Goal: Task Accomplishment & Management: Manage account settings

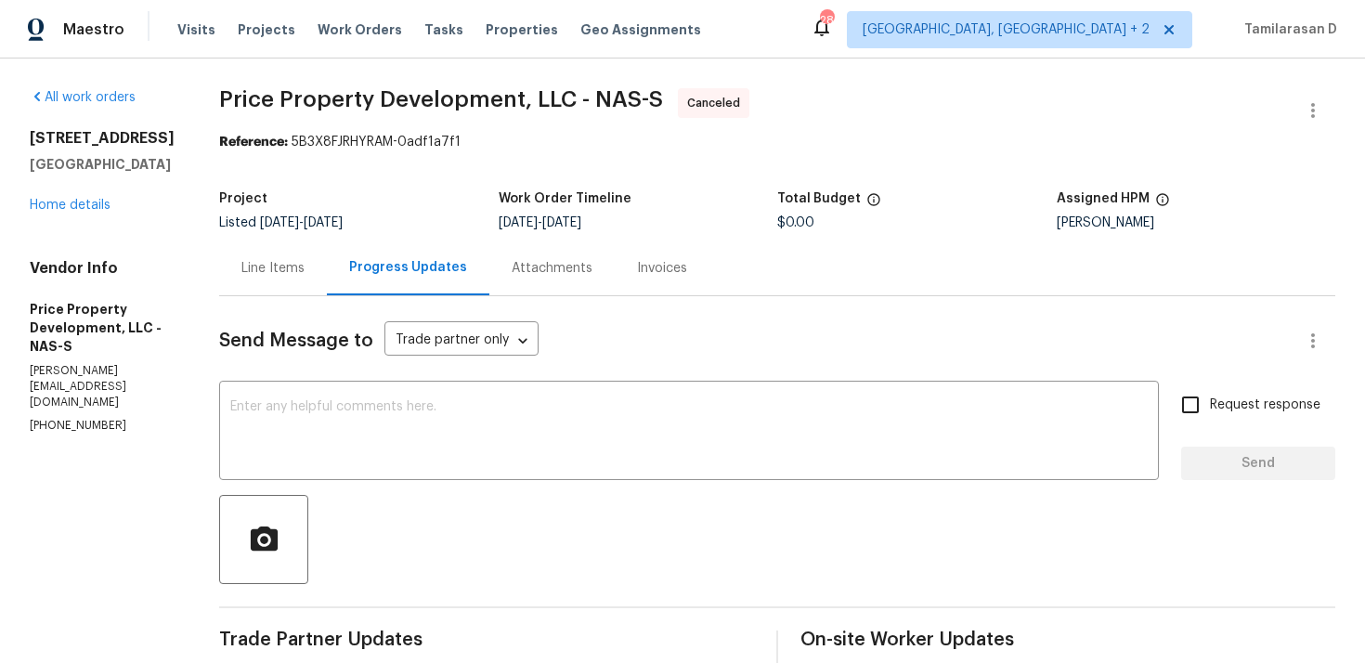
scroll to position [319, 0]
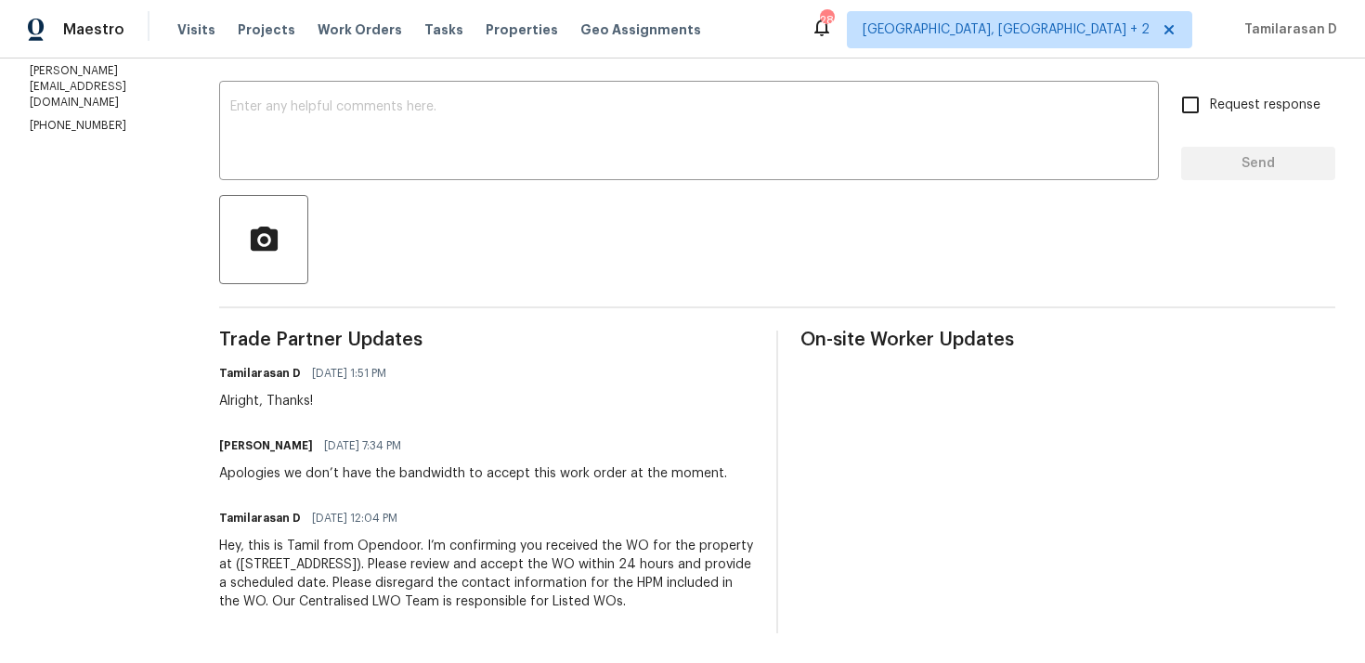
click at [395, 464] on div "Apologies we don’t have the bandwidth to accept this work order at the moment." at bounding box center [473, 473] width 508 height 19
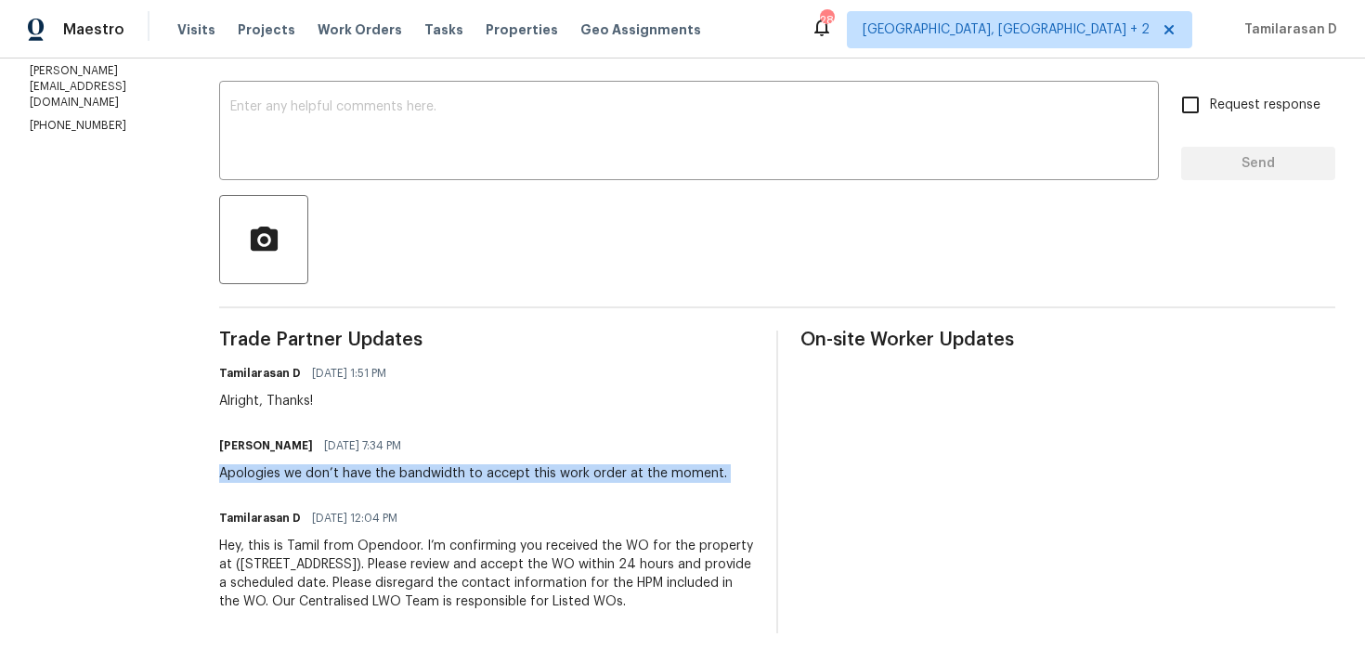
scroll to position [0, 0]
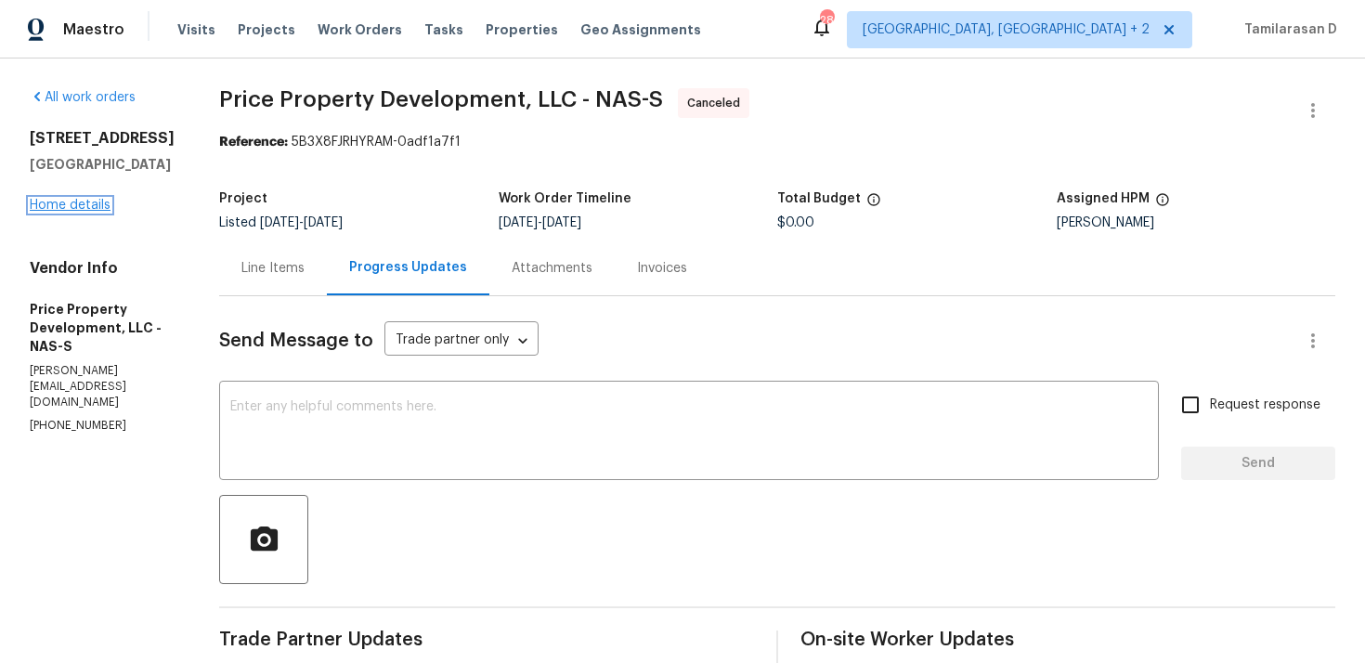
click at [65, 199] on link "Home details" at bounding box center [70, 205] width 81 height 13
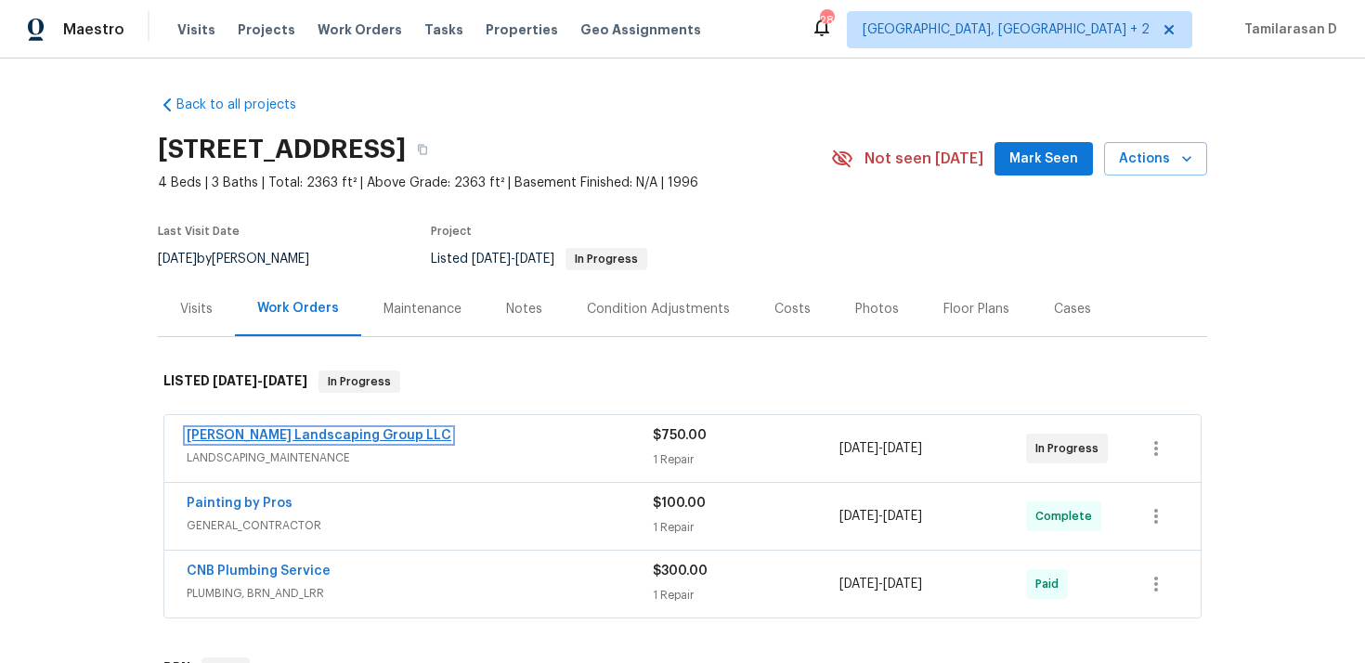
click at [280, 433] on link "Sandoval Landscaping Group LLC" at bounding box center [319, 435] width 265 height 13
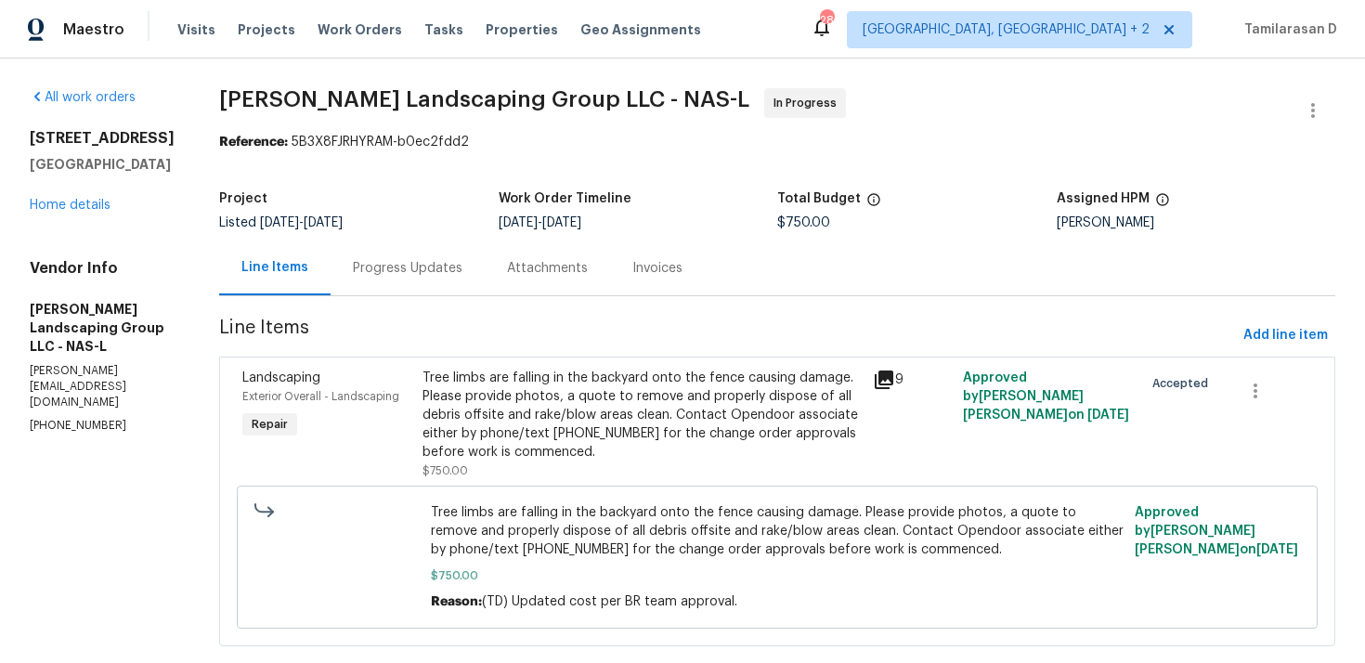
click at [462, 270] on div "Progress Updates" at bounding box center [408, 268] width 110 height 19
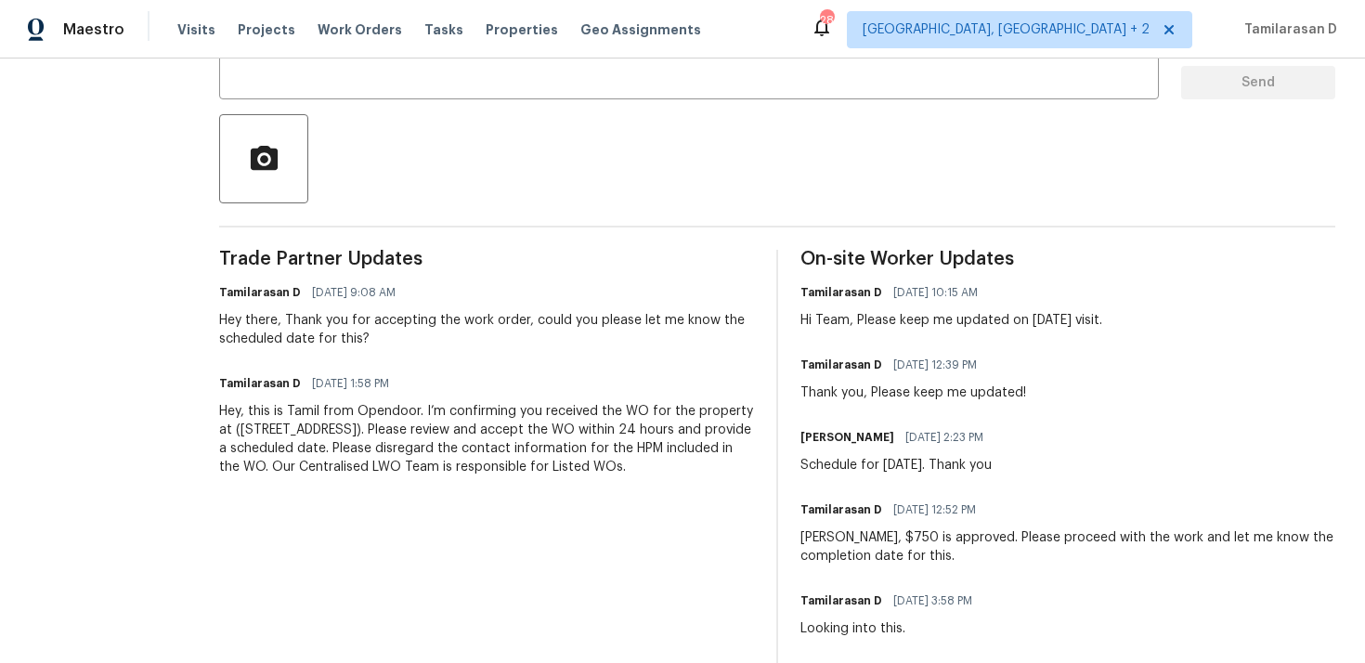
scroll to position [387, 0]
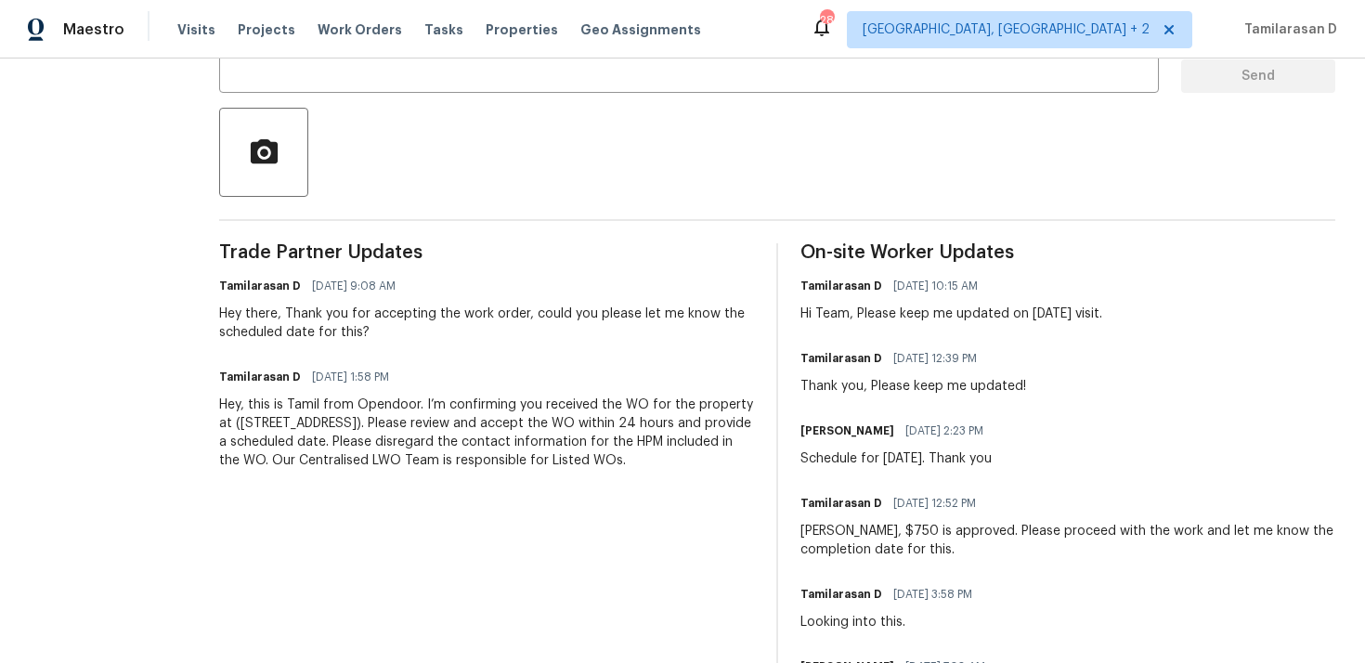
click at [892, 459] on div "Schedule for Friday. Thank you" at bounding box center [898, 458] width 194 height 19
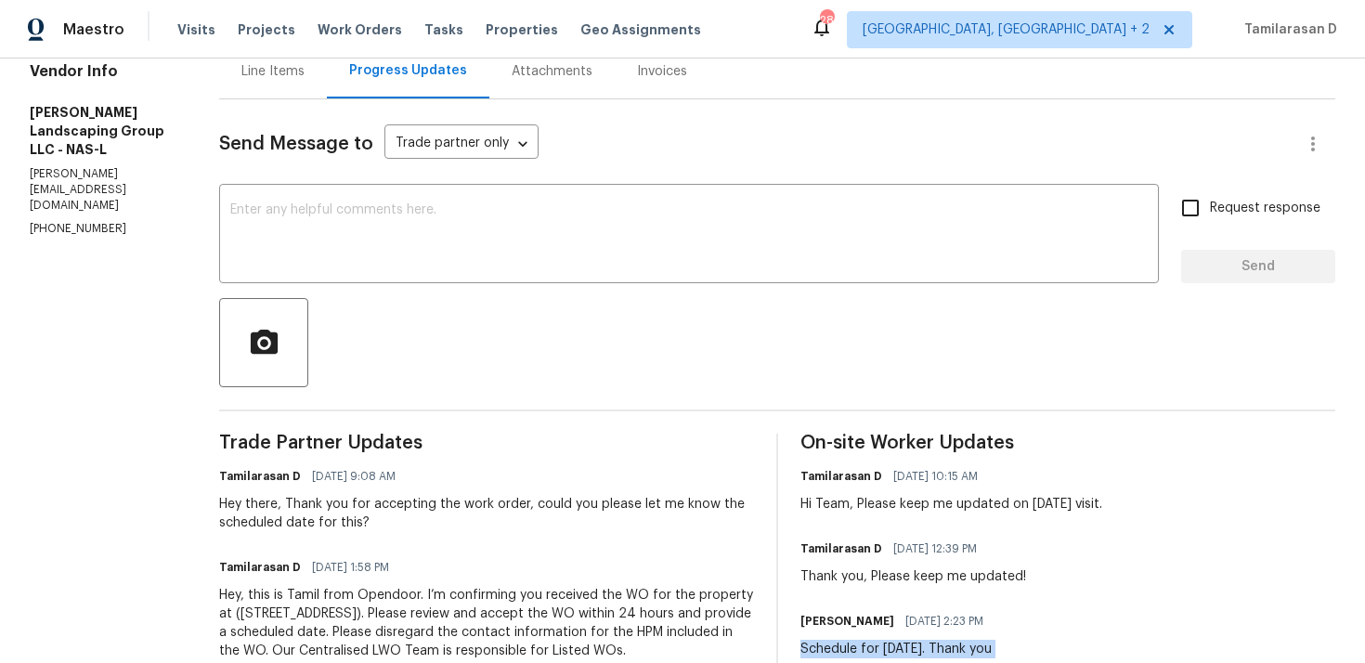
scroll to position [176, 0]
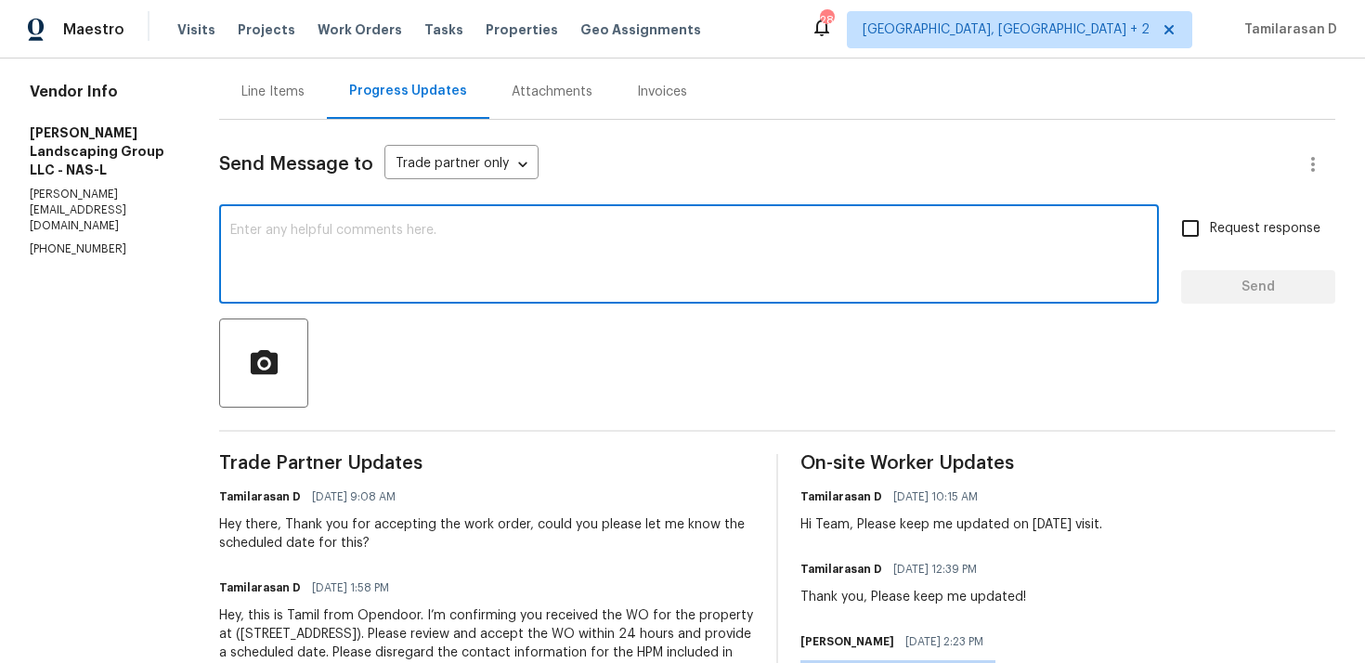
click at [456, 254] on textarea at bounding box center [689, 256] width 918 height 65
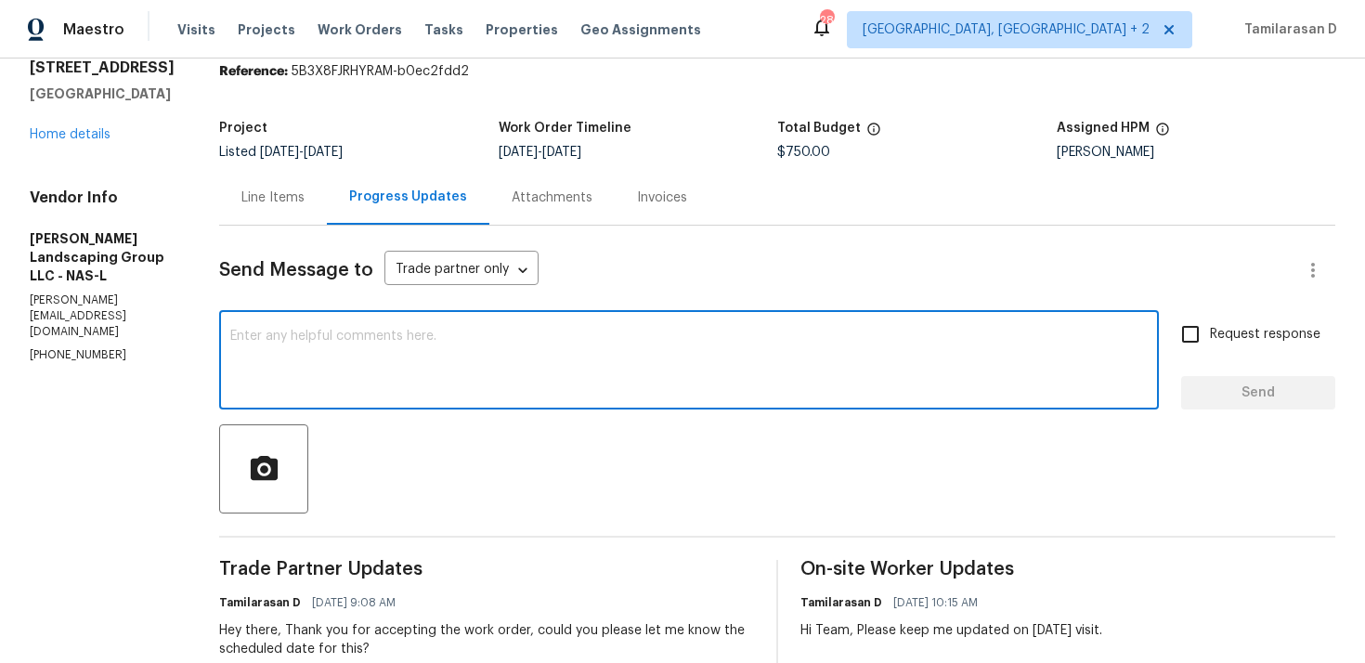
scroll to position [0, 0]
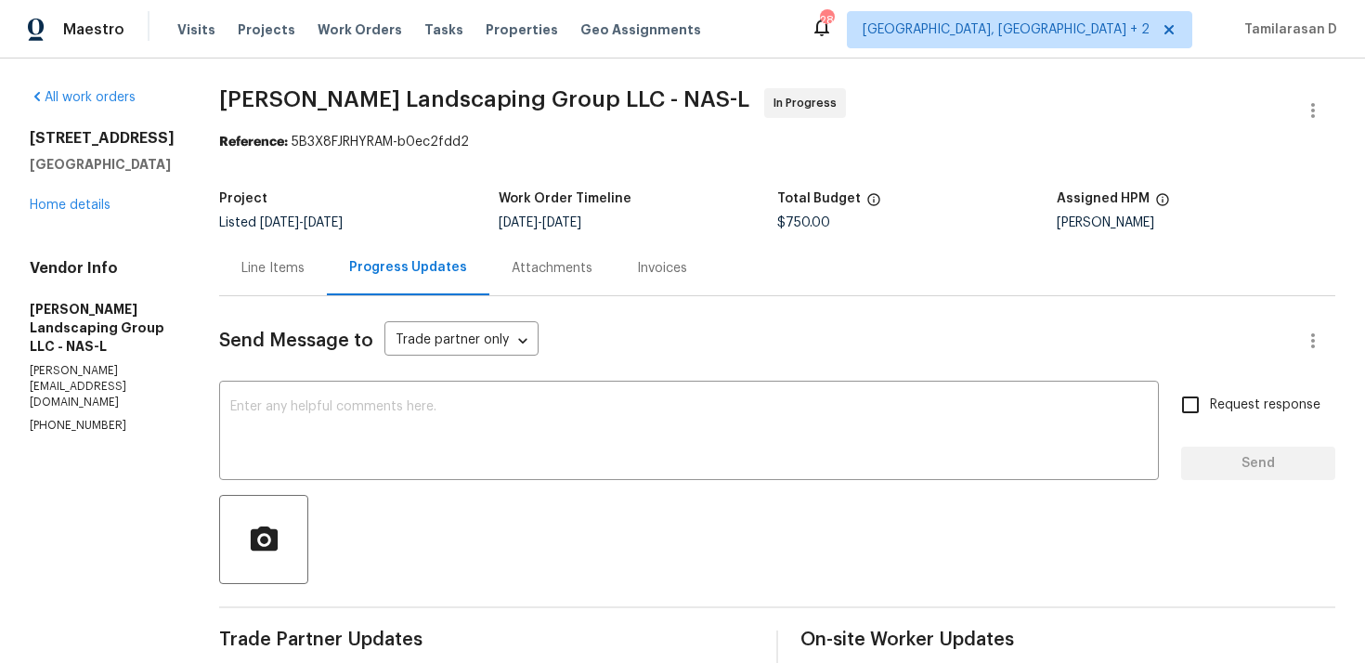
click at [295, 411] on textarea at bounding box center [689, 432] width 918 height 65
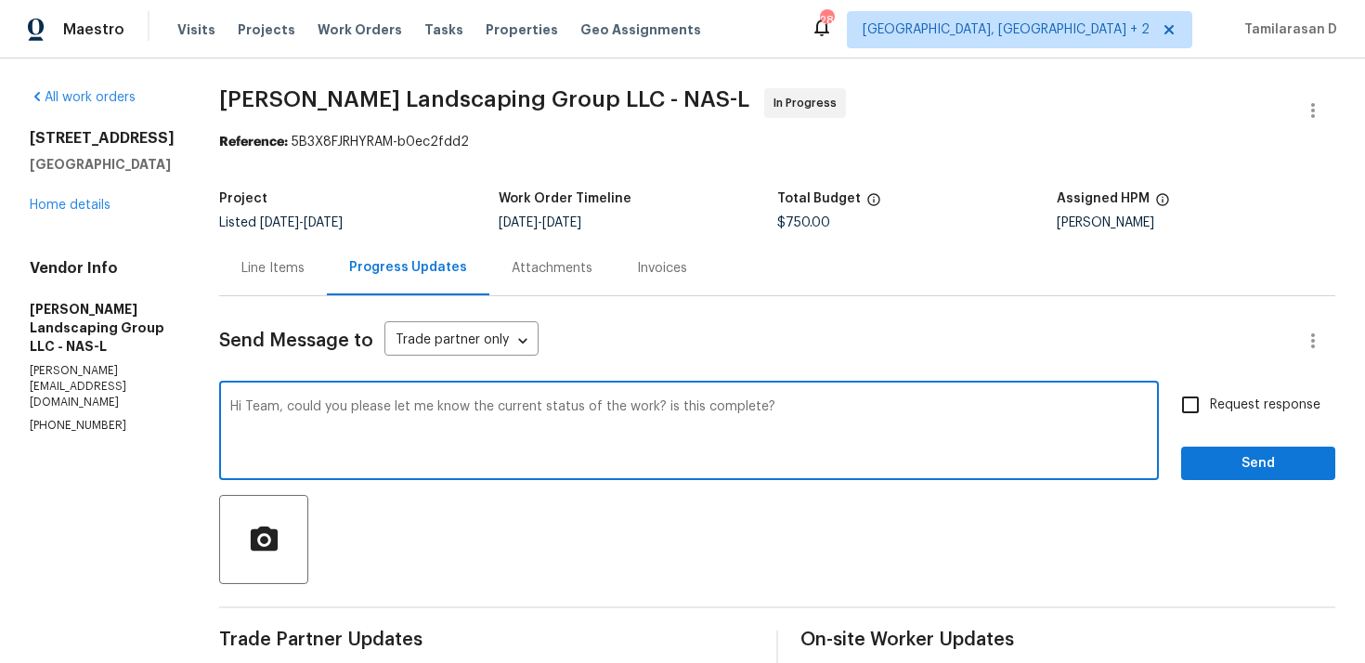
type textarea "Hi Team, could you please let me know the current status of the work? is this c…"
click at [1229, 409] on span "Request response" at bounding box center [1265, 406] width 111 height 20
click at [1210, 409] on input "Request response" at bounding box center [1190, 404] width 39 height 39
checkbox input "true"
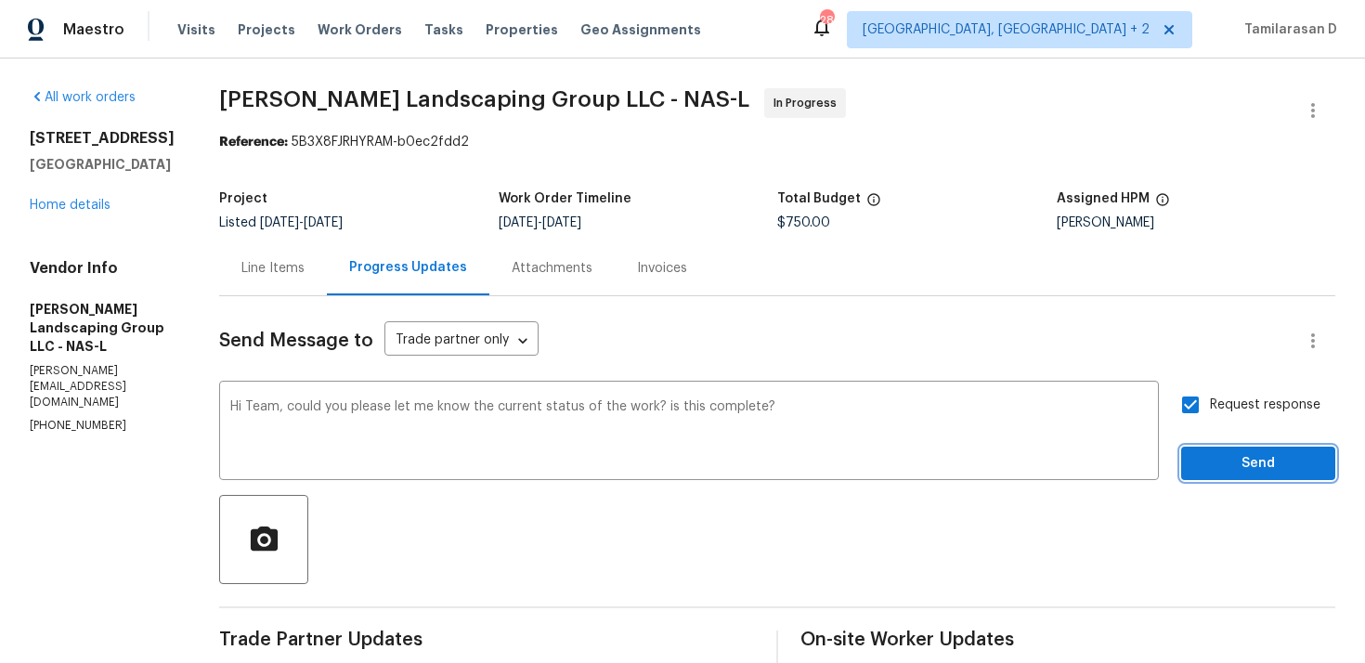
click at [1246, 470] on span "Send" at bounding box center [1258, 463] width 124 height 23
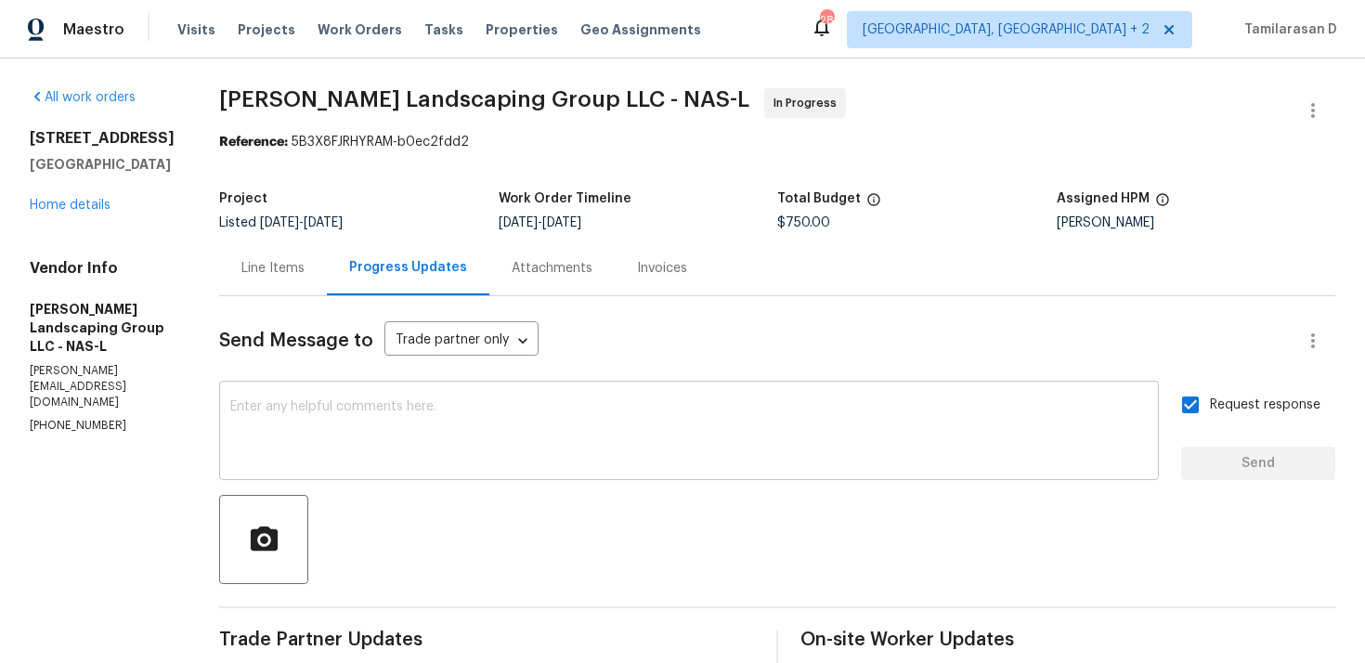
click at [372, 423] on textarea at bounding box center [689, 432] width 918 height 65
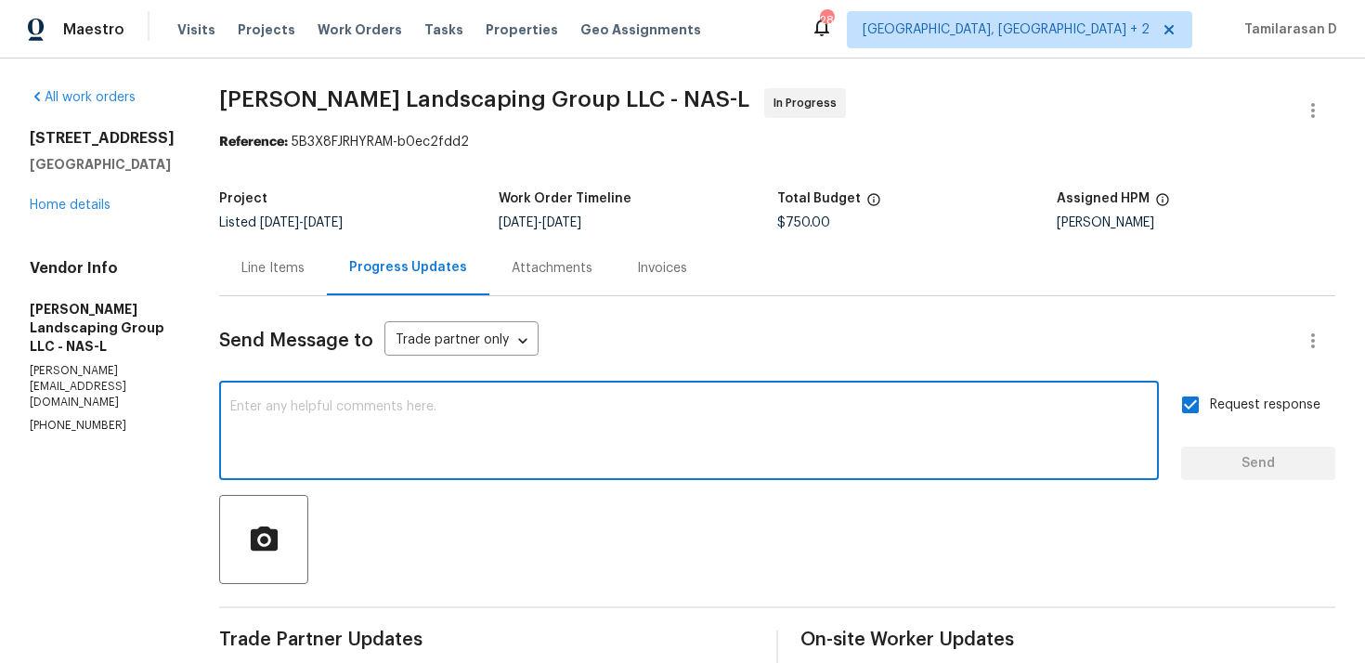
click at [46, 418] on p "(615) 967-7034" at bounding box center [102, 426] width 145 height 16
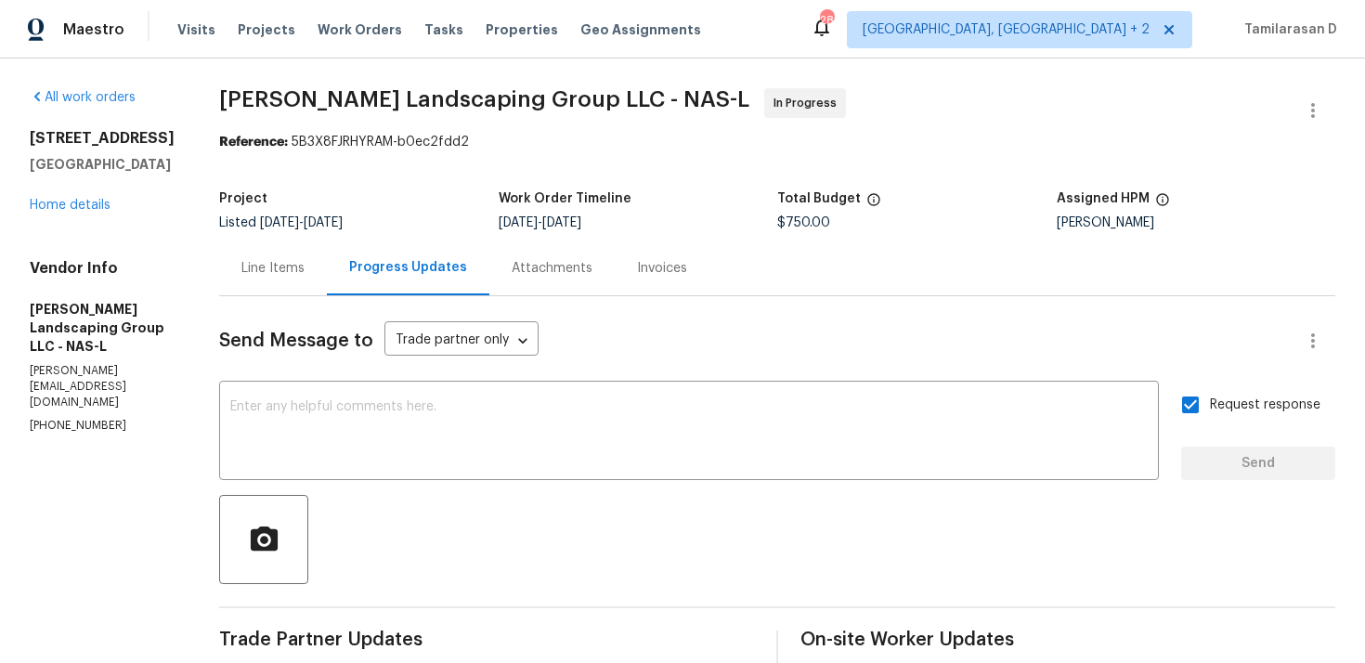
click at [46, 418] on p "(615) 967-7034" at bounding box center [102, 426] width 145 height 16
copy p "(615) 967-7034"
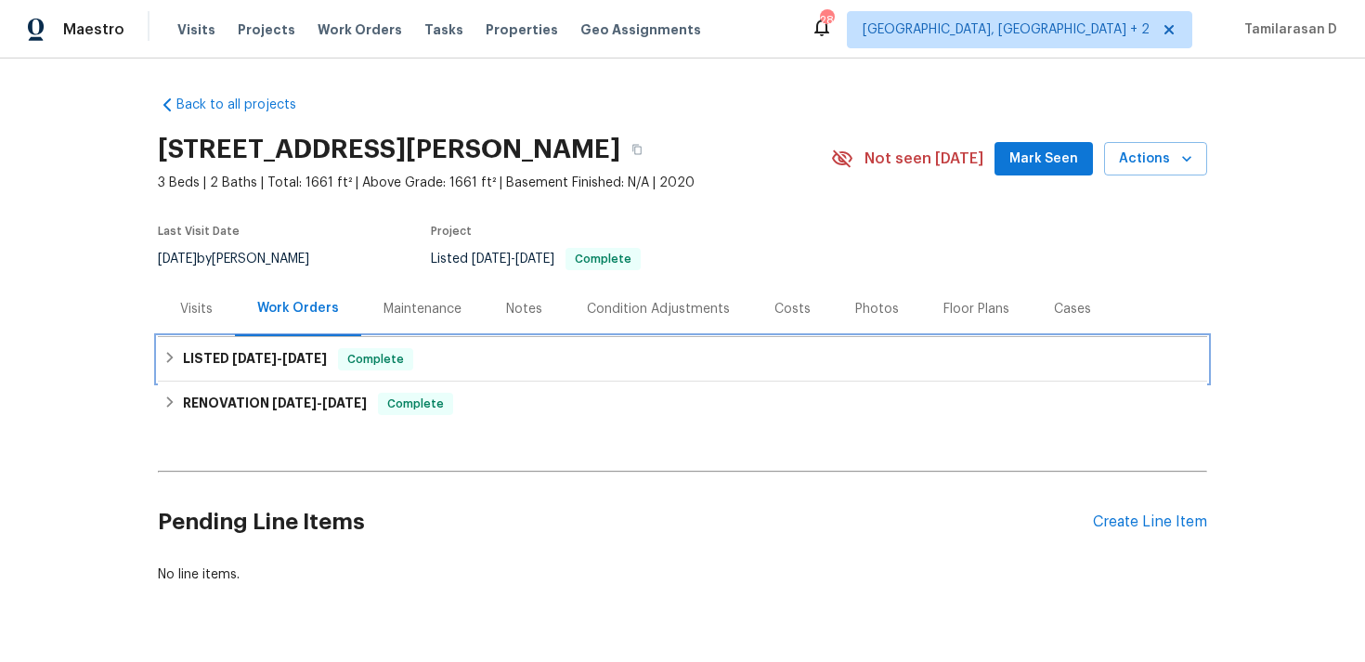
click at [226, 366] on h6 "LISTED [DATE] - [DATE]" at bounding box center [255, 359] width 144 height 22
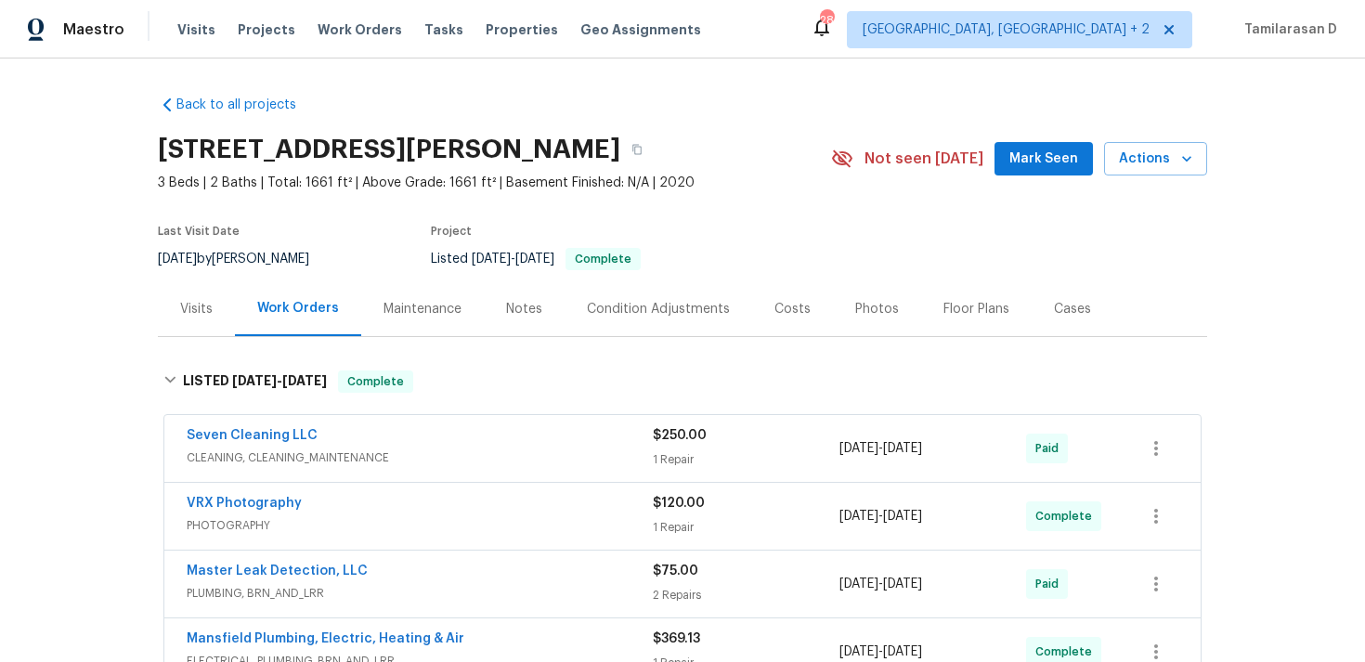
click at [363, 445] on div "Seven Cleaning LLC" at bounding box center [420, 437] width 466 height 22
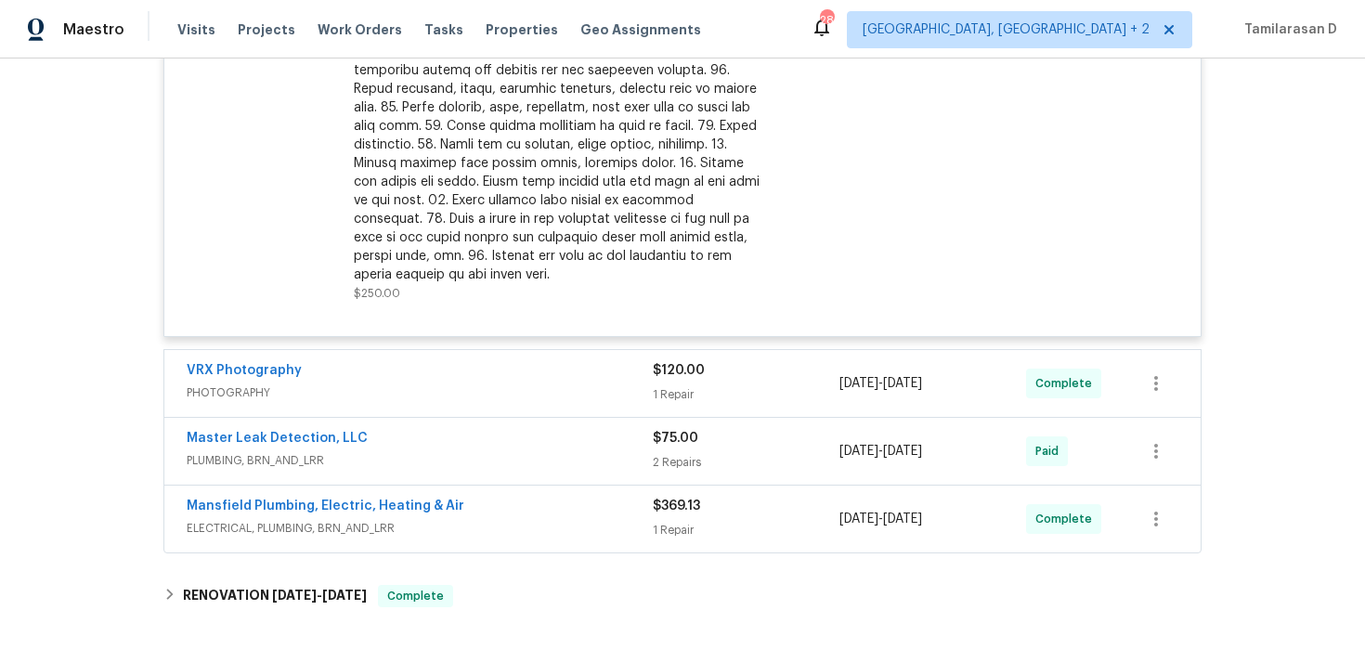
scroll to position [667, 0]
click at [338, 435] on link "Master Leak Detection, LLC" at bounding box center [277, 437] width 181 height 13
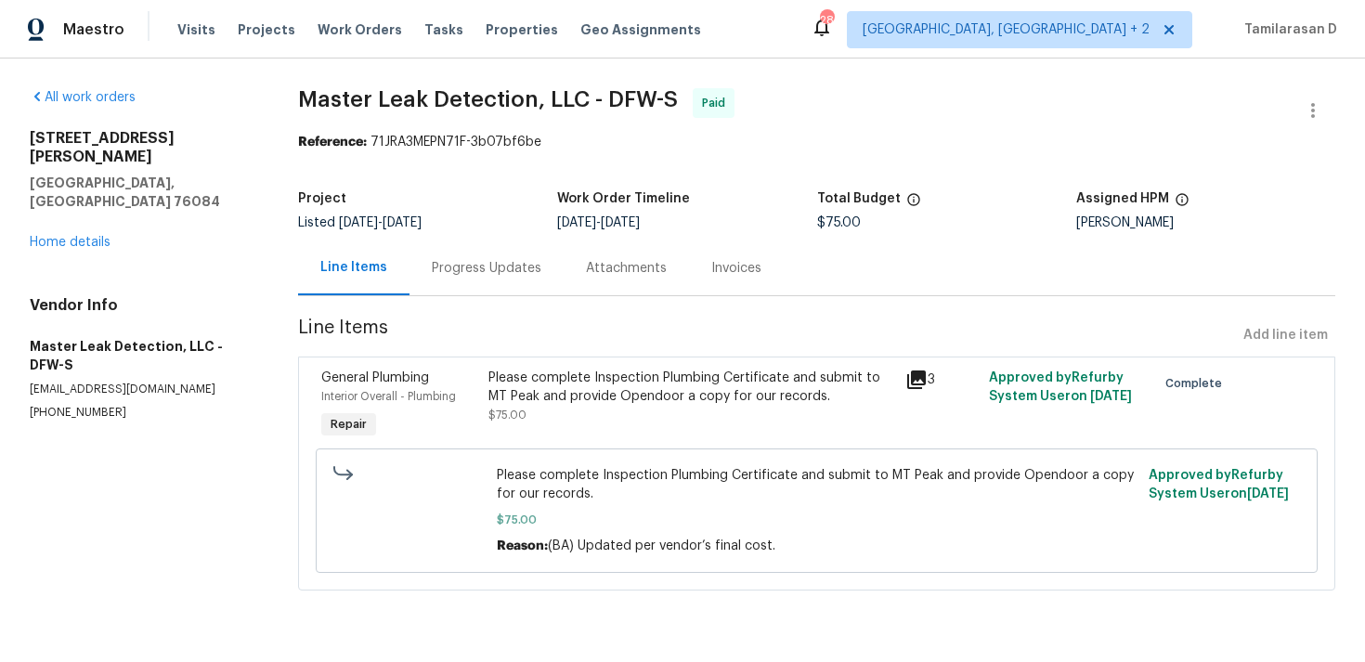
click at [440, 295] on div "Progress Updates" at bounding box center [487, 268] width 154 height 55
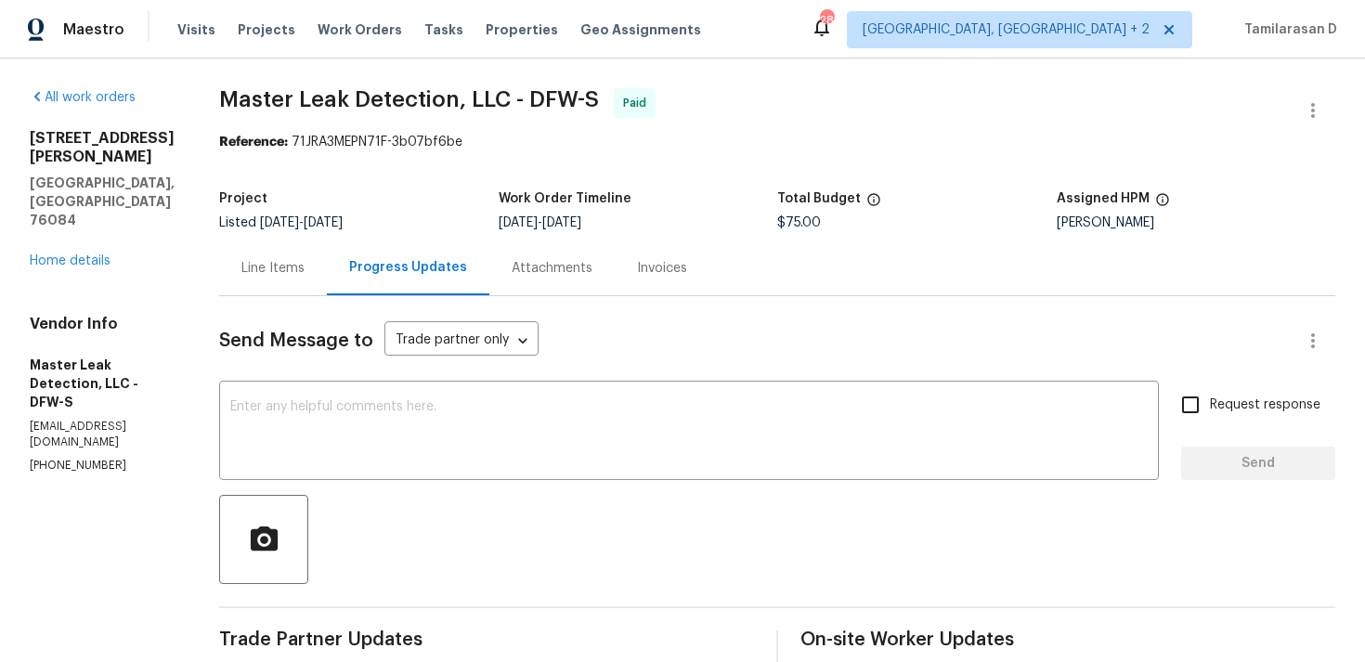
click at [74, 458] on p "(972) 916-1261" at bounding box center [102, 466] width 145 height 16
copy p "(972) 916-1261"
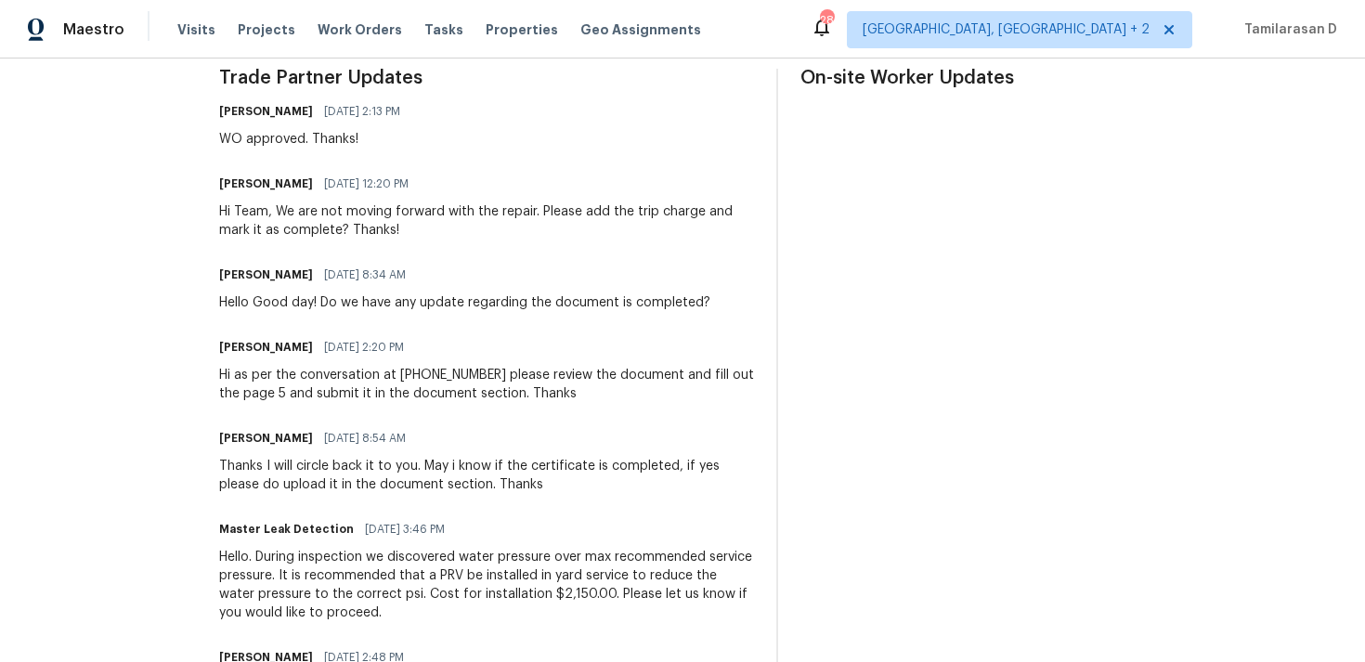
click at [479, 419] on div "Trade Partner Updates Blessida Angeline M 08/22/2025 2:13 PM WO approved. Thank…" at bounding box center [486, 621] width 535 height 1105
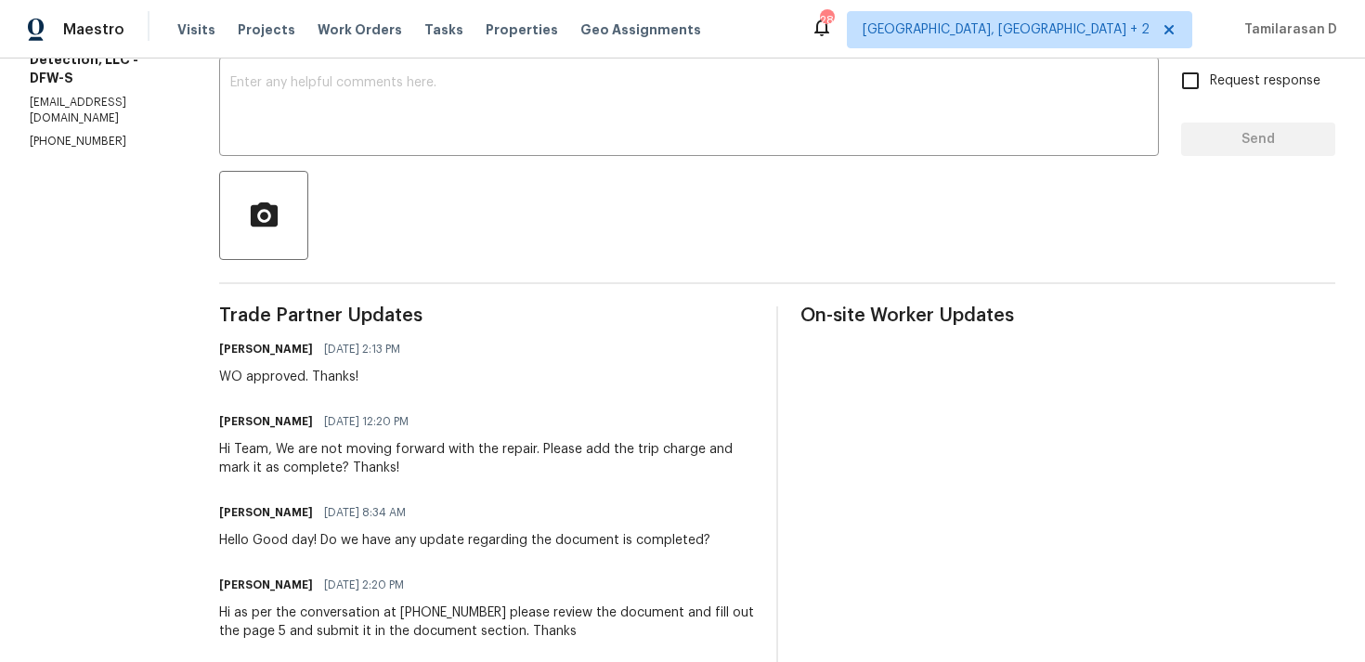
scroll to position [256, 0]
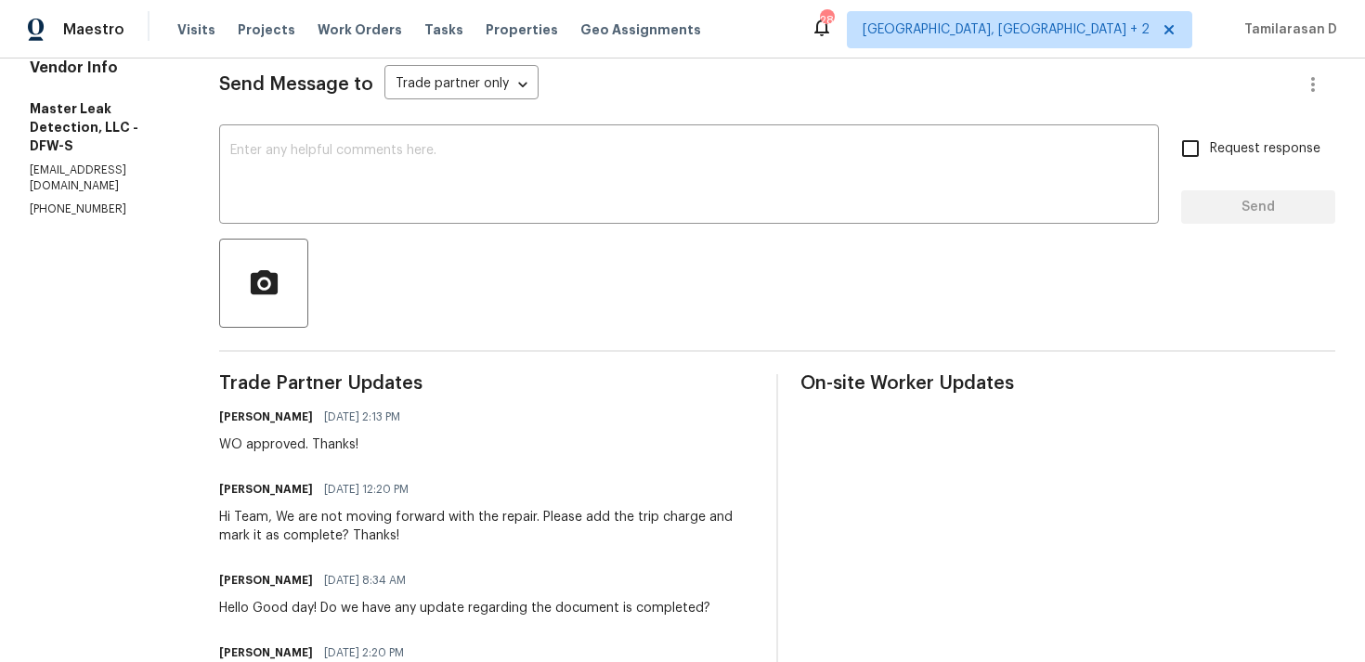
click at [346, 451] on div "WO approved. Thanks!" at bounding box center [315, 445] width 192 height 19
click at [392, 449] on div "WO approved. Thanks!" at bounding box center [315, 445] width 192 height 19
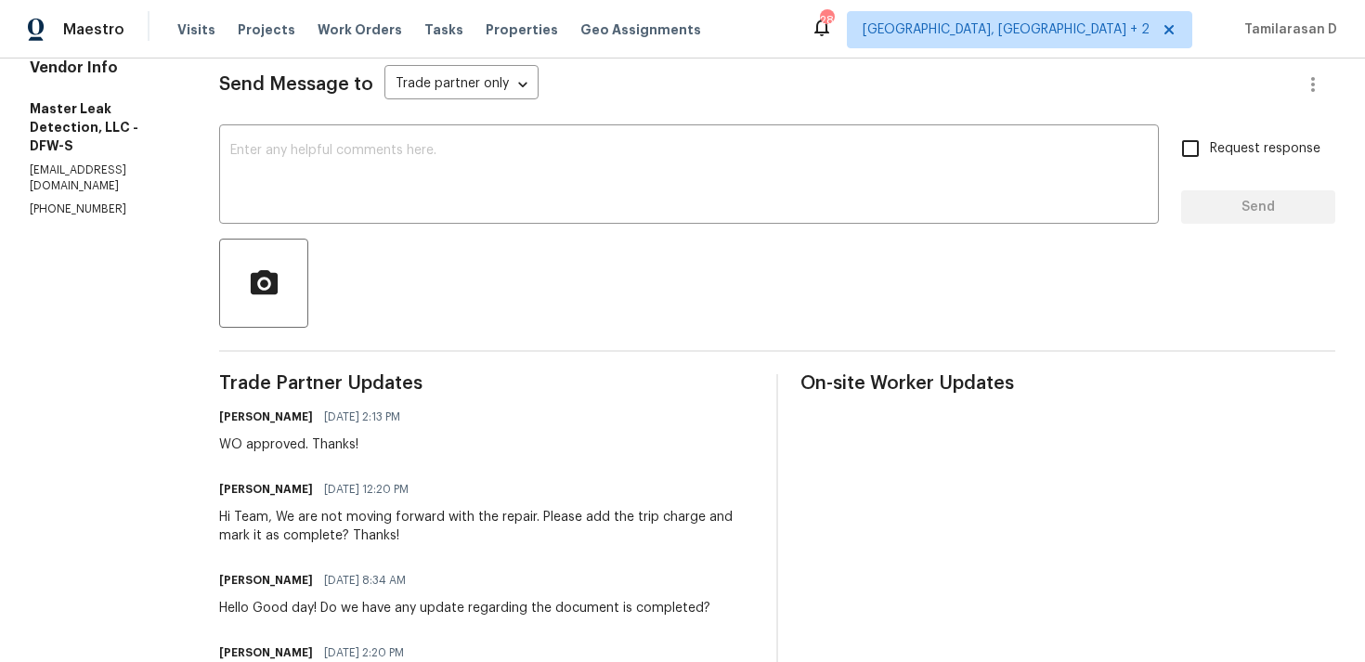
click at [392, 449] on div "WO approved. Thanks!" at bounding box center [315, 445] width 192 height 19
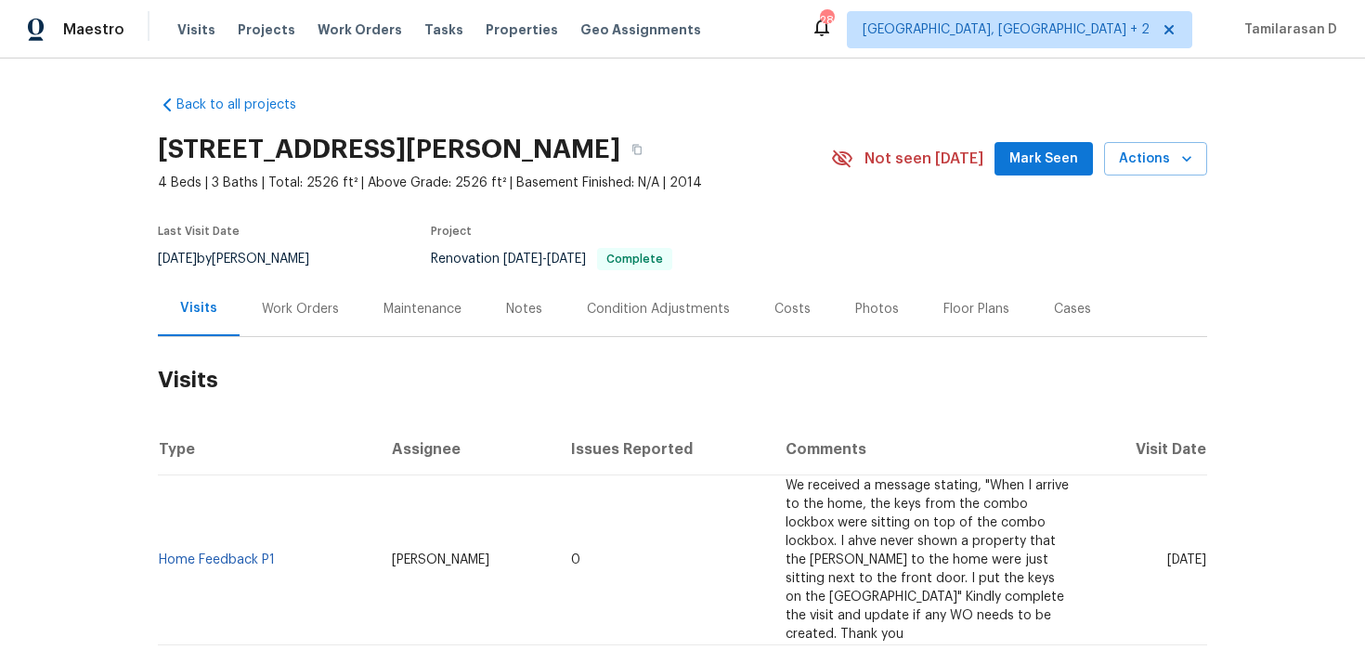
click at [319, 316] on div "Work Orders" at bounding box center [300, 309] width 77 height 19
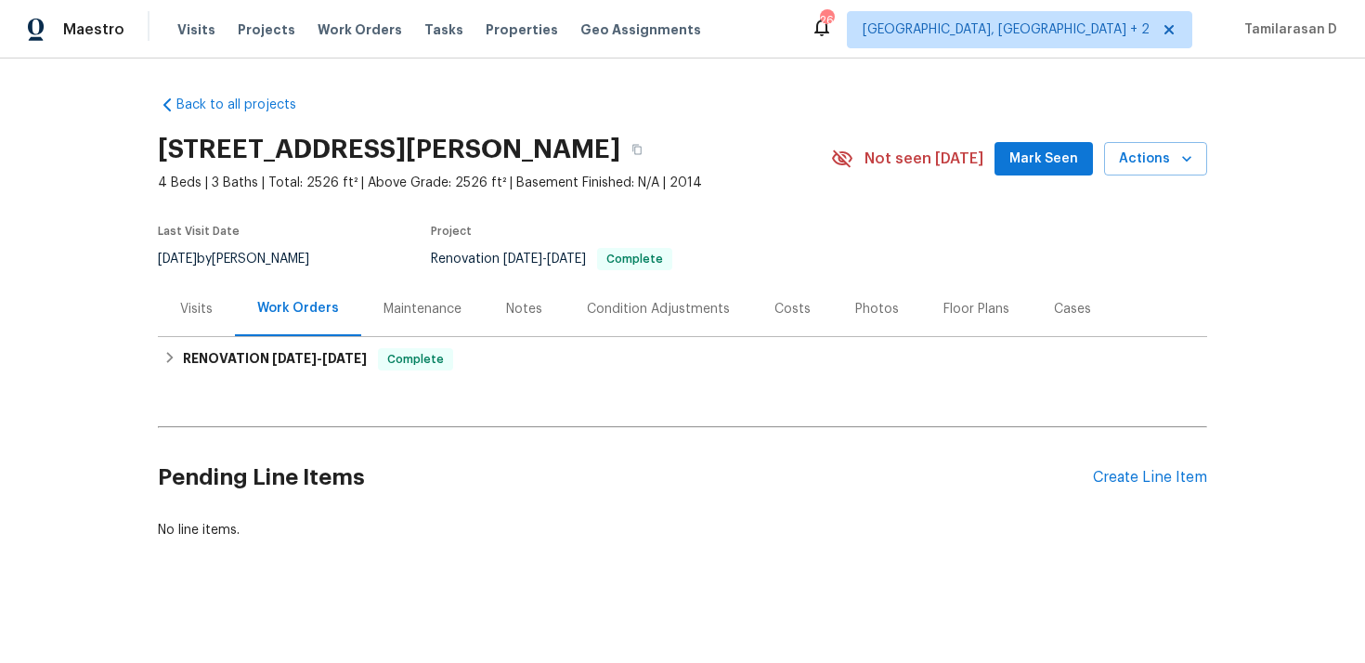
scroll to position [3, 0]
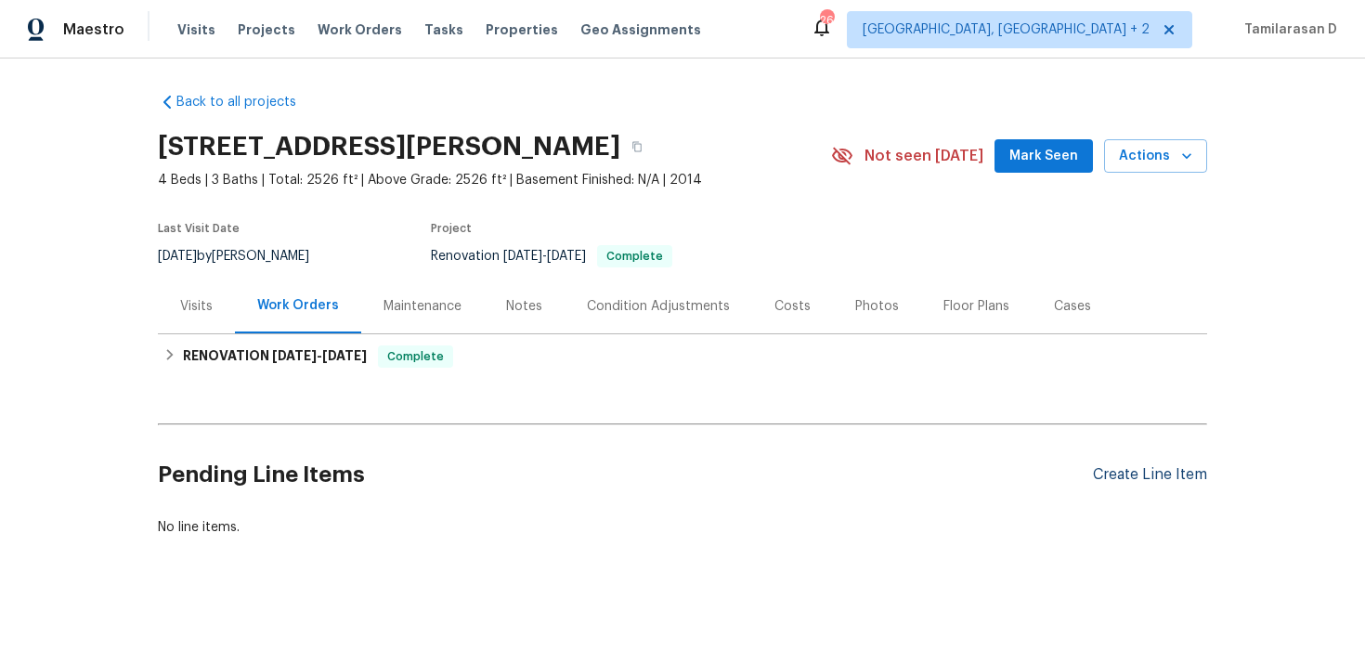
click at [1122, 472] on div "Create Line Item" at bounding box center [1150, 475] width 114 height 18
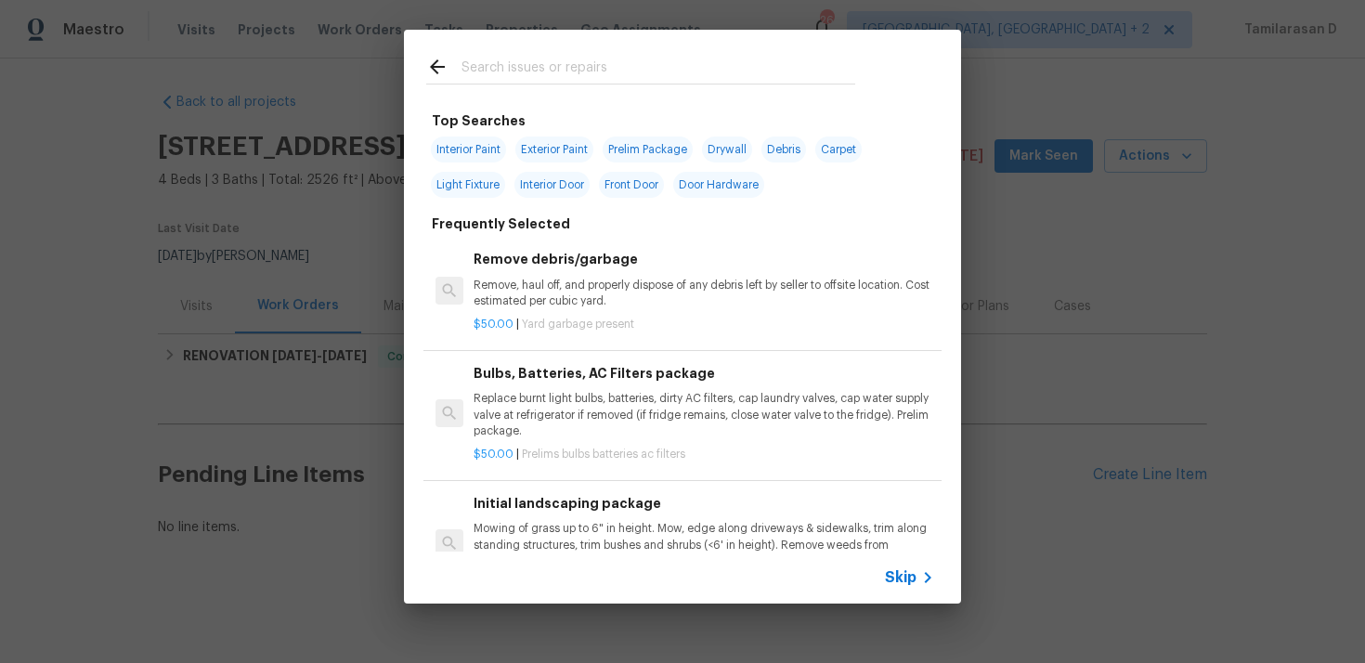
click at [889, 580] on span "Skip" at bounding box center [901, 577] width 32 height 19
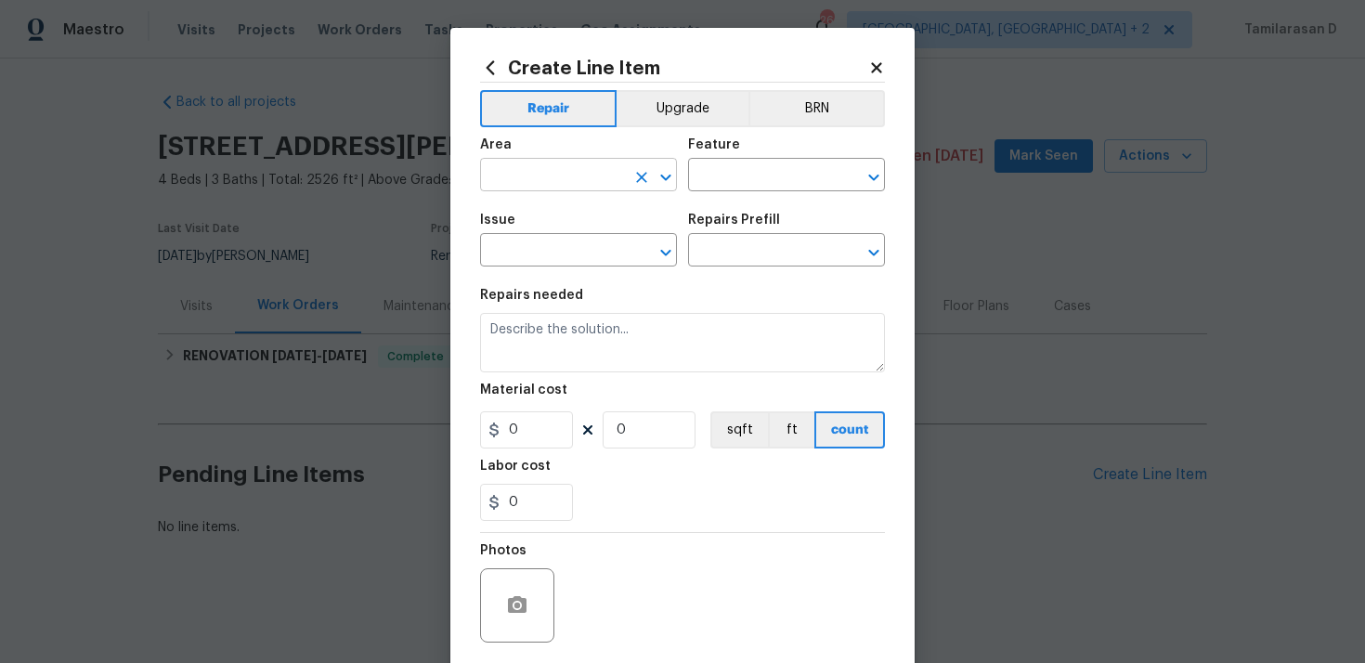
click at [545, 183] on input "text" at bounding box center [552, 177] width 145 height 29
click at [564, 255] on li "Interior Overall" at bounding box center [578, 249] width 197 height 31
type input "Interior Overall"
click at [720, 170] on input "text" at bounding box center [760, 177] width 145 height 29
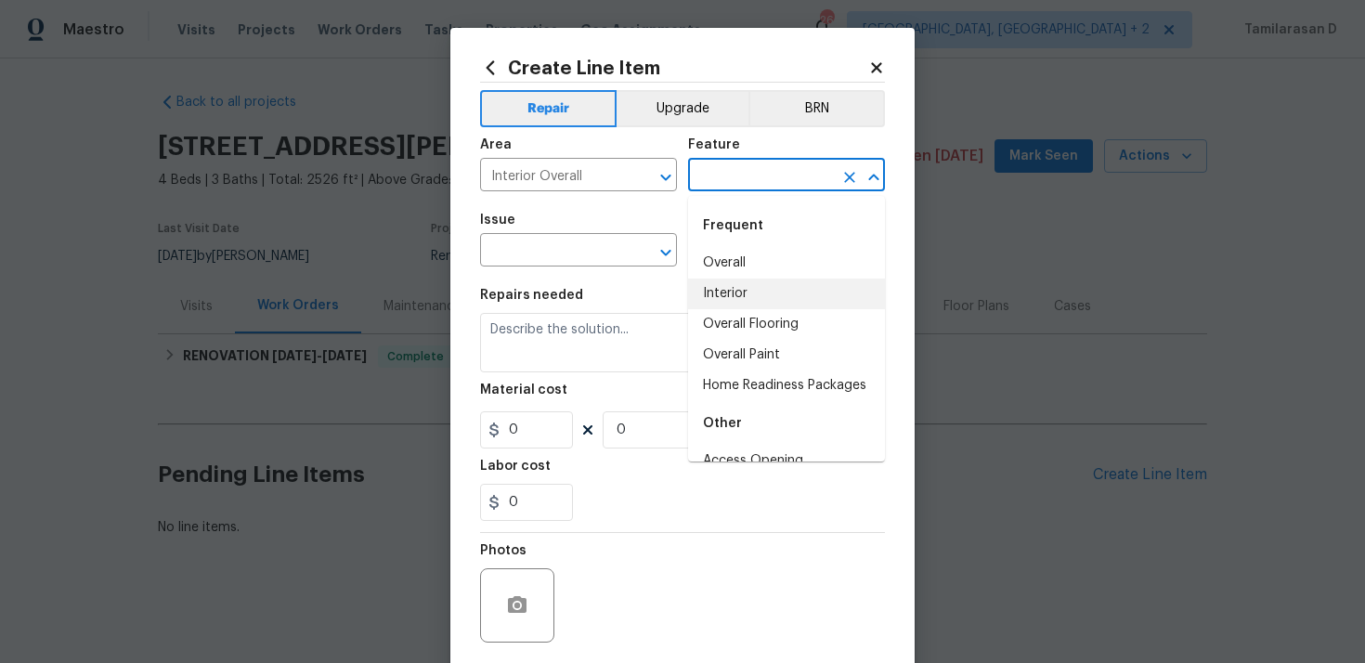
click at [728, 288] on li "Interior" at bounding box center [786, 294] width 197 height 31
type input "Interior"
click at [591, 171] on input "Interior Overall" at bounding box center [552, 177] width 145 height 29
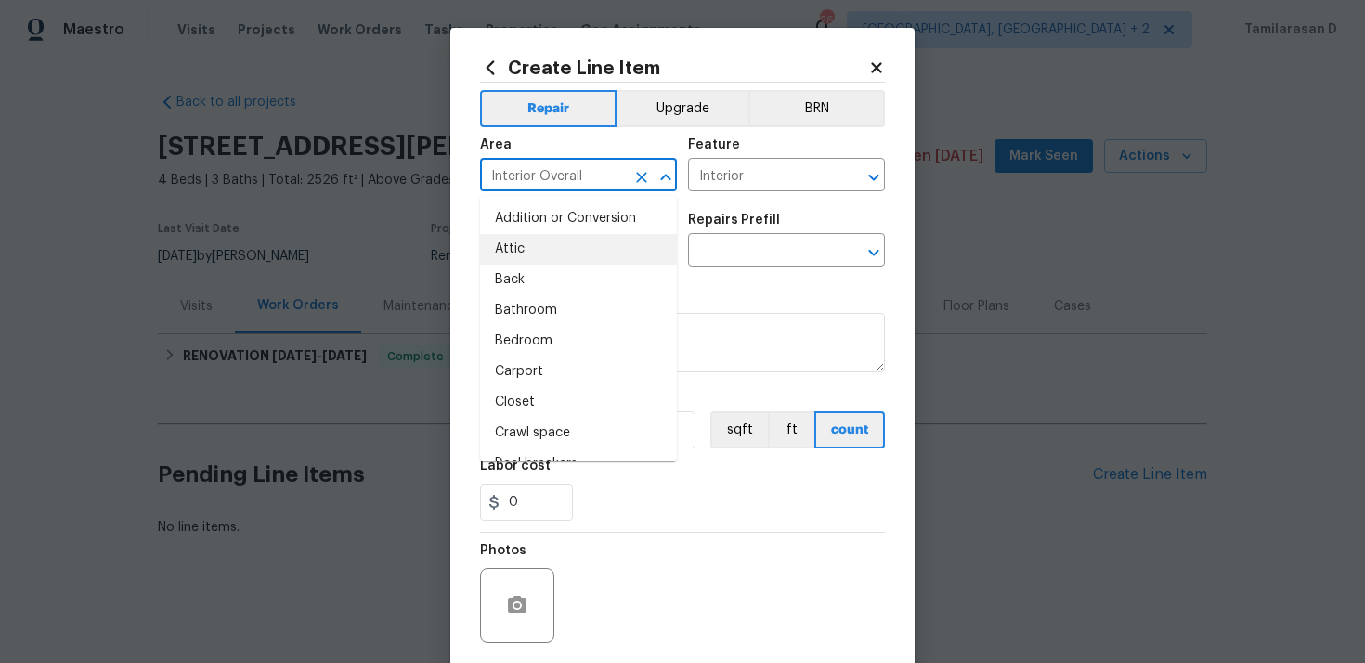
click at [646, 184] on icon "Clear" at bounding box center [641, 177] width 19 height 19
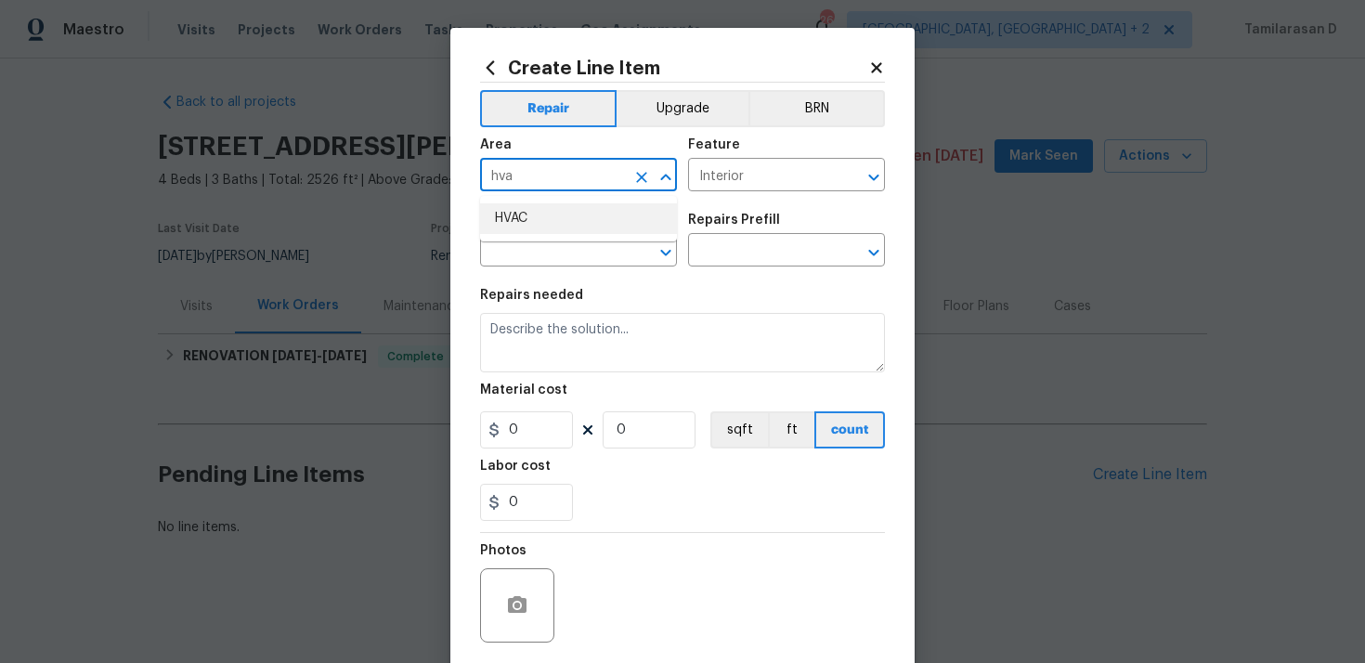
click at [578, 221] on li "HVAC" at bounding box center [578, 218] width 197 height 31
click at [846, 171] on icon "Clear" at bounding box center [849, 177] width 19 height 19
type input "HVAC"
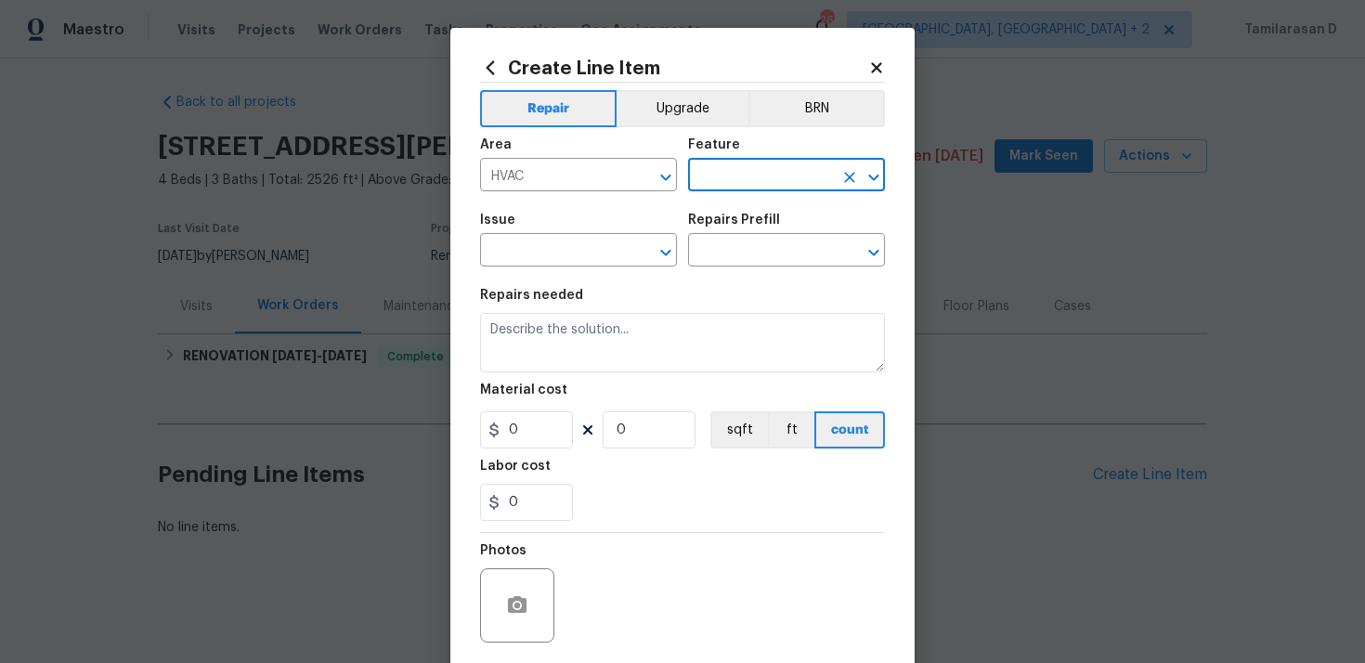
click at [735, 171] on input "text" at bounding box center [760, 177] width 145 height 29
click at [758, 275] on li "HVAC" at bounding box center [786, 263] width 197 height 31
type input "HVAC"
click at [535, 255] on input "text" at bounding box center [552, 252] width 145 height 29
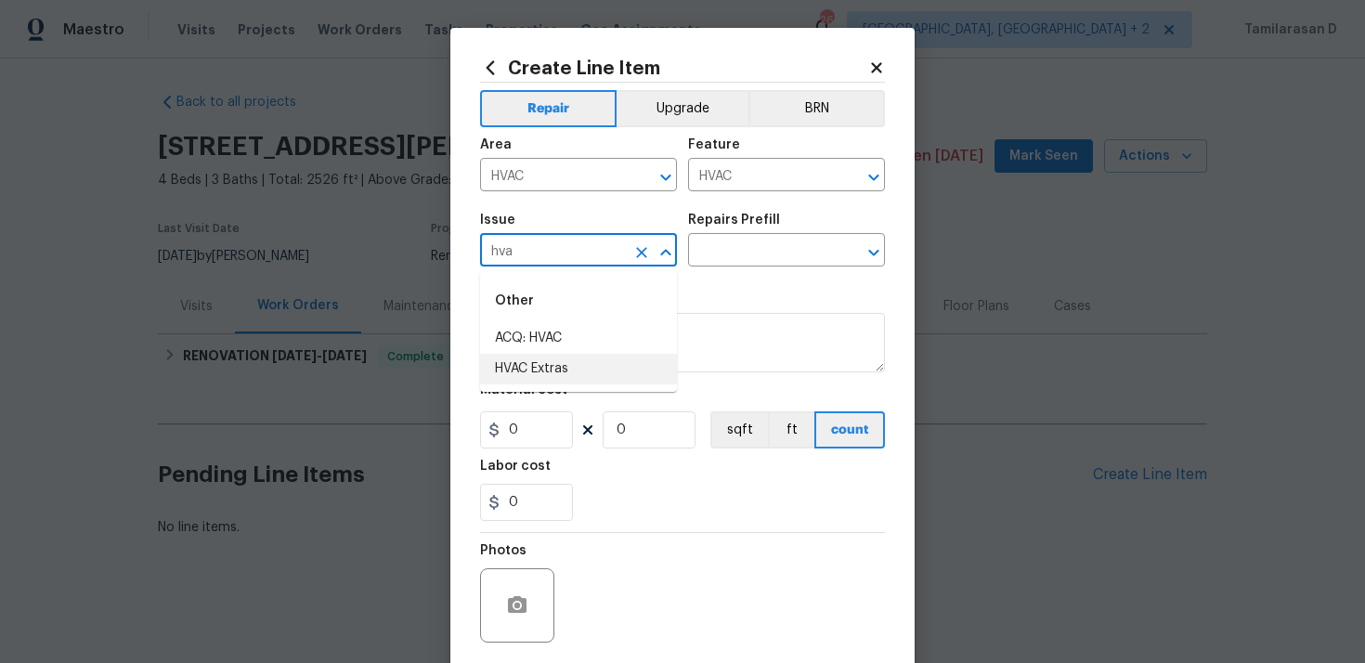
click at [535, 364] on li "HVAC Extras" at bounding box center [578, 369] width 197 height 31
type input "HVAC Extras"
click at [762, 236] on div "Repairs Prefill" at bounding box center [786, 226] width 197 height 24
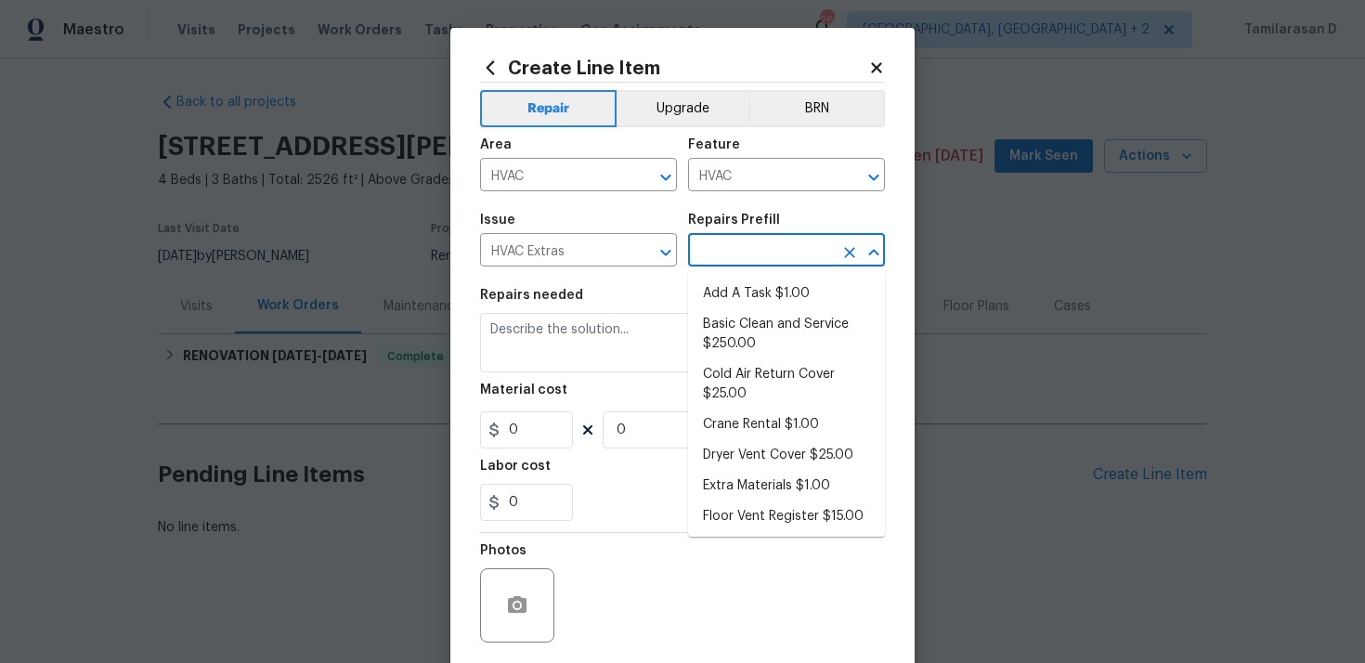
click at [728, 266] on input "text" at bounding box center [760, 252] width 145 height 29
click at [731, 279] on li "Add A Task $1.00" at bounding box center [786, 294] width 197 height 31
type input "Add A Task $1.00"
type textarea "HPM to detail"
type input "1"
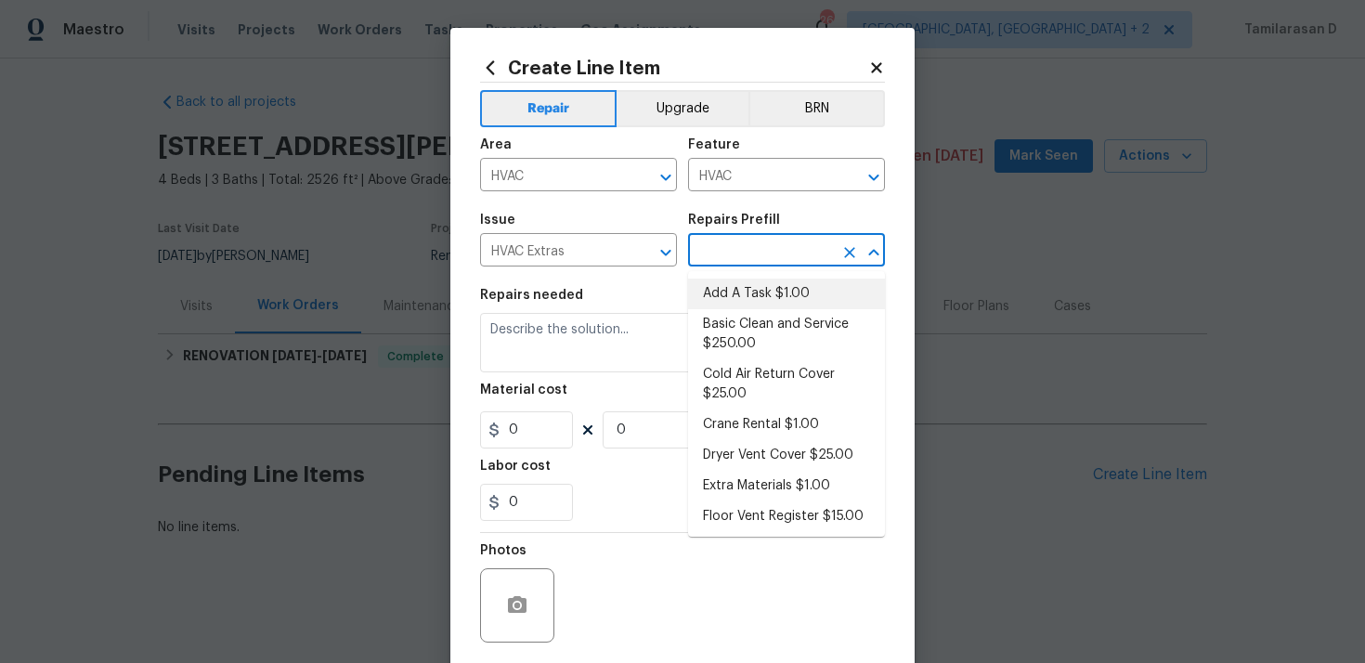
type input "1"
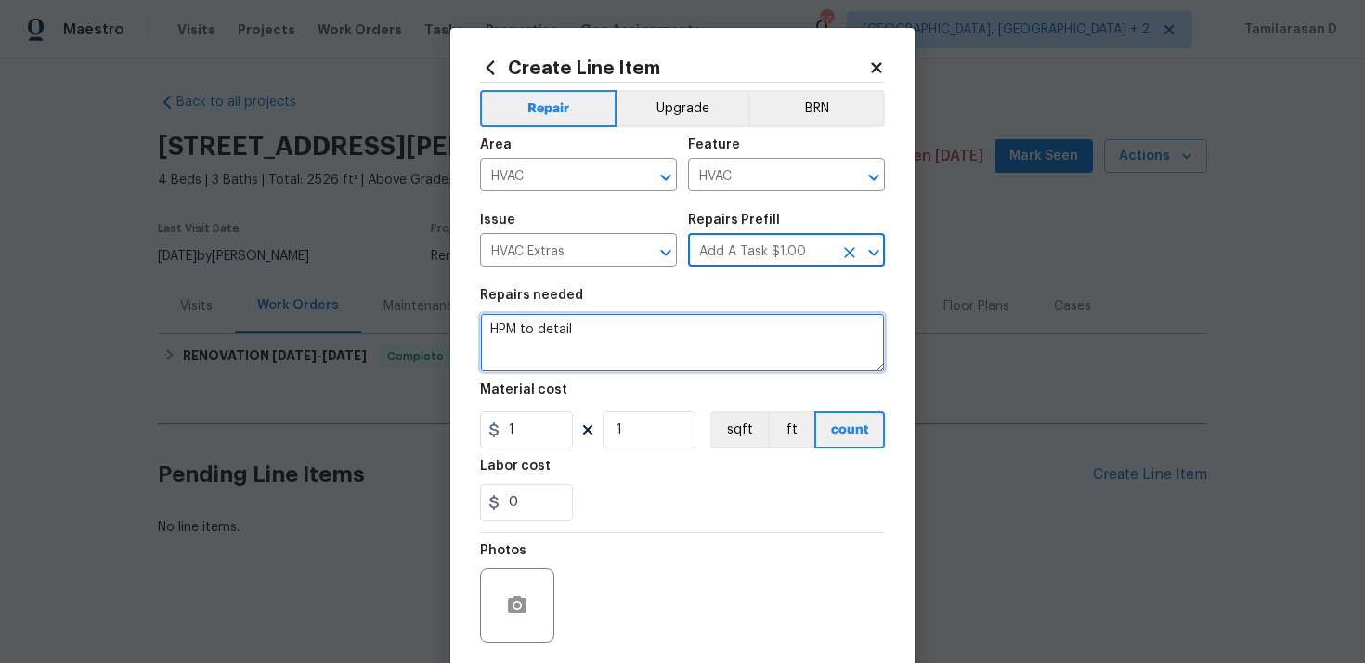
click at [552, 329] on textarea "HPM to detail" at bounding box center [682, 342] width 405 height 59
paste textarea "Received feedback that the upstairs AC was not working. Please assess HVAC unit…"
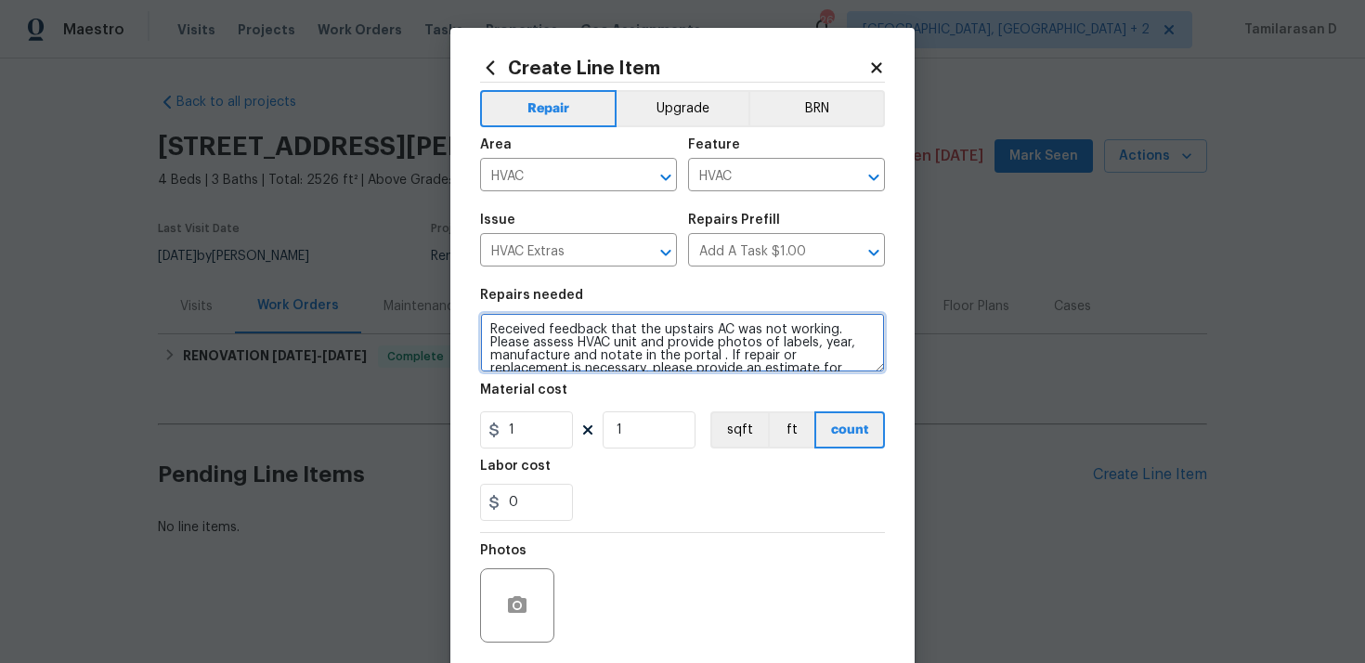
scroll to position [39, 0]
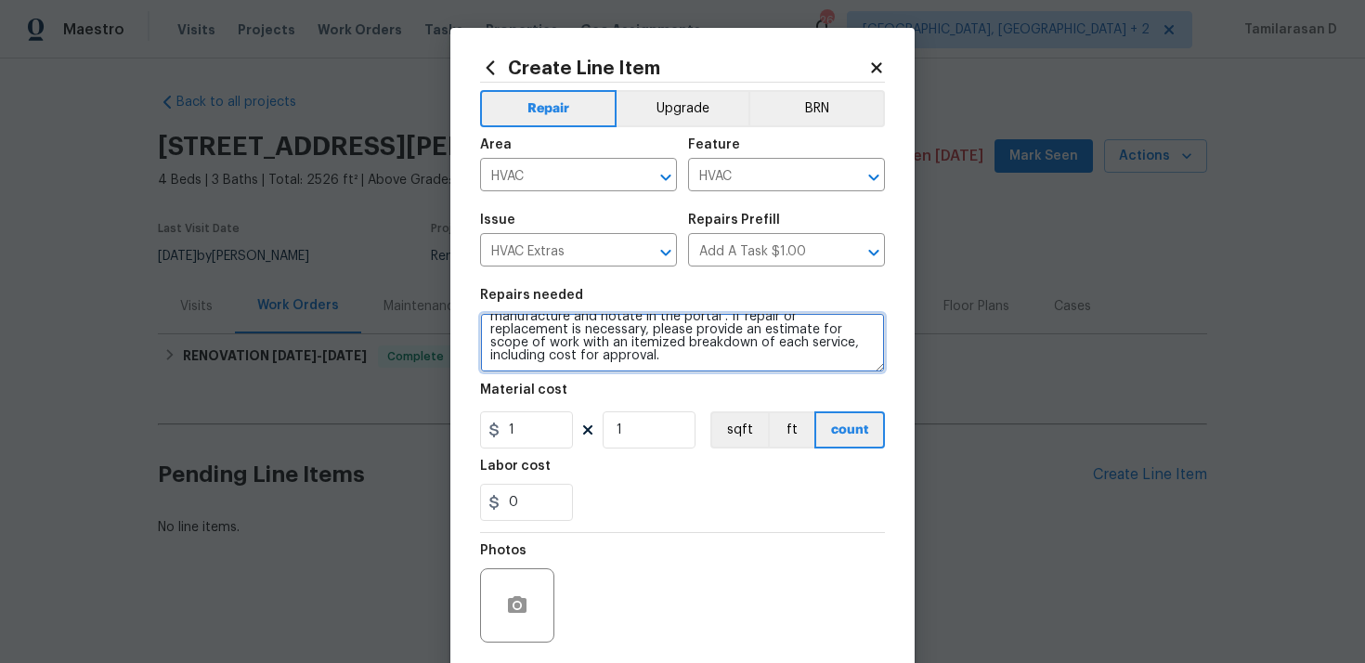
click at [526, 344] on textarea "Received feedback that the upstairs AC was not working. Please assess HVAC unit…" at bounding box center [682, 342] width 405 height 59
type textarea "Received feedback that the upstairs AC was not working. Please assess HVAC unit…"
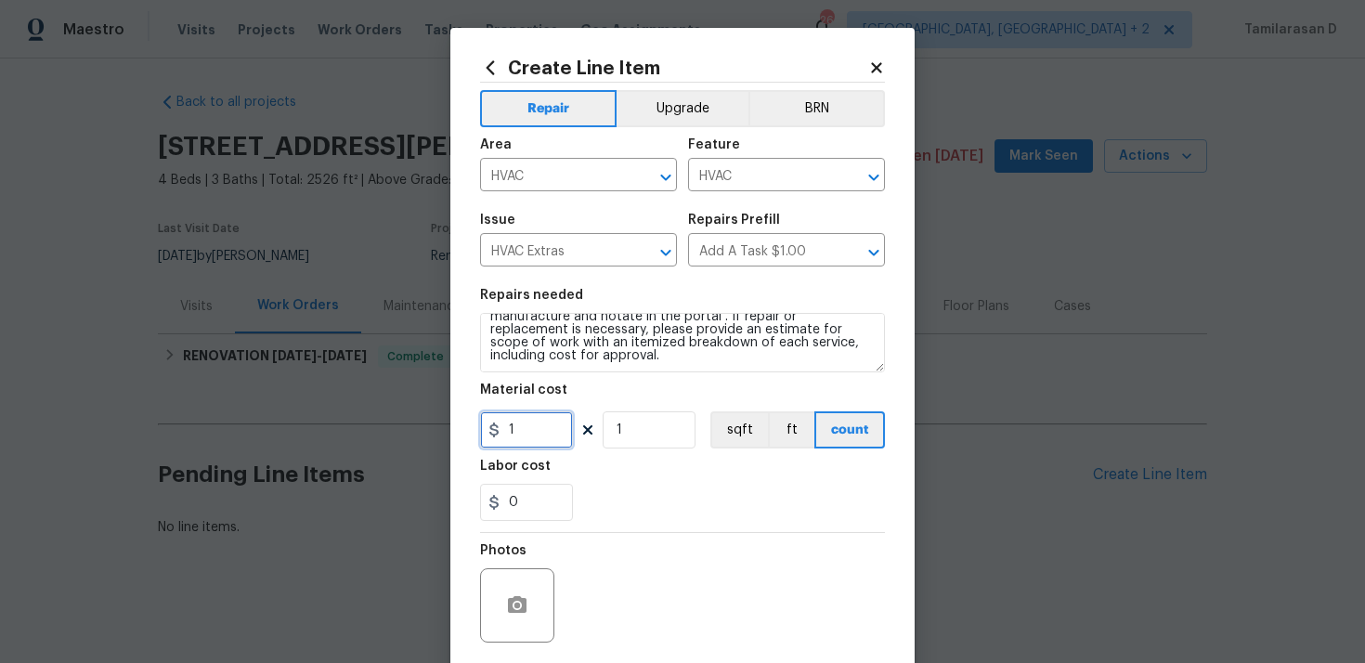
click at [544, 430] on input "1" at bounding box center [526, 429] width 93 height 37
type input "75"
click at [749, 550] on div "Photos" at bounding box center [682, 593] width 405 height 121
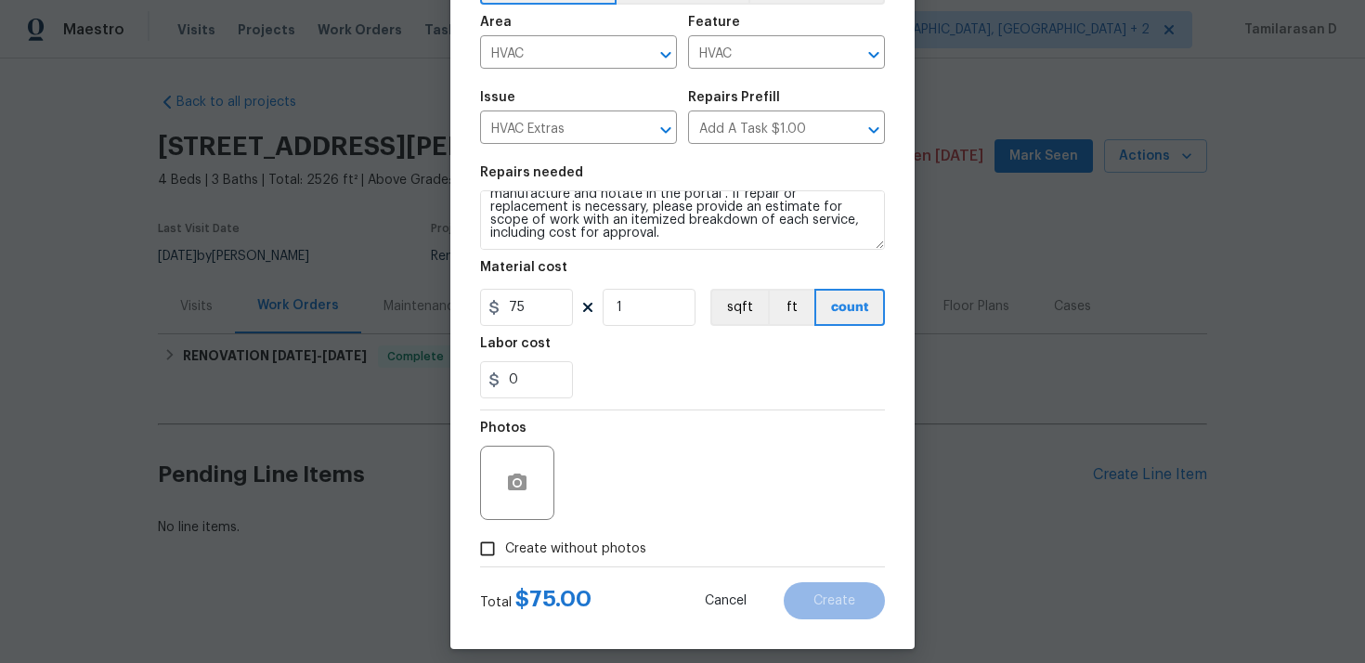
scroll to position [137, 0]
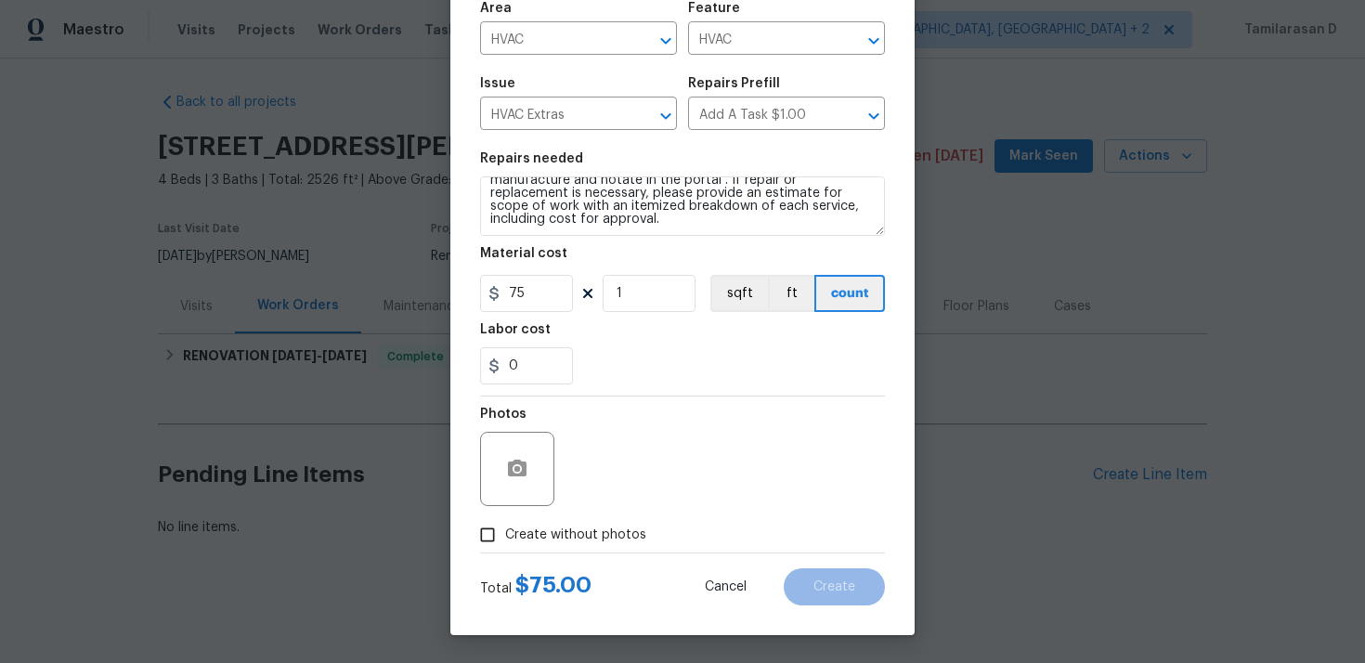
click at [481, 535] on input "Create without photos" at bounding box center [487, 534] width 35 height 35
checkbox input "true"
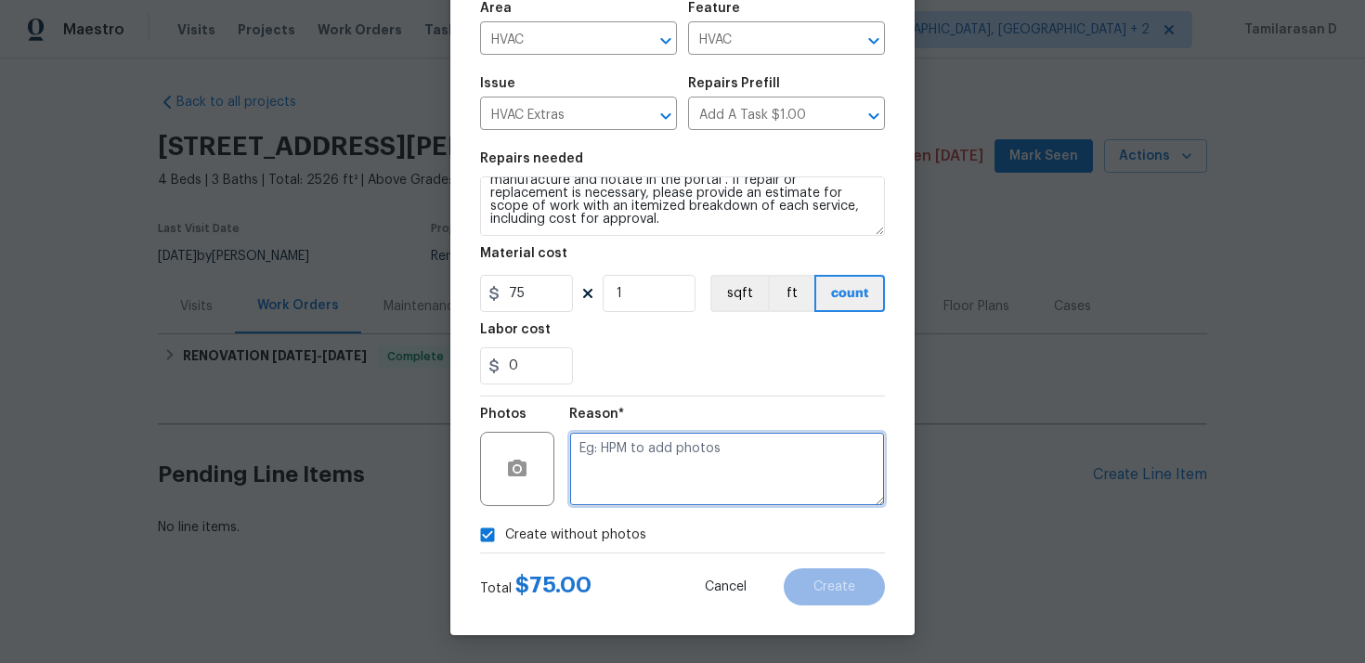
click at [600, 461] on textarea at bounding box center [727, 469] width 316 height 74
type textarea "N/A"
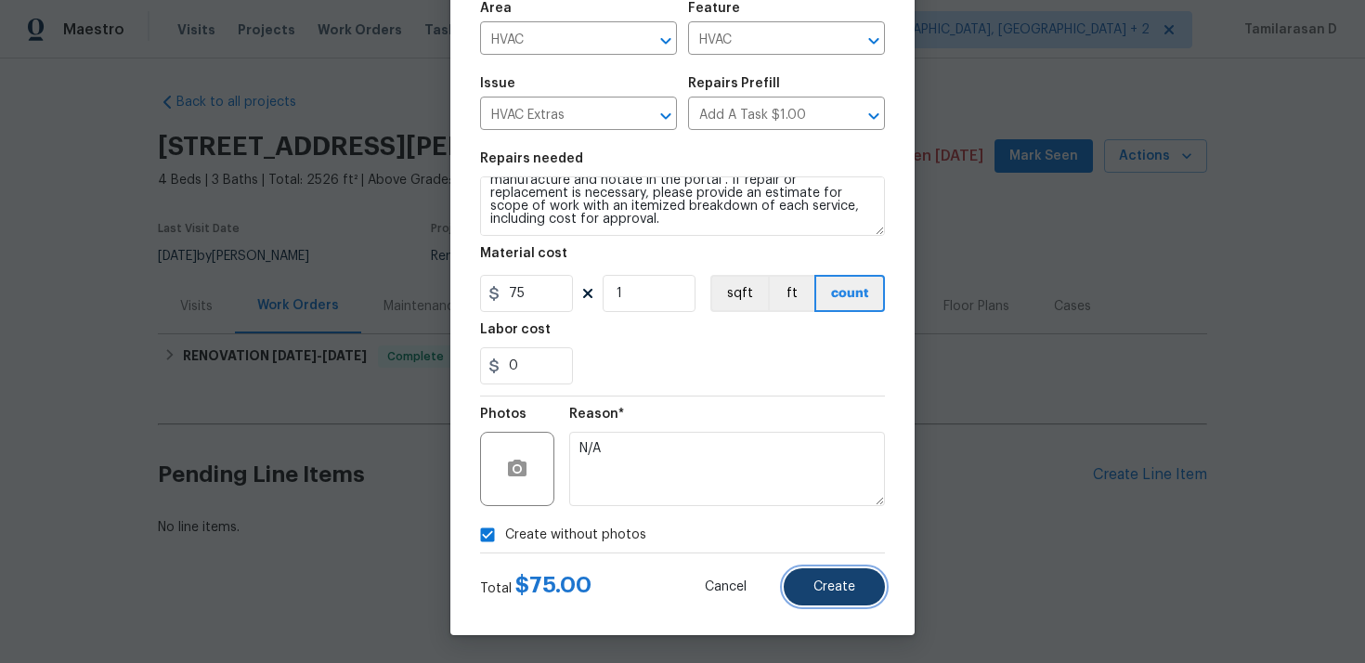
click at [866, 587] on button "Create" at bounding box center [834, 586] width 101 height 37
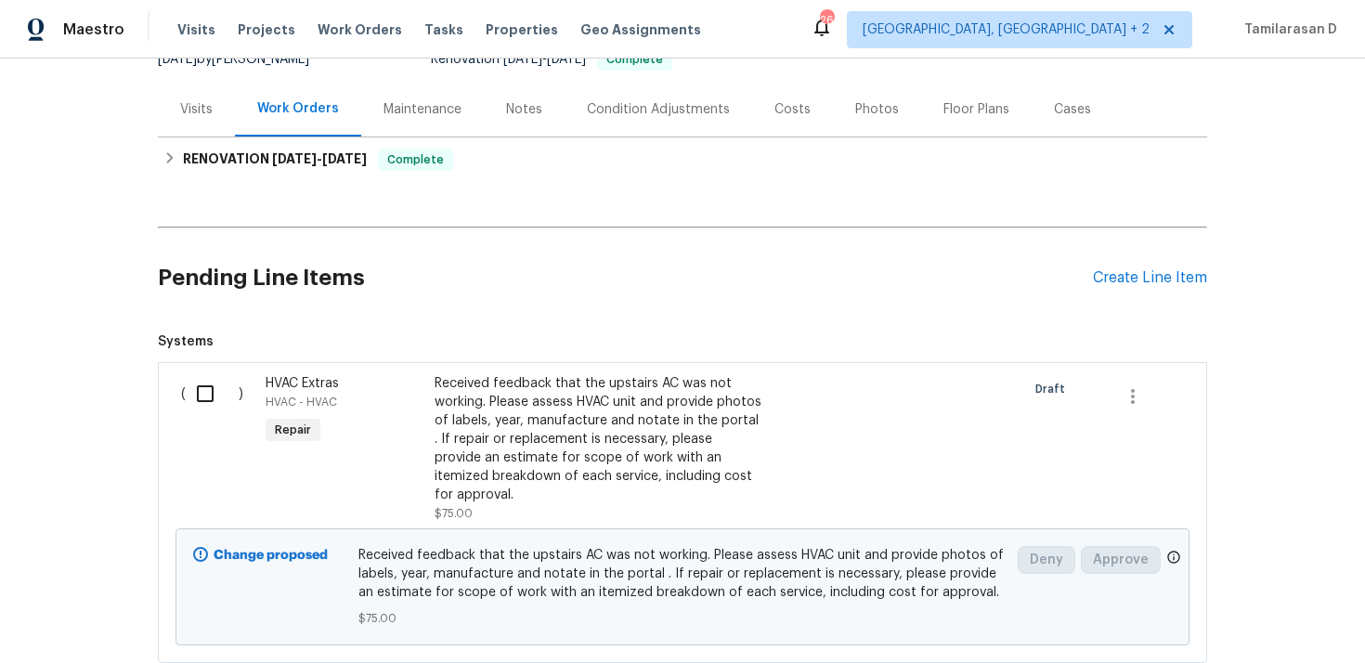
scroll to position [234, 0]
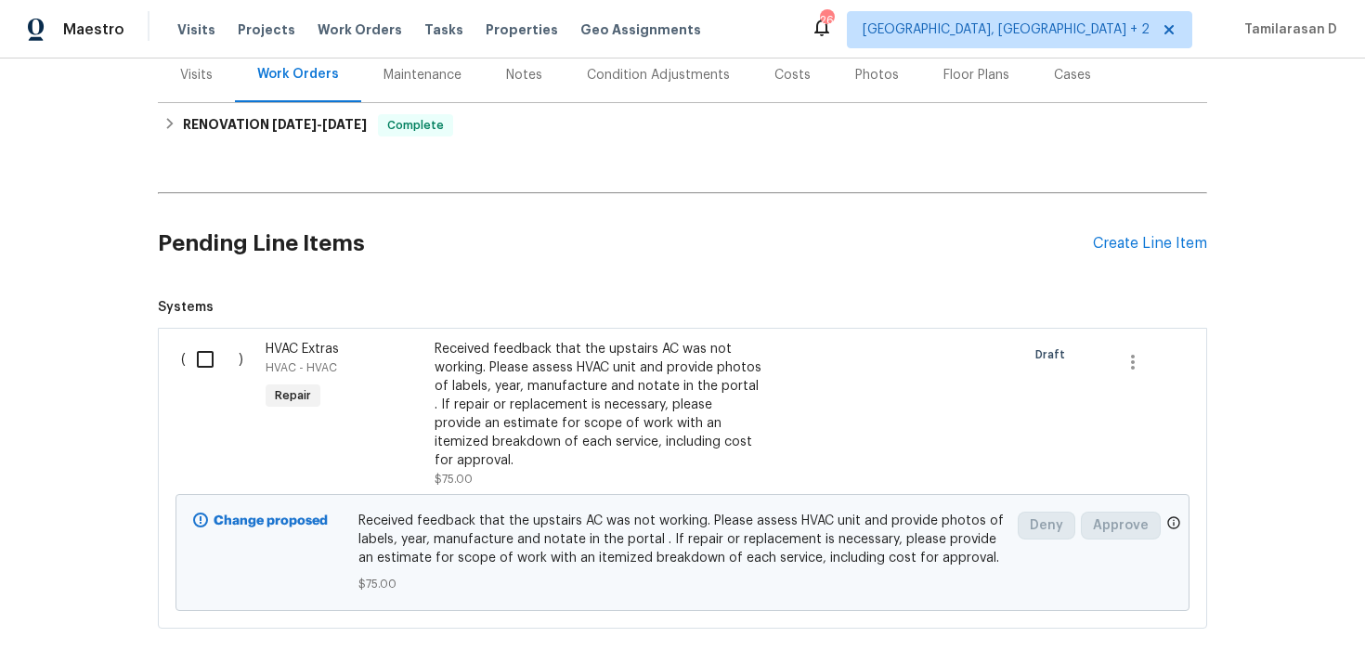
click at [196, 360] on input "checkbox" at bounding box center [212, 359] width 53 height 39
checkbox input "true"
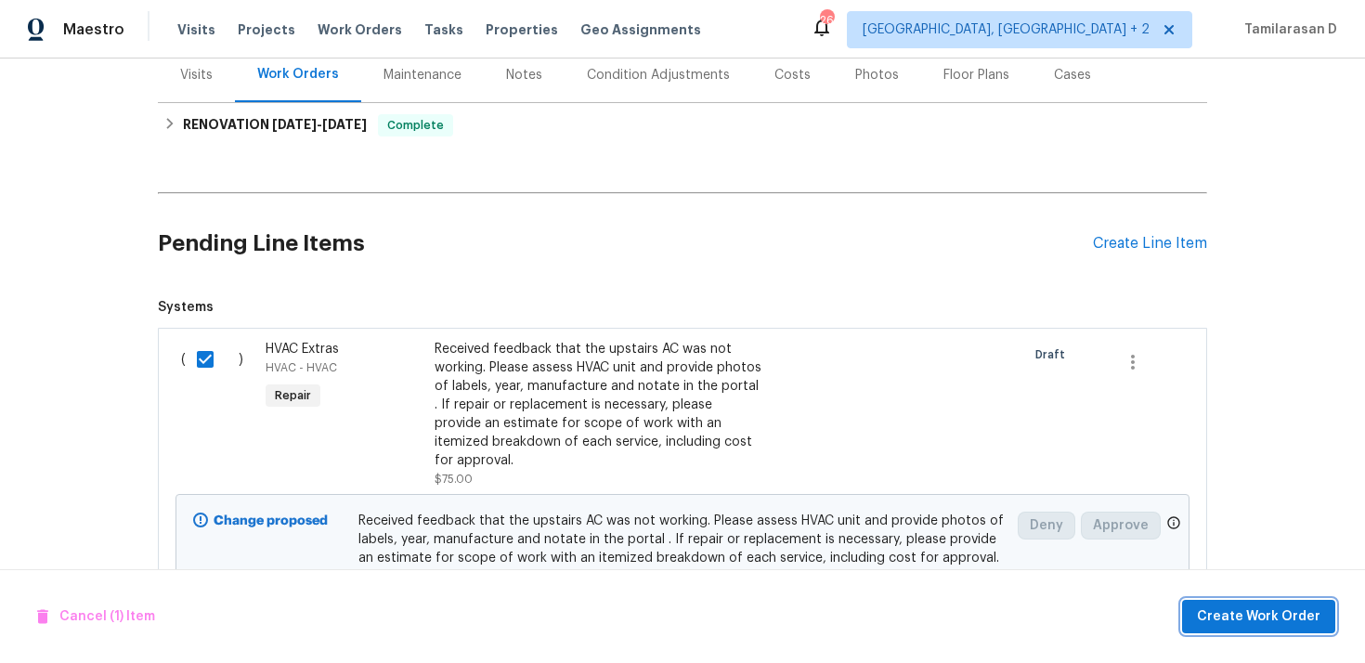
click at [1251, 604] on button "Create Work Order" at bounding box center [1258, 617] width 153 height 34
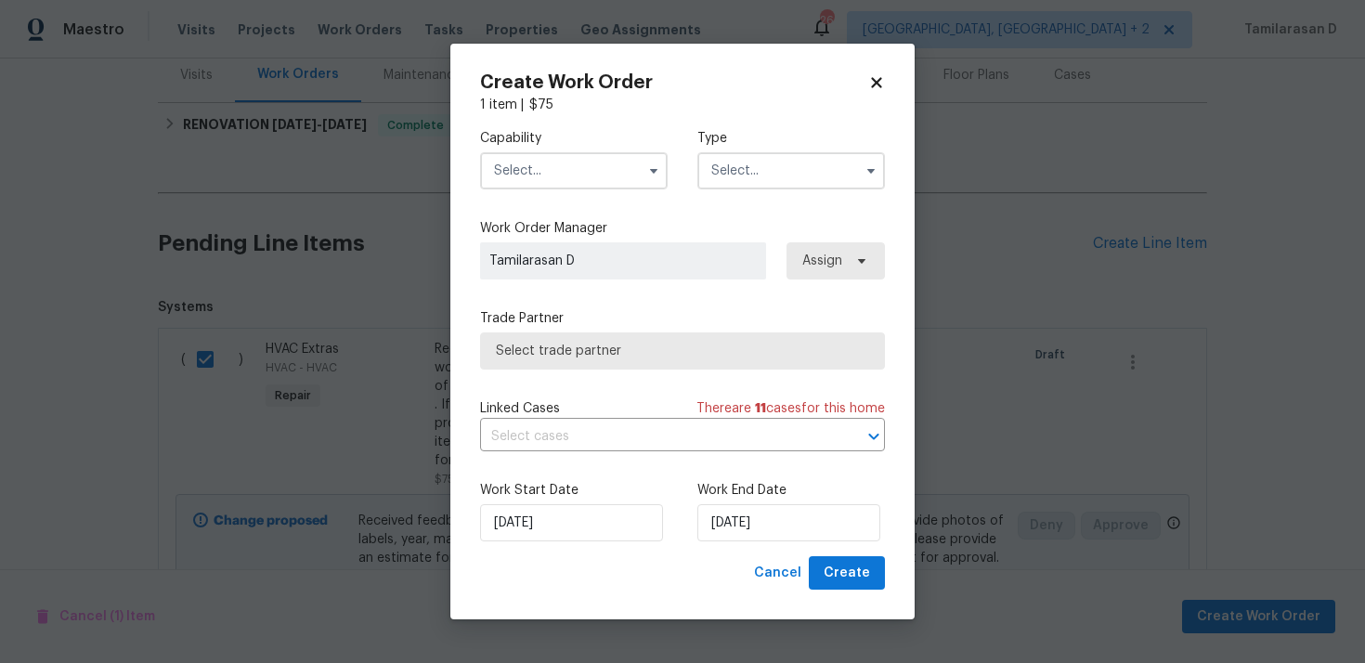
click at [766, 168] on input "text" at bounding box center [791, 170] width 188 height 37
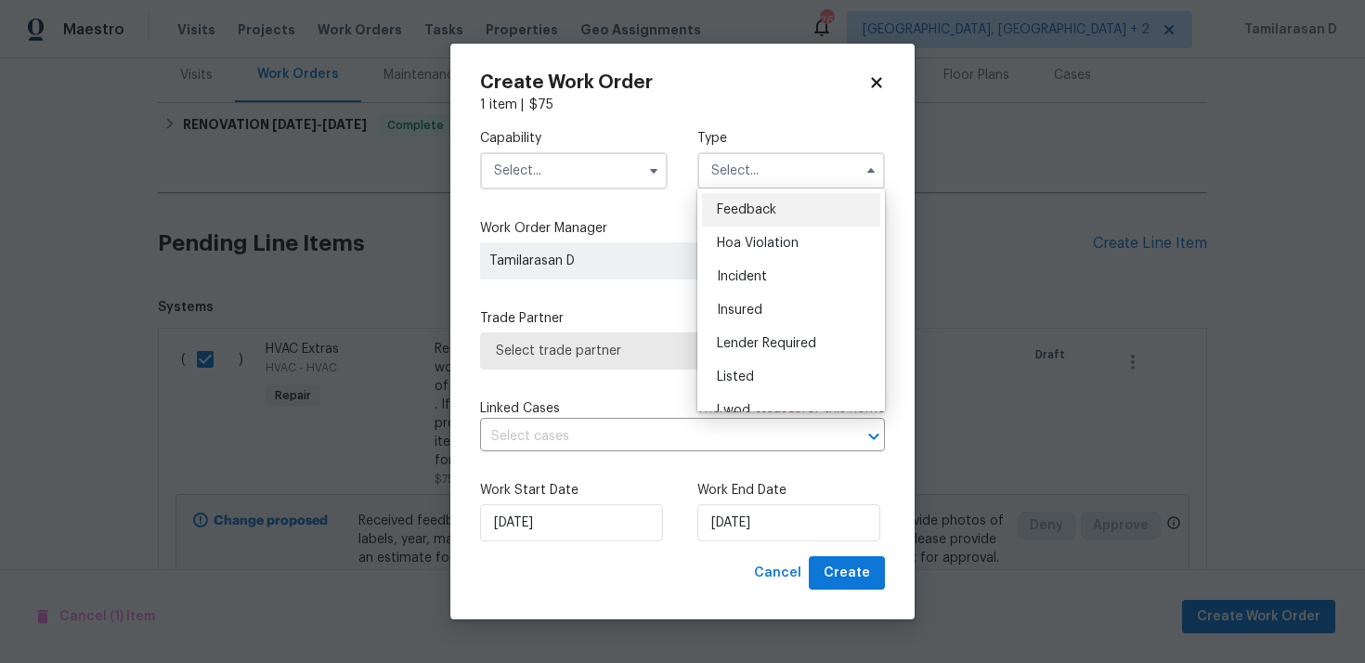
click at [718, 205] on span "Feedback" at bounding box center [746, 209] width 59 height 13
type input "Feedback"
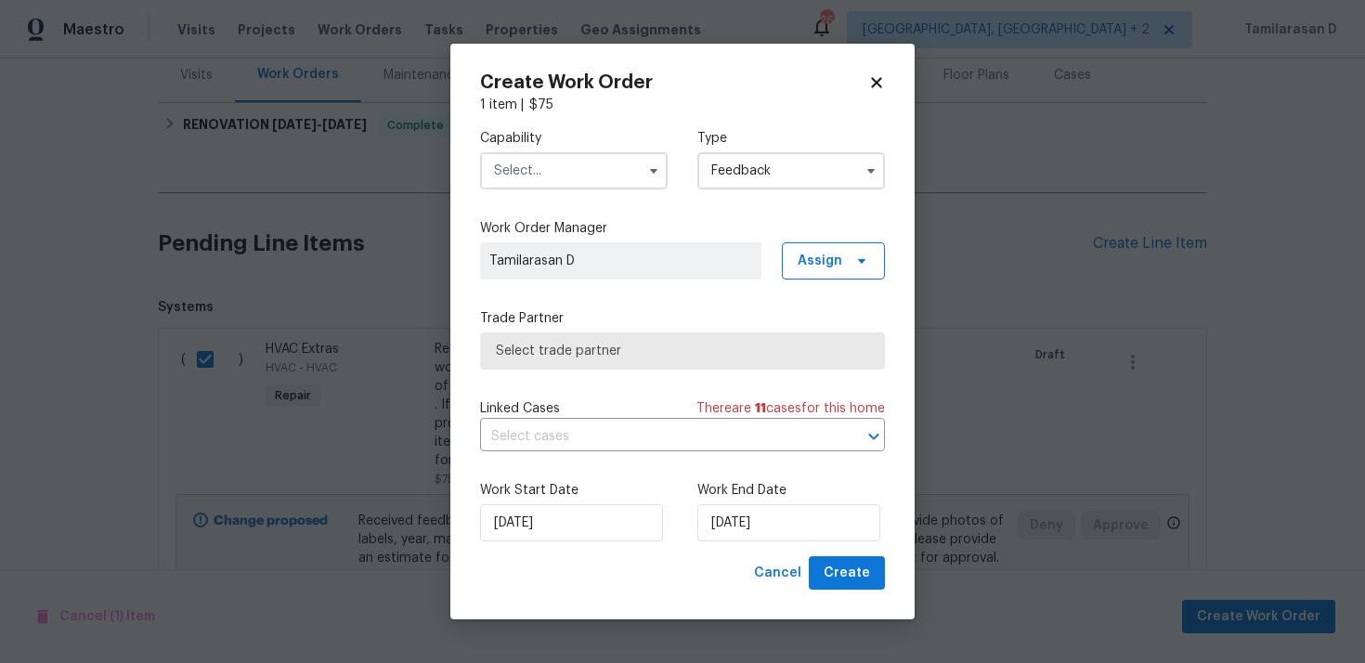
click at [545, 185] on input "text" at bounding box center [574, 170] width 188 height 37
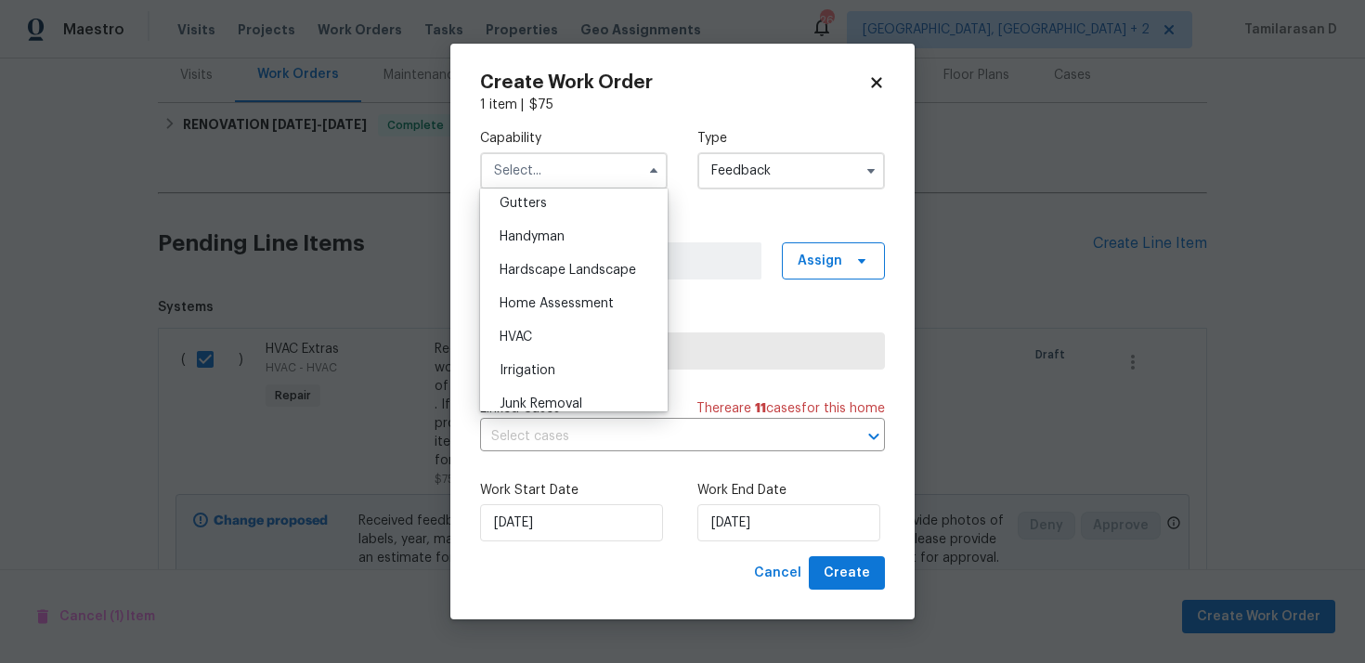
scroll to position [962, 0]
click at [511, 362] on div "HVAC" at bounding box center [574, 369] width 178 height 33
type input "HVAC"
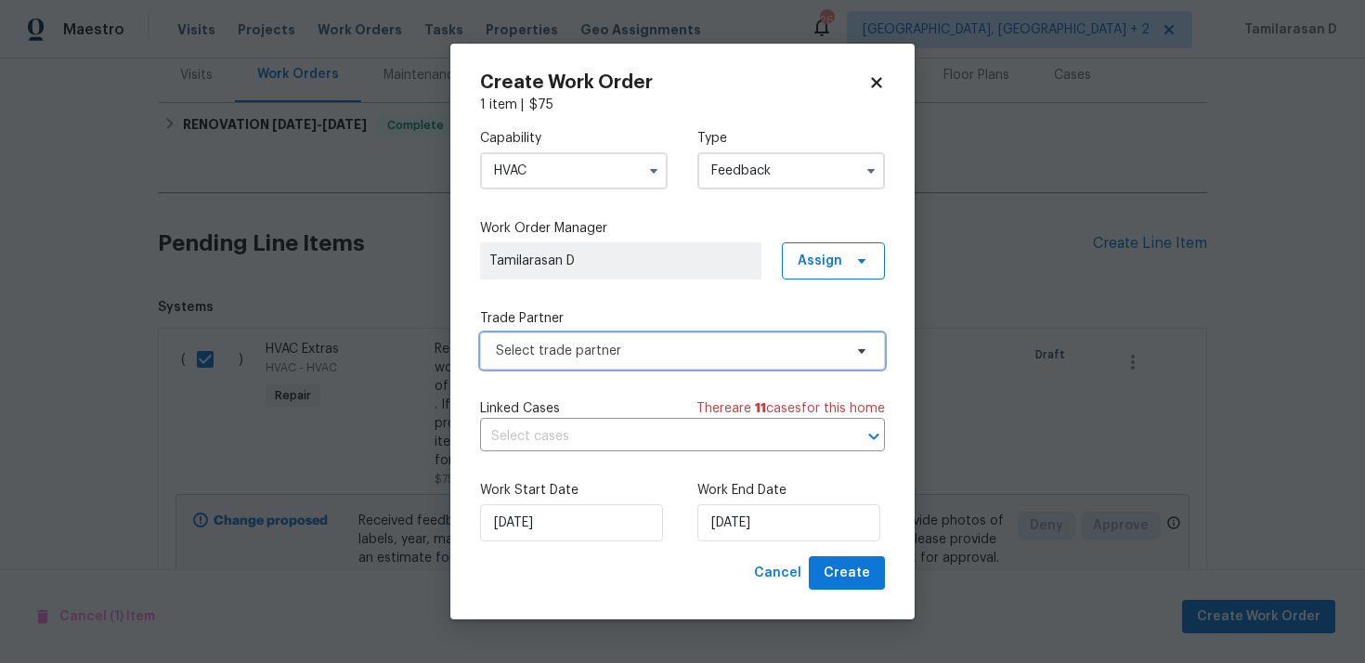
click at [559, 345] on span "Select trade partner" at bounding box center [669, 351] width 346 height 19
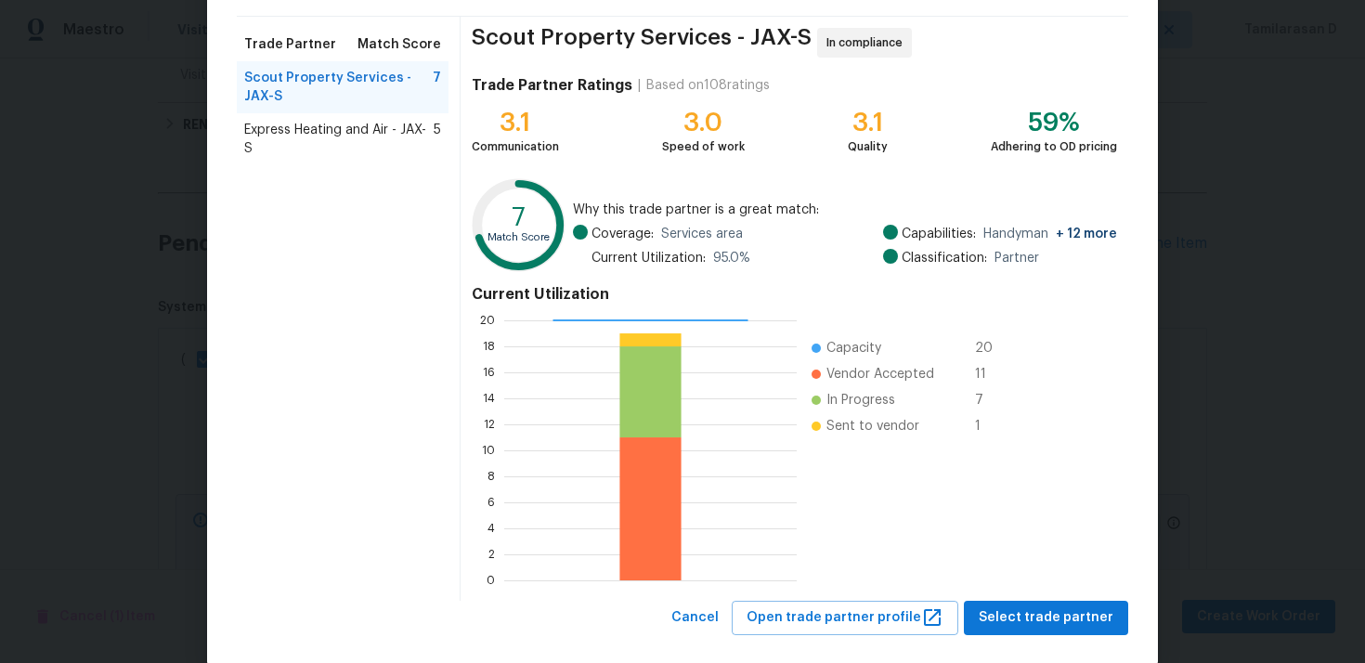
scroll to position [137, 0]
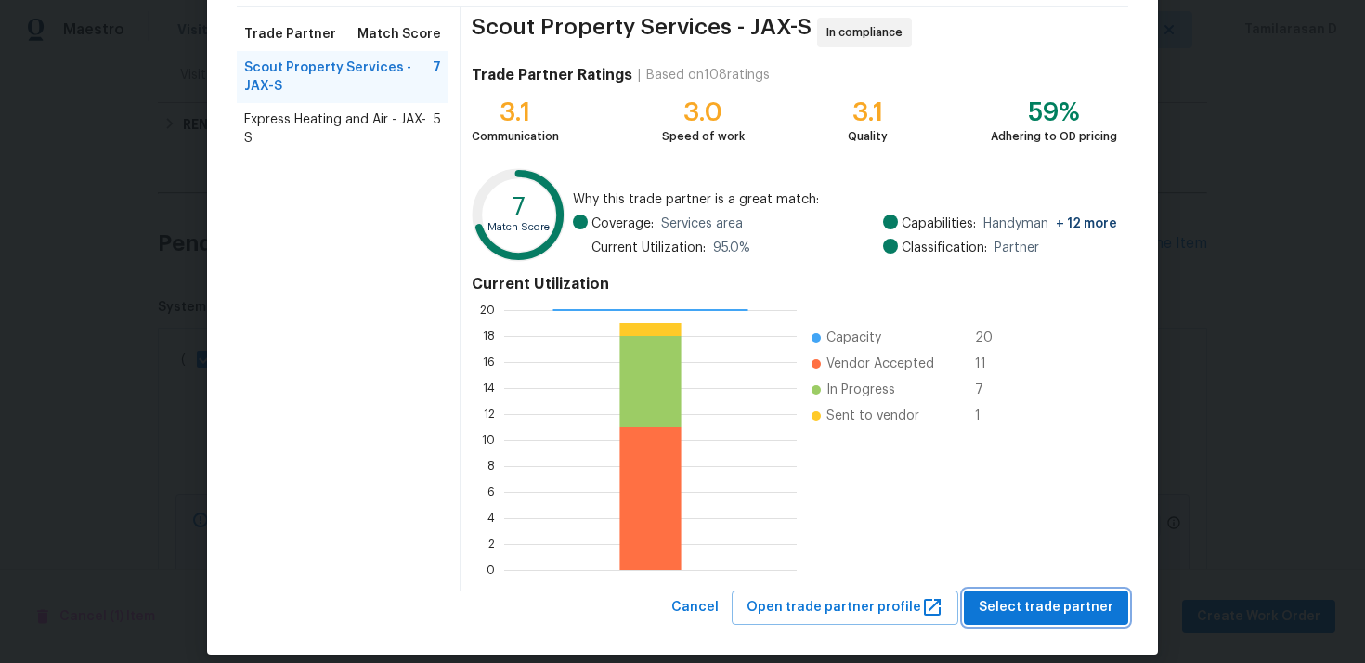
click at [1033, 600] on span "Select trade partner" at bounding box center [1046, 607] width 135 height 23
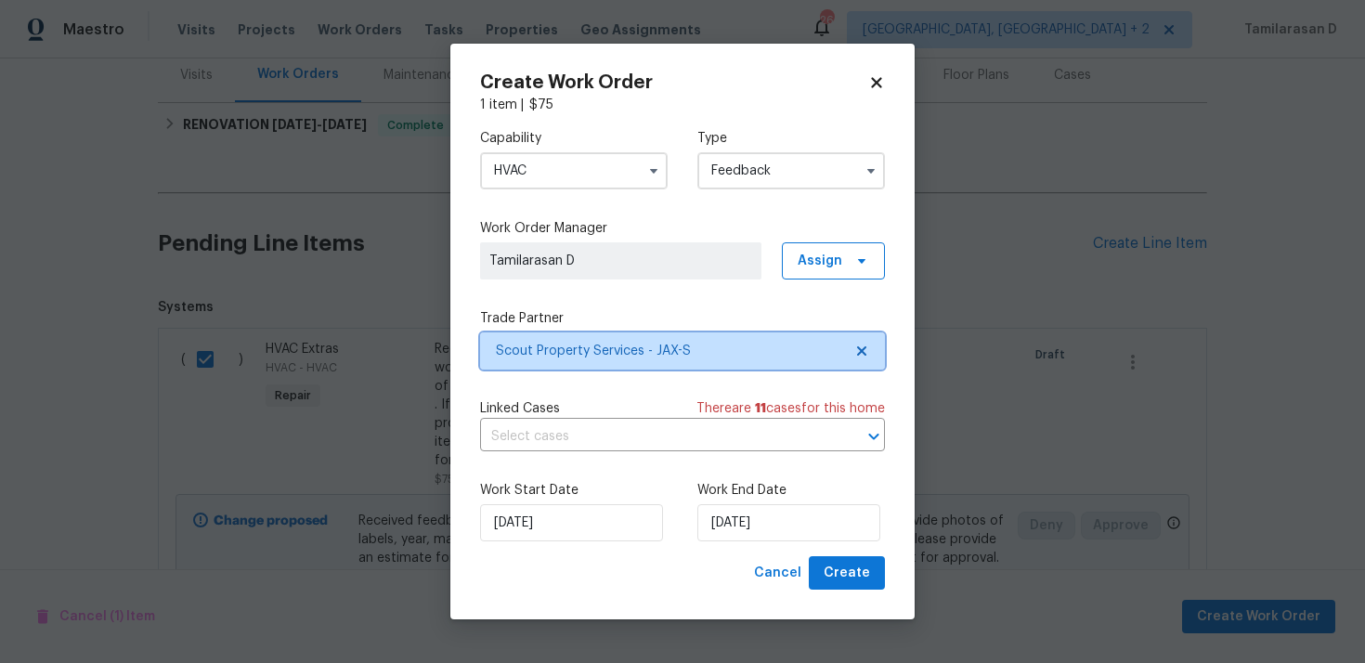
scroll to position [0, 0]
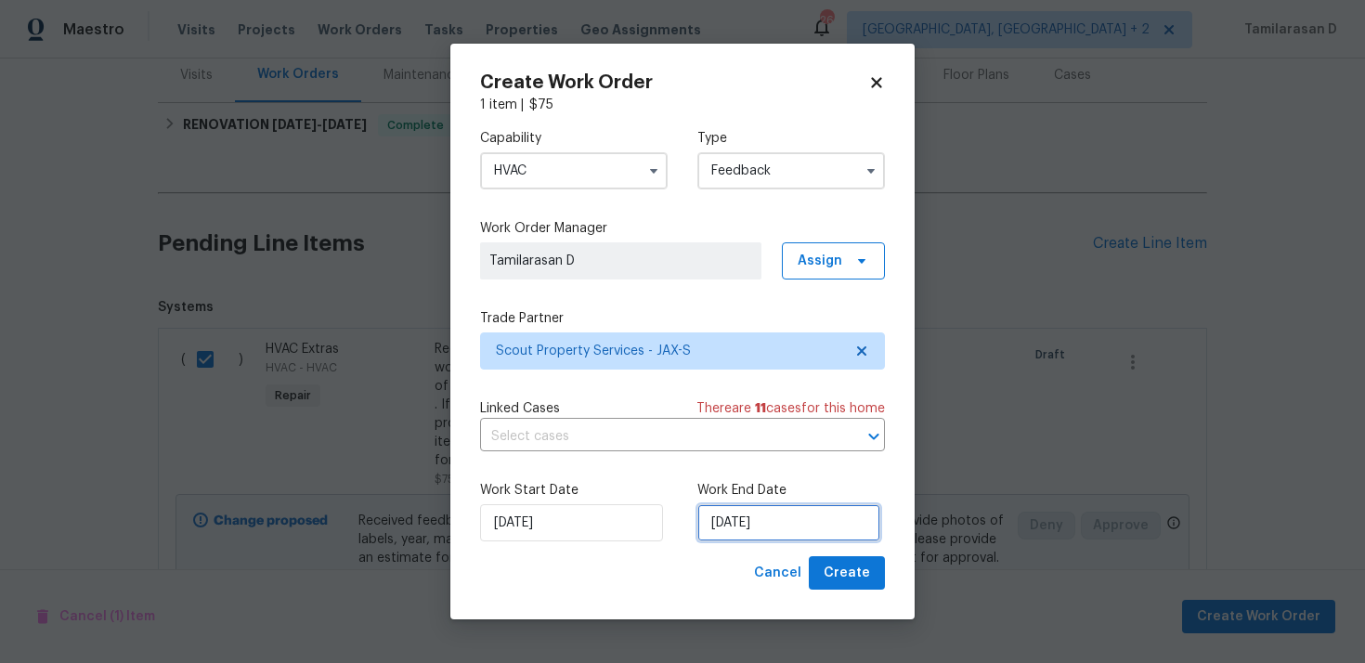
click at [723, 514] on input "15/09/2025" at bounding box center [788, 522] width 183 height 37
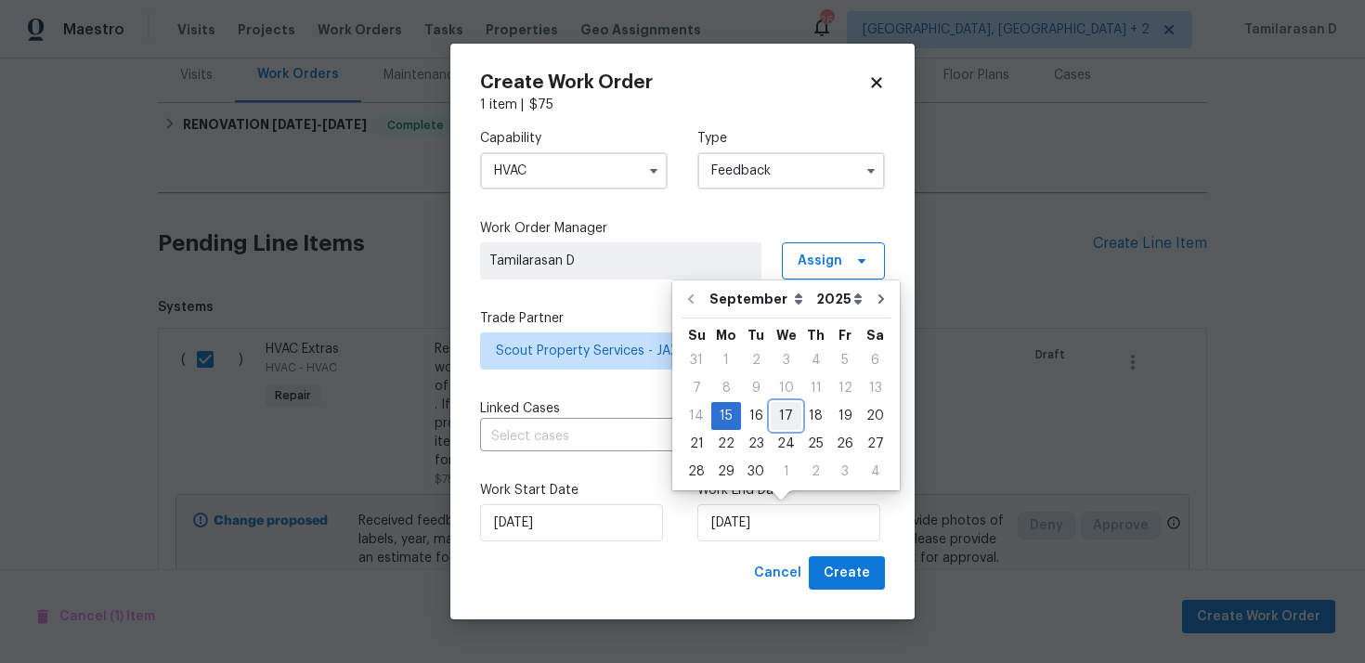
click at [776, 422] on div "17" at bounding box center [786, 416] width 31 height 26
type input "17/09/2025"
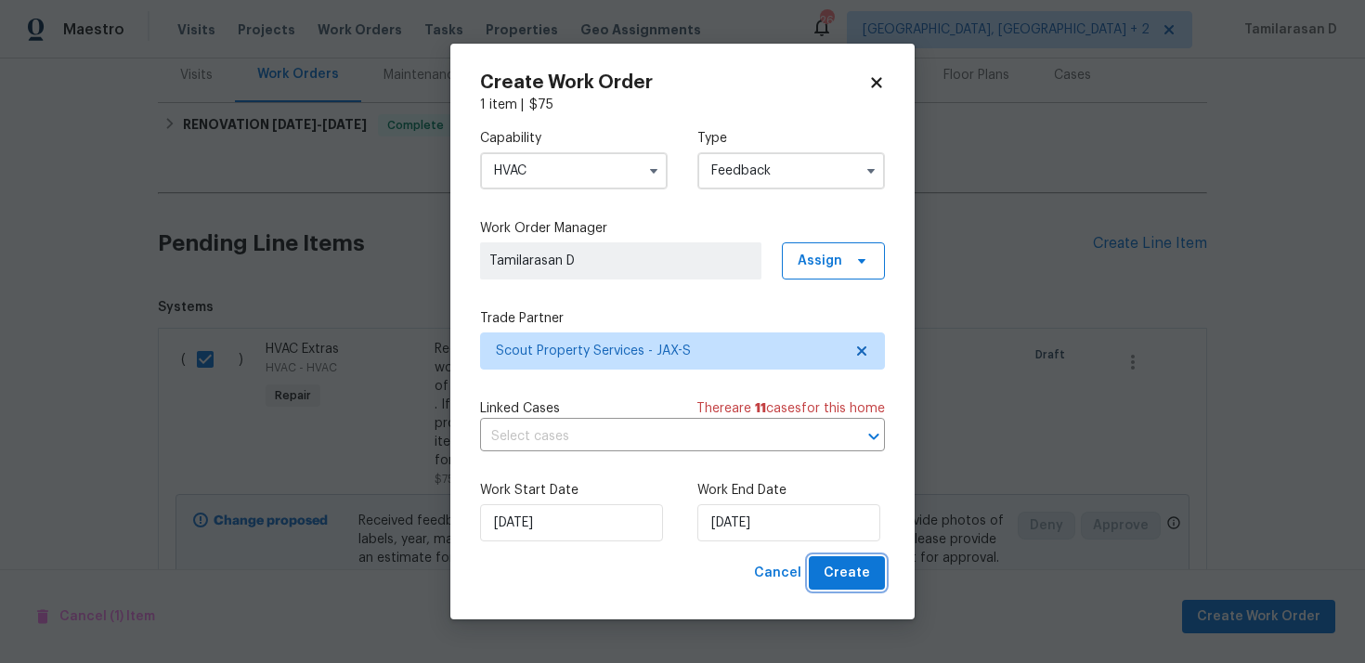
click at [853, 567] on span "Create" at bounding box center [847, 573] width 46 height 23
checkbox input "false"
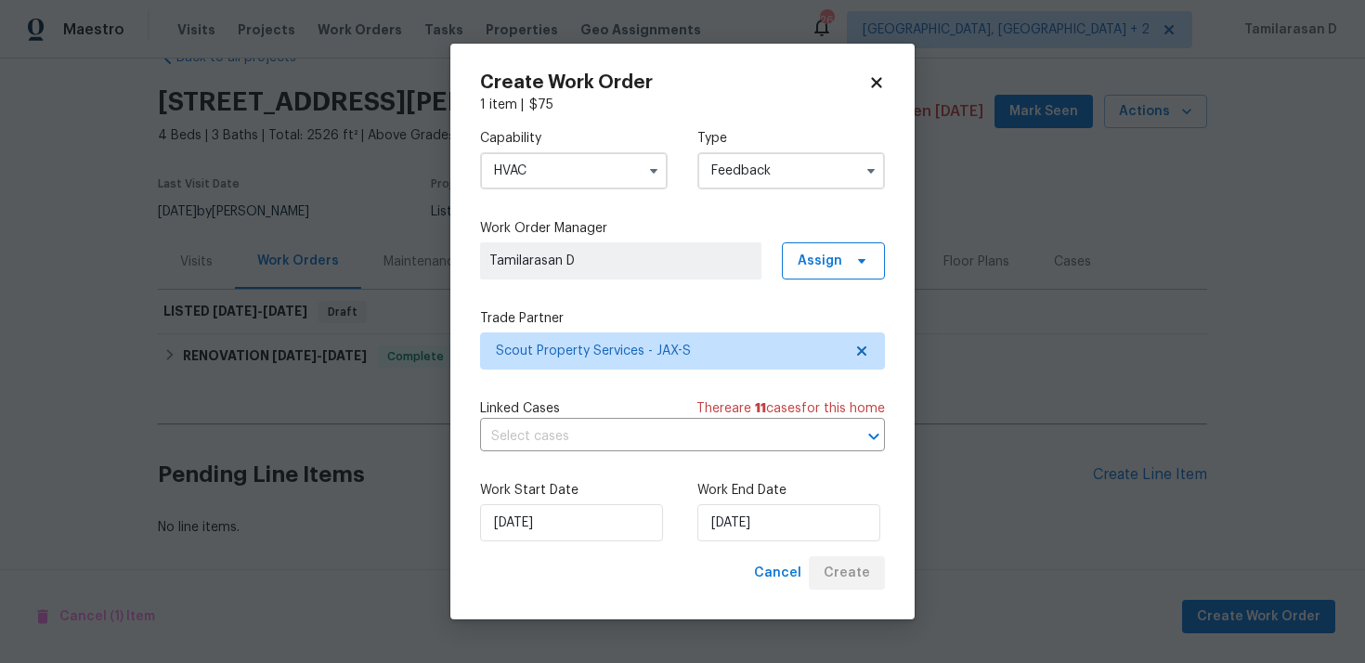
scroll to position [47, 0]
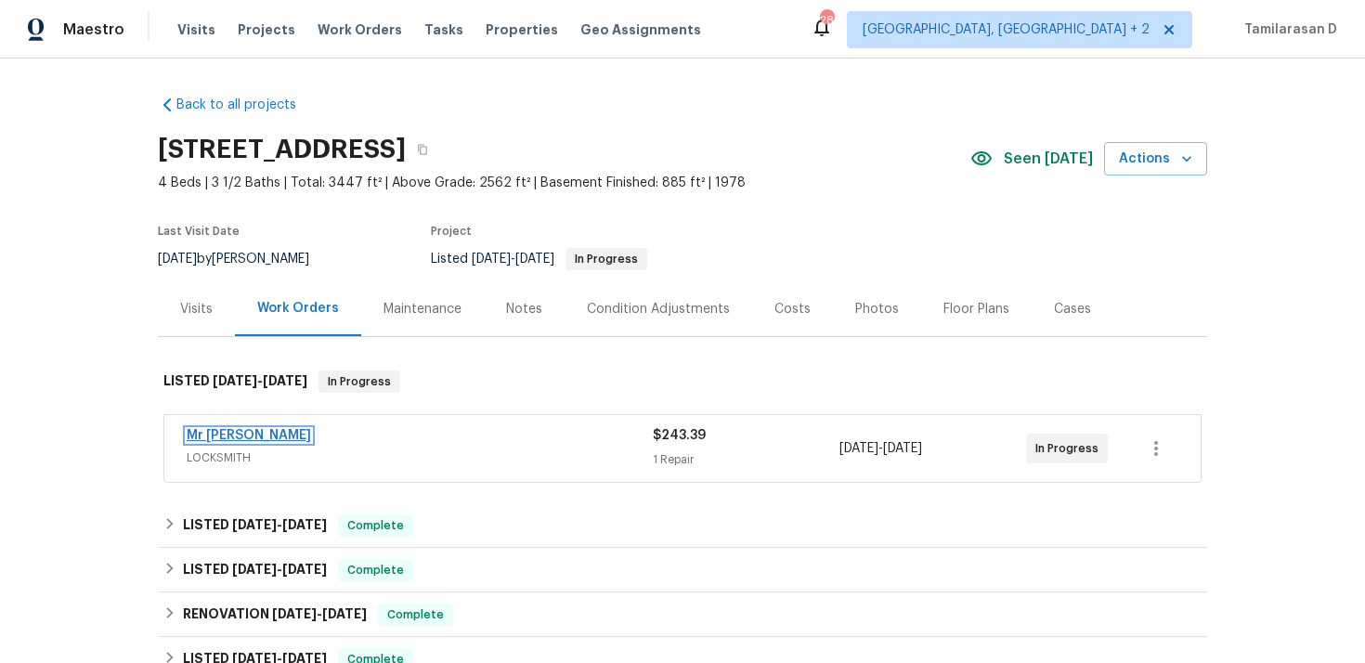
click at [266, 436] on link "Mr Rekey Locksmith" at bounding box center [249, 435] width 124 height 13
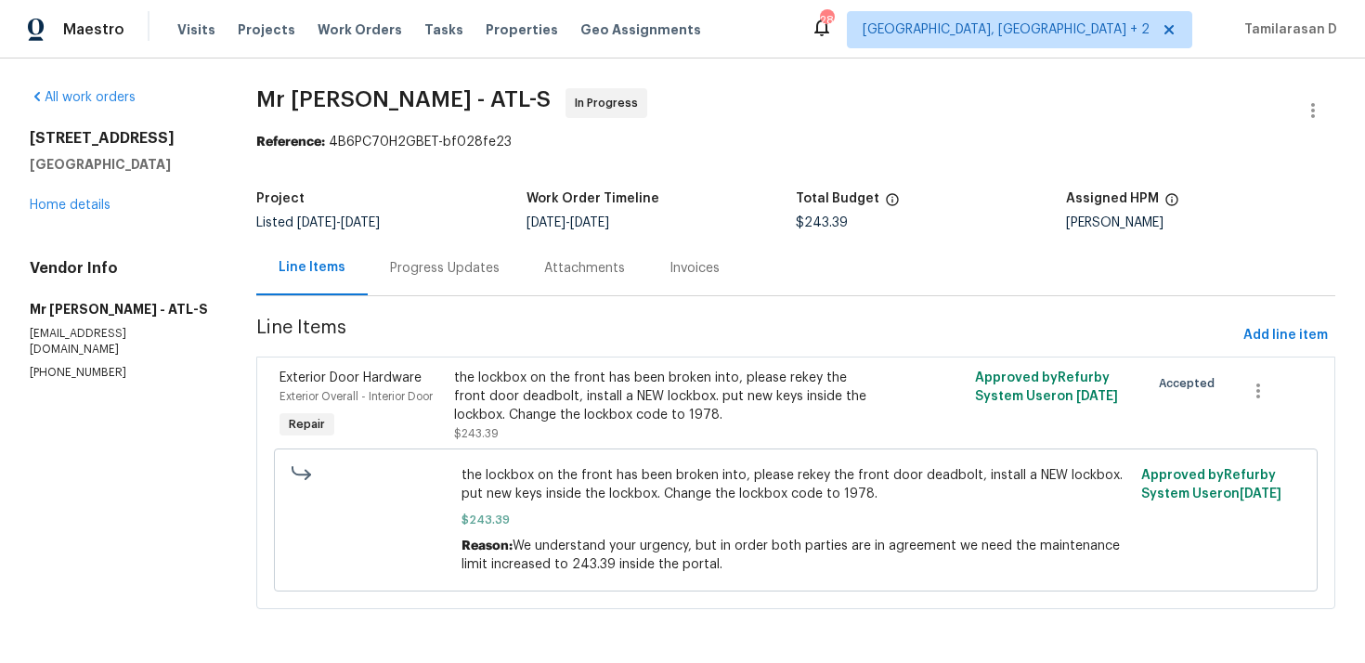
click at [529, 280] on div "Attachments" at bounding box center [584, 268] width 125 height 55
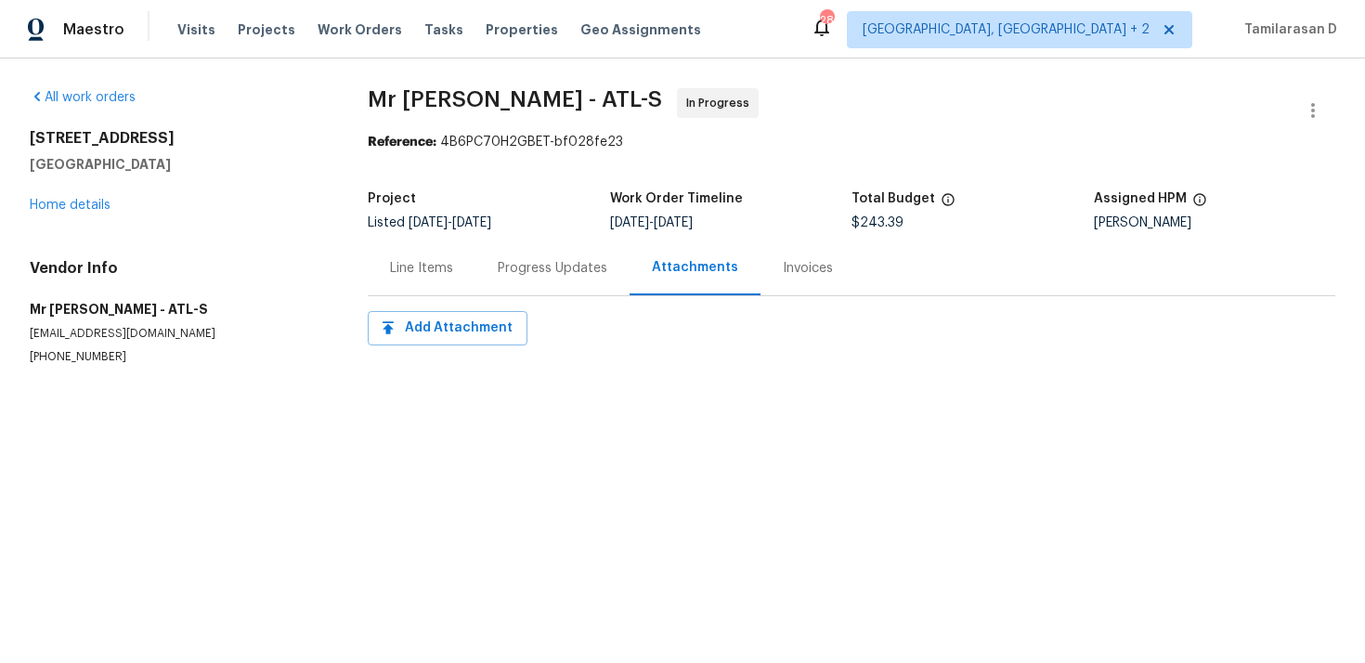
click at [517, 264] on div "Progress Updates" at bounding box center [553, 268] width 110 height 19
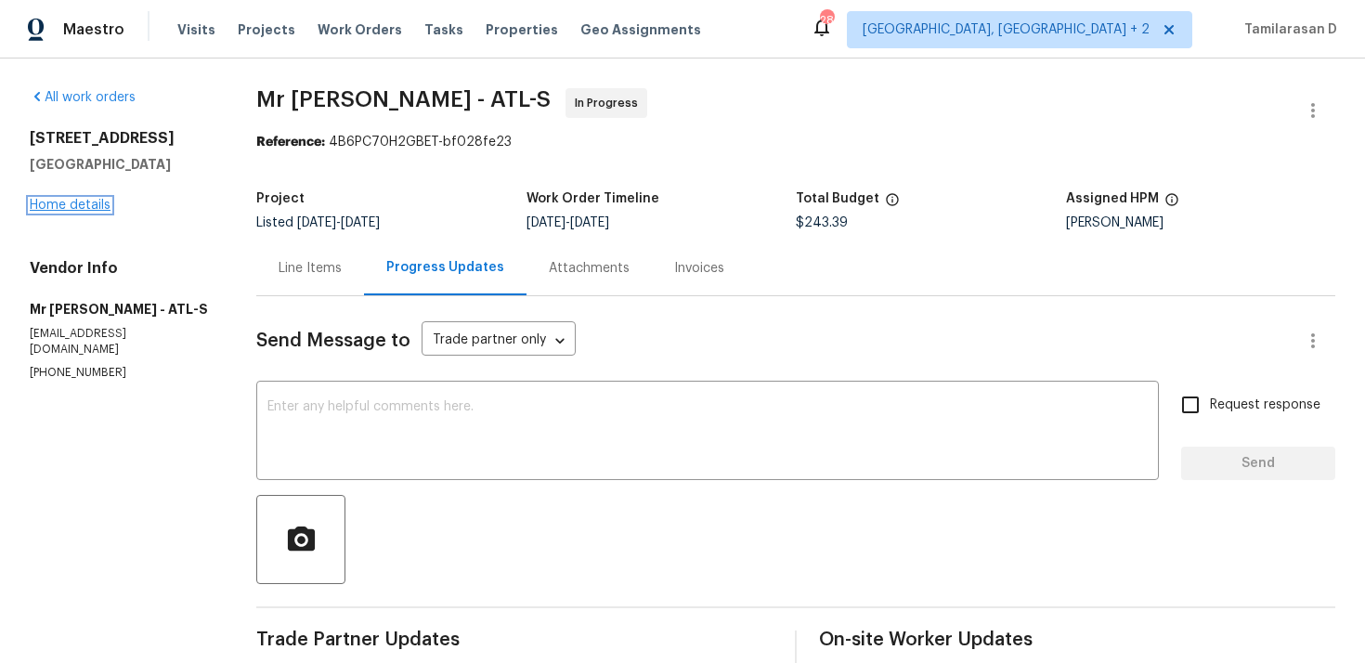
click at [59, 203] on link "Home details" at bounding box center [70, 205] width 81 height 13
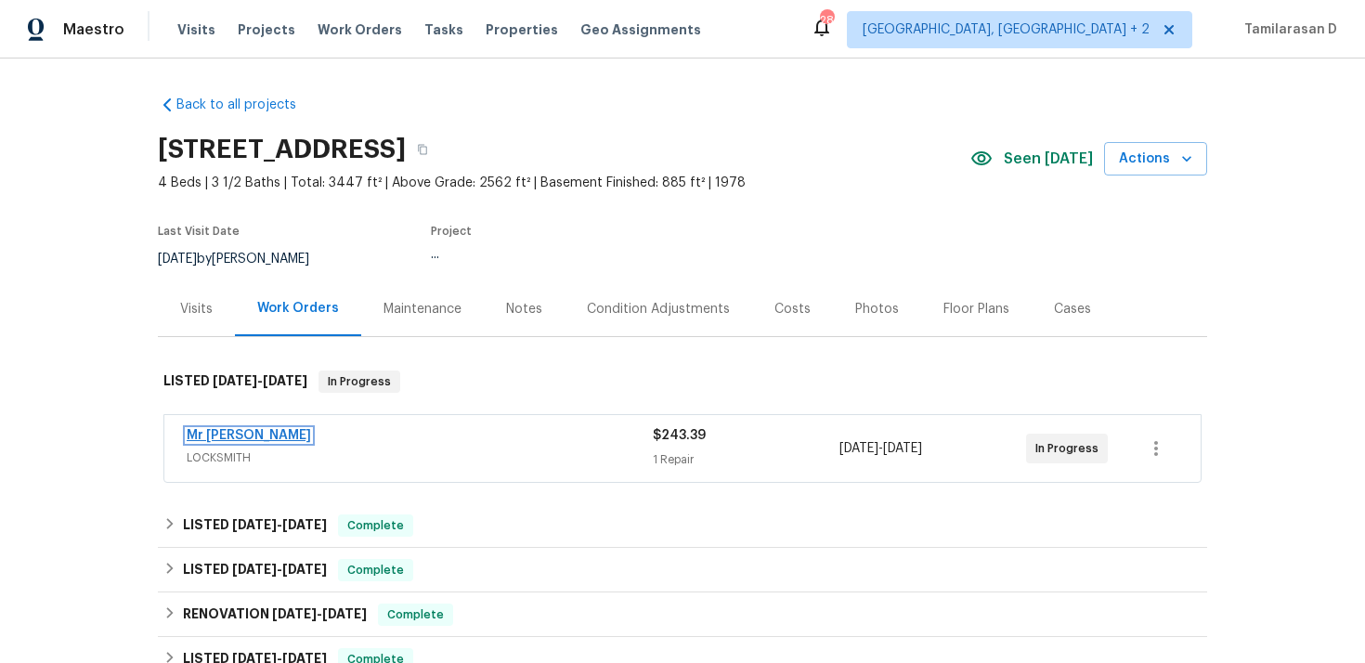
click at [252, 431] on link "Mr Rekey Locksmith" at bounding box center [249, 435] width 124 height 13
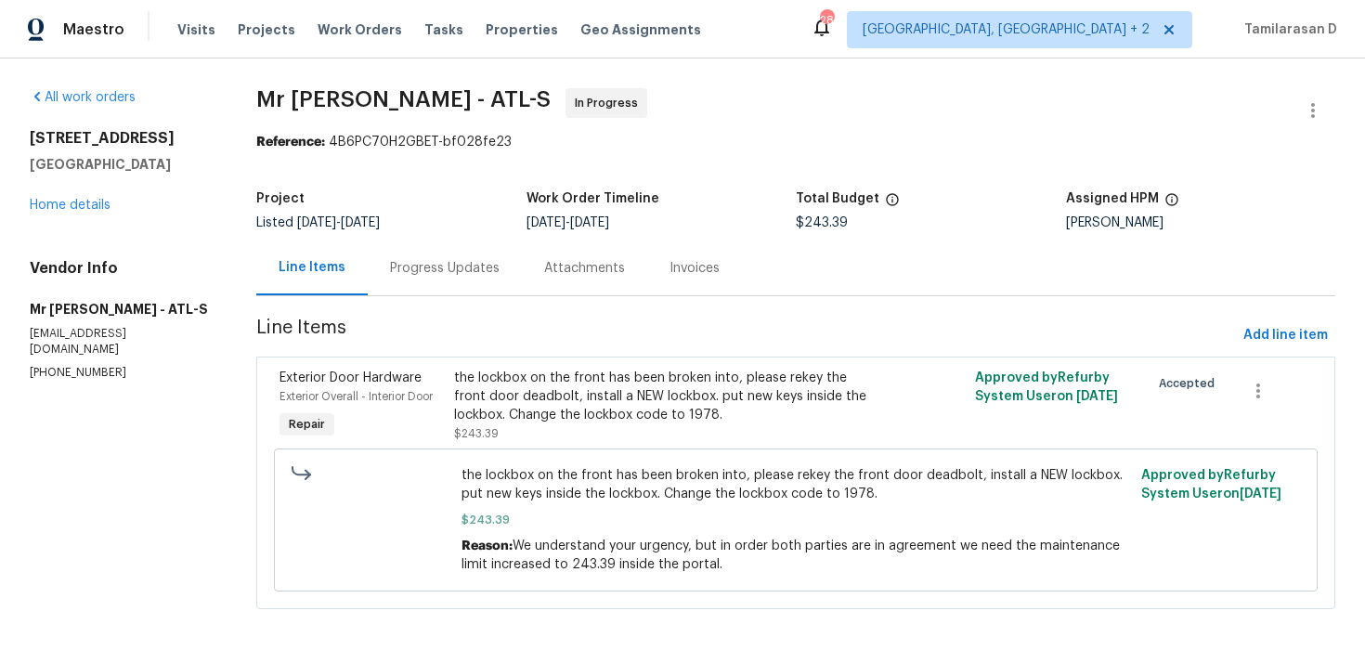
click at [460, 290] on div "Progress Updates" at bounding box center [445, 268] width 154 height 55
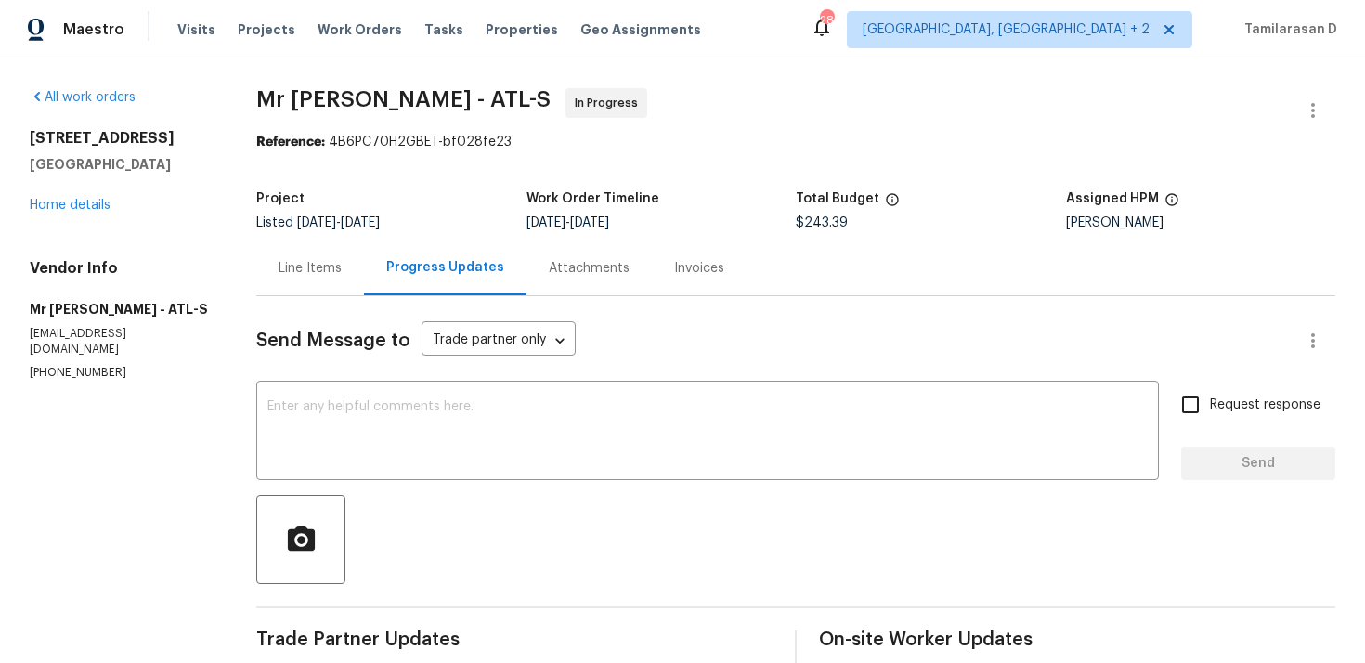
click at [318, 255] on div "Line Items" at bounding box center [310, 268] width 108 height 55
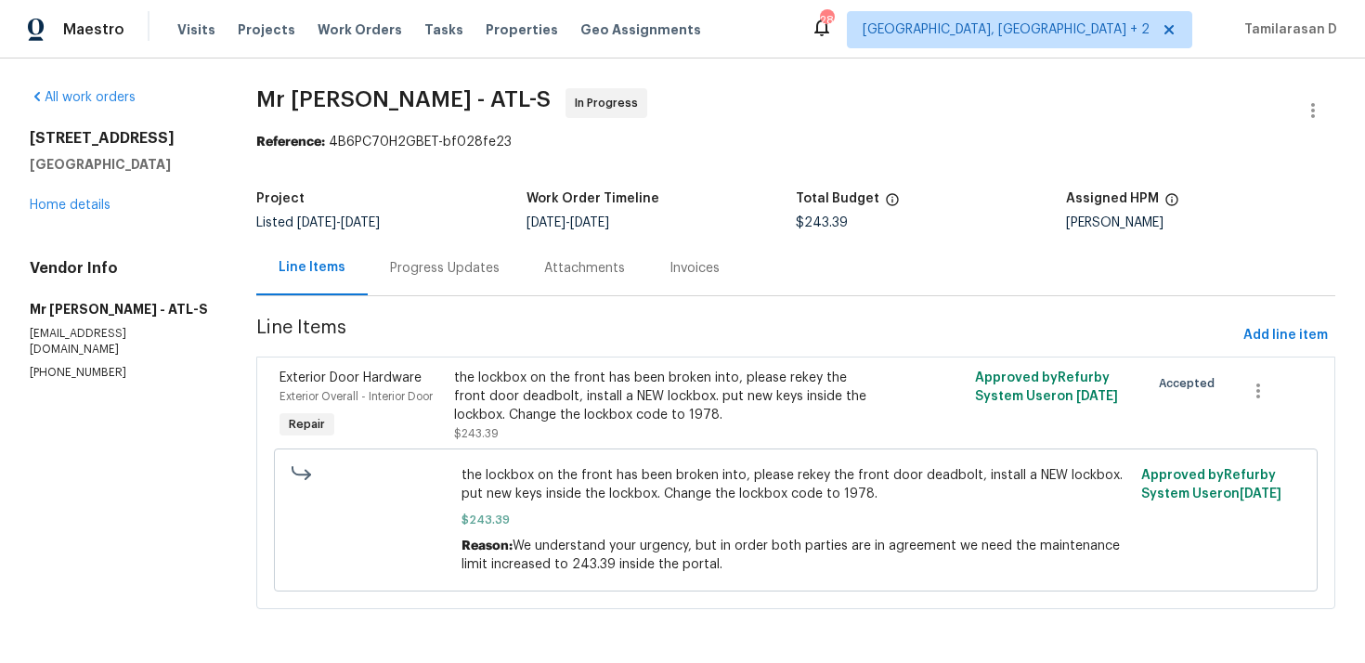
click at [448, 270] on div "Progress Updates" at bounding box center [445, 268] width 110 height 19
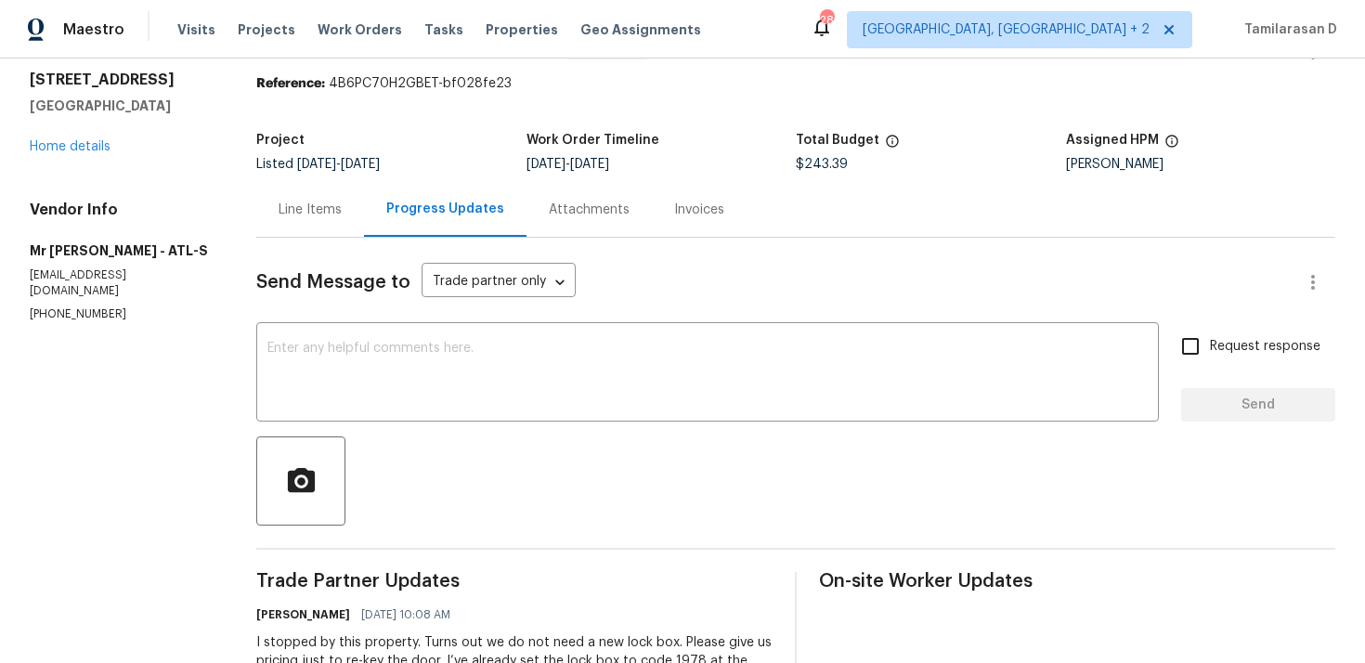
scroll to position [44, 0]
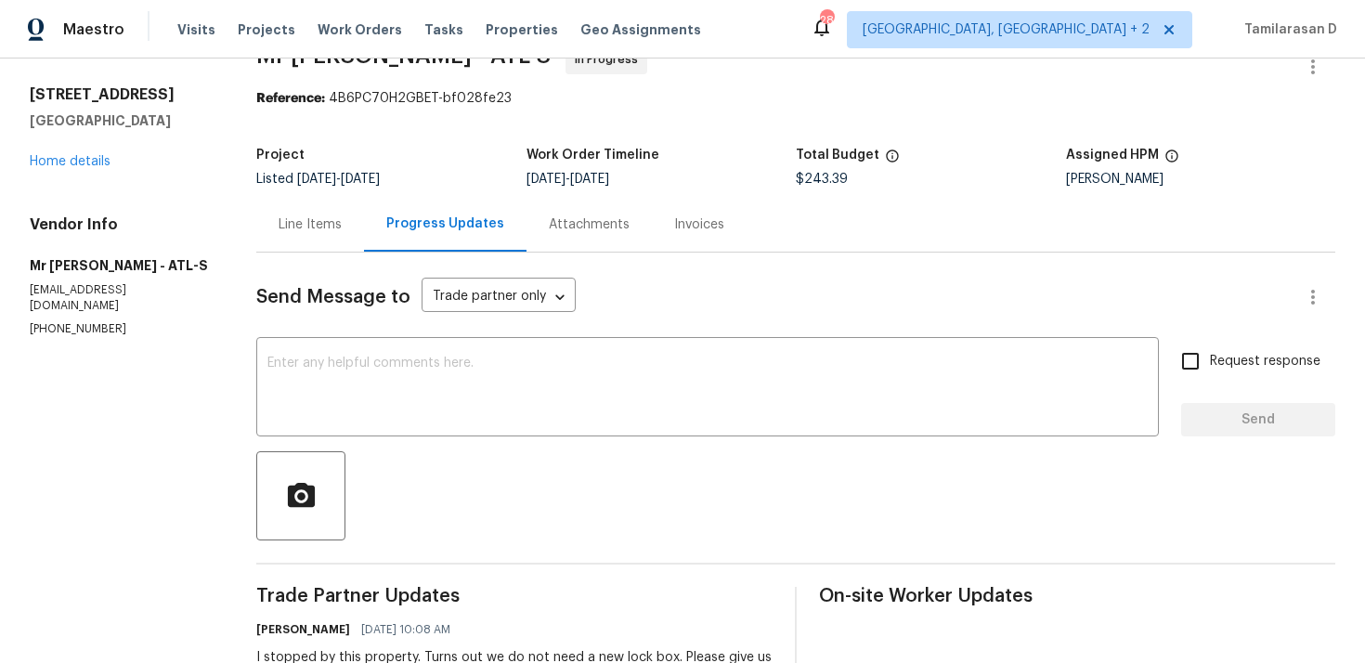
click at [317, 221] on div "Line Items" at bounding box center [310, 224] width 63 height 19
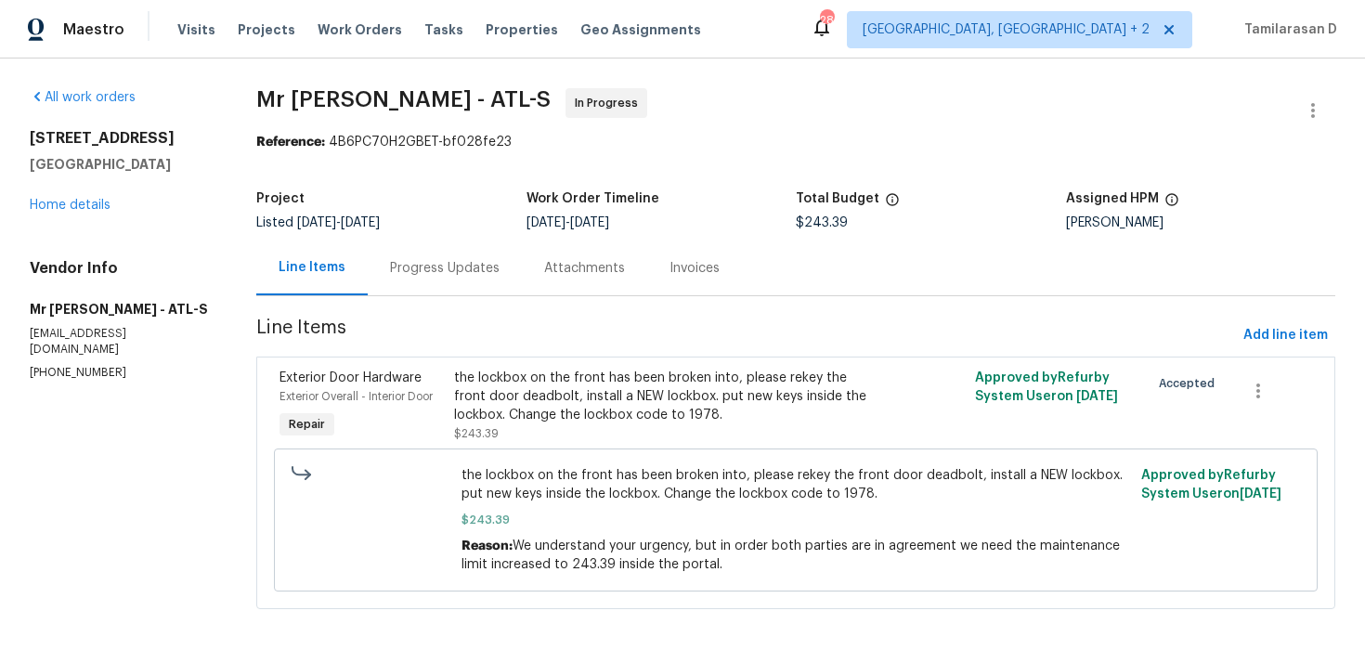
click at [432, 287] on div "Progress Updates" at bounding box center [445, 268] width 154 height 55
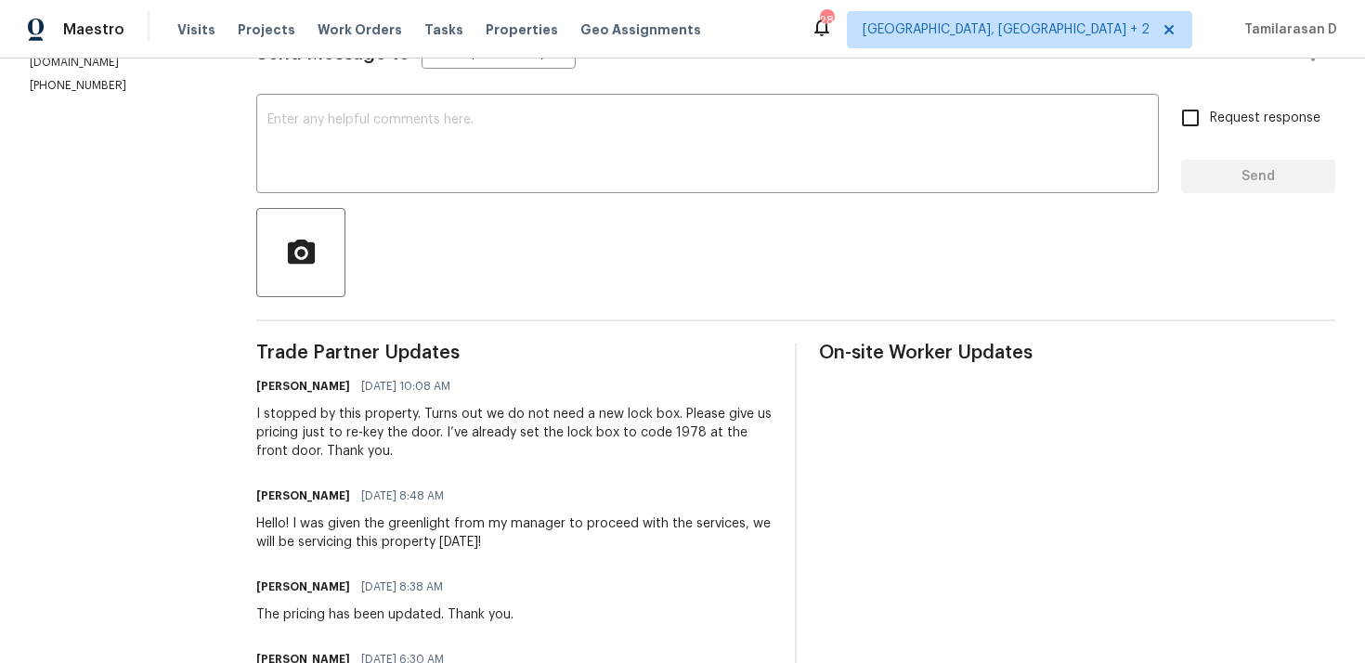
scroll to position [87, 0]
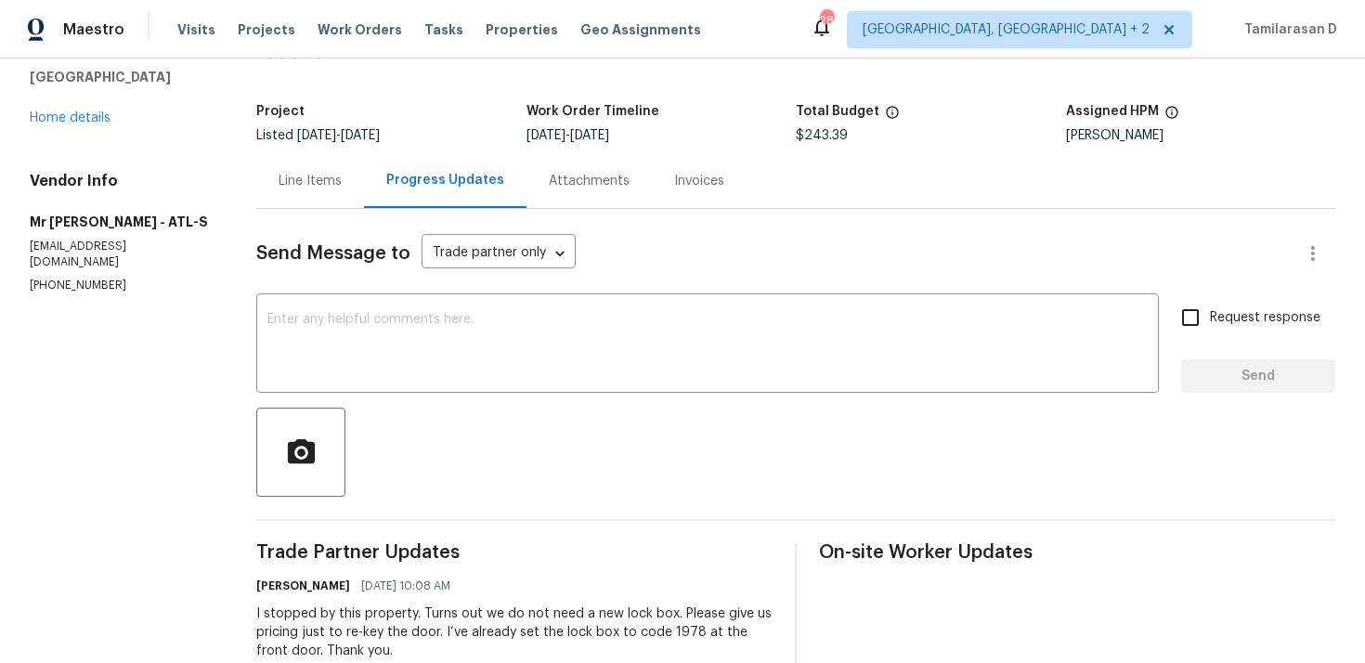
click at [300, 172] on div "Line Items" at bounding box center [310, 181] width 63 height 19
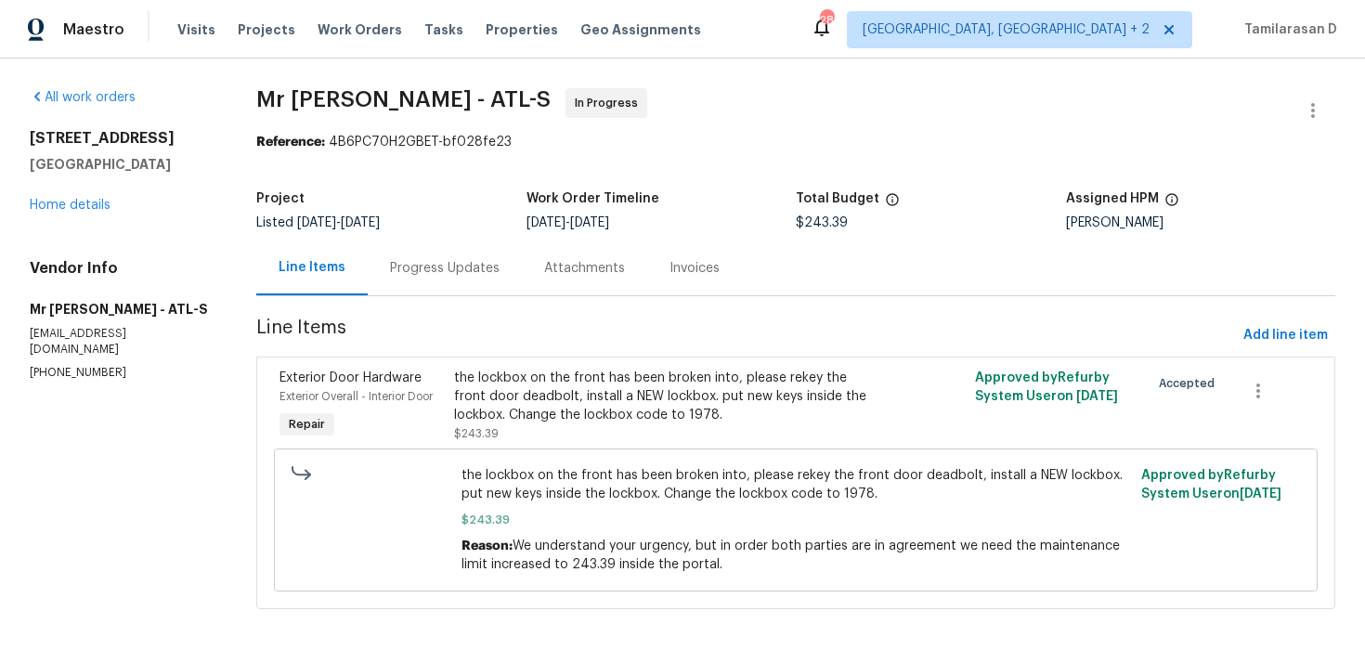
click at [463, 265] on div "Progress Updates" at bounding box center [445, 268] width 110 height 19
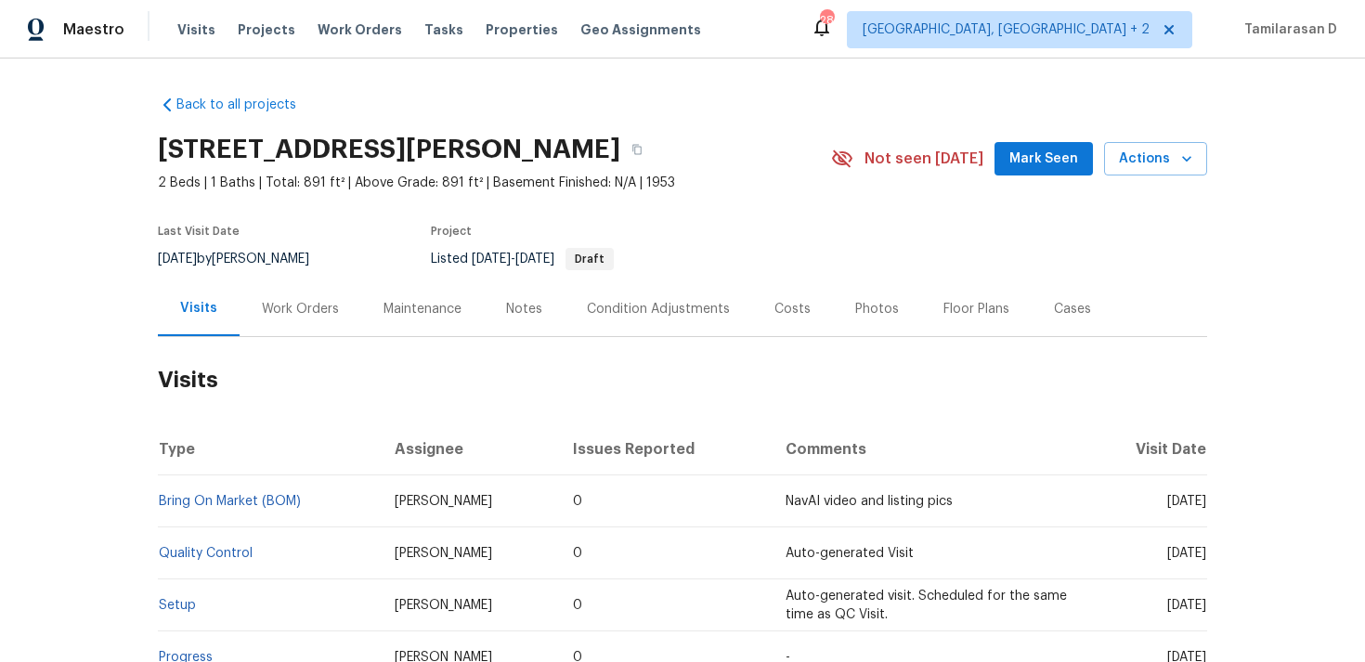
click at [249, 318] on div "Work Orders" at bounding box center [301, 308] width 122 height 55
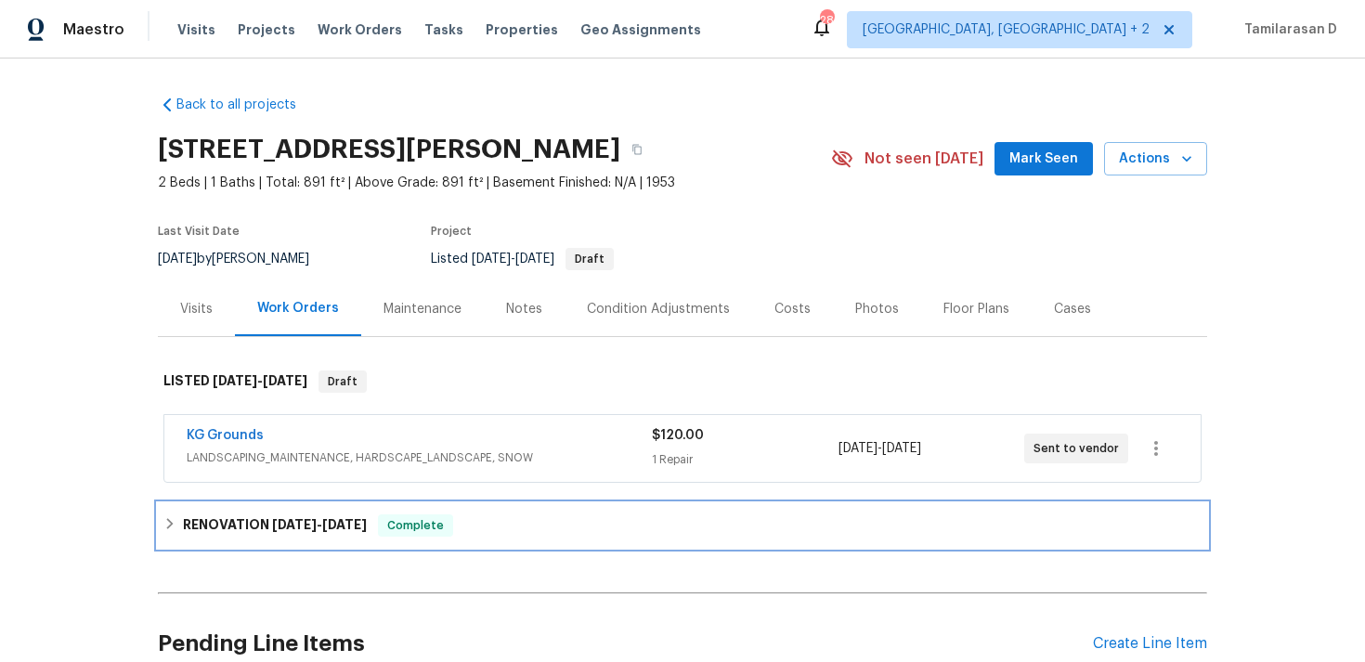
click at [178, 539] on div "RENOVATION 8/22/25 - 8/29/25 Complete" at bounding box center [682, 525] width 1049 height 45
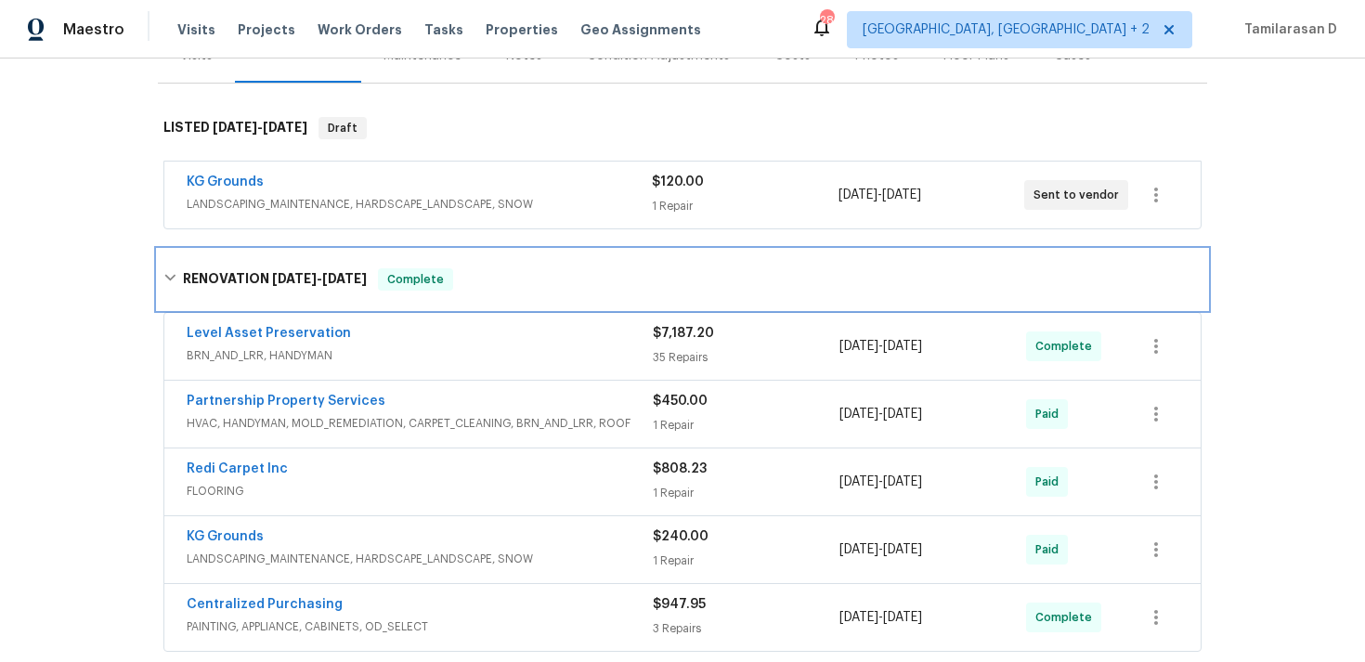
scroll to position [306, 0]
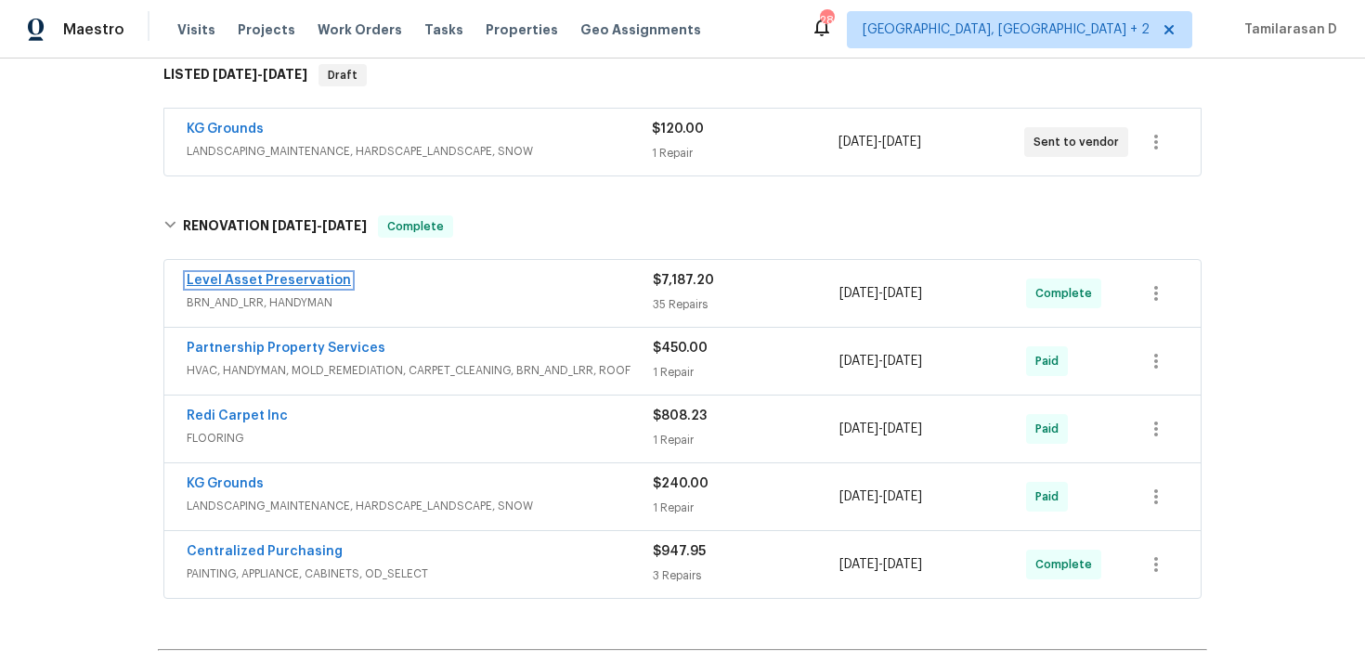
click at [311, 277] on link "Level Asset Preservation" at bounding box center [269, 280] width 164 height 13
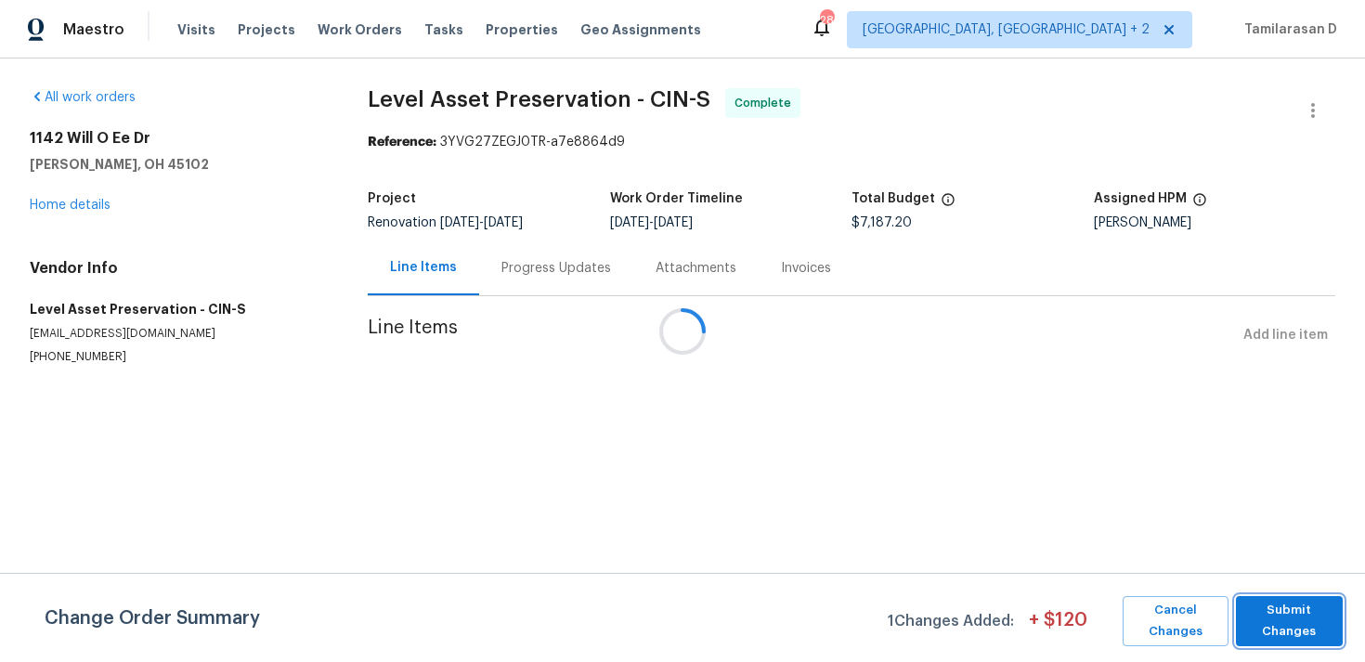
click at [1296, 599] on button "Submit Changes" at bounding box center [1289, 621] width 107 height 50
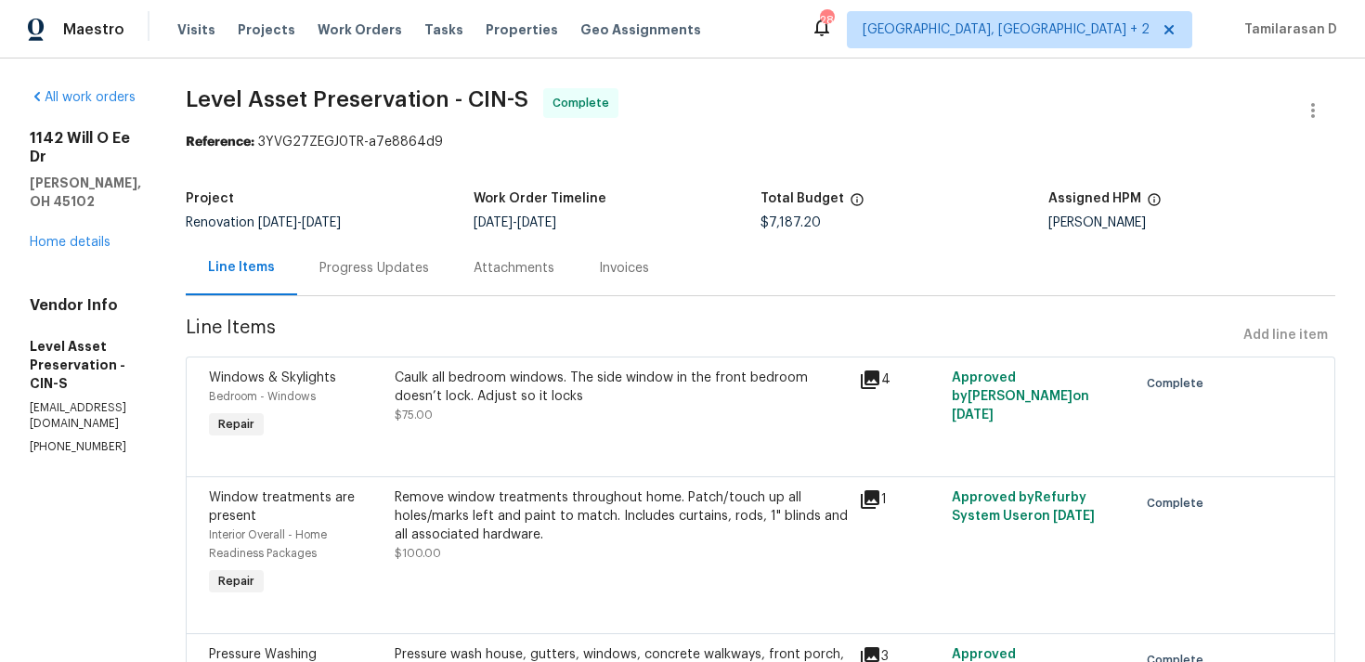
click at [429, 271] on div "Progress Updates" at bounding box center [374, 268] width 110 height 19
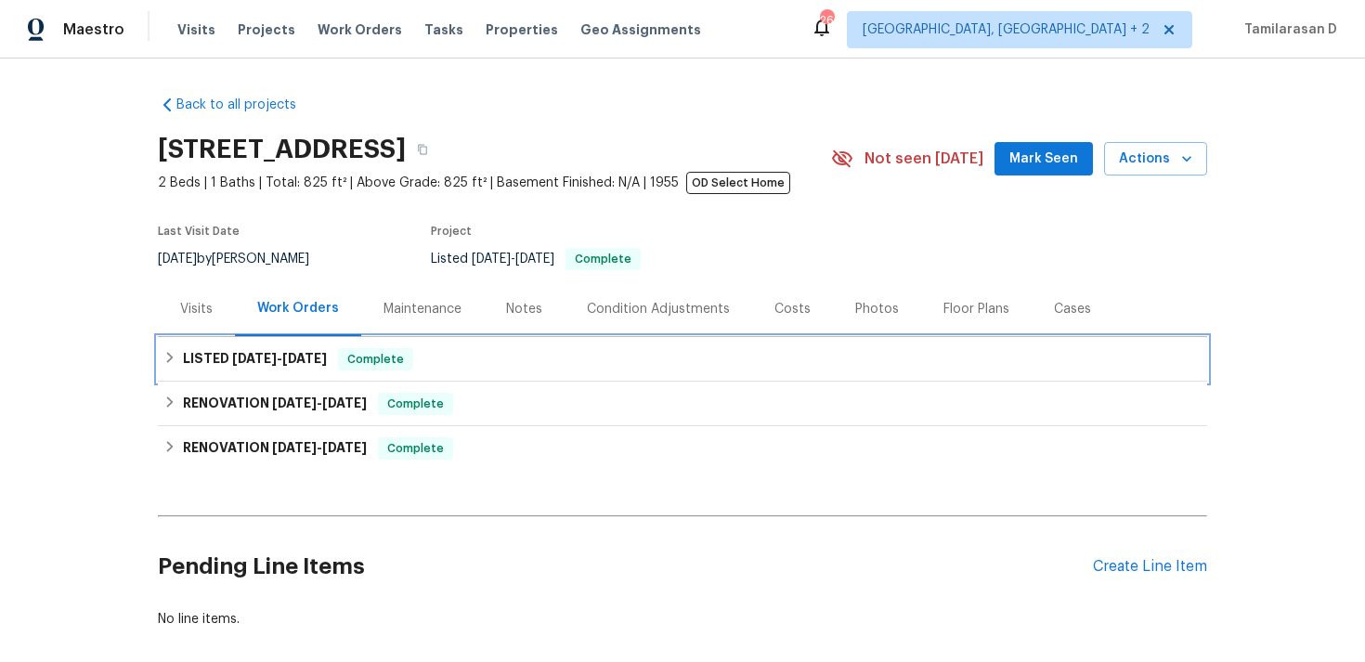
click at [207, 361] on h6 "LISTED [DATE] - [DATE]" at bounding box center [255, 359] width 144 height 22
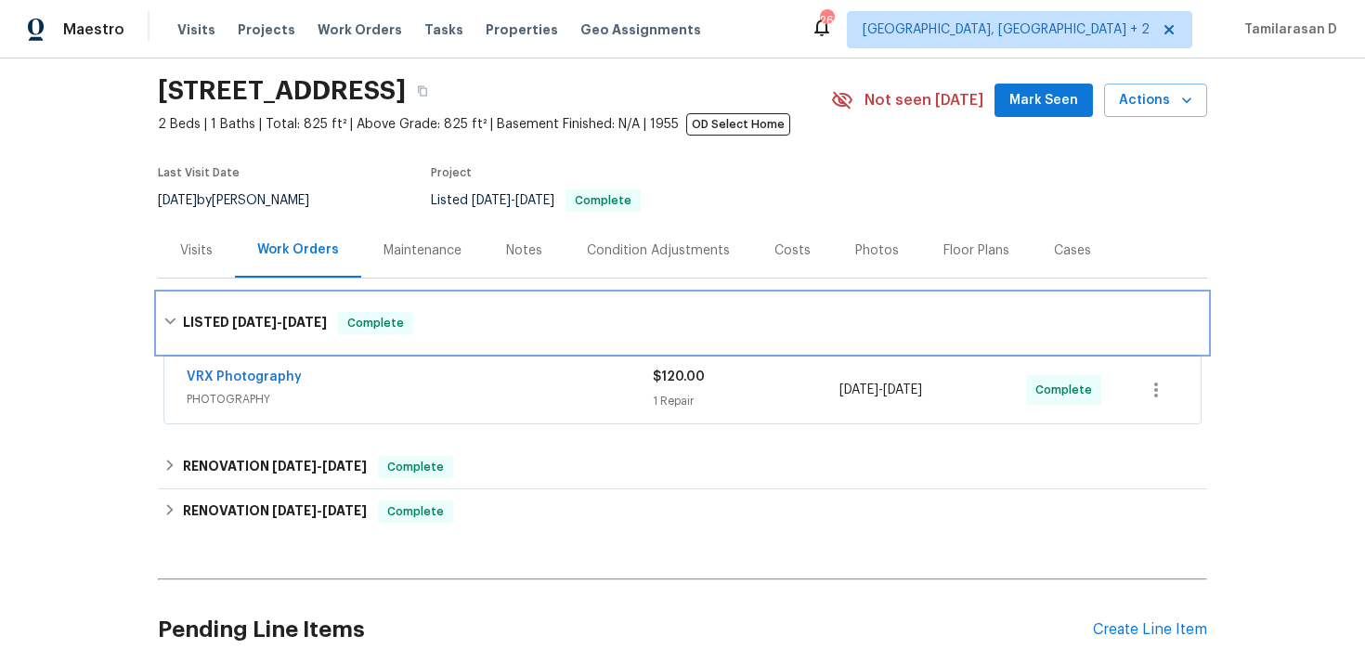
scroll to position [102, 0]
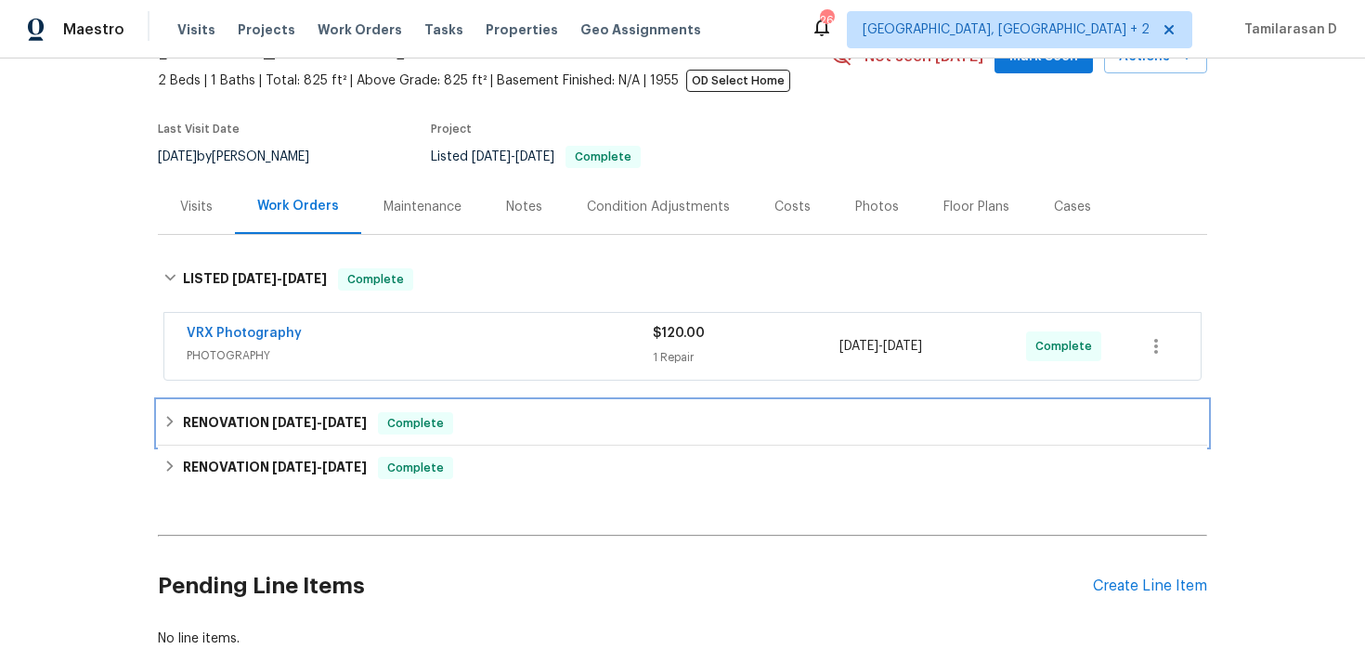
click at [191, 411] on div "RENOVATION [DATE] - [DATE] Complete" at bounding box center [682, 423] width 1049 height 45
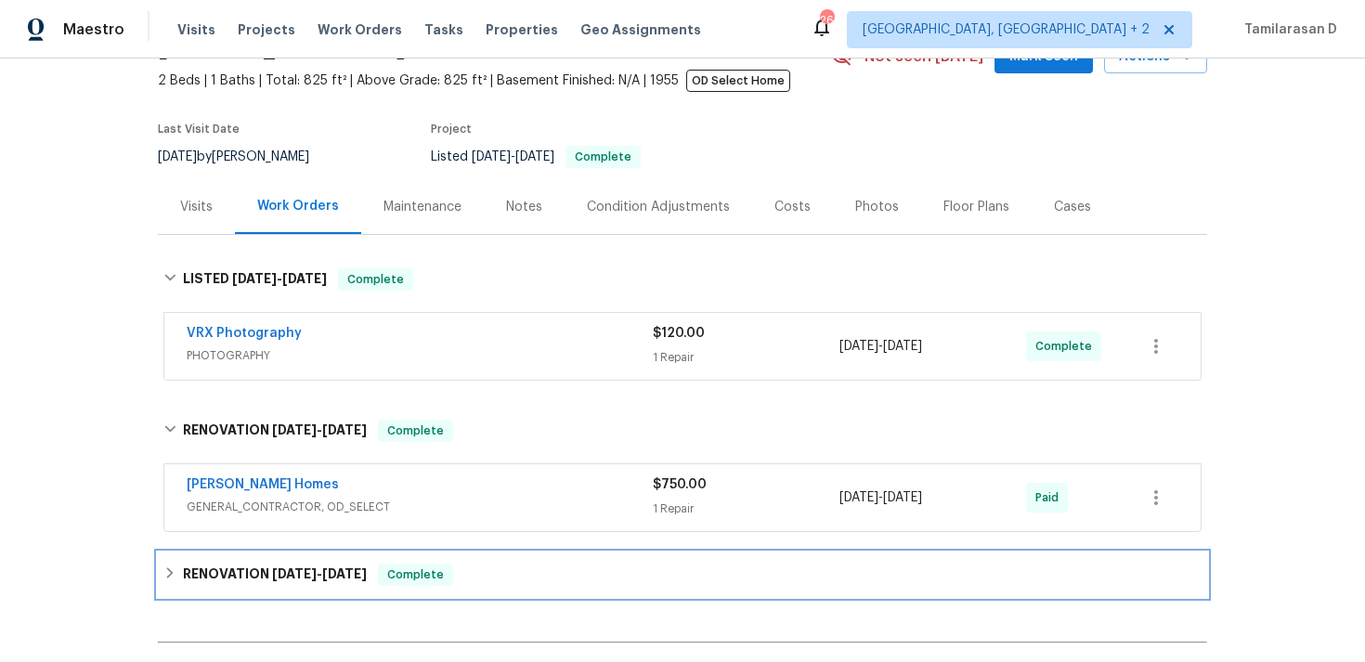
click at [189, 557] on div "RENOVATION [DATE] - [DATE] Complete" at bounding box center [682, 575] width 1049 height 45
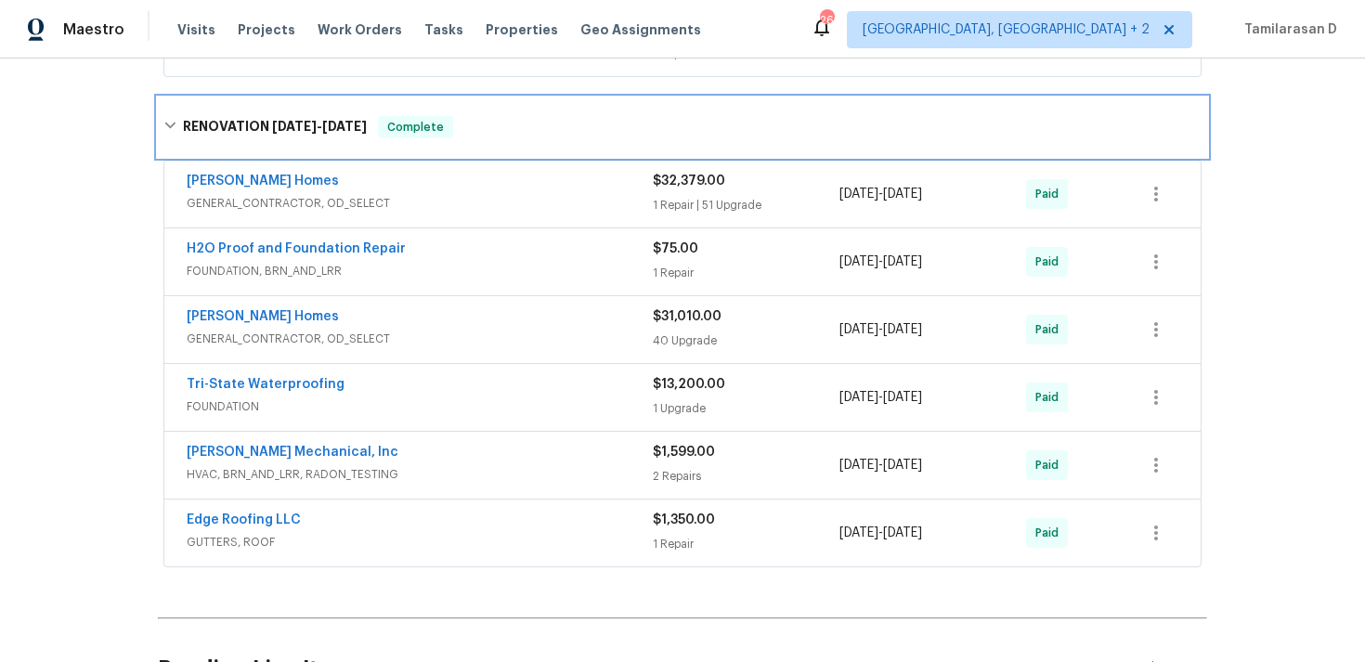
scroll to position [555, 0]
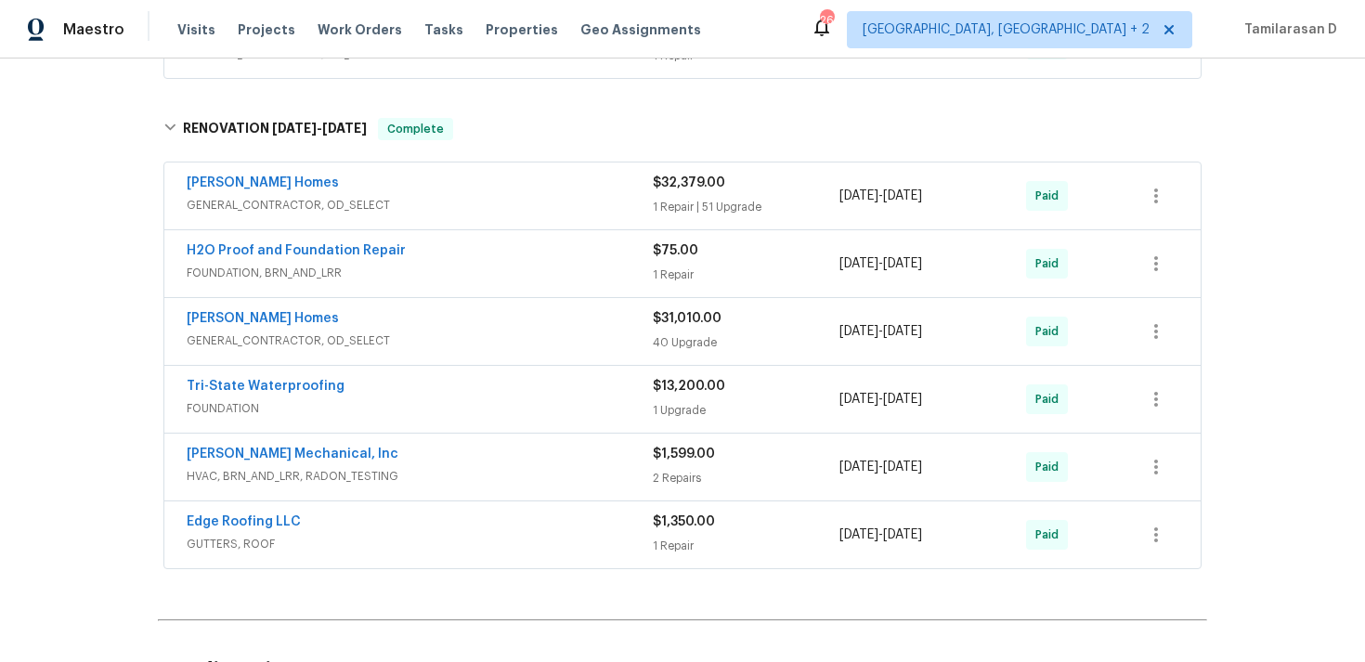
click at [360, 334] on span "GENERAL_CONTRACTOR, OD_SELECT" at bounding box center [420, 341] width 466 height 19
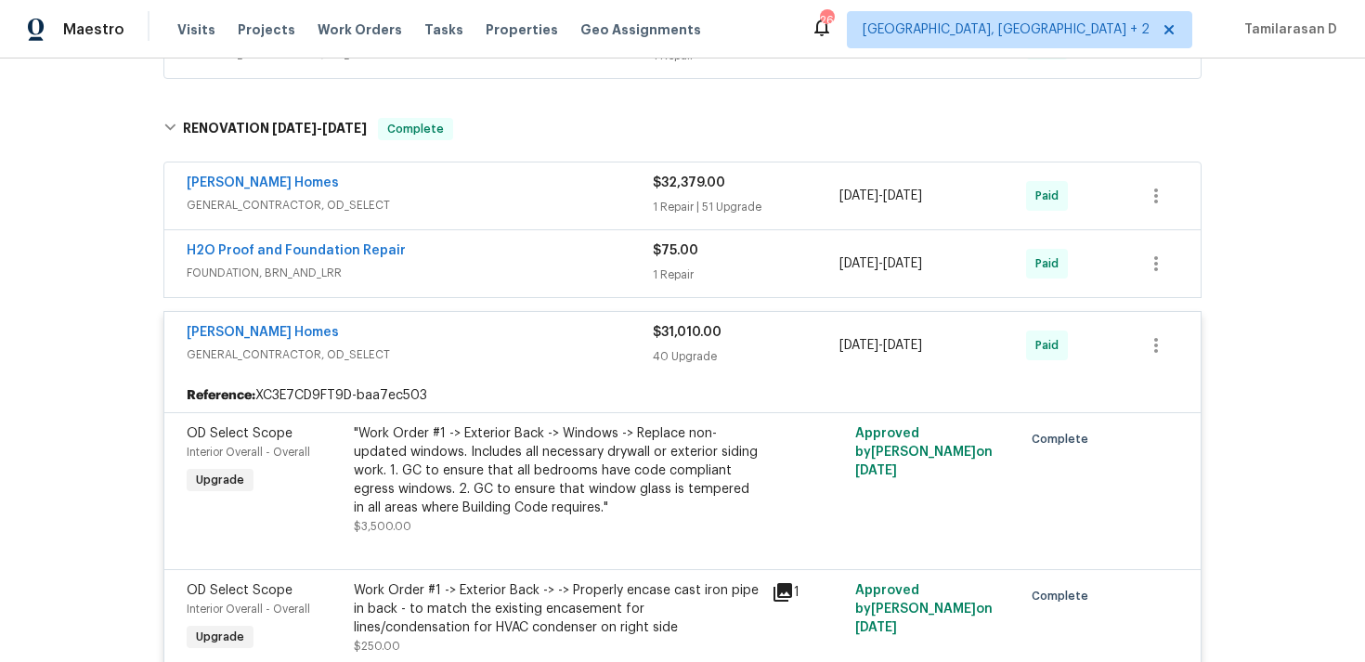
click at [359, 340] on div "[PERSON_NAME] Homes" at bounding box center [420, 334] width 466 height 22
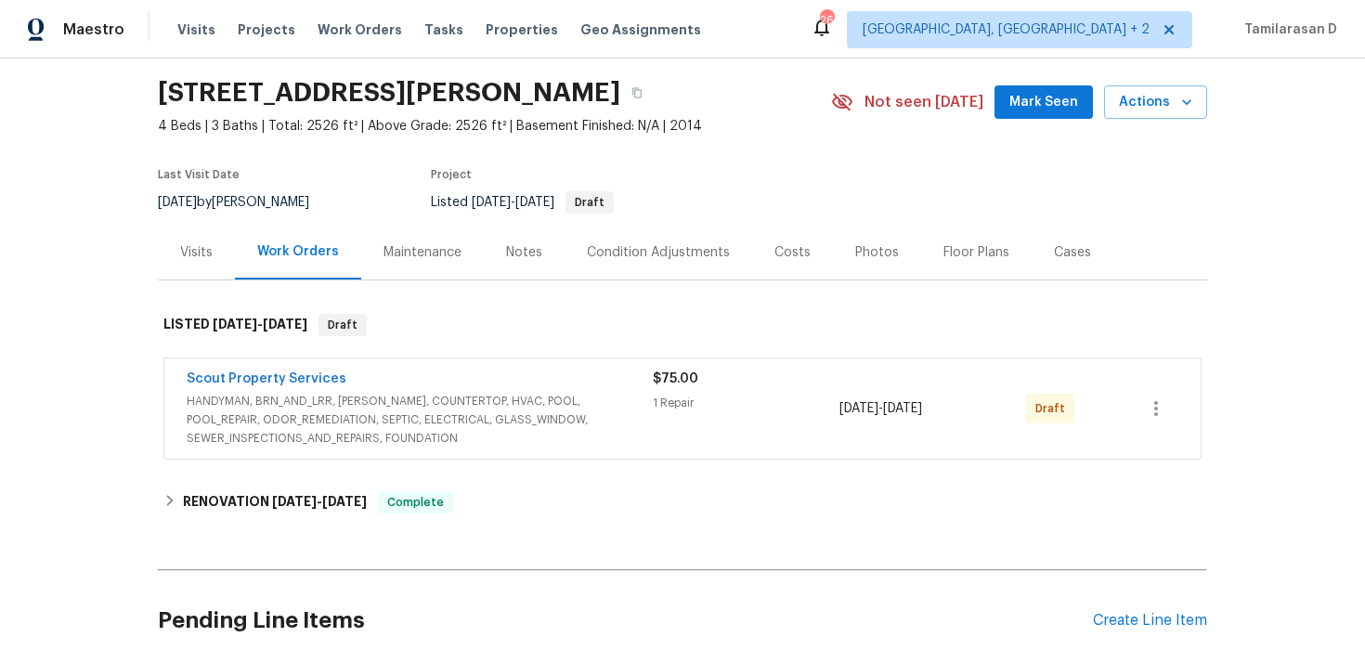
scroll to position [61, 0]
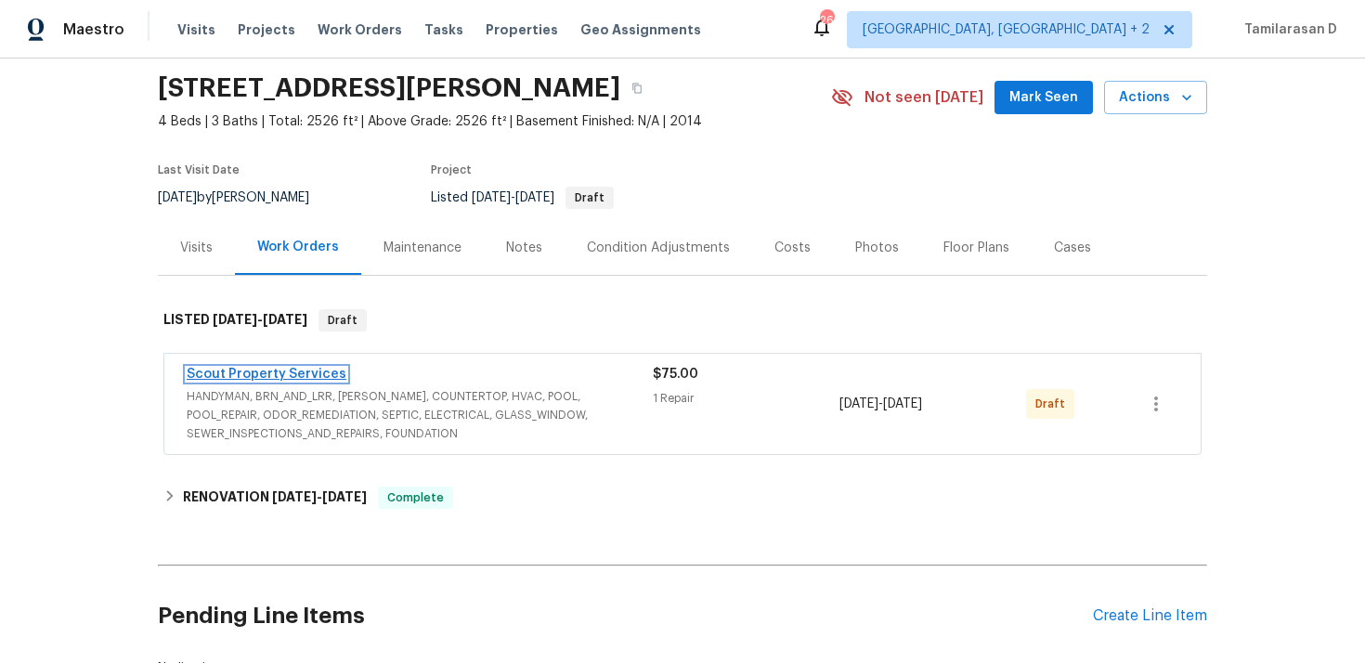
click at [269, 374] on link "Scout Property Services" at bounding box center [267, 374] width 160 height 13
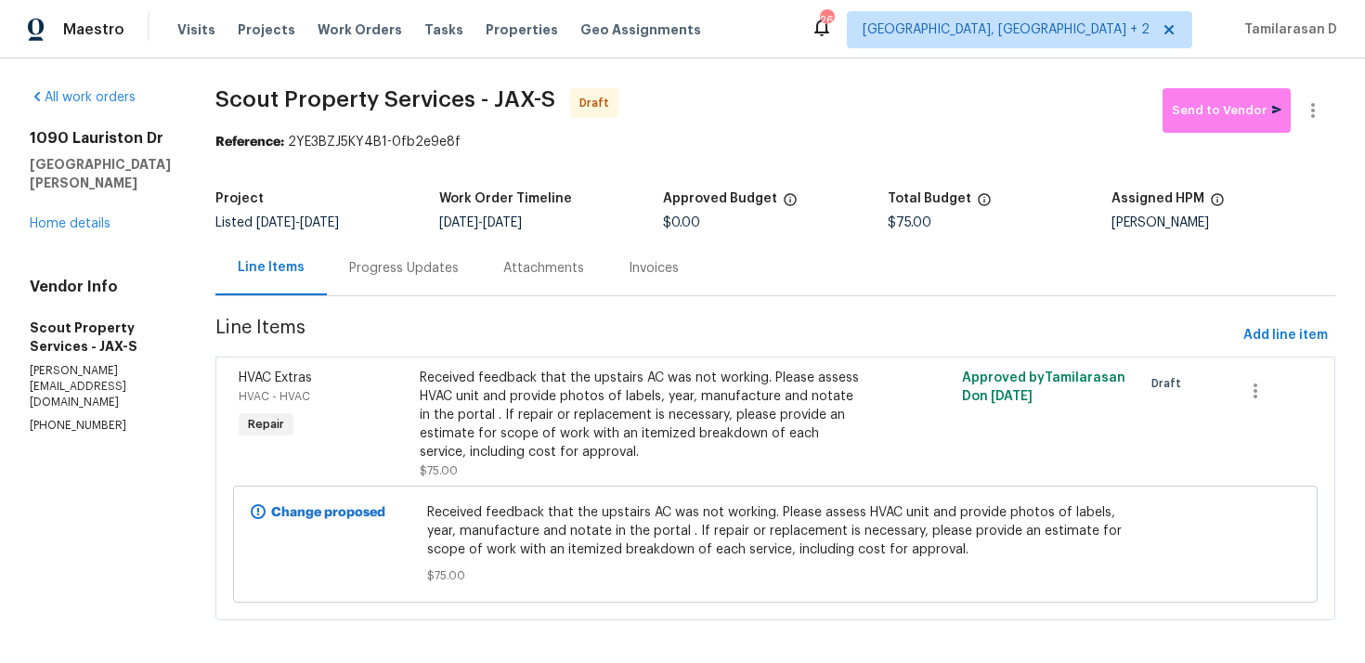
click at [402, 276] on div "Progress Updates" at bounding box center [404, 268] width 110 height 19
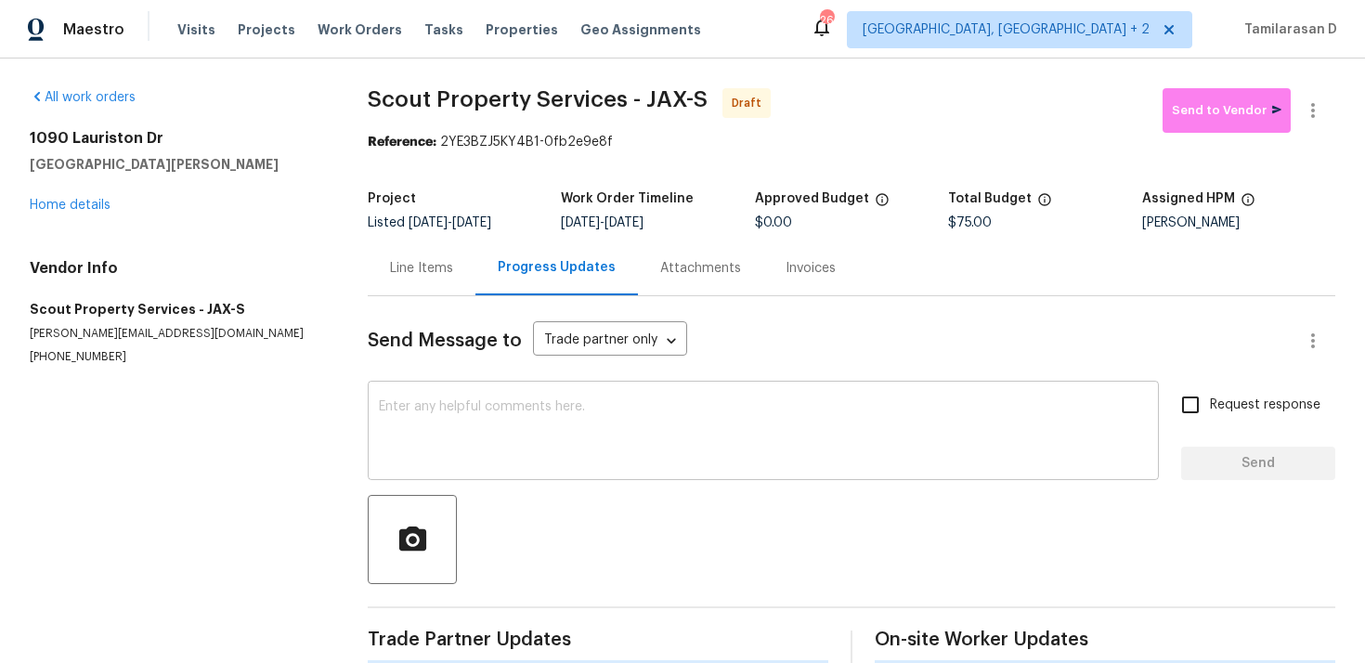
click at [396, 412] on textarea at bounding box center [763, 432] width 769 height 65
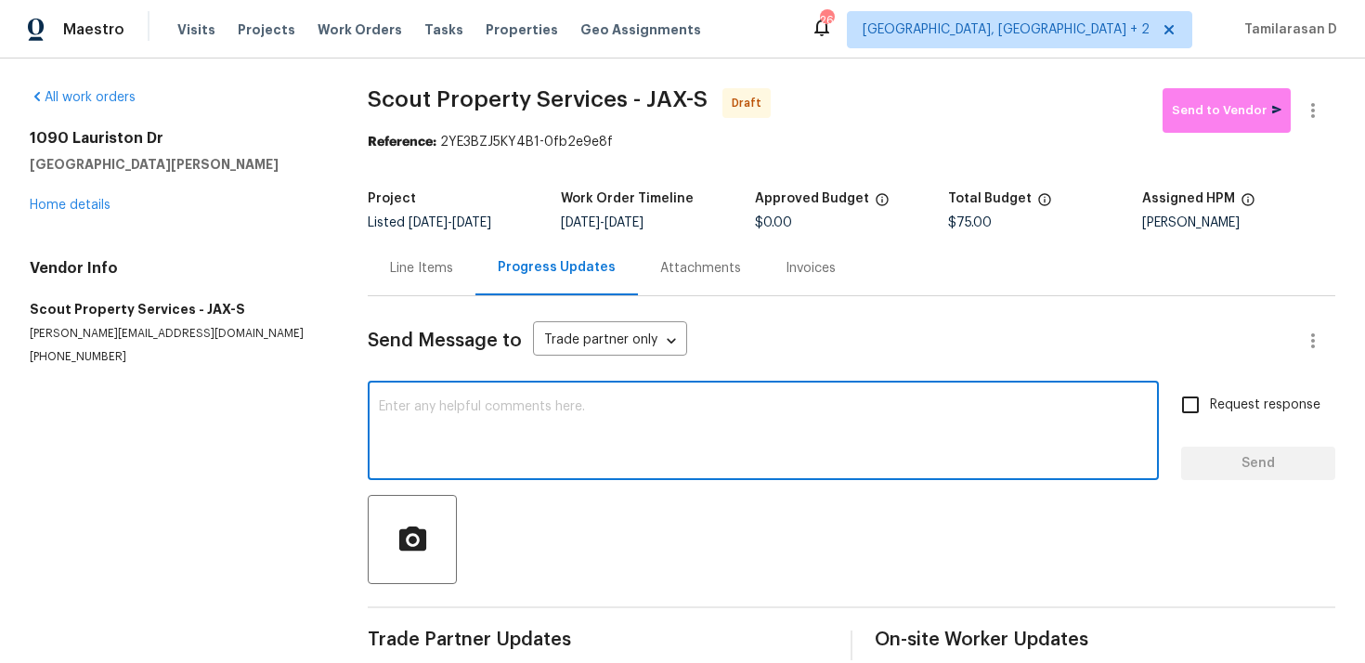
paste textarea "Hey, this is Tamil from Opendoor. I’m confirming you received the WO for the pr…"
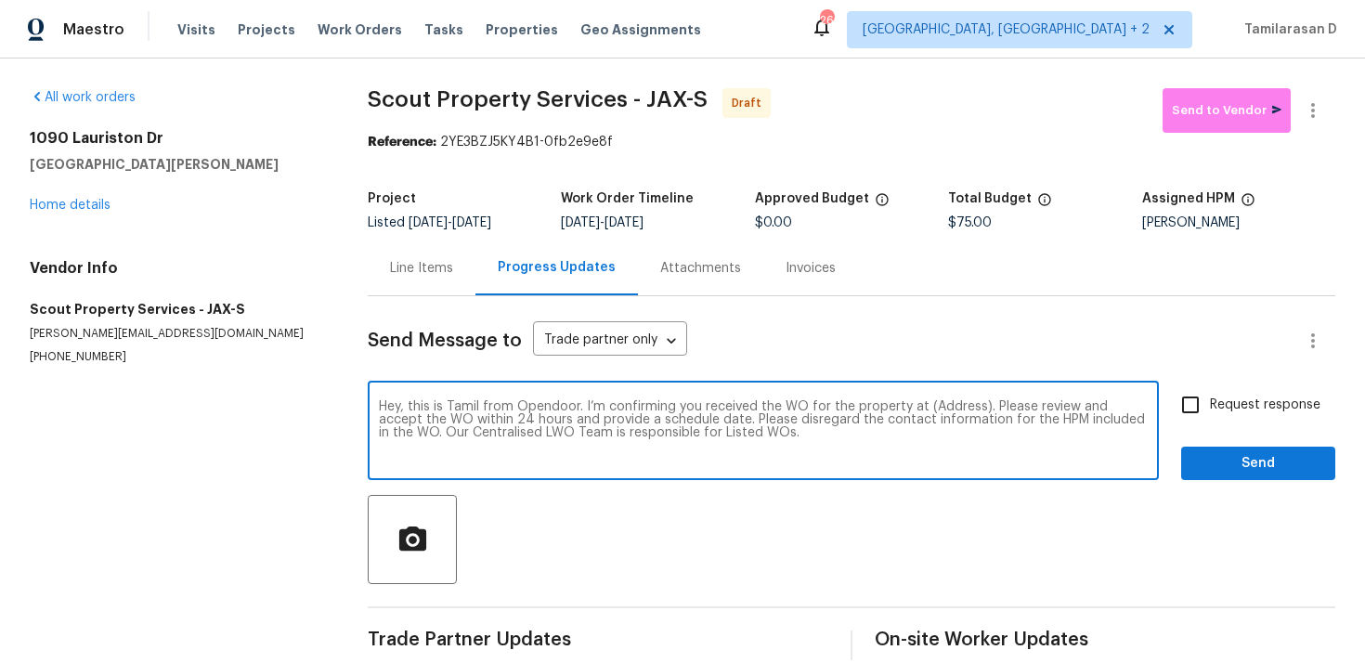
click at [948, 399] on div "Hey, this is Tamil from Opendoor. I’m confirming you received the WO for the pr…" at bounding box center [763, 432] width 791 height 95
click at [941, 403] on textarea "Hey, this is Tamil from Opendoor. I’m confirming you received the WO for the pr…" at bounding box center [763, 432] width 769 height 65
paste textarea "[STREET_ADDRESS][PERSON_NAME]"
type textarea "Hey, this is Tamil from Opendoor. I’m confirming you received the WO for the pr…"
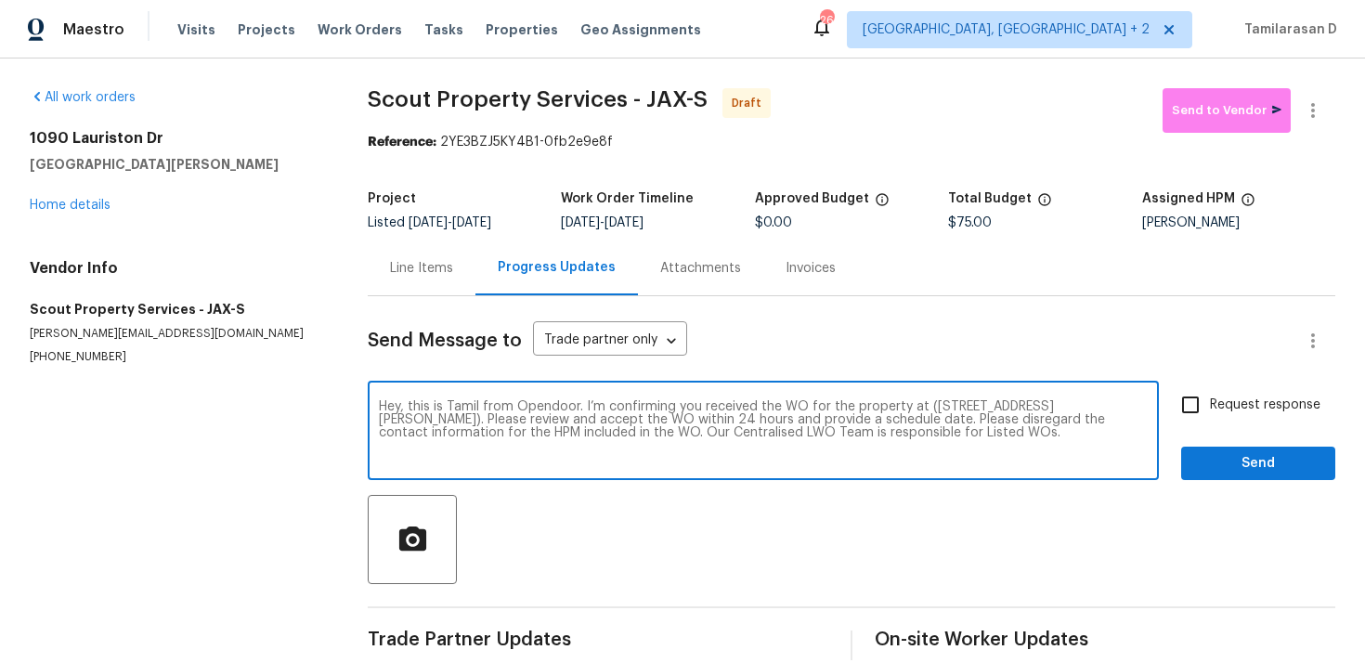
click at [1186, 404] on input "Request response" at bounding box center [1190, 404] width 39 height 39
checkbox input "true"
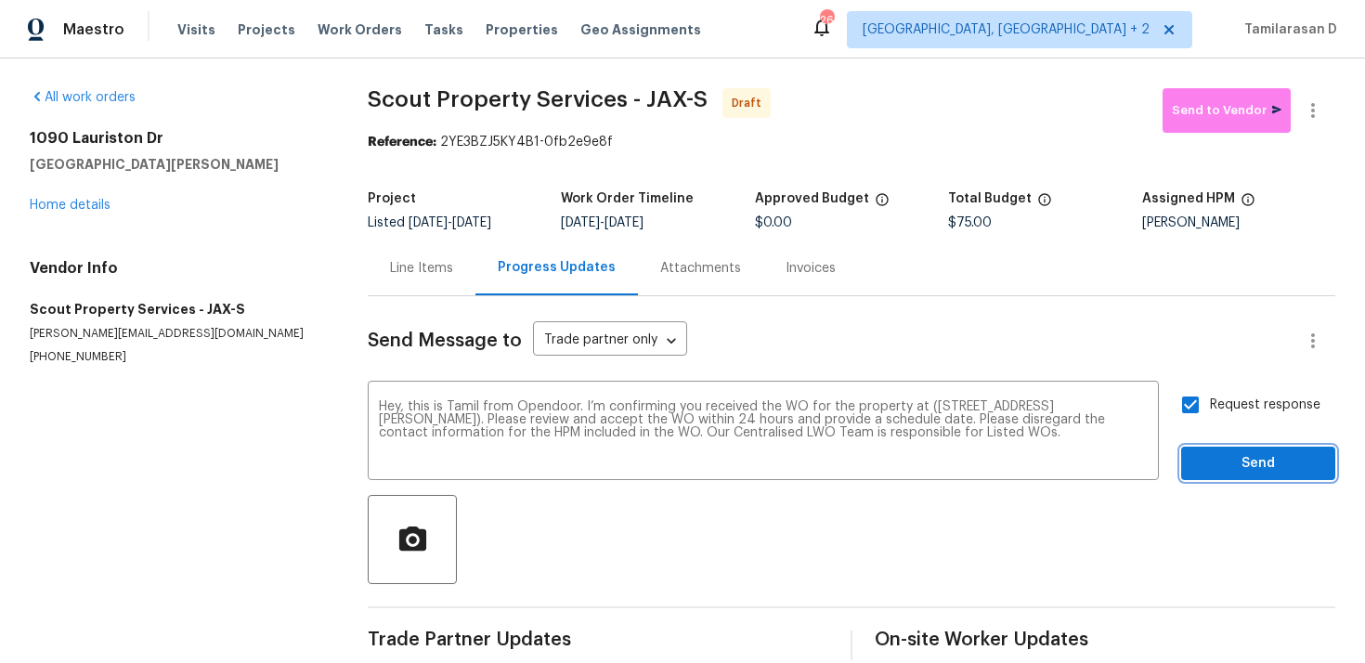
click at [1258, 465] on span "Send" at bounding box center [1258, 463] width 124 height 23
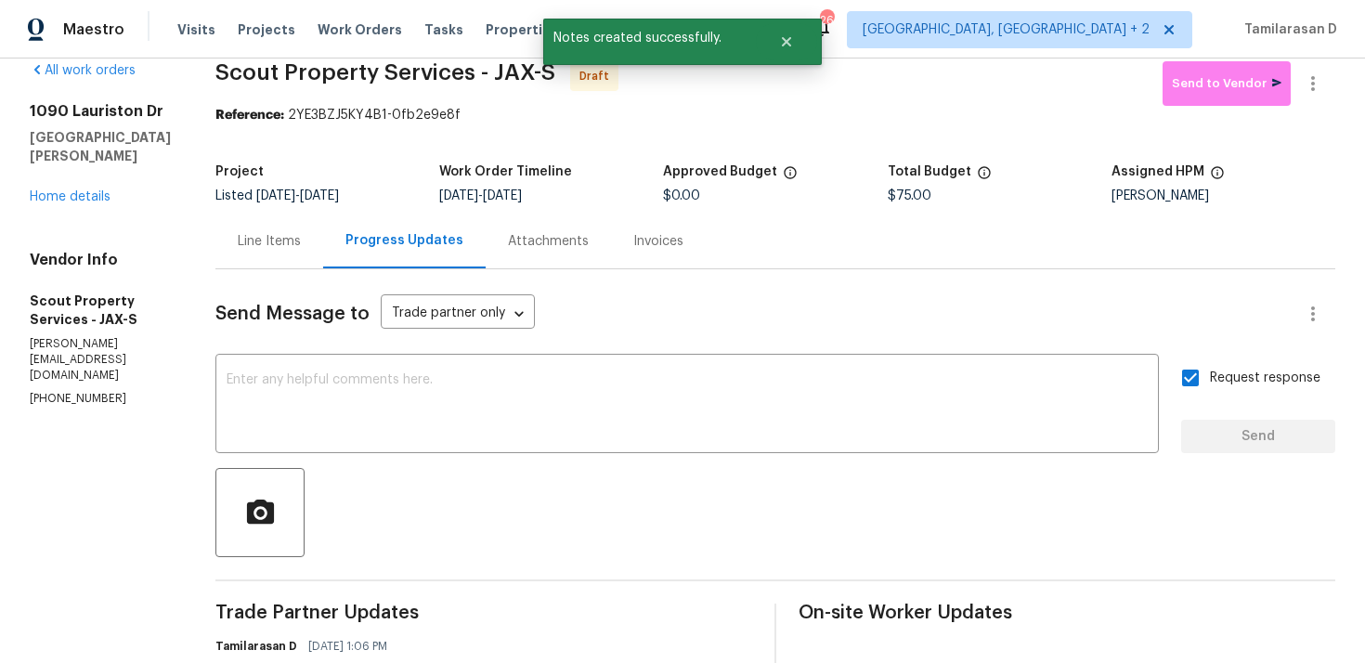
scroll to position [31, 0]
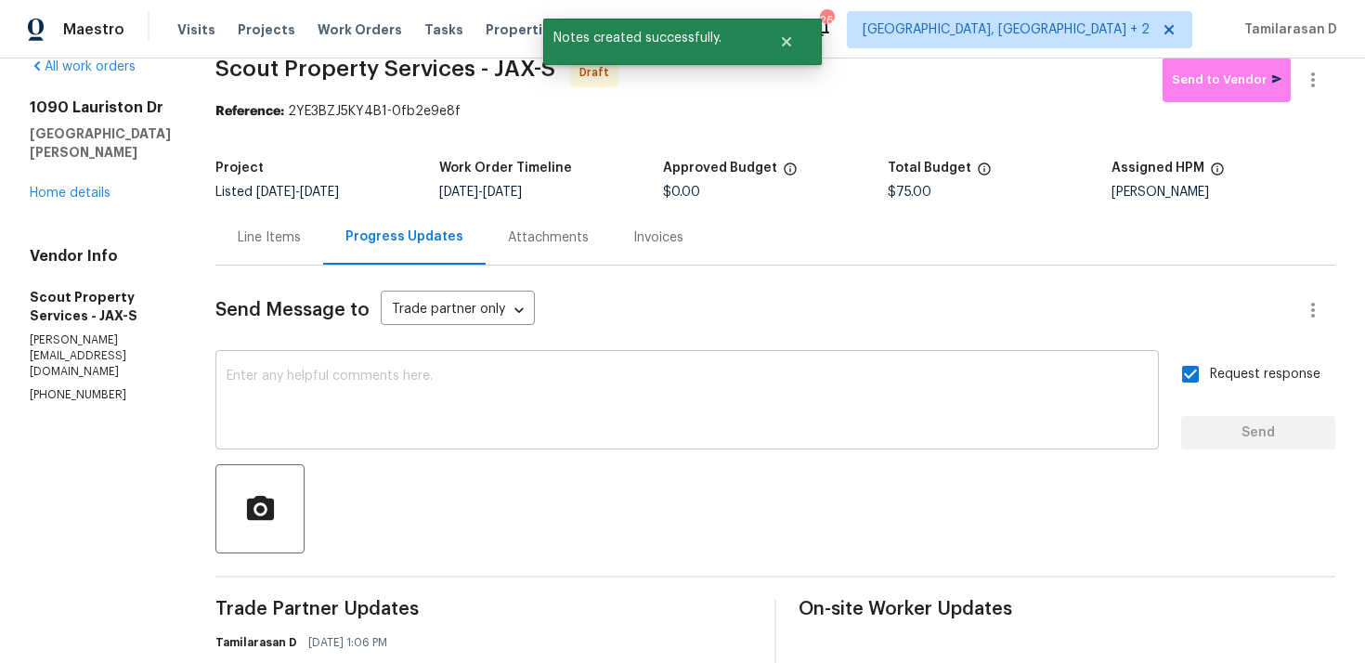
click at [394, 445] on div "x ​" at bounding box center [687, 402] width 944 height 95
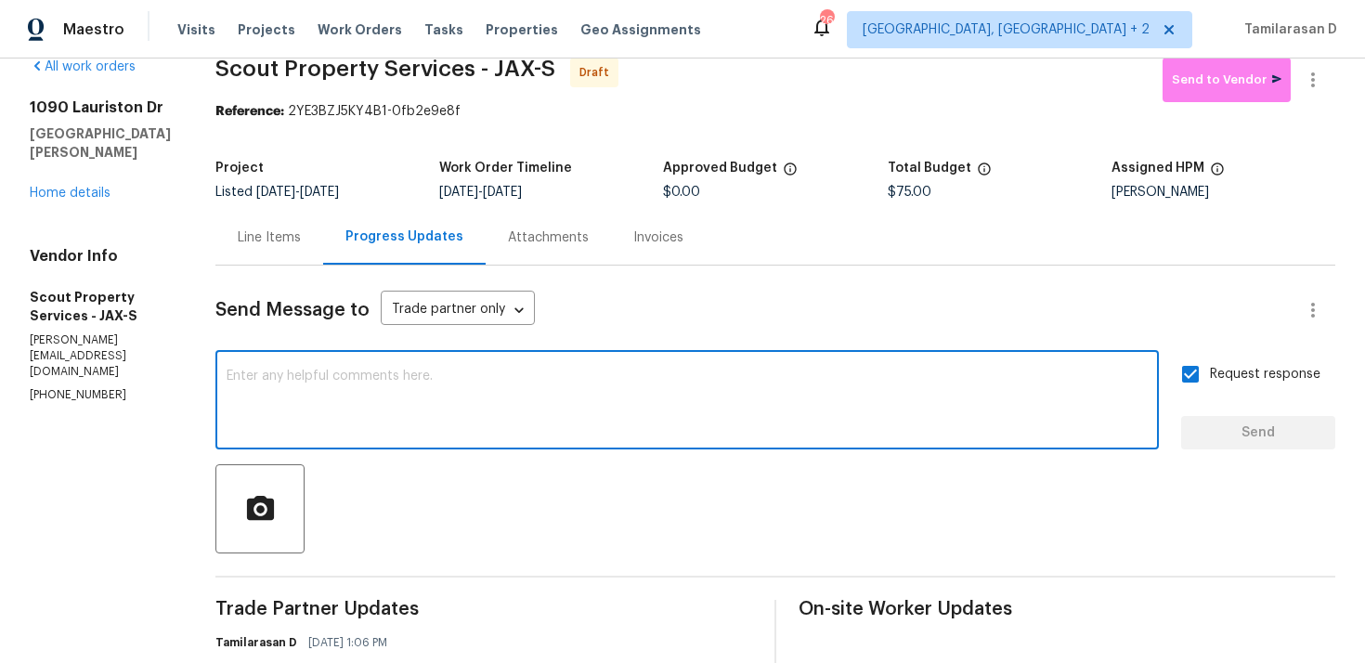
paste textarea "Attention All Work Orders must include before-photos (both close-up and wide-an…"
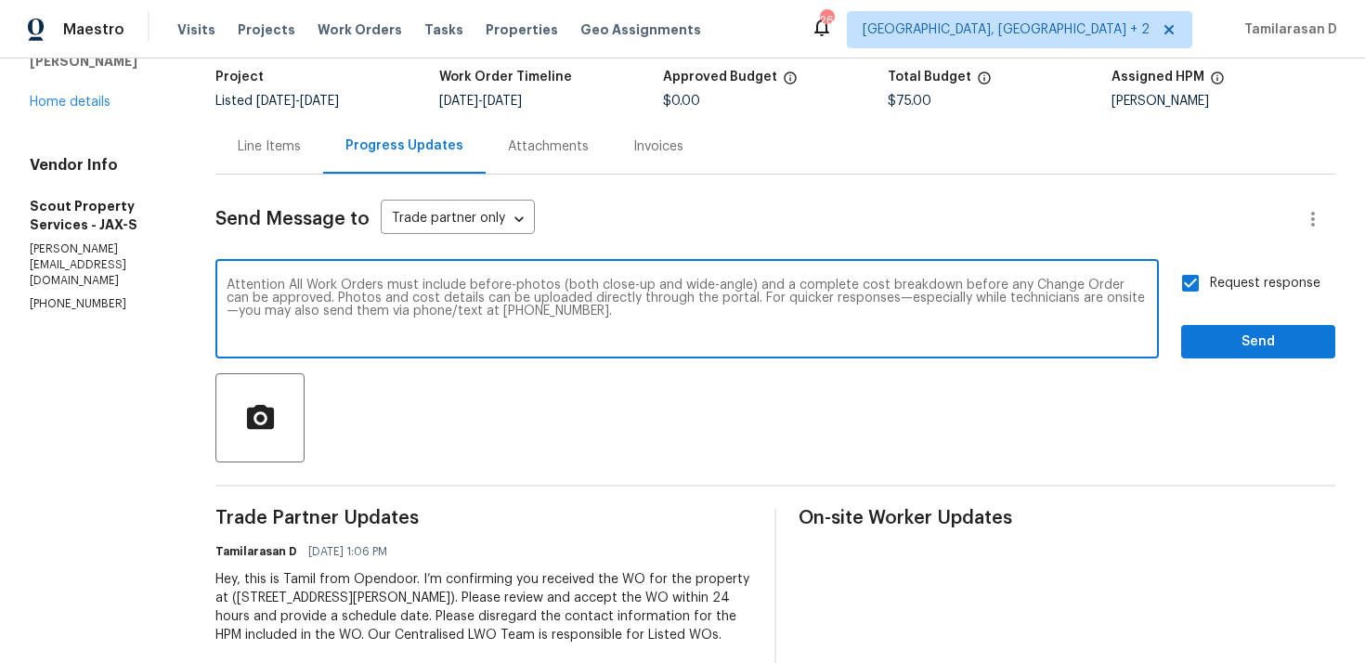
scroll to position [129, 0]
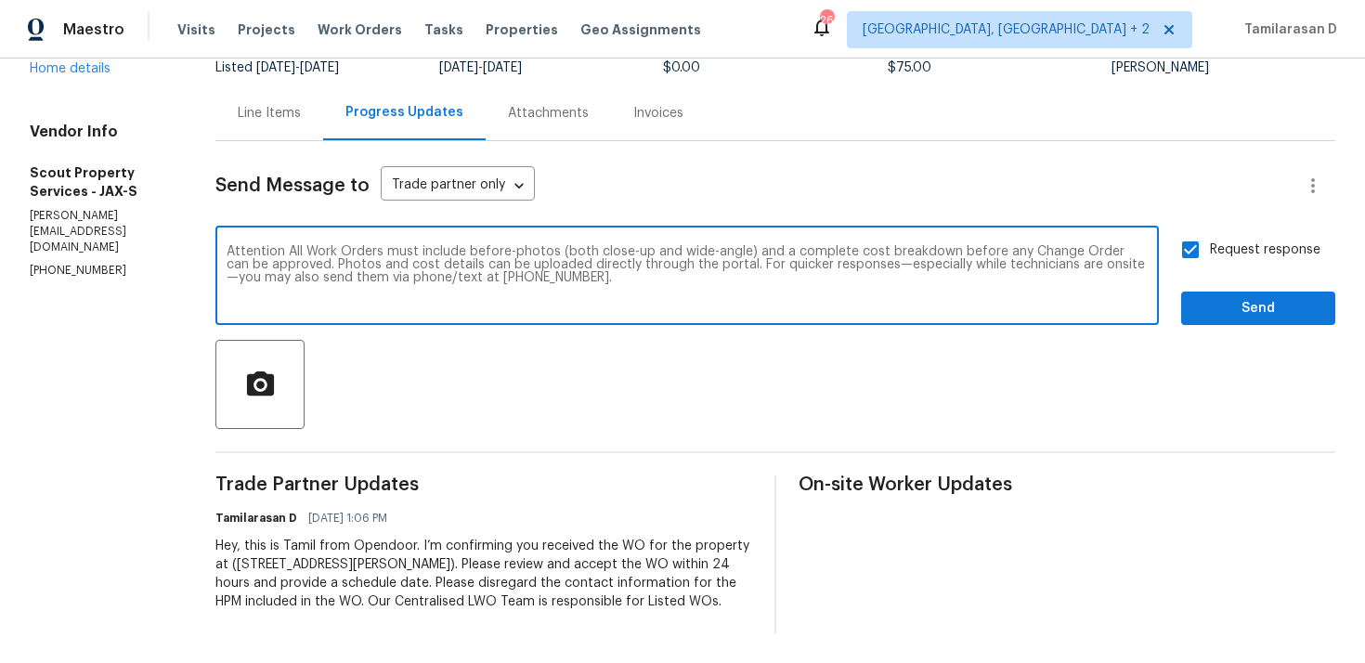
type textarea "Attention All Work Orders must include before-photos (both close-up and wide-an…"
click at [1223, 319] on span "Send" at bounding box center [1258, 308] width 124 height 23
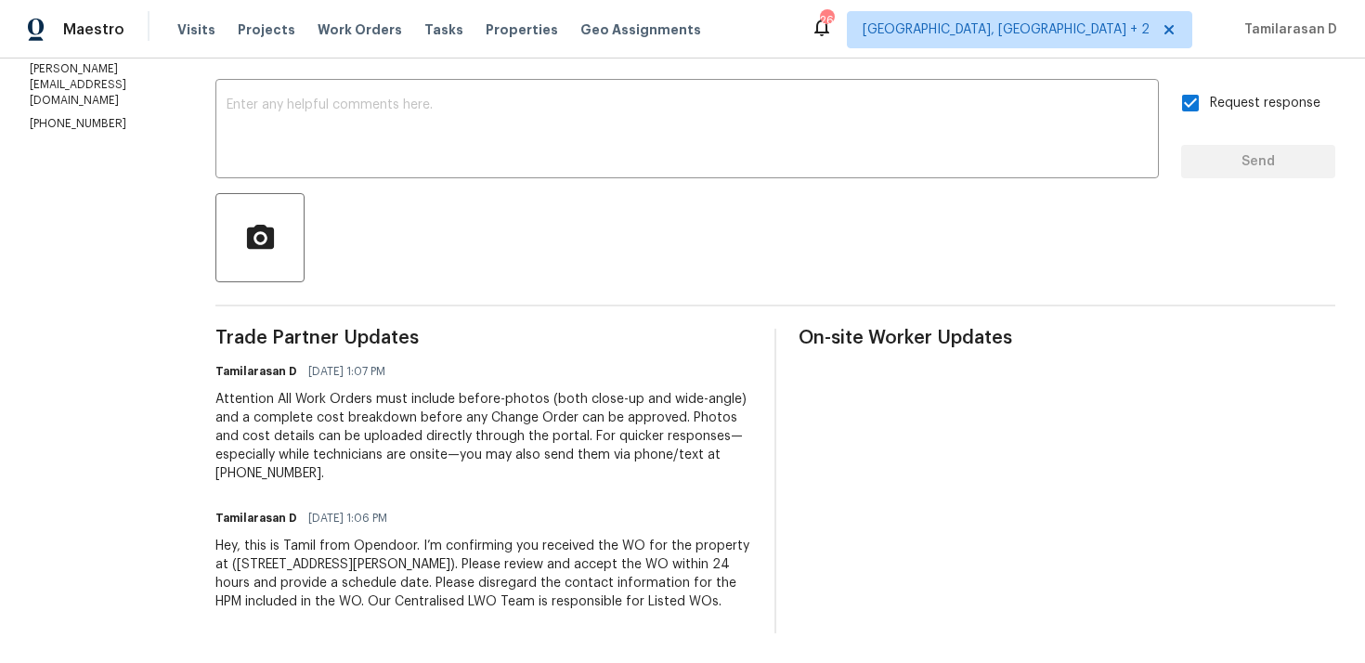
scroll to position [0, 0]
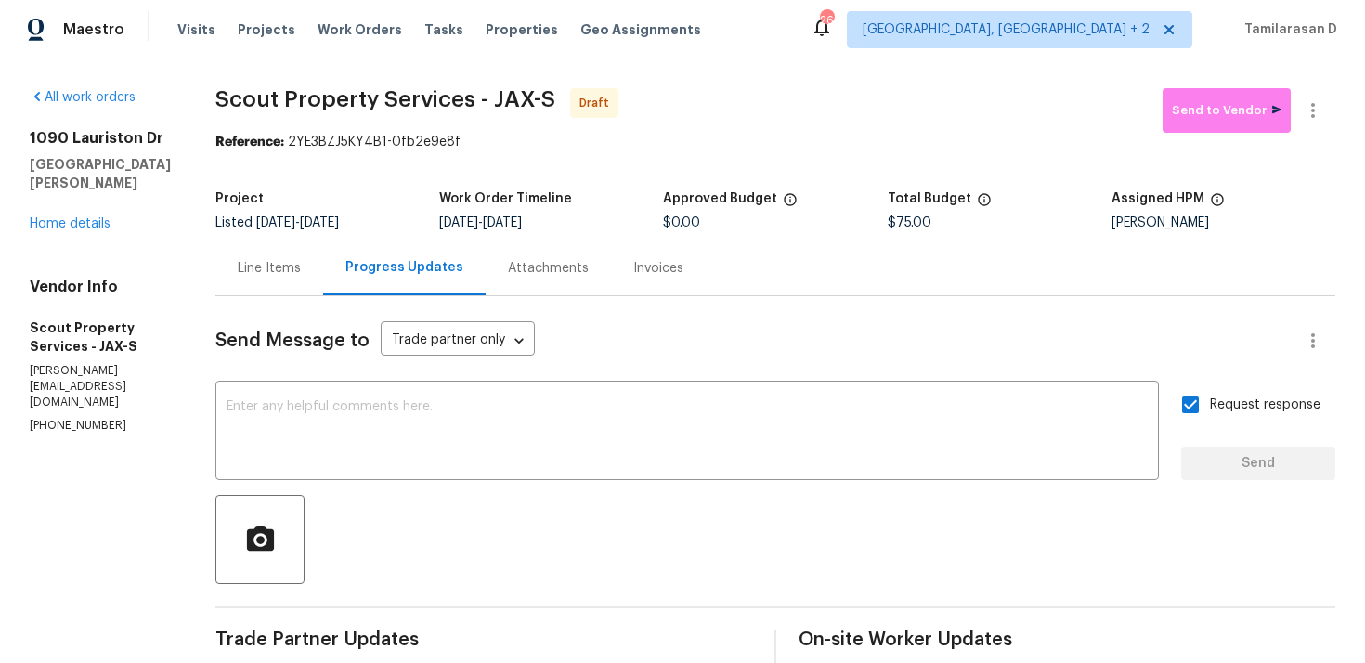
click at [322, 177] on section "Scout Property Services - JAX-S Draft Send to Vendor Reference: 2YE3BZJ5KY4B1-0…" at bounding box center [775, 511] width 1120 height 847
click at [1320, 104] on icon "button" at bounding box center [1313, 110] width 22 height 22
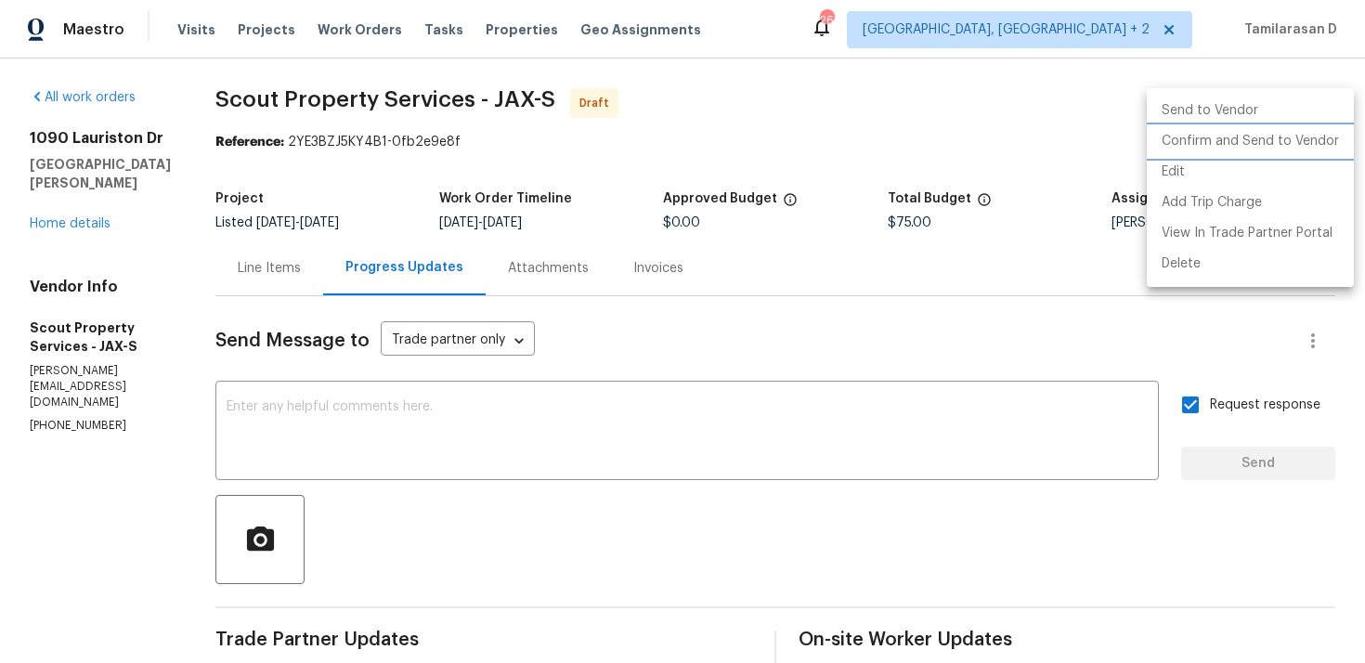
click at [1246, 141] on li "Confirm and Send to Vendor" at bounding box center [1250, 141] width 207 height 31
click at [949, 113] on div at bounding box center [682, 331] width 1365 height 663
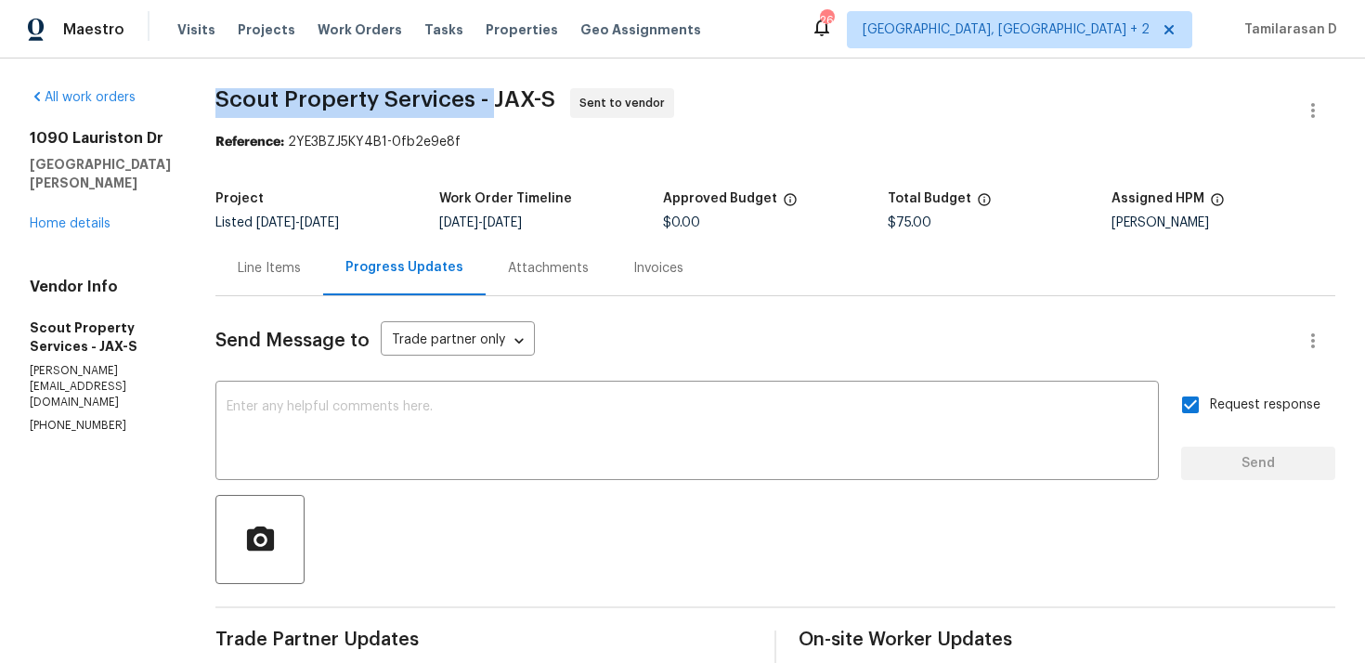
drag, startPoint x: 215, startPoint y: 95, endPoint x: 485, endPoint y: 105, distance: 269.5
click at [485, 105] on span "Scout Property Services - JAX-S" at bounding box center [385, 99] width 340 height 22
copy span "Scout Property Services -"
click at [268, 174] on section "Scout Property Services - JAX-S Sent to vendor Reference: 2YE3BZJ5KY4B1-0fb2e9e…" at bounding box center [775, 511] width 1120 height 847
click at [375, 178] on section "Scout Property Services - JAX-S Sent to vendor Reference: 2YE3BZJ5KY4B1-0fb2e9e…" at bounding box center [775, 511] width 1120 height 847
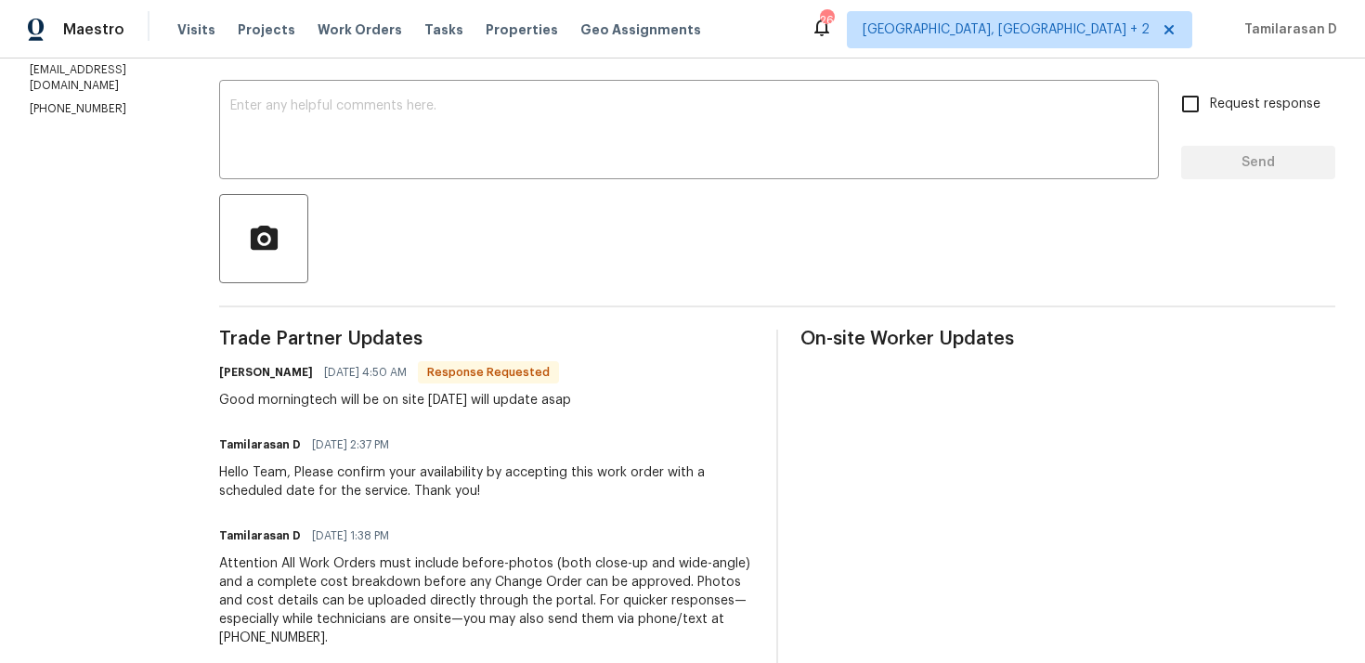
scroll to position [307, 0]
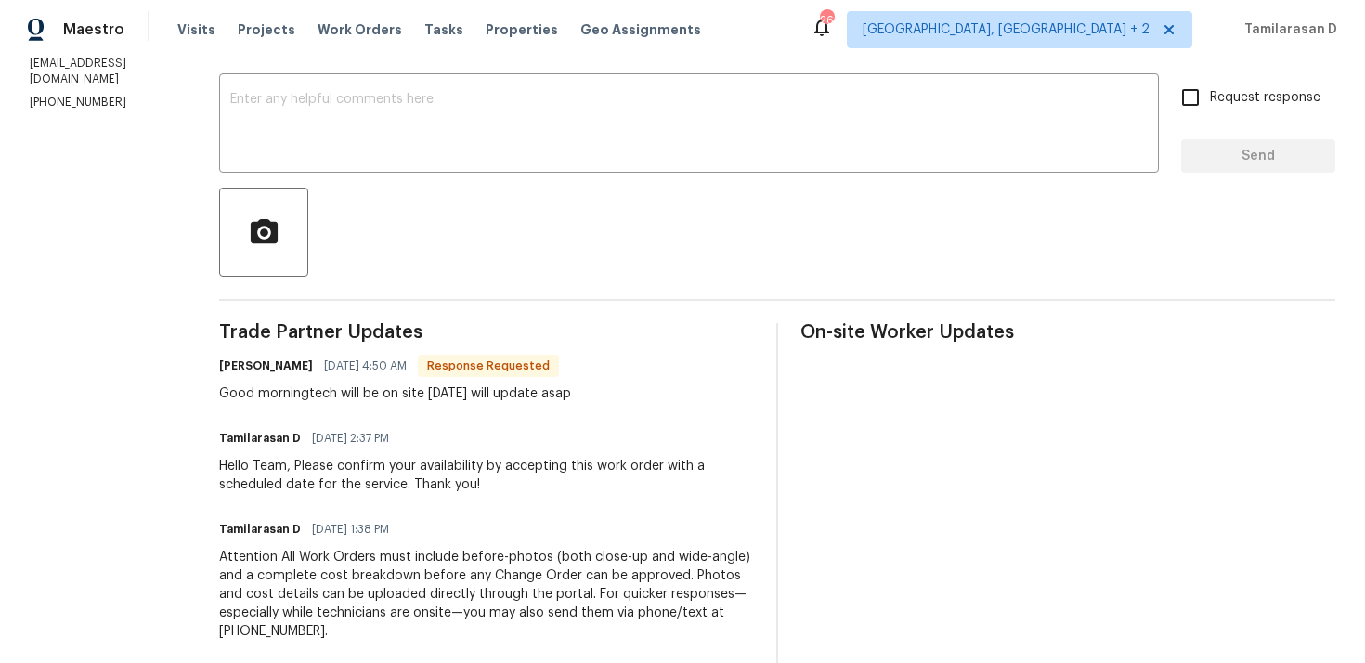
click at [358, 389] on div "Good morningtech will be on site [DATE] will update asap" at bounding box center [395, 393] width 352 height 19
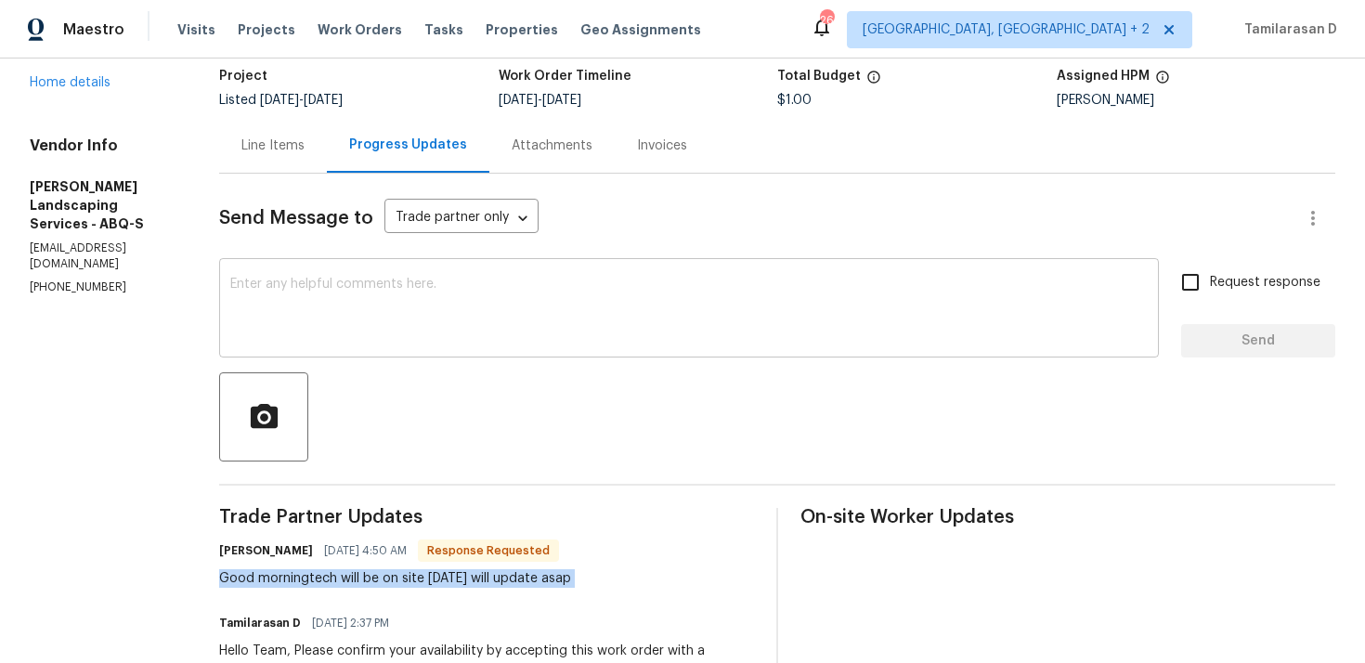
scroll to position [437, 0]
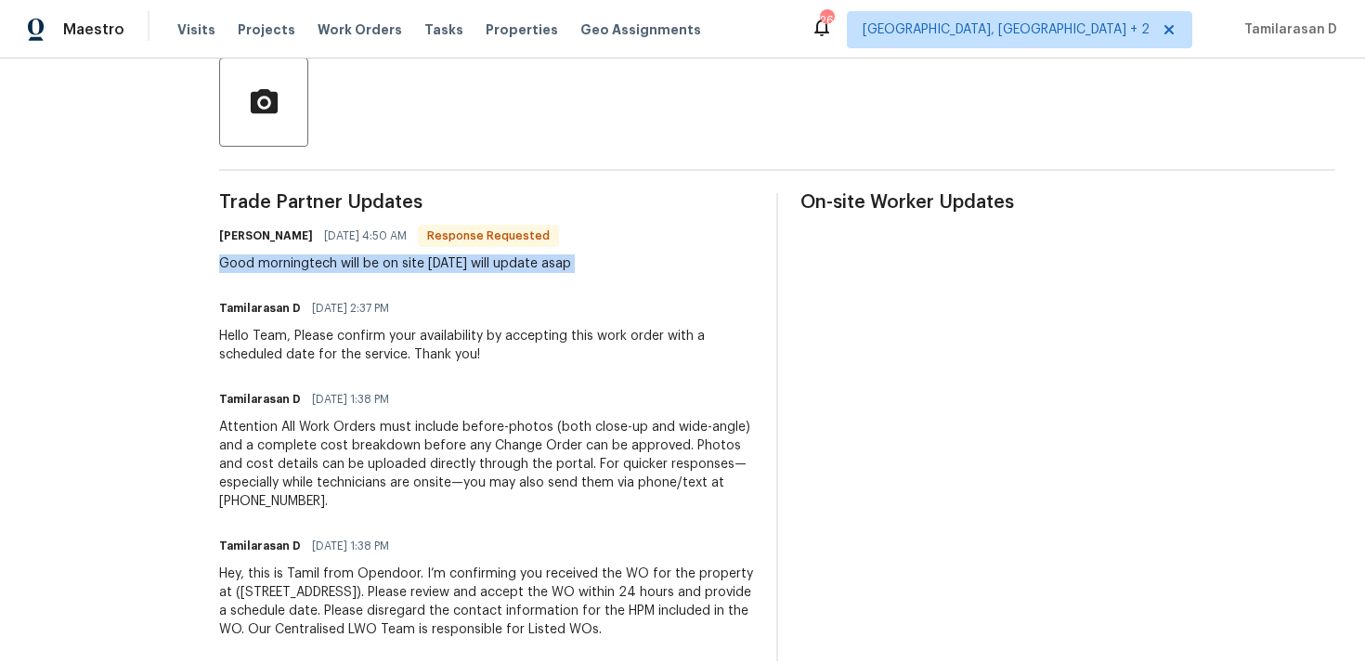
copy div "Good morningtech will be on site [DATE] will update asap"
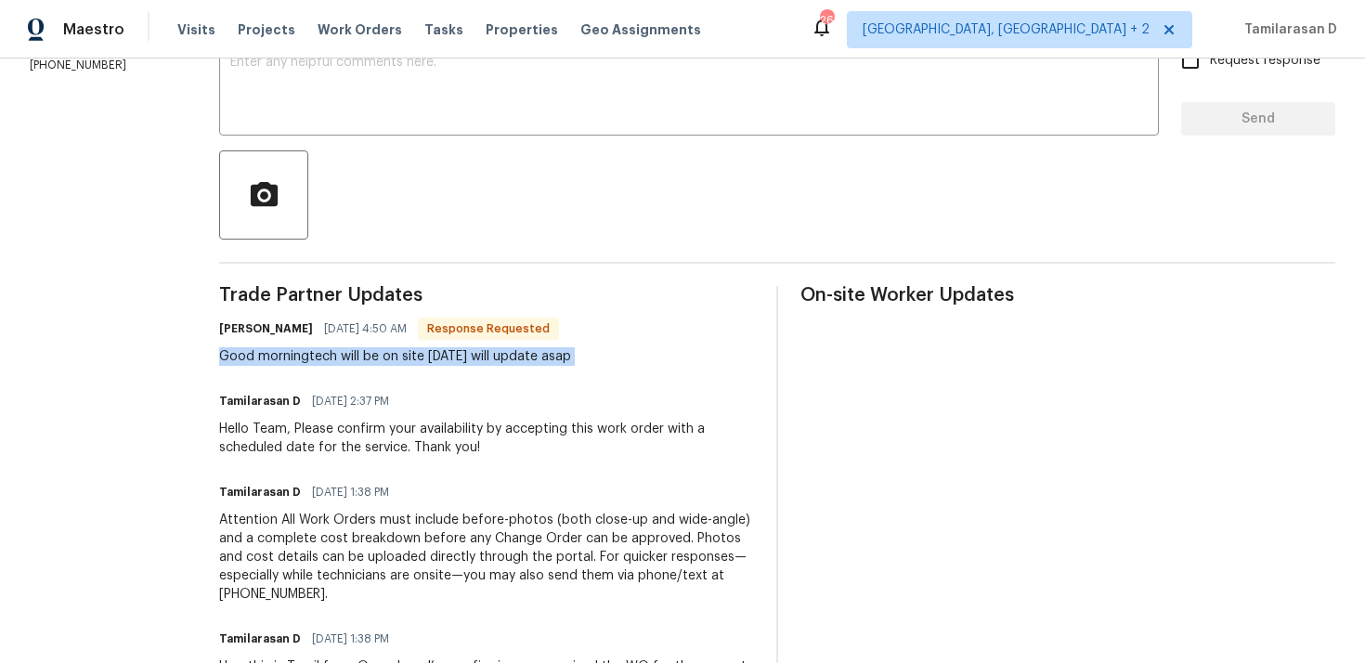
scroll to position [167, 0]
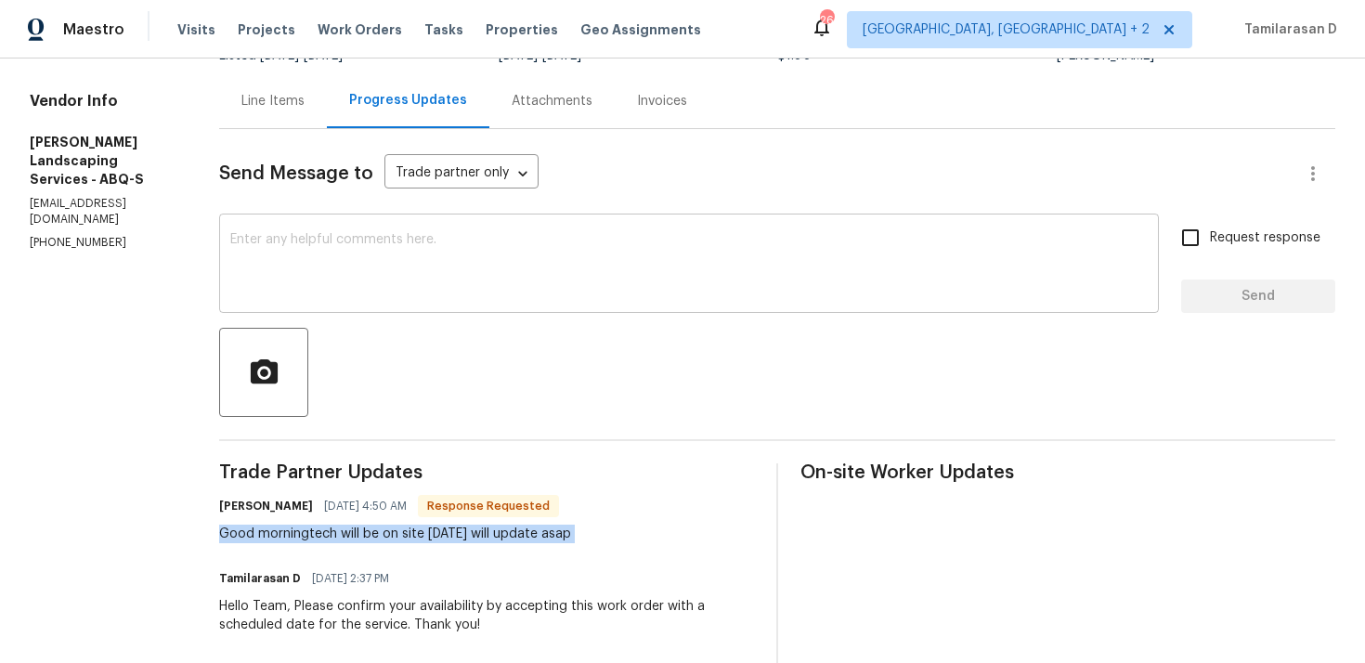
click at [330, 224] on div "x ​" at bounding box center [689, 265] width 940 height 95
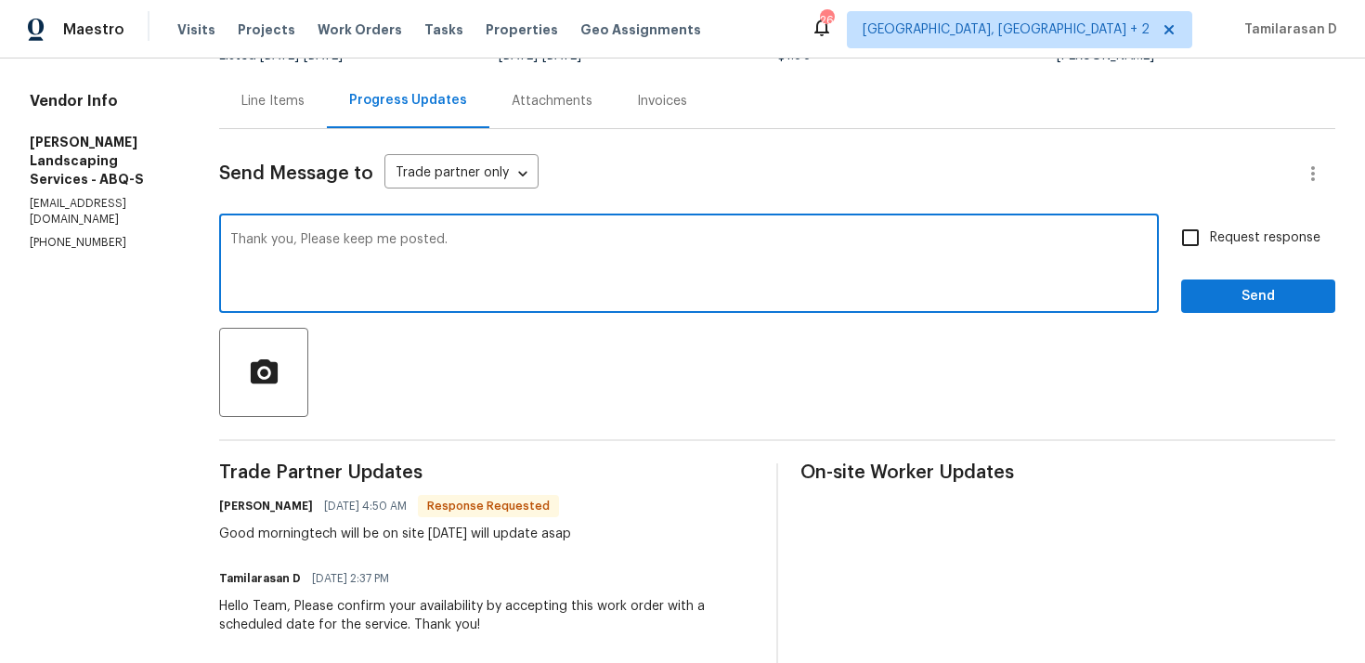
type textarea "Thank you, Please keep me posted."
click at [1209, 228] on input "Request response" at bounding box center [1190, 237] width 39 height 39
checkbox input "true"
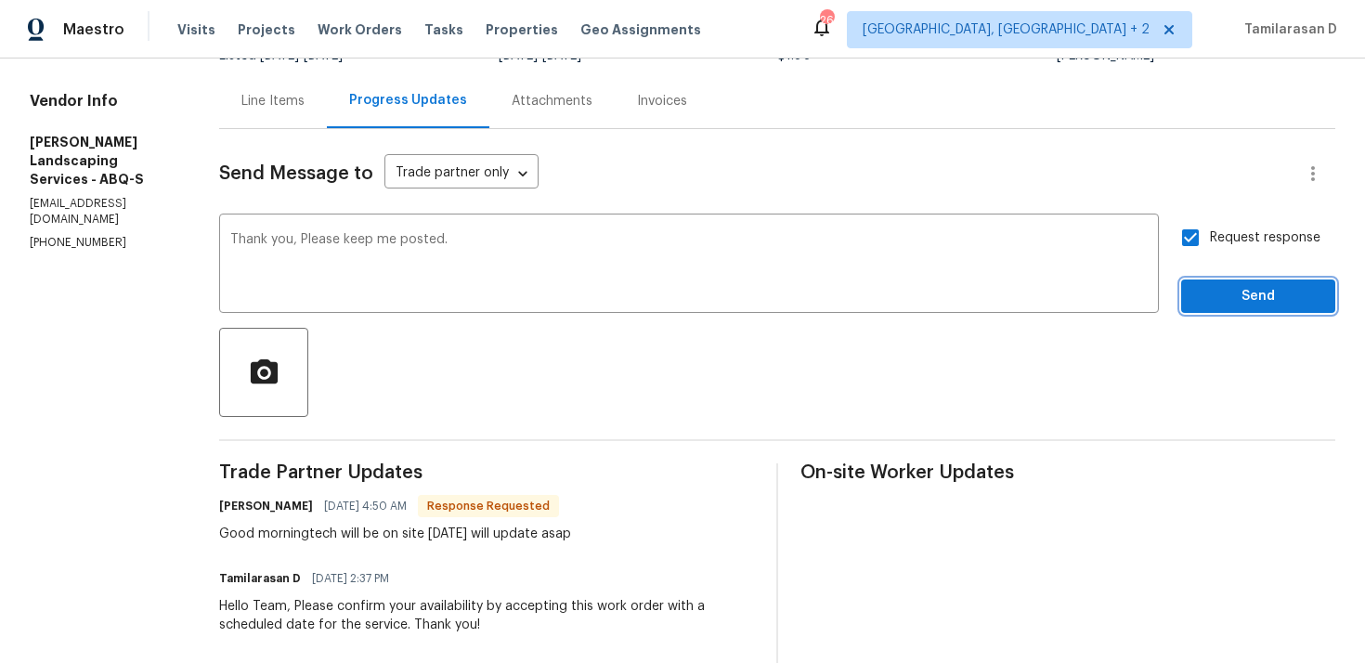
click at [1256, 300] on span "Send" at bounding box center [1258, 296] width 124 height 23
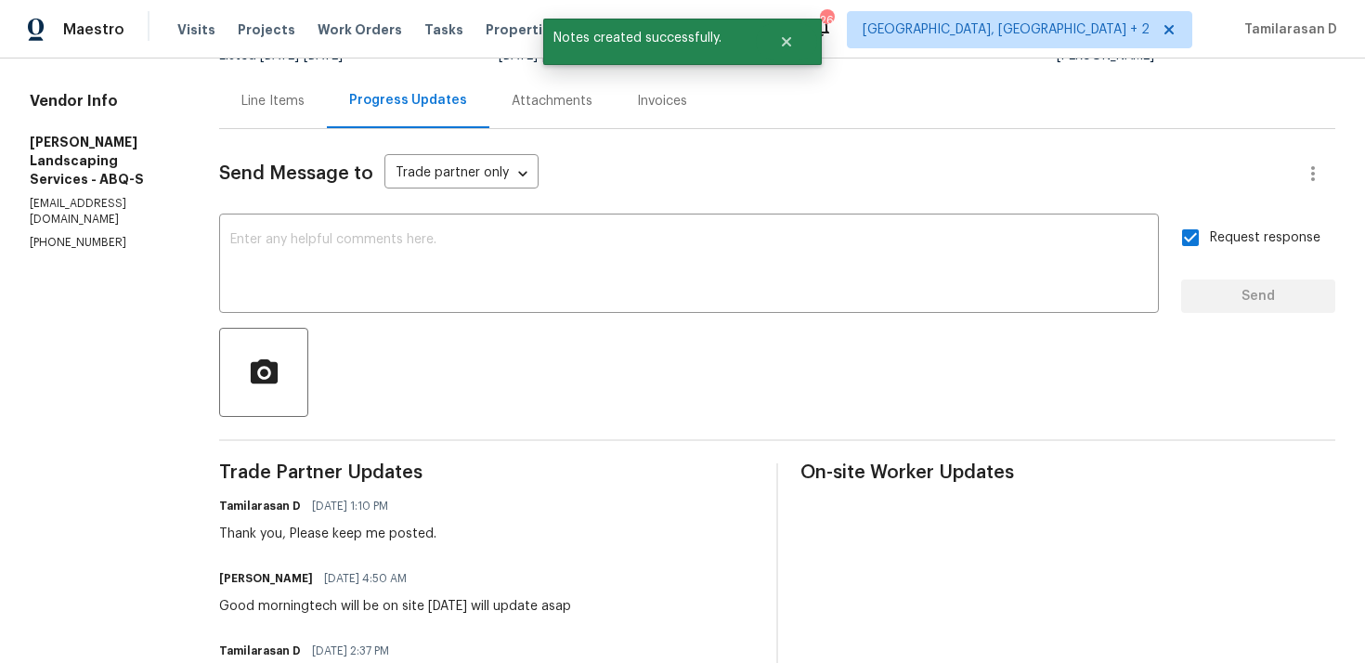
click at [313, 588] on h6 "Josue Rodriguez" at bounding box center [266, 578] width 94 height 19
click at [344, 605] on div "Good morningtech will be on site today will update asap" at bounding box center [395, 606] width 352 height 19
copy div "Good morningtech will be on site today will update asap"
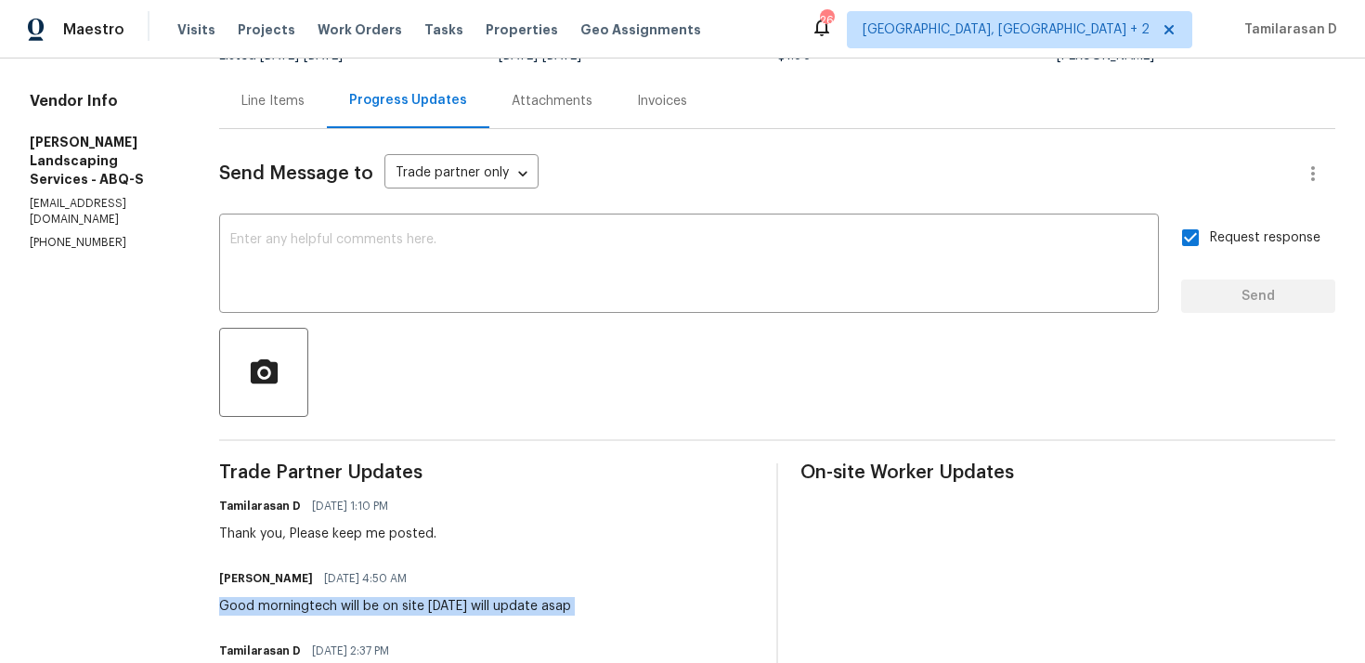
scroll to position [0, 0]
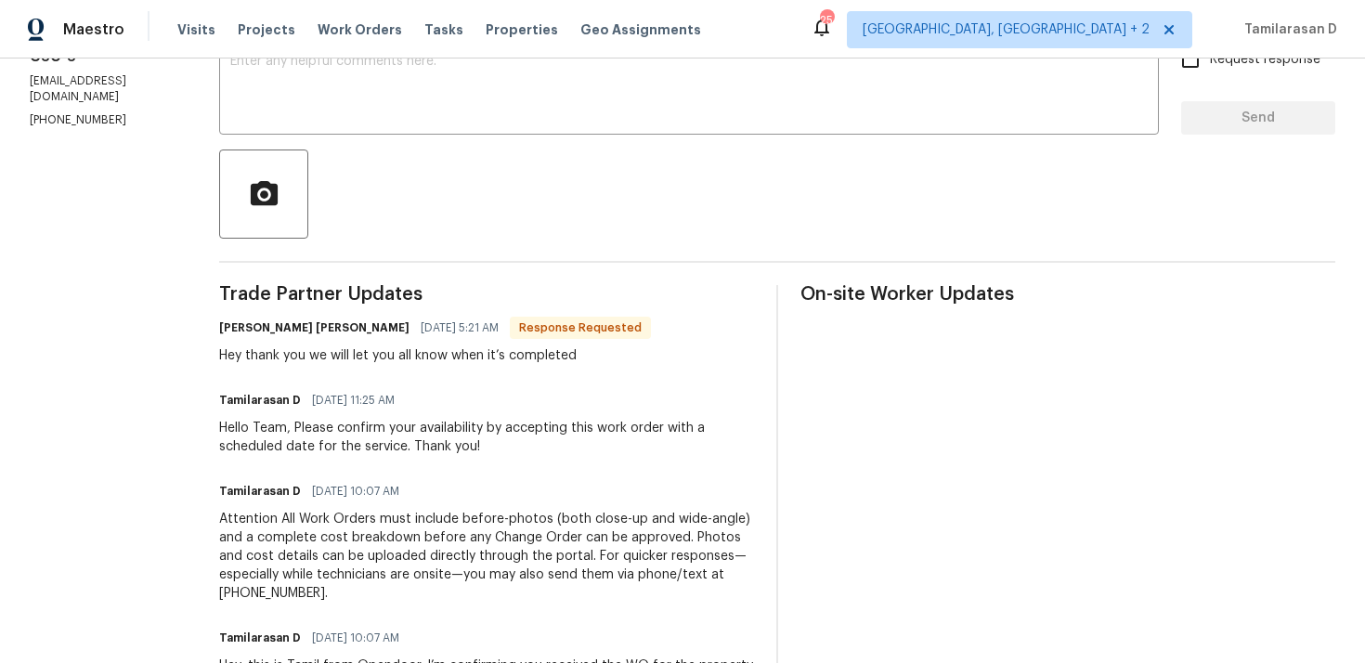
scroll to position [352, 0]
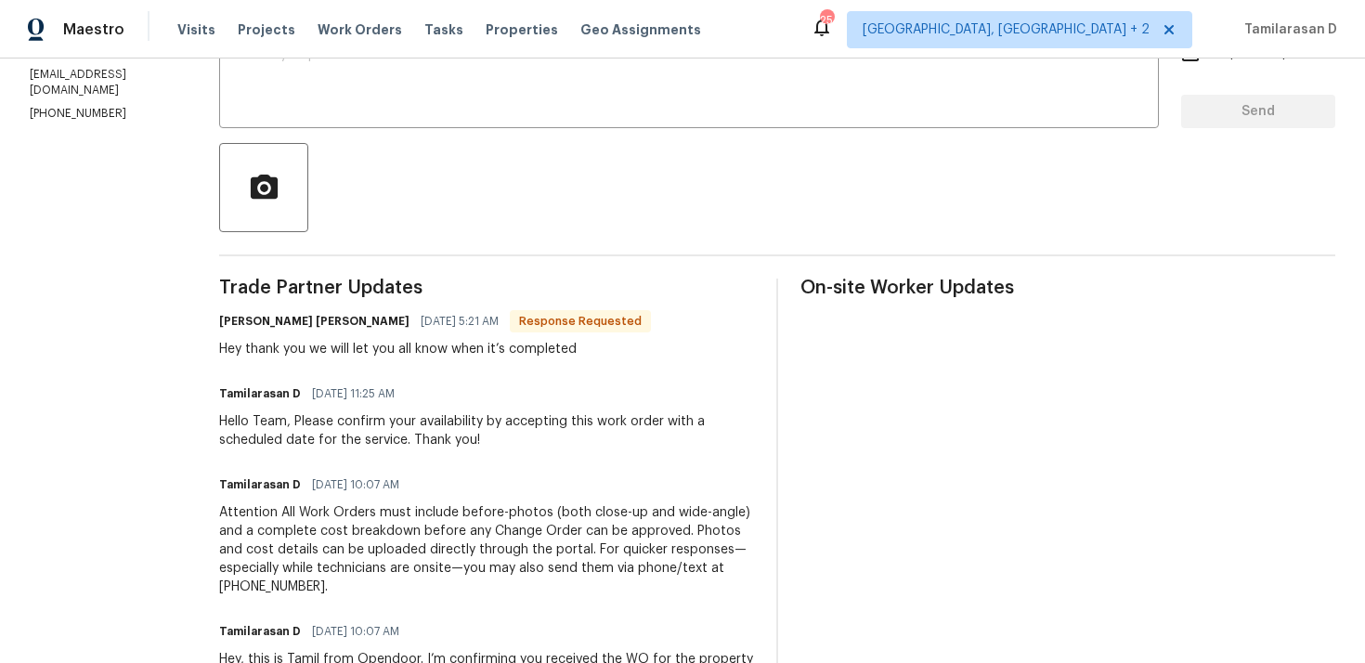
click at [371, 354] on div "Hey thank you we will let you all know when it’s completed" at bounding box center [435, 349] width 432 height 19
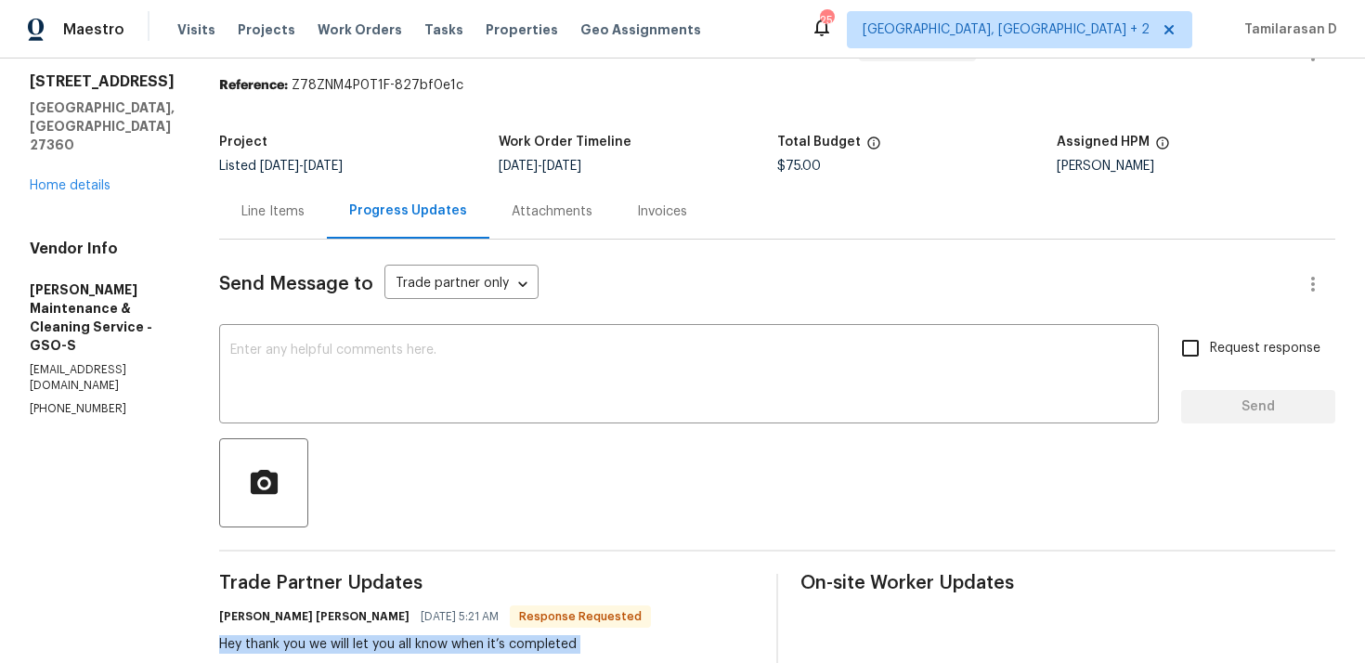
scroll to position [154, 0]
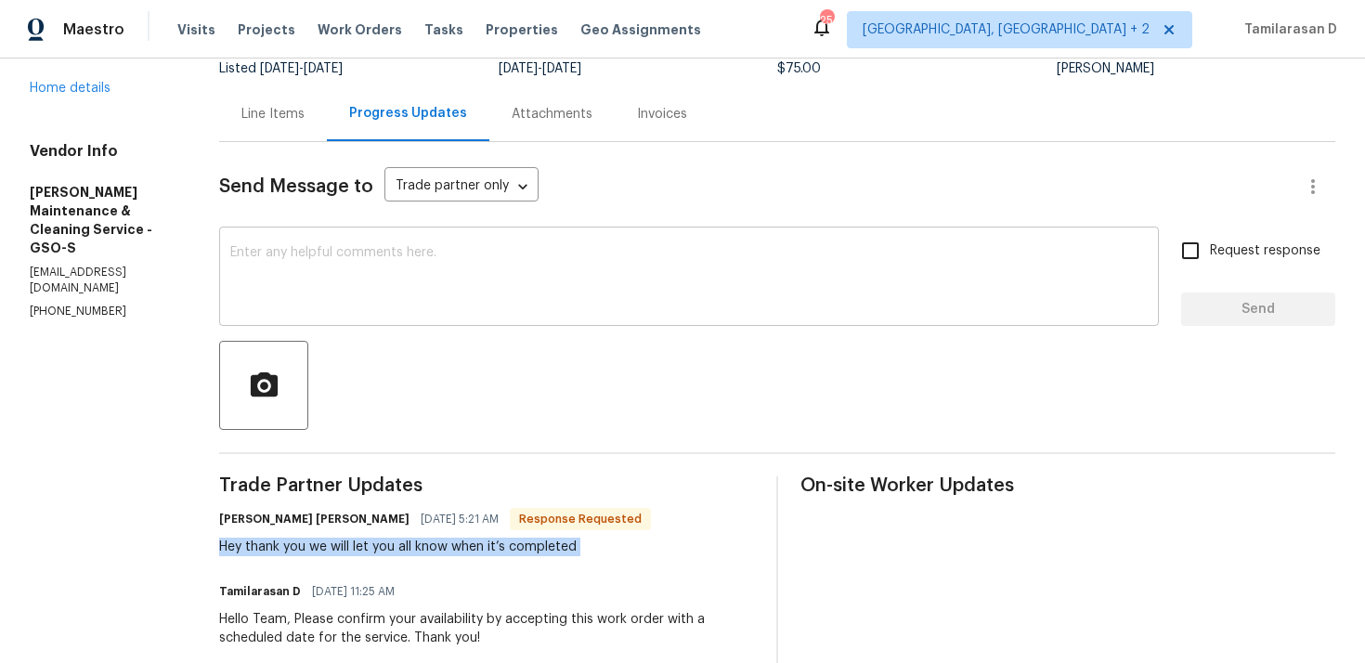
click at [322, 259] on textarea at bounding box center [689, 278] width 918 height 65
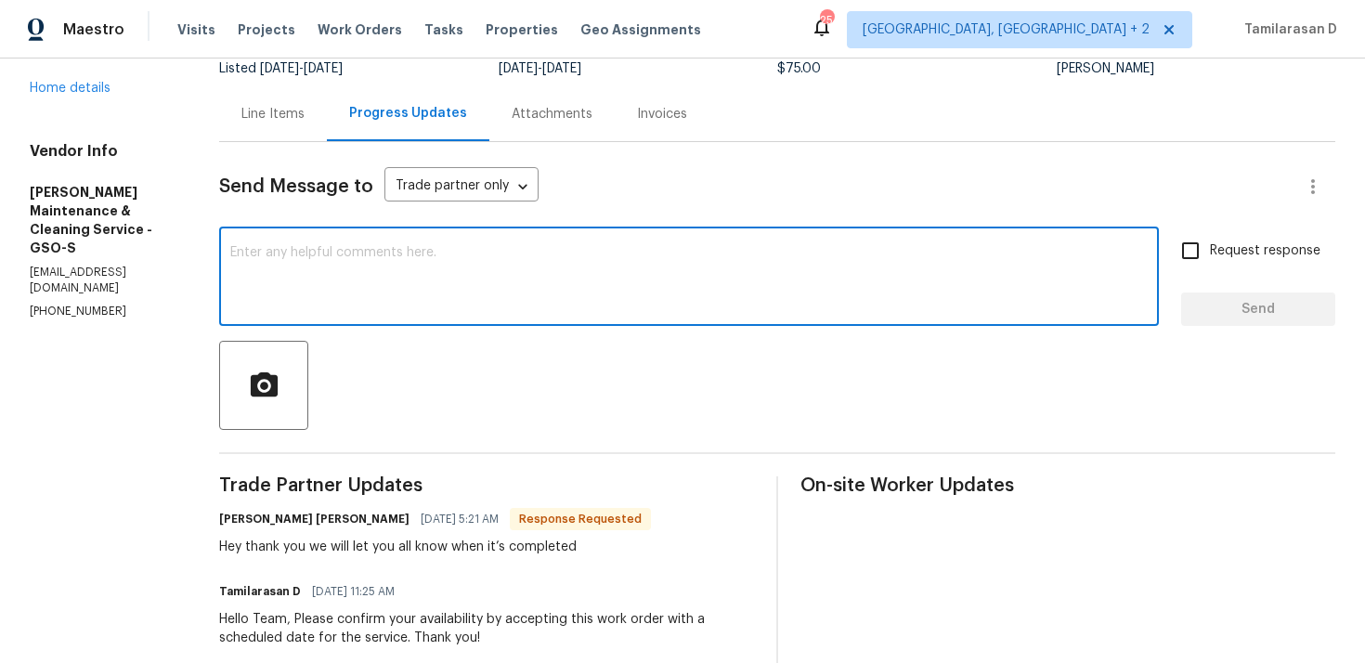
click at [333, 288] on textarea at bounding box center [689, 278] width 918 height 65
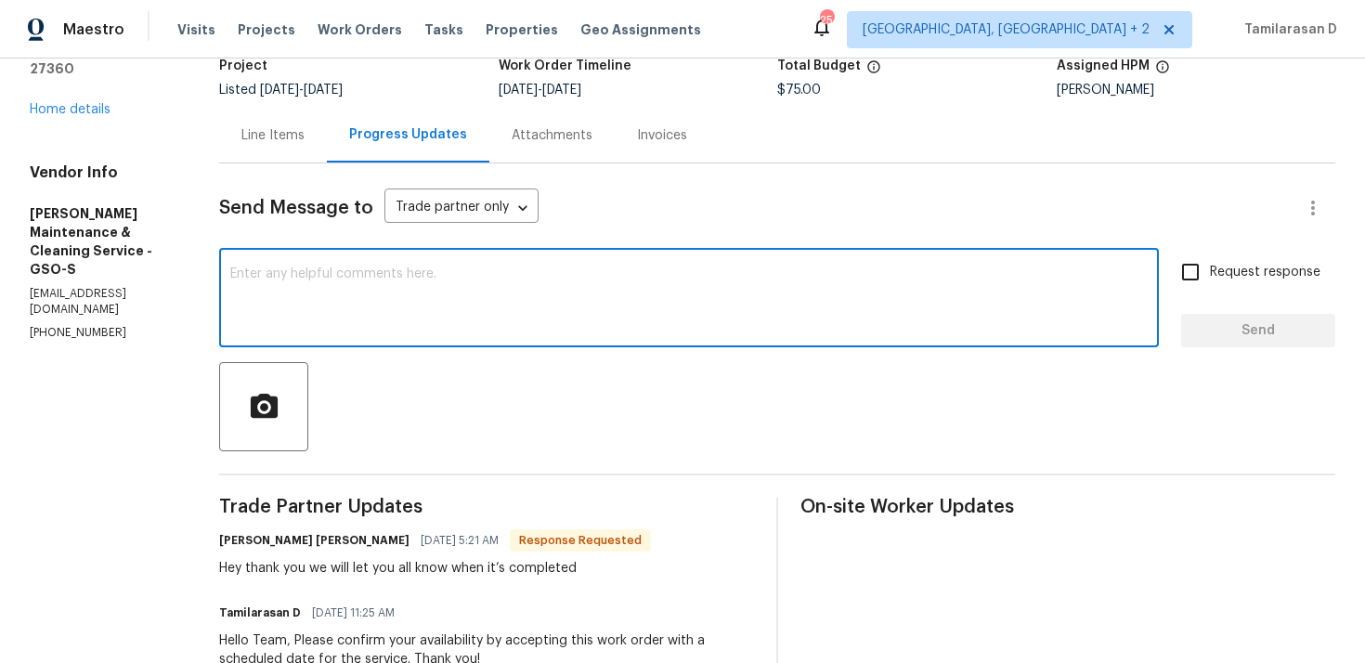
scroll to position [0, 0]
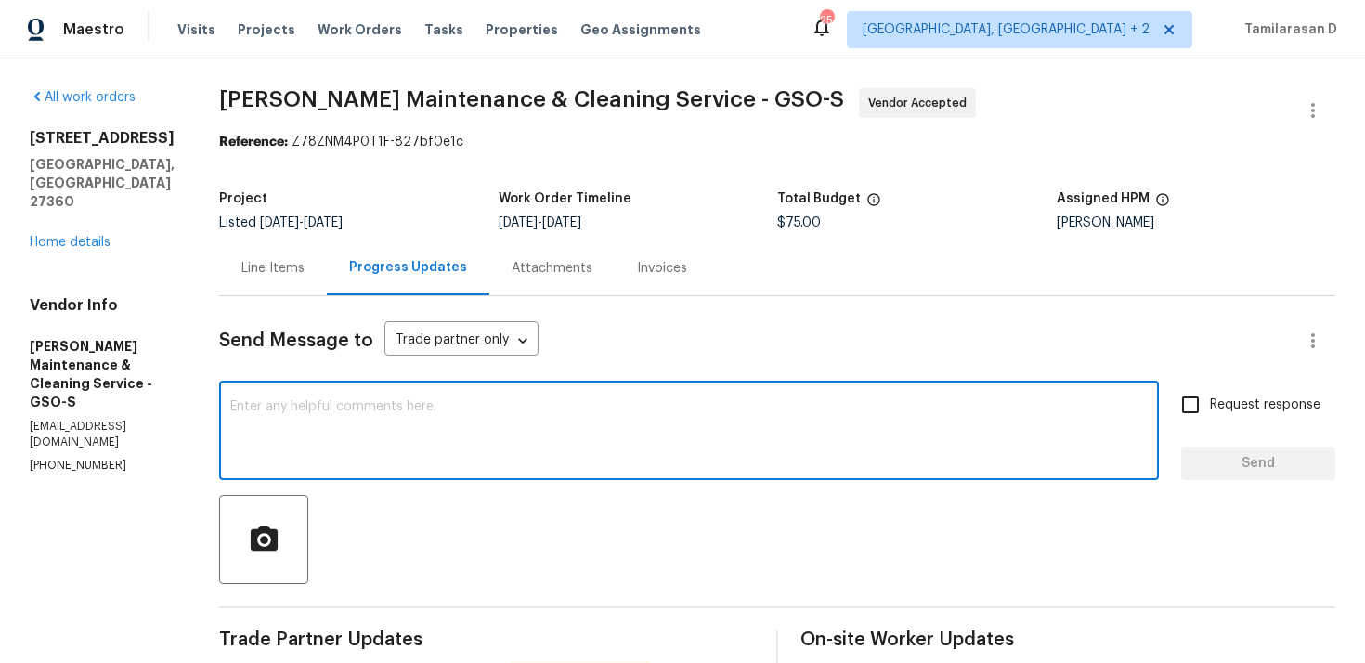
click at [294, 255] on div "Line Items" at bounding box center [273, 268] width 108 height 55
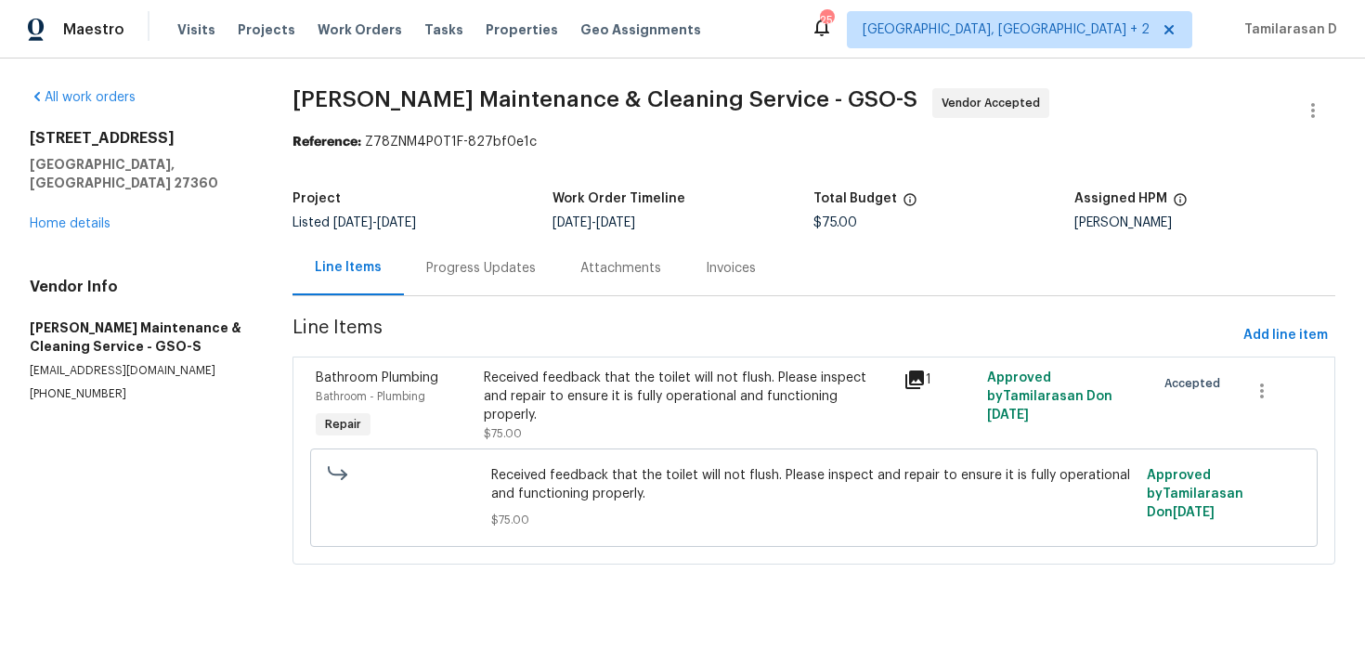
click at [504, 262] on div "Progress Updates" at bounding box center [481, 268] width 110 height 19
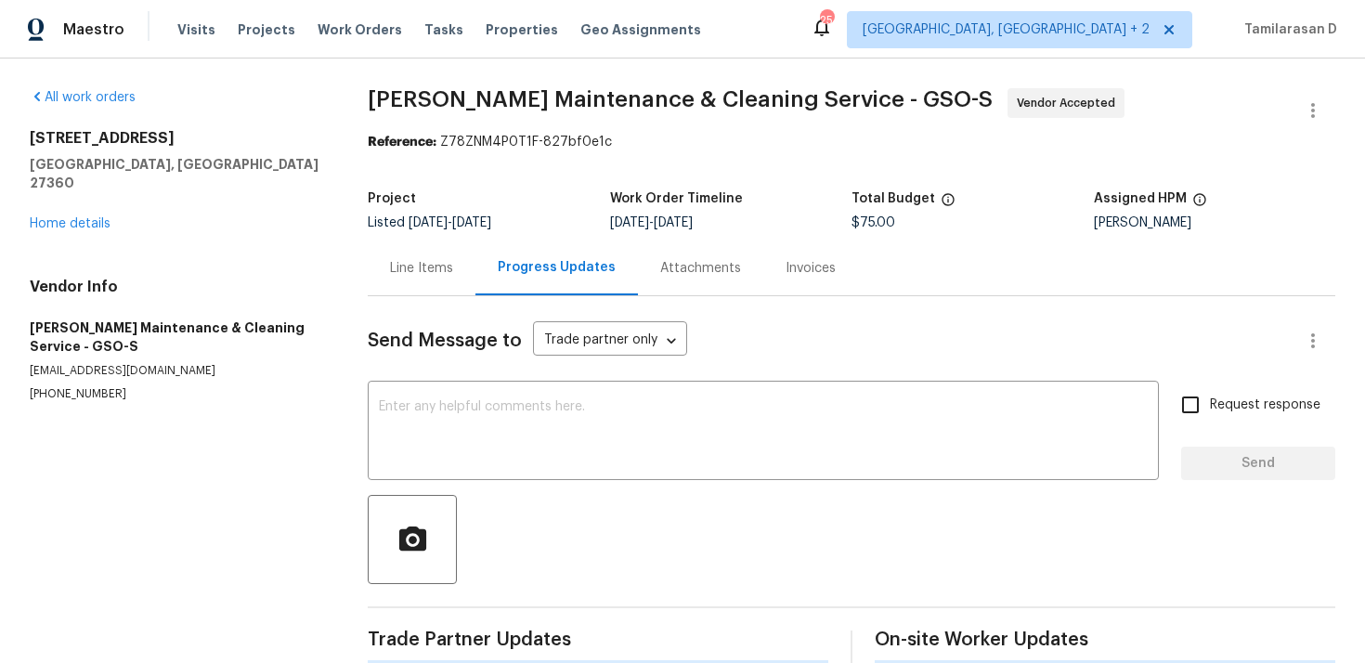
click at [373, 384] on div "Send Message to Trade partner only Trade partner only ​ x ​ Request response Se…" at bounding box center [852, 480] width 968 height 368
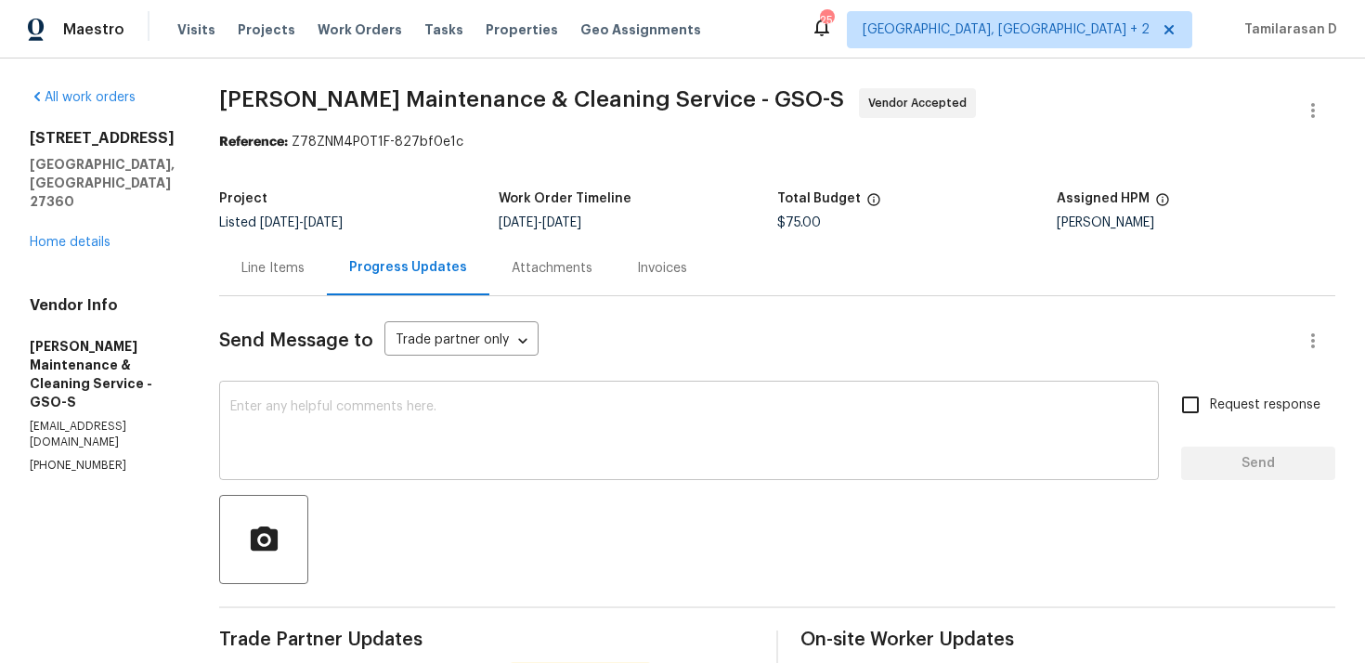
click at [328, 415] on textarea at bounding box center [689, 432] width 918 height 65
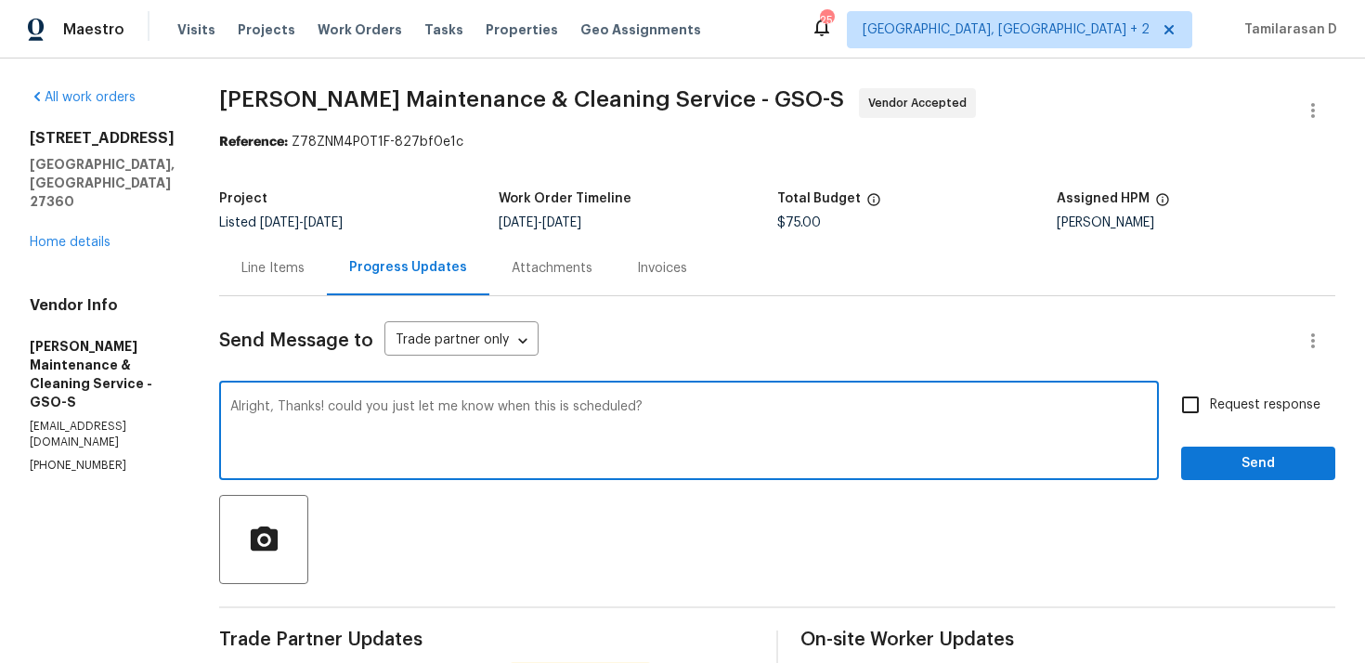
click at [405, 406] on textarea "Alright, Thanks! could you just let me know when this is scheduled?" at bounding box center [689, 432] width 918 height 65
paste textarea "thanks! Just let me know once it’s scheduled."
click at [631, 413] on textarea "Alright, thanks! Just let me know once it’s scheduled." at bounding box center [689, 432] width 918 height 65
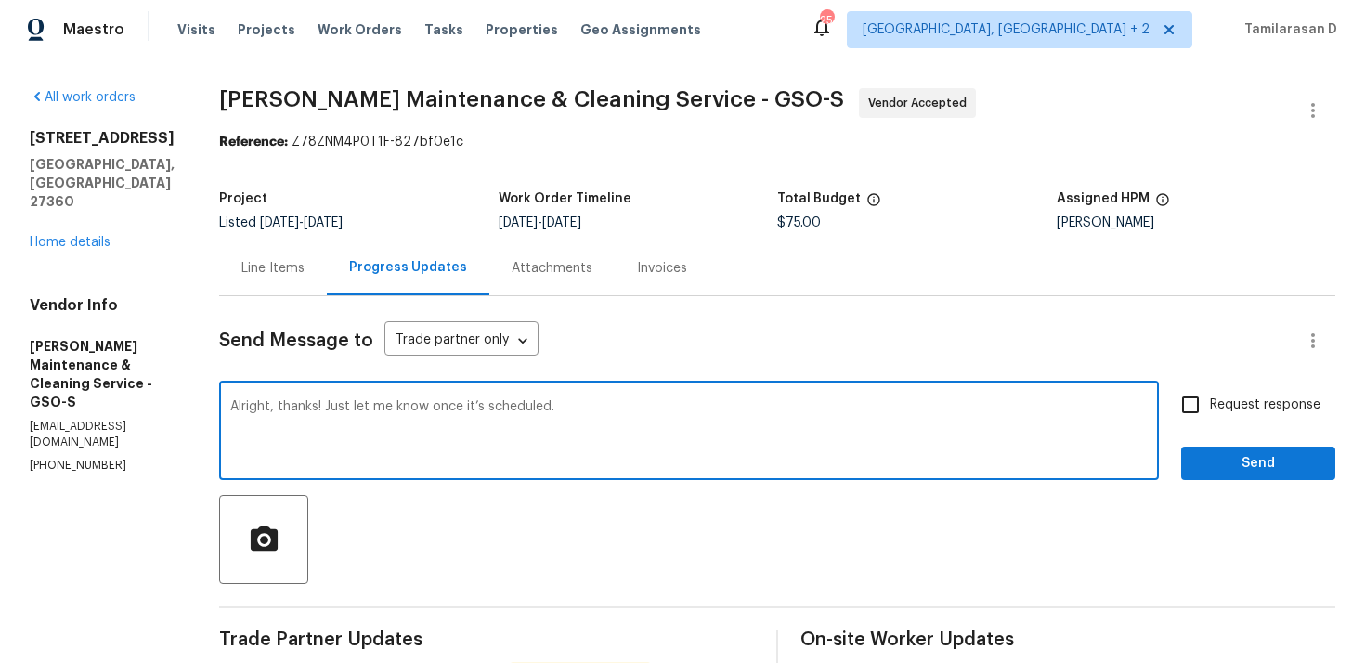
type textarea "Alright, thanks! Just let me know once it’s scheduled."
click at [1198, 406] on input "Request response" at bounding box center [1190, 404] width 39 height 39
checkbox input "true"
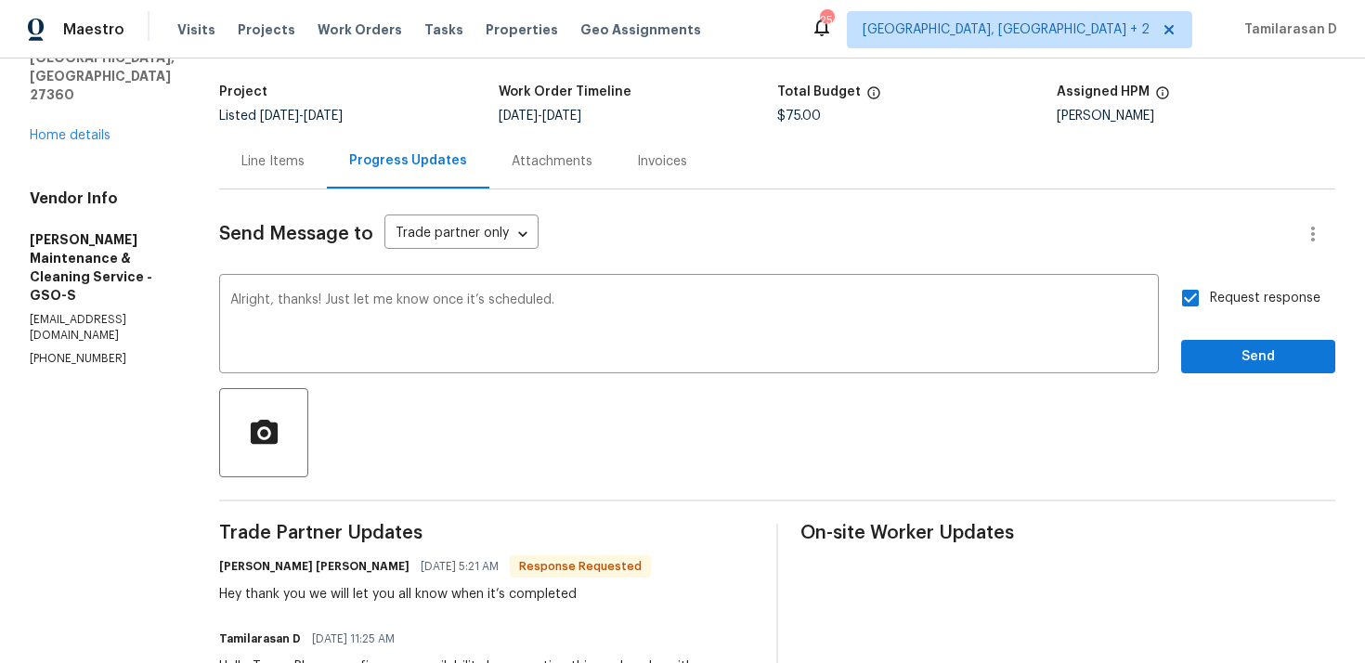
scroll to position [280, 0]
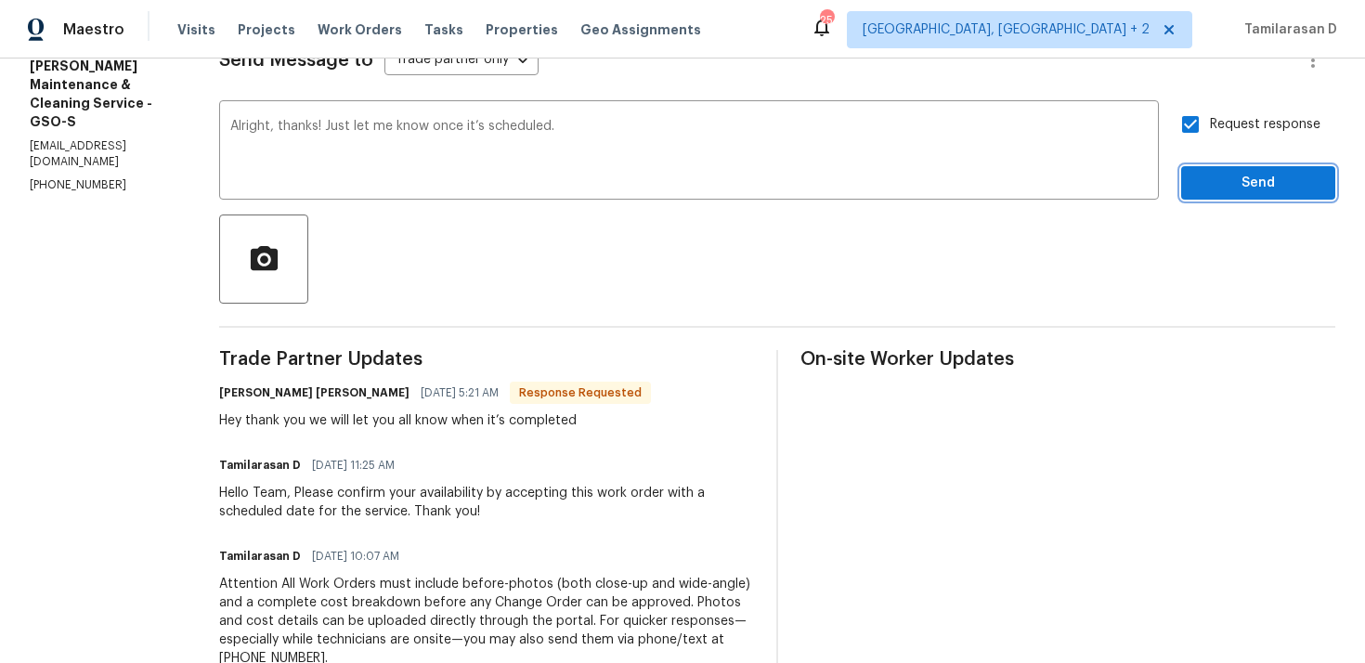
click at [1252, 197] on button "Send" at bounding box center [1258, 183] width 154 height 34
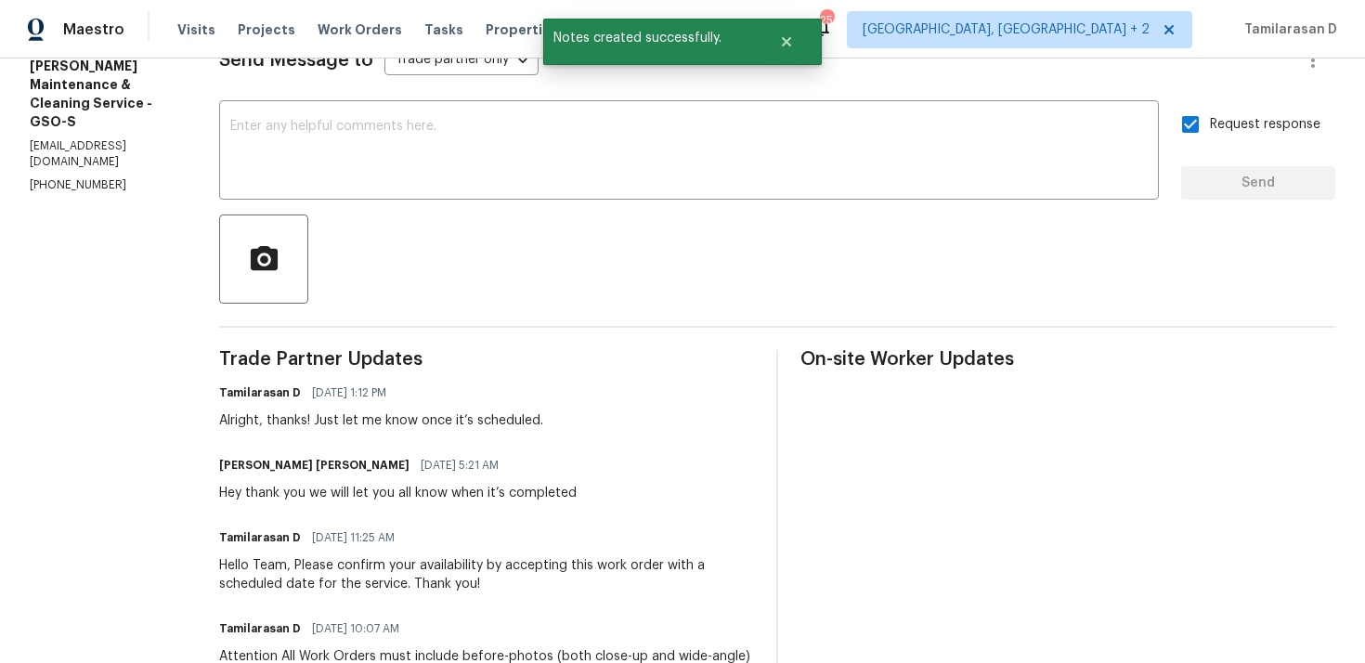
click at [306, 499] on div "Hey thank you we will let you all know when it’s completed" at bounding box center [398, 493] width 358 height 19
copy div "Hey thank you we will let you all know when it’s completed"
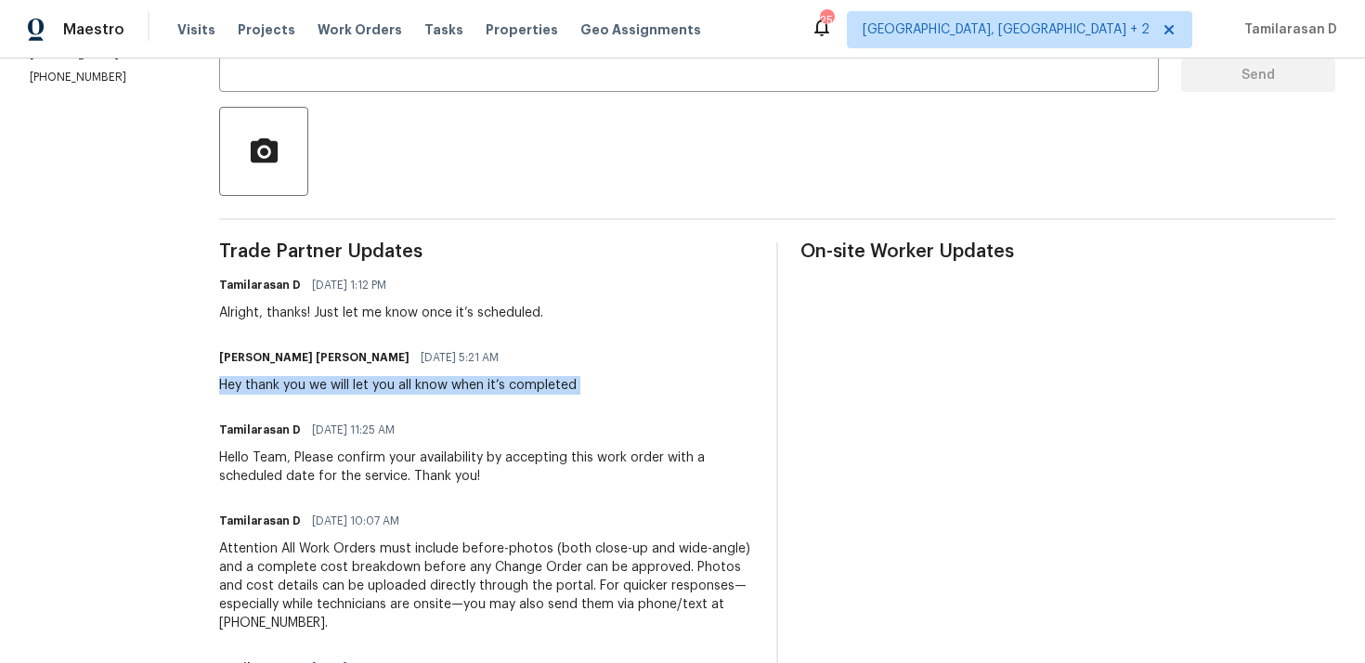
scroll to position [0, 0]
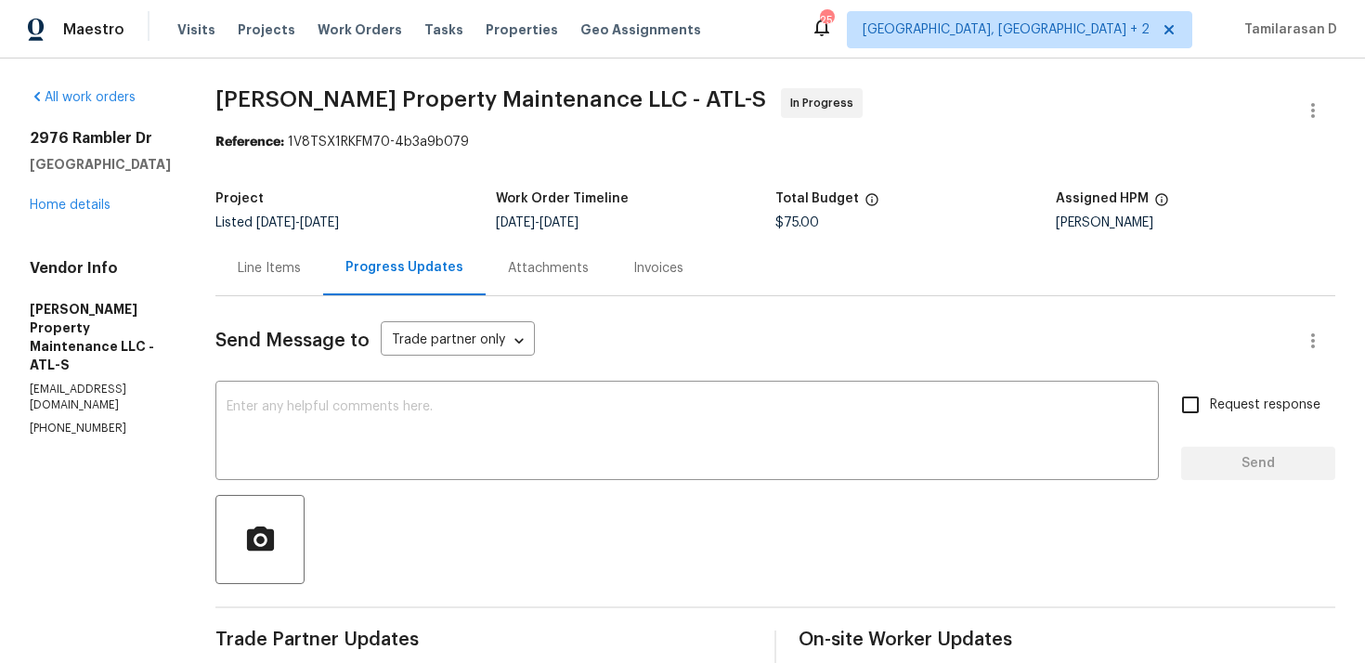
click at [425, 208] on div "Project" at bounding box center [355, 204] width 280 height 24
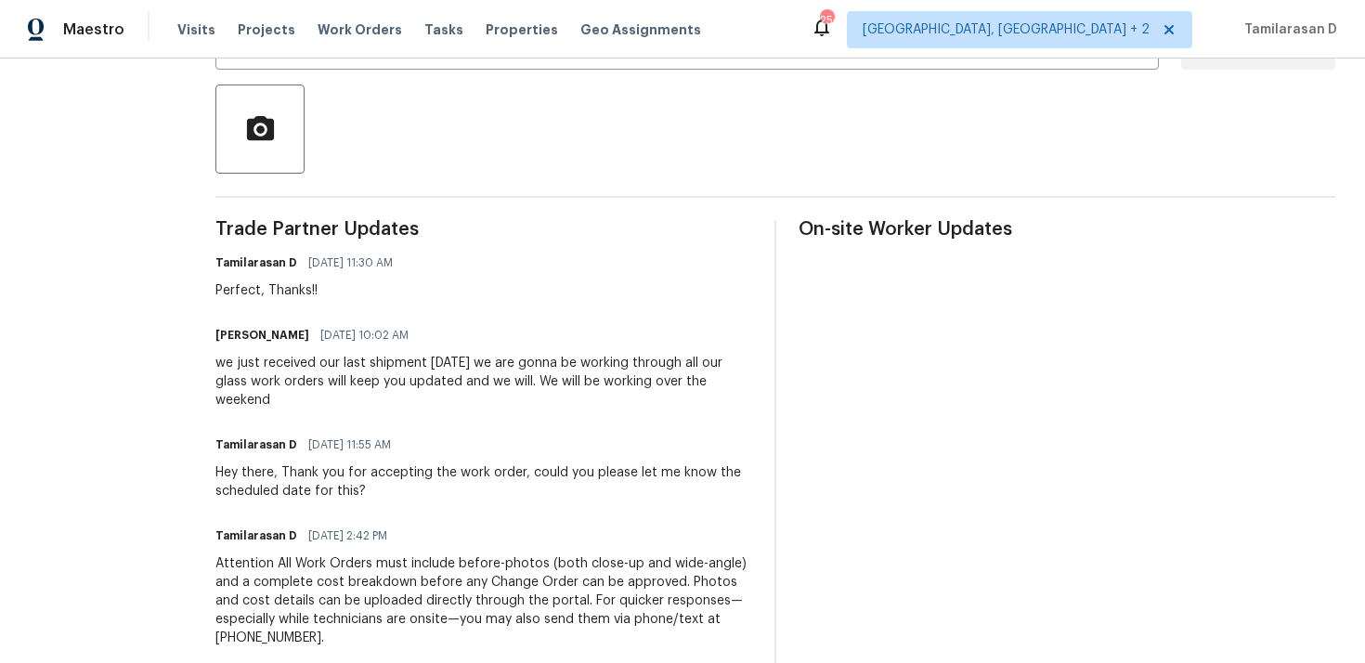
scroll to position [458, 0]
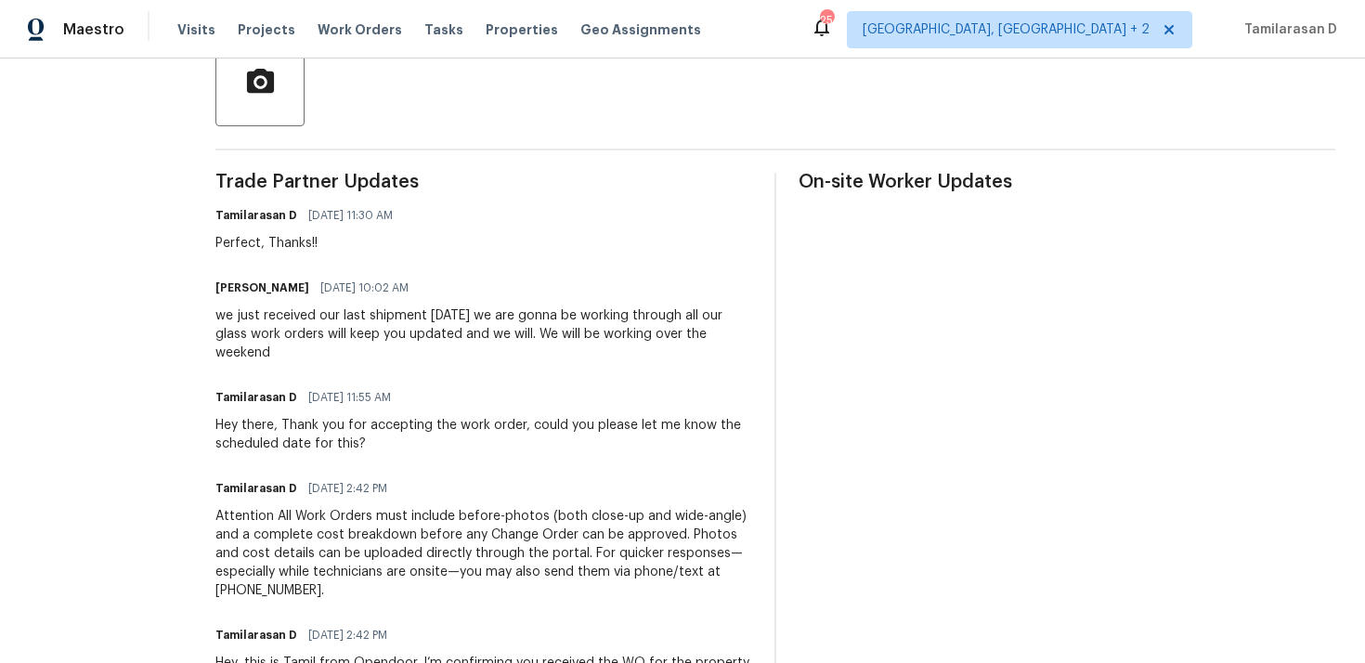
click at [279, 332] on div "we just received our last shipment [DATE] we are gonna be working through all o…" at bounding box center [483, 334] width 537 height 56
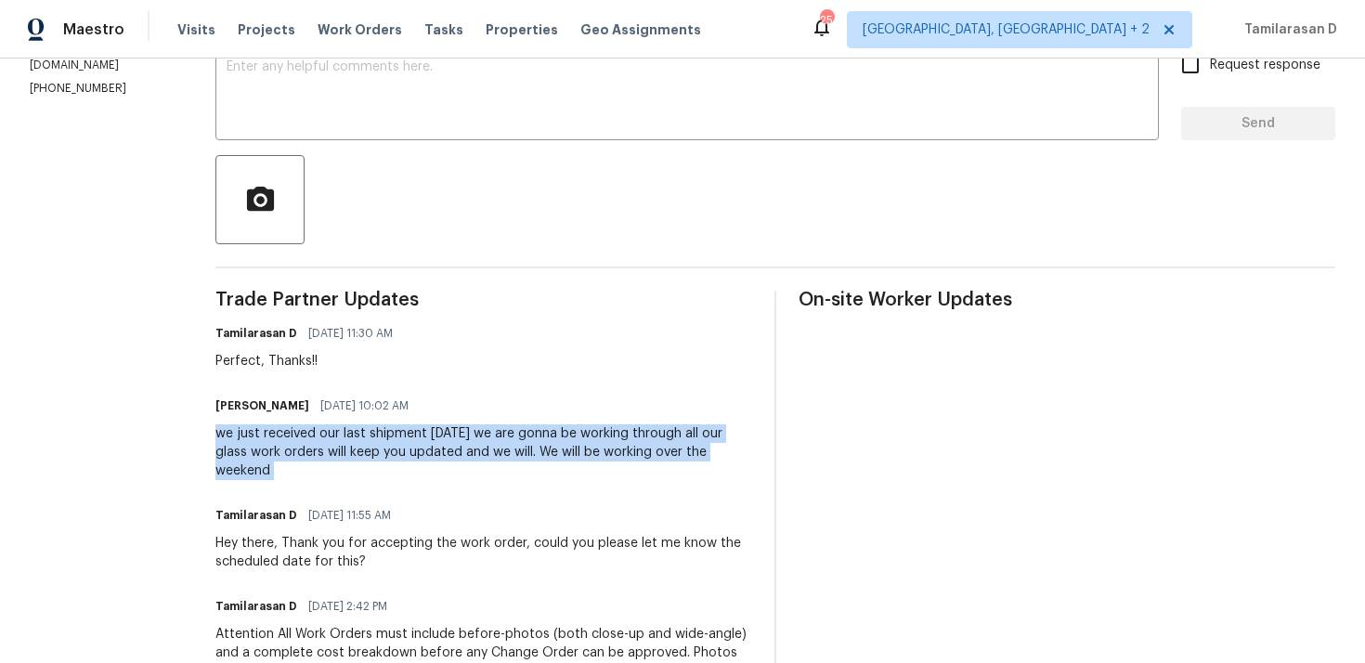
scroll to position [329, 0]
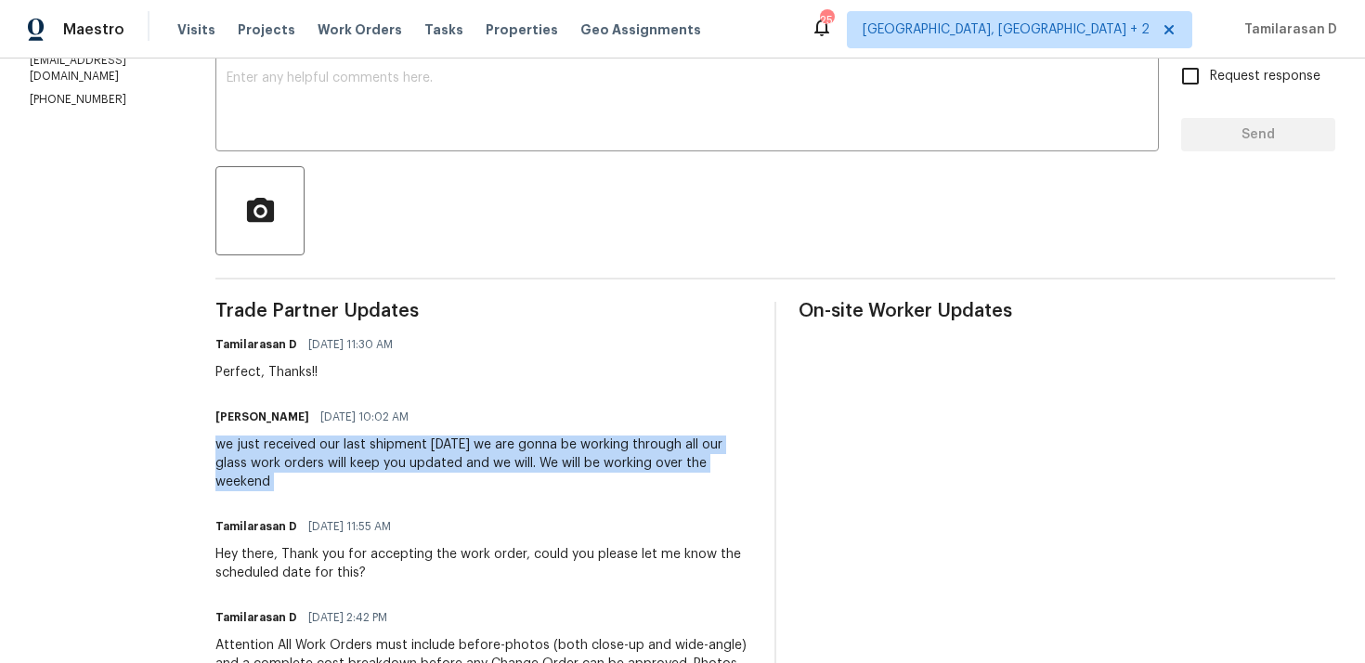
click at [342, 460] on div "we just received our last shipment yesterday we are gonna be working through al…" at bounding box center [483, 464] width 537 height 56
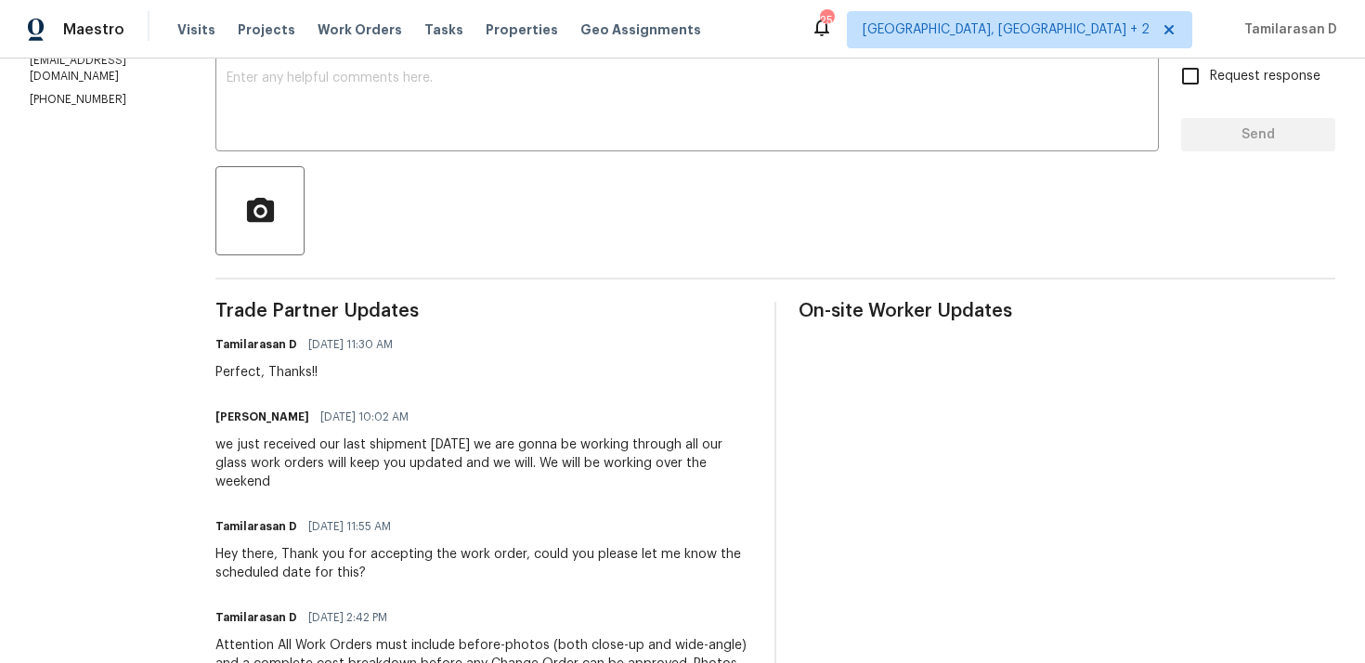
click at [342, 460] on div "we just received our last shipment yesterday we are gonna be working through al…" at bounding box center [483, 464] width 537 height 56
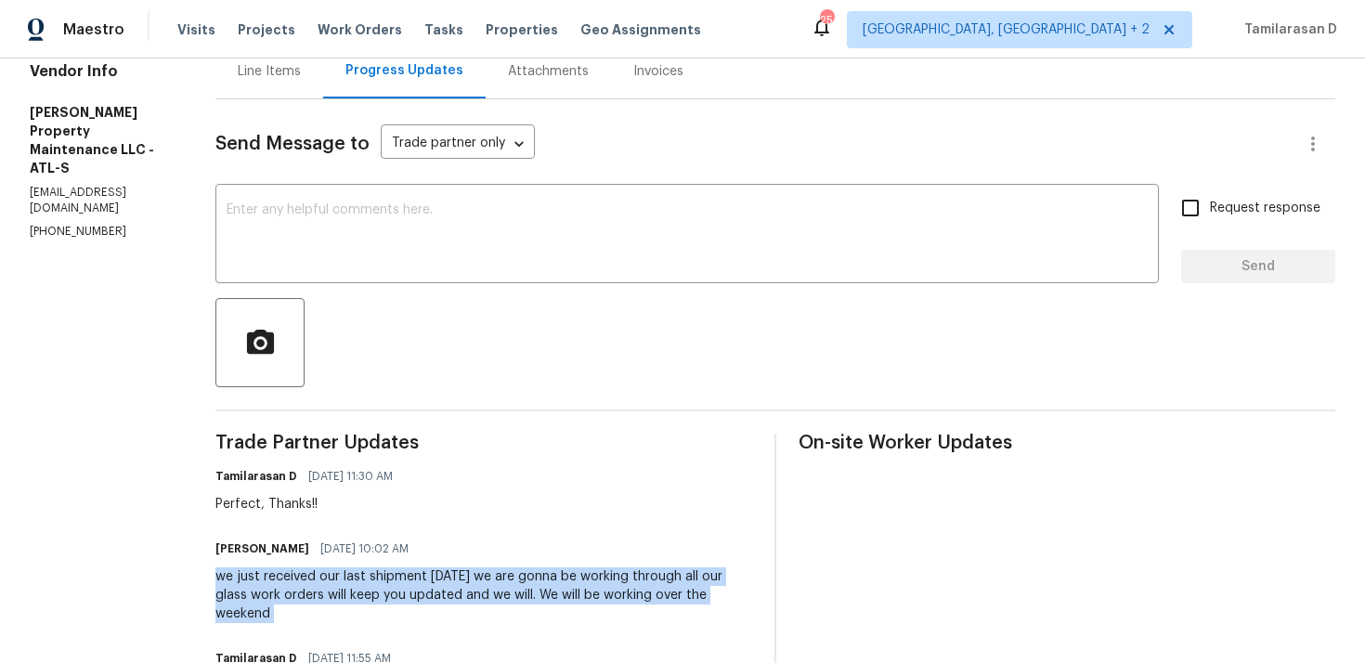
scroll to position [0, 0]
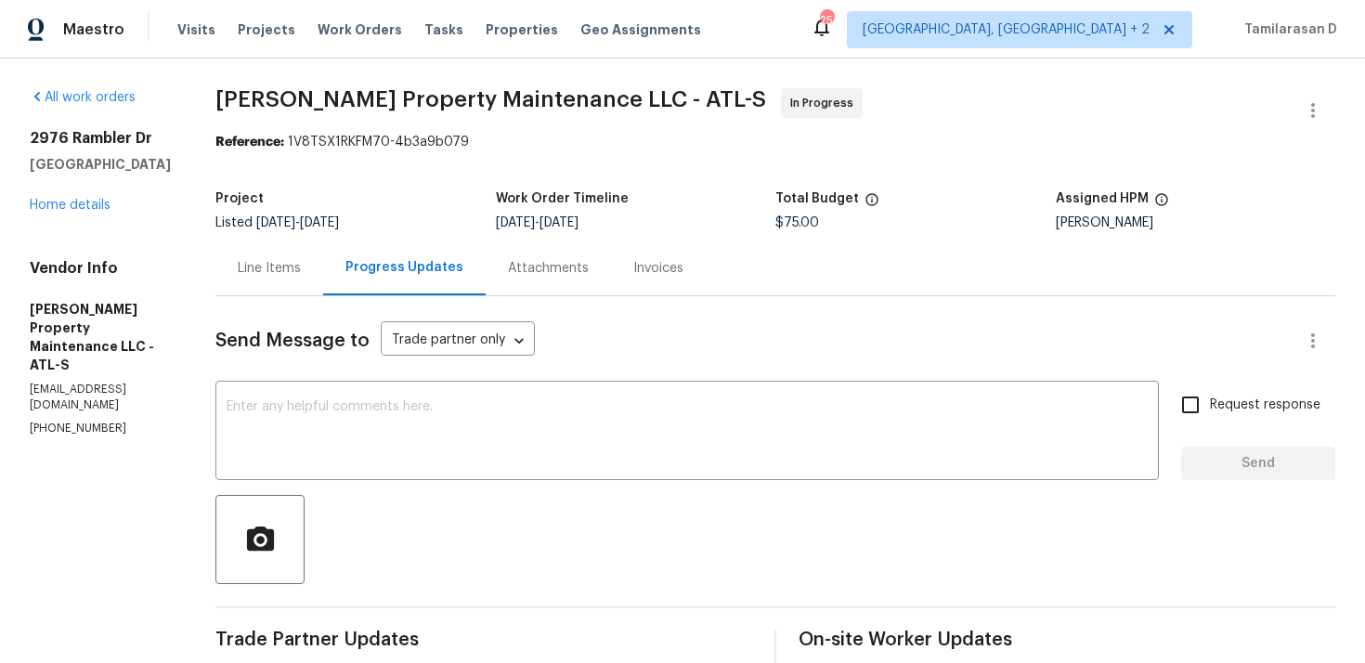
click at [297, 279] on div "Line Items" at bounding box center [269, 268] width 108 height 55
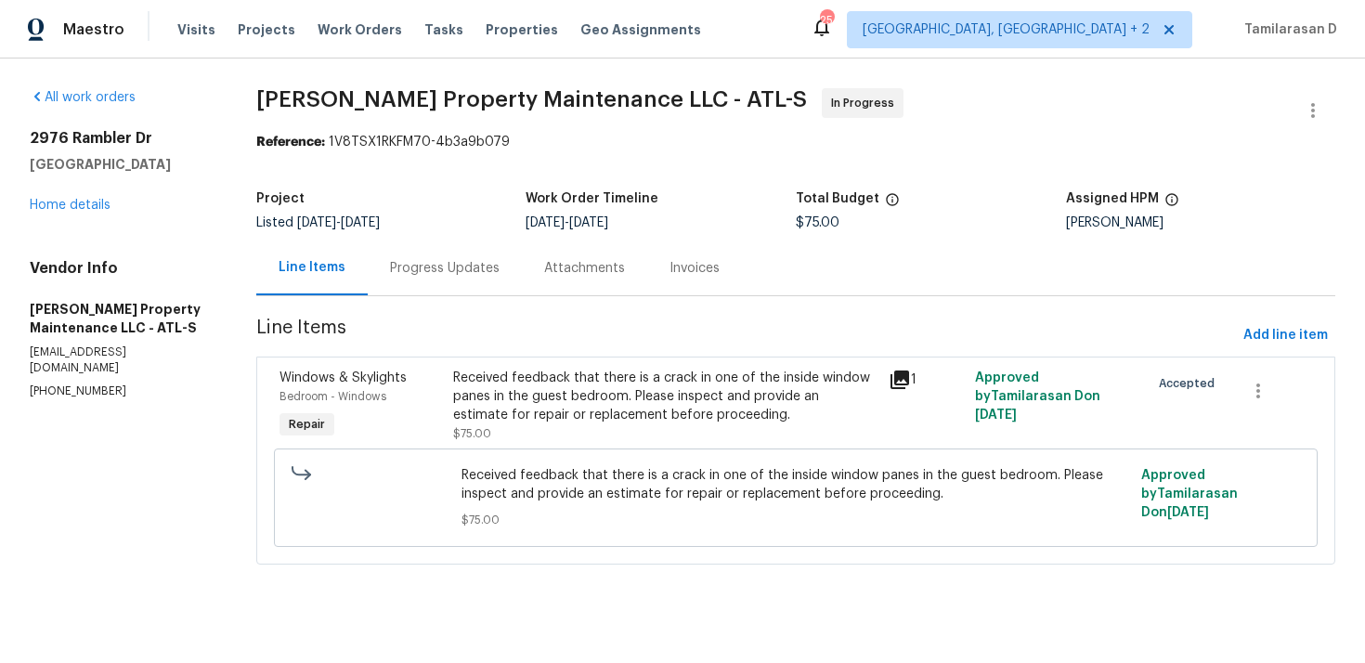
click at [501, 280] on div "Progress Updates" at bounding box center [445, 268] width 154 height 55
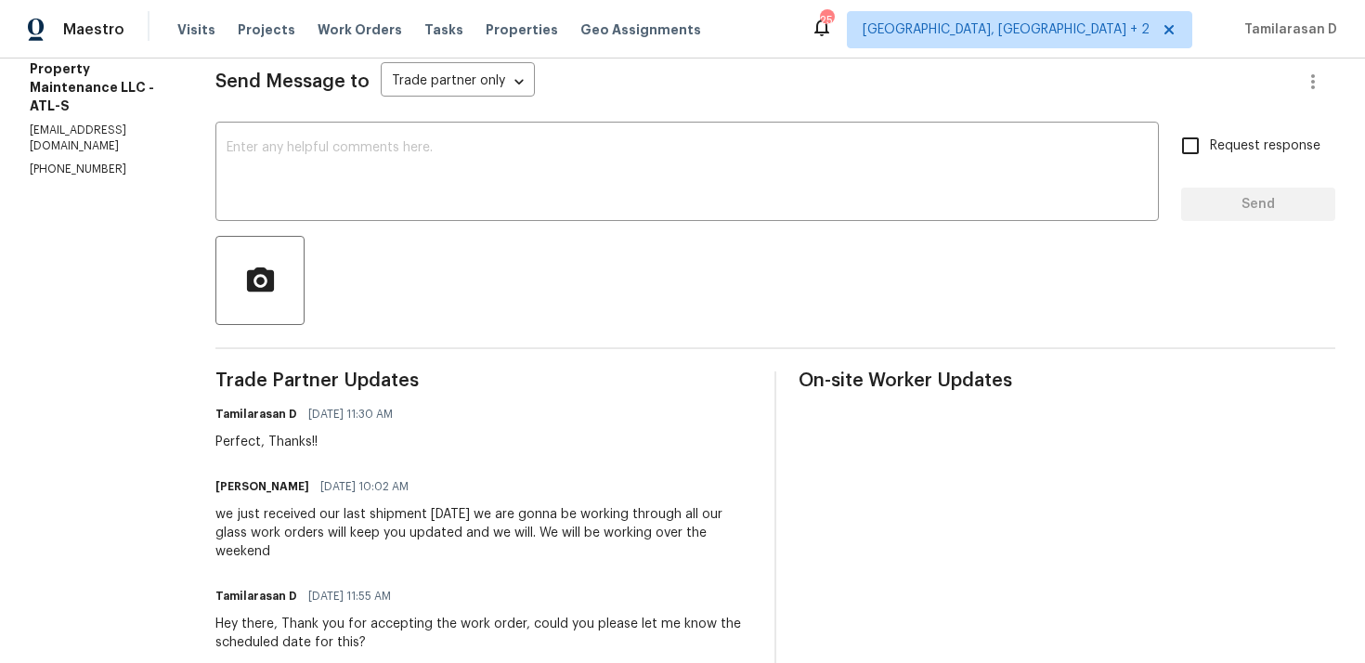
scroll to position [266, 0]
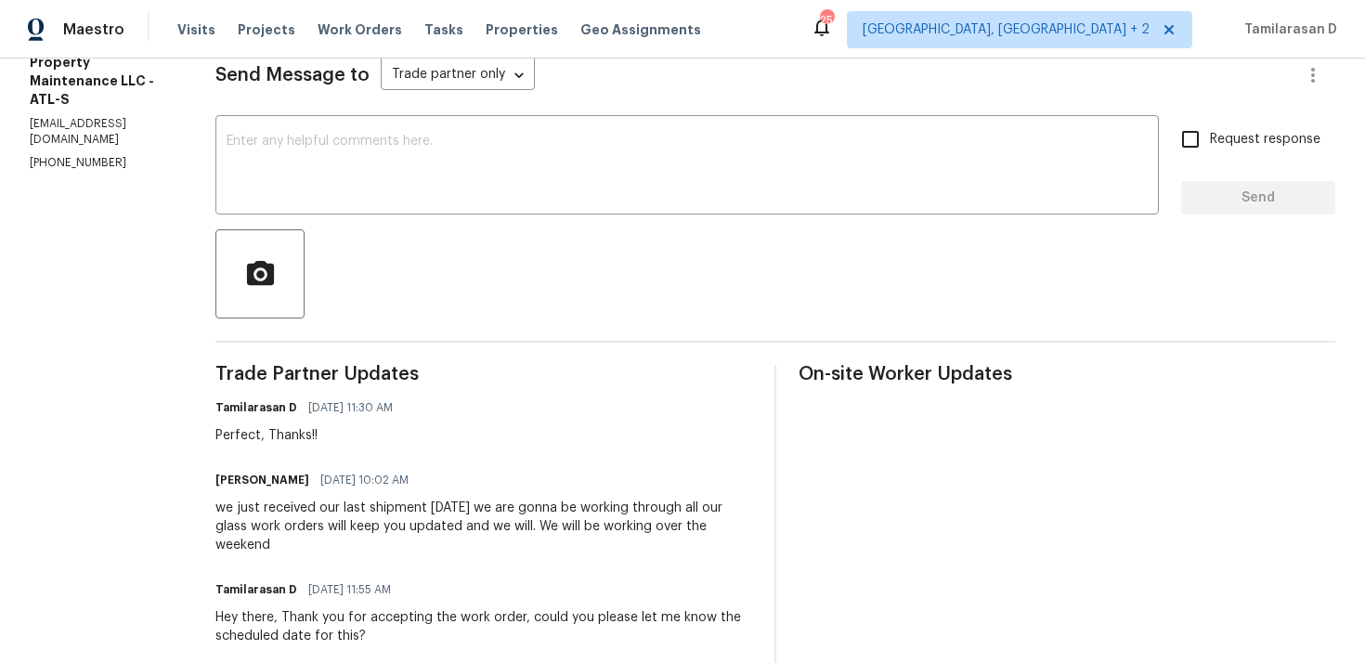
click at [419, 532] on div "we just received our last shipment yesterday we are gonna be working through al…" at bounding box center [483, 527] width 537 height 56
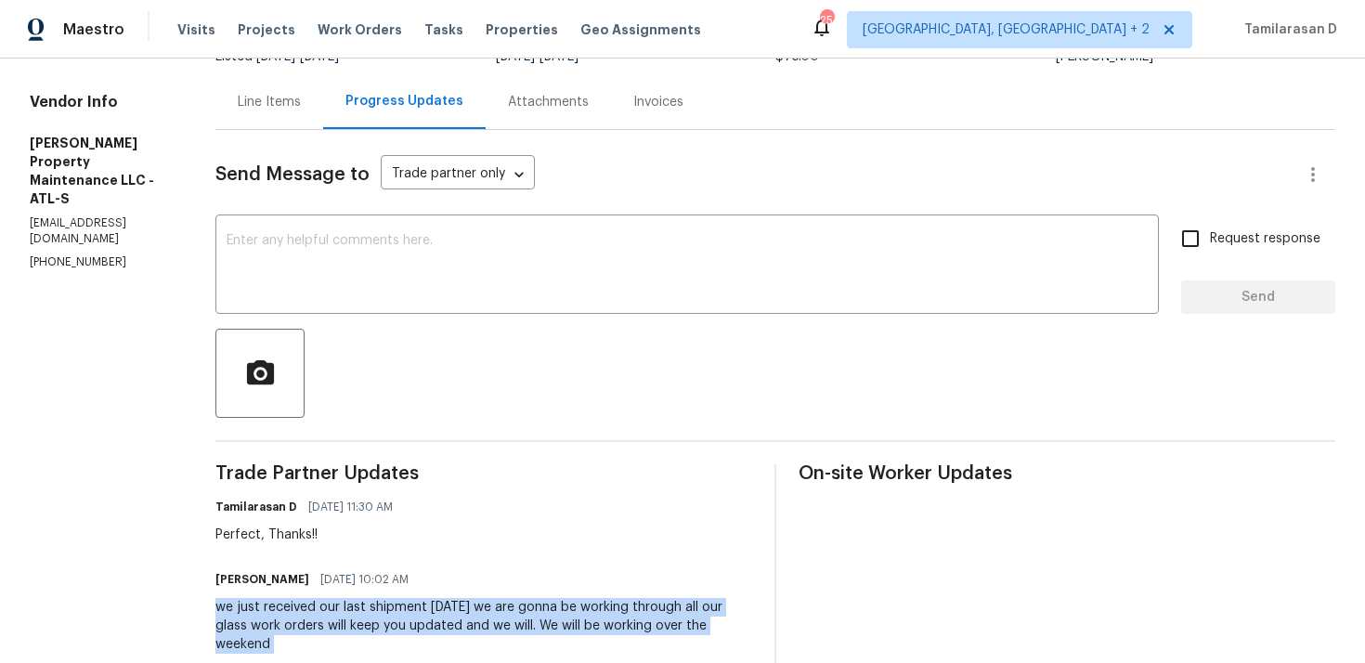
scroll to position [90, 0]
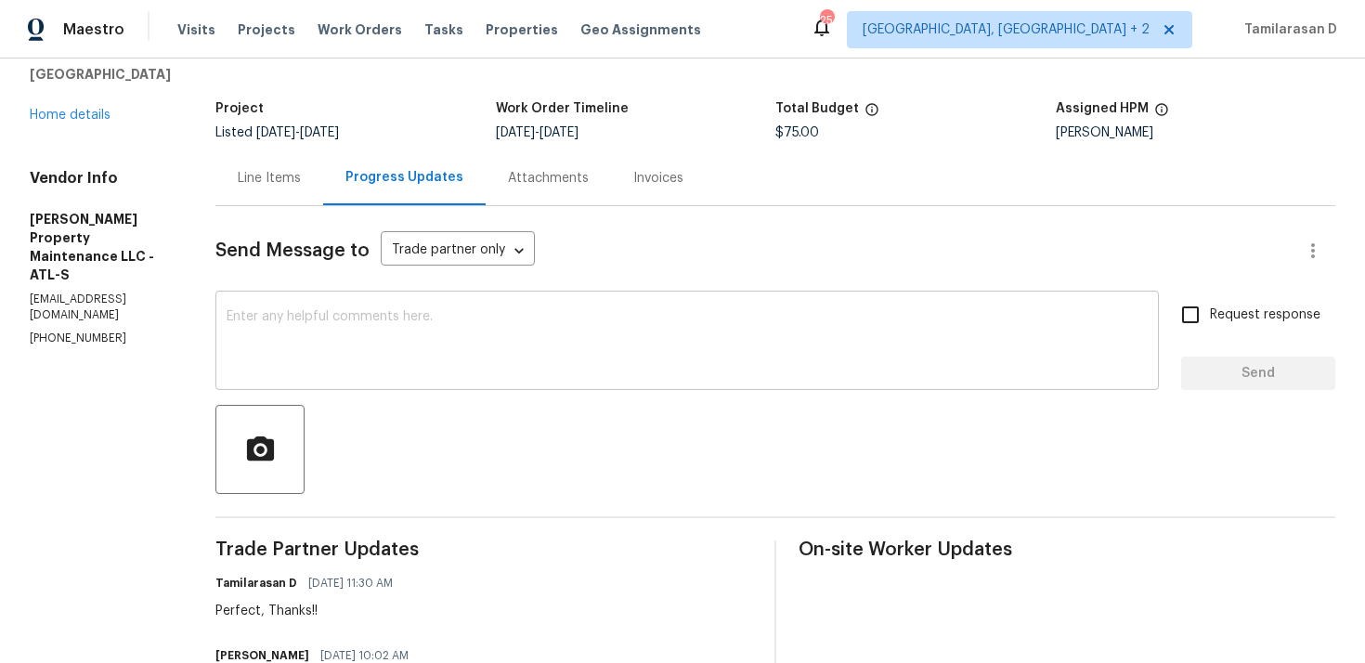
click at [346, 345] on textarea at bounding box center [687, 342] width 921 height 65
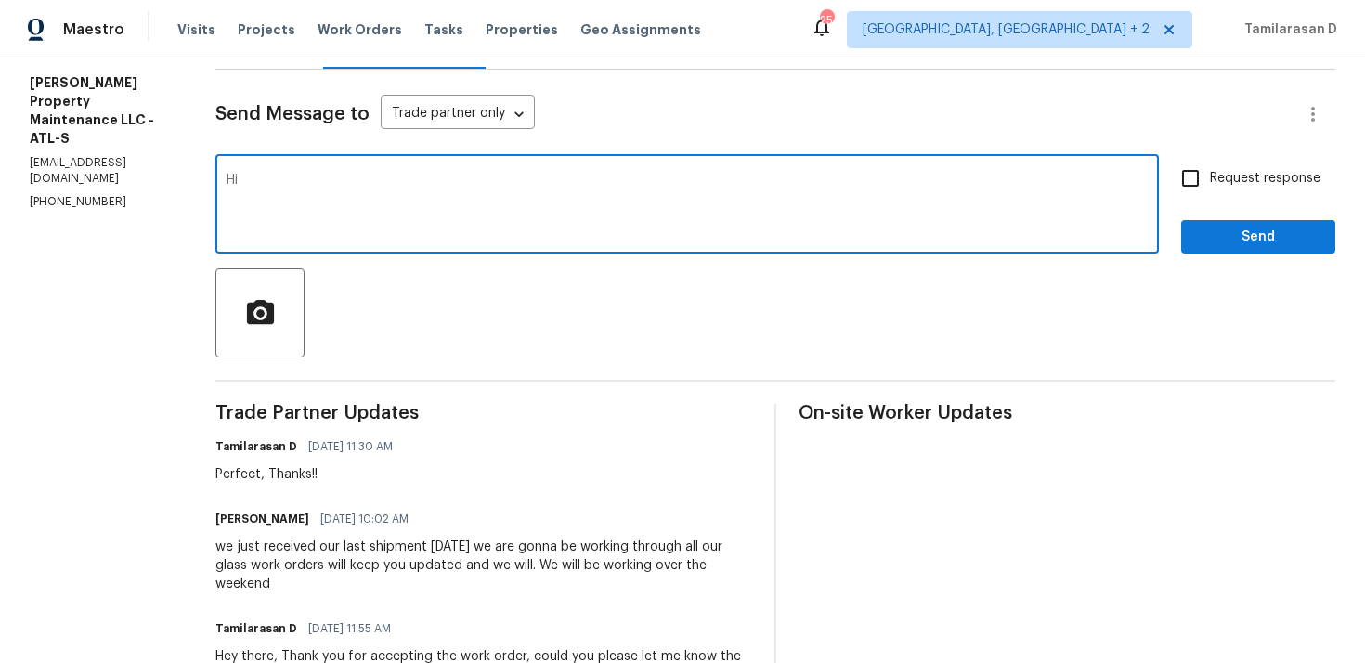
scroll to position [258, 0]
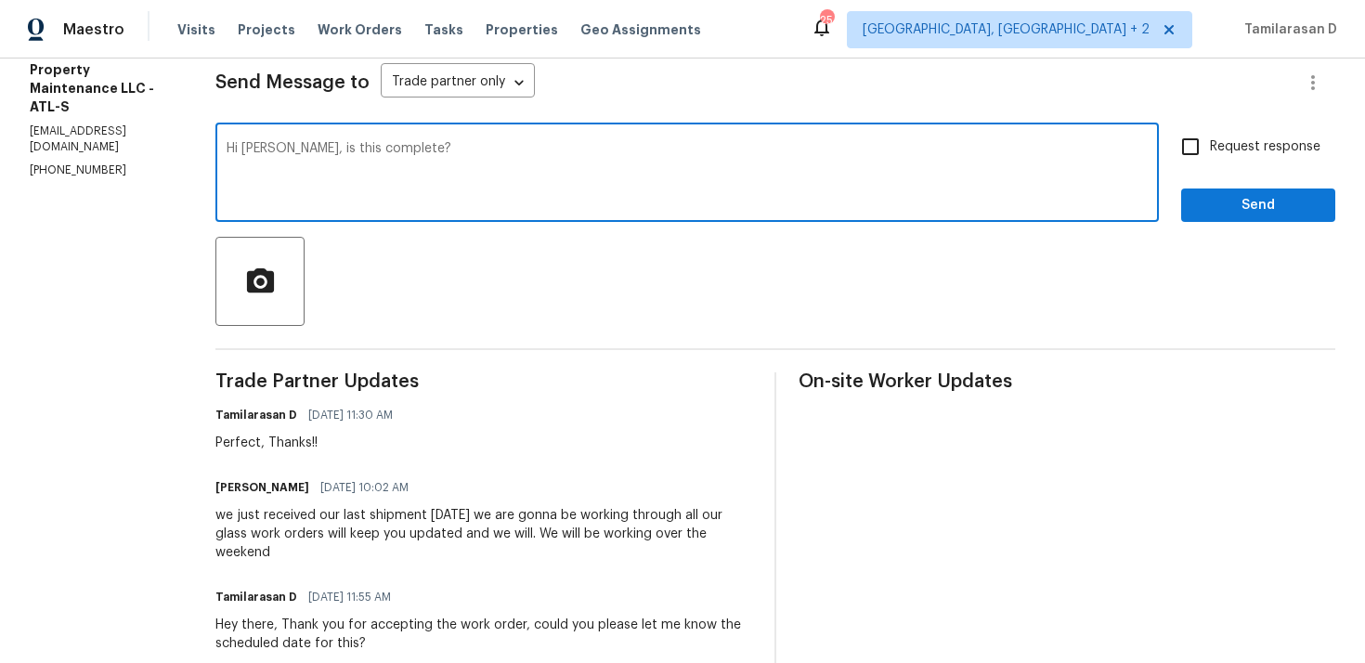
type textarea "Hi Daniel, is this complete?"
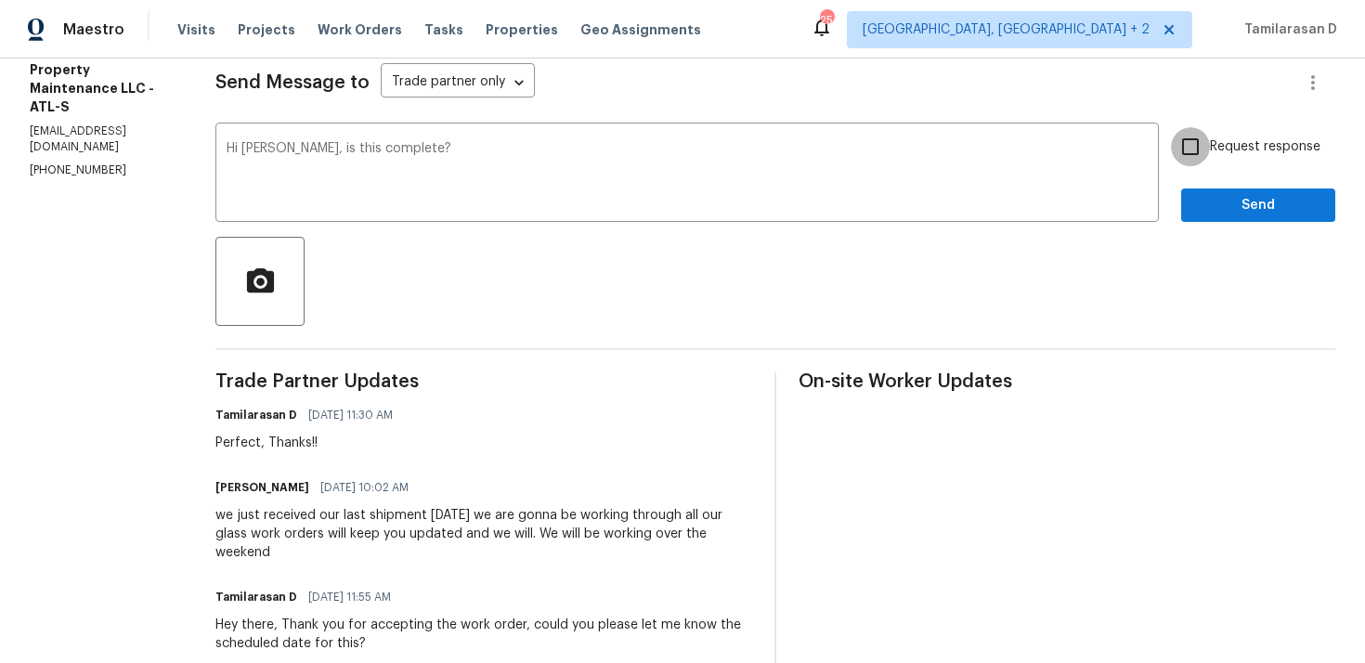
click at [1201, 156] on input "Request response" at bounding box center [1190, 146] width 39 height 39
checkbox input "true"
click at [1216, 190] on button "Send" at bounding box center [1258, 206] width 154 height 34
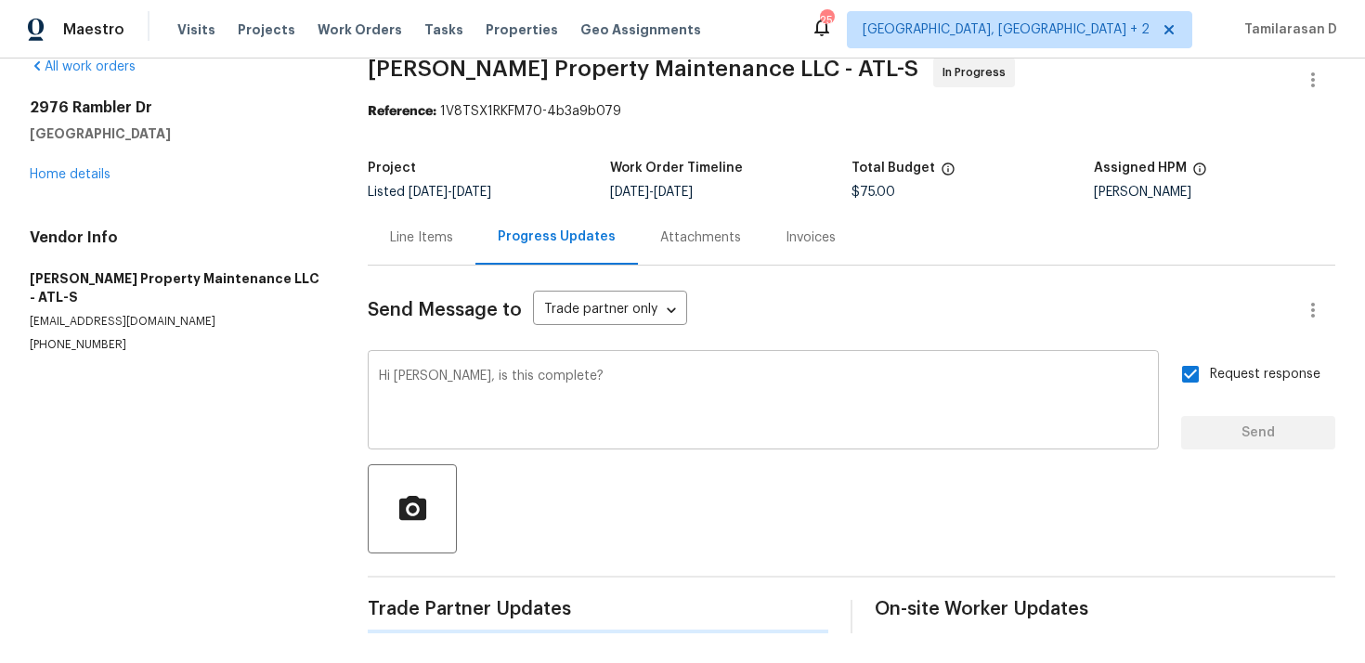
scroll to position [0, 0]
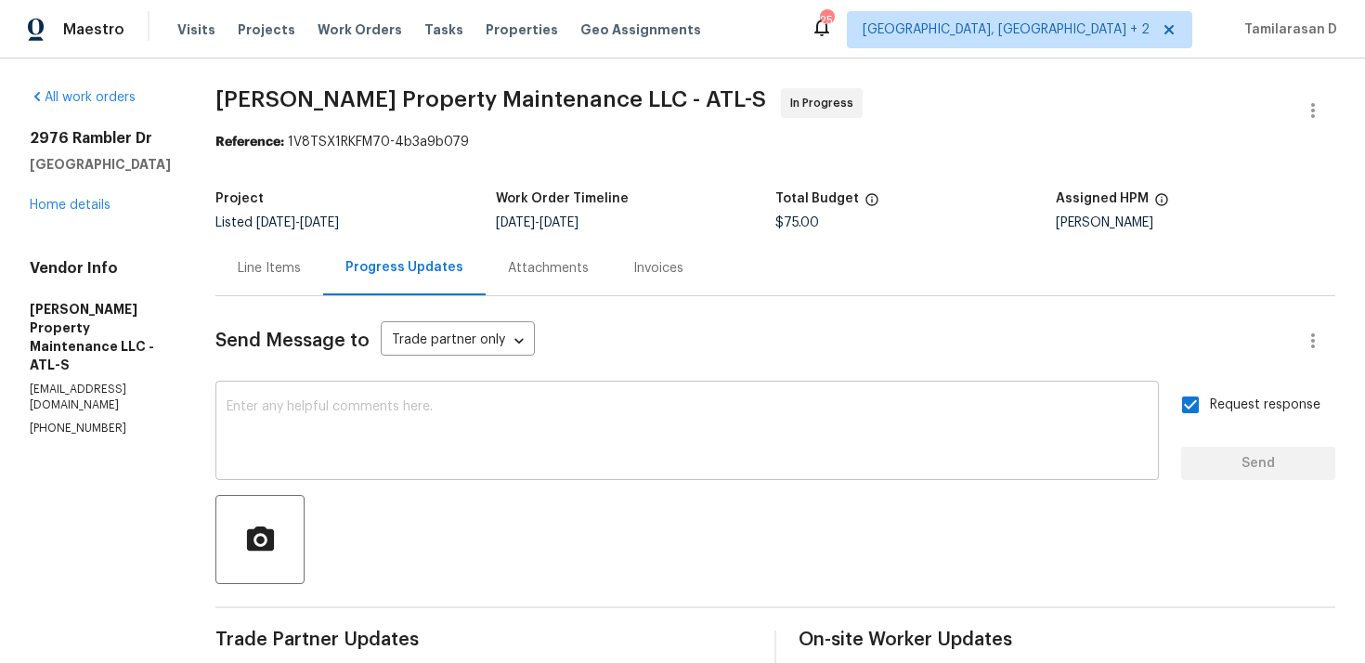
click at [312, 451] on textarea at bounding box center [687, 432] width 921 height 65
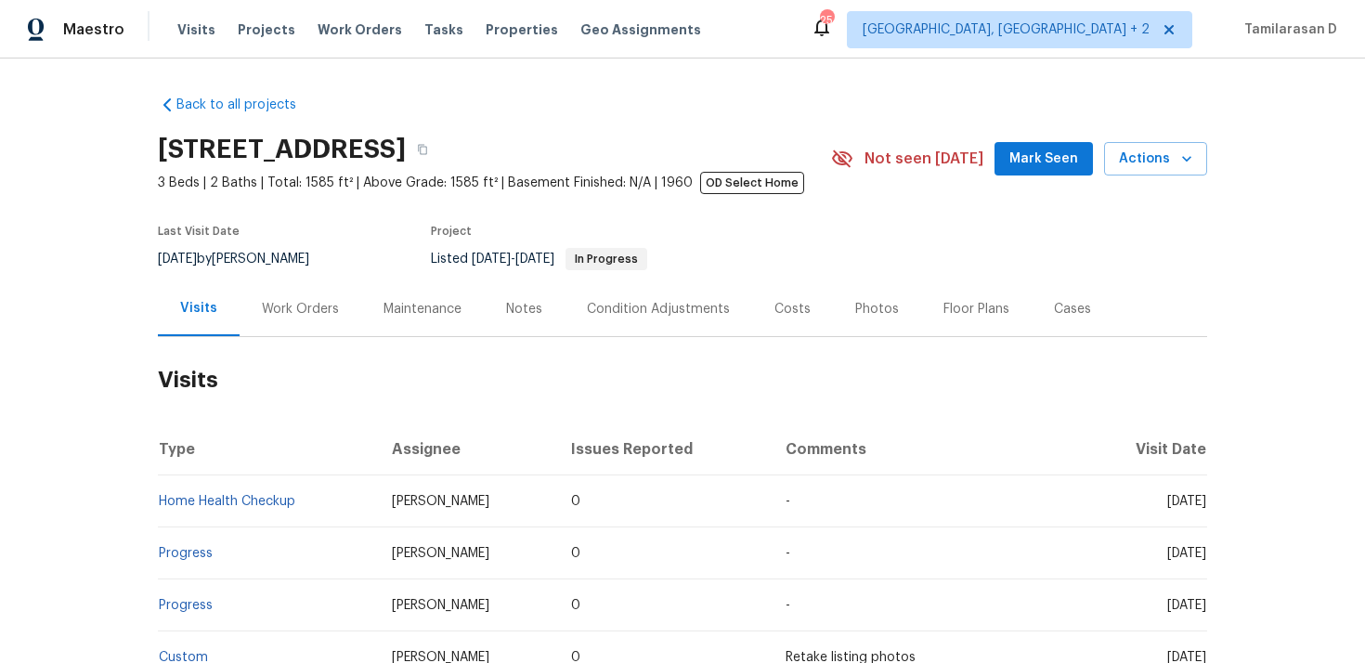
click at [299, 295] on div "Work Orders" at bounding box center [301, 308] width 122 height 55
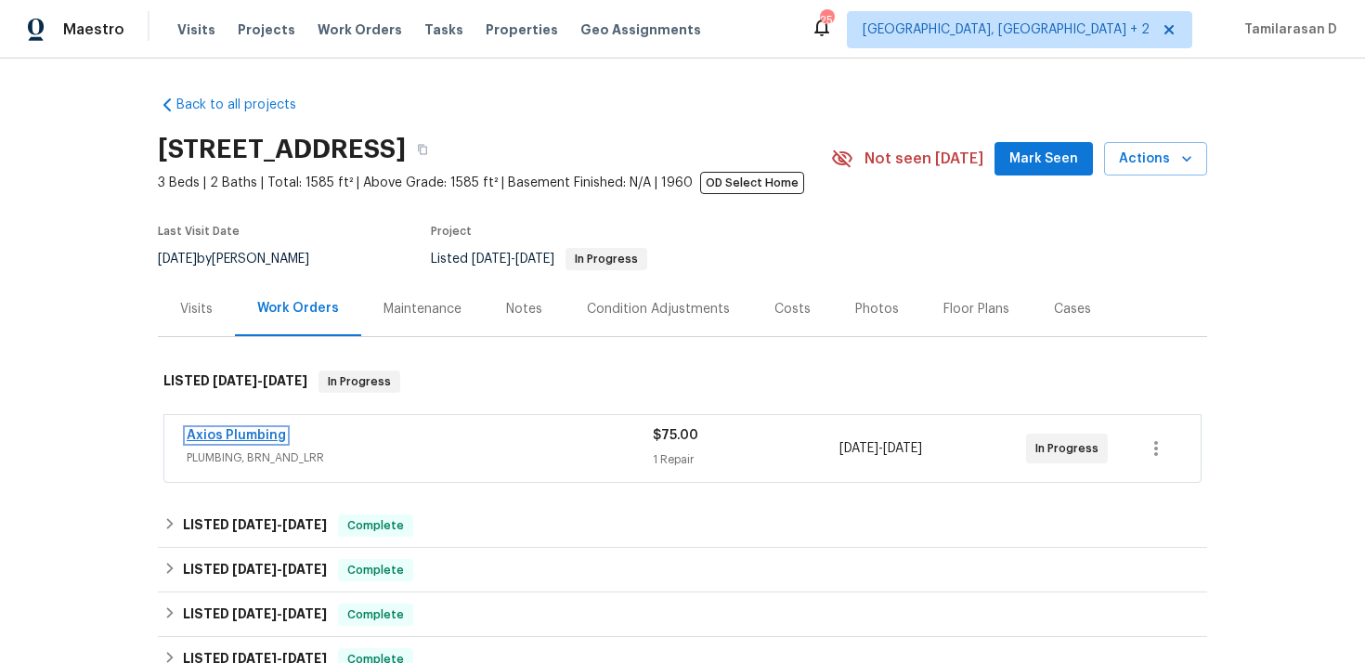
click at [238, 436] on link "Axios Plumbing" at bounding box center [236, 435] width 99 height 13
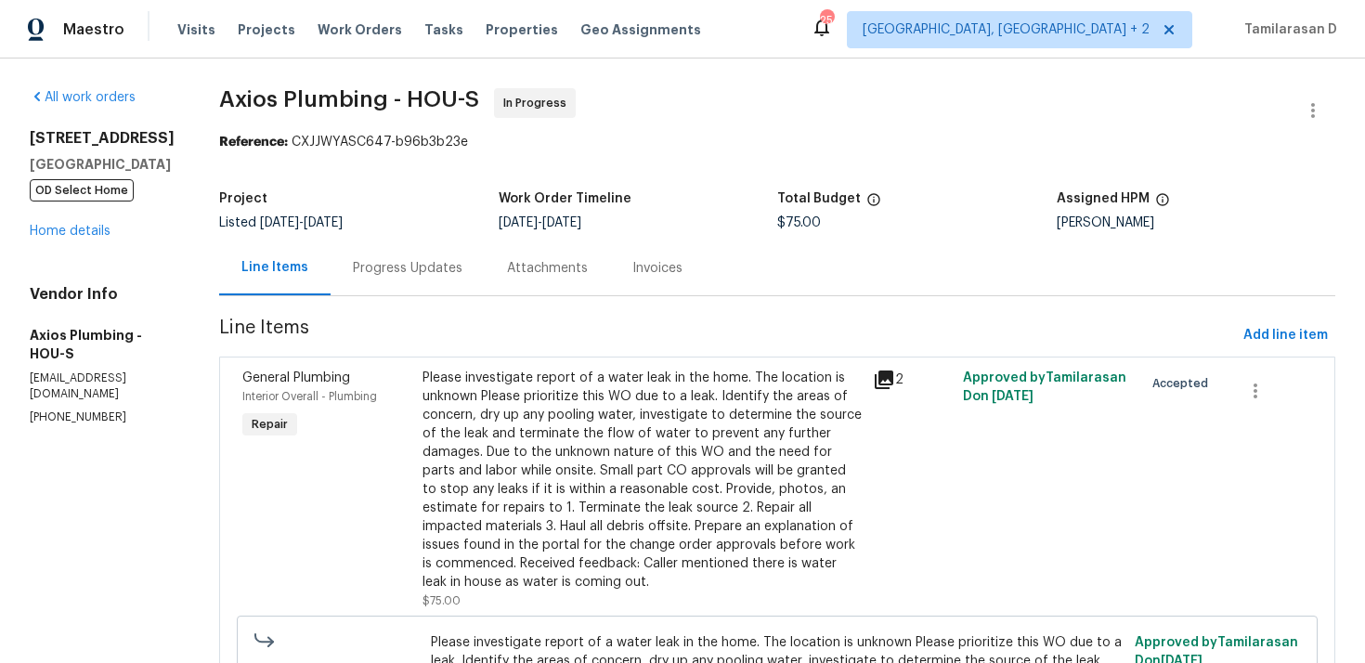
click at [397, 277] on div "Progress Updates" at bounding box center [408, 268] width 110 height 19
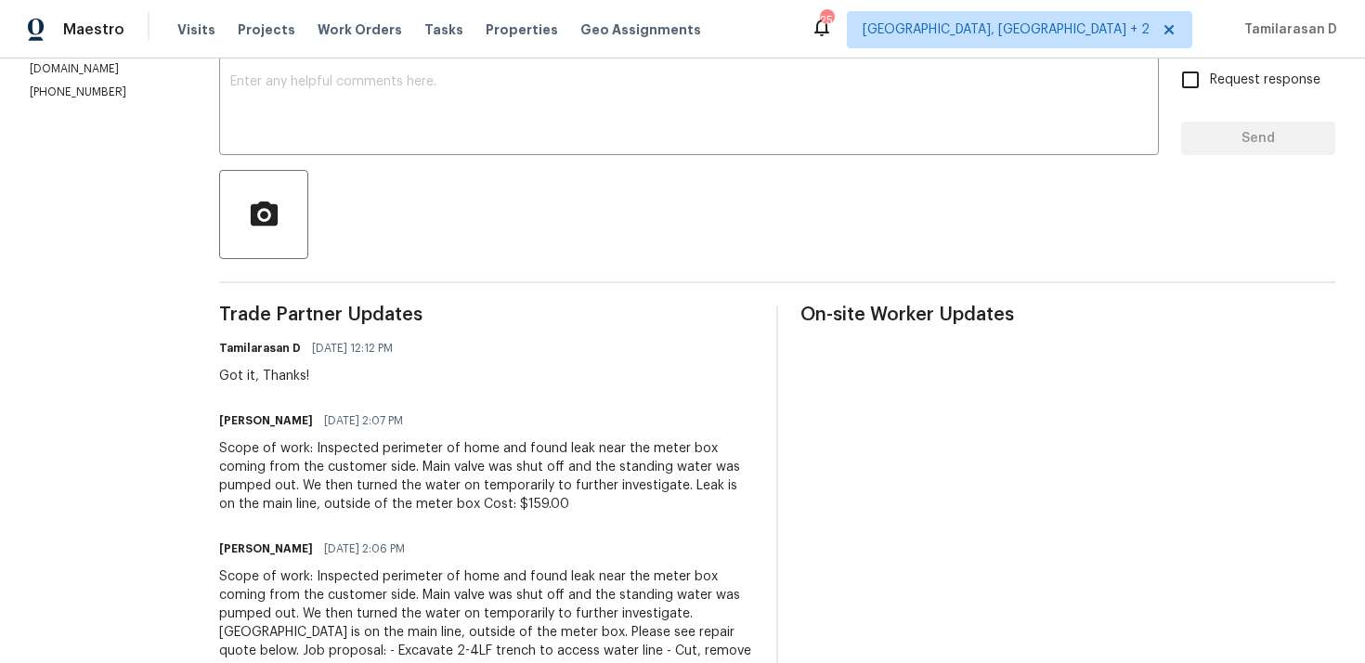
scroll to position [393, 0]
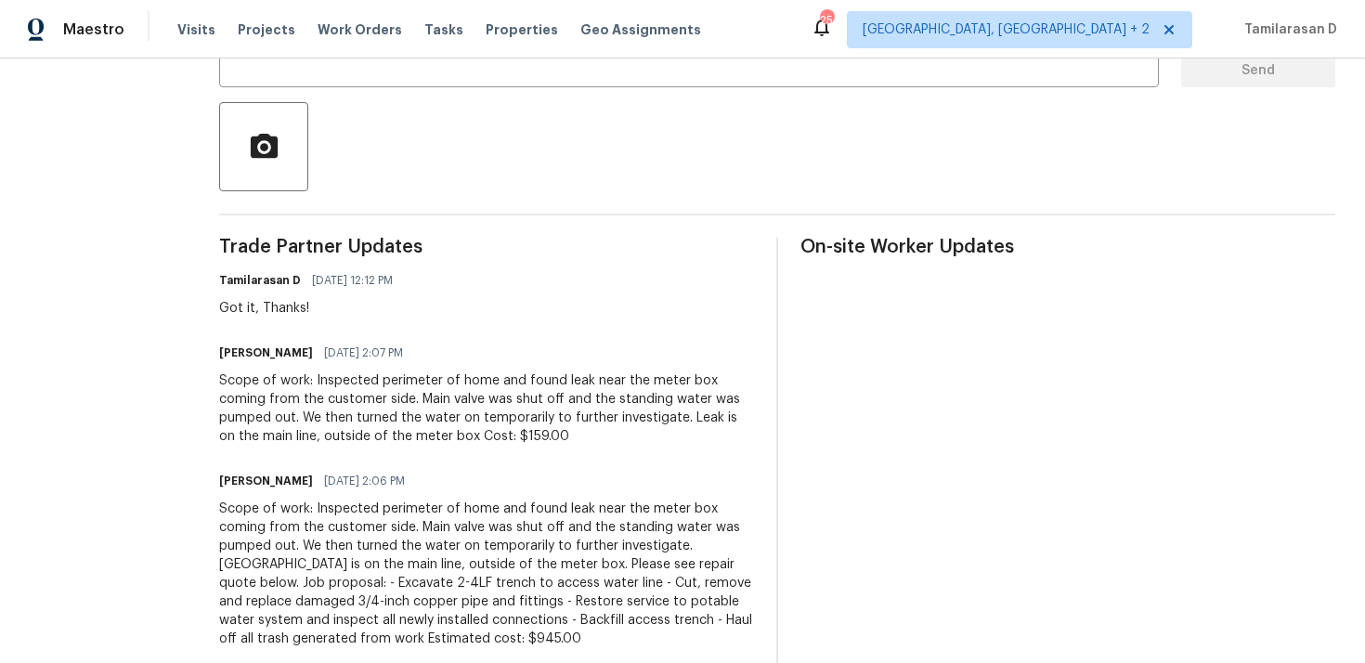
click at [300, 387] on div "Scope of work: Inspected perimeter of home and found leak near the meter box co…" at bounding box center [486, 408] width 535 height 74
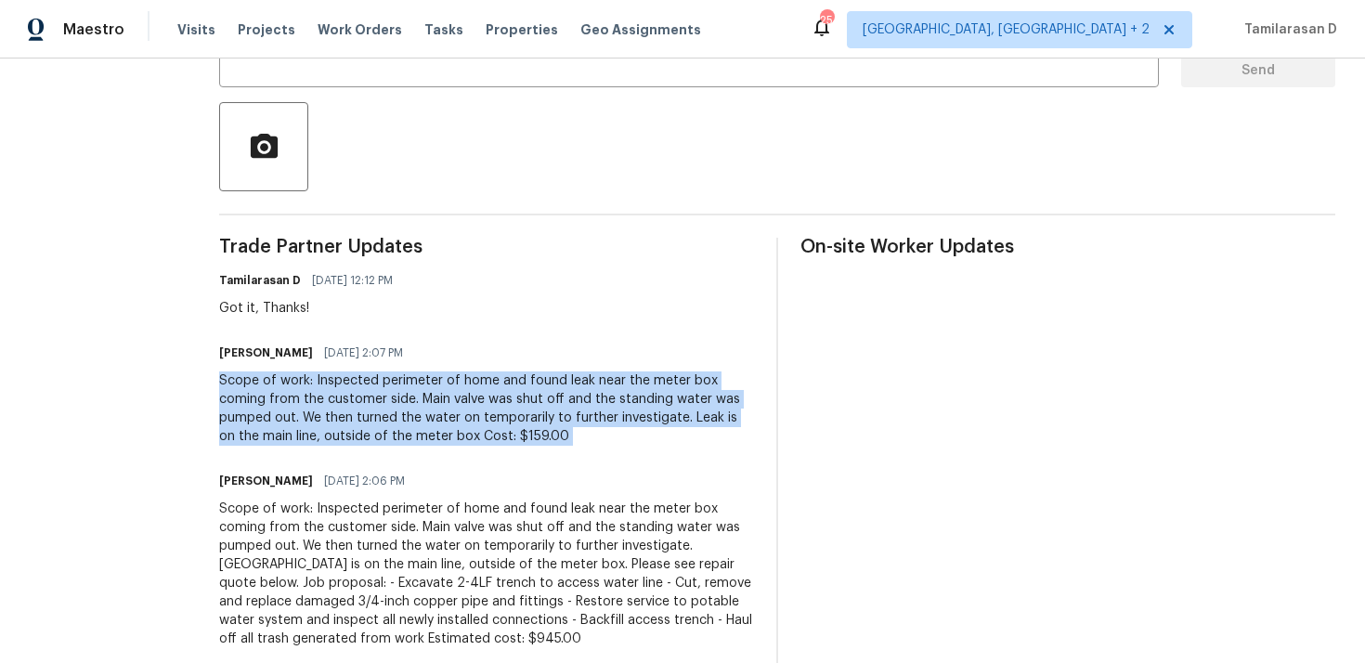
click at [307, 386] on div "Scope of work: Inspected perimeter of home and found leak near the meter box co…" at bounding box center [486, 408] width 535 height 74
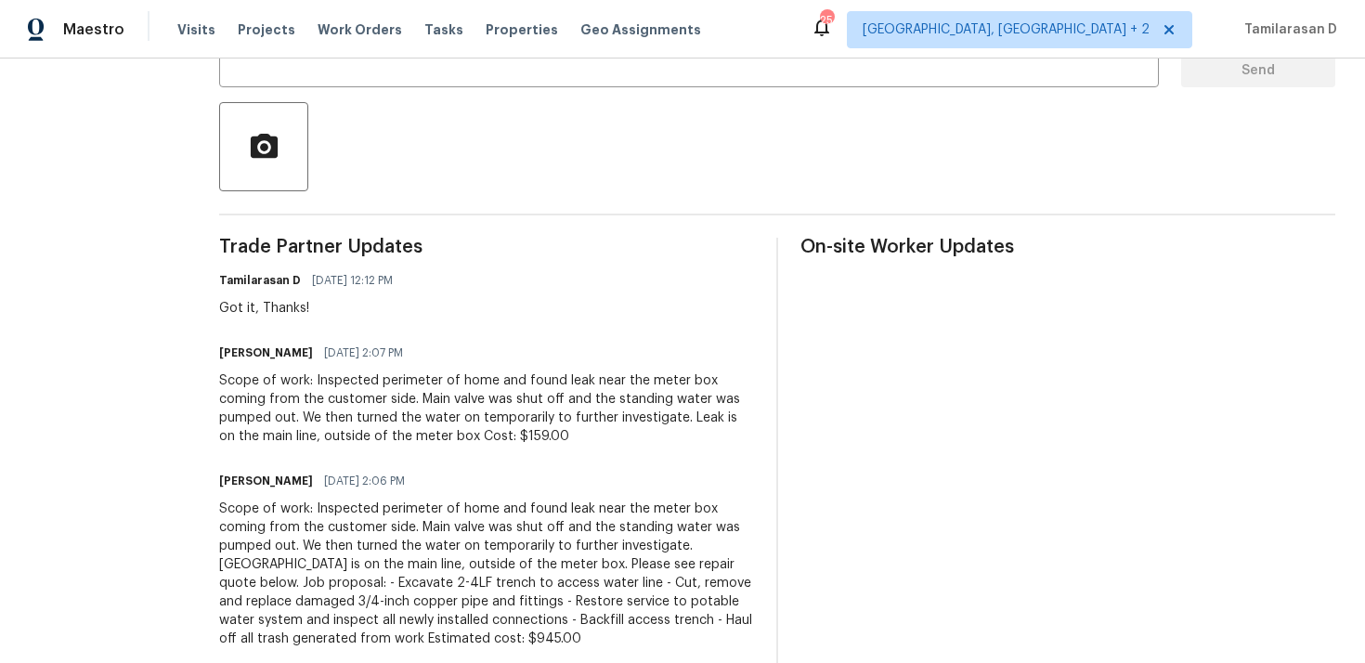
click at [307, 386] on div "Scope of work: Inspected perimeter of home and found leak near the meter box co…" at bounding box center [486, 408] width 535 height 74
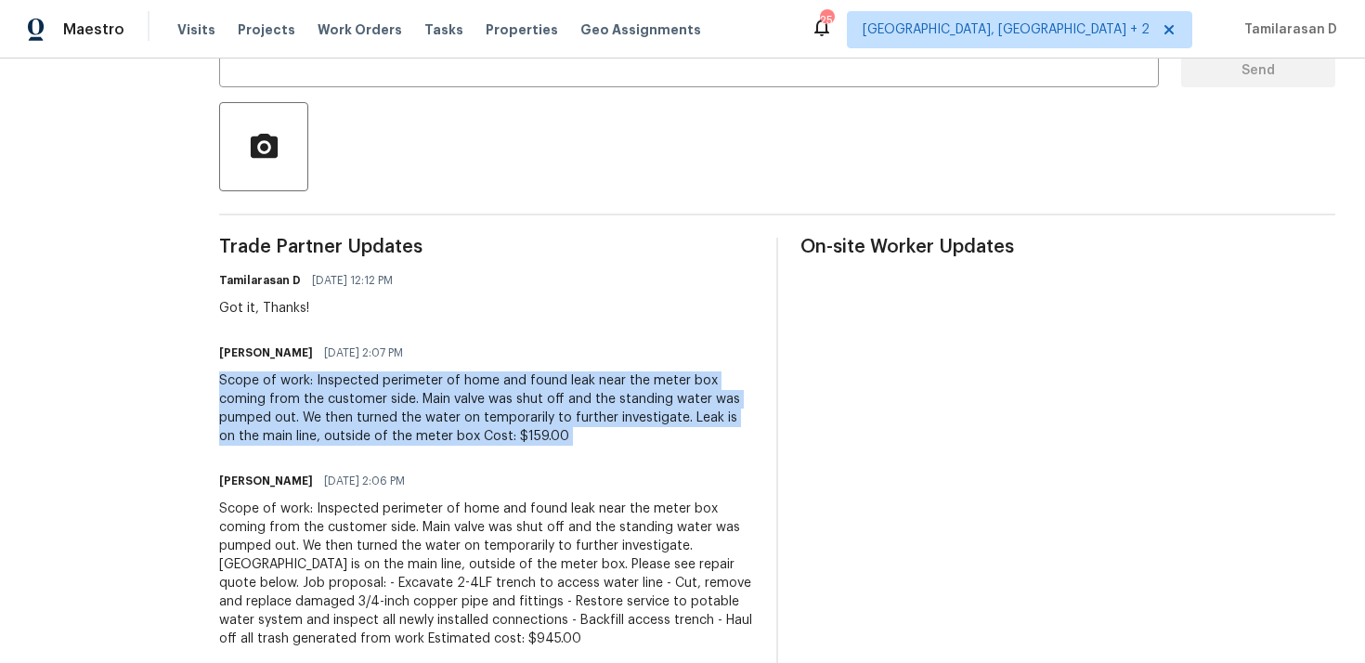
click at [321, 418] on div "Scope of work: Inspected perimeter of home and found leak near the meter box co…" at bounding box center [486, 408] width 535 height 74
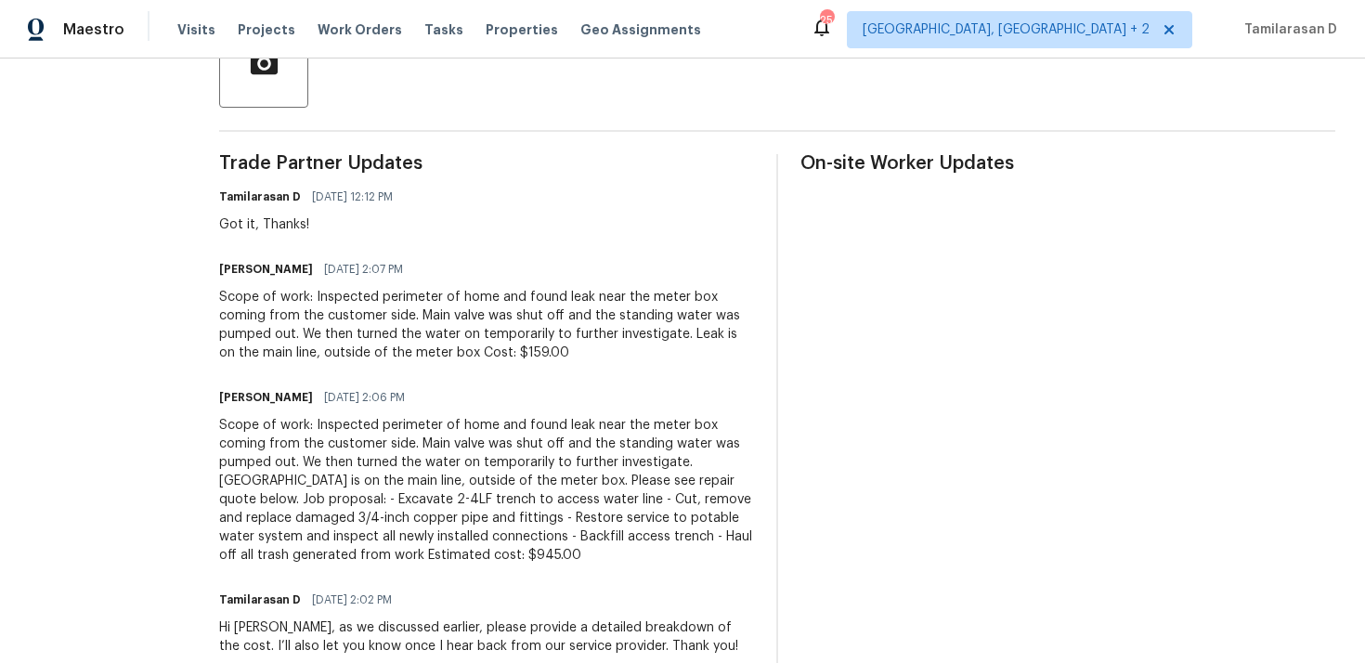
scroll to position [449, 0]
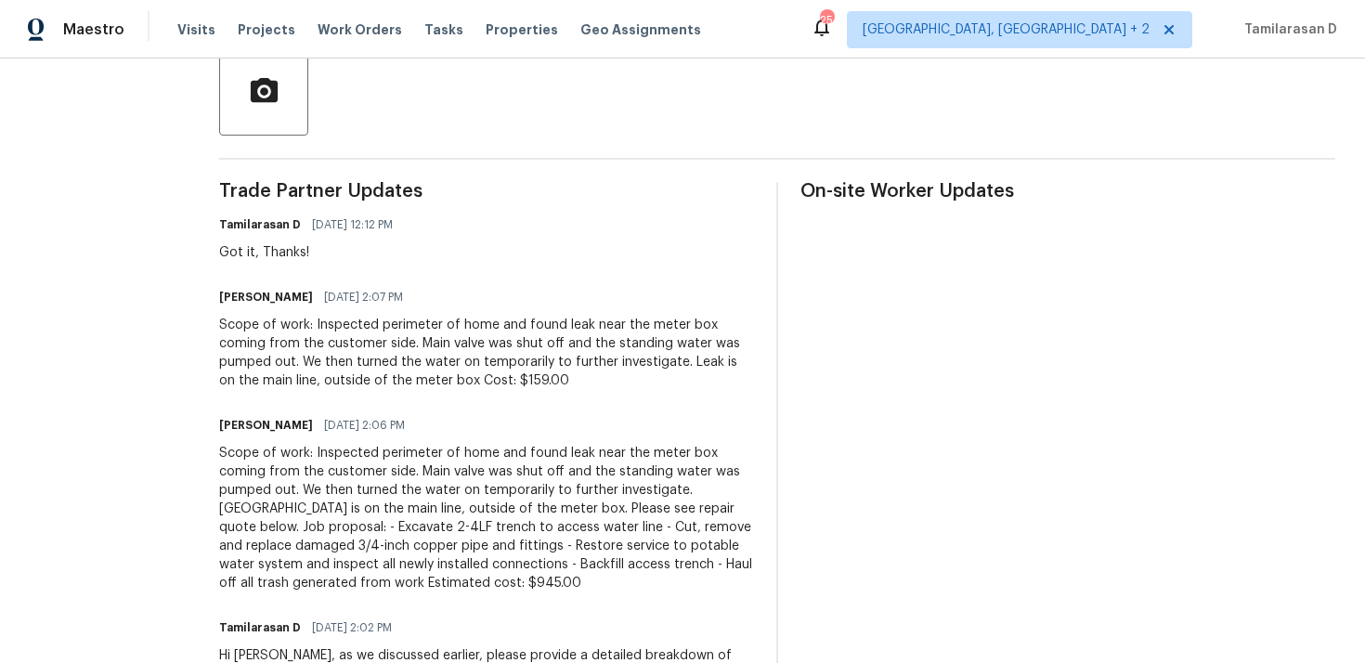
click at [237, 328] on div "Scope of work: Inspected perimeter of home and found leak near the meter box co…" at bounding box center [486, 353] width 535 height 74
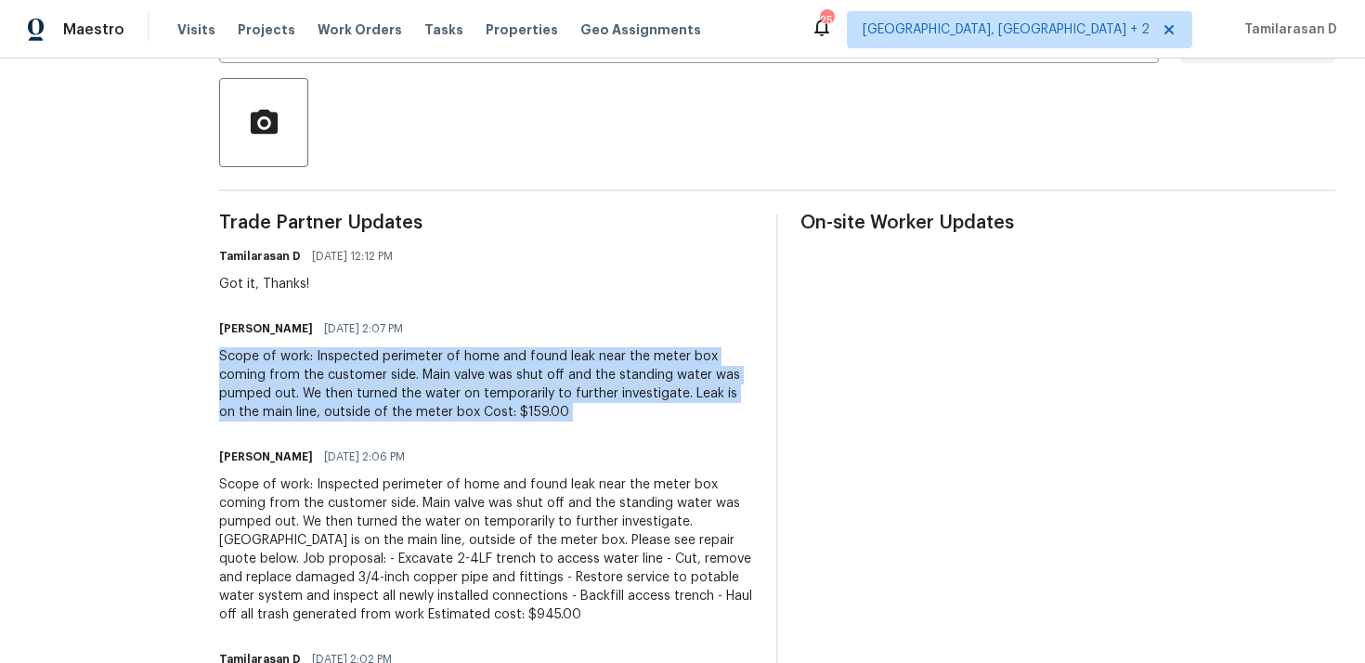
scroll to position [384, 0]
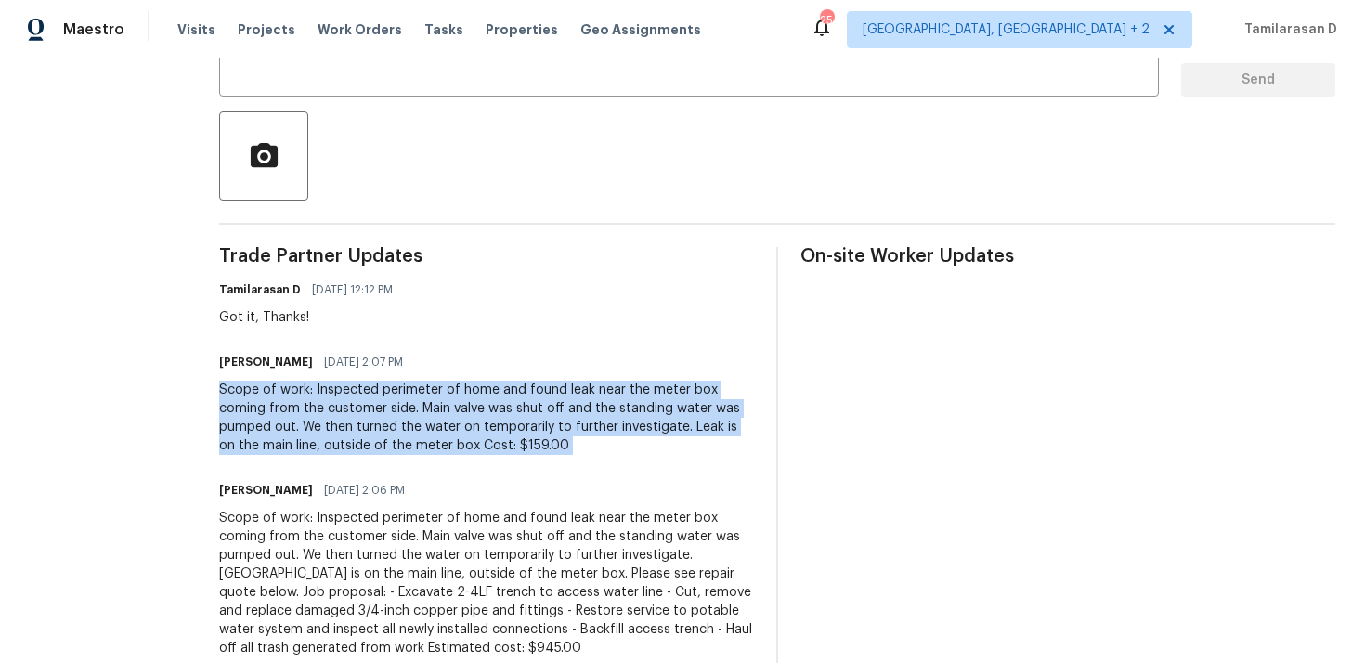
click at [342, 419] on div "Scope of work: Inspected perimeter of home and found leak near the meter box co…" at bounding box center [486, 418] width 535 height 74
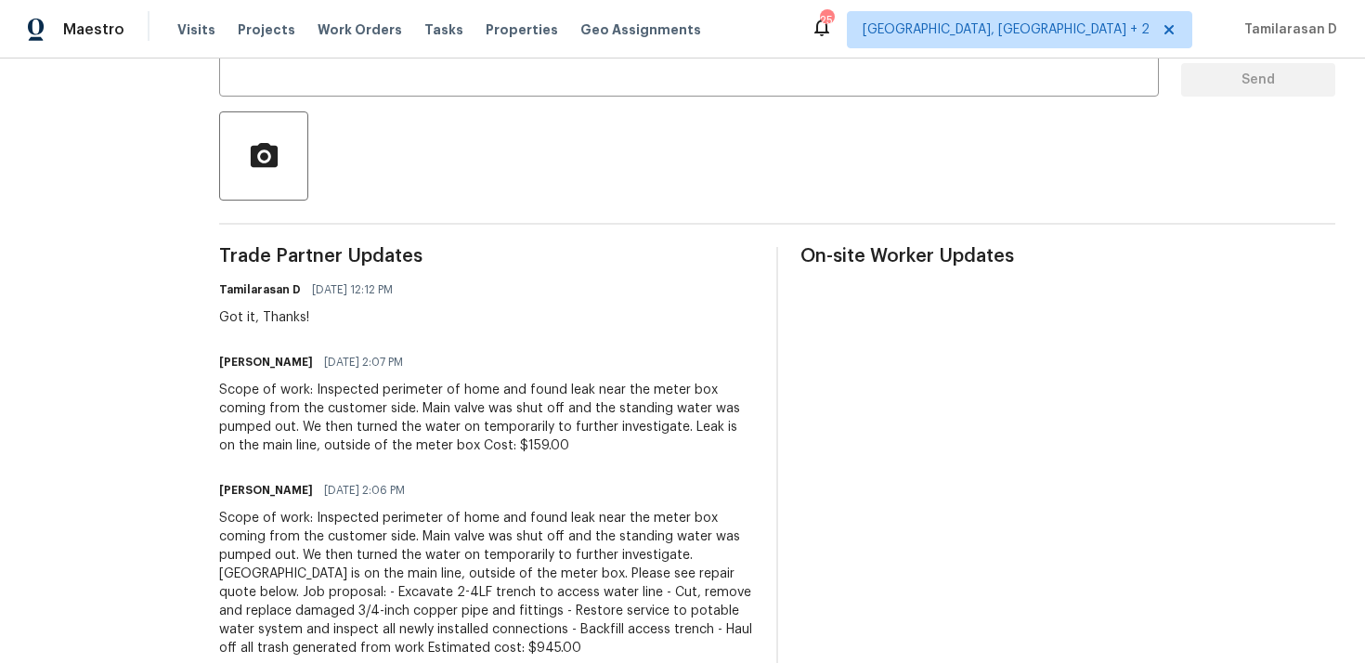
click at [342, 419] on div "Scope of work: Inspected perimeter of home and found leak near the meter box co…" at bounding box center [486, 418] width 535 height 74
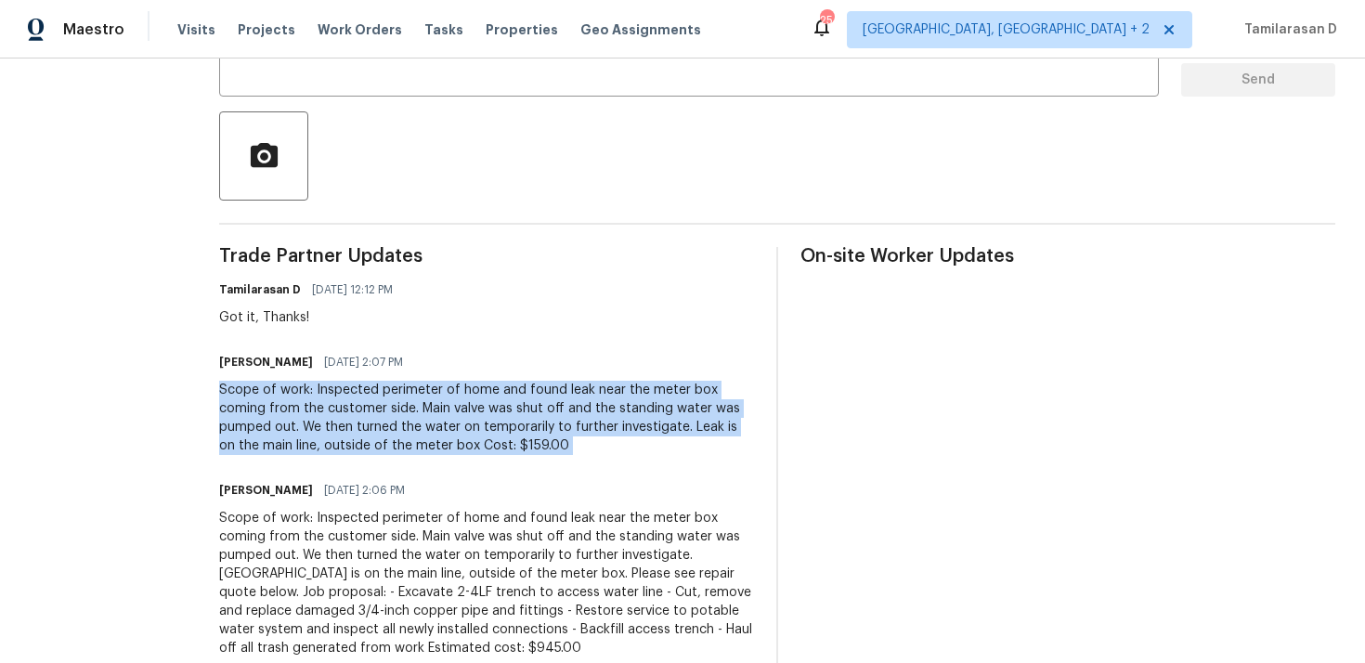
click at [313, 420] on div "Scope of work: Inspected perimeter of home and found leak near the meter box co…" at bounding box center [486, 418] width 535 height 74
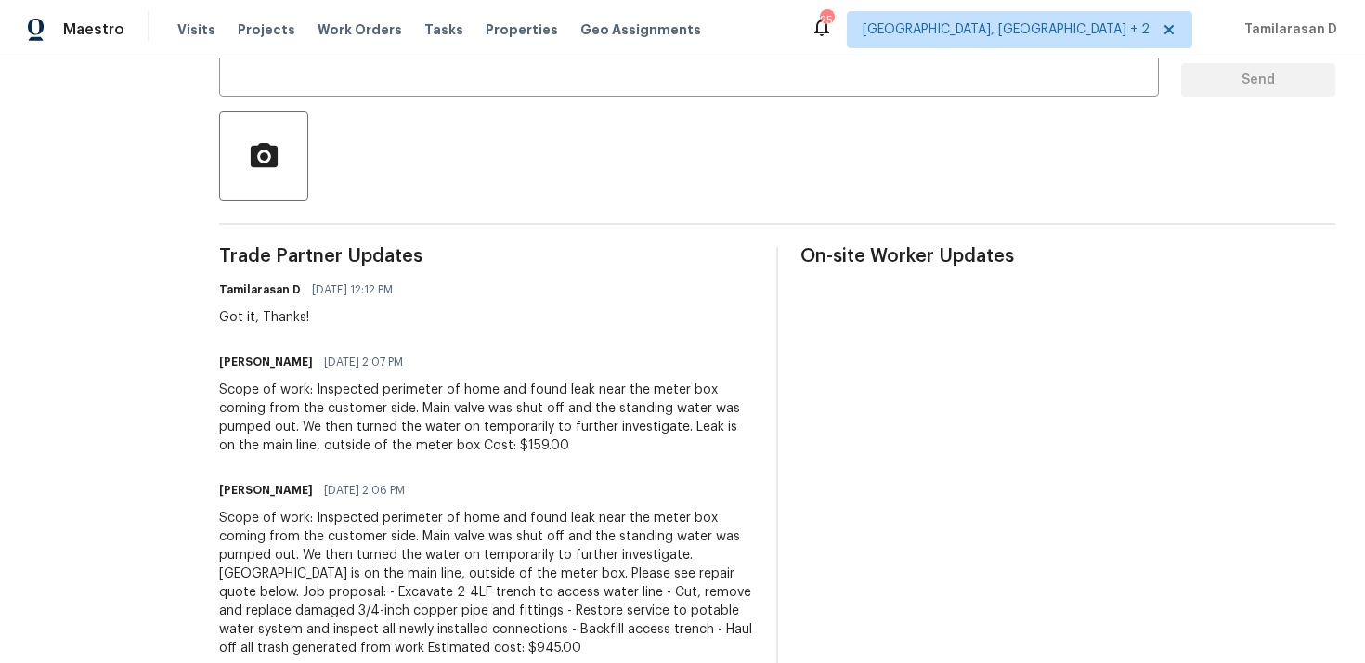
click at [313, 420] on div "Scope of work: Inspected perimeter of home and found leak near the meter box co…" at bounding box center [486, 418] width 535 height 74
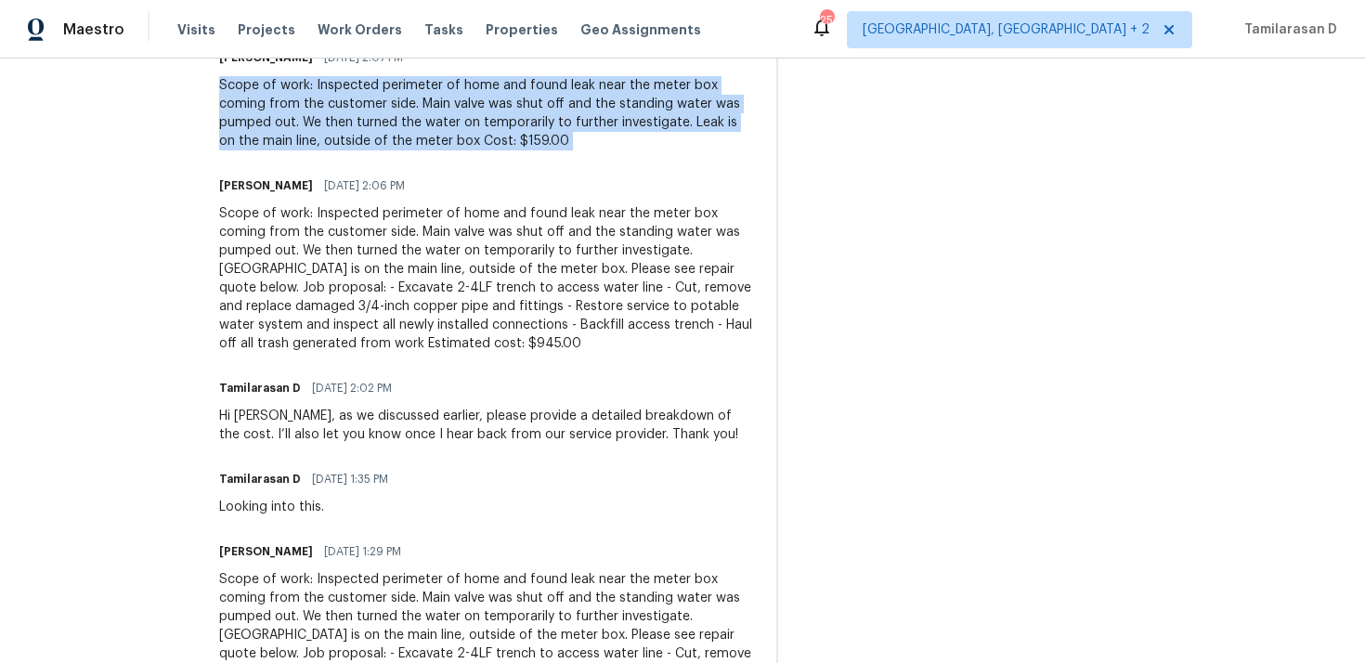
scroll to position [696, 0]
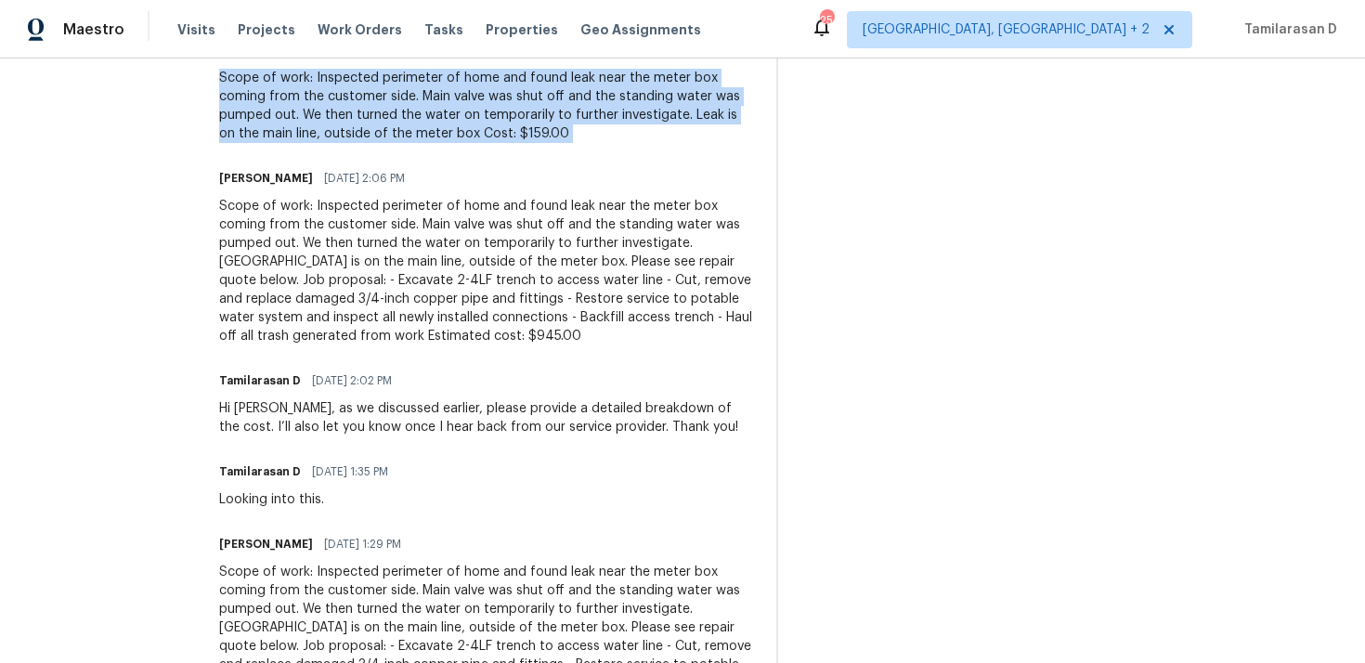
click at [320, 288] on div "Scope of work: Inspected perimeter of home and found leak near the meter box co…" at bounding box center [486, 271] width 535 height 149
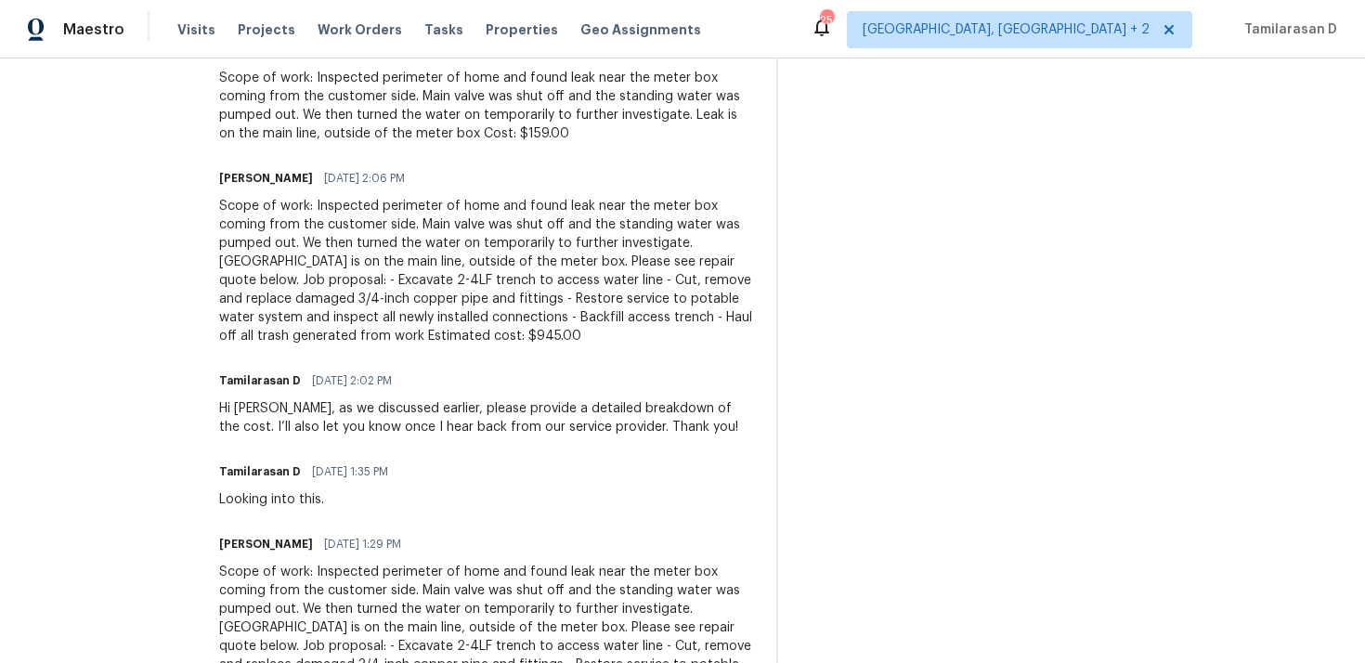
click at [320, 288] on div "Scope of work: Inspected perimeter of home and found leak near the meter box co…" at bounding box center [486, 271] width 535 height 149
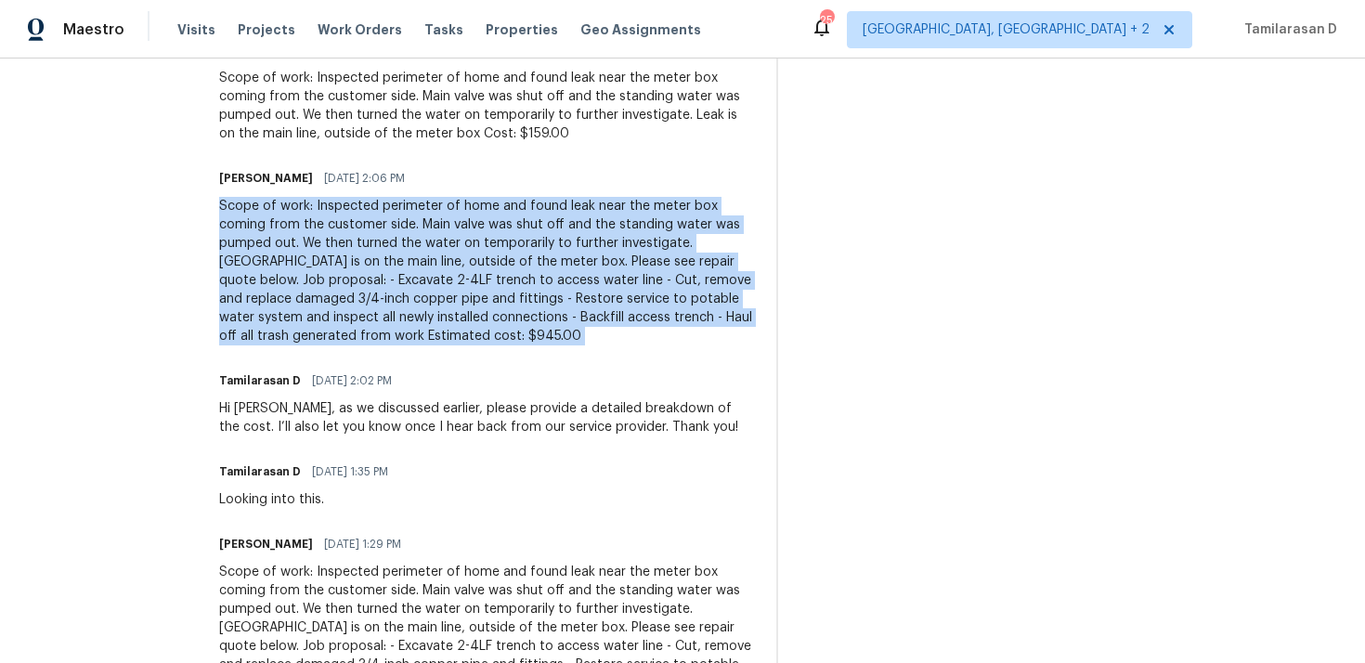
click at [273, 331] on div "Scope of work: Inspected perimeter of home and found leak near the meter box co…" at bounding box center [486, 271] width 535 height 149
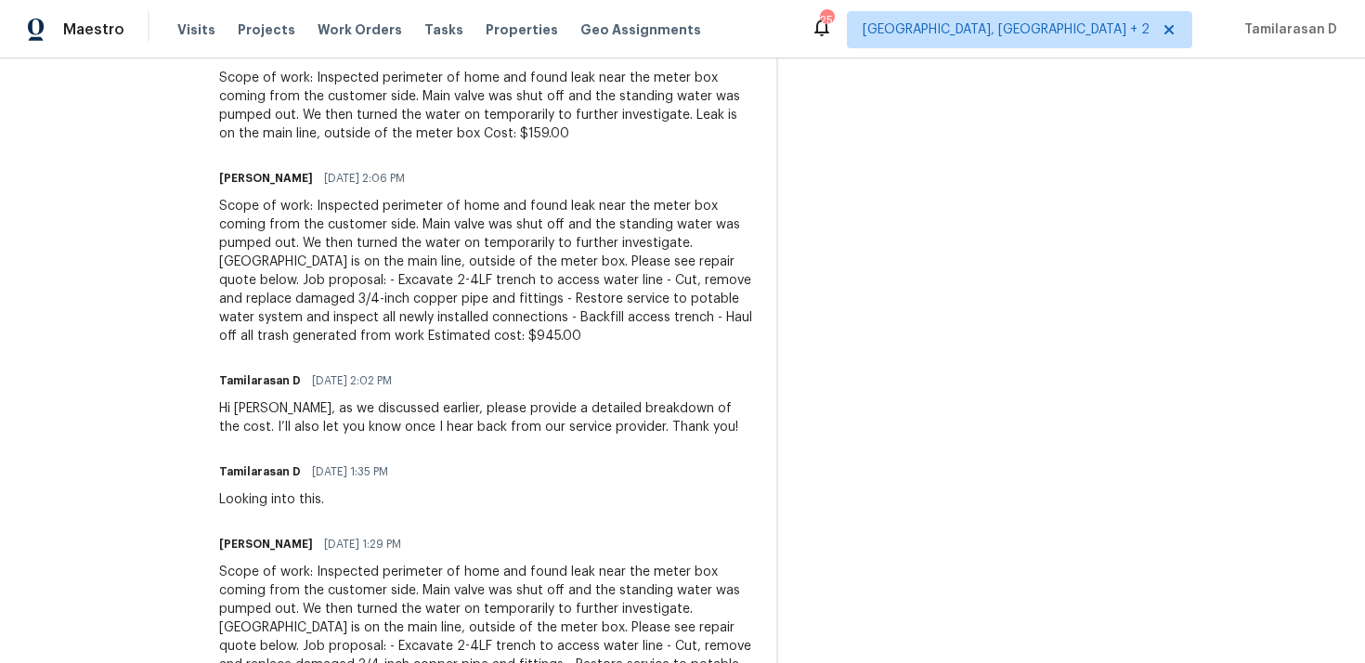
click at [273, 331] on div "Scope of work: Inspected perimeter of home and found leak near the meter box co…" at bounding box center [486, 271] width 535 height 149
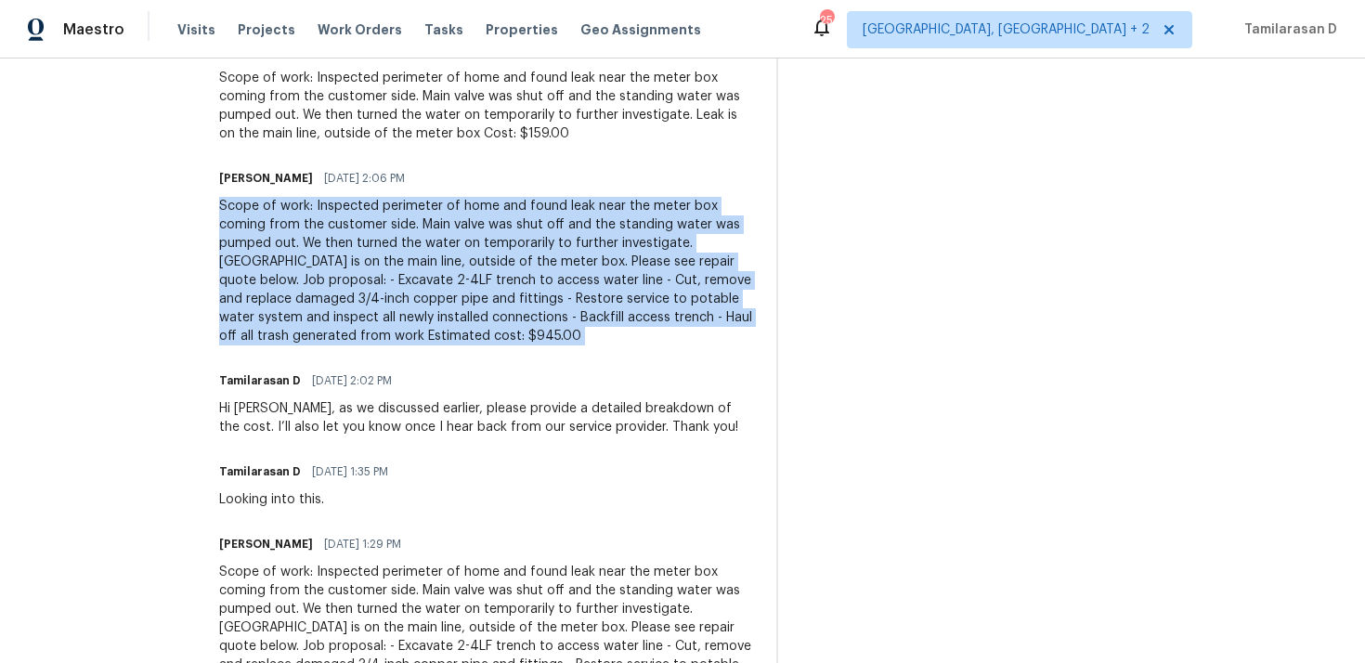
click at [325, 296] on div "Scope of work: Inspected perimeter of home and found leak near the meter box co…" at bounding box center [486, 271] width 535 height 149
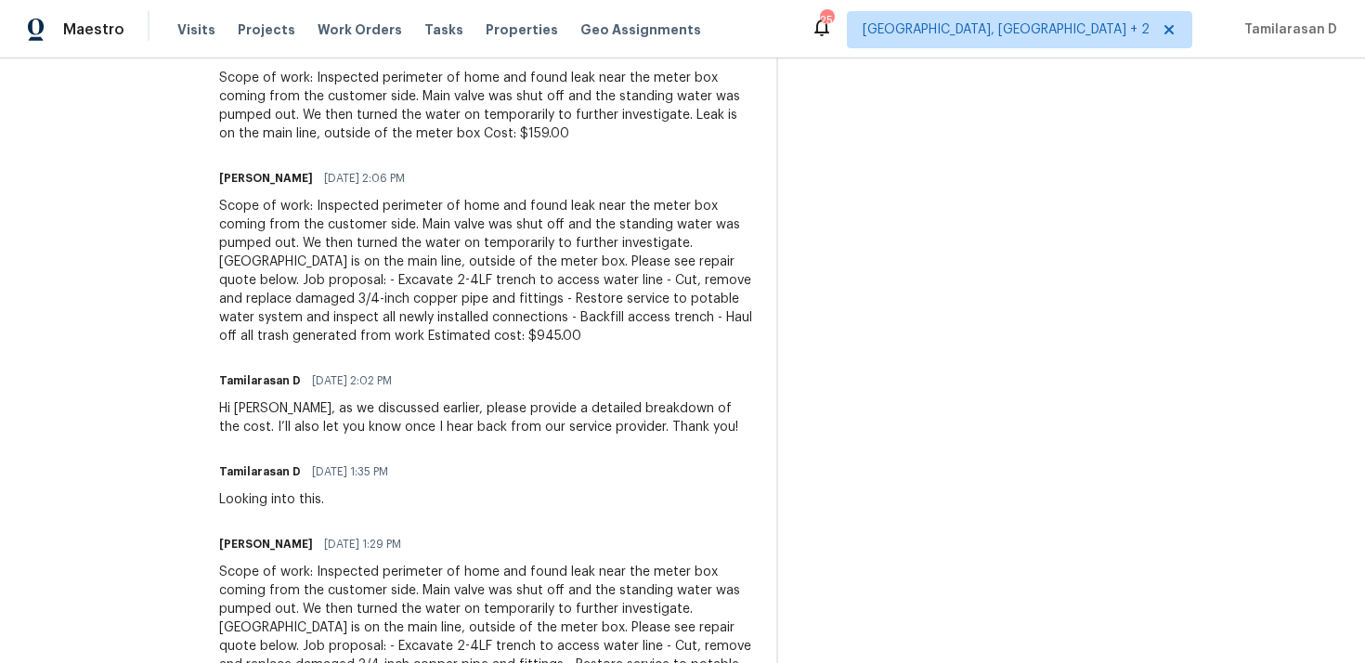
click at [325, 296] on div "Scope of work: Inspected perimeter of home and found leak near the meter box co…" at bounding box center [486, 271] width 535 height 149
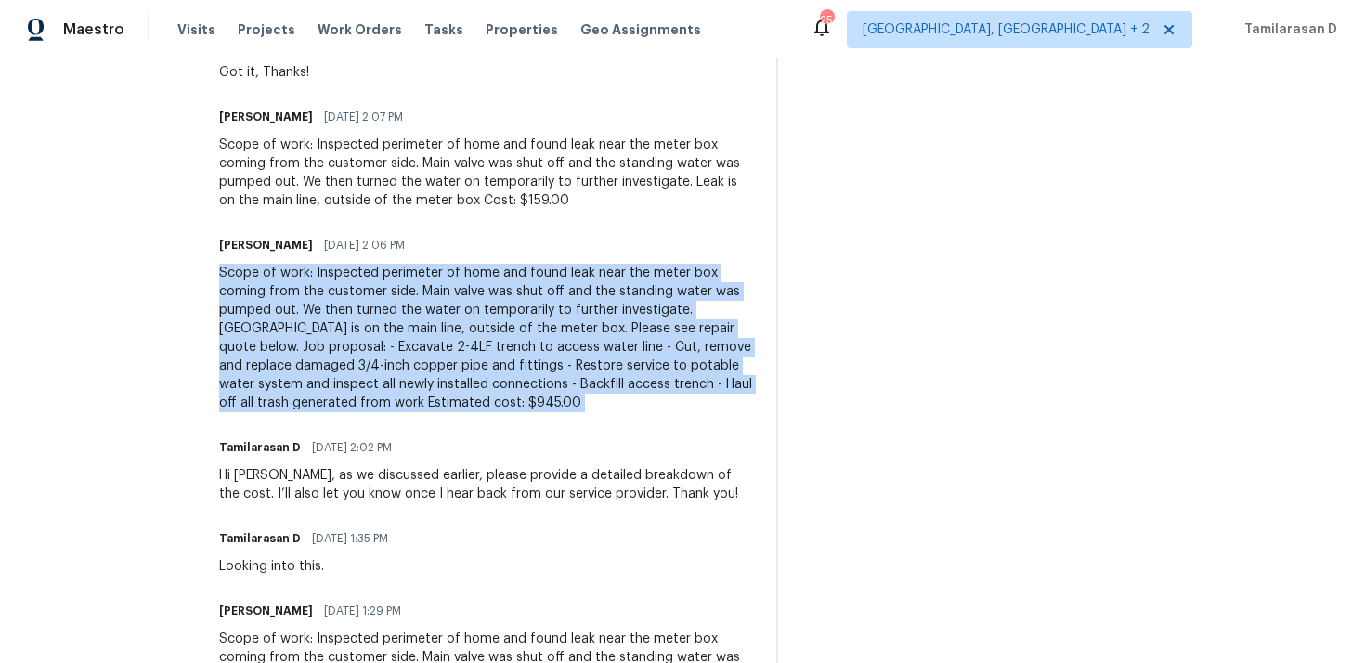
scroll to position [142, 0]
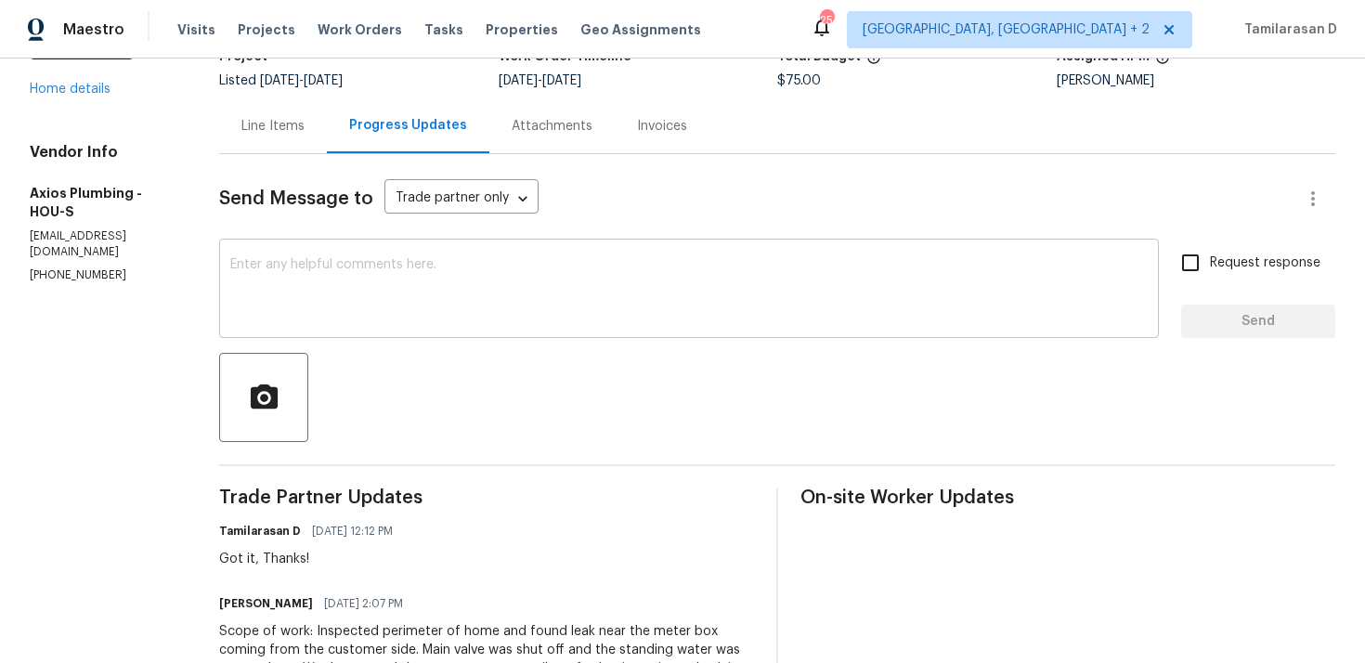
click at [282, 292] on textarea at bounding box center [689, 290] width 918 height 65
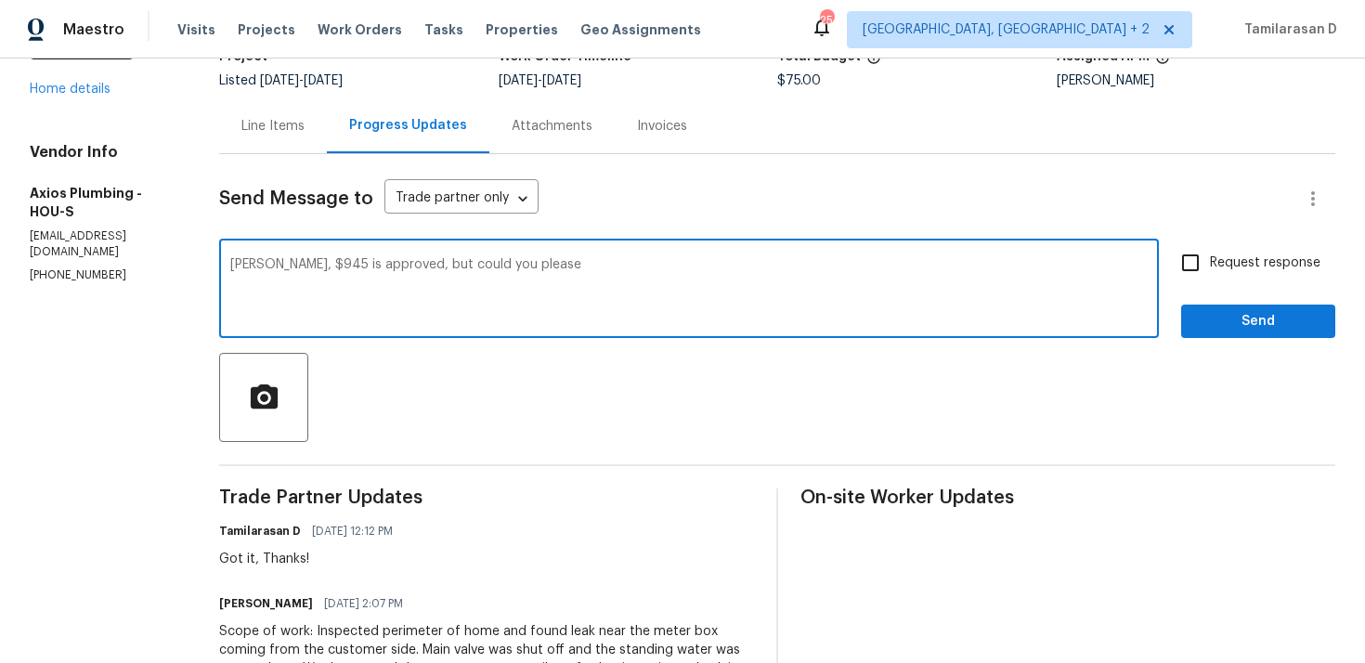
click at [273, 264] on textarea "Armando, $945 is approved, but could you please" at bounding box center [689, 290] width 918 height 65
click at [517, 263] on textarea "Armando, $945 is approved, but could you please" at bounding box center [689, 290] width 918 height 65
click at [526, 257] on div "Armando, $945 is approved, but could you please send me the detailed cost break…" at bounding box center [689, 290] width 940 height 95
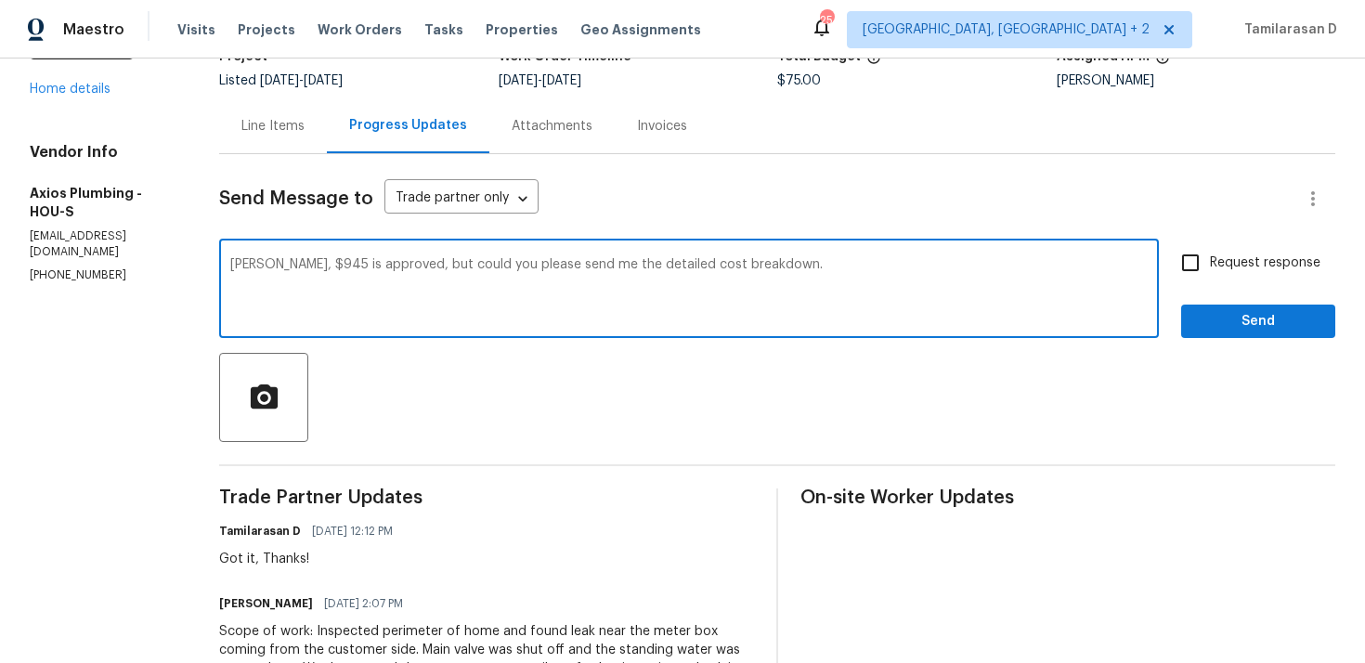
click at [511, 269] on textarea "Armando, $945 is approved, but could you please send me the detailed cost break…" at bounding box center [689, 290] width 918 height 65
paste textarea ". Could you please share a detailed cost breakdown?"
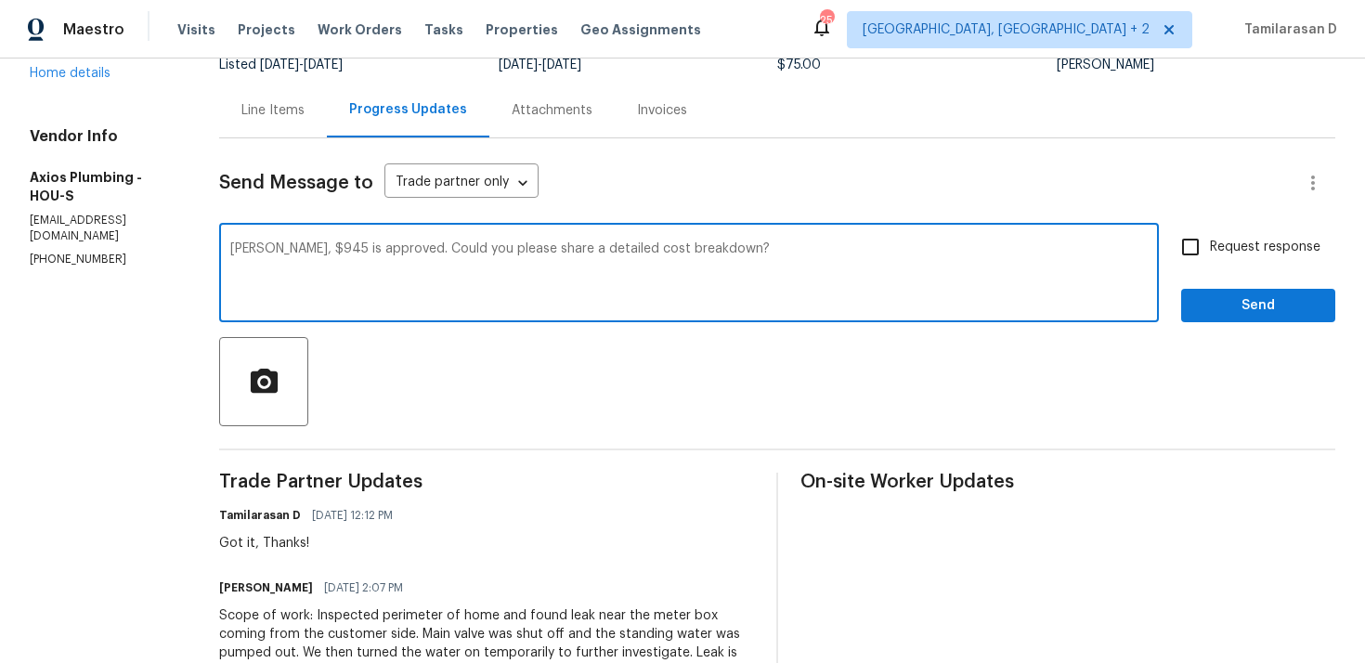
type textarea "Armando, $945 is approved. Could you please share a detailed cost breakdown?"
click at [1195, 250] on input "Request response" at bounding box center [1190, 247] width 39 height 39
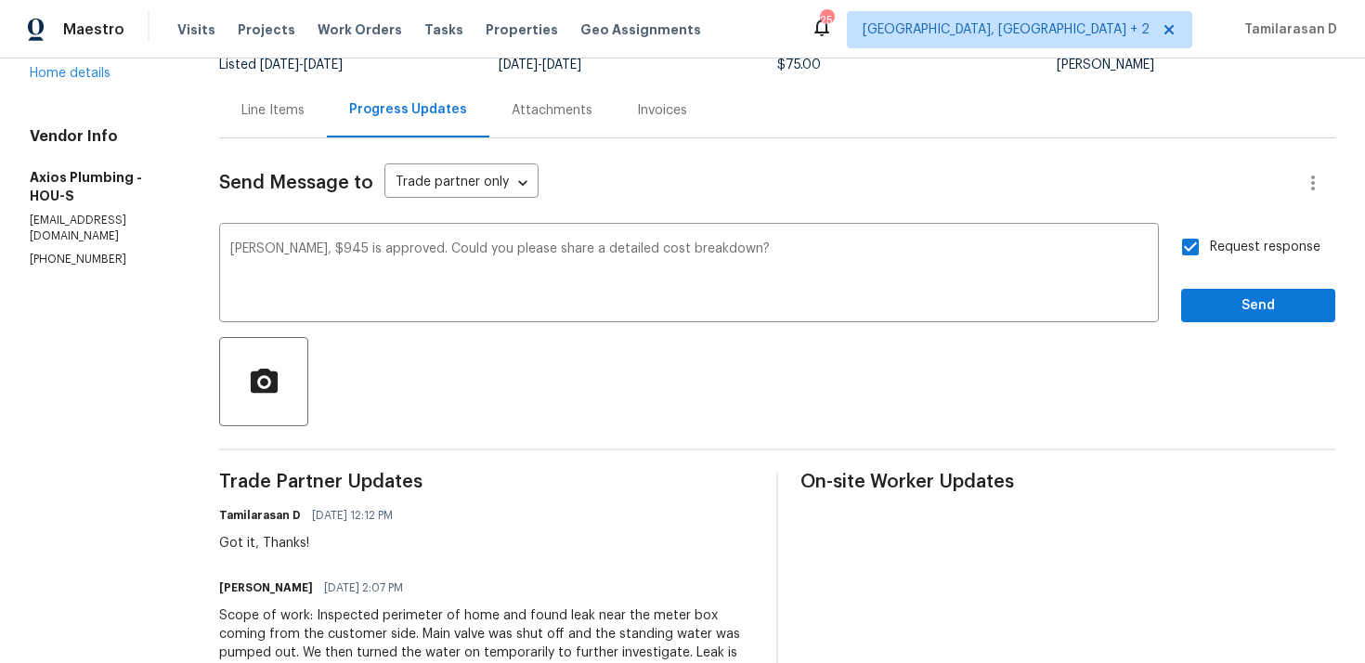
click at [1195, 250] on input "Request response" at bounding box center [1190, 247] width 39 height 39
checkbox input "true"
click at [1251, 312] on span "Send" at bounding box center [1258, 305] width 124 height 23
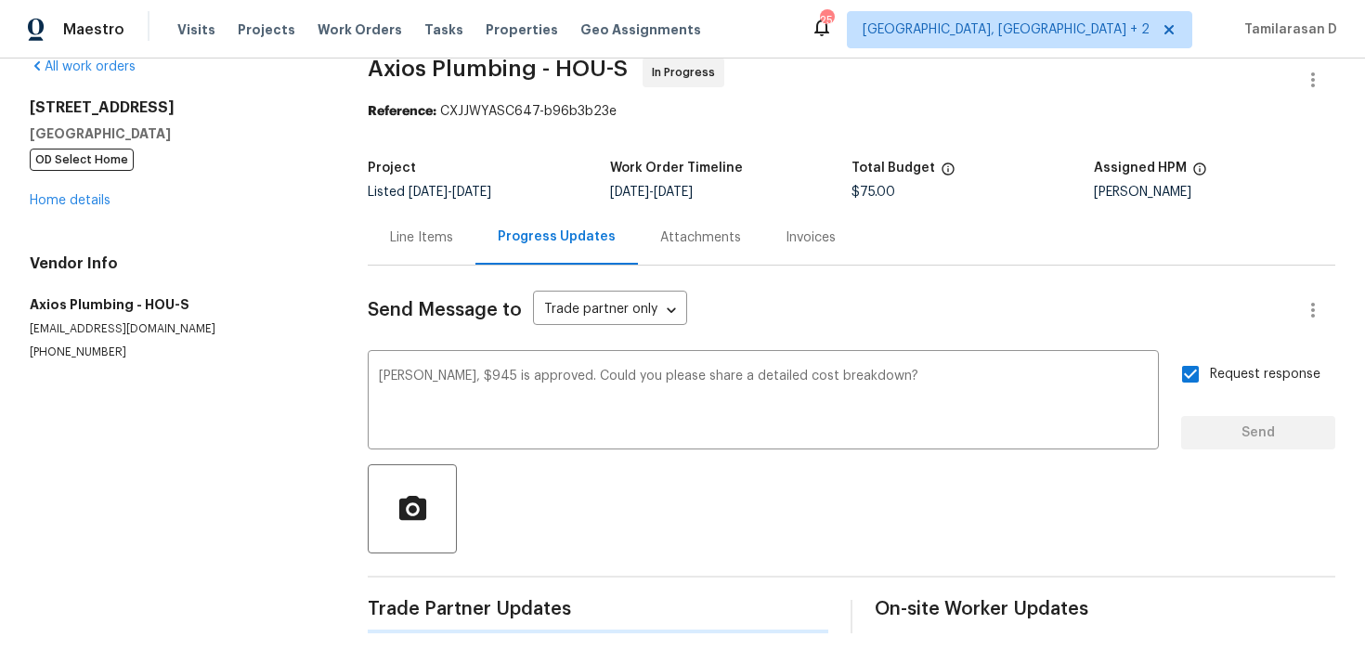
scroll to position [0, 0]
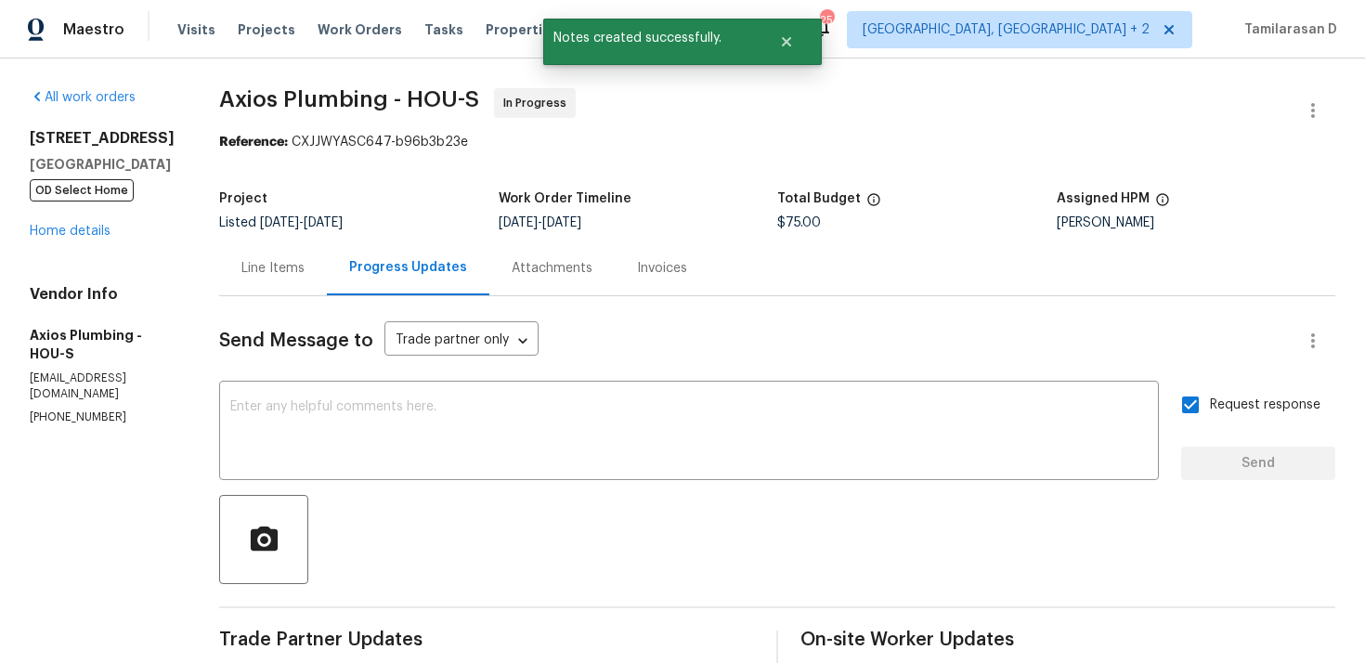
click at [267, 272] on div "Line Items" at bounding box center [272, 268] width 63 height 19
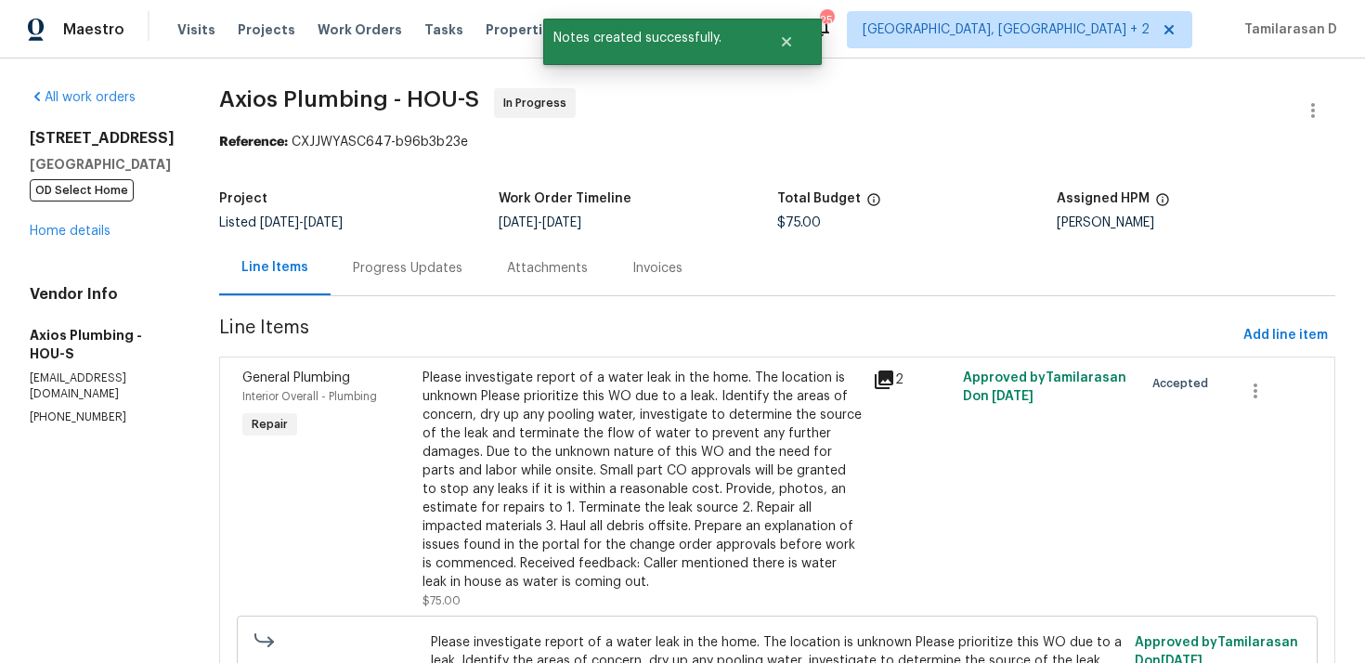
click at [527, 371] on div "Please investigate report of a water leak in the home. The location is unknown …" at bounding box center [642, 480] width 439 height 223
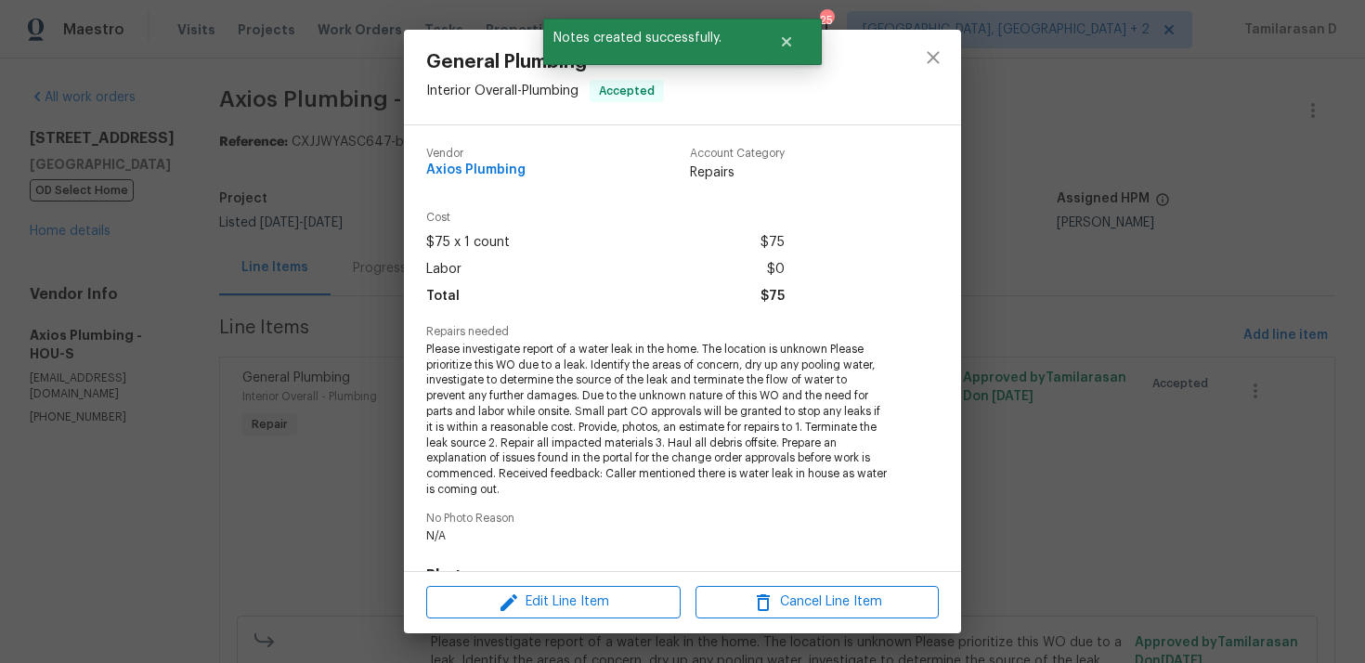
scroll to position [285, 0]
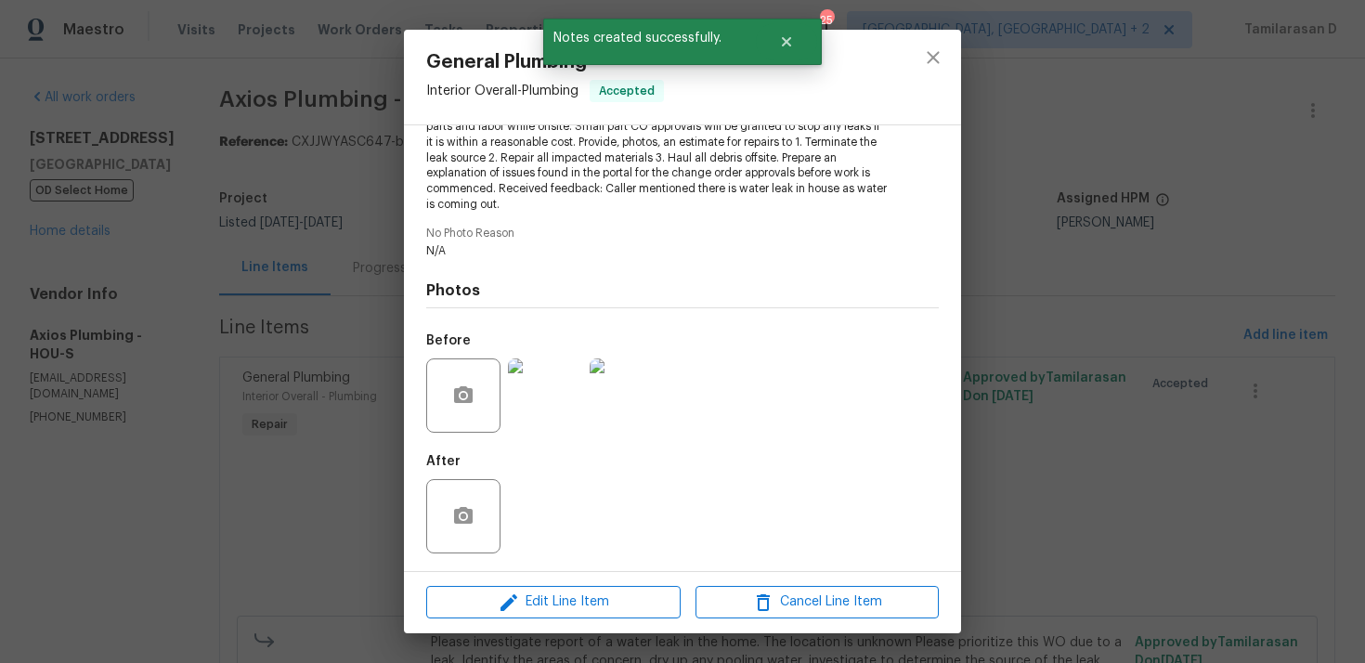
click at [516, 583] on div "Edit Line Item Cancel Line Item" at bounding box center [682, 602] width 557 height 62
click at [521, 600] on span "Edit Line Item" at bounding box center [553, 602] width 243 height 23
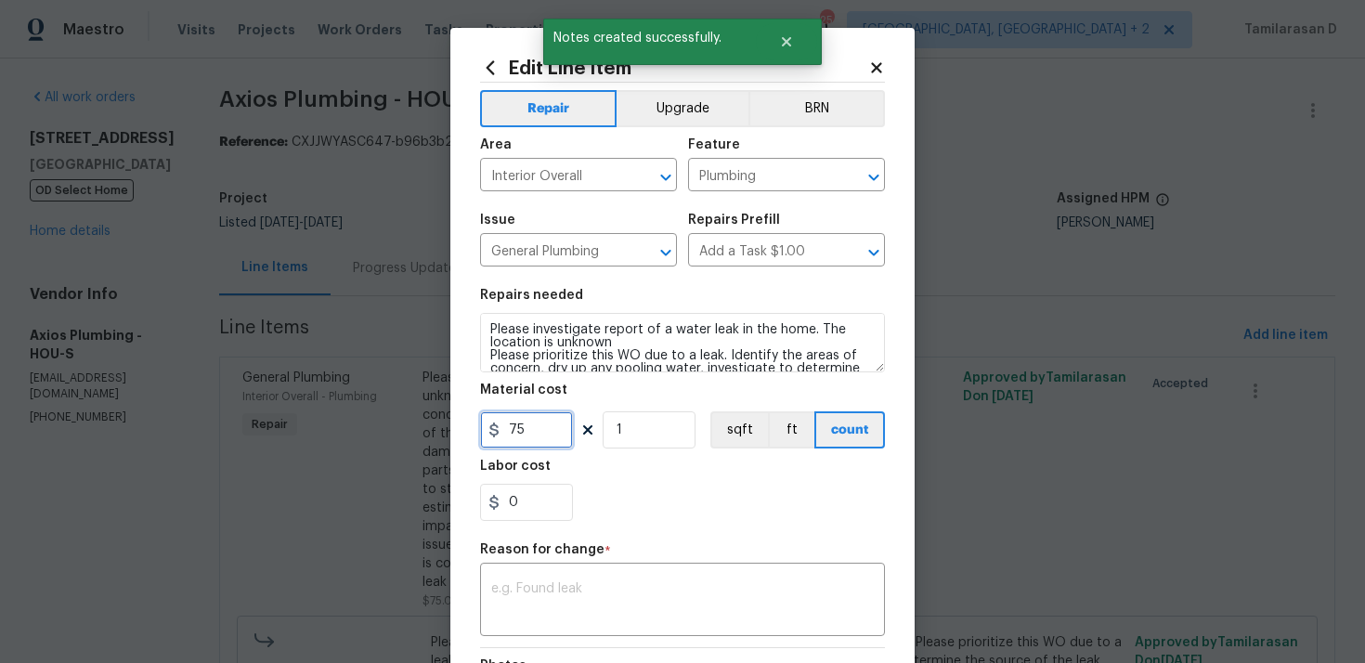
click at [537, 425] on input "75" at bounding box center [526, 429] width 93 height 37
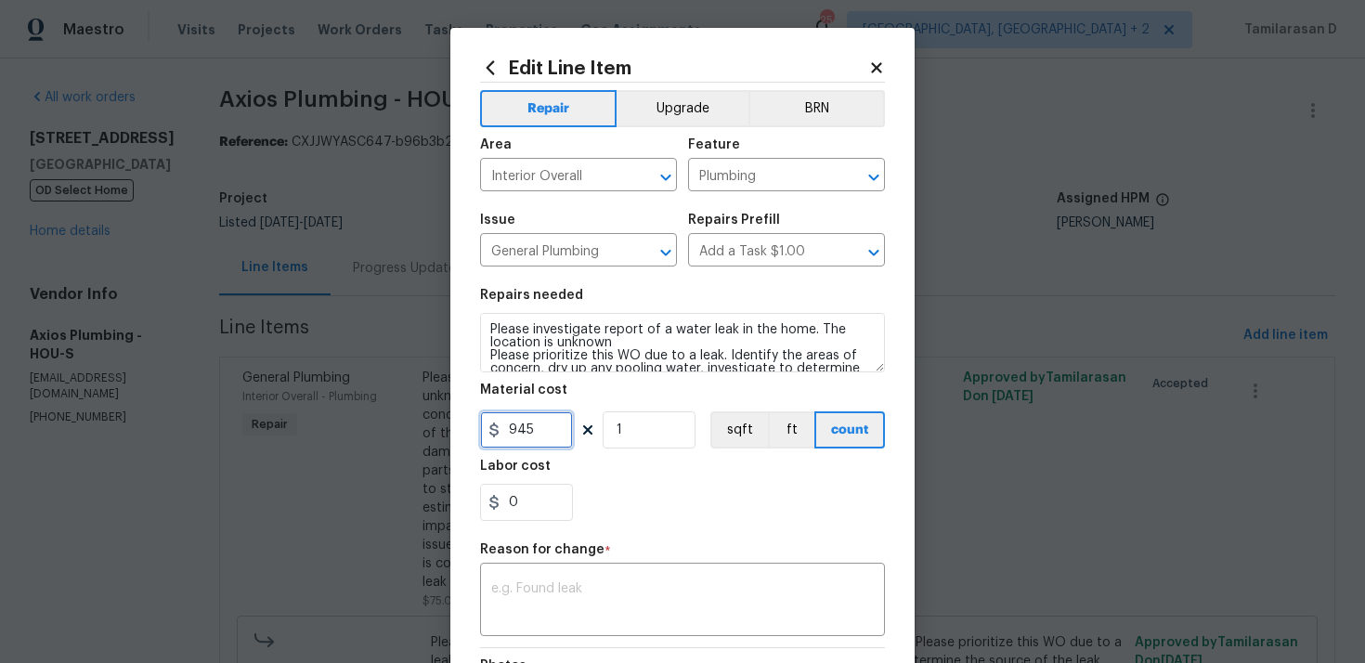
type input "945"
click at [483, 555] on h5 "Reason for change" at bounding box center [542, 549] width 124 height 13
click at [498, 568] on div "x ​" at bounding box center [682, 601] width 405 height 69
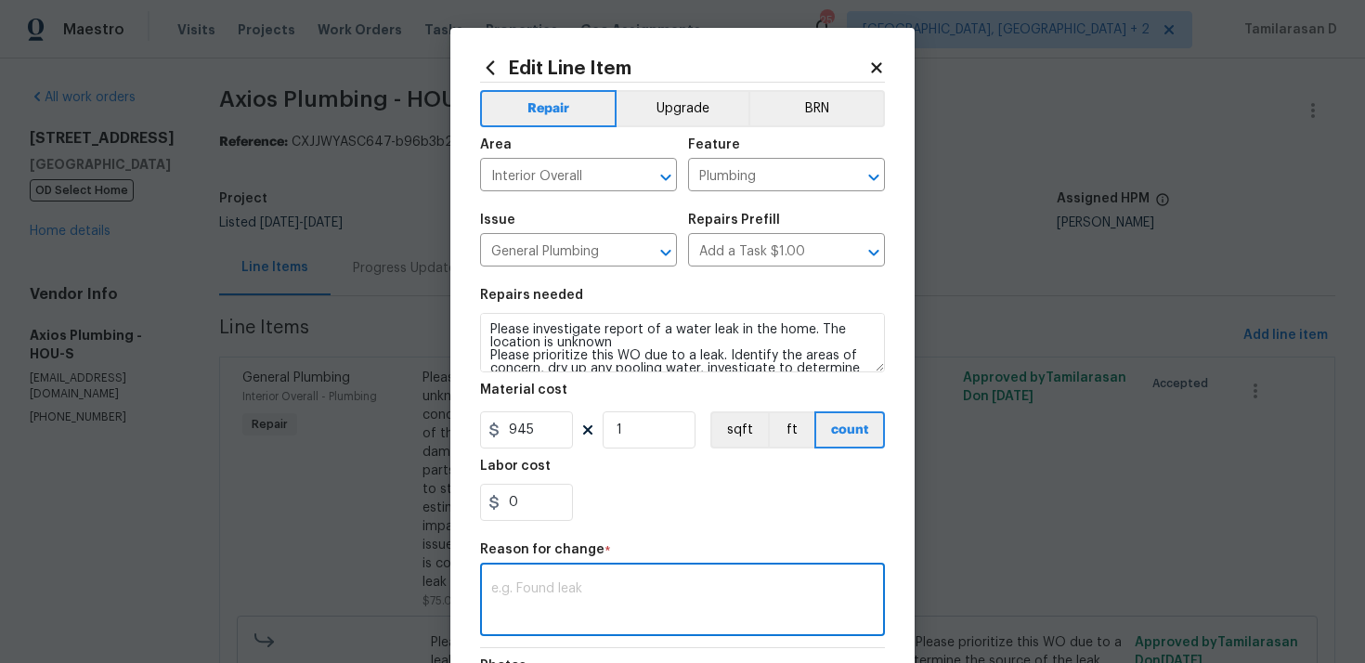
paste textarea "(TD) Updated cost per BR team approval."
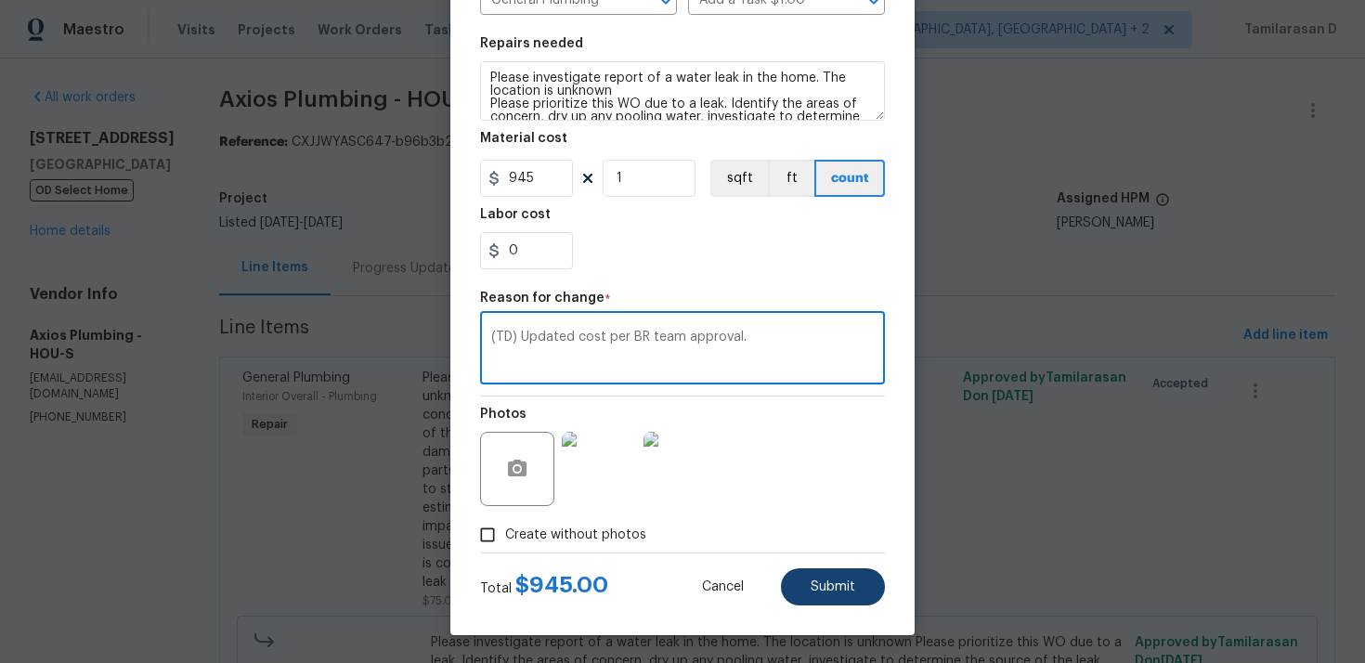
type textarea "(TD) Updated cost per BR team approval."
click at [804, 586] on button "Submit" at bounding box center [833, 586] width 104 height 37
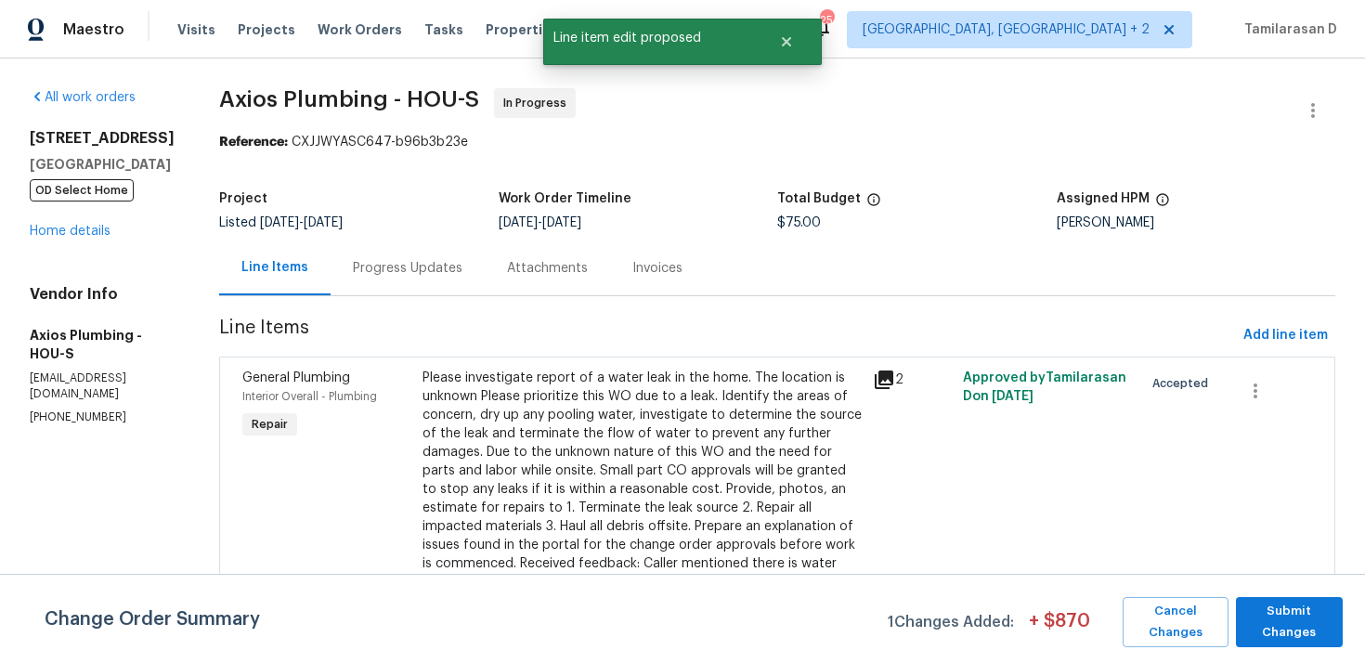
scroll to position [0, 0]
click at [1272, 626] on span "Submit Changes" at bounding box center [1289, 622] width 88 height 43
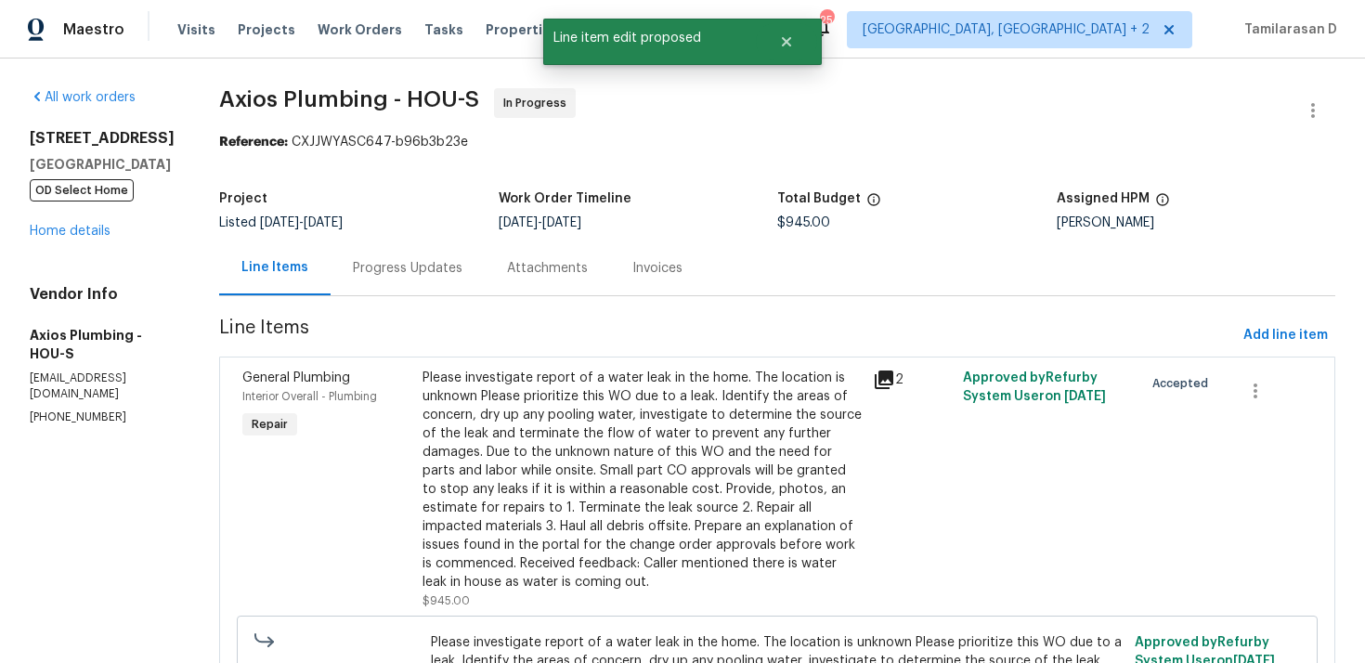
click at [375, 270] on div "Progress Updates" at bounding box center [408, 268] width 110 height 19
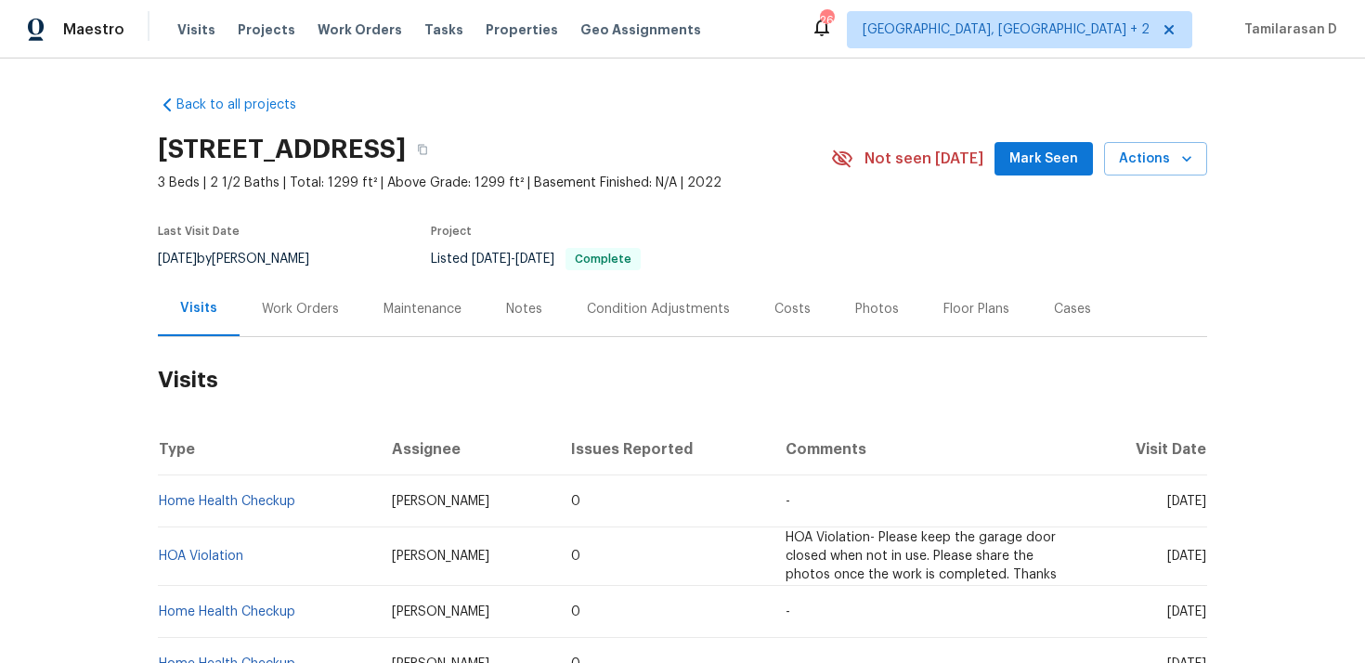
click at [299, 306] on div "Work Orders" at bounding box center [300, 309] width 77 height 19
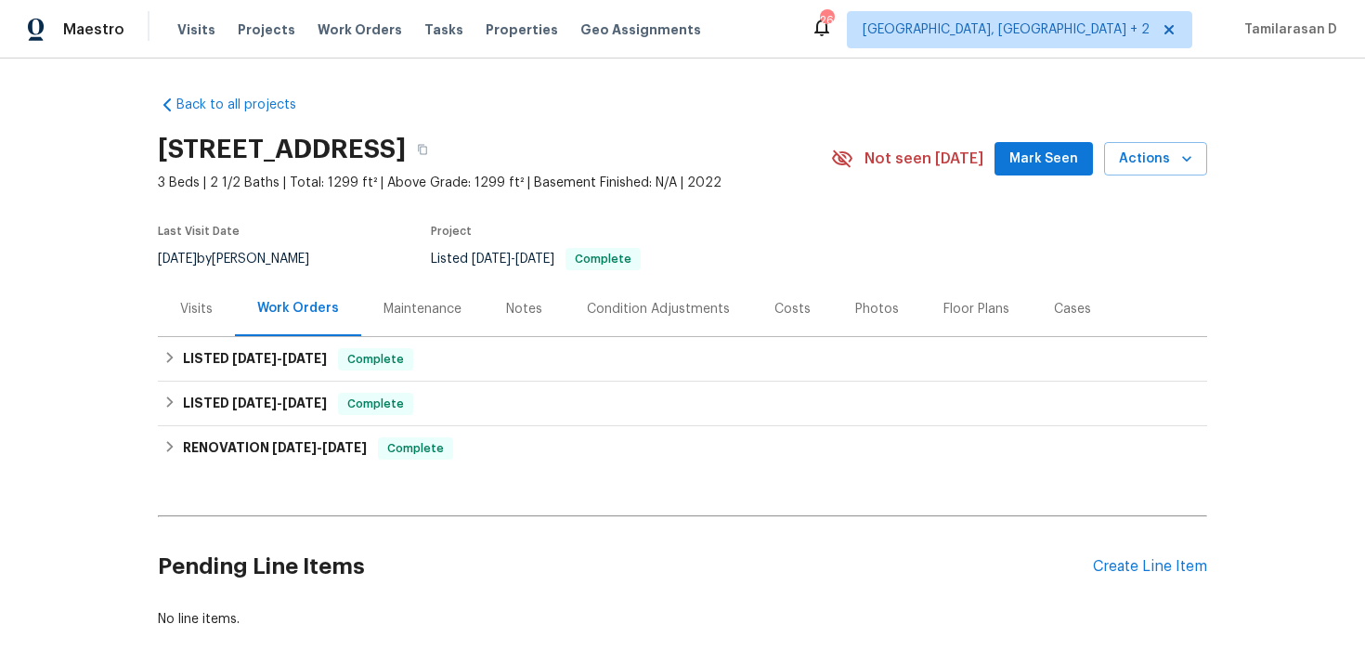
scroll to position [92, 0]
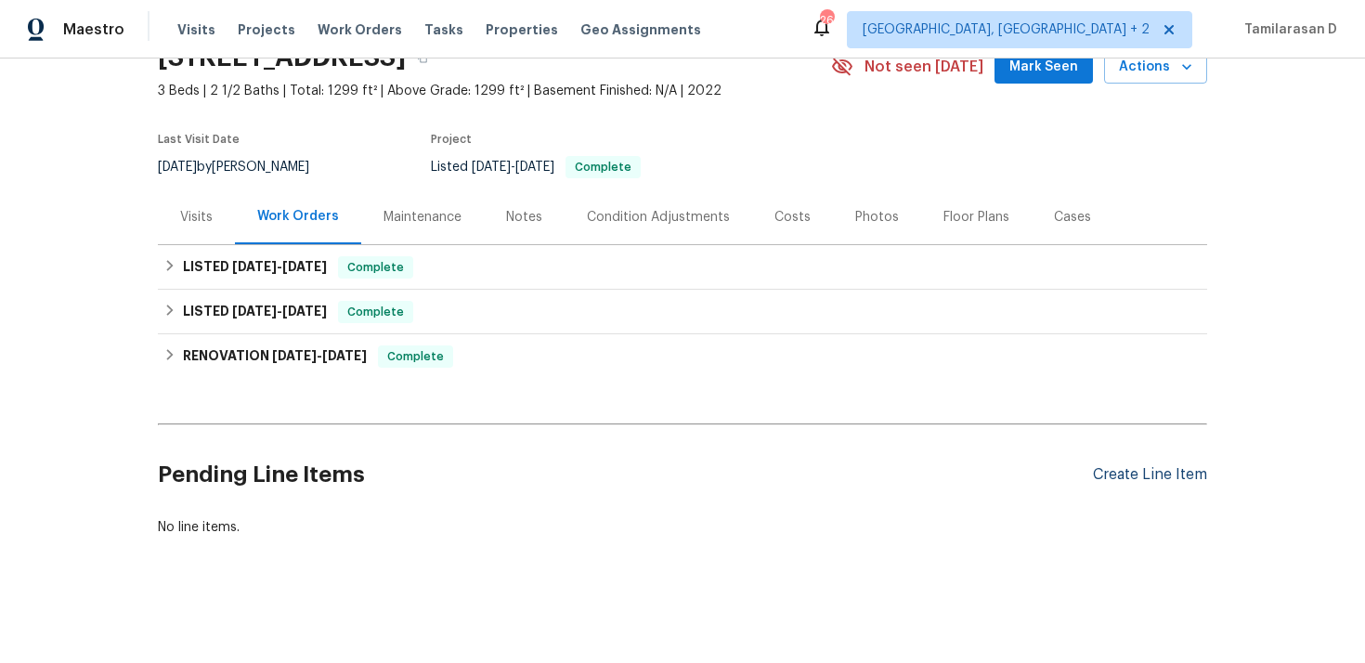
click at [1109, 482] on div "Create Line Item" at bounding box center [1150, 475] width 114 height 18
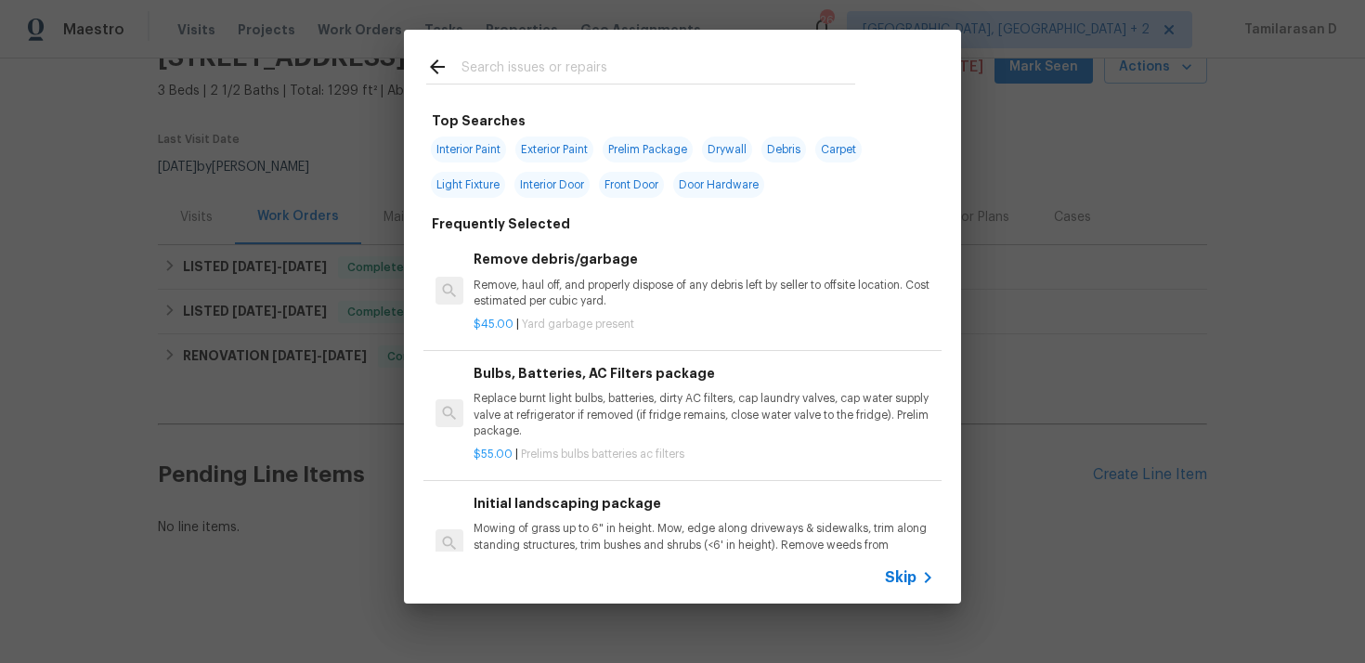
click at [920, 573] on icon at bounding box center [928, 578] width 22 height 22
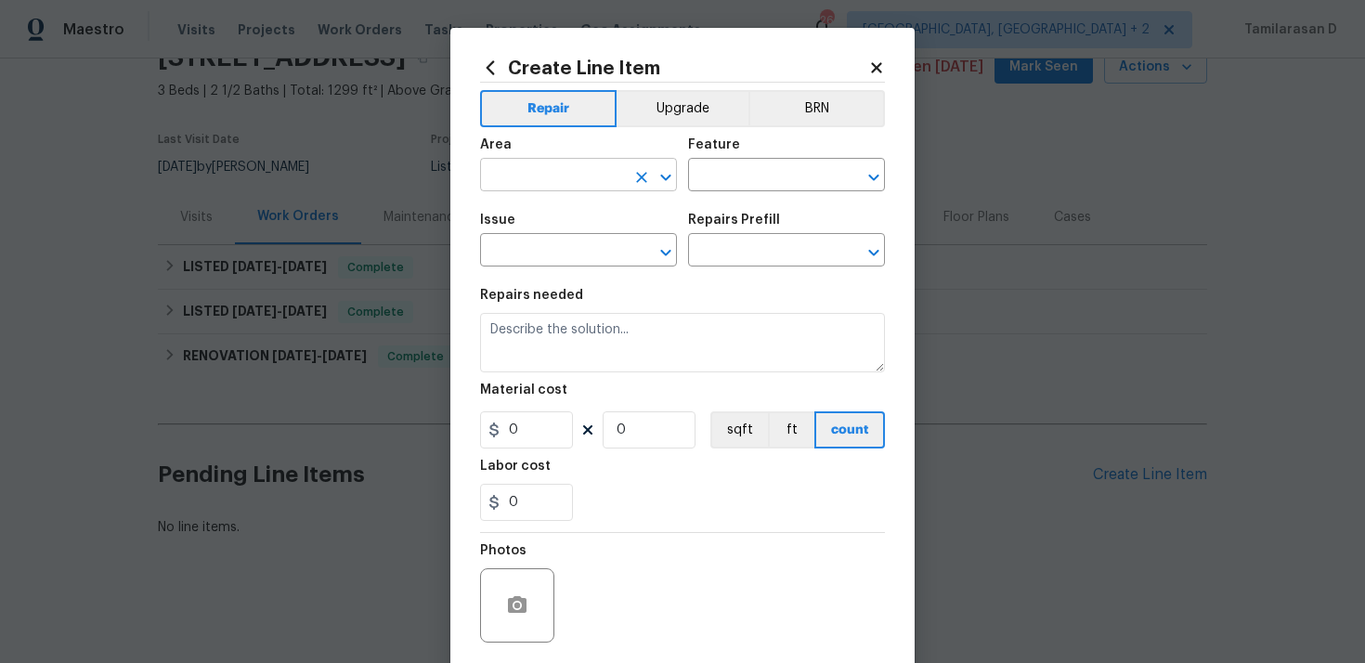
click at [540, 170] on input "text" at bounding box center [552, 177] width 145 height 29
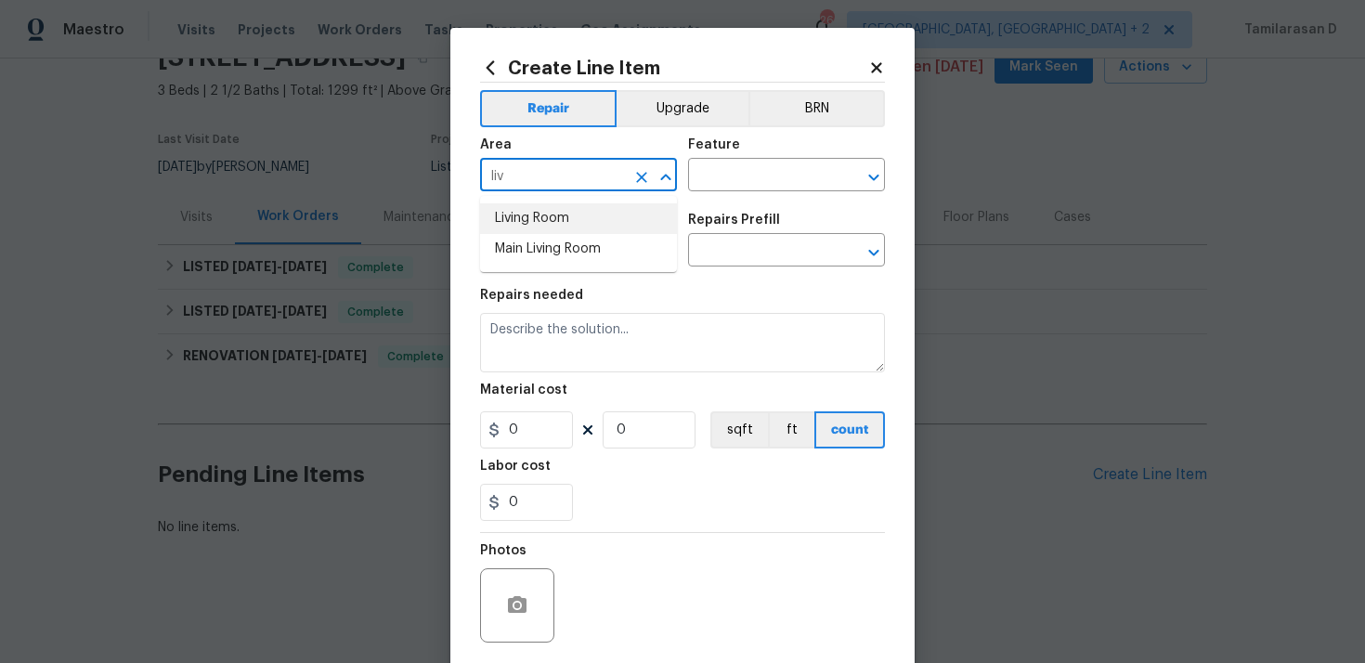
click at [568, 215] on li "Living Room" at bounding box center [578, 218] width 197 height 31
type input "Living Room"
click at [686, 173] on div "Area Living Room ​ Feature ​" at bounding box center [682, 164] width 405 height 75
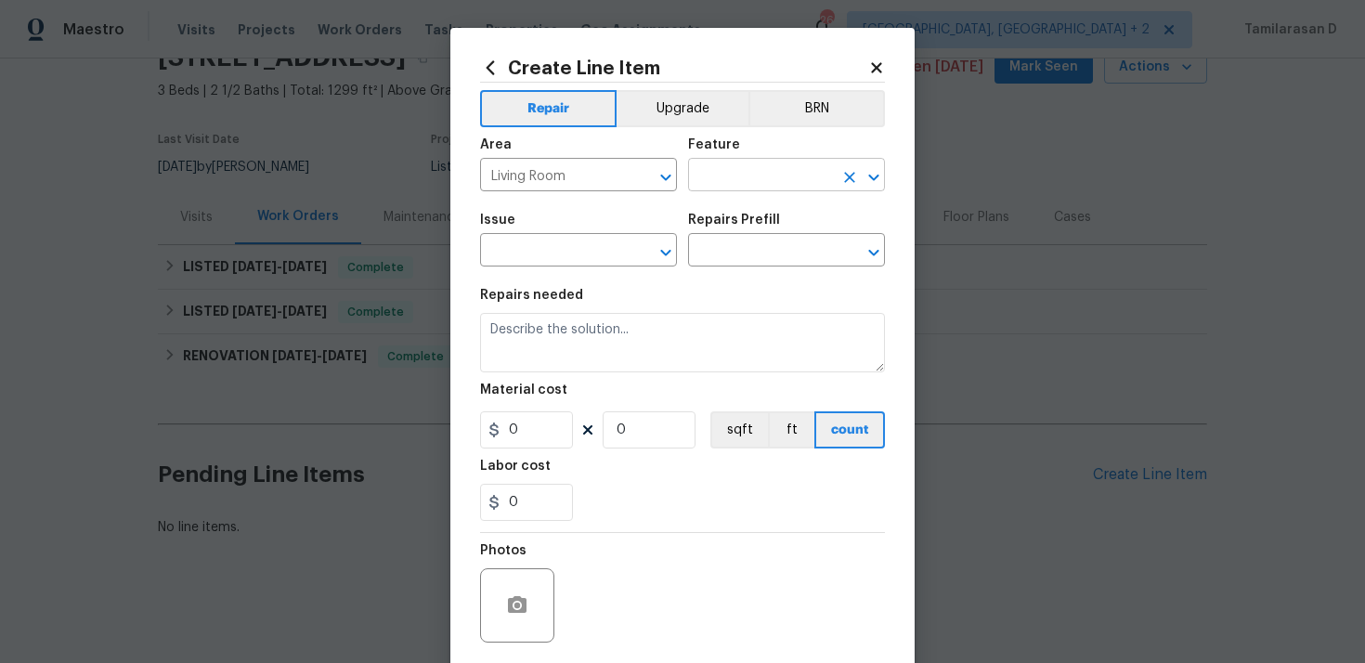
click at [705, 174] on input "text" at bounding box center [760, 177] width 145 height 29
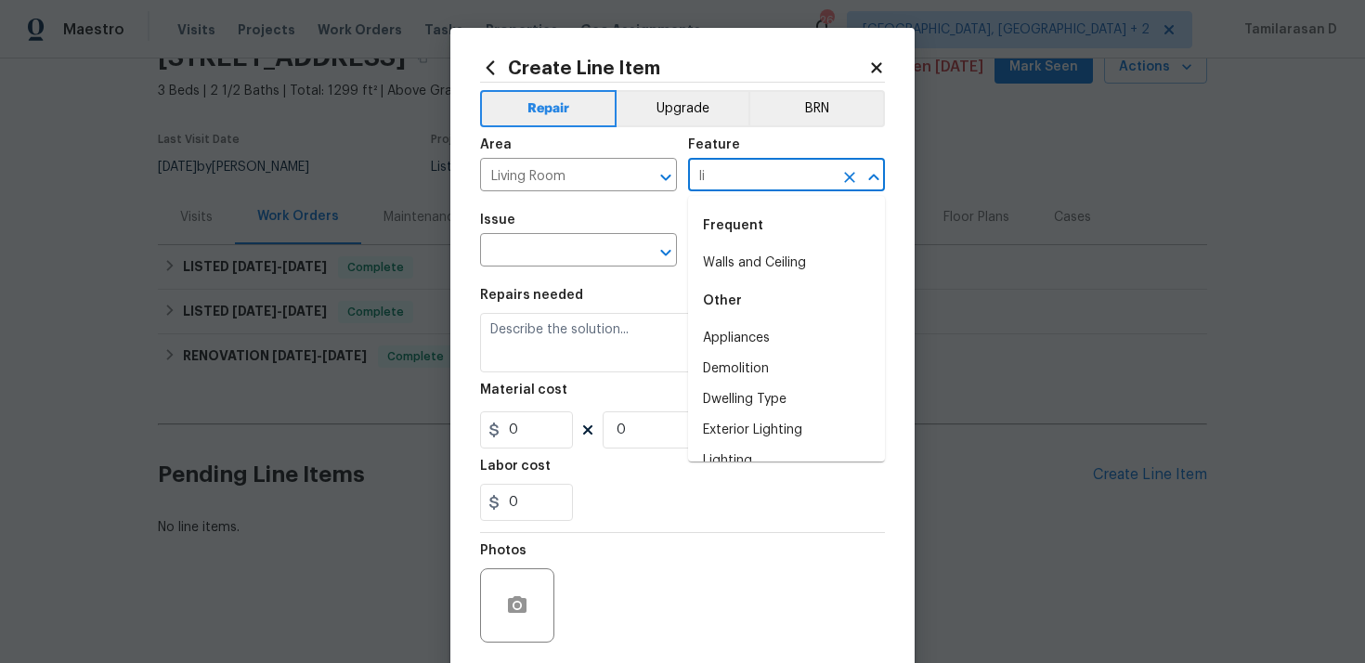
type input "l"
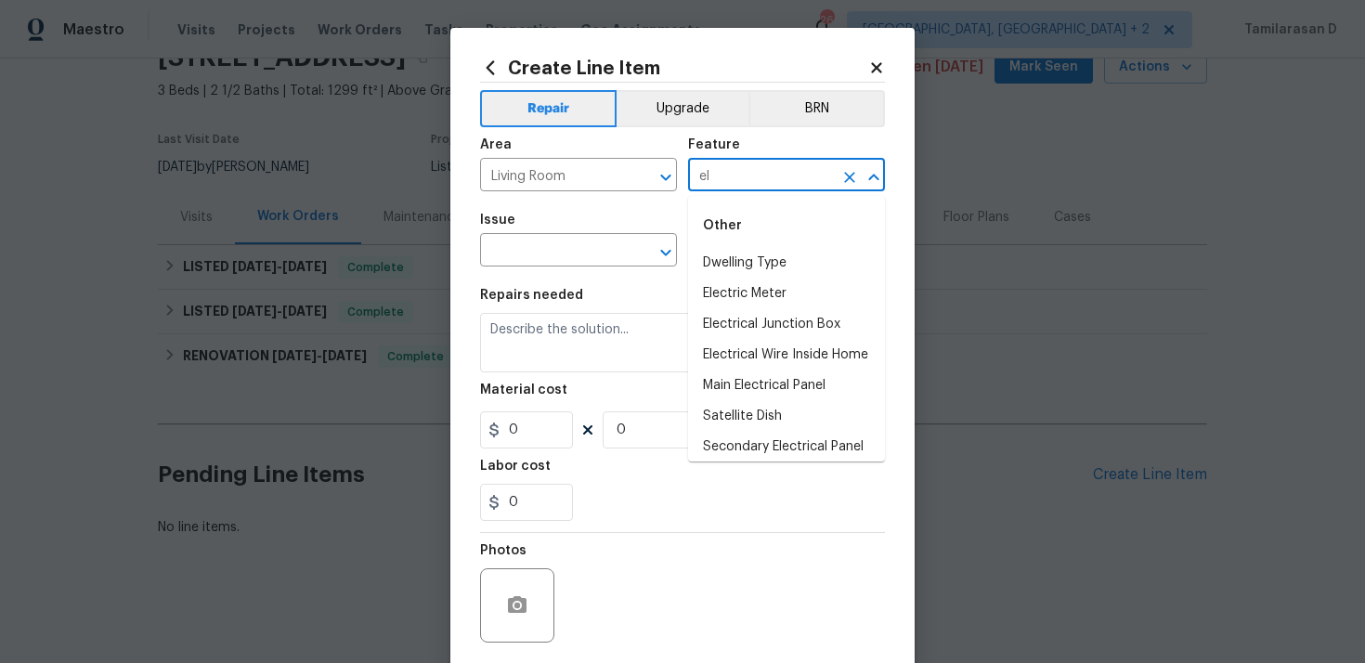
type input "e"
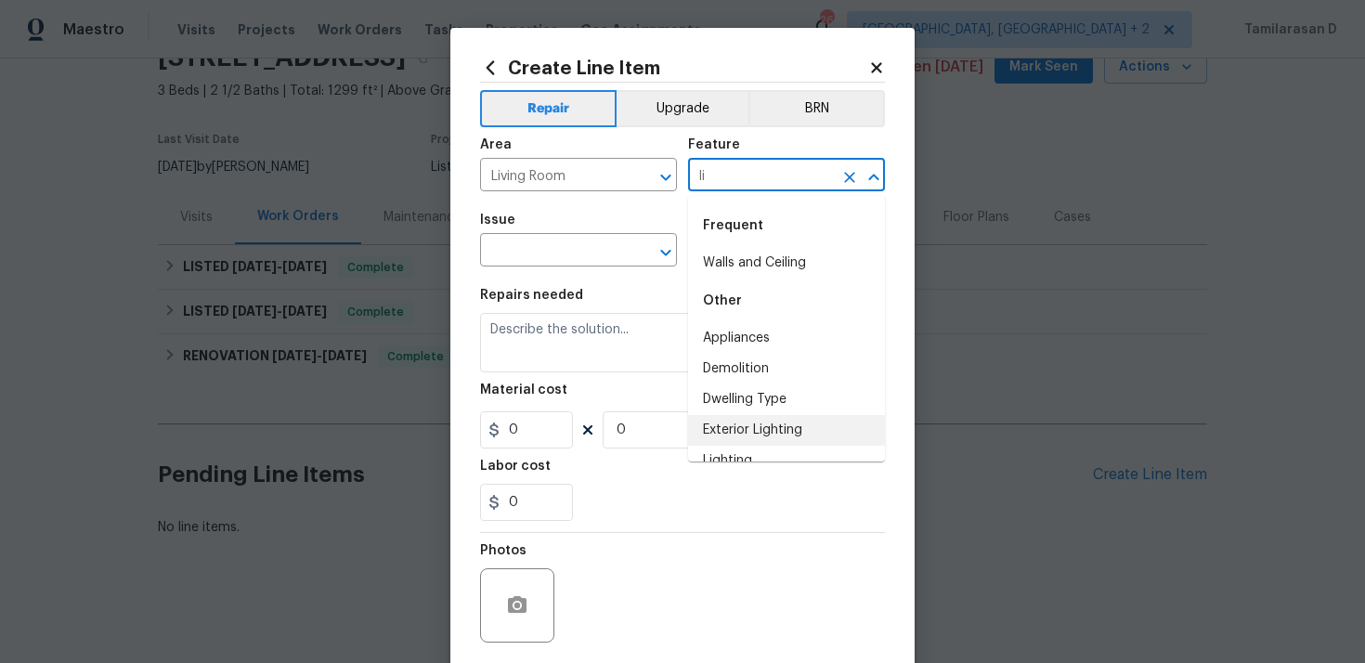
scroll to position [52, 0]
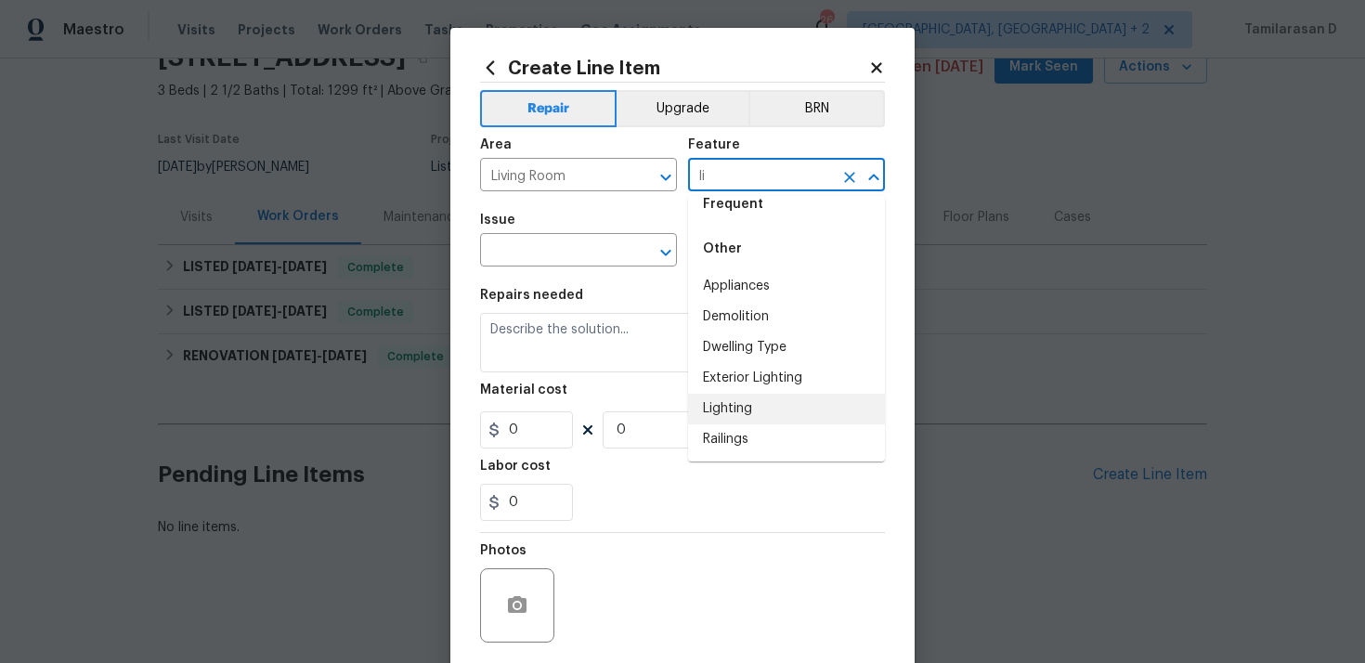
click at [730, 411] on li "Lighting" at bounding box center [786, 409] width 197 height 31
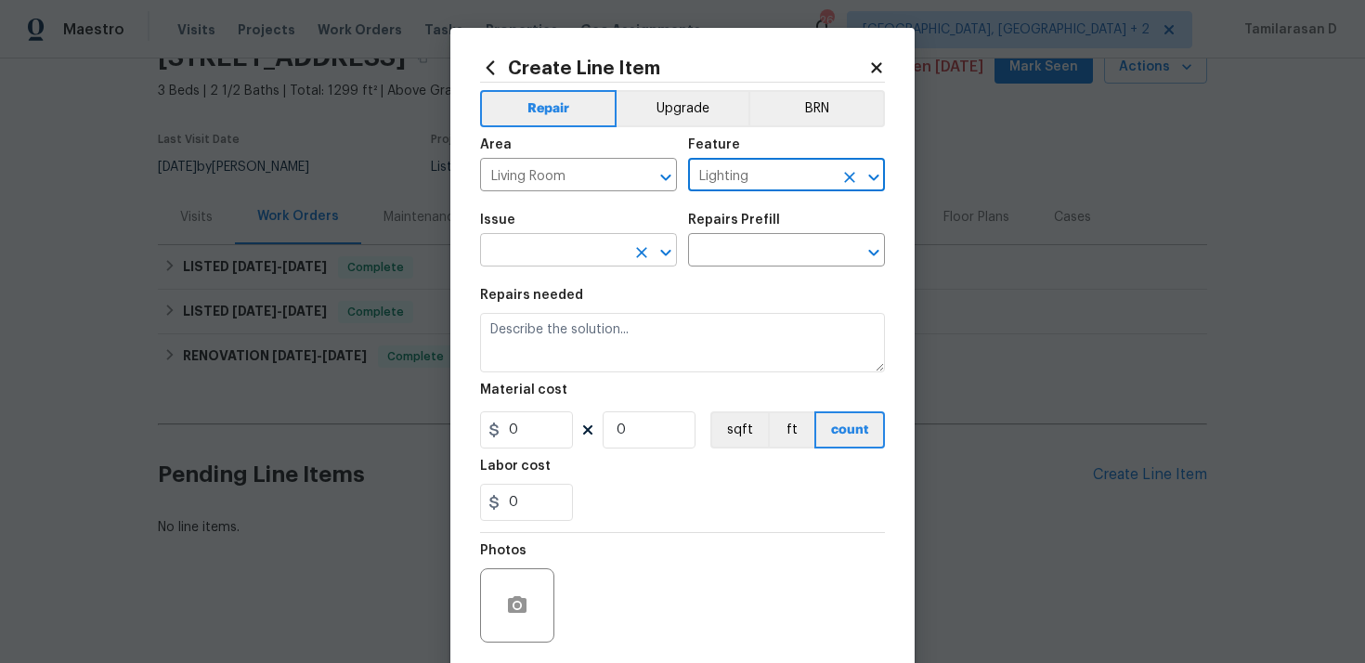
type input "Lighting"
click at [549, 253] on input "text" at bounding box center [552, 252] width 145 height 29
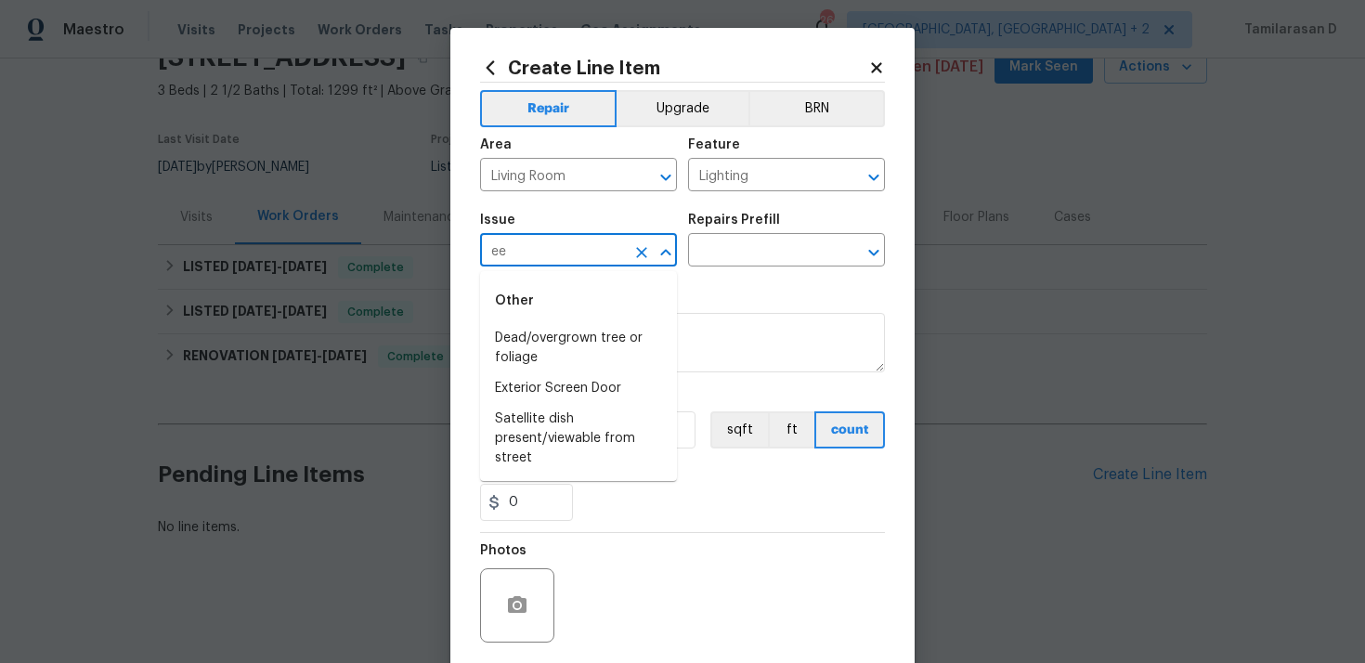
type input "e"
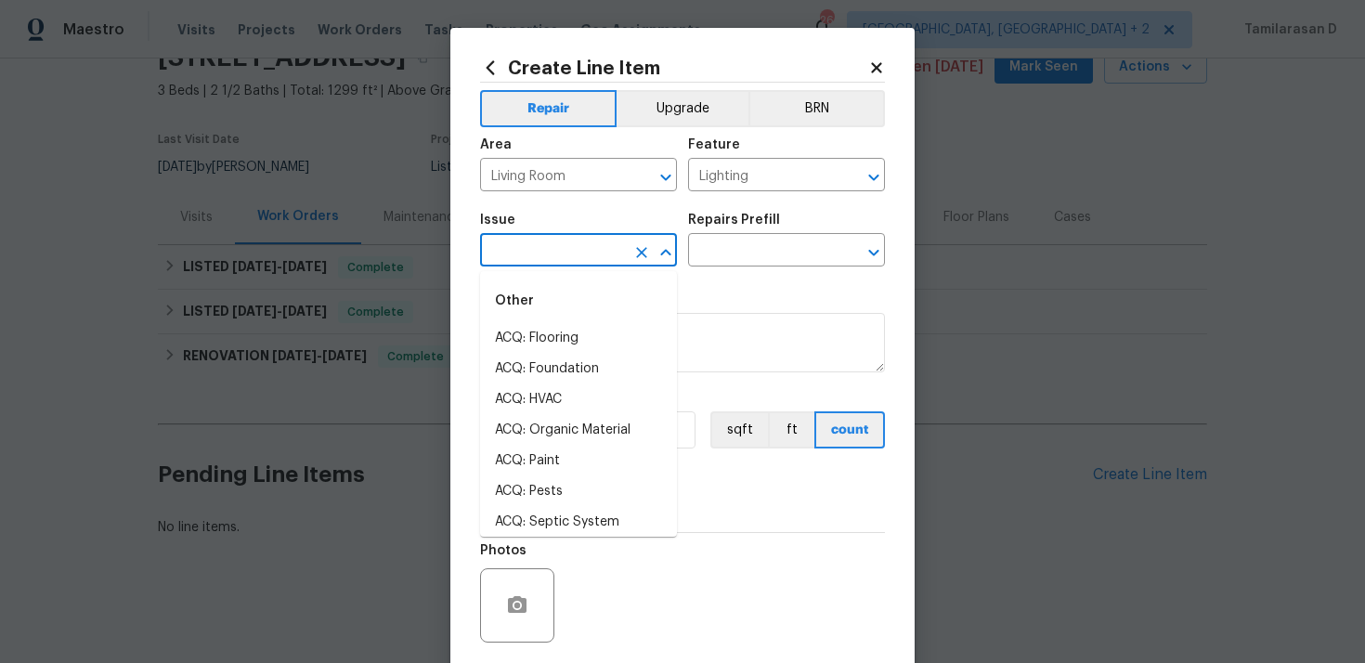
click at [746, 283] on section "Repairs needed Material cost 0 0 sqft ft count Labor cost 0" at bounding box center [682, 405] width 405 height 254
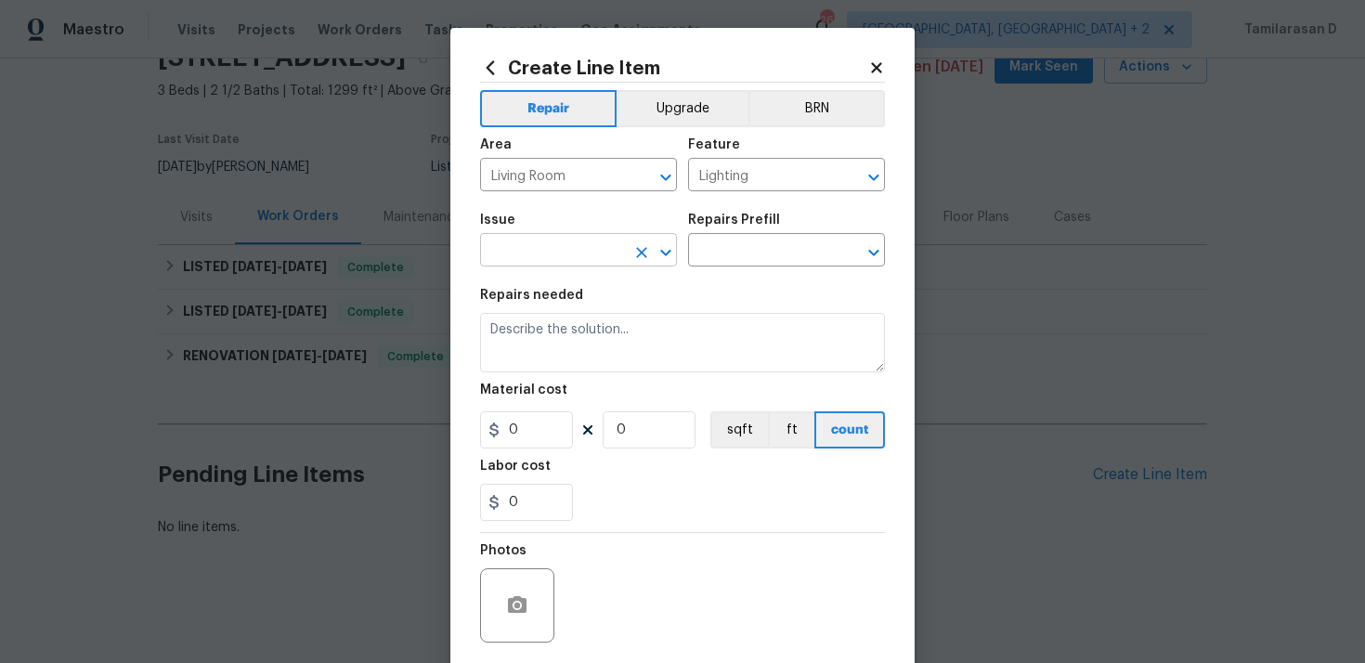
click at [576, 255] on input "text" at bounding box center [552, 252] width 145 height 29
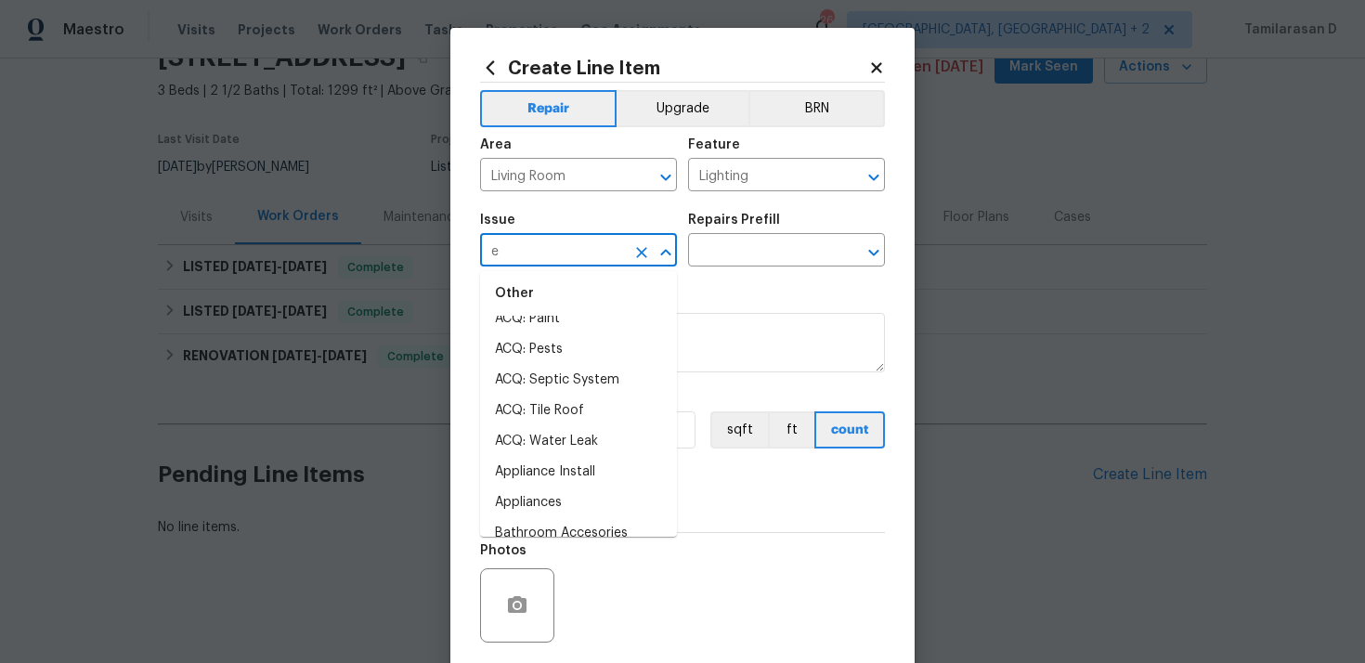
scroll to position [0, 0]
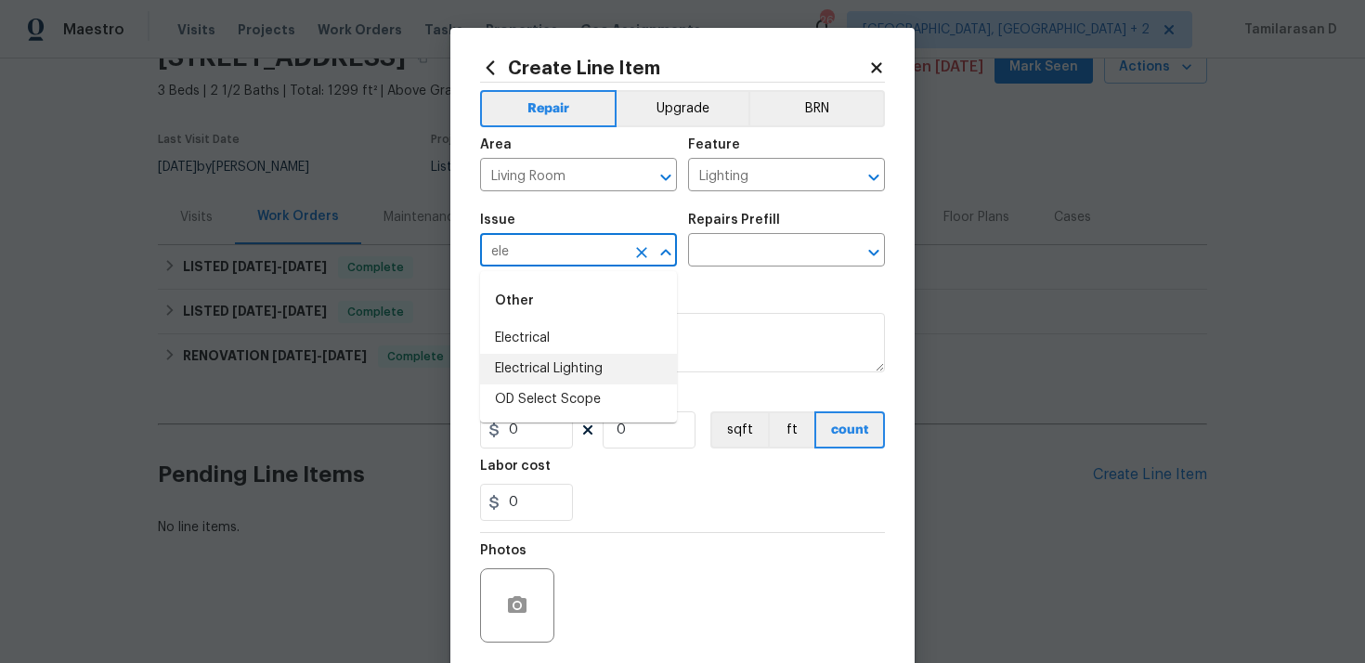
click at [551, 366] on li "Electrical Lighting" at bounding box center [578, 369] width 197 height 31
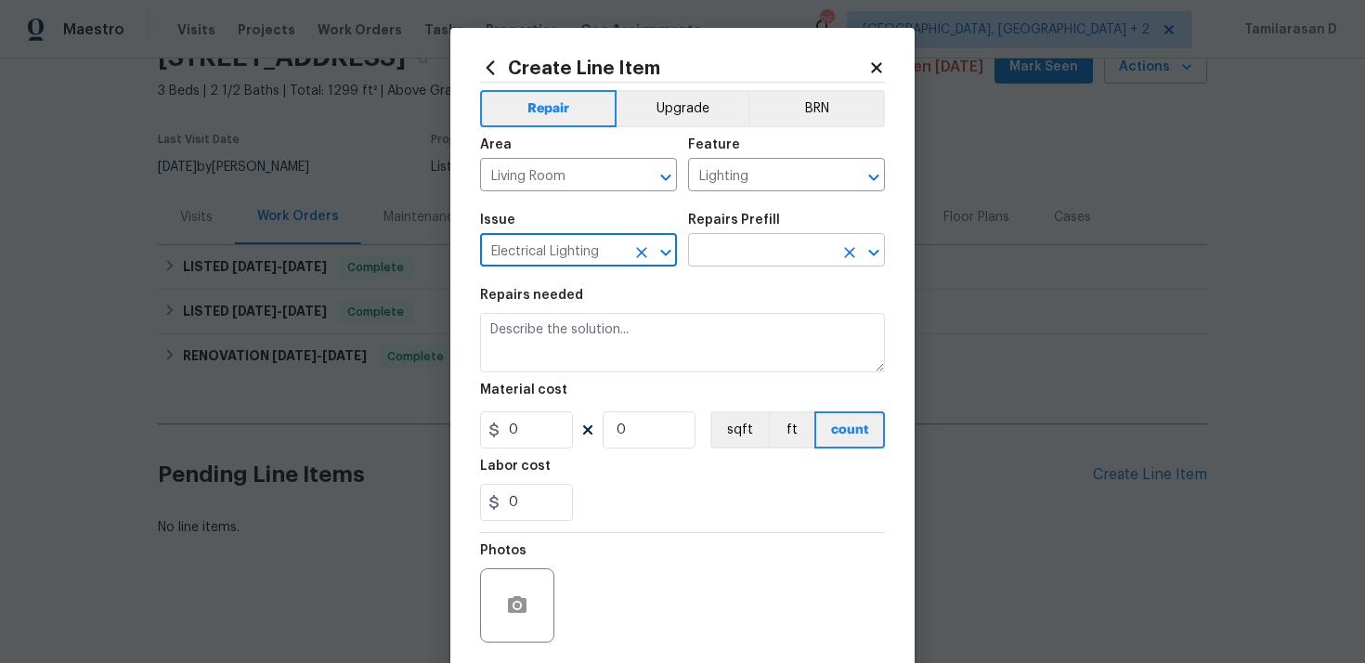
type input "Electrical Lighting"
click at [758, 243] on input "text" at bounding box center [760, 252] width 145 height 29
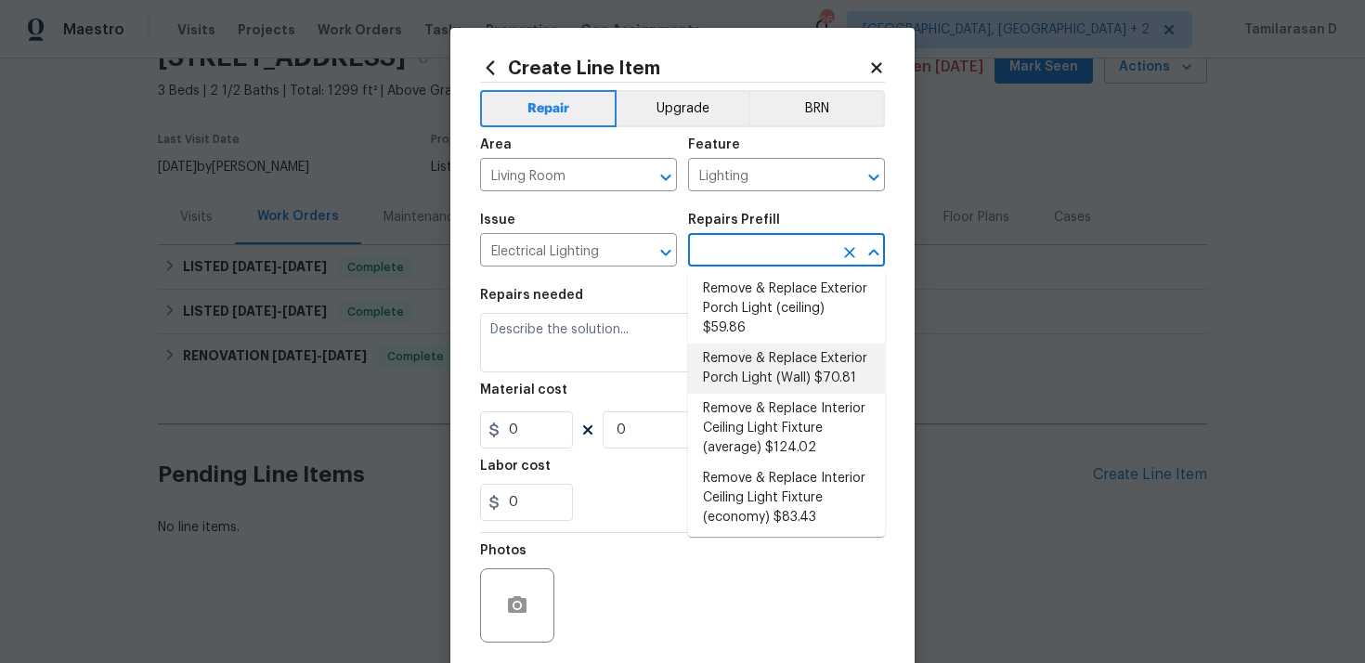
scroll to position [449, 0]
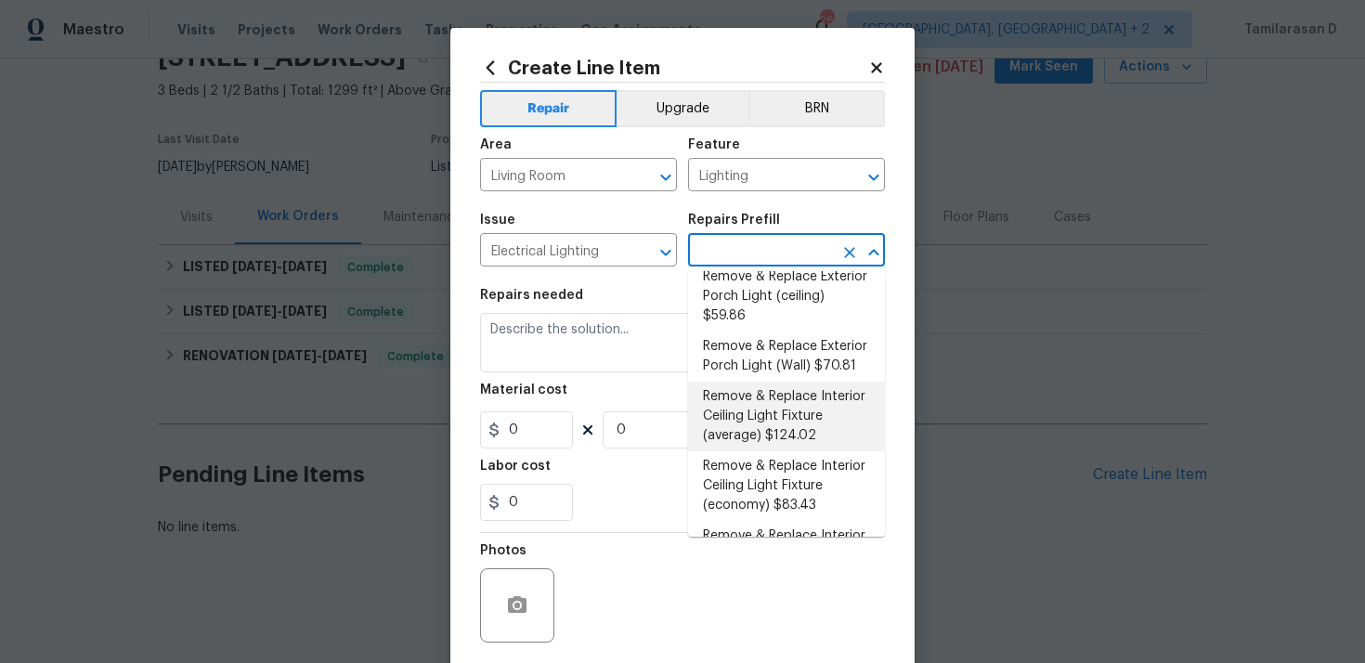
click at [735, 429] on li "Remove & Replace Interior Ceiling Light Fixture (average) $124.02" at bounding box center [786, 417] width 197 height 70
type input "Remove & Replace Interior Ceiling Light Fixture (average) $124.02"
type textarea "Remove the existing interior ceiling light fixture and replace it with new AVER…"
type input "1"
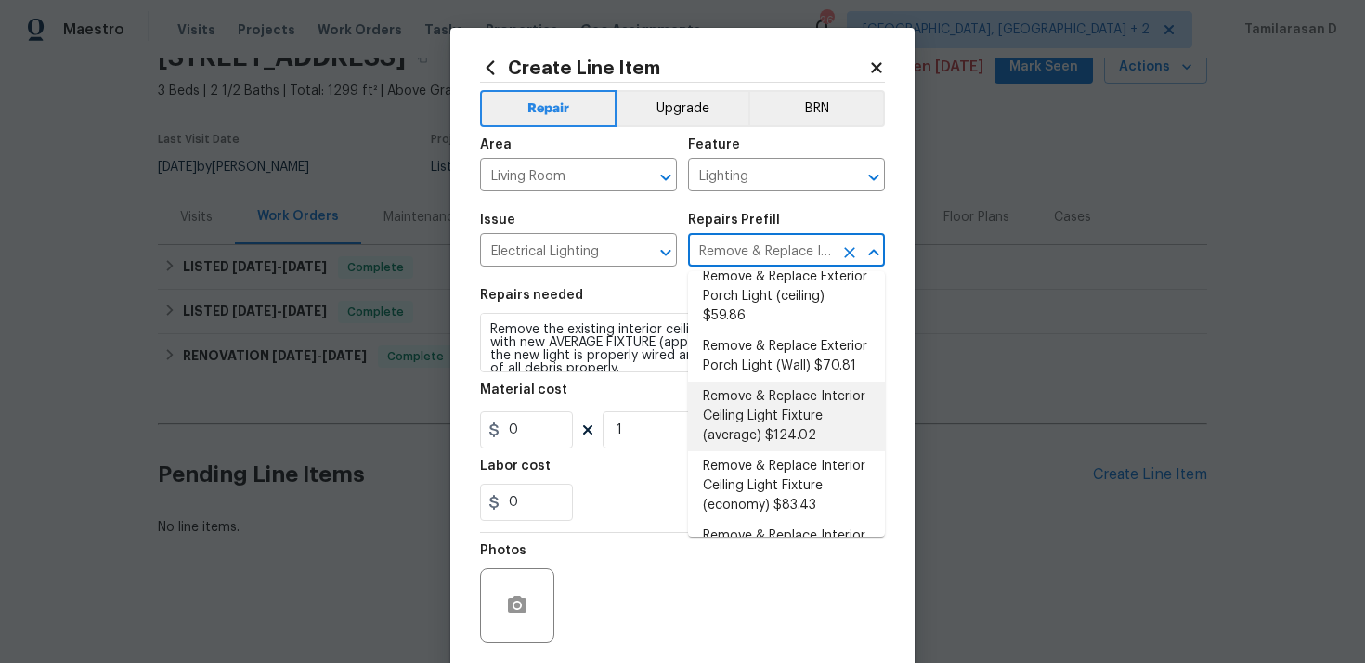
type input "124.02"
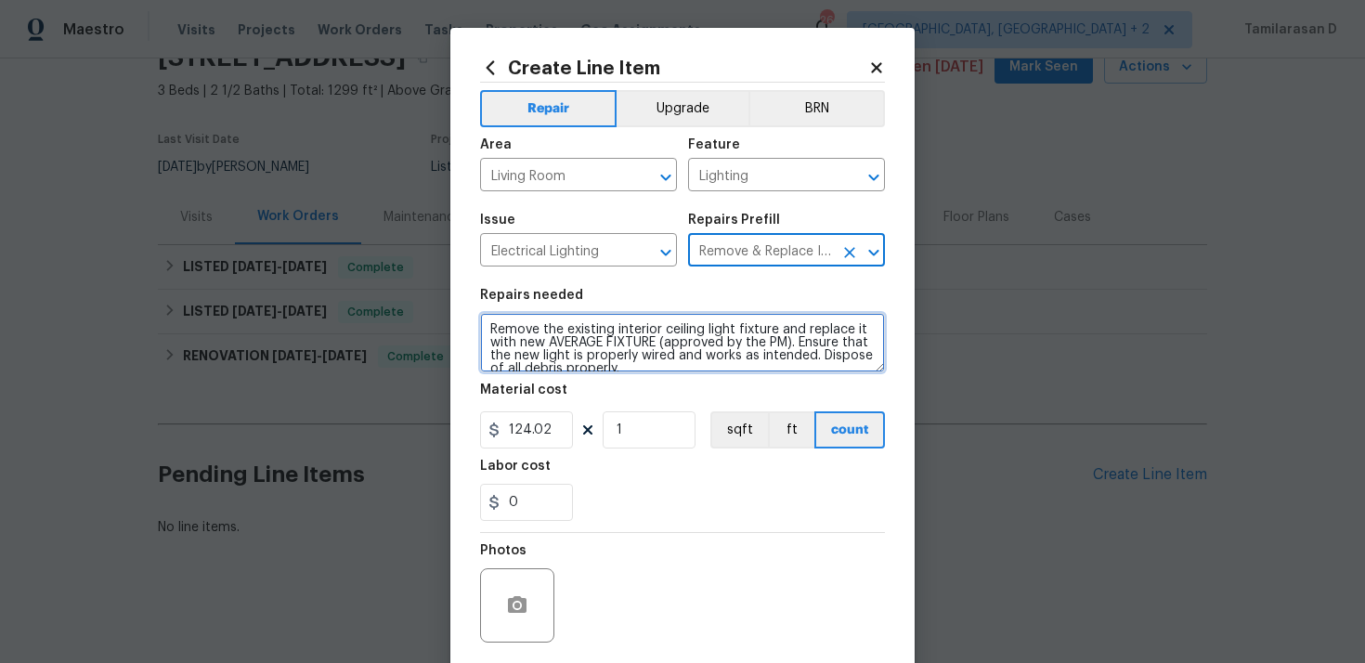
click at [569, 348] on textarea "Remove the existing interior ceiling light fixture and replace it with new AVER…" at bounding box center [682, 342] width 405 height 59
paste textarea "ceived feedback that the recessed lights in the living area are not operating. …"
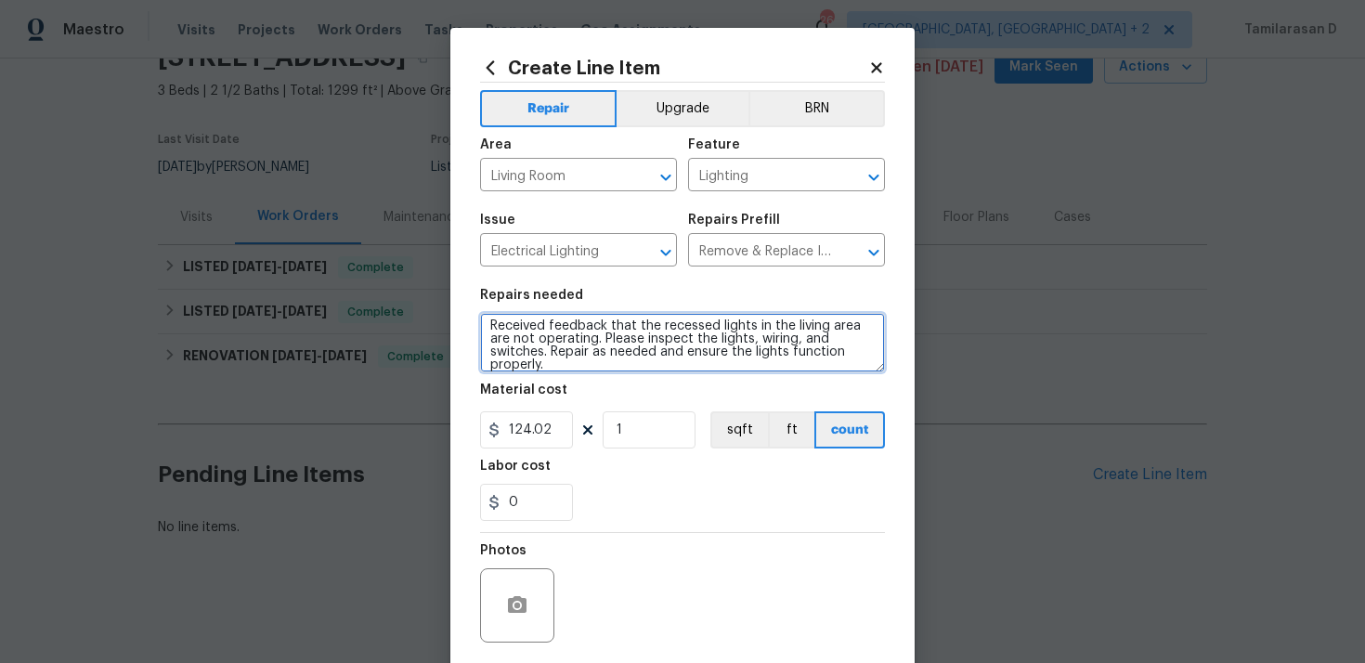
type textarea "Received feedback that the recessed lights in the living area are not operating…"
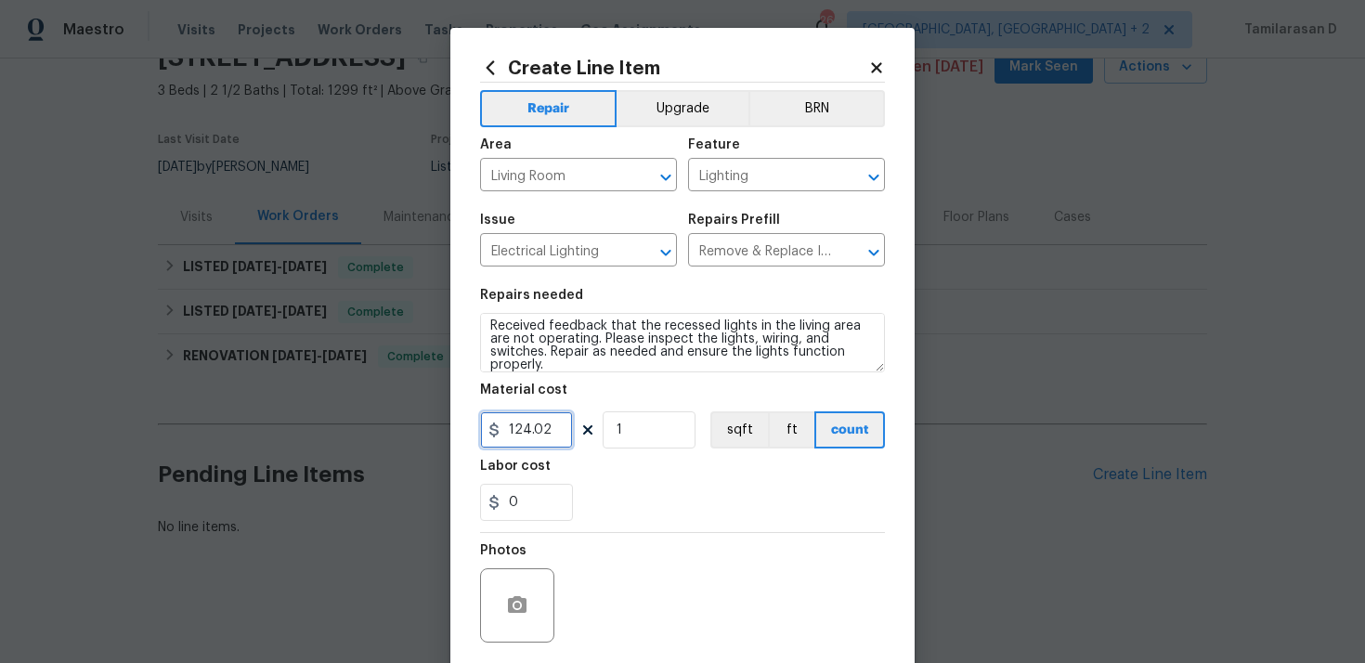
click at [520, 426] on input "124.02" at bounding box center [526, 429] width 93 height 37
type input "75"
click at [625, 540] on div "Photos" at bounding box center [682, 593] width 405 height 121
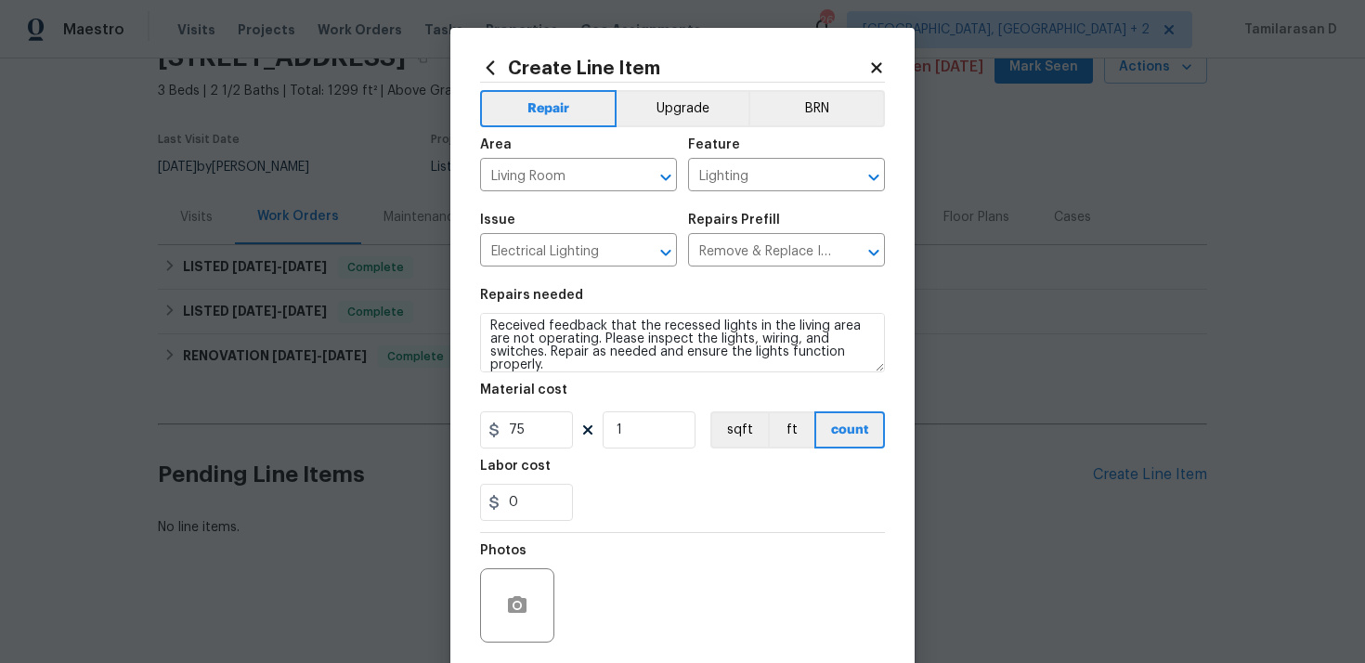
scroll to position [137, 0]
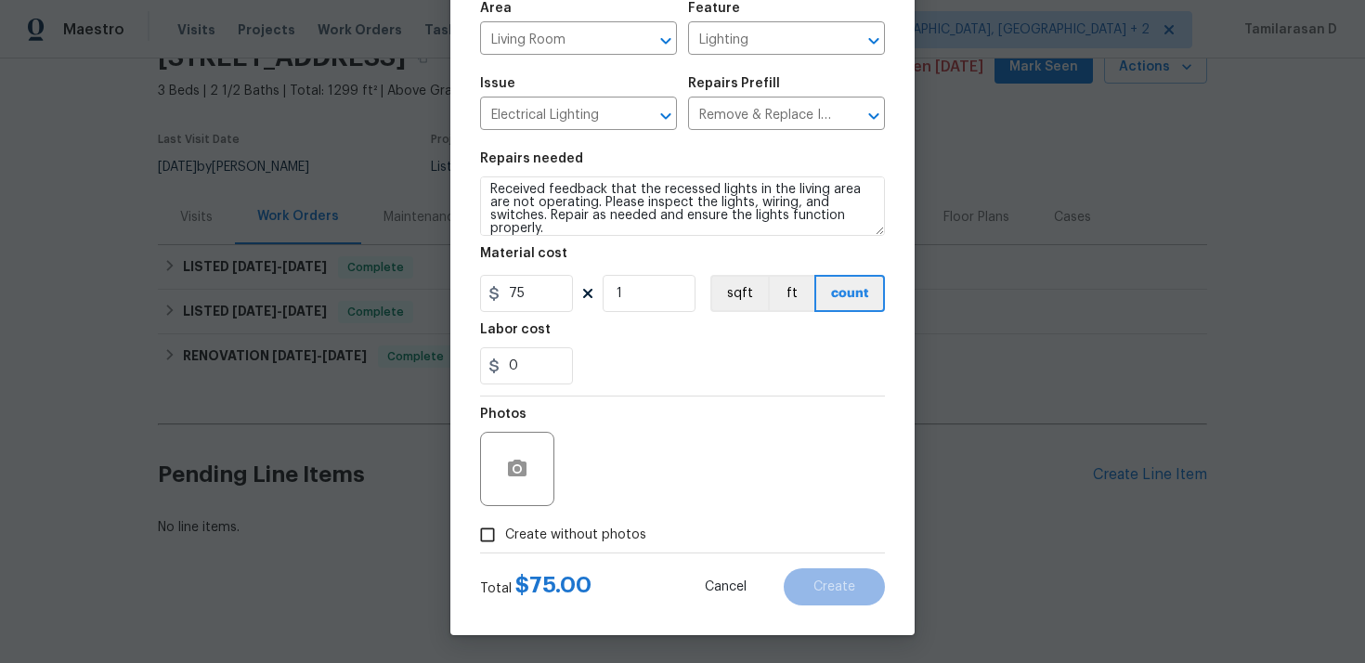
click at [504, 553] on div "Total $ 75.00 Cancel Create" at bounding box center [682, 579] width 405 height 52
click at [495, 525] on input "Create without photos" at bounding box center [487, 534] width 35 height 35
checkbox input "true"
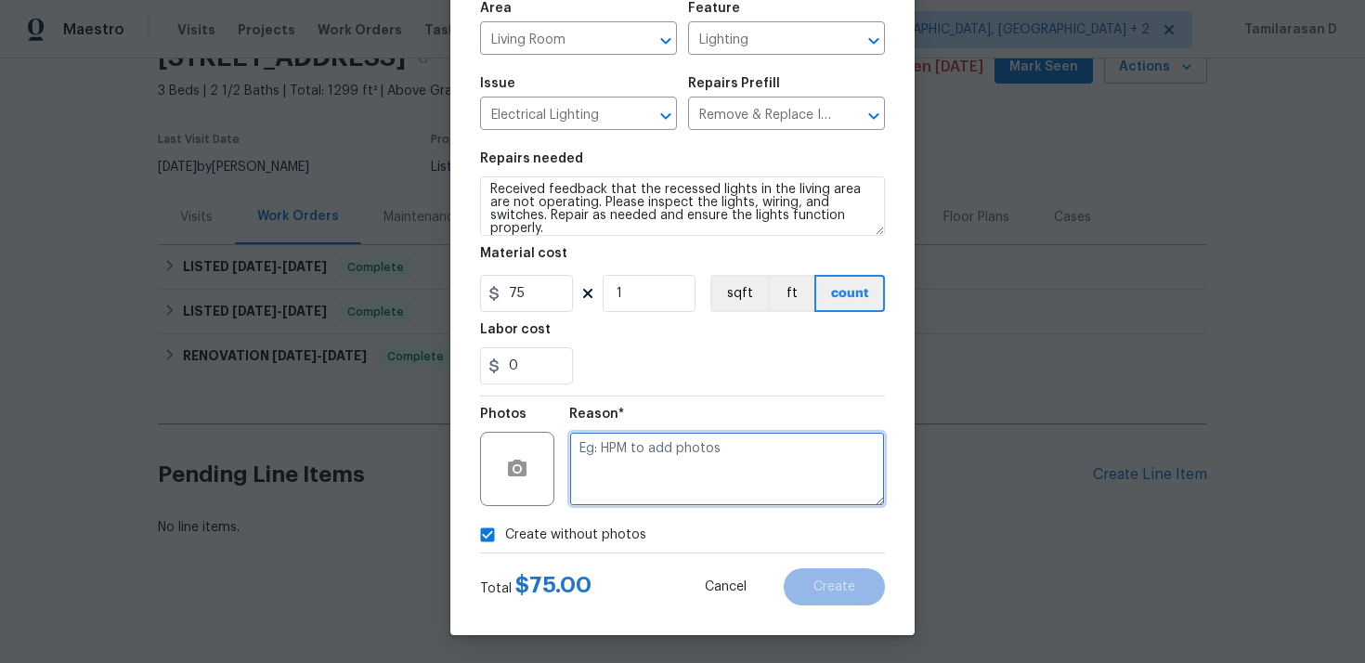
click at [614, 459] on textarea at bounding box center [727, 469] width 316 height 74
type textarea "N/A"
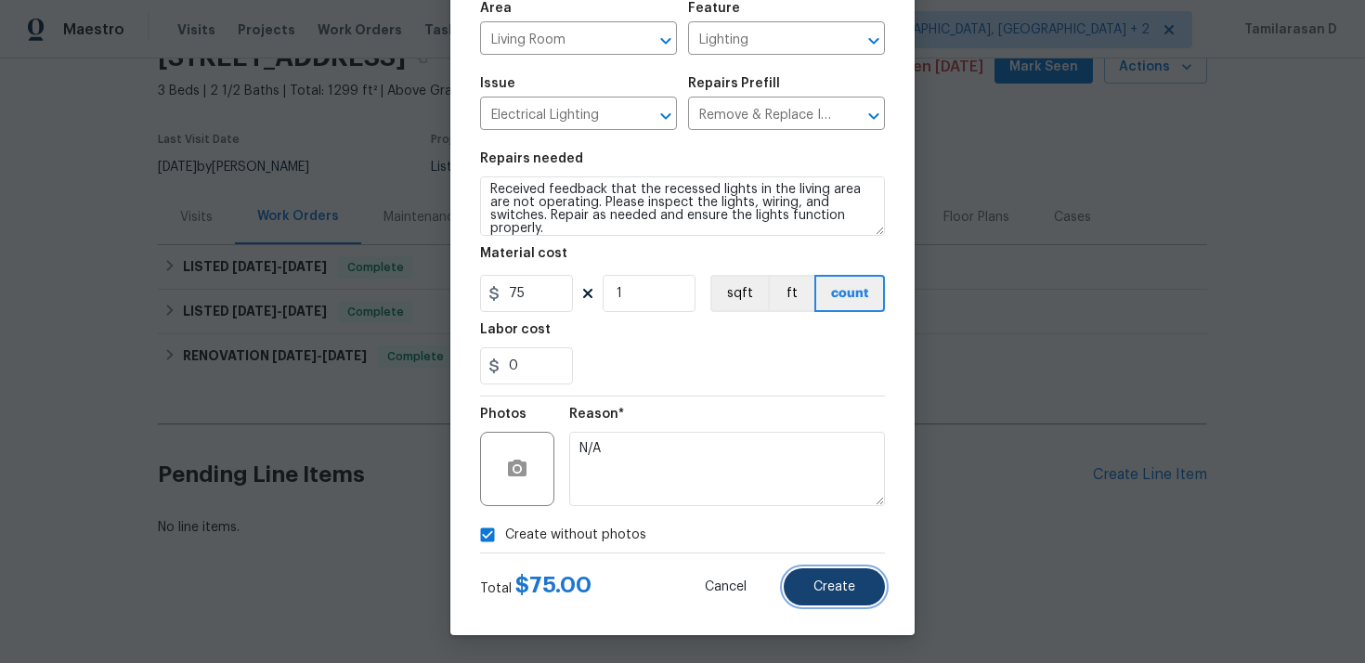
click at [808, 583] on button "Create" at bounding box center [834, 586] width 101 height 37
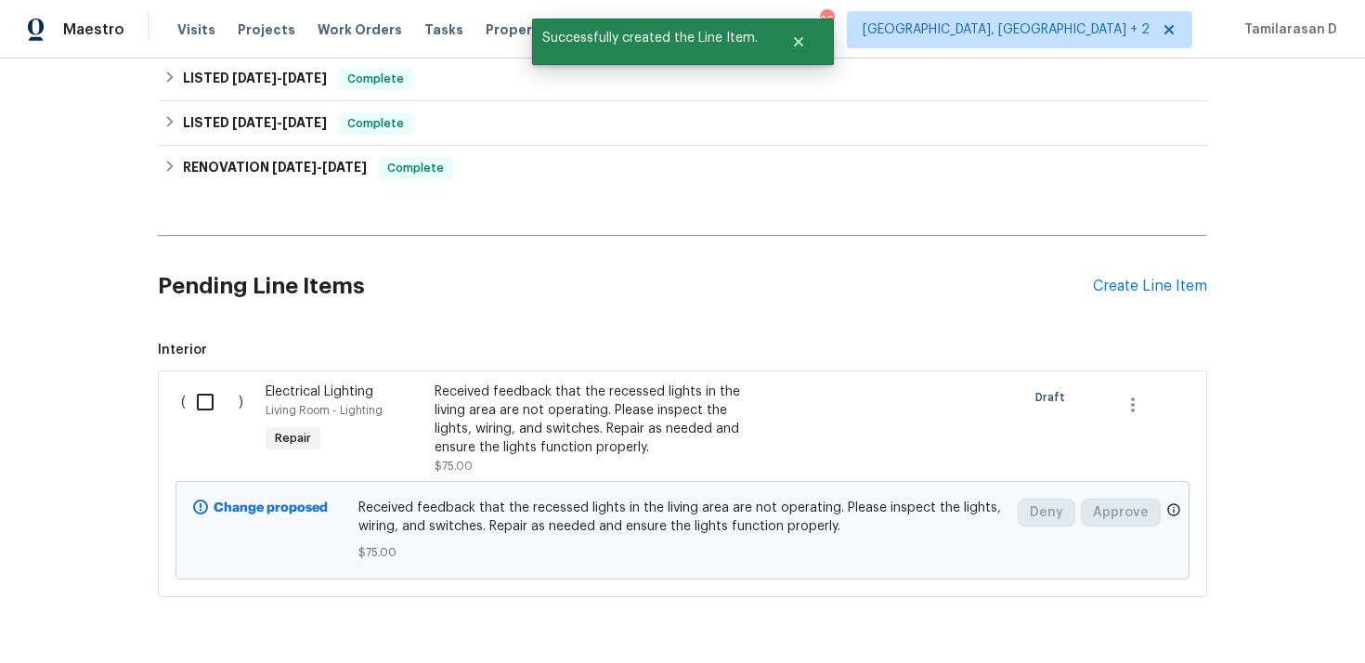
scroll to position [337, 0]
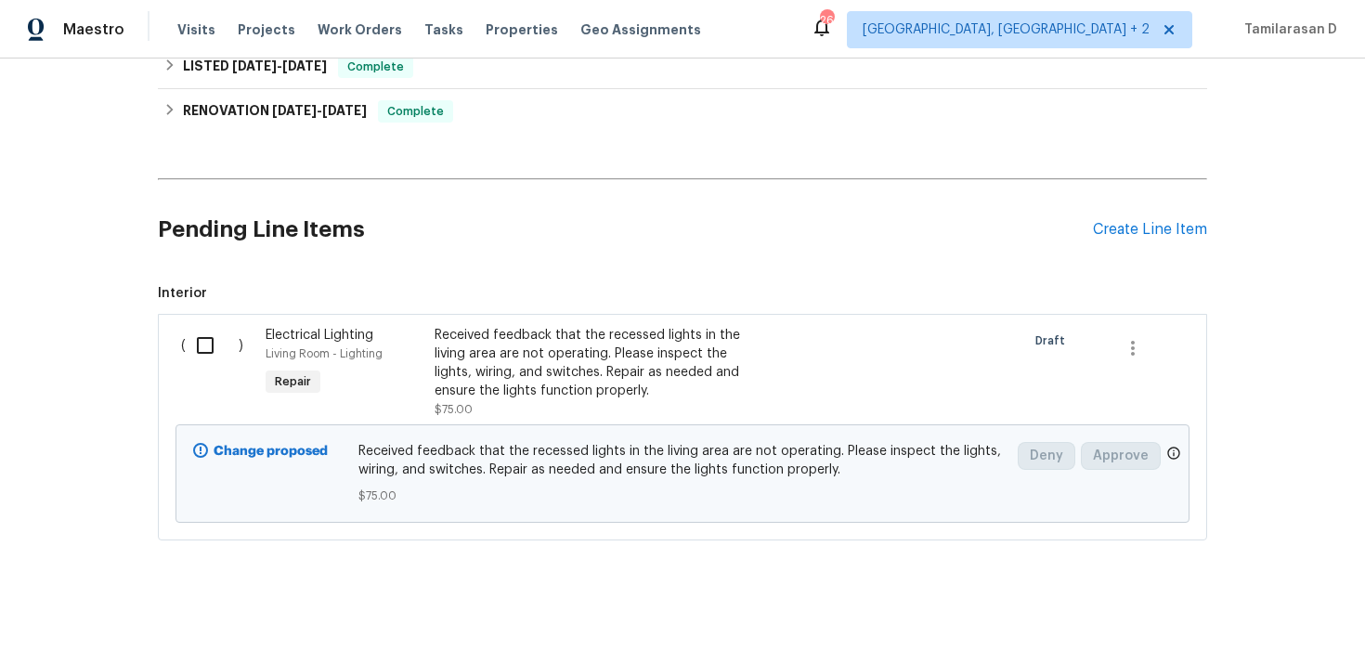
click at [215, 340] on input "checkbox" at bounding box center [212, 345] width 53 height 39
checkbox input "true"
click at [1266, 610] on span "Create Work Order" at bounding box center [1259, 617] width 124 height 23
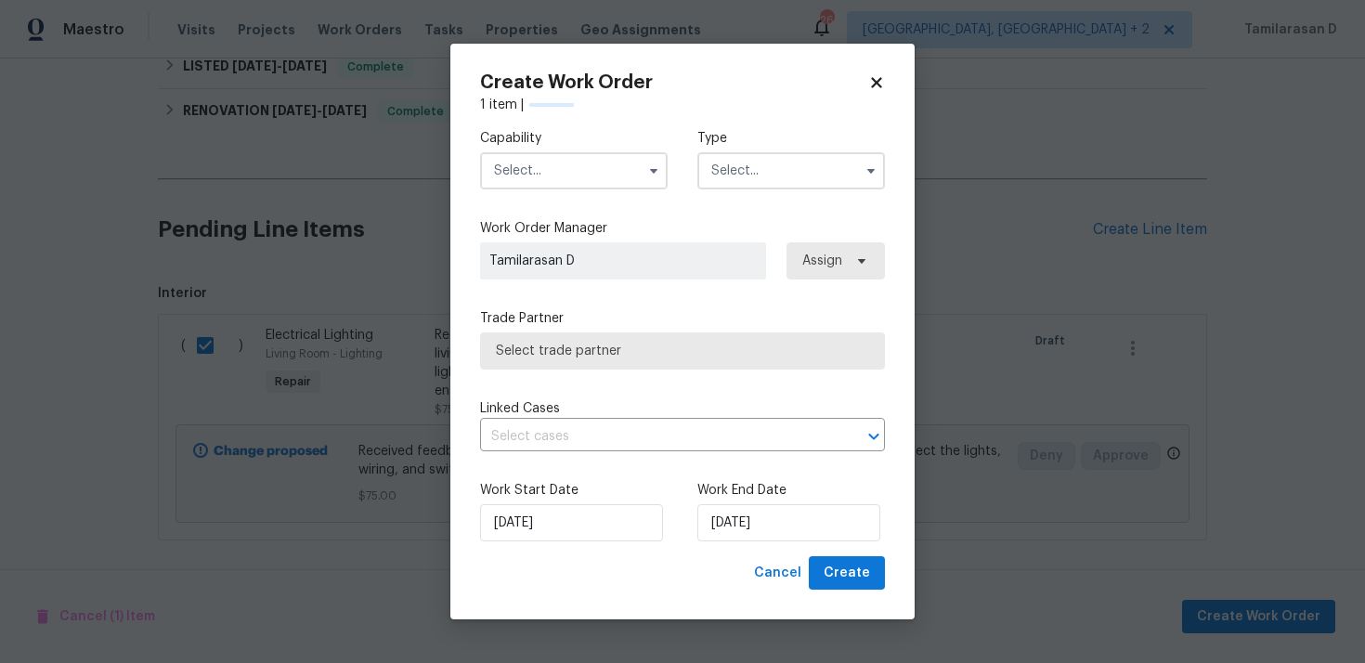
click at [770, 144] on label "Type" at bounding box center [791, 138] width 188 height 19
click at [743, 163] on input "text" at bounding box center [791, 170] width 188 height 37
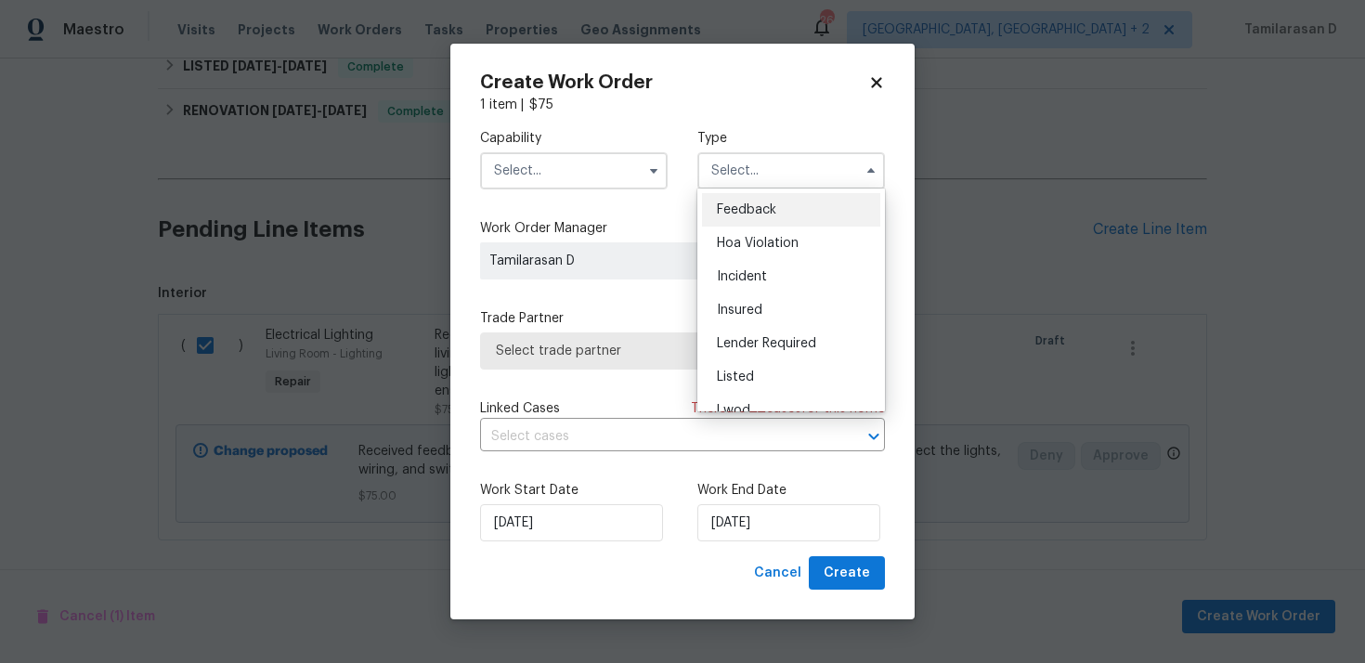
click at [708, 208] on div "Feedback" at bounding box center [791, 209] width 178 height 33
type input "Feedback"
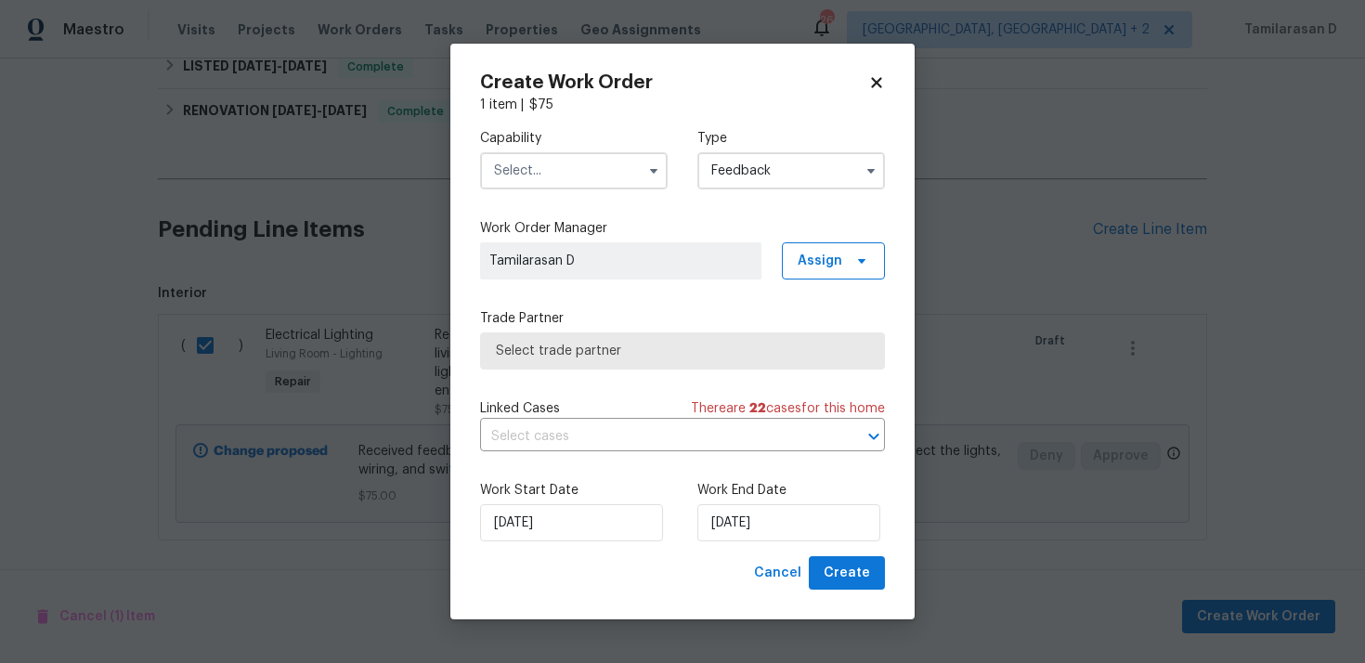
click at [528, 172] on input "text" at bounding box center [574, 170] width 188 height 37
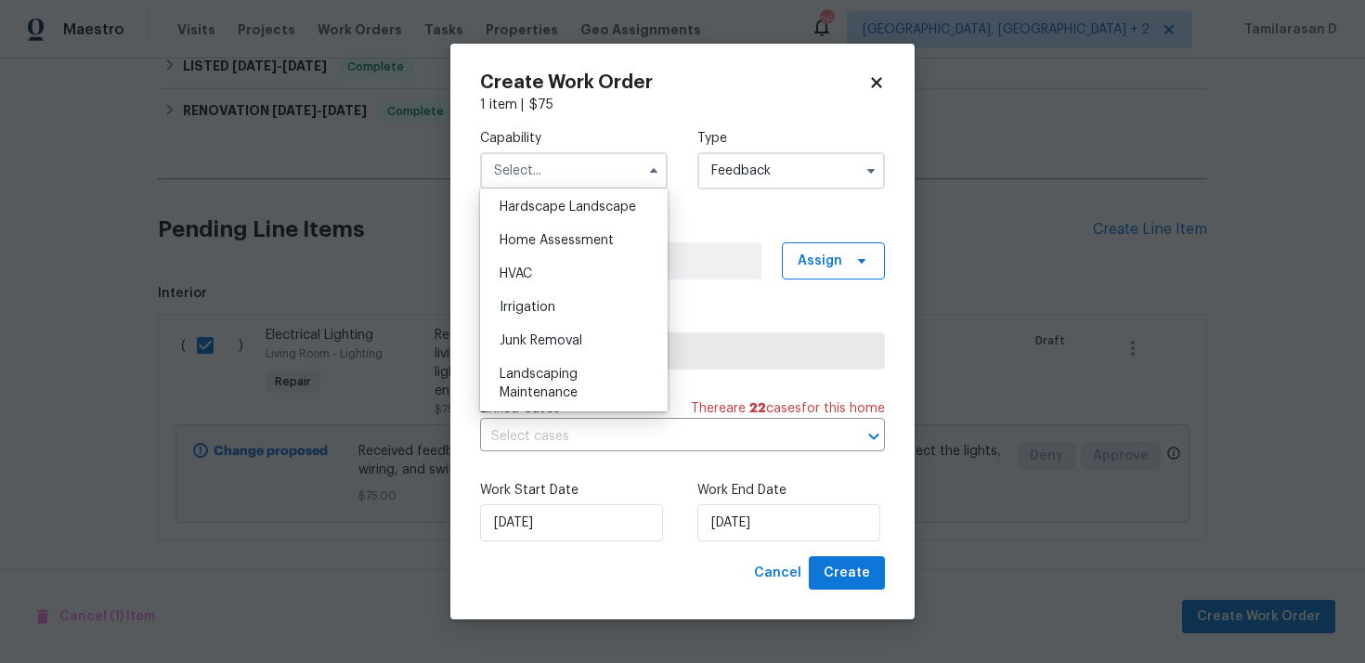
scroll to position [1004, 0]
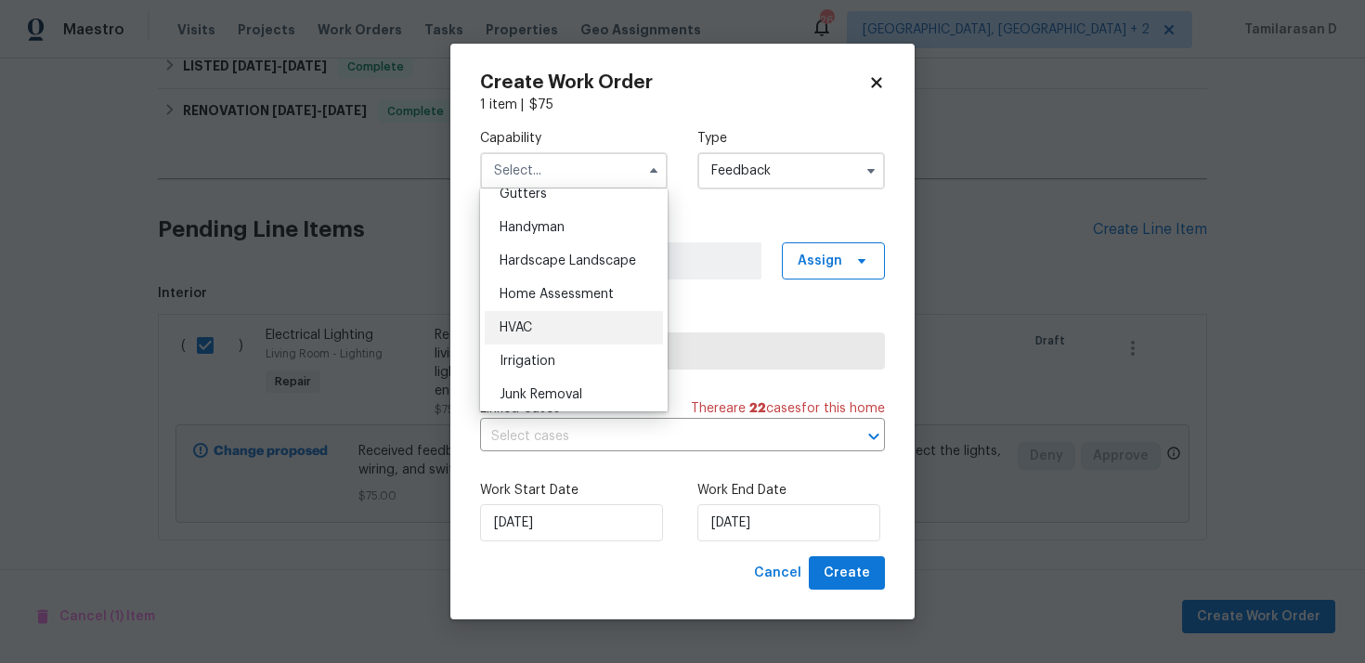
click at [520, 319] on div "HVAC" at bounding box center [574, 327] width 178 height 33
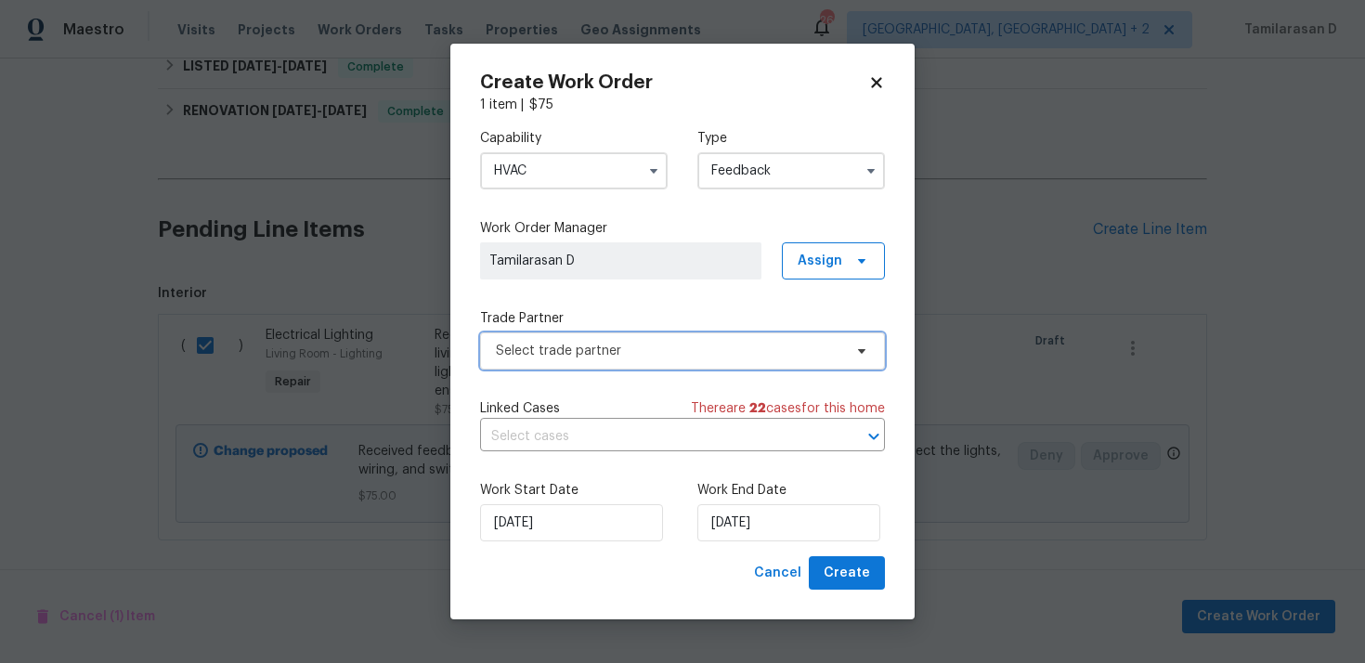
click at [544, 354] on span "Select trade partner" at bounding box center [669, 351] width 346 height 19
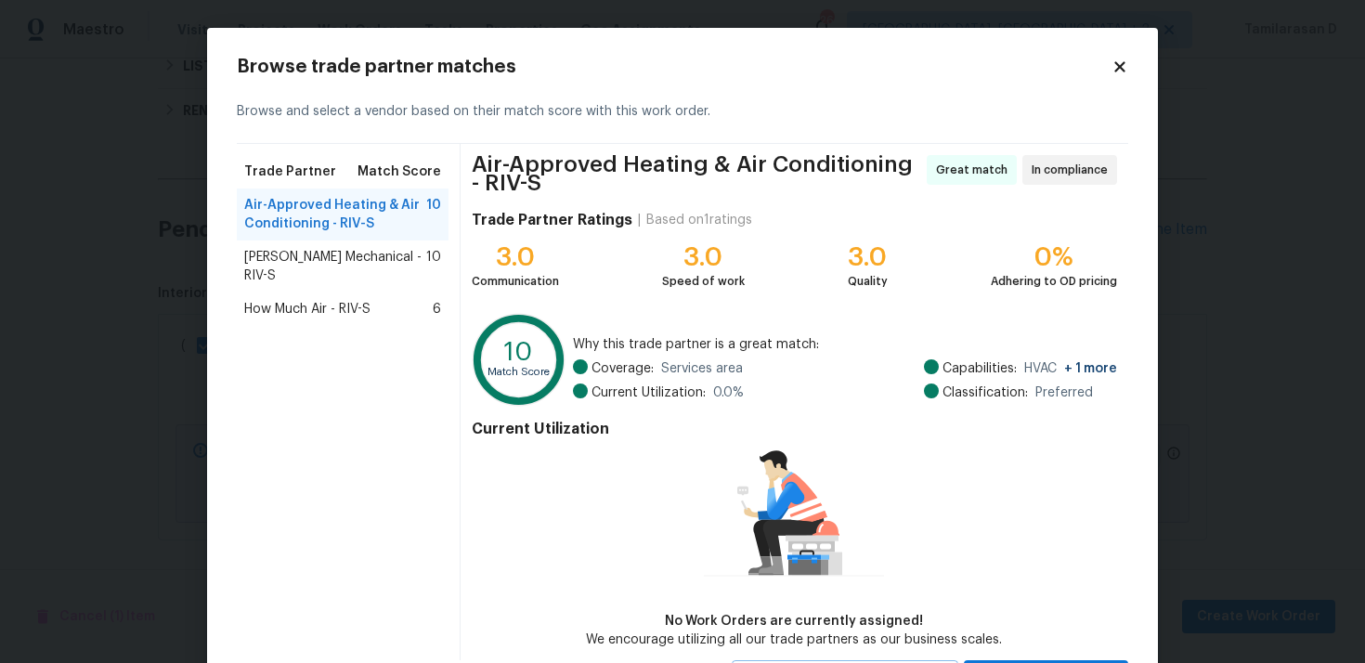
click at [1141, 59] on div "Browse trade partner matches Browse and select a vendor based on their match sc…" at bounding box center [682, 376] width 951 height 697
click at [1122, 63] on icon at bounding box center [1119, 66] width 10 height 10
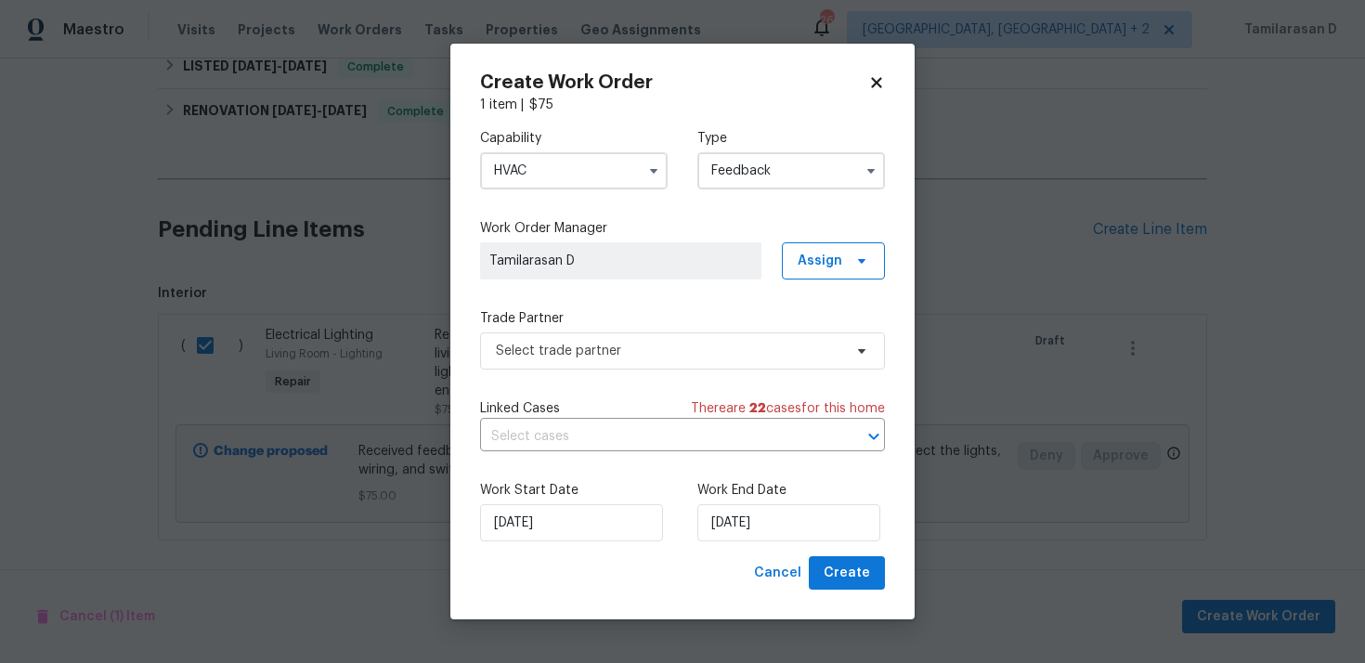
click at [610, 162] on input "HVAC" at bounding box center [574, 170] width 188 height 37
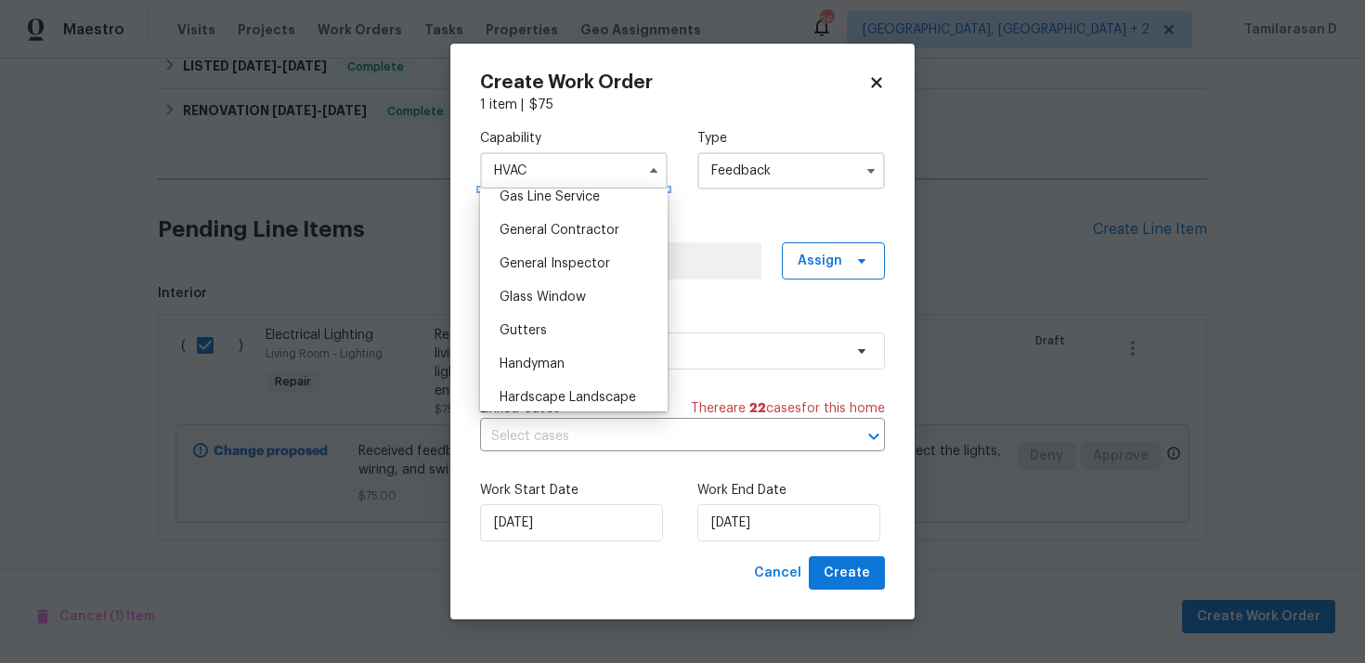
scroll to position [929, 0]
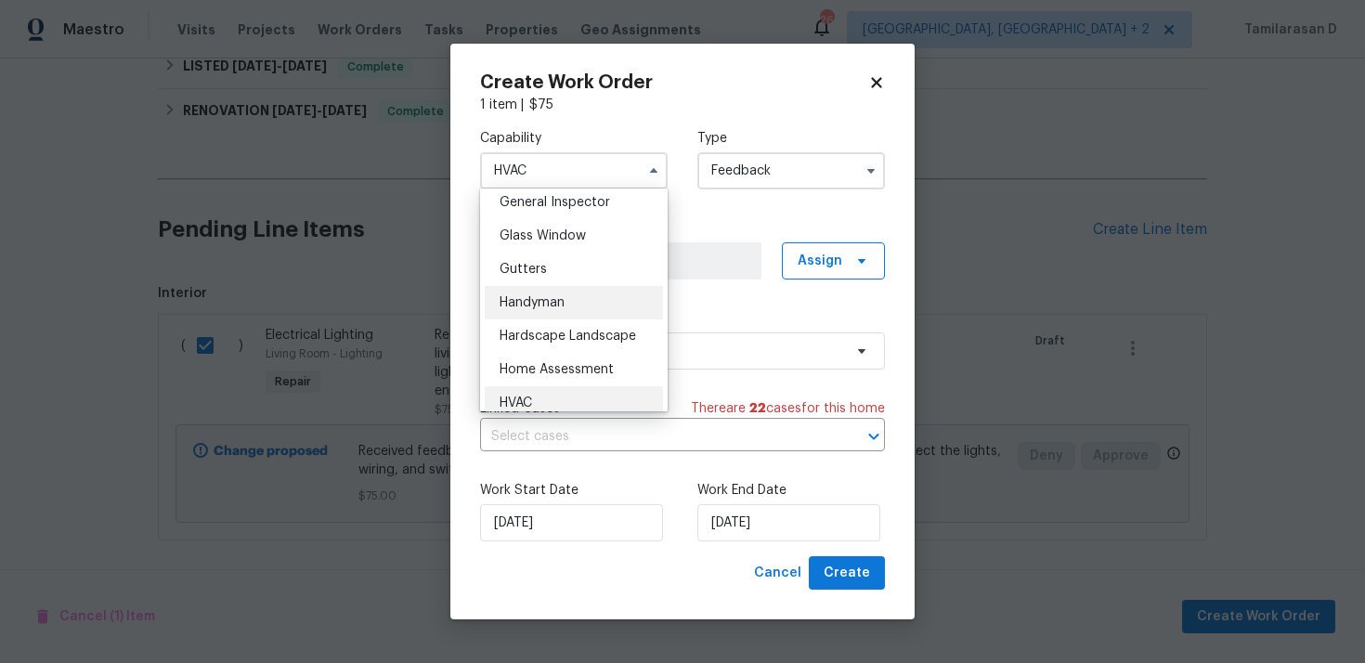
click at [528, 313] on div "Handyman" at bounding box center [574, 302] width 178 height 33
type input "Handyman"
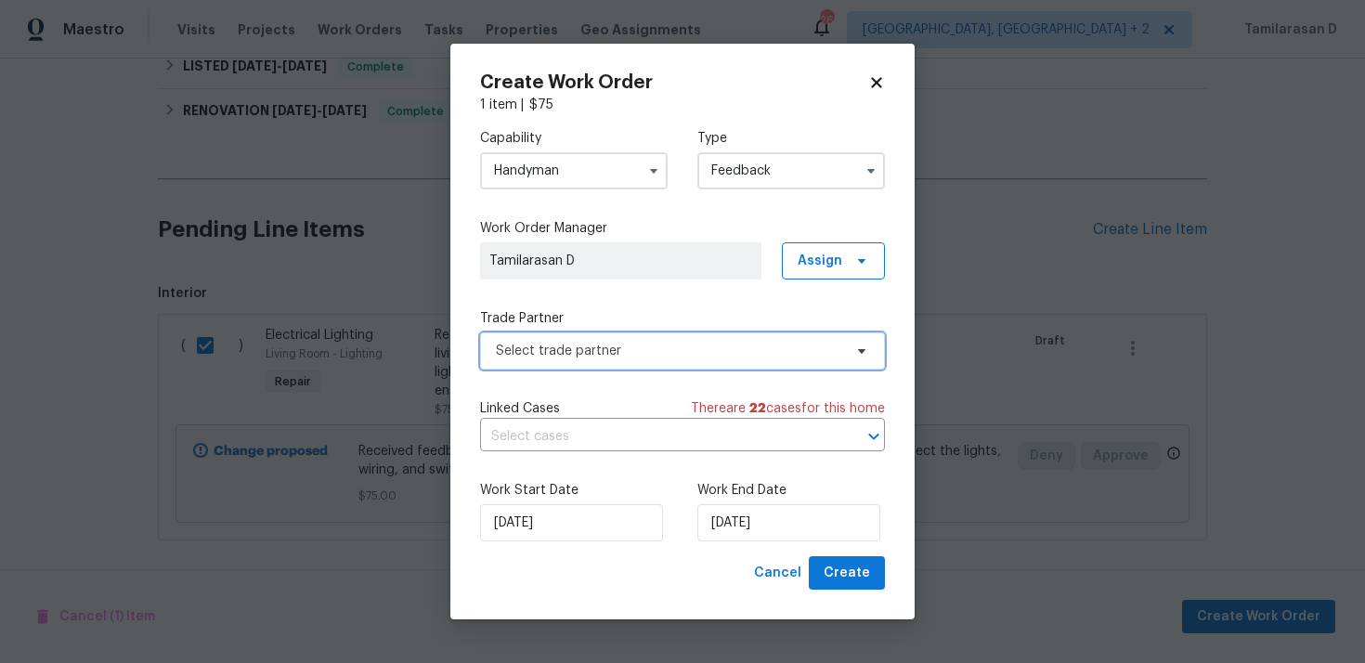
click at [541, 355] on span "Select trade partner" at bounding box center [669, 351] width 346 height 19
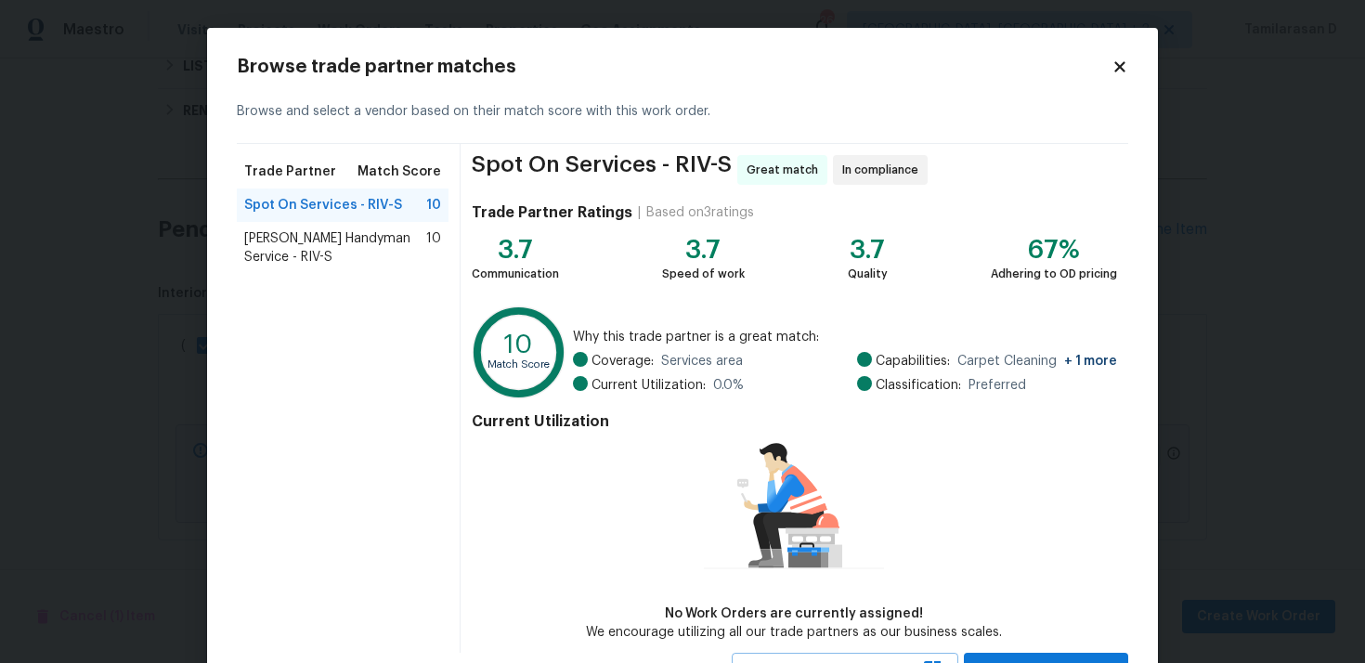
click at [286, 230] on span "[PERSON_NAME] Handyman Service - RIV-S" at bounding box center [335, 247] width 182 height 37
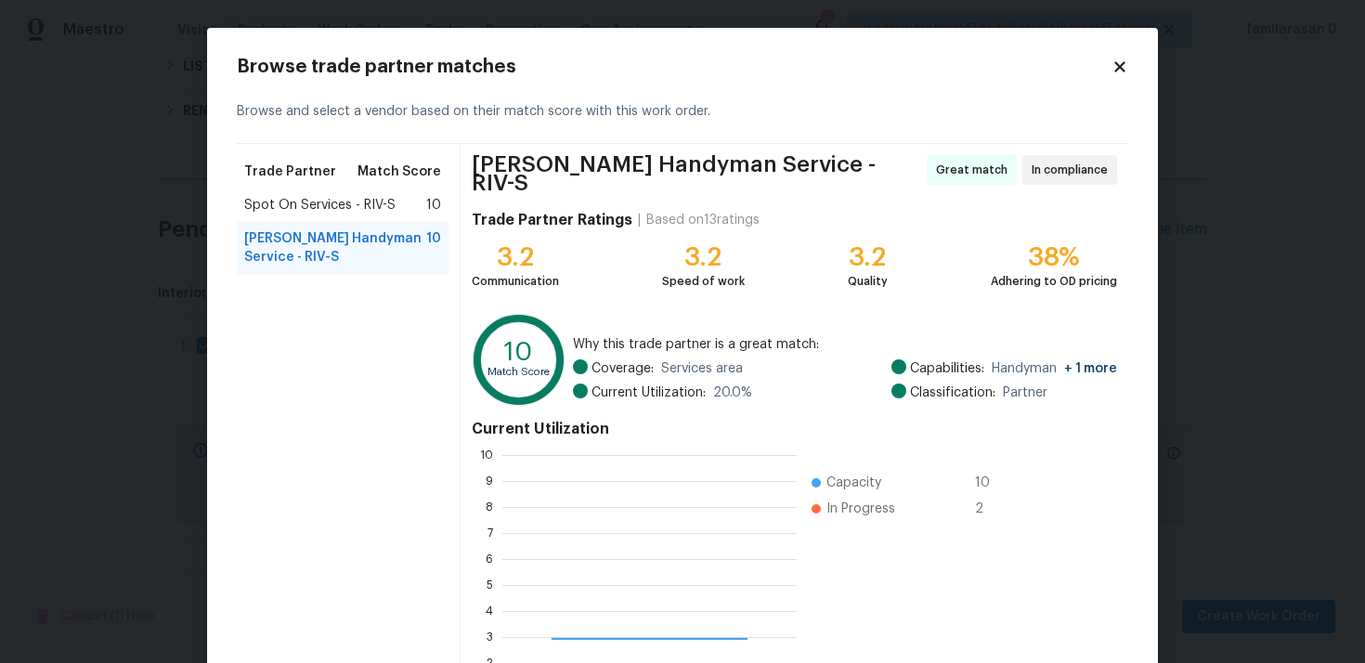
scroll to position [260, 294]
click at [289, 215] on div "Spot On Services - RIV-S 10" at bounding box center [343, 205] width 212 height 33
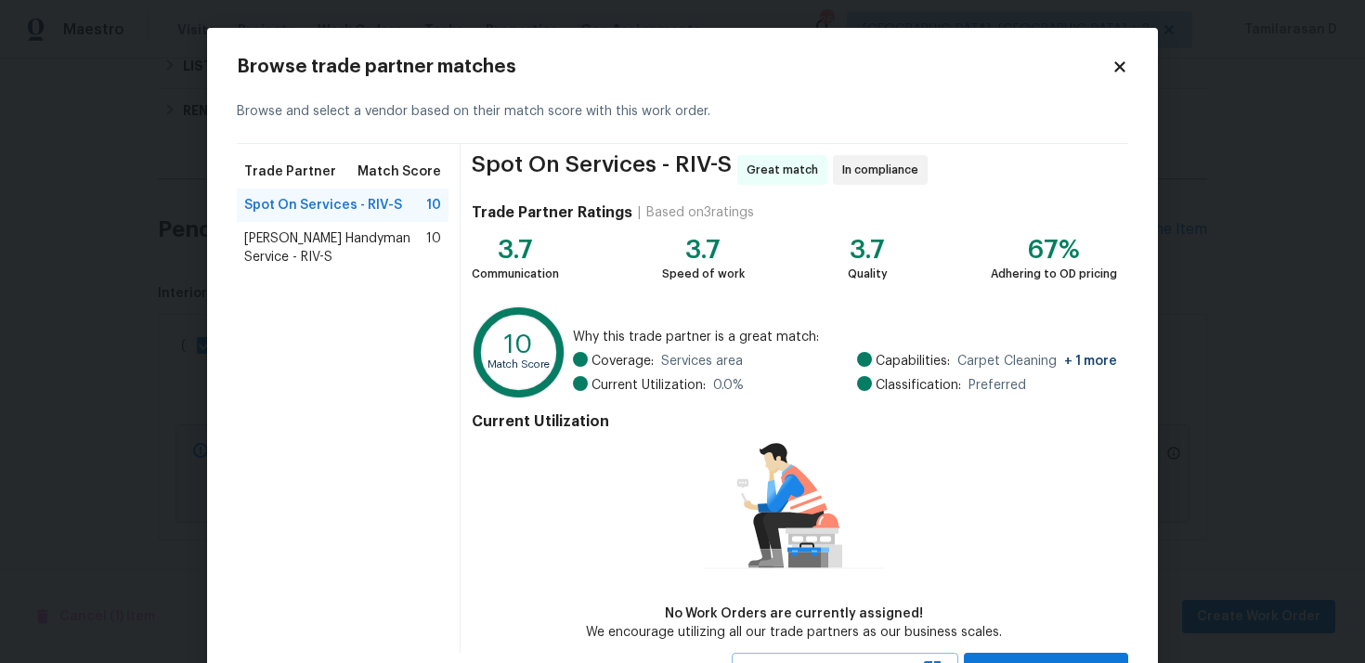
scroll to position [80, 0]
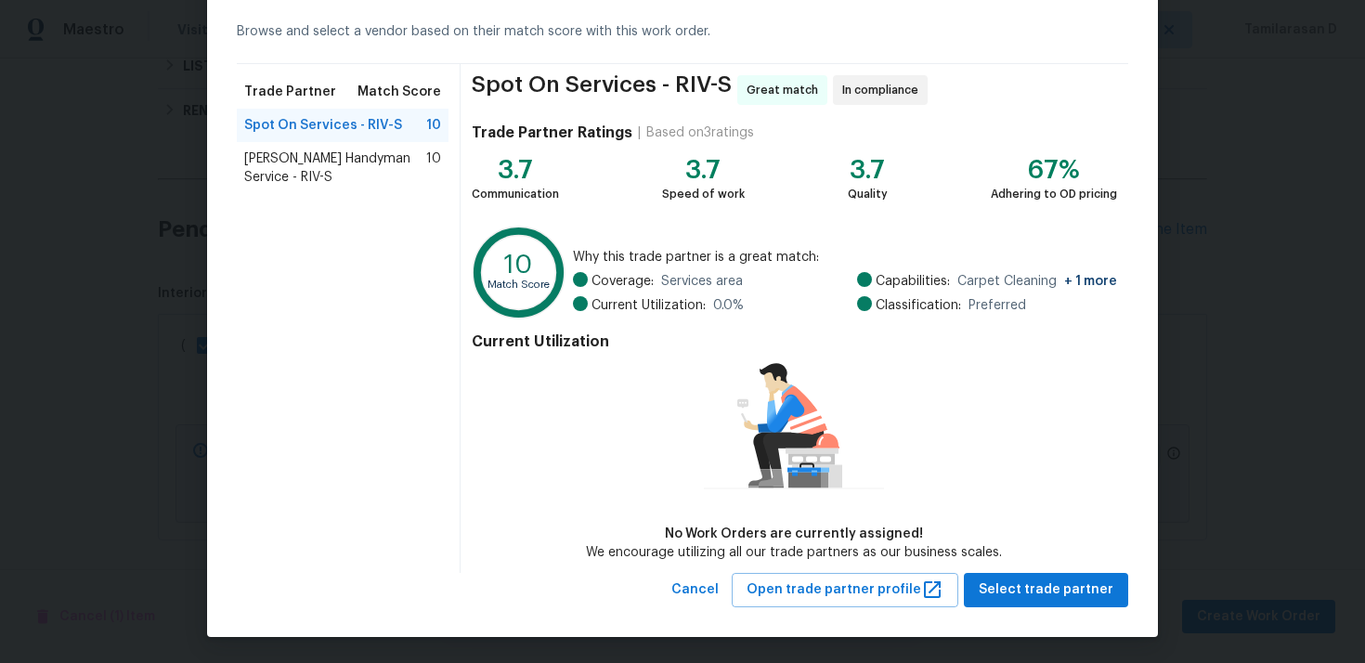
click at [263, 169] on span "[PERSON_NAME] Handyman Service - RIV-S" at bounding box center [335, 168] width 182 height 37
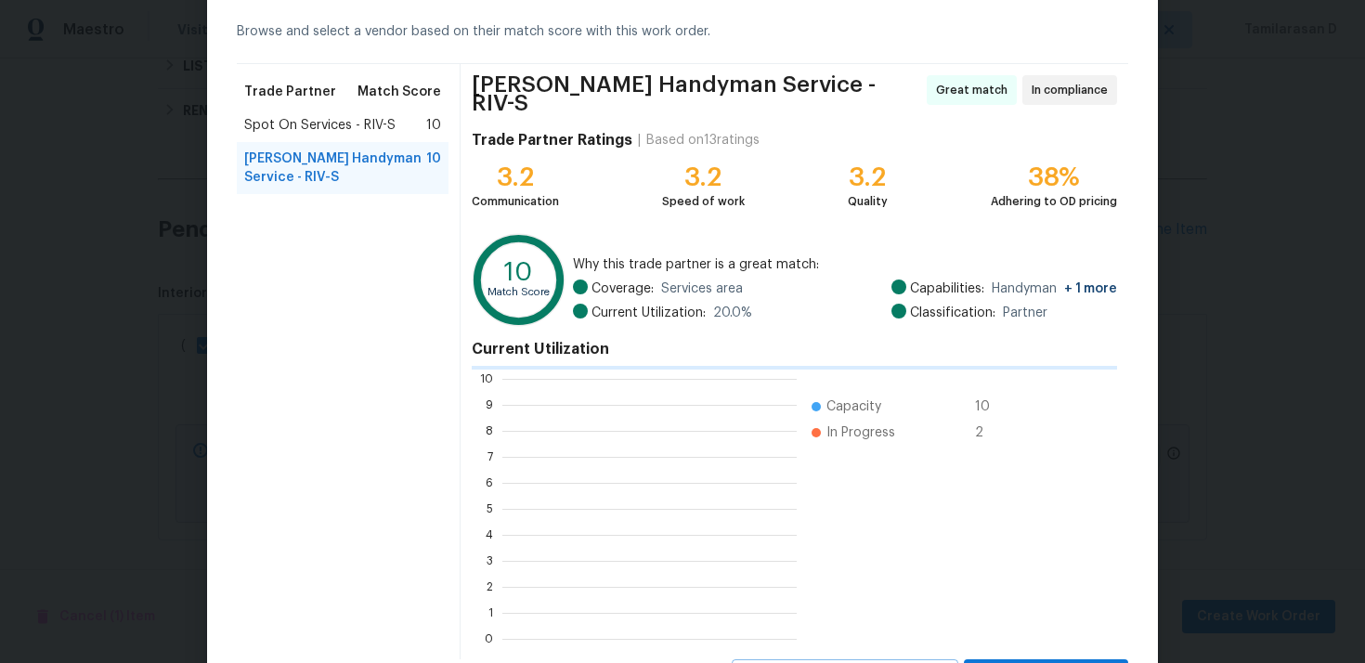
scroll to position [260, 294]
click at [278, 125] on span "Spot On Services - RIV-S" at bounding box center [319, 125] width 151 height 19
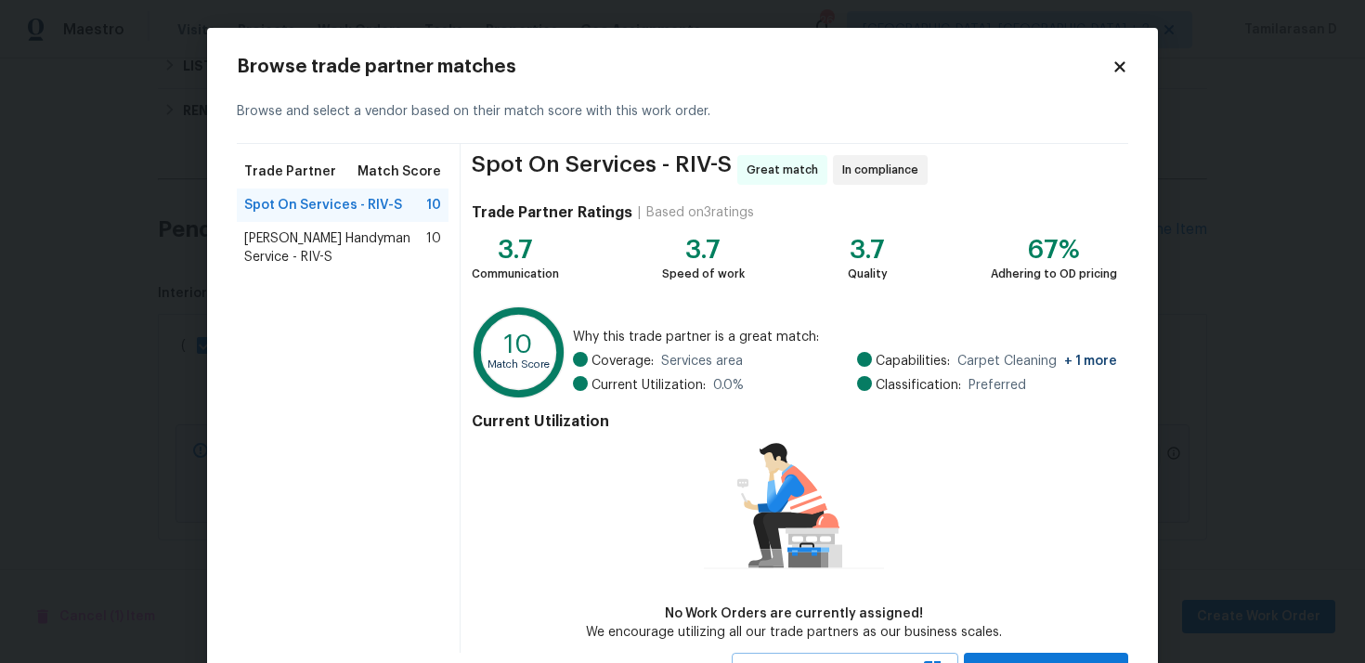
scroll to position [80, 0]
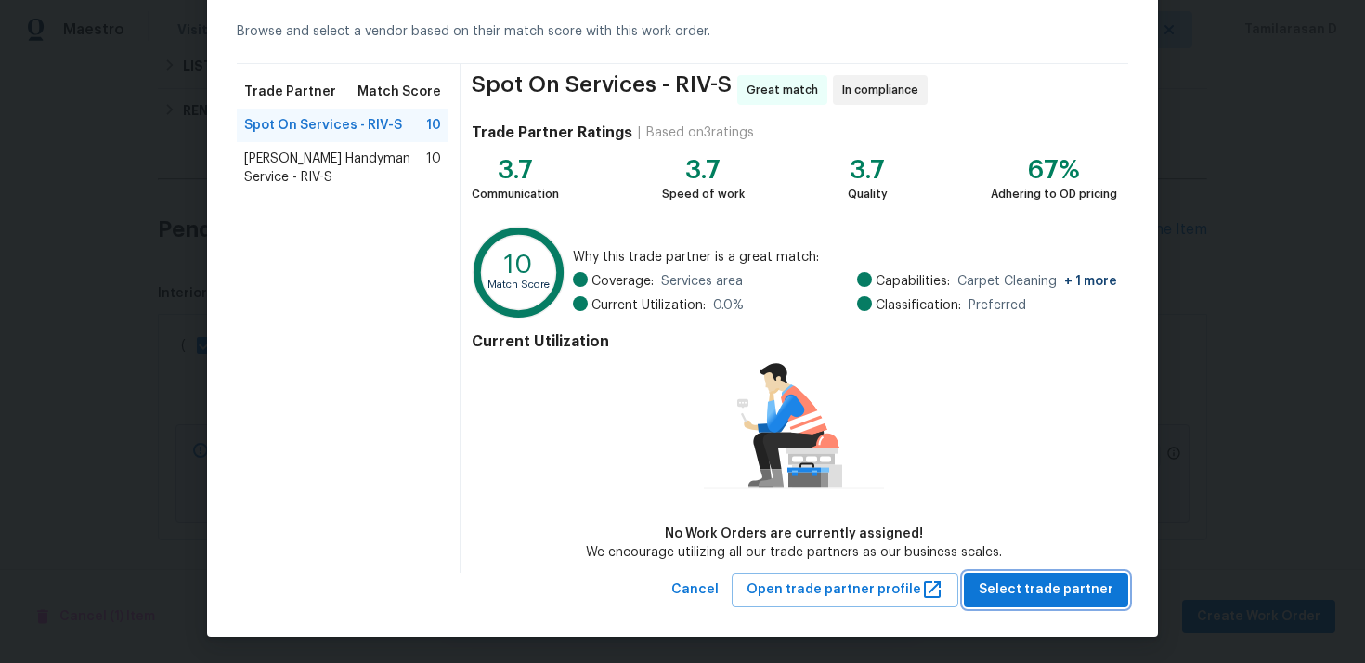
click at [1018, 593] on span "Select trade partner" at bounding box center [1046, 590] width 135 height 23
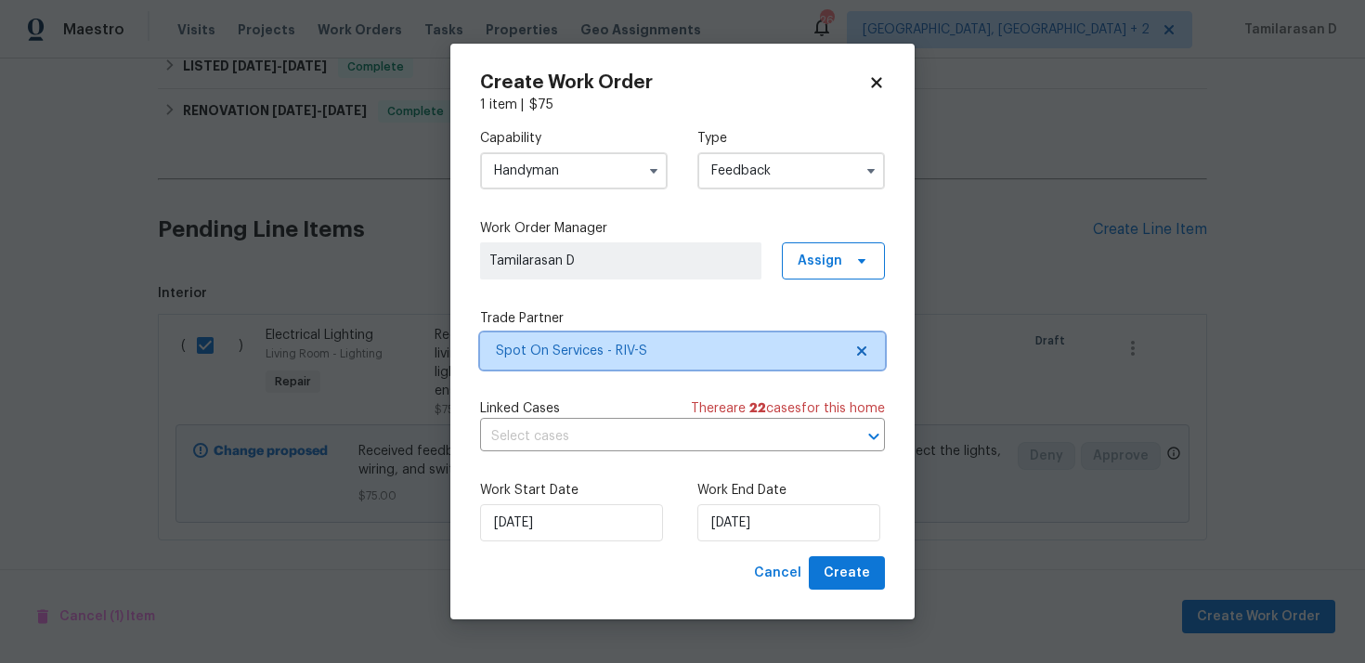
scroll to position [0, 0]
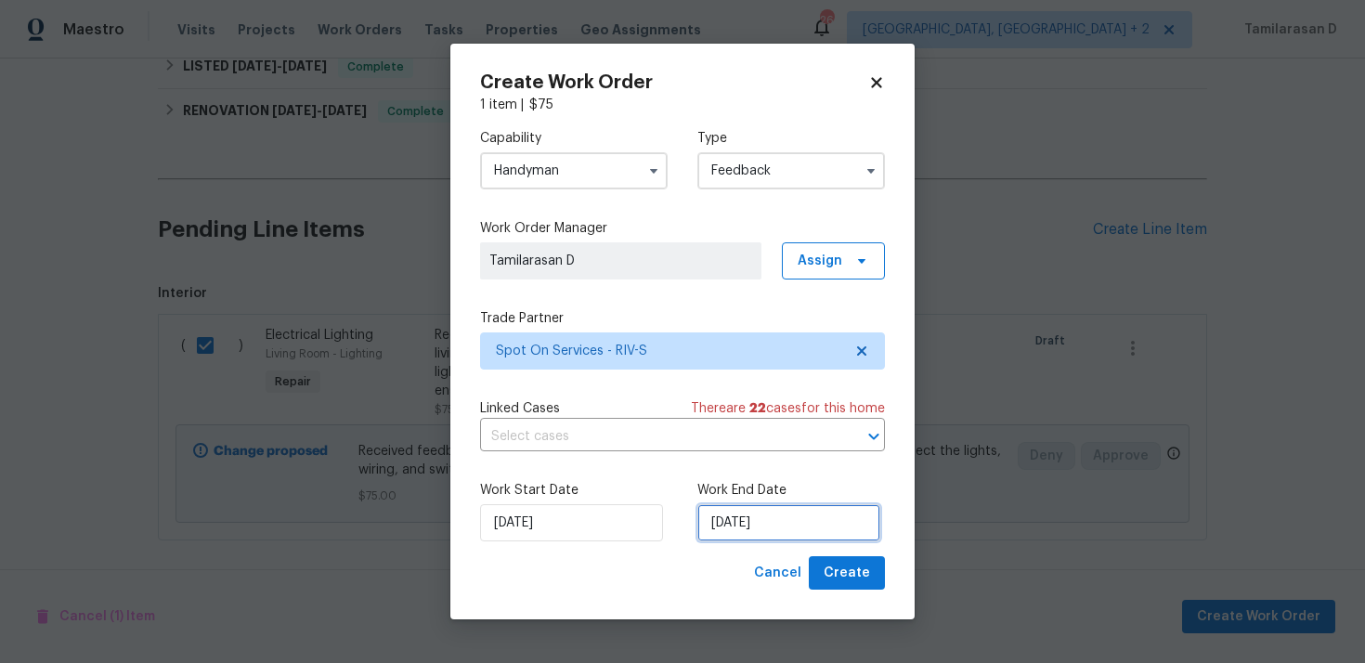
click at [756, 531] on input "[DATE]" at bounding box center [788, 522] width 183 height 37
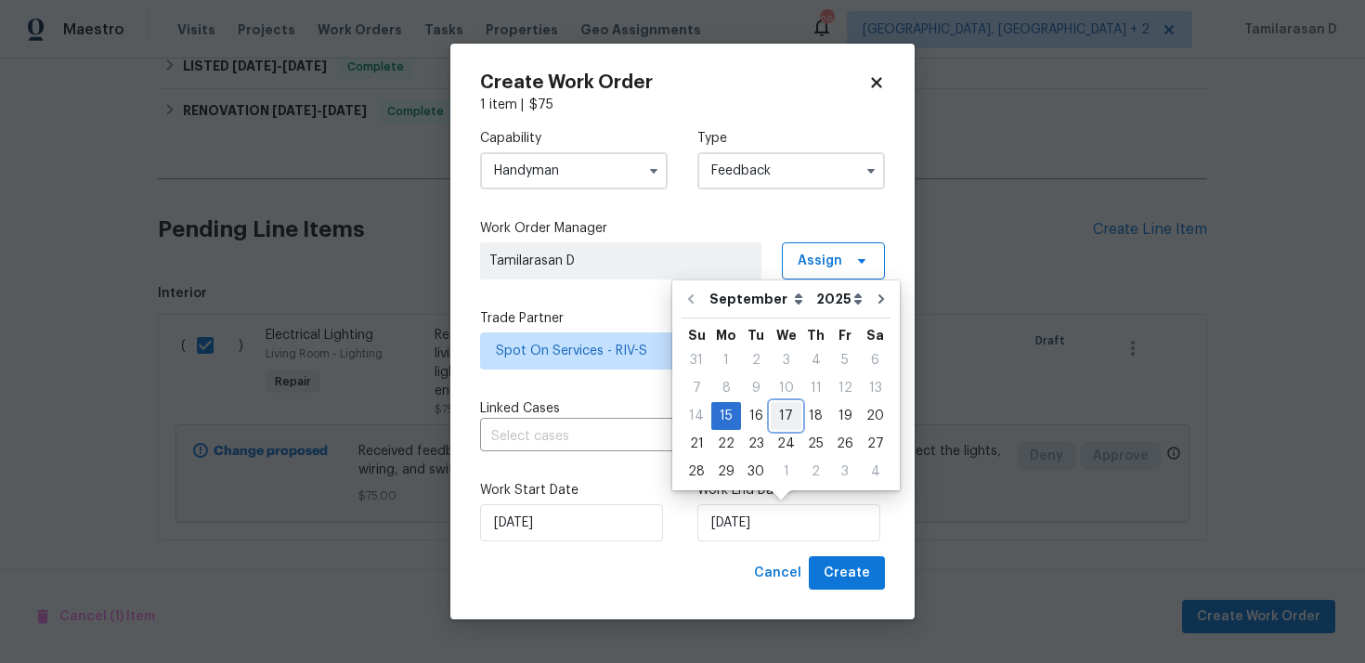
click at [780, 415] on div "17" at bounding box center [786, 416] width 31 height 26
type input "[DATE]"
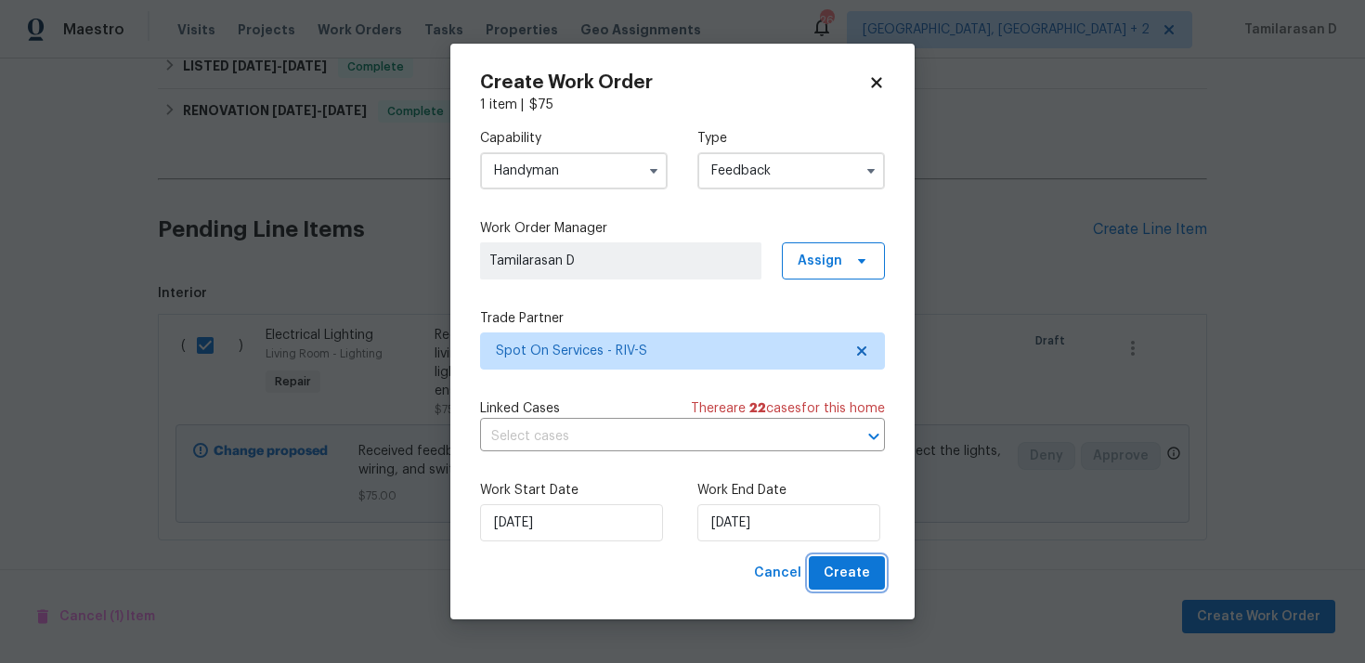
click at [853, 586] on button "Create" at bounding box center [847, 573] width 76 height 34
checkbox input "false"
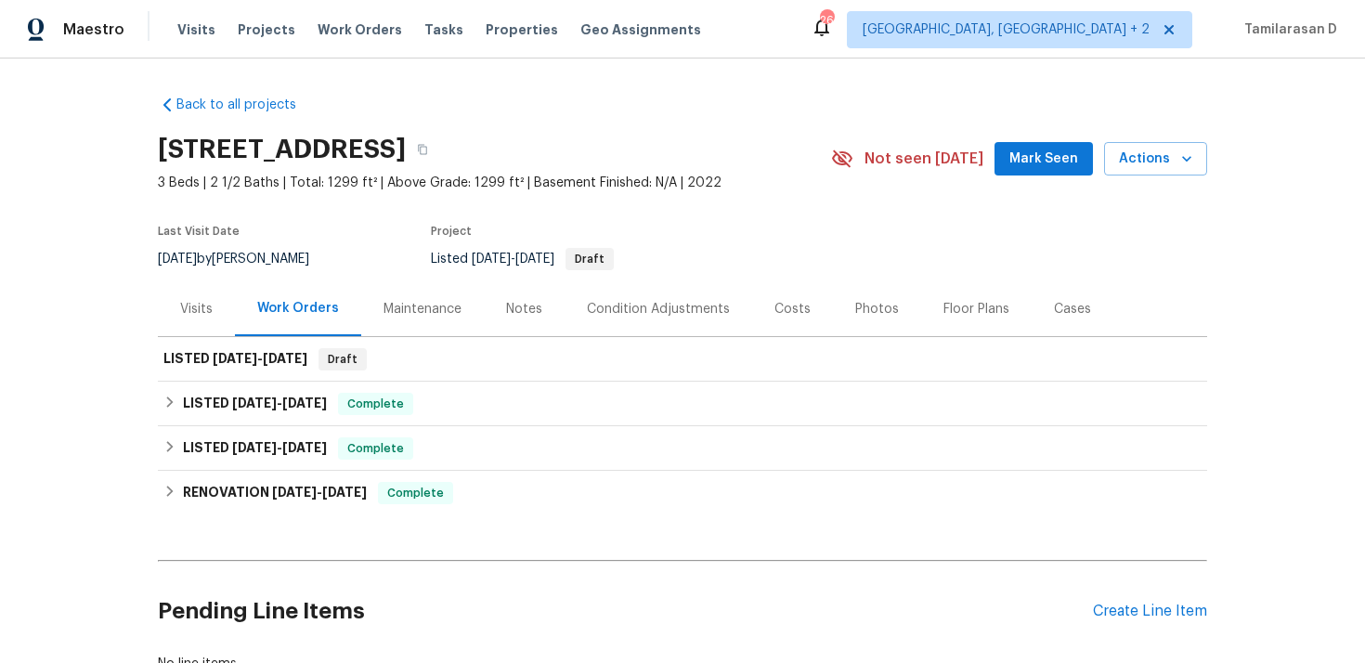
scroll to position [137, 0]
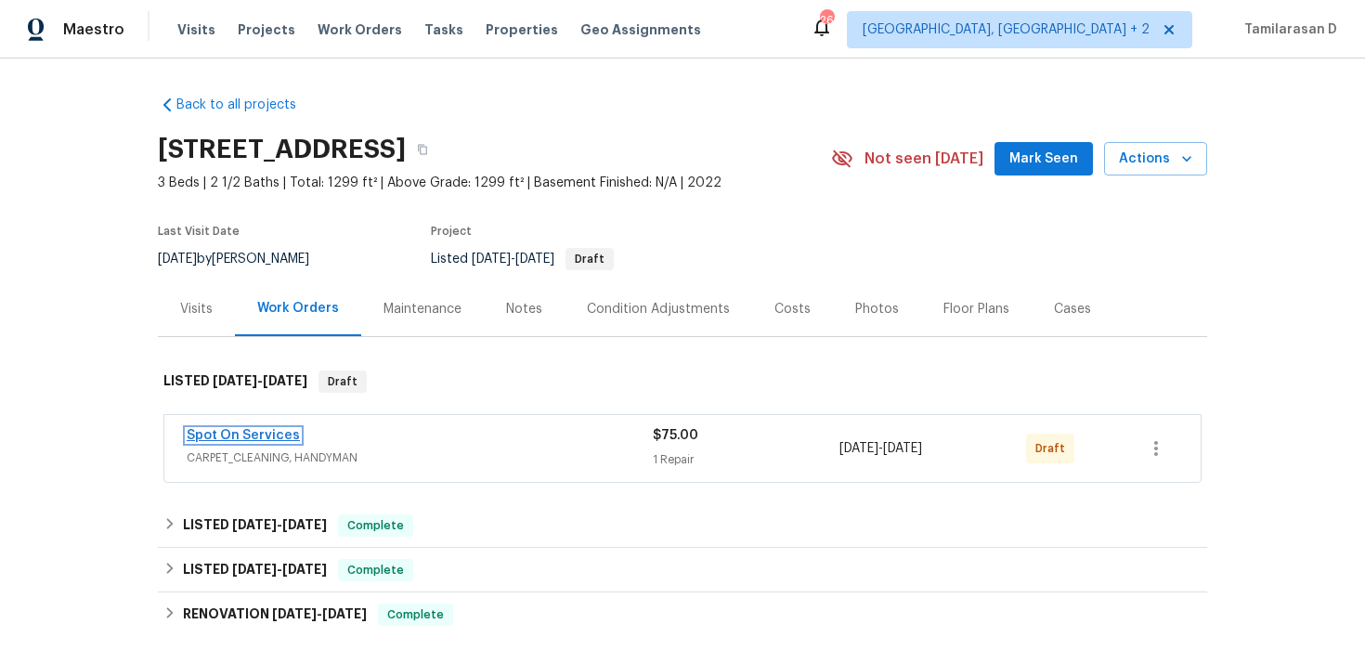
click at [246, 438] on link "Spot On Services" at bounding box center [243, 435] width 113 height 13
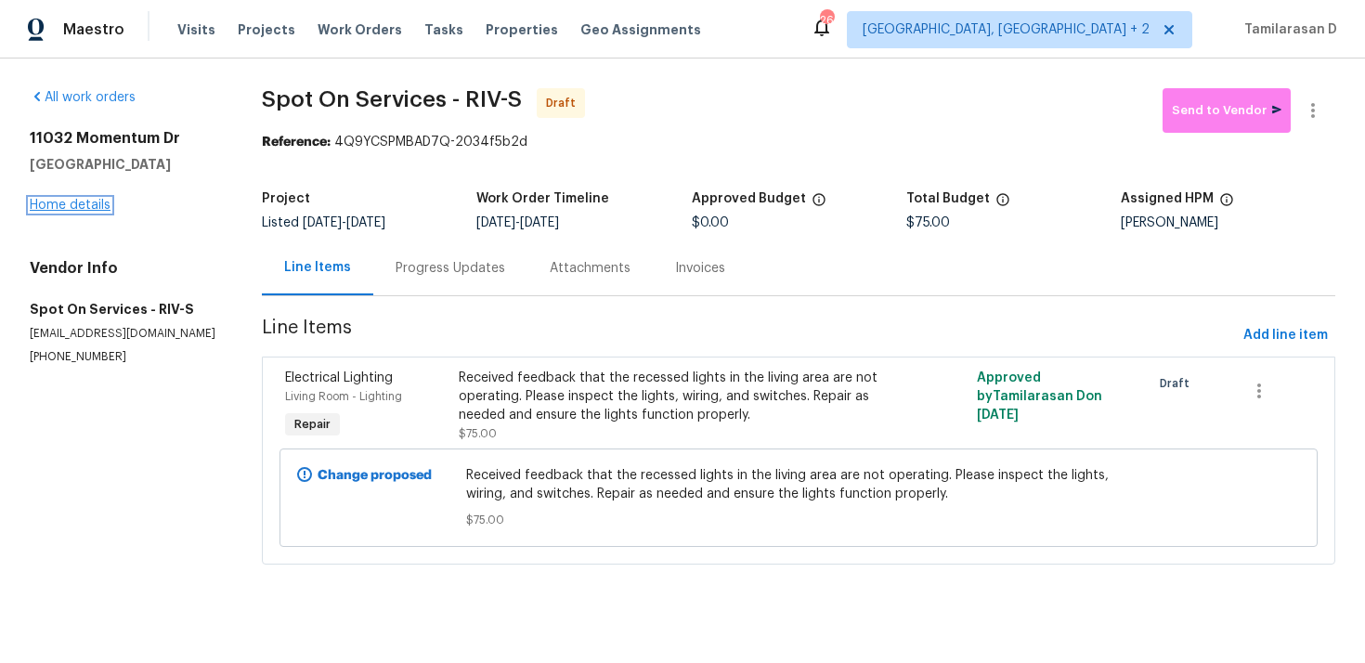
click at [84, 212] on link "Home details" at bounding box center [70, 205] width 81 height 13
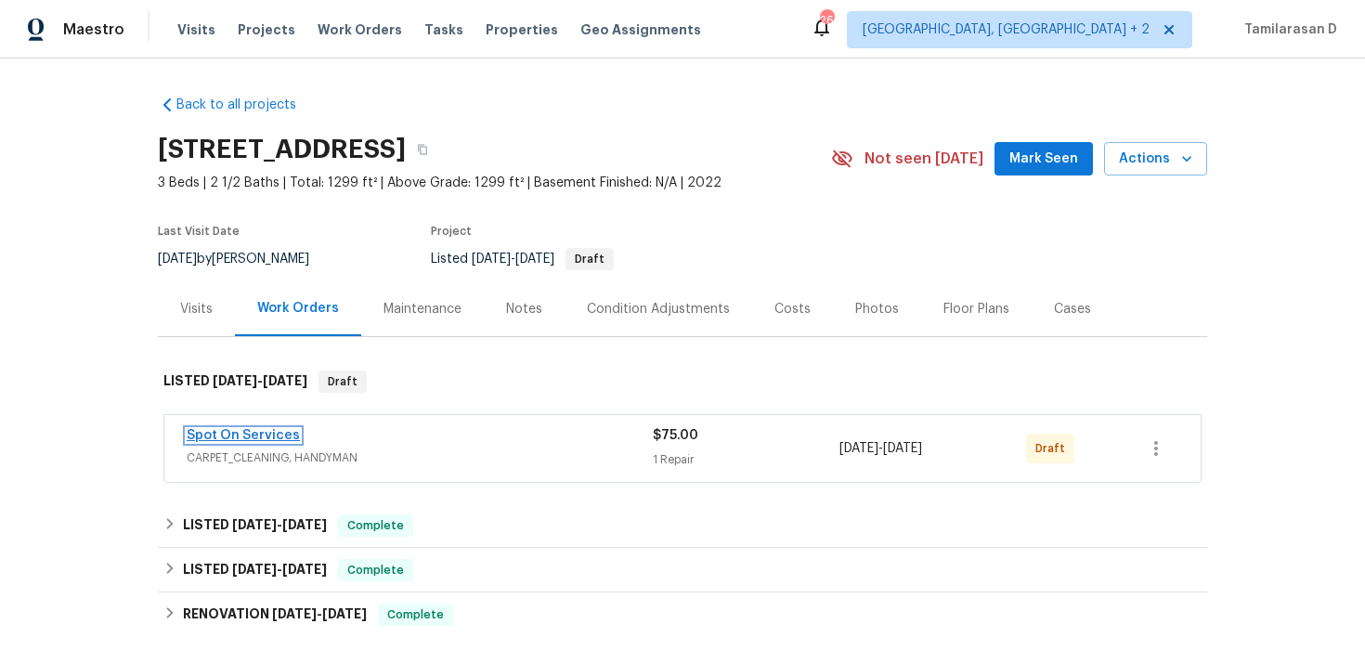
click at [285, 432] on link "Spot On Services" at bounding box center [243, 435] width 113 height 13
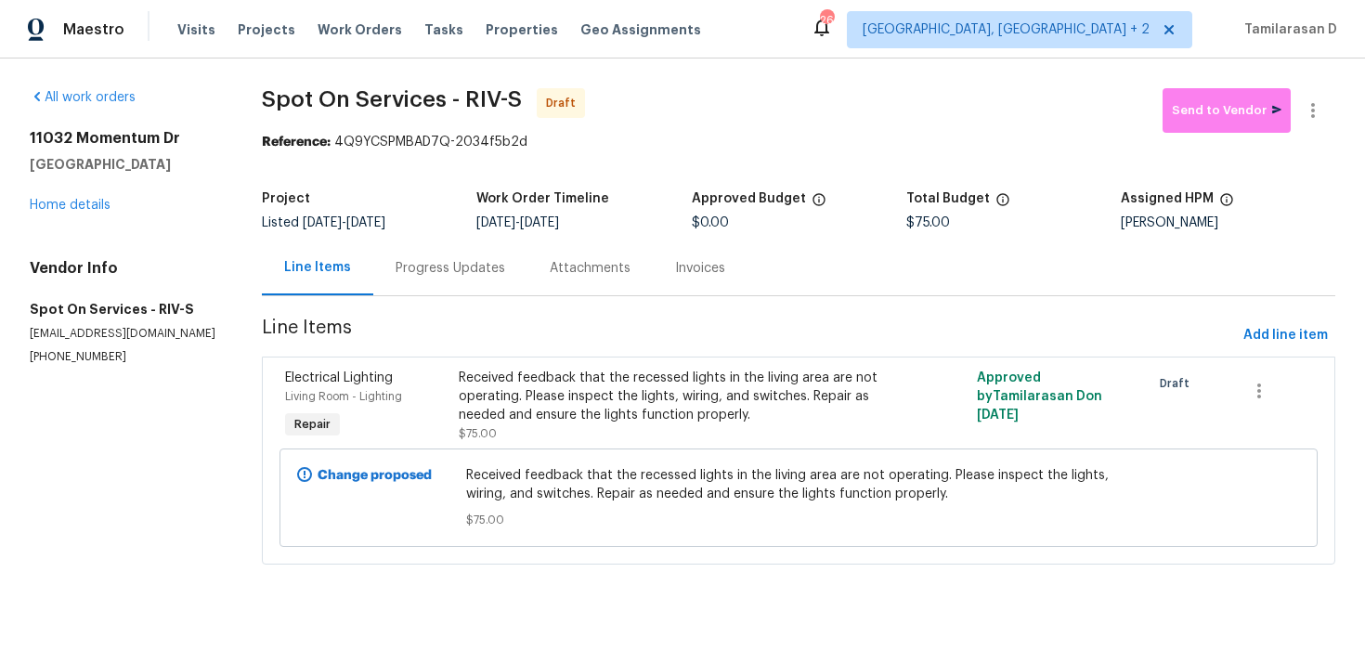
click at [420, 268] on div "Progress Updates" at bounding box center [451, 268] width 110 height 19
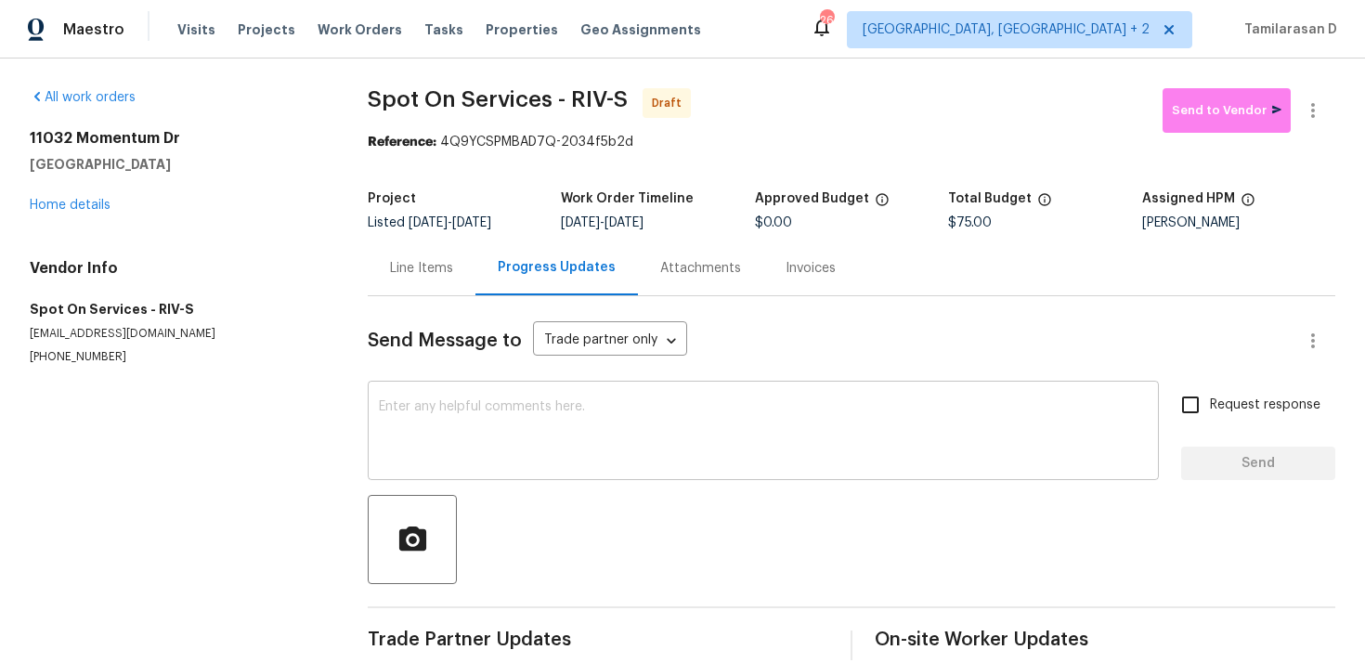
scroll to position [27, 0]
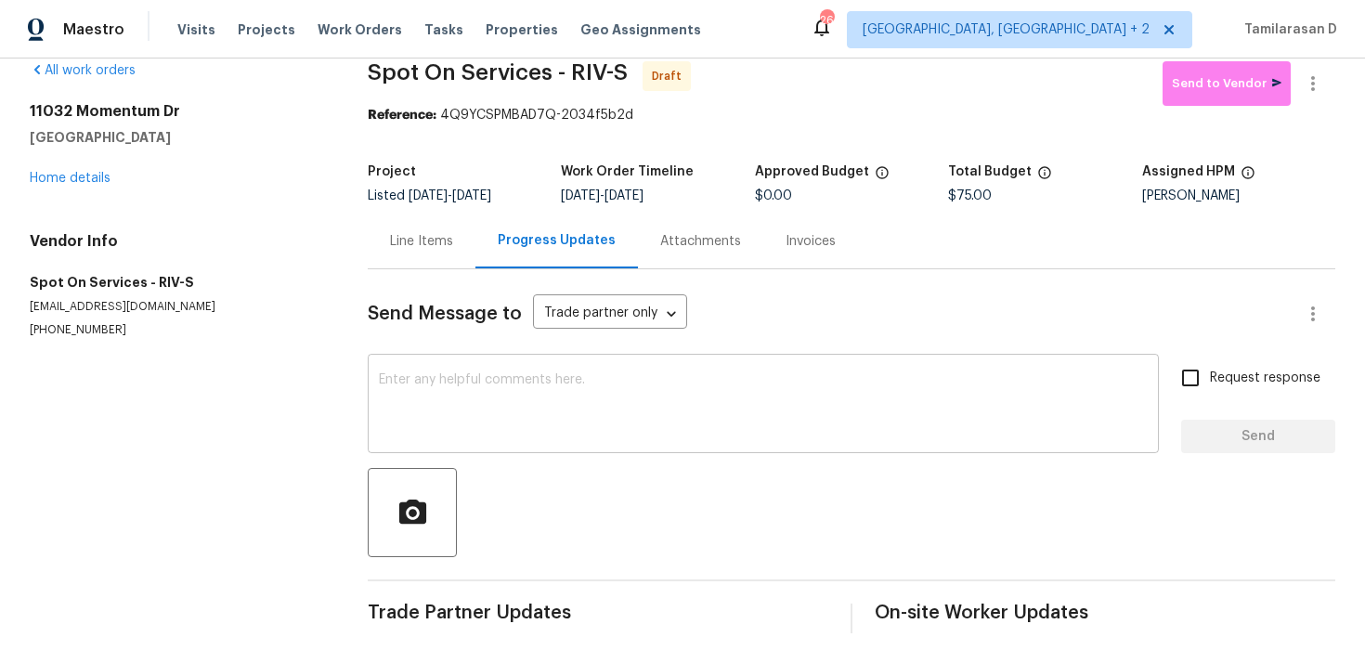
click at [440, 400] on textarea at bounding box center [763, 405] width 769 height 65
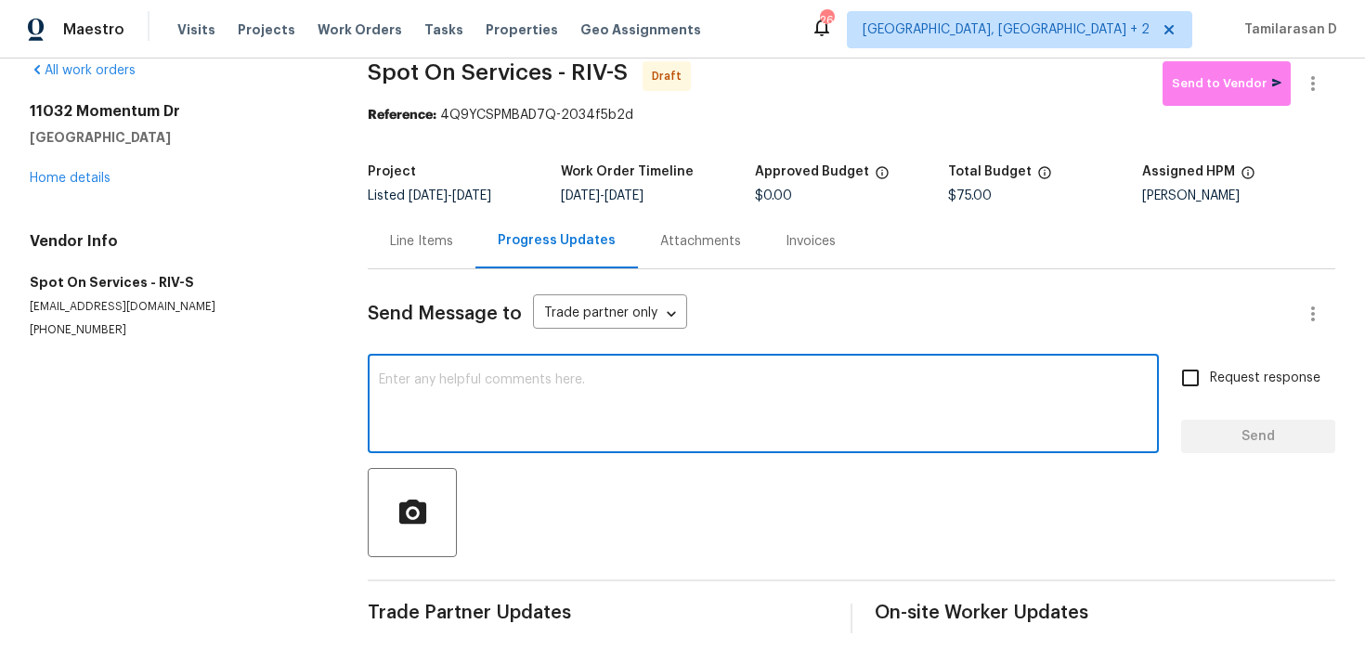
click at [428, 382] on textarea at bounding box center [763, 405] width 769 height 65
paste textarea "Hey, this is Tamil from Opendoor. I’m confirming you received the WO for the pr…"
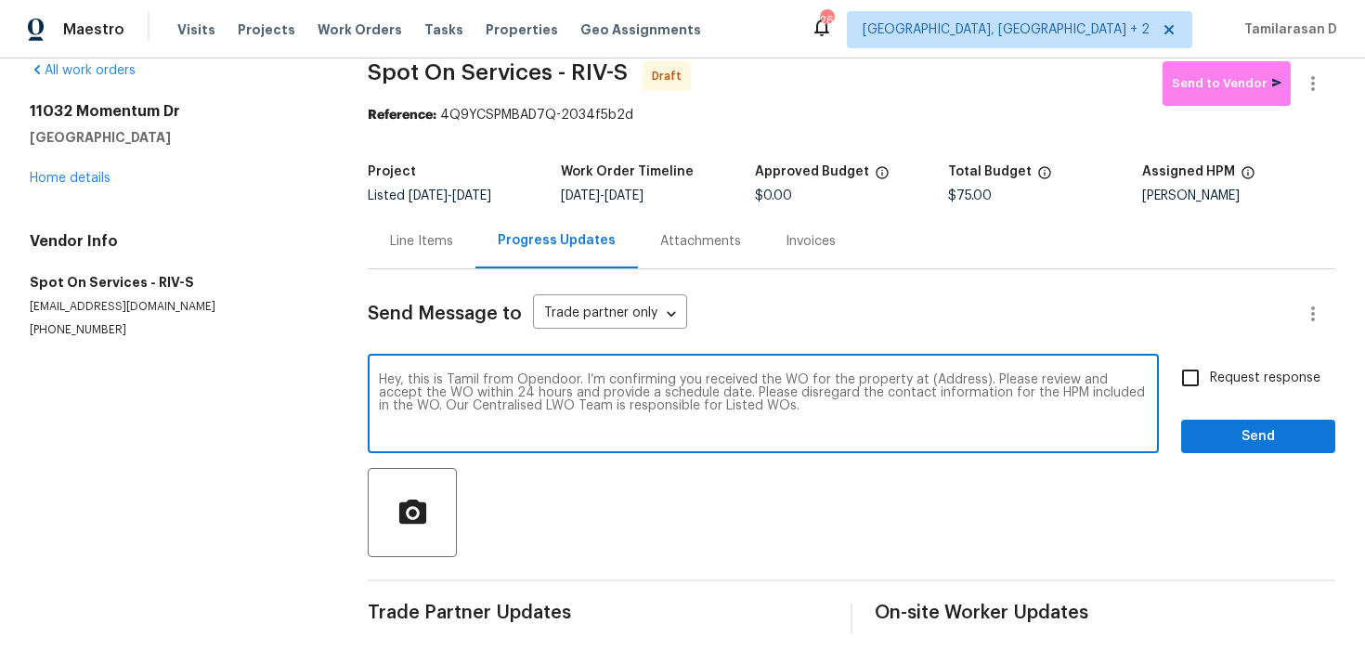
click at [950, 380] on textarea "Hey, this is Tamil from Opendoor. I’m confirming you received the WO for the pr…" at bounding box center [763, 405] width 769 height 65
paste textarea "[STREET_ADDRESS]"
type textarea "Hey, this is Tamil from Opendoor. I’m confirming you received the WO for the pr…"
click at [1192, 370] on input "Request response" at bounding box center [1190, 377] width 39 height 39
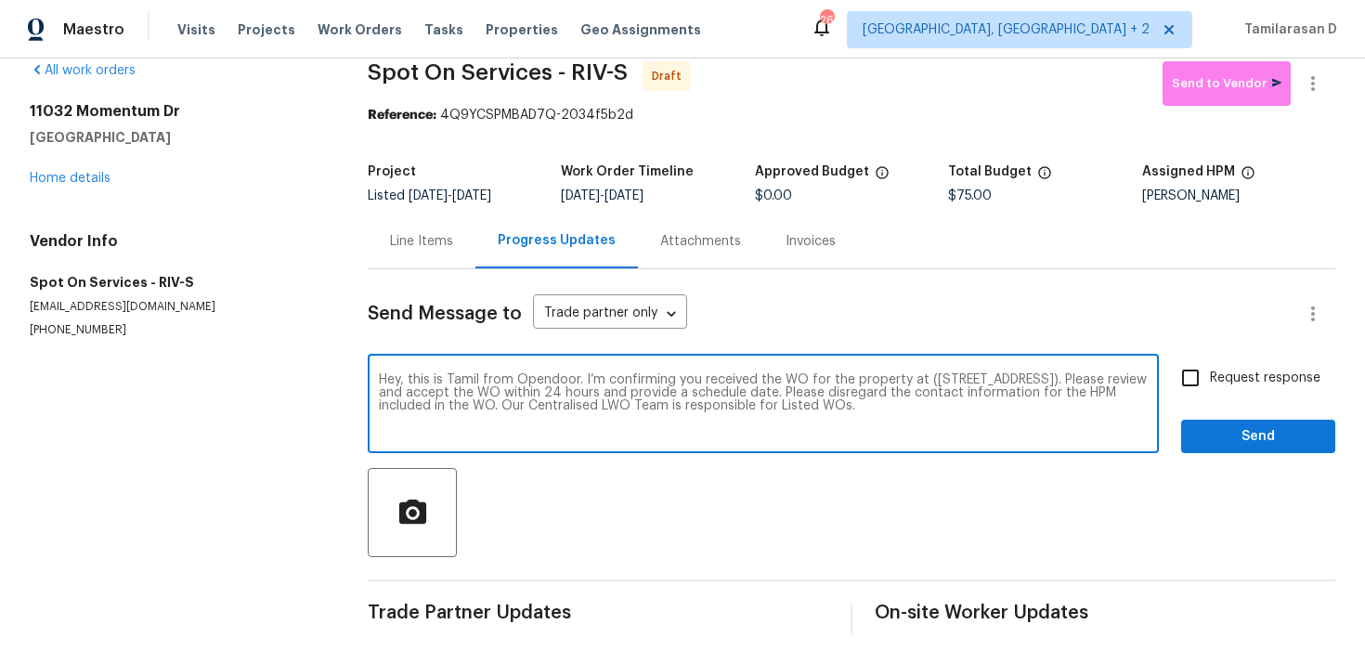
checkbox input "true"
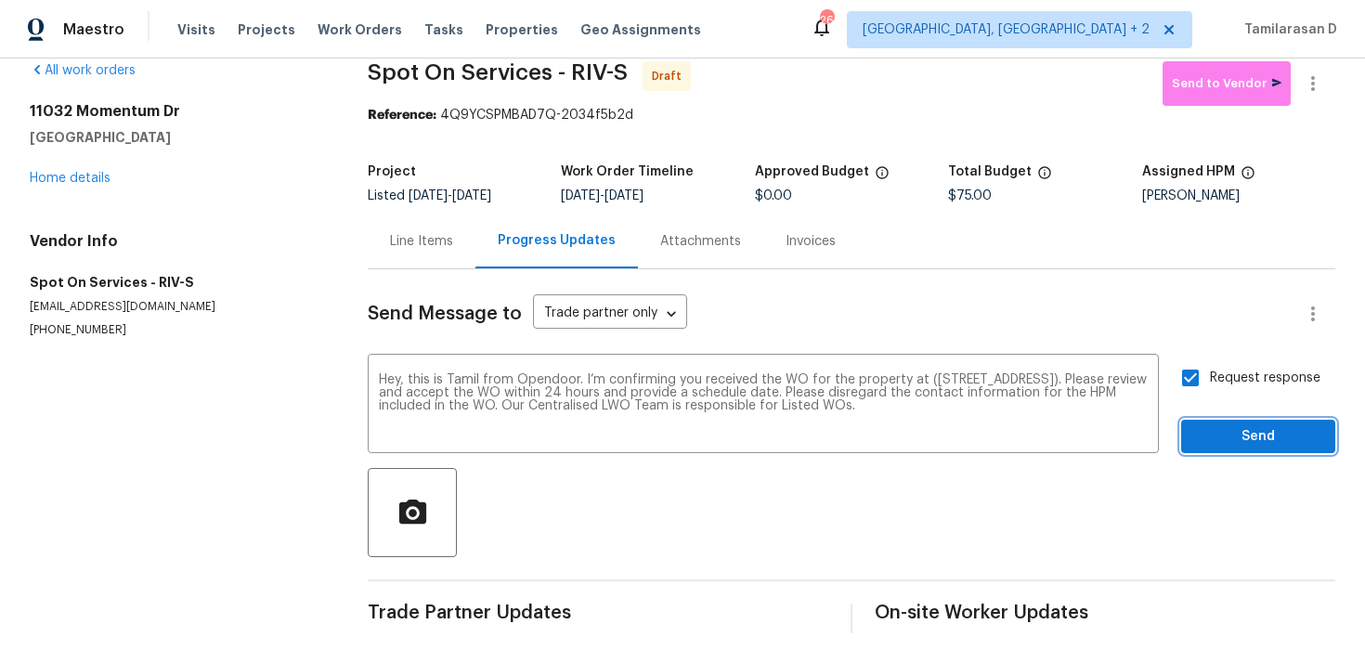
click at [1231, 437] on span "Send" at bounding box center [1258, 436] width 124 height 23
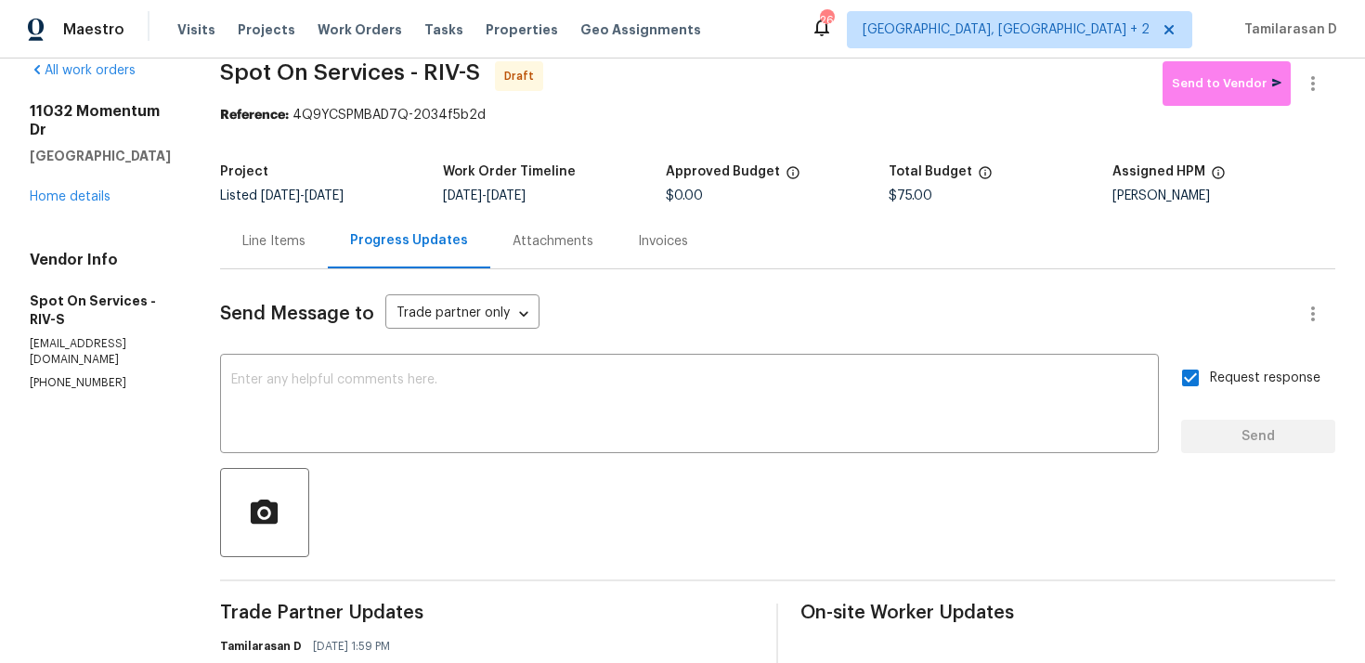
scroll to position [174, 0]
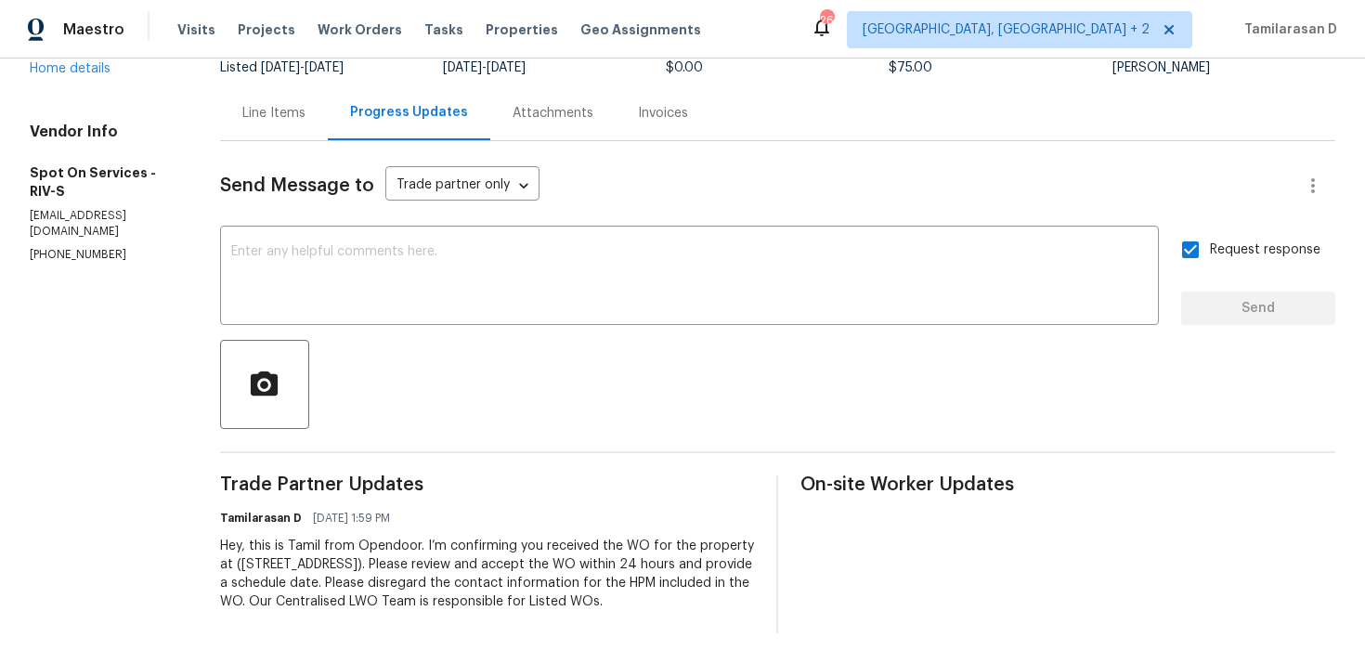
click at [339, 340] on div at bounding box center [777, 384] width 1115 height 89
click at [372, 279] on textarea at bounding box center [689, 277] width 917 height 65
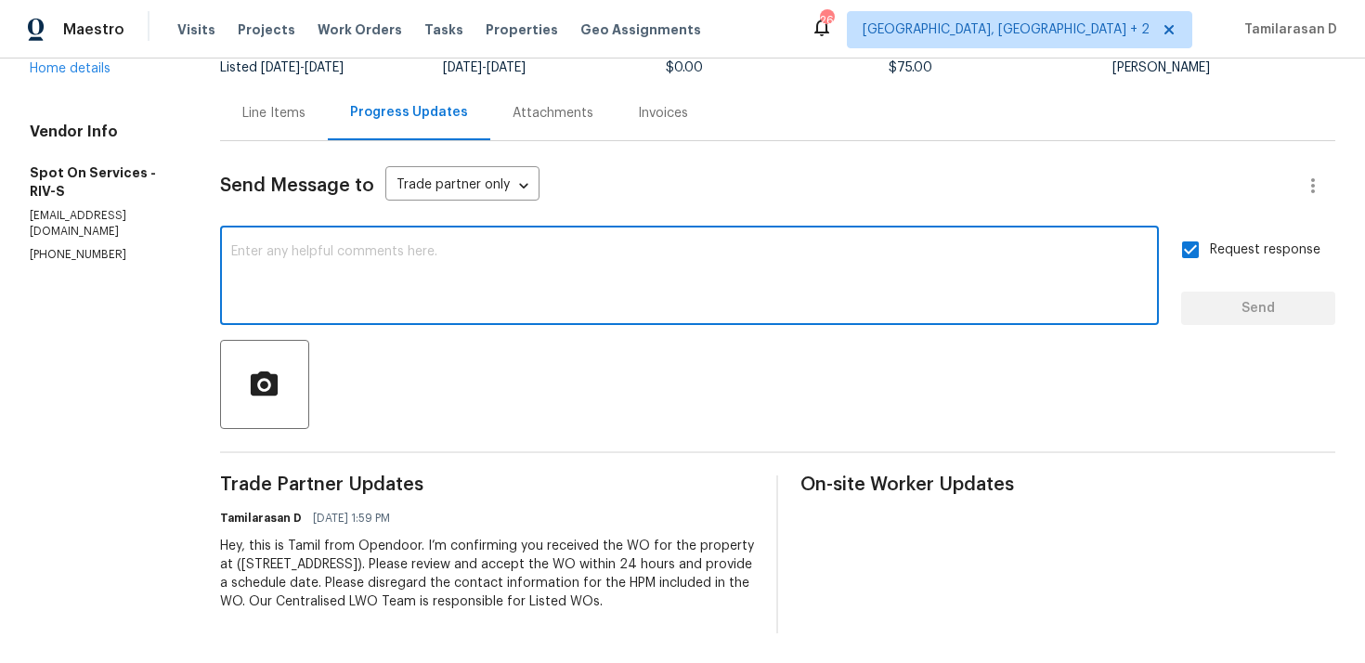
paste textarea "Attention All Work Orders must include before-photos (both close-up and wide-an…"
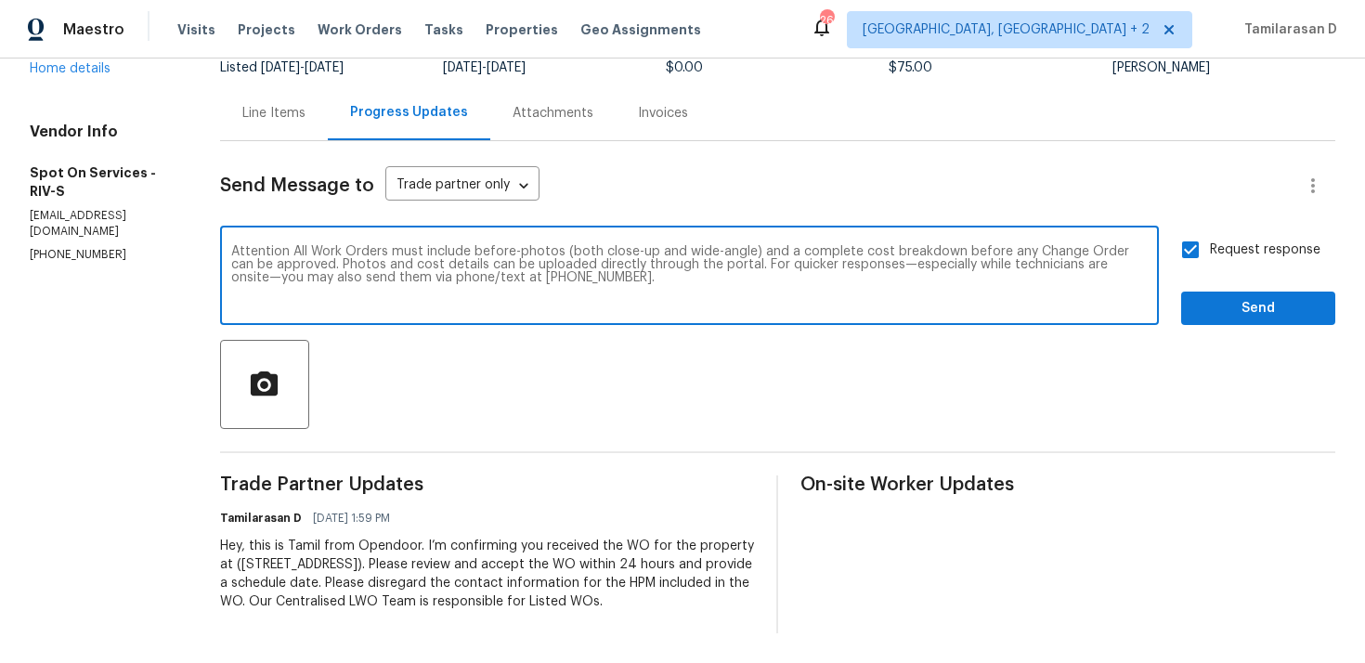
type textarea "Attention All Work Orders must include before-photos (both close-up and wide-an…"
click at [1224, 297] on span "Send" at bounding box center [1258, 308] width 124 height 23
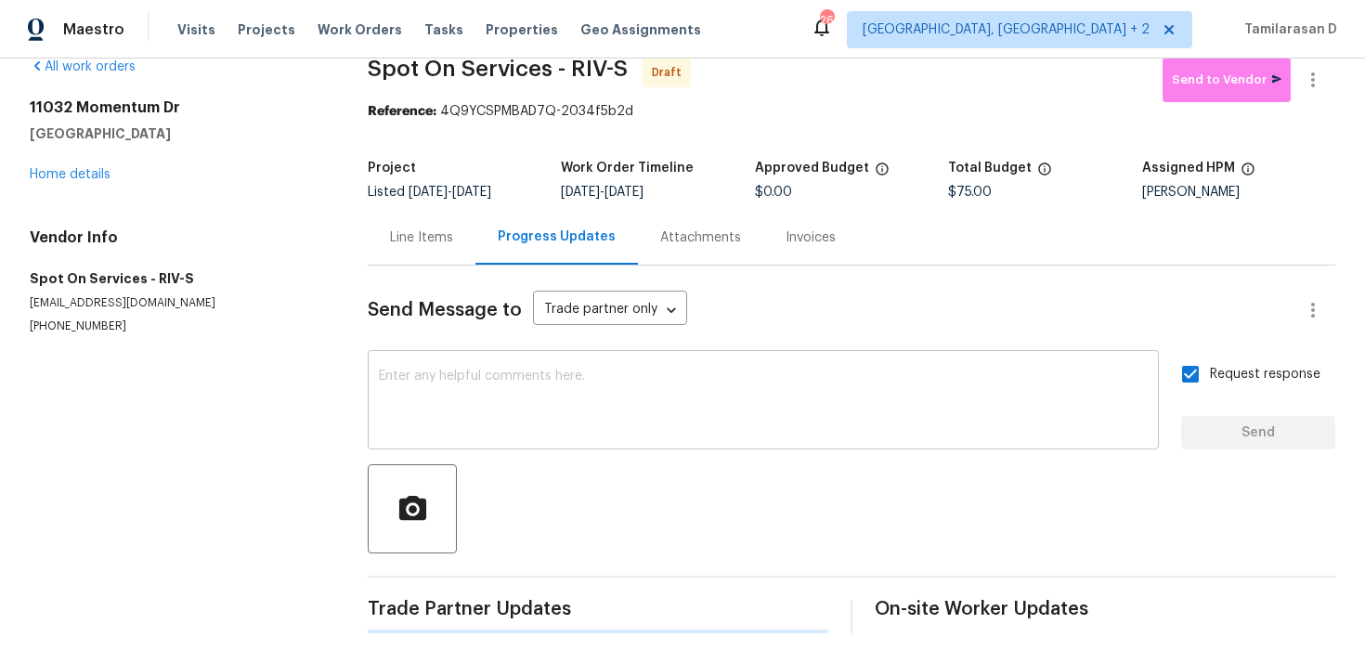
scroll to position [0, 0]
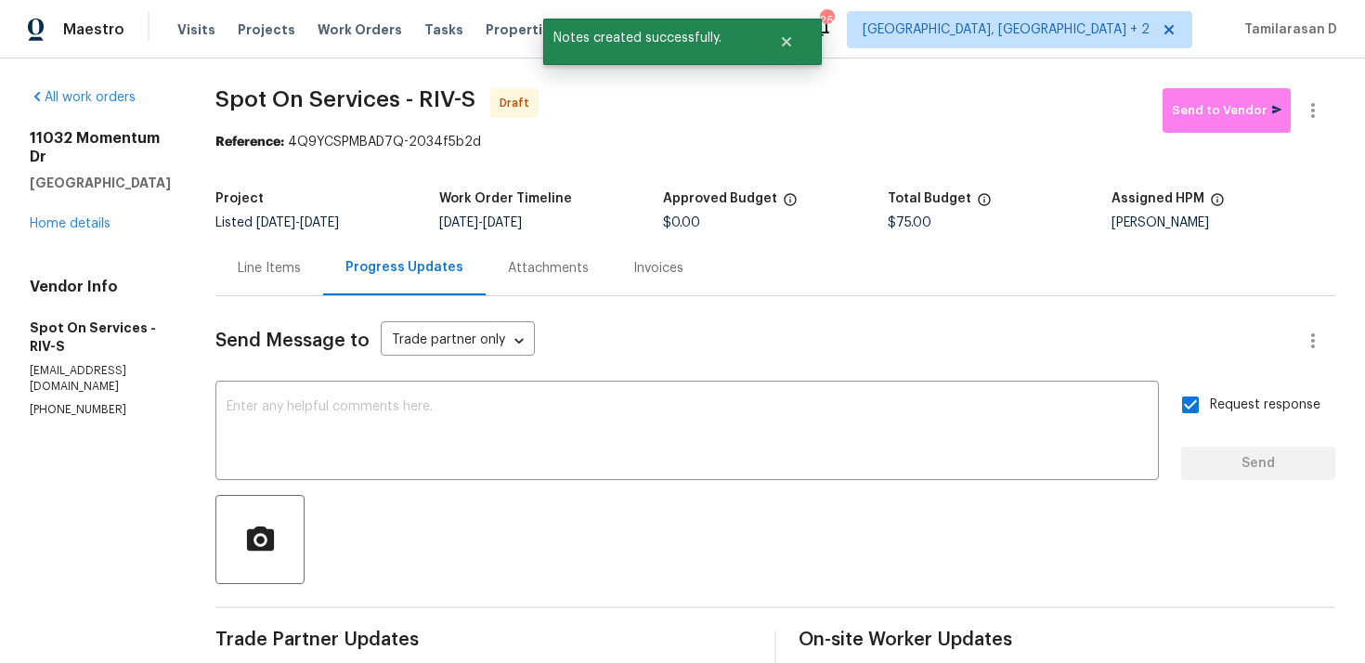
click at [1328, 92] on div at bounding box center [1313, 110] width 45 height 45
click at [1314, 100] on icon "button" at bounding box center [1313, 110] width 22 height 22
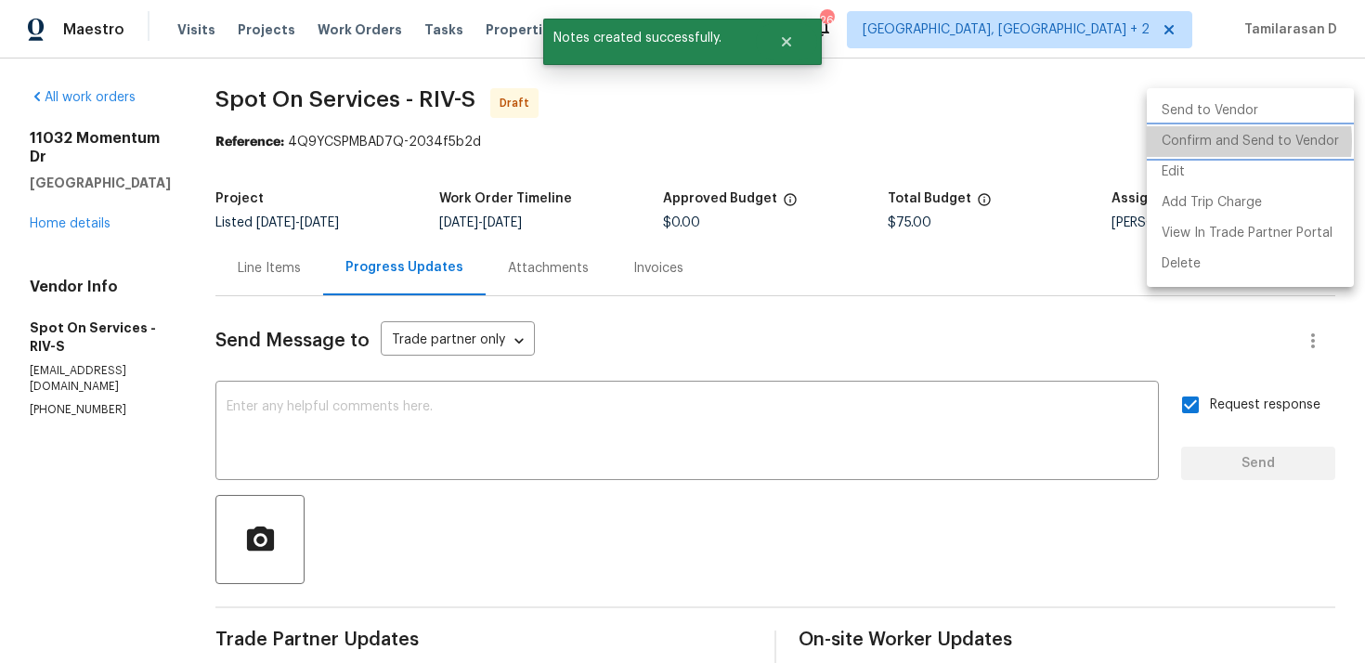
click at [1205, 141] on li "Confirm and Send to Vendor" at bounding box center [1250, 141] width 207 height 31
click at [949, 111] on div at bounding box center [682, 331] width 1365 height 663
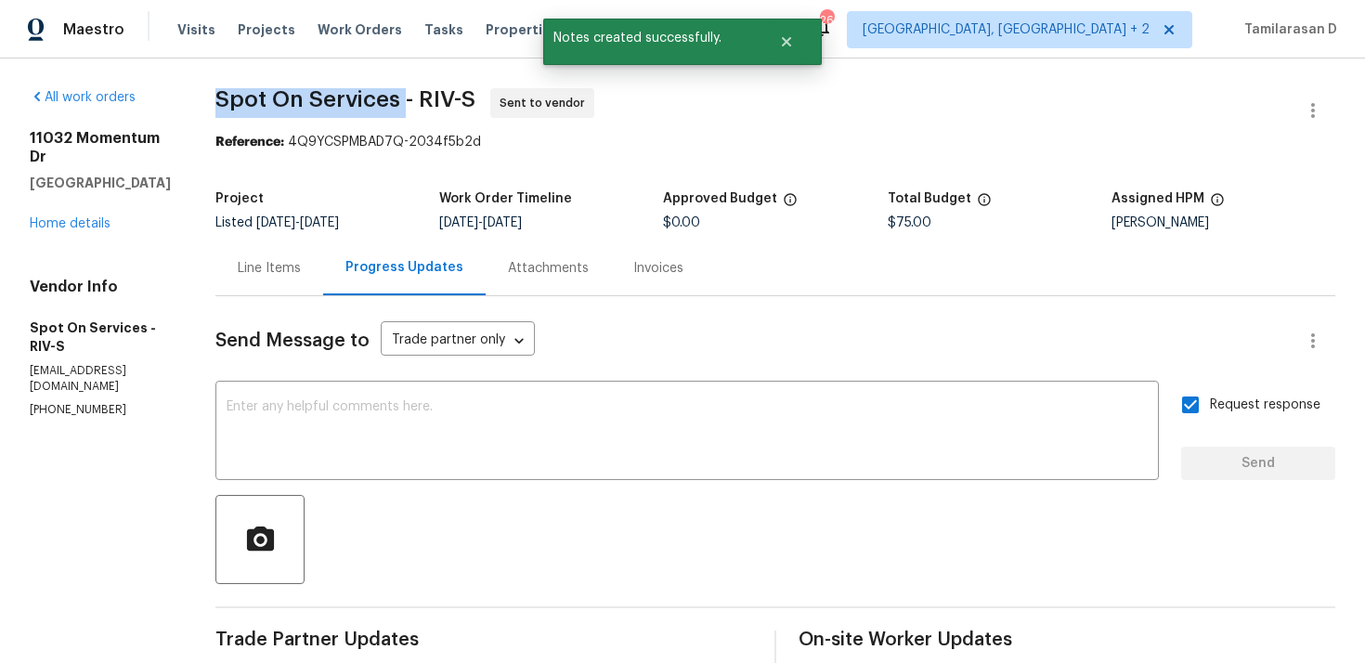
drag, startPoint x: 231, startPoint y: 101, endPoint x: 429, endPoint y: 100, distance: 197.8
click at [429, 100] on div "All work orders [STREET_ADDRESS] Home details Vendor Info Spot On Services - RI…" at bounding box center [682, 512] width 1365 height 906
copy span "Spot On Services"
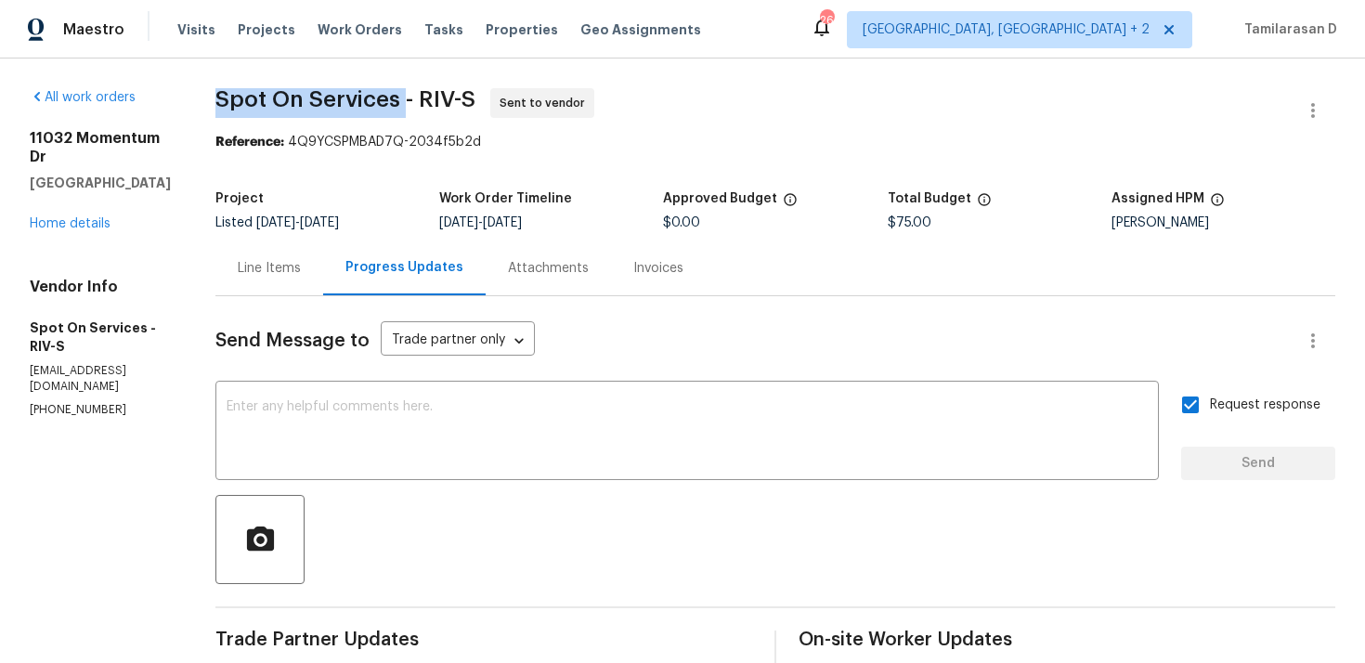
click at [306, 278] on div "Line Items" at bounding box center [269, 268] width 108 height 55
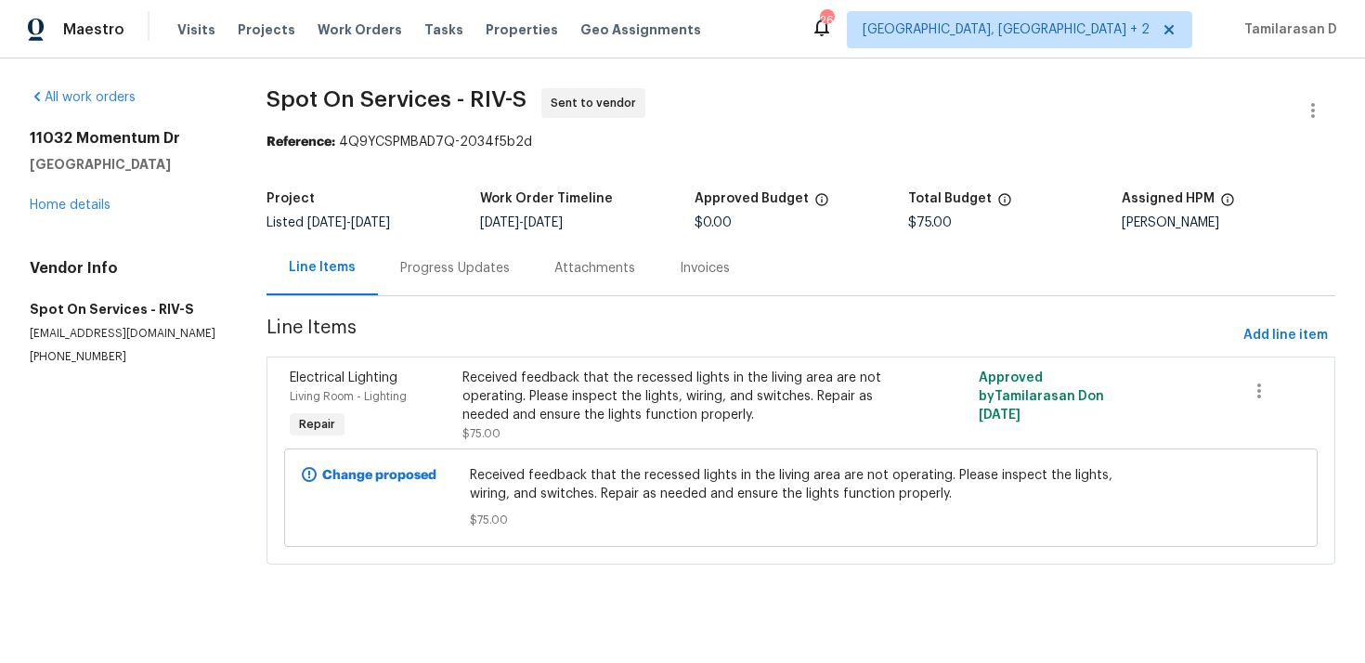
click at [446, 266] on div "Progress Updates" at bounding box center [455, 268] width 110 height 19
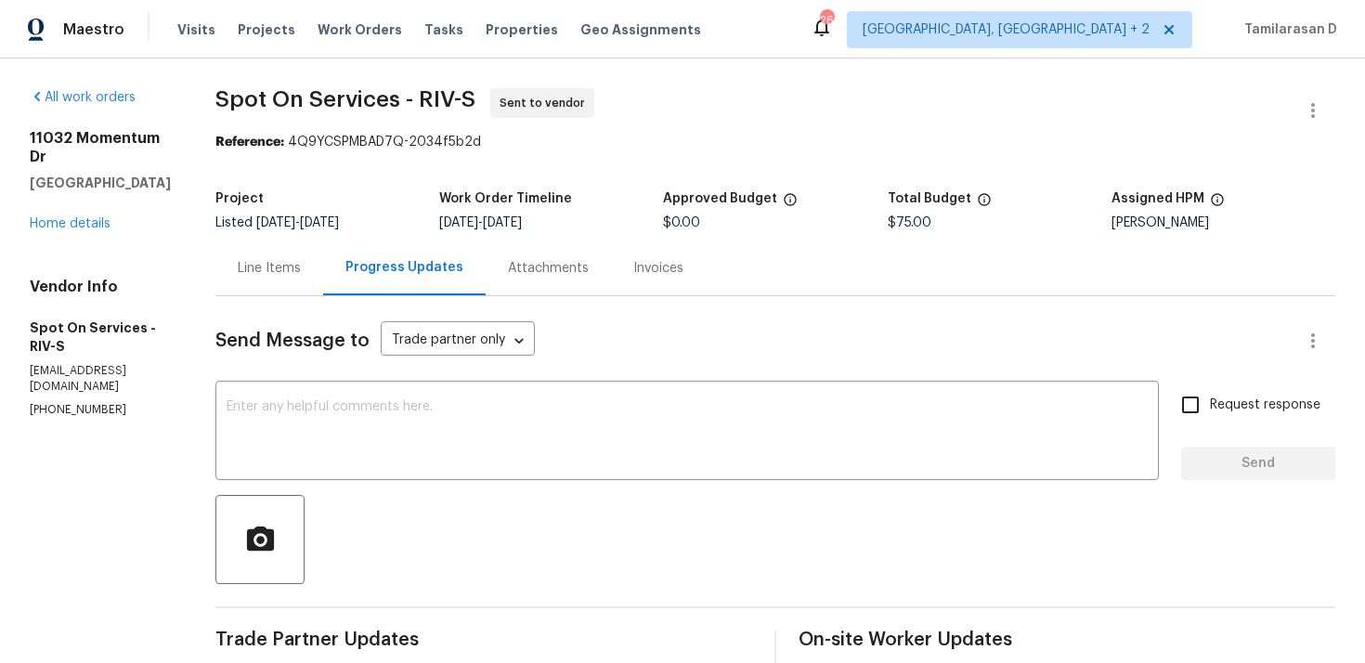
click at [306, 280] on div "Line Items" at bounding box center [269, 268] width 108 height 55
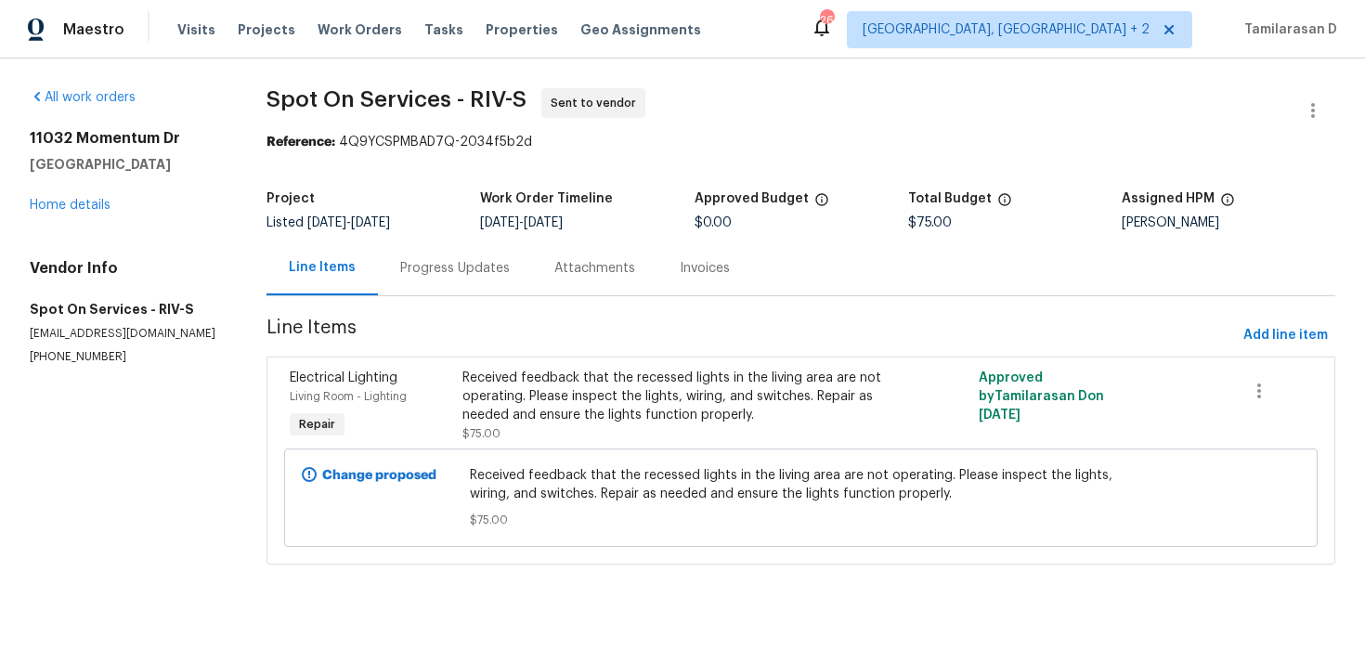
click at [422, 265] on div "Progress Updates" at bounding box center [455, 268] width 110 height 19
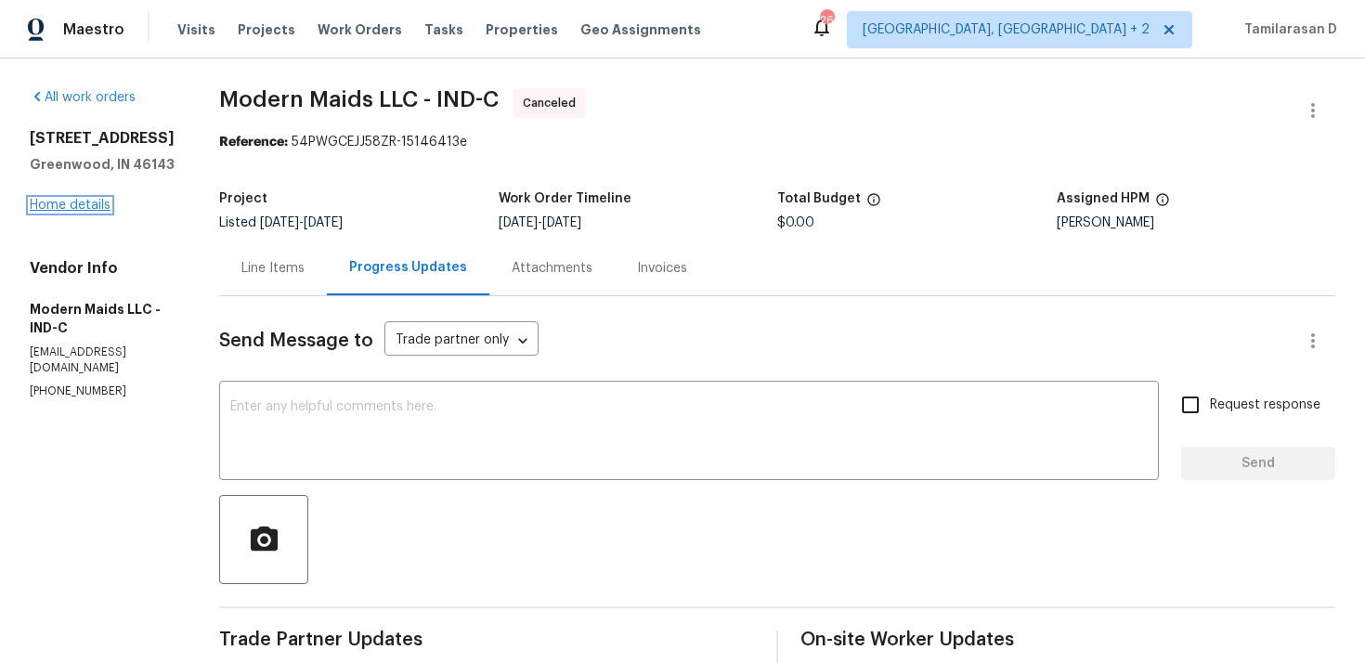
click at [85, 211] on link "Home details" at bounding box center [70, 205] width 81 height 13
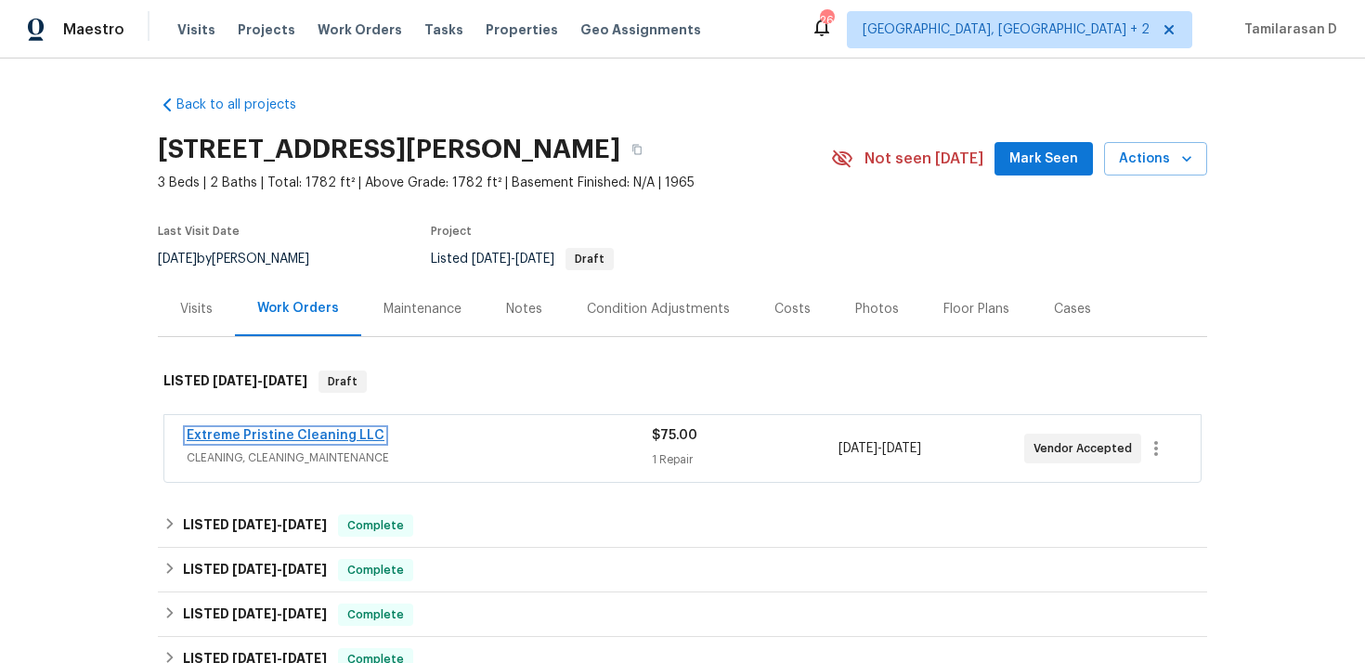
click at [252, 433] on link "Extreme Pristine Cleaning LLC" at bounding box center [286, 435] width 198 height 13
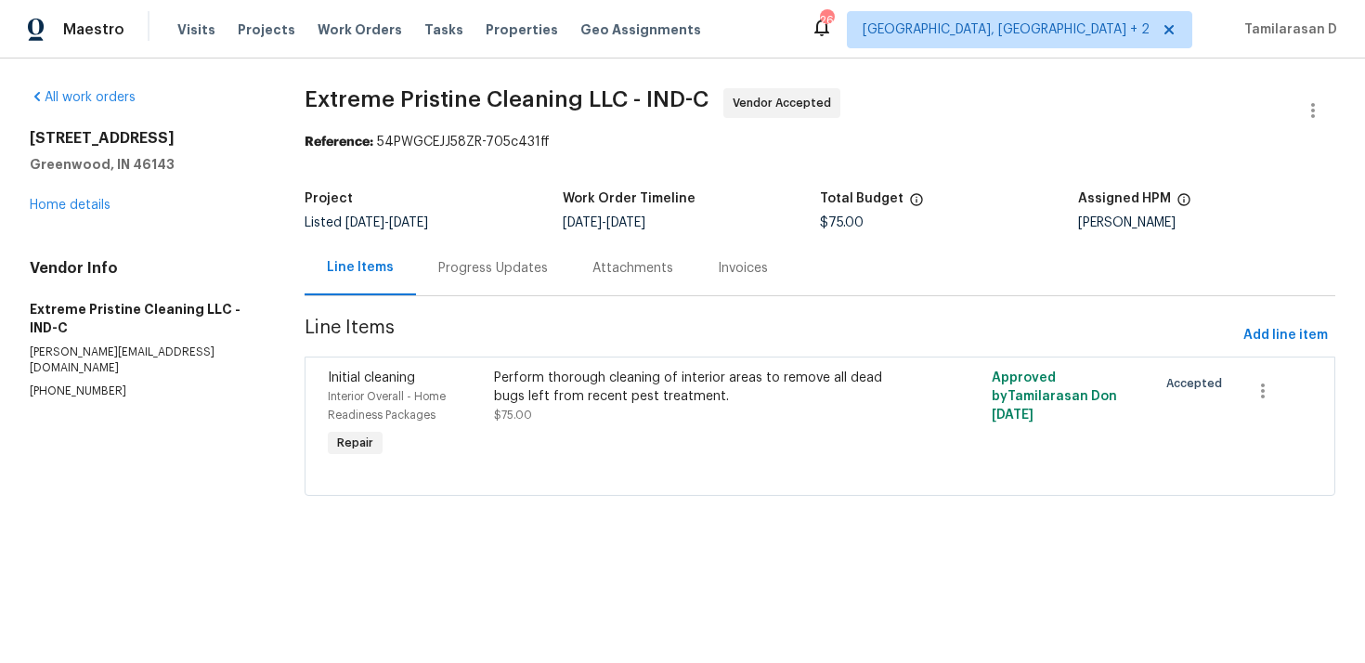
click at [469, 252] on div "Progress Updates" at bounding box center [493, 268] width 154 height 55
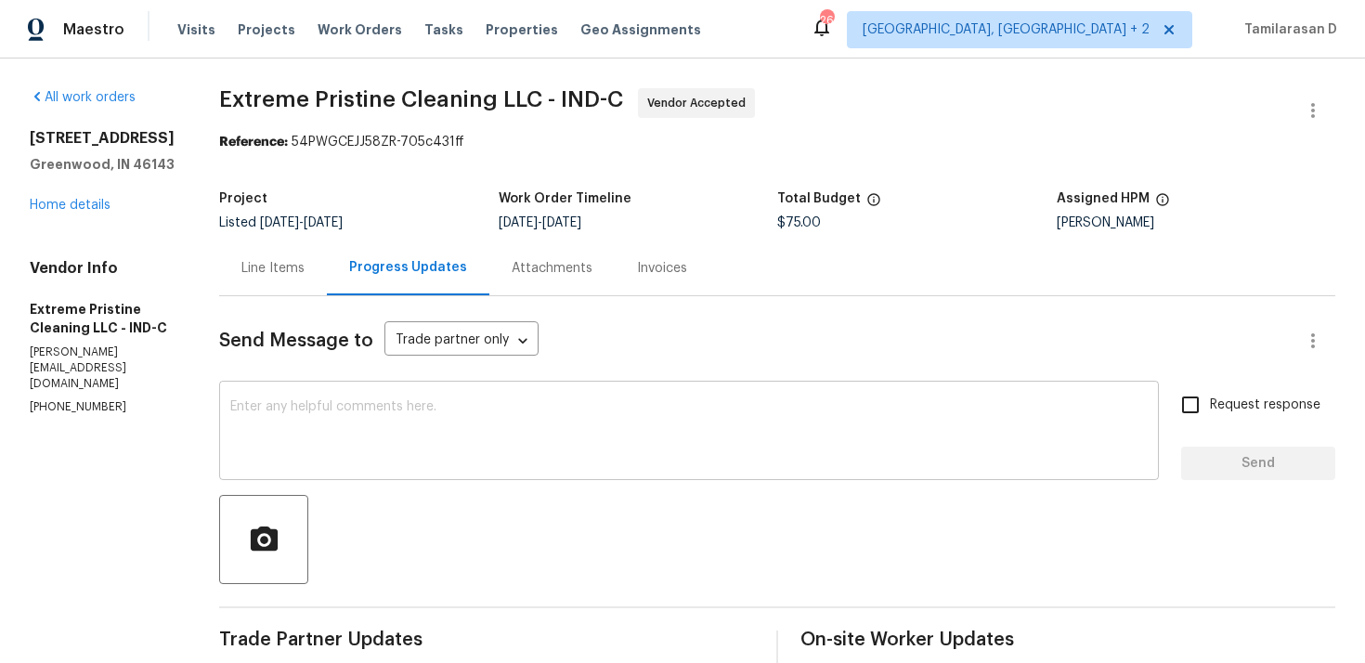
click at [417, 422] on textarea at bounding box center [689, 432] width 918 height 65
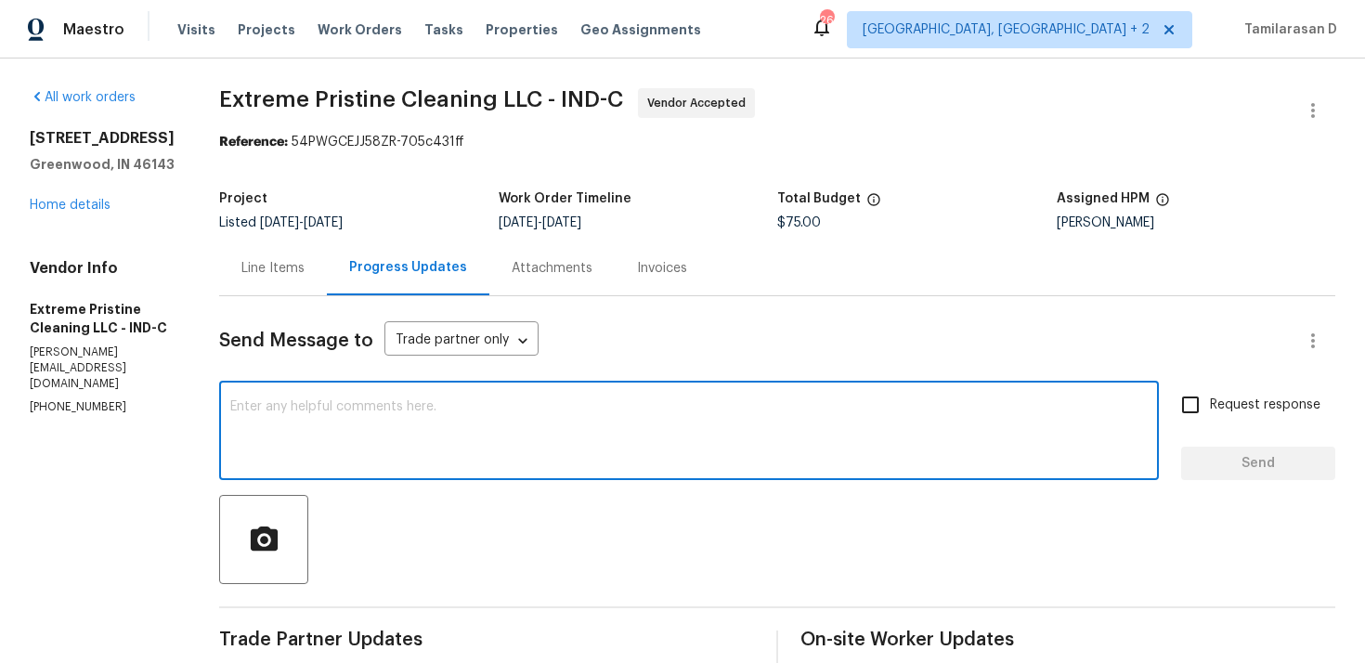
click at [382, 423] on textarea at bounding box center [689, 432] width 918 height 65
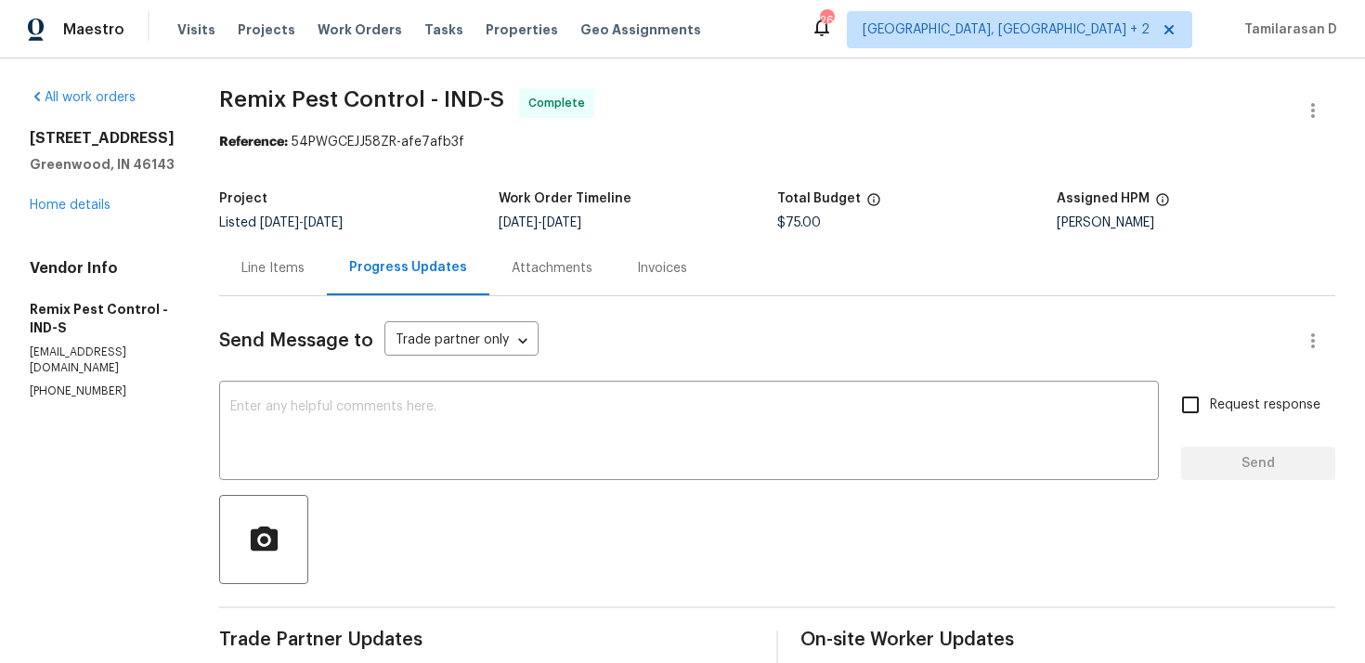
click at [396, 217] on div "Listed 9/3/2025 - 9/9/2025" at bounding box center [359, 222] width 280 height 13
click at [406, 216] on div "Listed 9/3/2025 - 9/9/2025" at bounding box center [359, 222] width 280 height 13
click at [448, 224] on div "Listed 9/3/2025 - 9/9/2025" at bounding box center [359, 222] width 280 height 13
click at [449, 219] on div "Listed 9/3/2025 - 9/9/2025" at bounding box center [359, 222] width 280 height 13
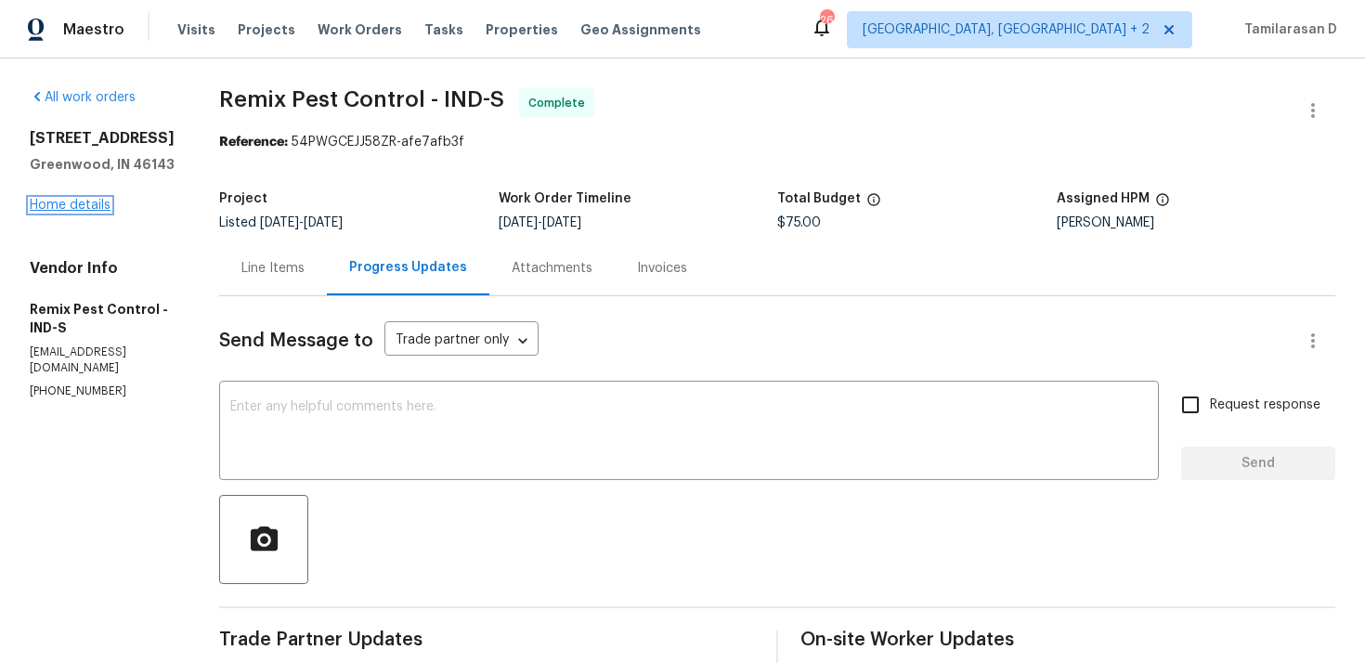
click at [68, 202] on link "Home details" at bounding box center [70, 205] width 81 height 13
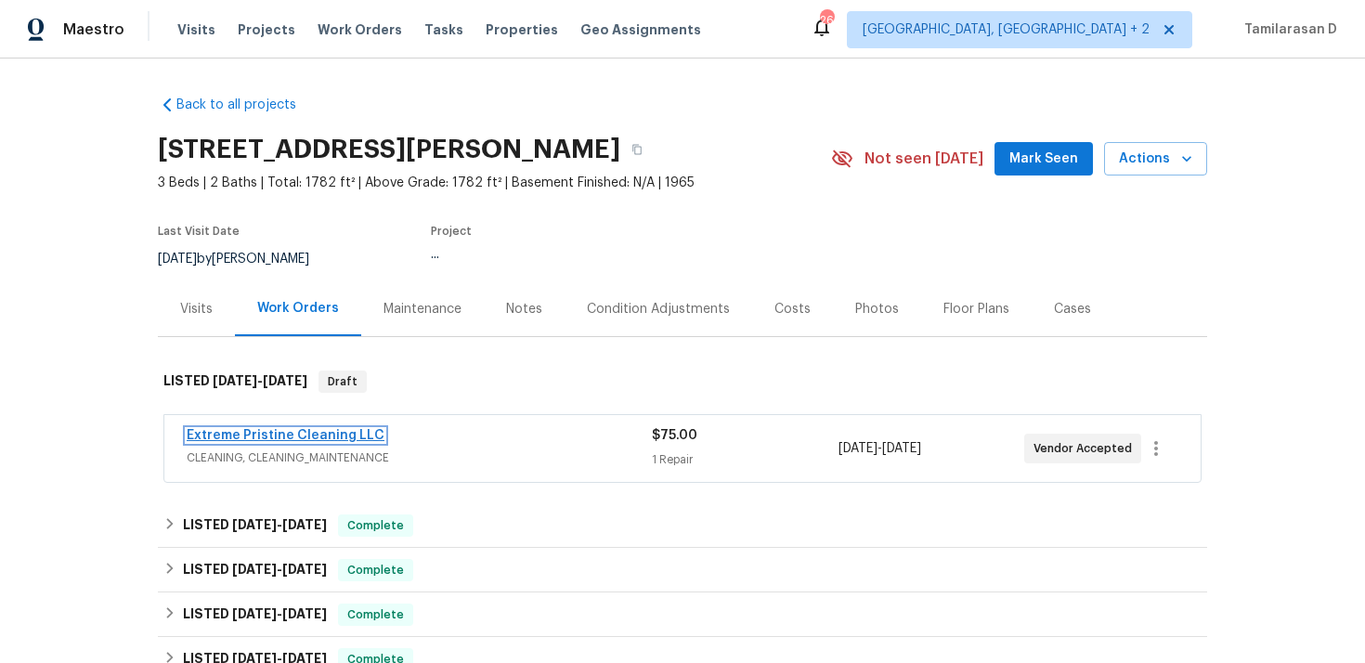
click at [304, 436] on link "Extreme Pristine Cleaning LLC" at bounding box center [286, 435] width 198 height 13
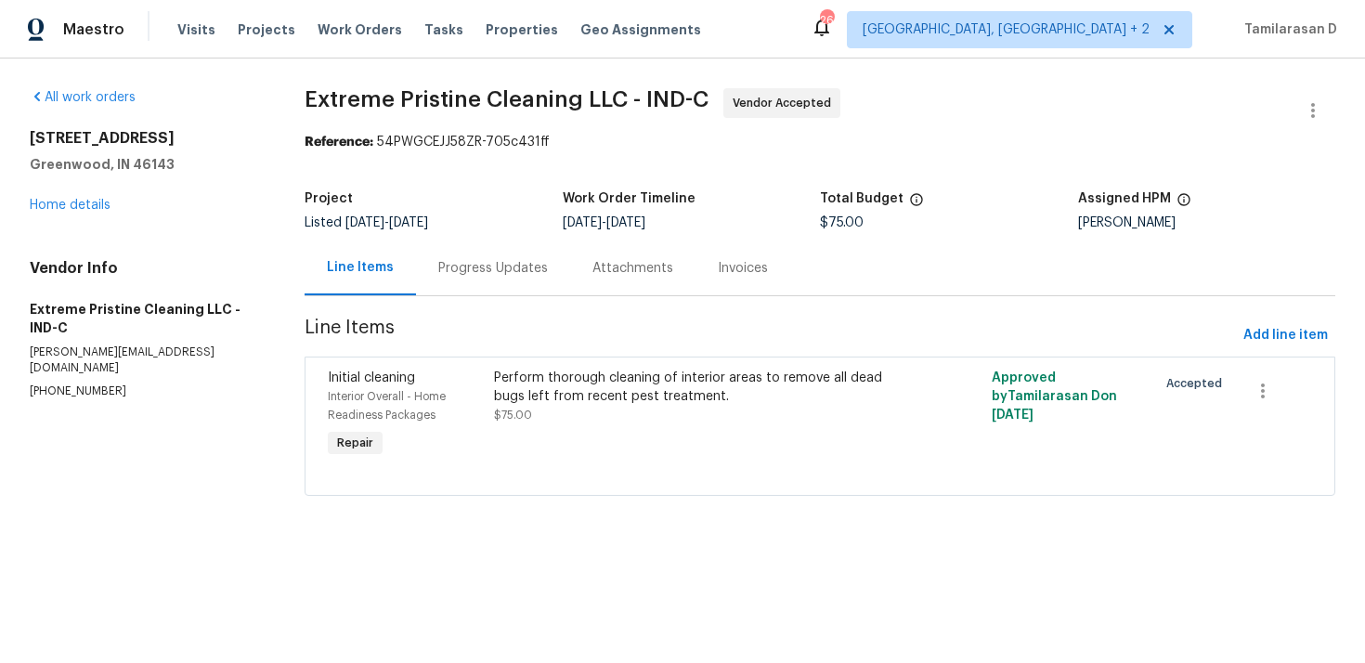
click at [436, 280] on div "Progress Updates" at bounding box center [493, 268] width 154 height 55
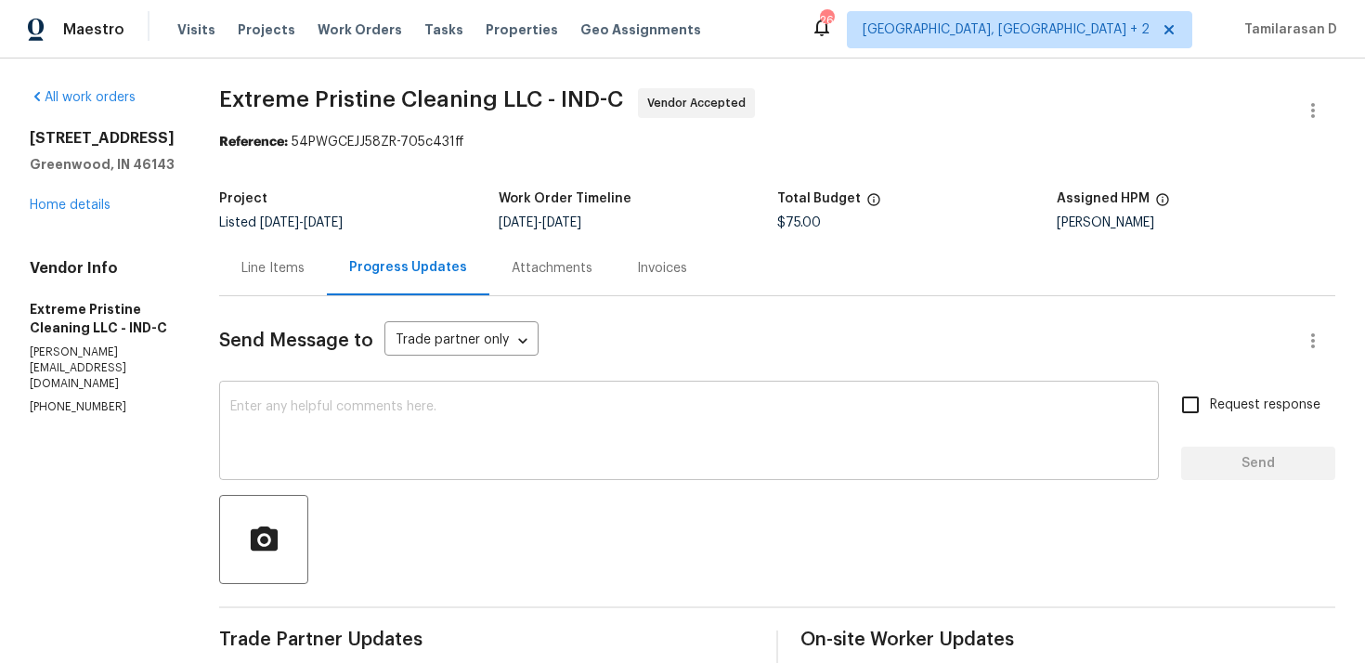
click at [387, 424] on textarea at bounding box center [689, 432] width 918 height 65
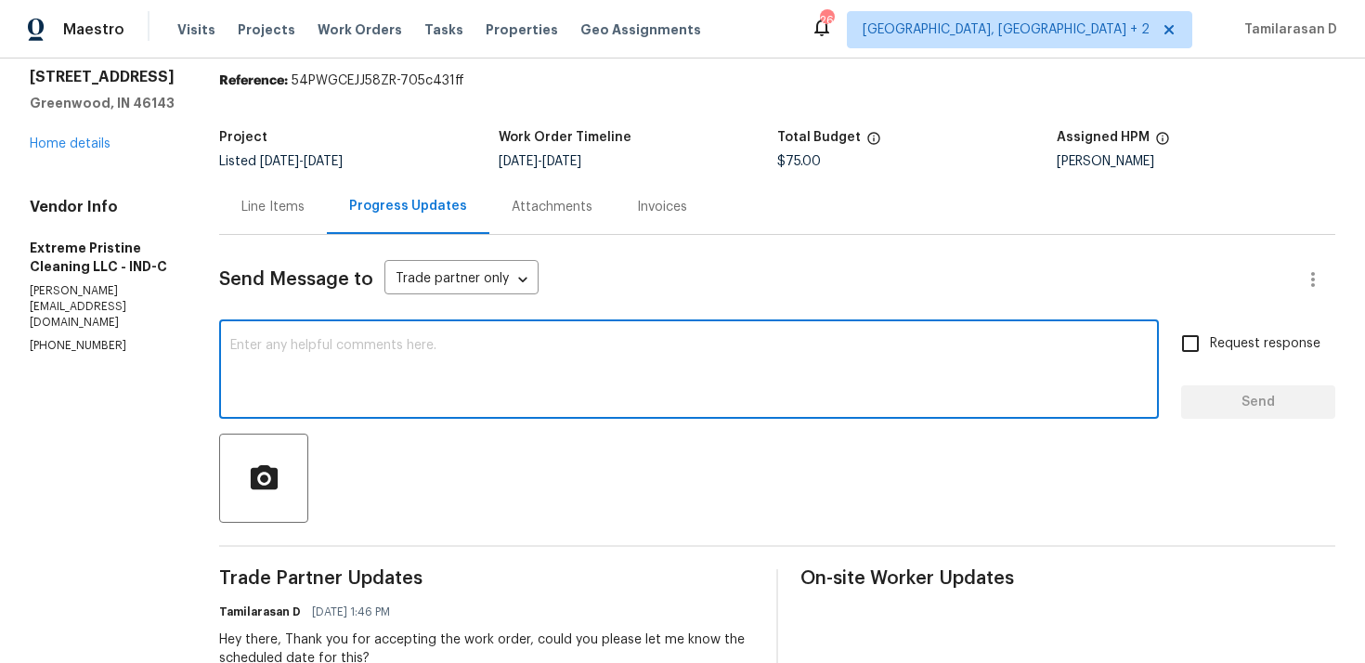
scroll to position [221, 0]
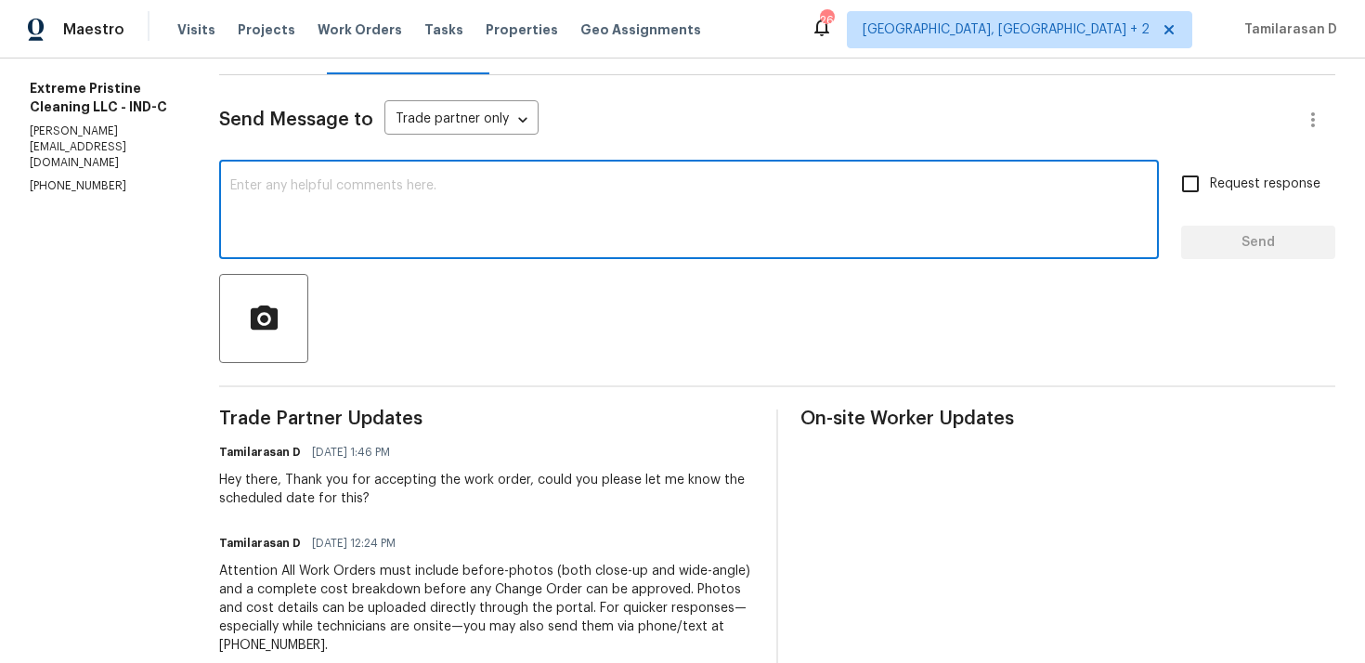
click at [355, 238] on textarea at bounding box center [689, 211] width 918 height 65
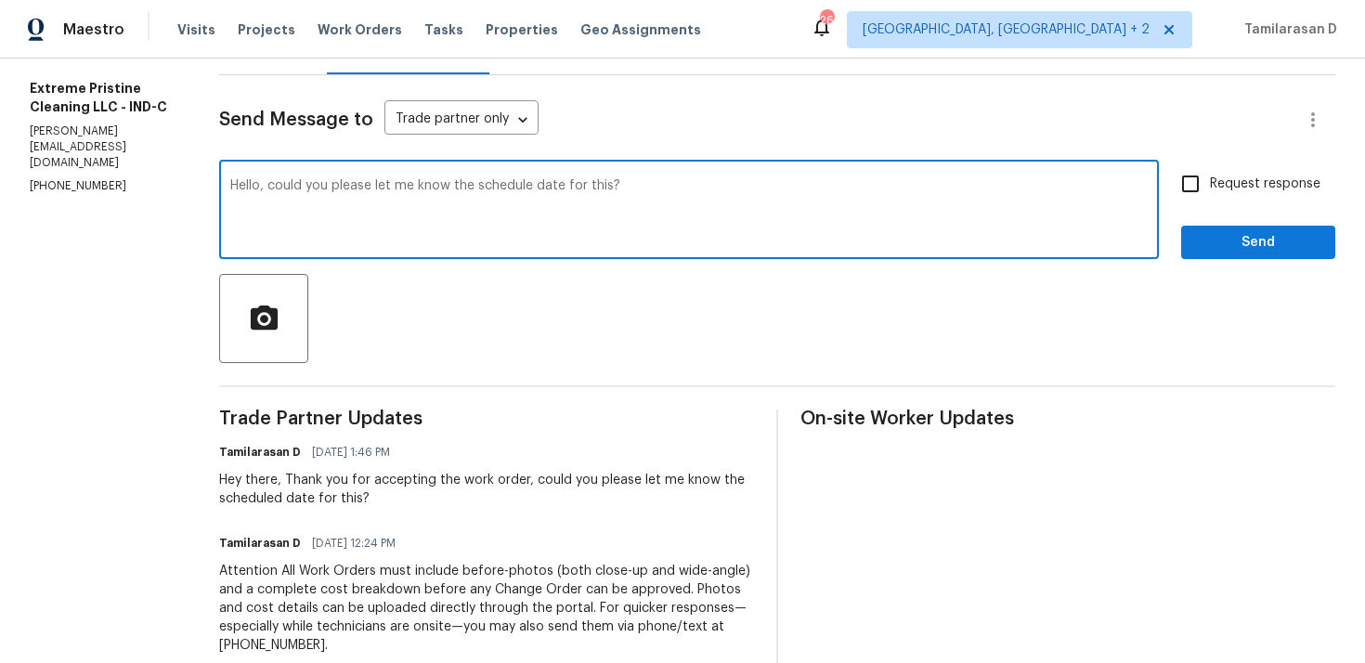
type textarea "Hello, could you please let me know the schedule date for this?"
click at [1185, 165] on input "Request response" at bounding box center [1190, 183] width 39 height 39
checkbox input "true"
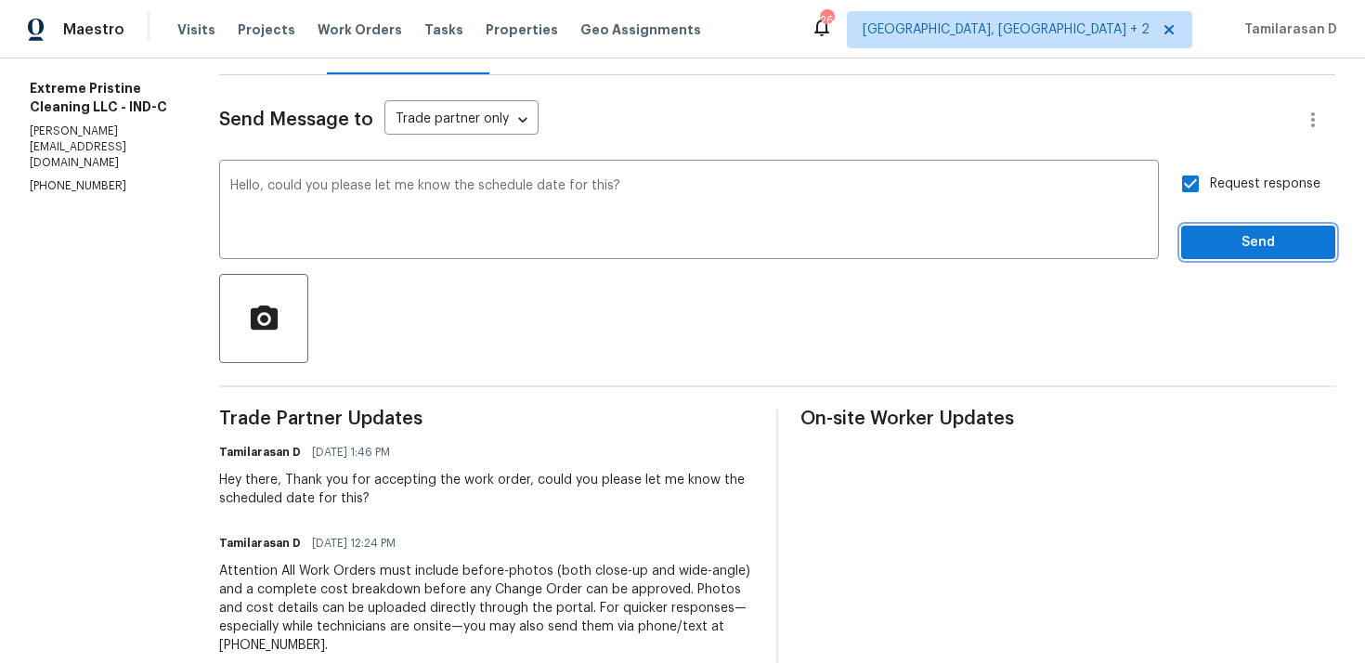
click at [1217, 241] on span "Send" at bounding box center [1258, 242] width 124 height 23
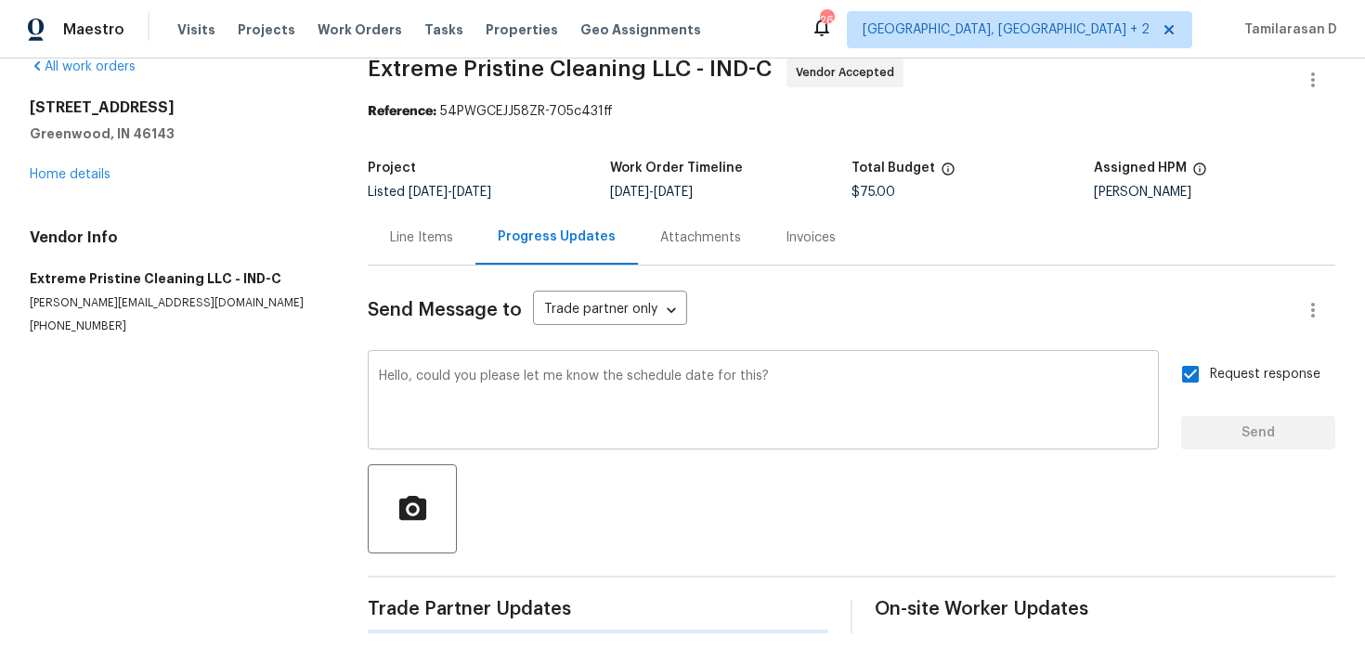
scroll to position [0, 0]
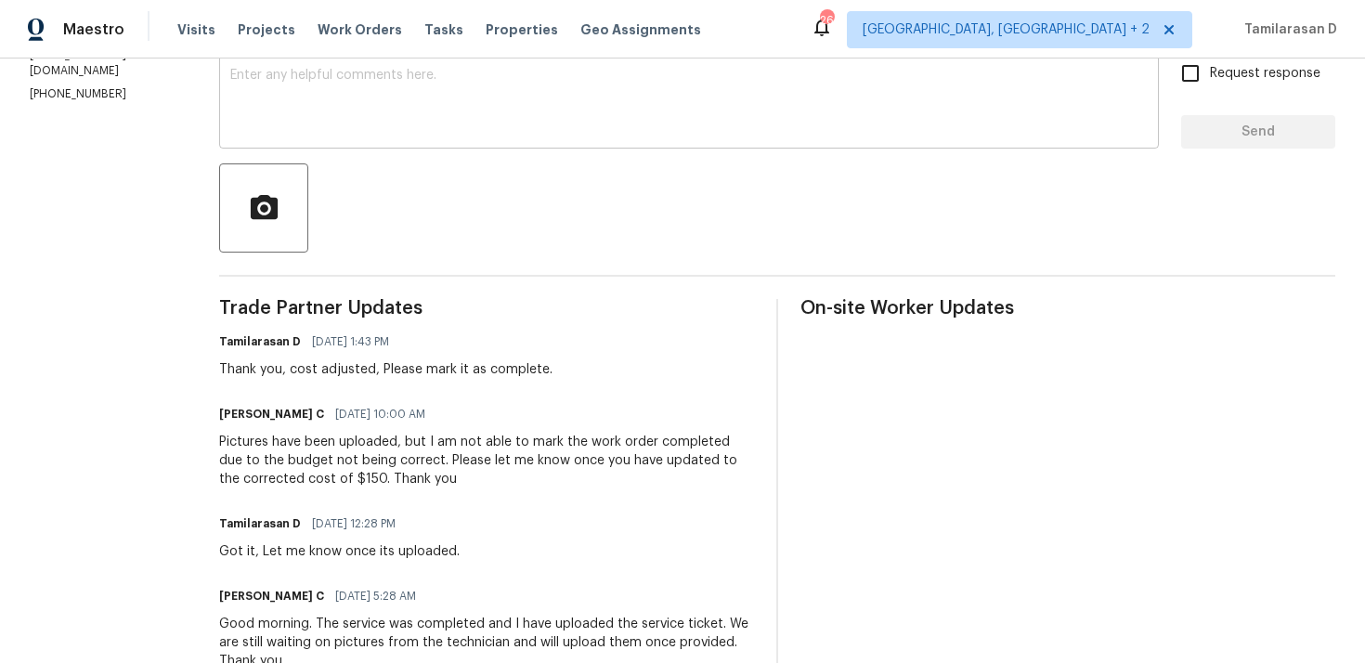
scroll to position [370, 0]
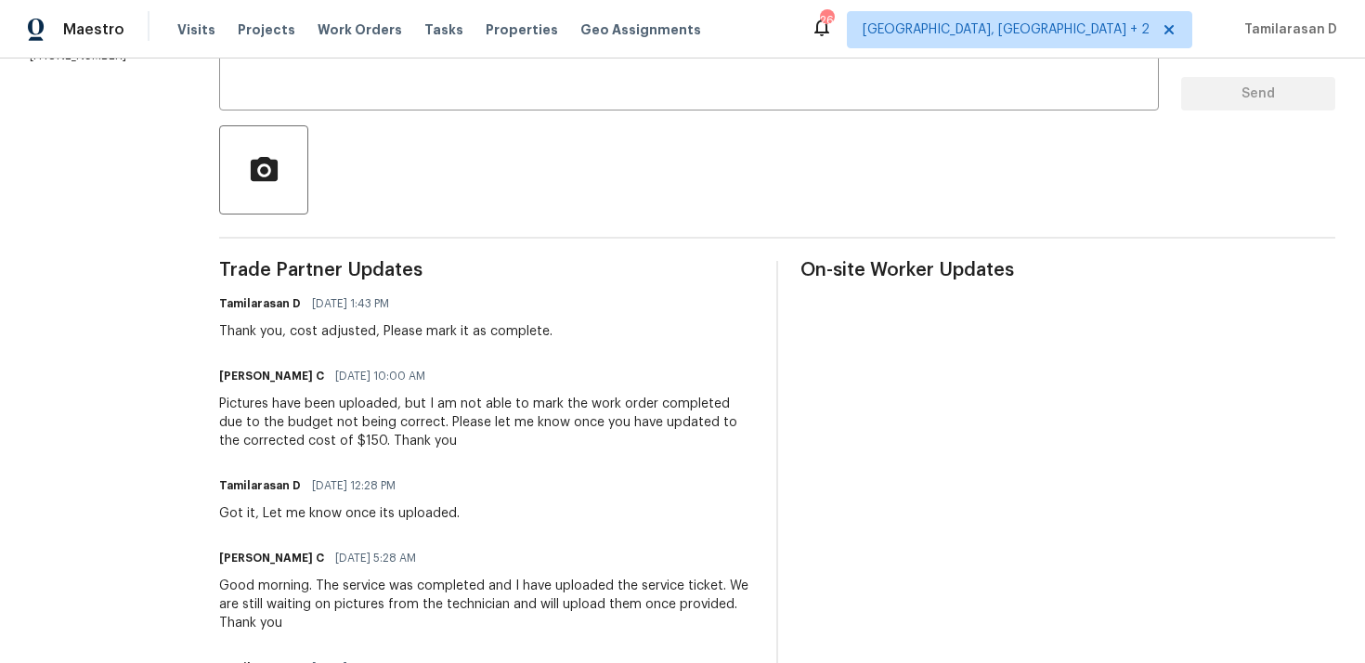
click at [399, 334] on div "Thank you, cost adjusted, Please mark it as complete." at bounding box center [385, 331] width 333 height 19
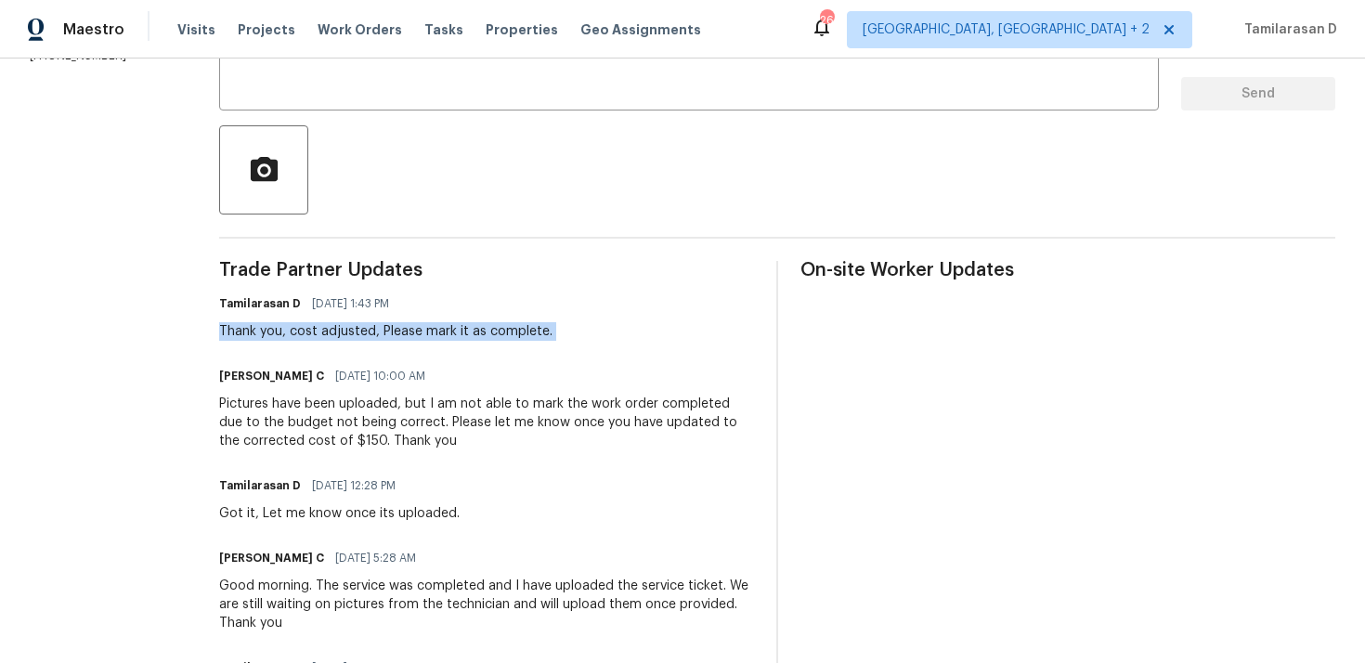
click at [334, 441] on div "Pictures have been uploaded, but I am not able to mark the work order completed…" at bounding box center [486, 423] width 535 height 56
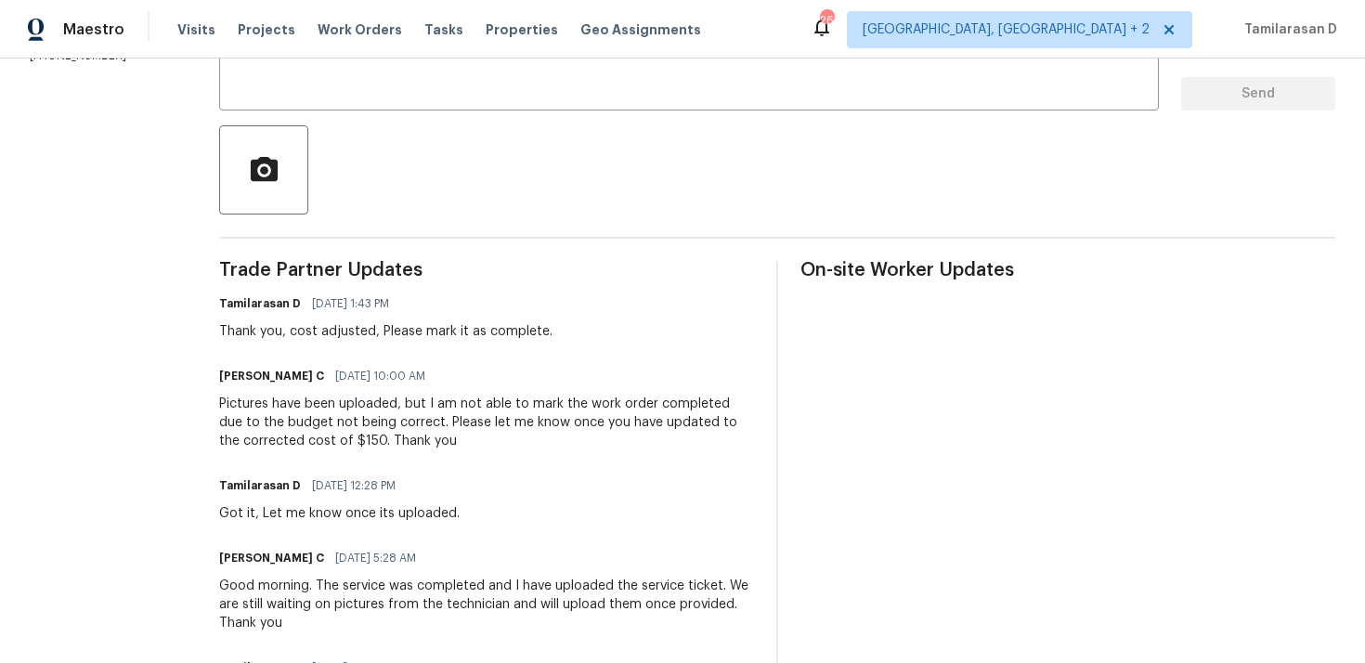
click at [334, 441] on div "Pictures have been uploaded, but I am not able to mark the work order completed…" at bounding box center [486, 423] width 535 height 56
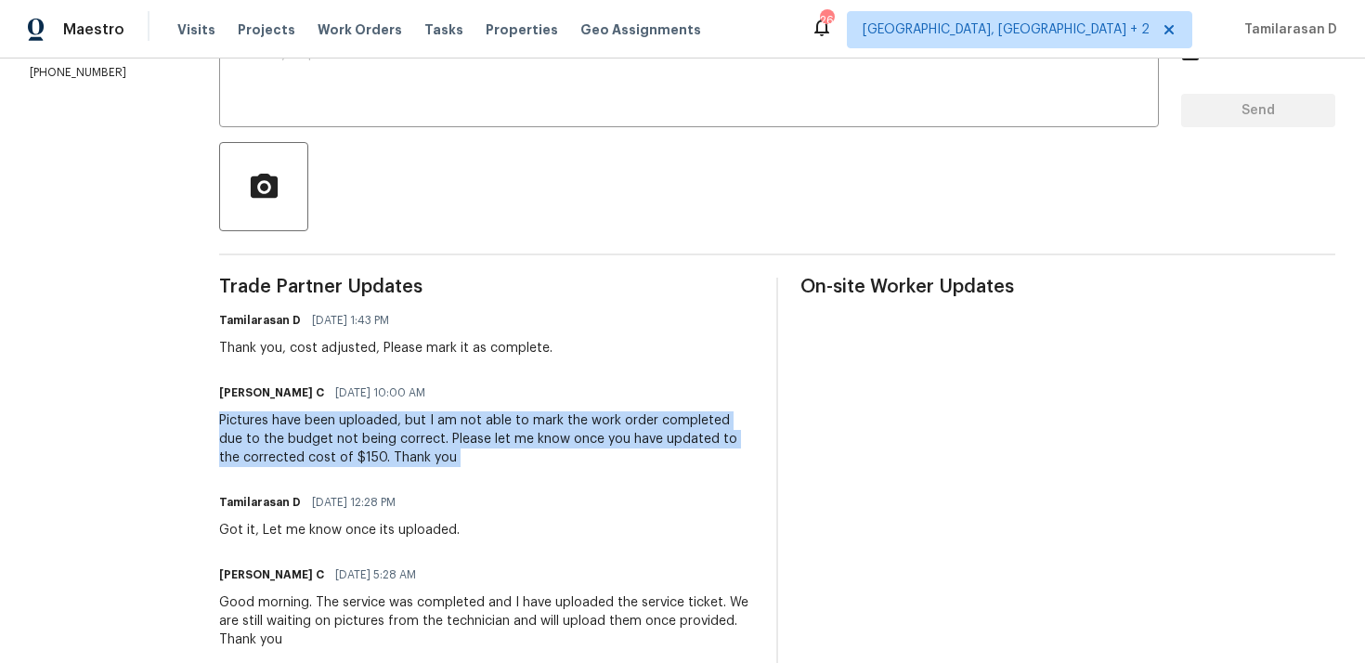
scroll to position [0, 0]
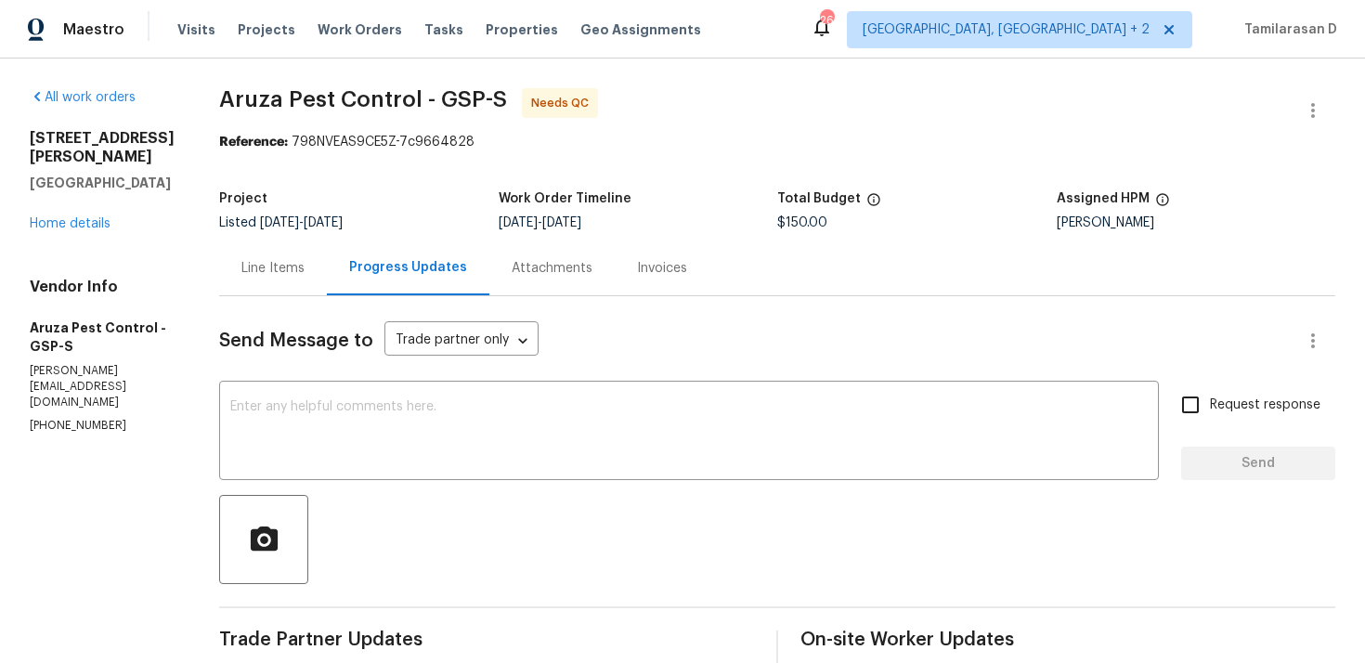
click at [276, 260] on div "Line Items" at bounding box center [272, 268] width 63 height 19
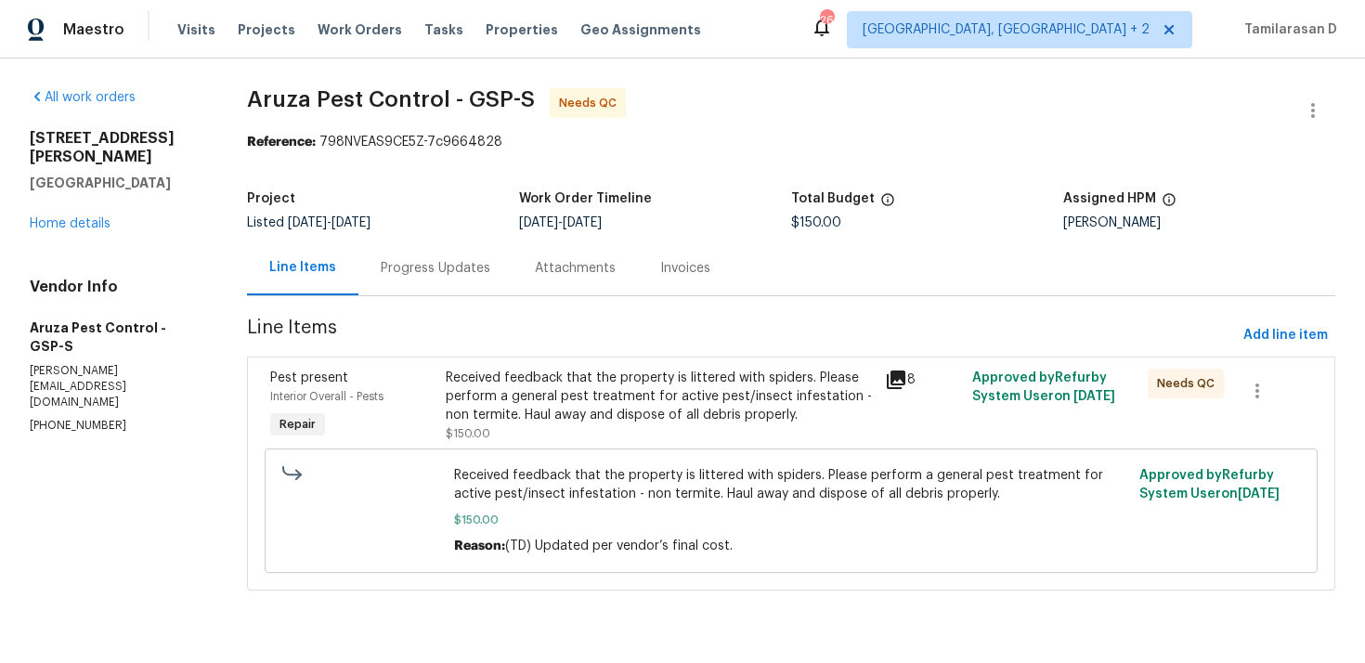
click at [414, 255] on div "Progress Updates" at bounding box center [435, 268] width 154 height 55
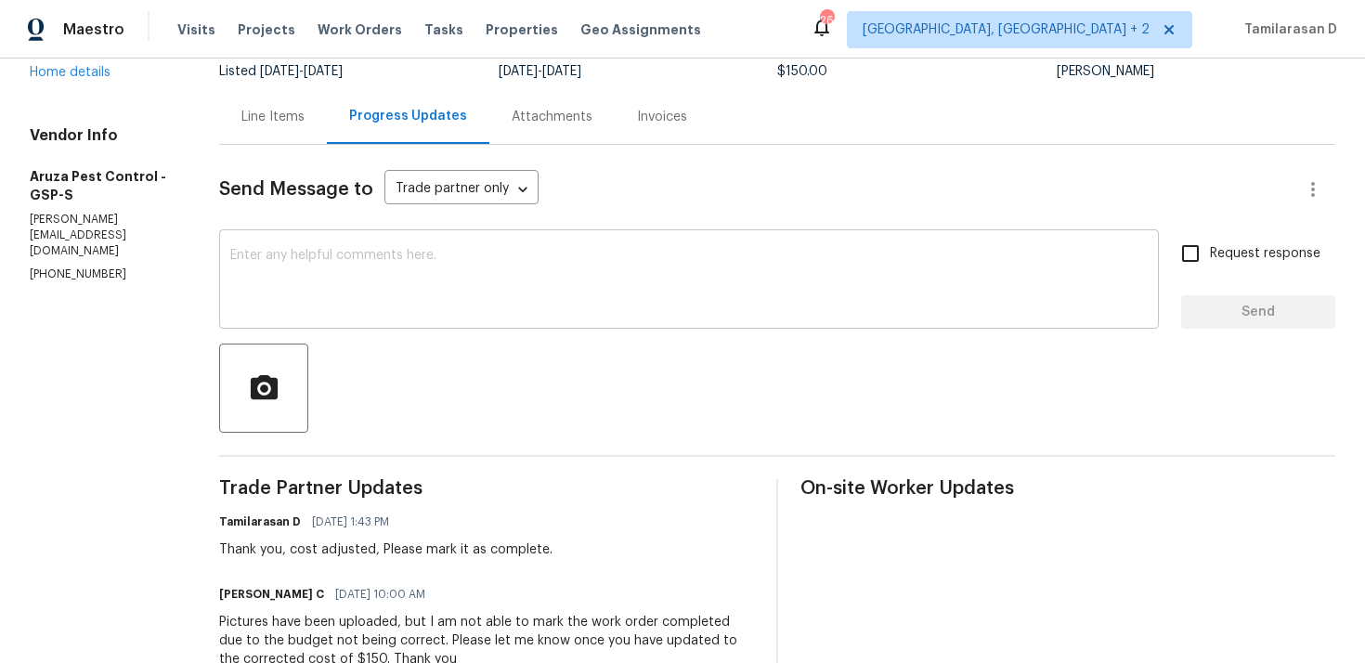
scroll to position [184, 0]
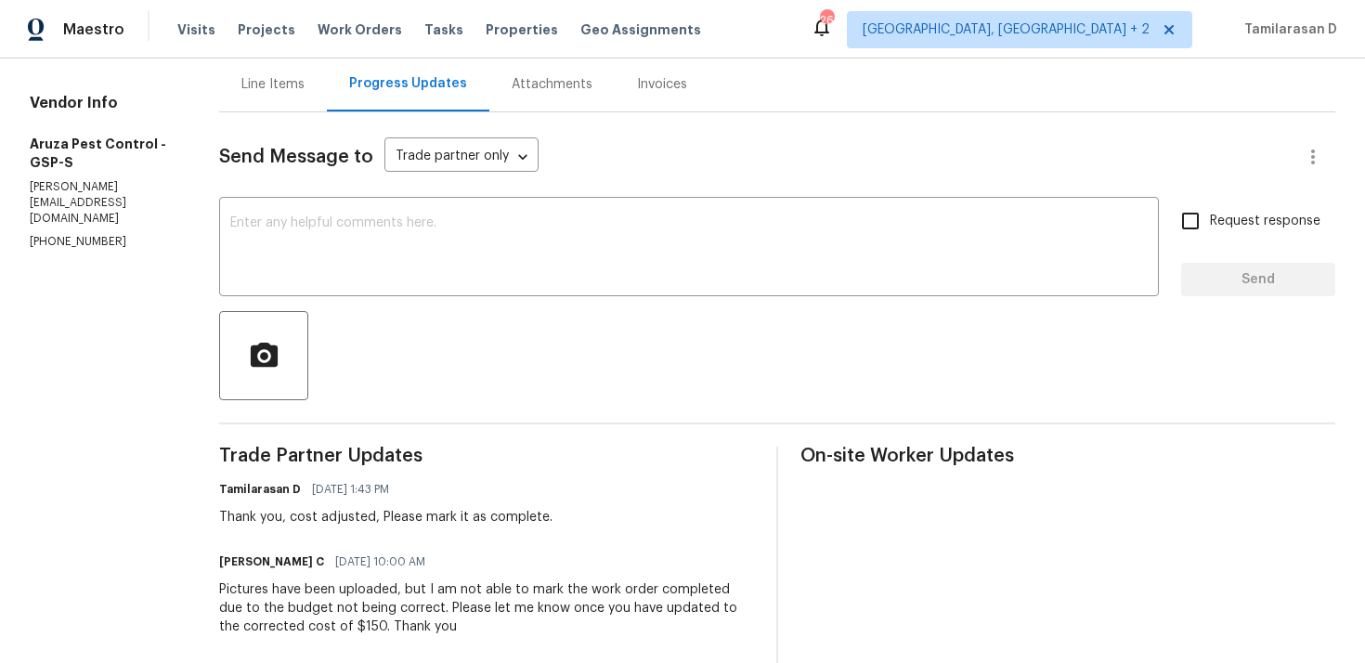
click at [292, 90] on div "Line Items" at bounding box center [272, 84] width 63 height 19
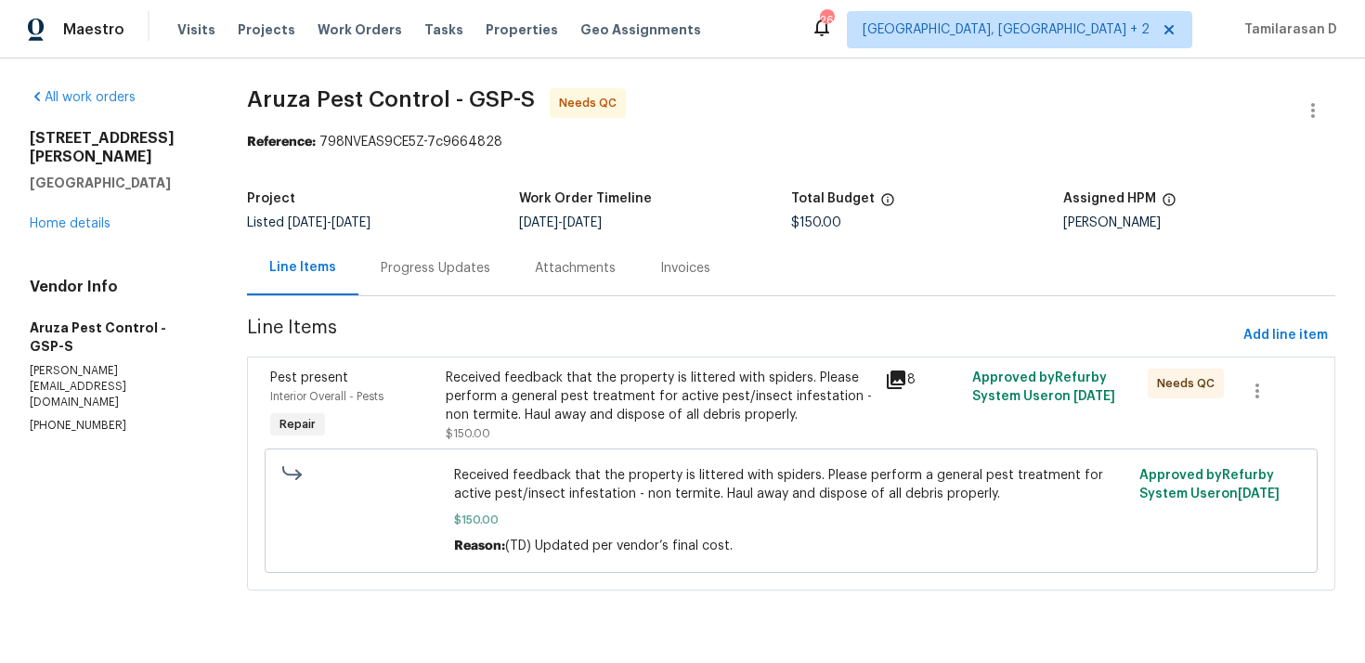
click at [517, 313] on section "Aruza Pest Control - GSP-S Needs QC Reference: 798NVEAS9CE5Z-7c9664828 Project …" at bounding box center [791, 350] width 1088 height 525
click at [524, 373] on div "Received feedback that the property is littered with spiders. Please perform a …" at bounding box center [659, 397] width 427 height 56
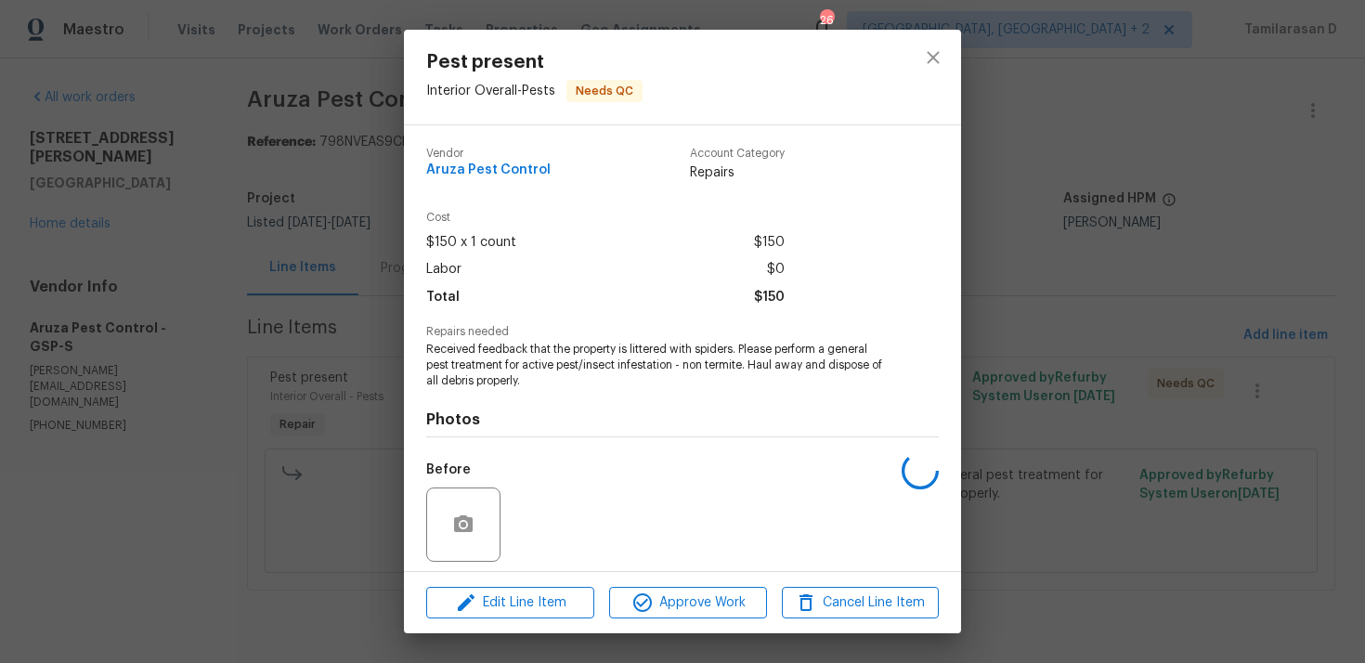
scroll to position [130, 0]
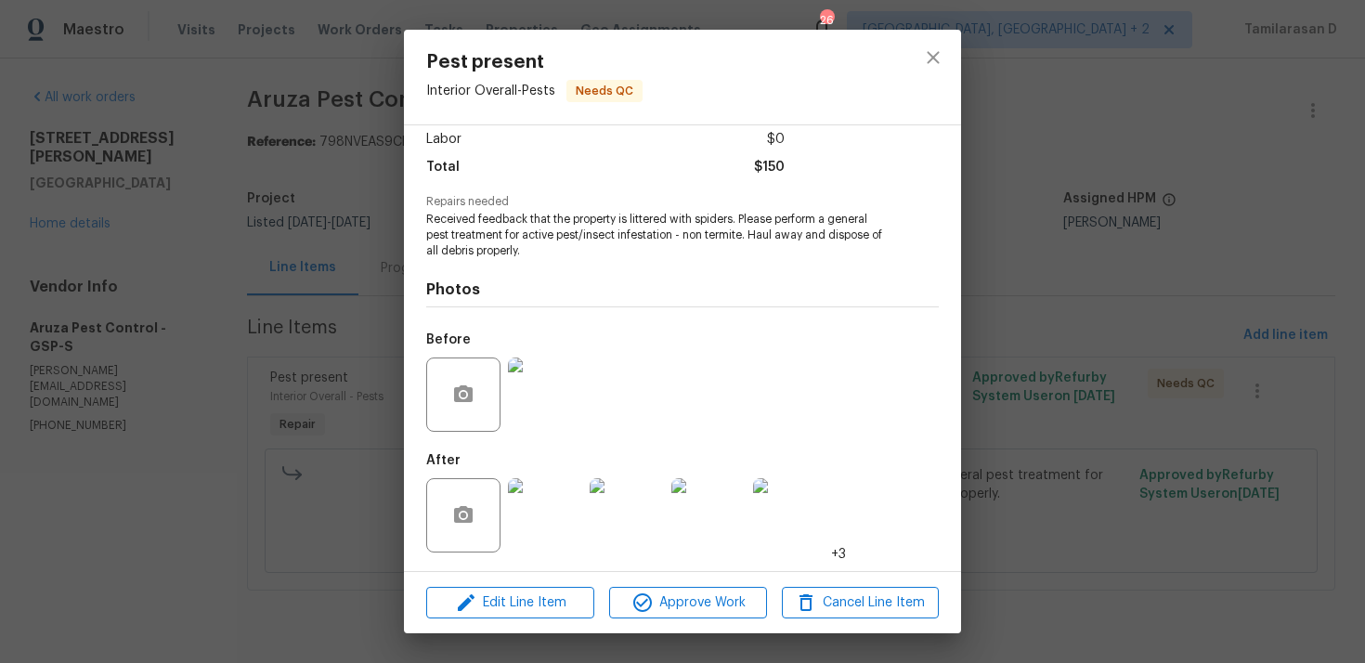
click at [550, 517] on img at bounding box center [545, 515] width 74 height 74
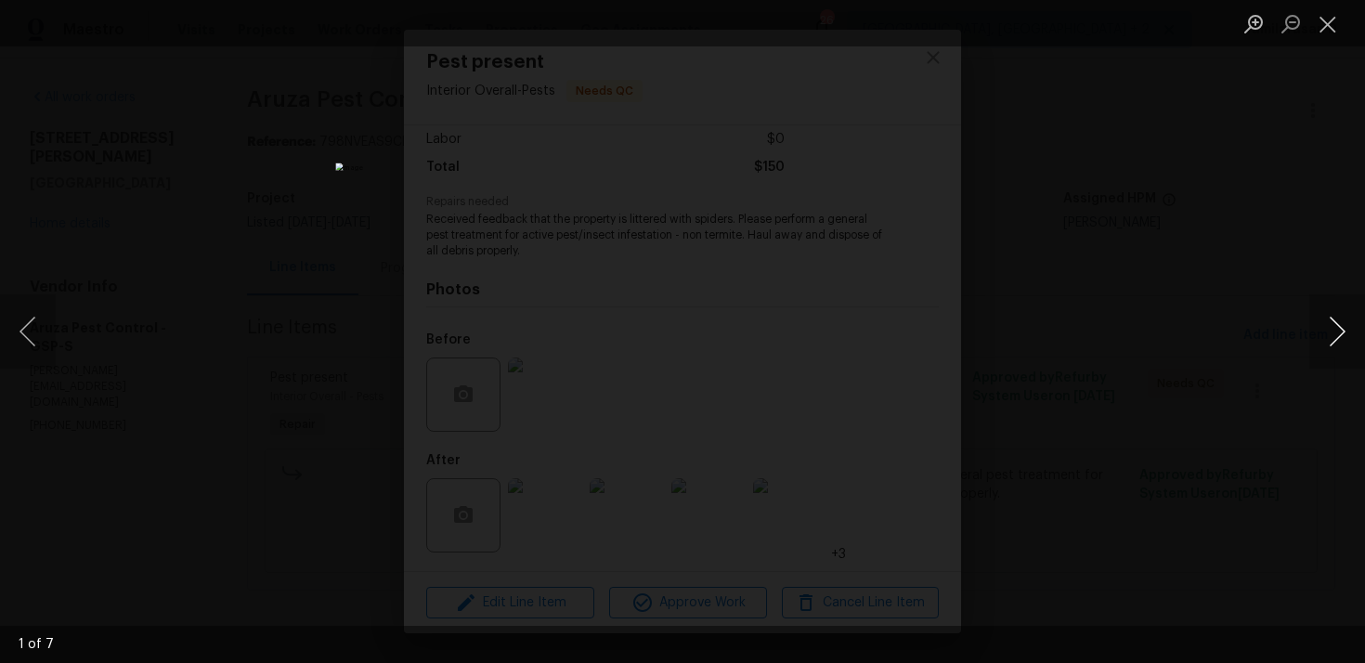
click at [1333, 337] on button "Next image" at bounding box center [1337, 331] width 56 height 74
click at [1335, 328] on button "Next image" at bounding box center [1337, 331] width 56 height 74
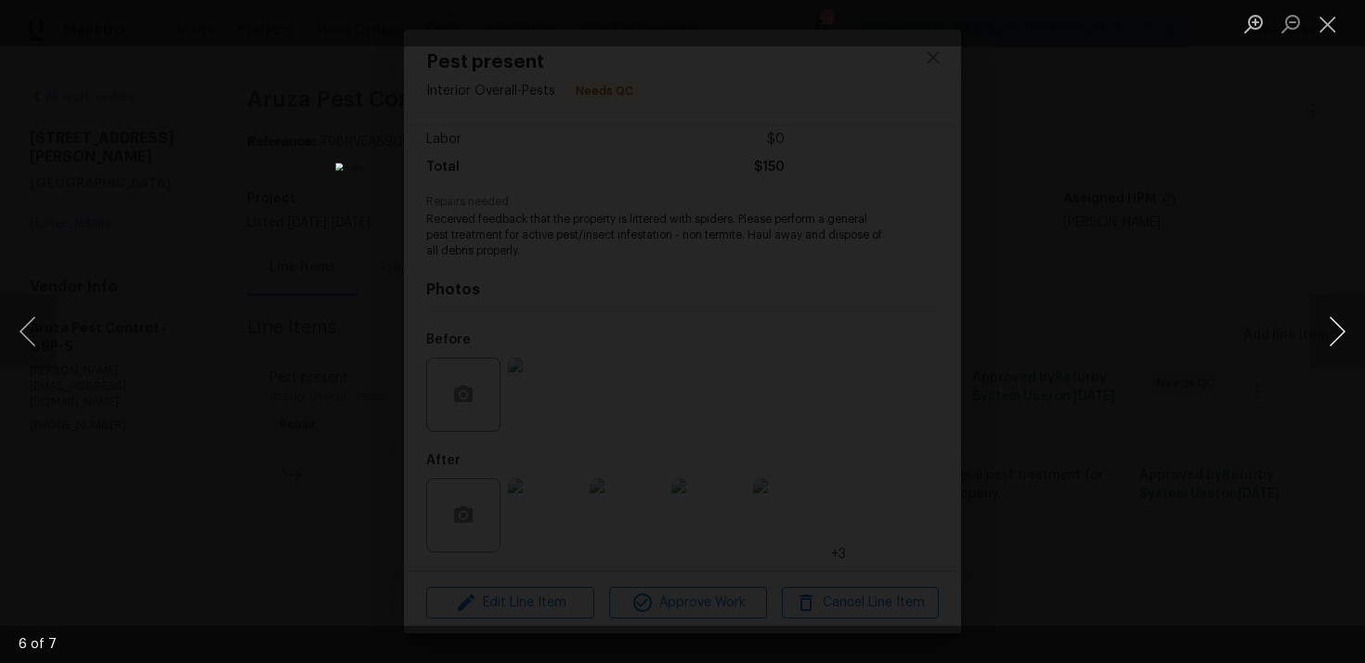
click at [1335, 328] on button "Next image" at bounding box center [1337, 331] width 56 height 74
click at [1328, 13] on button "Close lightbox" at bounding box center [1327, 23] width 37 height 33
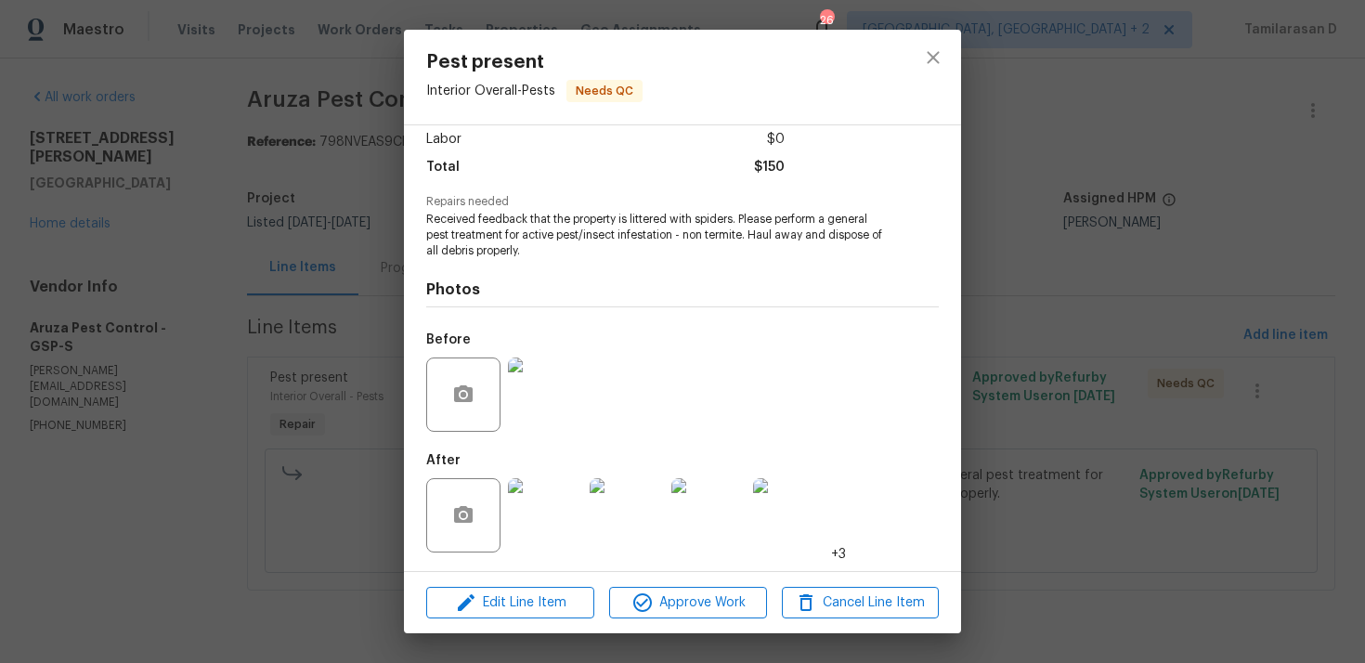
click at [562, 384] on img at bounding box center [545, 395] width 74 height 74
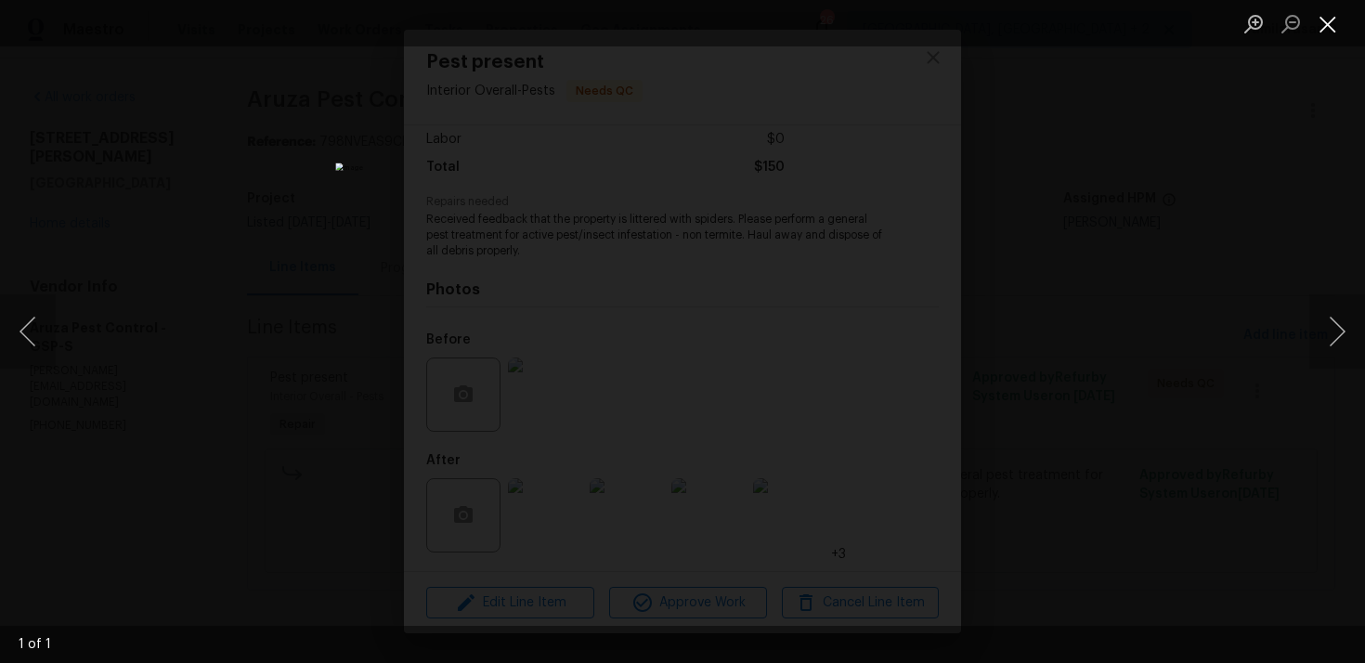
click at [1315, 30] on button "Close lightbox" at bounding box center [1327, 23] width 37 height 33
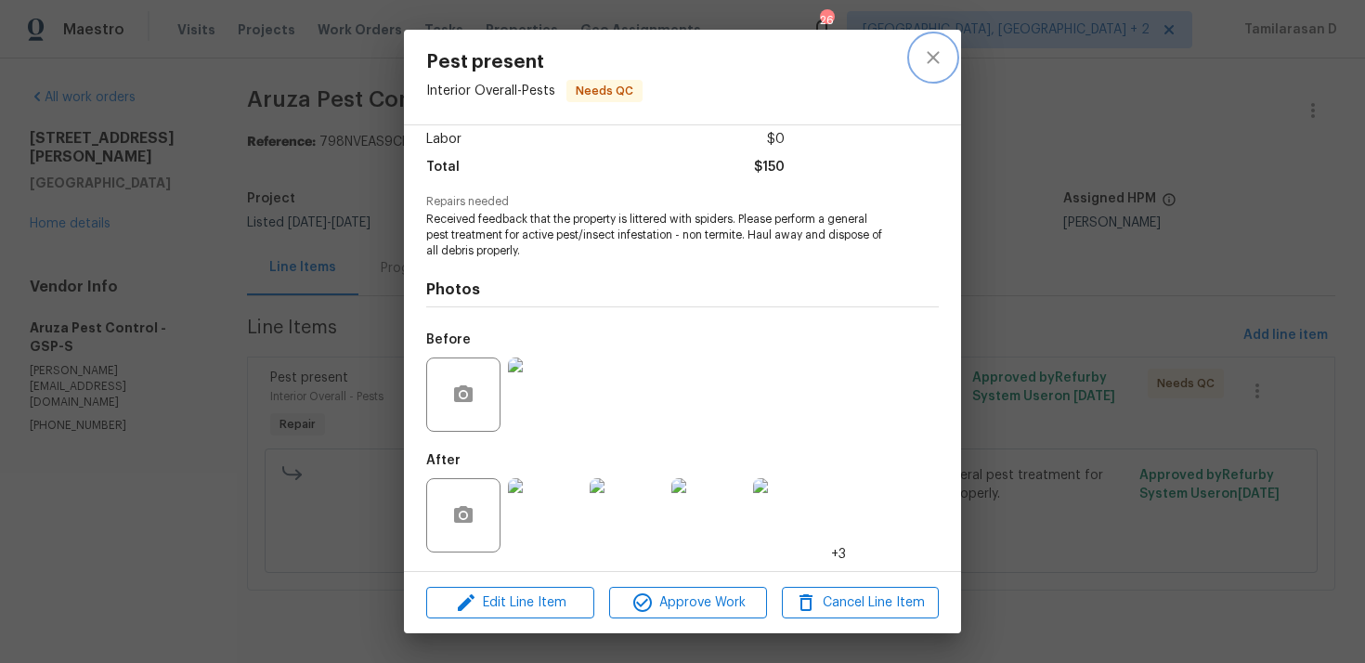
click at [930, 72] on button "close" at bounding box center [933, 57] width 45 height 45
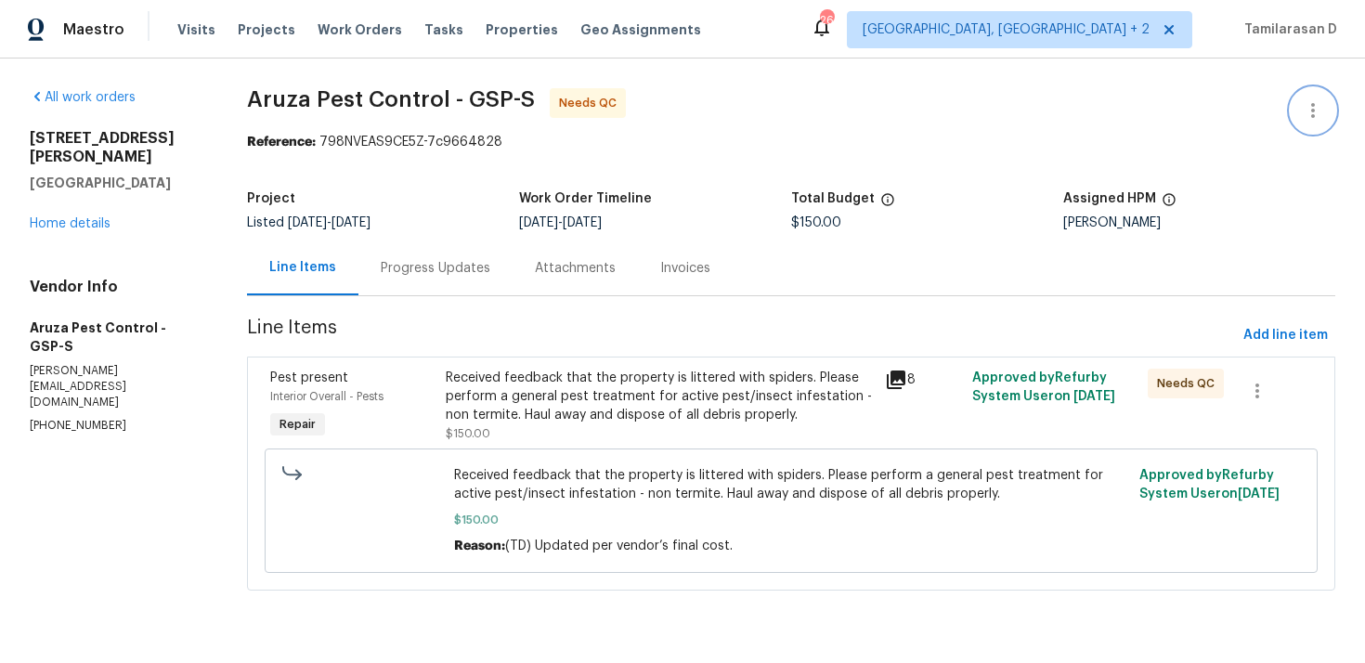
click at [1330, 107] on button "button" at bounding box center [1313, 110] width 45 height 45
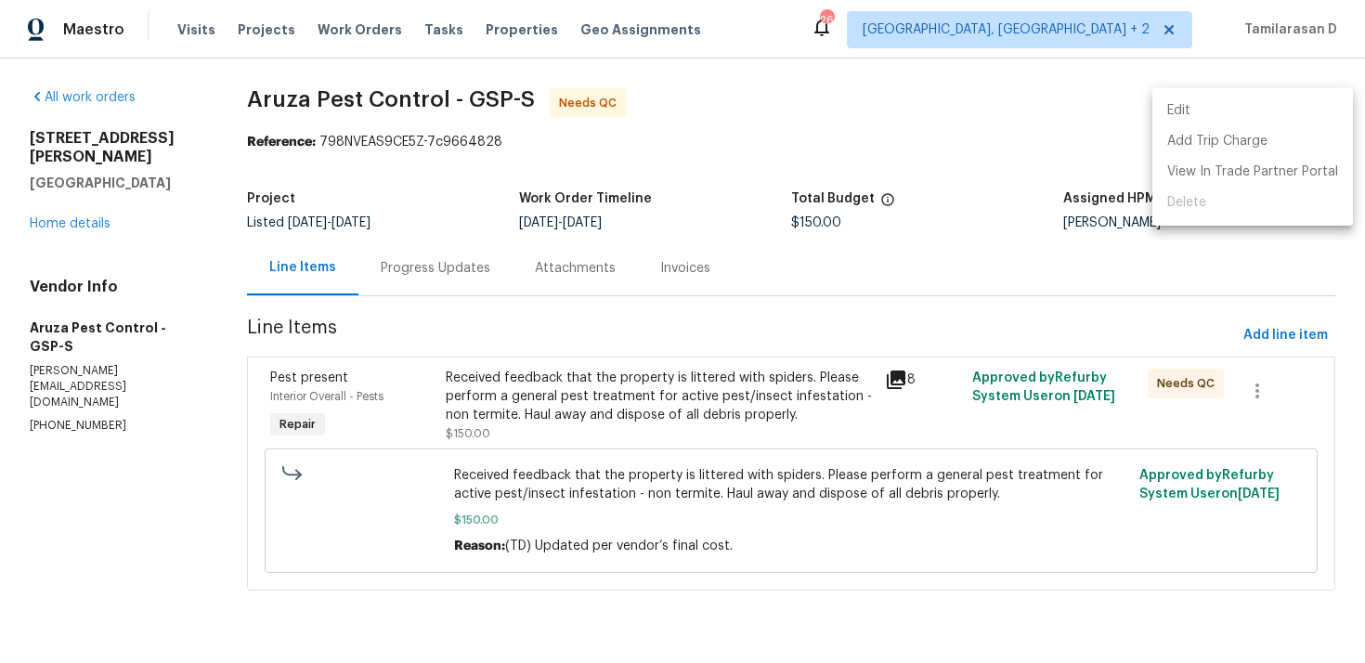
click at [1155, 116] on li "Edit" at bounding box center [1253, 111] width 201 height 31
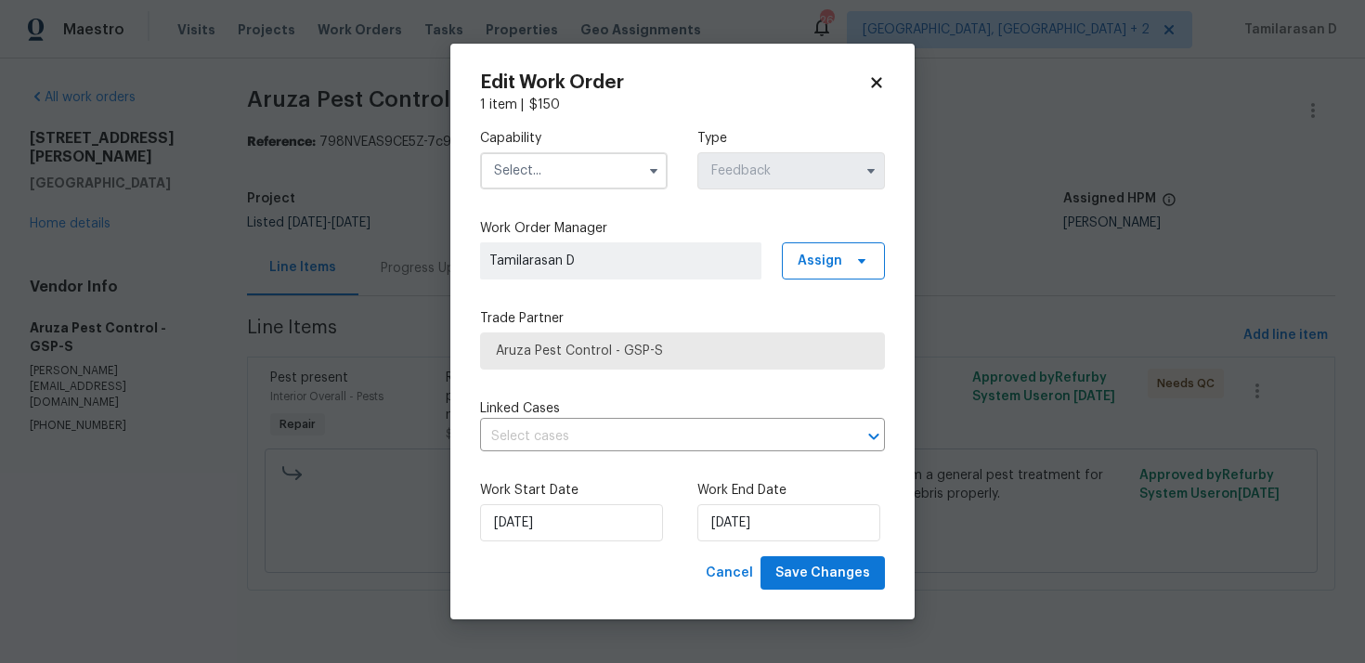
click at [641, 182] on span at bounding box center [654, 171] width 28 height 28
click at [654, 173] on icon "button" at bounding box center [653, 171] width 7 height 5
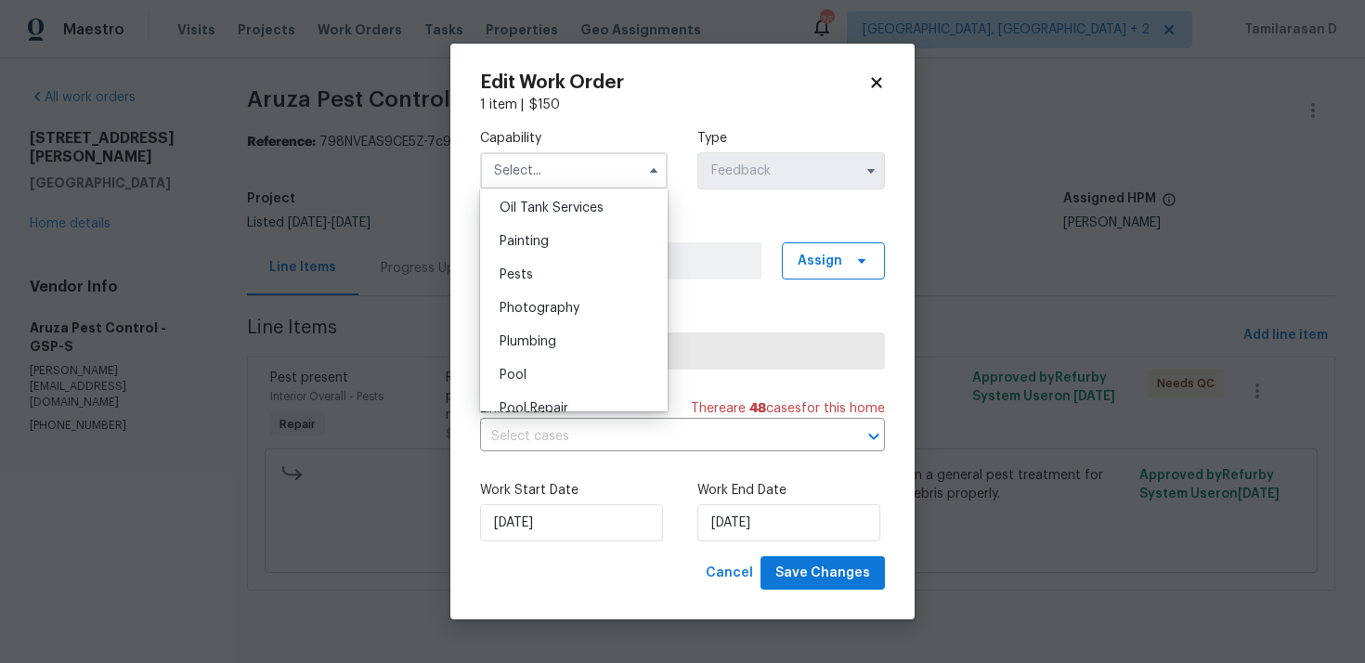
scroll to position [1545, 0]
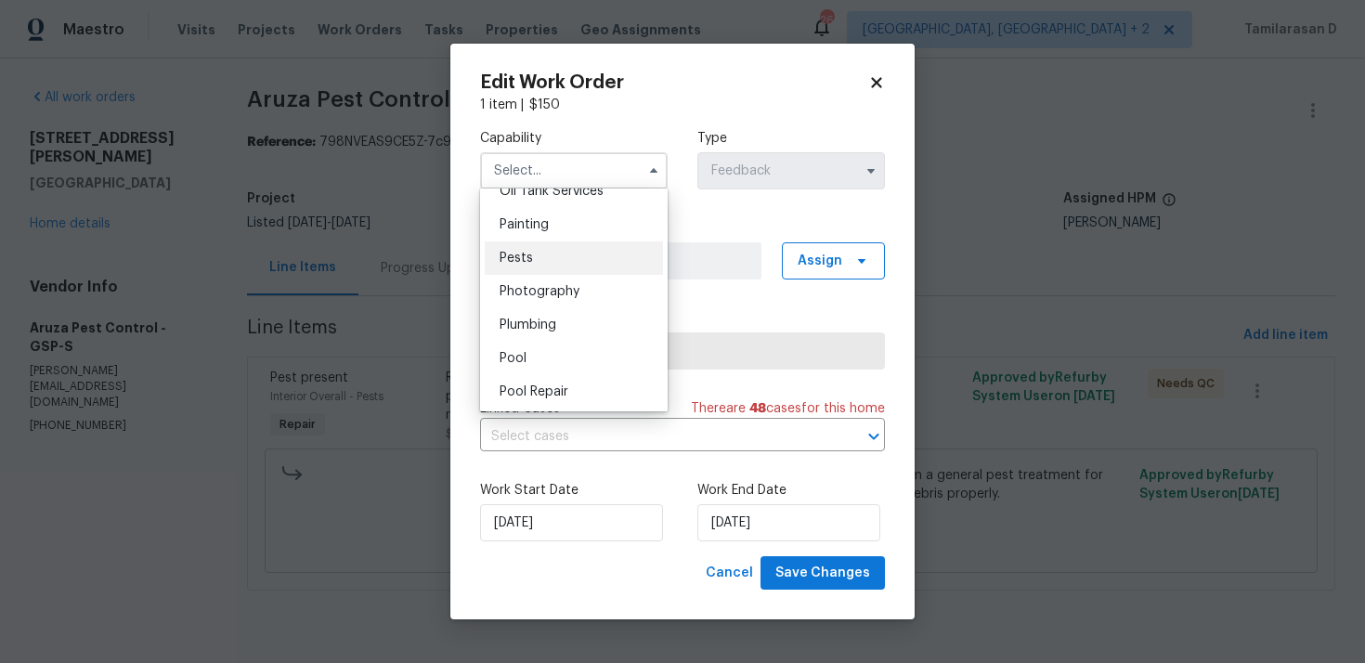
click at [522, 249] on div "Pests" at bounding box center [574, 257] width 178 height 33
type input "Pests"
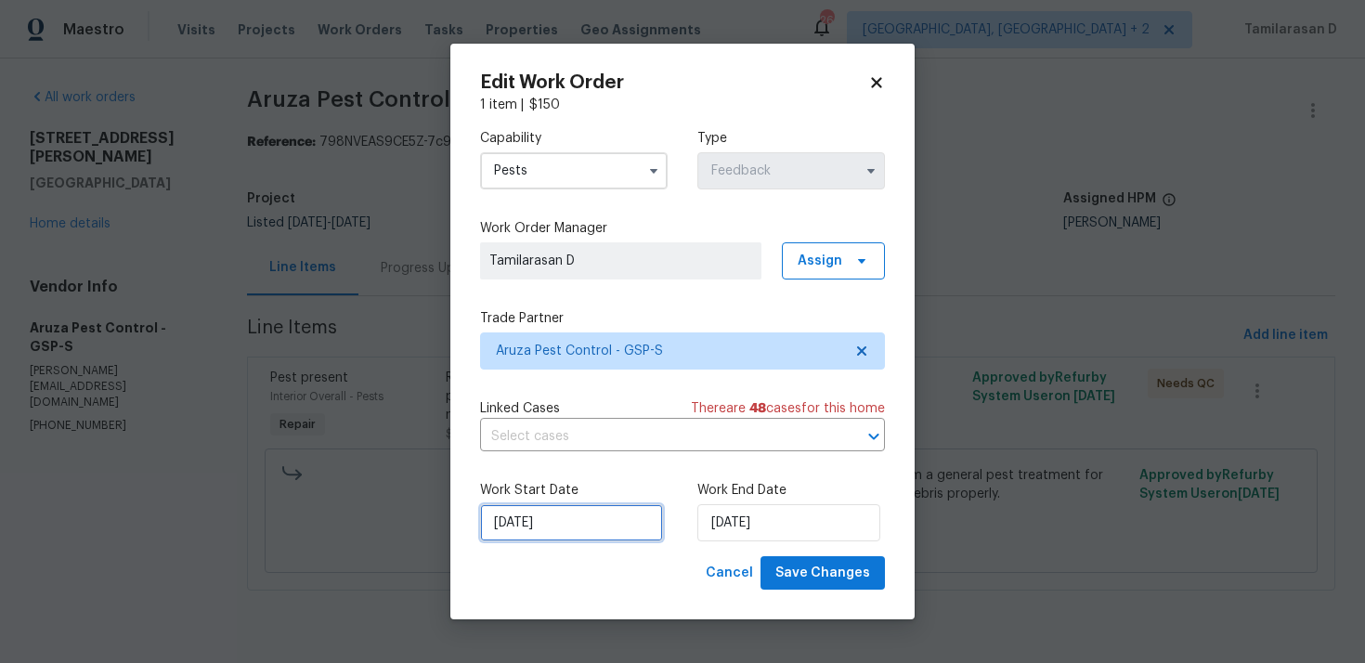
click at [527, 520] on input "08/09/2025" at bounding box center [571, 522] width 183 height 37
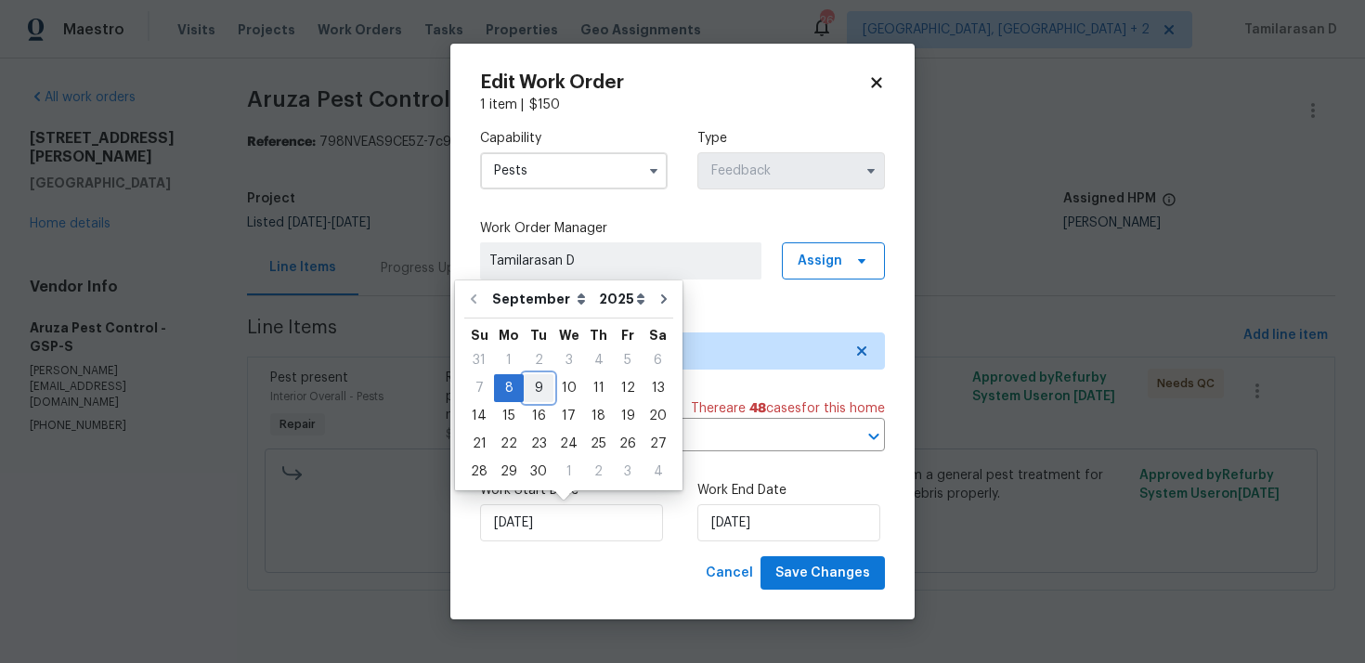
click at [534, 382] on div "9" at bounding box center [539, 388] width 30 height 26
type input "09/09/2025"
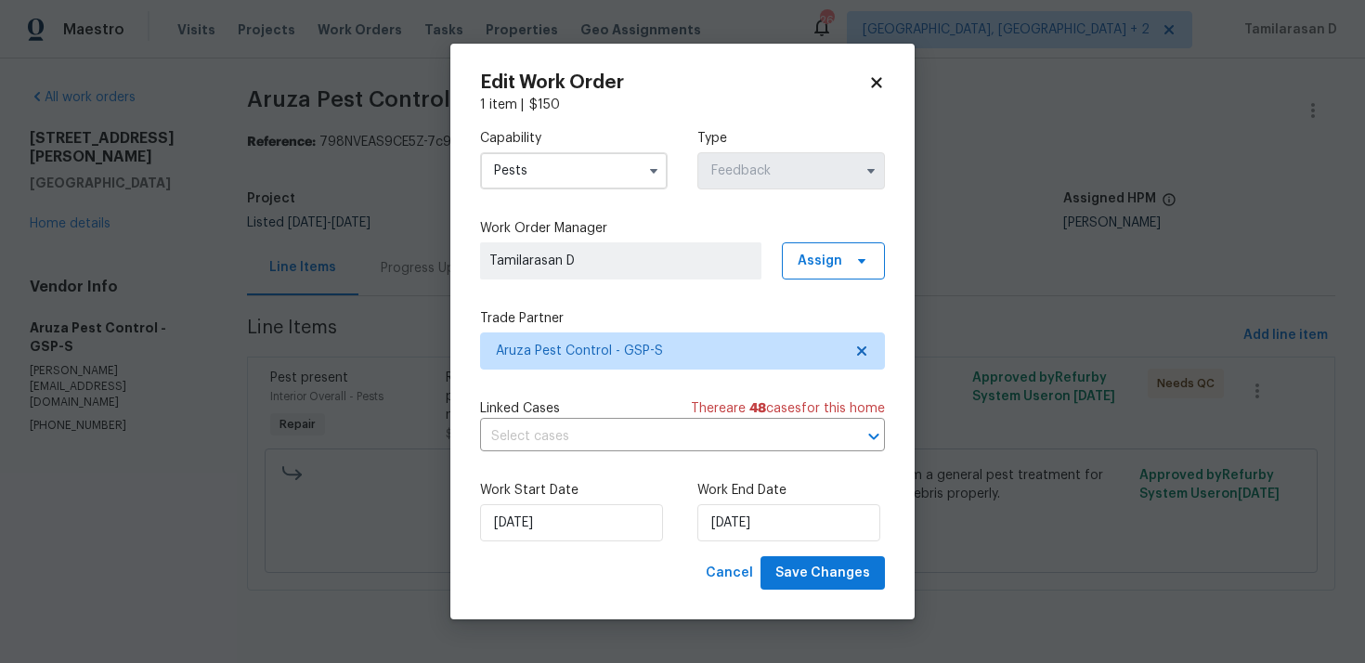
click at [695, 513] on div "Work Start Date 09/09/2025 Work End Date 10/09/2025" at bounding box center [682, 511] width 405 height 90
click at [729, 513] on input "10/09/2025" at bounding box center [788, 522] width 183 height 37
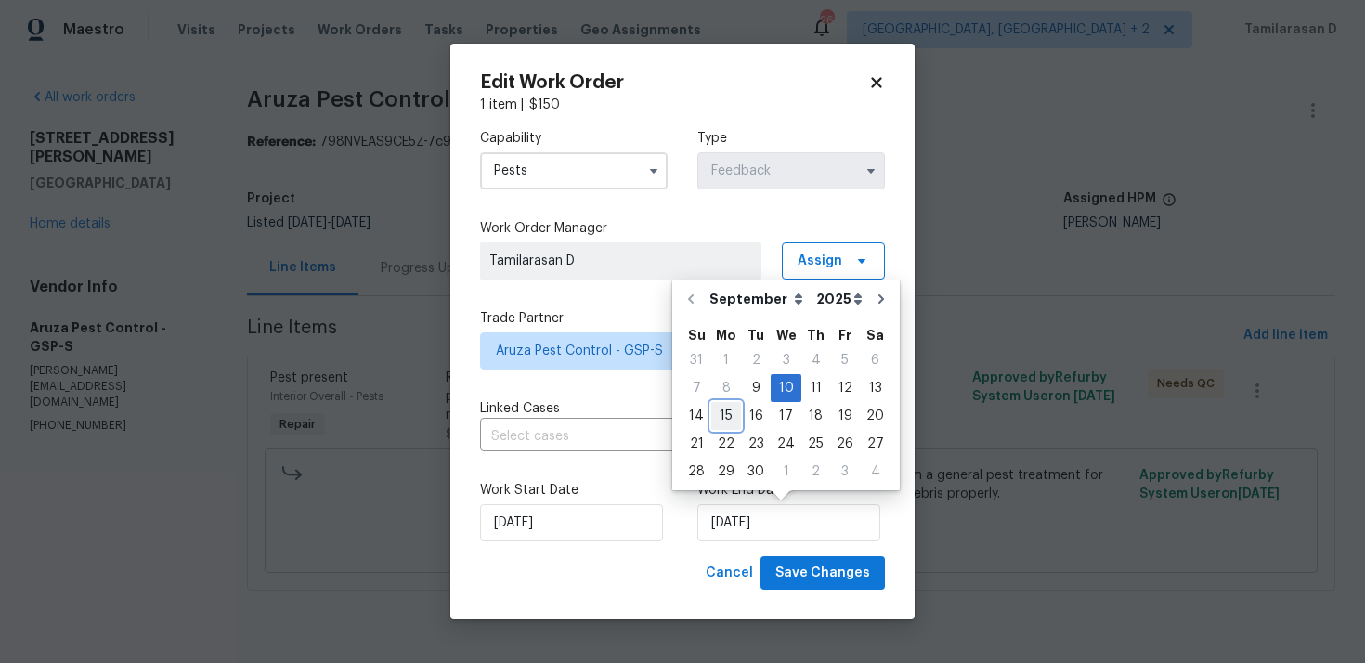
click at [724, 416] on div "15" at bounding box center [726, 416] width 30 height 26
type input "15/09/2025"
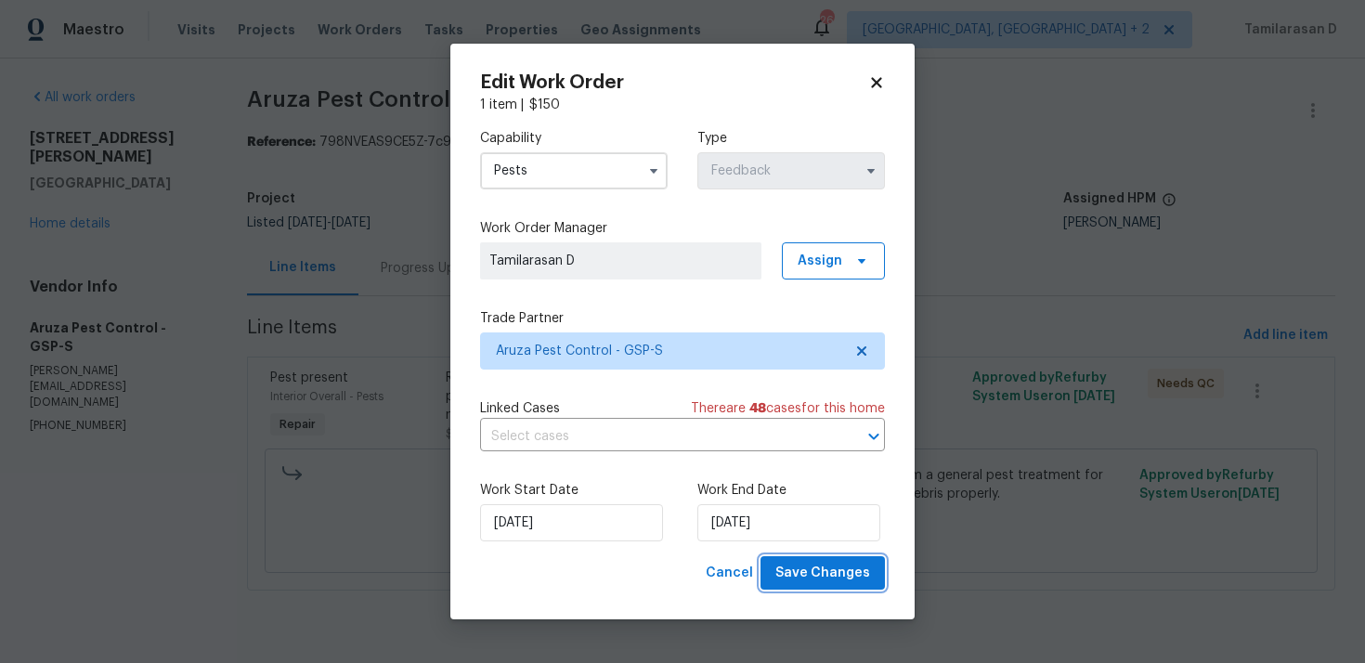
click at [833, 565] on span "Save Changes" at bounding box center [822, 573] width 95 height 23
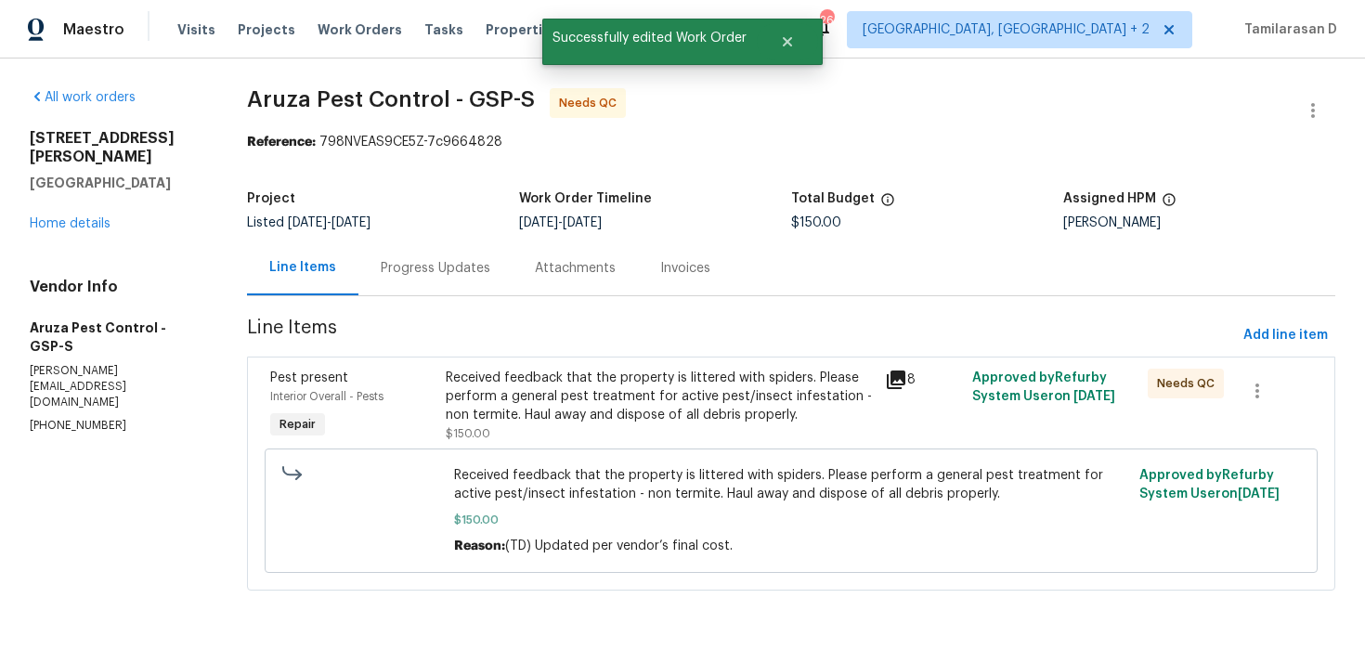
click at [427, 261] on div "Progress Updates" at bounding box center [436, 268] width 110 height 19
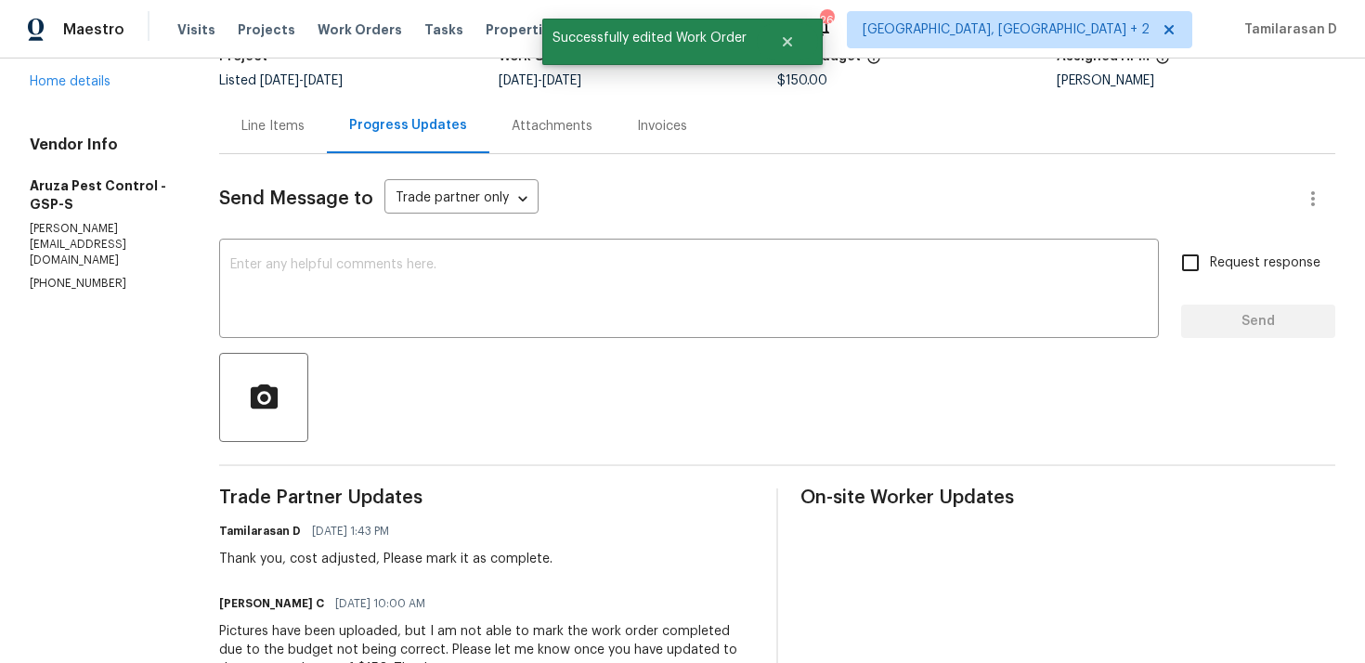
scroll to position [32, 0]
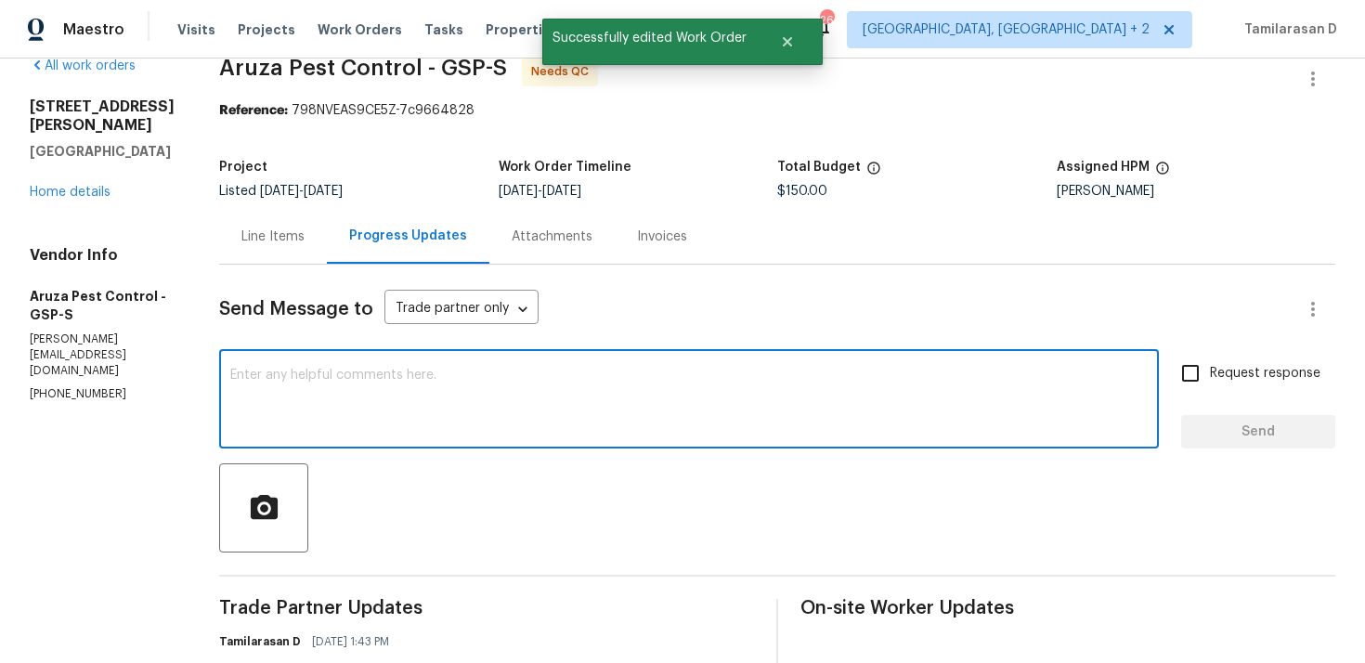
click at [342, 406] on textarea at bounding box center [689, 401] width 918 height 65
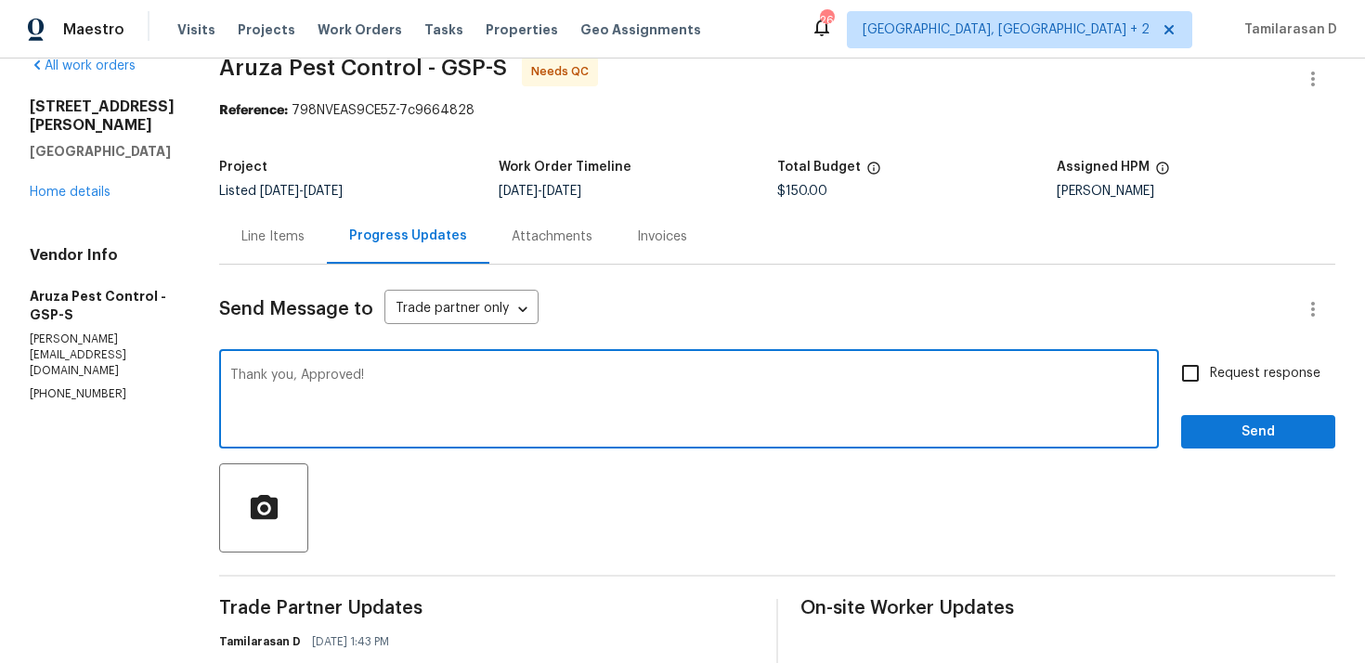
type textarea "Thank you, Approved!"
click at [1248, 431] on span "Send" at bounding box center [1258, 432] width 124 height 23
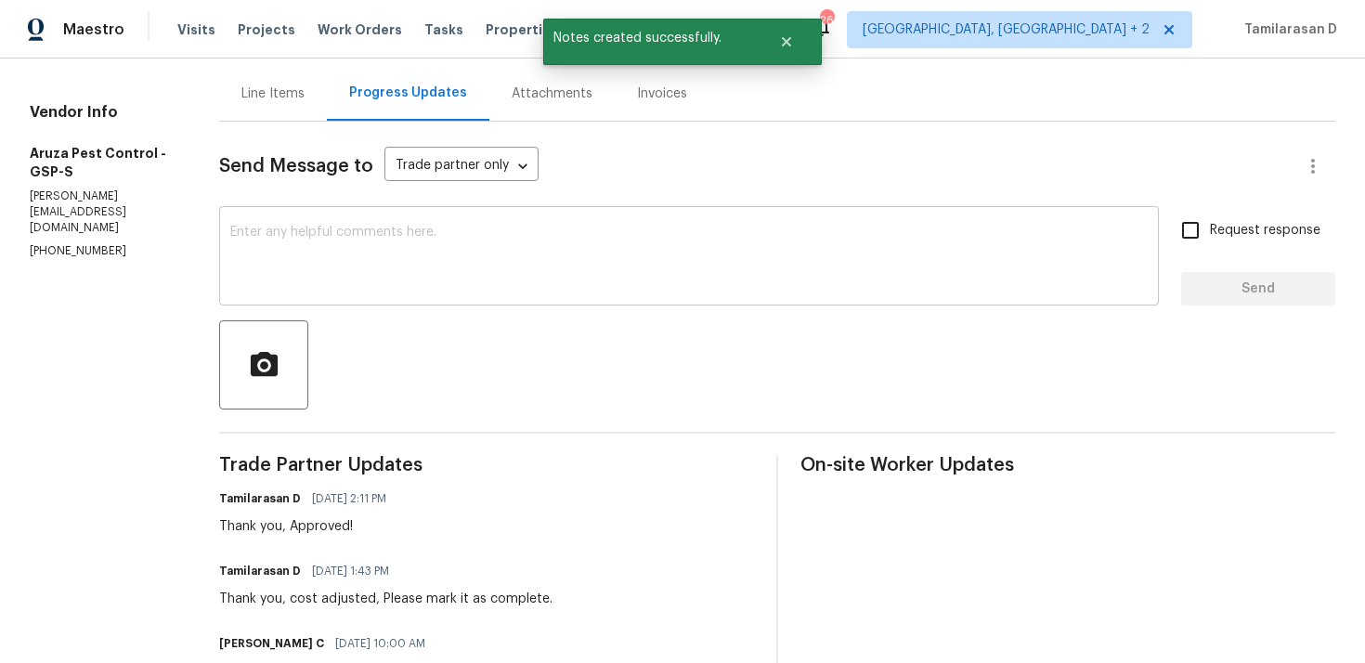
scroll to position [0, 0]
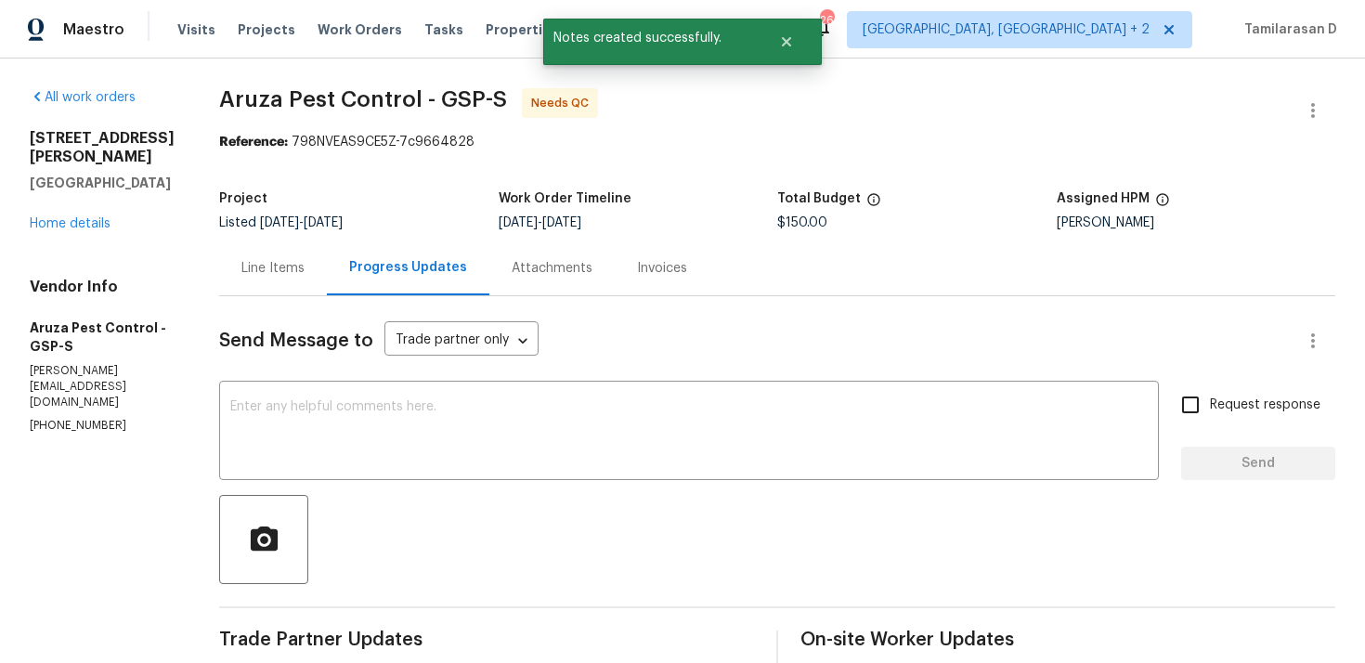
click at [276, 280] on div "Line Items" at bounding box center [273, 268] width 108 height 55
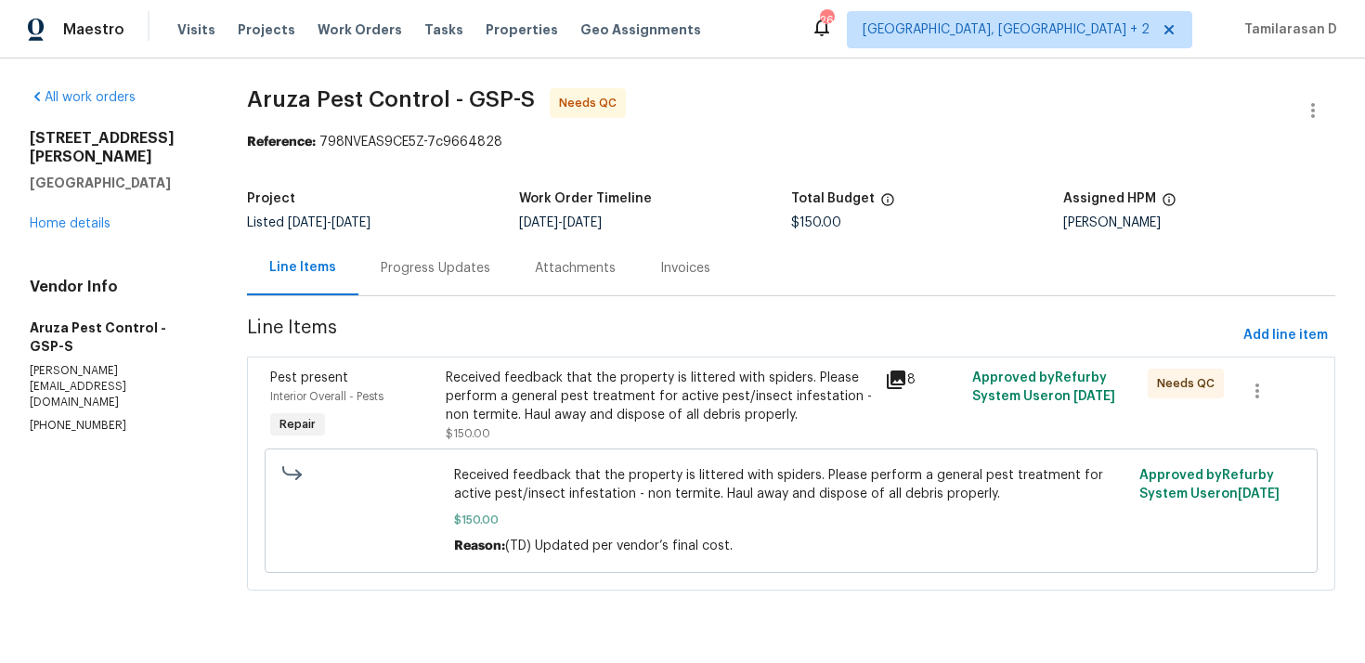
click at [532, 397] on div "Received feedback that the property is littered with spiders. Please perform a …" at bounding box center [659, 397] width 427 height 56
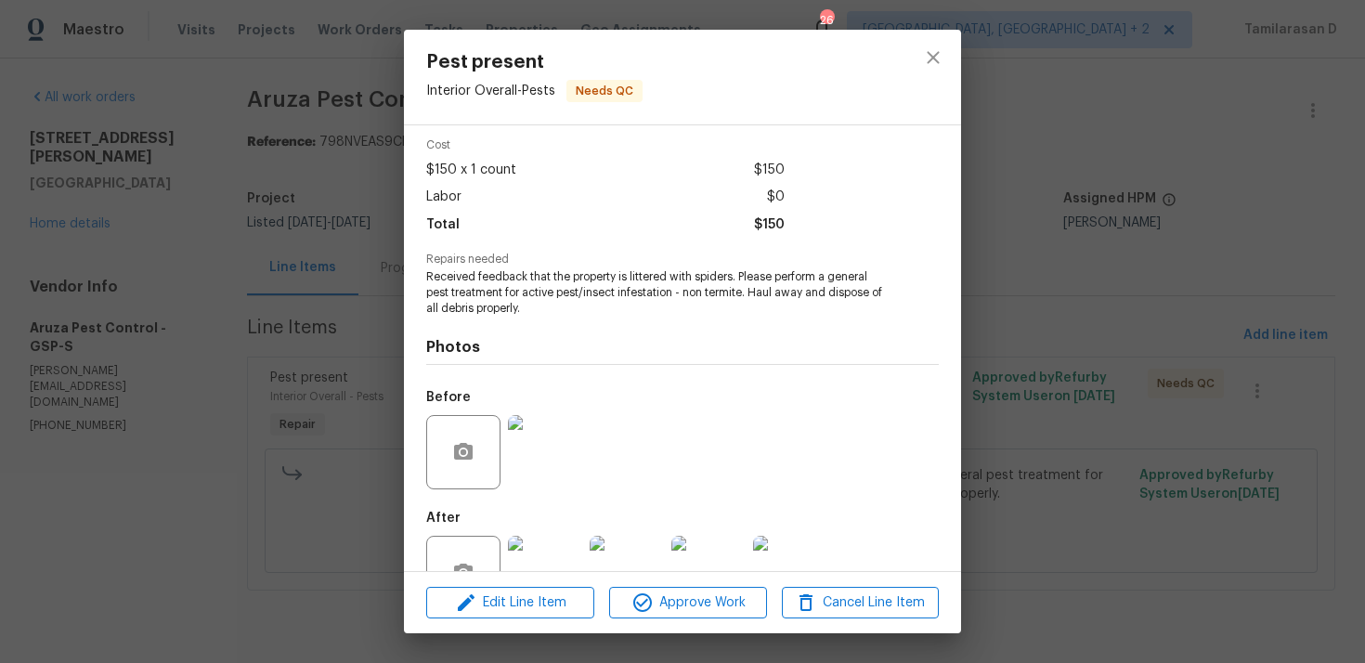
scroll to position [130, 0]
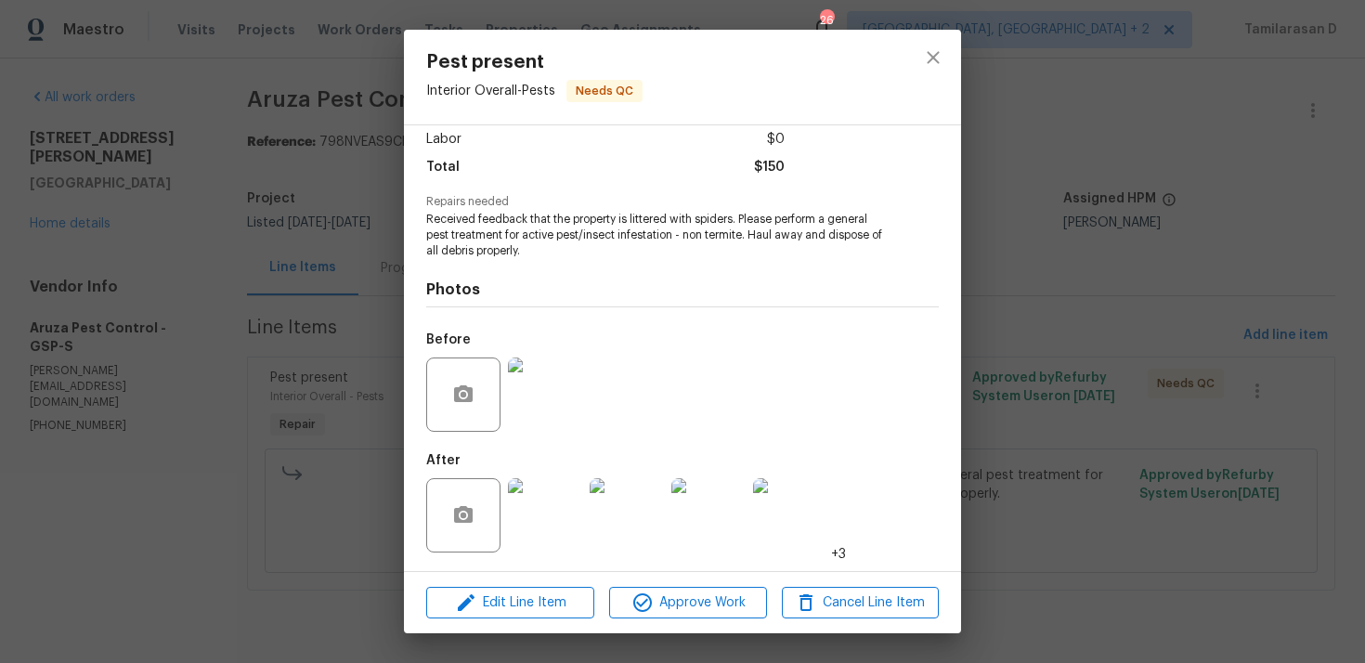
click at [540, 504] on img at bounding box center [545, 515] width 74 height 74
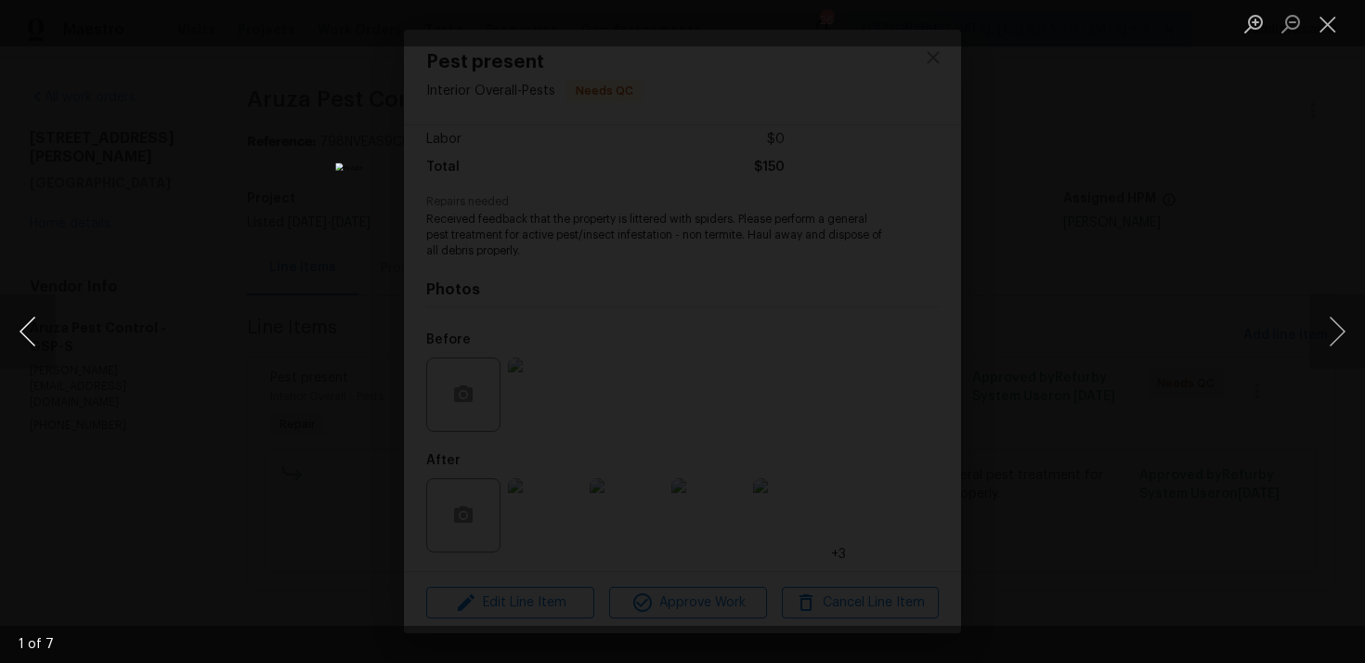
click at [20, 328] on button "Previous image" at bounding box center [28, 331] width 56 height 74
click at [36, 339] on button "Previous image" at bounding box center [28, 331] width 56 height 74
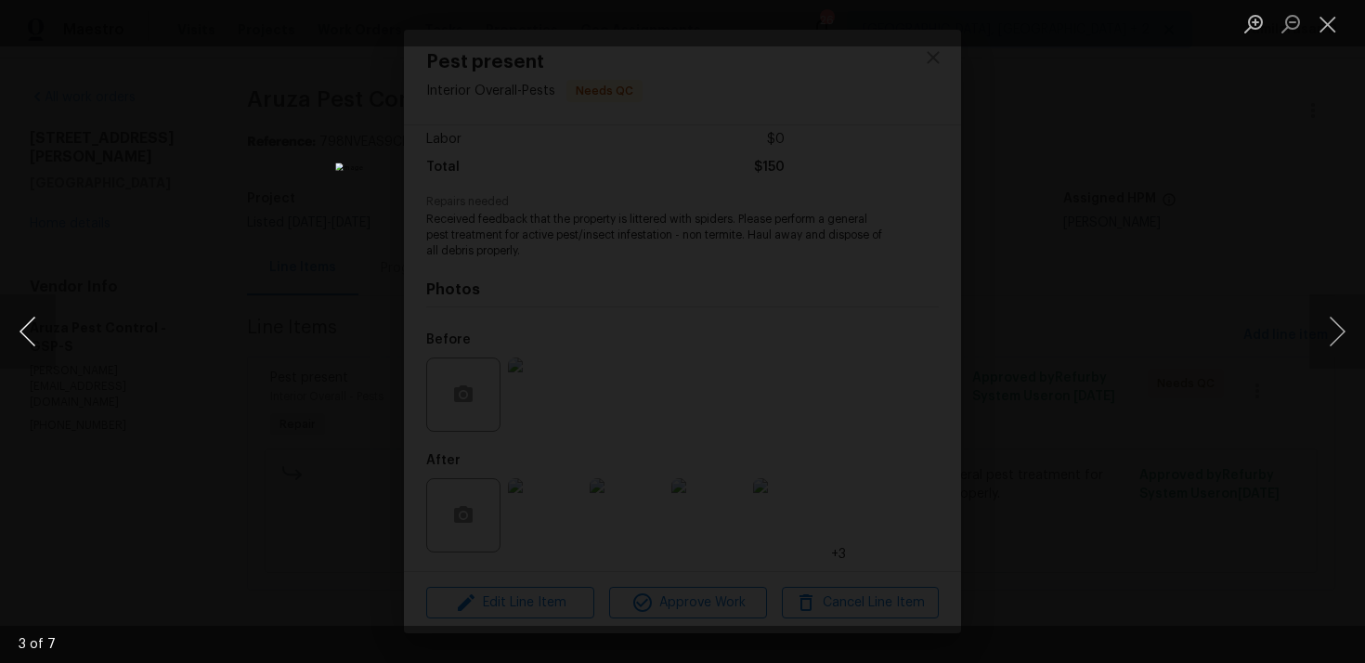
click at [36, 339] on button "Previous image" at bounding box center [28, 331] width 56 height 74
click at [37, 338] on button "Previous image" at bounding box center [28, 331] width 56 height 74
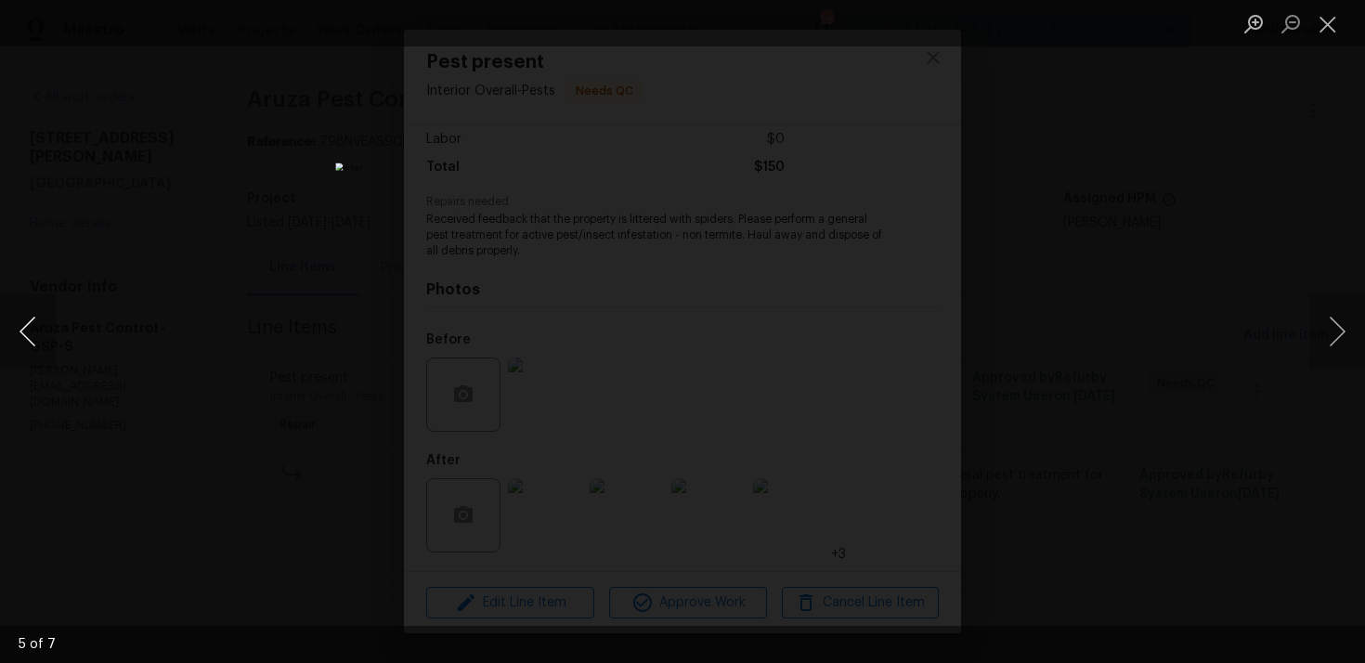
click at [37, 338] on button "Previous image" at bounding box center [28, 331] width 56 height 74
click at [1332, 39] on button "Close lightbox" at bounding box center [1327, 23] width 37 height 33
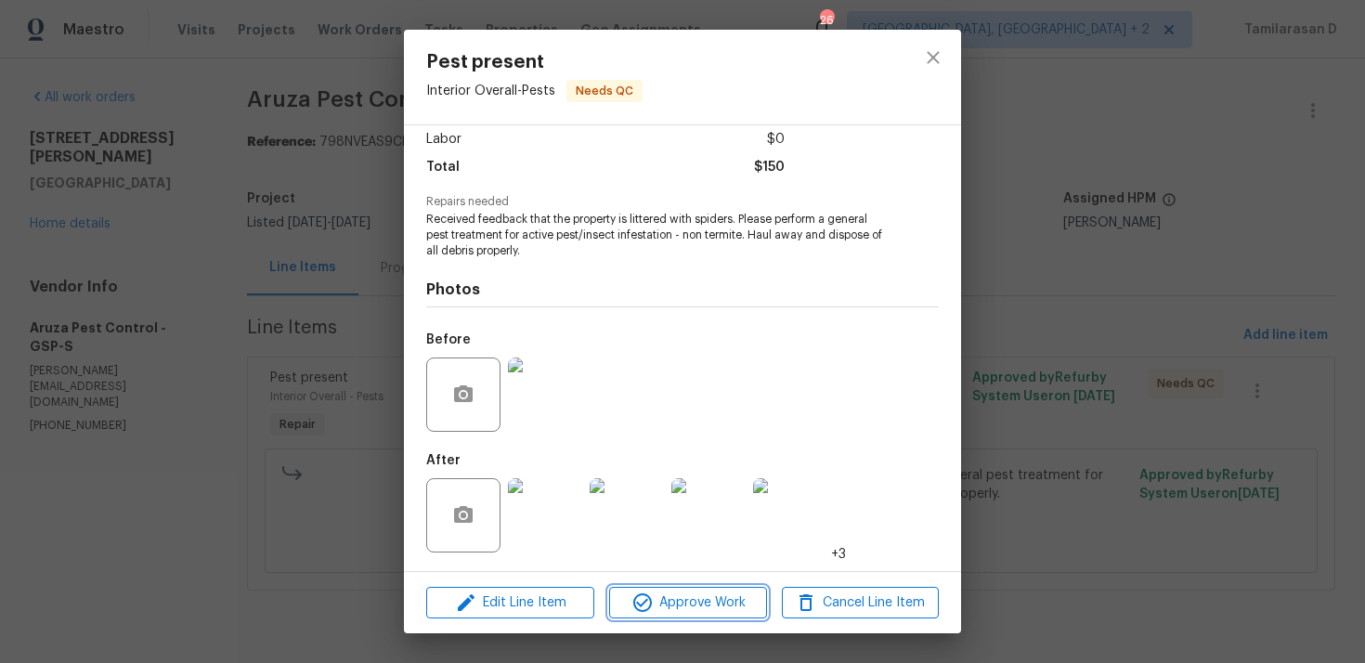
click at [651, 613] on span "Approve Work" at bounding box center [688, 603] width 146 height 23
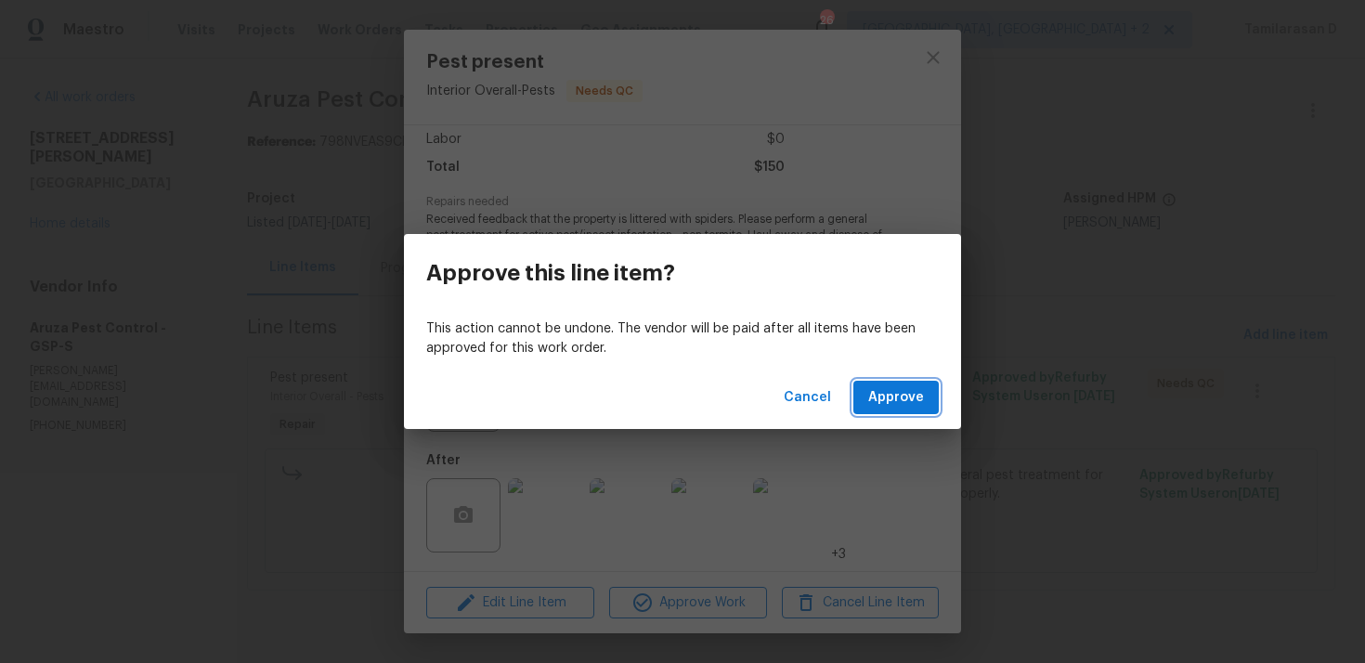
click at [891, 397] on span "Approve" at bounding box center [896, 397] width 56 height 23
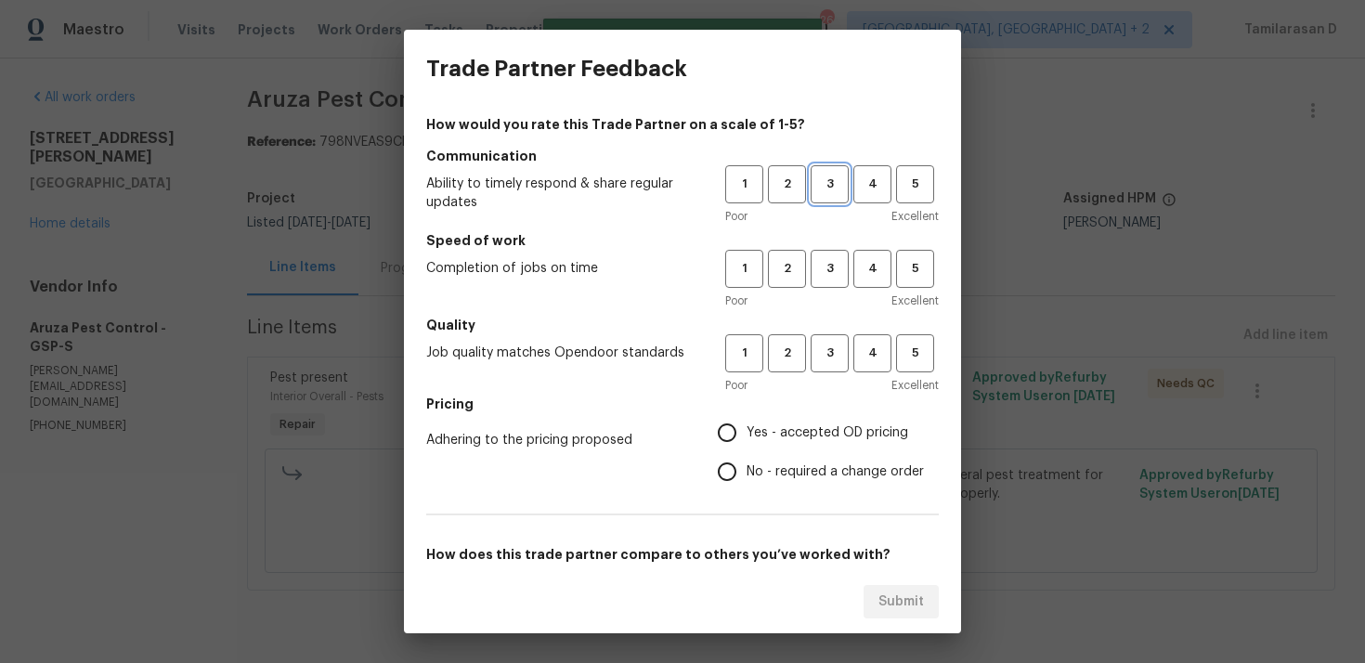
click at [828, 183] on span "3" at bounding box center [830, 184] width 34 height 21
click at [828, 272] on span "3" at bounding box center [830, 268] width 34 height 21
click at [827, 359] on span "3" at bounding box center [830, 353] width 34 height 21
click at [722, 444] on input "Yes - accepted OD pricing" at bounding box center [727, 432] width 39 height 39
radio input "true"
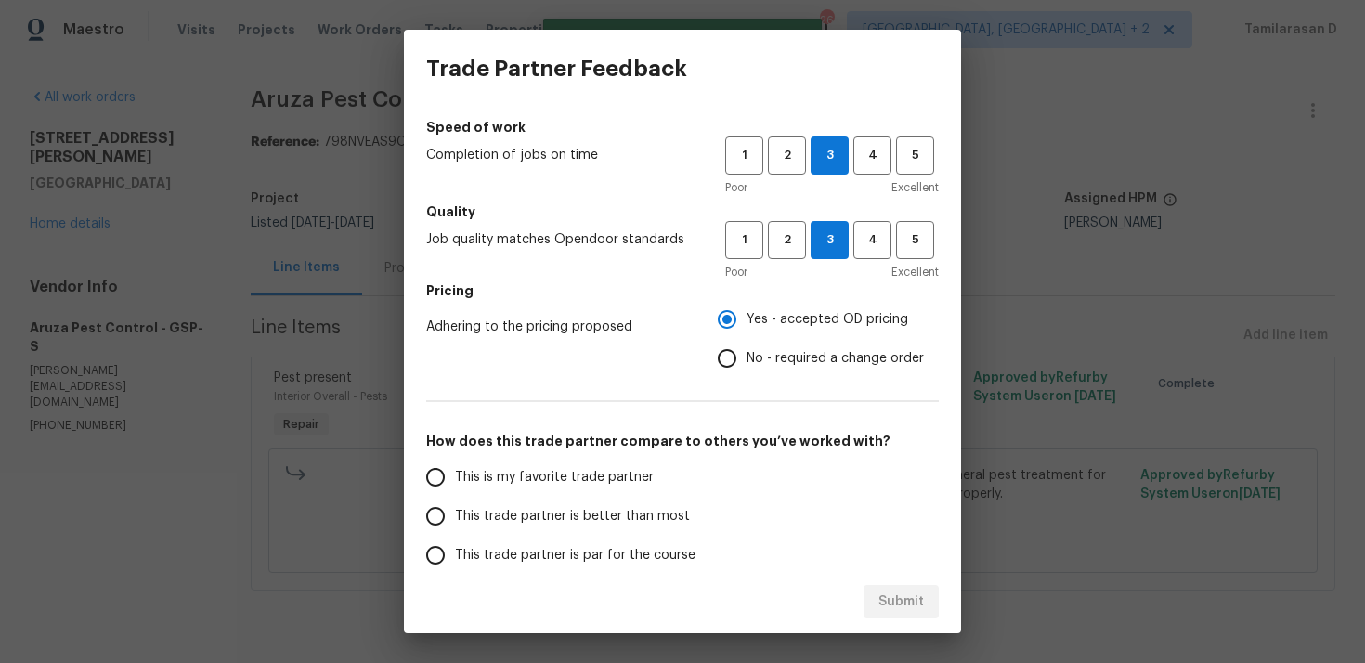
scroll to position [280, 0]
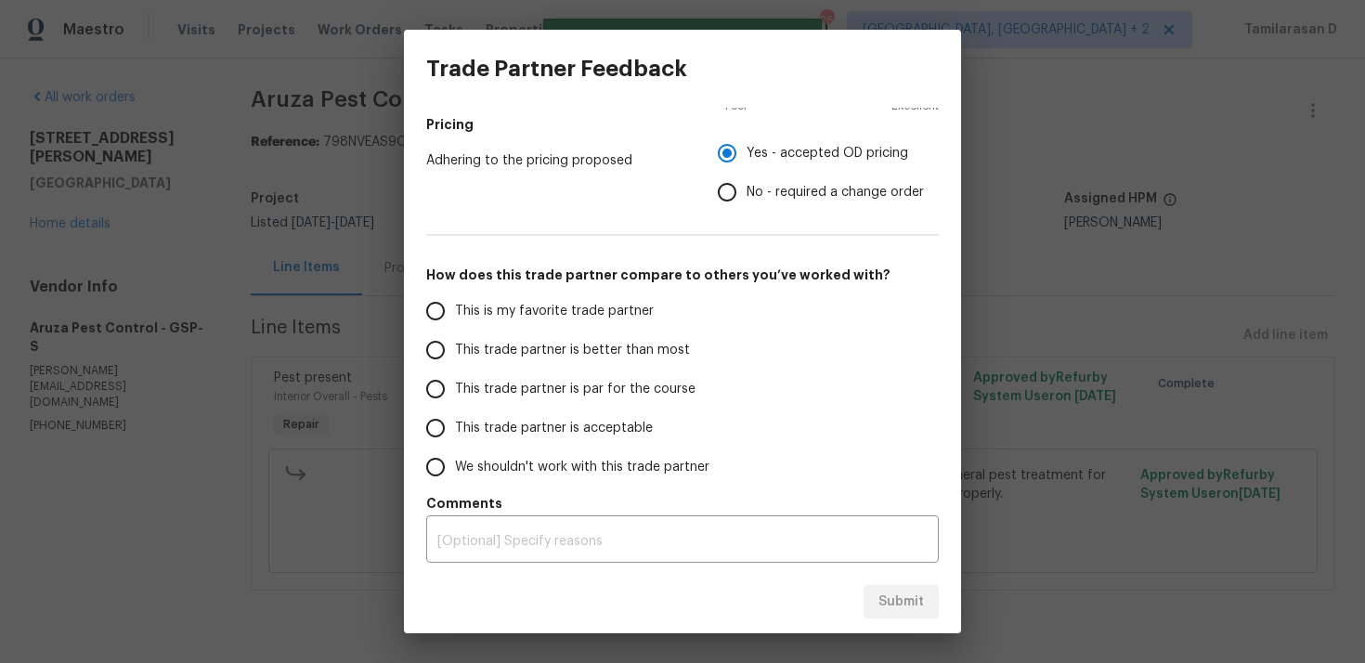
click at [442, 382] on input "This trade partner is par for the course" at bounding box center [435, 389] width 39 height 39
radio input "false"
click at [740, 193] on input "No - required a change order" at bounding box center [727, 192] width 39 height 39
radio input "false"
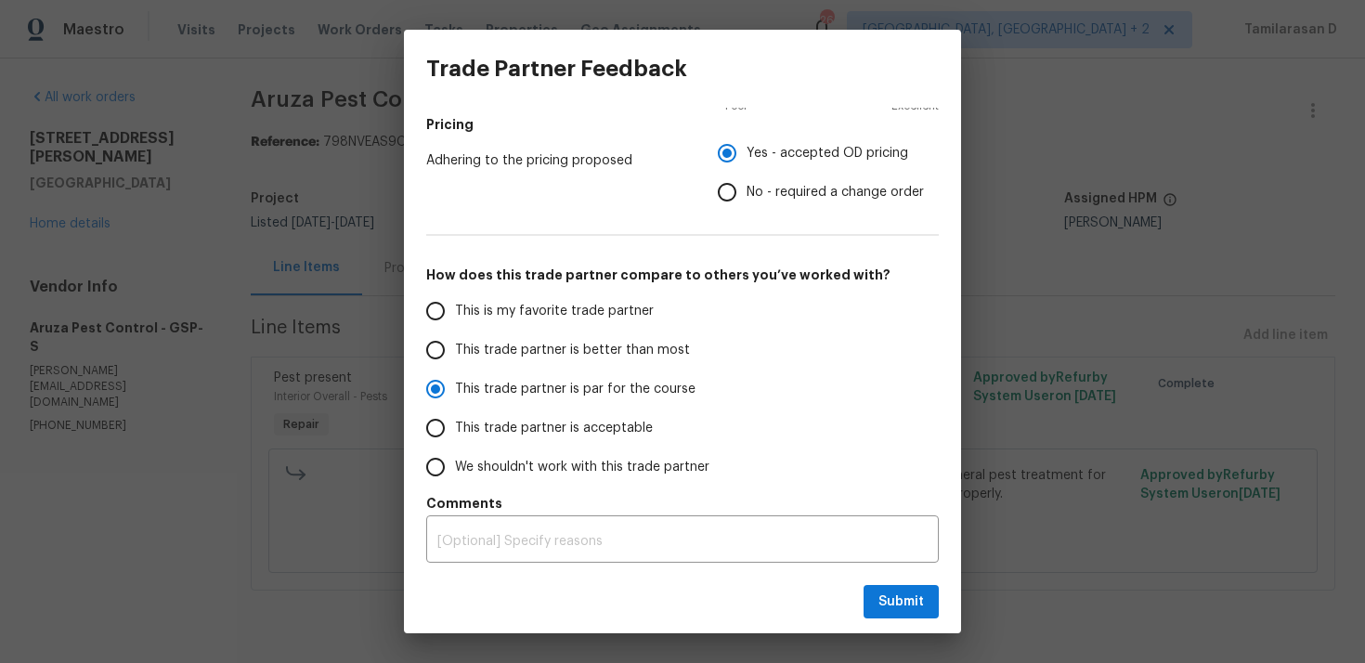
radio input "true"
click at [914, 607] on span "Submit" at bounding box center [902, 602] width 46 height 23
radio input "false"
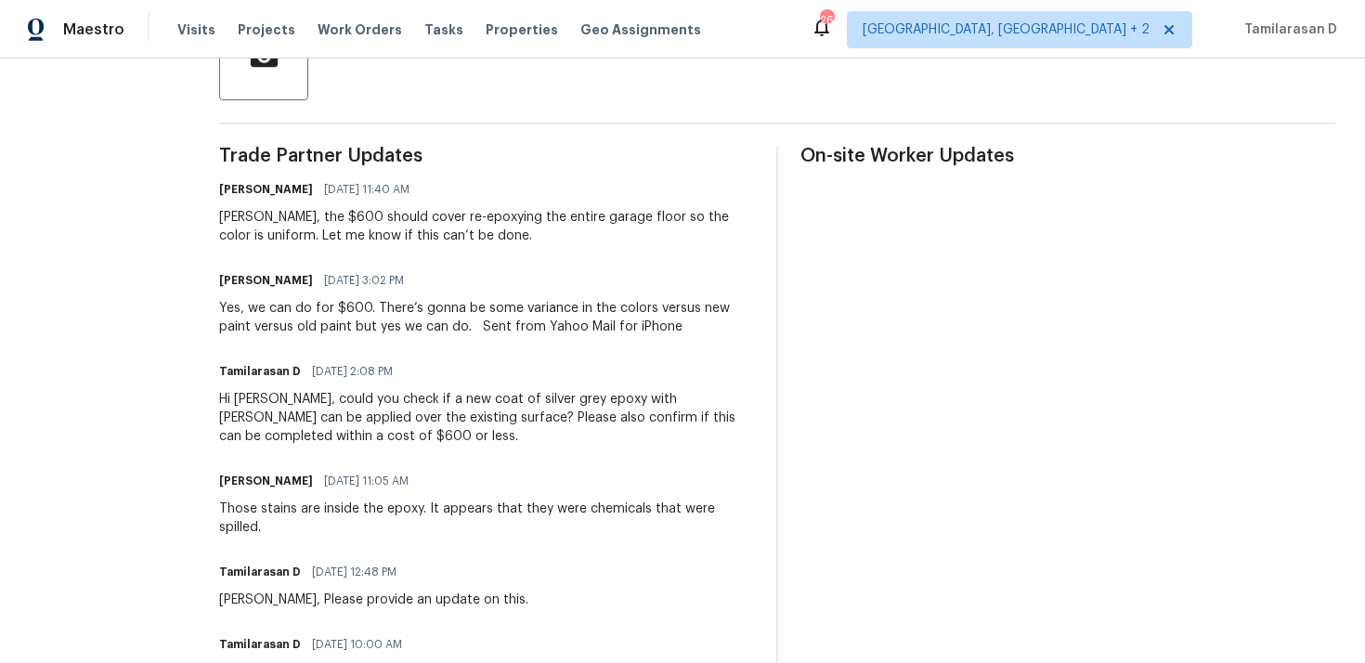
scroll to position [490, 0]
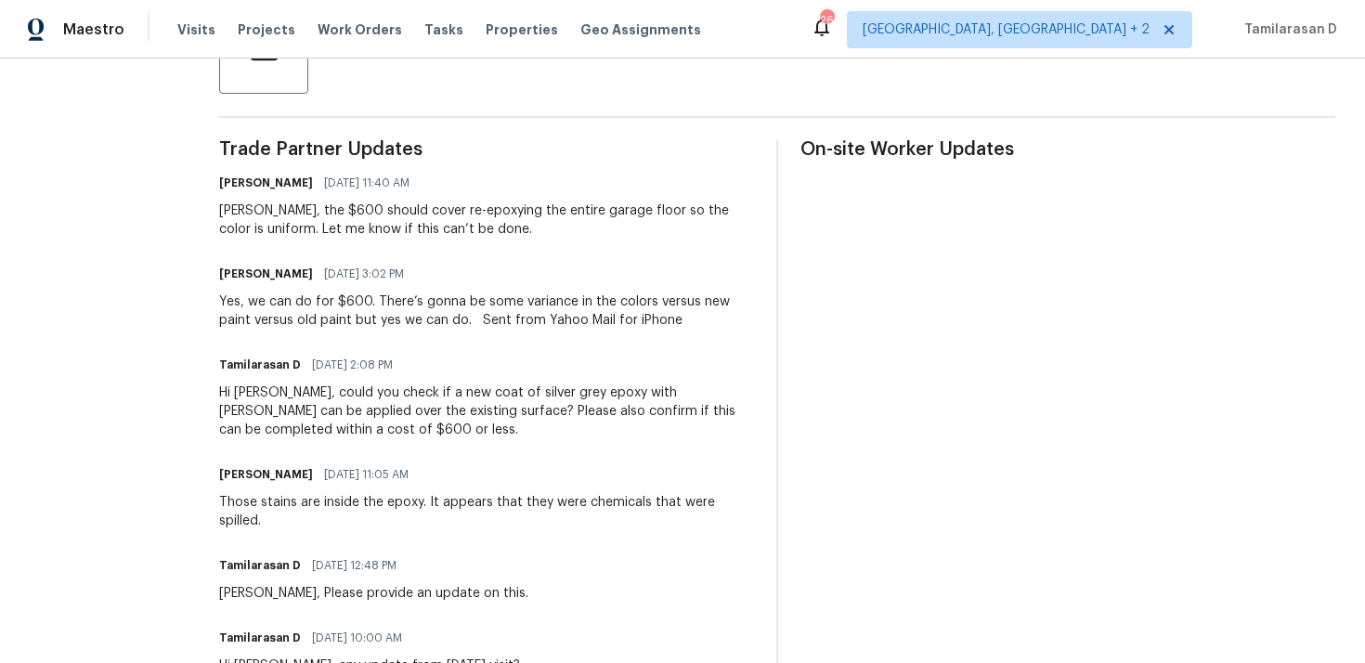
click at [343, 241] on div "Trade Partner Updates [PERSON_NAME] [DATE] 11:40 AM [PERSON_NAME], the $600 sho…" at bounding box center [486, 628] width 535 height 977
click at [343, 241] on div "Trade Partner Updates Scott Smathers 09/14/2025 11:40 AM Danny, the $600 should…" at bounding box center [486, 628] width 535 height 977
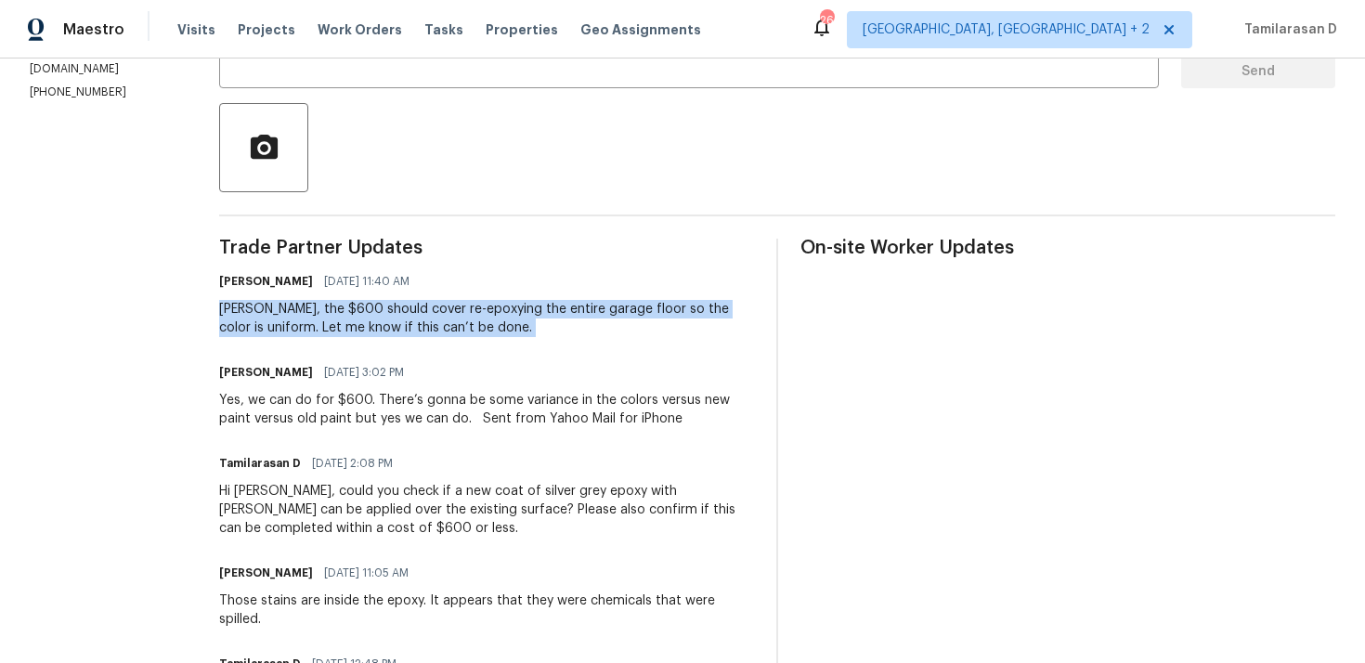
scroll to position [285, 0]
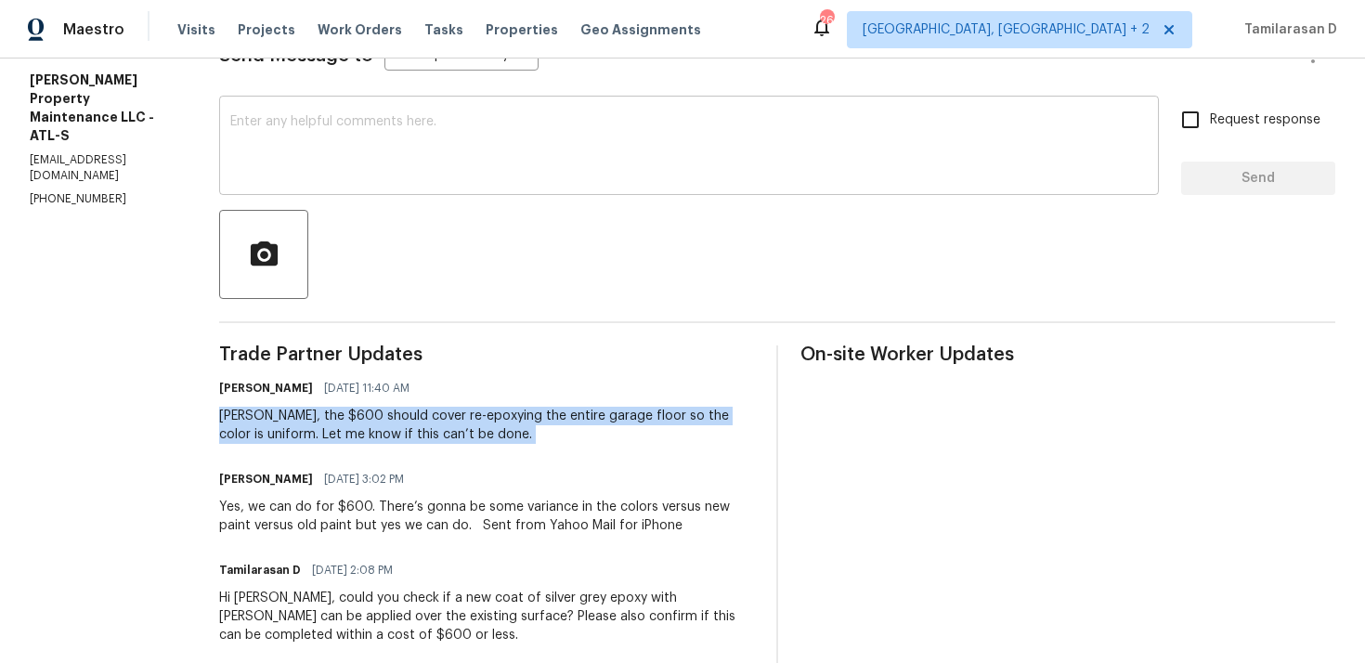
click at [287, 145] on textarea at bounding box center [689, 147] width 918 height 65
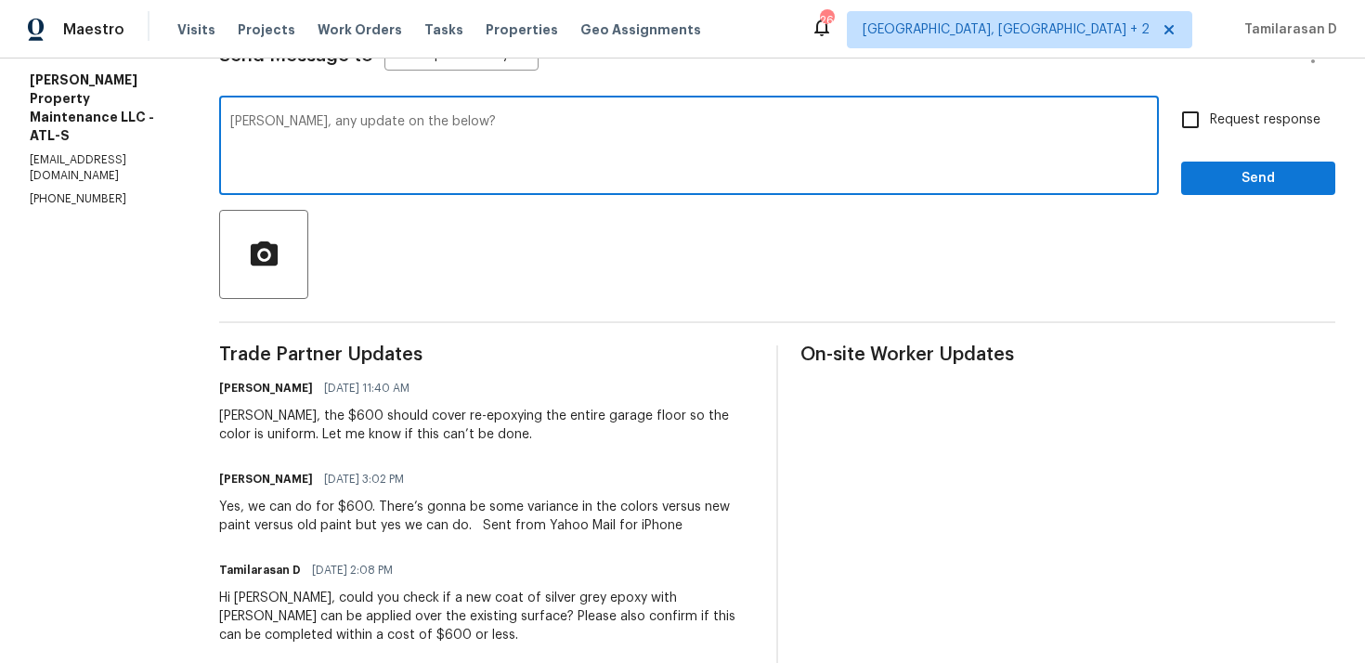
type textarea "Daniel, any update on the below?"
click at [1202, 130] on input "Request response" at bounding box center [1190, 119] width 39 height 39
checkbox input "true"
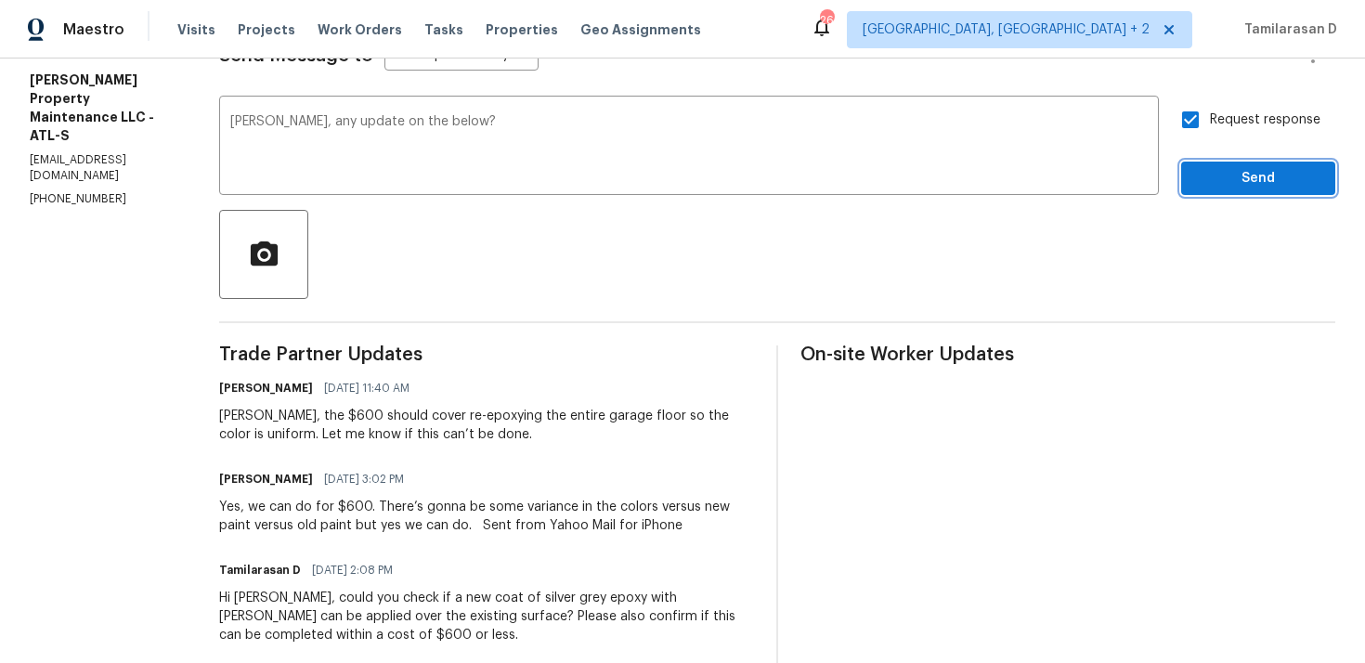
click at [1241, 177] on span "Send" at bounding box center [1258, 178] width 124 height 23
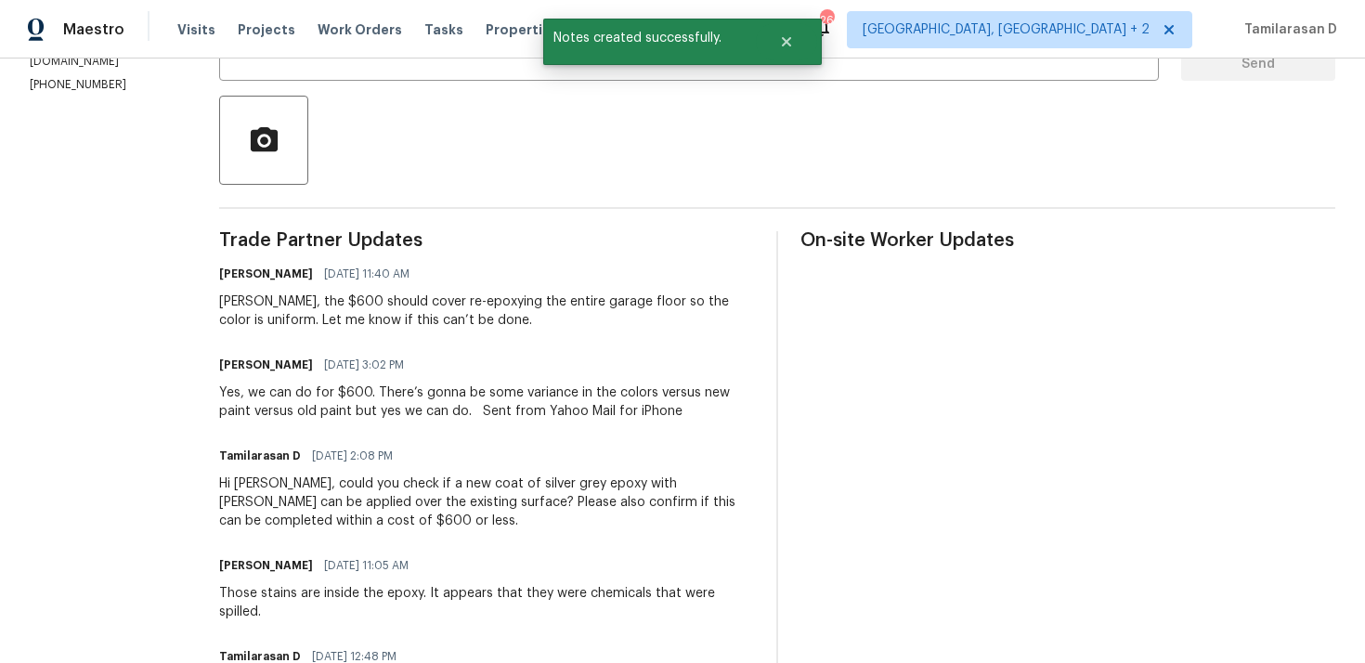
scroll to position [481, 0]
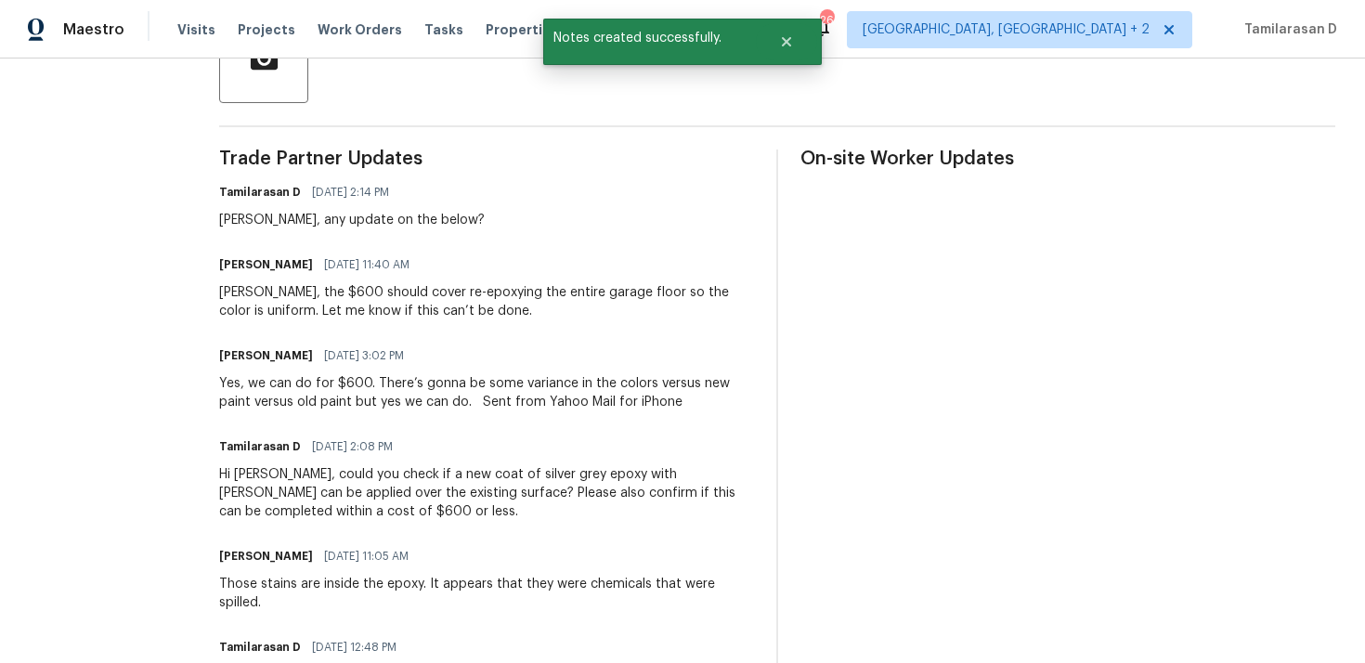
click at [321, 297] on div "Danny, the $600 should cover re-epoxying the entire garage floor so the color i…" at bounding box center [486, 301] width 535 height 37
click at [293, 385] on div "Yes, we can do for $600. There’s gonna be some variance in the colors versus ne…" at bounding box center [486, 392] width 535 height 37
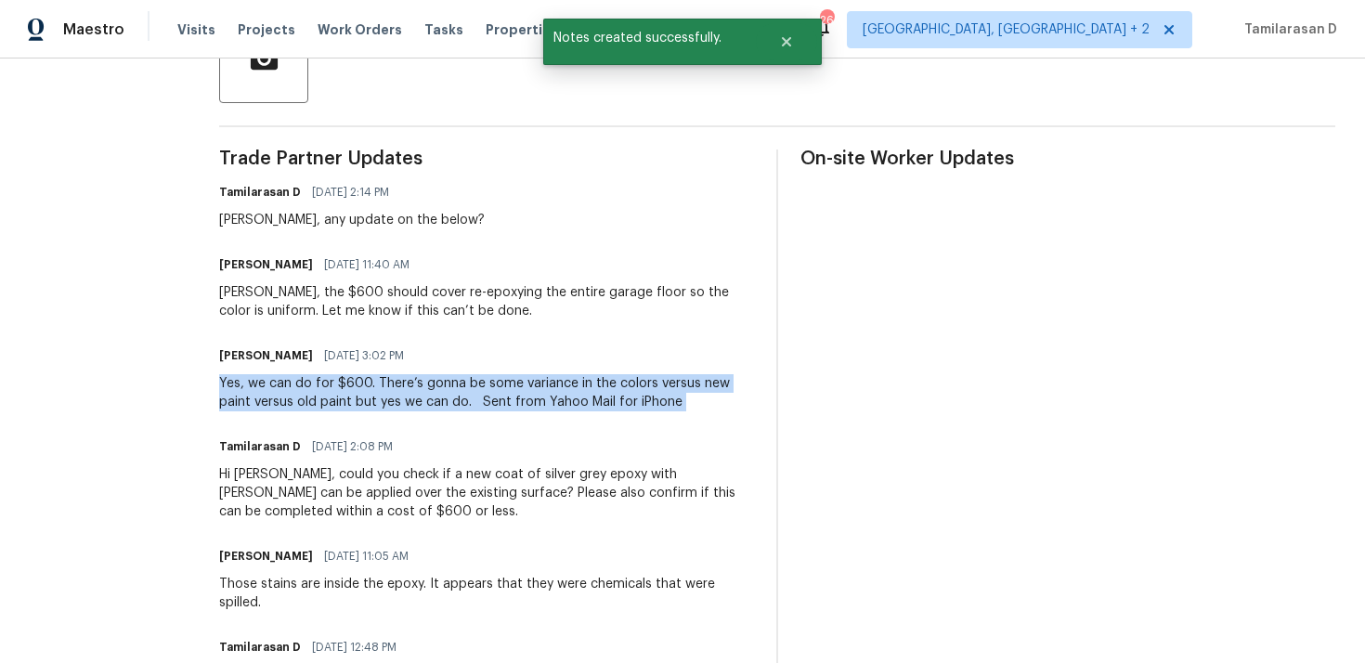
copy div "Yes, we can do for $600. There’s gonna be some variance in the colors versus ne…"
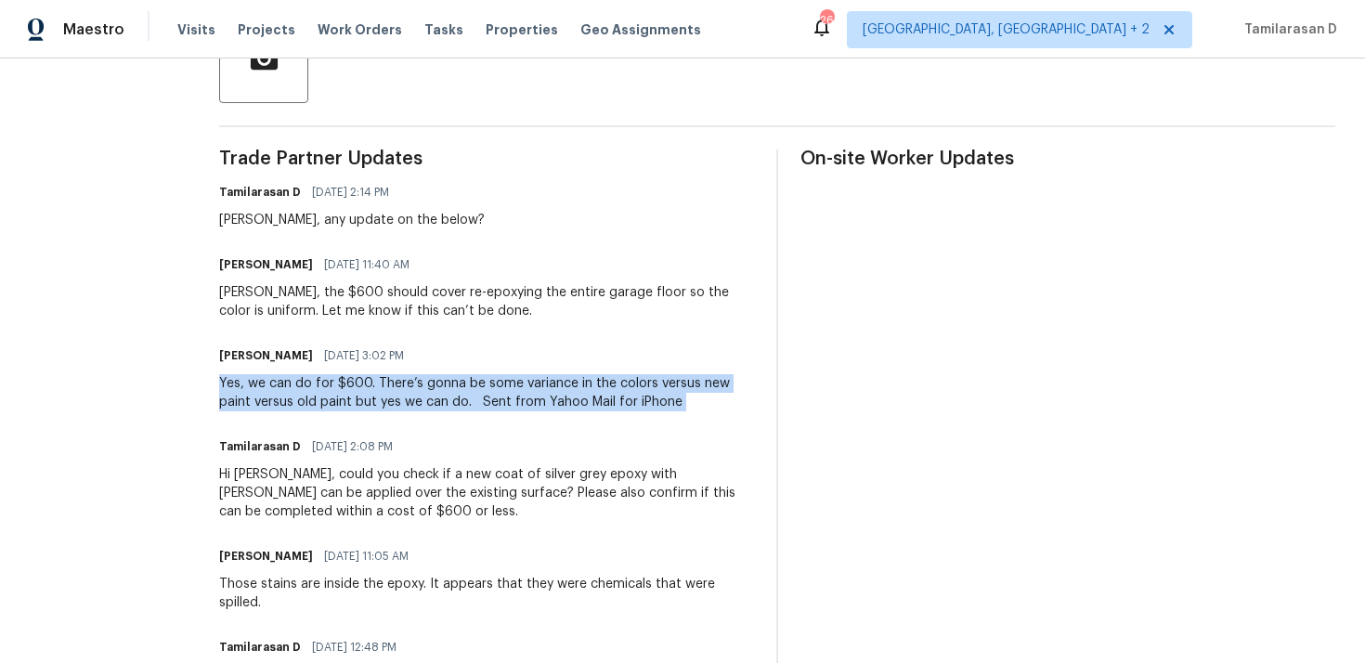
scroll to position [503, 0]
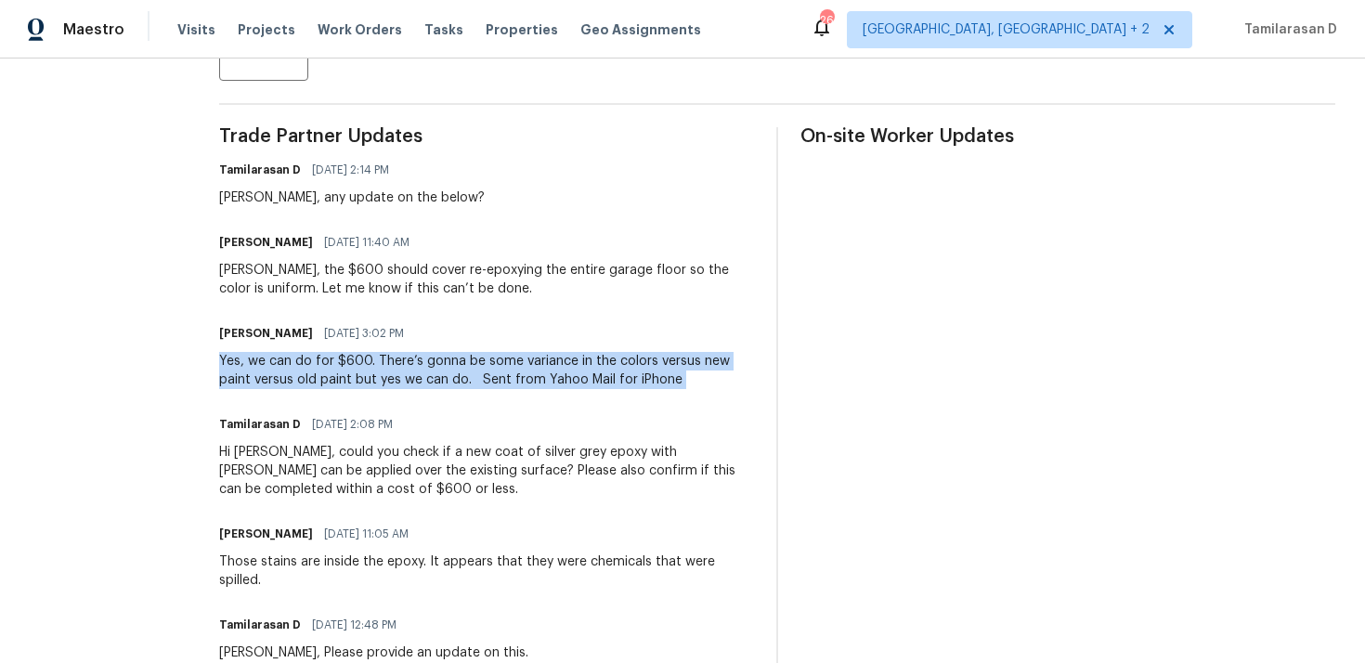
click at [383, 364] on div "Yes, we can do for $600. There’s gonna be some variance in the colors versus ne…" at bounding box center [486, 370] width 535 height 37
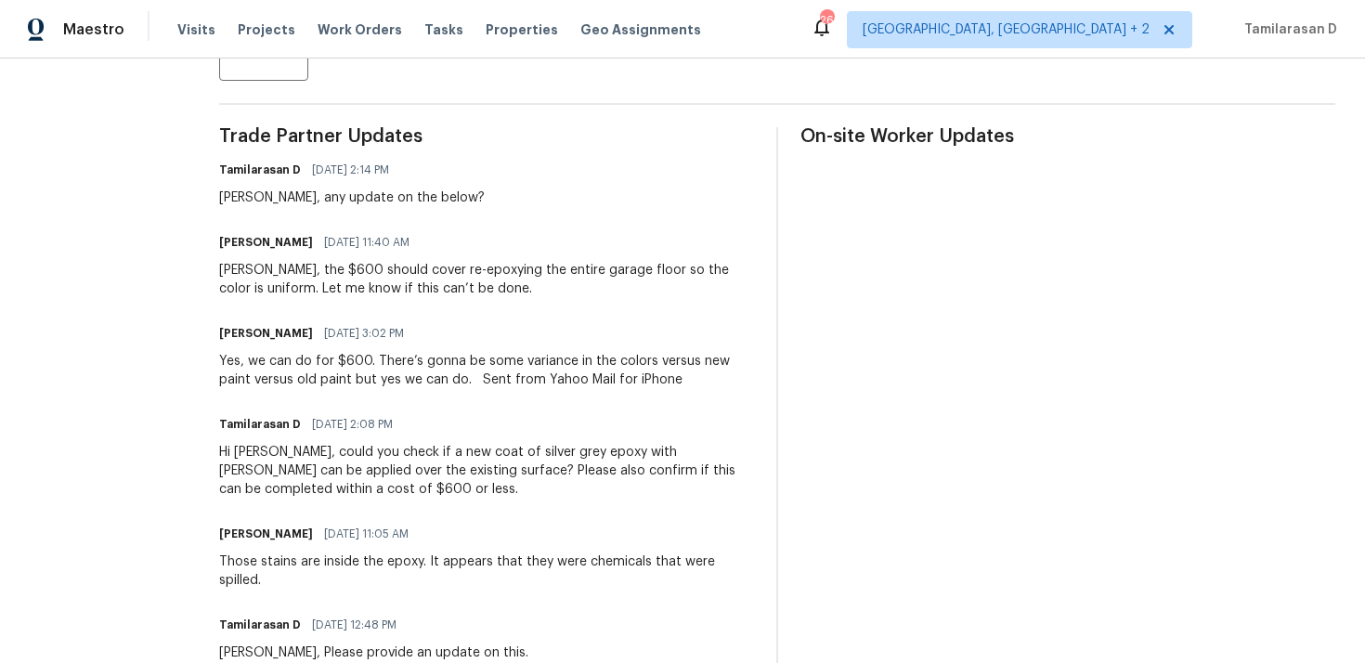
click at [383, 364] on div "Yes, we can do for $600. There’s gonna be some variance in the colors versus ne…" at bounding box center [486, 370] width 535 height 37
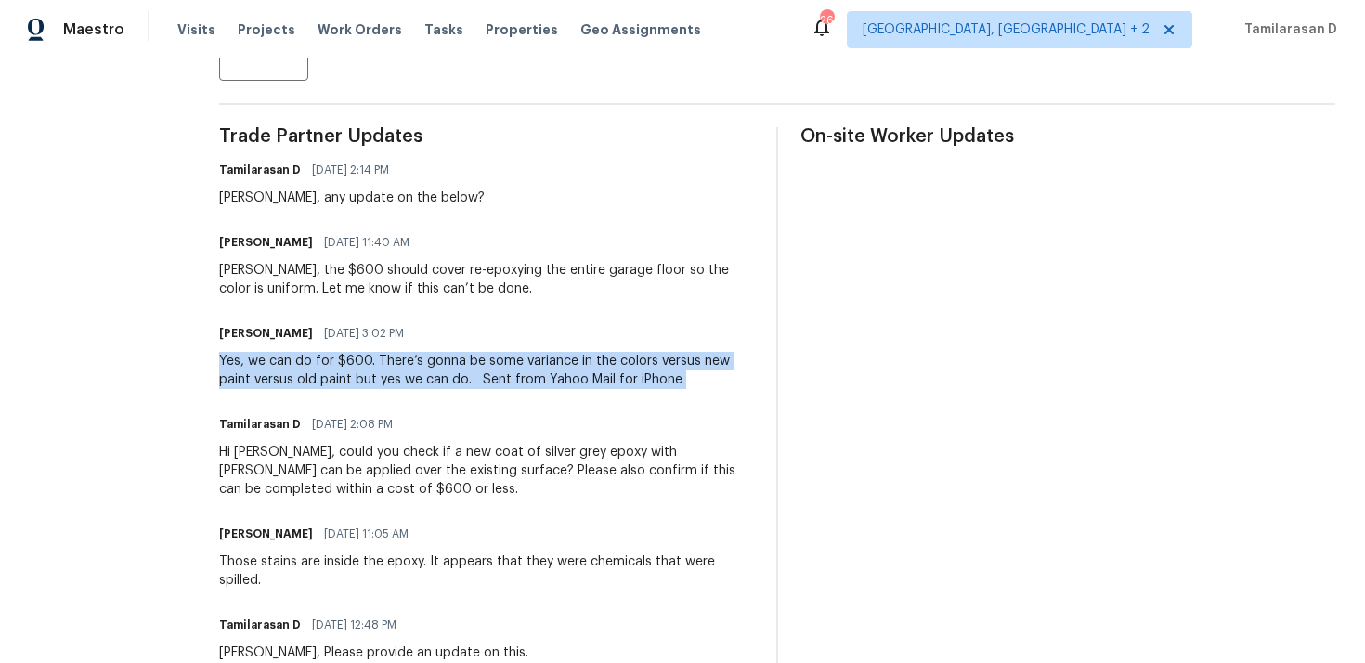
click at [383, 364] on div "Yes, we can do for $600. There’s gonna be some variance in the colors versus ne…" at bounding box center [486, 370] width 535 height 37
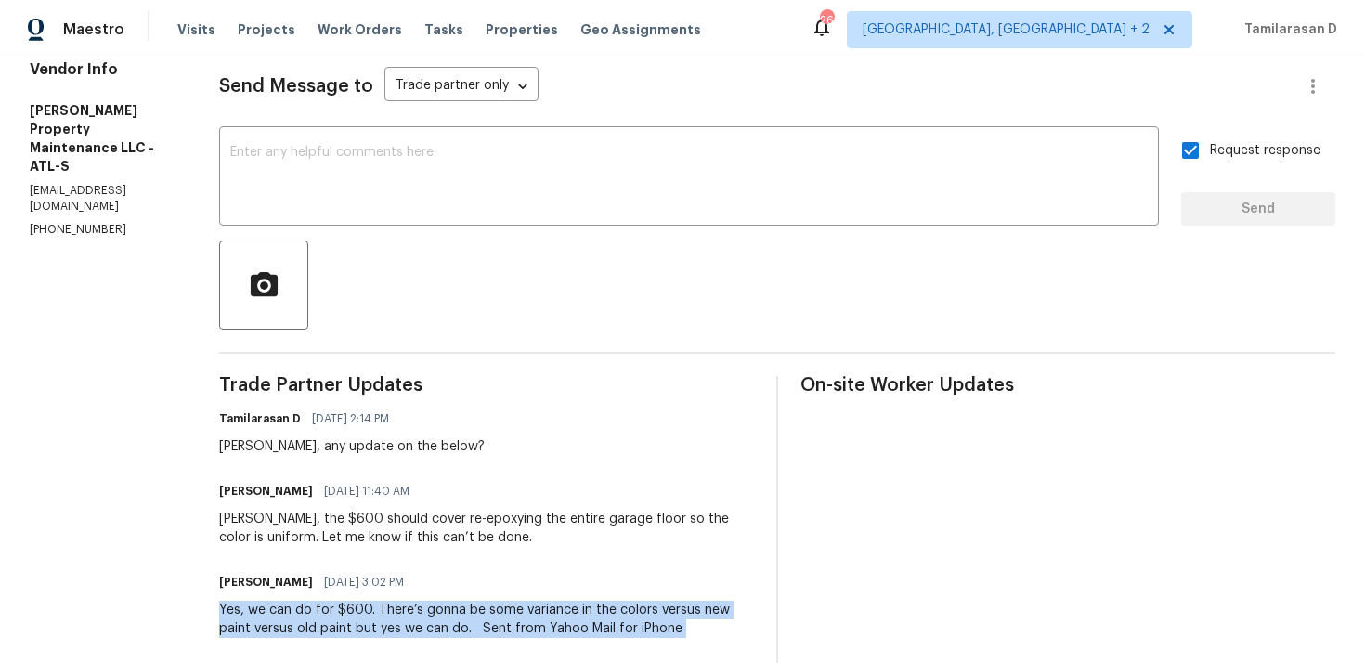
scroll to position [142, 0]
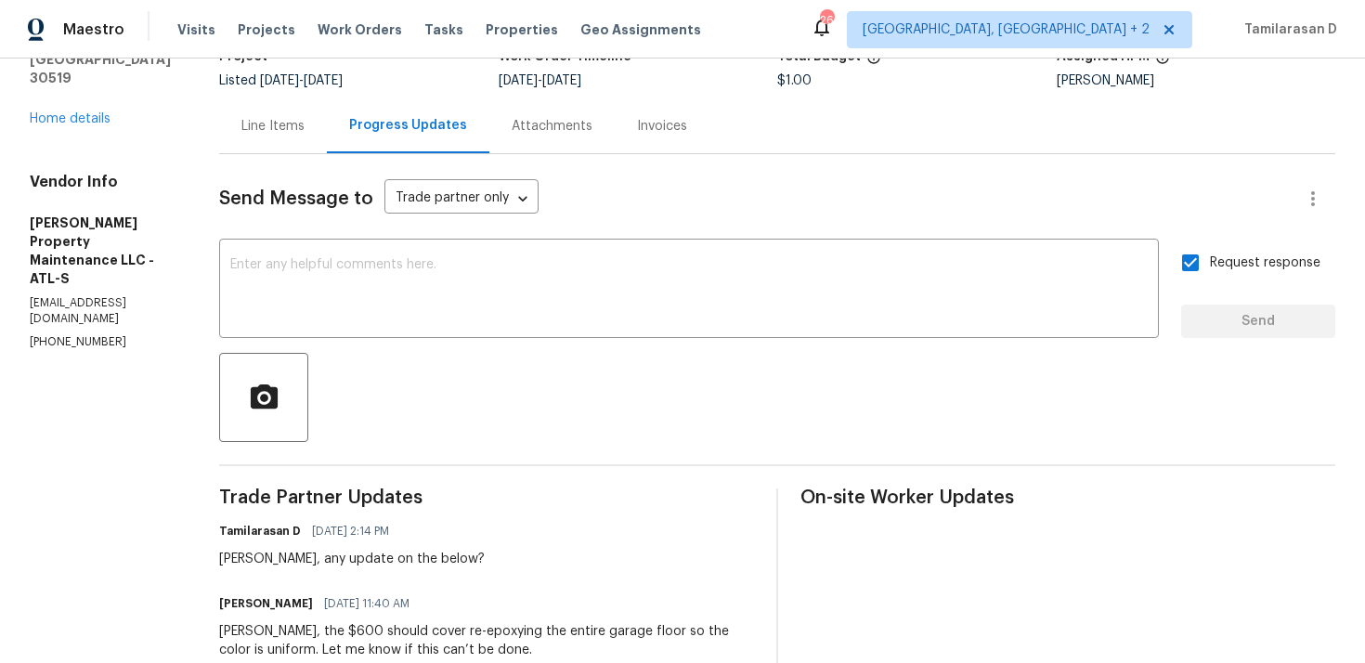
click at [283, 141] on div "Line Items" at bounding box center [273, 125] width 108 height 55
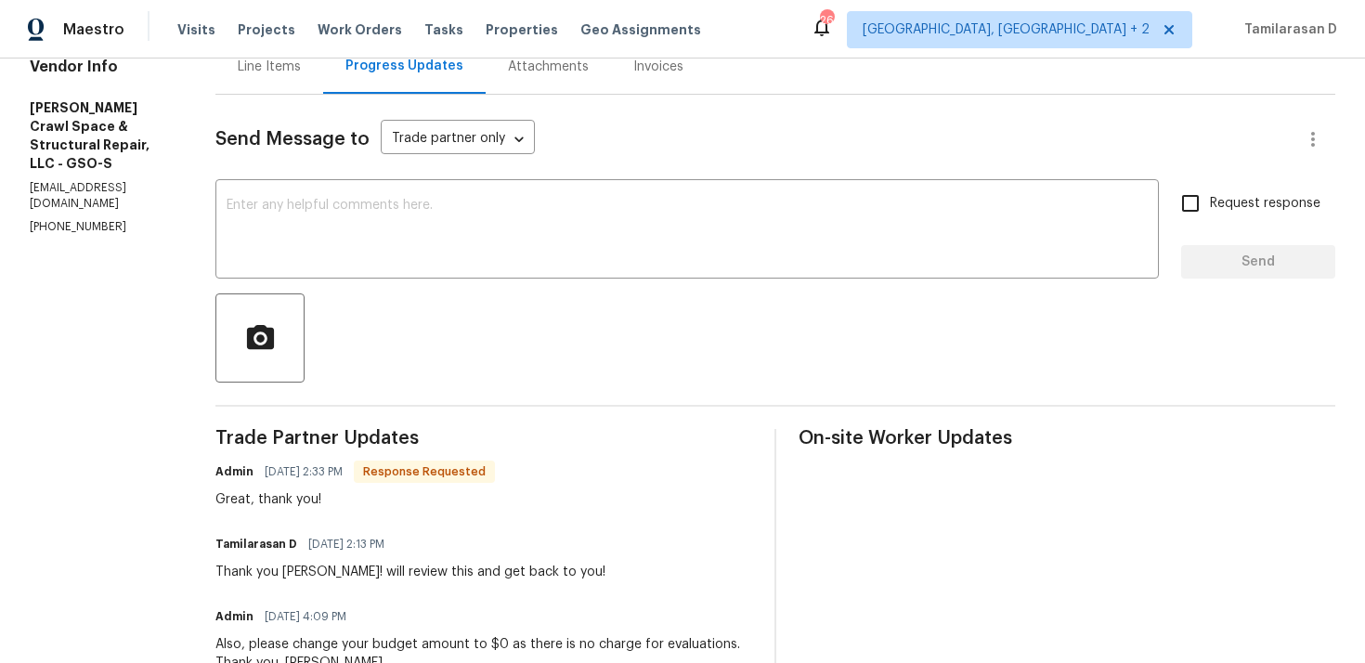
scroll to position [282, 0]
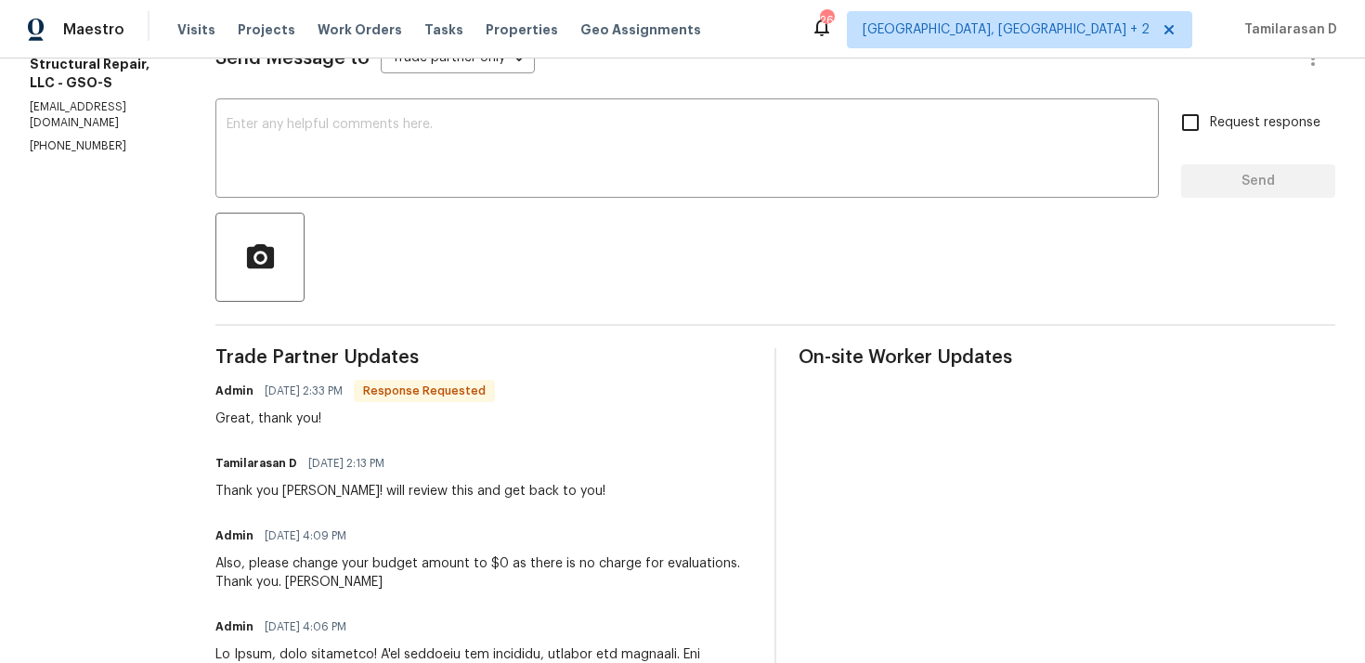
click at [341, 463] on span "09/12/2025 2:13 PM" at bounding box center [346, 463] width 76 height 19
click at [323, 488] on div "Thank you Leslie! will review this and get back to you!" at bounding box center [410, 491] width 390 height 19
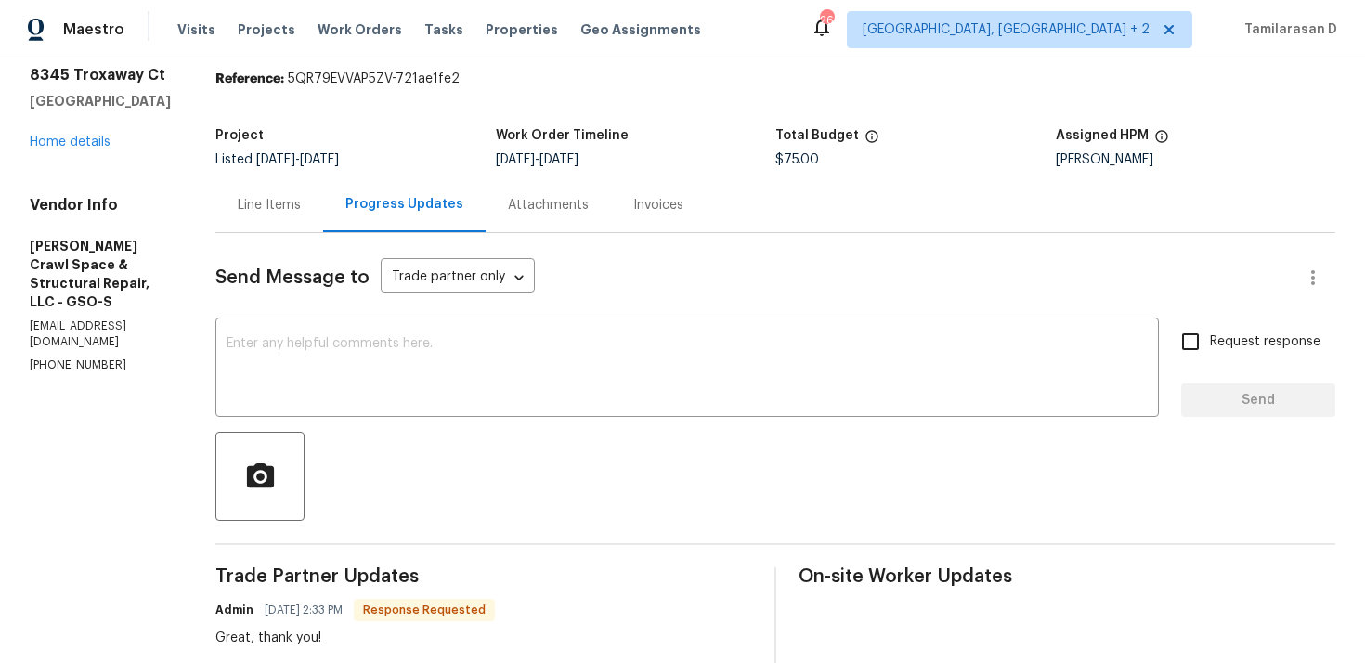
scroll to position [0, 0]
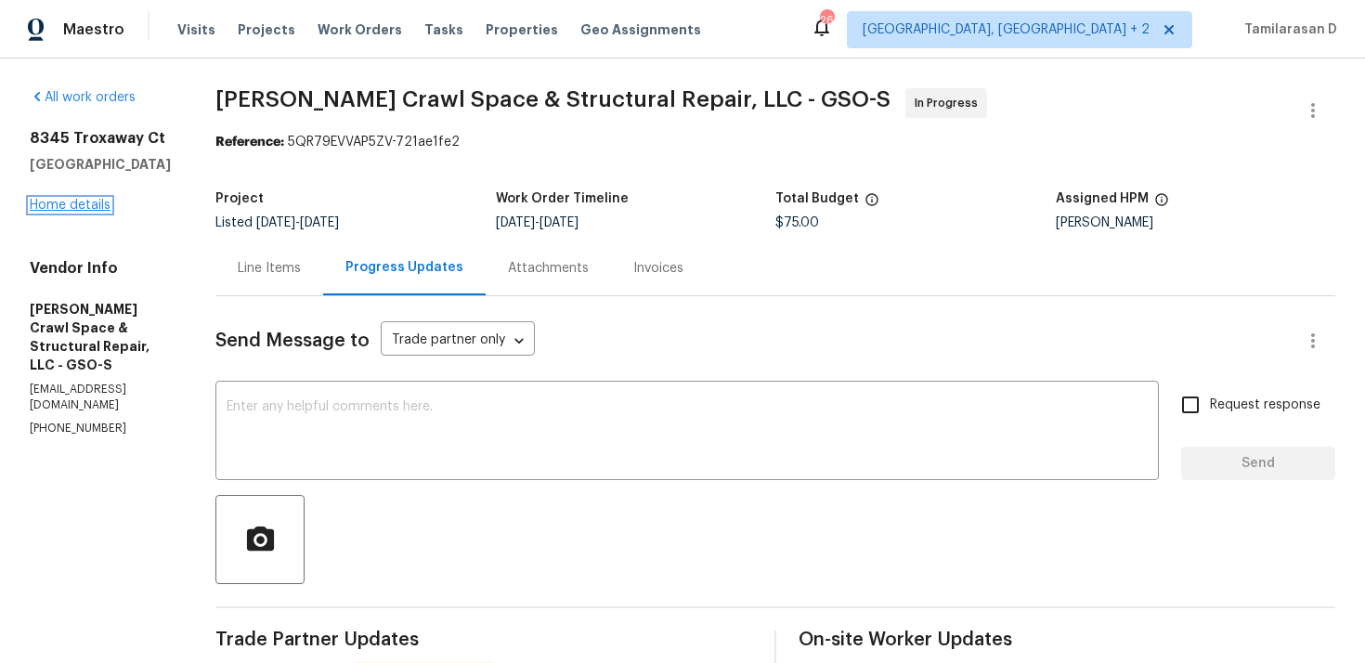
click at [90, 200] on link "Home details" at bounding box center [70, 205] width 81 height 13
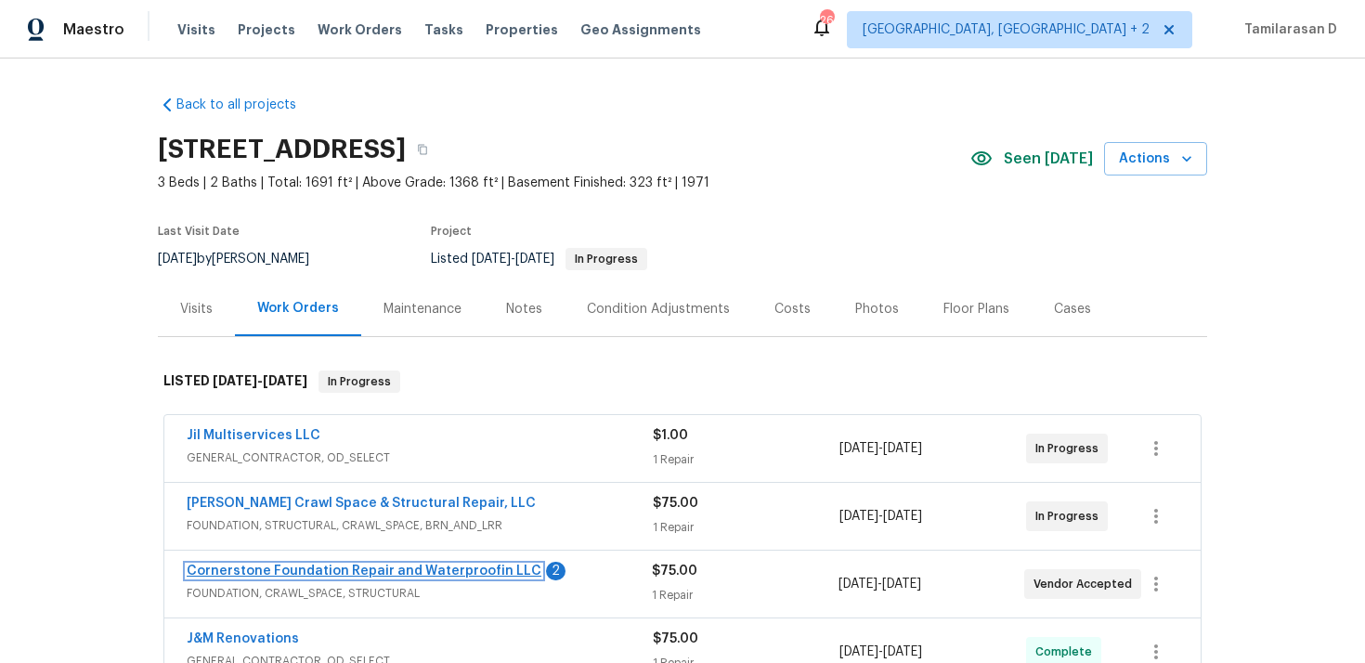
click at [319, 568] on link "Cornerstone Foundation Repair and Waterproofin LLC" at bounding box center [364, 571] width 355 height 13
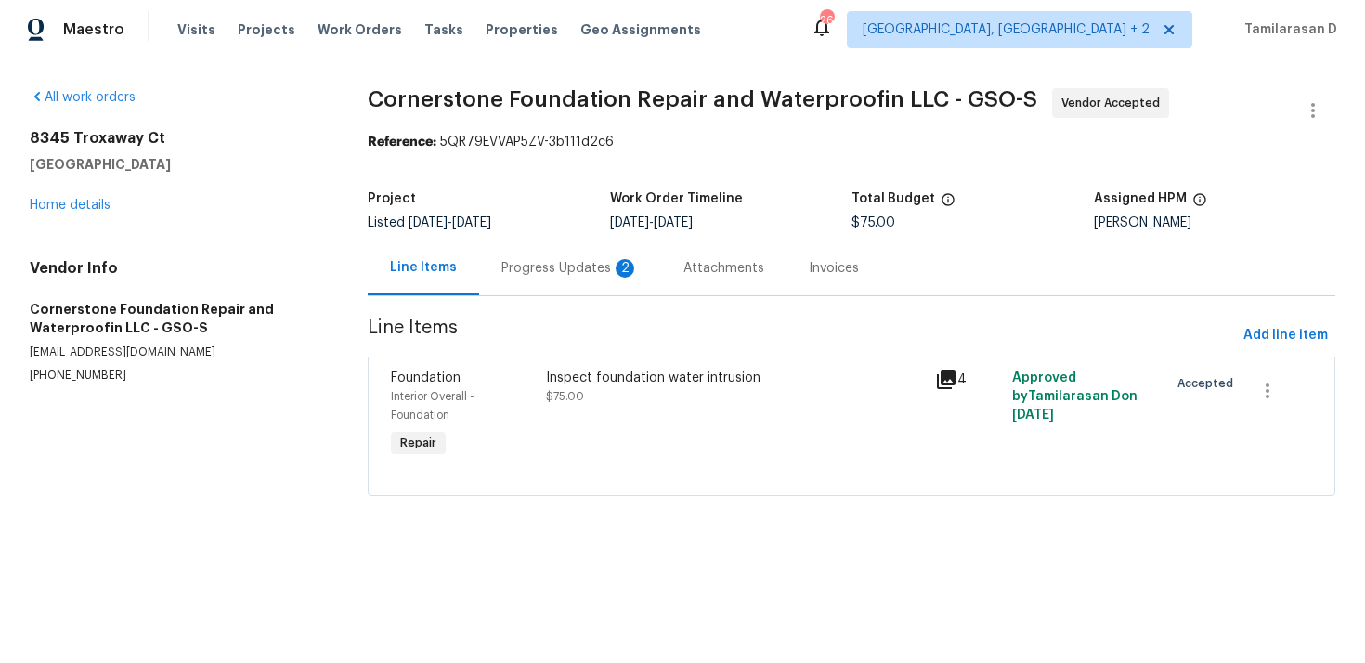
click at [493, 268] on div "Progress Updates 2" at bounding box center [570, 268] width 182 height 55
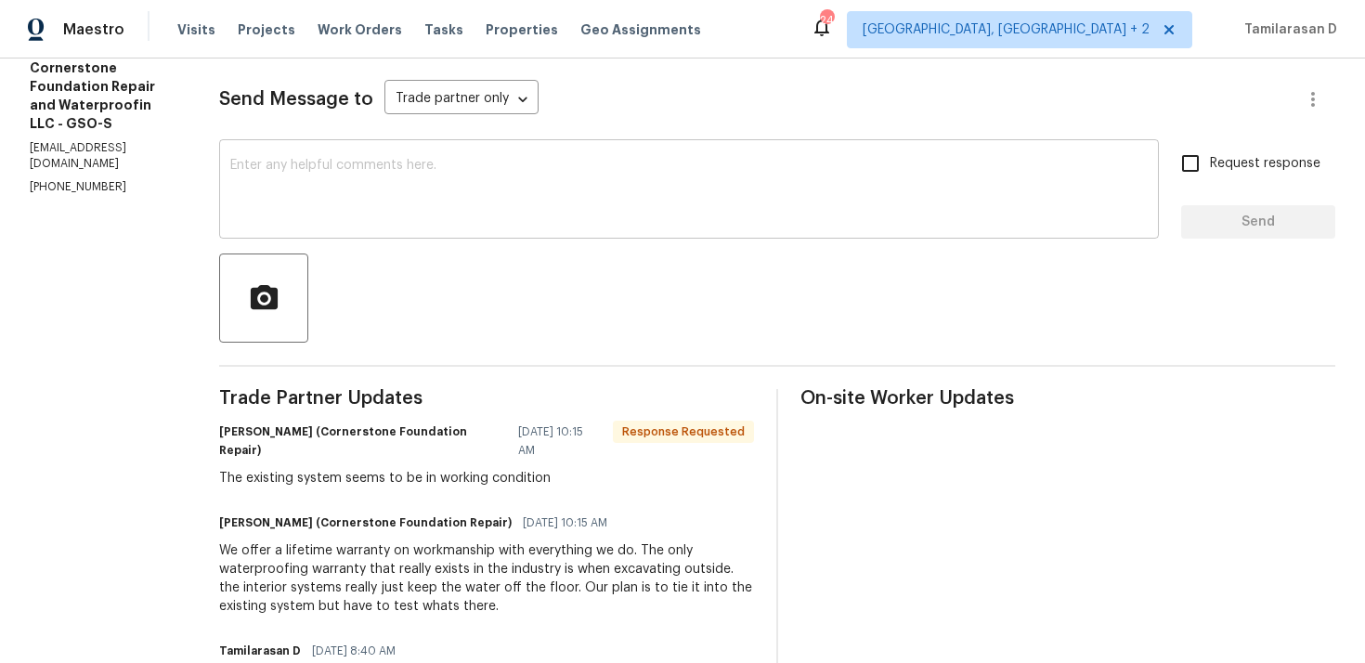
scroll to position [254, 0]
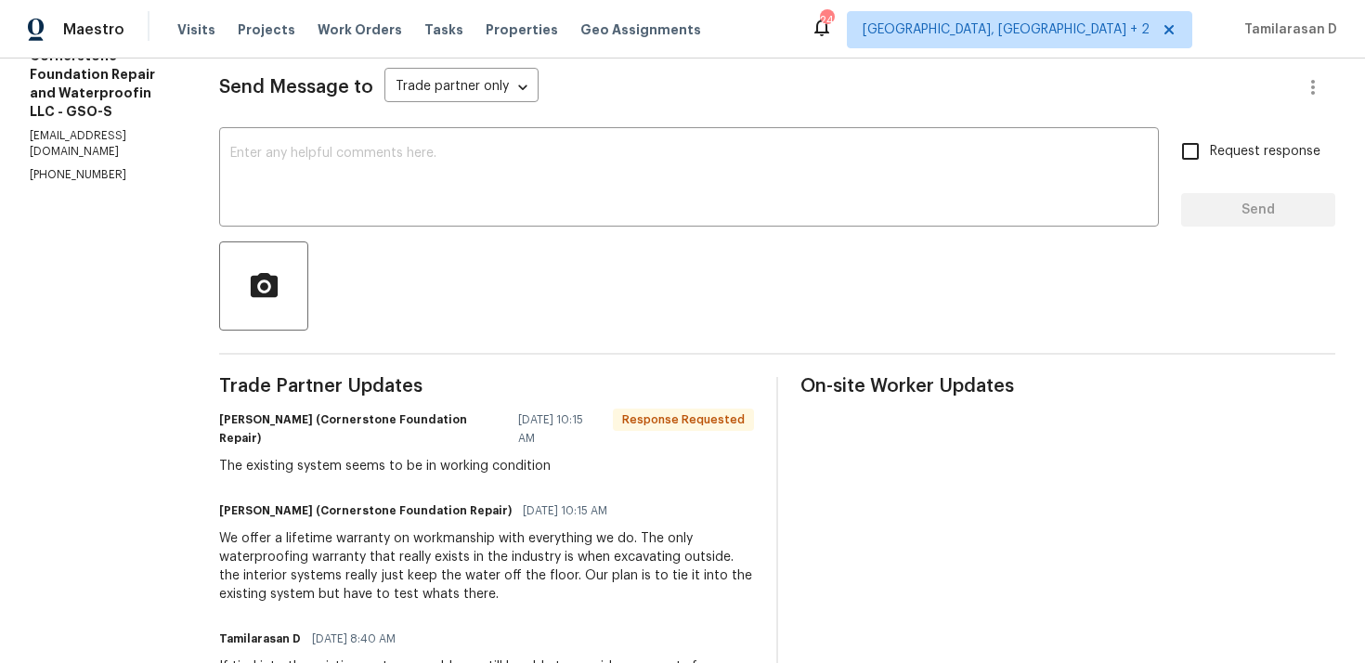
click at [397, 462] on div "The existing system seems to be in working condition" at bounding box center [486, 466] width 535 height 19
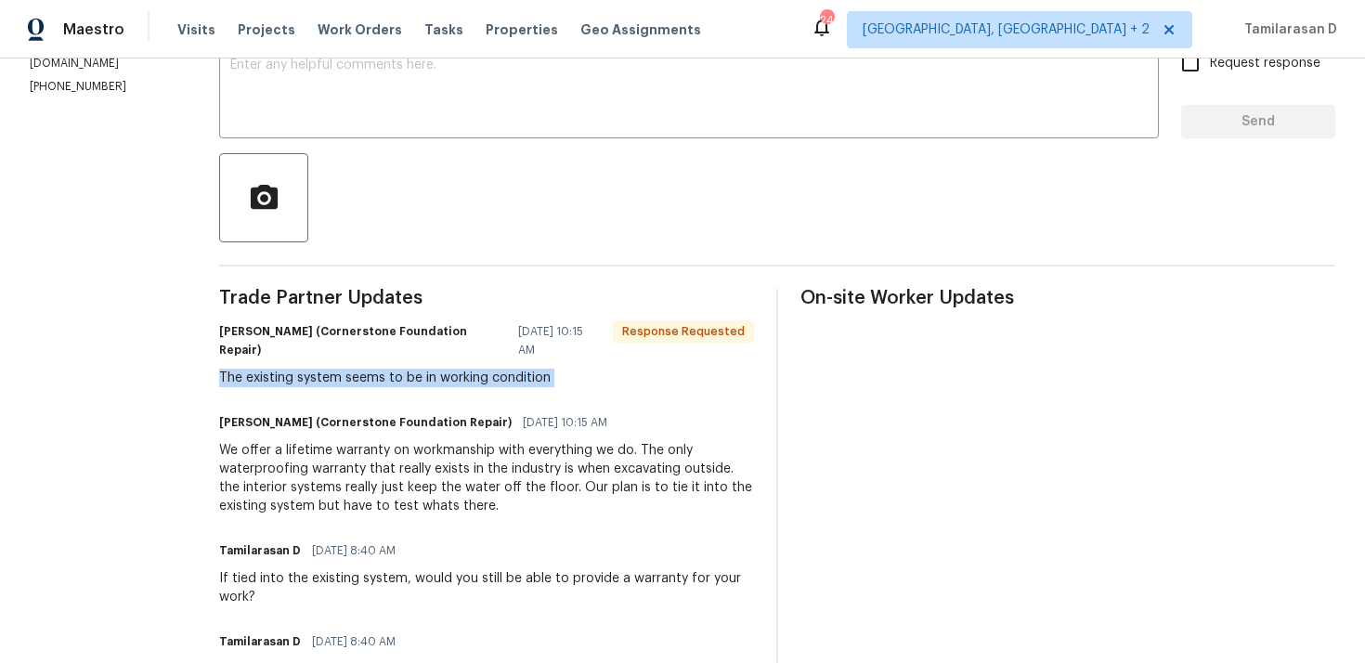
scroll to position [350, 0]
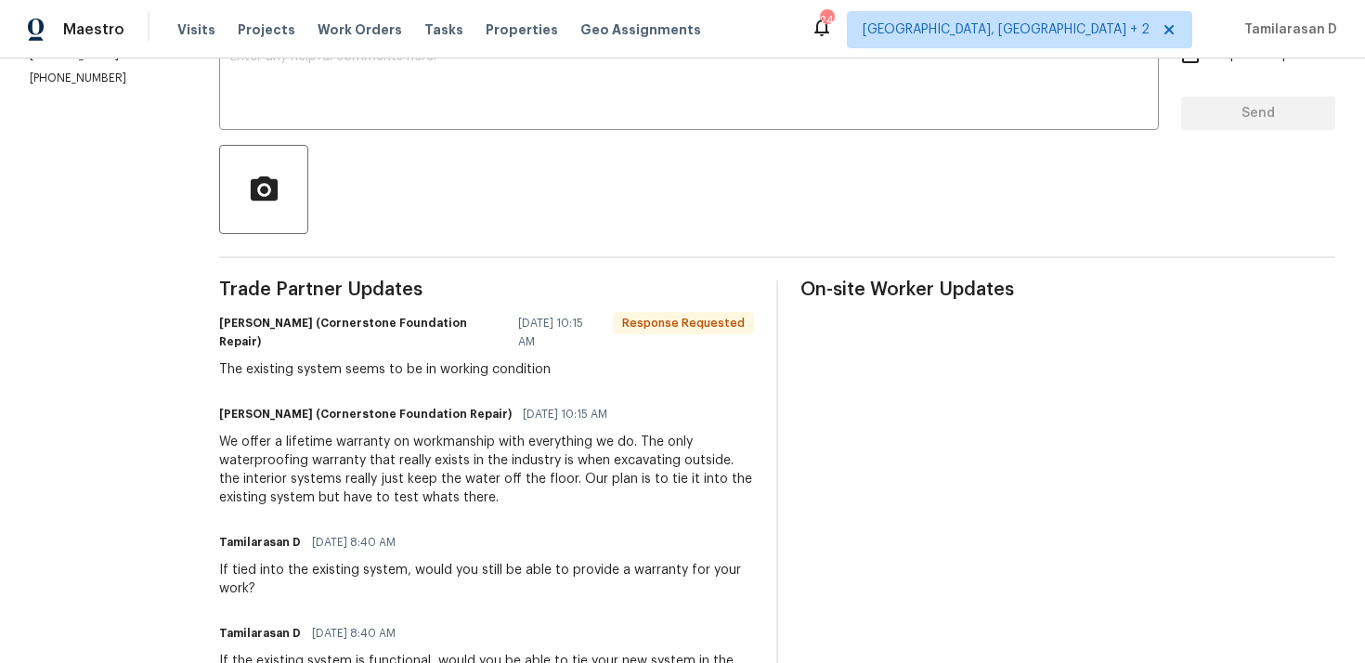
click at [357, 467] on div "We offer a lifetime warranty on workmanship with everything we do. The only wat…" at bounding box center [486, 470] width 535 height 74
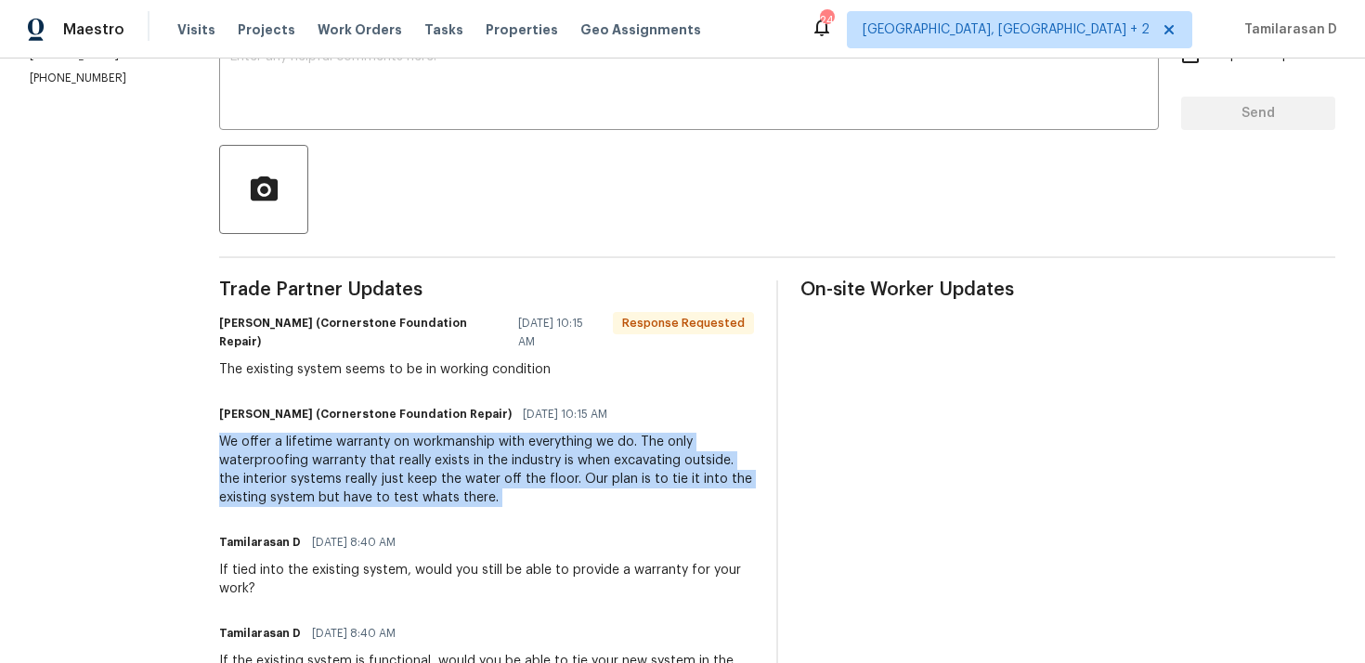
click at [356, 474] on div "We offer a lifetime warranty on workmanship with everything we do. The only wat…" at bounding box center [486, 470] width 535 height 74
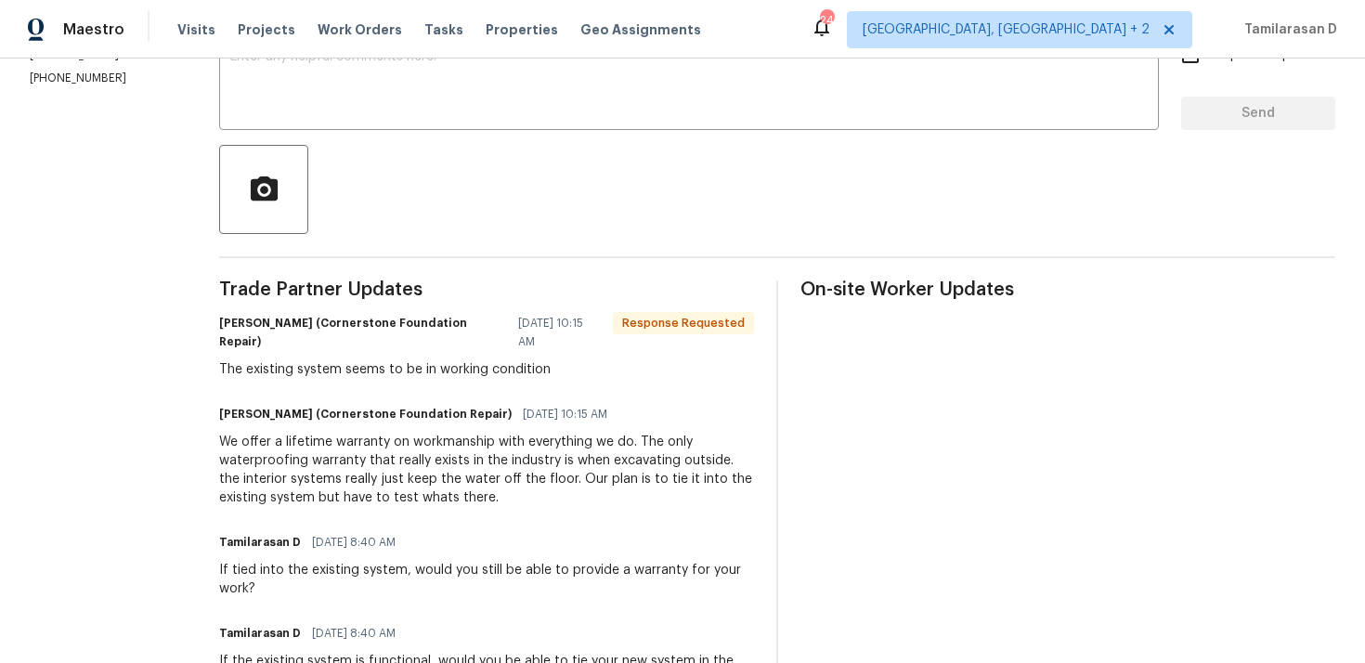
click at [356, 474] on div "We offer a lifetime warranty on workmanship with everything we do. The only wat…" at bounding box center [486, 470] width 535 height 74
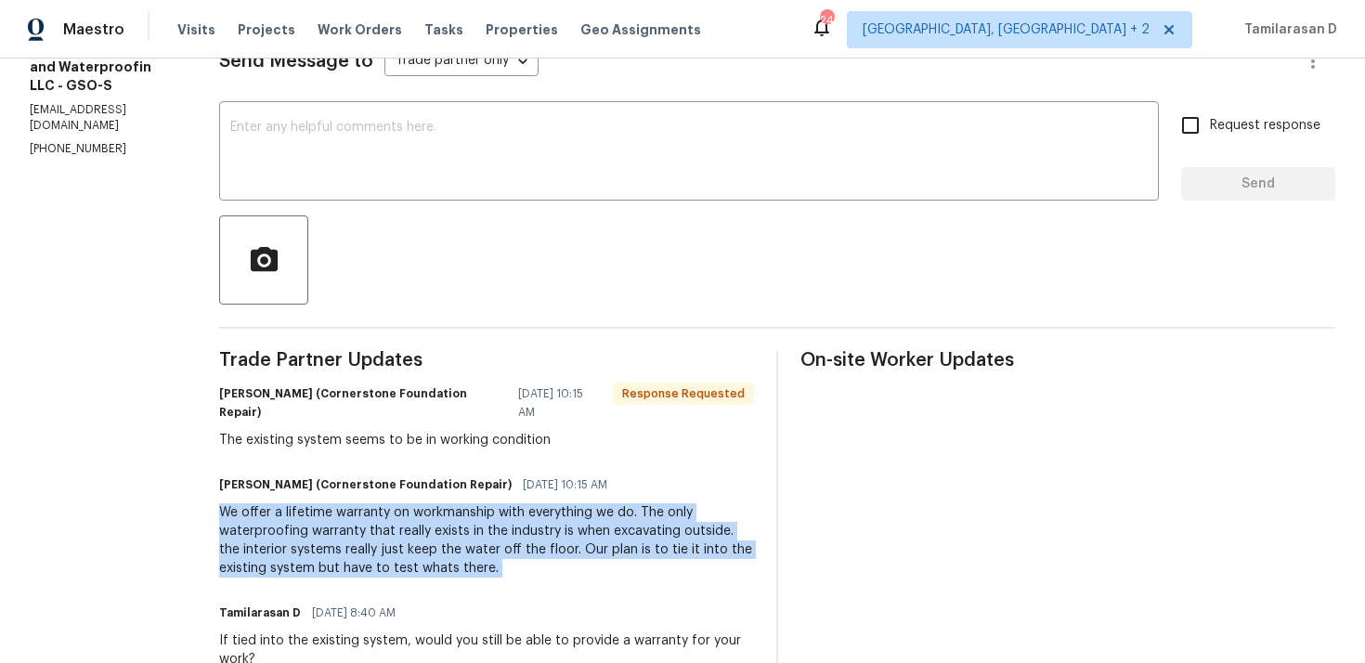
scroll to position [158, 0]
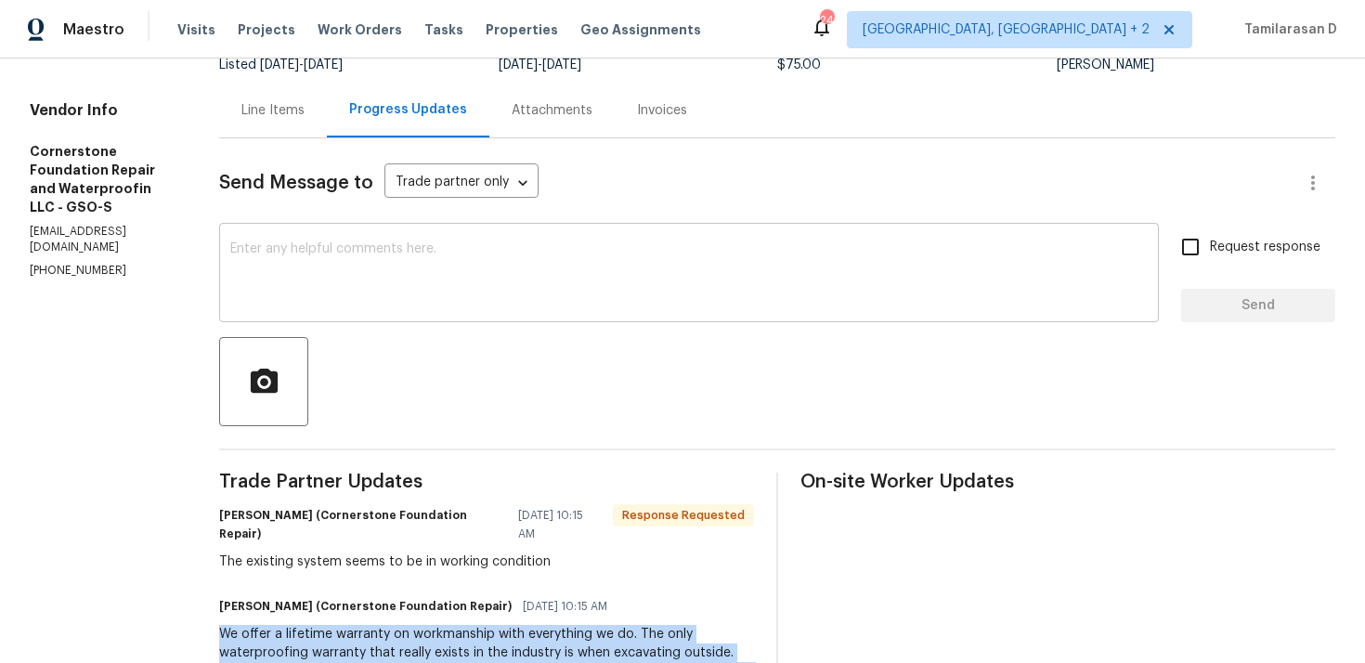
click at [293, 251] on textarea at bounding box center [689, 274] width 918 height 65
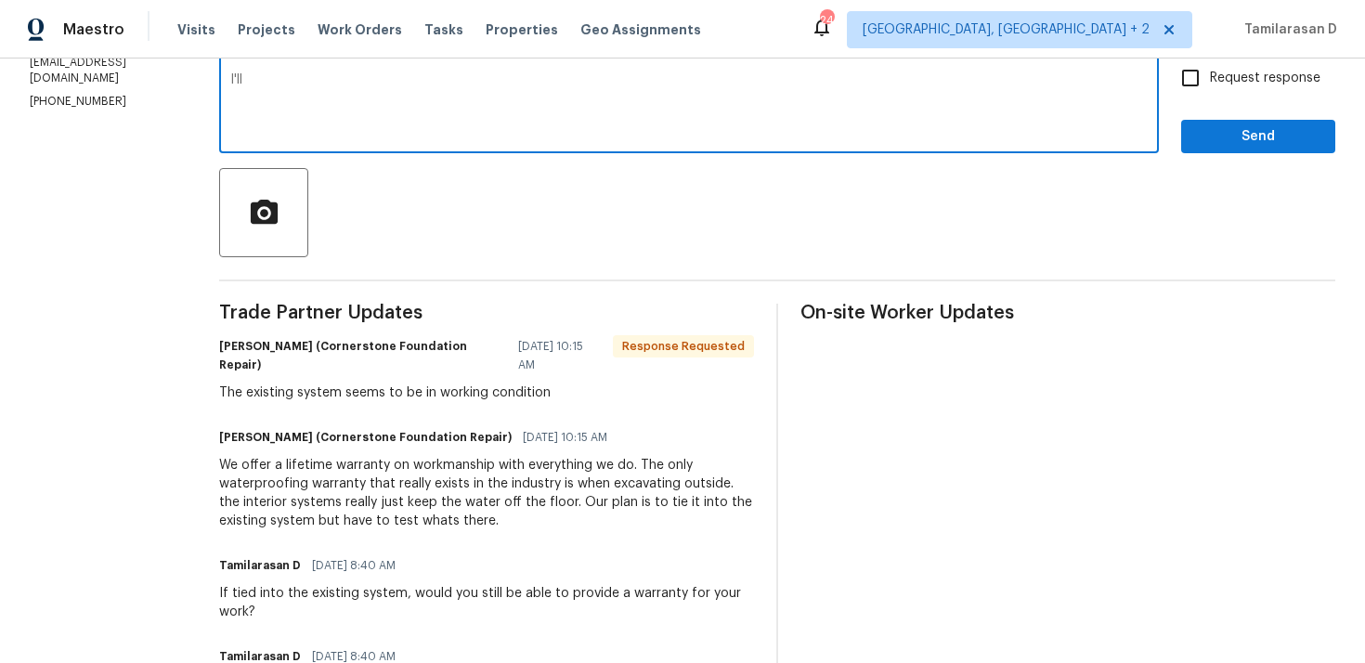
scroll to position [340, 0]
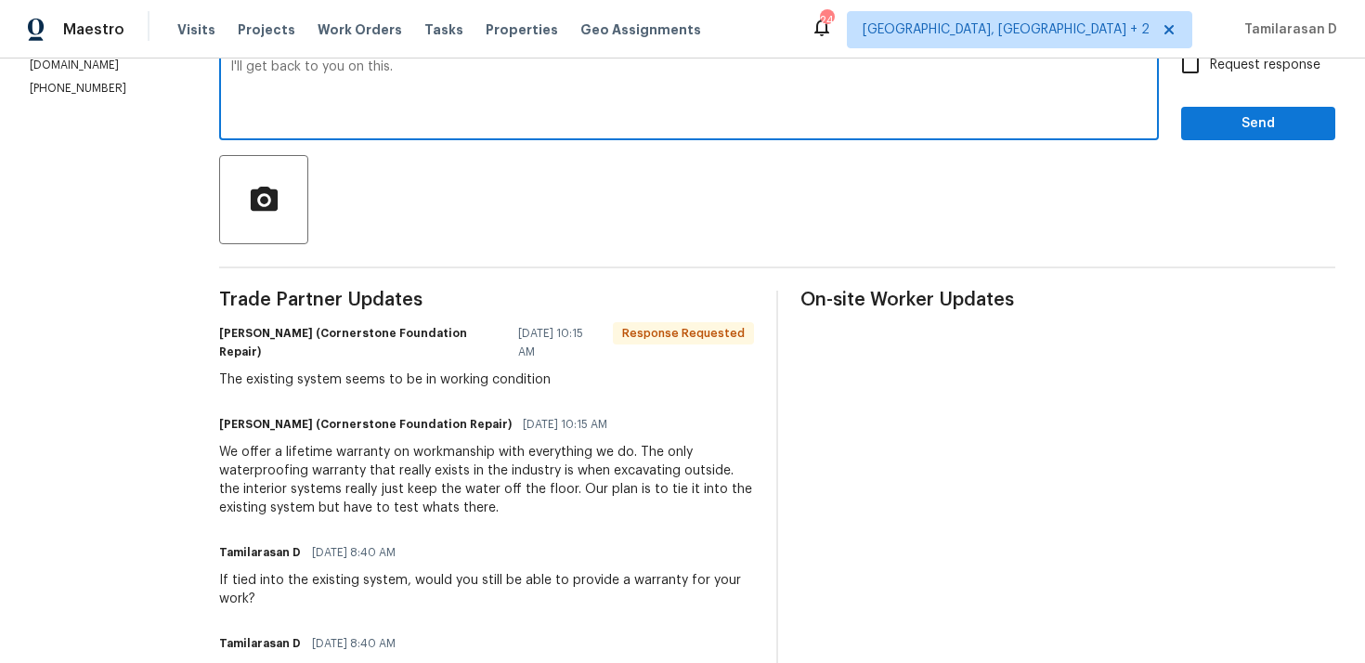
type textarea "I'll get back to you on this."
click at [1230, 120] on span "Send" at bounding box center [1258, 123] width 124 height 23
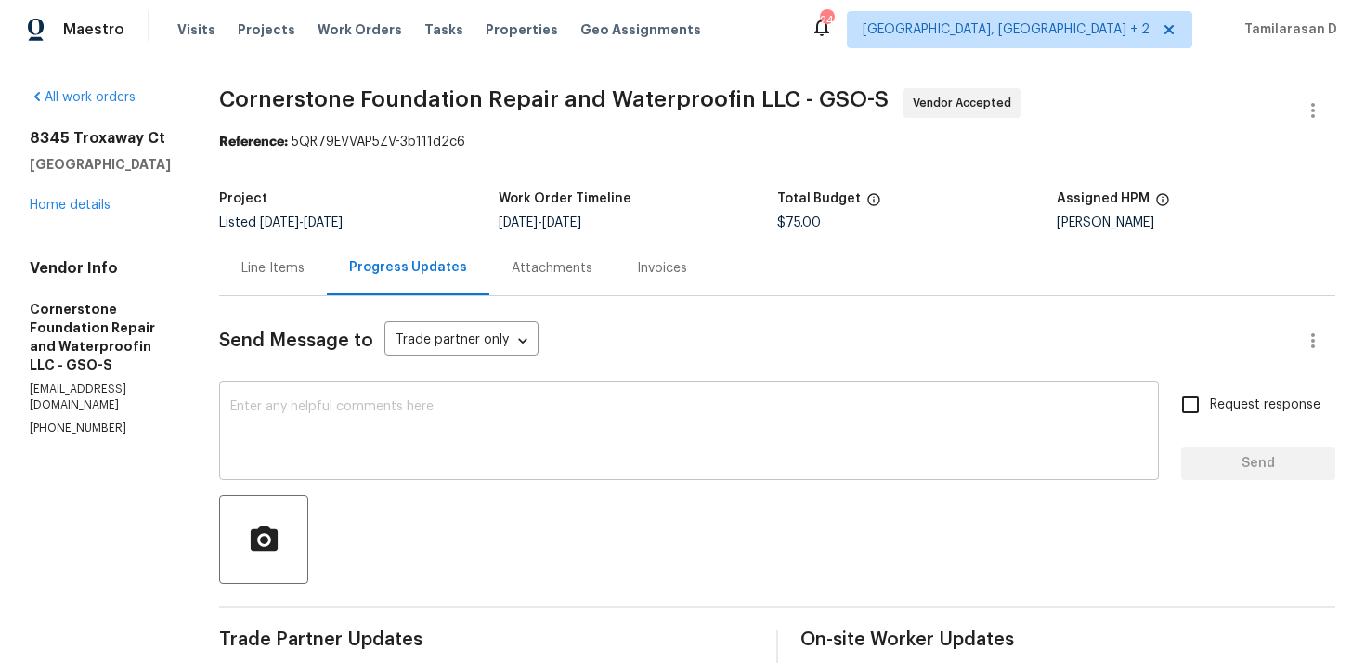
scroll to position [436, 0]
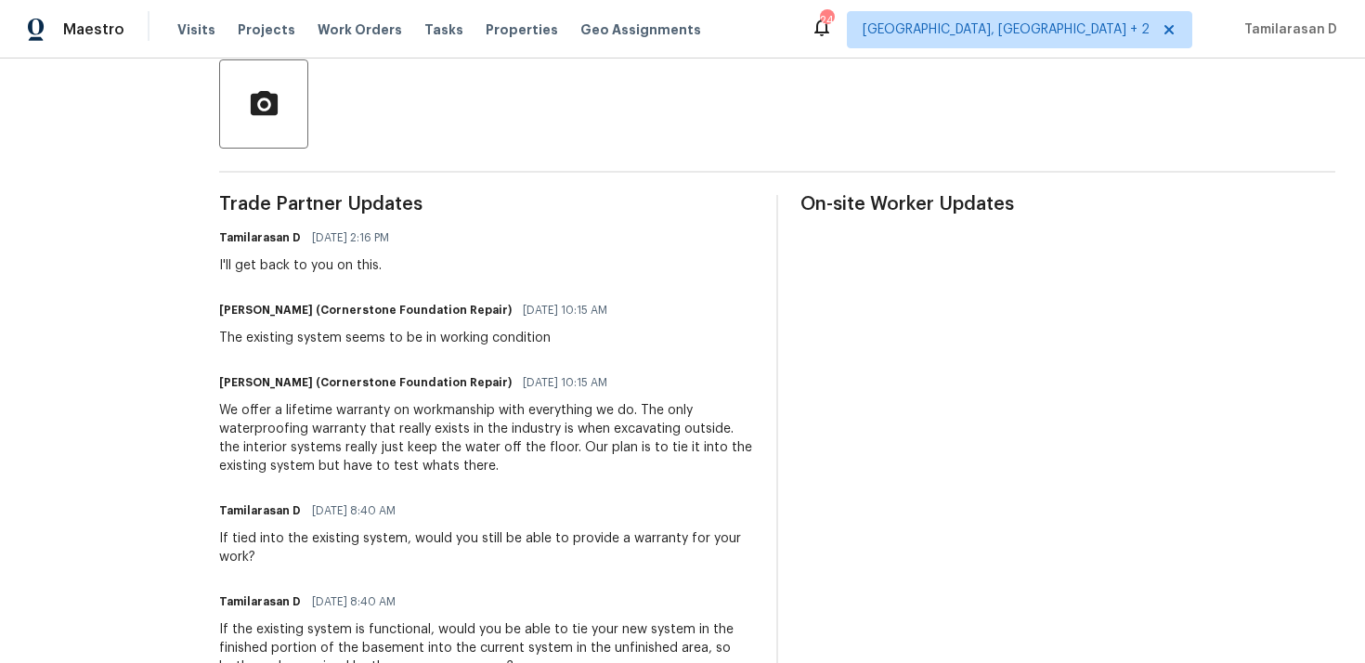
click at [248, 422] on div "We offer a lifetime warranty on workmanship with everything we do. The only wat…" at bounding box center [486, 438] width 535 height 74
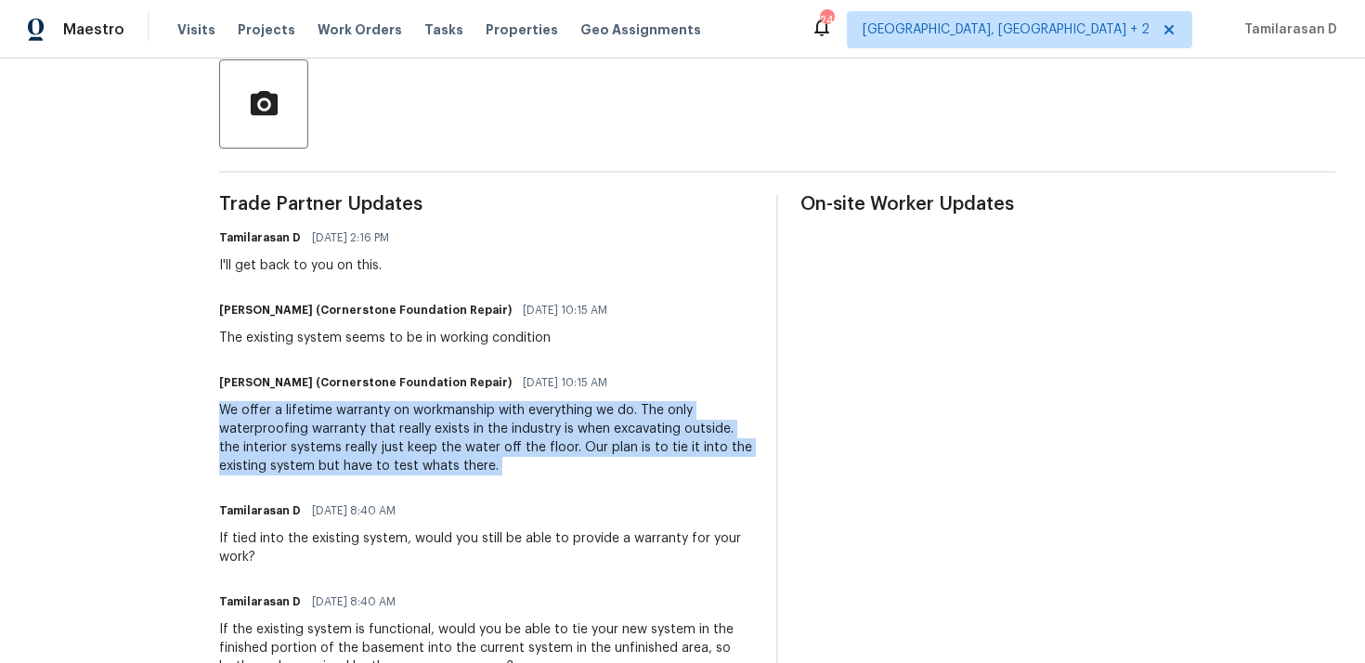
copy div "We offer a lifetime warranty on workmanship with everything we do. The only wat…"
click at [310, 340] on div "The existing system seems to be in working condition" at bounding box center [418, 338] width 399 height 19
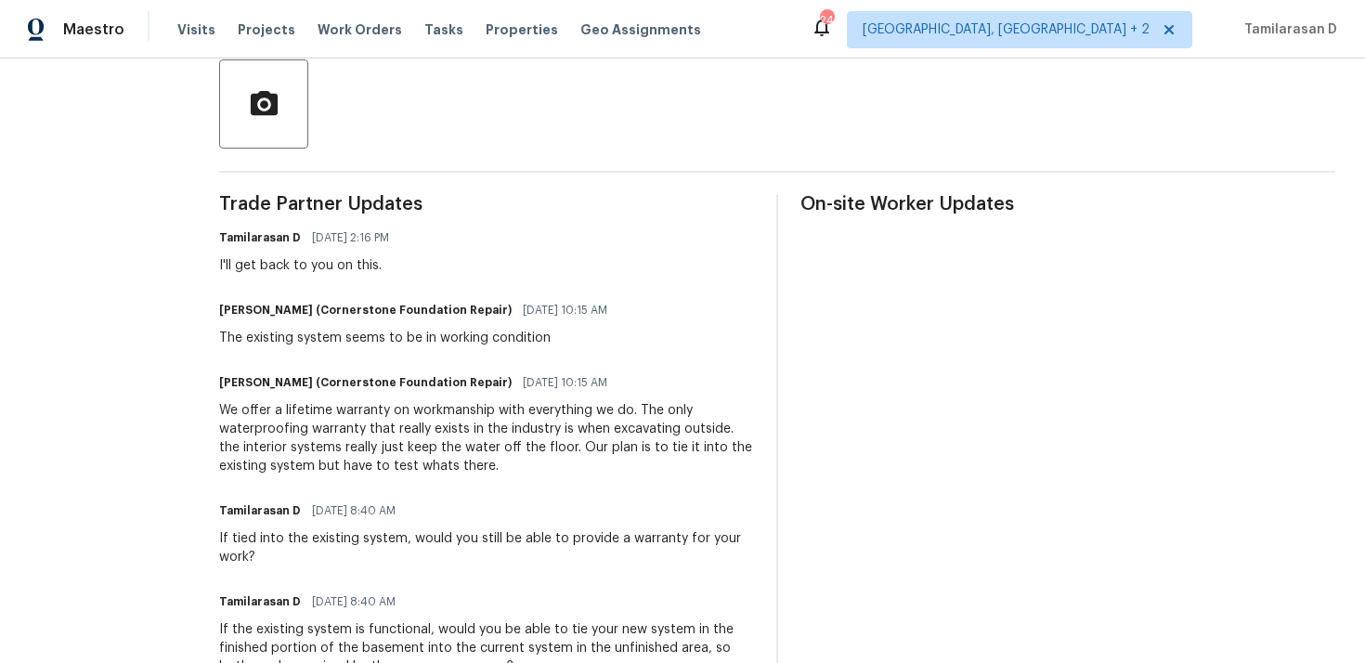
click at [310, 340] on div "The existing system seems to be in working condition" at bounding box center [418, 338] width 399 height 19
copy div "The existing system seems to be in working condition"
click at [274, 421] on div "We offer a lifetime warranty on workmanship with everything we do. The only wat…" at bounding box center [486, 438] width 535 height 74
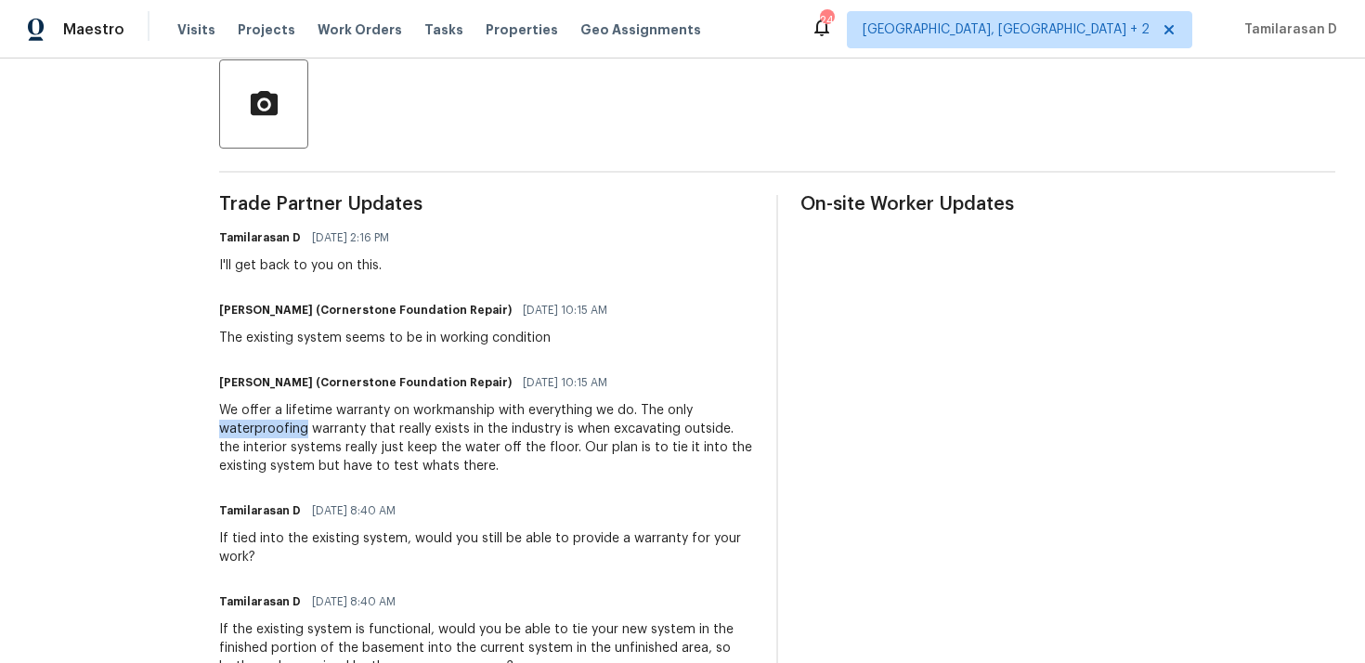
click at [274, 421] on div "We offer a lifetime warranty on workmanship with everything we do. The only wat…" at bounding box center [486, 438] width 535 height 74
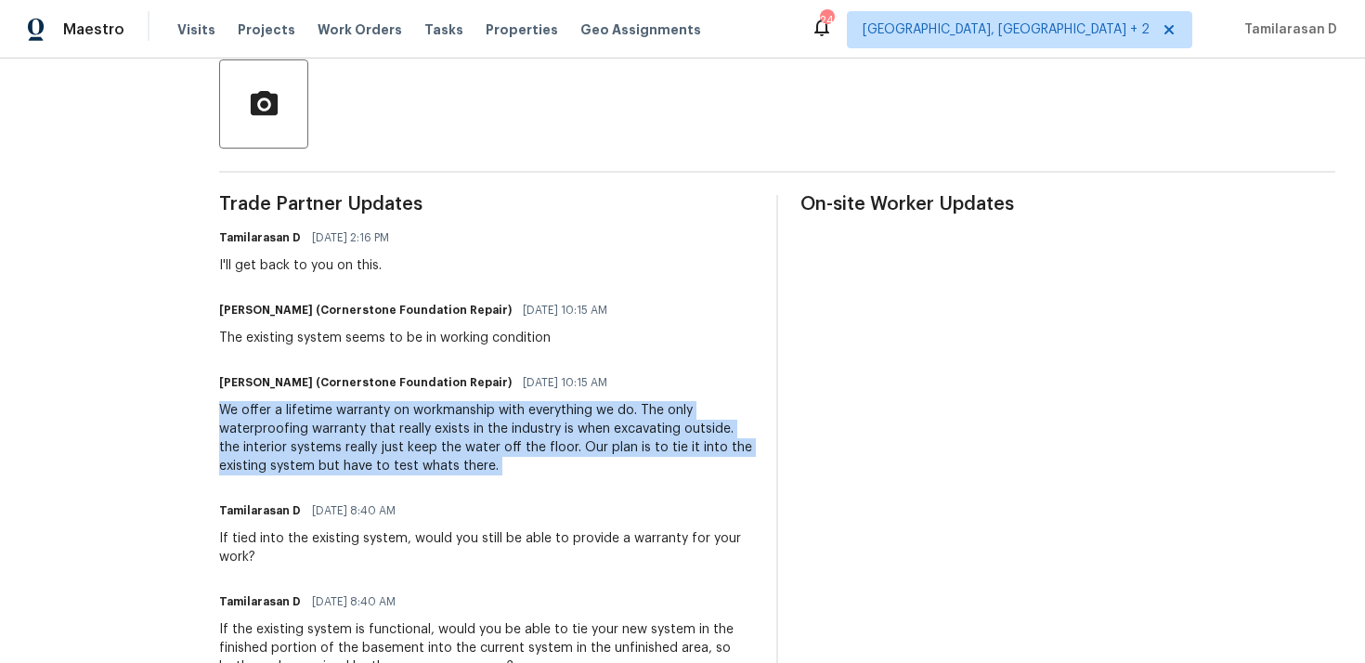
copy div "We offer a lifetime warranty on workmanship with everything we do. The only wat…"
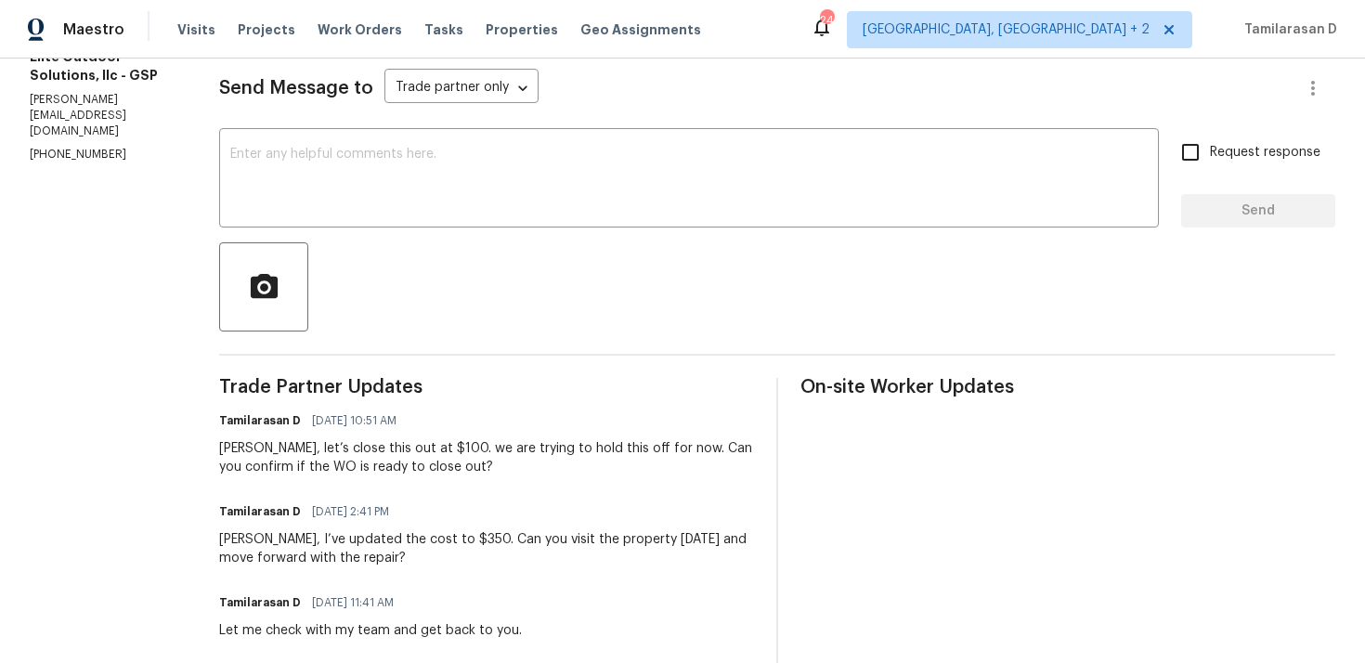
scroll to position [254, 0]
click at [325, 446] on div "[PERSON_NAME], let’s close this out at $100. we are trying to hold this off for…" at bounding box center [486, 456] width 535 height 37
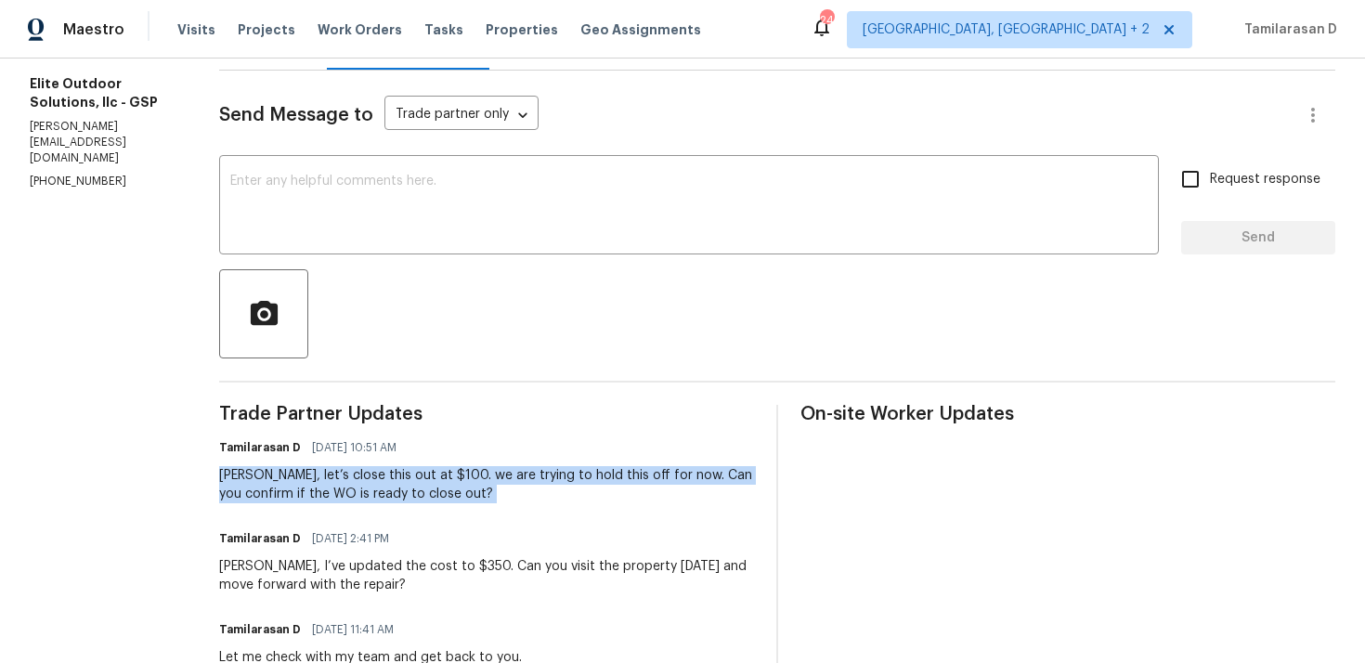
scroll to position [0, 0]
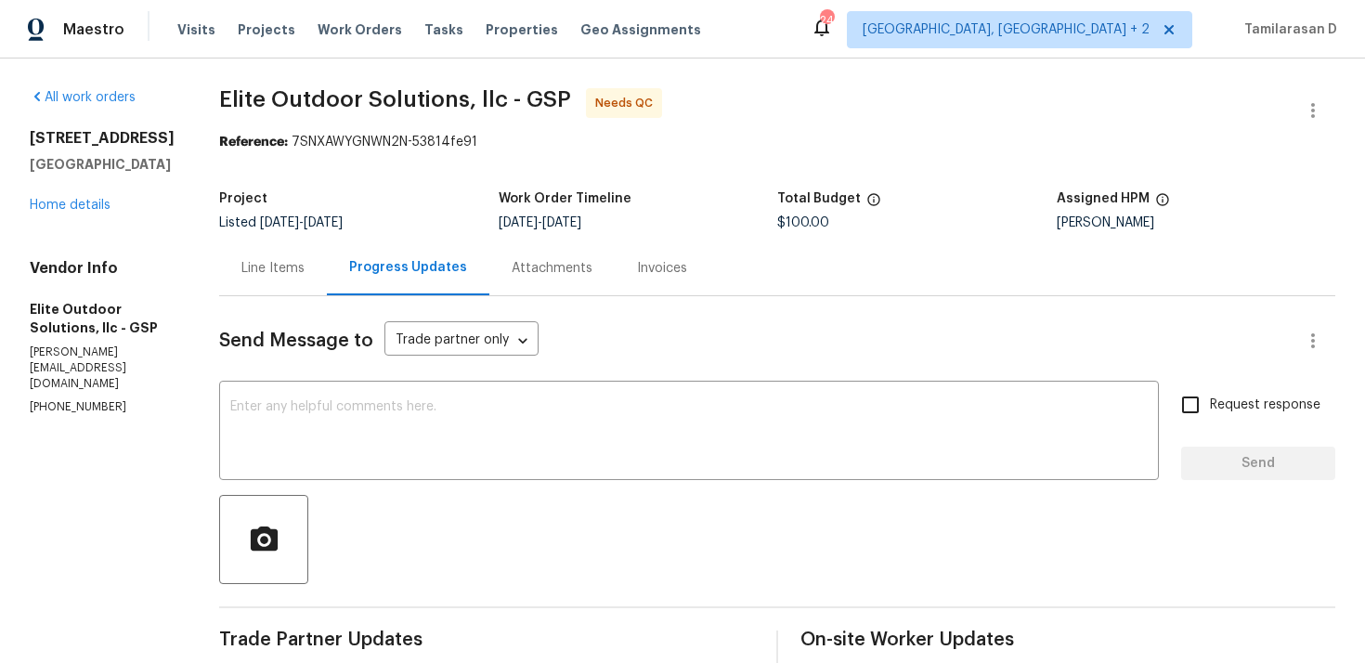
click at [266, 270] on div "Line Items" at bounding box center [272, 268] width 63 height 19
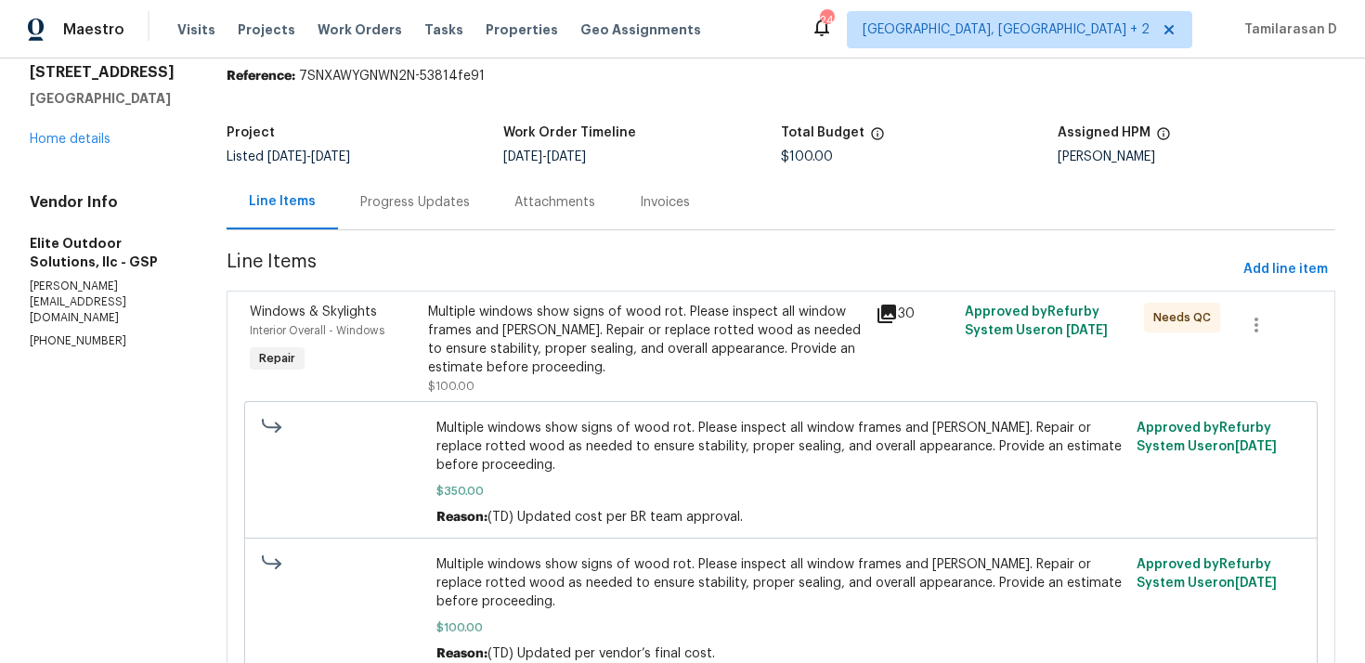
scroll to position [122, 0]
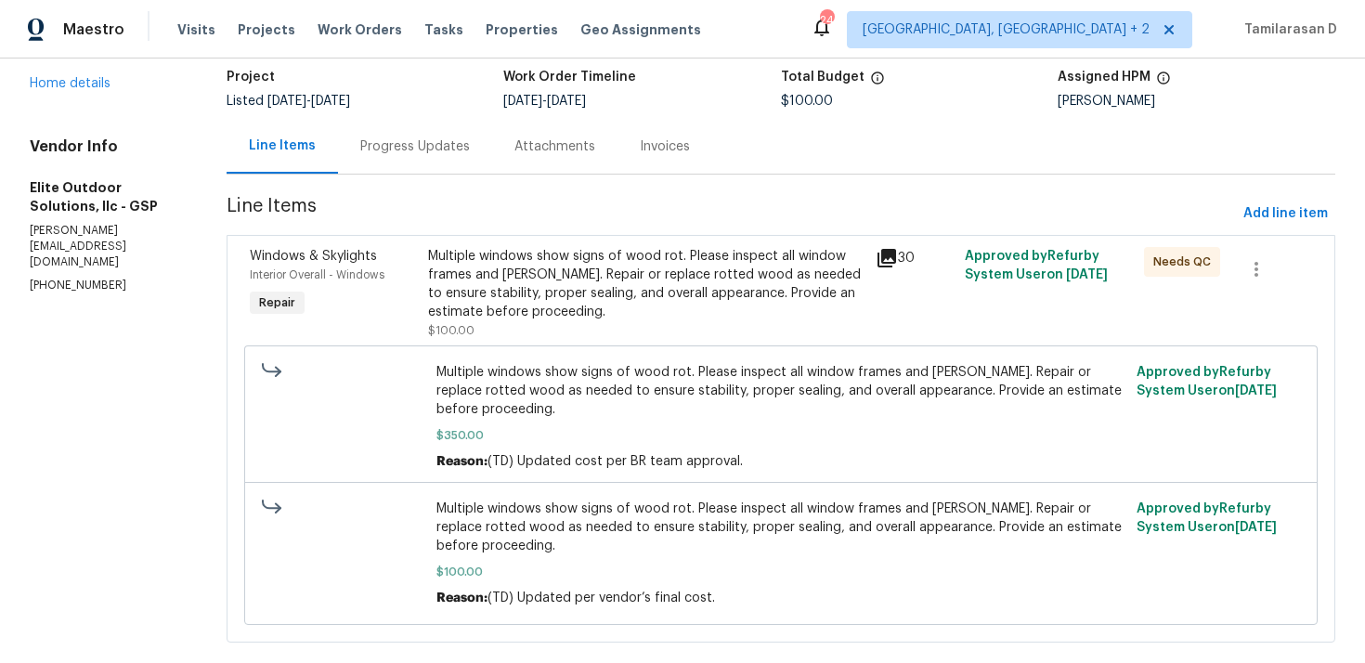
click at [398, 157] on div "Progress Updates" at bounding box center [415, 146] width 154 height 55
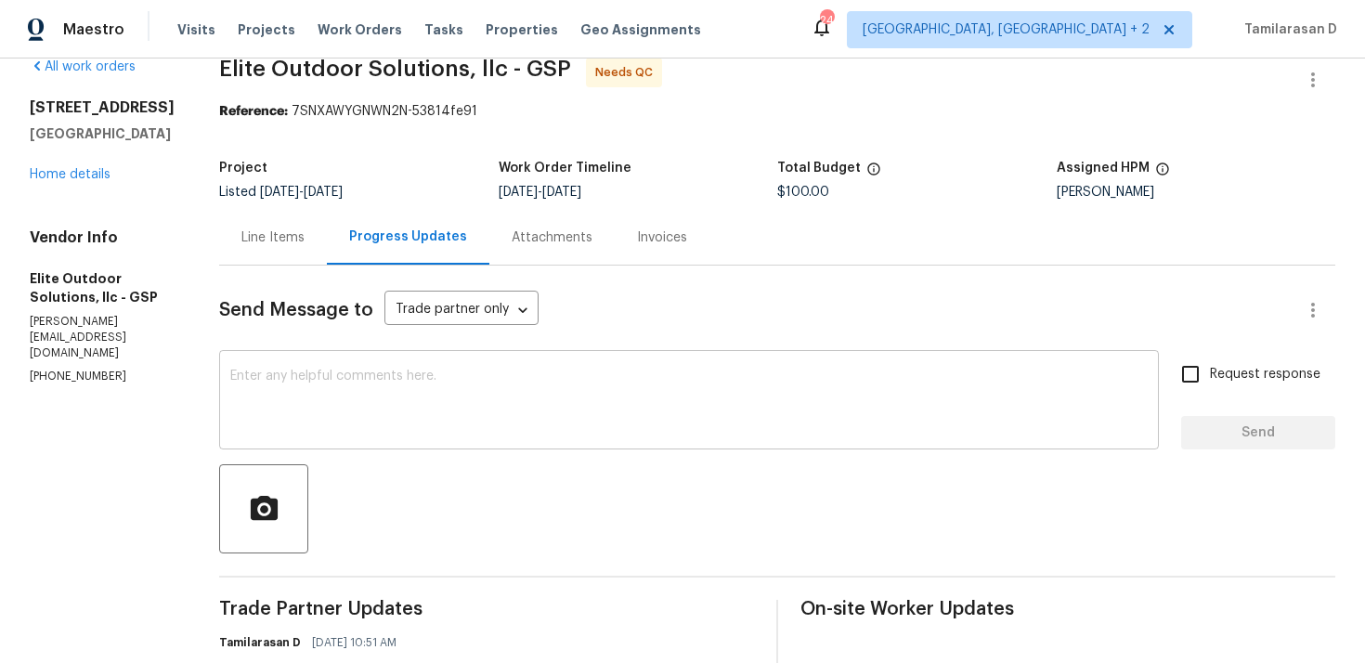
scroll to position [159, 0]
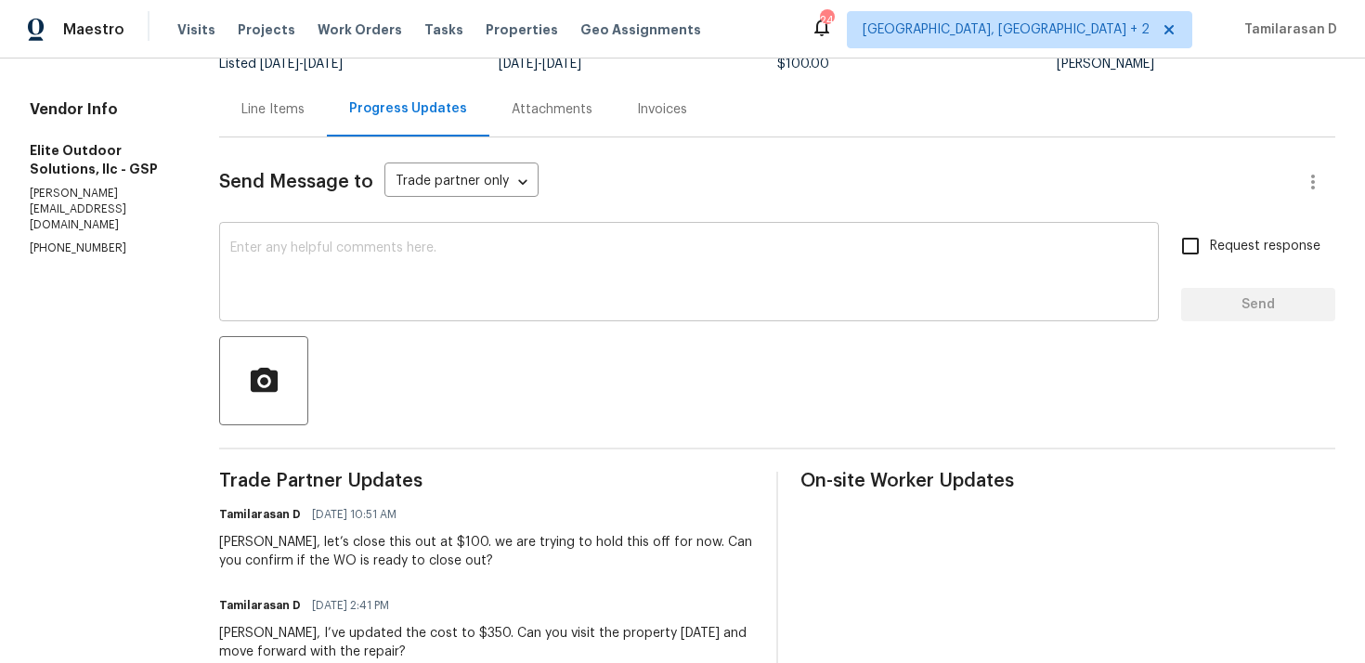
click at [313, 284] on textarea at bounding box center [689, 273] width 918 height 65
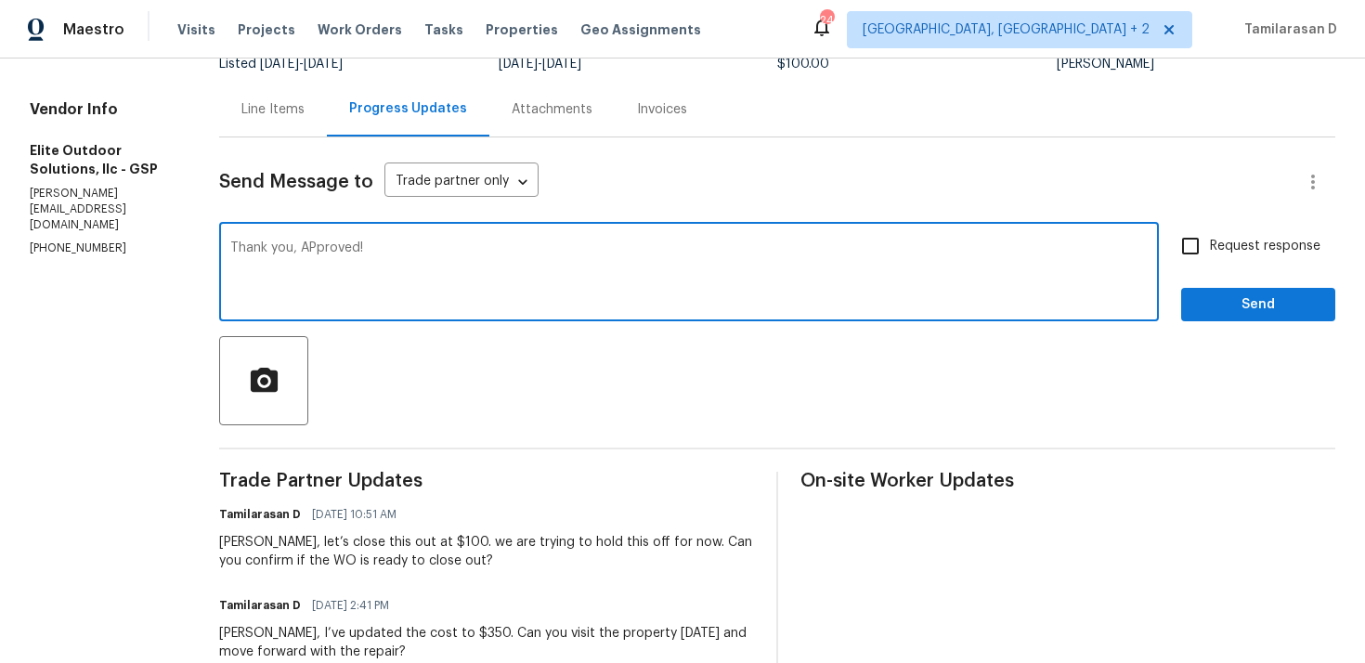
click at [289, 247] on textarea "Thank you, APproved!" at bounding box center [689, 273] width 918 height 65
click at [425, 258] on textarea "Thank you, Approved!" at bounding box center [689, 273] width 918 height 65
click at [397, 272] on textarea "Thank you, Approved!" at bounding box center [689, 273] width 918 height 65
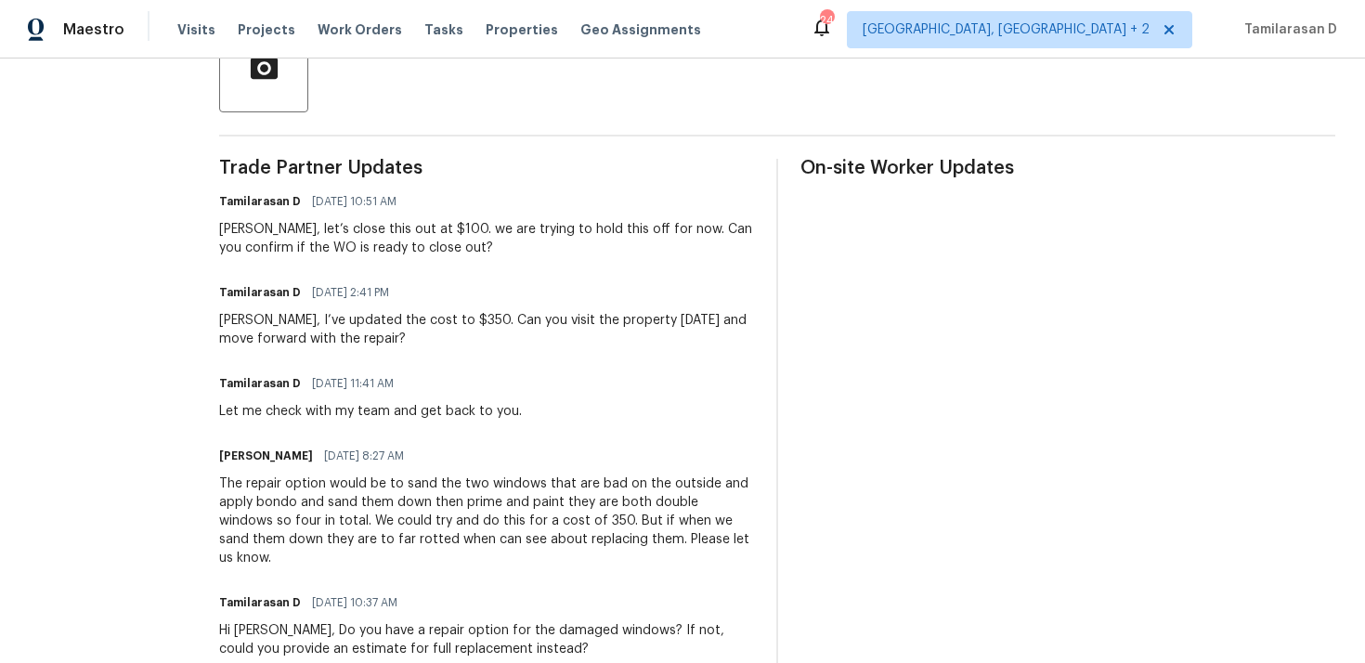
scroll to position [466, 0]
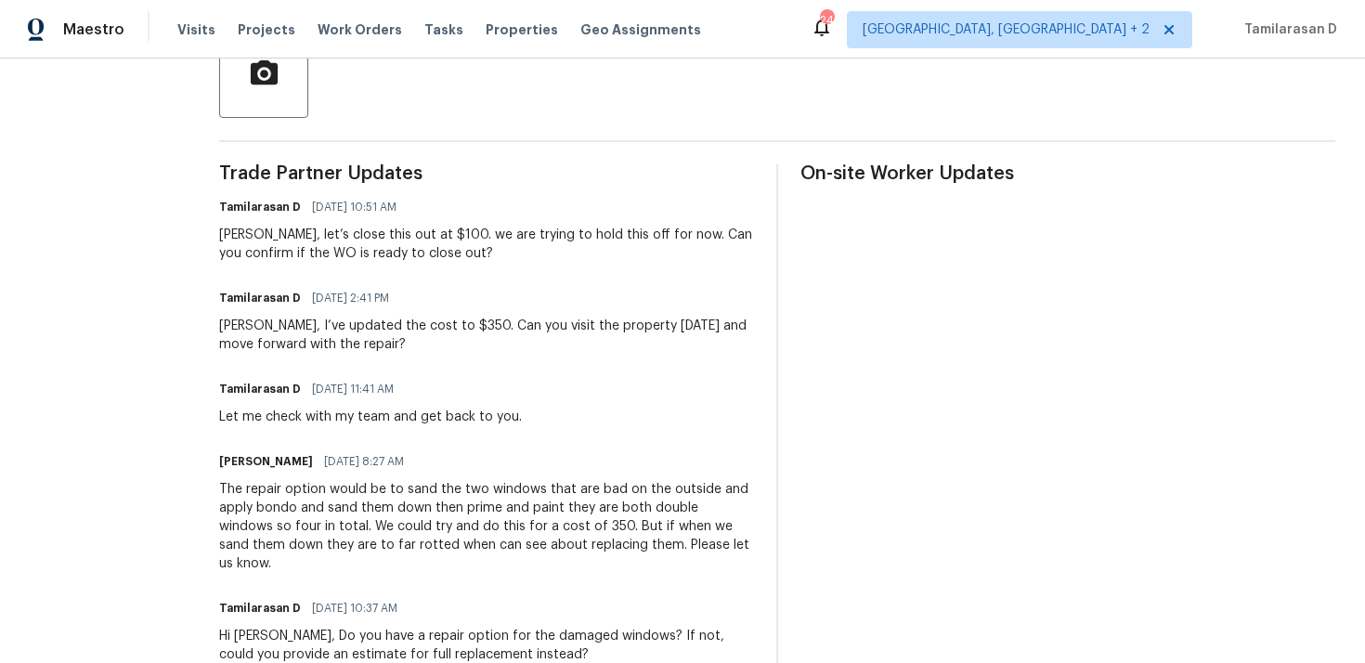
type textarea "Thank you, Approved!"
click at [313, 250] on div "Walter, let’s close this out at $100. we are trying to hold this off for now. C…" at bounding box center [486, 244] width 535 height 37
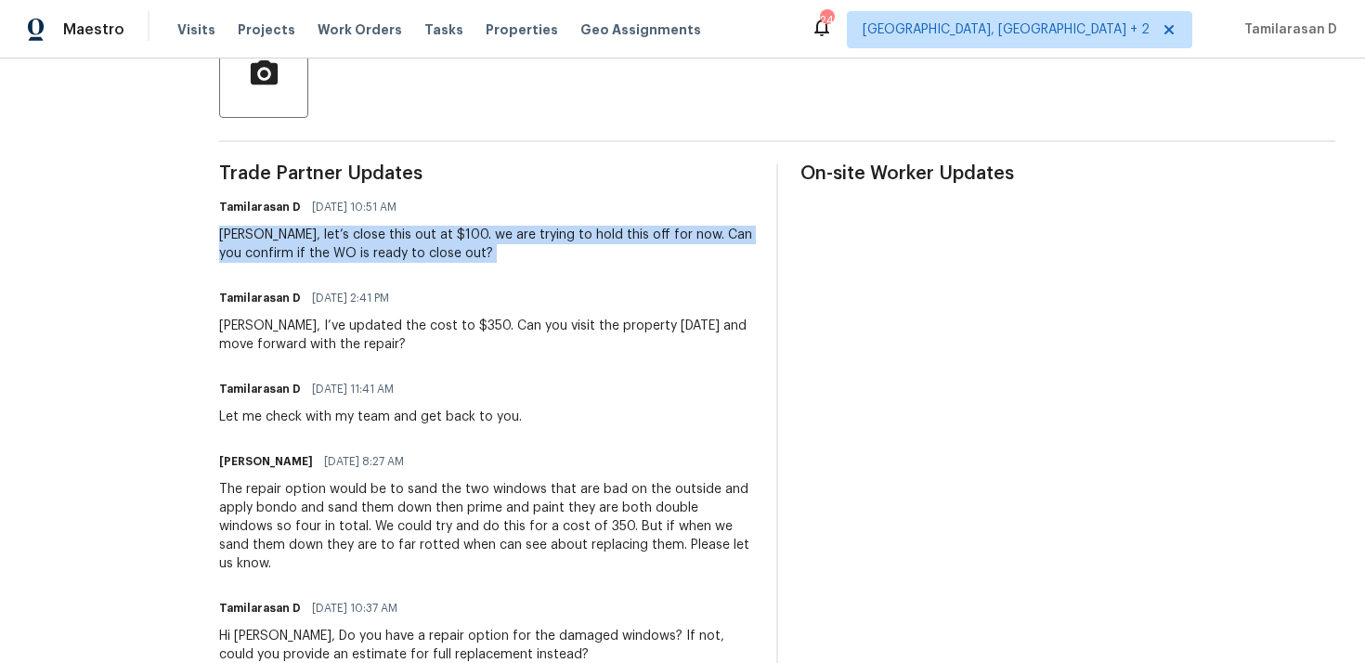
click at [342, 245] on div "Walter, let’s close this out at $100. we are trying to hold this off for now. C…" at bounding box center [486, 244] width 535 height 37
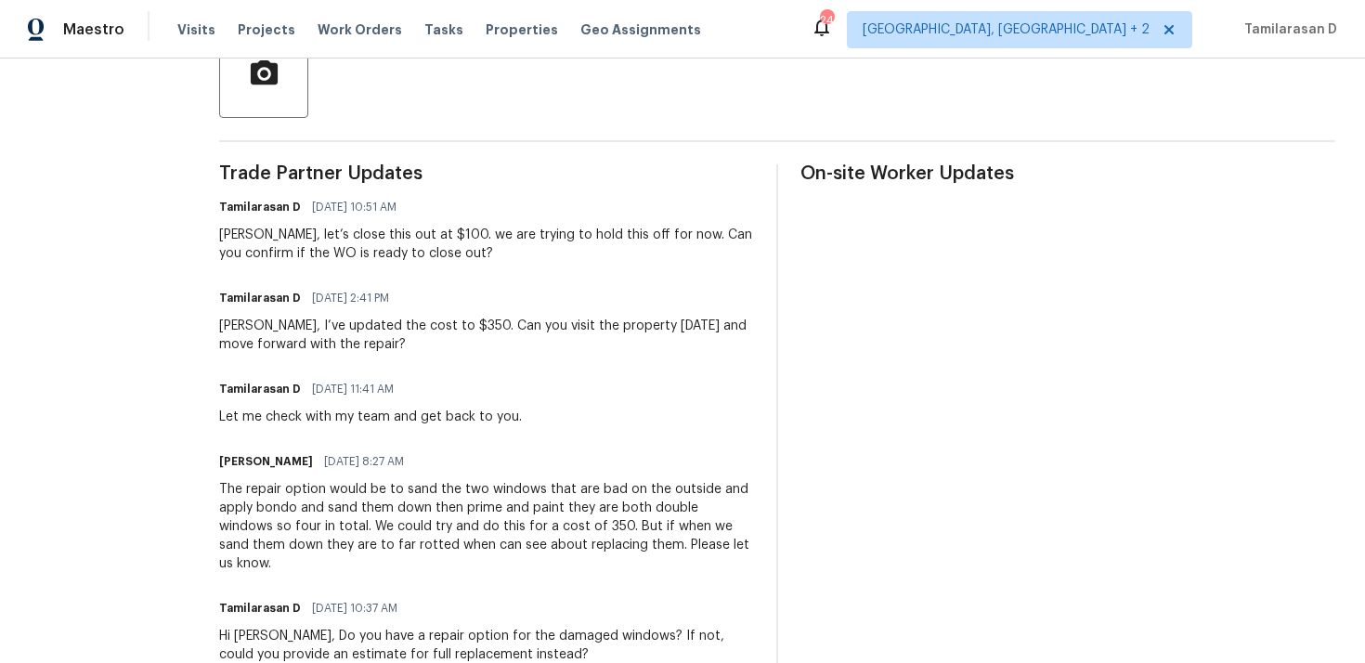
click at [342, 245] on div "Walter, let’s close this out at $100. we are trying to hold this off for now. C…" at bounding box center [486, 244] width 535 height 37
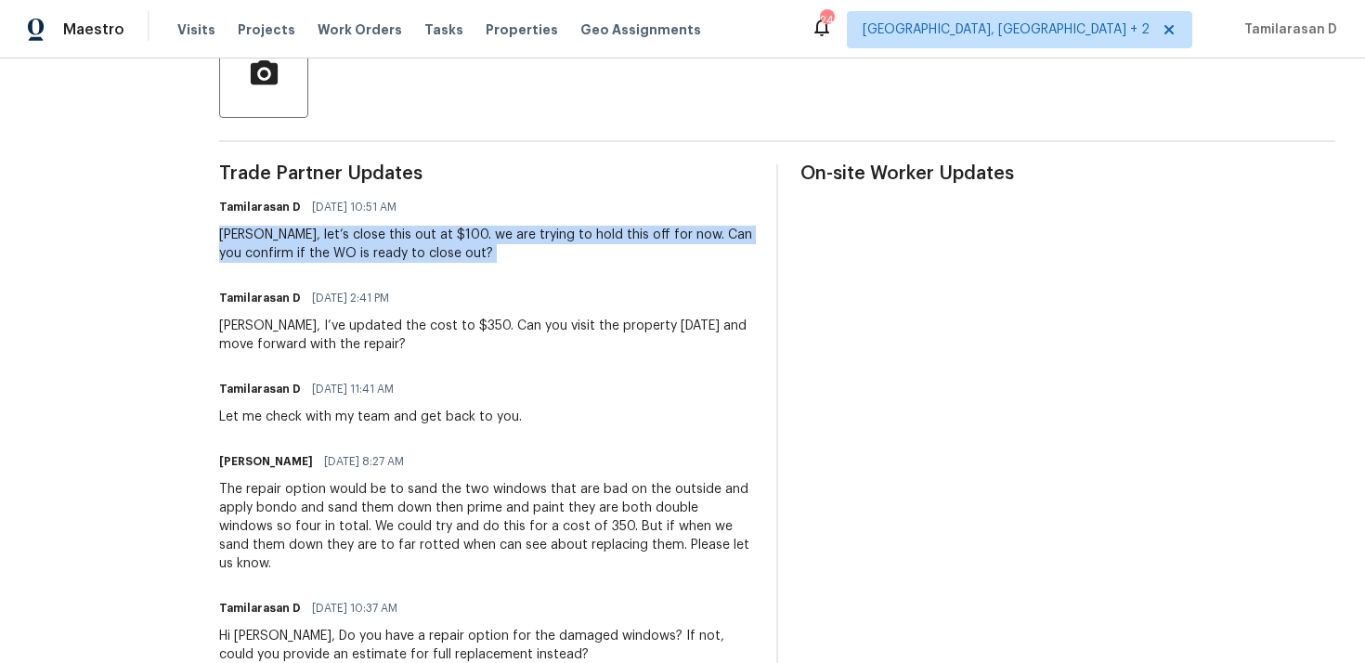
click at [335, 258] on div "Walter, let’s close this out at $100. we are trying to hold this off for now. C…" at bounding box center [486, 244] width 535 height 37
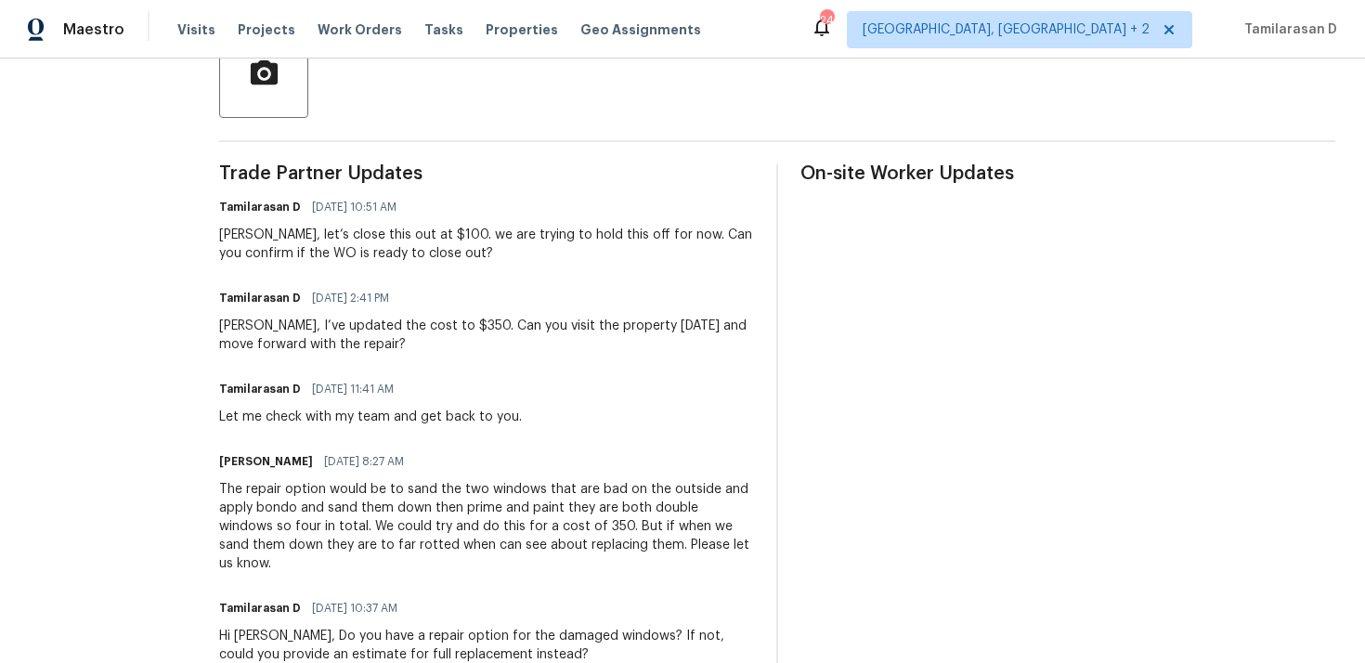
click at [335, 258] on div "Walter, let’s close this out at $100. we are trying to hold this off for now. C…" at bounding box center [486, 244] width 535 height 37
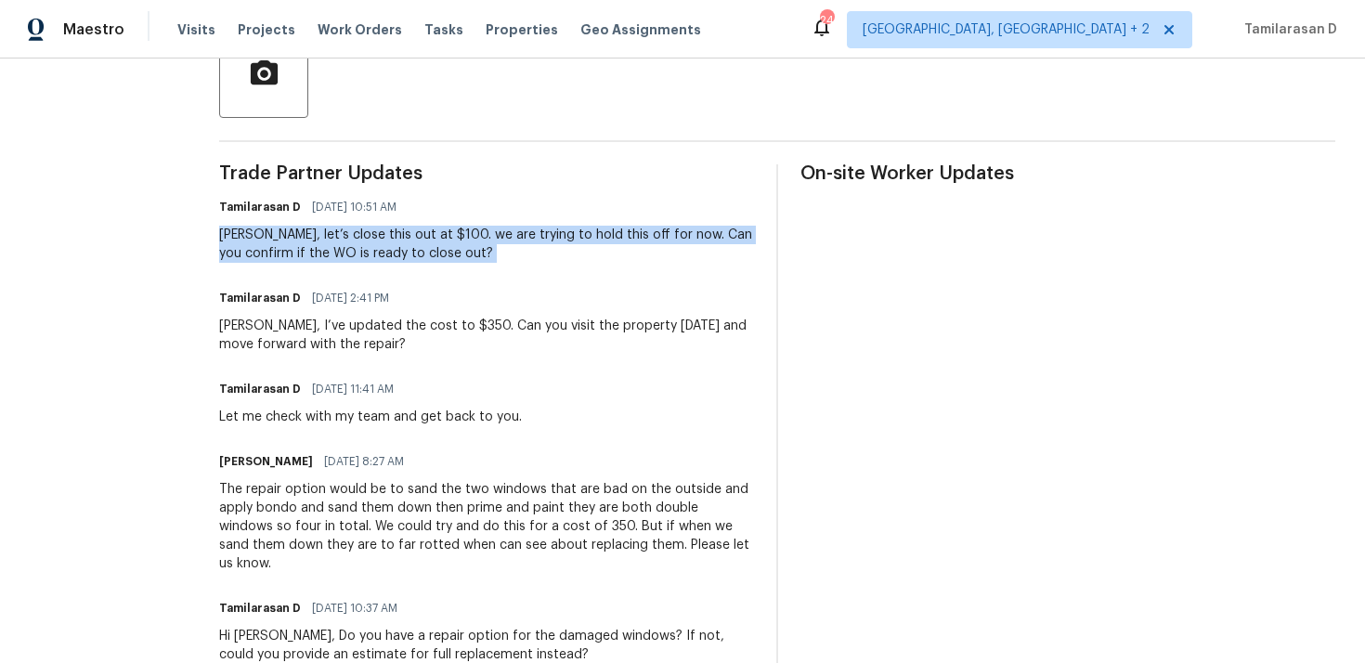
click at [332, 241] on div "Walter, let’s close this out at $100. we are trying to hold this off for now. C…" at bounding box center [486, 244] width 535 height 37
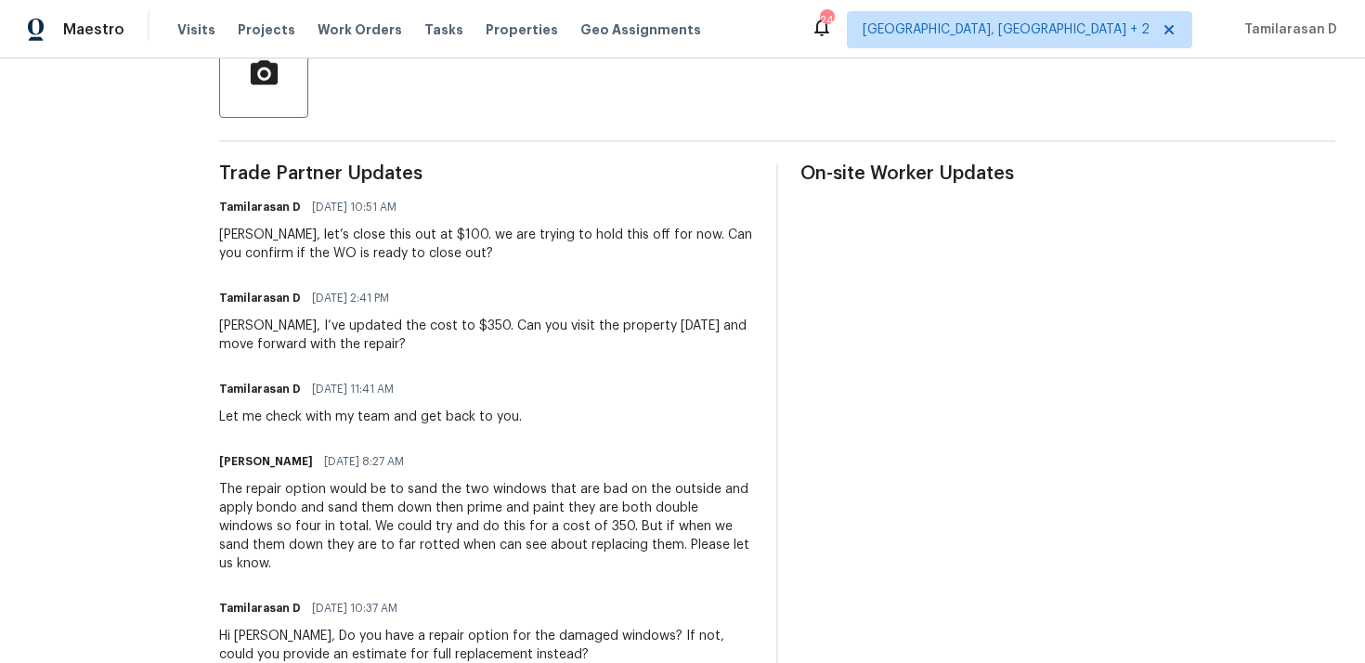
click at [332, 241] on div "Walter, let’s close this out at $100. we are trying to hold this off for now. C…" at bounding box center [486, 244] width 535 height 37
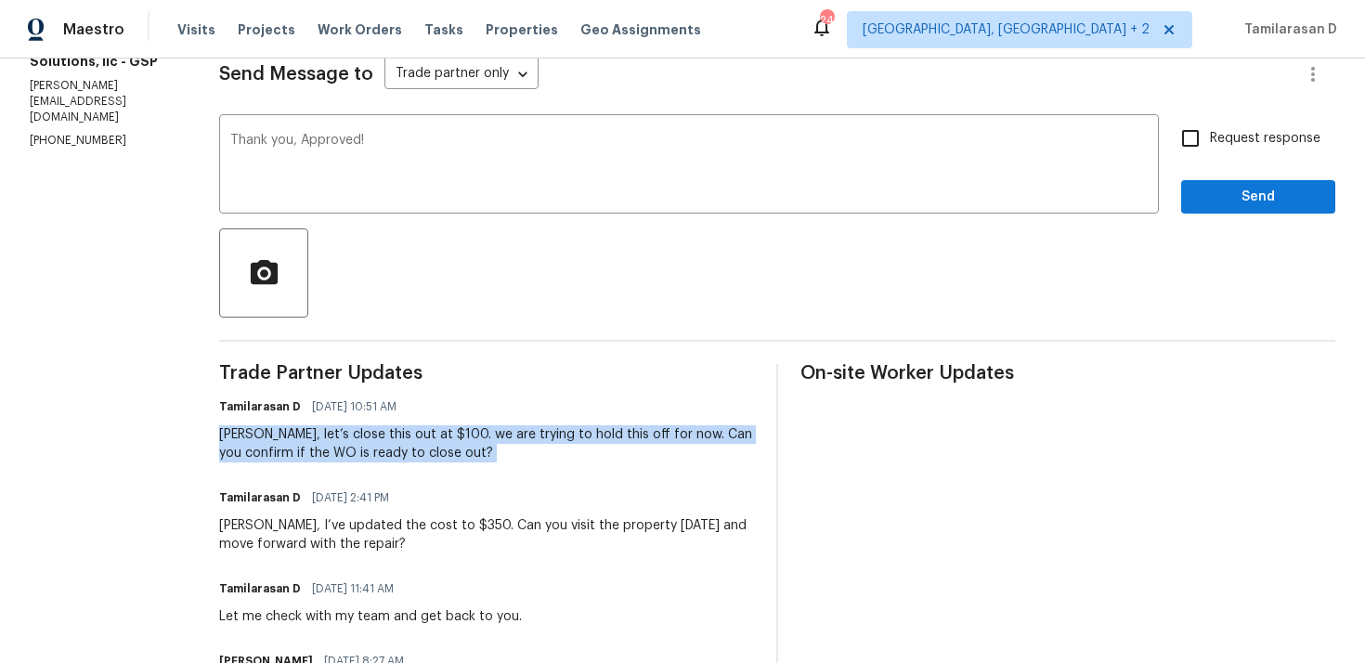
scroll to position [242, 0]
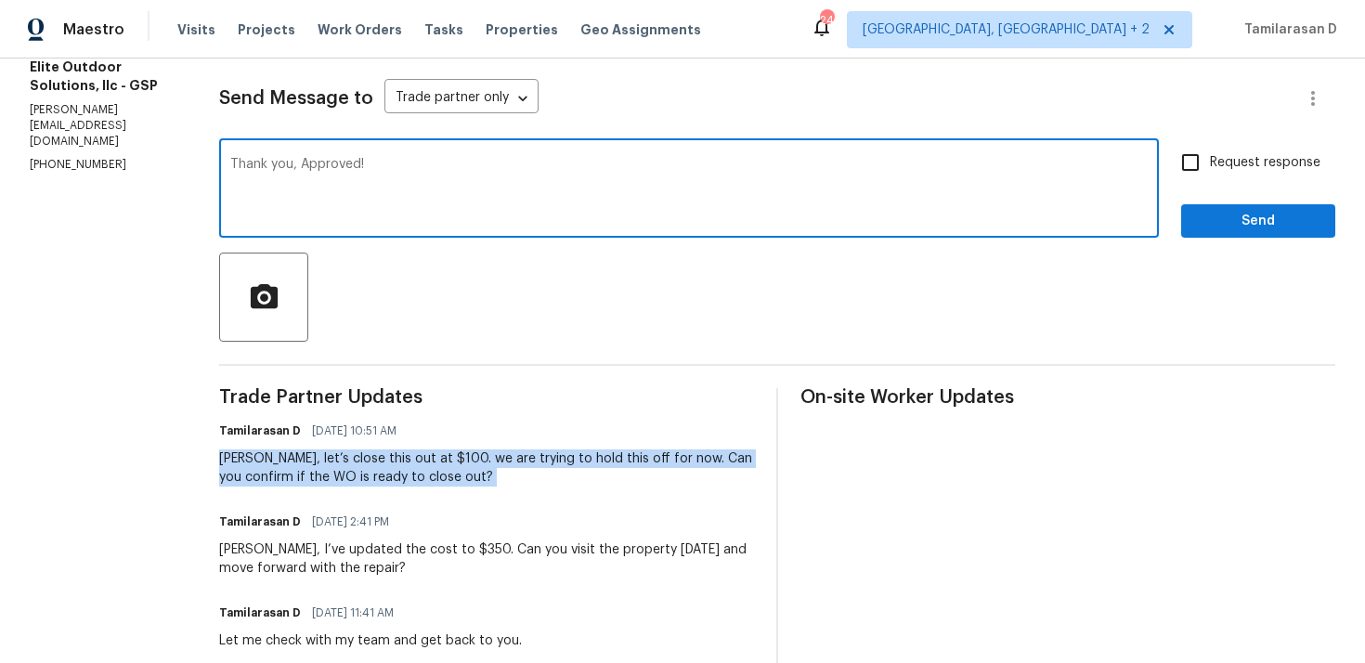
click at [288, 205] on textarea "Thank you, Approved!" at bounding box center [689, 190] width 918 height 65
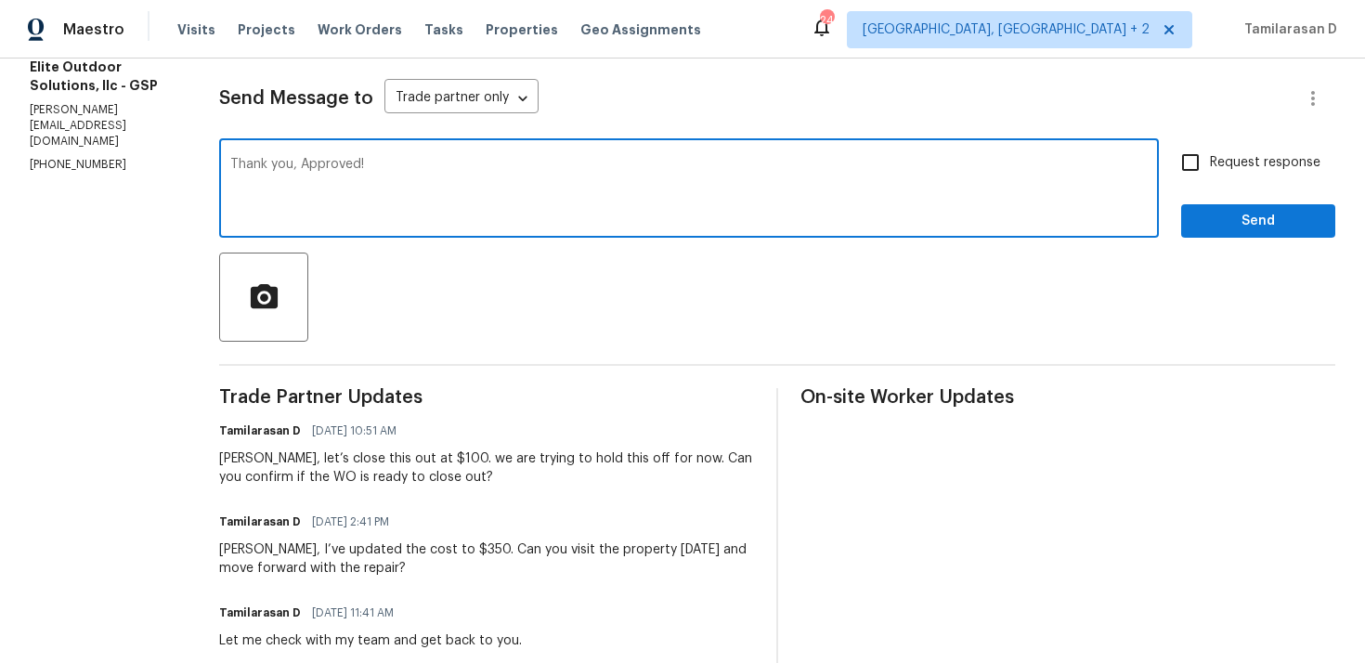
click at [346, 197] on textarea "Thank you, Approved!" at bounding box center [689, 190] width 918 height 65
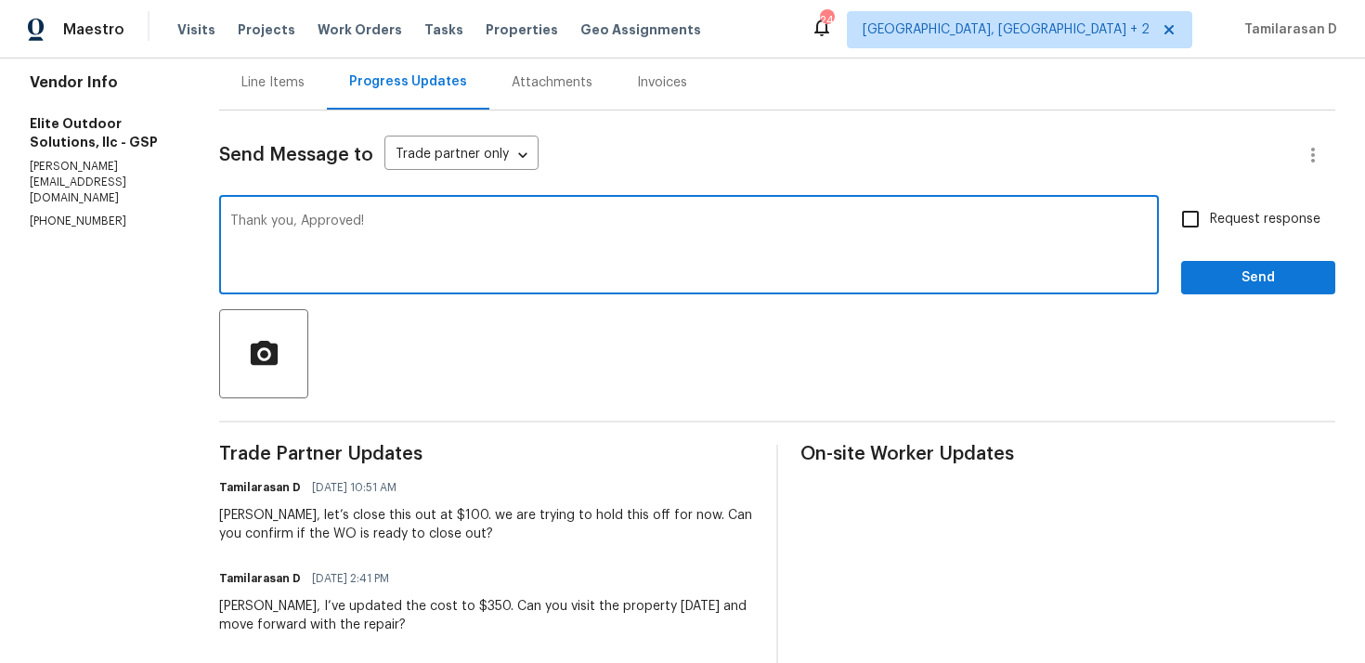
scroll to position [167, 0]
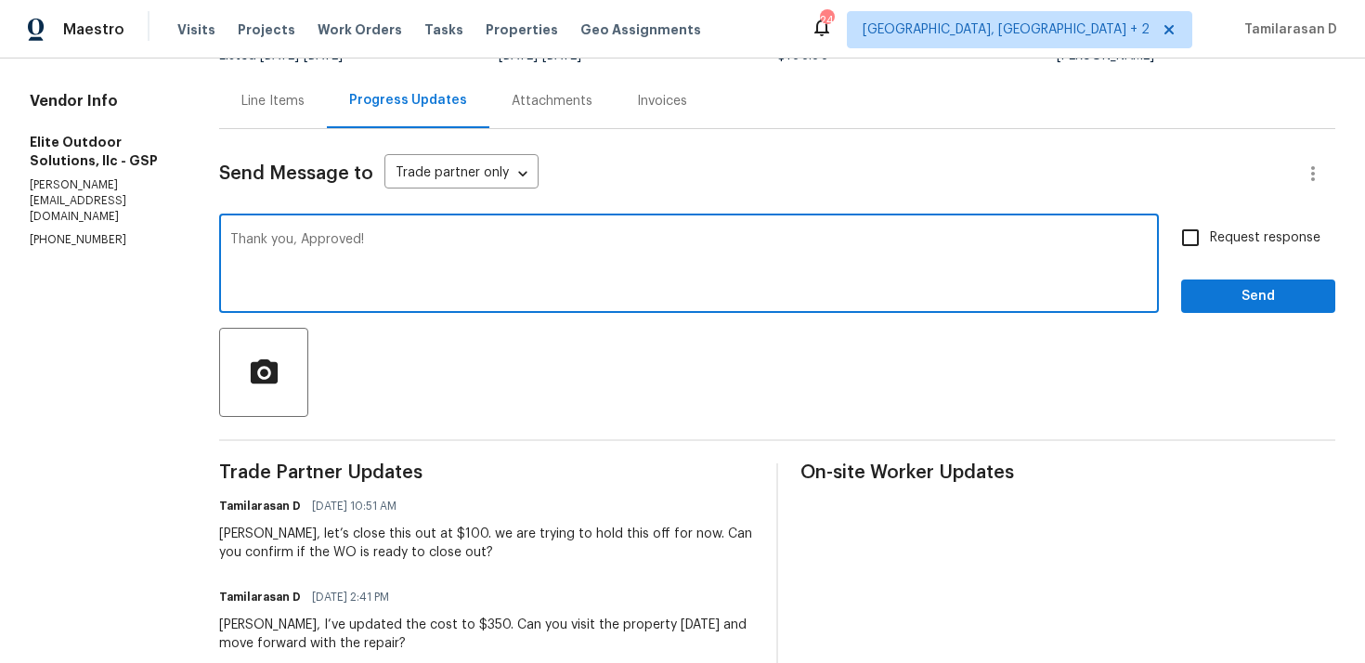
click at [345, 256] on textarea "Thank you, Approved!" at bounding box center [689, 265] width 918 height 65
click at [1223, 309] on button "Send" at bounding box center [1258, 297] width 154 height 34
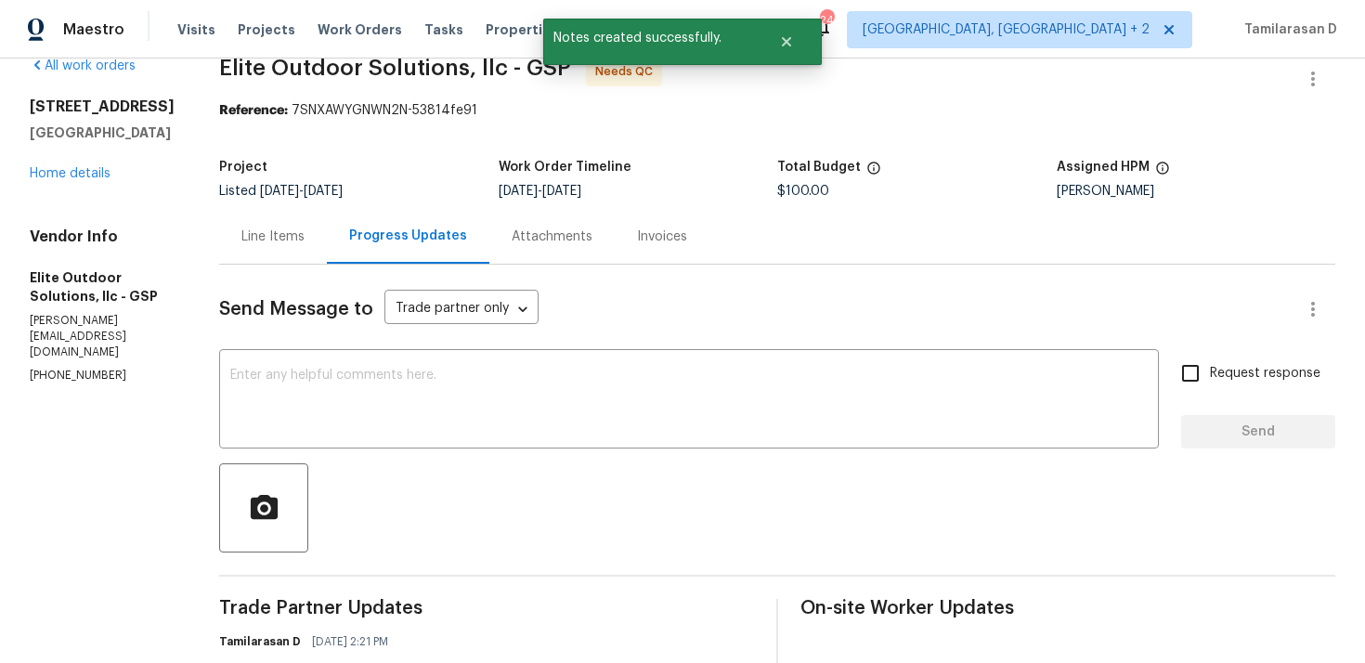
scroll to position [0, 0]
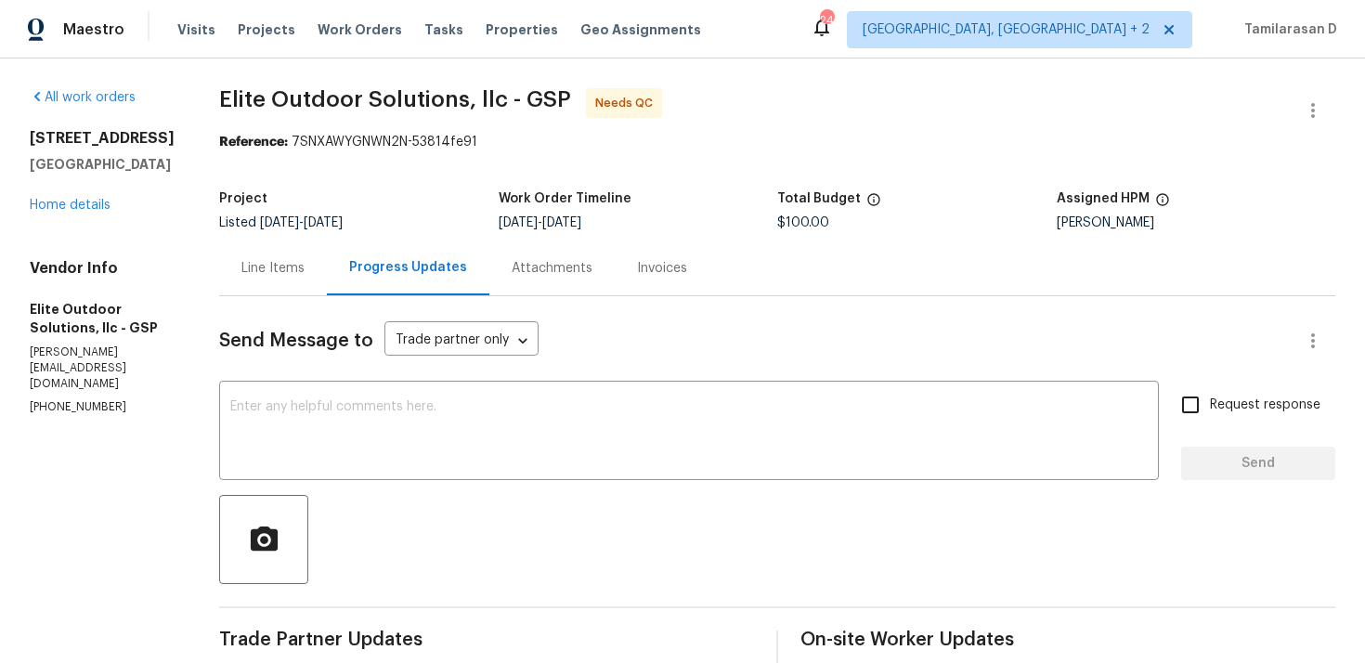
click at [260, 248] on div "Line Items" at bounding box center [273, 268] width 108 height 55
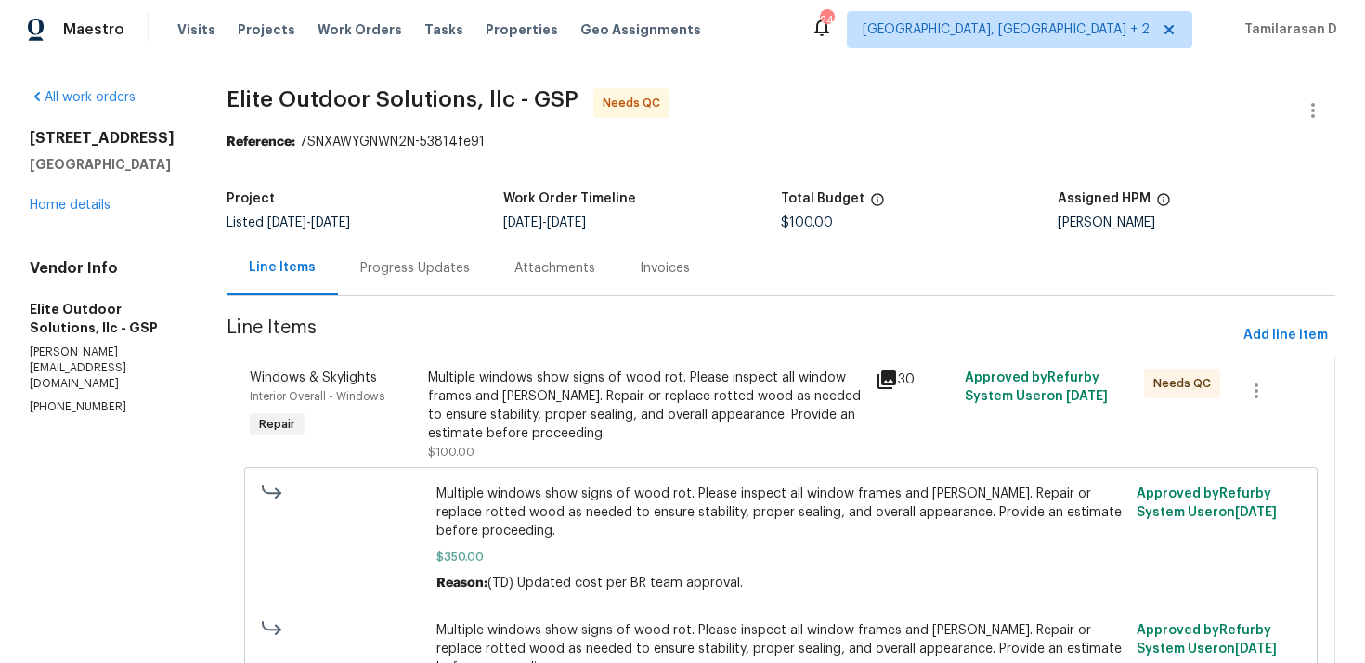
click at [1337, 91] on div "All work orders 421 High Valley Blvd Greenville, SC 29605 Home details Vendor I…" at bounding box center [682, 438] width 1365 height 758
click at [1302, 108] on icon "button" at bounding box center [1313, 110] width 22 height 22
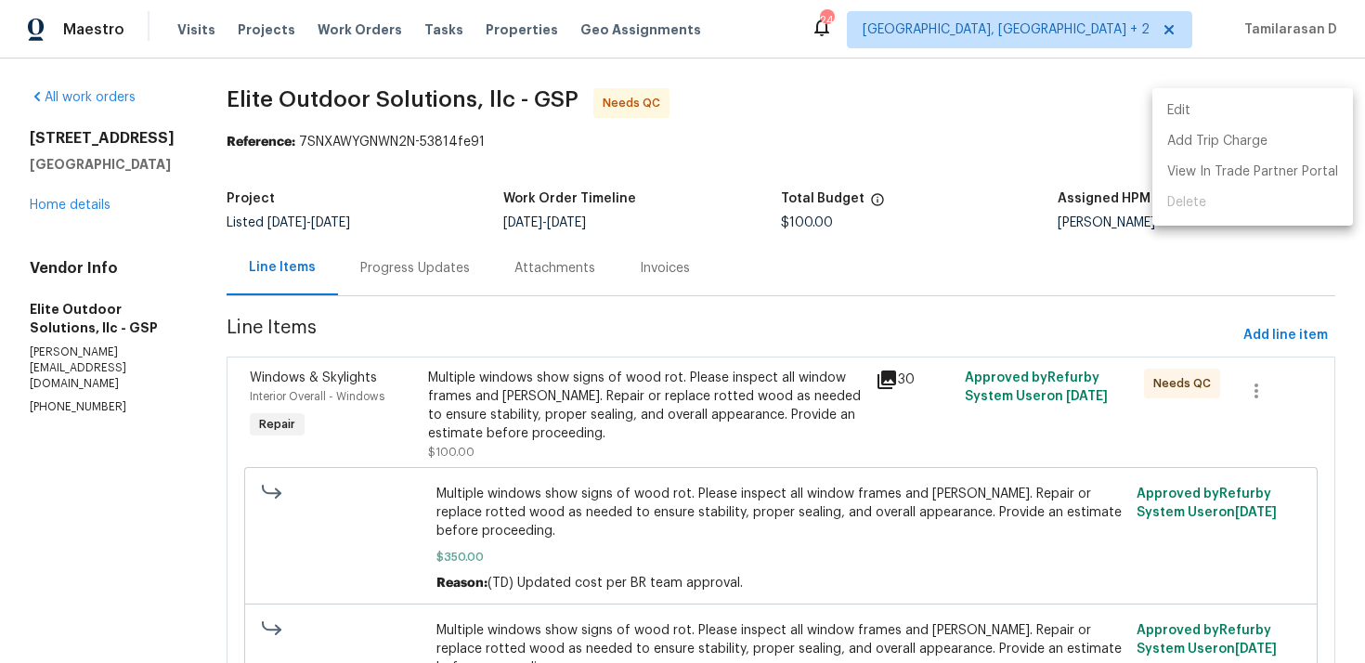
click at [1177, 98] on li "Edit" at bounding box center [1253, 111] width 201 height 31
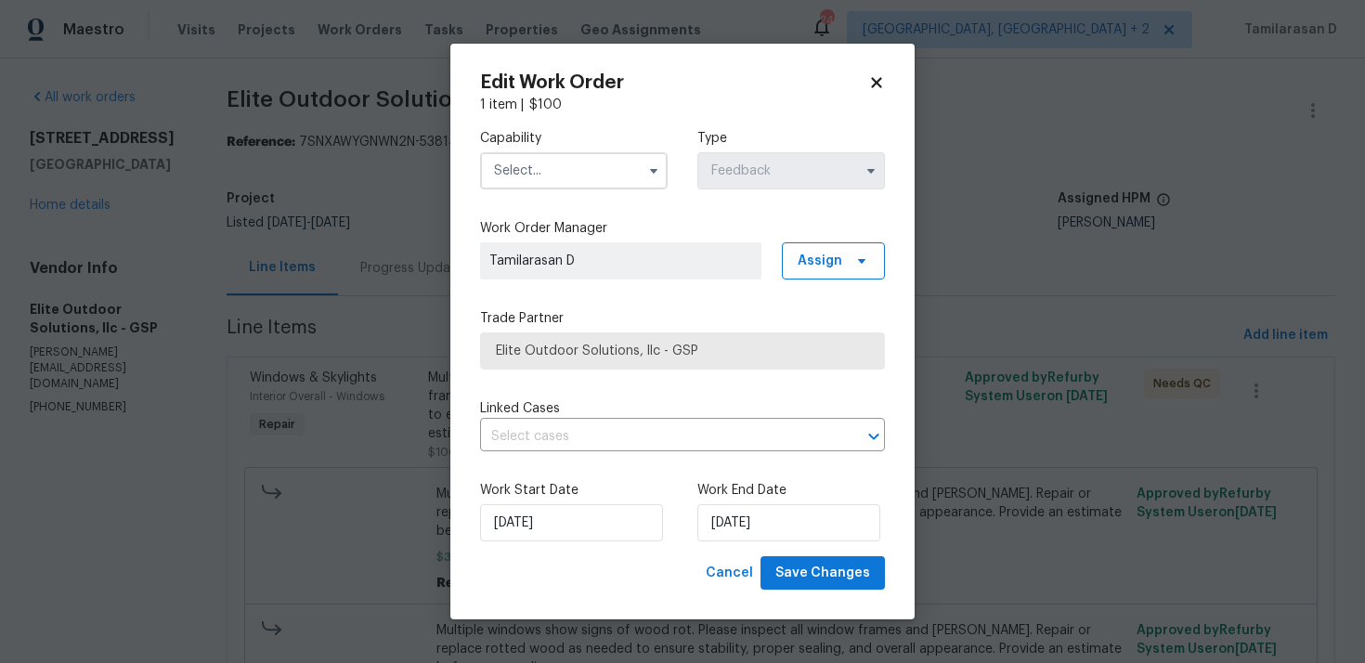
click at [675, 163] on div "Capability Type Feedback" at bounding box center [682, 159] width 405 height 90
click at [657, 169] on icon "button" at bounding box center [653, 171] width 7 height 5
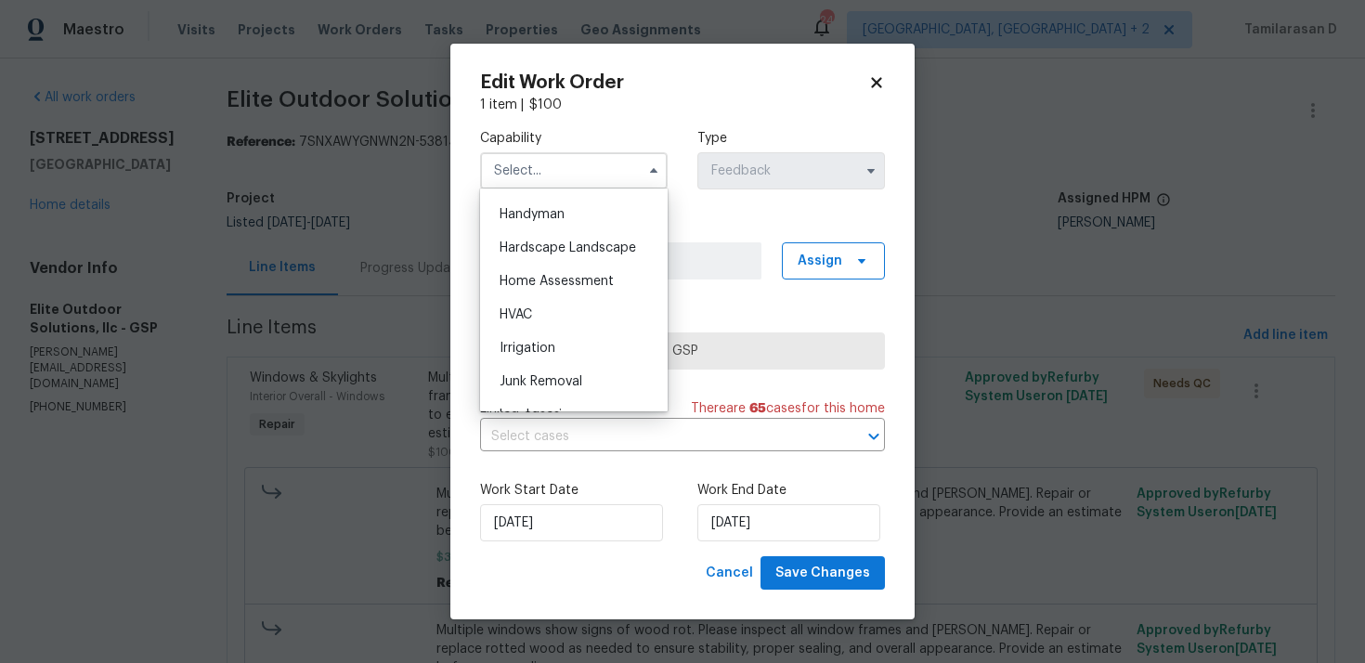
scroll to position [962, 0]
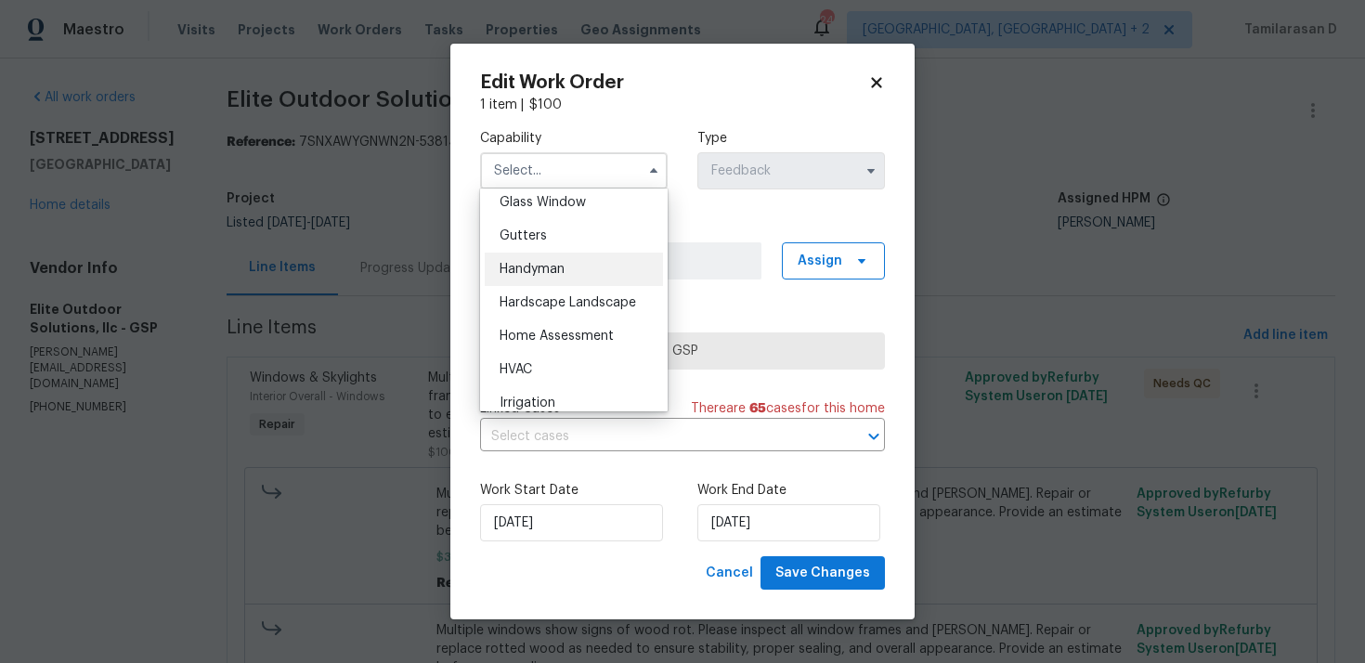
click at [533, 282] on div "Handyman" at bounding box center [574, 269] width 178 height 33
type input "Handyman"
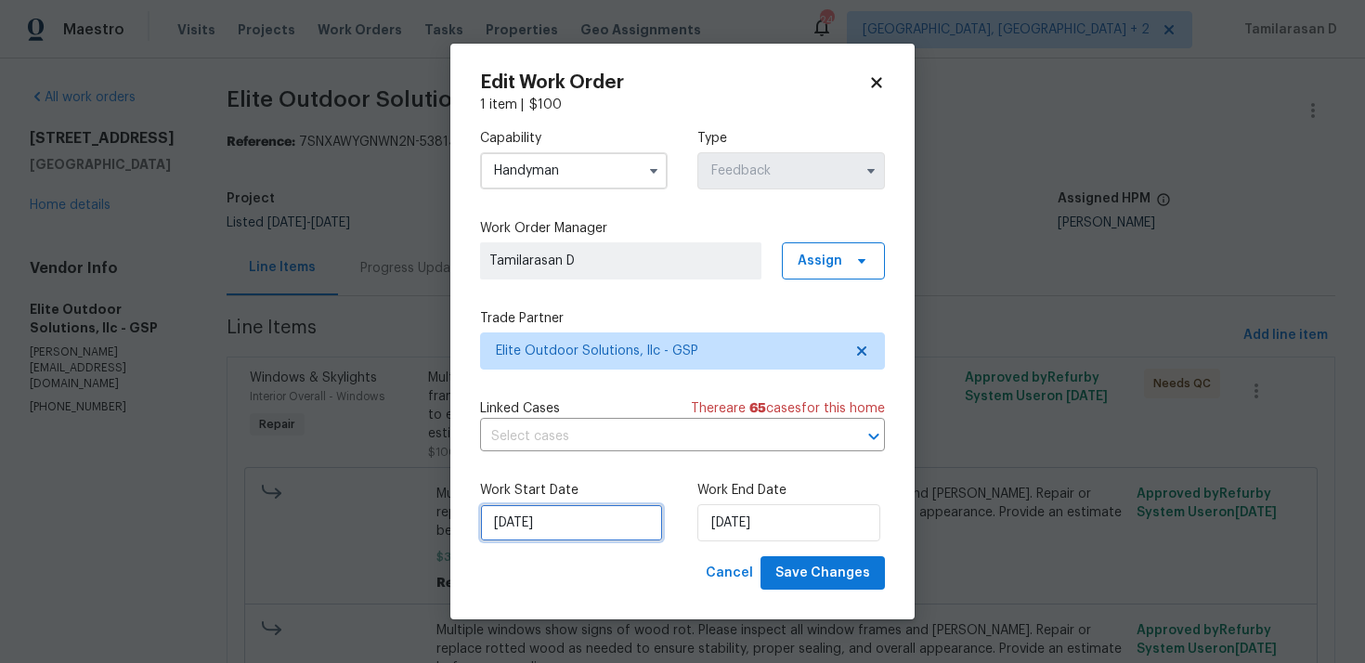
click at [578, 514] on input "05/09/2025" at bounding box center [571, 522] width 183 height 37
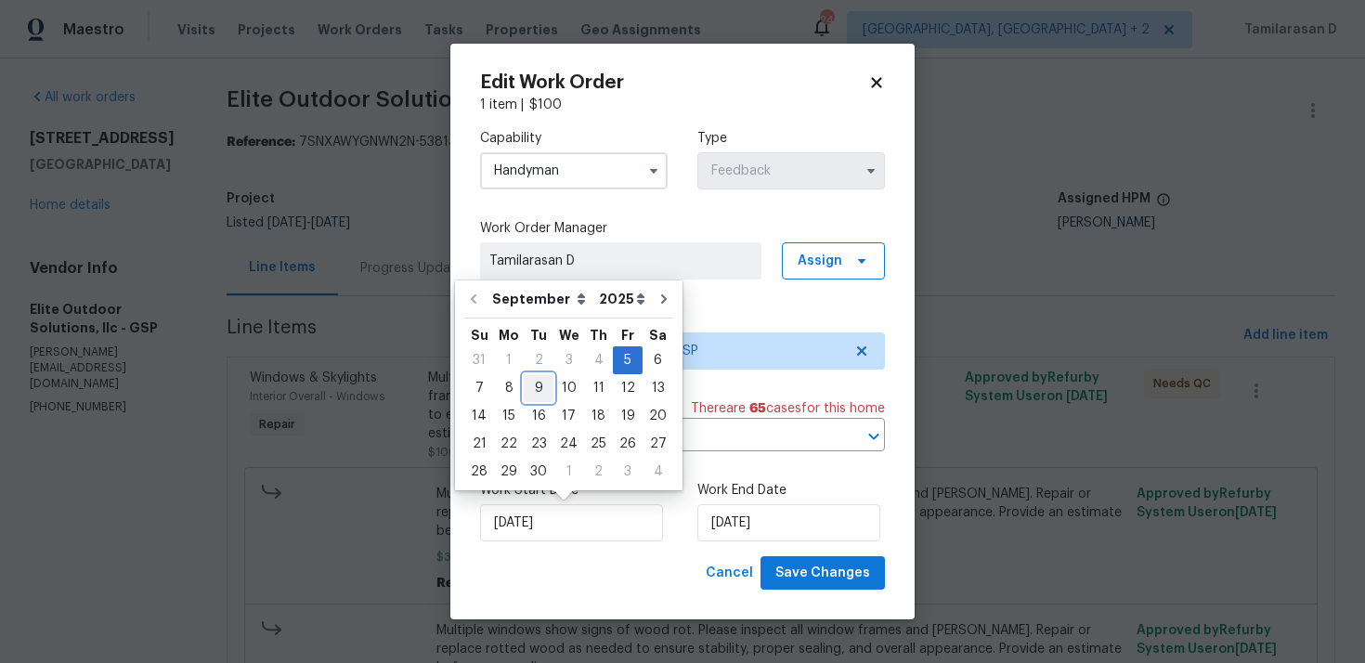
click at [529, 394] on div "9" at bounding box center [539, 388] width 30 height 26
type input "09/09/2025"
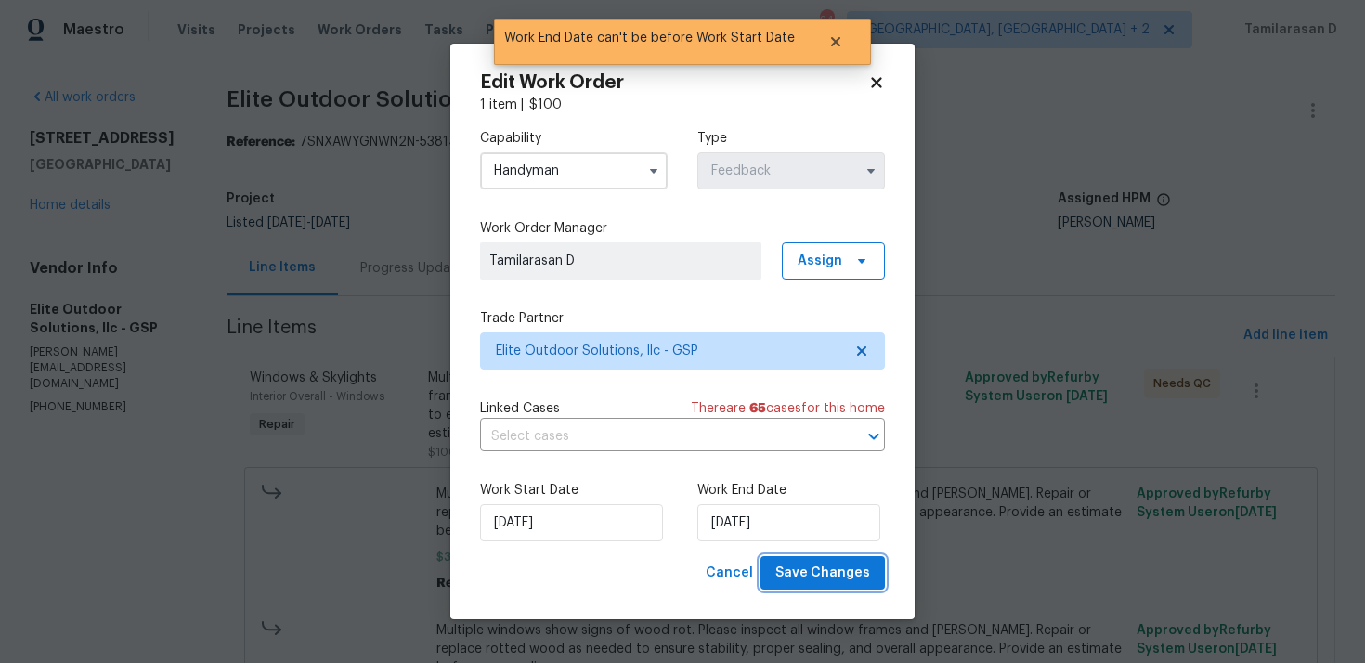
click at [803, 569] on span "Save Changes" at bounding box center [822, 573] width 95 height 23
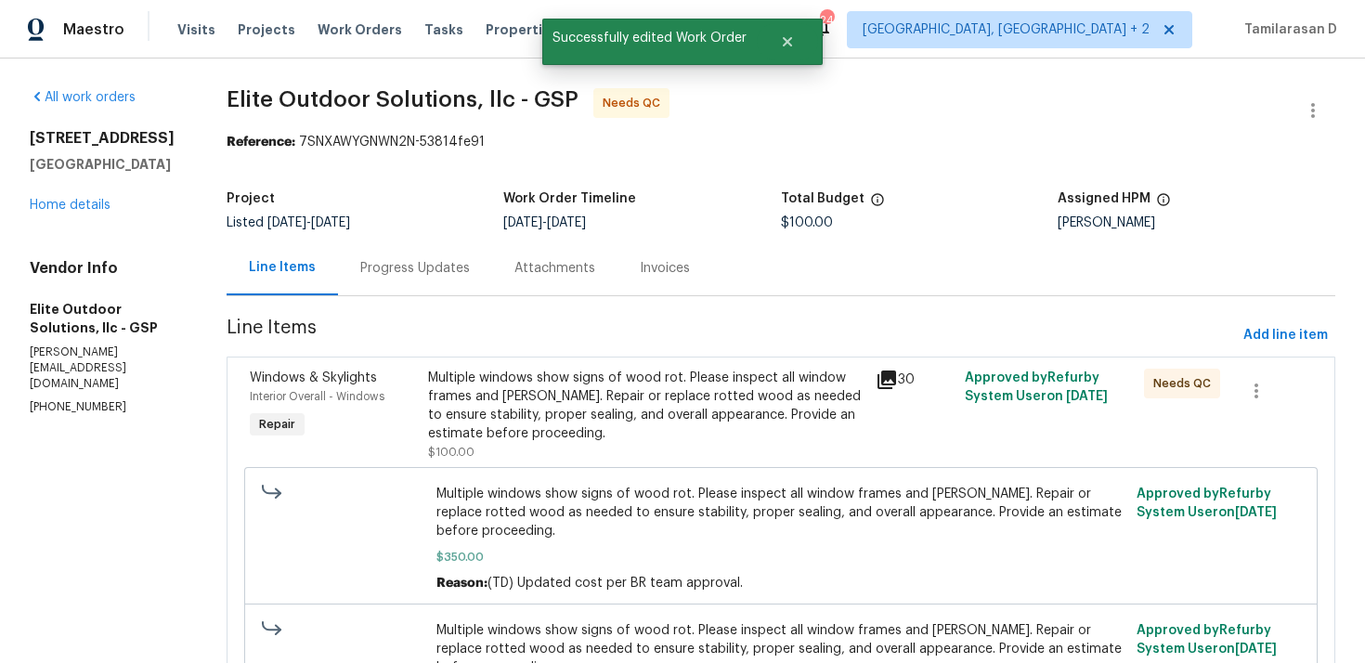
click at [645, 402] on div "Multiple windows show signs of wood rot. Please inspect all window frames and s…" at bounding box center [646, 406] width 436 height 74
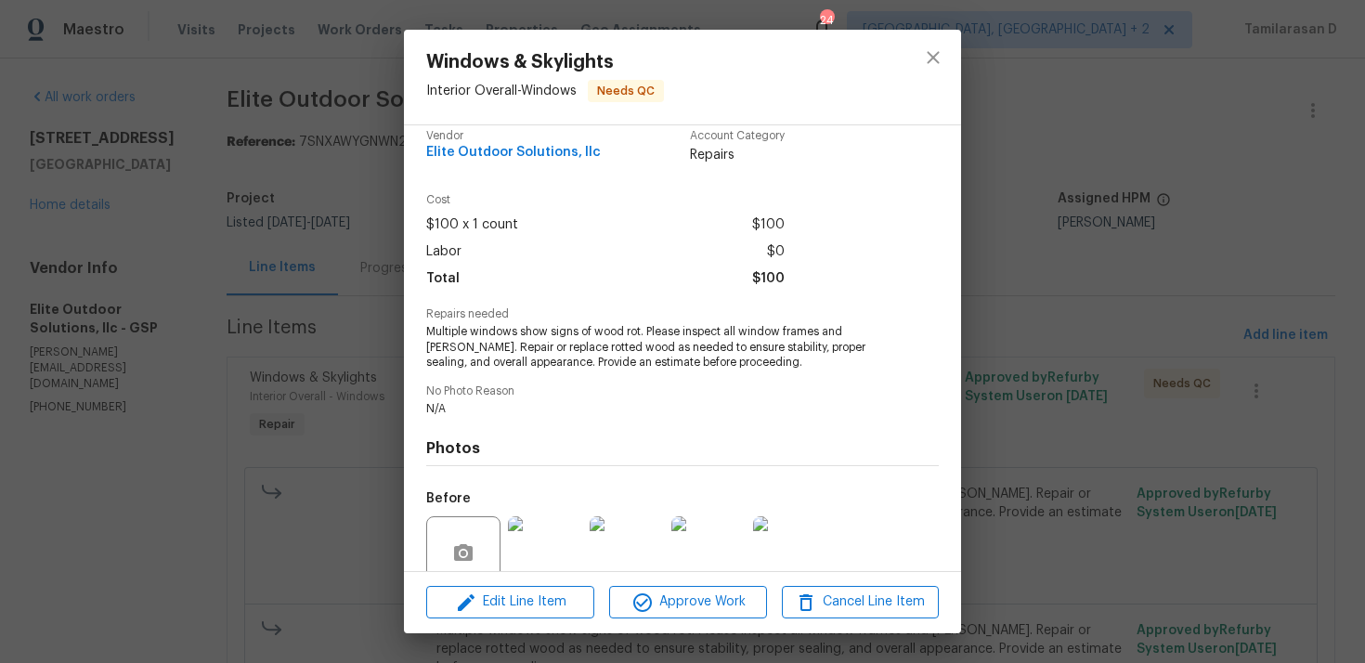
scroll to position [0, 0]
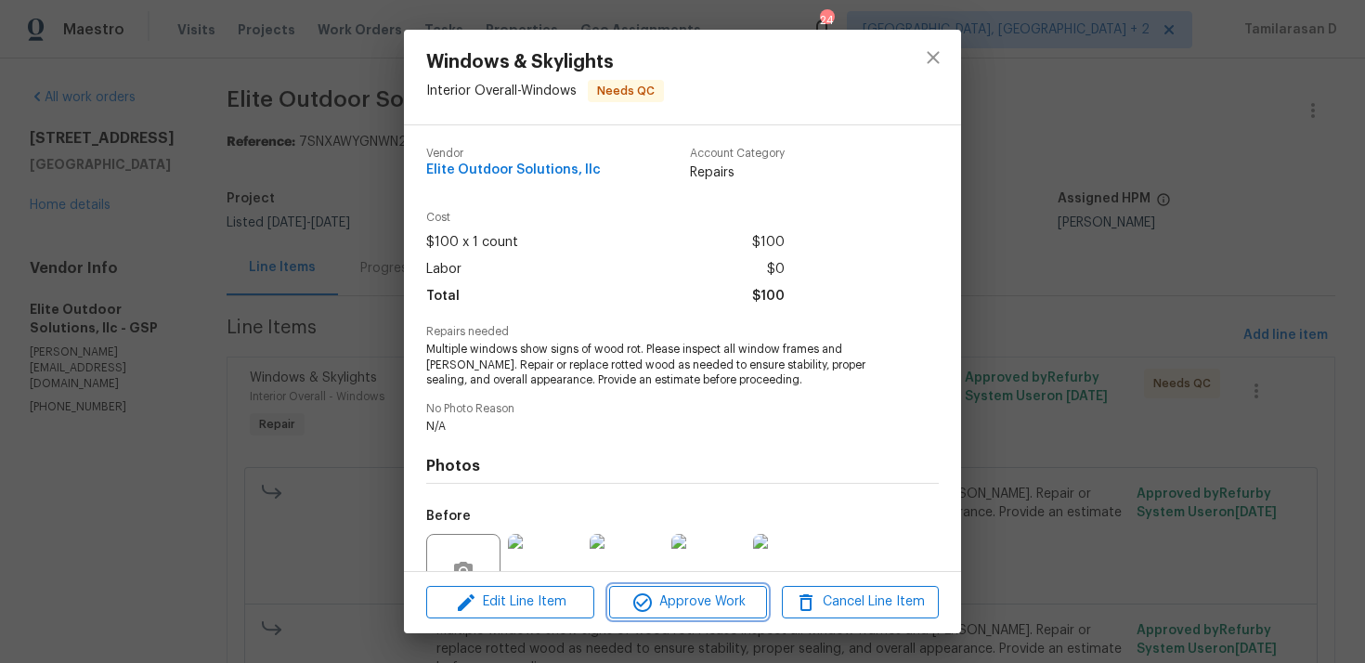
click at [693, 593] on span "Approve Work" at bounding box center [688, 602] width 146 height 23
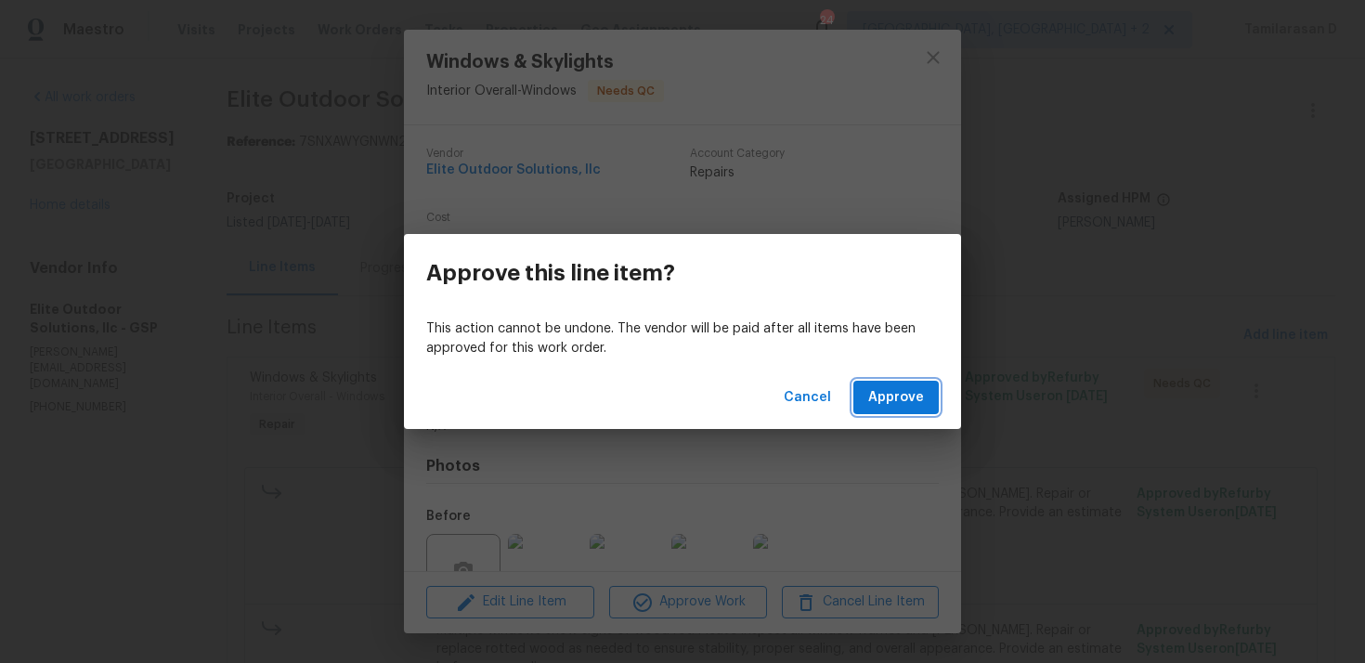
click at [890, 393] on span "Approve" at bounding box center [896, 397] width 56 height 23
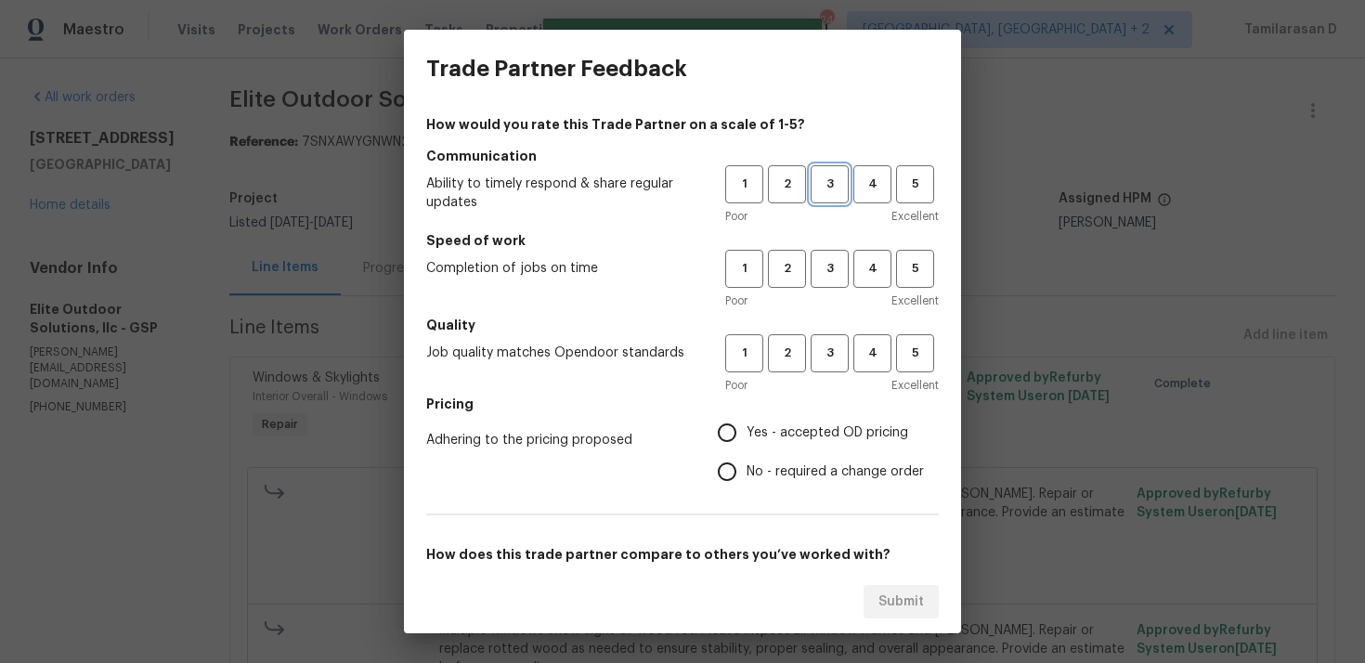
click at [822, 195] on button "3" at bounding box center [830, 184] width 38 height 38
click at [835, 280] on button "3" at bounding box center [830, 269] width 38 height 38
click at [827, 349] on span "3" at bounding box center [830, 353] width 34 height 21
click at [733, 428] on input "Yes - accepted OD pricing" at bounding box center [727, 432] width 39 height 39
radio input "true"
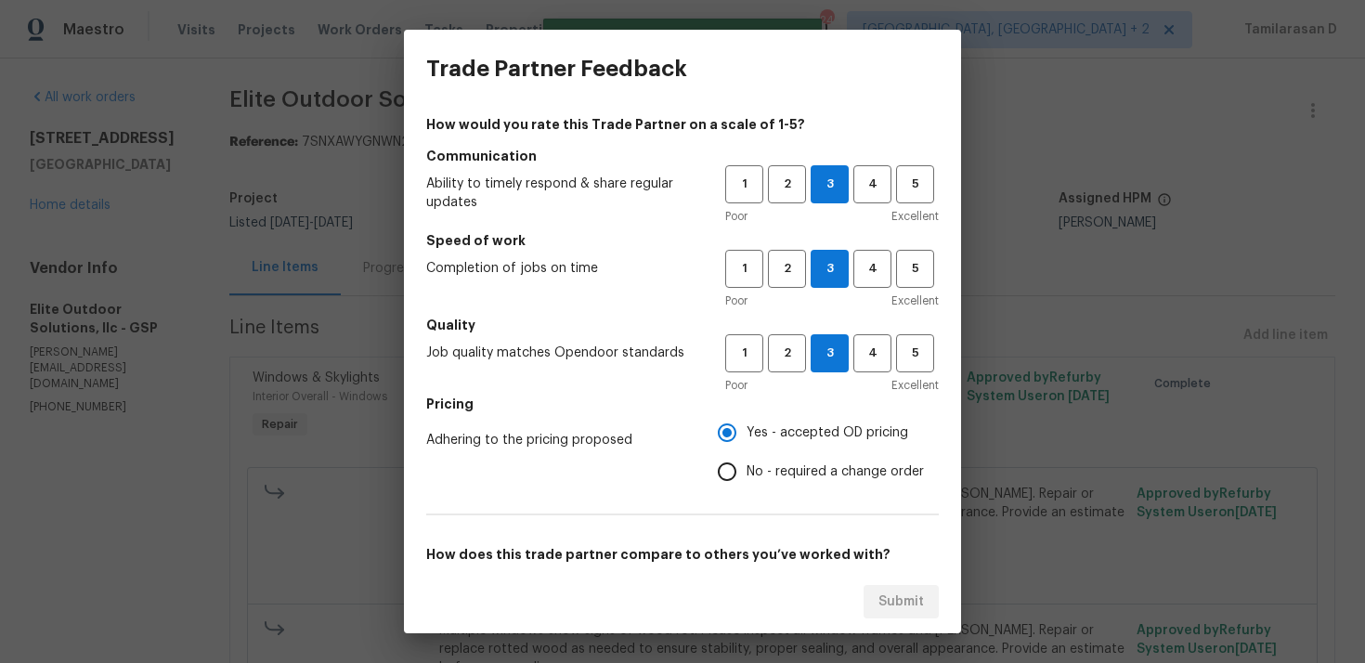
click at [736, 460] on input "No - required a change order" at bounding box center [727, 471] width 39 height 39
radio input "true"
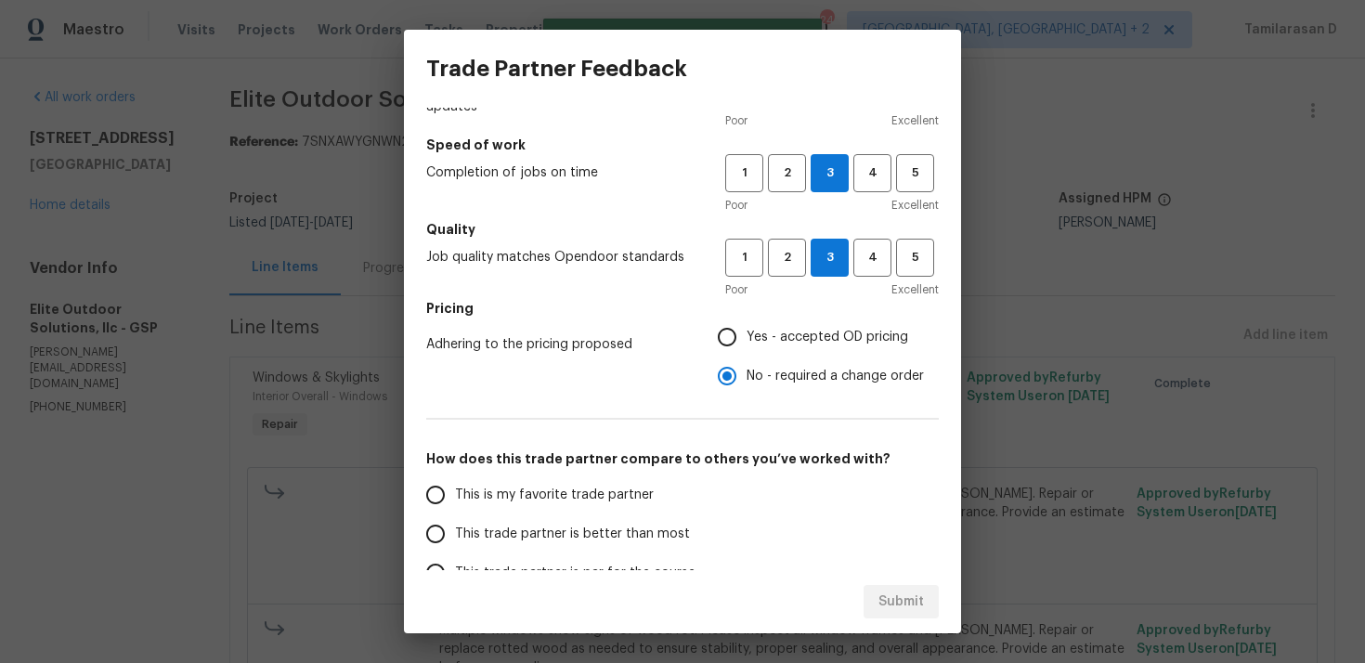
scroll to position [280, 0]
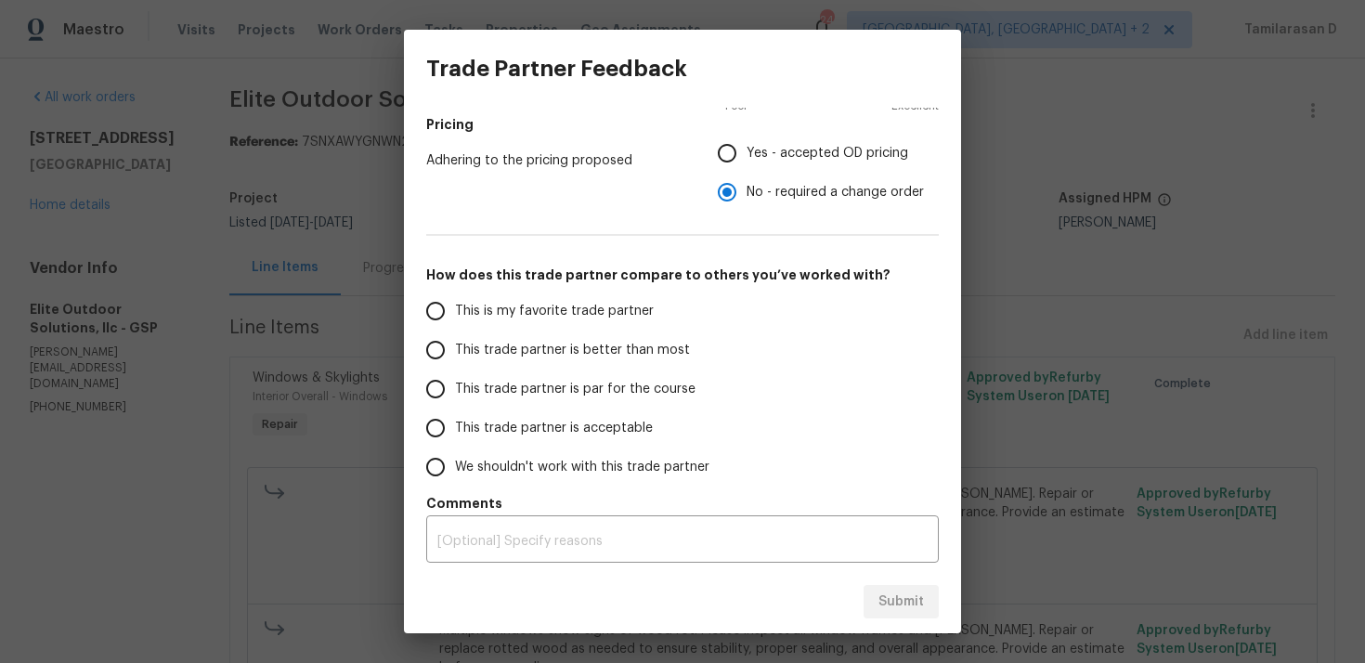
click at [441, 409] on input "This trade partner is acceptable" at bounding box center [435, 428] width 39 height 39
radio input "false"
click at [445, 390] on input "This trade partner is par for the course" at bounding box center [435, 389] width 39 height 39
radio input "false"
click at [755, 159] on span "Yes - accepted OD pricing" at bounding box center [828, 154] width 162 height 20
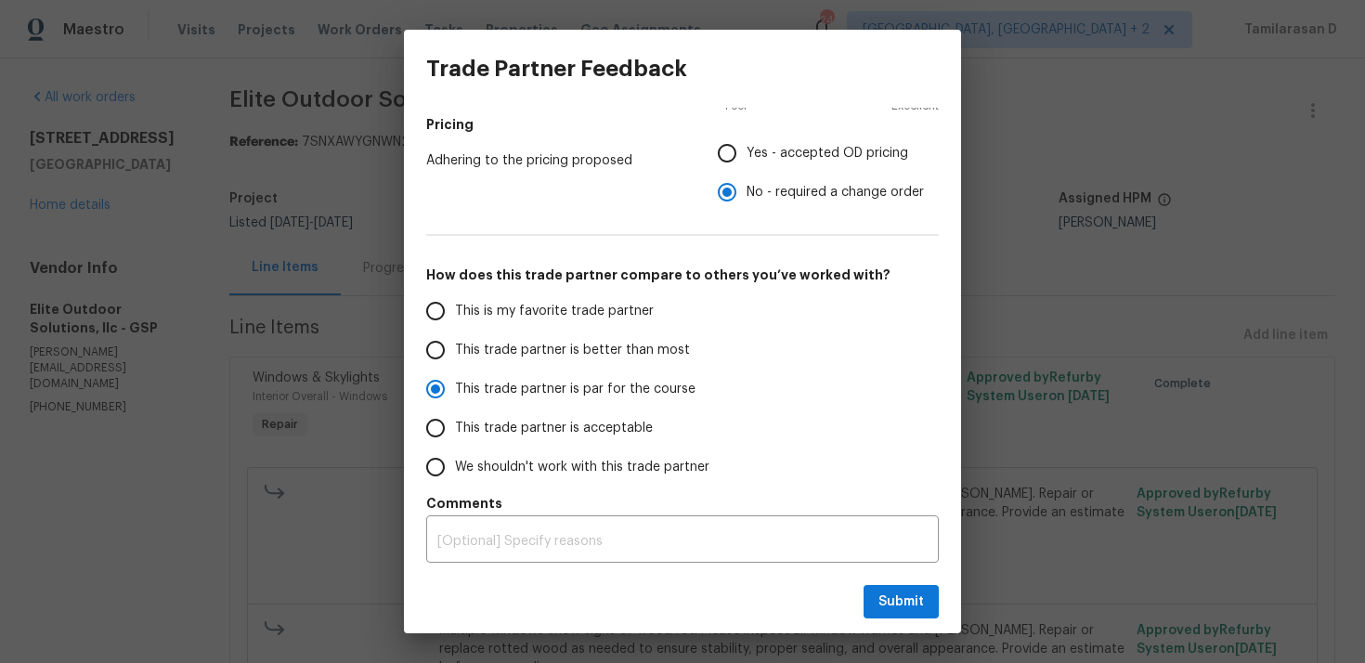
click at [747, 159] on input "Yes - accepted OD pricing" at bounding box center [727, 153] width 39 height 39
radio input "false"
radio input "true"
click at [749, 197] on span "No - required a change order" at bounding box center [835, 193] width 177 height 20
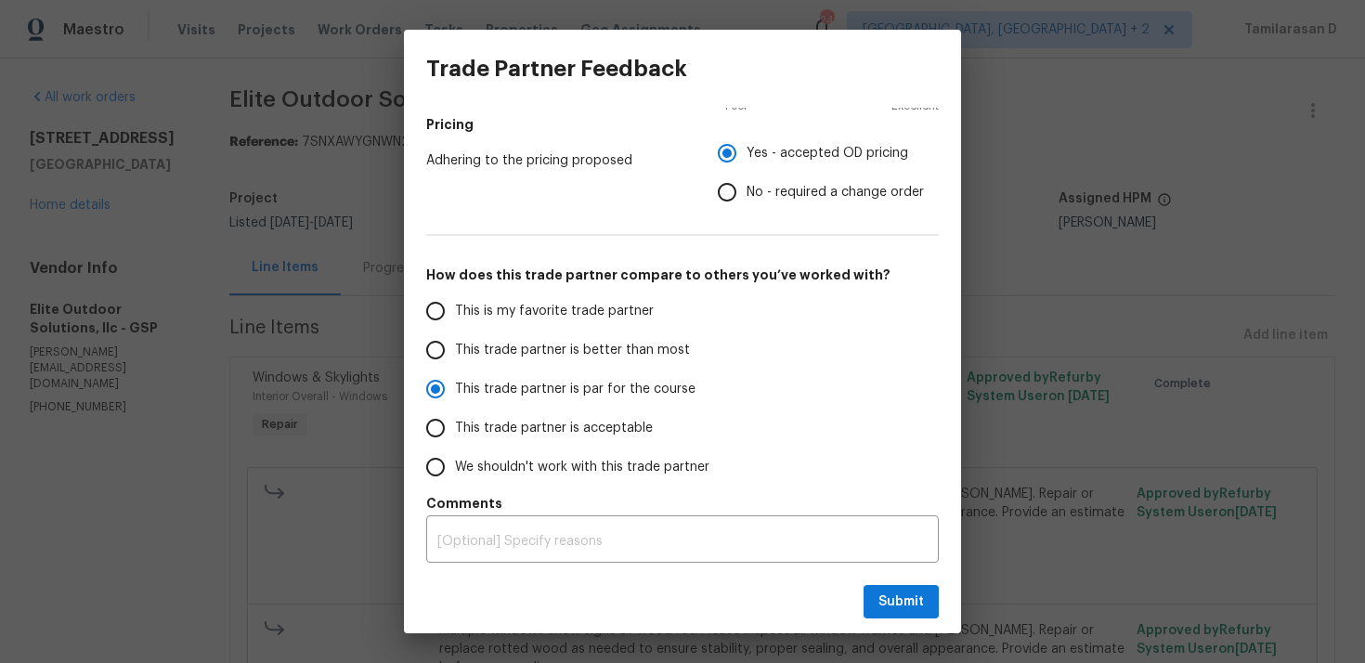
click at [747, 197] on input "No - required a change order" at bounding box center [727, 192] width 39 height 39
click at [873, 593] on button "Submit" at bounding box center [901, 602] width 75 height 34
radio input "false"
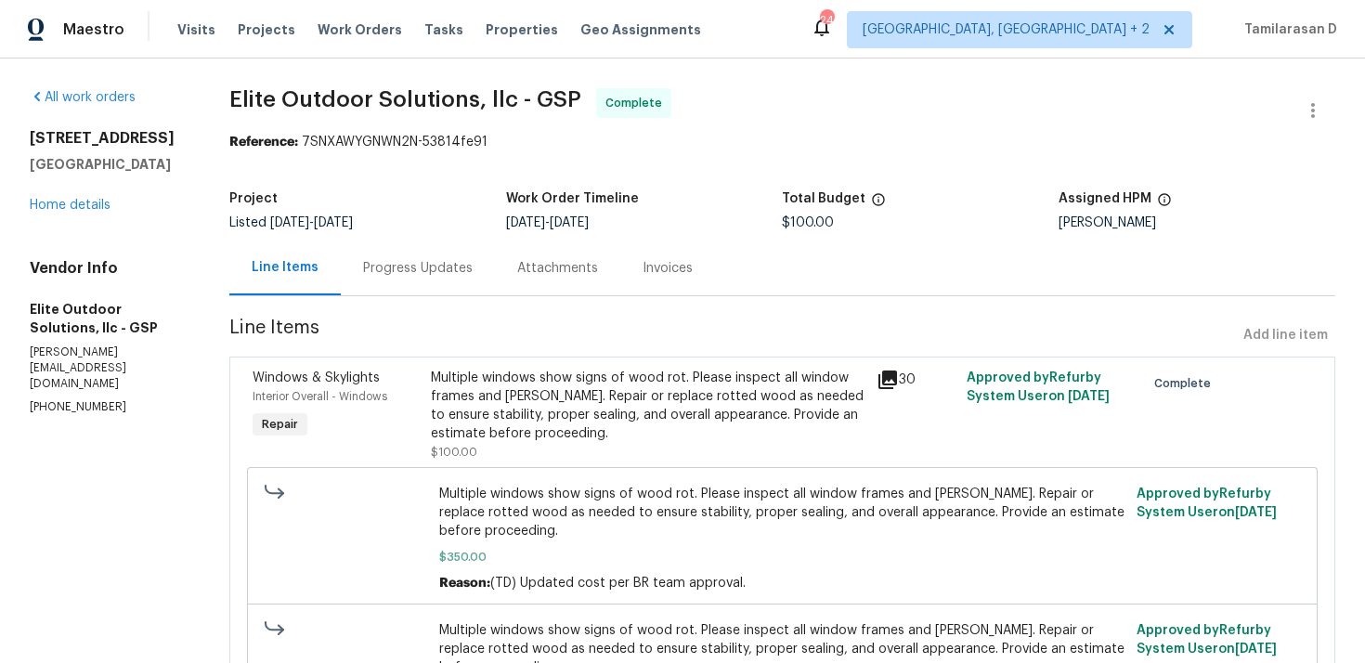
click at [382, 261] on div "Progress Updates" at bounding box center [418, 268] width 110 height 19
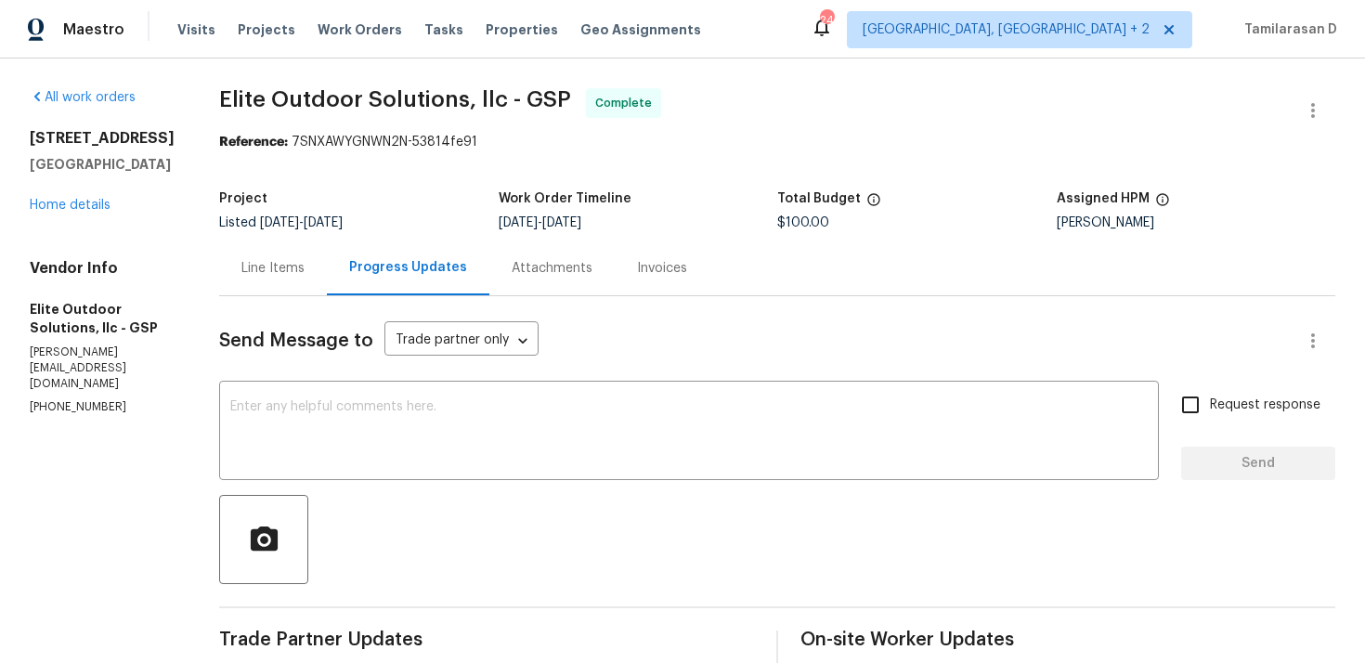
click at [249, 270] on div "Line Items" at bounding box center [272, 268] width 63 height 19
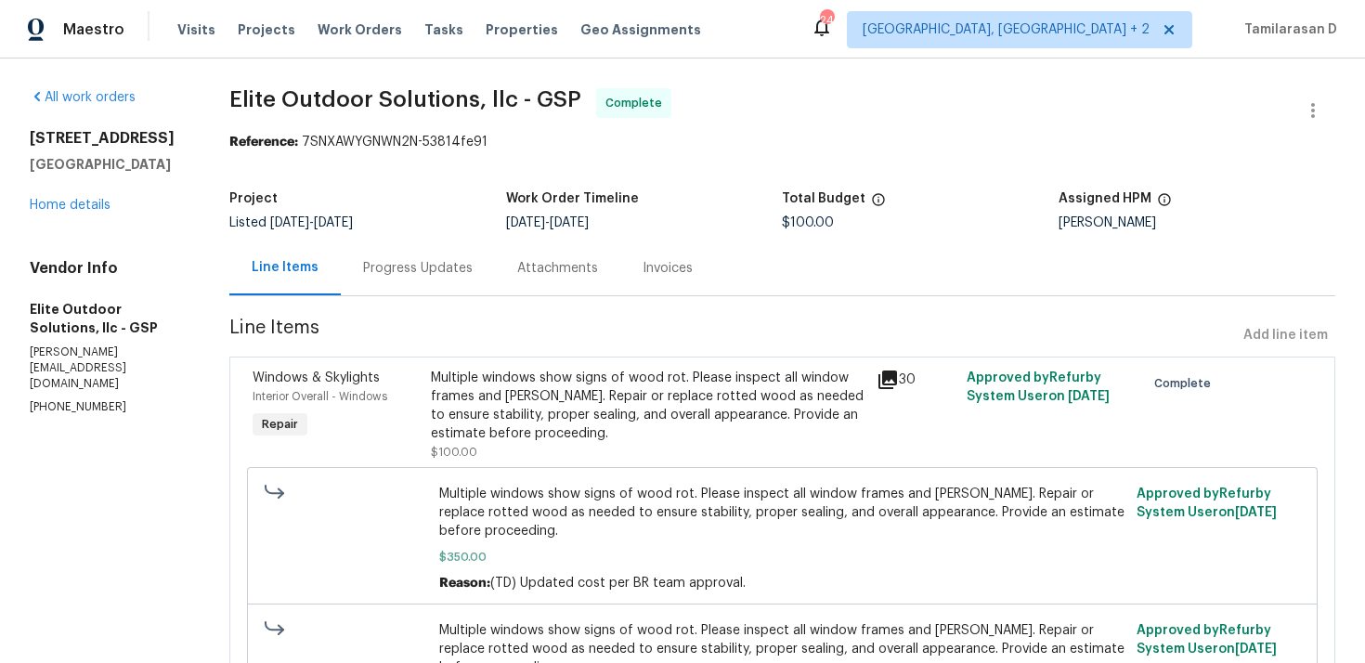
click at [385, 272] on div "Progress Updates" at bounding box center [418, 268] width 110 height 19
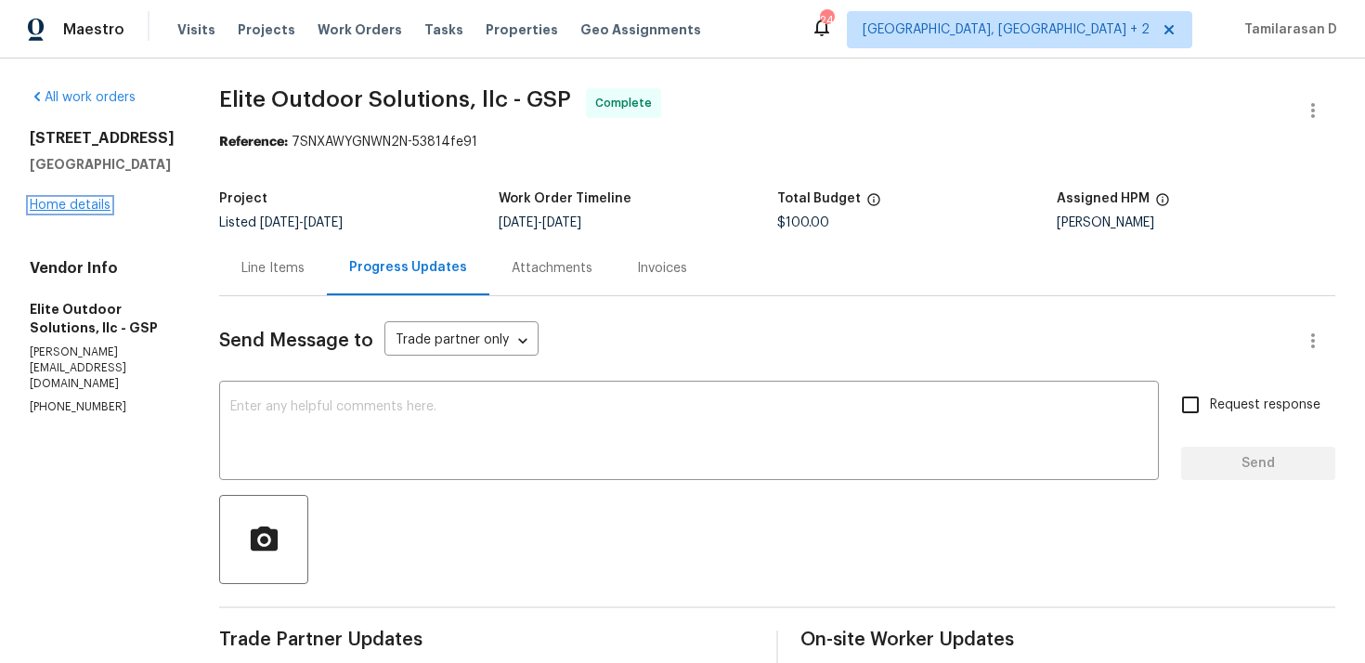
click at [87, 212] on link "Home details" at bounding box center [70, 205] width 81 height 13
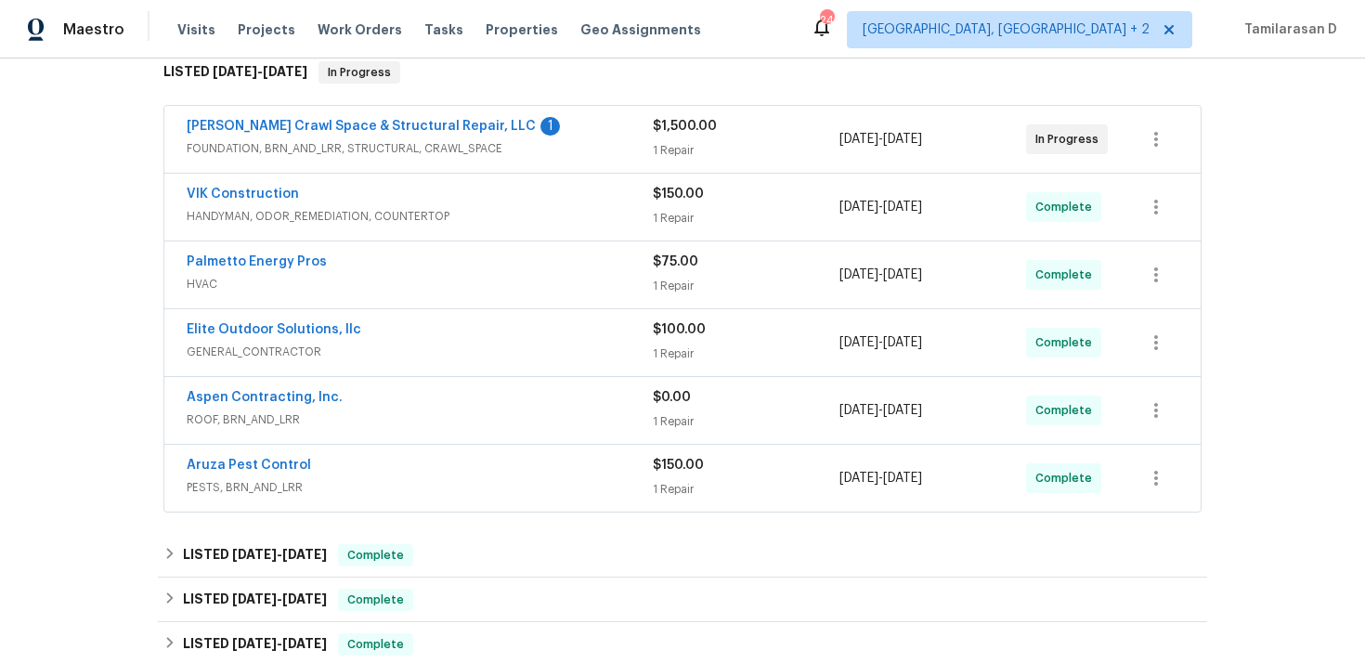
scroll to position [313, 0]
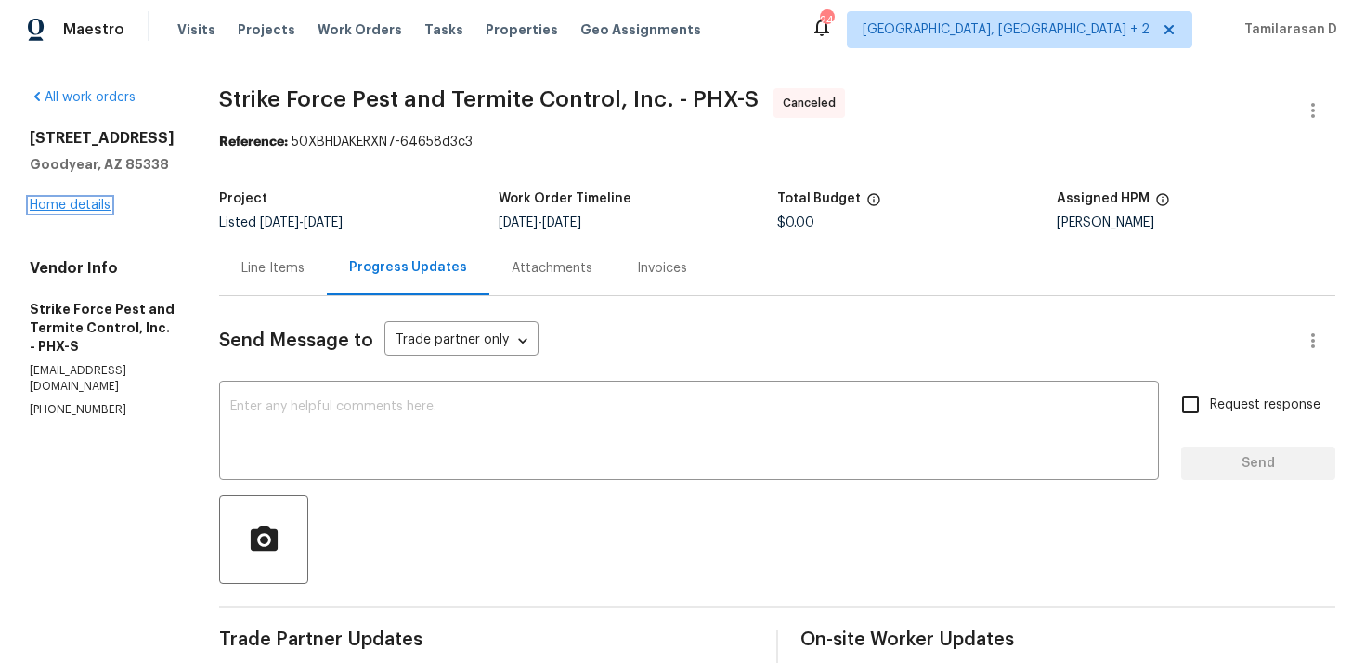
click at [62, 205] on link "Home details" at bounding box center [70, 205] width 81 height 13
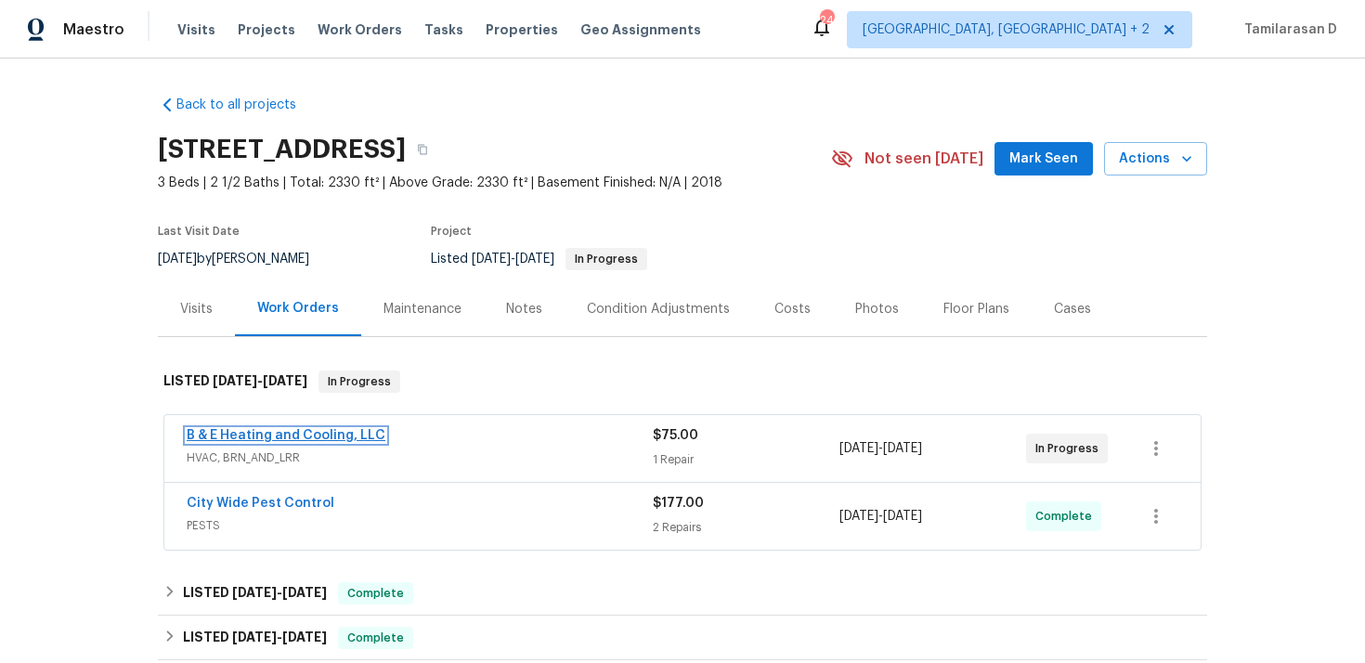
click at [256, 436] on link "B & E Heating and Cooling, LLC" at bounding box center [286, 435] width 199 height 13
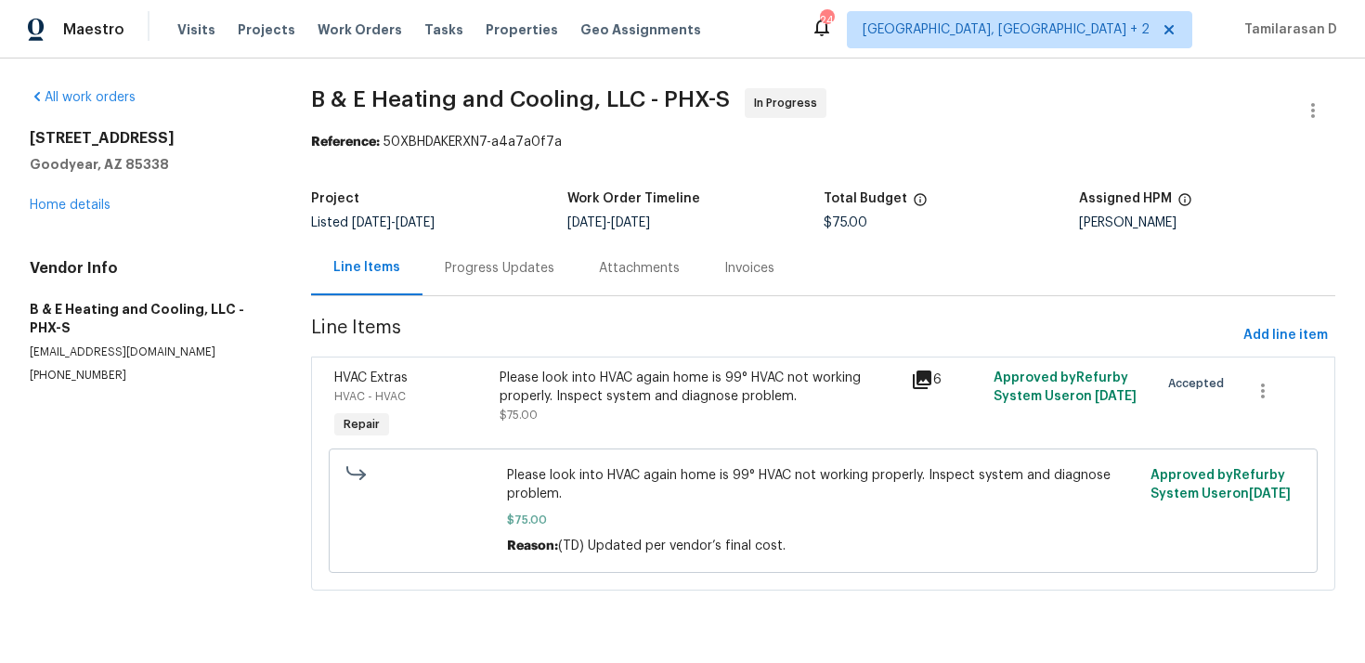
click at [445, 261] on div "Progress Updates" at bounding box center [500, 268] width 110 height 19
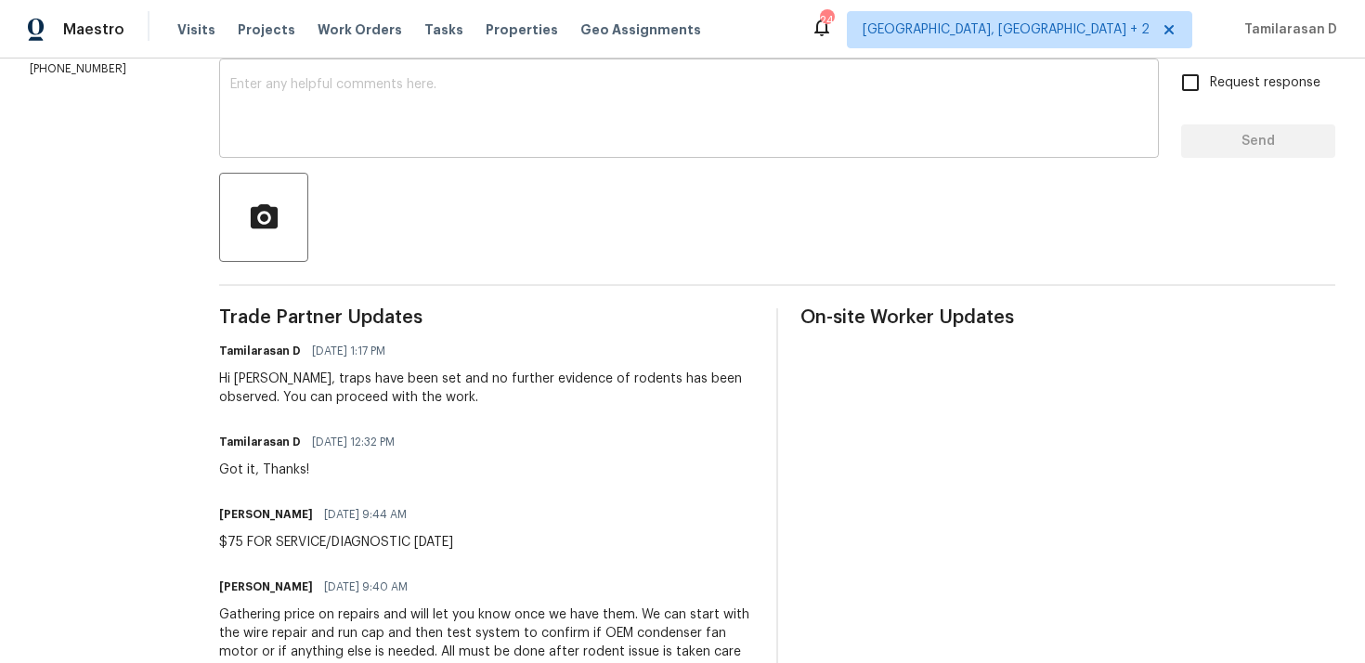
scroll to position [267, 0]
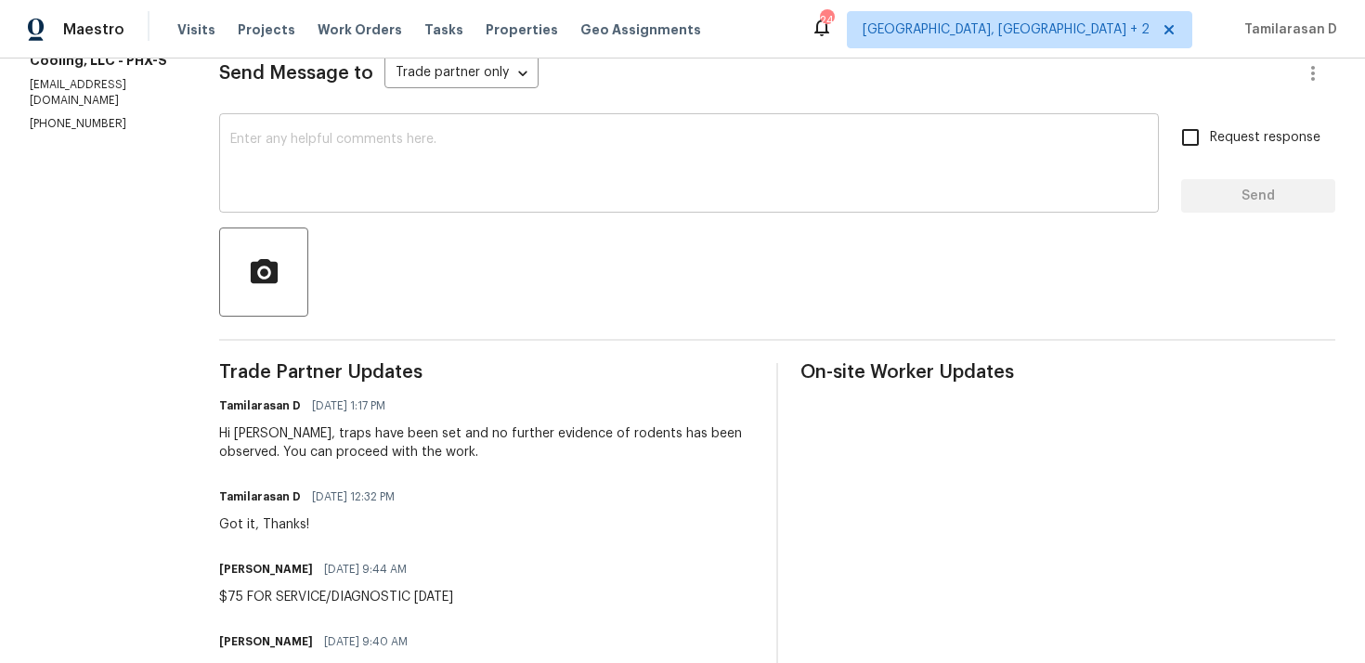
click at [300, 151] on textarea at bounding box center [689, 165] width 918 height 65
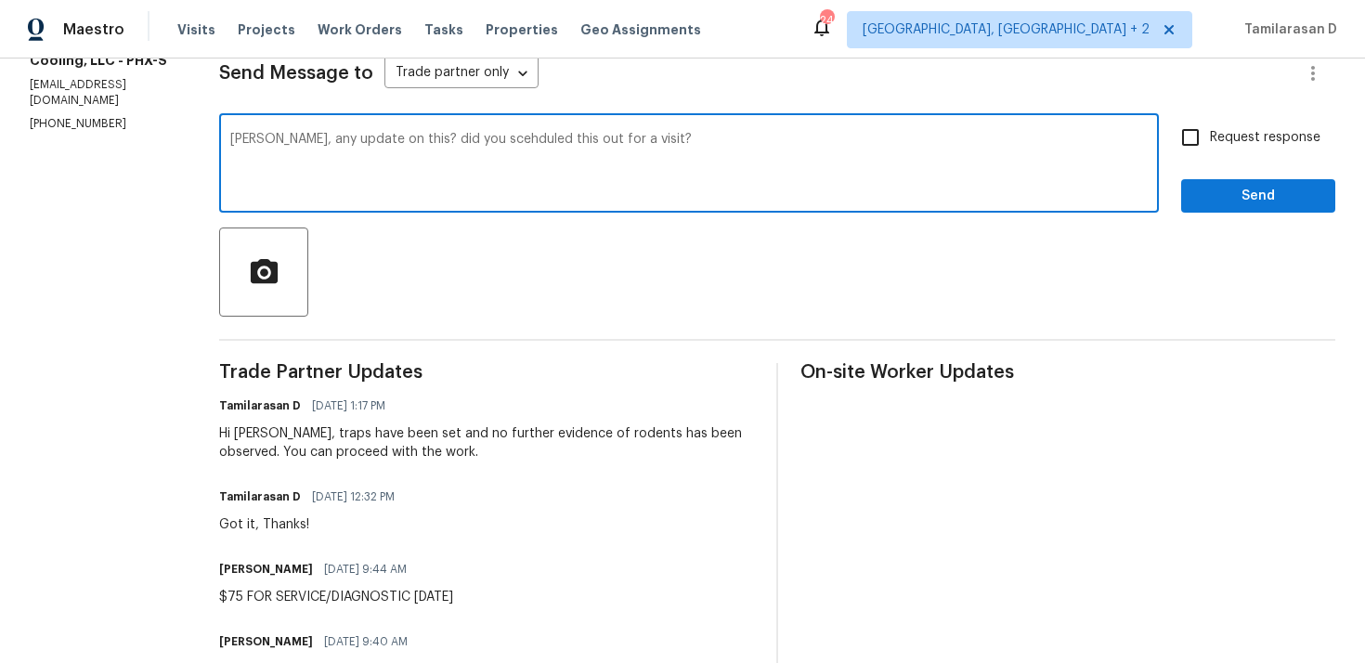
click at [484, 140] on textarea "[PERSON_NAME], any update on this? did you scehduled this out for a visit?" at bounding box center [689, 165] width 918 height 65
click at [493, 138] on textarea "[PERSON_NAME], any update on this? did you scehduled this out for a visit?" at bounding box center [689, 165] width 918 height 65
click at [482, 130] on div "[PERSON_NAME], any update on this? did you scheduled this out for a visit? x ​" at bounding box center [689, 165] width 940 height 95
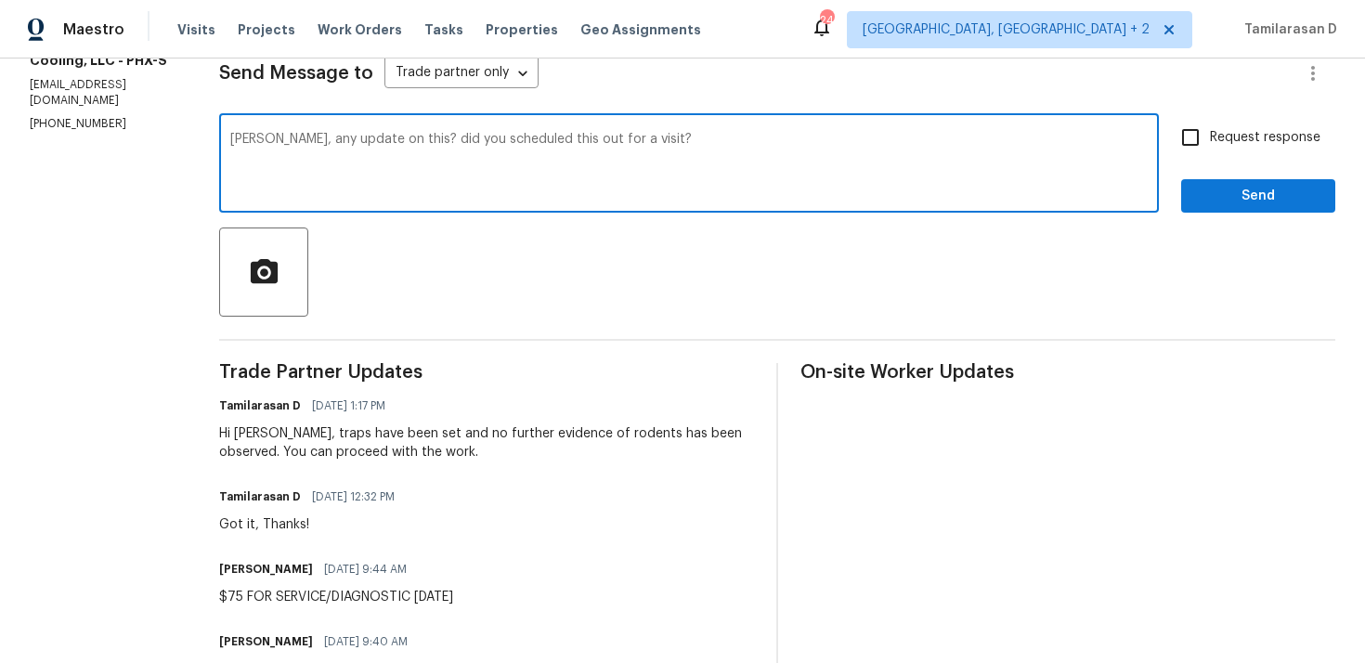
click at [496, 139] on textarea "[PERSON_NAME], any update on this? did you scheduled this out for a visit?" at bounding box center [689, 165] width 918 height 65
paste textarea "Hey [PERSON_NAME], just checking if this got scheduled out ye"
click at [724, 140] on textarea "Hey Evelyn, just checking if this got scheduled out yet for a visit?" at bounding box center [689, 165] width 918 height 65
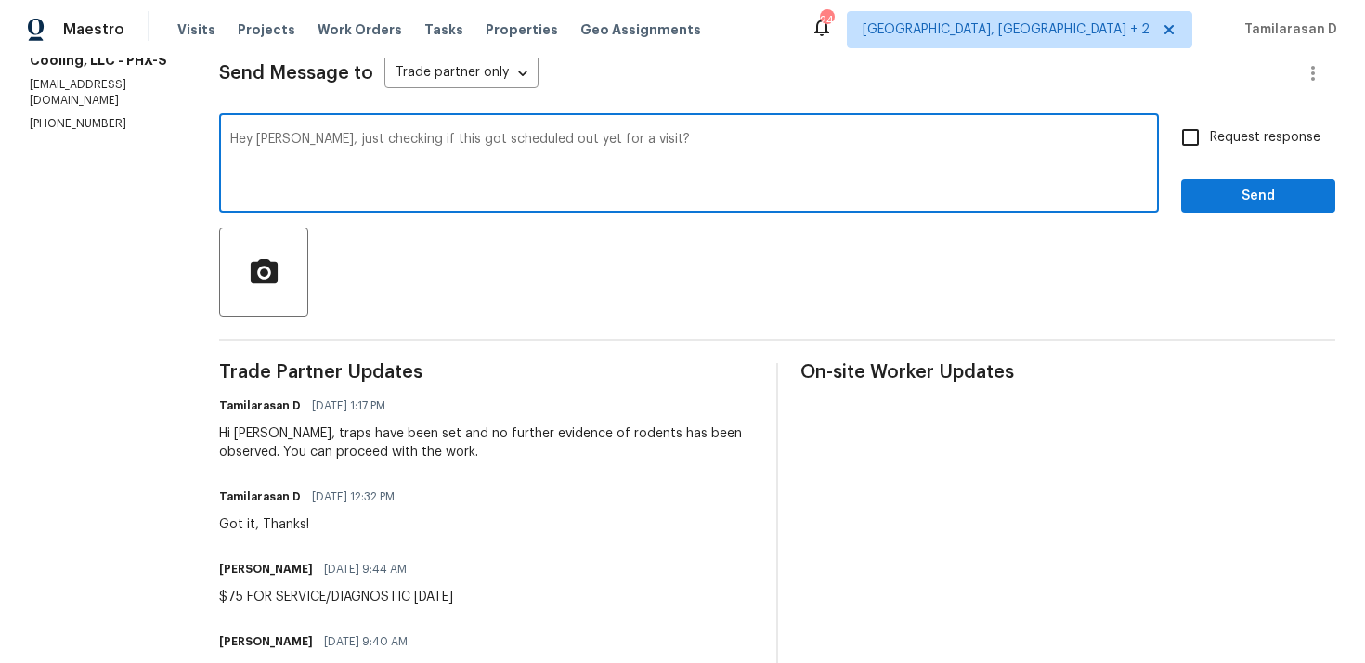
scroll to position [249, 0]
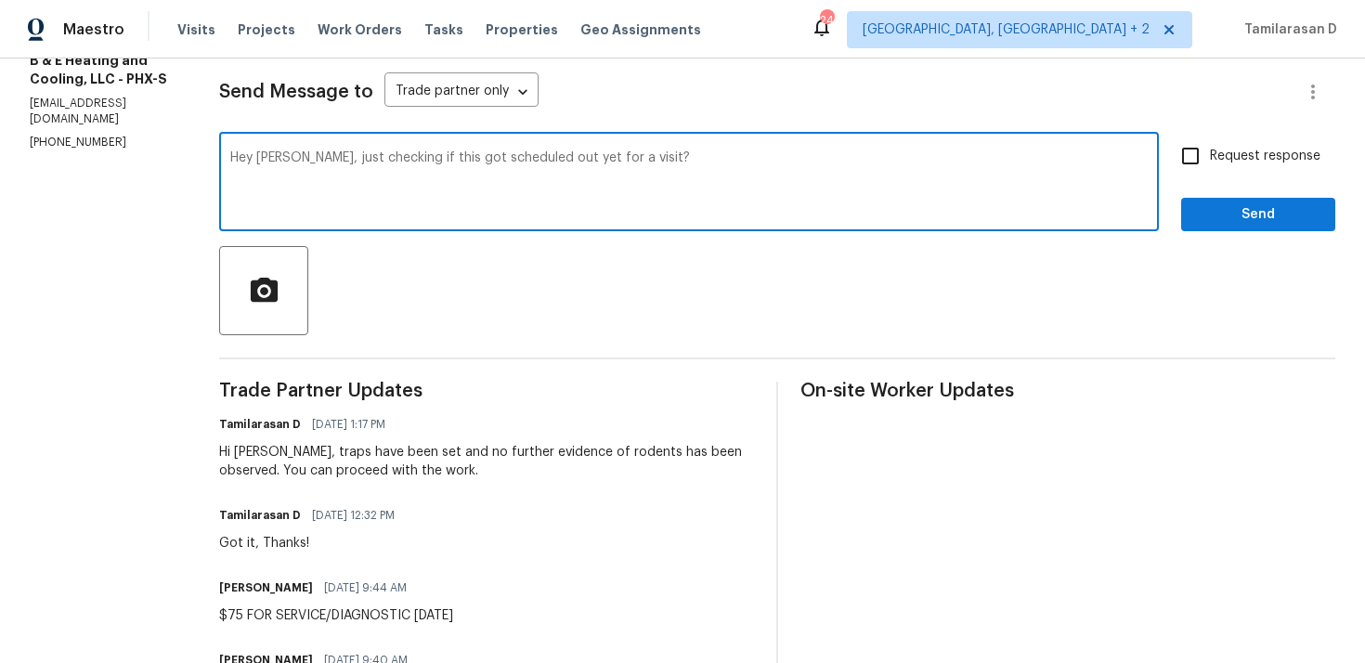
type textarea "Hey Evelyn, just checking if this got scheduled out yet for a visit?"
click at [1200, 150] on input "Request response" at bounding box center [1190, 156] width 39 height 39
checkbox input "true"
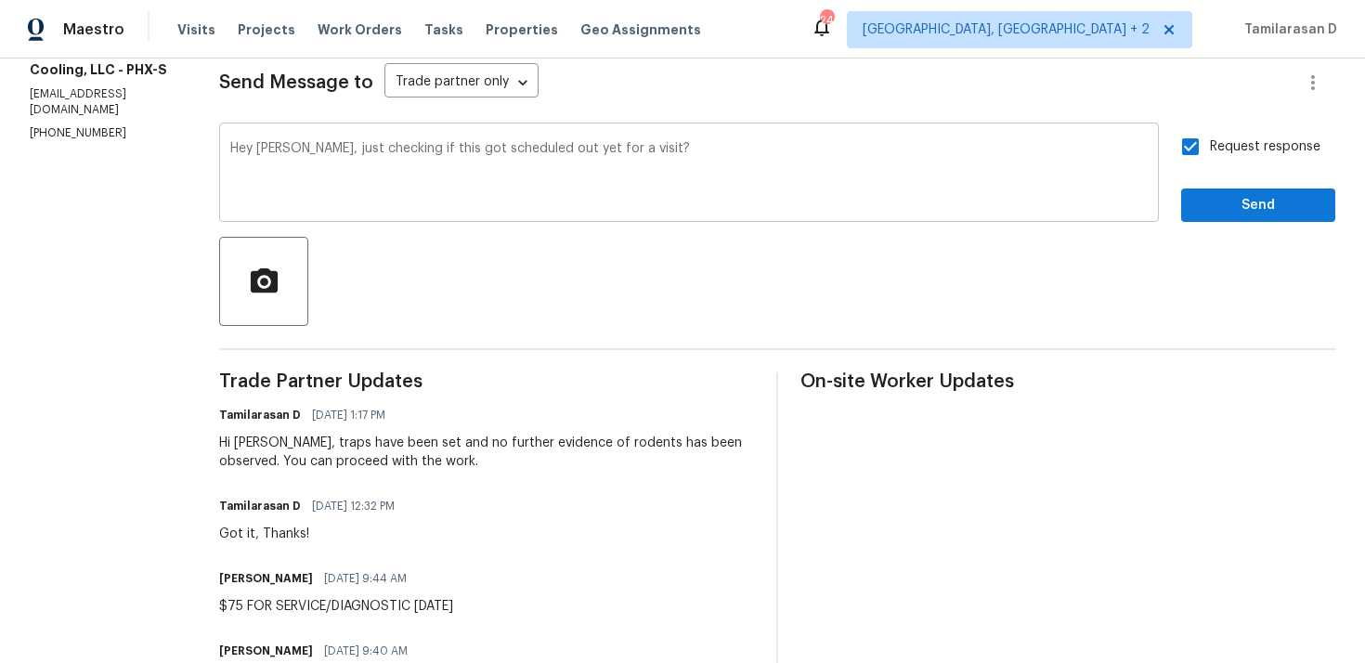
scroll to position [248, 0]
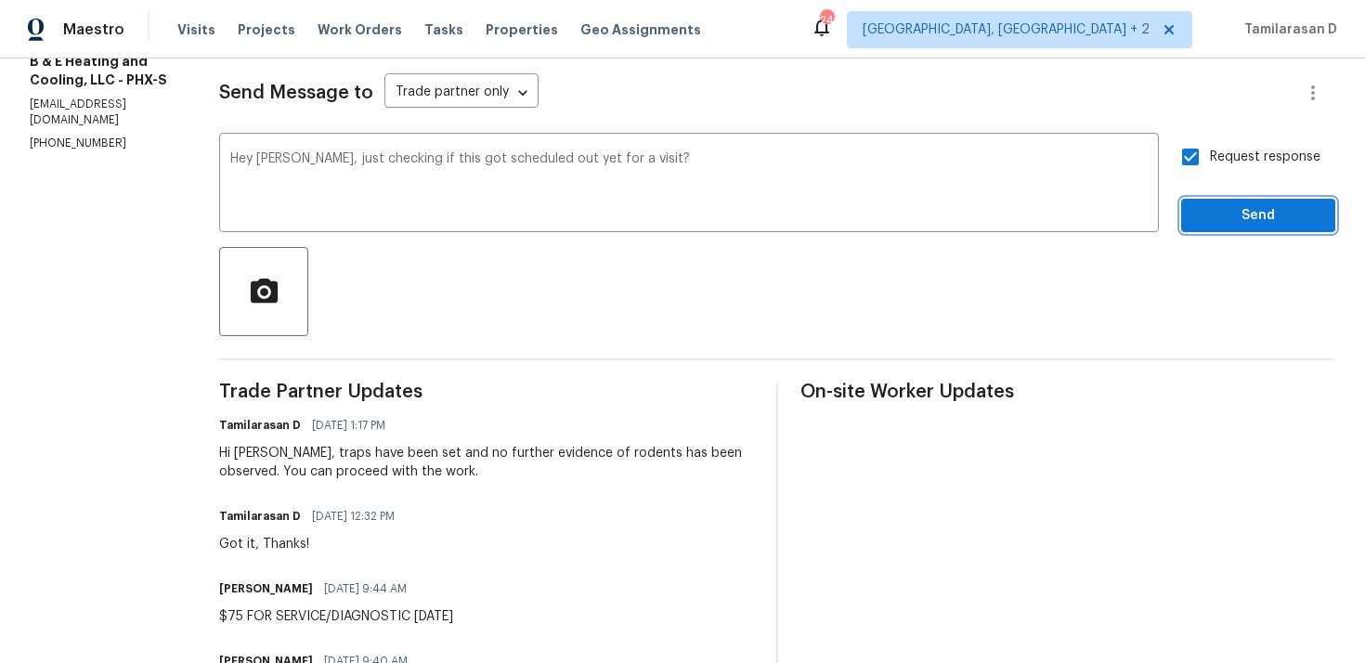
click at [1226, 212] on span "Send" at bounding box center [1258, 215] width 124 height 23
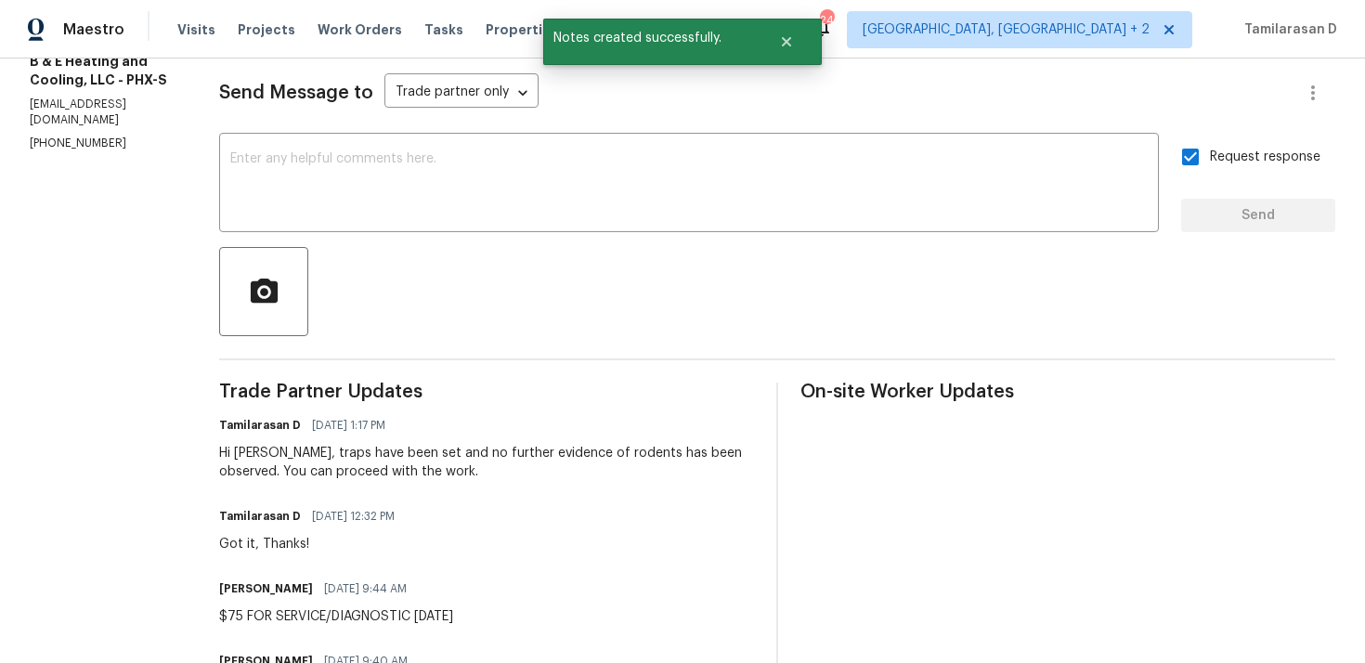
scroll to position [0, 0]
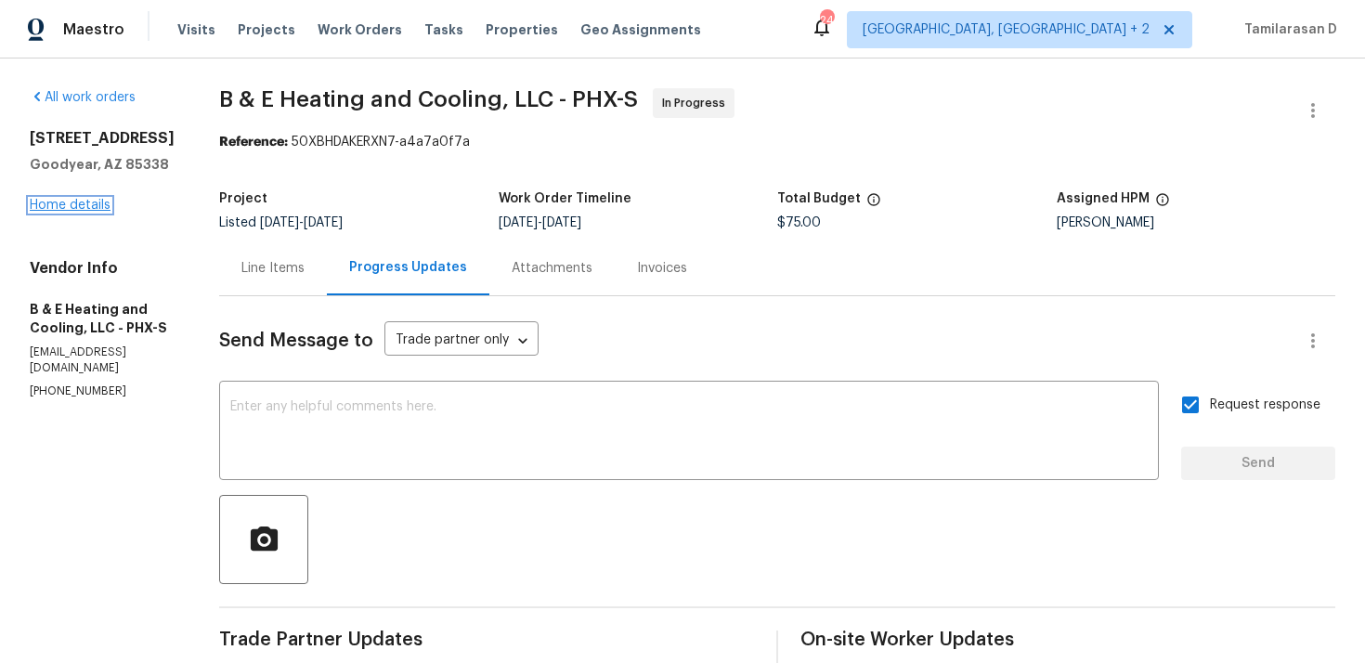
click at [64, 201] on link "Home details" at bounding box center [70, 205] width 81 height 13
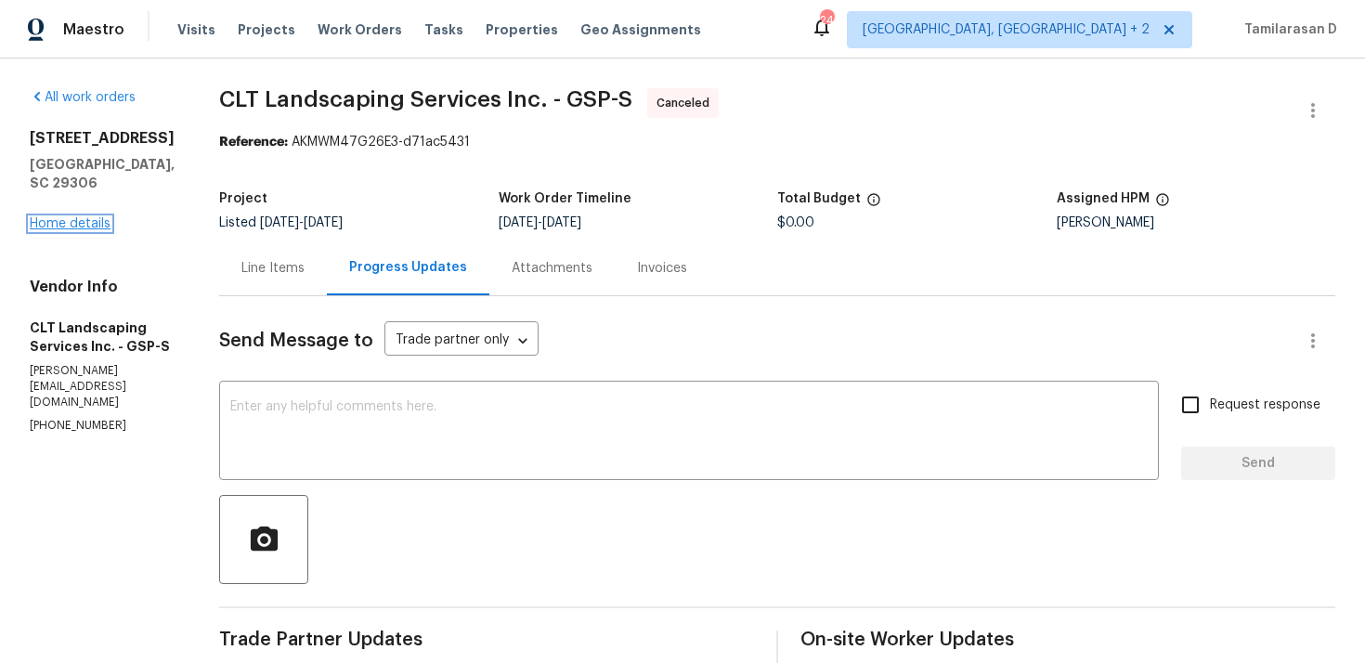
click at [79, 230] on link "Home details" at bounding box center [70, 223] width 81 height 13
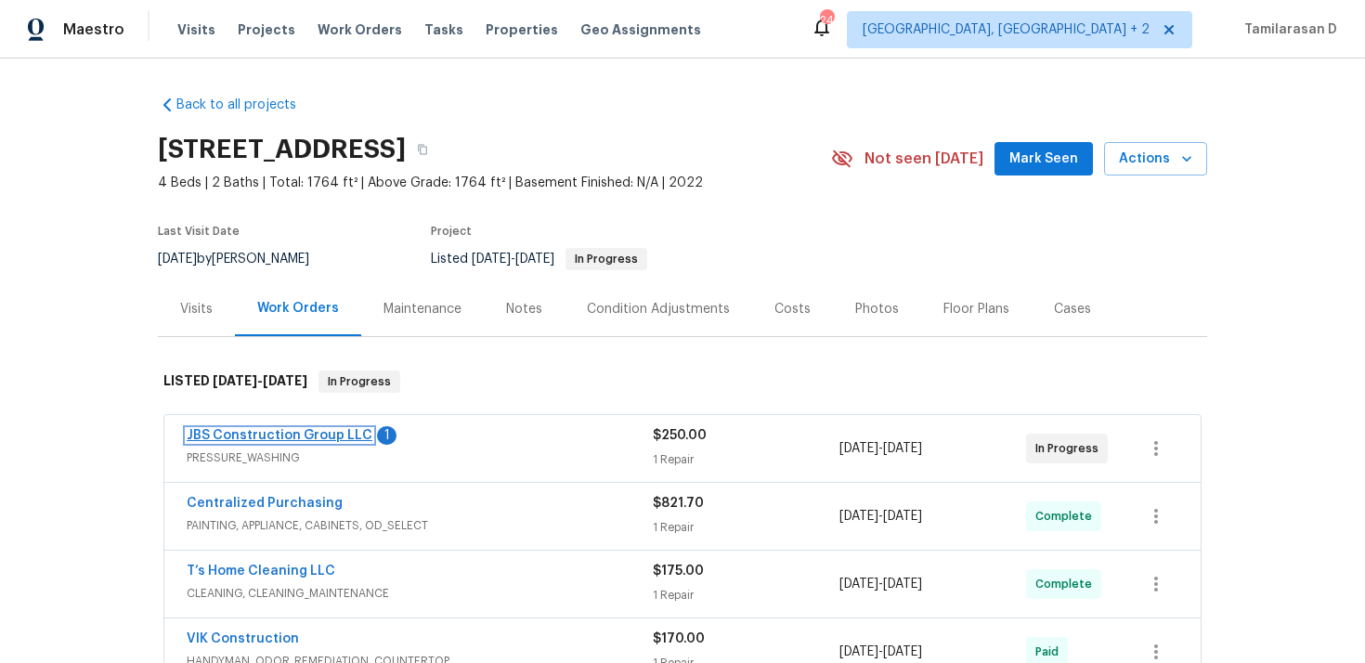
click at [281, 434] on link "JBS Construction Group LLC" at bounding box center [280, 435] width 186 height 13
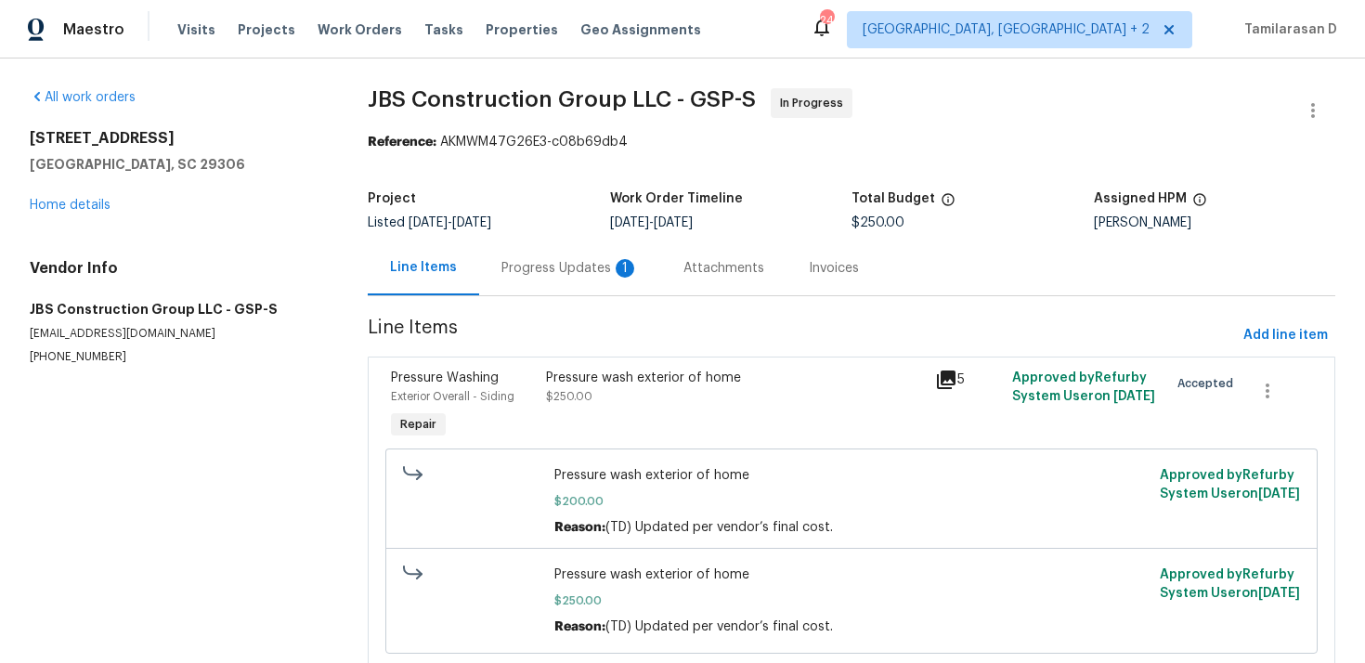
click at [532, 268] on div "Progress Updates 1" at bounding box center [569, 268] width 137 height 19
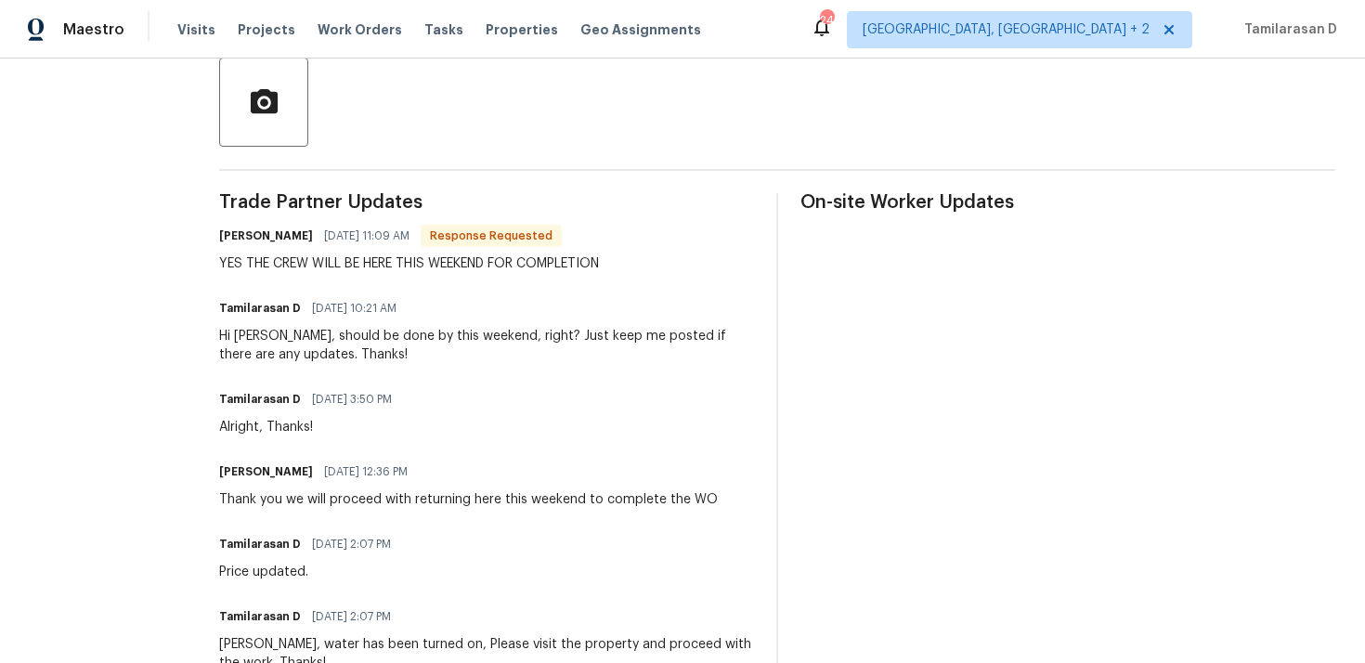
scroll to position [464, 0]
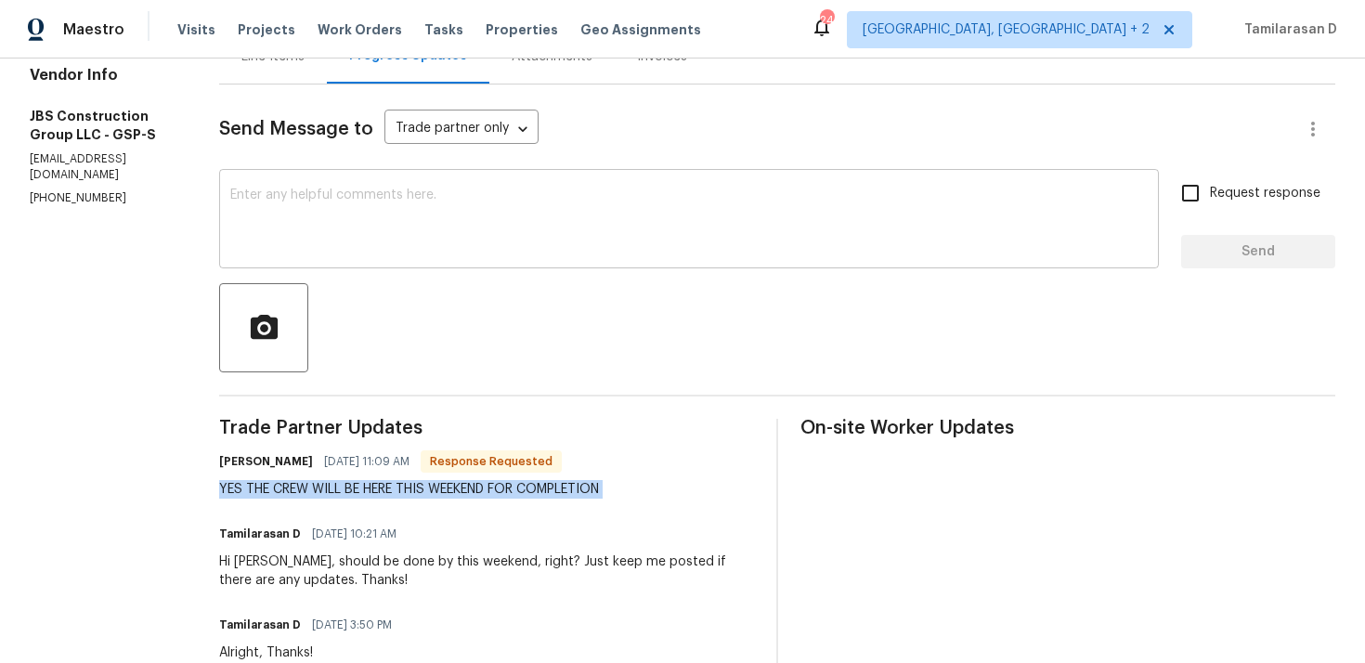
scroll to position [169, 0]
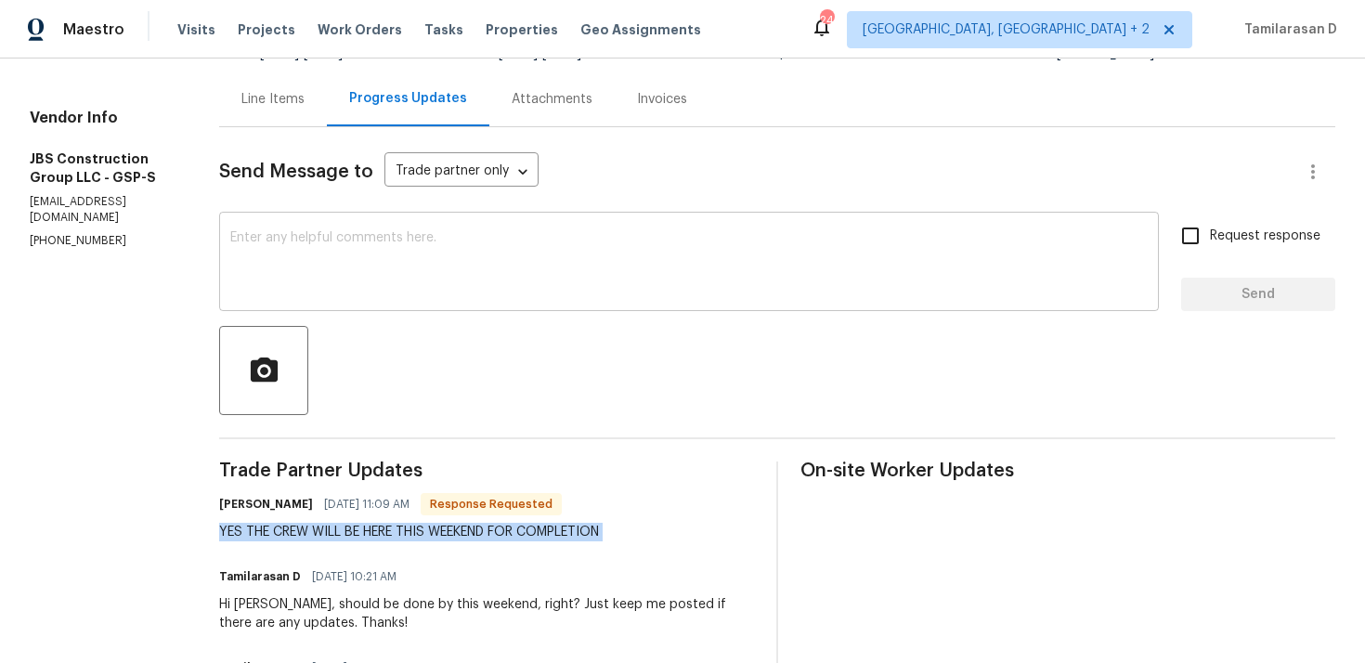
click at [324, 265] on textarea at bounding box center [689, 263] width 918 height 65
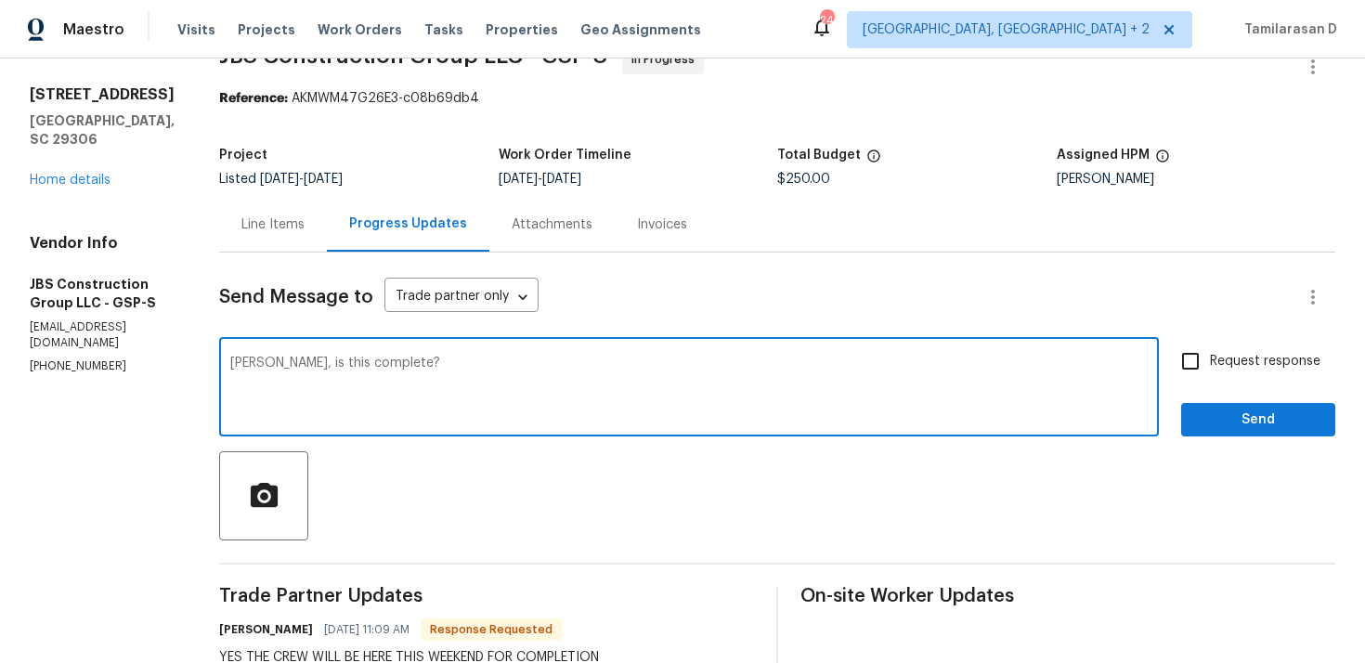
scroll to position [5, 0]
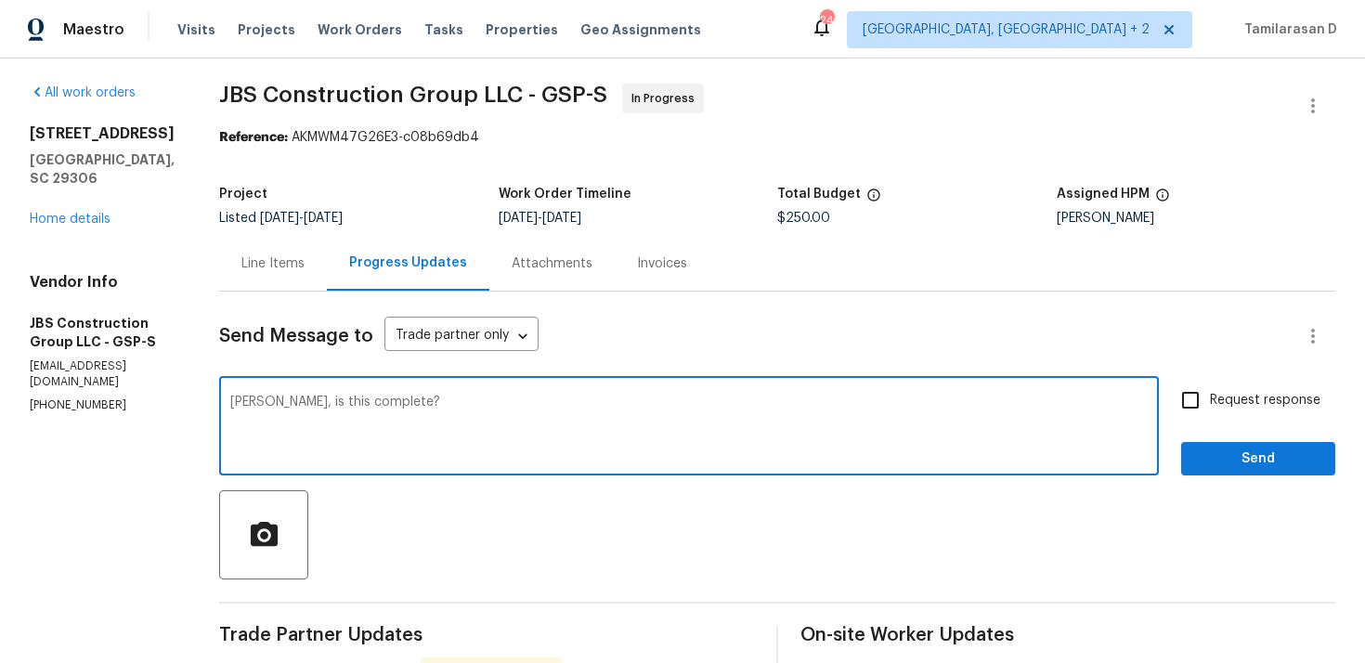
type textarea "Kevin, is this complete?"
click at [1204, 401] on input "Request response" at bounding box center [1190, 400] width 39 height 39
checkbox input "true"
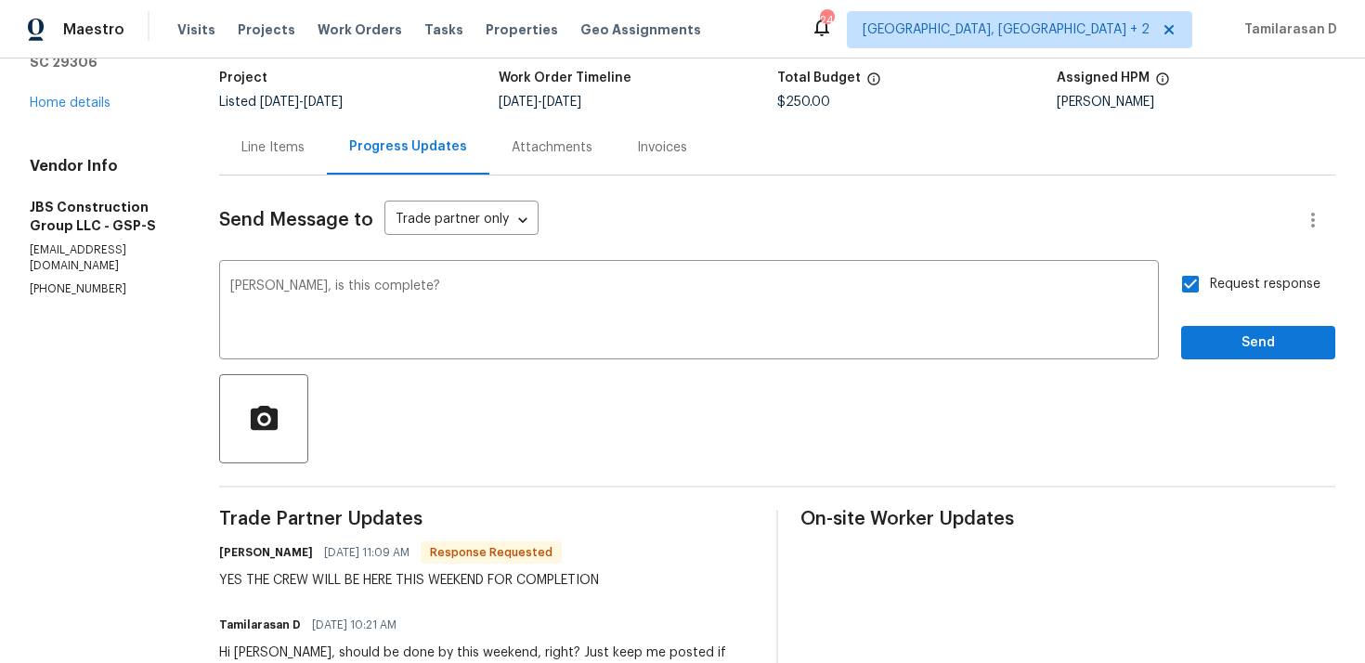
scroll to position [236, 0]
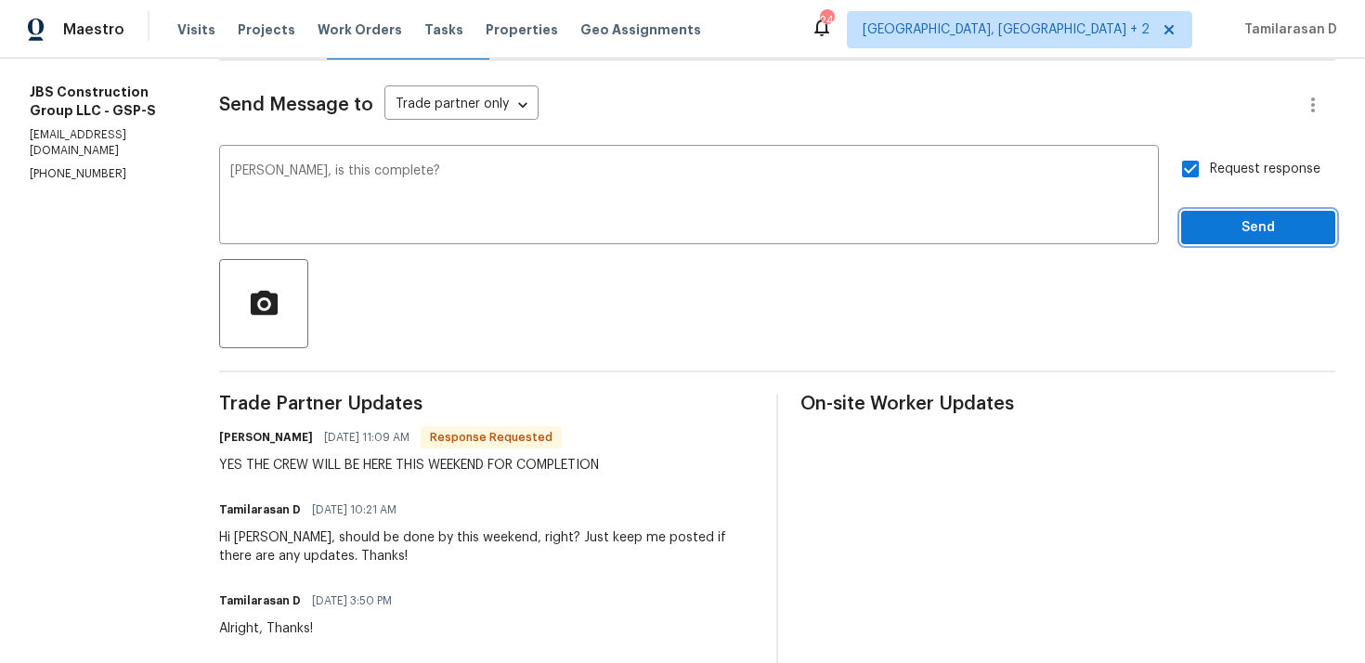
click at [1221, 223] on span "Send" at bounding box center [1258, 227] width 124 height 23
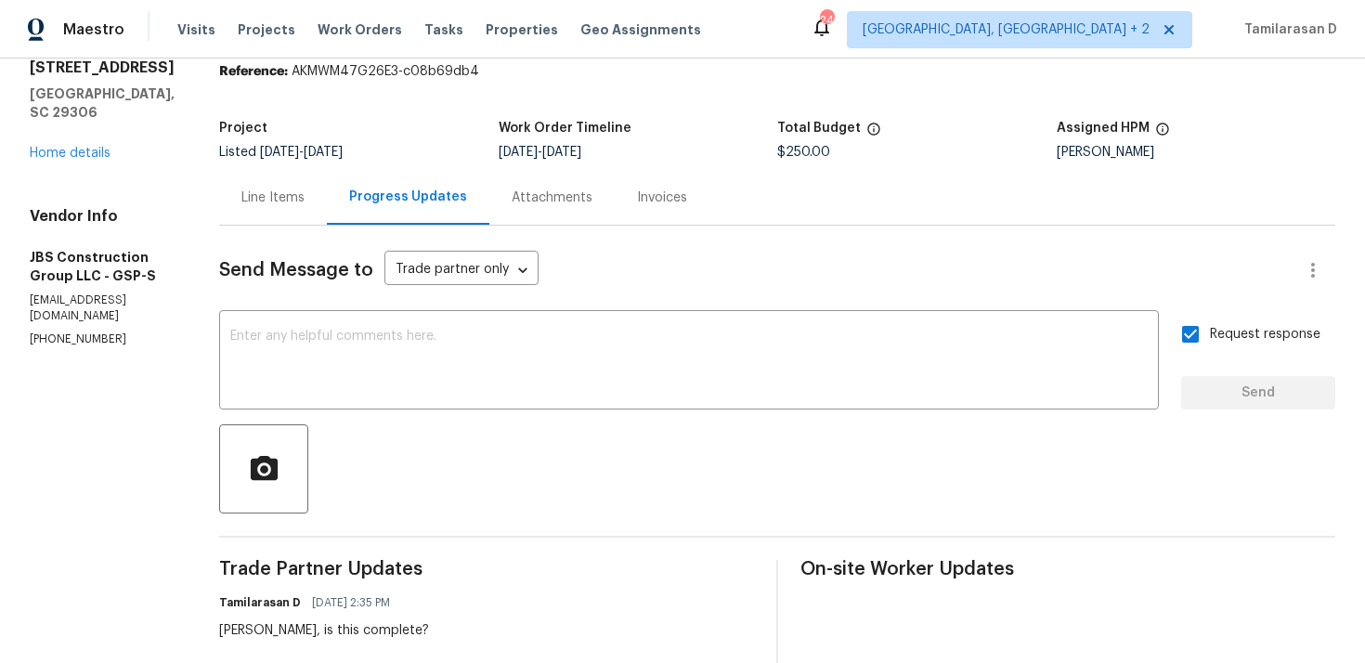
scroll to position [0, 0]
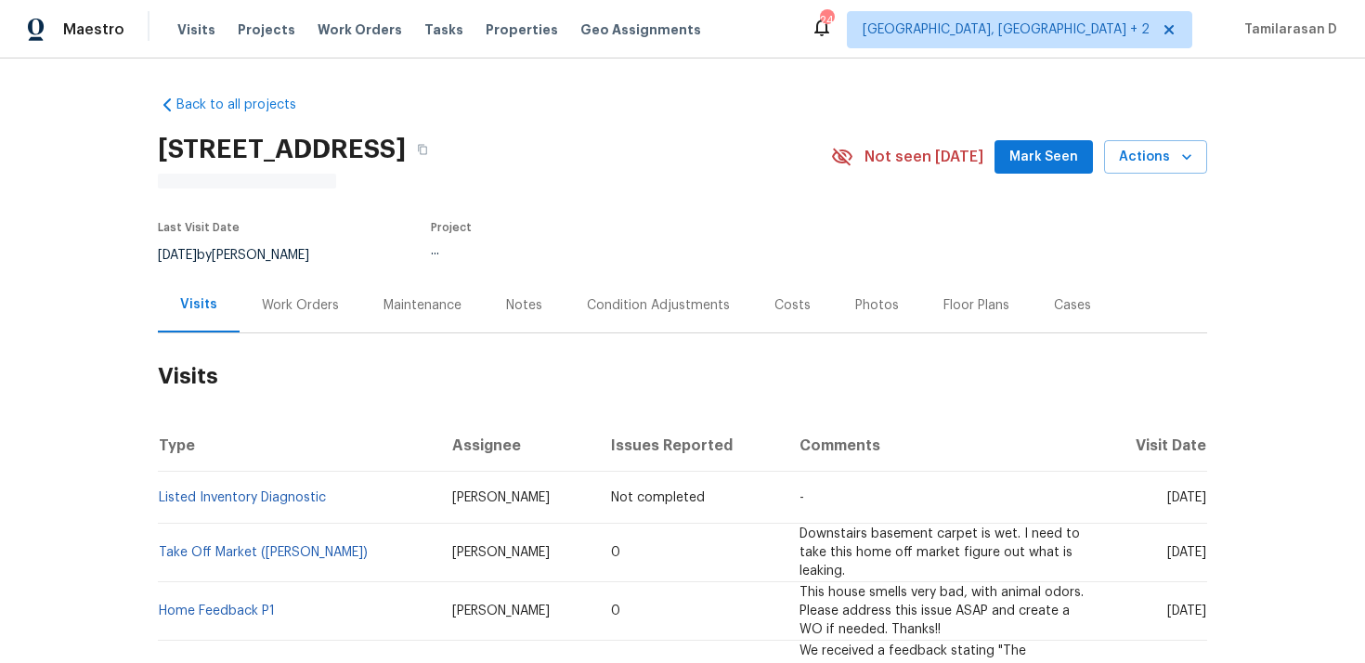
click at [286, 280] on div "Work Orders" at bounding box center [301, 305] width 122 height 55
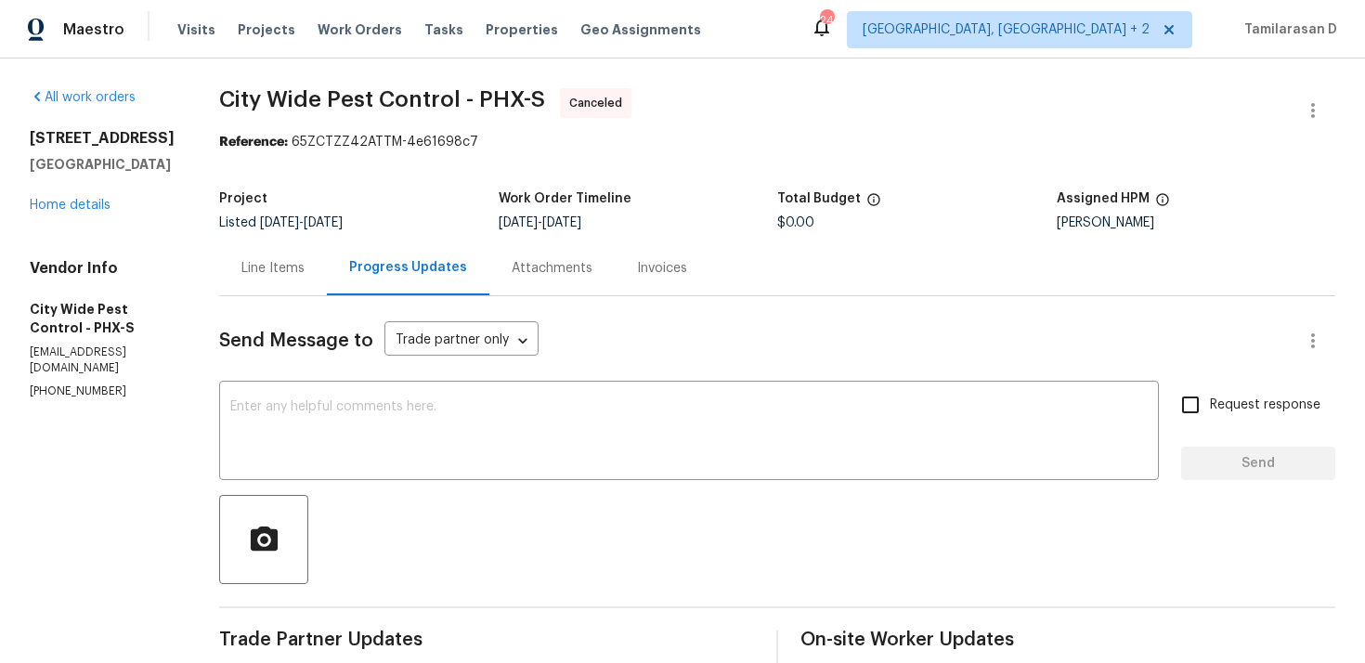
click at [75, 215] on div "[STREET_ADDRESS] Home details" at bounding box center [102, 171] width 145 height 85
click at [78, 212] on link "Home details" at bounding box center [70, 205] width 81 height 13
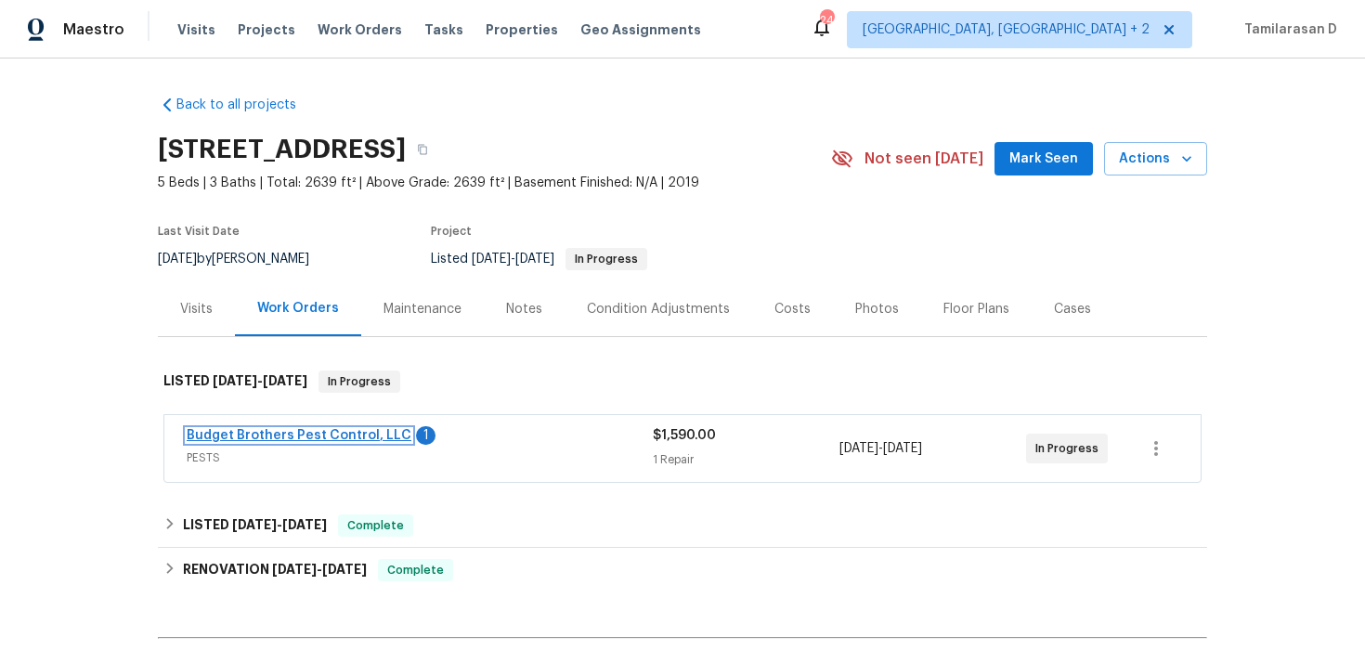
click at [266, 434] on link "Budget Brothers Pest Control, LLC" at bounding box center [299, 435] width 225 height 13
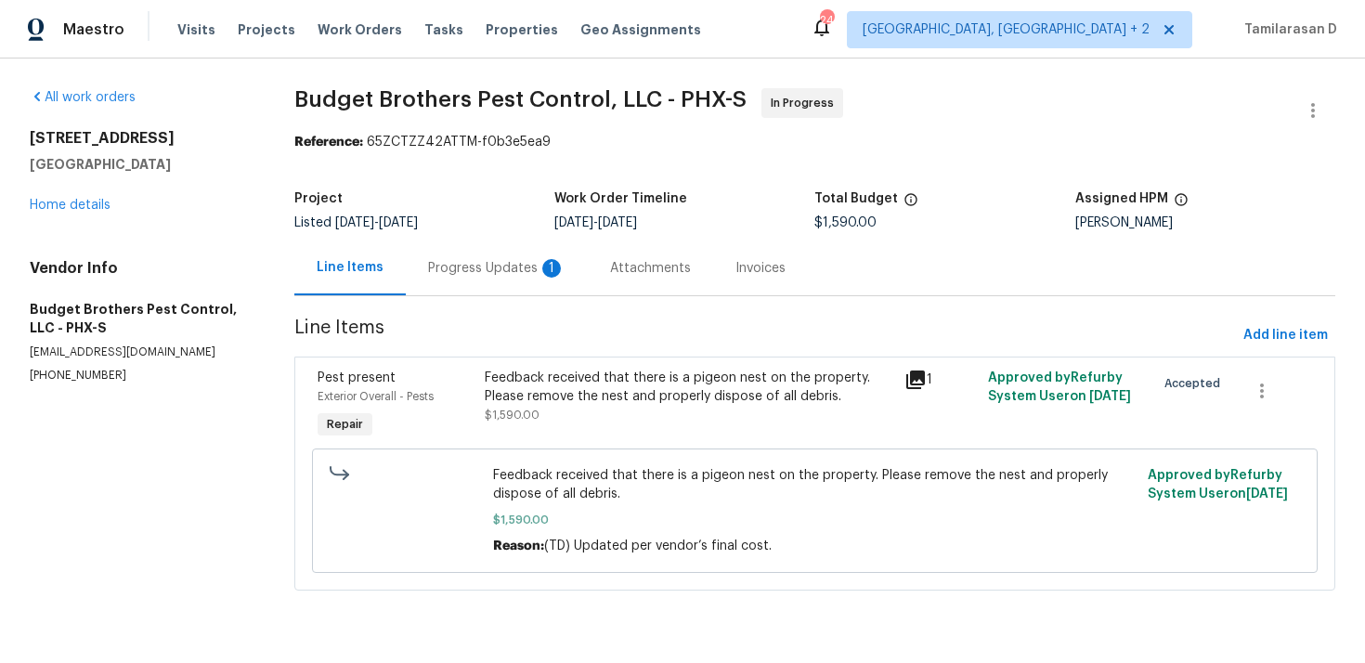
click at [464, 275] on div "Progress Updates 1" at bounding box center [496, 268] width 137 height 19
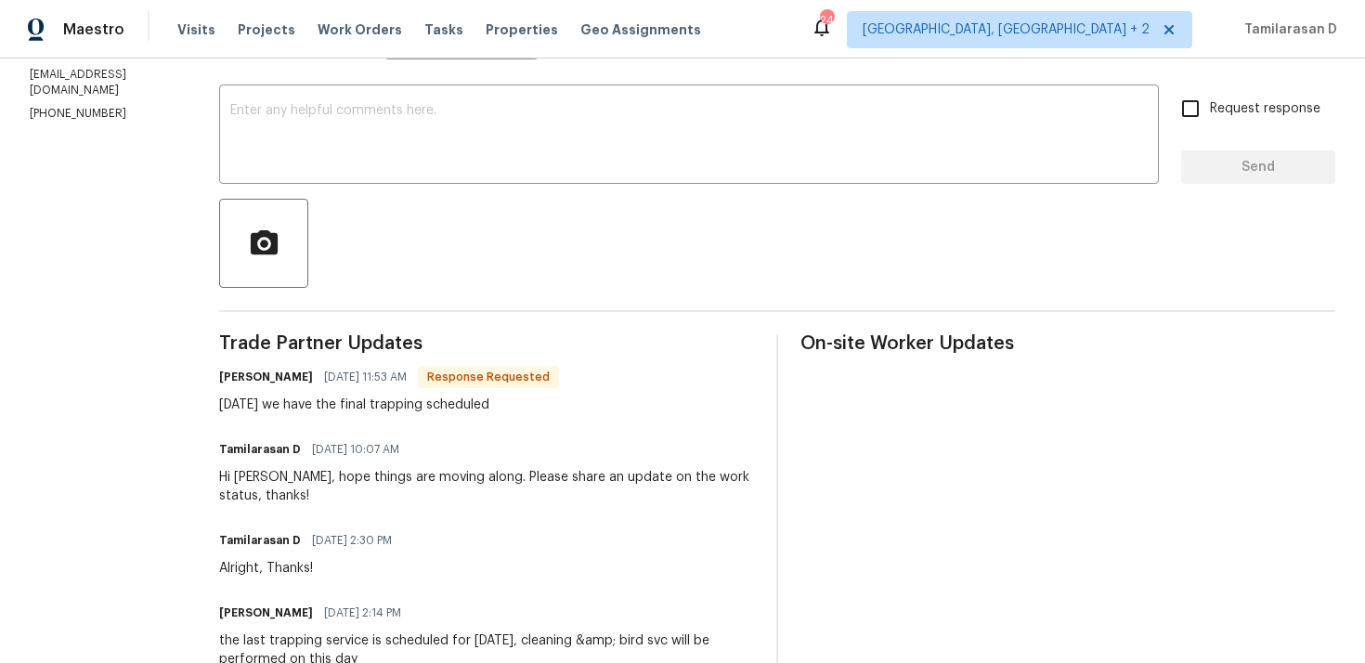
scroll to position [298, 0]
click at [411, 394] on div "[DATE] we have the final trapping scheduled" at bounding box center [389, 403] width 340 height 19
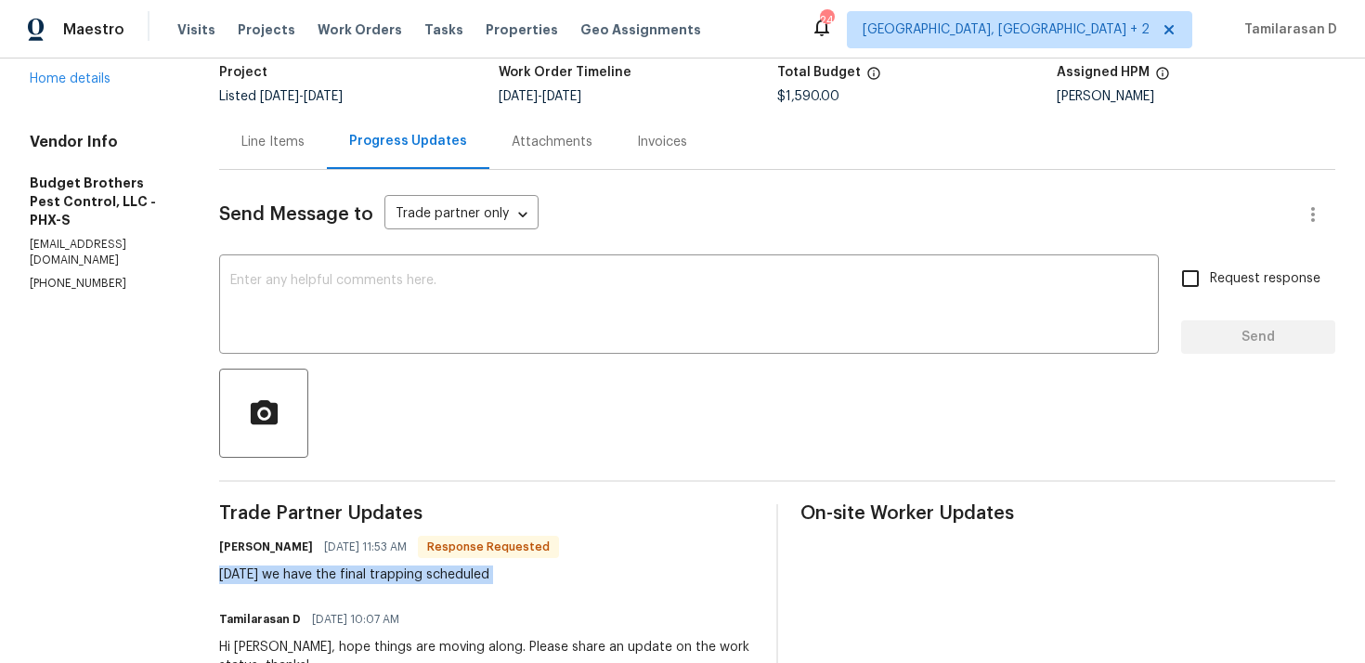
scroll to position [134, 0]
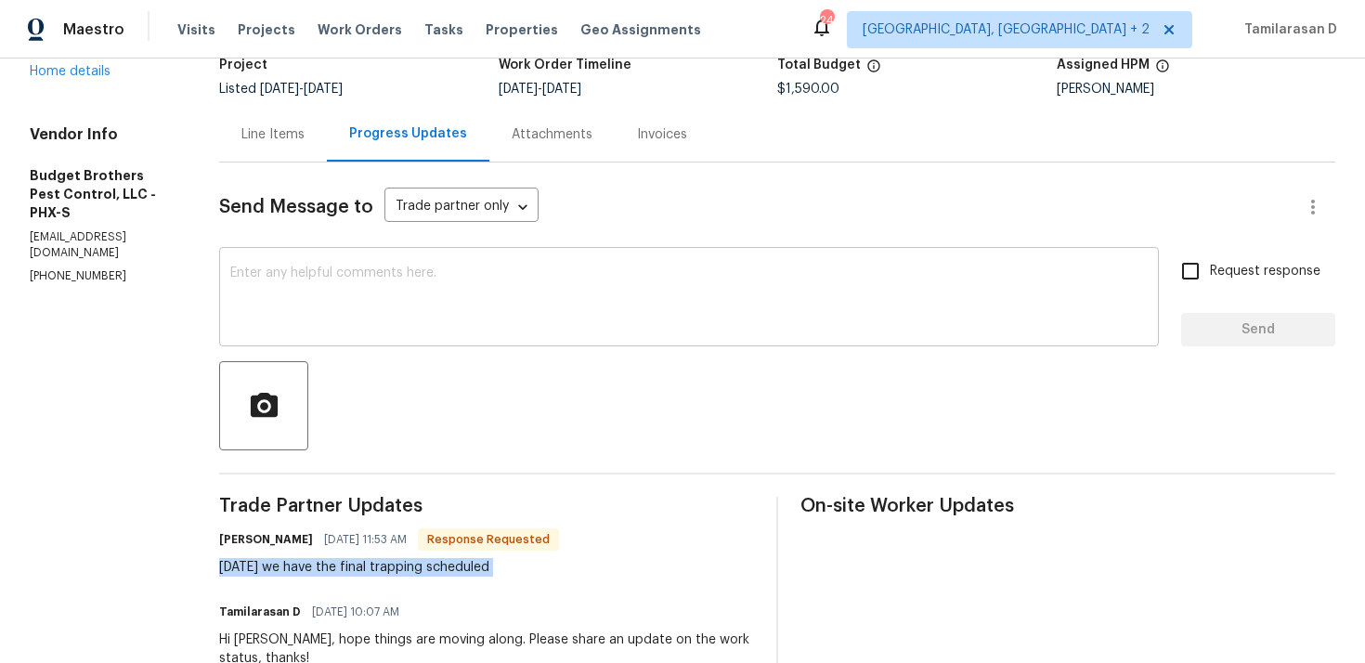
click at [324, 298] on textarea at bounding box center [689, 299] width 918 height 65
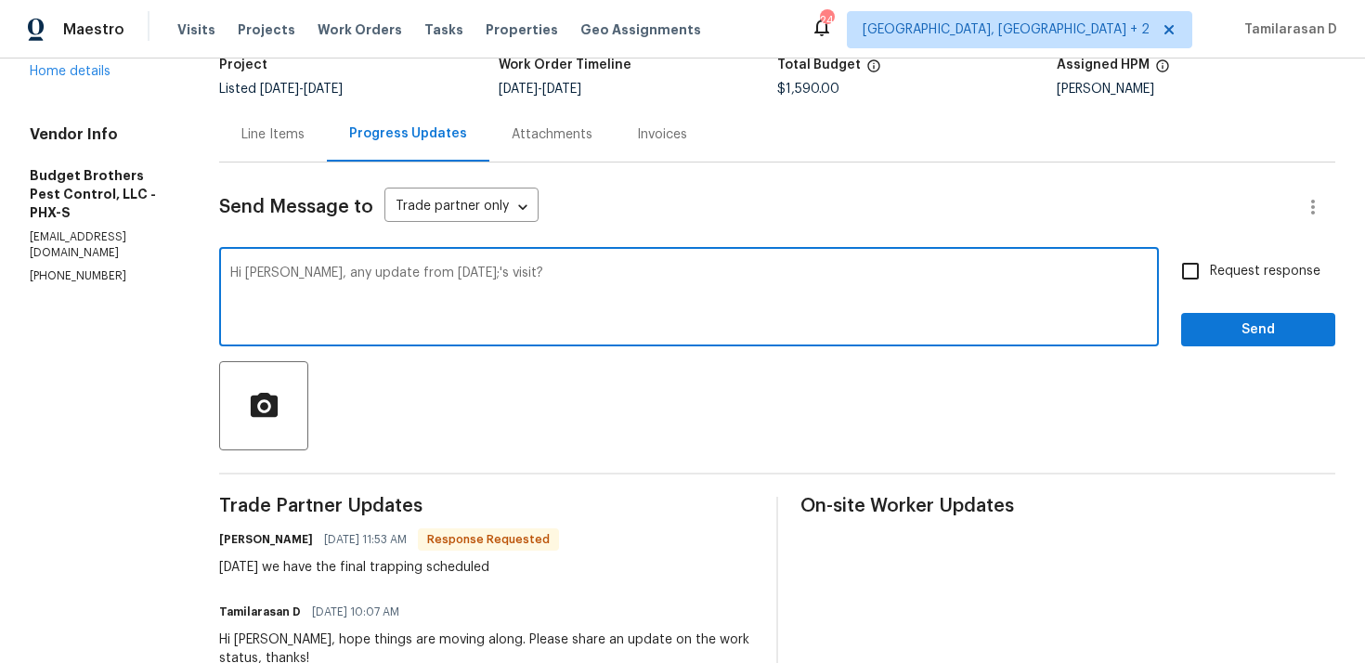
click at [462, 267] on textarea "Hi [PERSON_NAME], any update from [DATE];'s visit?" at bounding box center [689, 299] width 918 height 65
click at [463, 272] on textarea "Hi Billie, any update from friday;'s visit?" at bounding box center [689, 299] width 918 height 65
click at [531, 267] on textarea "Hi Billie, any update from friday's visit?" at bounding box center [689, 299] width 918 height 65
click at [439, 269] on textarea "Hi Billie, any update from friday's visit?" at bounding box center [689, 299] width 918 height 65
click at [429, 271] on textarea "Hi Billie, any update from friday's visit?" at bounding box center [689, 299] width 918 height 65
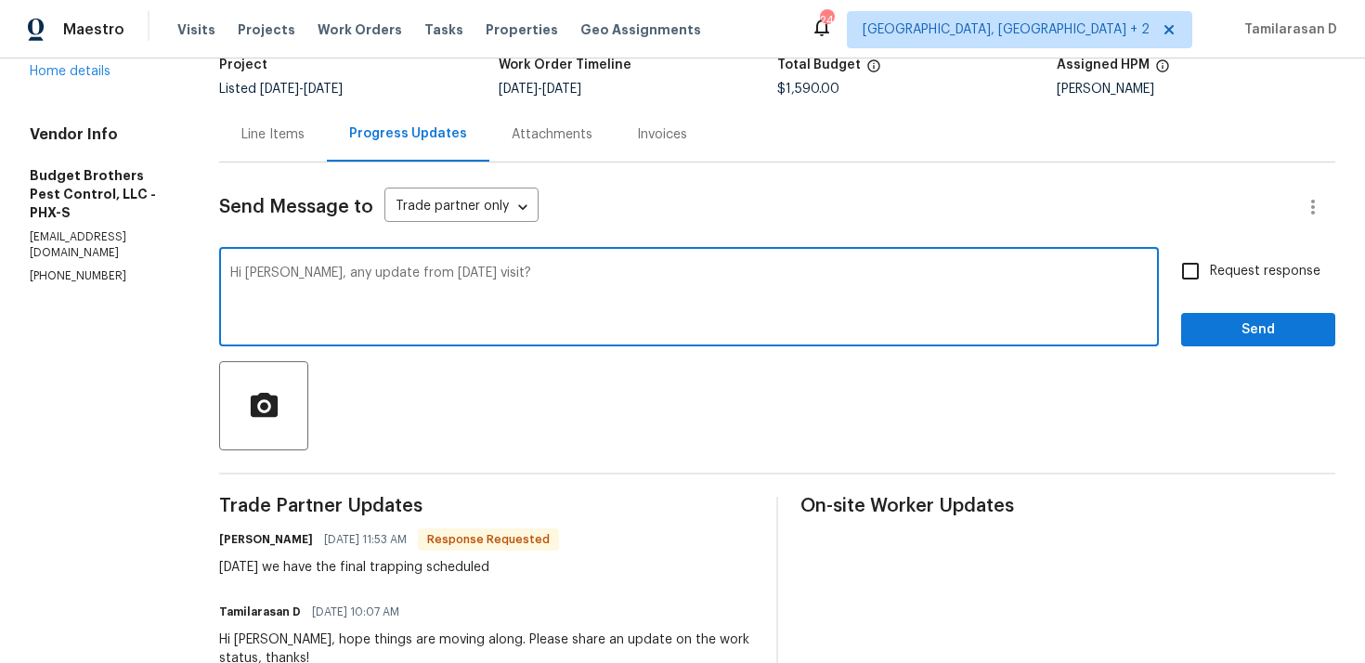
type textarea "Hi Billie, any update from Friday's visit?"
click at [532, 260] on div "Hi Billie, any update from Friday's visit? x ​" at bounding box center [689, 299] width 940 height 95
click at [538, 272] on textarea "Hi Billie, any update from Friday's visit?" at bounding box center [689, 299] width 918 height 65
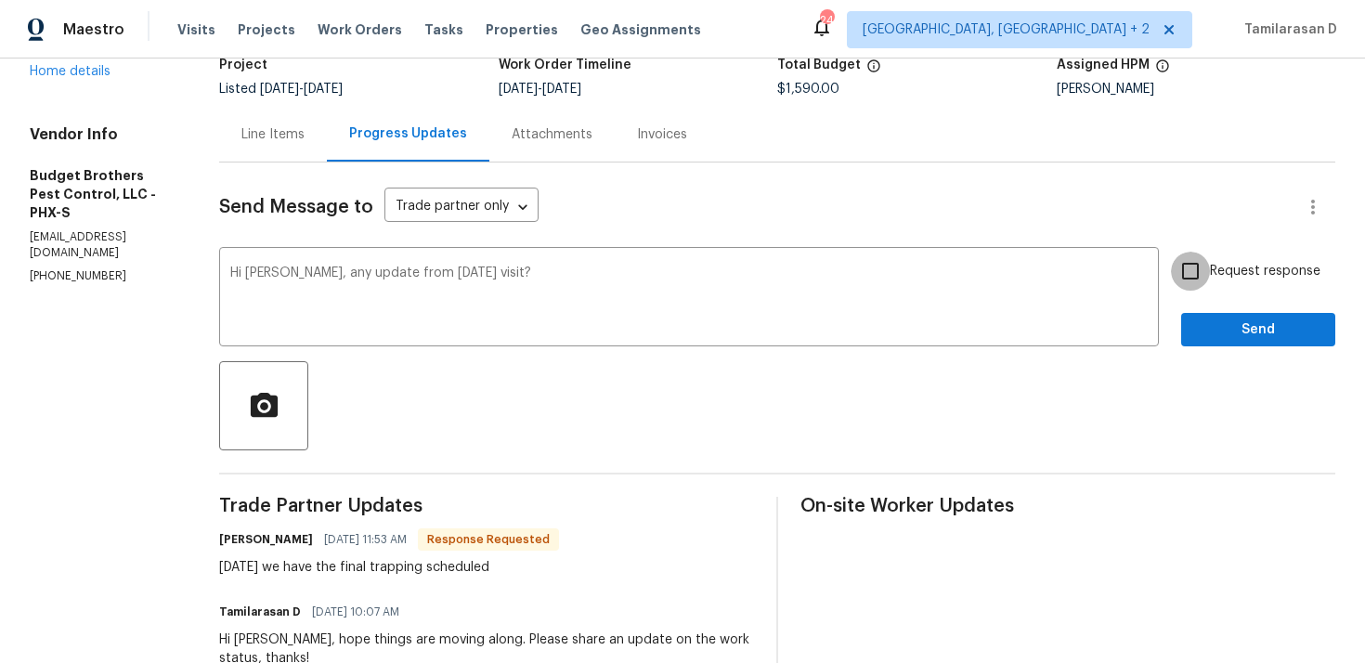
click at [1200, 278] on input "Request response" at bounding box center [1190, 271] width 39 height 39
checkbox input "true"
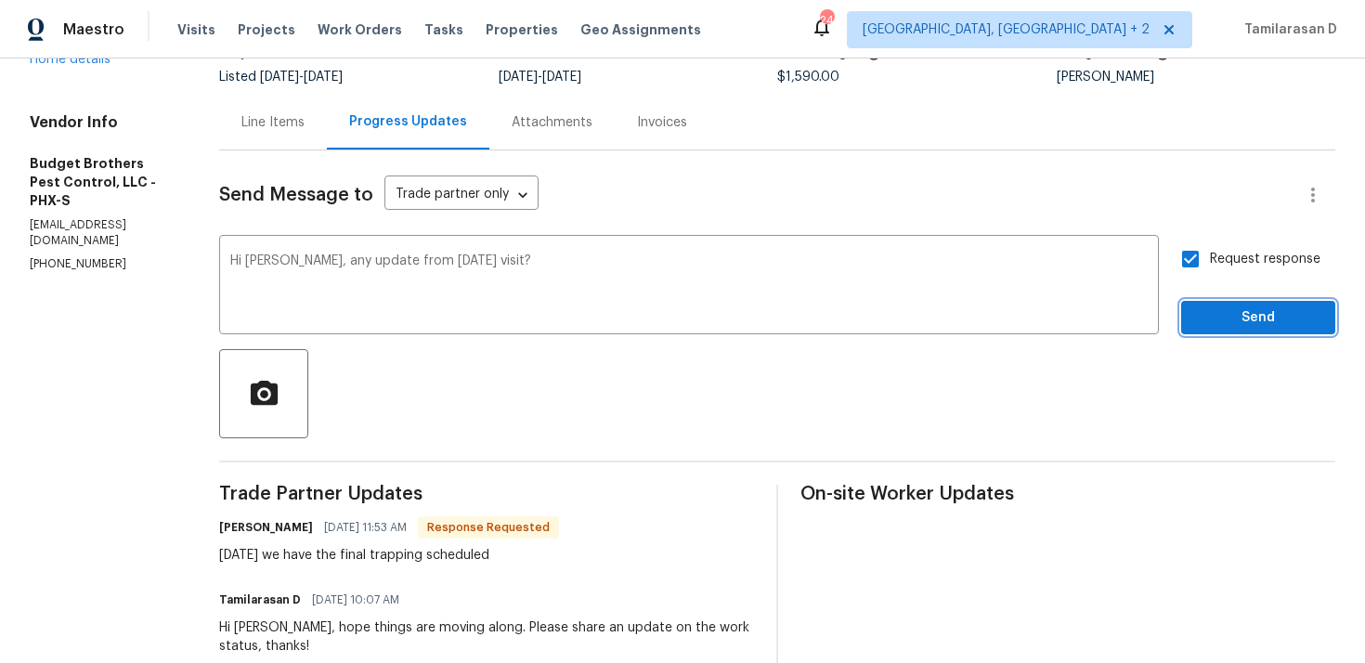
click at [1252, 319] on span "Send" at bounding box center [1258, 317] width 124 height 23
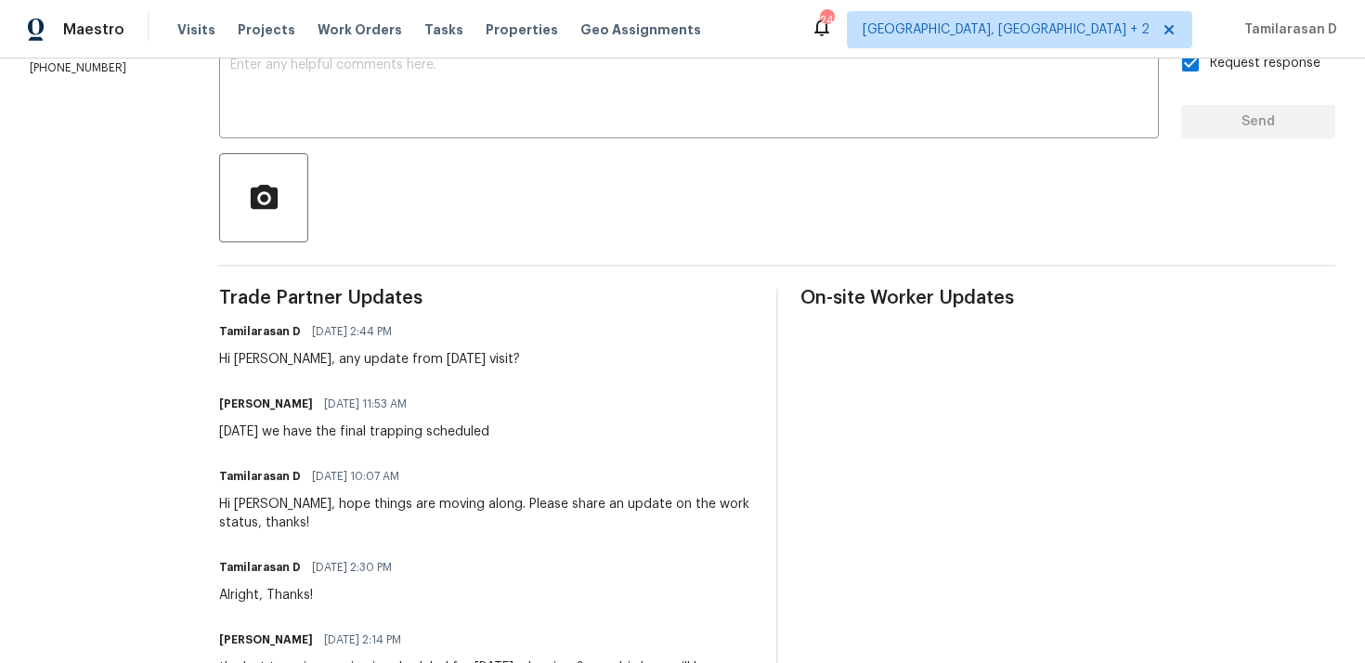
scroll to position [0, 0]
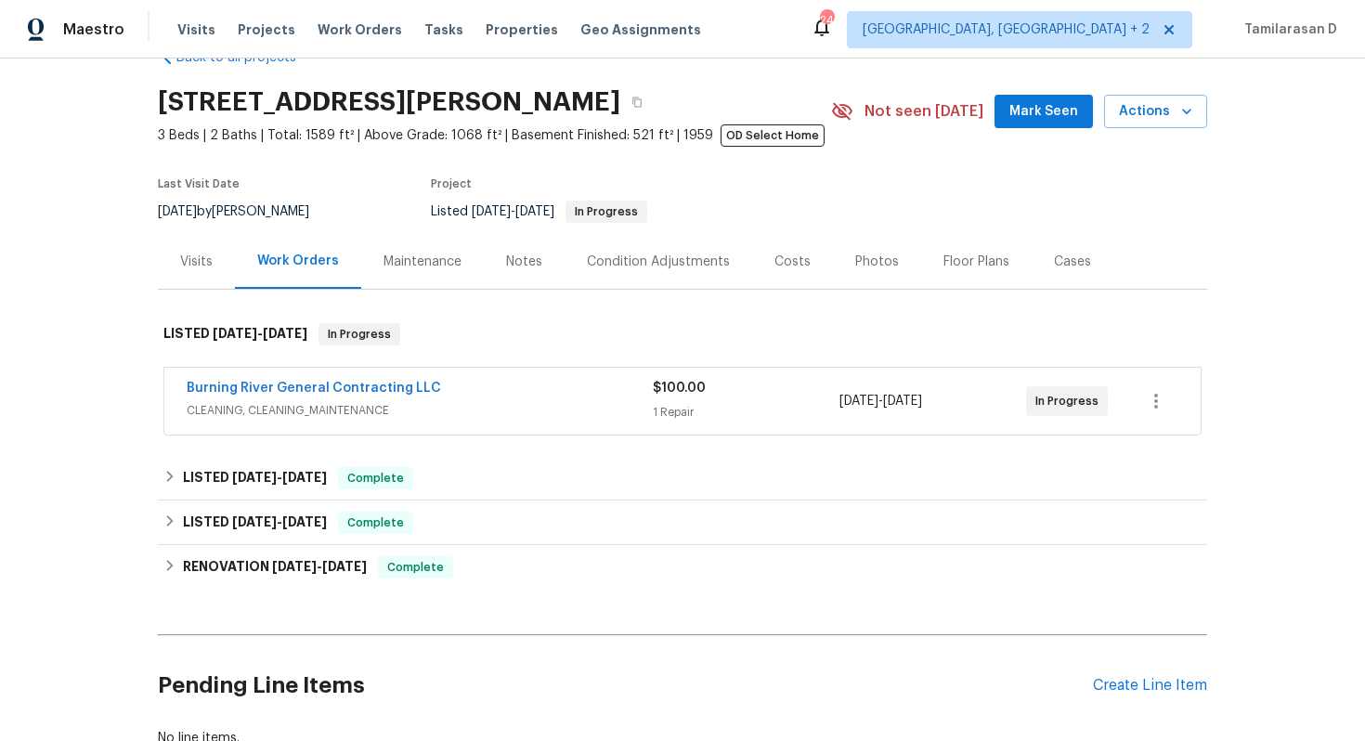
scroll to position [63, 0]
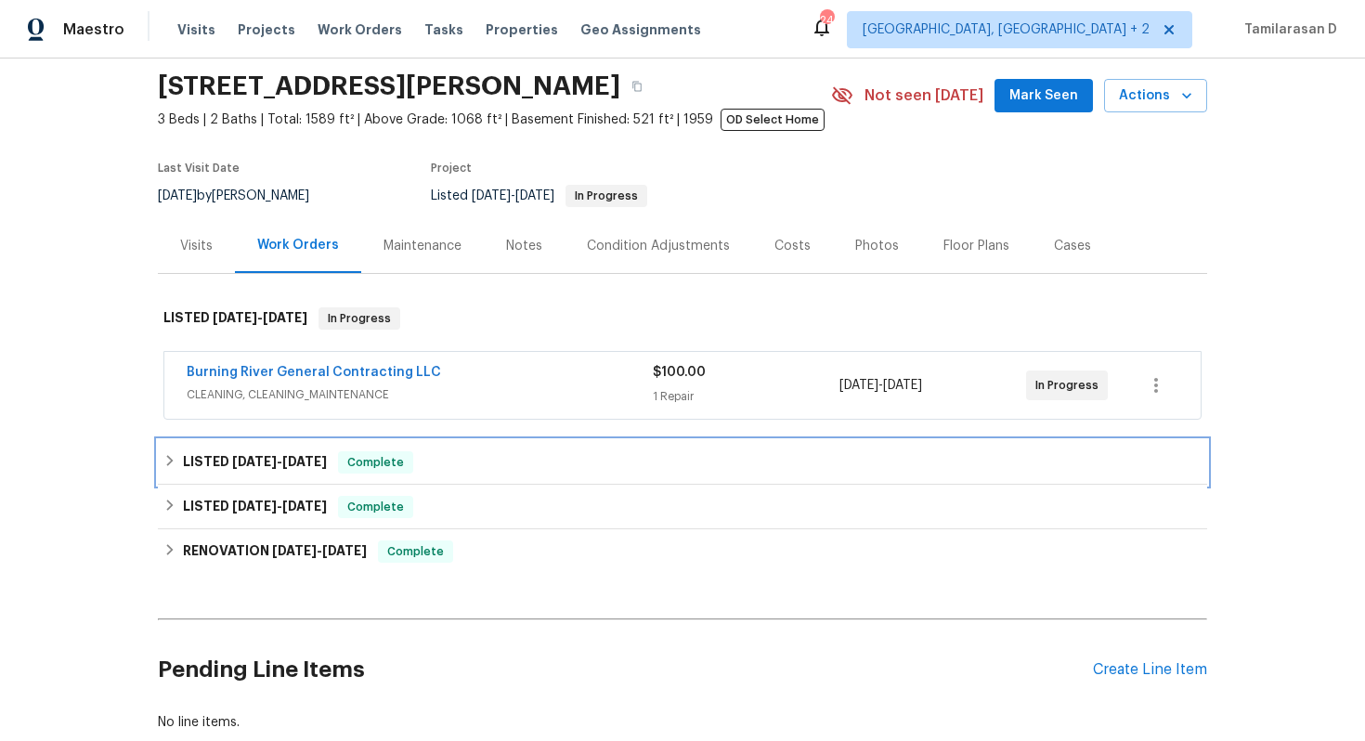
click at [251, 454] on h6 "LISTED 8/22/25 - 8/26/25" at bounding box center [255, 462] width 144 height 22
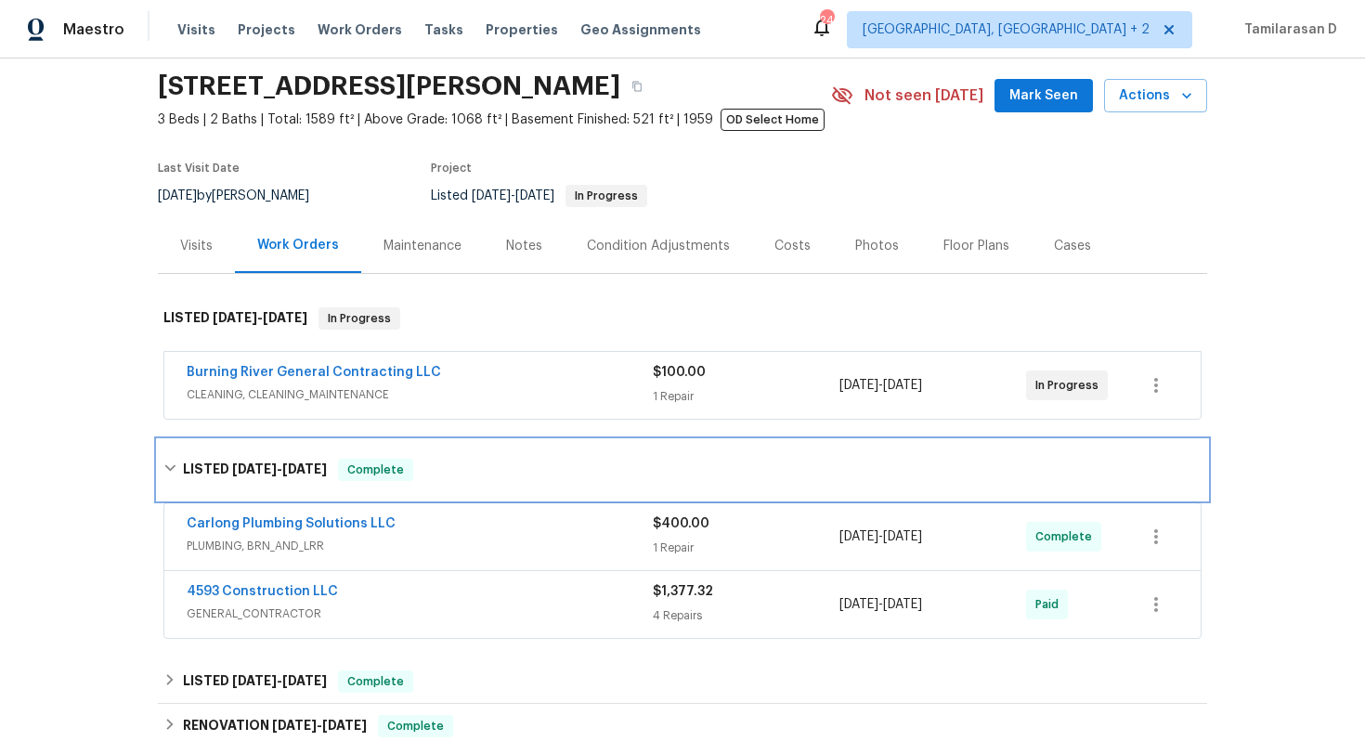
click at [241, 462] on h6 "LISTED 8/22/25 - 8/26/25" at bounding box center [255, 470] width 144 height 22
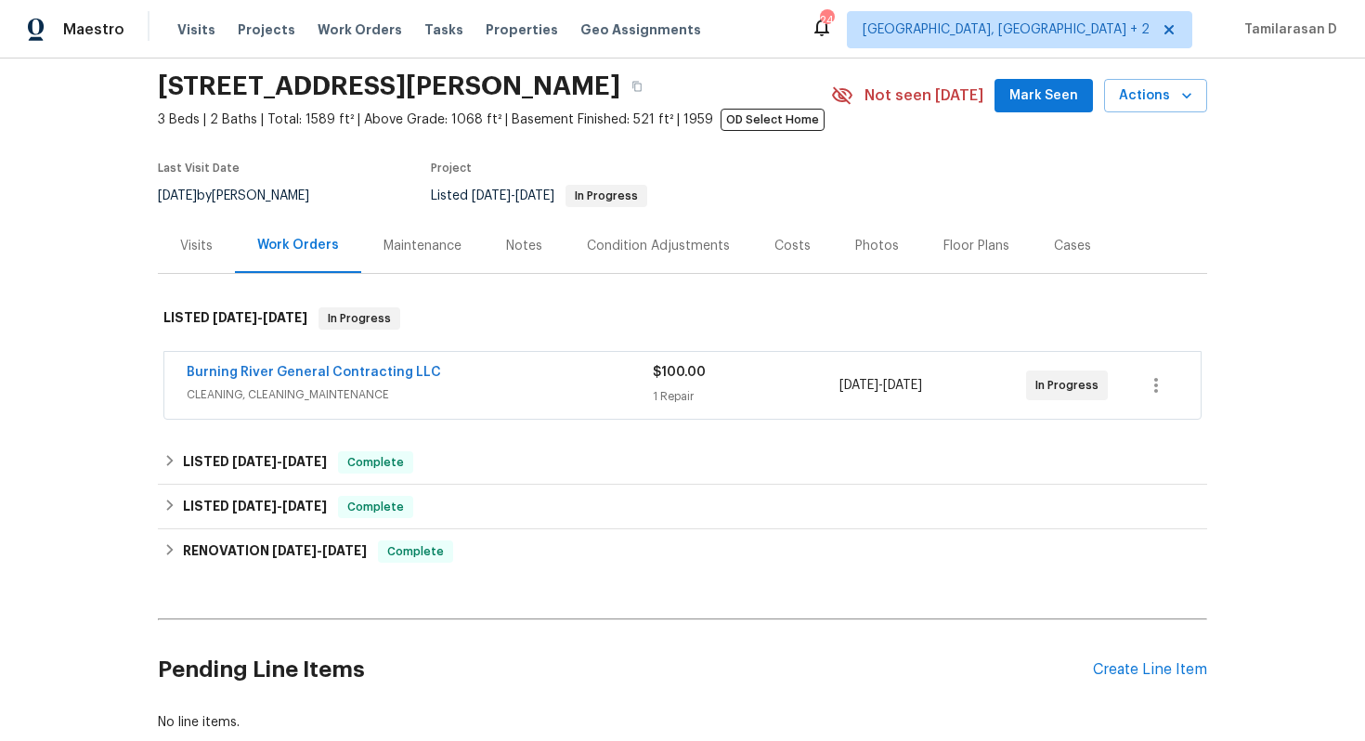
click at [489, 370] on div "Burning River General Contracting LLC" at bounding box center [420, 374] width 466 height 22
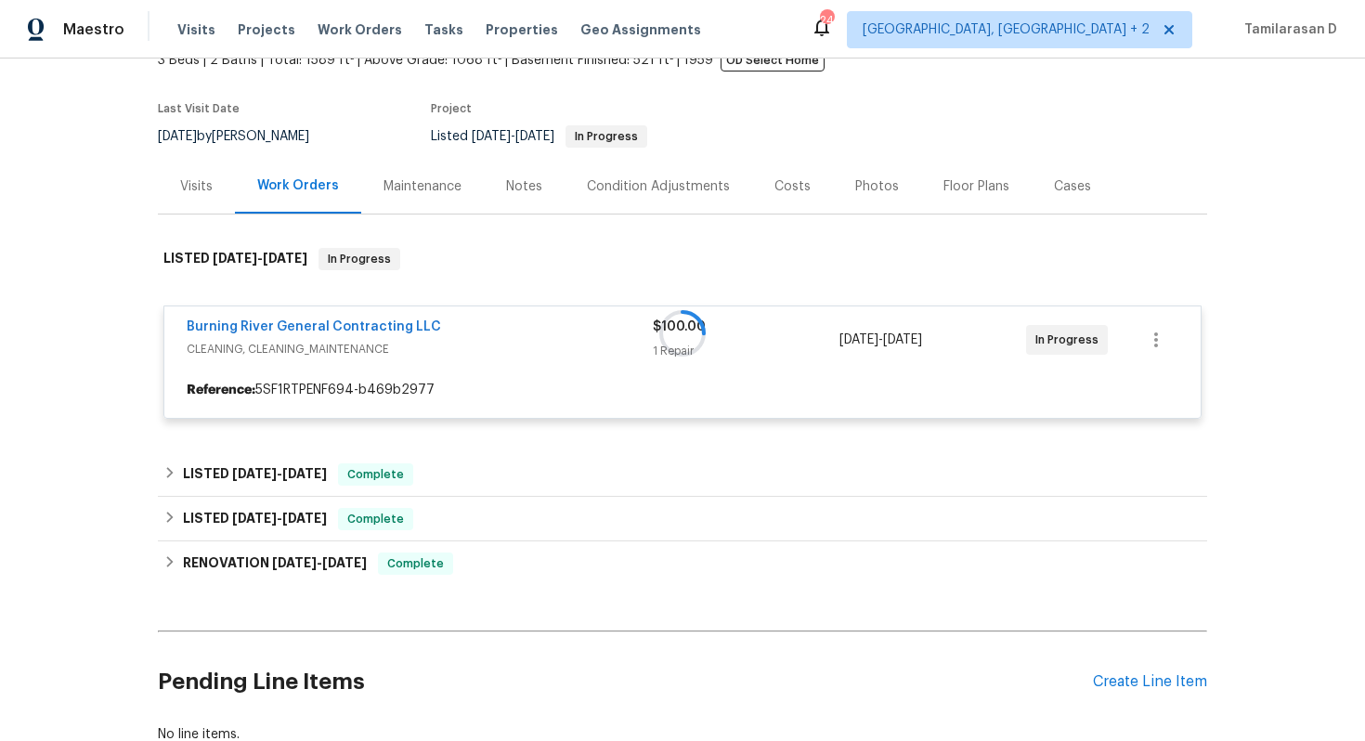
scroll to position [132, 0]
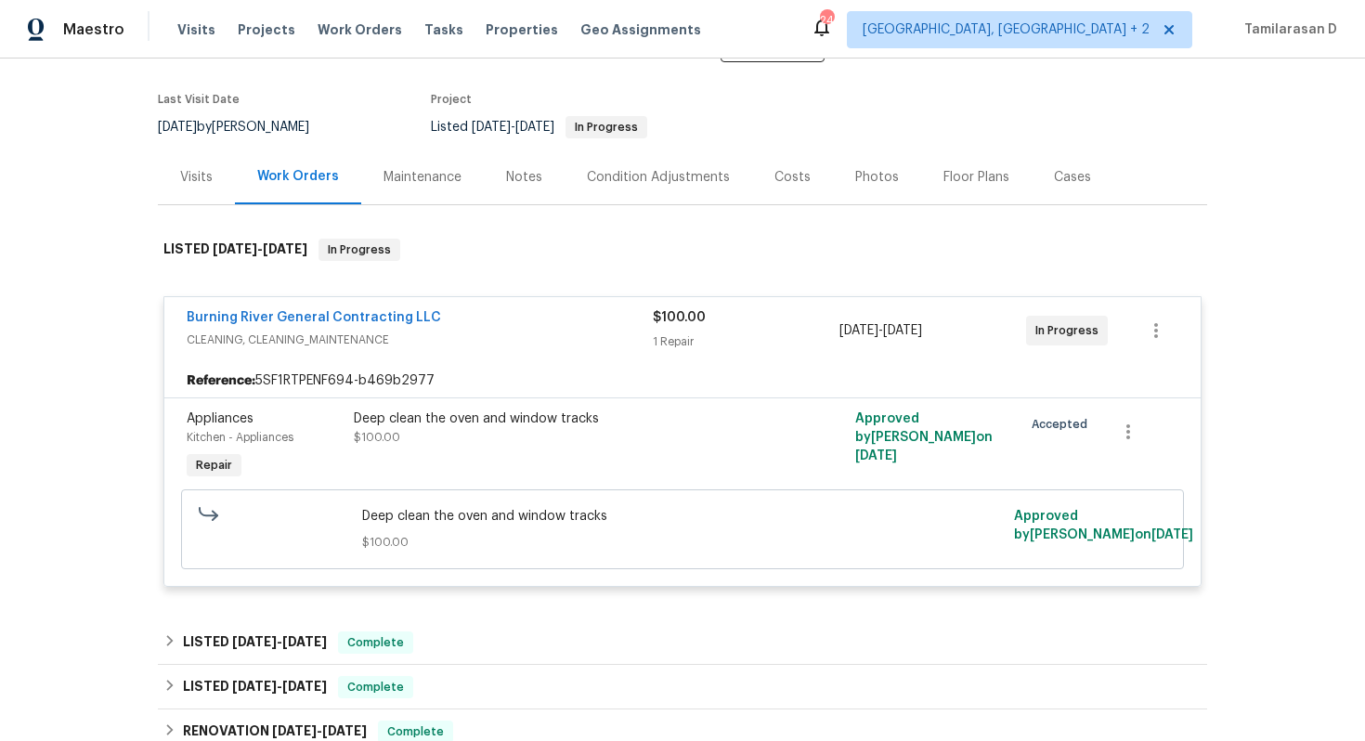
click at [462, 324] on div "Burning River General Contracting LLC" at bounding box center [420, 319] width 466 height 22
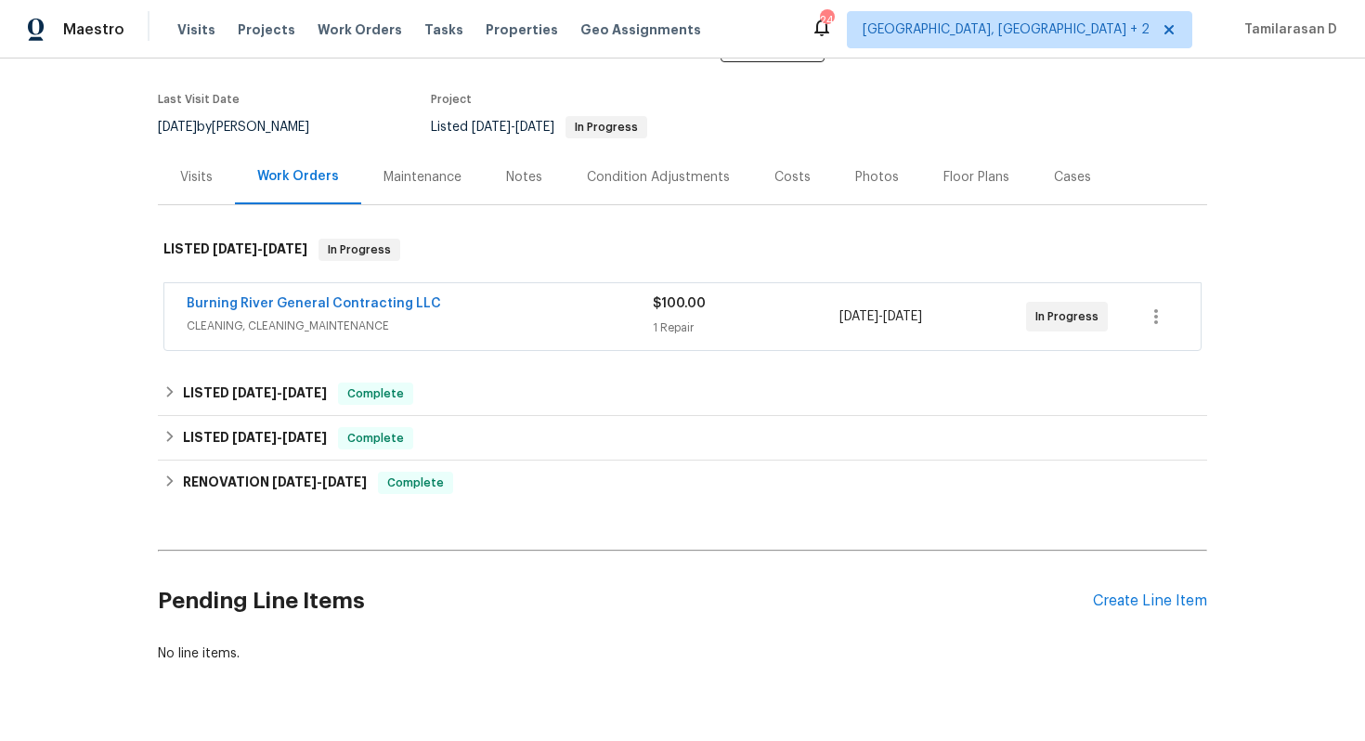
click at [194, 185] on div "Visits" at bounding box center [196, 177] width 33 height 19
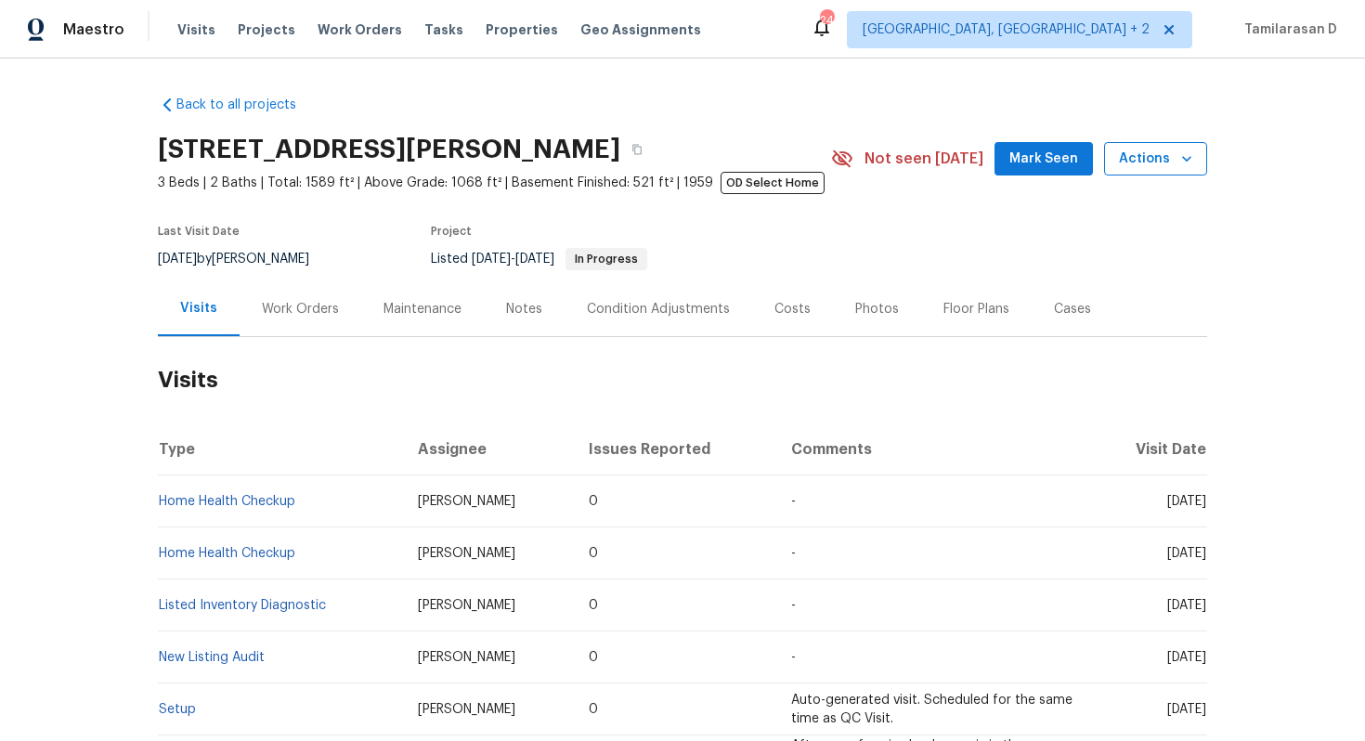
click at [1185, 162] on icon "button" at bounding box center [1187, 159] width 19 height 19
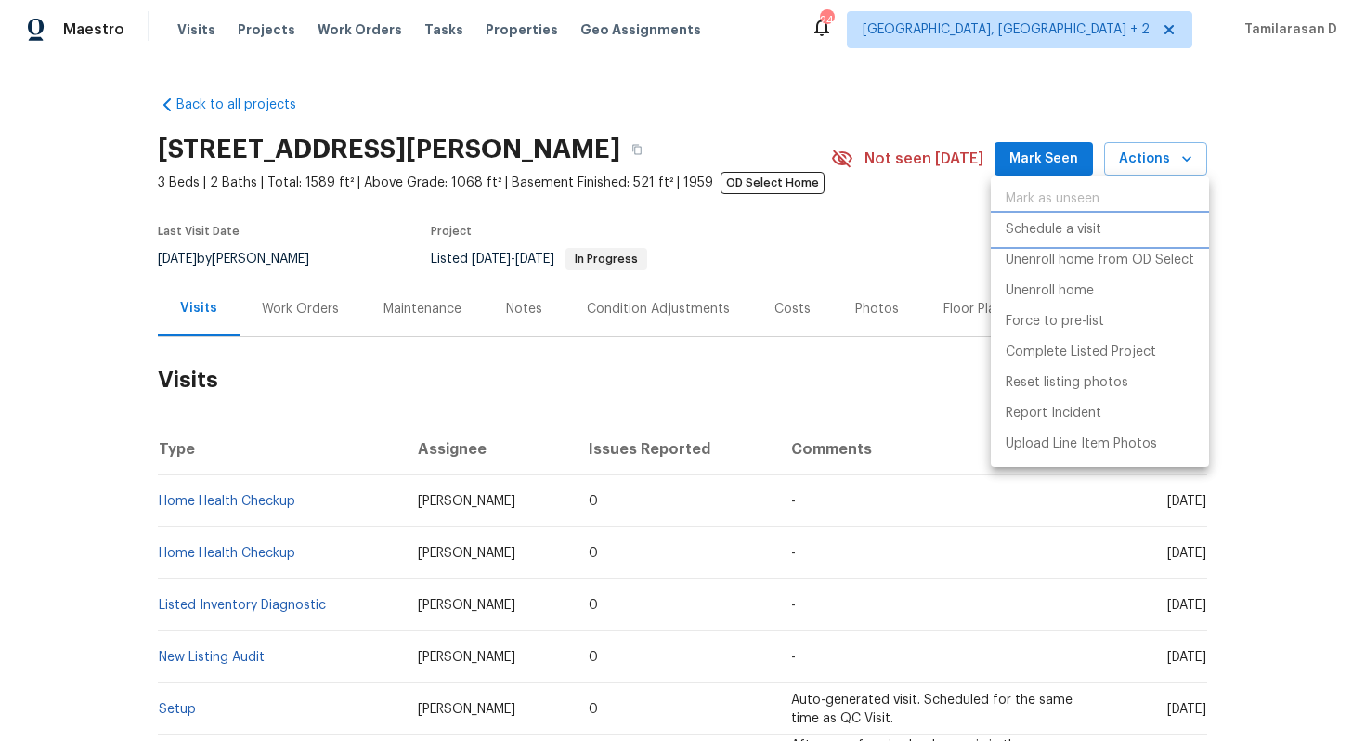
click at [1062, 233] on p "Schedule a visit" at bounding box center [1054, 230] width 96 height 20
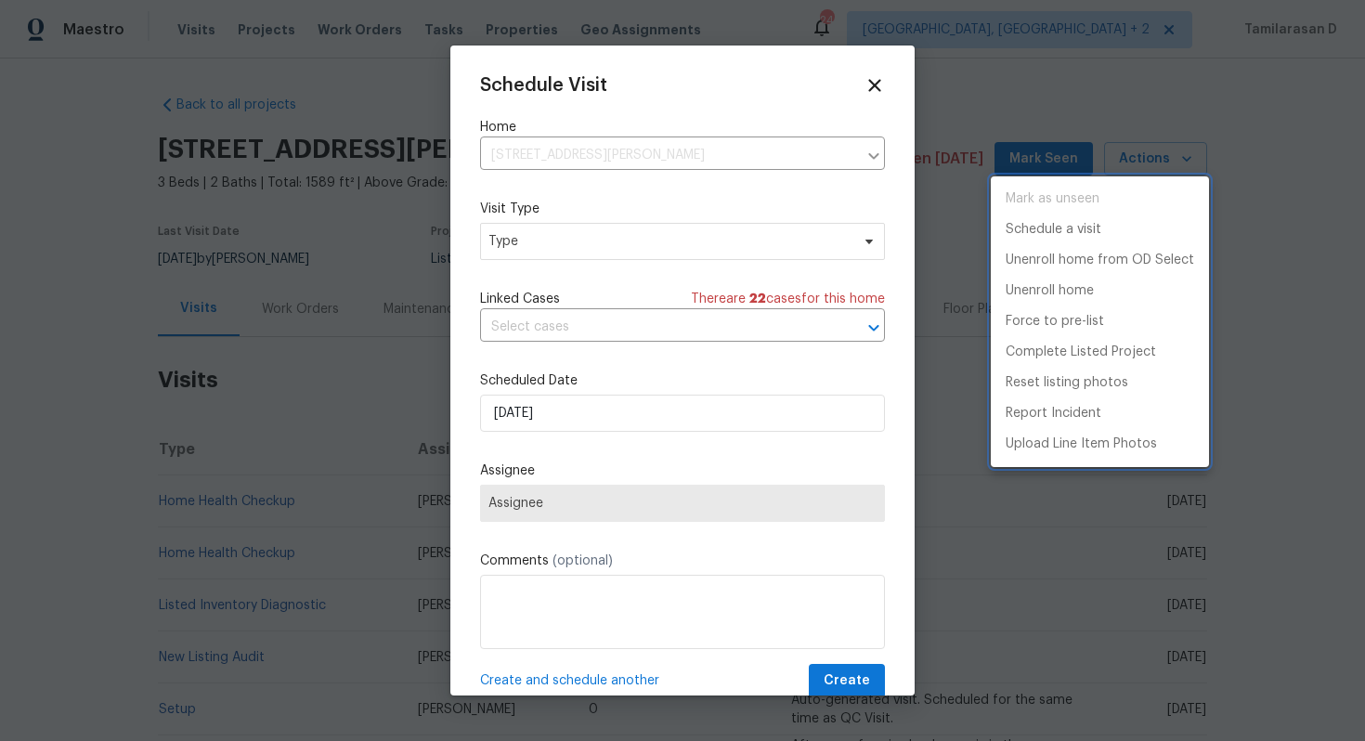
click at [555, 241] on div at bounding box center [682, 370] width 1365 height 741
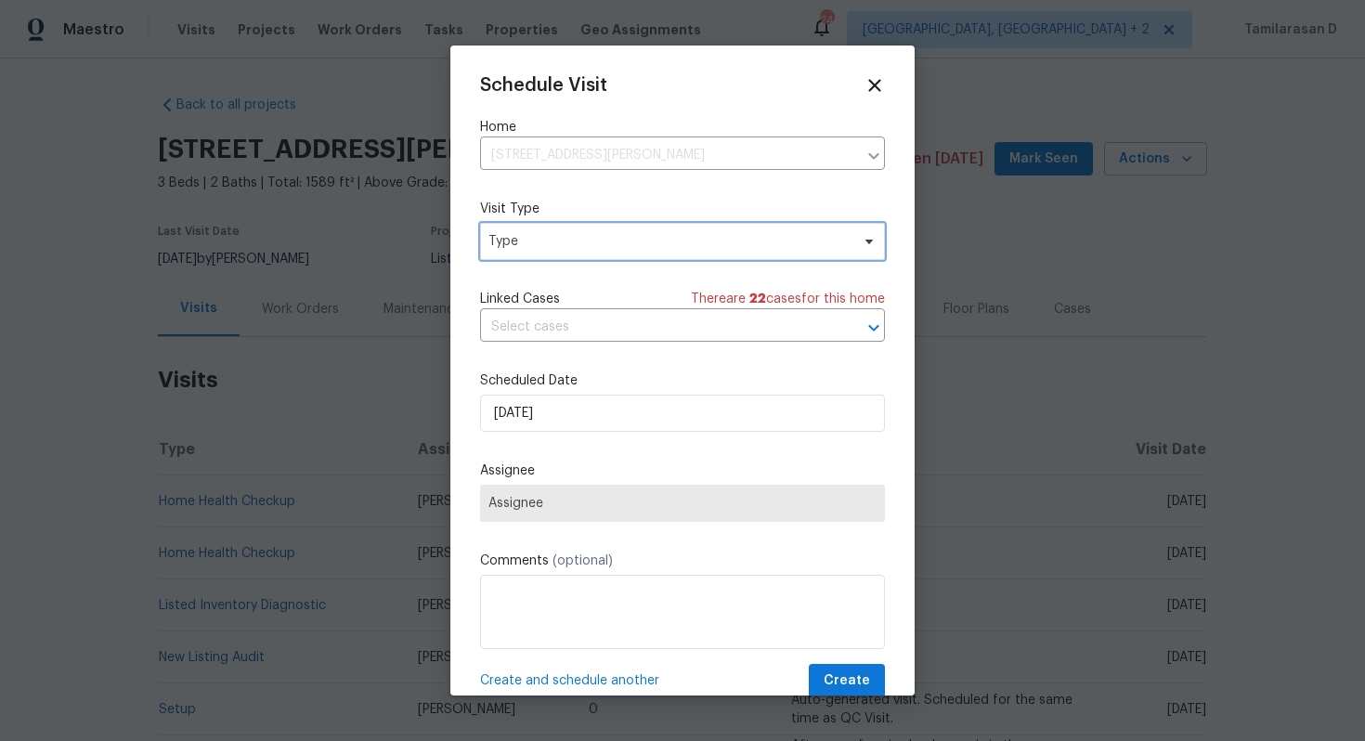
click at [555, 241] on span "Type" at bounding box center [668, 241] width 361 height 19
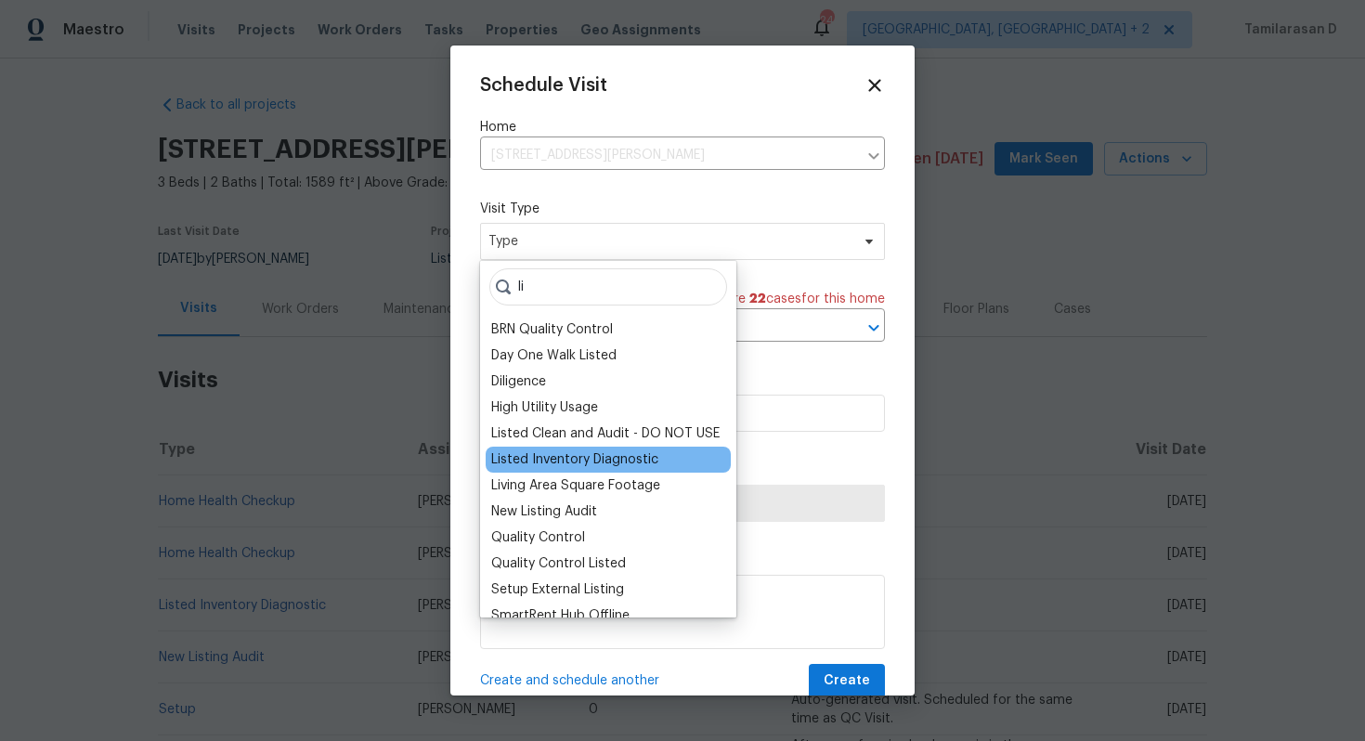
type input "li"
click at [614, 464] on div "Listed Inventory Diagnostic" at bounding box center [574, 459] width 167 height 19
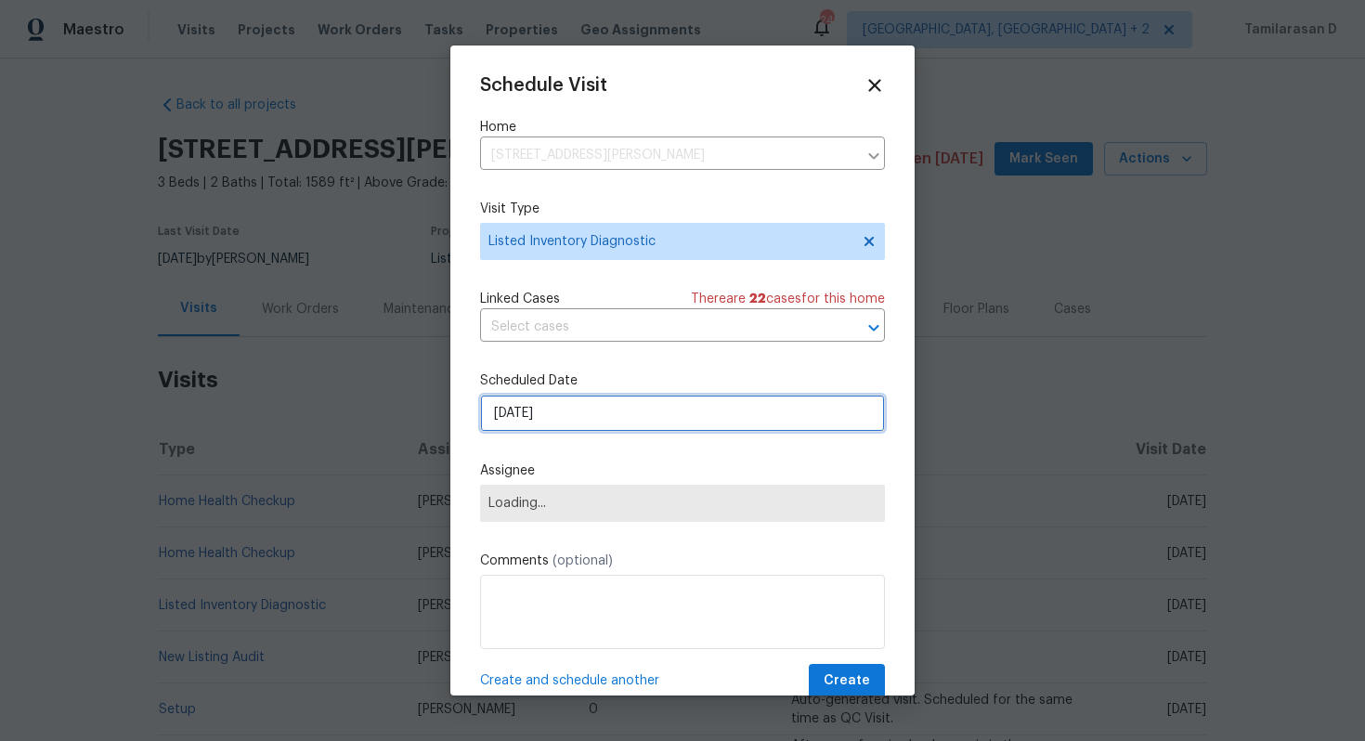
click at [553, 409] on input "[DATE]" at bounding box center [682, 413] width 405 height 37
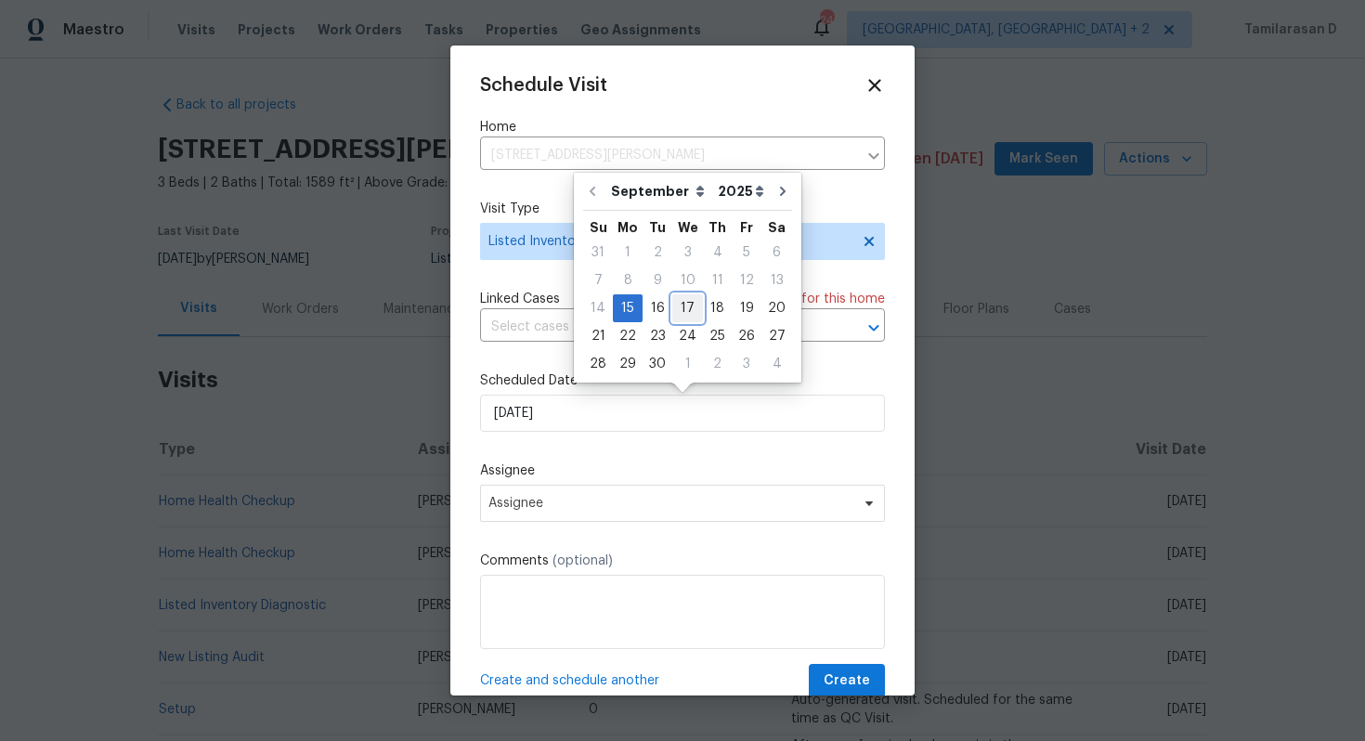
click at [685, 303] on div "17" at bounding box center [687, 308] width 31 height 26
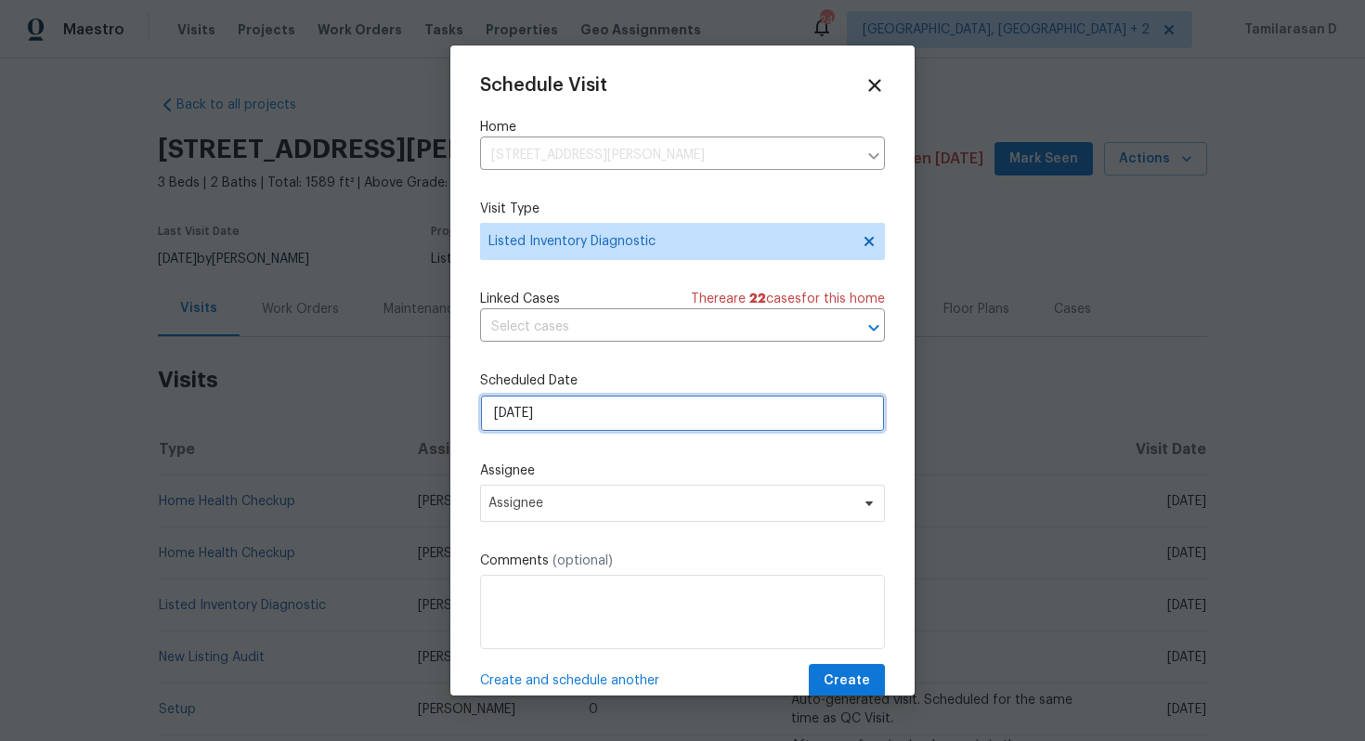
click at [572, 422] on input "17/09/2025" at bounding box center [682, 413] width 405 height 37
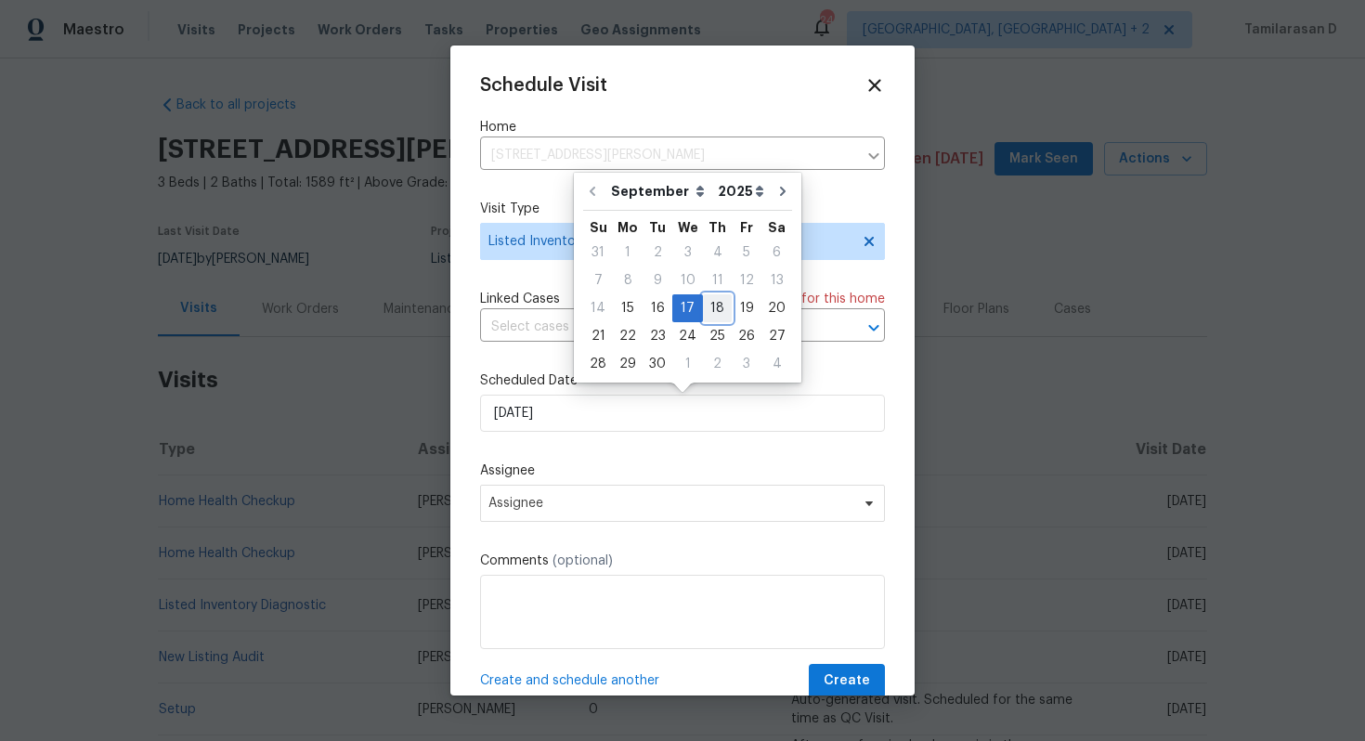
click at [708, 305] on div "18" at bounding box center [717, 308] width 29 height 26
type input "[DATE]"
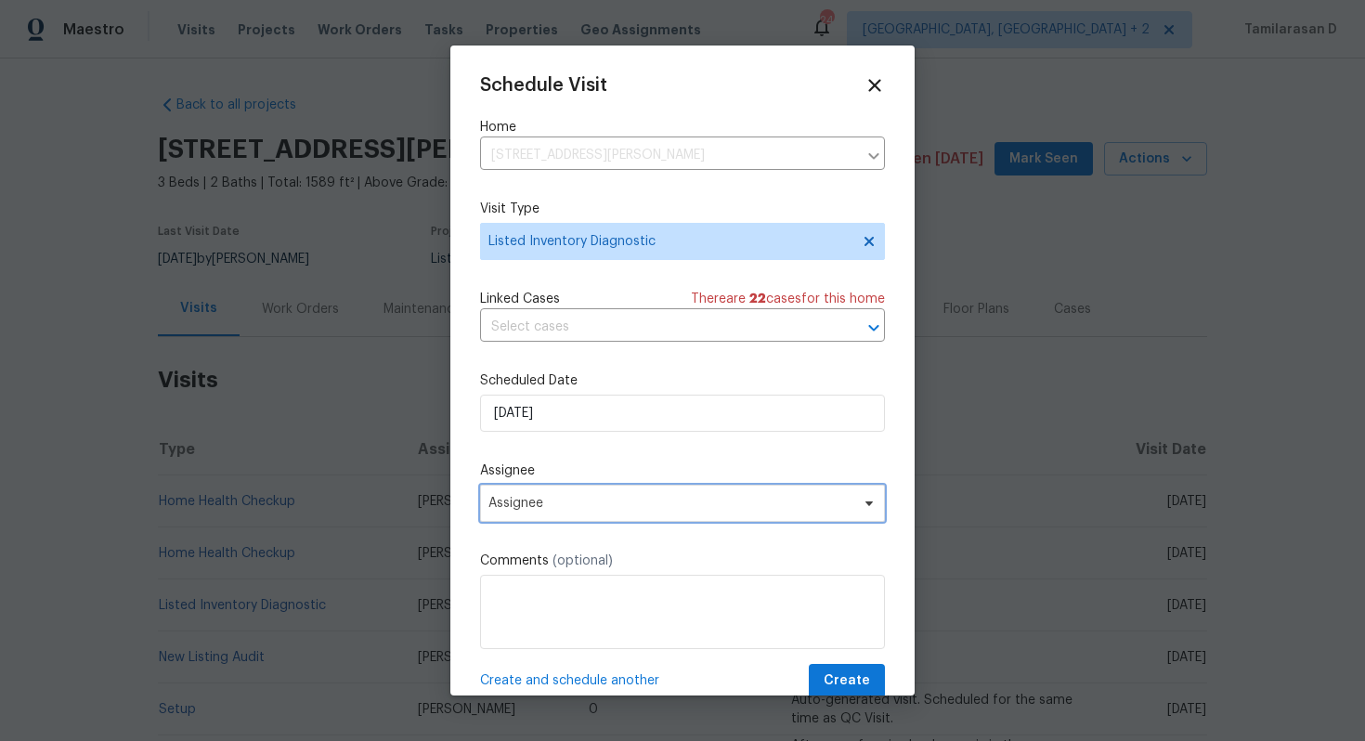
click at [488, 516] on span "Assignee" at bounding box center [682, 503] width 405 height 37
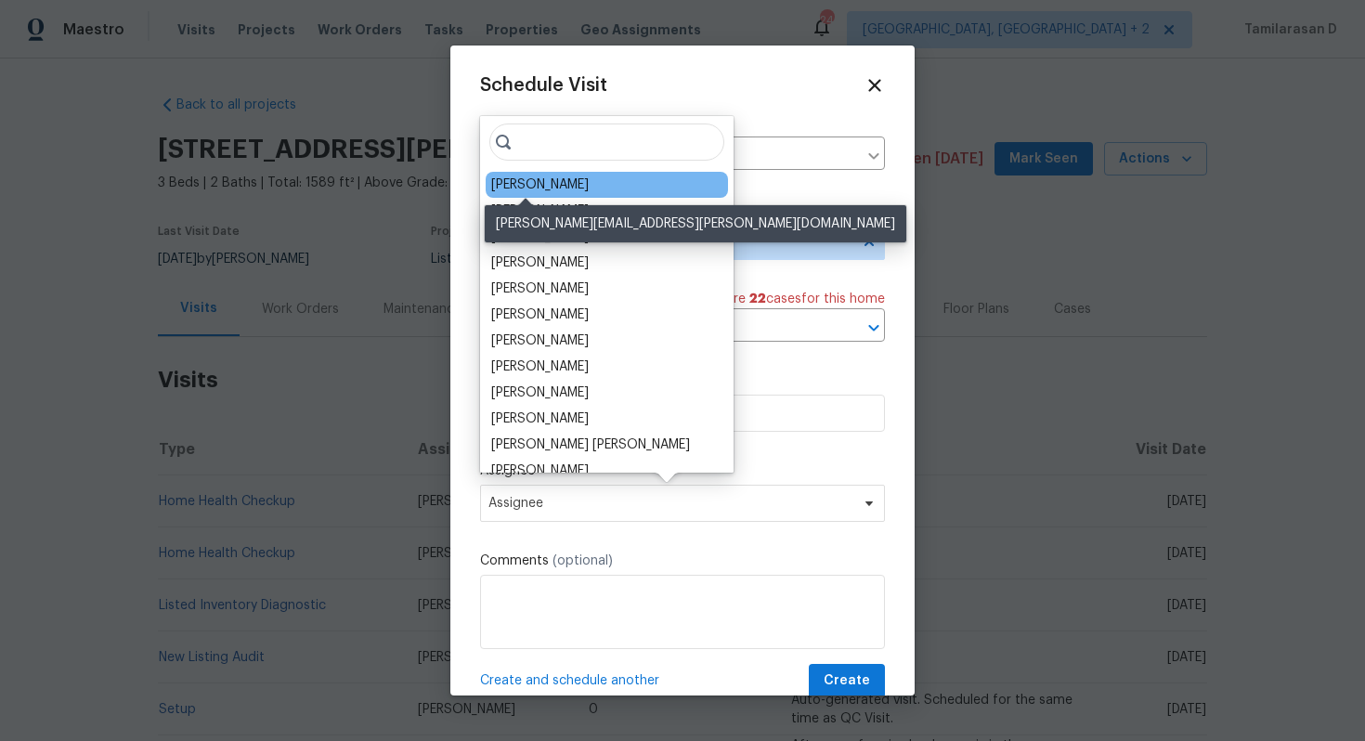
click at [542, 184] on div "Kim Peshek" at bounding box center [540, 185] width 98 height 19
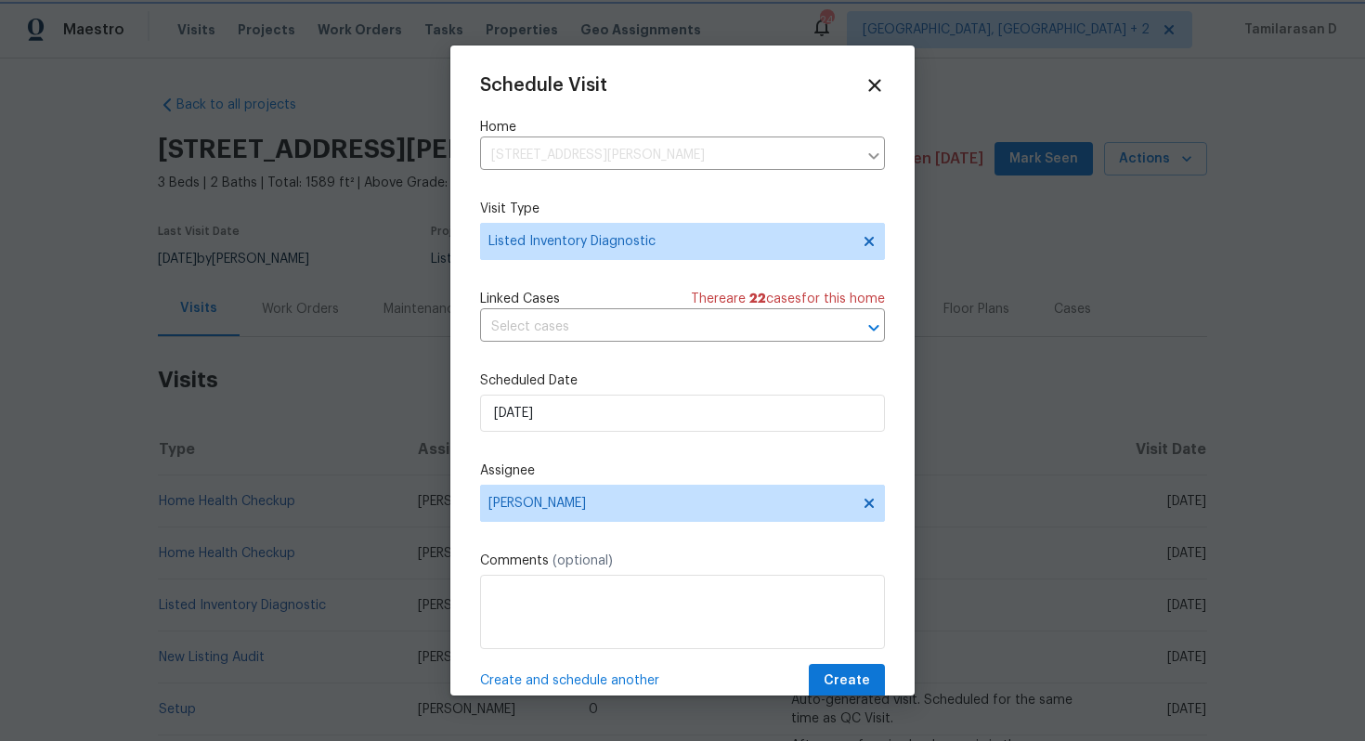
scroll to position [33, 0]
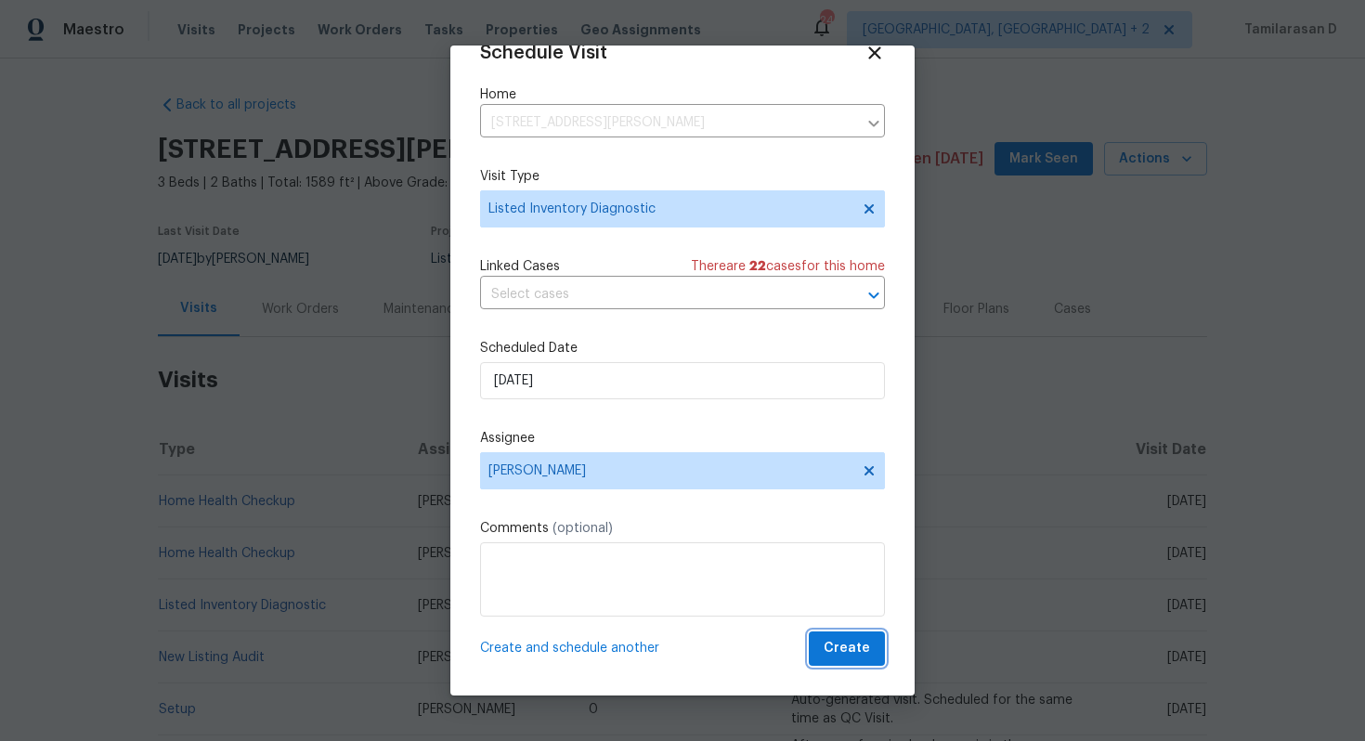
click at [853, 648] on span "Create" at bounding box center [847, 648] width 46 height 23
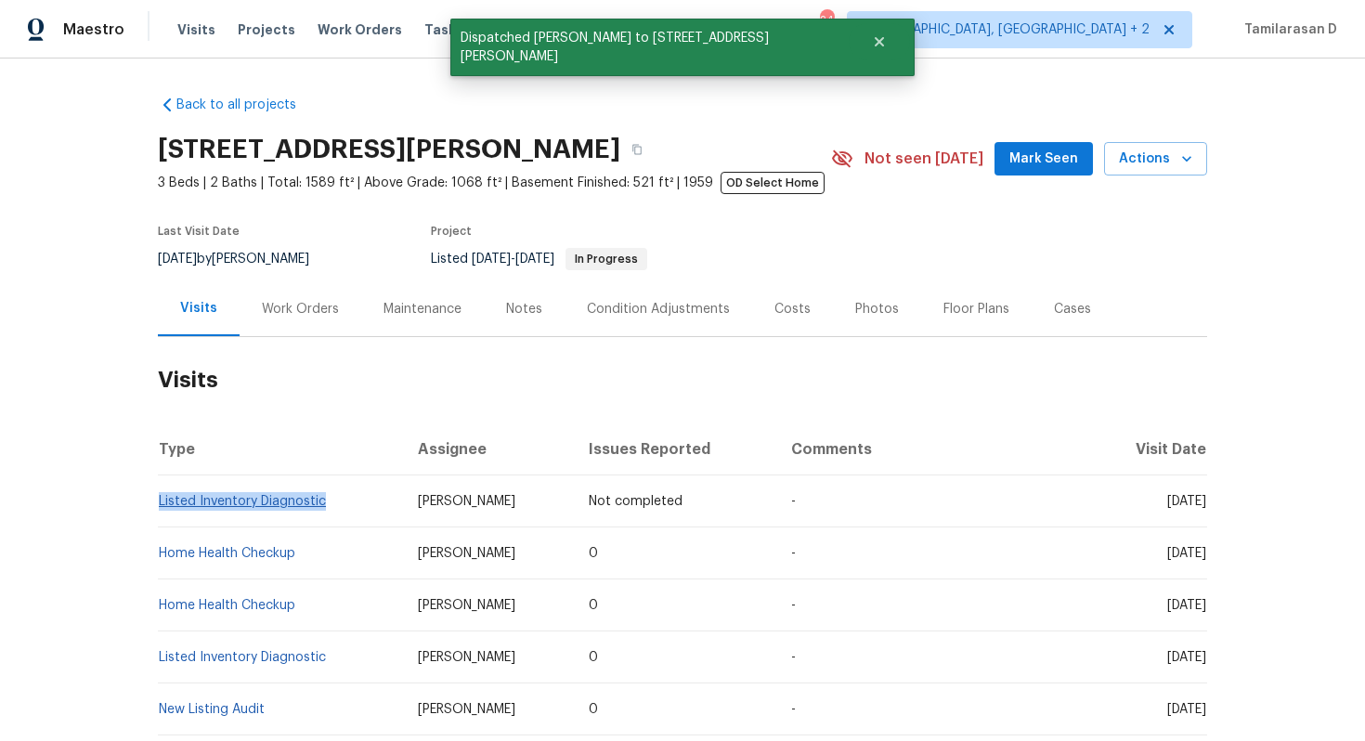
drag, startPoint x: 332, startPoint y: 501, endPoint x: 161, endPoint y: 495, distance: 171.9
click at [161, 495] on td "Listed Inventory Diagnostic" at bounding box center [280, 501] width 245 height 52
copy link "Listed Inventory Diagnostic"
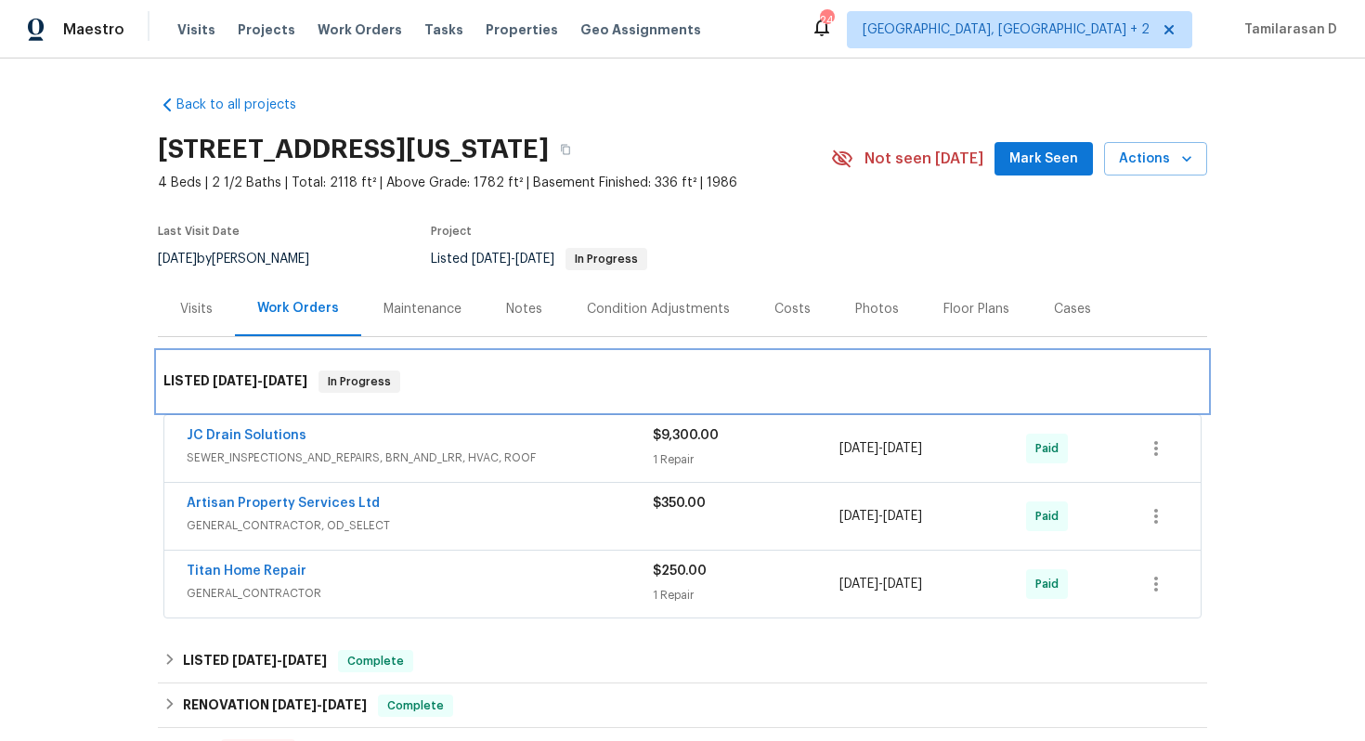
click at [318, 401] on div "LISTED [DATE] - [DATE] In Progress" at bounding box center [682, 381] width 1049 height 59
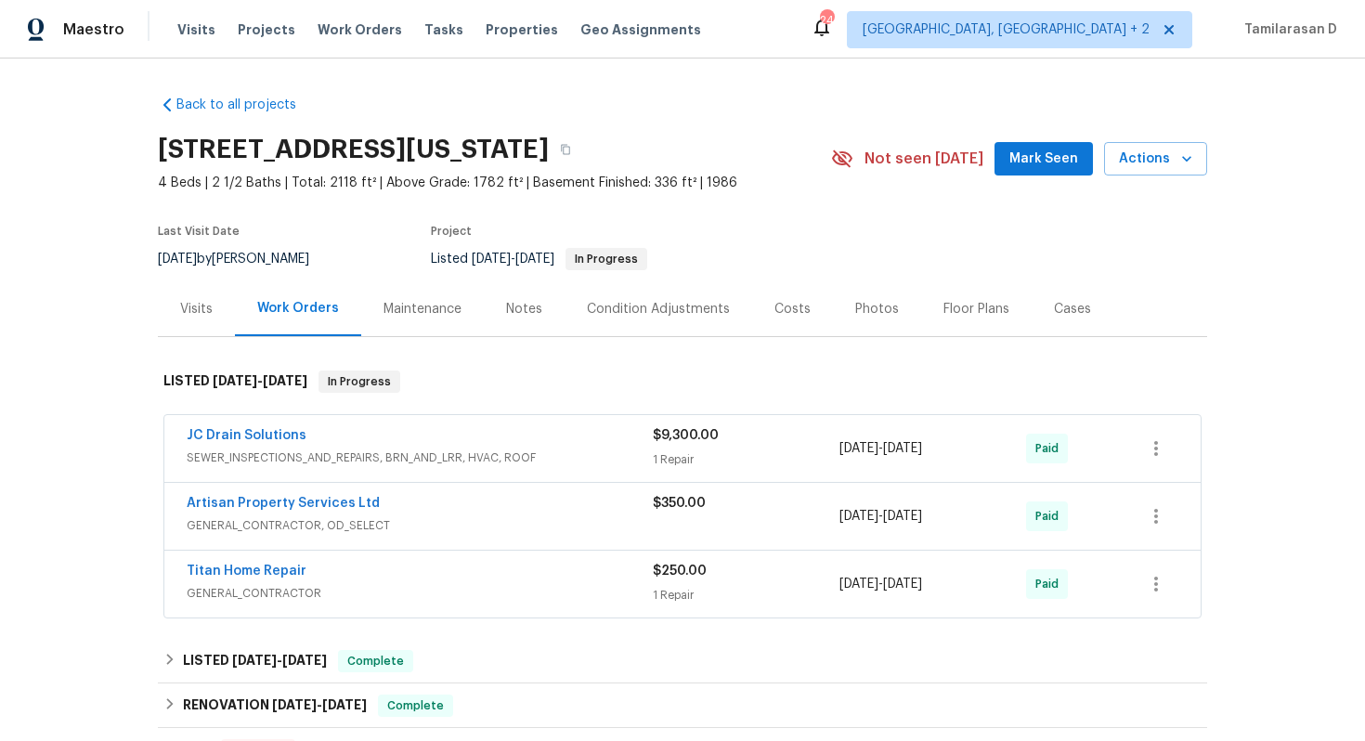
click at [213, 306] on div "Visits" at bounding box center [196, 308] width 77 height 55
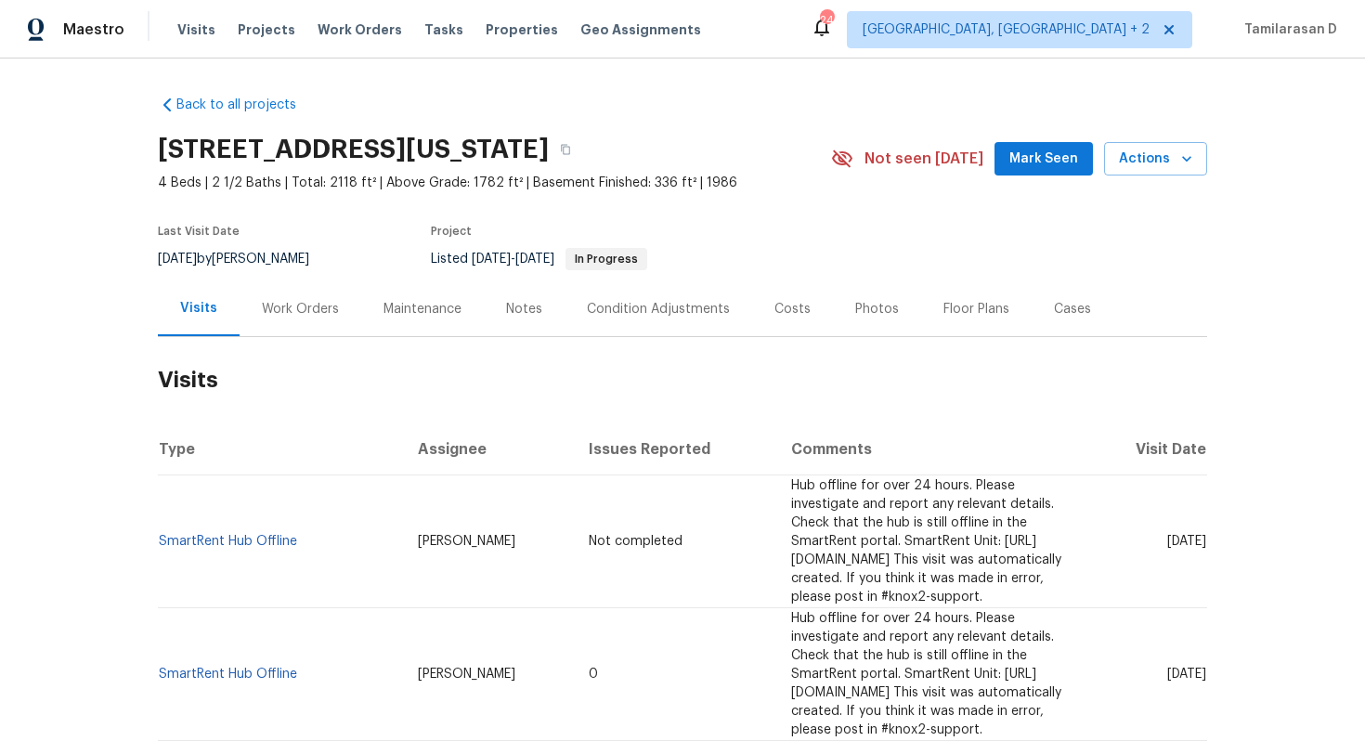
scroll to position [45, 0]
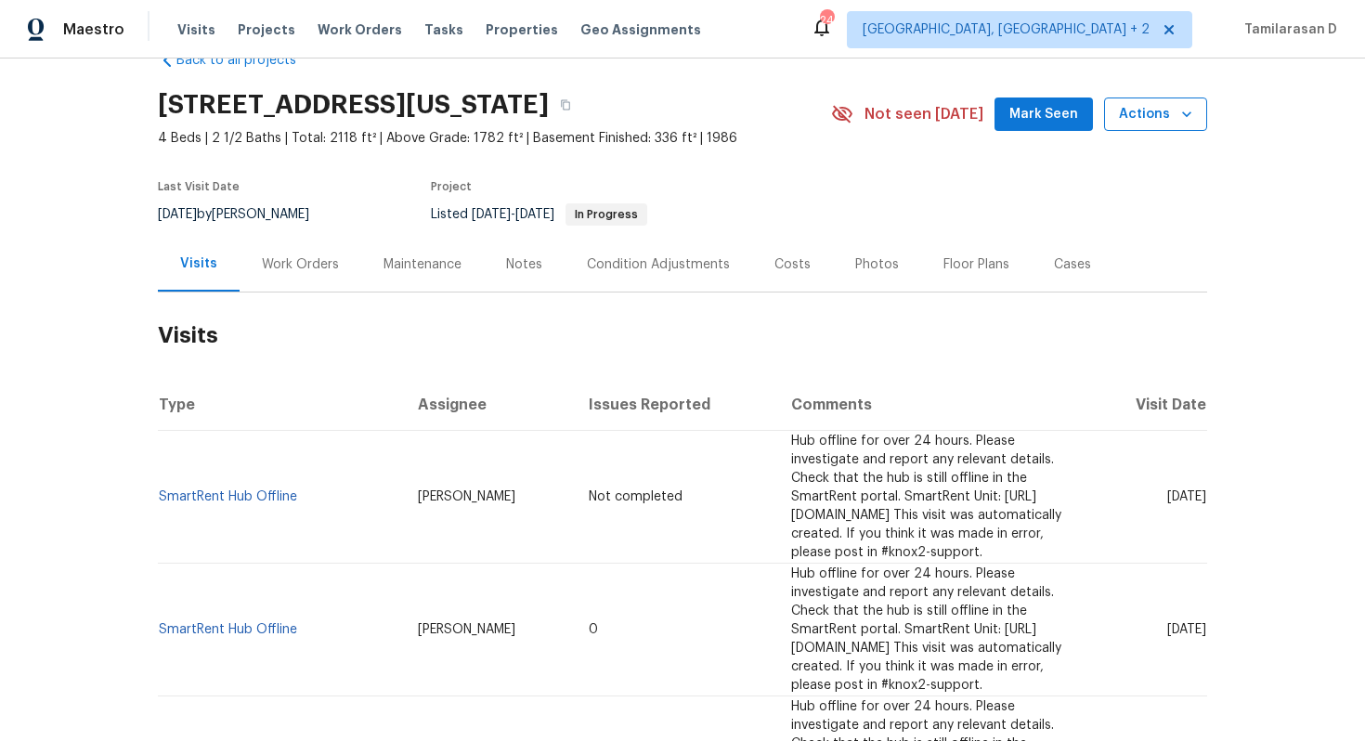
click at [1154, 128] on button "Actions" at bounding box center [1155, 115] width 103 height 34
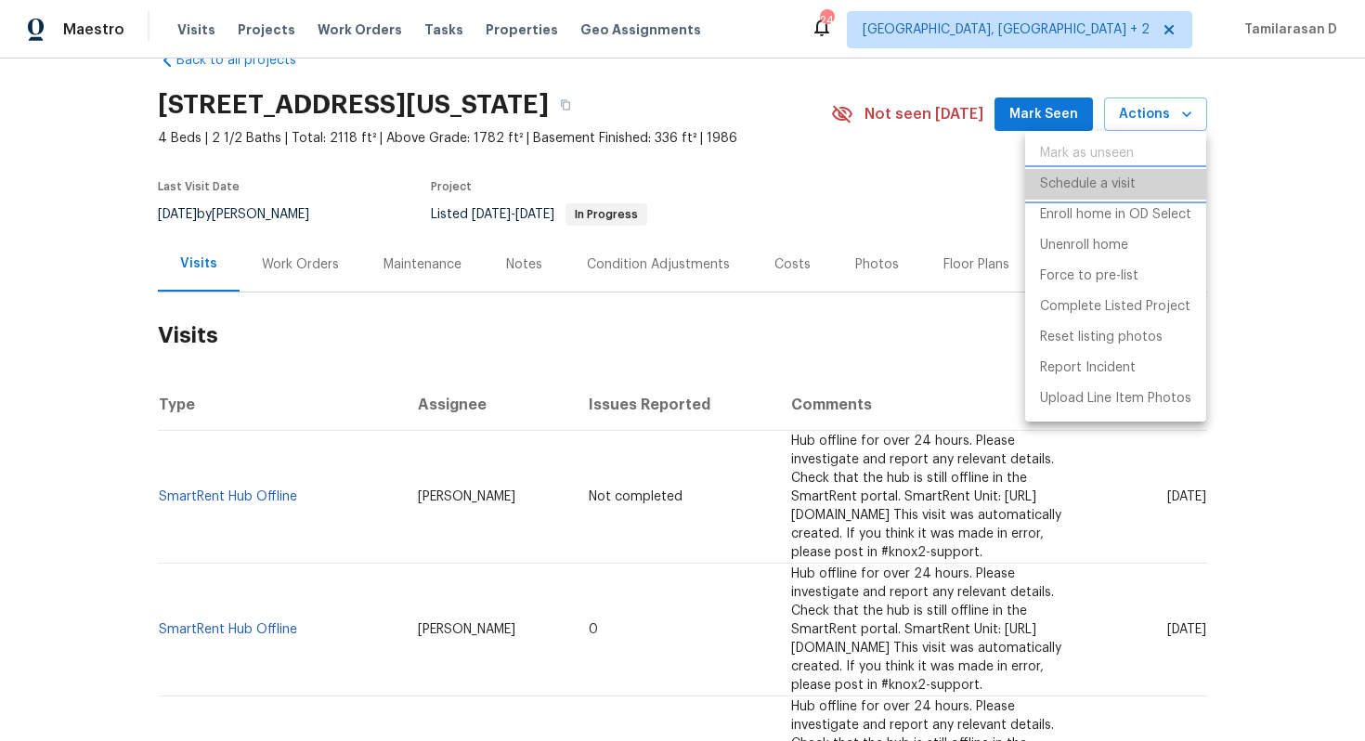
click at [1091, 178] on p "Schedule a visit" at bounding box center [1088, 185] width 96 height 20
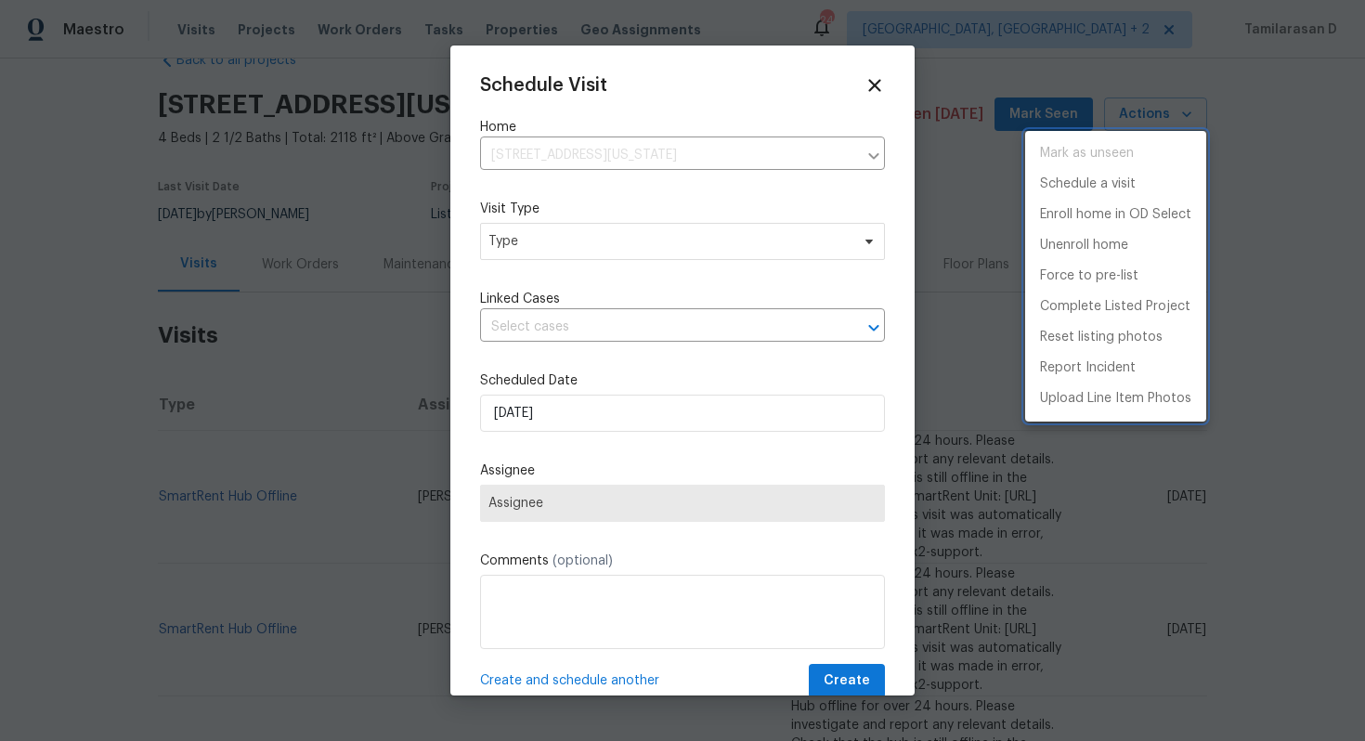
click at [570, 255] on div at bounding box center [682, 370] width 1365 height 741
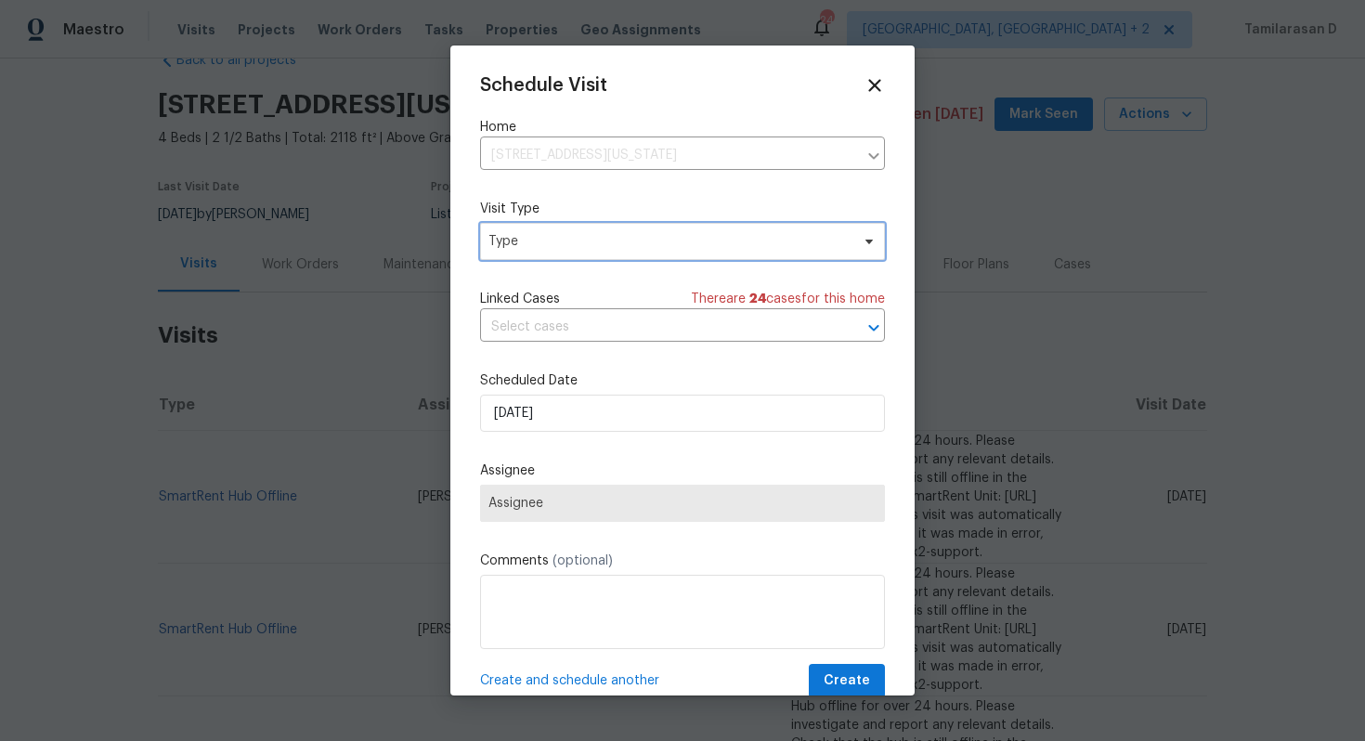
click at [577, 249] on span "Type" at bounding box center [668, 241] width 361 height 19
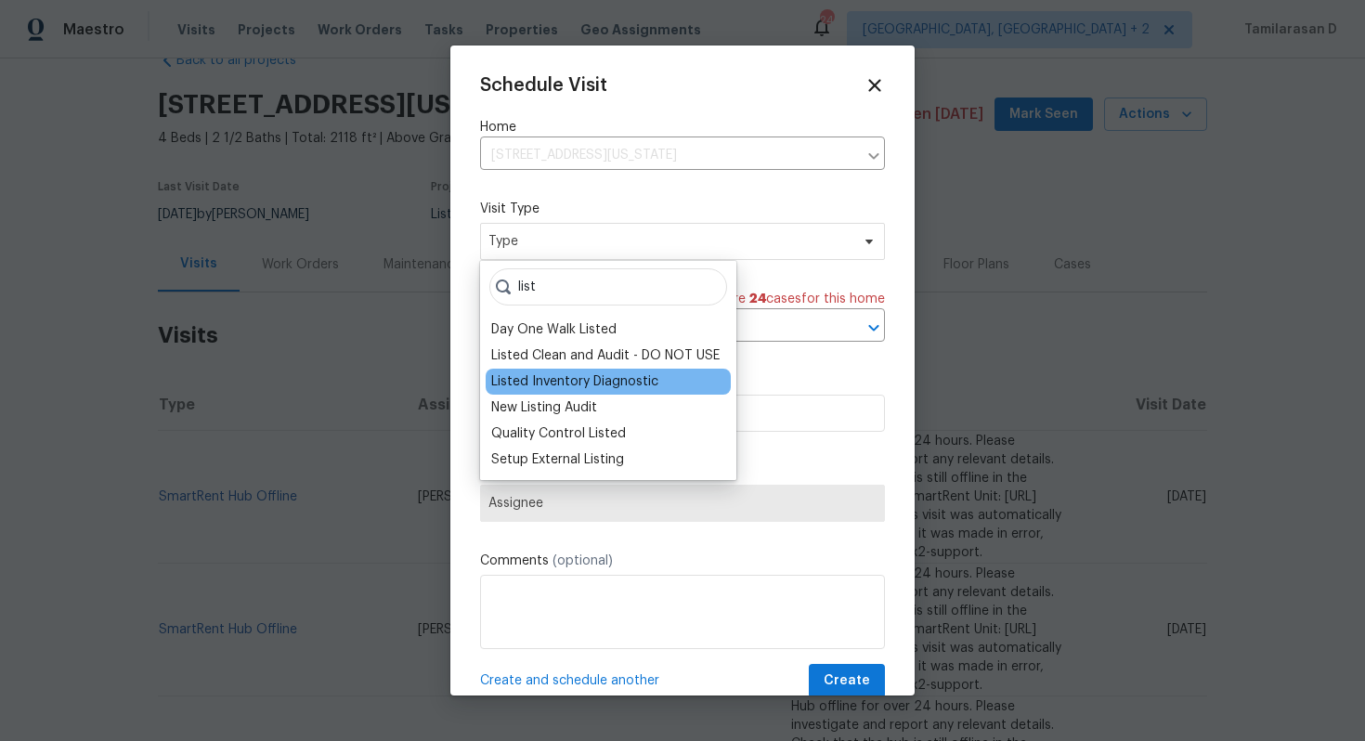
type input "list"
click at [582, 377] on div "Listed Inventory Diagnostic" at bounding box center [574, 381] width 167 height 19
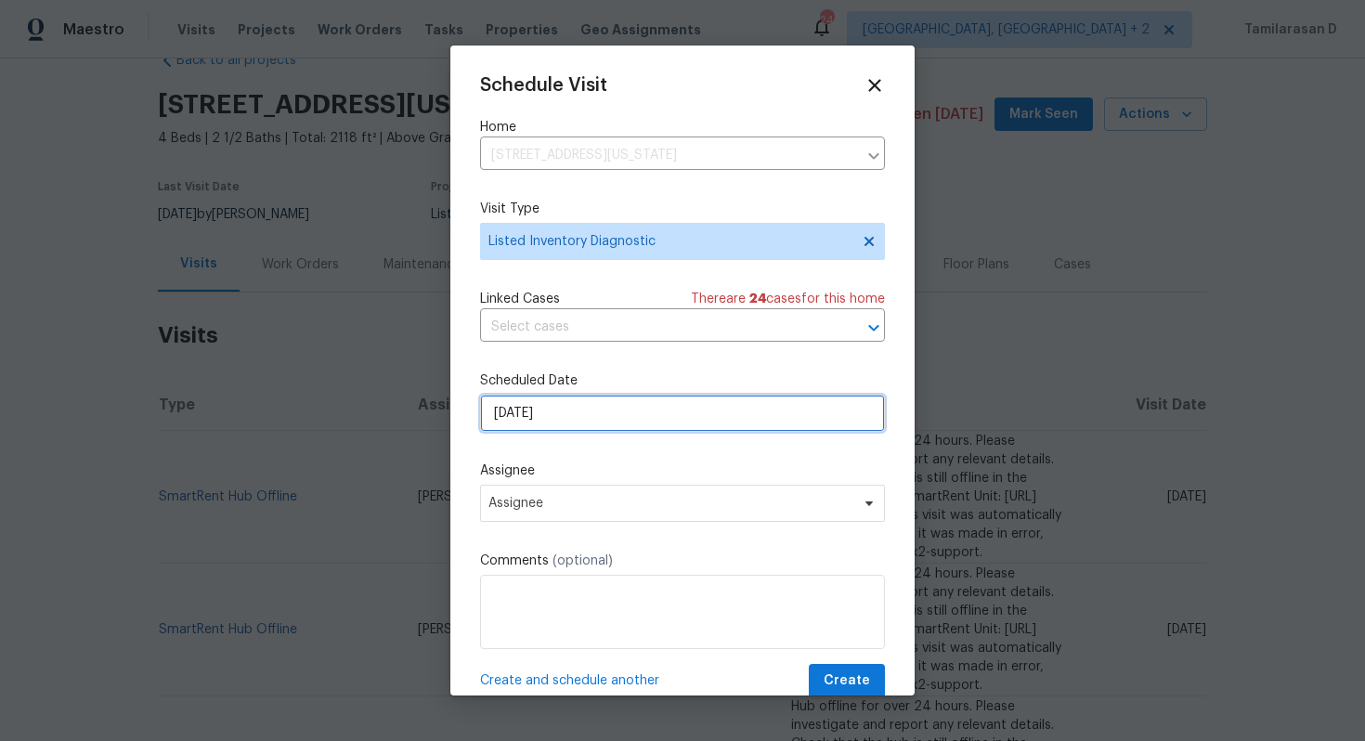
click at [562, 414] on input "[DATE]" at bounding box center [682, 413] width 405 height 37
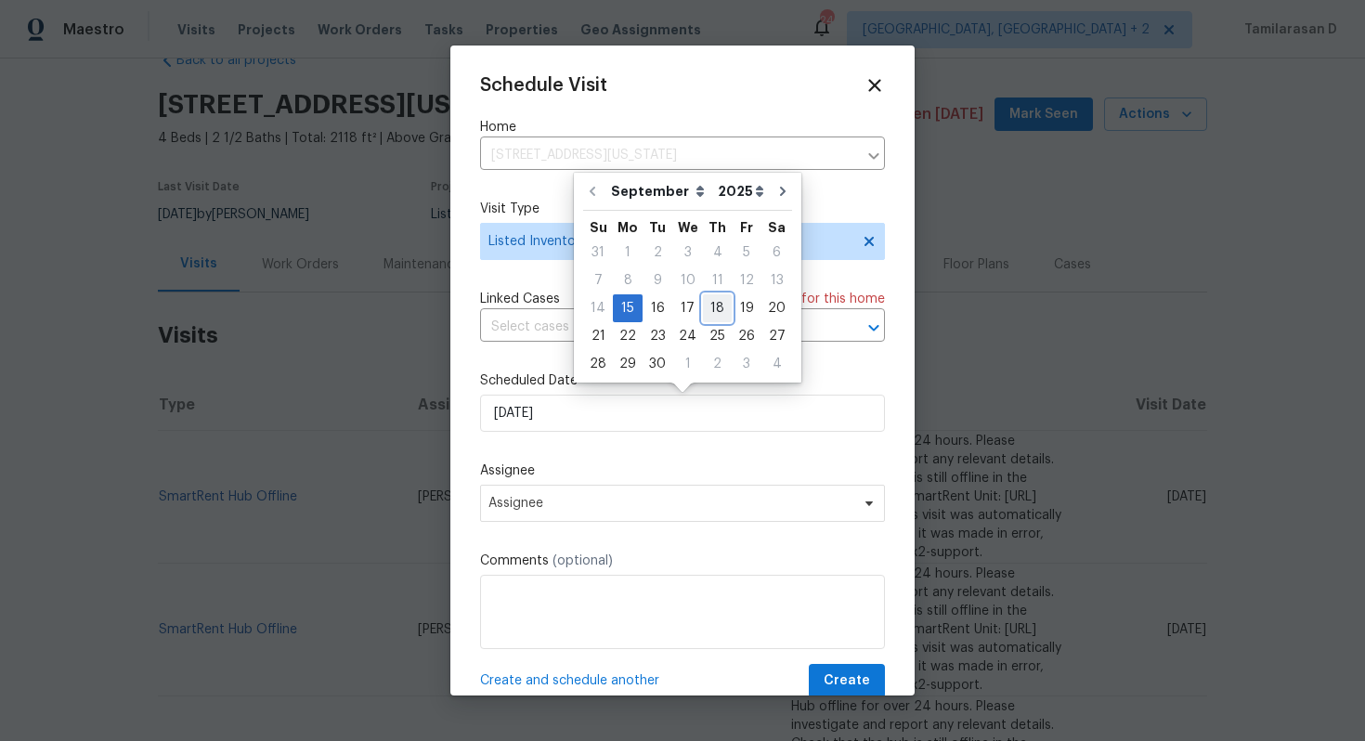
click at [716, 304] on div "18" at bounding box center [717, 308] width 29 height 26
type input "[DATE]"
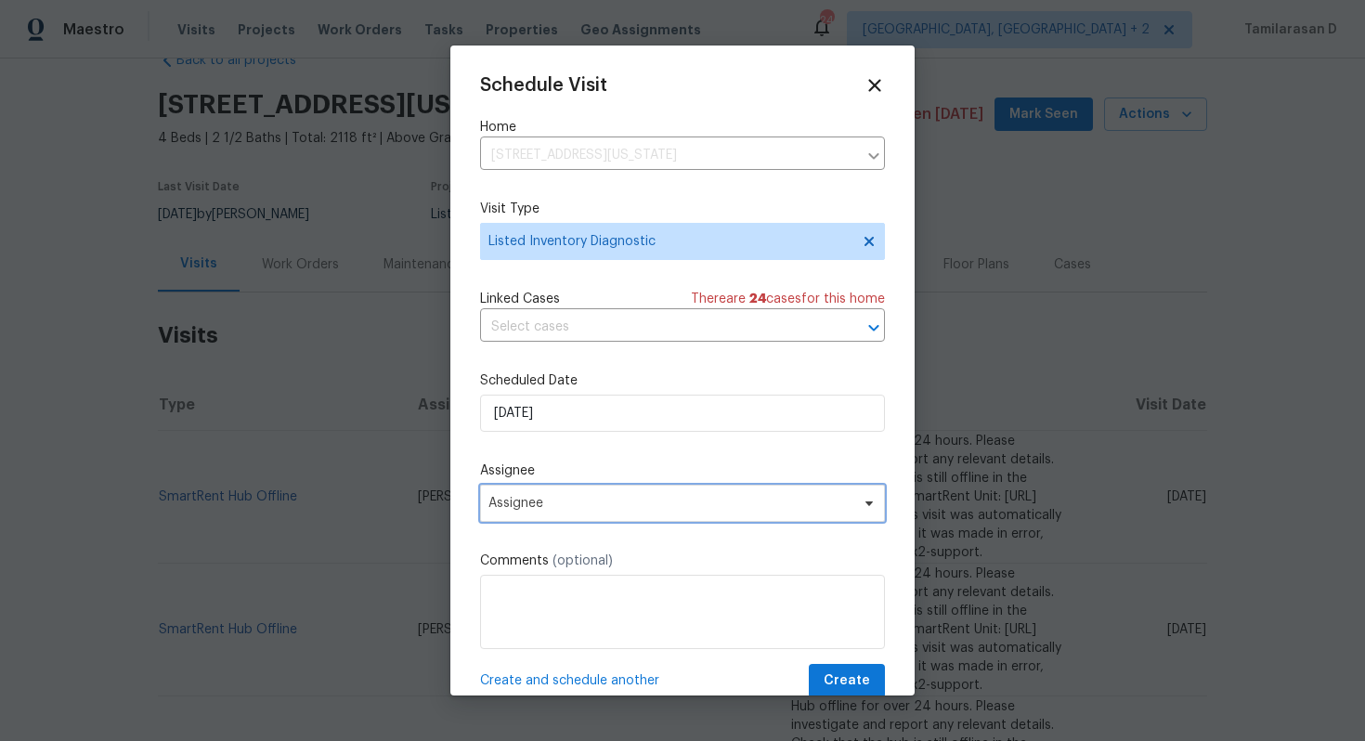
click at [556, 498] on span "Assignee" at bounding box center [670, 503] width 364 height 15
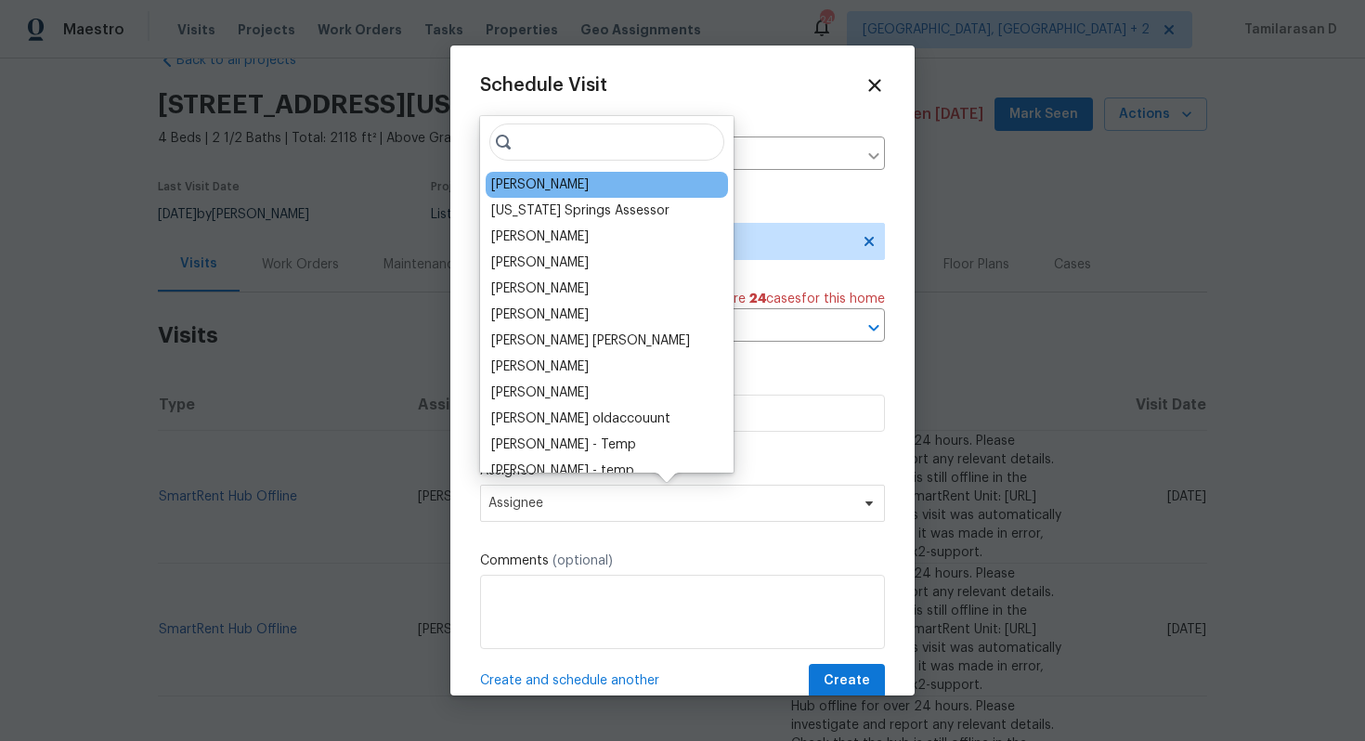
click at [533, 188] on div "[PERSON_NAME]" at bounding box center [540, 185] width 98 height 19
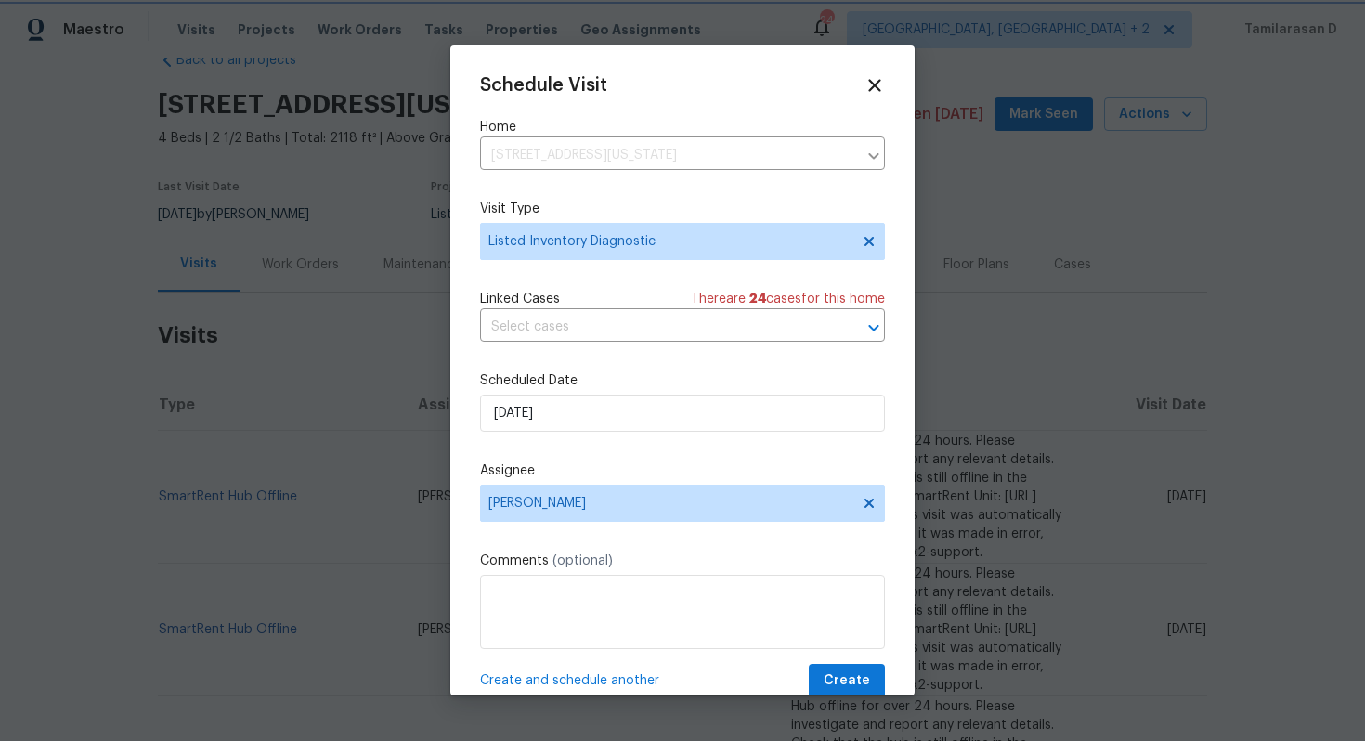
scroll to position [33, 0]
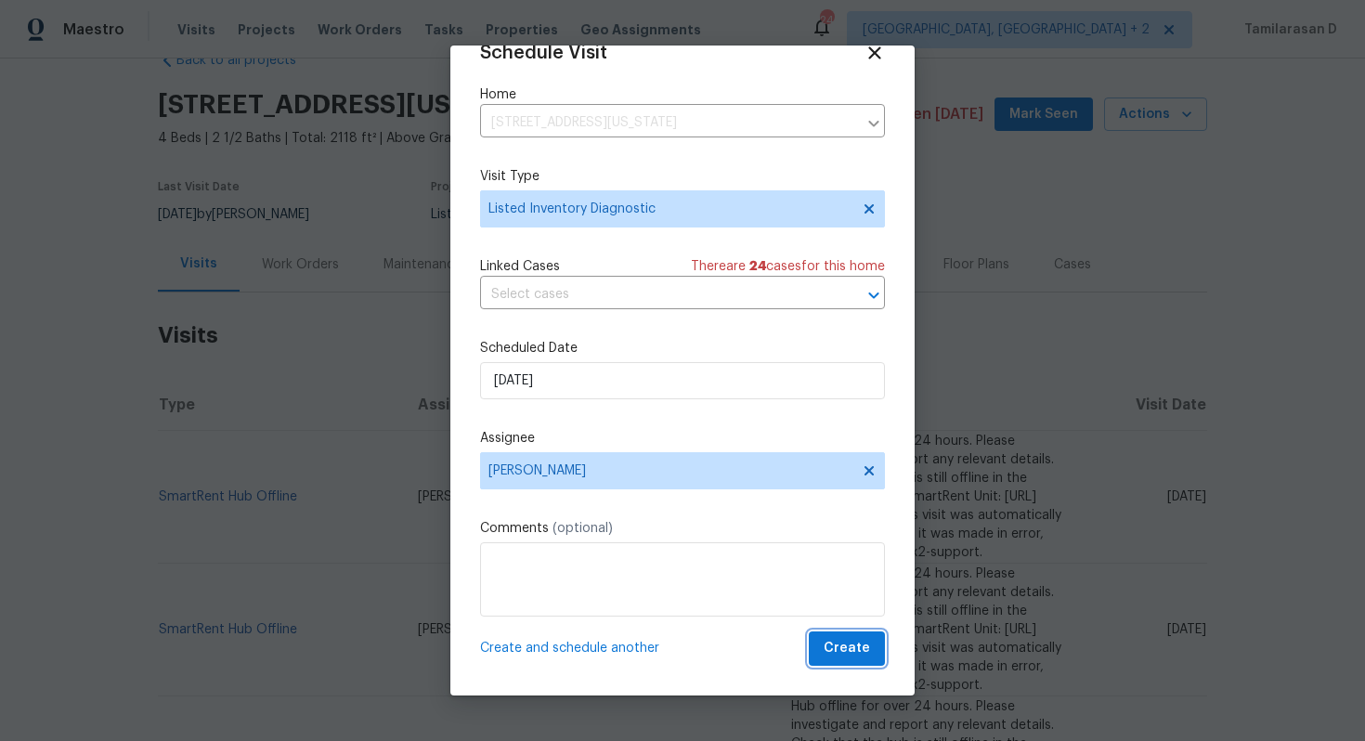
click at [856, 643] on span "Create" at bounding box center [847, 648] width 46 height 23
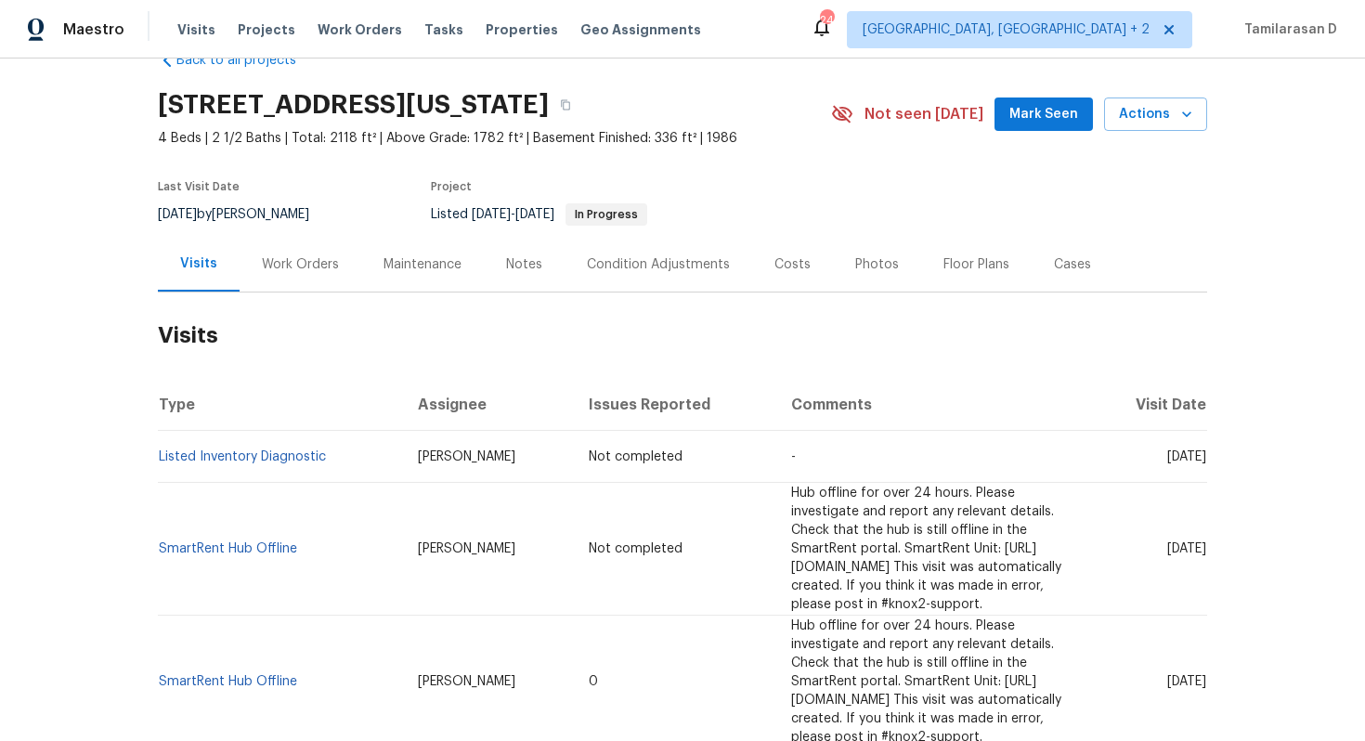
click at [308, 267] on div "Work Orders" at bounding box center [300, 264] width 77 height 19
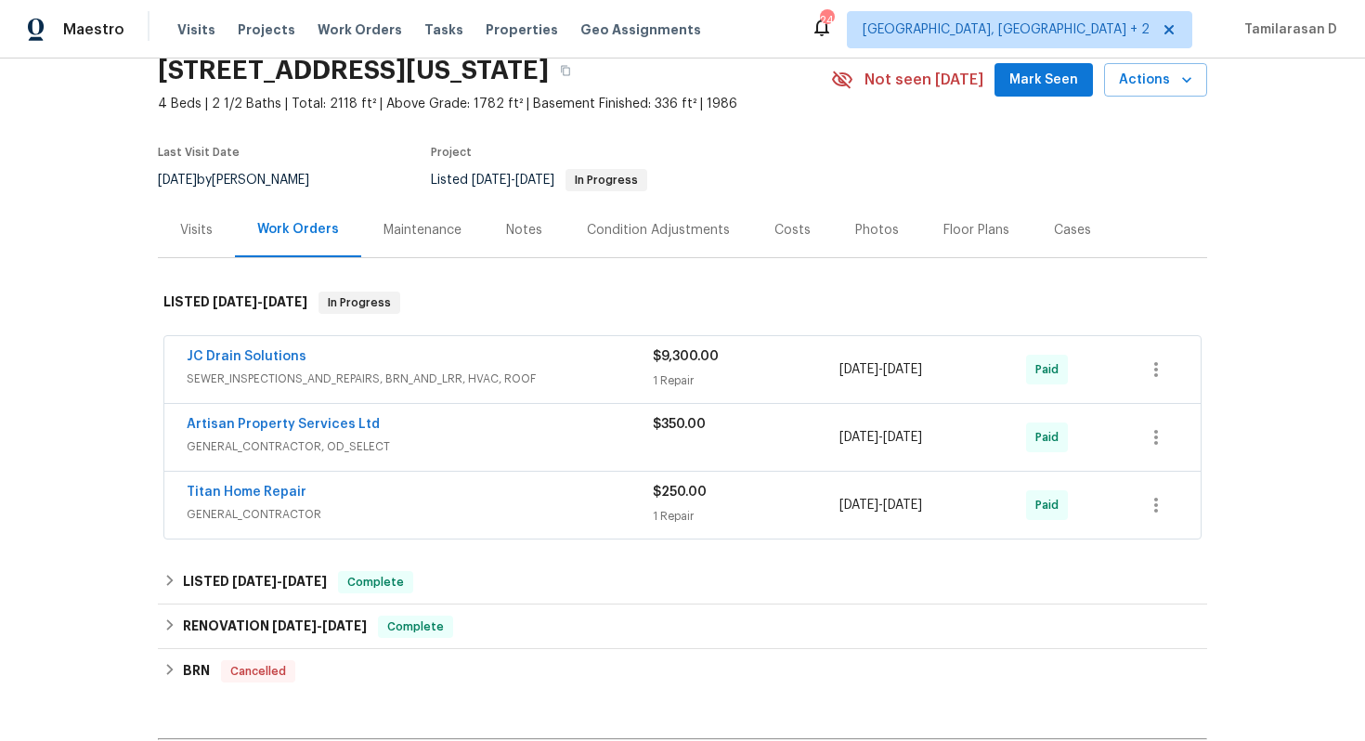
scroll to position [107, 0]
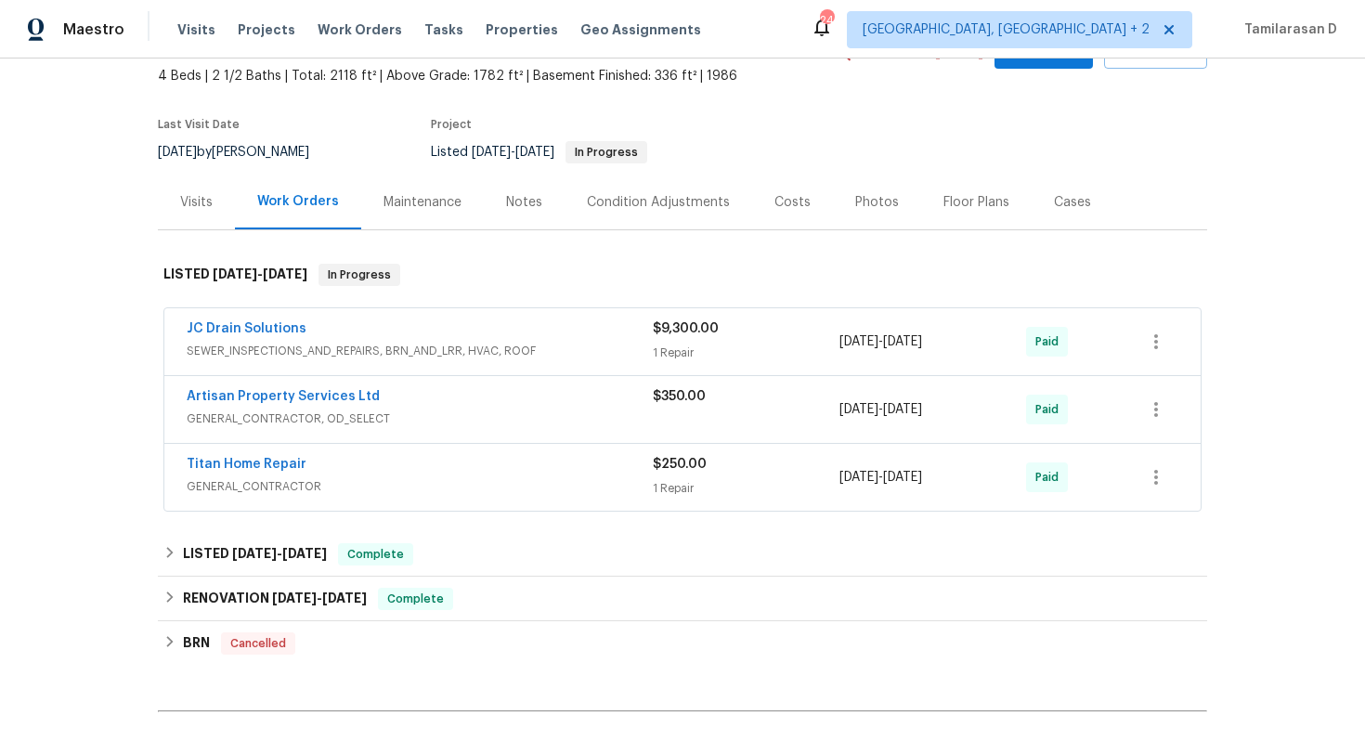
click at [196, 215] on div "Visits" at bounding box center [196, 202] width 77 height 55
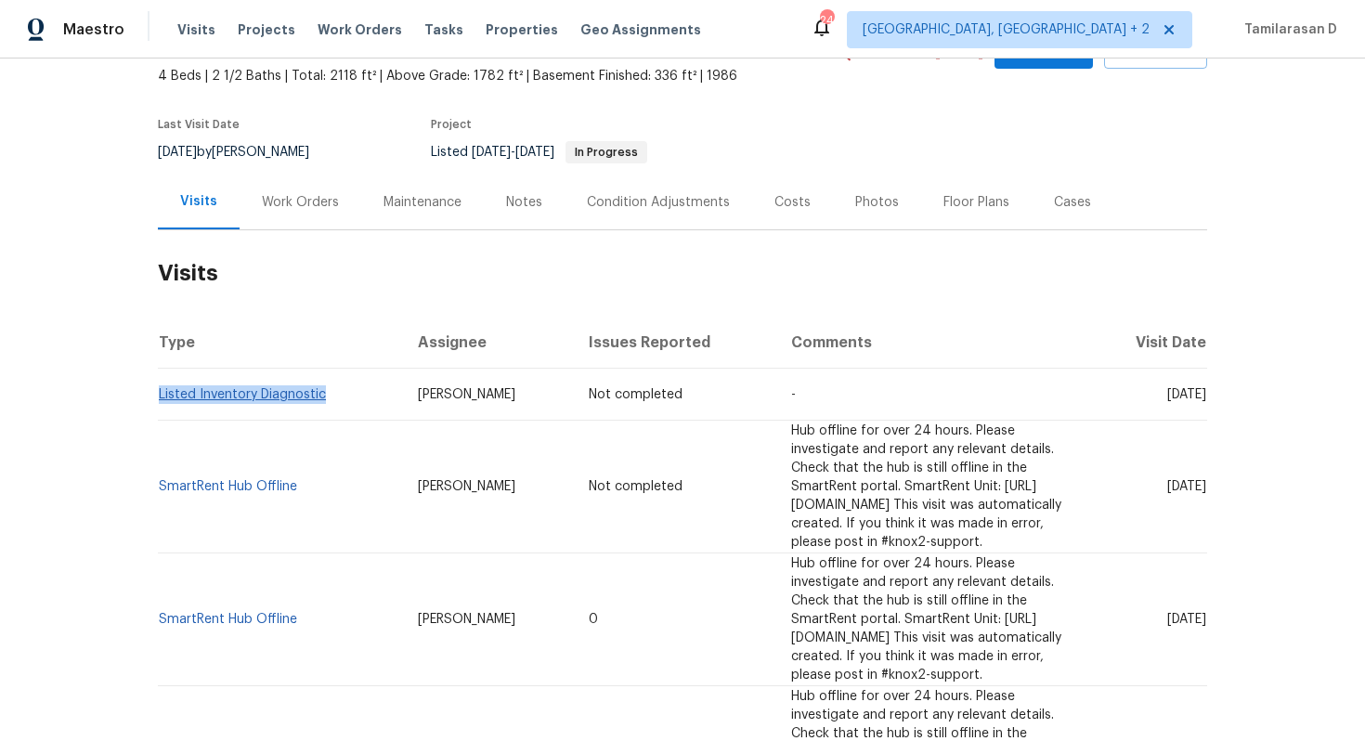
drag, startPoint x: 330, startPoint y: 397, endPoint x: 161, endPoint y: 397, distance: 169.0
click at [161, 397] on td "Listed Inventory Diagnostic" at bounding box center [280, 395] width 245 height 52
copy link "Listed Inventory Diagnostic"
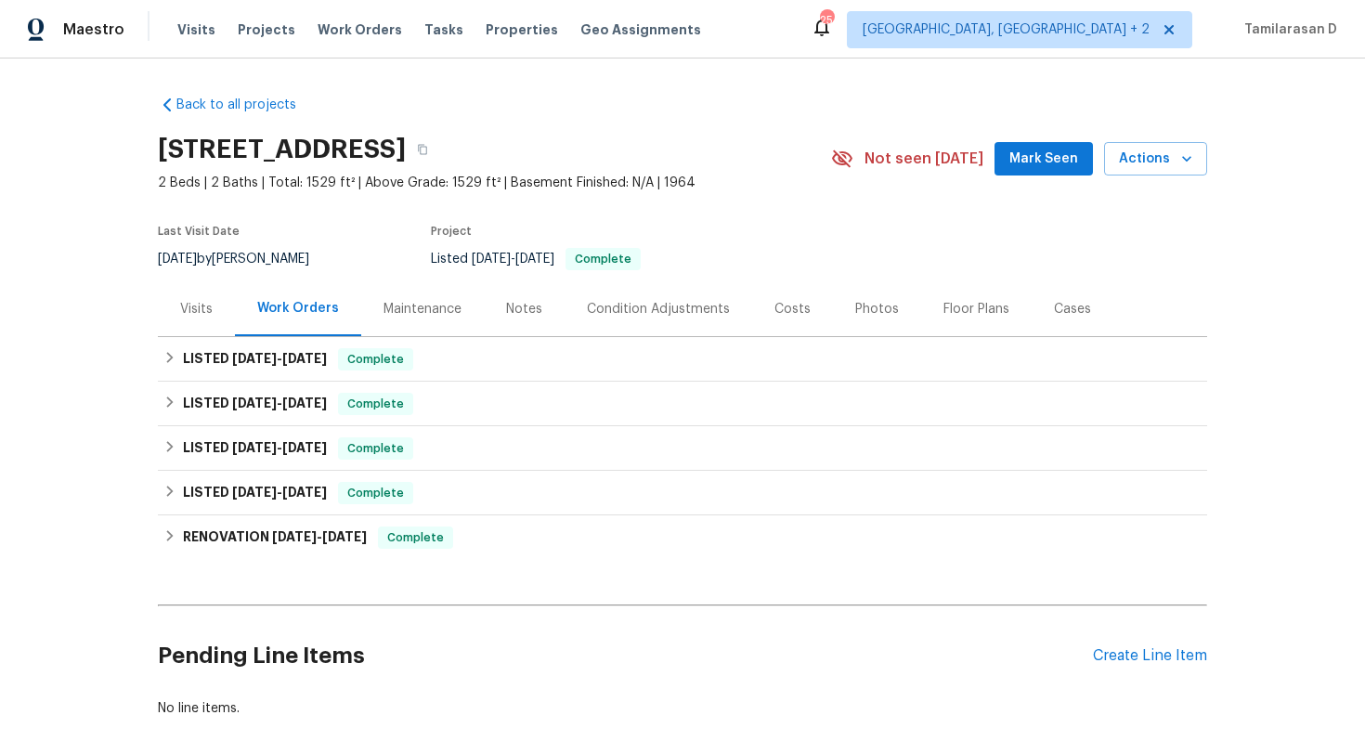
click at [177, 298] on div "Visits" at bounding box center [196, 308] width 77 height 55
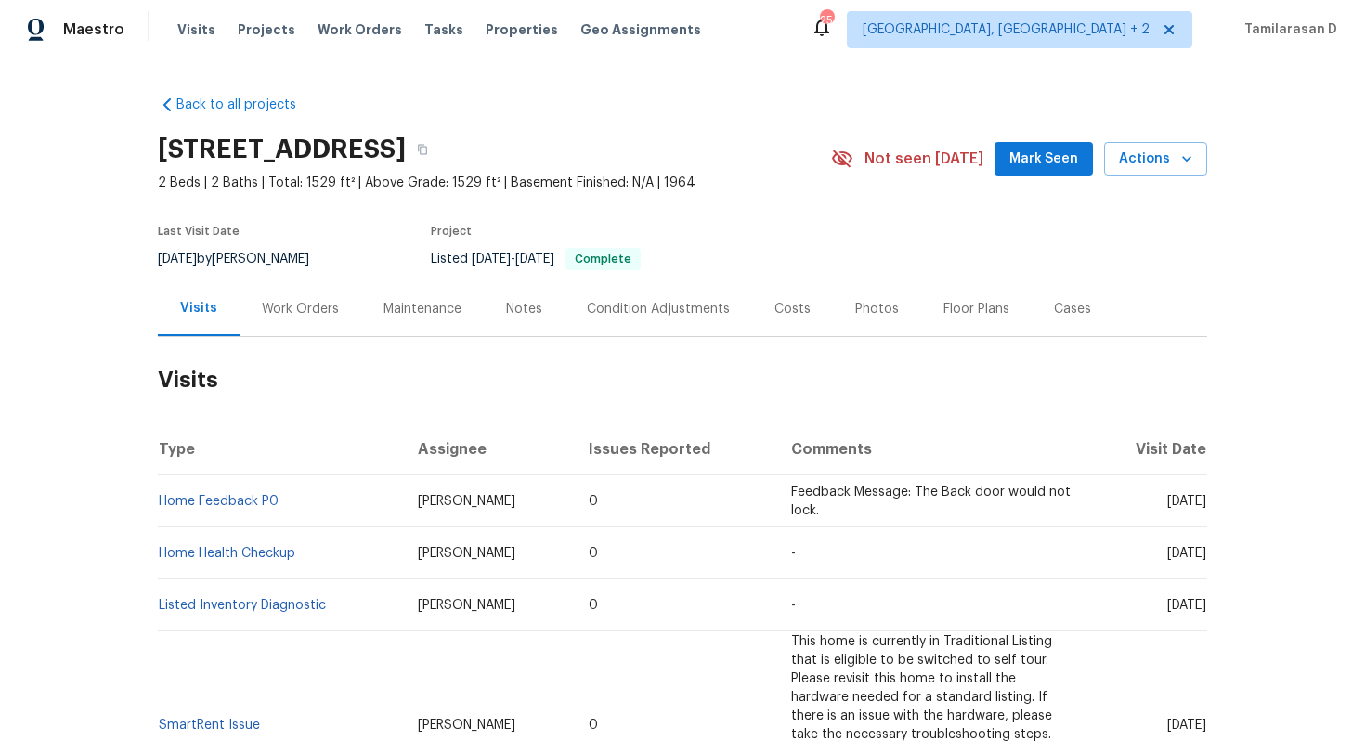
scroll to position [57, 0]
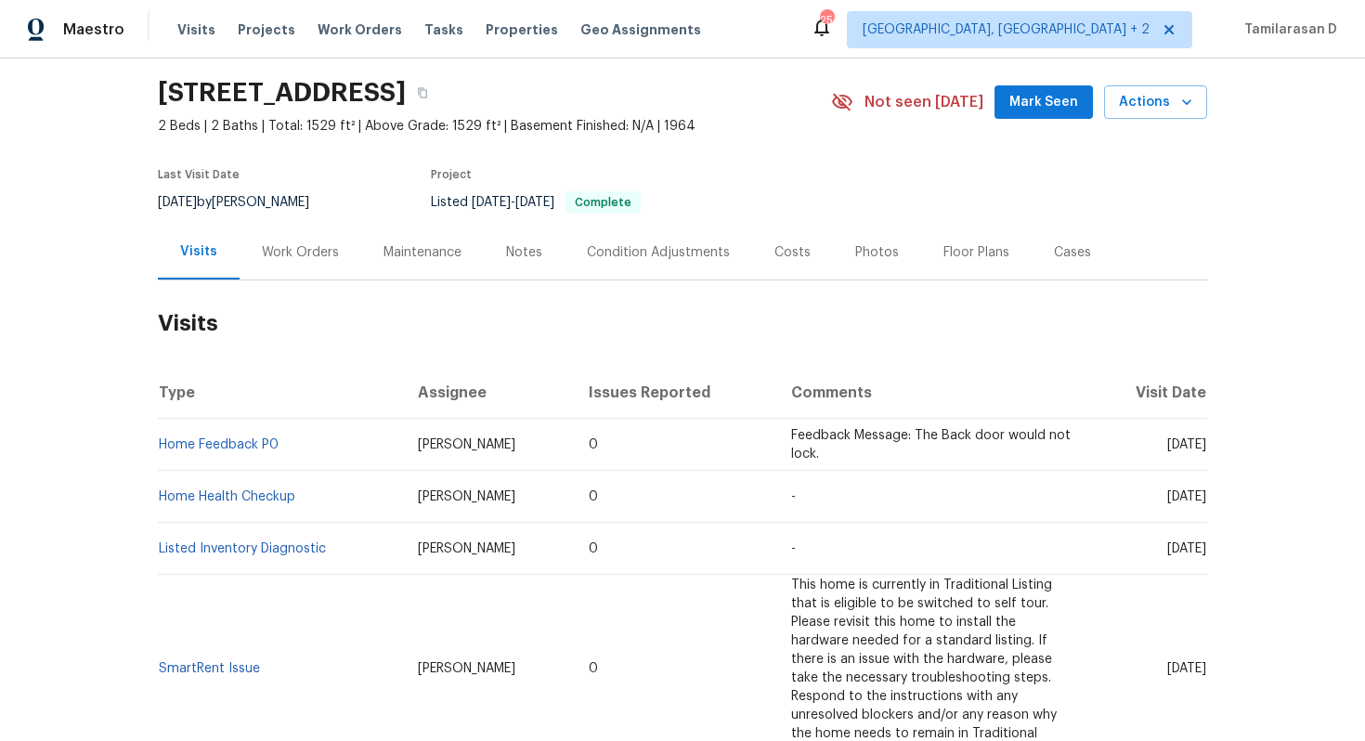
click at [1134, 119] on div "[STREET_ADDRESS] 2 Beds | 2 Baths | Total: 1529 ft² | Above Grade: 1529 ft² | B…" at bounding box center [682, 102] width 1049 height 67
click at [1142, 106] on span "Actions" at bounding box center [1155, 102] width 73 height 23
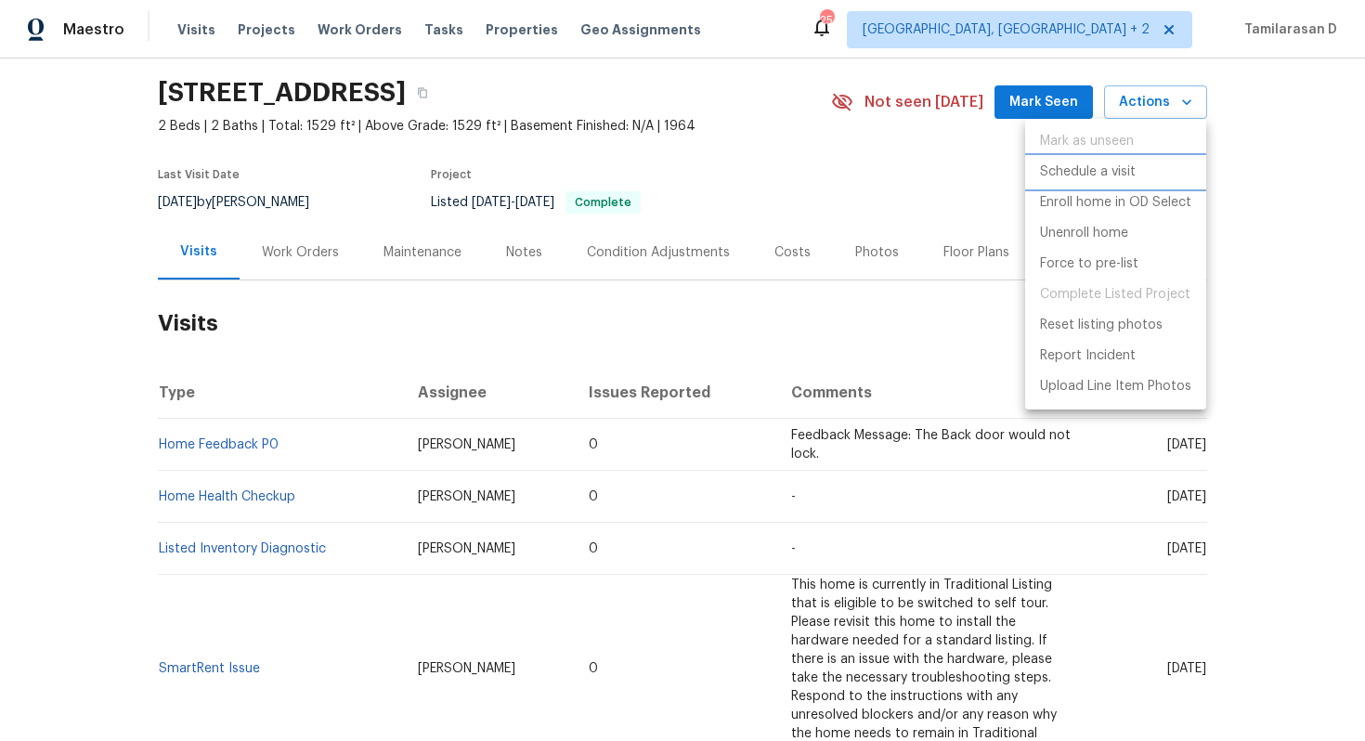
click at [1090, 175] on p "Schedule a visit" at bounding box center [1088, 173] width 96 height 20
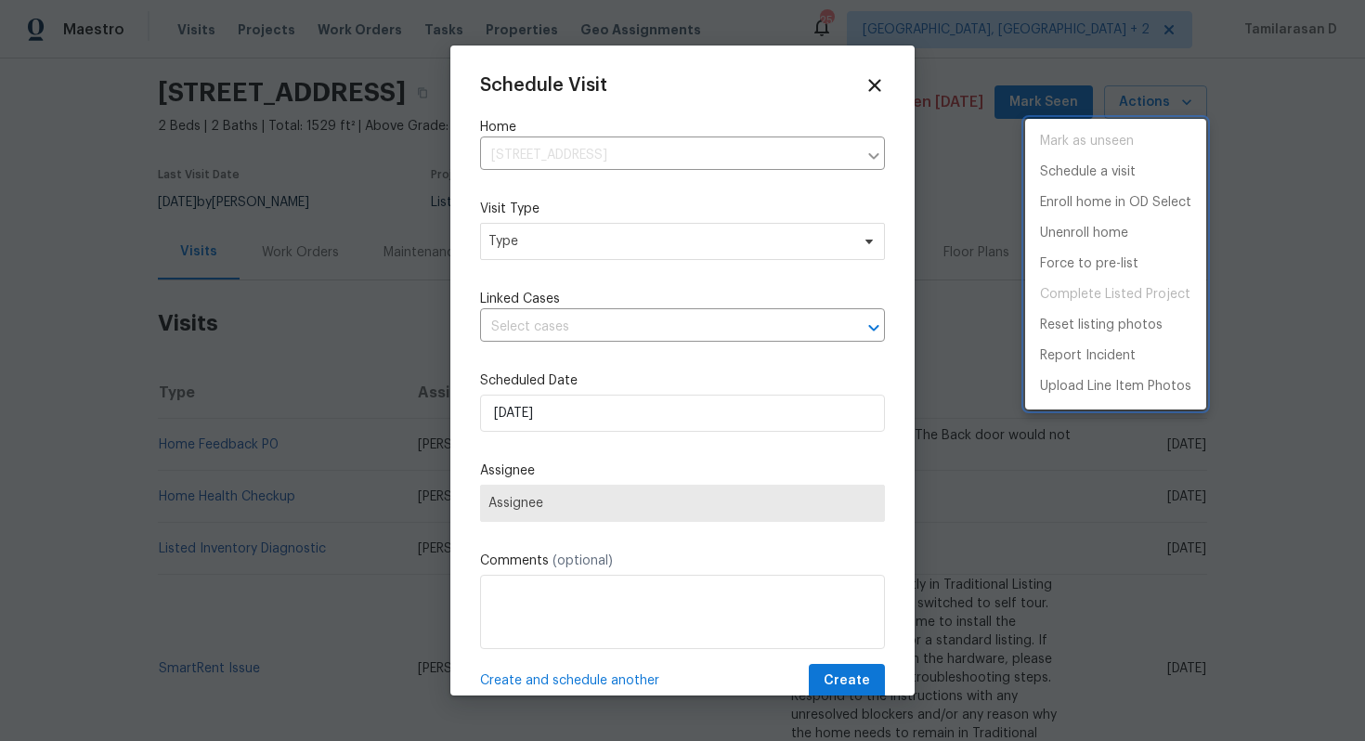
click at [542, 253] on div at bounding box center [682, 370] width 1365 height 741
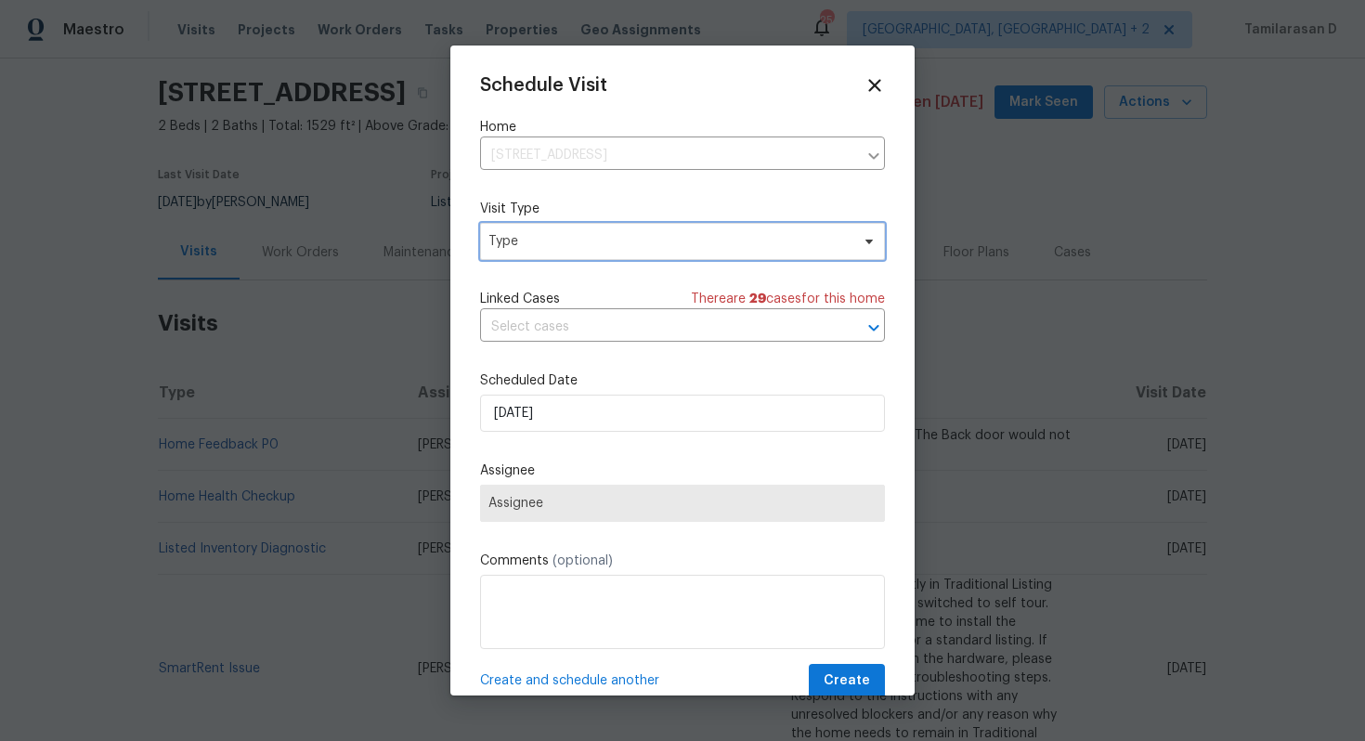
click at [549, 251] on span "Type" at bounding box center [682, 241] width 405 height 37
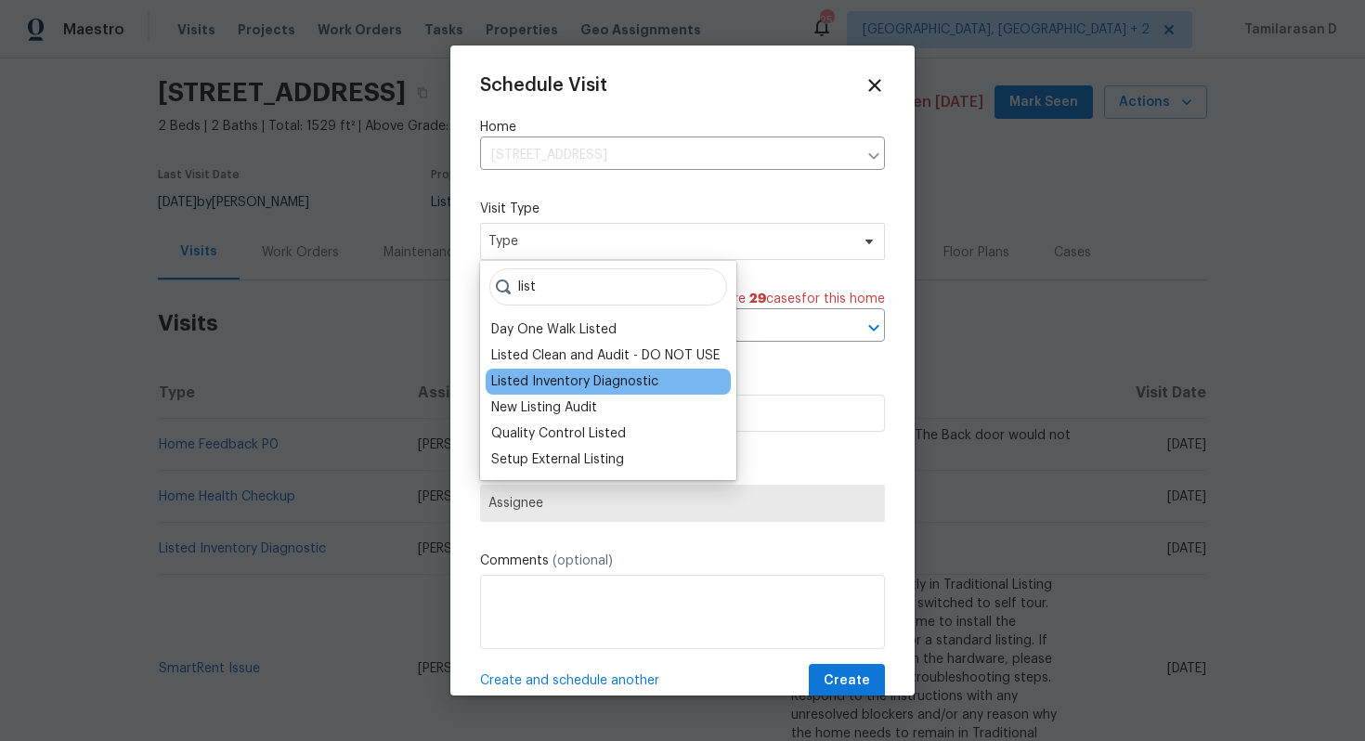
type input "list"
click at [537, 384] on div "Listed Inventory Diagnostic" at bounding box center [574, 381] width 167 height 19
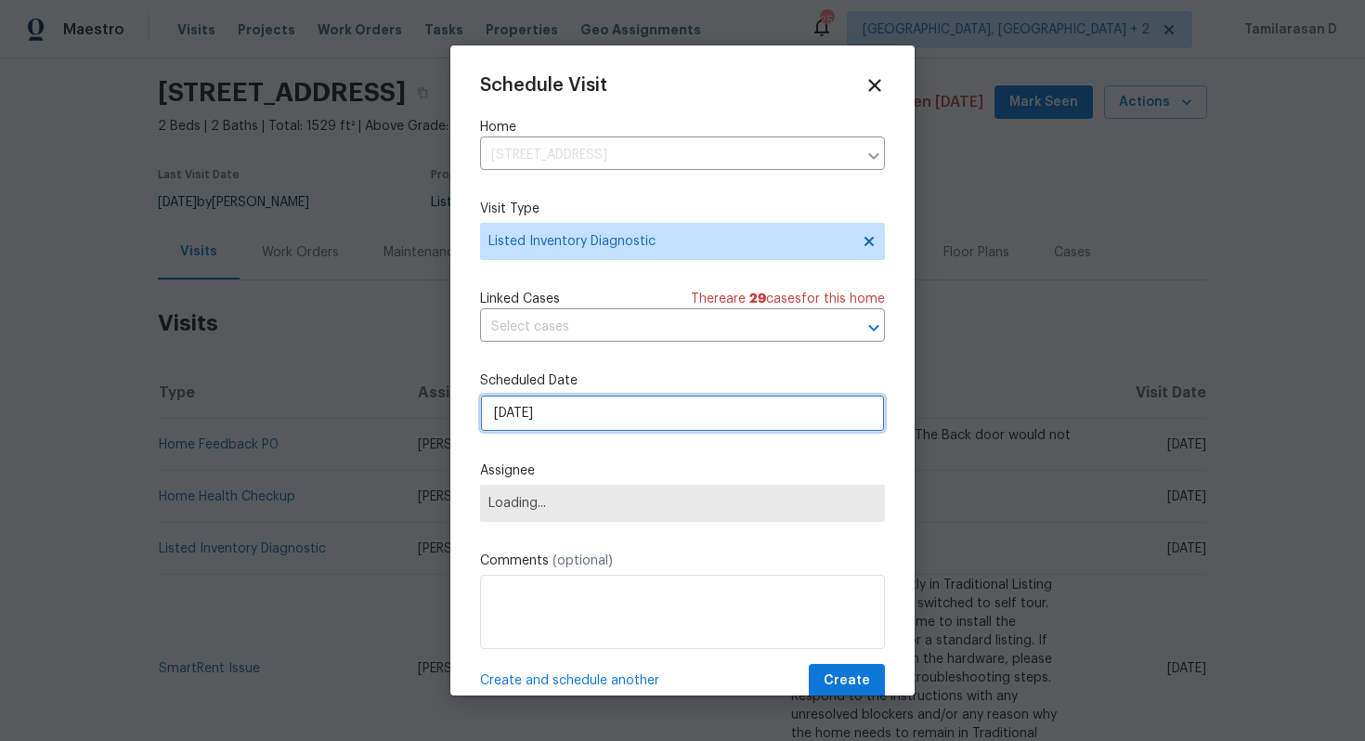
click at [526, 407] on input "15/09/2025" at bounding box center [682, 413] width 405 height 37
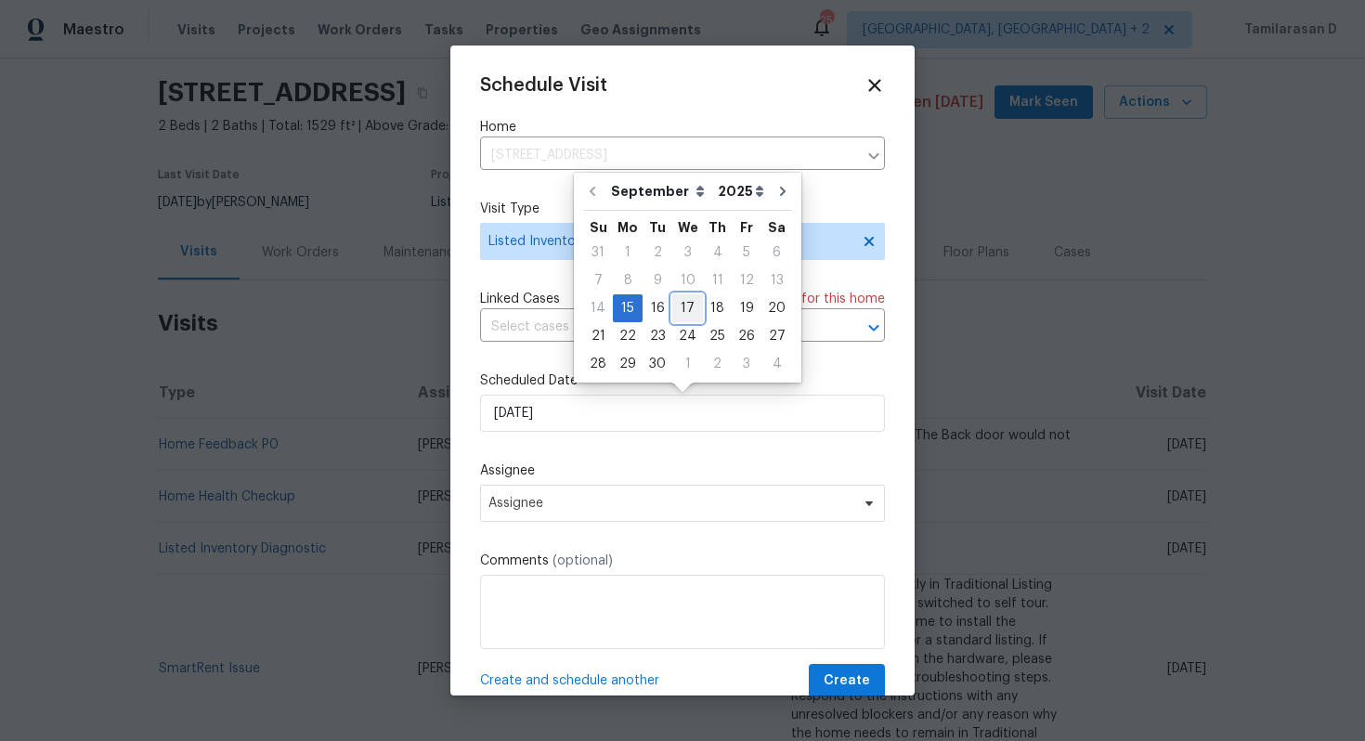
click at [676, 306] on div "17" at bounding box center [687, 308] width 31 height 26
type input "17/09/2025"
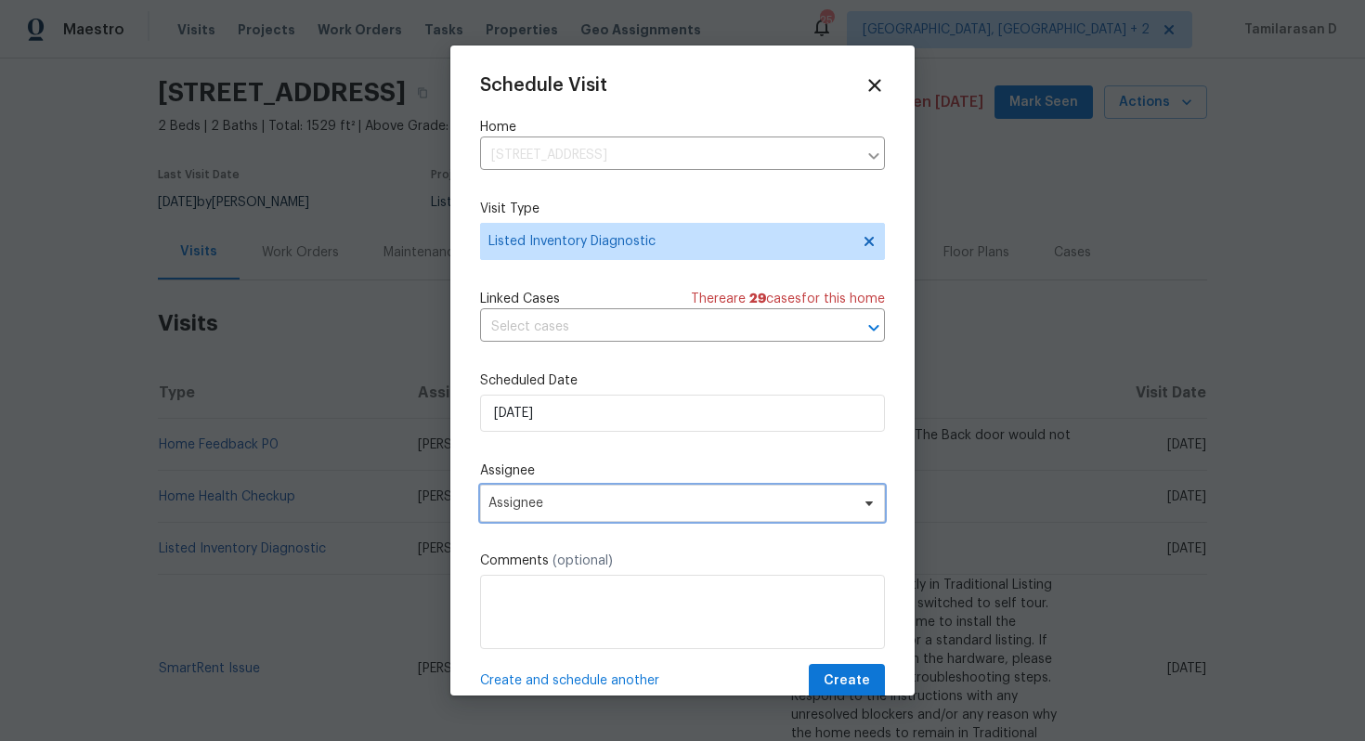
click at [545, 515] on span "Assignee" at bounding box center [682, 503] width 405 height 37
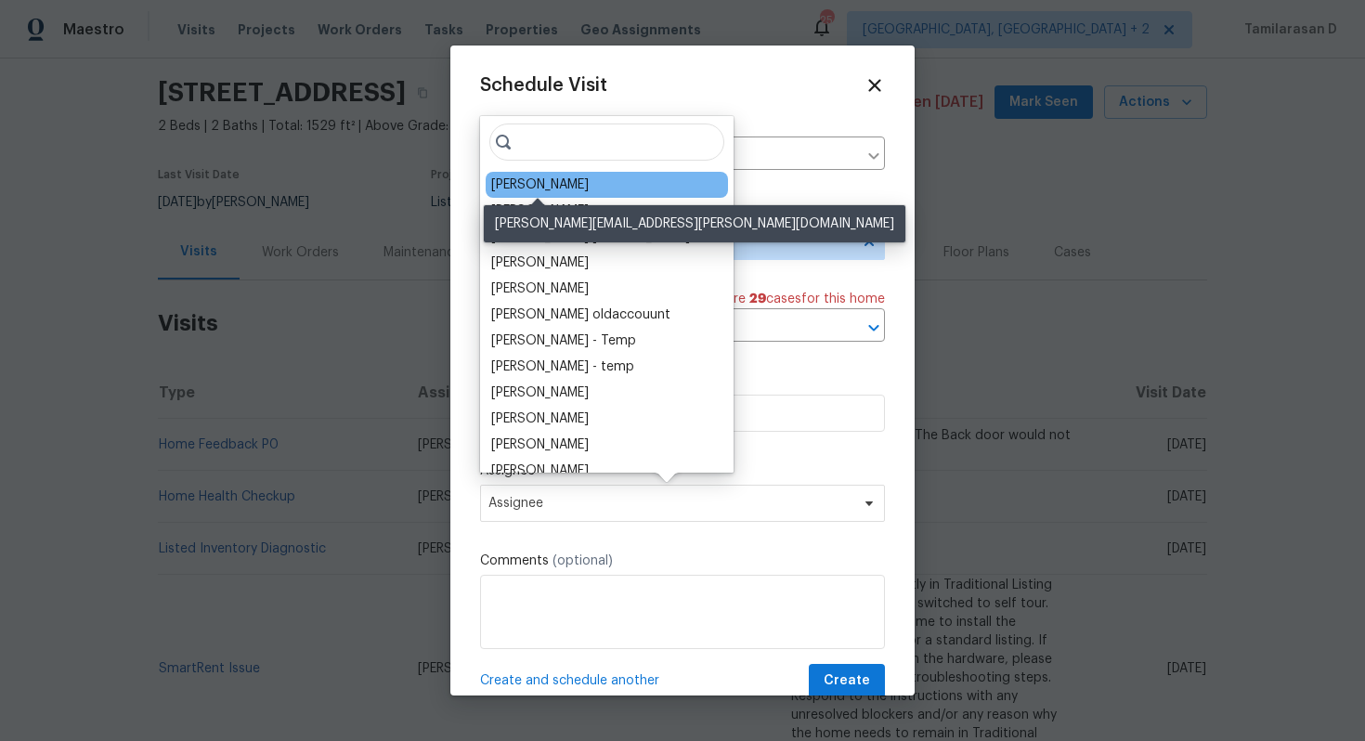
click at [539, 184] on div "Carl Biederman" at bounding box center [540, 185] width 98 height 19
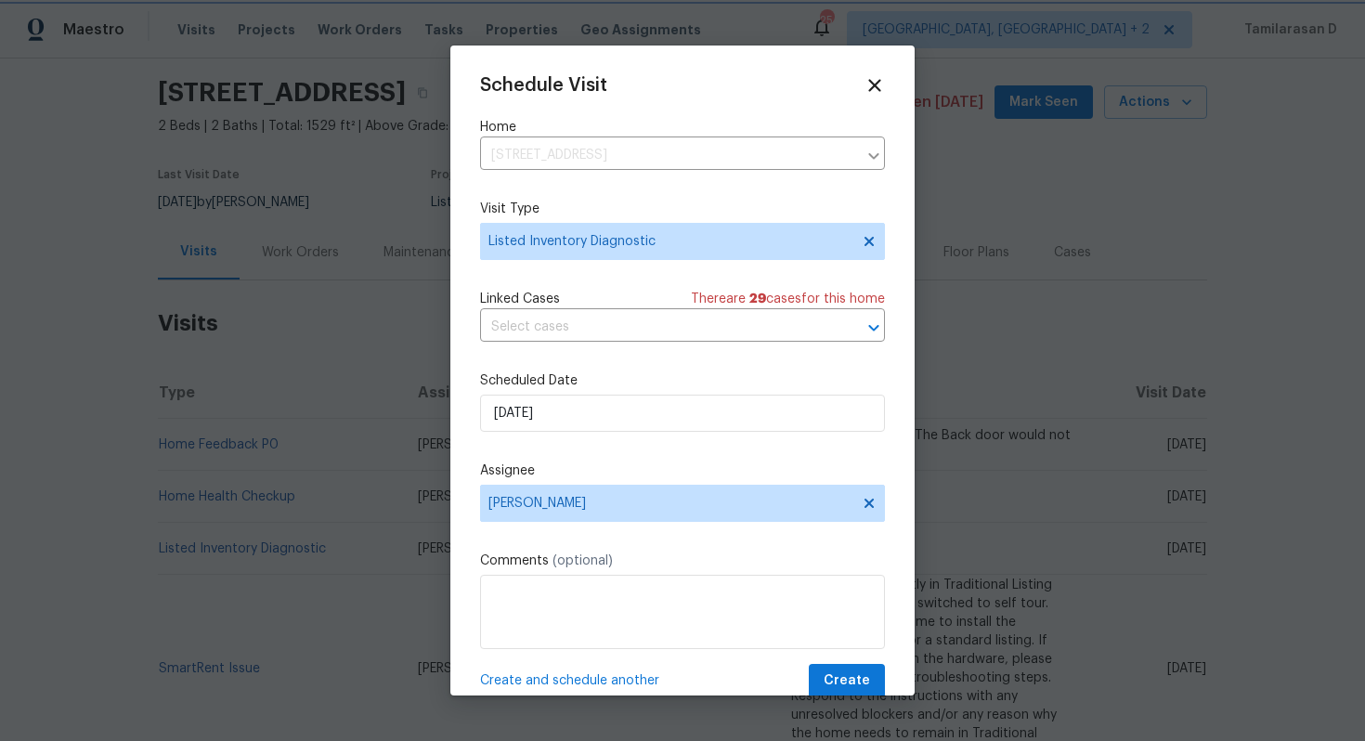
scroll to position [33, 0]
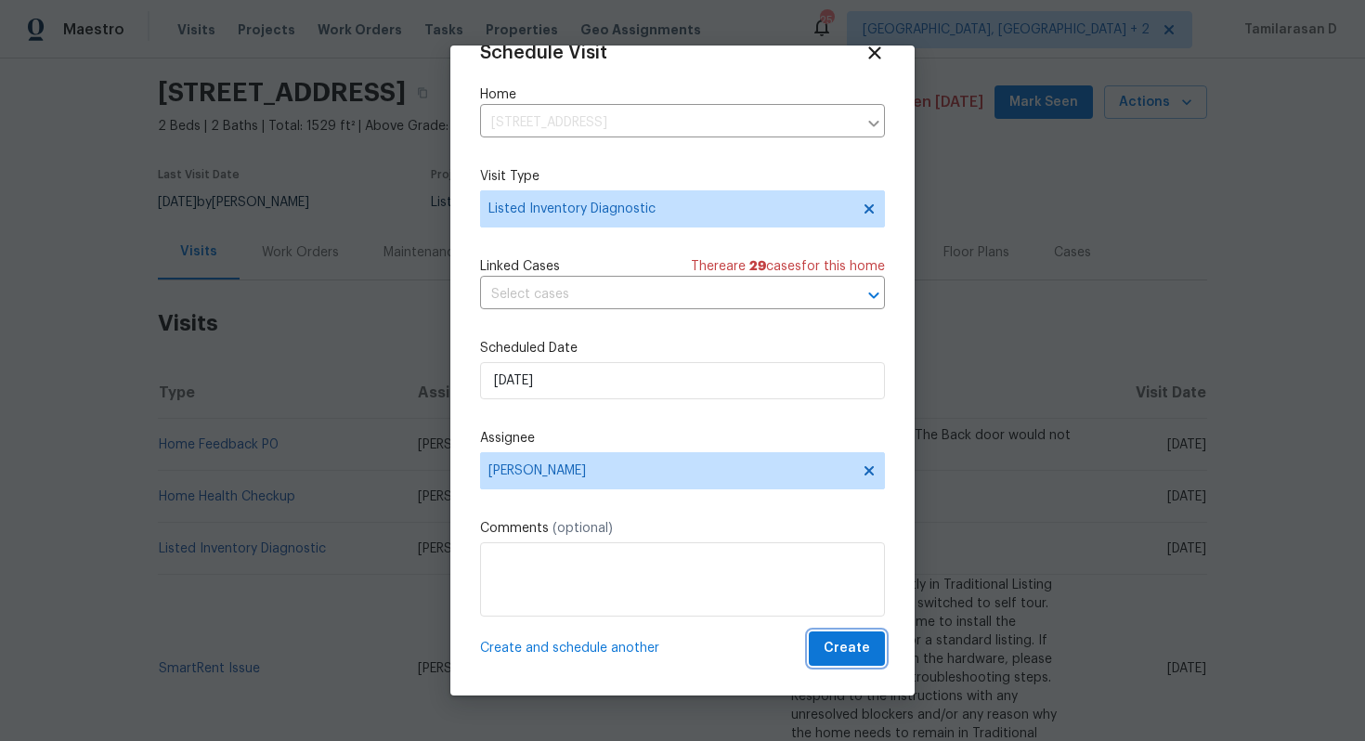
click at [827, 650] on button "Create" at bounding box center [847, 649] width 76 height 34
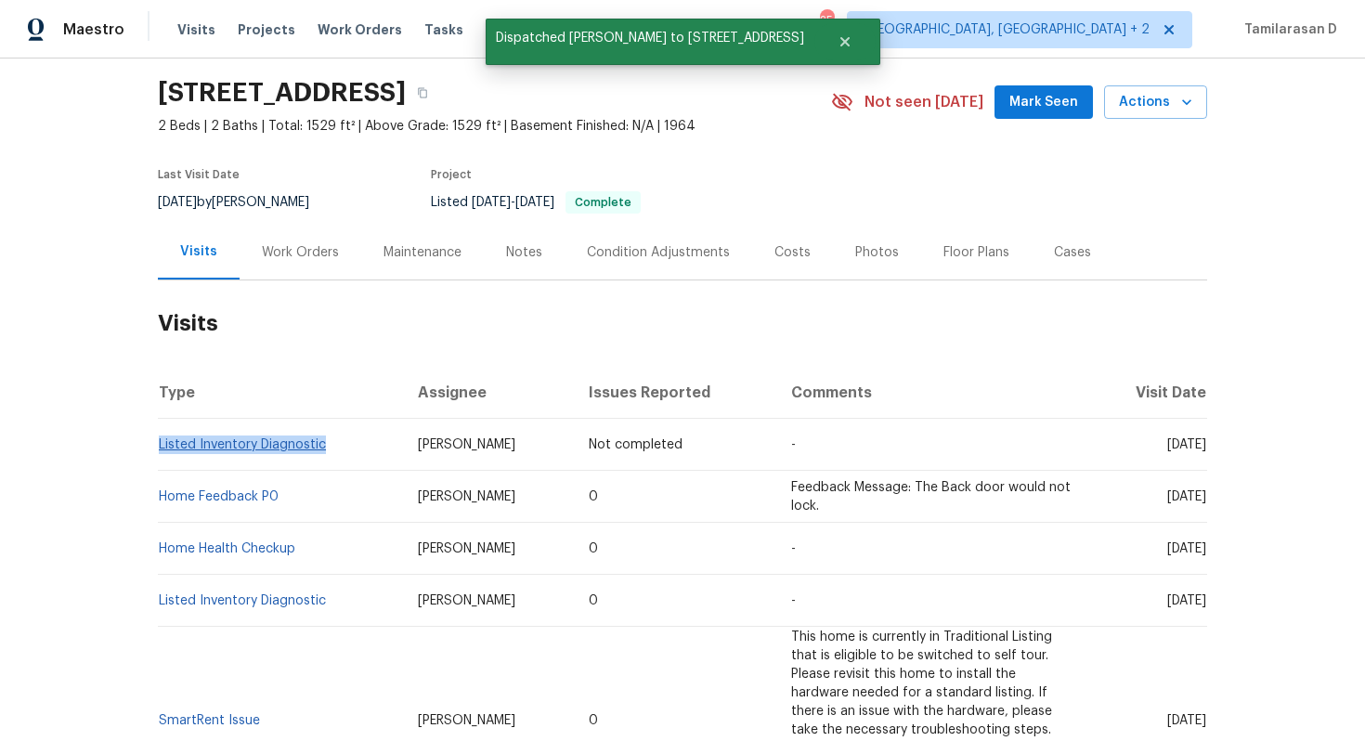
drag, startPoint x: 329, startPoint y: 445, endPoint x: 160, endPoint y: 443, distance: 169.0
click at [160, 443] on td "Listed Inventory Diagnostic" at bounding box center [280, 445] width 245 height 52
copy link "Listed Inventory Diagnostic"
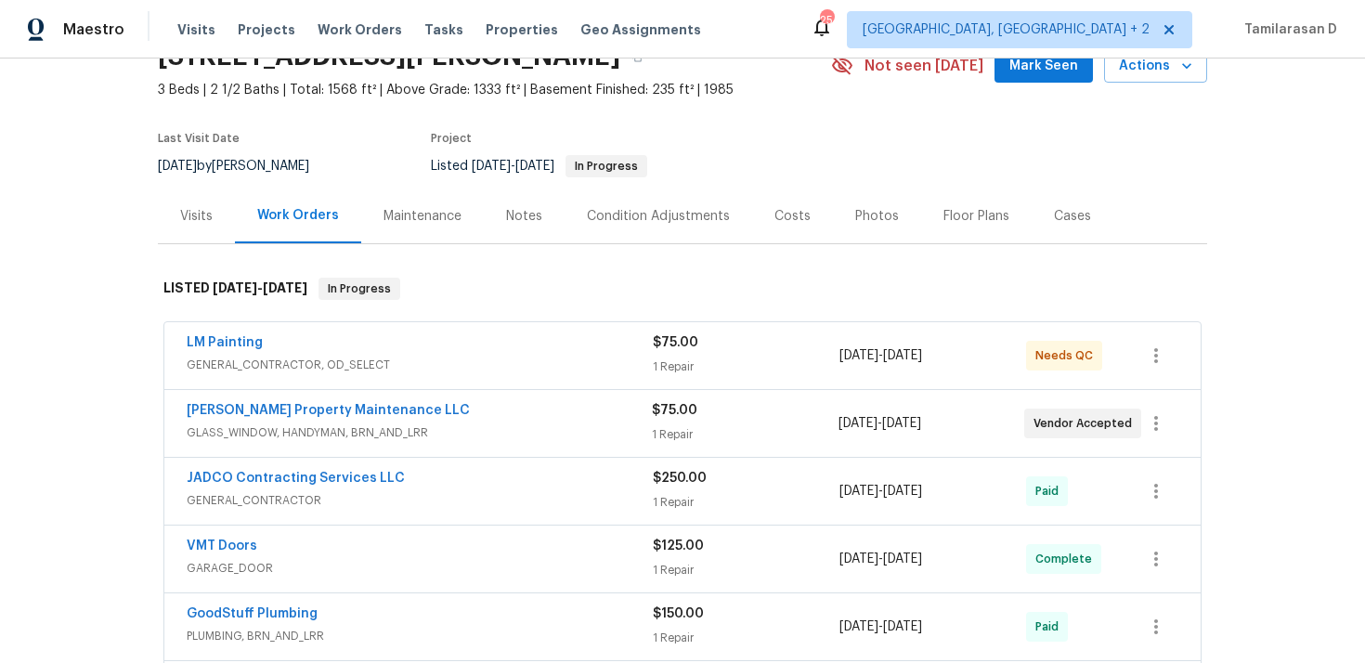
scroll to position [130, 0]
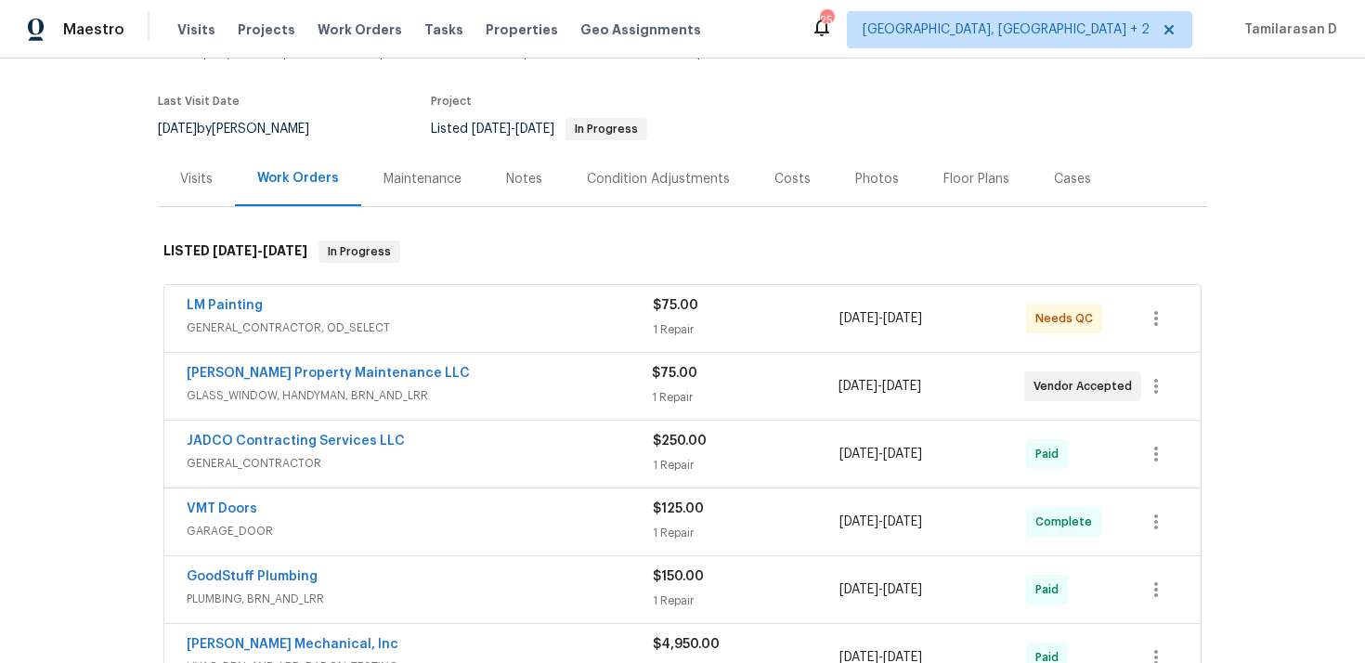
click at [287, 297] on div "LM Painting" at bounding box center [420, 307] width 466 height 22
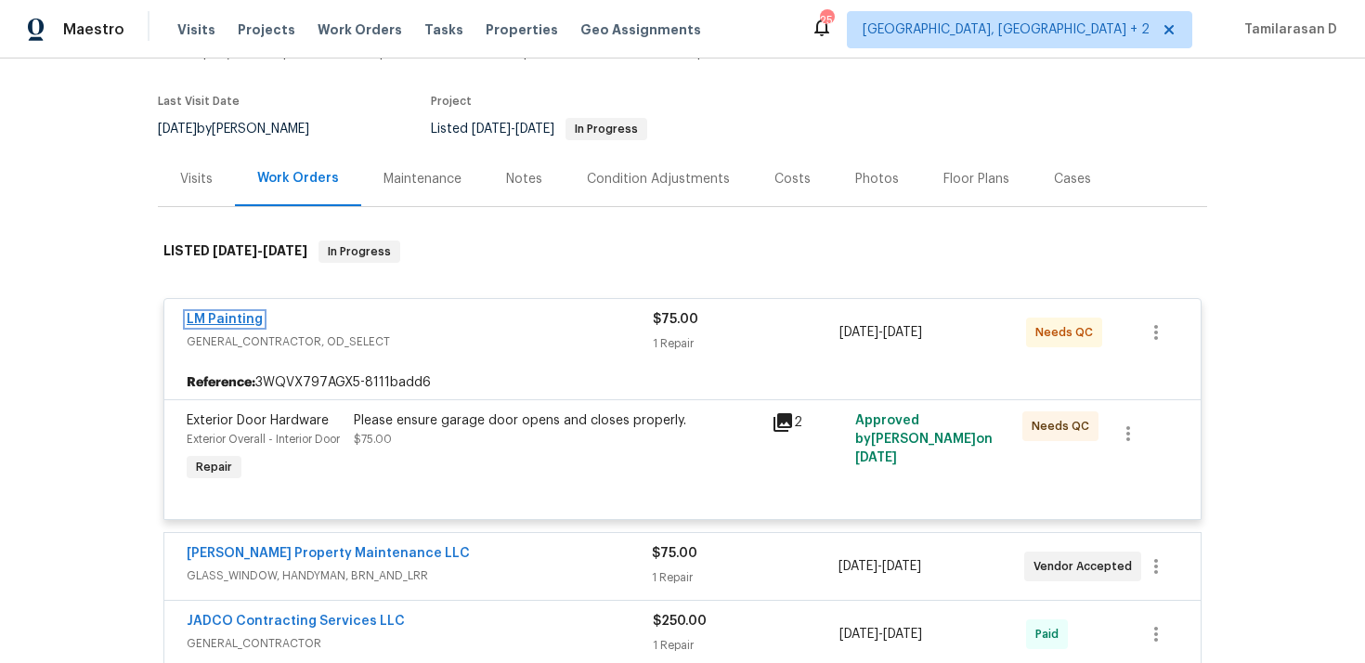
click at [220, 320] on link "LM Painting" at bounding box center [225, 319] width 76 height 13
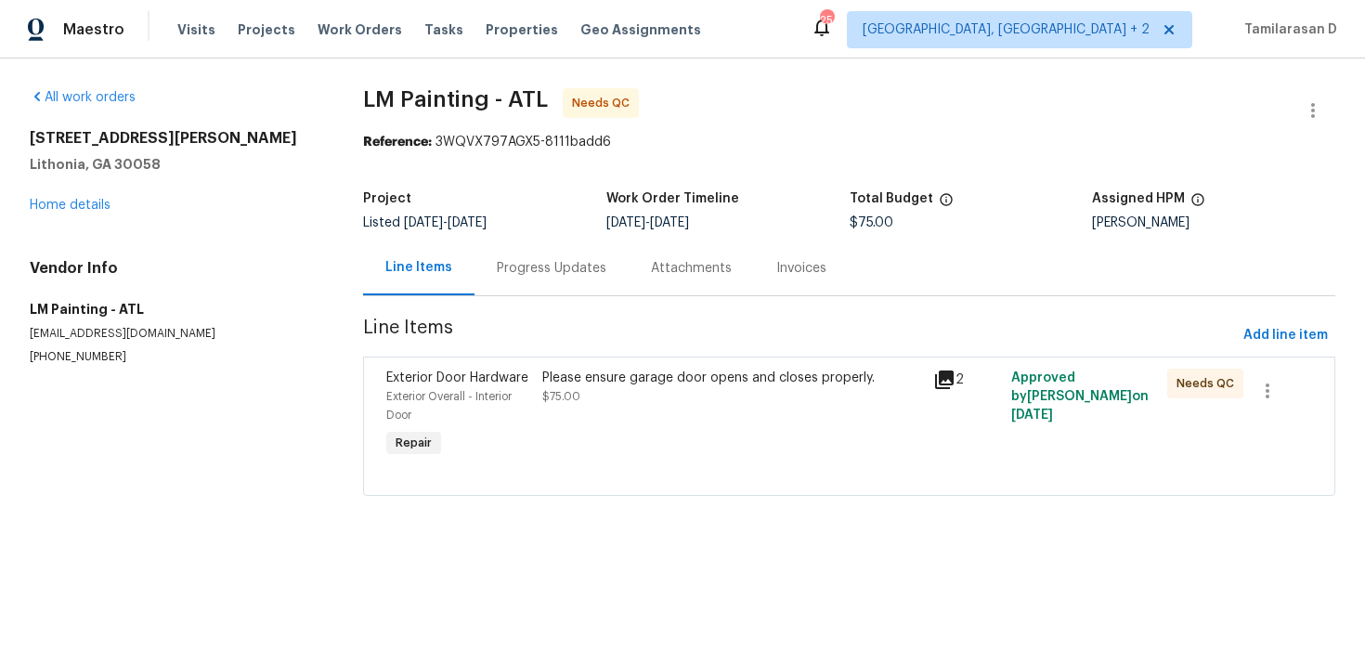
click at [486, 249] on div "Progress Updates" at bounding box center [552, 268] width 154 height 55
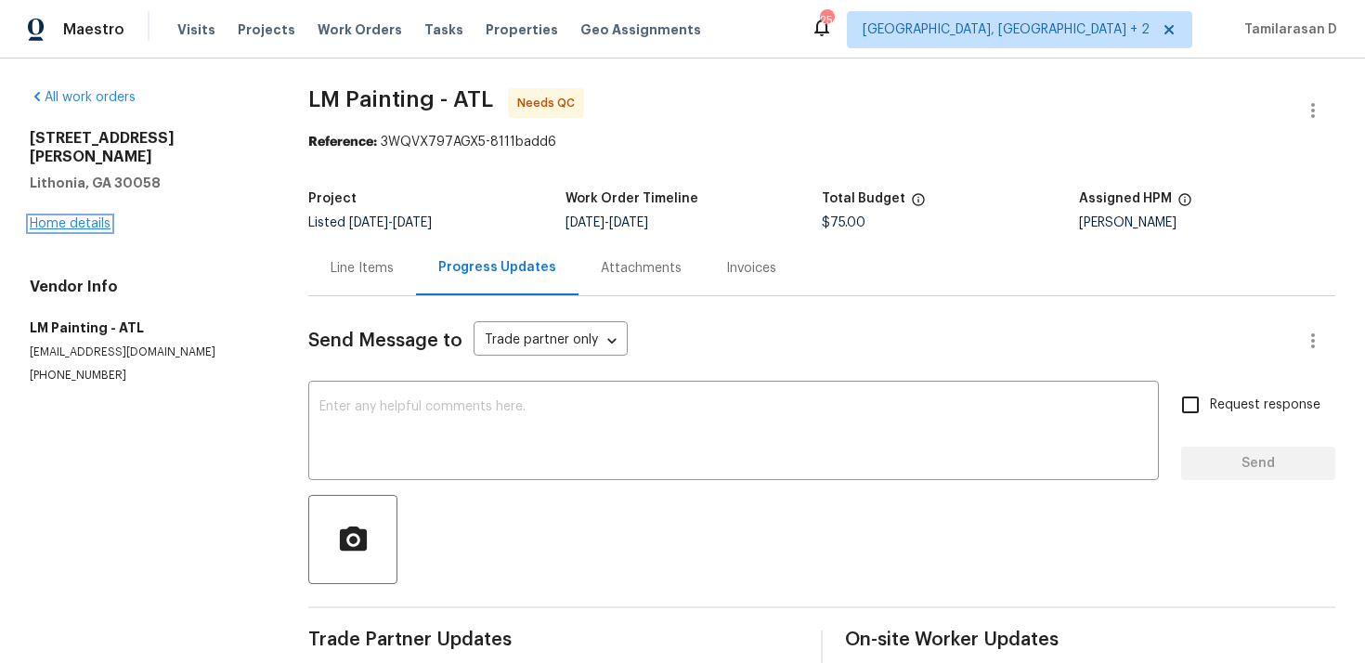
click at [94, 217] on link "Home details" at bounding box center [70, 223] width 81 height 13
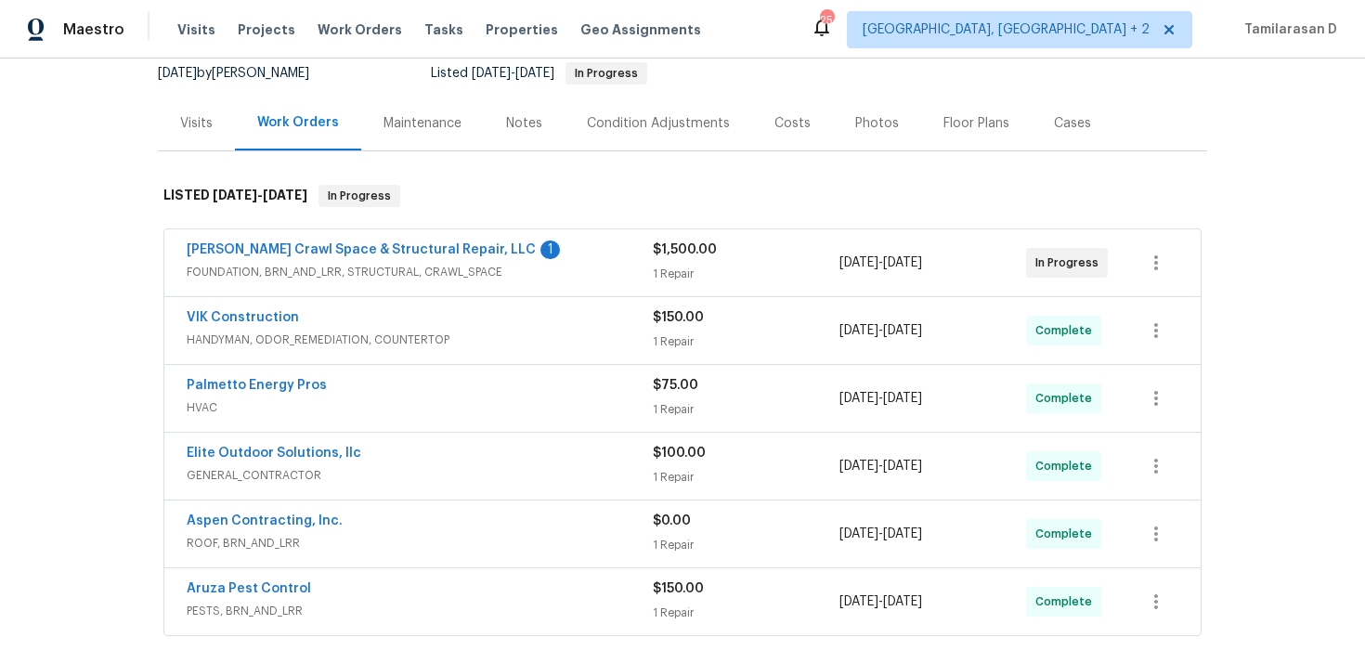
scroll to position [175, 0]
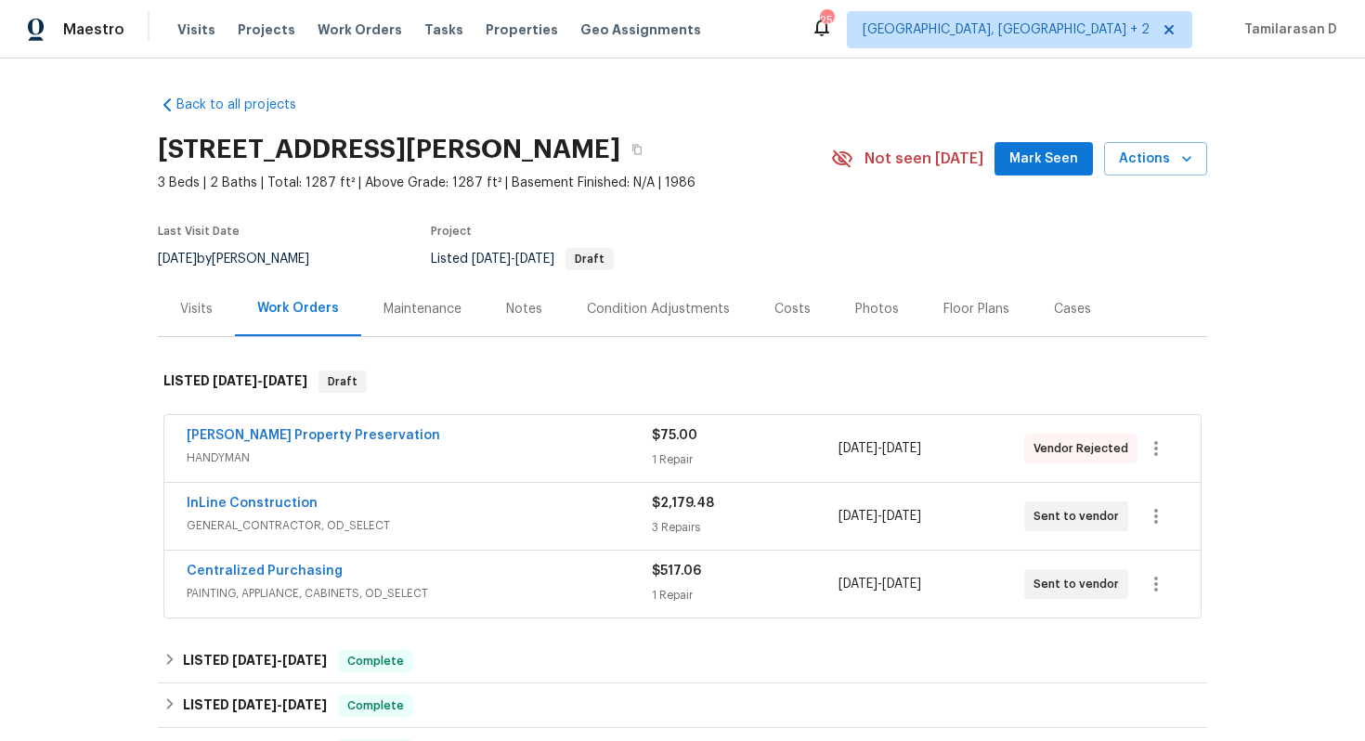
click at [198, 300] on div "Visits" at bounding box center [196, 309] width 33 height 19
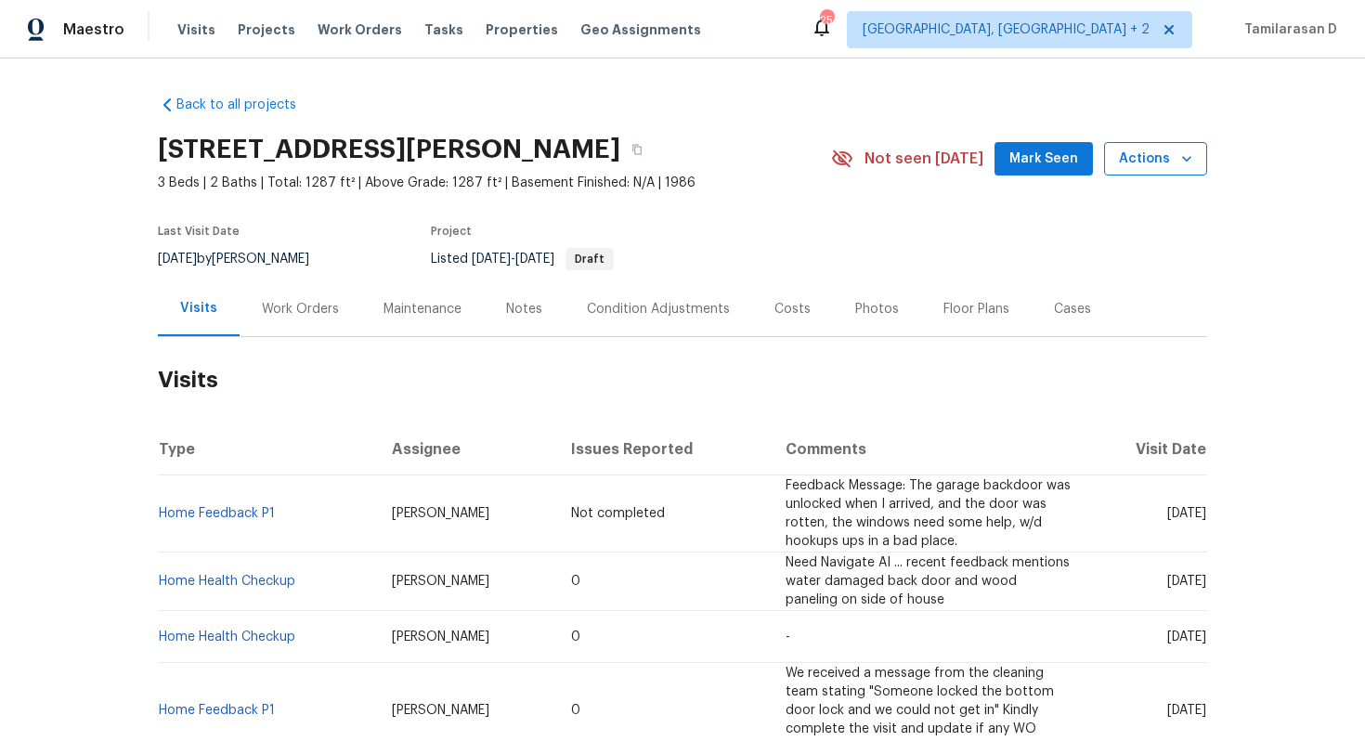
click at [1178, 159] on icon "button" at bounding box center [1187, 159] width 19 height 19
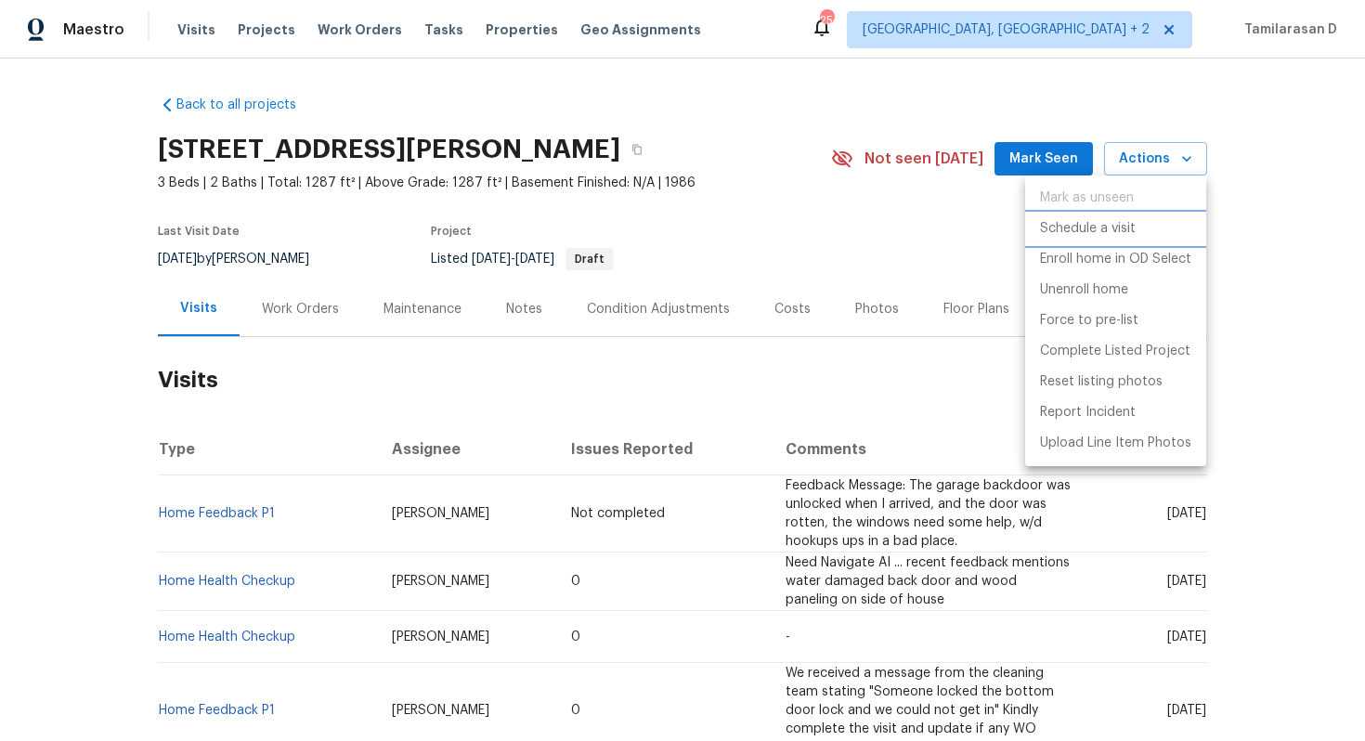
click at [1079, 228] on p "Schedule a visit" at bounding box center [1088, 229] width 96 height 20
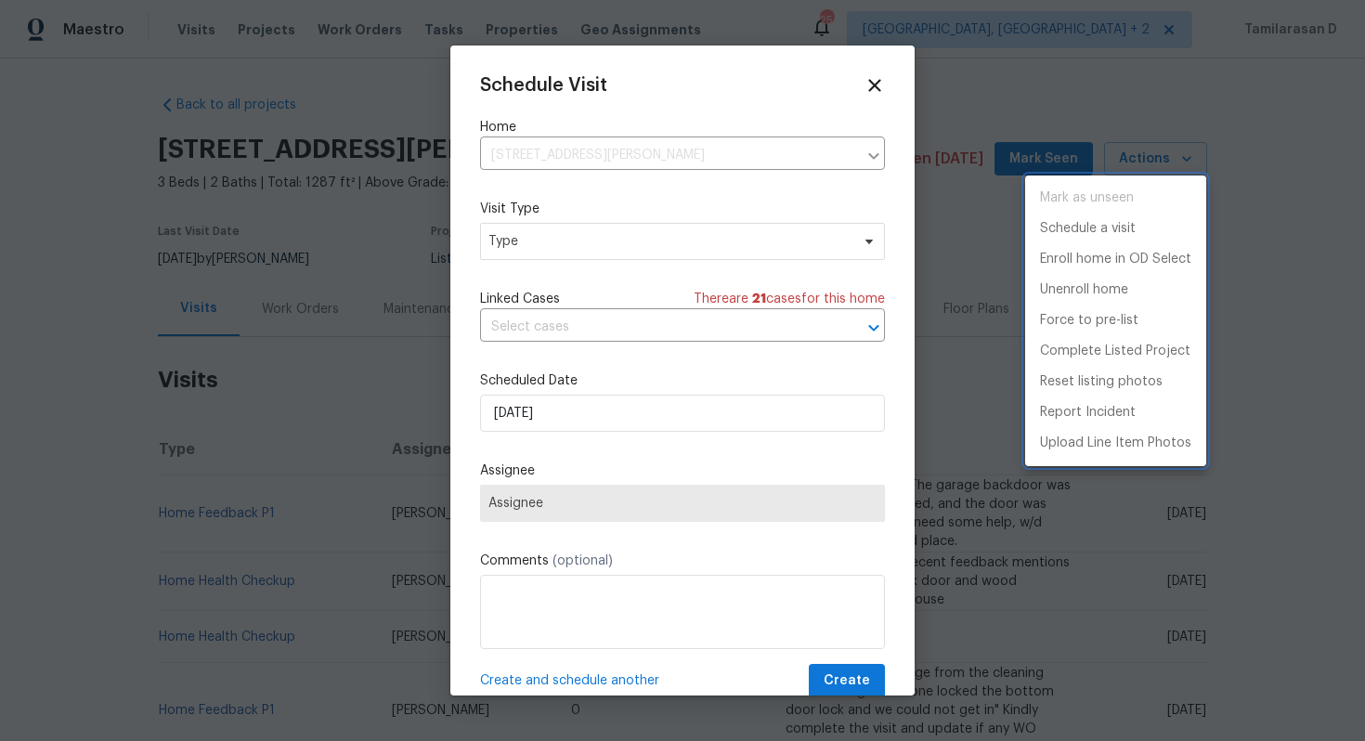
click at [559, 253] on div at bounding box center [682, 370] width 1365 height 741
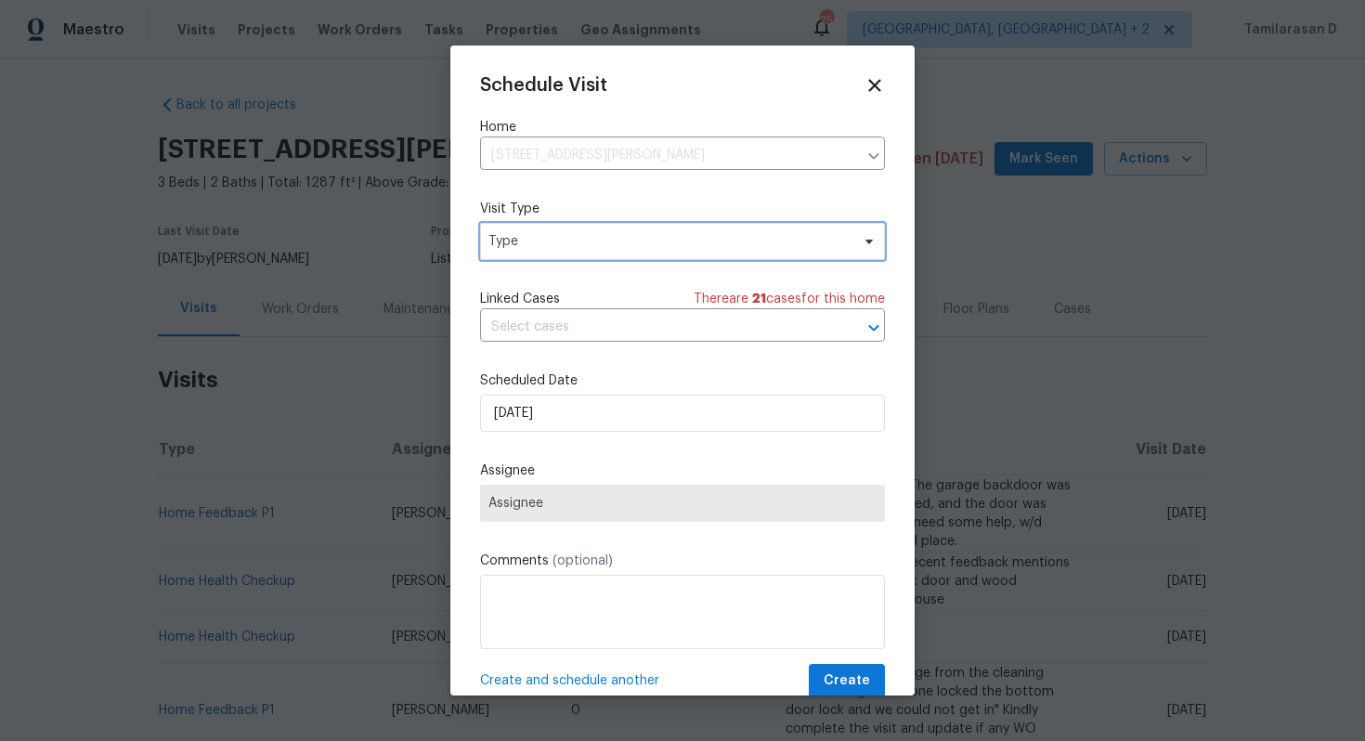
click at [527, 236] on span "Type" at bounding box center [668, 241] width 361 height 19
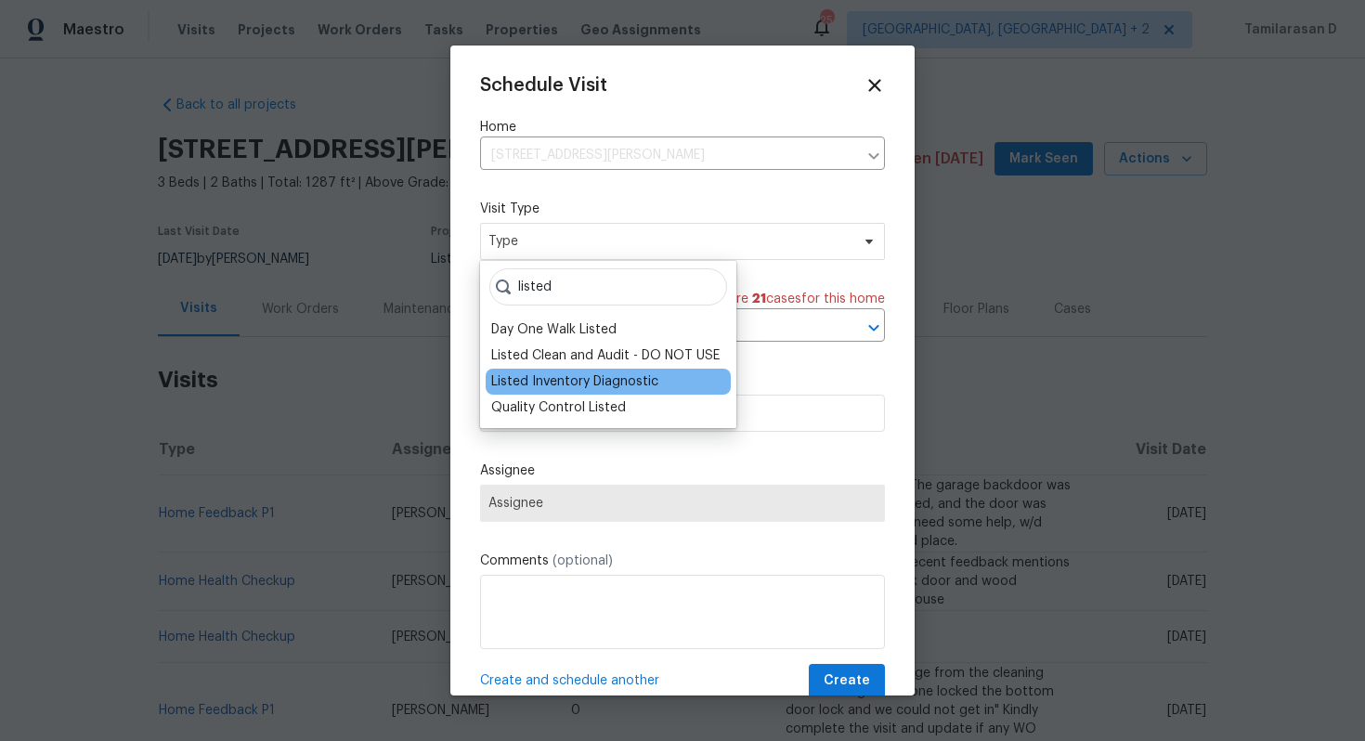
type input "listed"
click at [571, 371] on div "Listed Inventory Diagnostic" at bounding box center [608, 382] width 245 height 26
click at [551, 376] on div "Listed Inventory Diagnostic" at bounding box center [574, 381] width 167 height 19
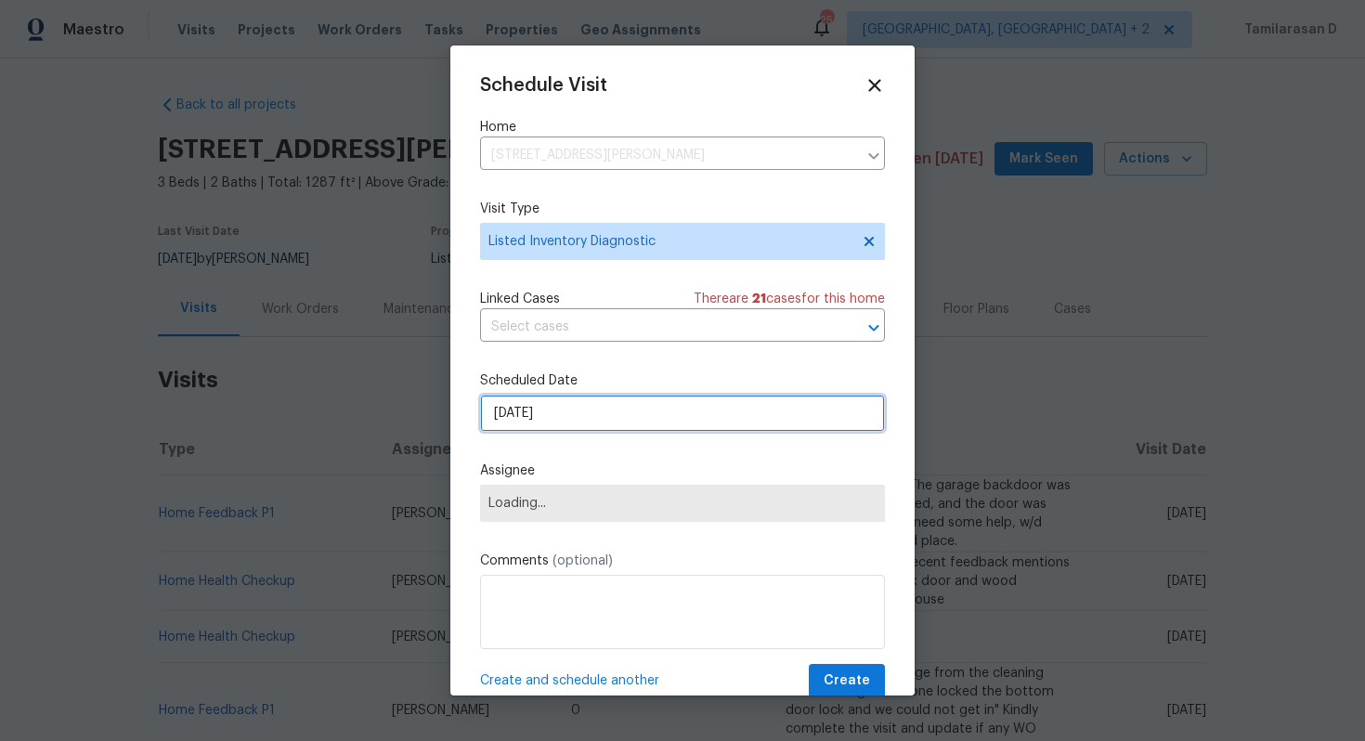
click at [532, 399] on input "[DATE]" at bounding box center [682, 413] width 405 height 37
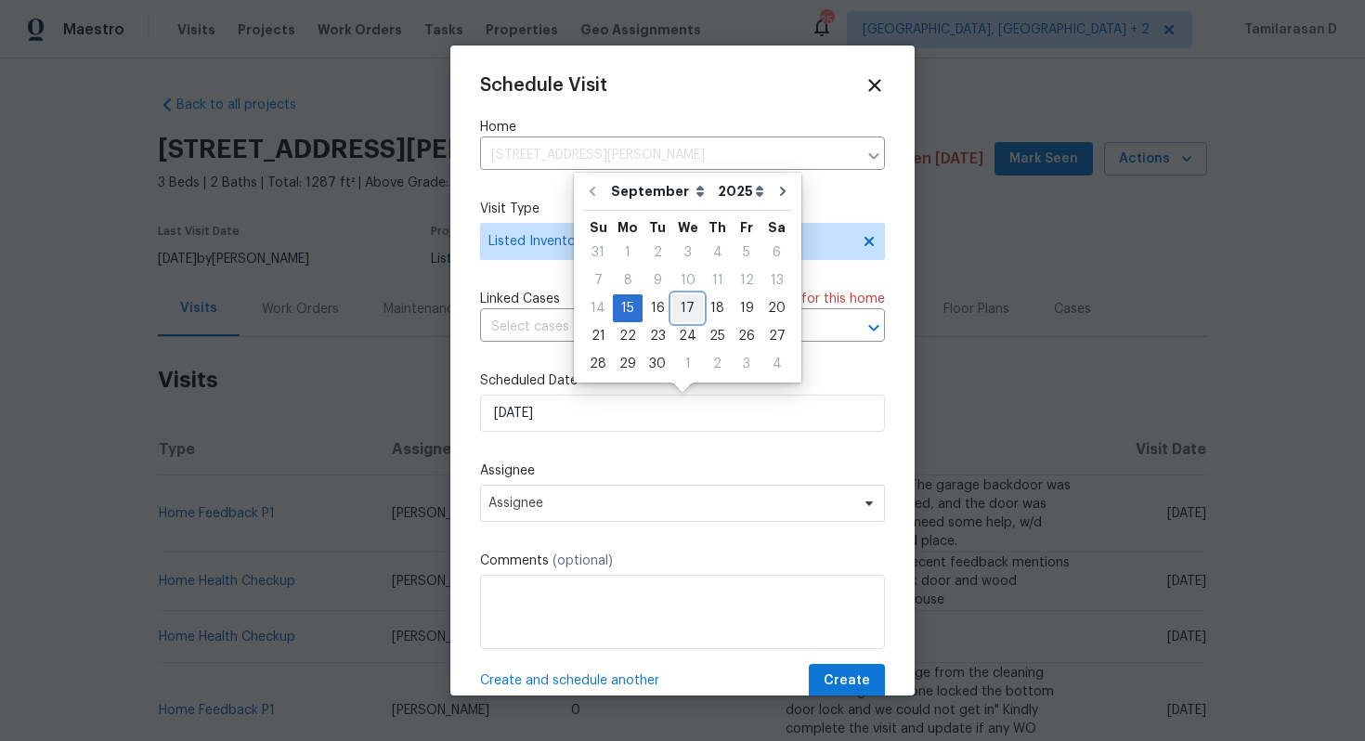
click at [672, 313] on div "17" at bounding box center [687, 308] width 31 height 26
type input "[DATE]"
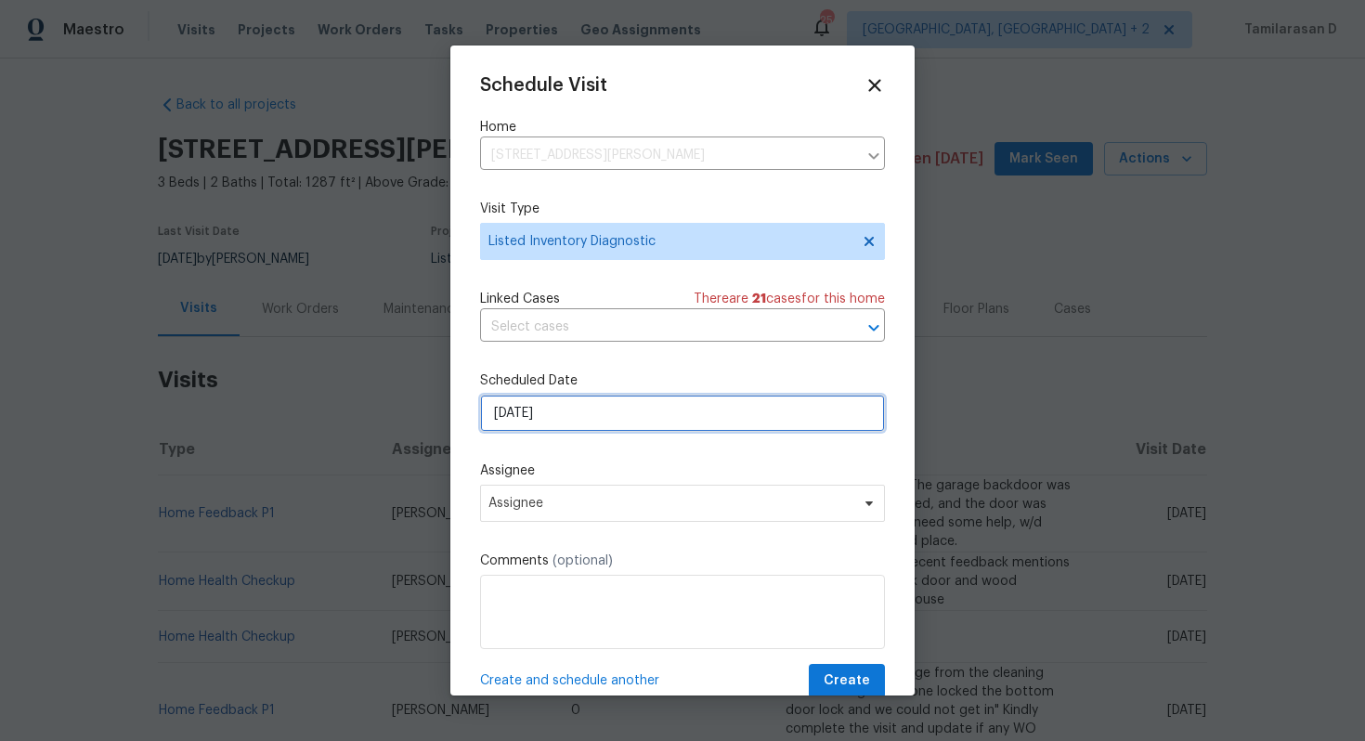
click at [555, 398] on input "[DATE]" at bounding box center [682, 413] width 405 height 37
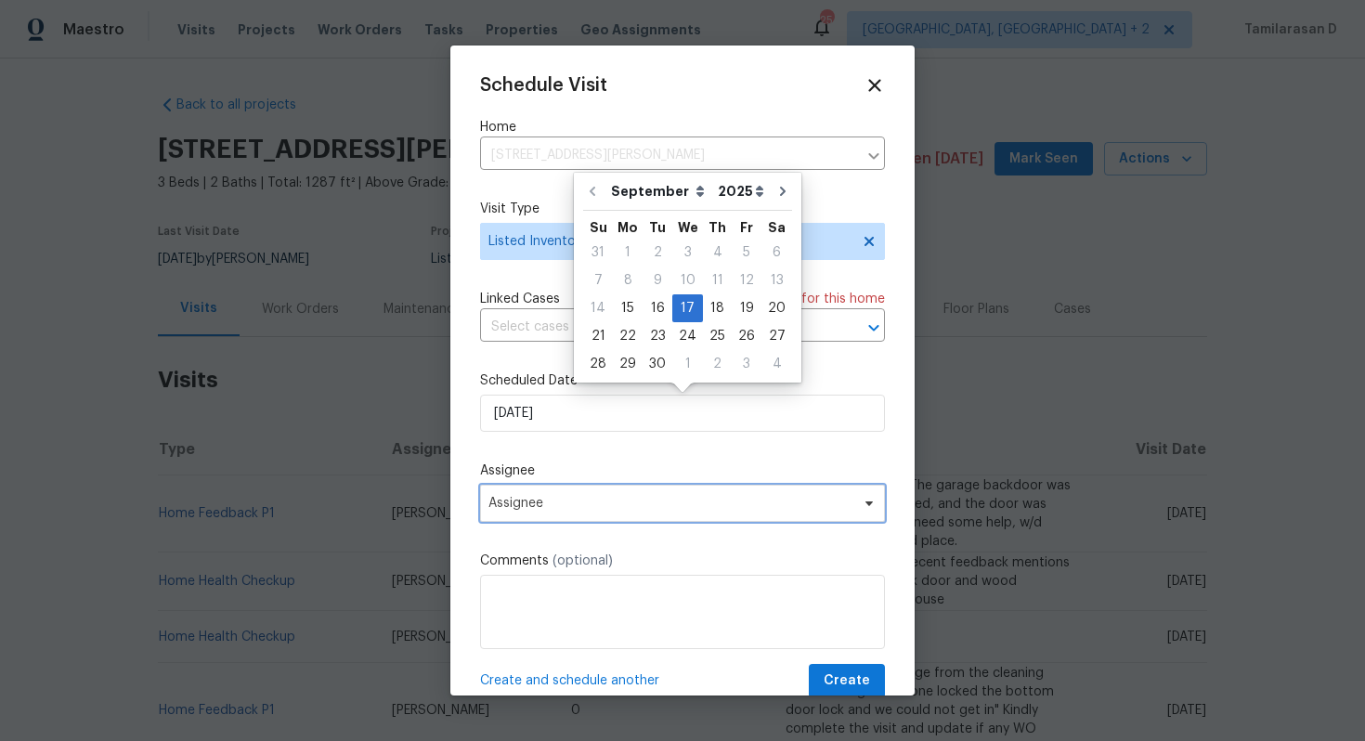
click at [536, 489] on span "Assignee" at bounding box center [682, 503] width 405 height 37
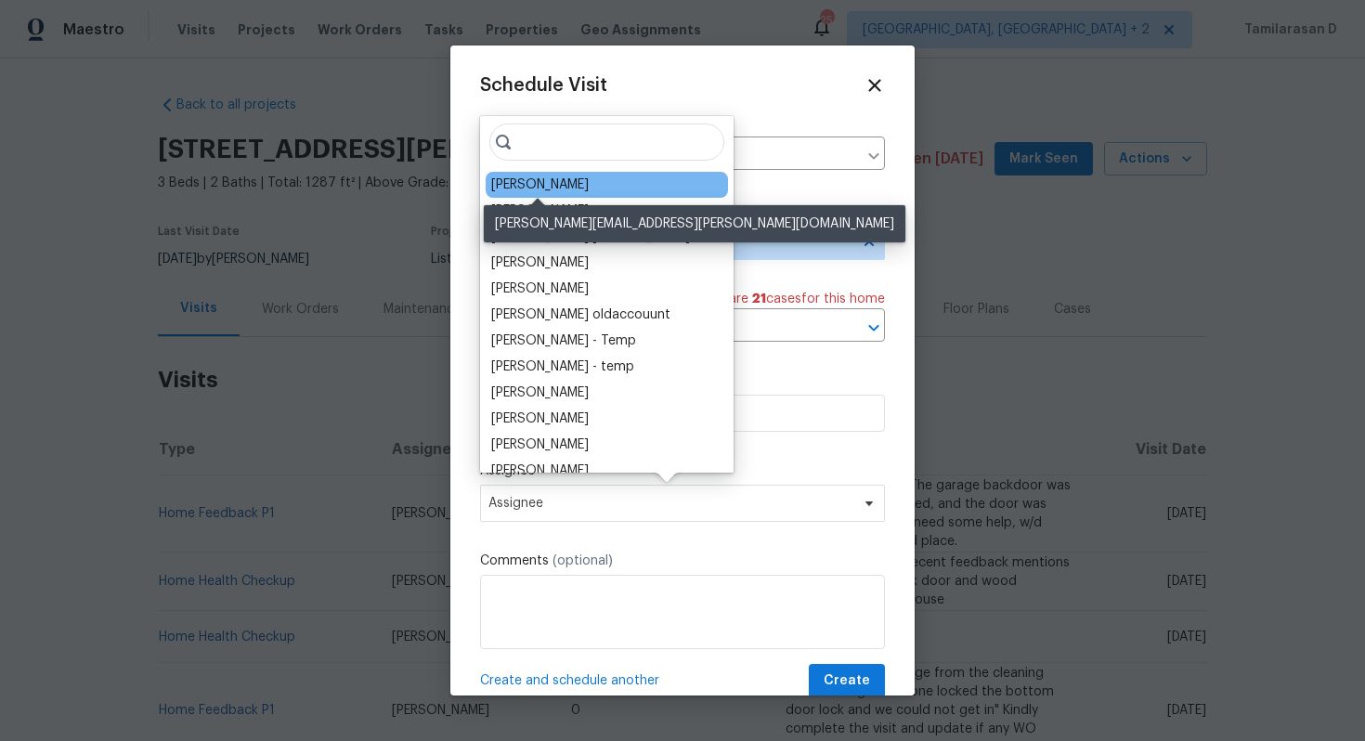
click at [535, 178] on div "[PERSON_NAME]" at bounding box center [540, 185] width 98 height 19
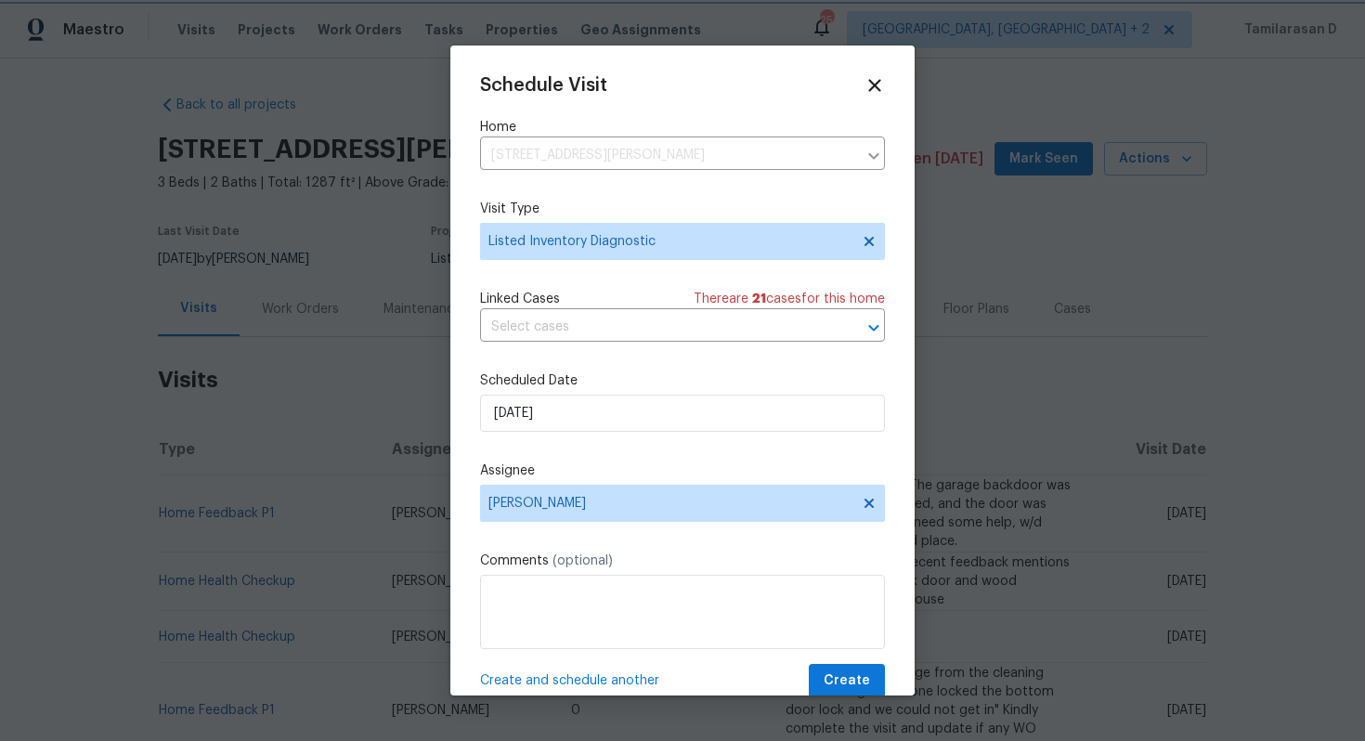
scroll to position [33, 0]
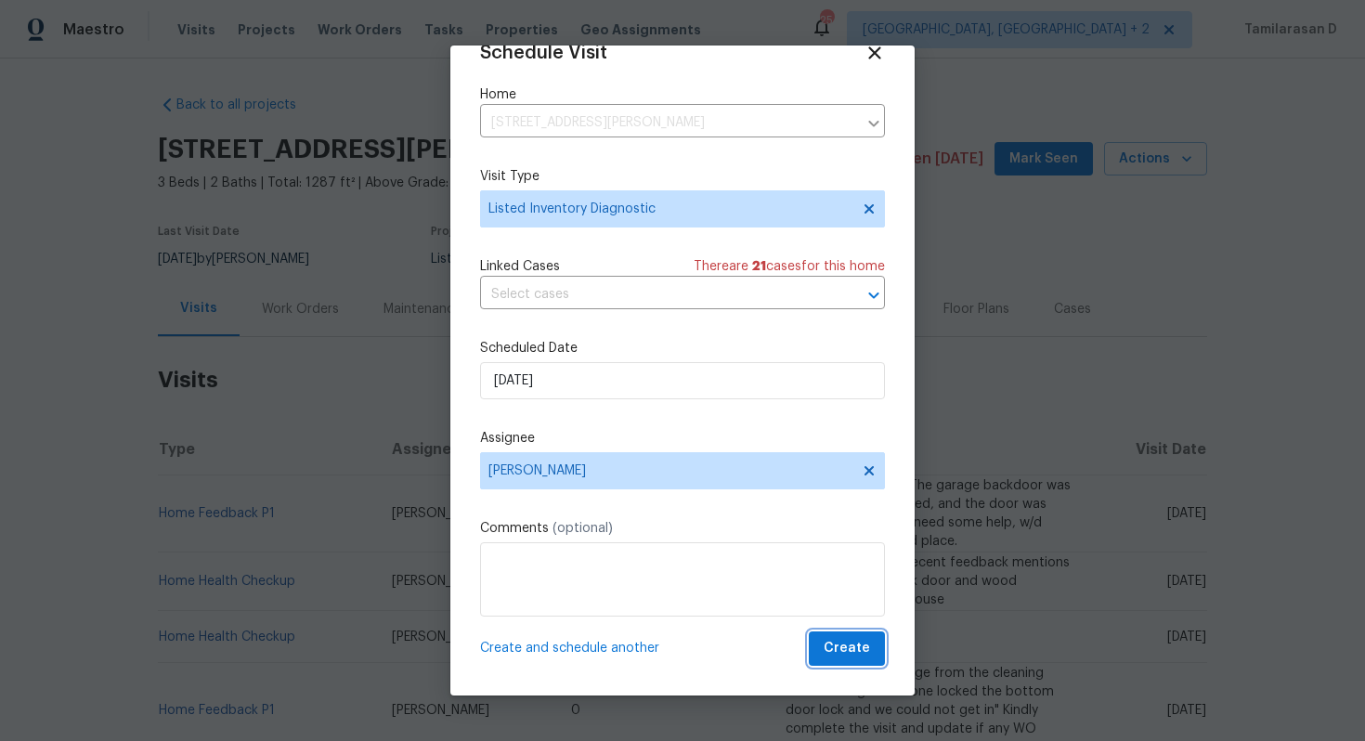
click at [843, 651] on span "Create" at bounding box center [847, 648] width 46 height 23
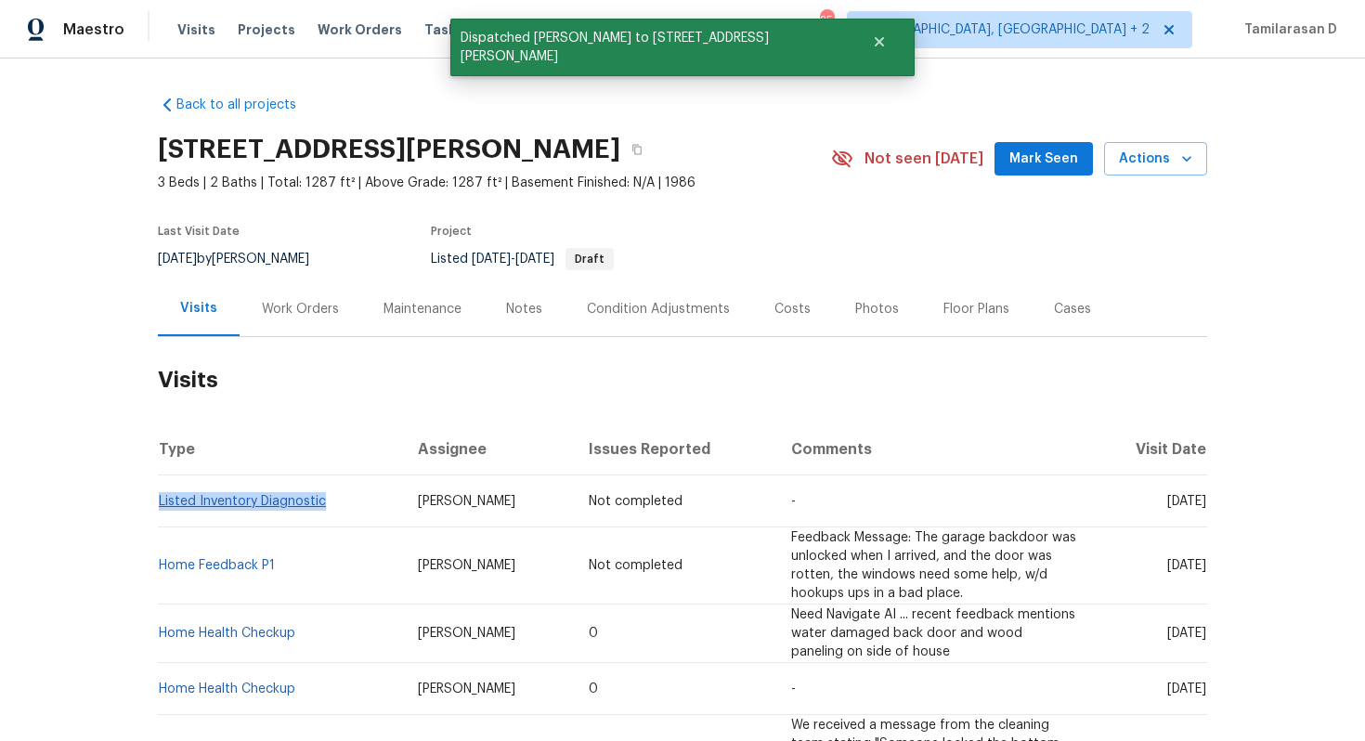
drag, startPoint x: 327, startPoint y: 500, endPoint x: 159, endPoint y: 501, distance: 168.1
click at [159, 501] on td "Listed Inventory Diagnostic" at bounding box center [280, 501] width 245 height 52
copy link "Listed Inventory Diagnostic"
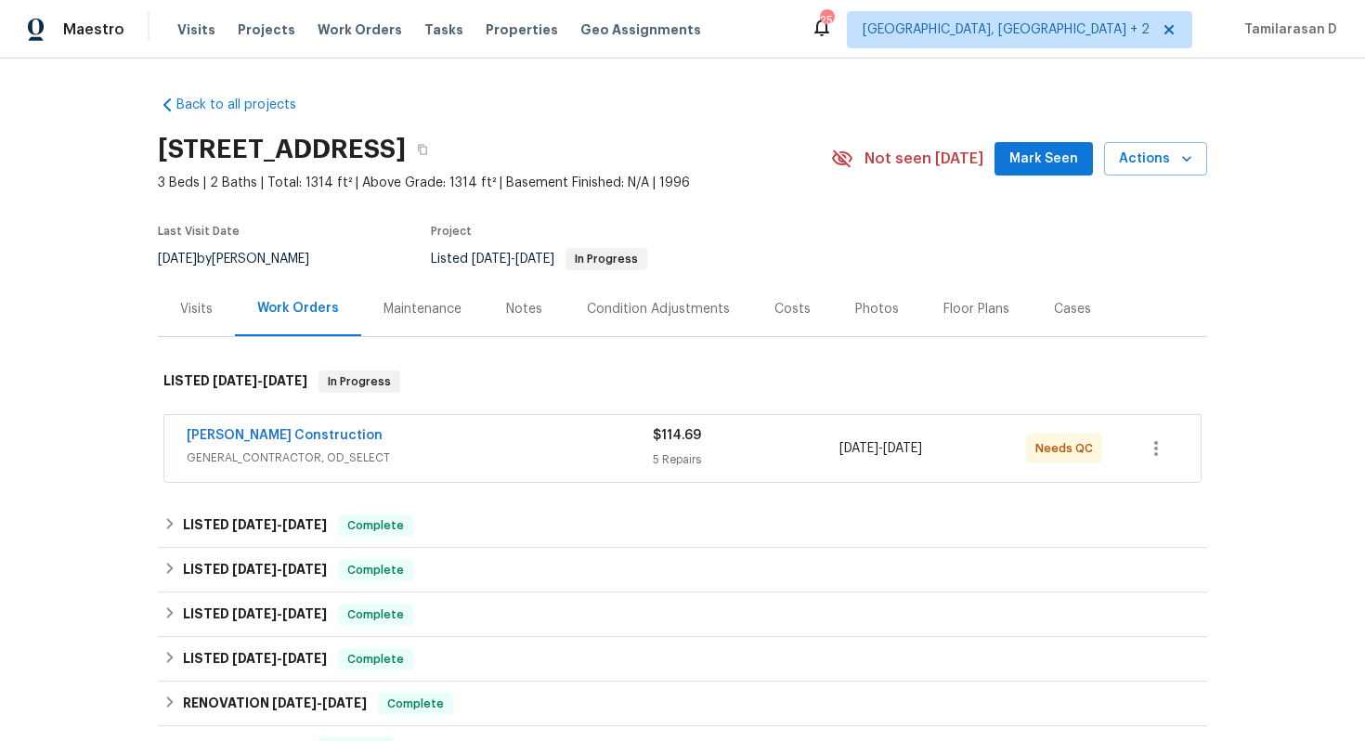
click at [194, 330] on div "Visits" at bounding box center [196, 308] width 77 height 55
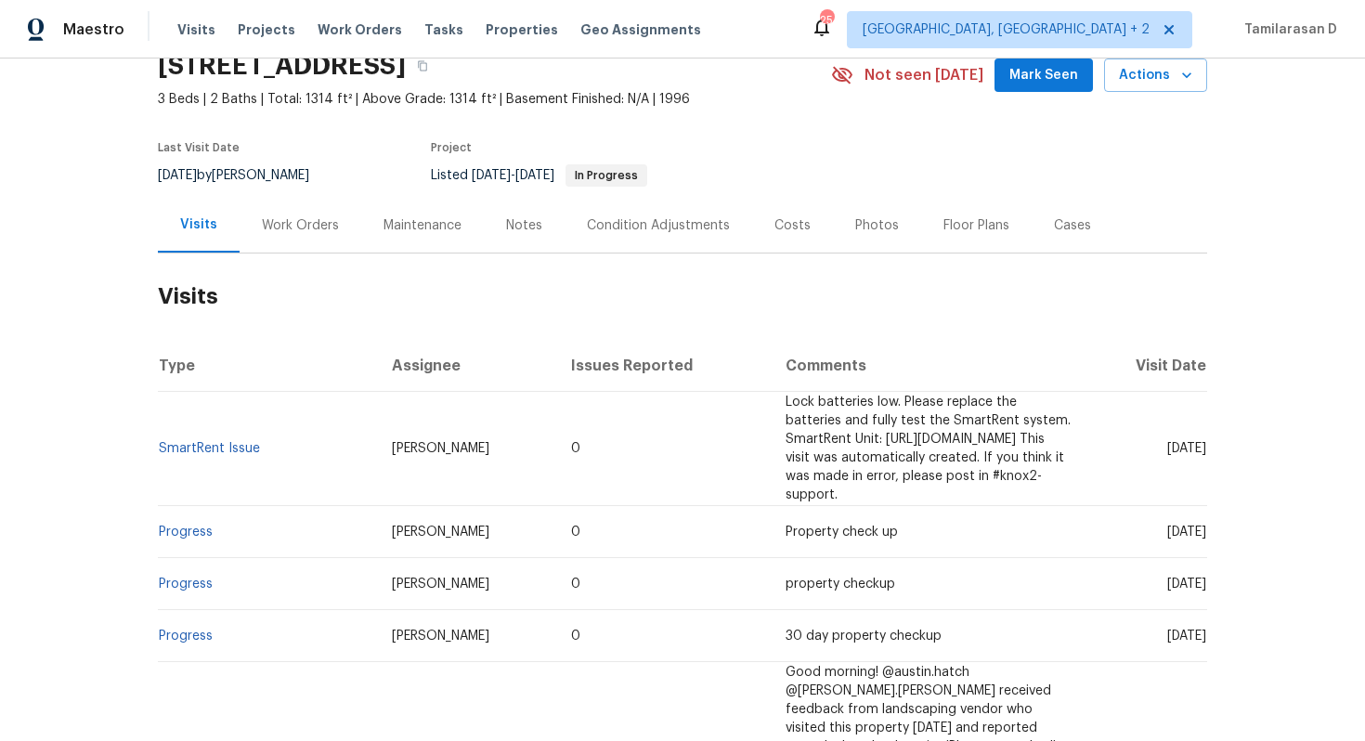
scroll to position [98, 0]
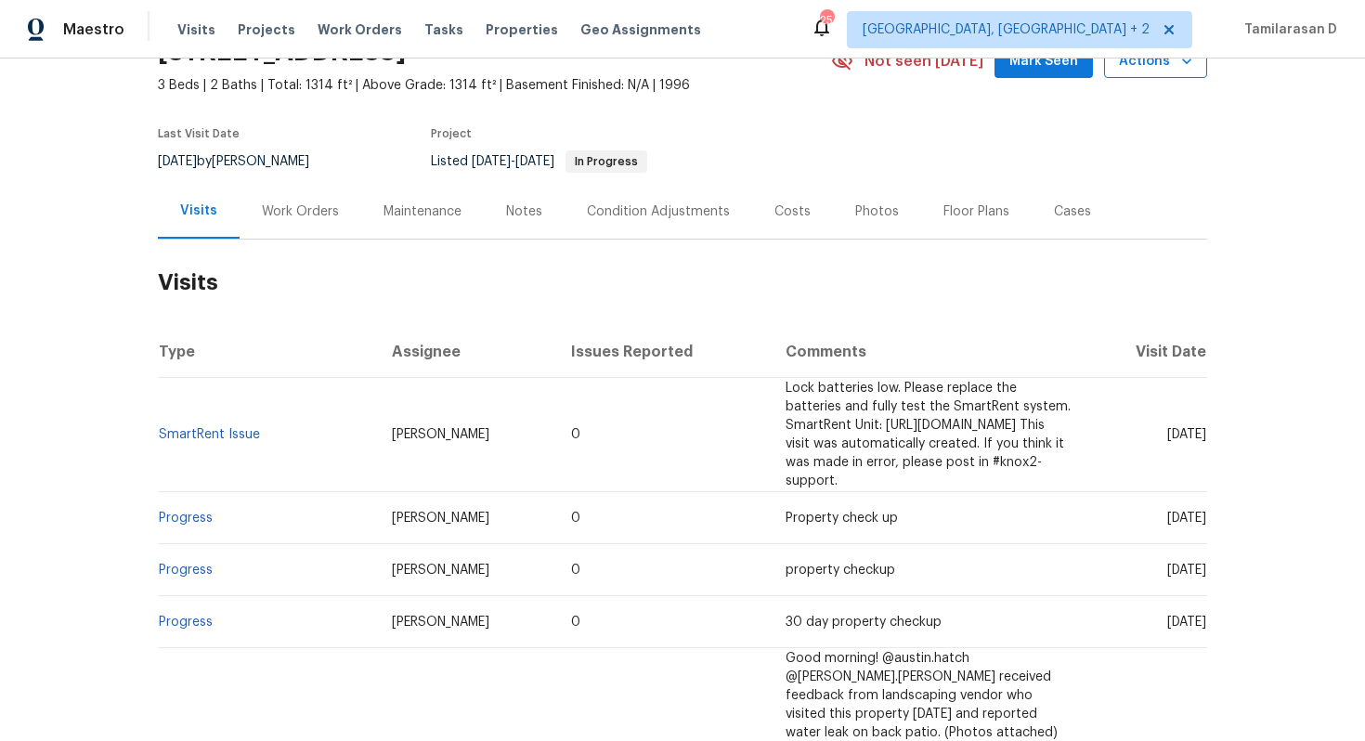
click at [1135, 69] on span "Actions" at bounding box center [1155, 61] width 73 height 23
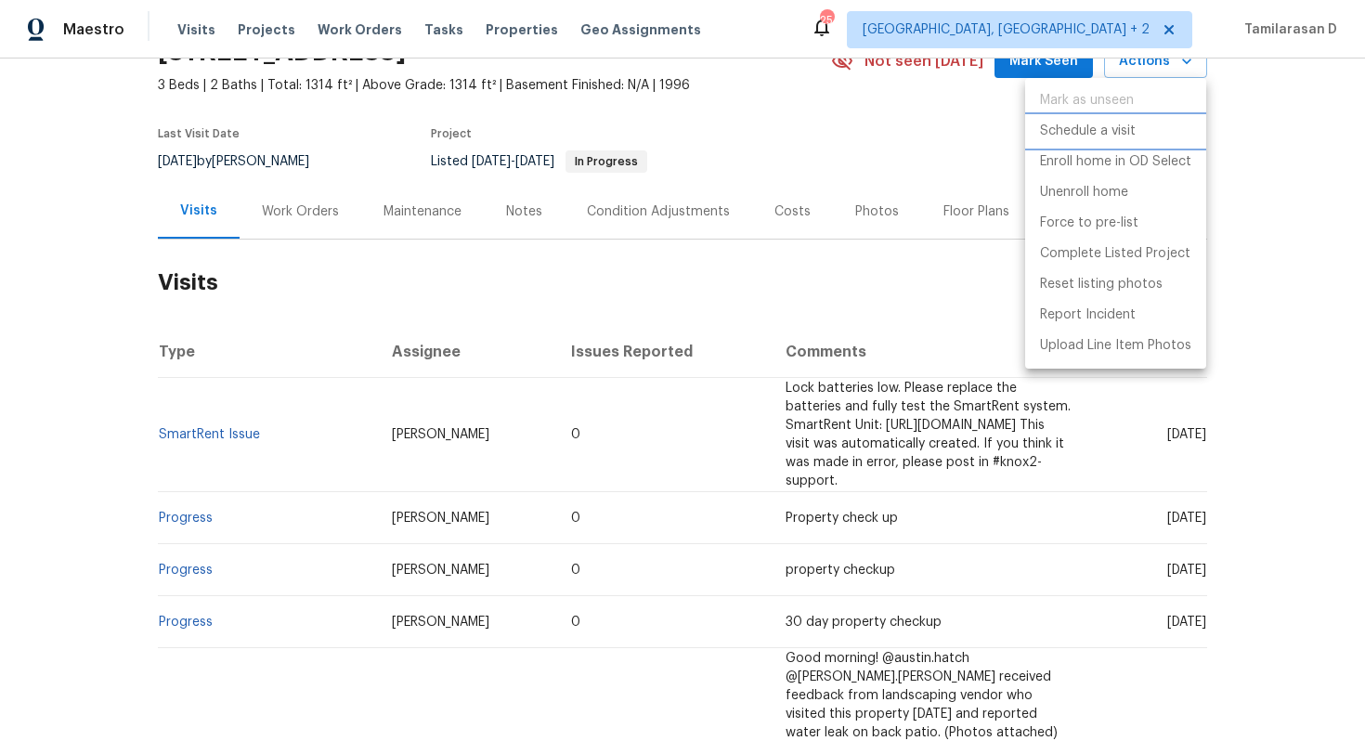
click at [1085, 133] on p "Schedule a visit" at bounding box center [1088, 132] width 96 height 20
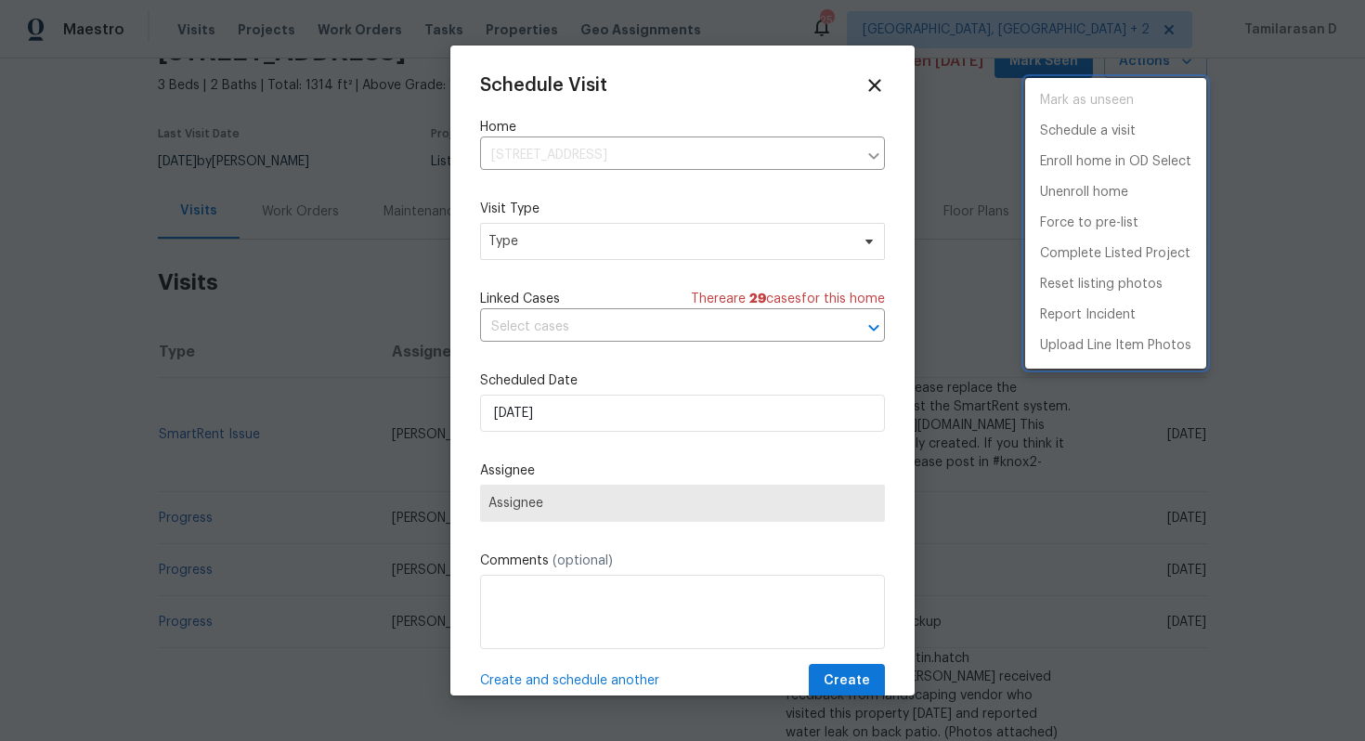
click at [541, 249] on div at bounding box center [682, 370] width 1365 height 741
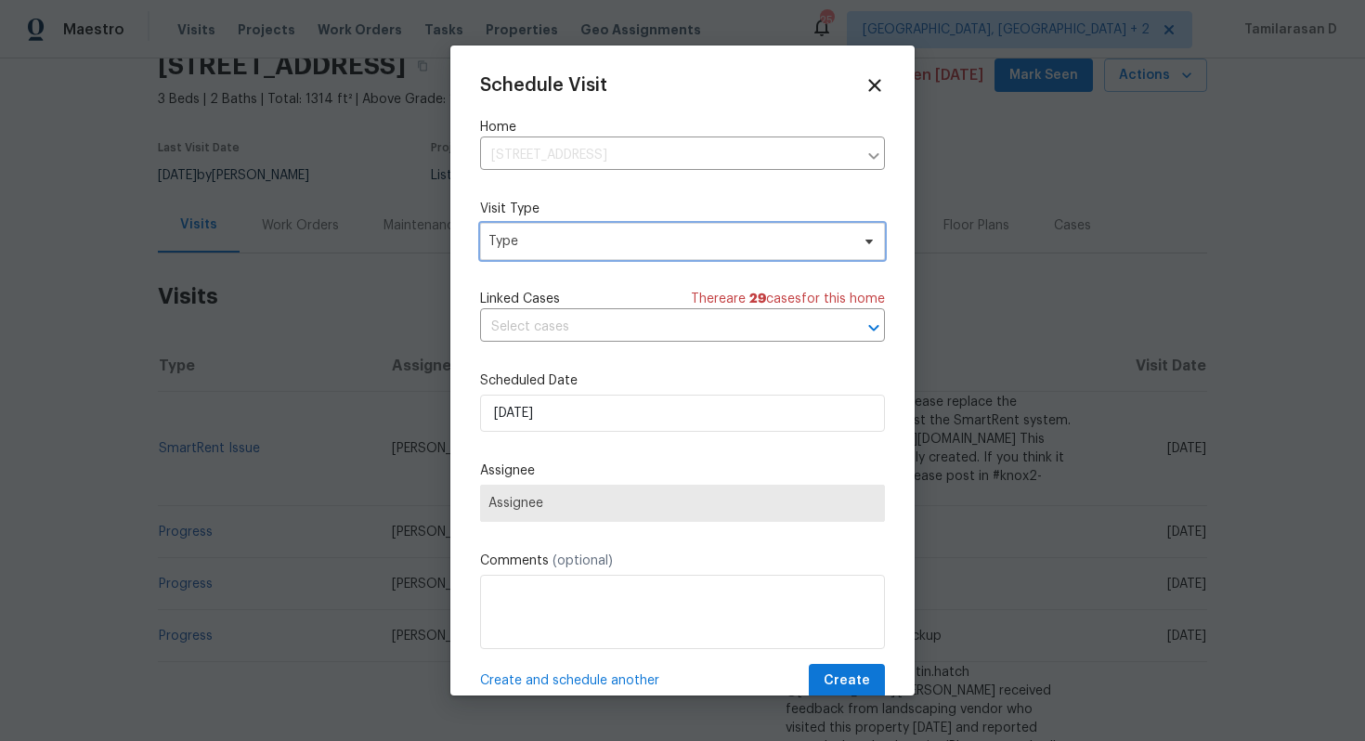
click at [541, 249] on span "Type" at bounding box center [668, 241] width 361 height 19
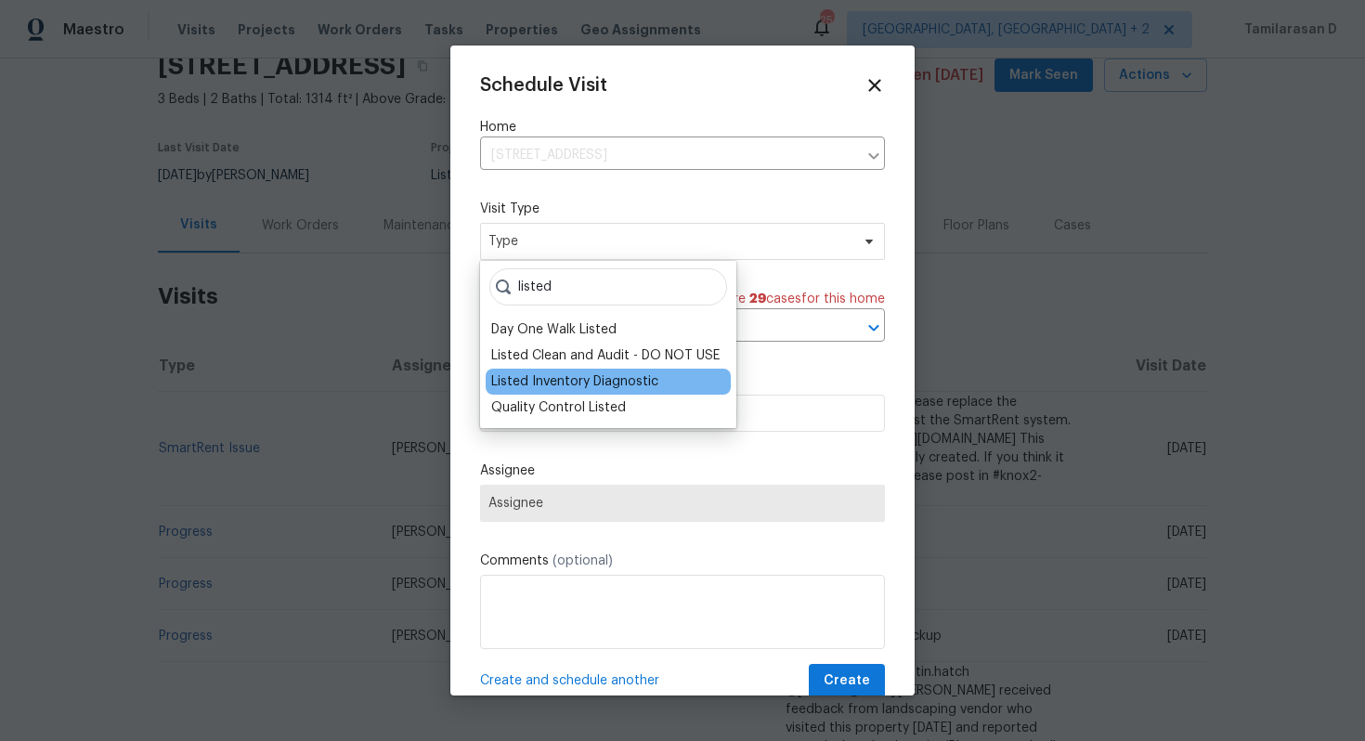
type input "listed"
click at [538, 372] on div "Listed Inventory Diagnostic" at bounding box center [574, 381] width 167 height 19
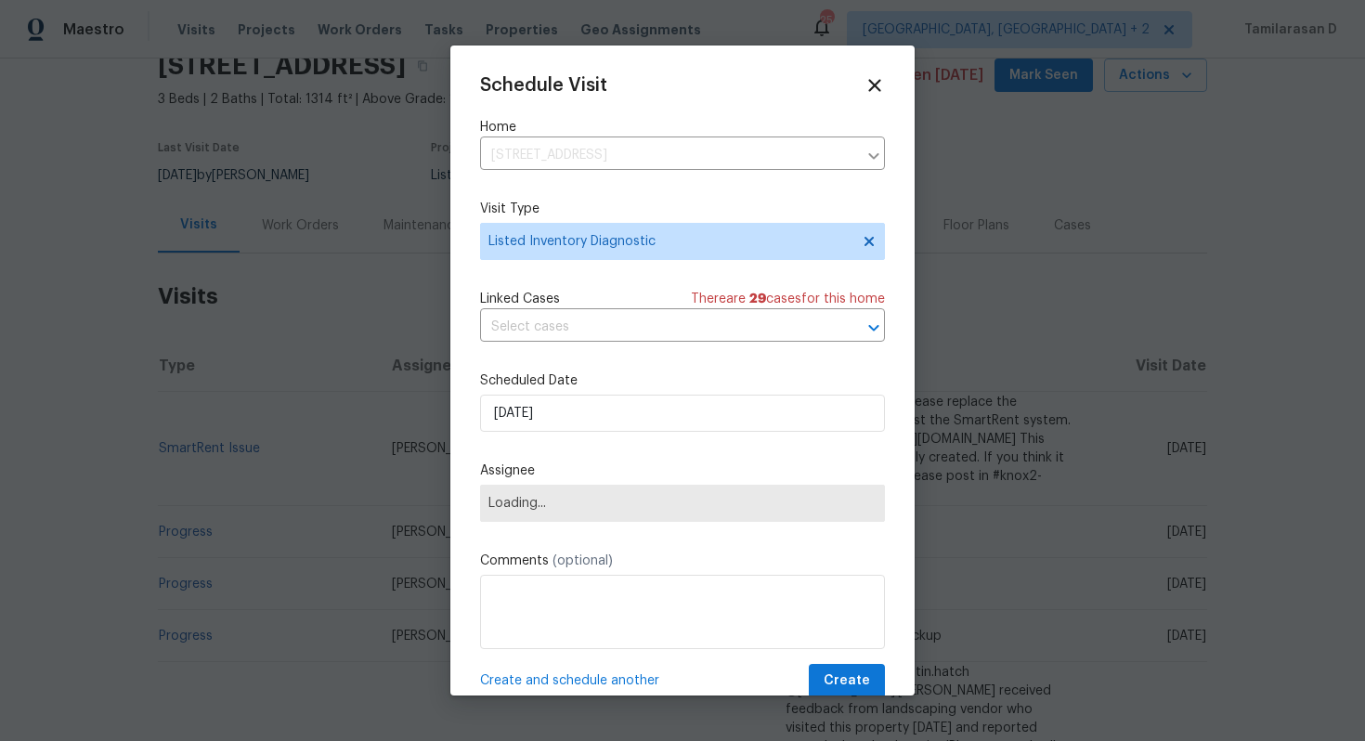
click at [540, 383] on label "Scheduled Date" at bounding box center [682, 380] width 405 height 19
click at [537, 410] on input "[DATE]" at bounding box center [682, 413] width 405 height 37
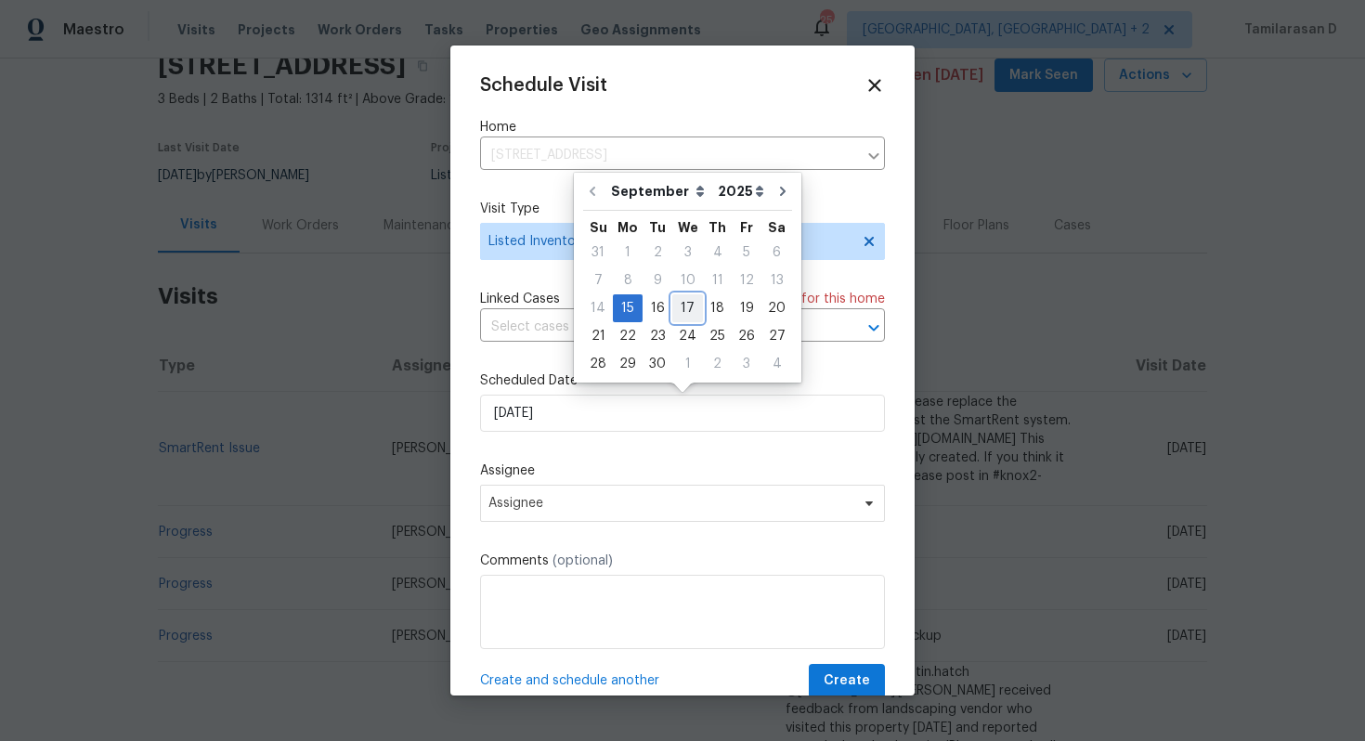
click at [692, 298] on div "17" at bounding box center [687, 308] width 31 height 26
type input "[DATE]"
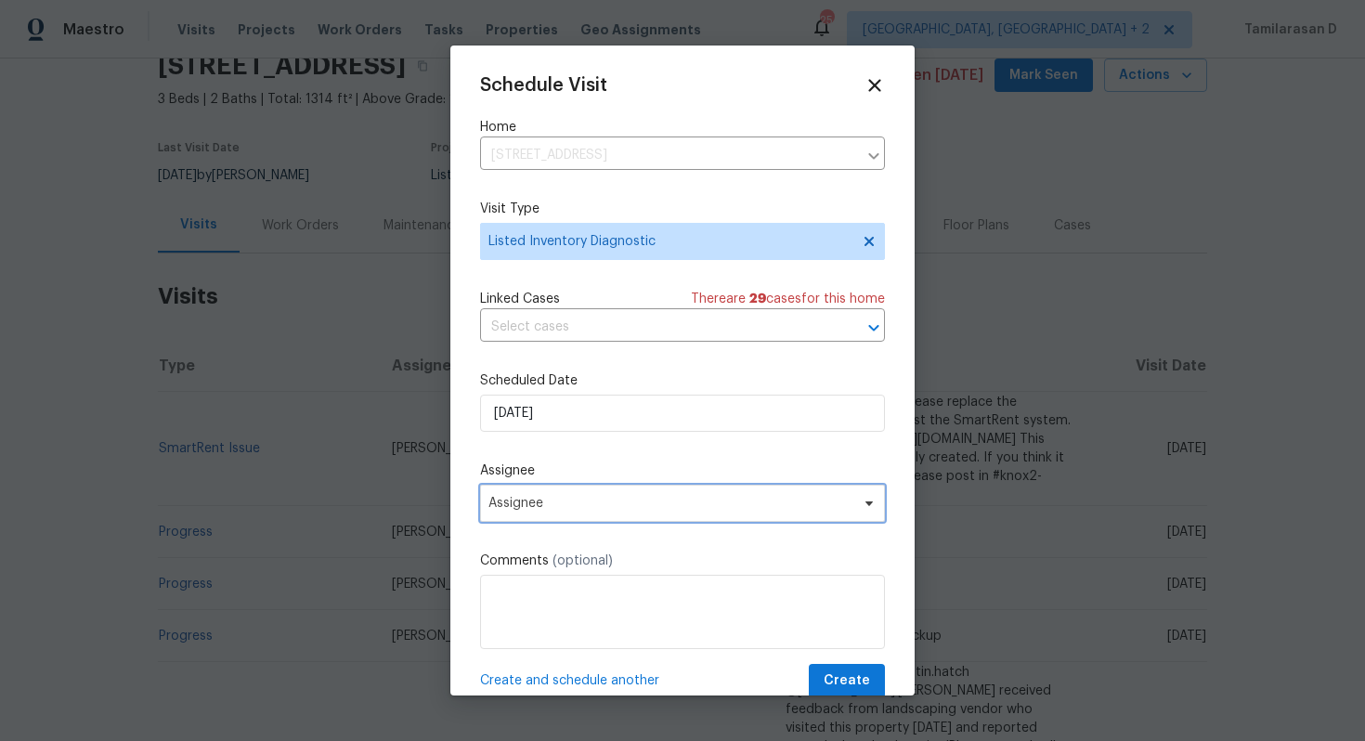
click at [534, 522] on span "Assignee" at bounding box center [682, 503] width 405 height 37
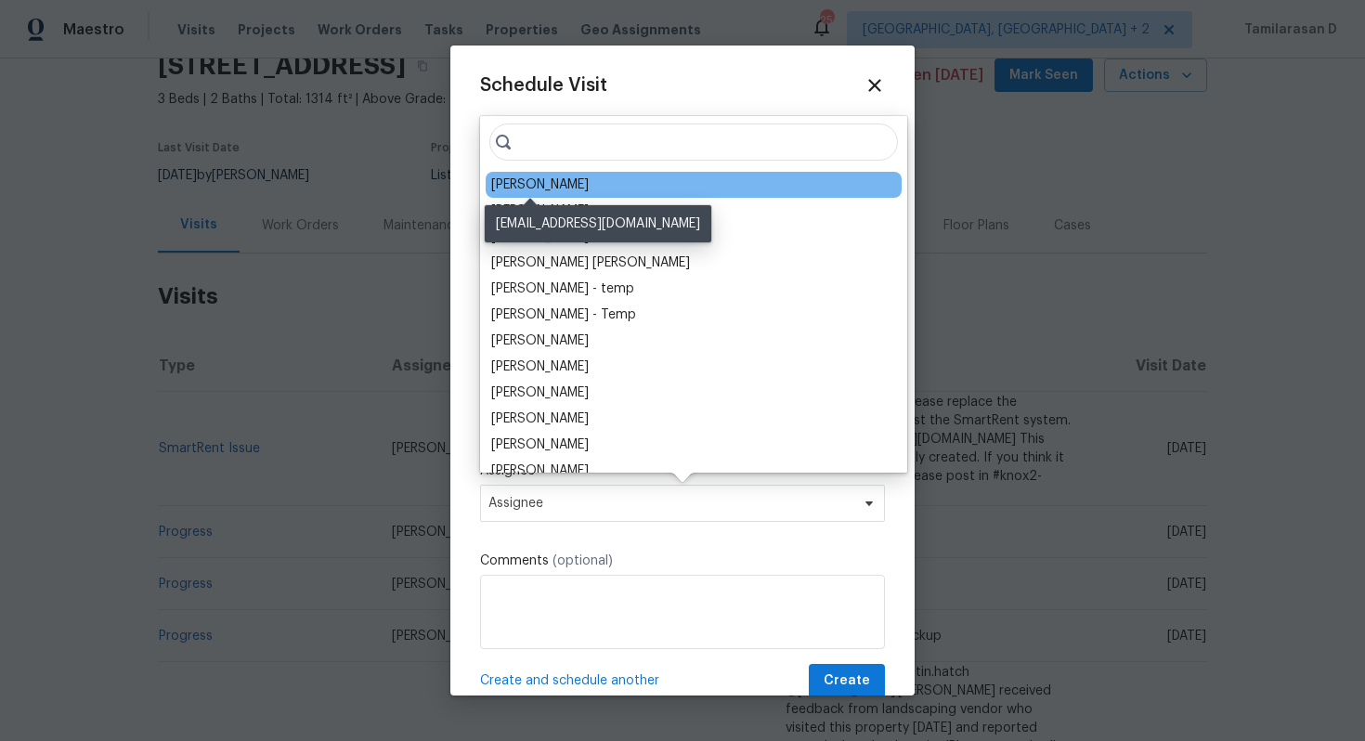
click at [550, 186] on div "Austin Hatch" at bounding box center [540, 185] width 98 height 19
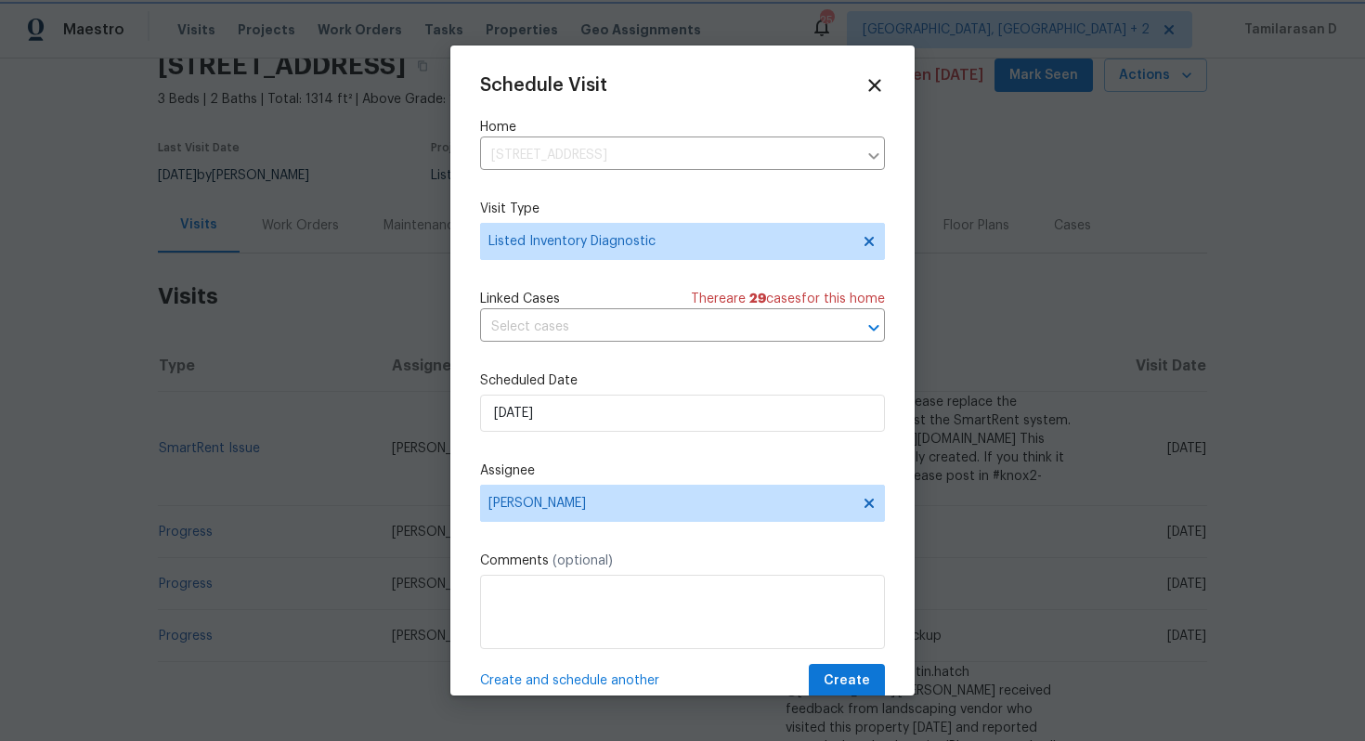
scroll to position [33, 0]
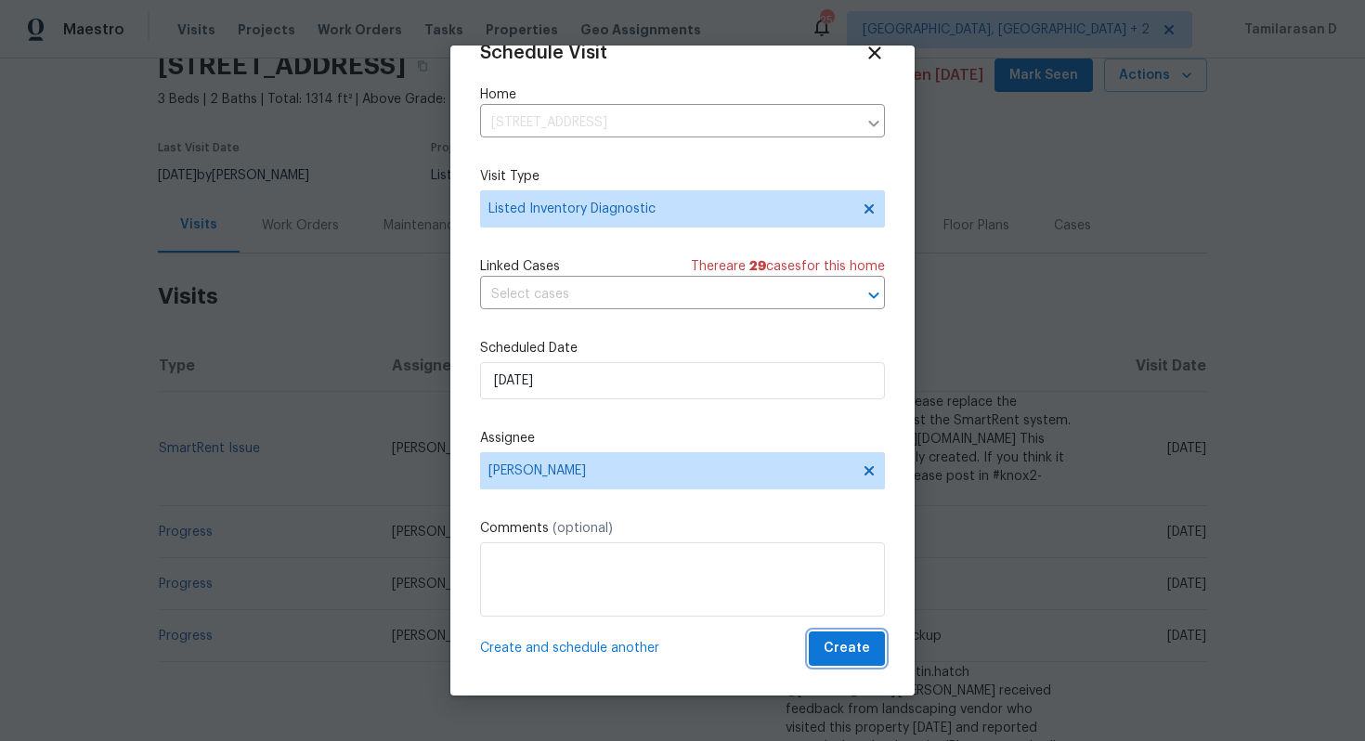
click at [836, 643] on span "Create" at bounding box center [847, 648] width 46 height 23
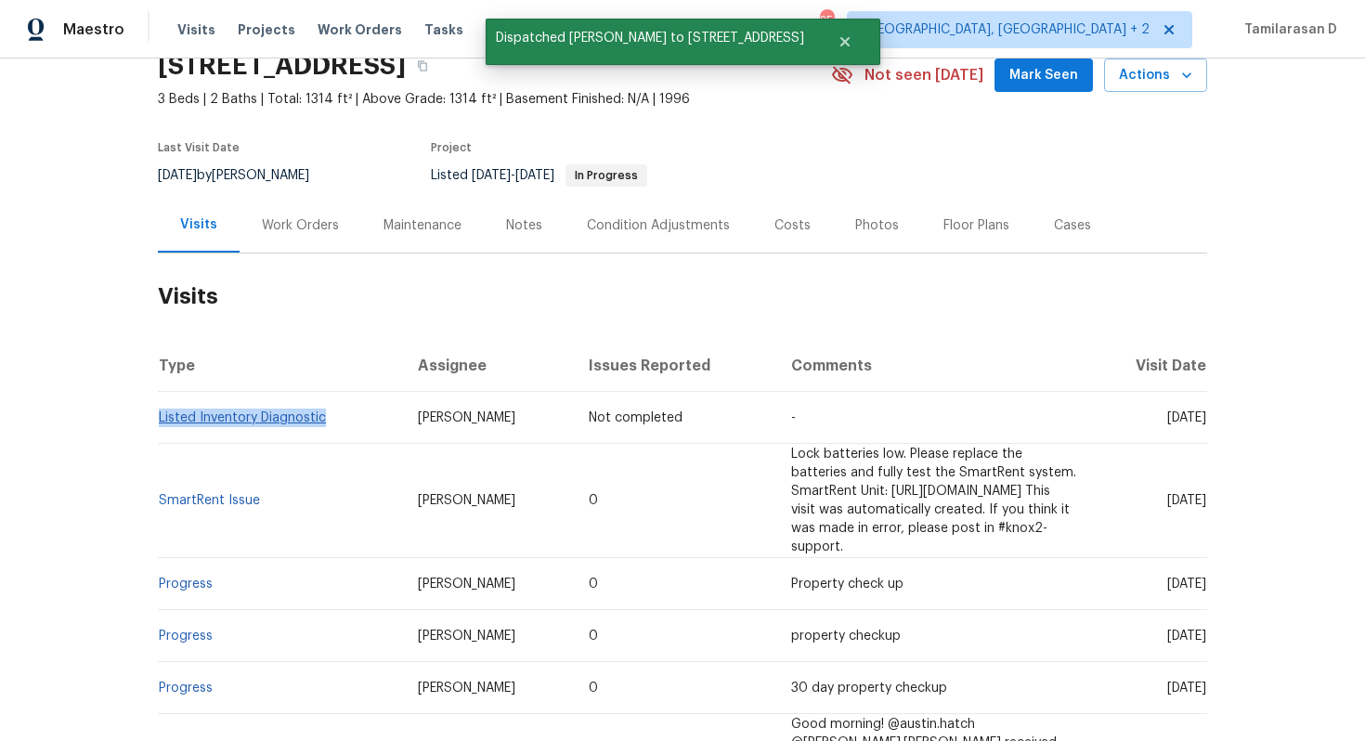
drag, startPoint x: 327, startPoint y: 415, endPoint x: 159, endPoint y: 410, distance: 168.2
click at [159, 410] on td "Listed Inventory Diagnostic" at bounding box center [280, 418] width 245 height 52
copy link "Listed Inventory Diagnostic"
click at [293, 228] on div "Work Orders" at bounding box center [300, 225] width 77 height 19
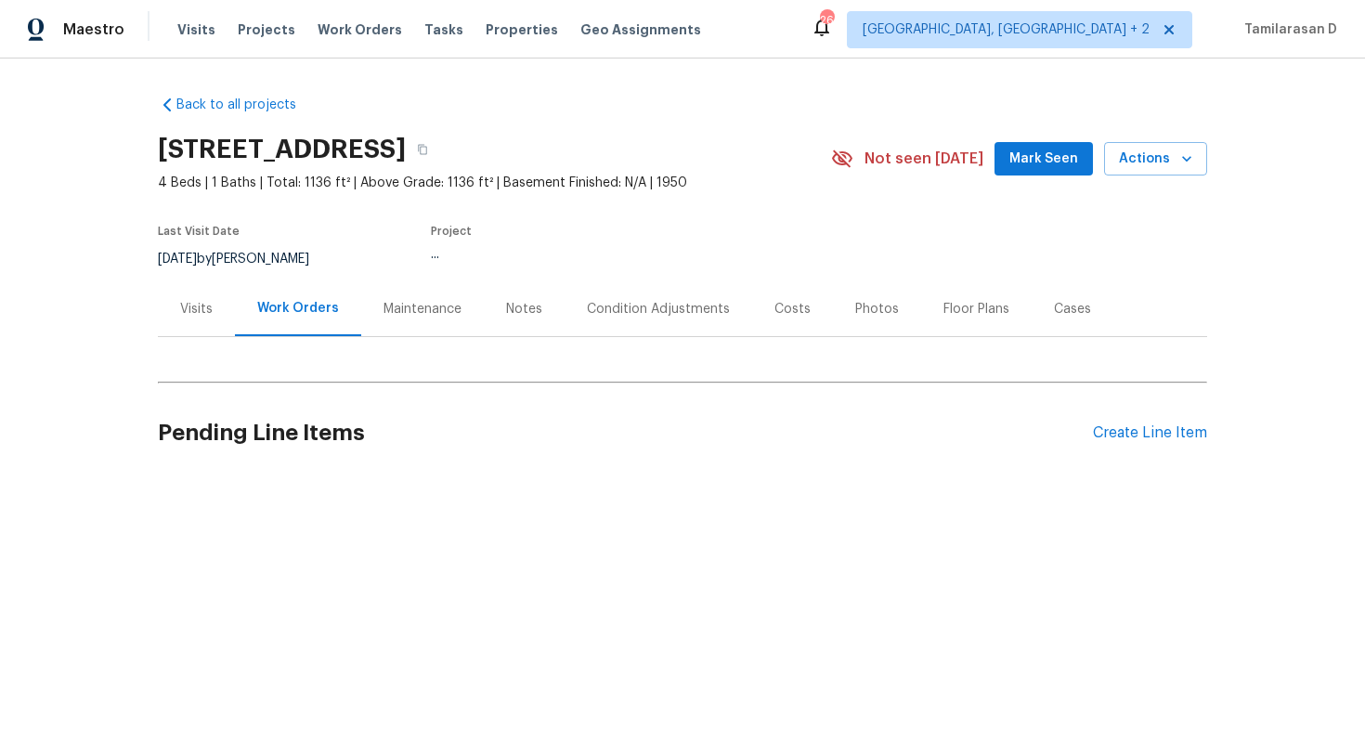
click at [176, 299] on div "Visits" at bounding box center [196, 308] width 77 height 55
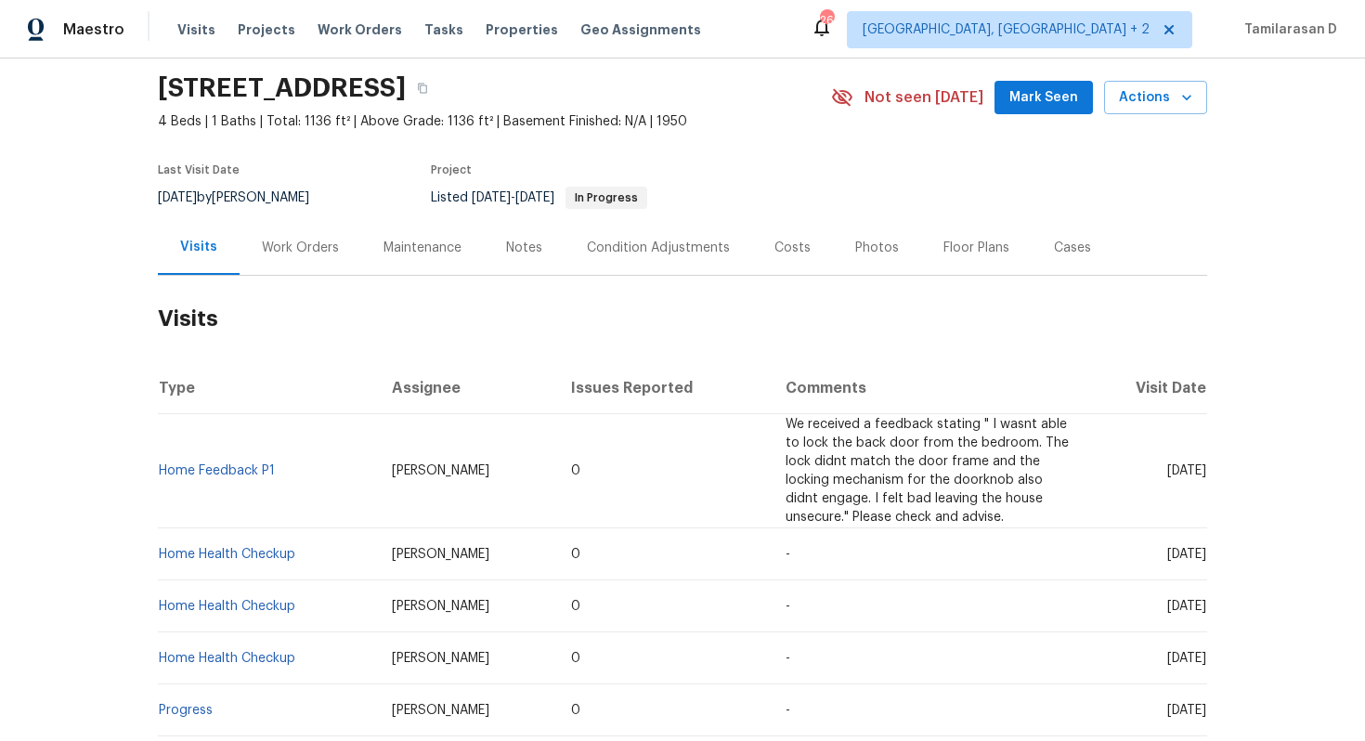
scroll to position [72, 0]
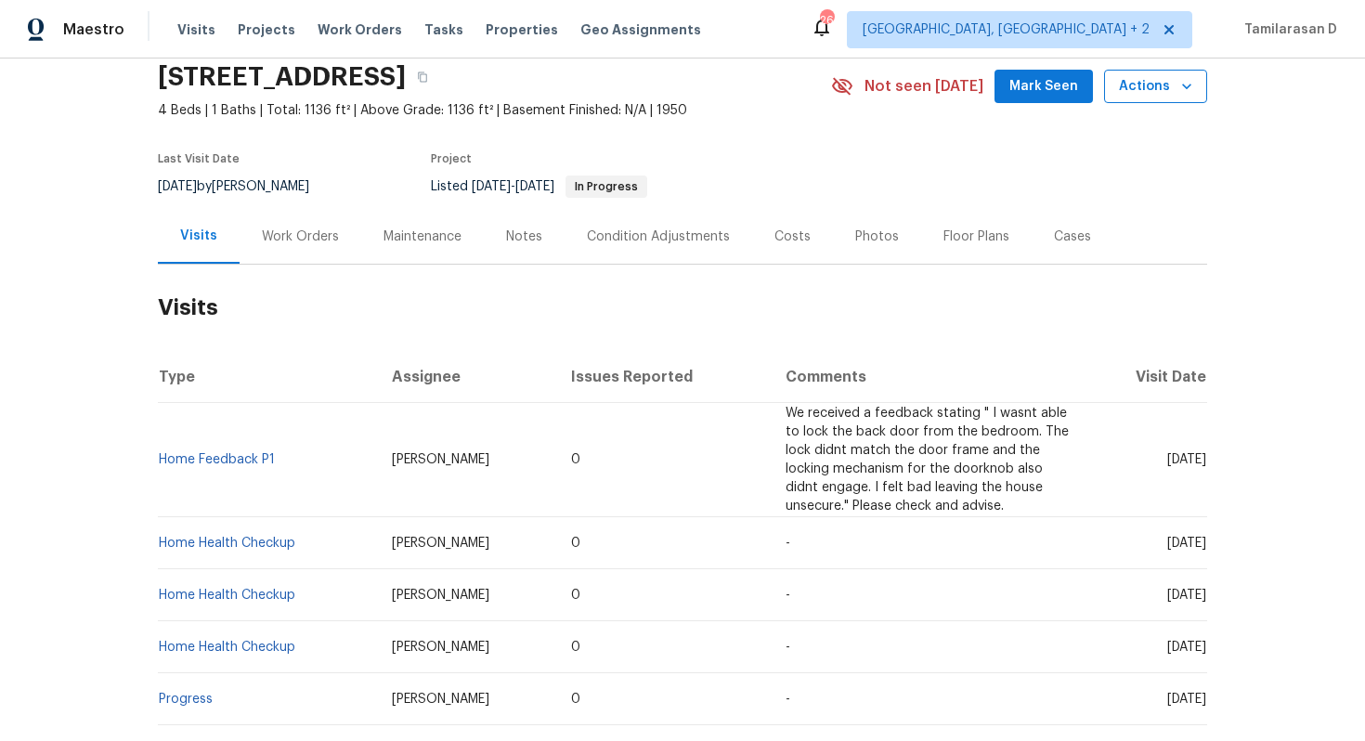
click at [1174, 98] on button "Actions" at bounding box center [1155, 87] width 103 height 34
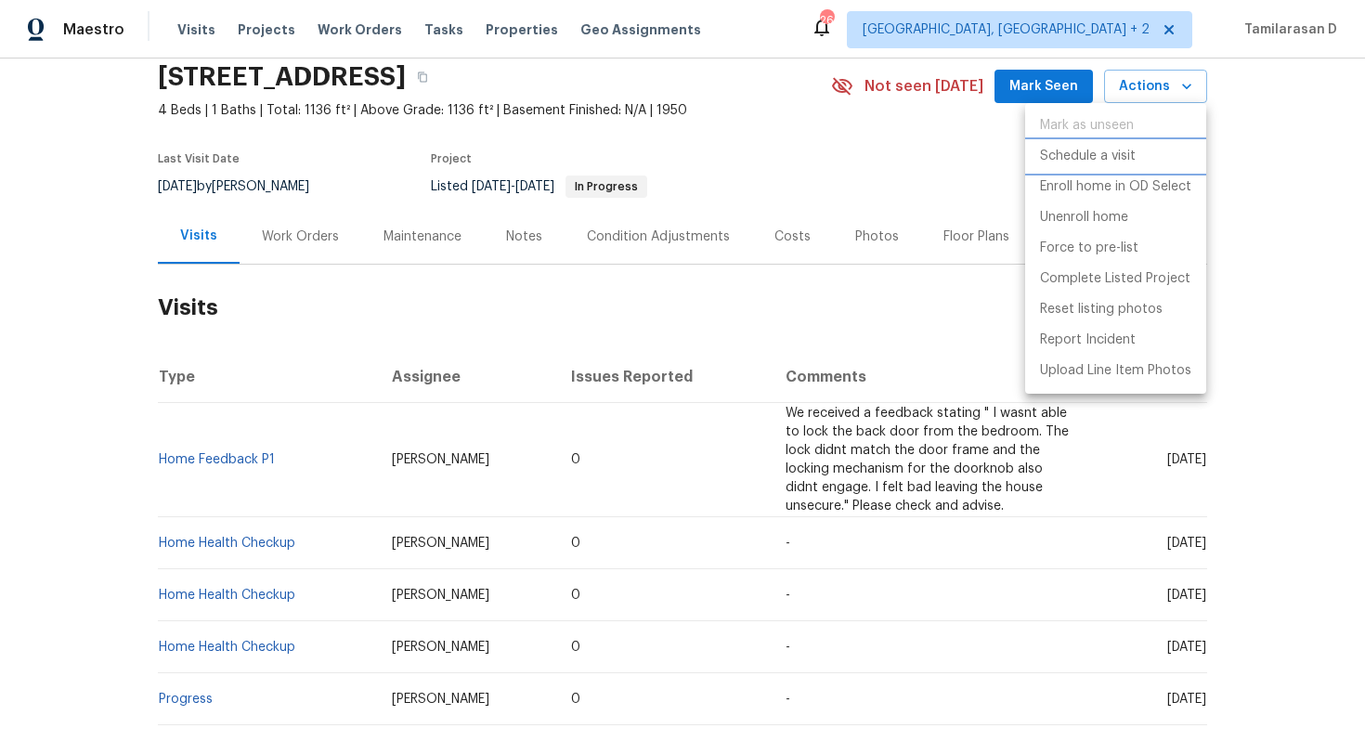
click at [1098, 153] on p "Schedule a visit" at bounding box center [1088, 157] width 96 height 20
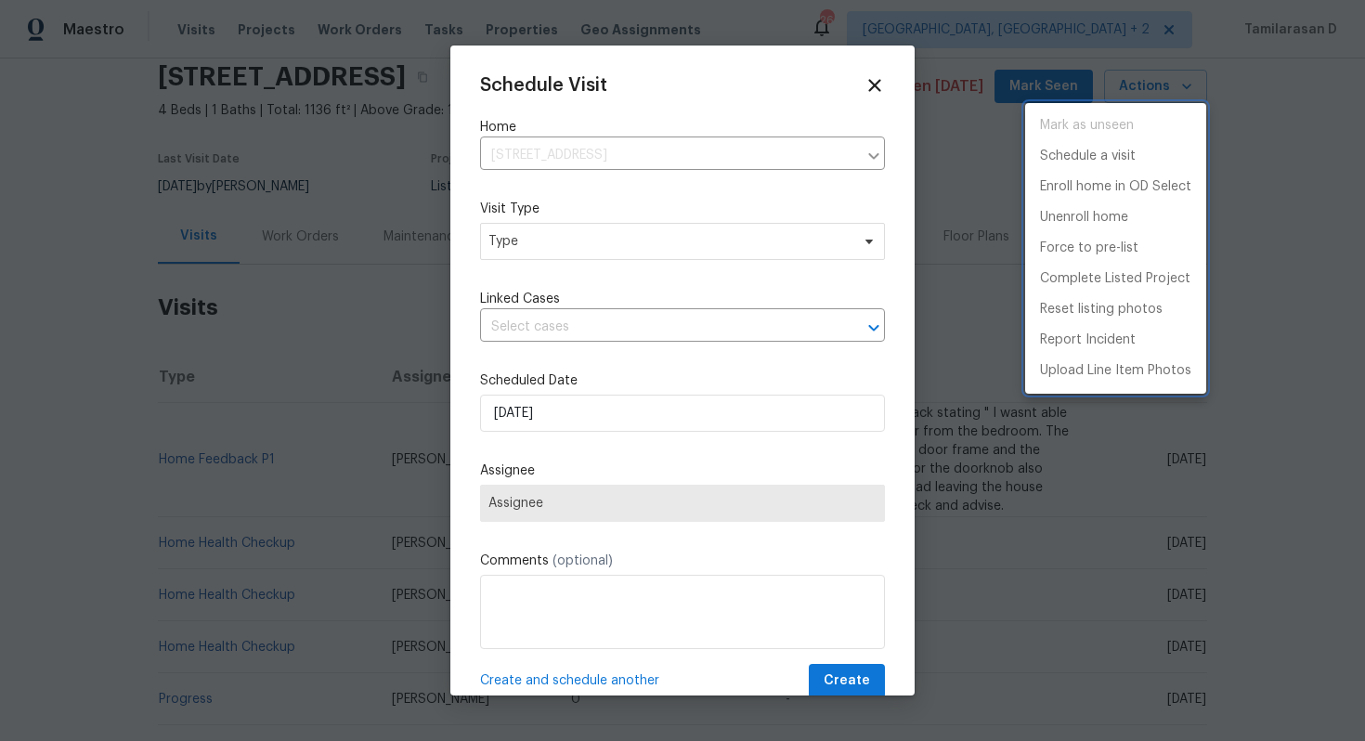
click at [611, 248] on div at bounding box center [682, 370] width 1365 height 741
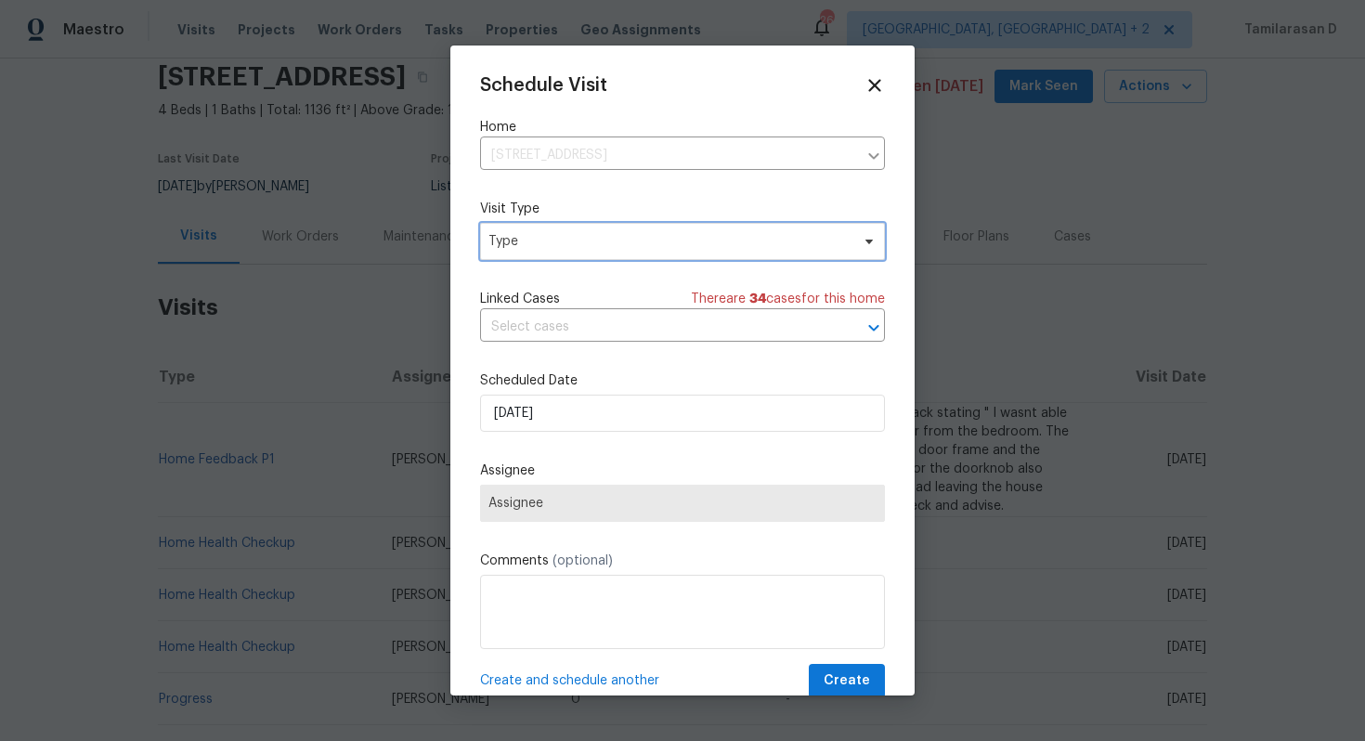
click at [611, 248] on span "Type" at bounding box center [668, 241] width 361 height 19
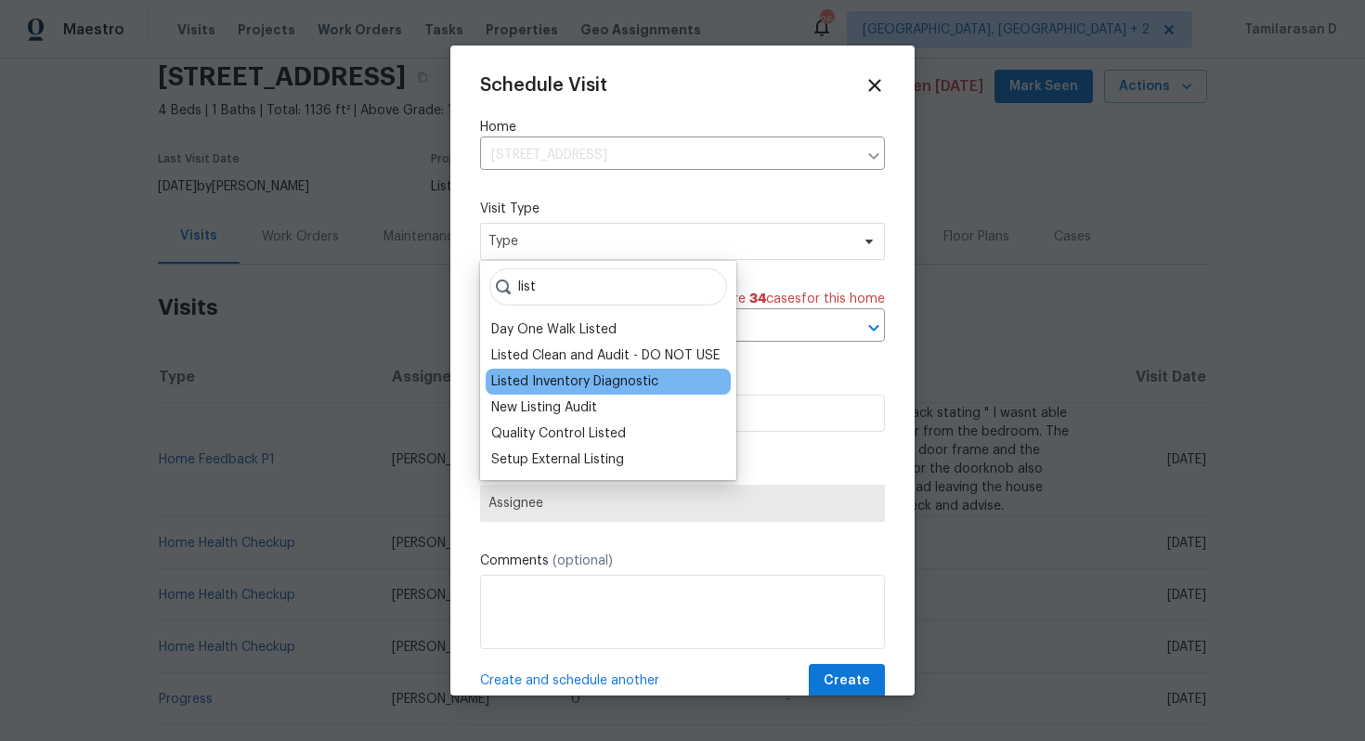
type input "list"
click at [618, 382] on div "Listed Inventory Diagnostic" at bounding box center [574, 381] width 167 height 19
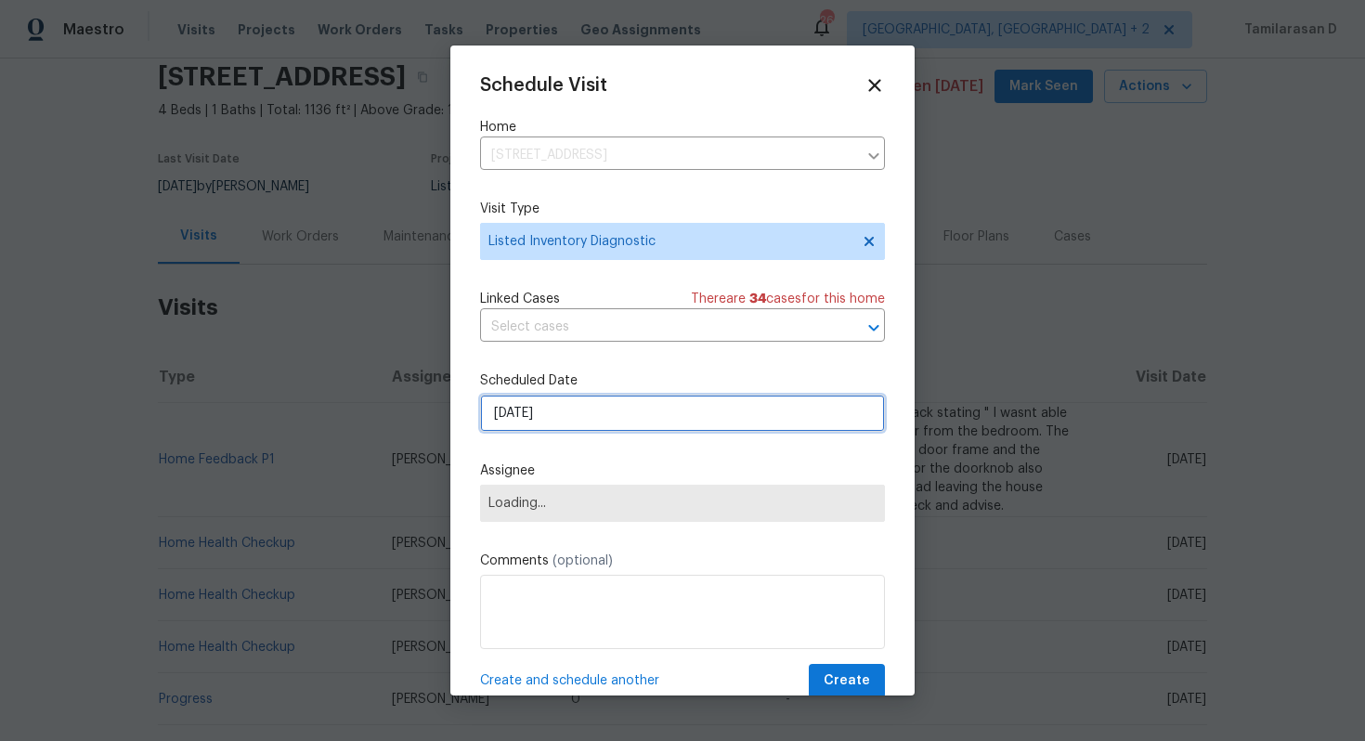
click at [531, 410] on input "15/09/2025" at bounding box center [682, 413] width 405 height 37
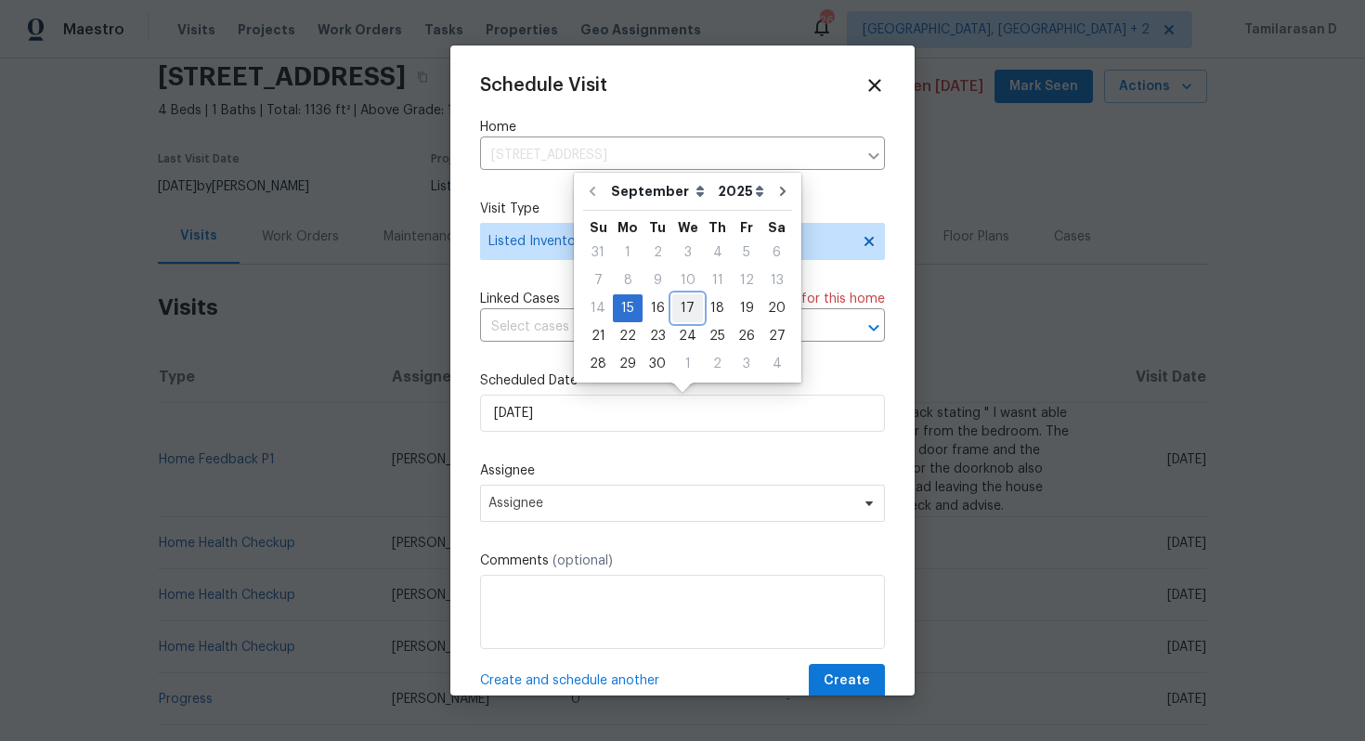
click at [685, 315] on div "17" at bounding box center [687, 308] width 31 height 26
type input "17/09/2025"
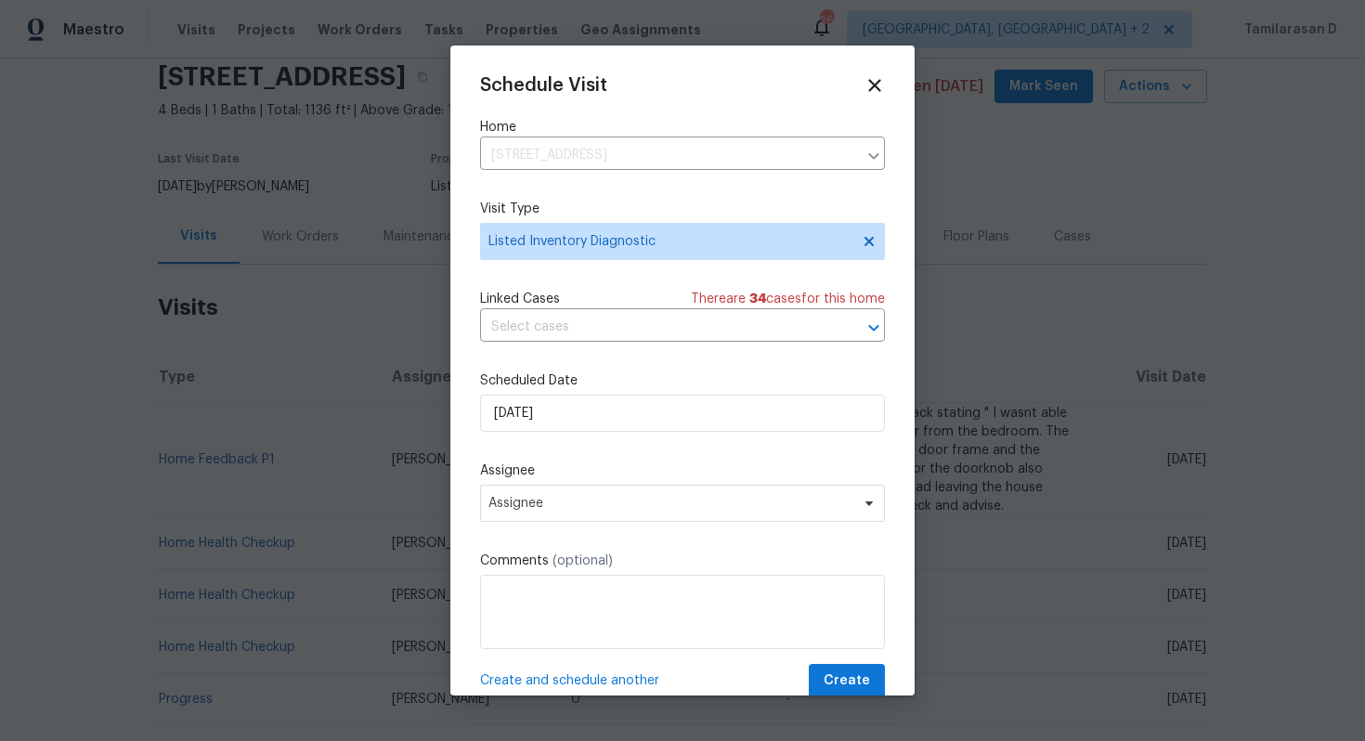
click at [539, 527] on div "Schedule Visit Home 6923 SE Nehalem St, Portland, OR 97206 ​ Visit Type Listed …" at bounding box center [682, 386] width 405 height 623
click at [548, 504] on span "Assignee" at bounding box center [670, 503] width 364 height 15
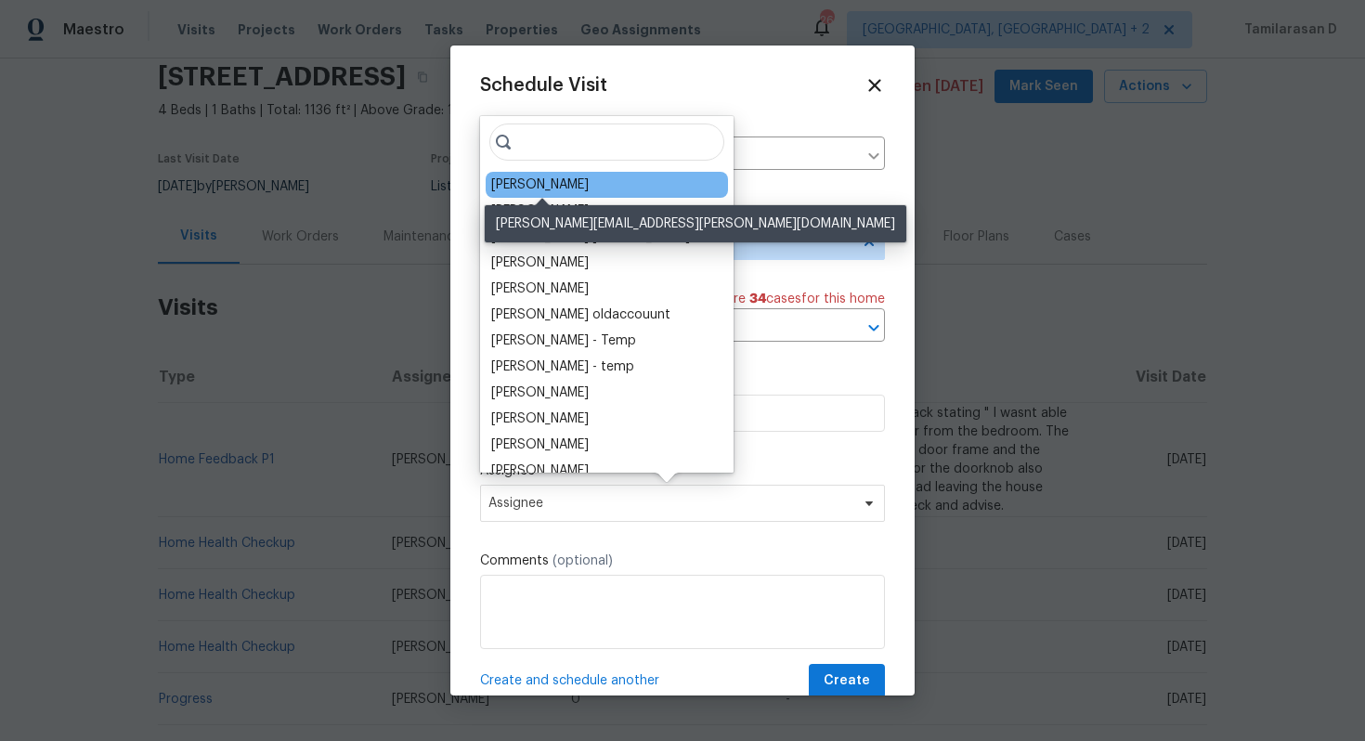
click at [557, 188] on div "Karen Mattingley" at bounding box center [540, 185] width 98 height 19
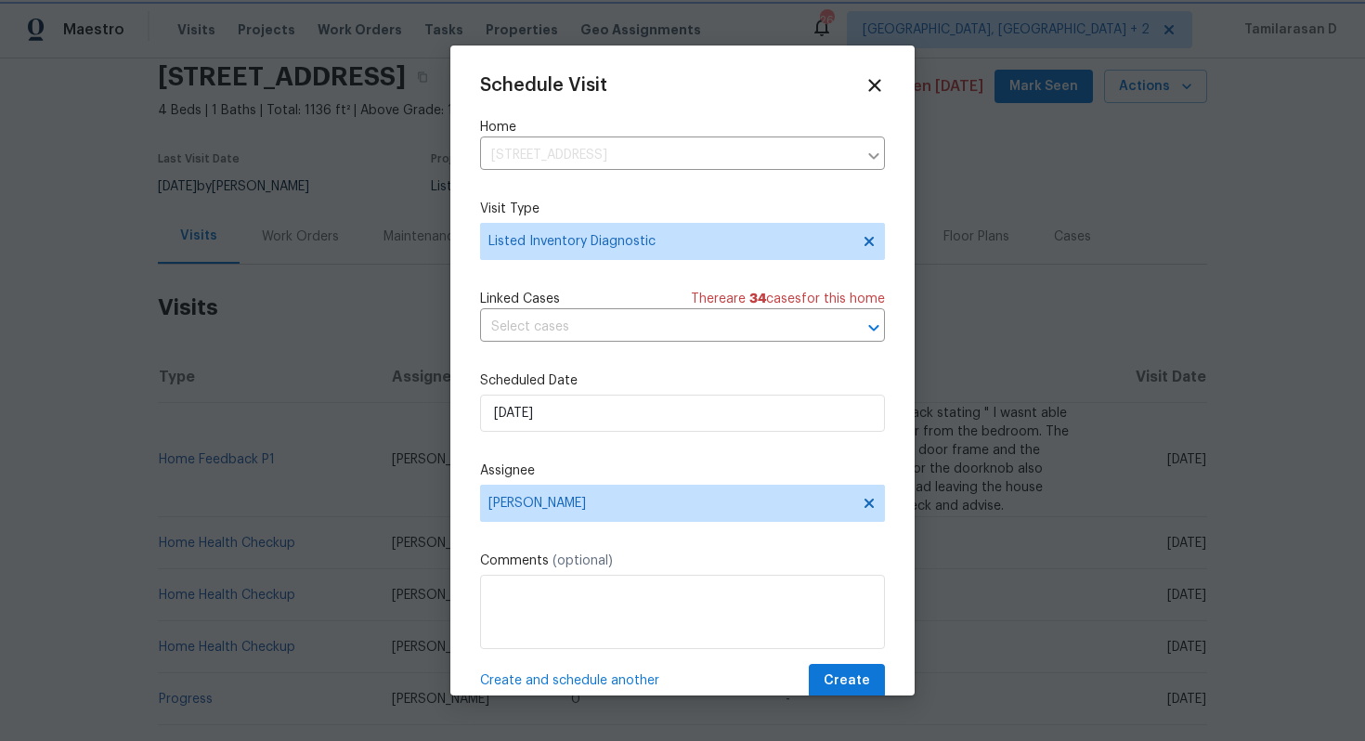
scroll to position [33, 0]
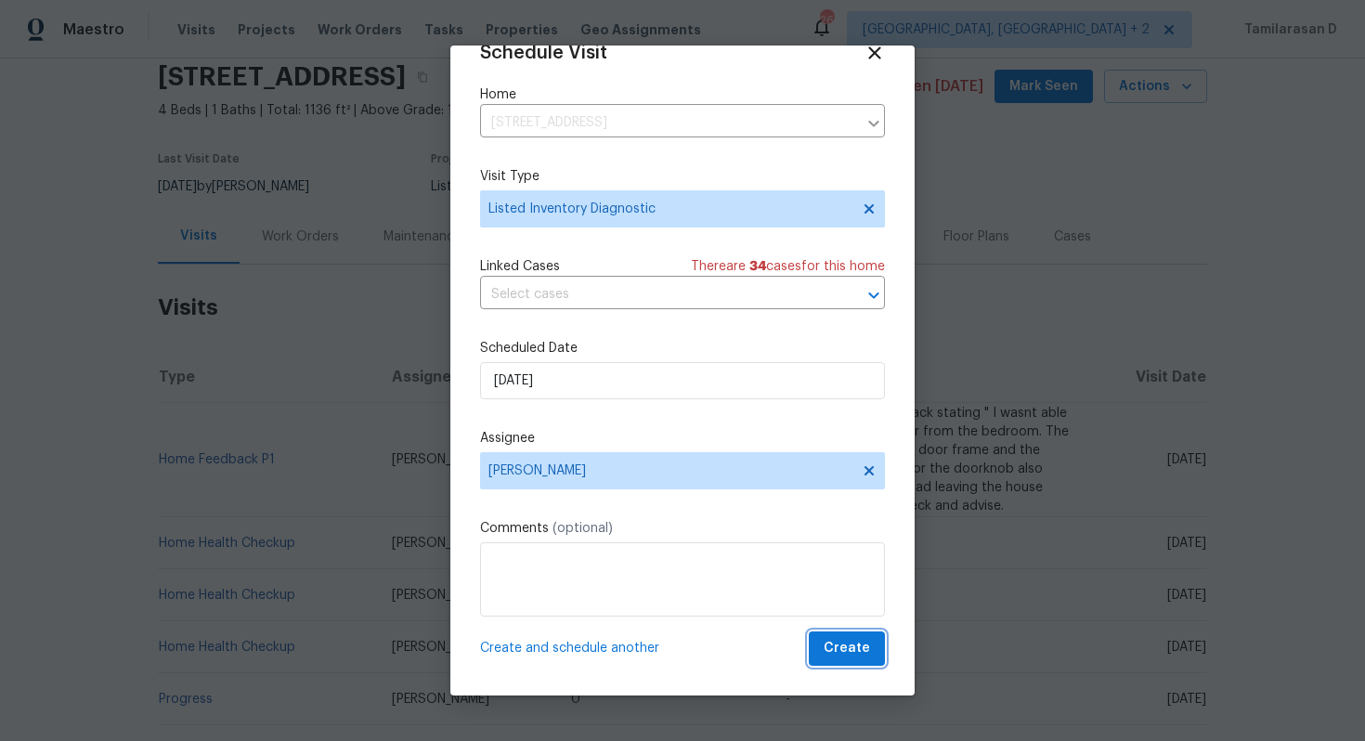
click at [837, 640] on span "Create" at bounding box center [847, 648] width 46 height 23
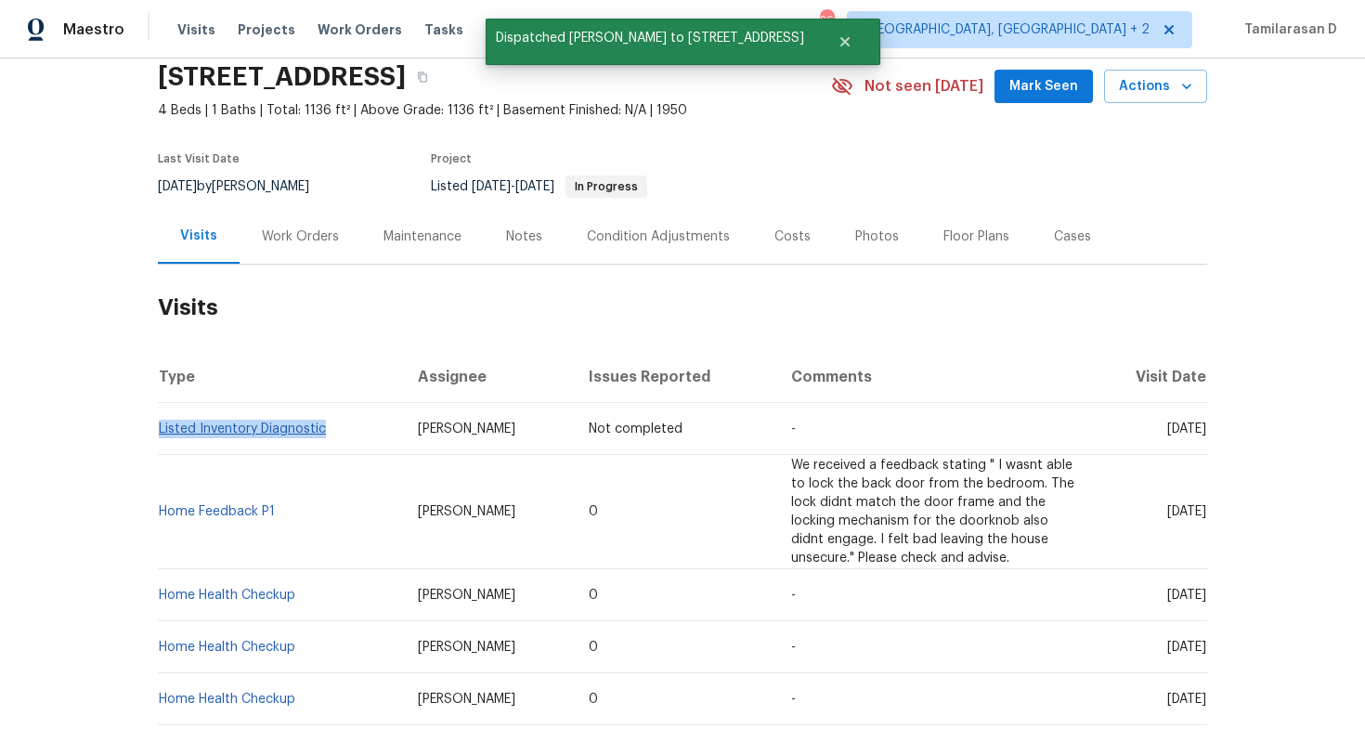
drag, startPoint x: 325, startPoint y: 428, endPoint x: 161, endPoint y: 434, distance: 164.5
click at [161, 434] on td "Listed Inventory Diagnostic" at bounding box center [280, 429] width 245 height 52
copy link "Listed Inventory Diagnostic"
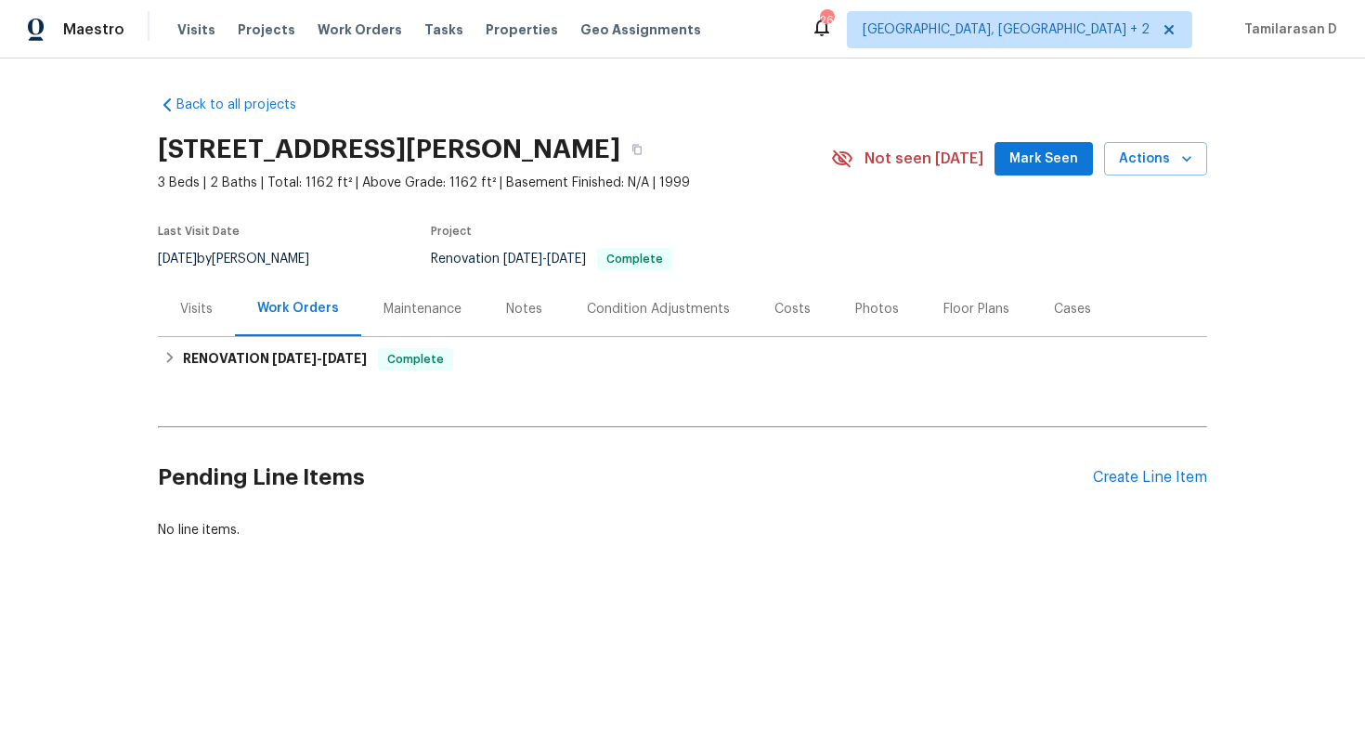
click at [198, 312] on div "Visits" at bounding box center [196, 309] width 33 height 19
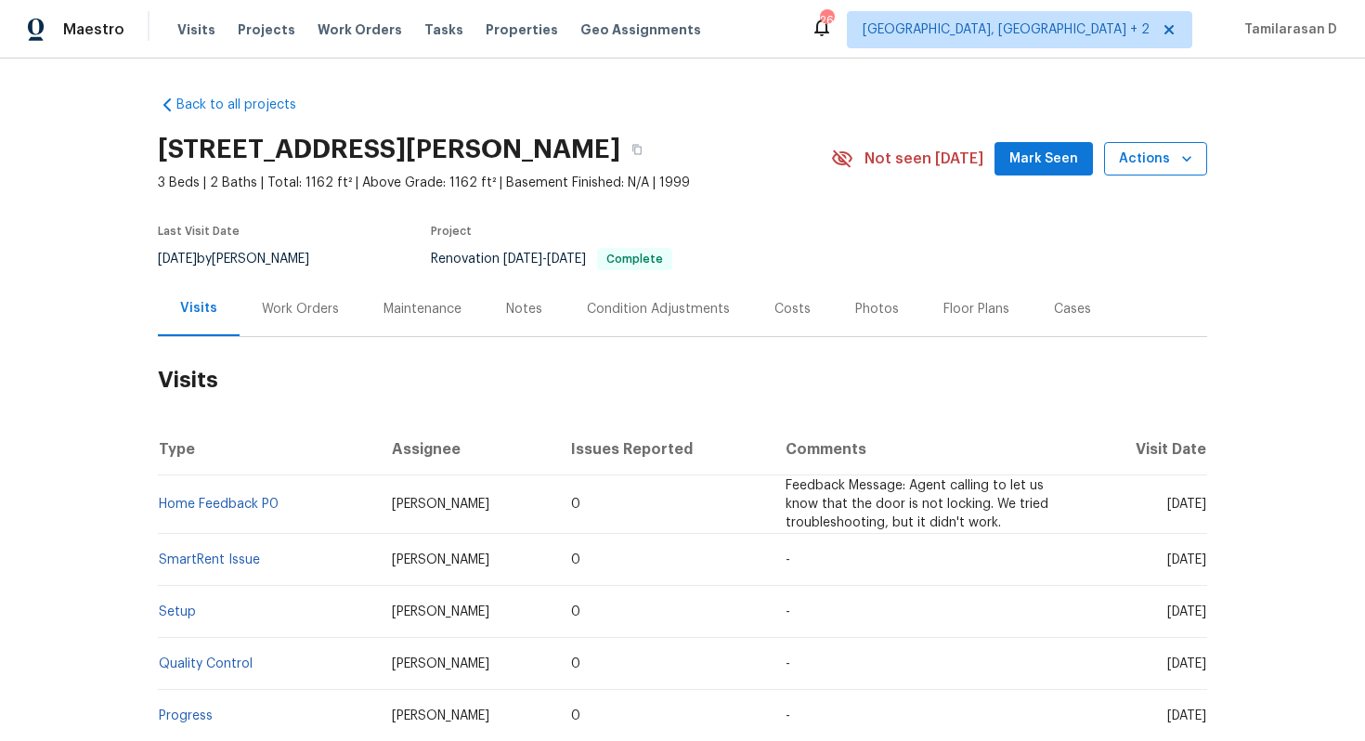
click at [1162, 159] on span "Actions" at bounding box center [1155, 159] width 73 height 23
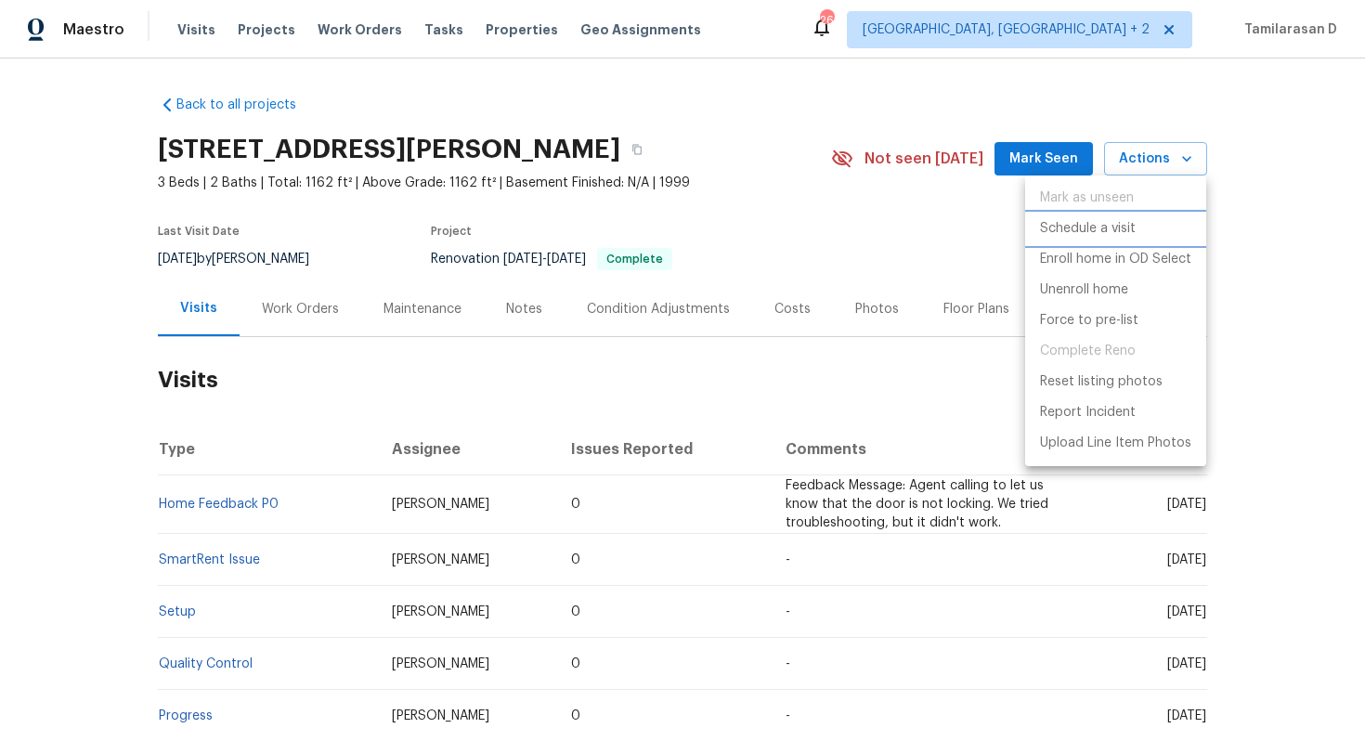
click at [1099, 231] on p "Schedule a visit" at bounding box center [1088, 229] width 96 height 20
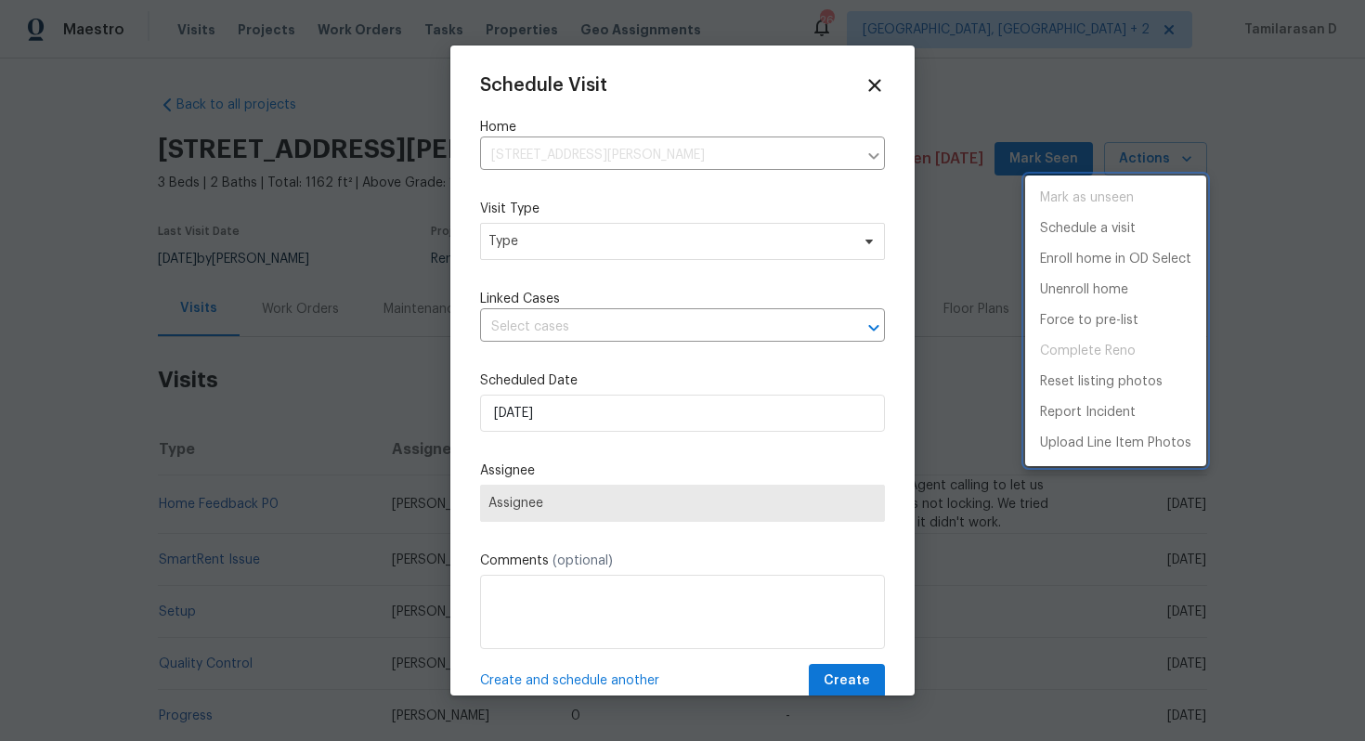
click at [596, 249] on div at bounding box center [682, 370] width 1365 height 741
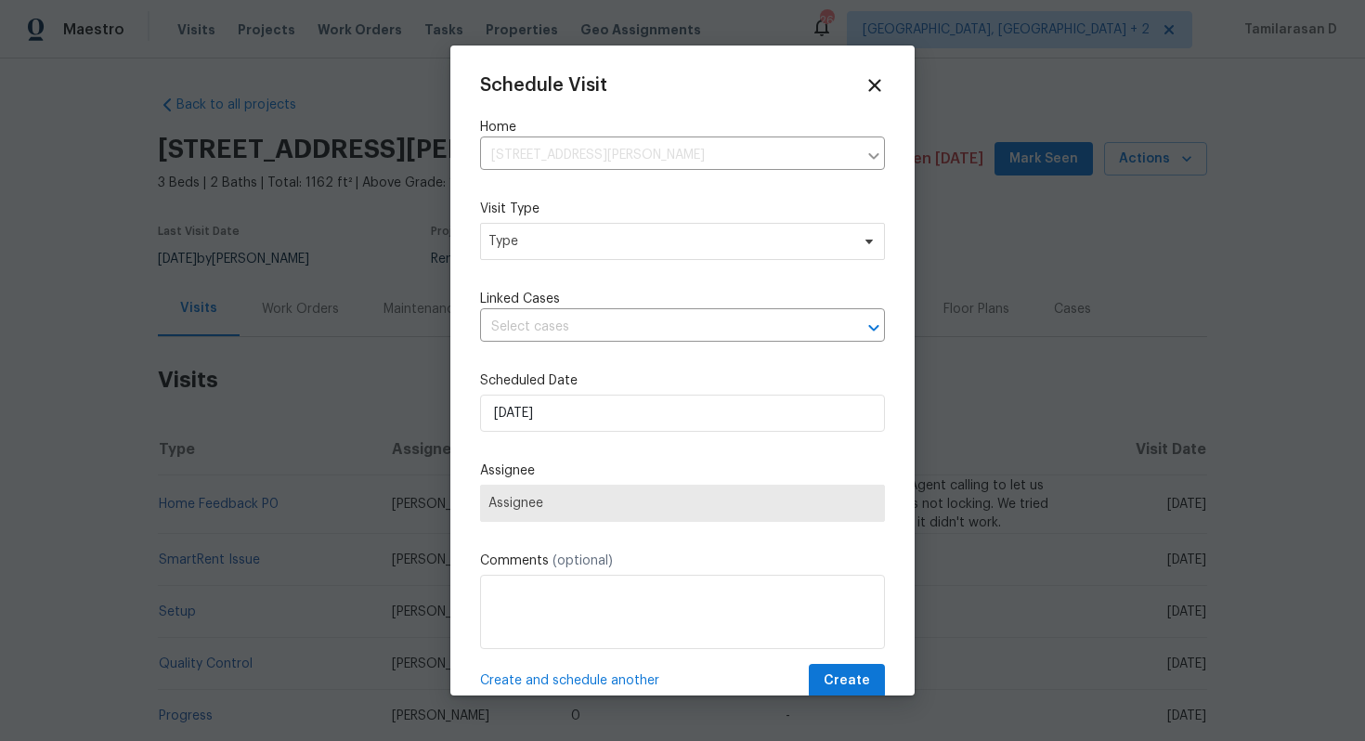
click at [596, 249] on div "Mark as unseen Schedule a visit Enroll home in OD Select Unenroll home Force to…" at bounding box center [682, 370] width 1365 height 741
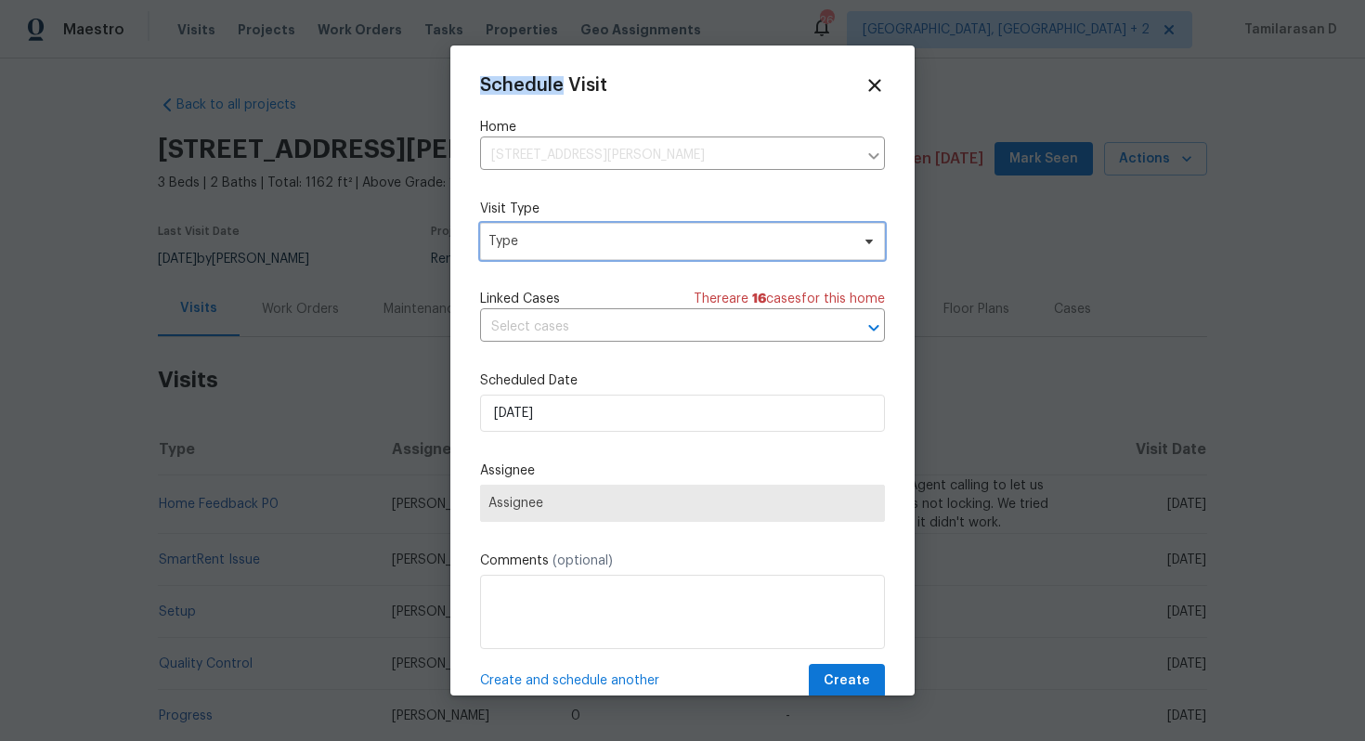
click at [596, 249] on span "Type" at bounding box center [668, 241] width 361 height 19
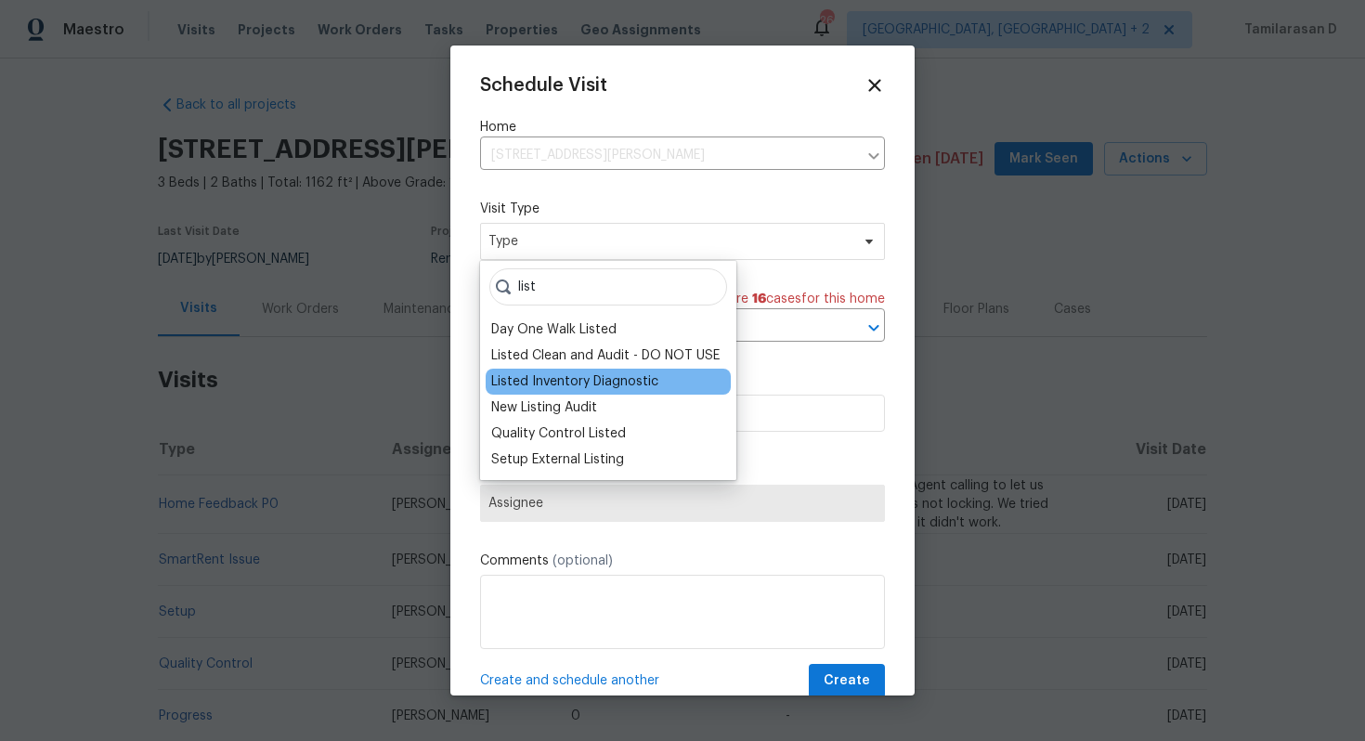
type input "list"
click at [604, 379] on div "Listed Inventory Diagnostic" at bounding box center [574, 381] width 167 height 19
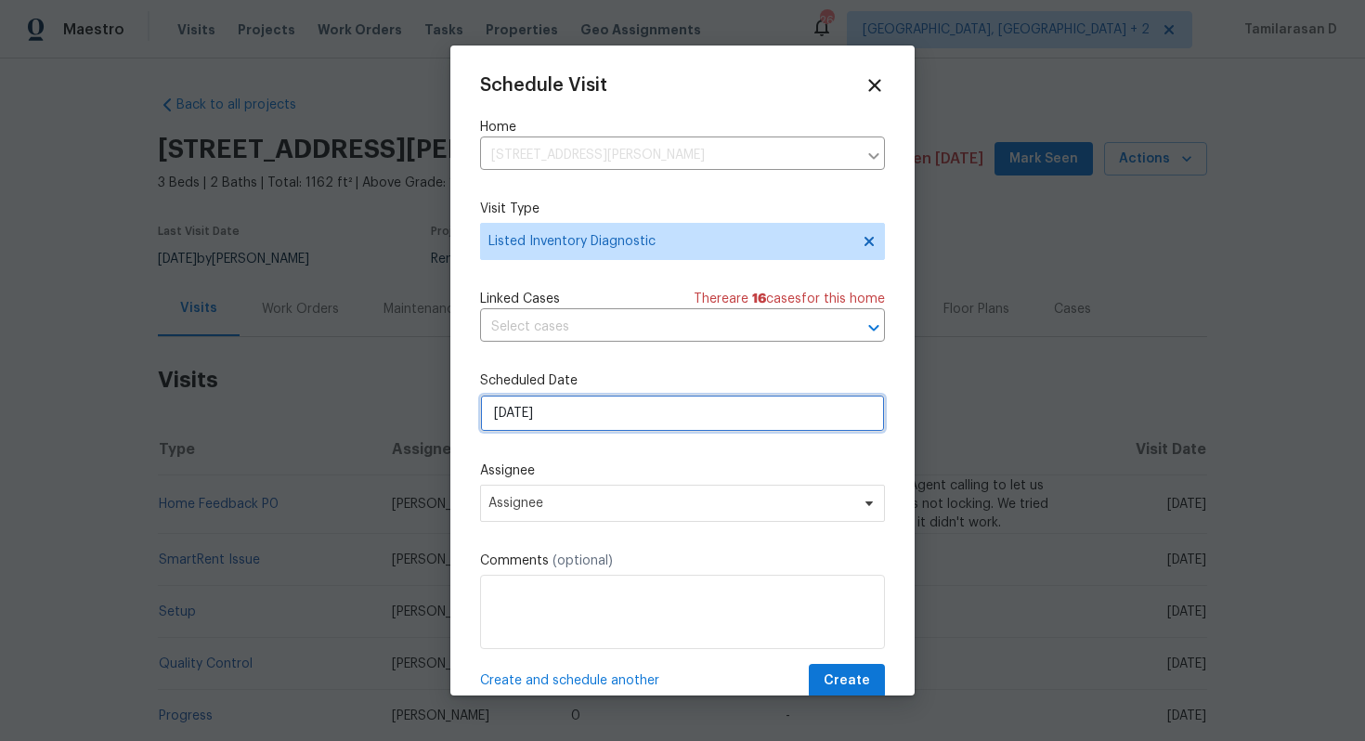
click at [541, 432] on input "[DATE]" at bounding box center [682, 413] width 405 height 37
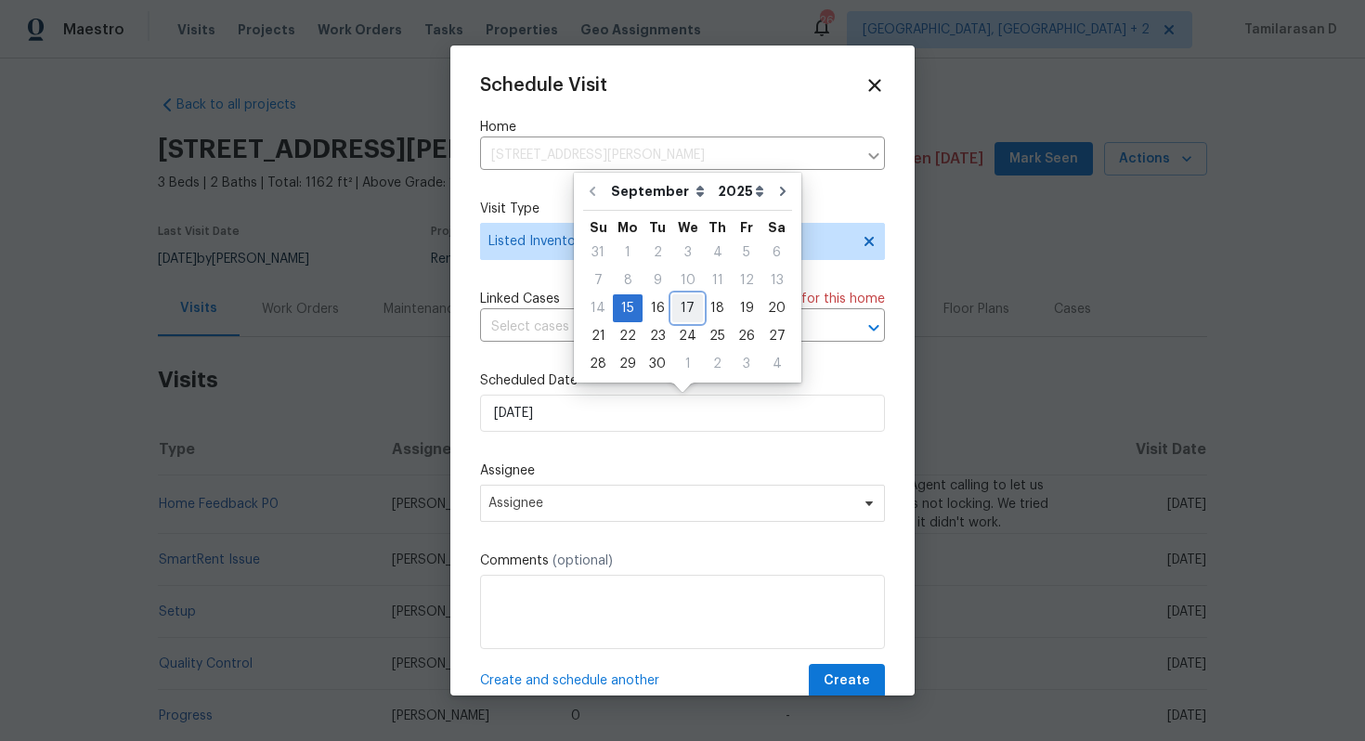
click at [689, 307] on div "17" at bounding box center [687, 308] width 31 height 26
type input "17/09/2025"
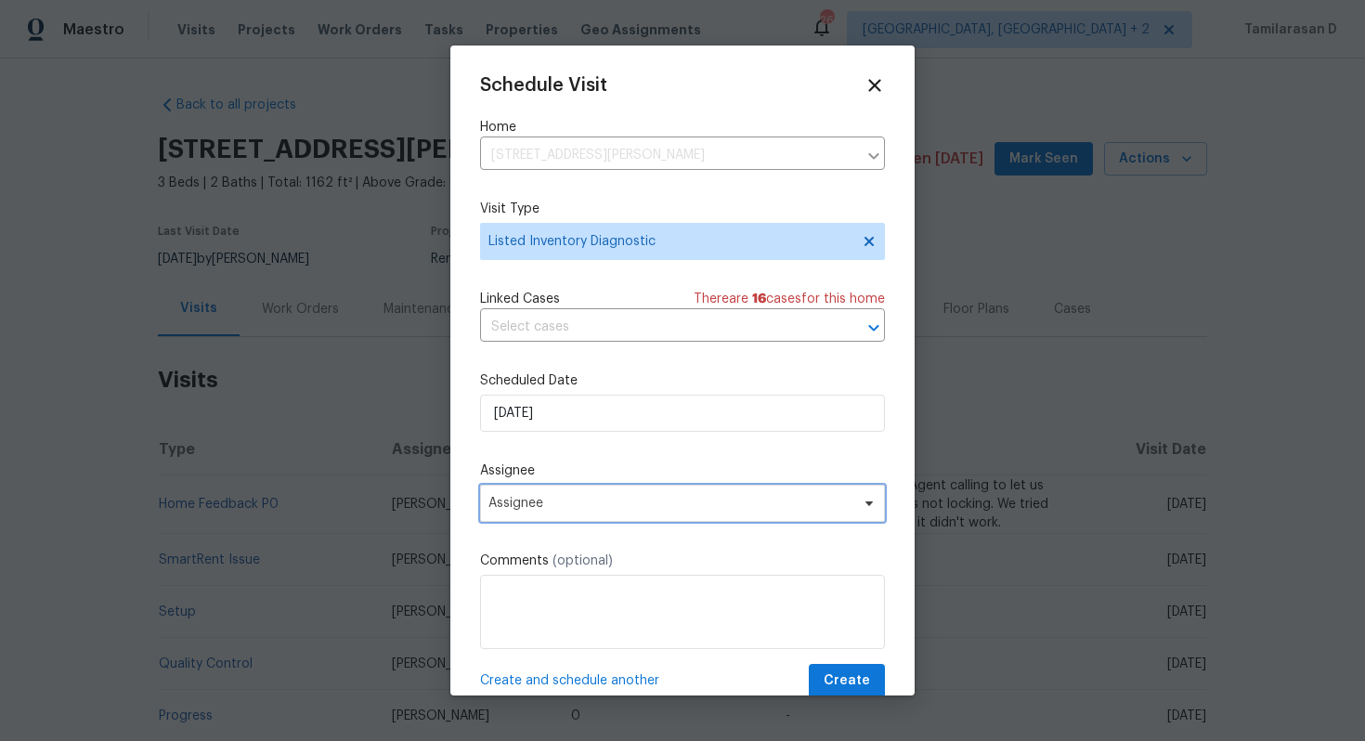
click at [524, 494] on span "Assignee" at bounding box center [682, 503] width 405 height 37
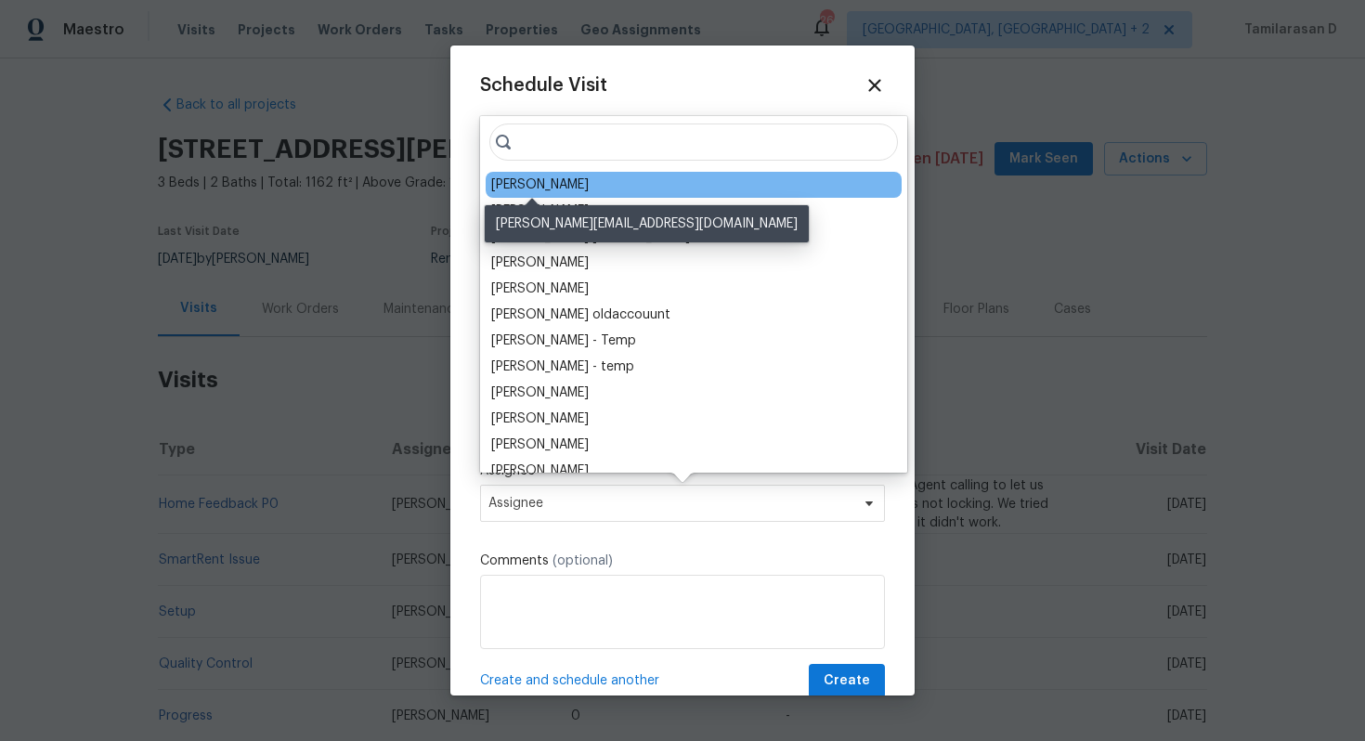
click at [552, 182] on div "Joseph White" at bounding box center [540, 185] width 98 height 19
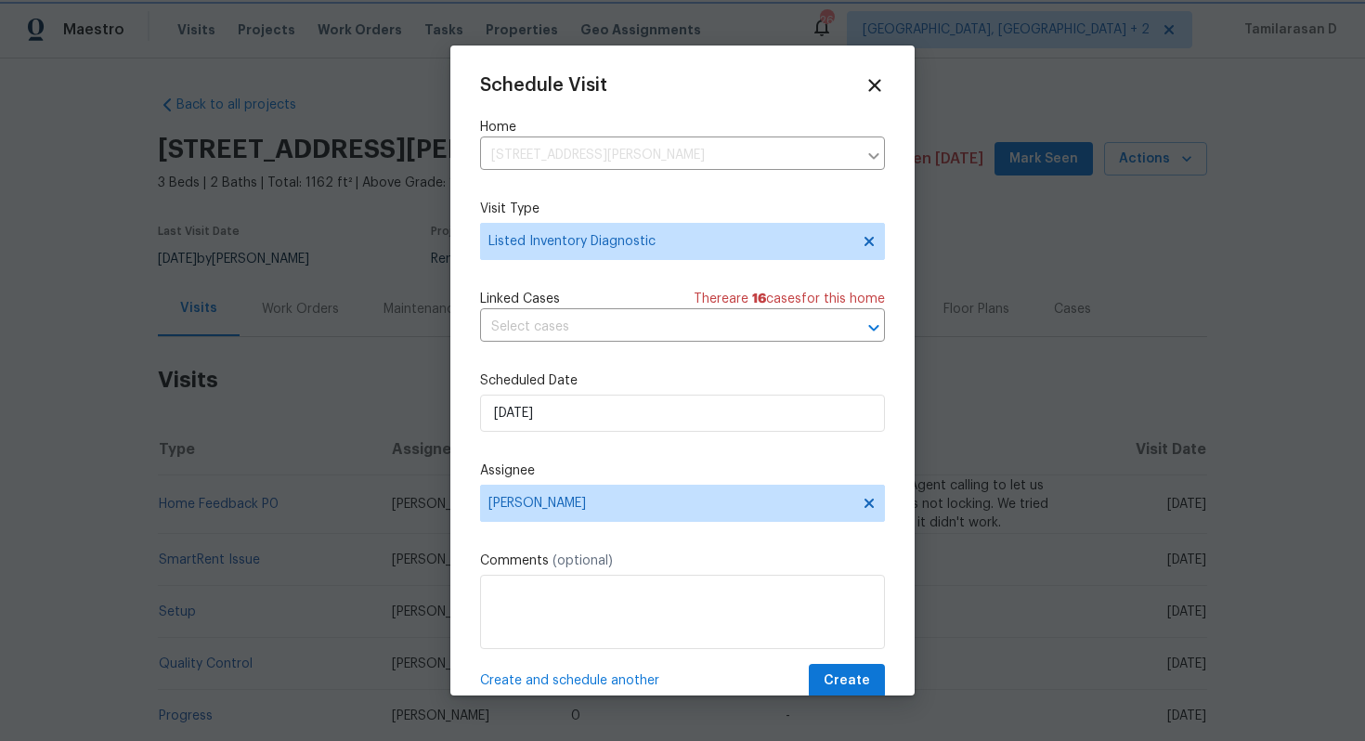
scroll to position [33, 0]
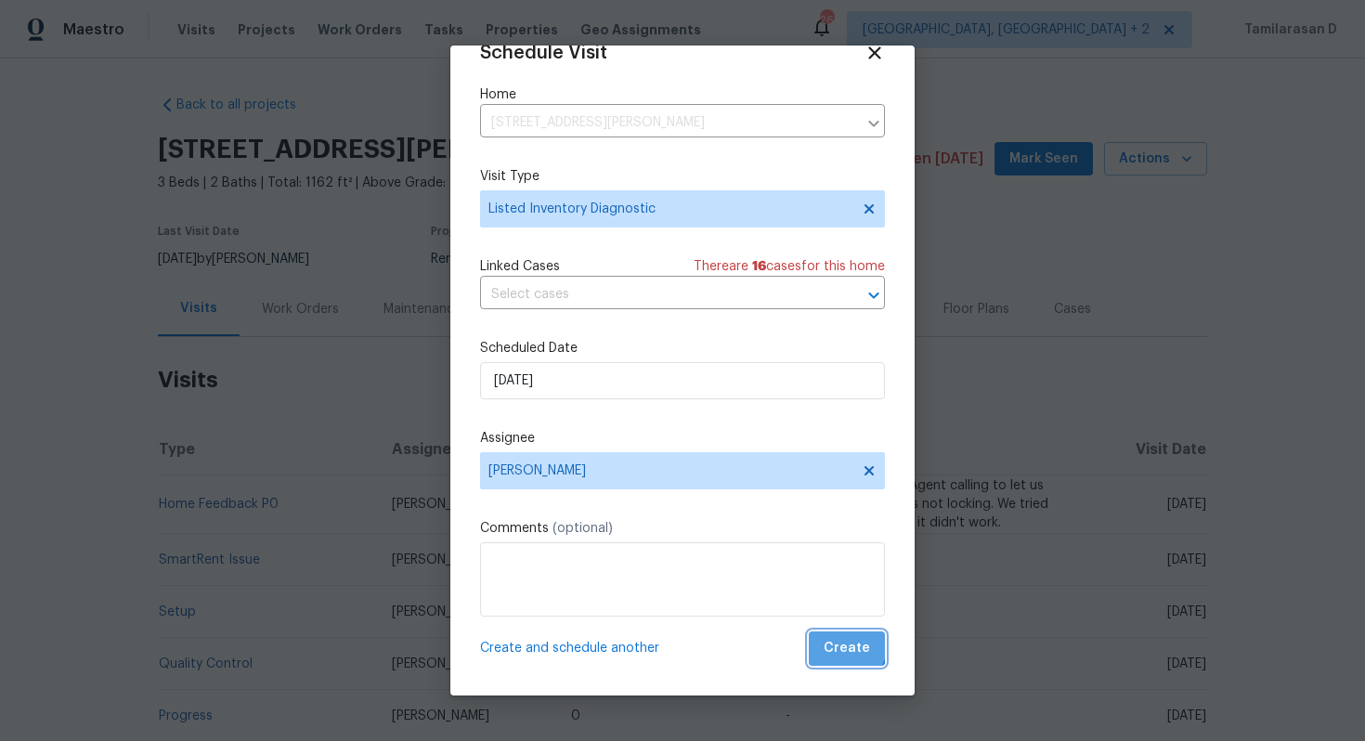
click at [845, 645] on span "Create" at bounding box center [847, 648] width 46 height 23
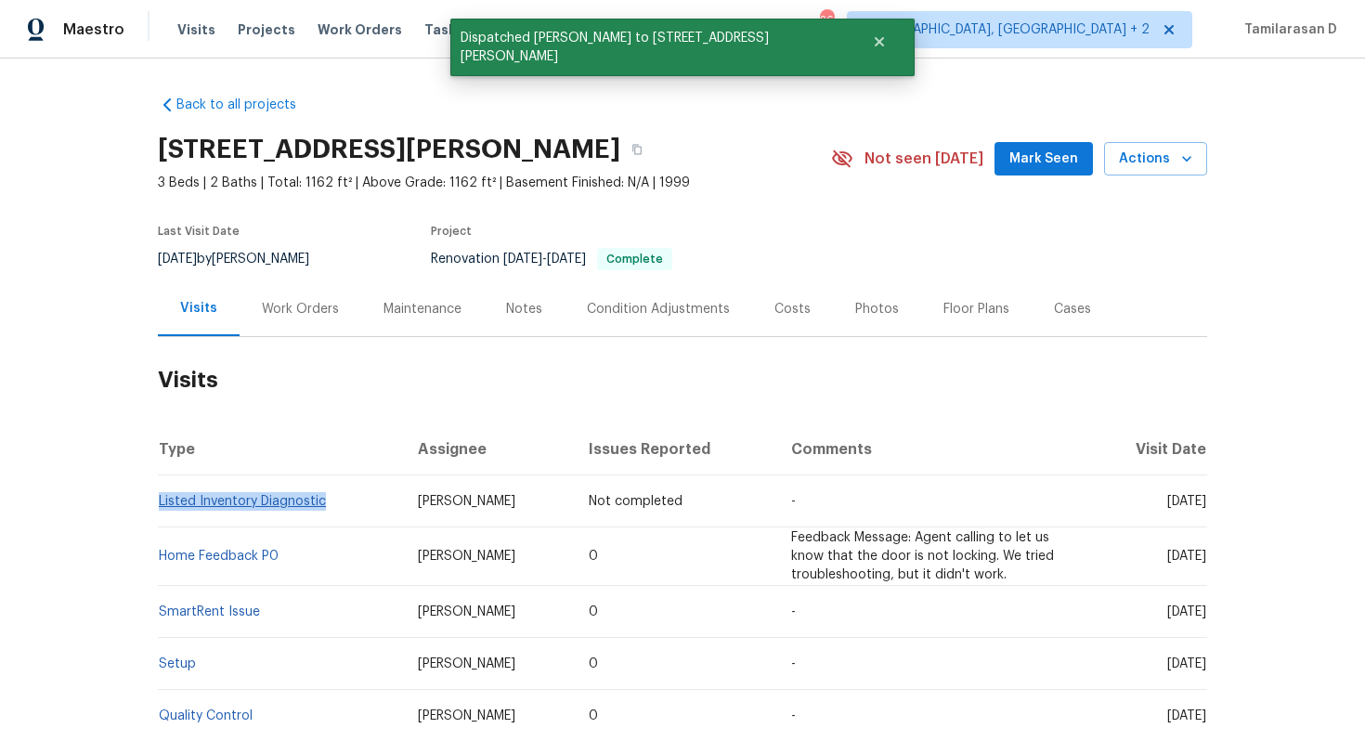
drag, startPoint x: 328, startPoint y: 500, endPoint x: 159, endPoint y: 499, distance: 169.0
click at [159, 499] on td "Listed Inventory Diagnostic" at bounding box center [280, 501] width 245 height 52
copy link "Listed Inventory Diagnostic"
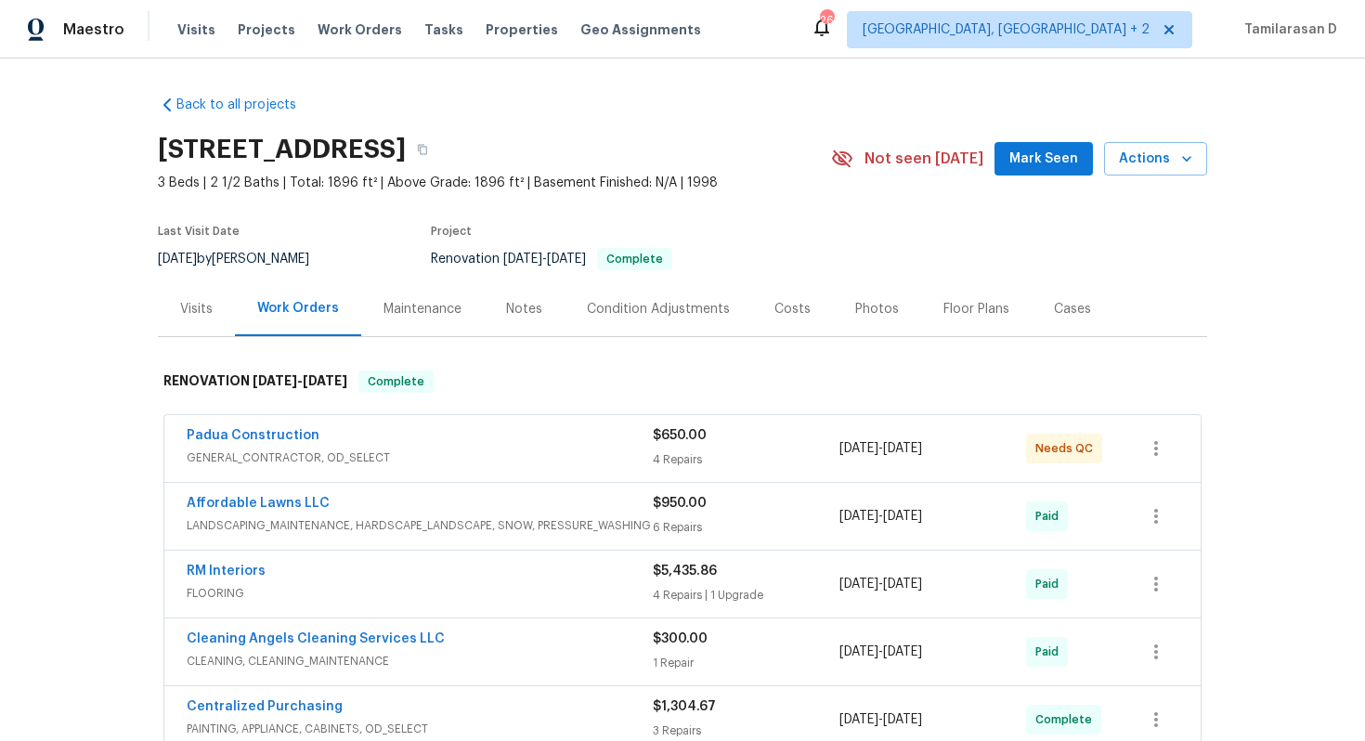
click at [206, 324] on div "Visits" at bounding box center [196, 308] width 77 height 55
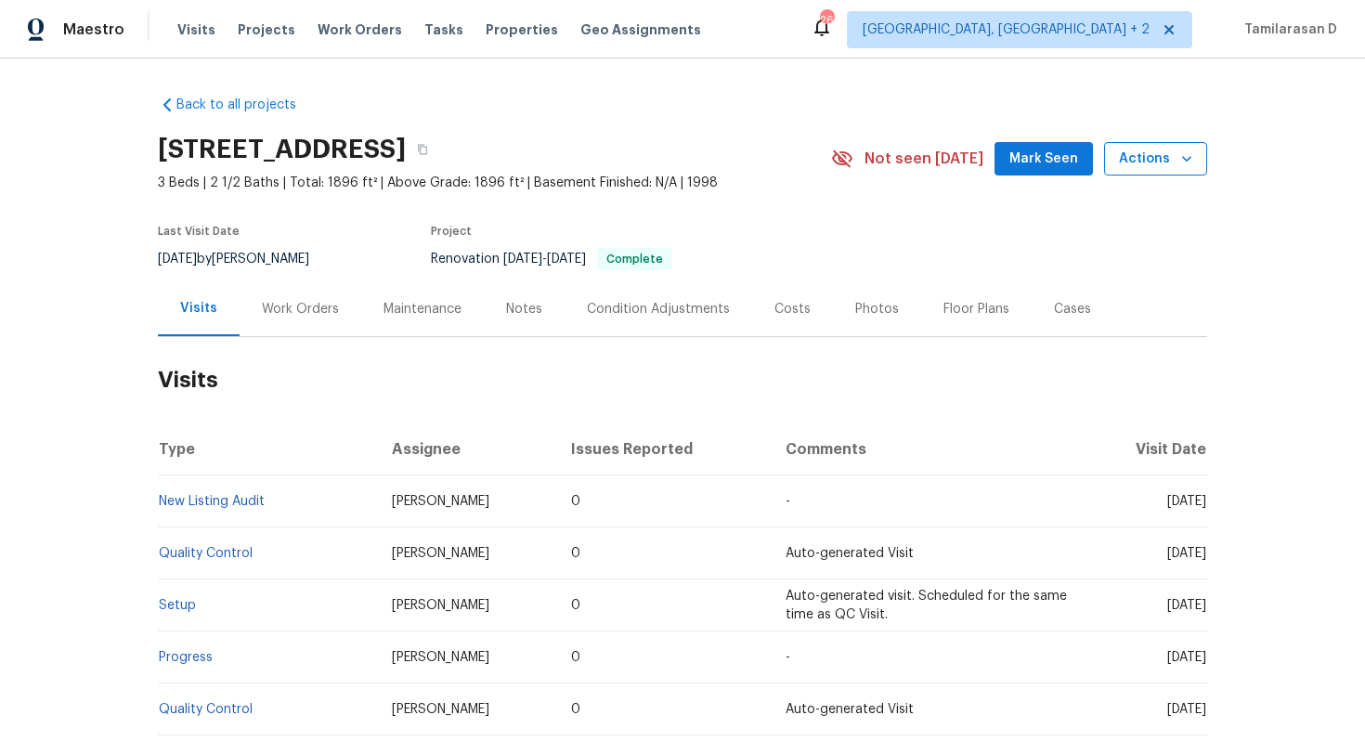
click at [1166, 165] on span "Actions" at bounding box center [1155, 159] width 73 height 23
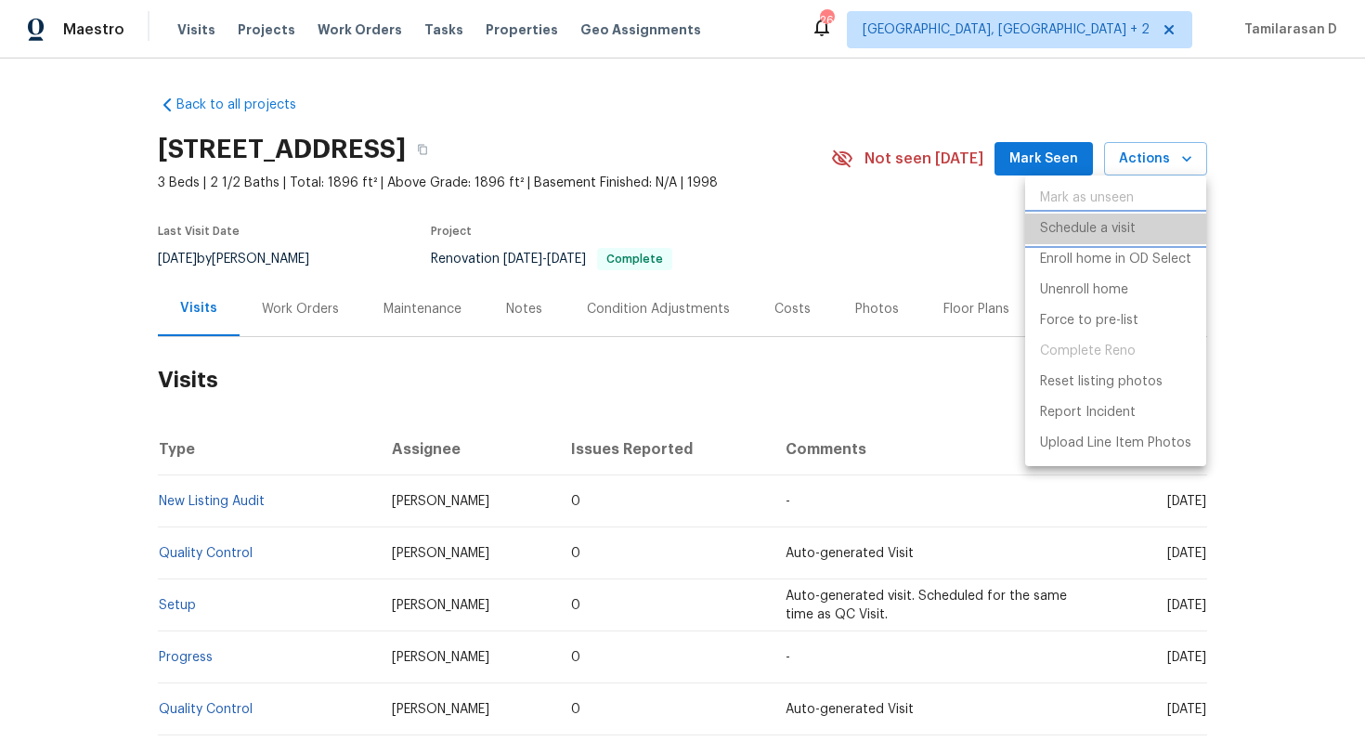
click at [1075, 228] on p "Schedule a visit" at bounding box center [1088, 229] width 96 height 20
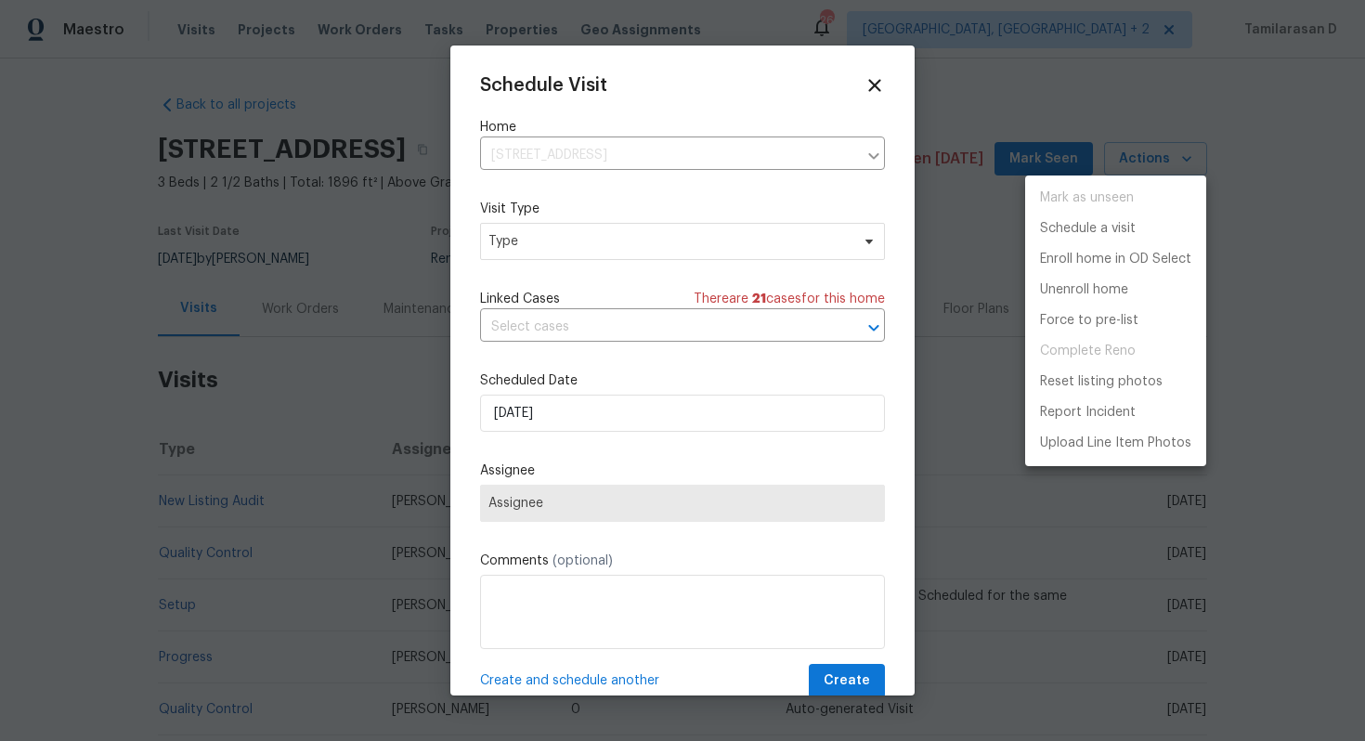
click at [663, 427] on div at bounding box center [682, 370] width 1365 height 741
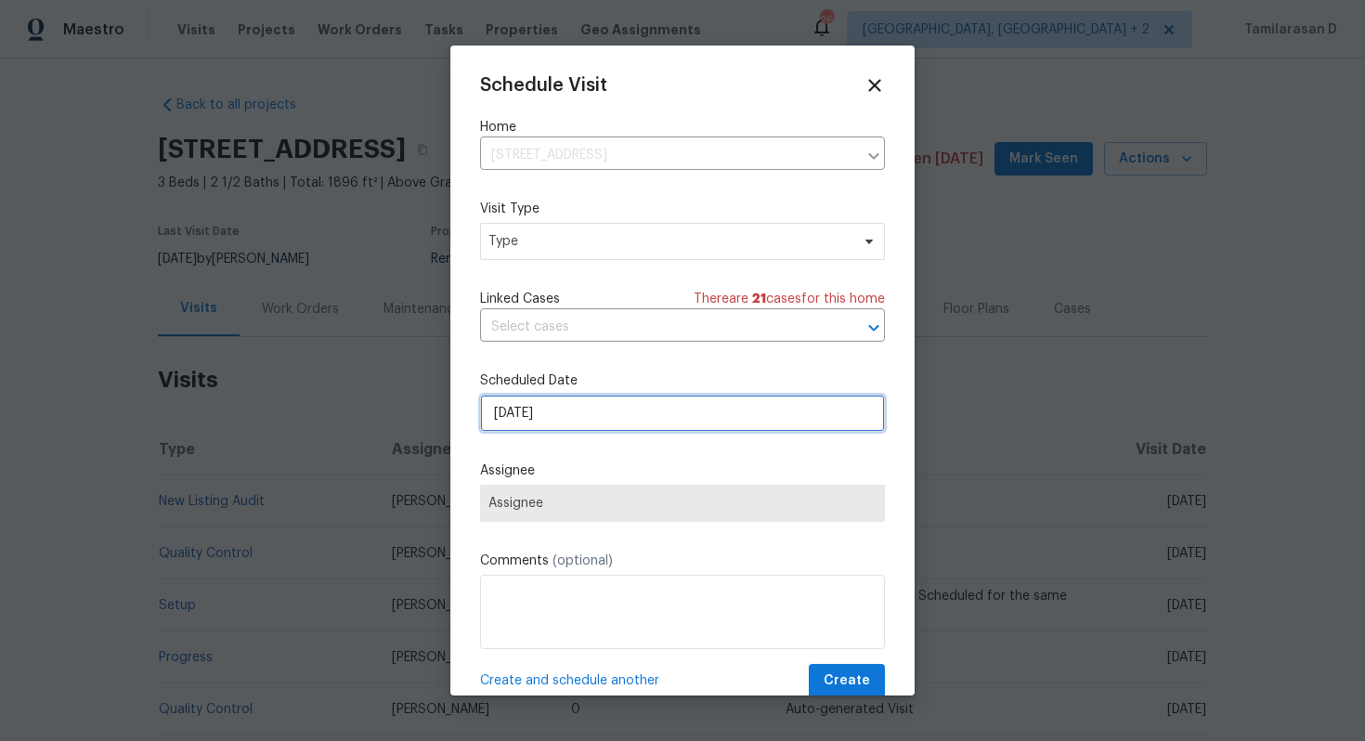
click at [620, 418] on input "[DATE]" at bounding box center [682, 413] width 405 height 37
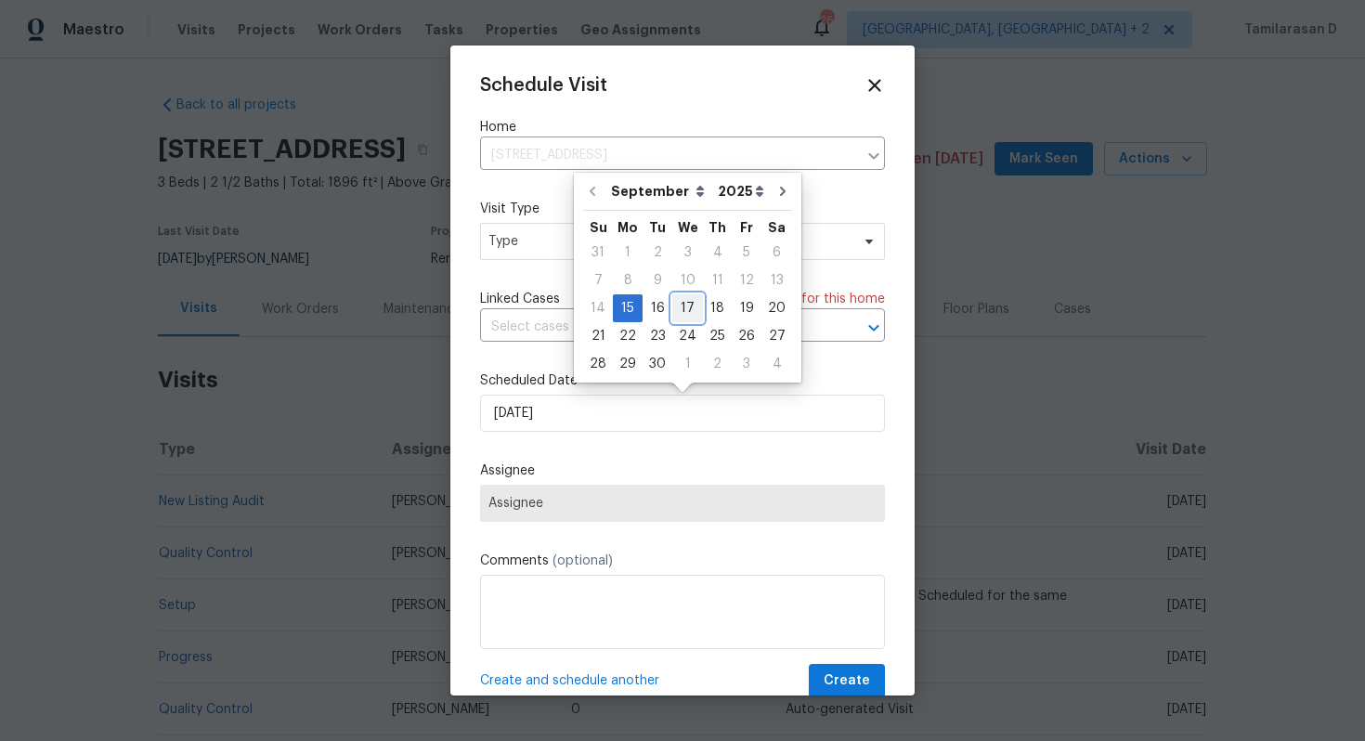
click at [684, 304] on div "17" at bounding box center [687, 308] width 31 height 26
type input "[DATE]"
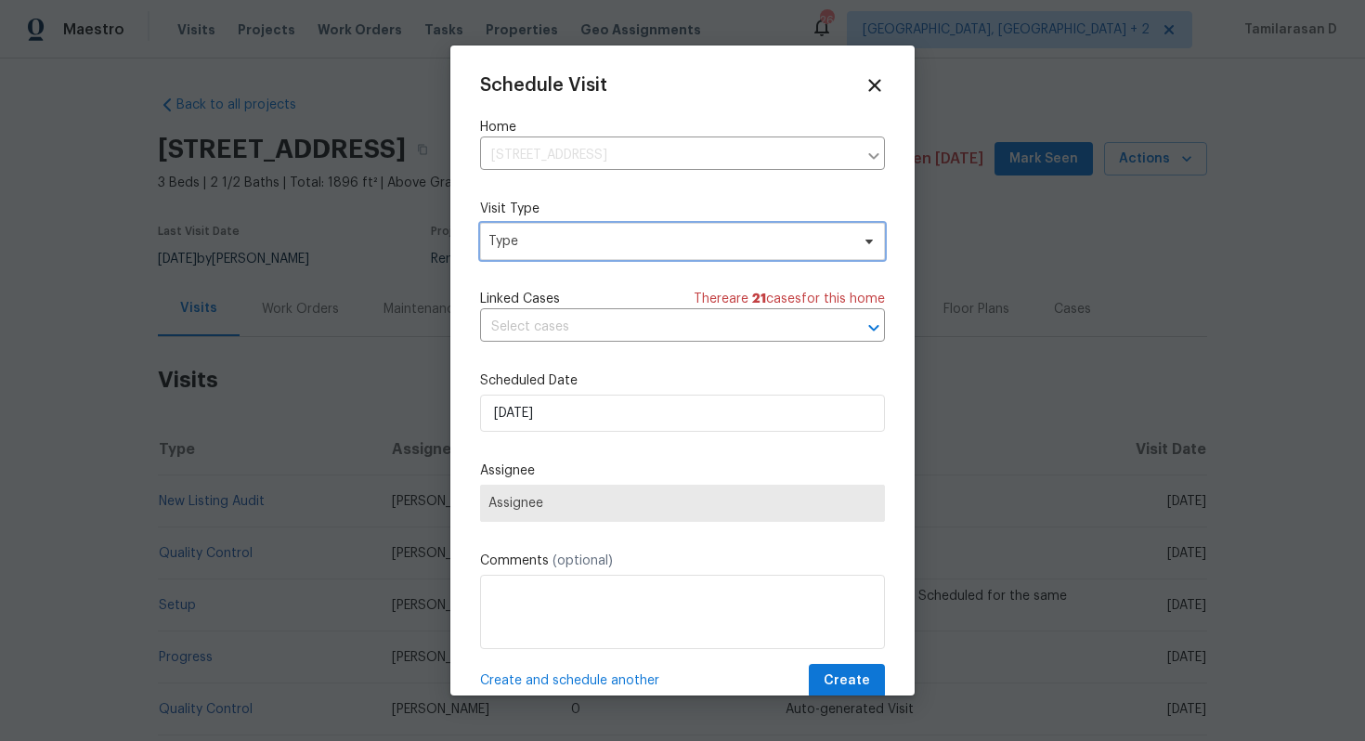
click at [557, 245] on span "Type" at bounding box center [668, 241] width 361 height 19
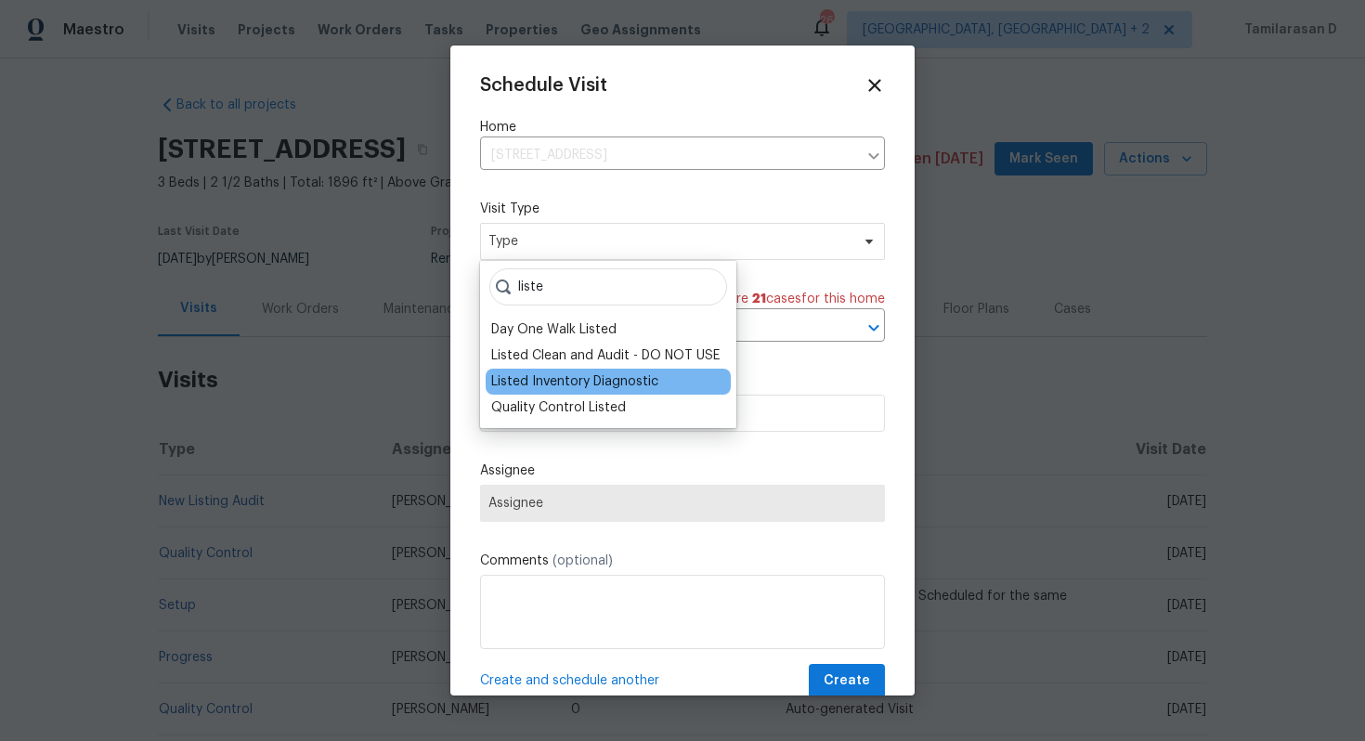
type input "liste"
click at [580, 382] on div "Listed Inventory Diagnostic" at bounding box center [574, 381] width 167 height 19
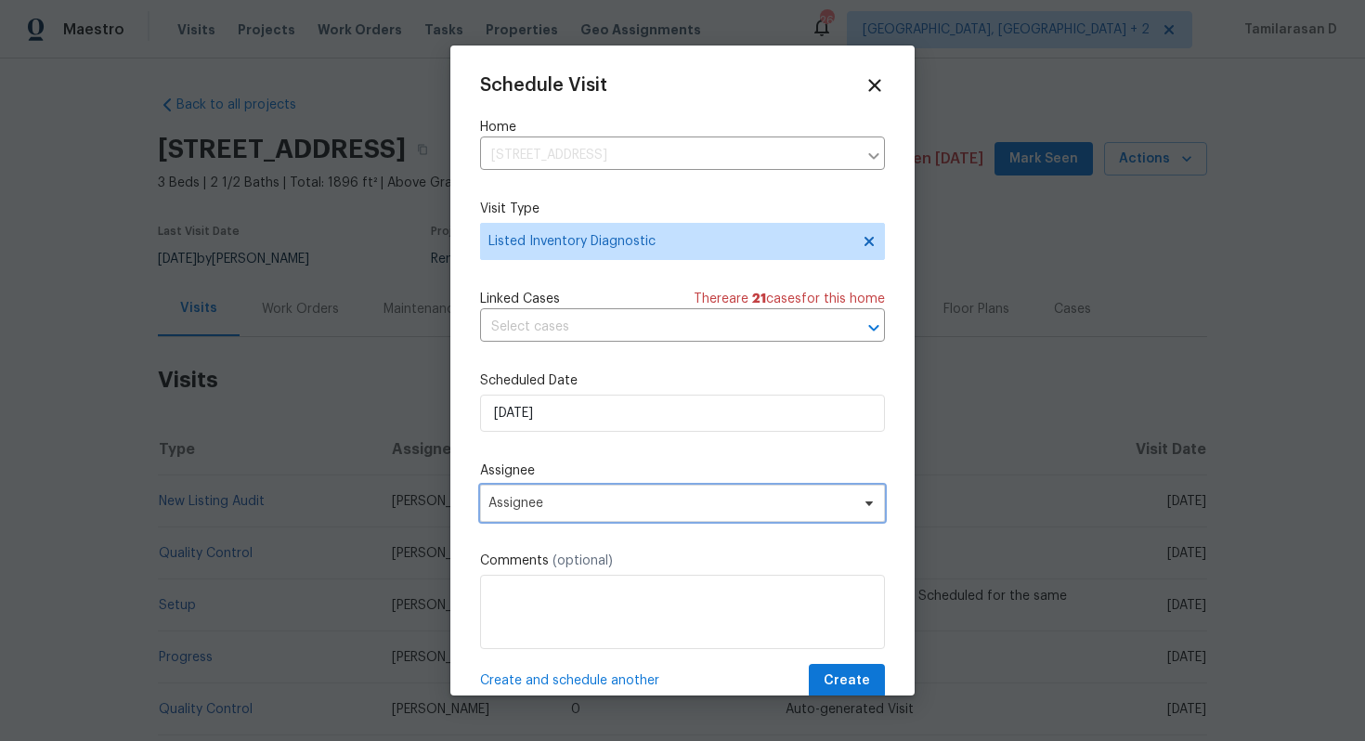
click at [565, 505] on span "Assignee" at bounding box center [670, 503] width 364 height 15
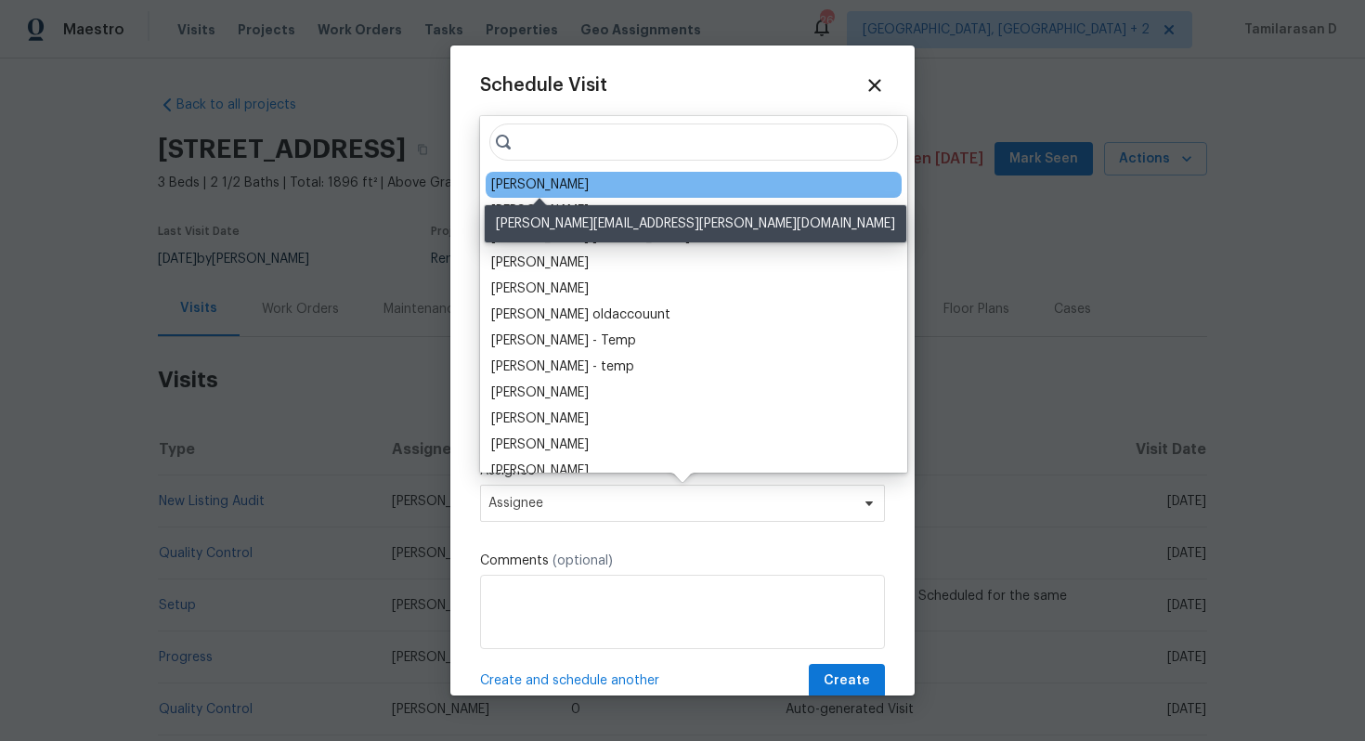
click at [562, 182] on div "[PERSON_NAME]" at bounding box center [540, 185] width 98 height 19
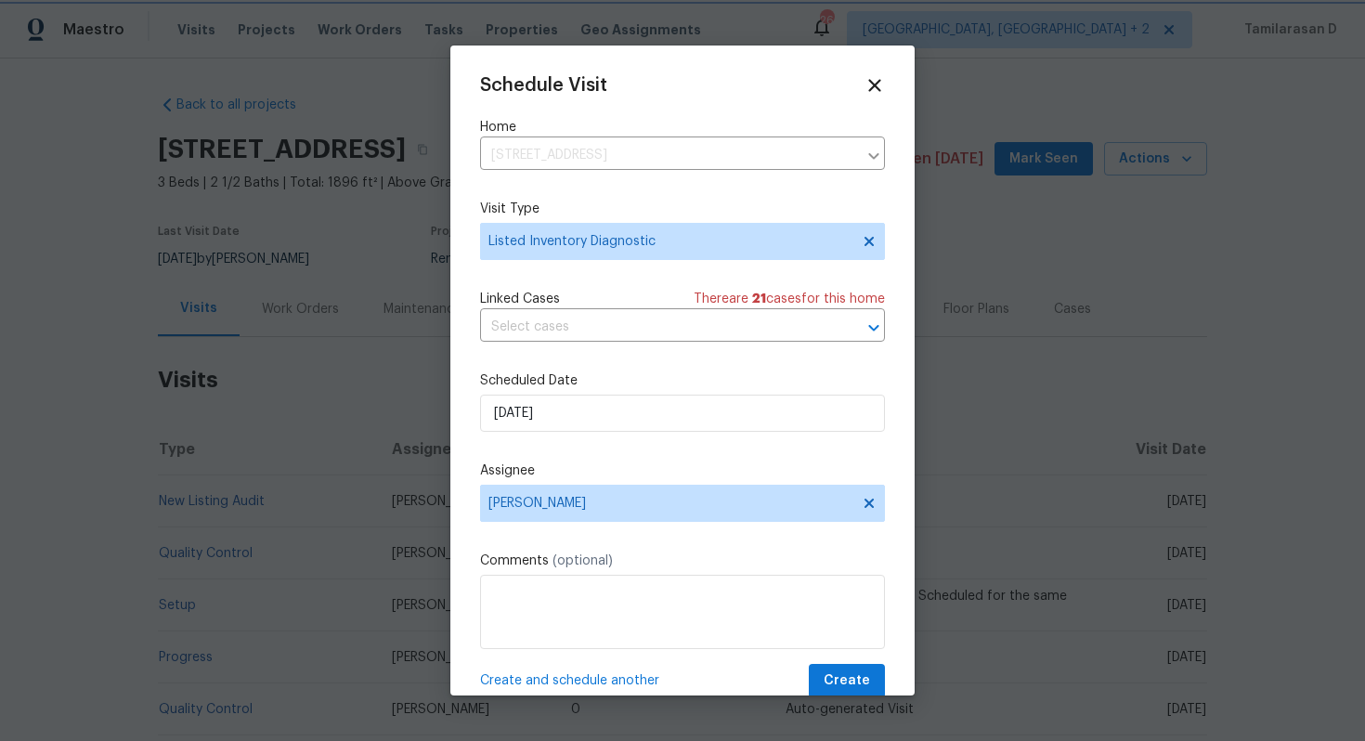
scroll to position [33, 0]
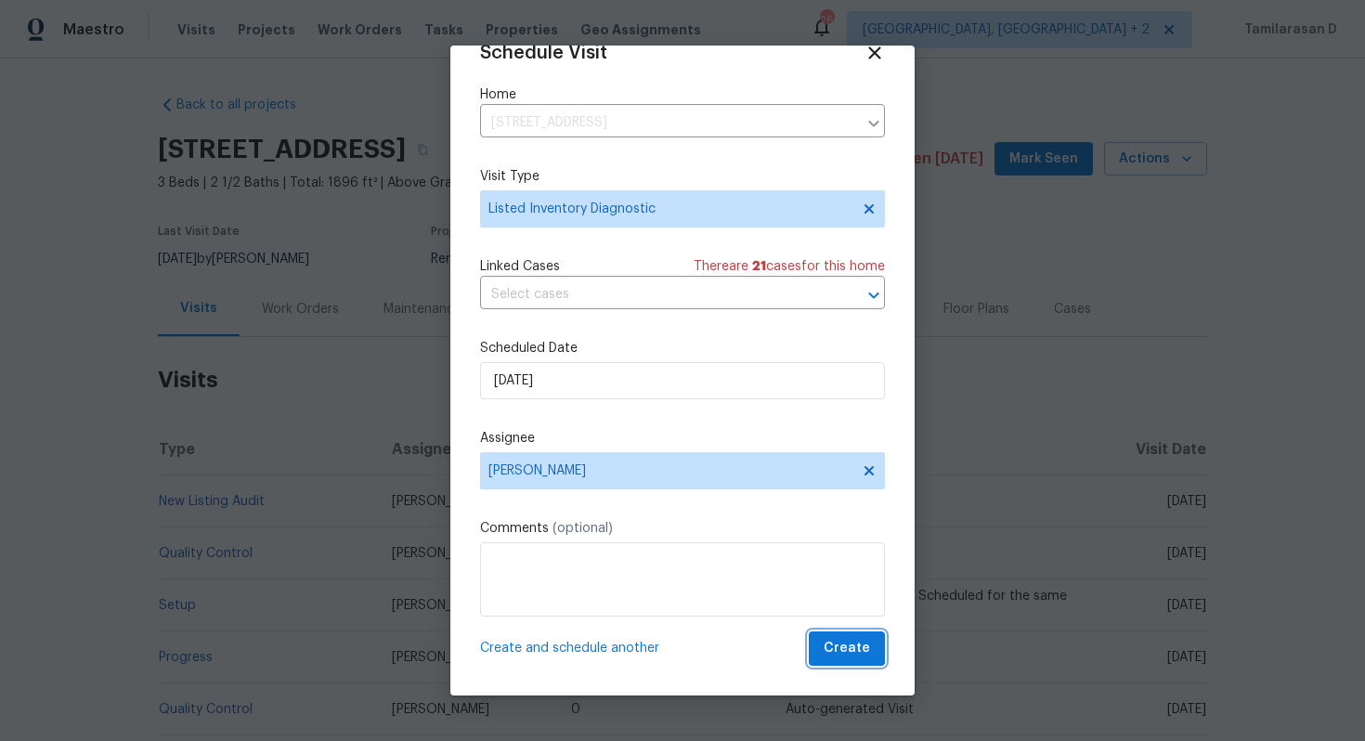
click at [869, 647] on span "Create" at bounding box center [847, 648] width 46 height 23
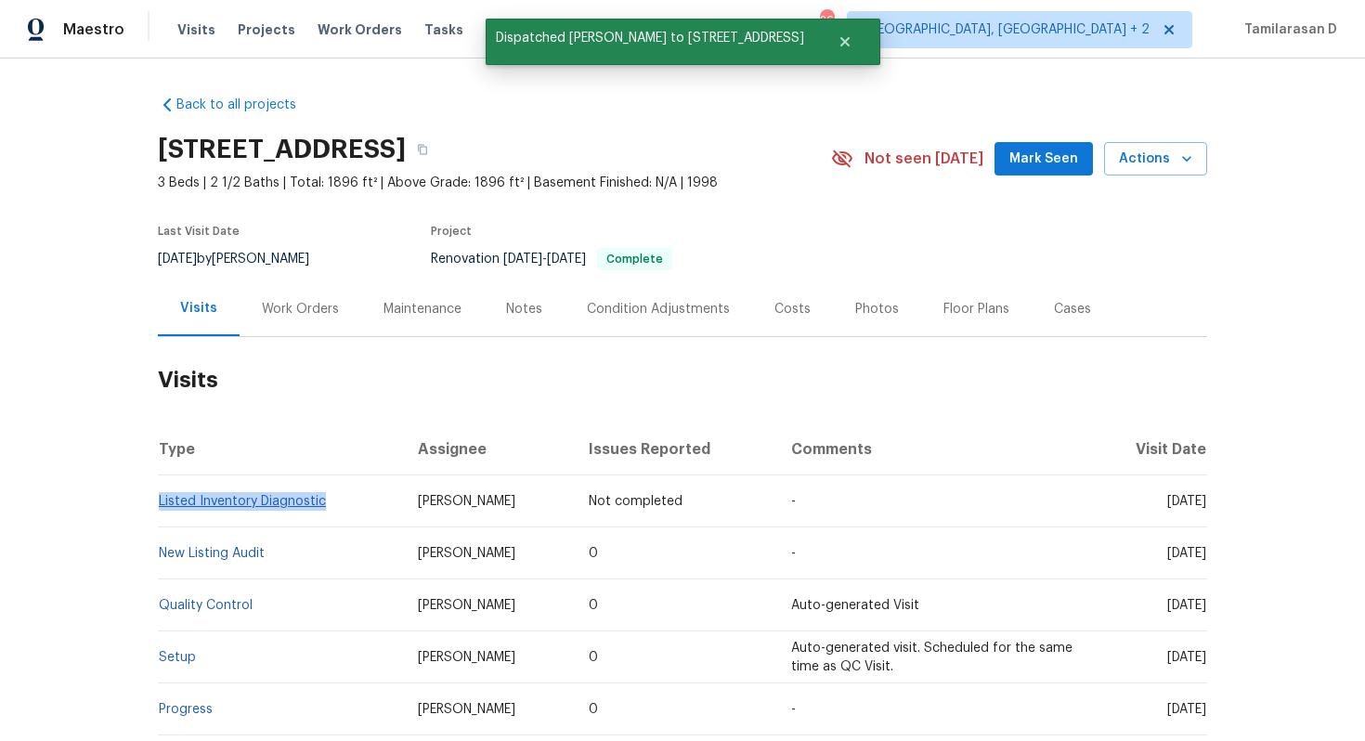
drag, startPoint x: 333, startPoint y: 505, endPoint x: 161, endPoint y: 500, distance: 172.8
click at [161, 500] on td "Listed Inventory Diagnostic" at bounding box center [280, 501] width 245 height 52
copy link "Listed Inventory Diagnostic"
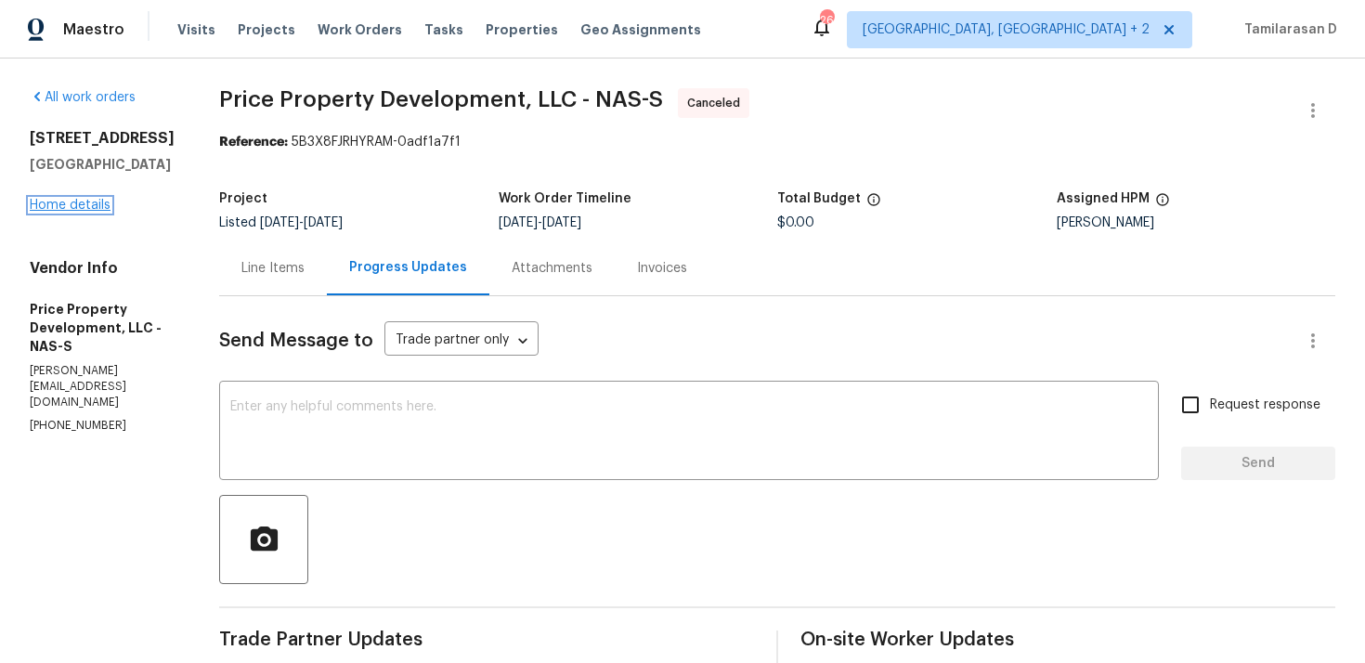
click at [73, 202] on link "Home details" at bounding box center [70, 205] width 81 height 13
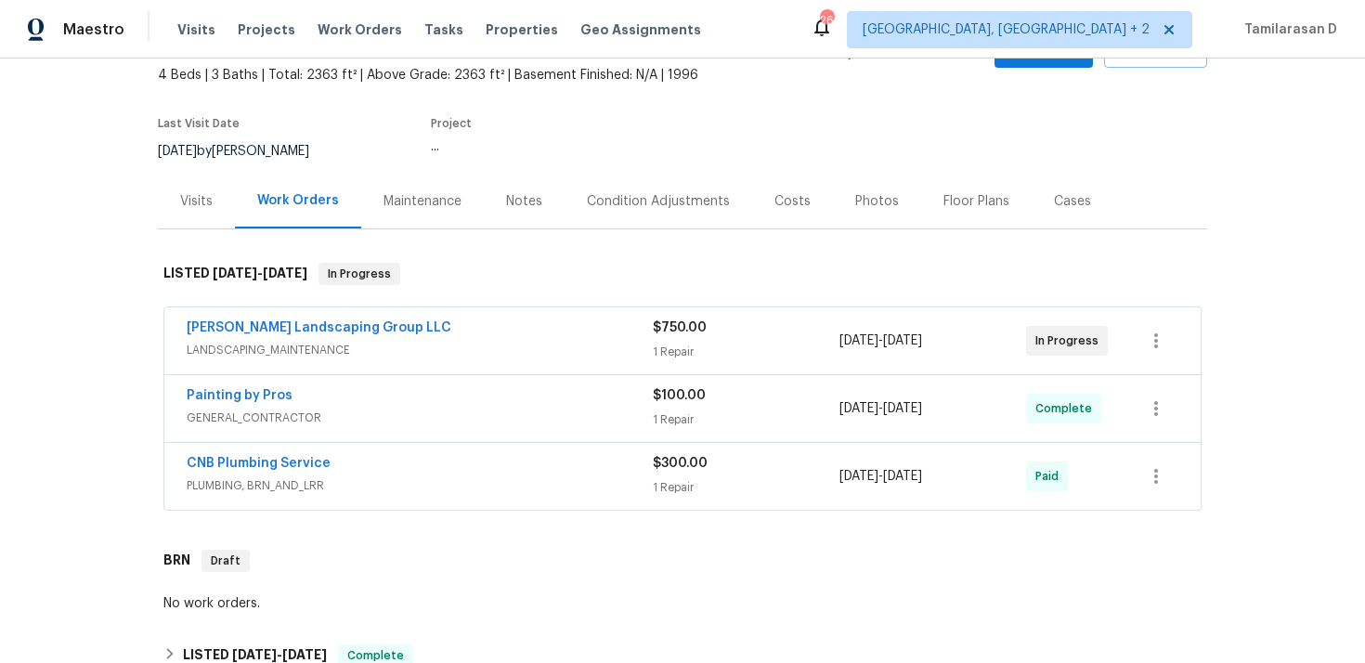
scroll to position [129, 0]
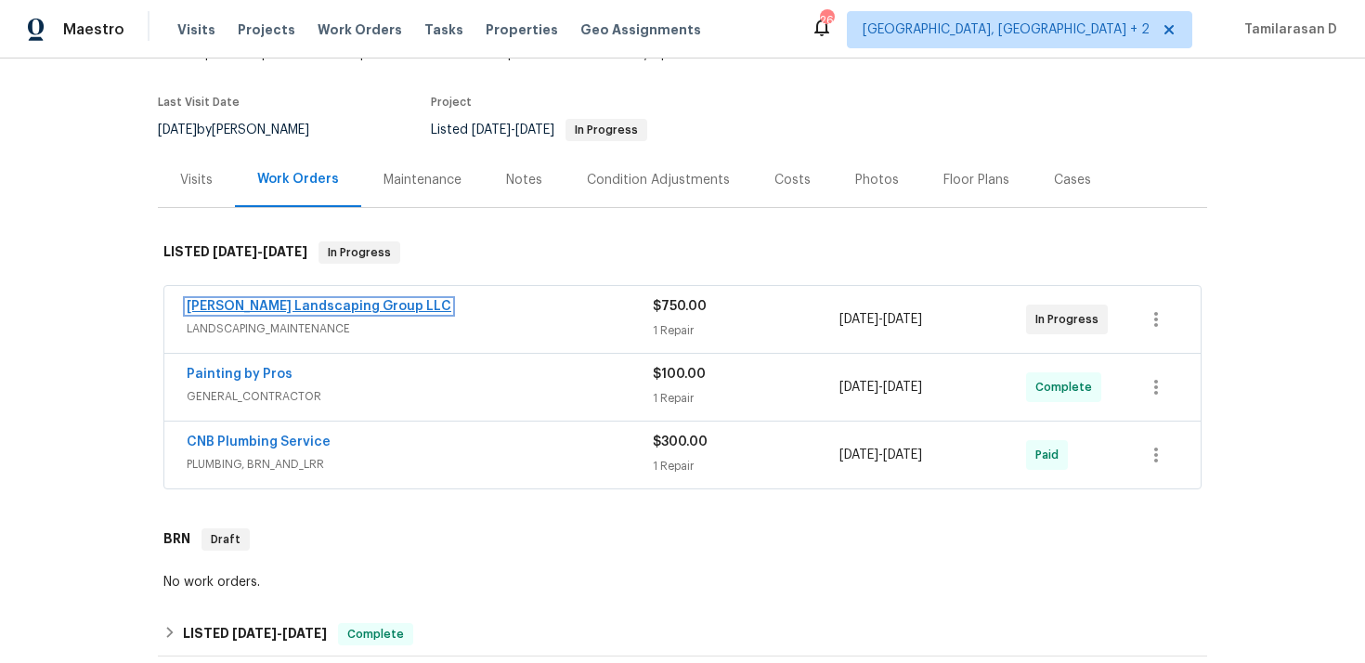
click at [282, 305] on link "[PERSON_NAME] Landscaping Group LLC" at bounding box center [319, 306] width 265 height 13
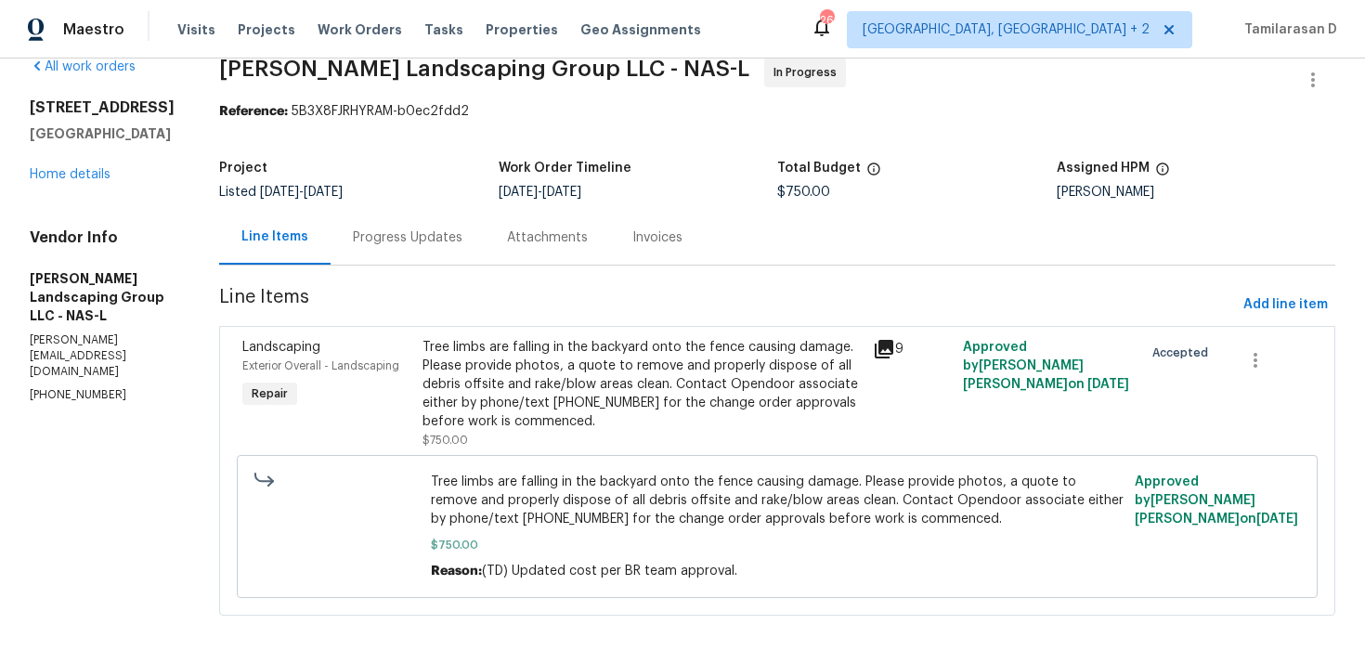
scroll to position [36, 0]
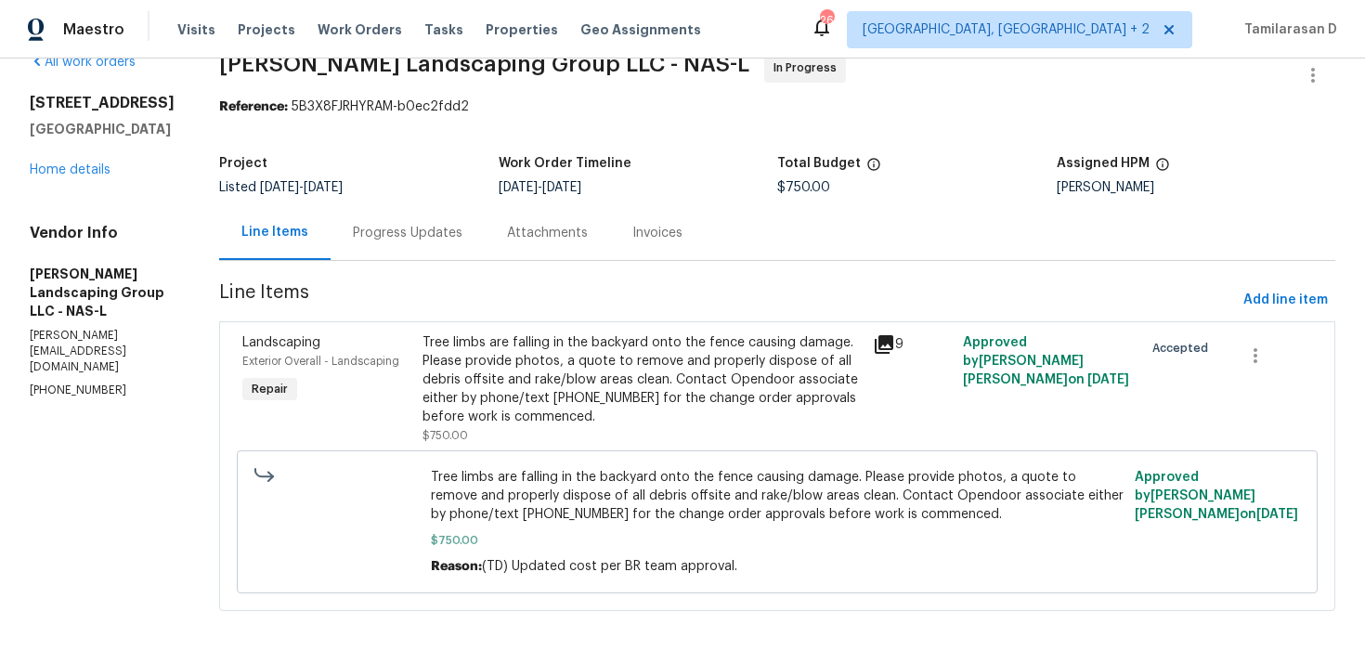
click at [408, 242] on div "Progress Updates" at bounding box center [408, 232] width 154 height 55
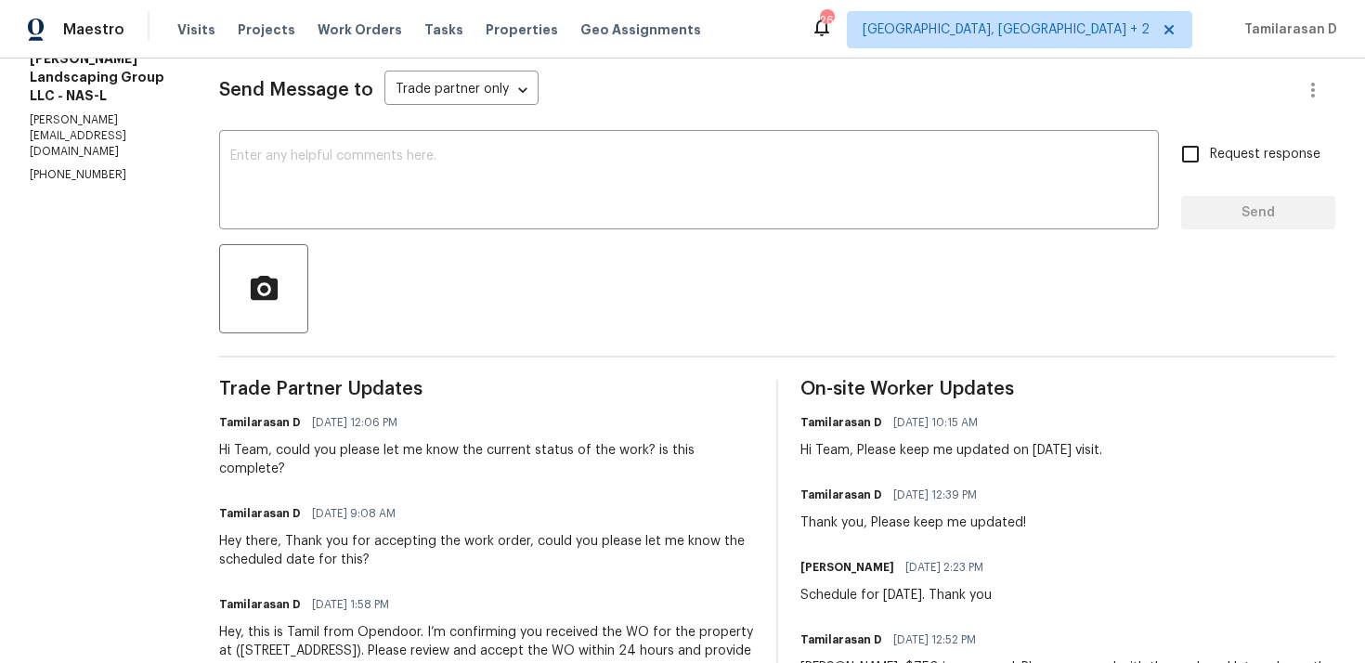
scroll to position [662, 0]
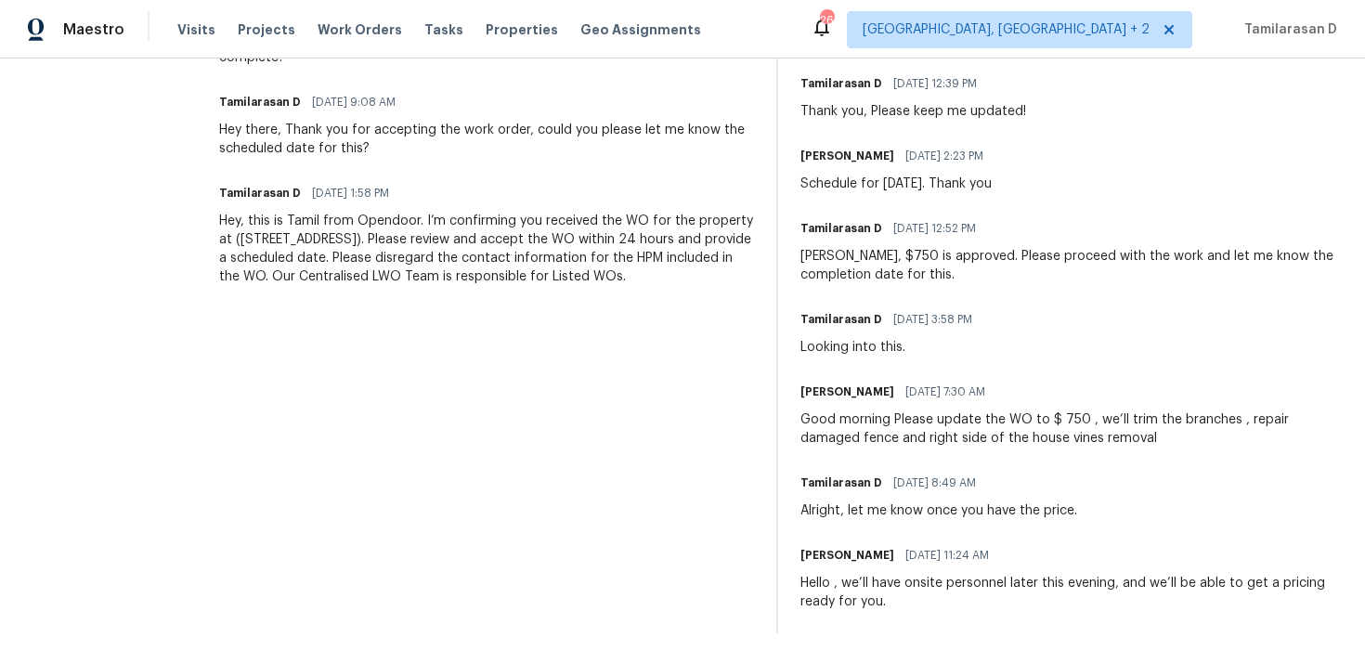
click at [972, 444] on div "Good morning Please update the WO to $ 750 , we’ll trim the branches , repair d…" at bounding box center [1068, 428] width 535 height 37
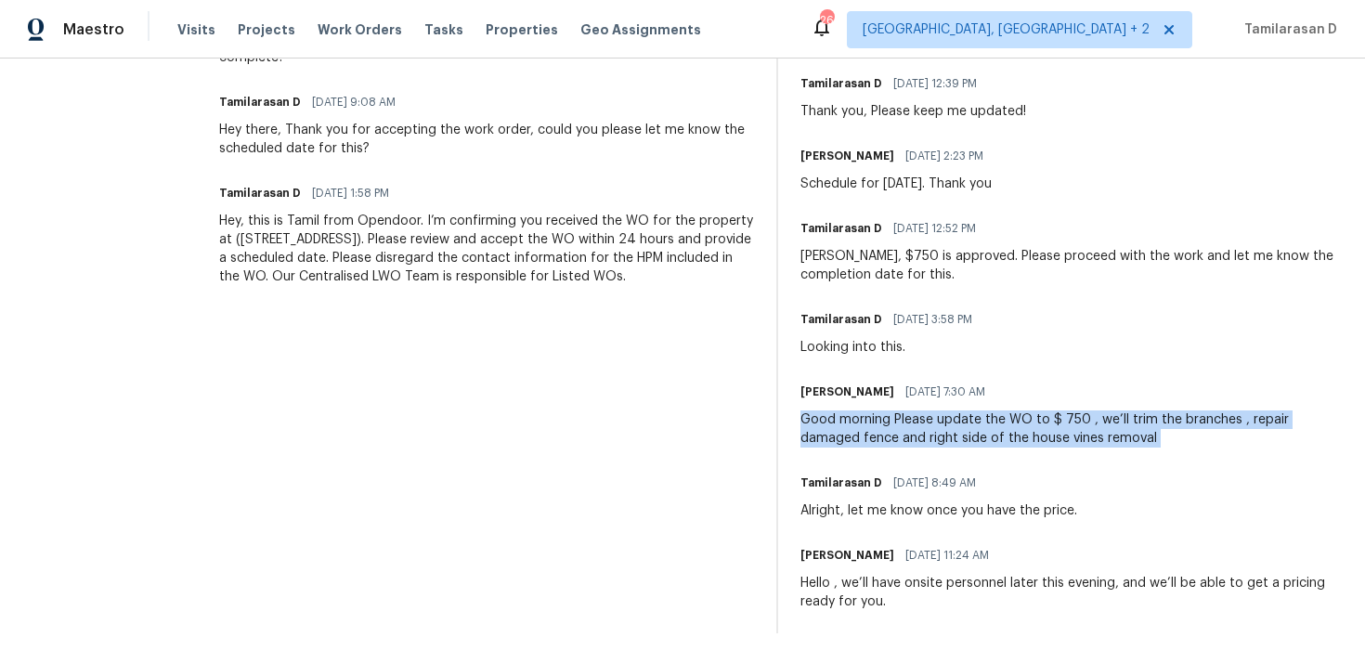
scroll to position [0, 0]
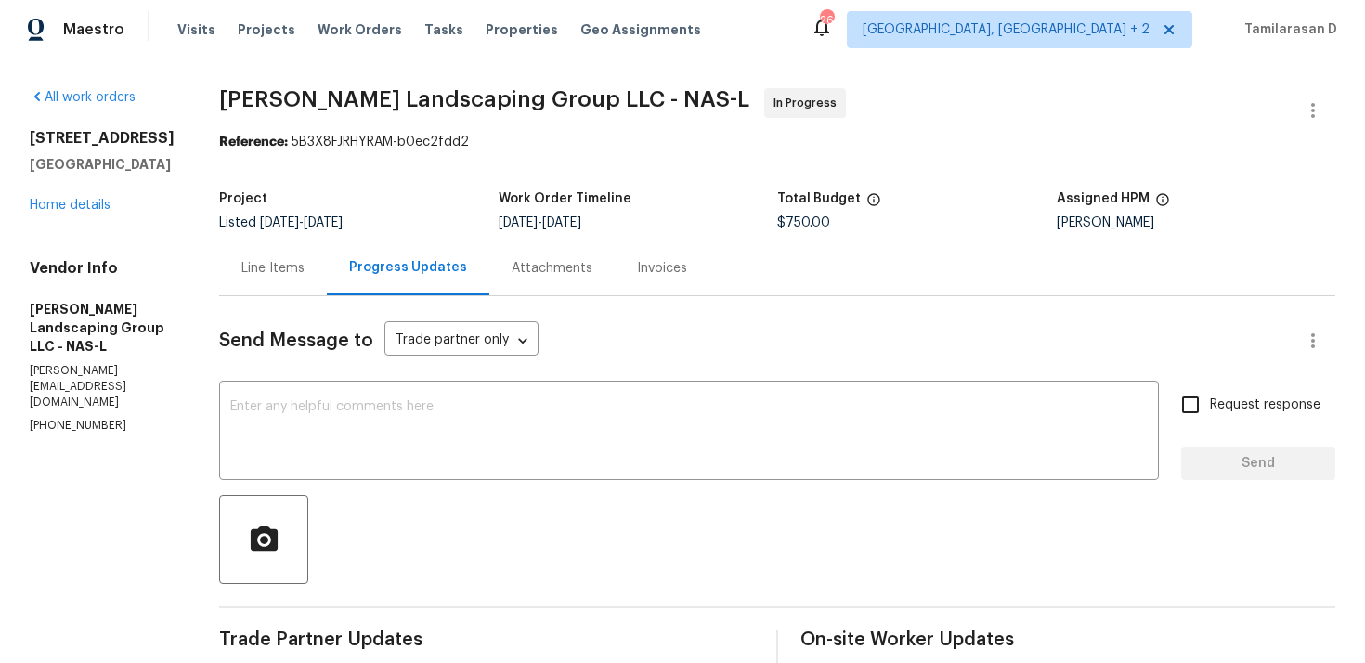
click at [303, 269] on div "Line Items" at bounding box center [272, 268] width 63 height 19
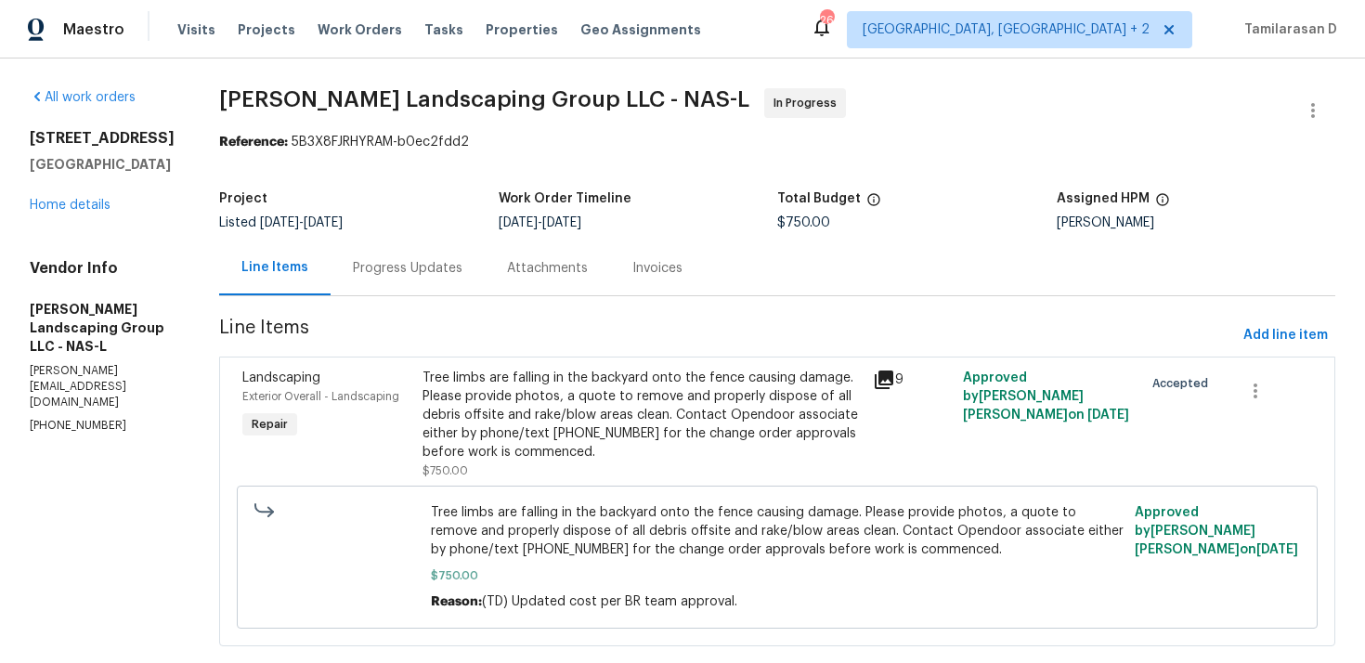
click at [528, 357] on div "Landscaping Exterior Overall - Landscaping Repair Tree limbs are falling in the…" at bounding box center [777, 502] width 1116 height 290
click at [530, 385] on div "Tree limbs are falling in the backyard onto the fence causing damage. Please pr…" at bounding box center [642, 415] width 439 height 93
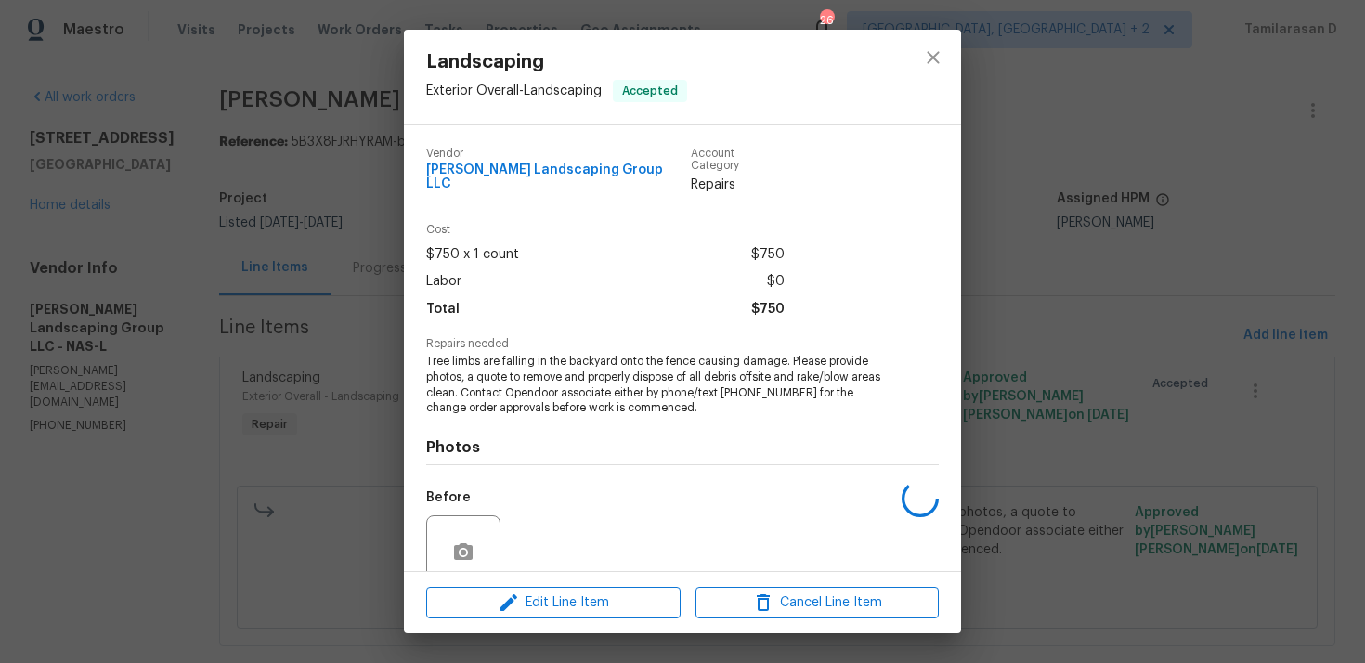
scroll to position [146, 0]
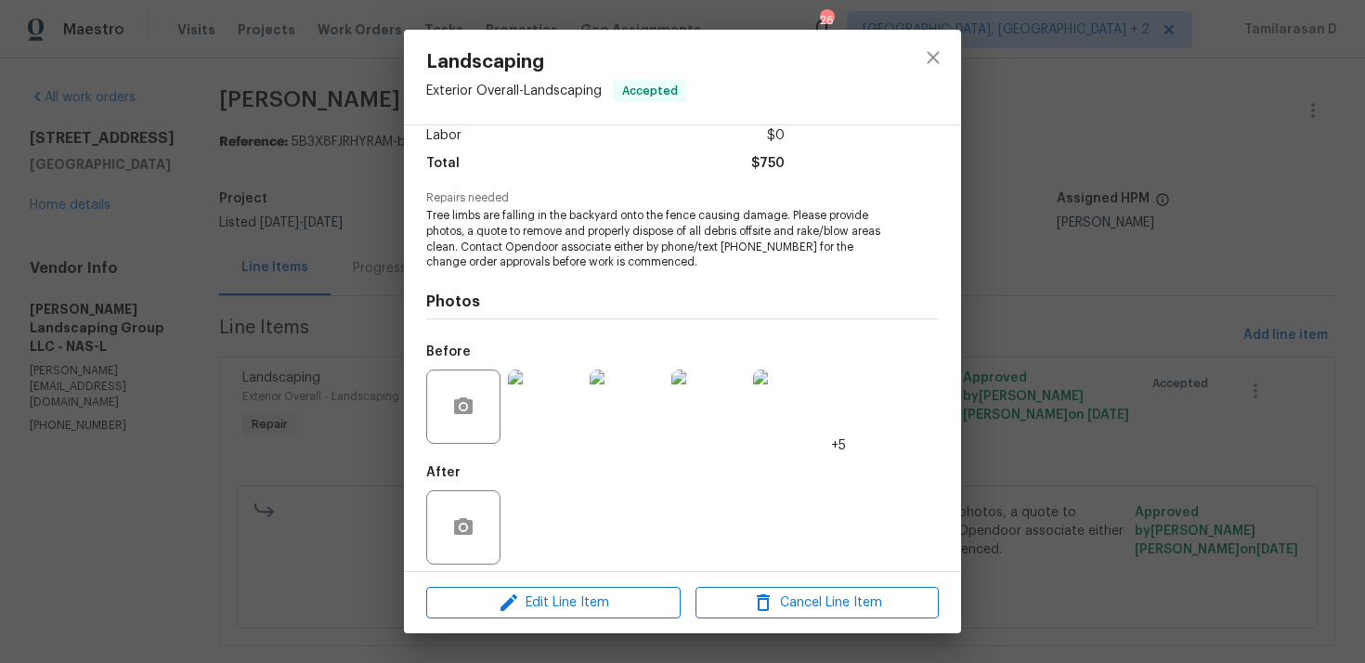
click at [289, 371] on div "Landscaping Exterior Overall - Landscaping Accepted Vendor [PERSON_NAME] Landsc…" at bounding box center [682, 331] width 1365 height 663
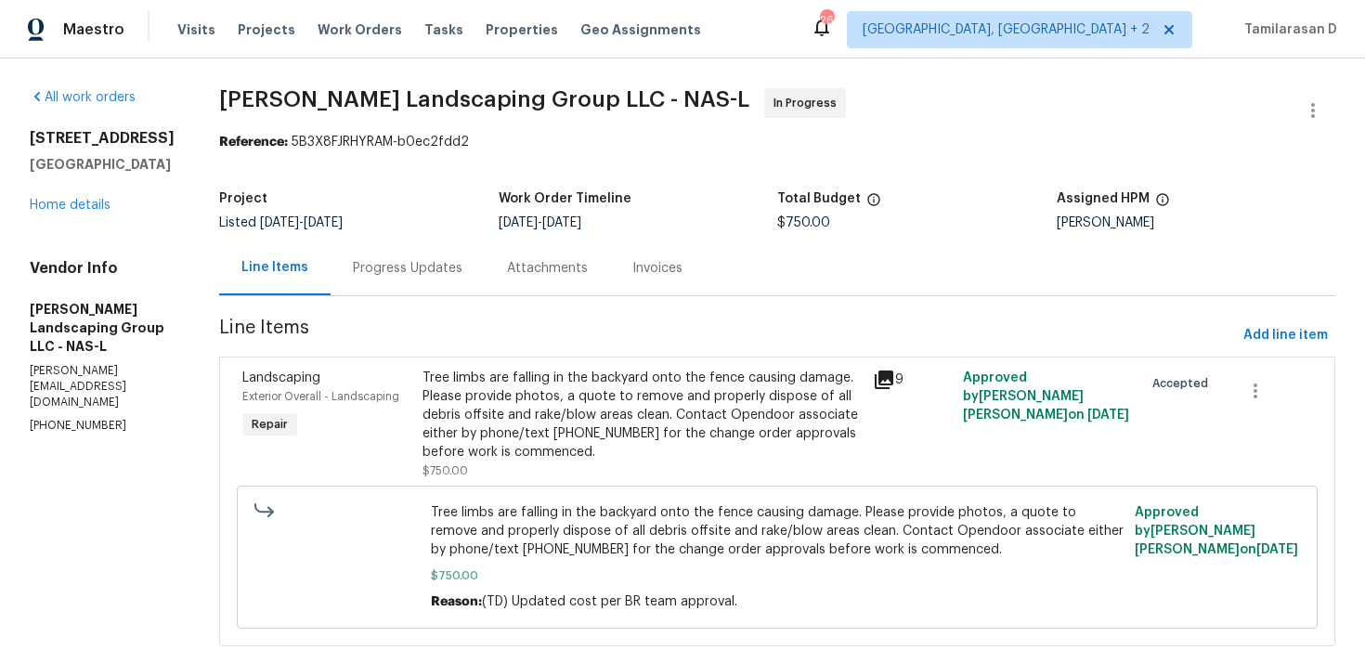
click at [421, 264] on div "Progress Updates" at bounding box center [408, 268] width 110 height 19
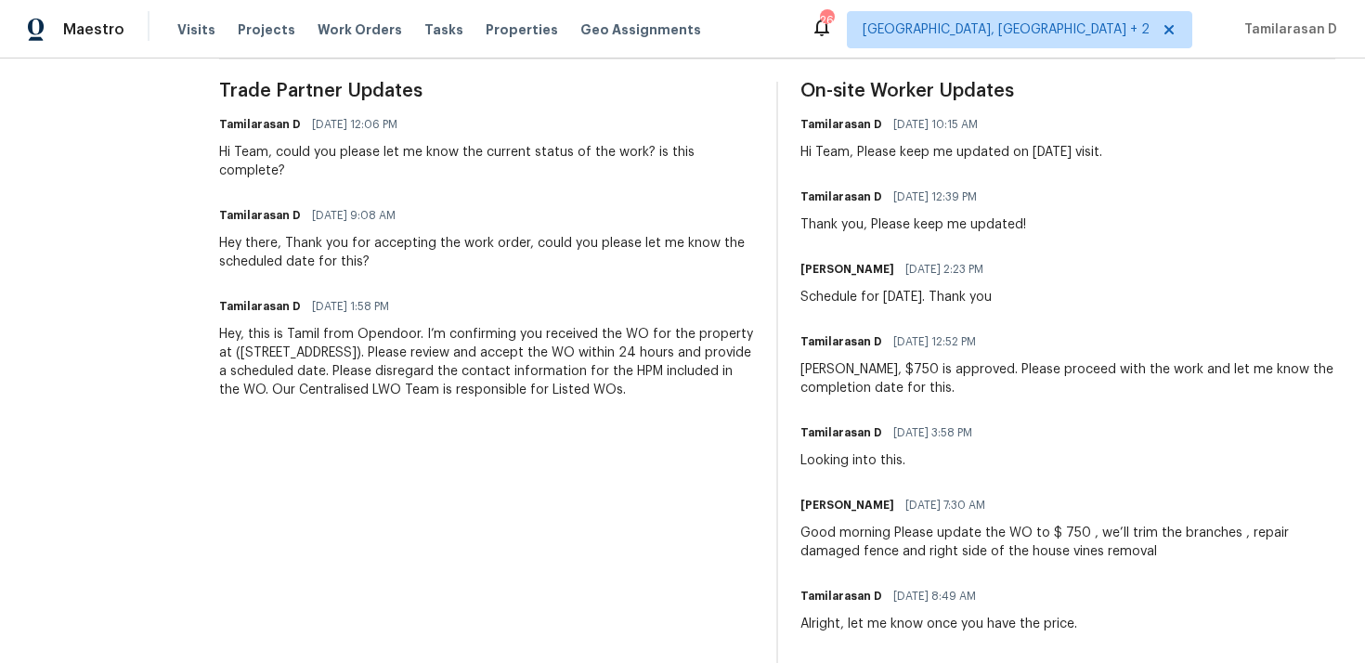
scroll to position [662, 0]
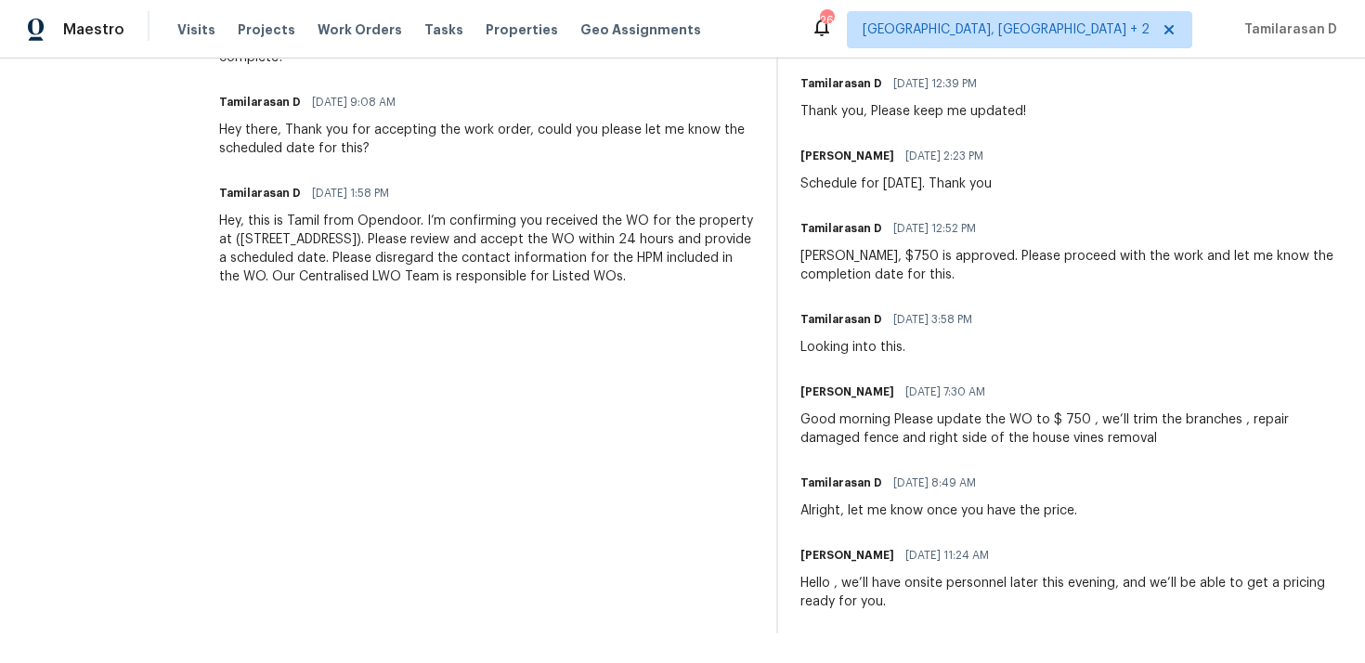
click at [1015, 420] on div "Good morning Please update the WO to $ 750 , we’ll trim the branches , repair d…" at bounding box center [1068, 428] width 535 height 37
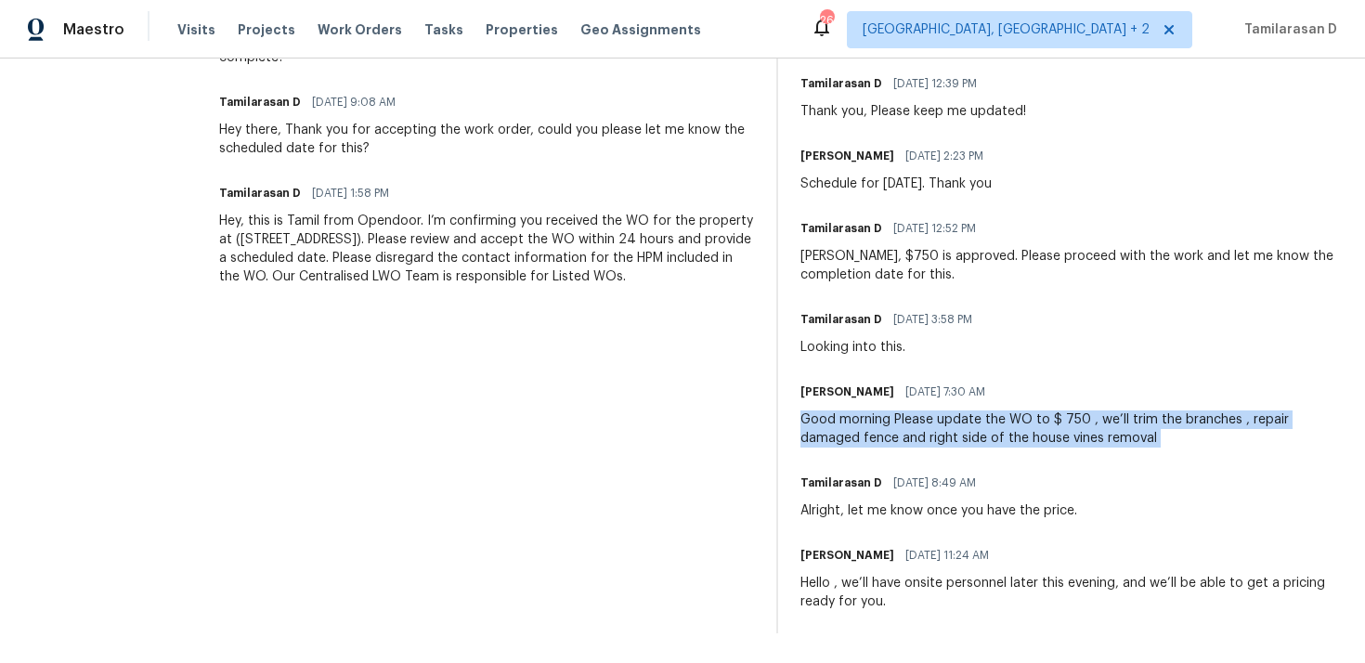
click at [934, 441] on div "Good morning Please update the WO to $ 750 , we’ll trim the branches , repair d…" at bounding box center [1068, 428] width 535 height 37
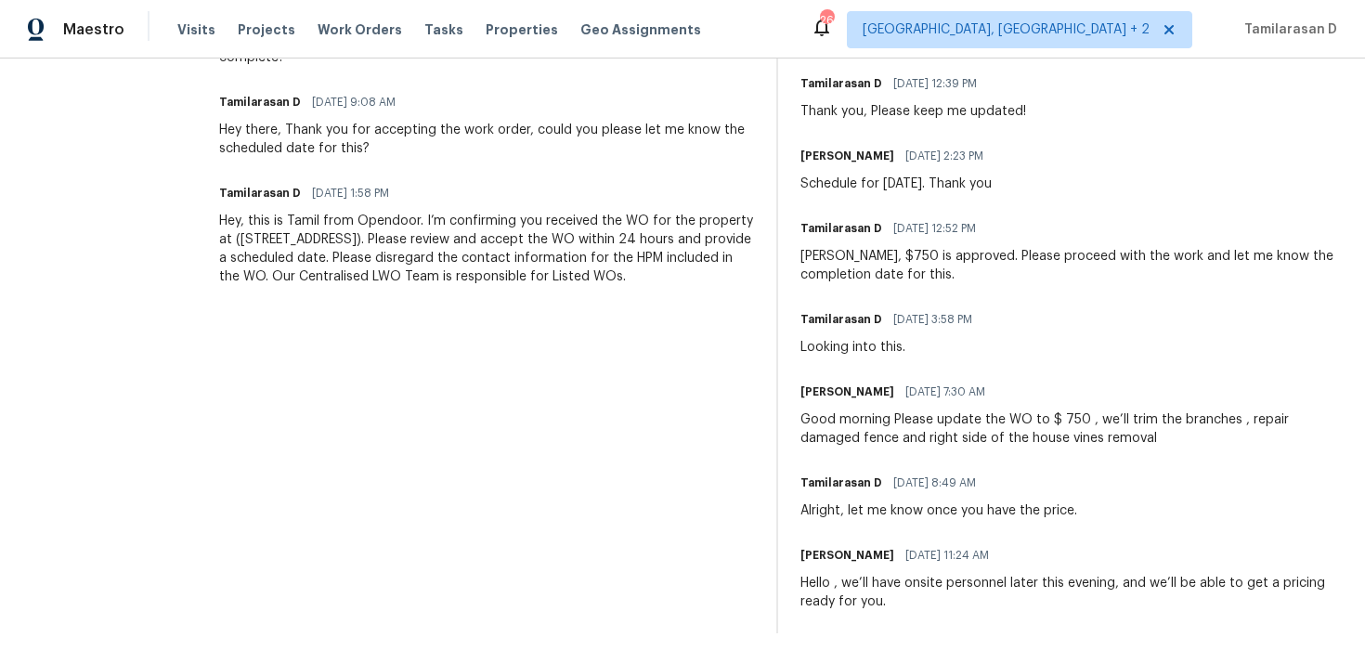
click at [934, 441] on div "Good morning Please update the WO to $ 750 , we’ll trim the branches , repair d…" at bounding box center [1068, 428] width 535 height 37
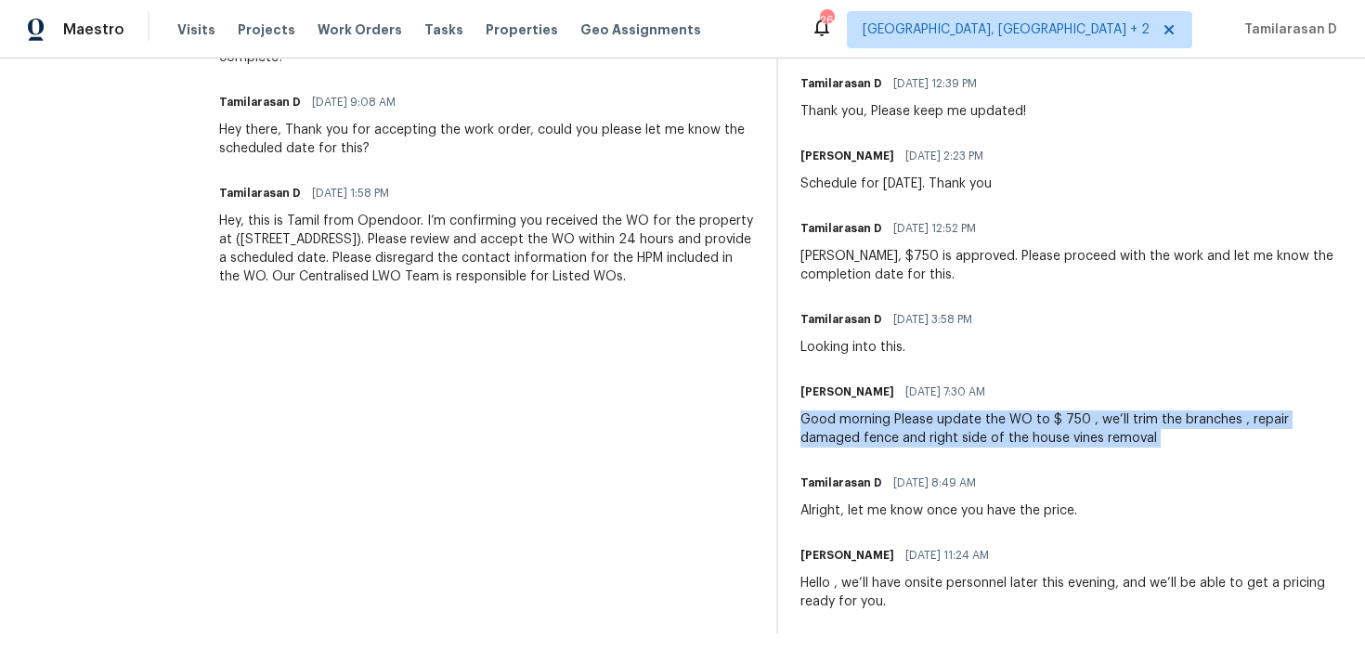
click at [862, 431] on div "Good morning Please update the WO to $ 750 , we’ll trim the branches , repair d…" at bounding box center [1068, 428] width 535 height 37
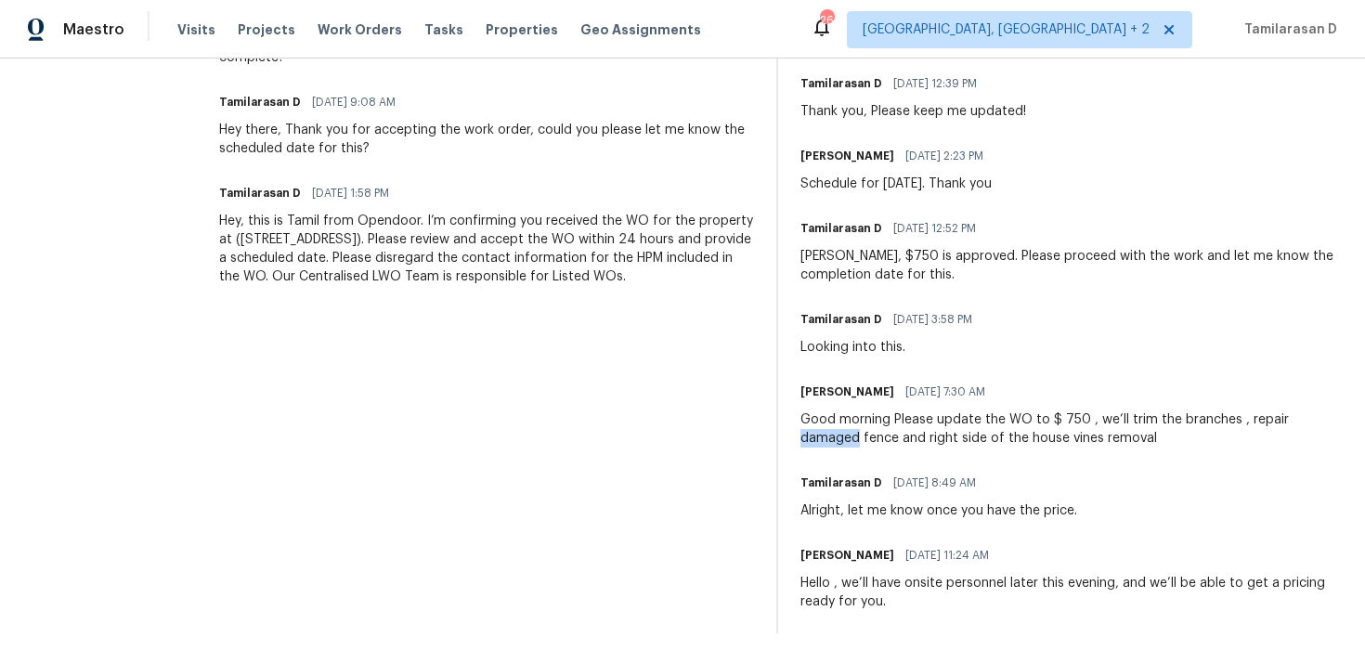
click at [862, 431] on div "Good morning Please update the WO to $ 750 , we’ll trim the branches , repair d…" at bounding box center [1068, 428] width 535 height 37
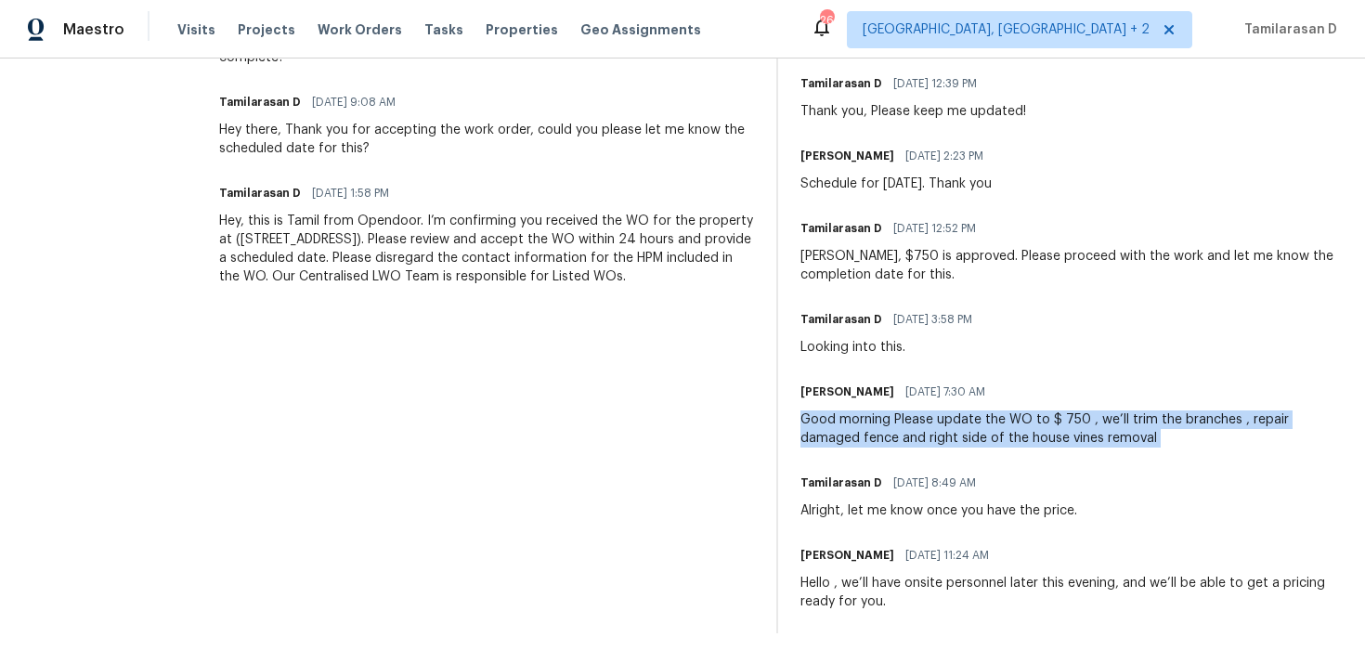
click at [885, 442] on div "Good morning Please update the WO to $ 750 , we’ll trim the branches , repair d…" at bounding box center [1068, 428] width 535 height 37
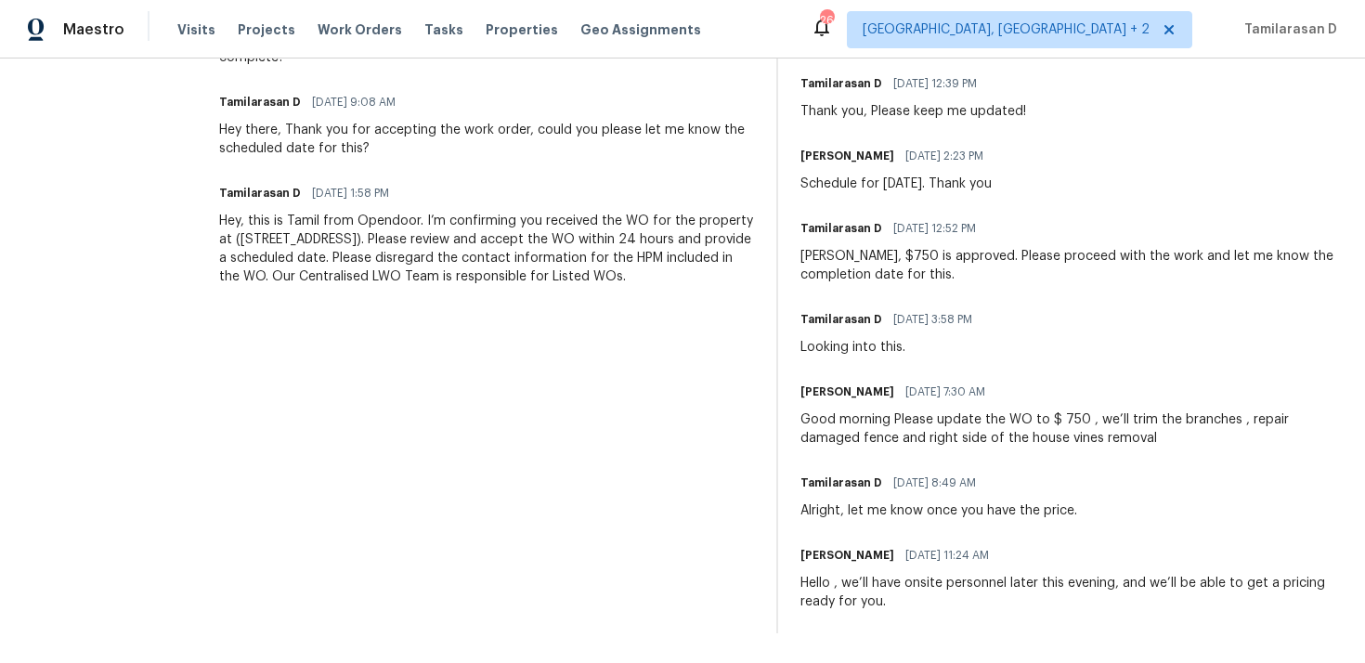
click at [885, 442] on div "Good morning Please update the WO to $ 750 , we’ll trim the branches , repair d…" at bounding box center [1068, 428] width 535 height 37
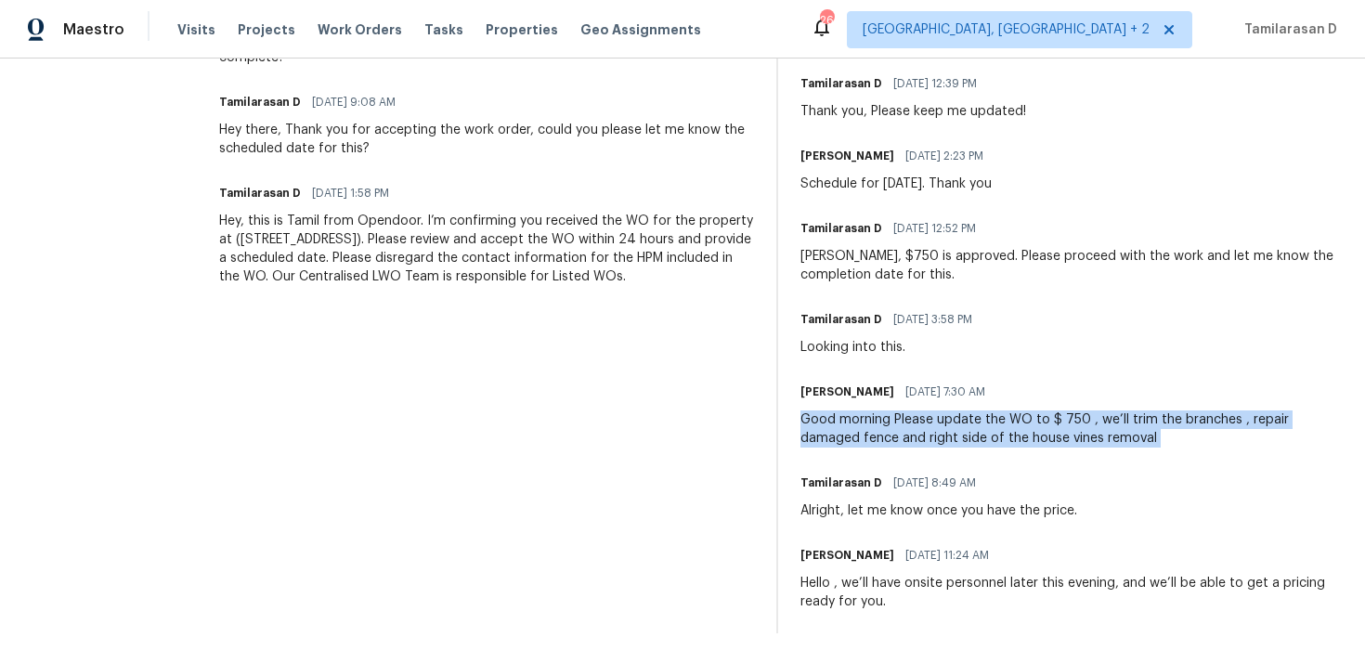
click at [871, 435] on div "Good morning Please update the WO to $ 750 , we’ll trim the branches , repair d…" at bounding box center [1068, 428] width 535 height 37
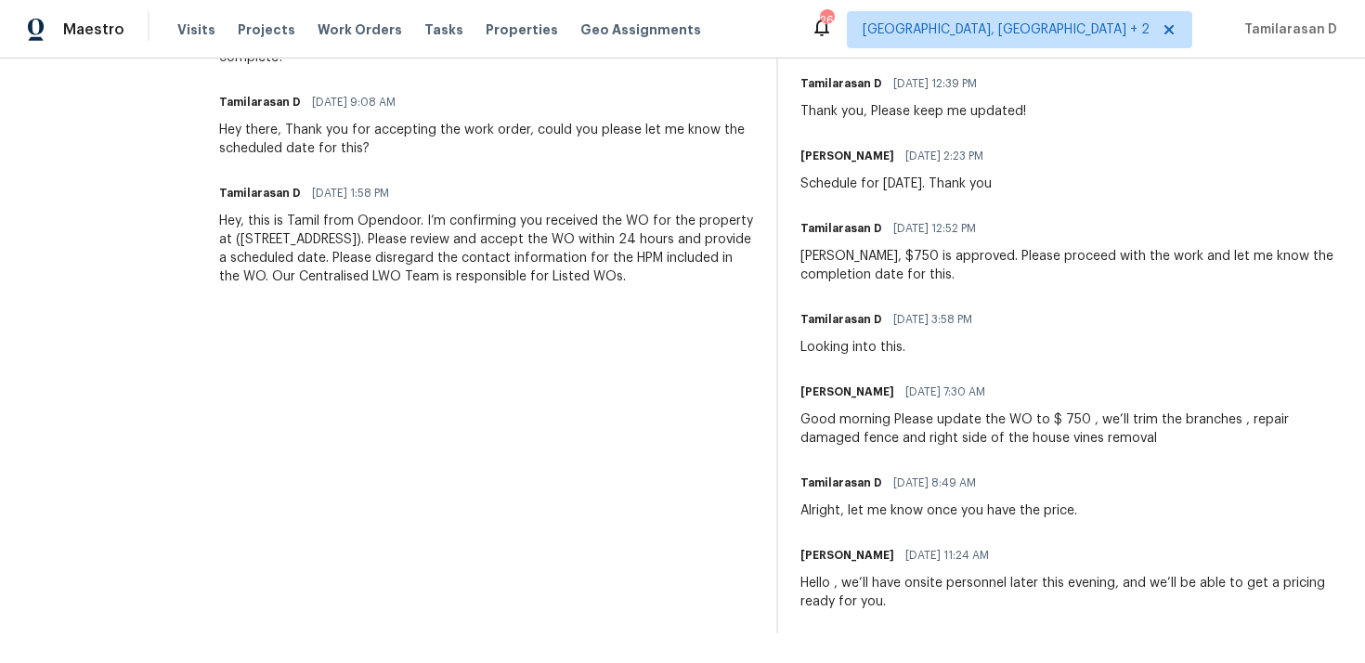
click at [1098, 439] on div "Good morning Please update the WO to $ 750 , we’ll trim the branches , repair d…" at bounding box center [1068, 428] width 535 height 37
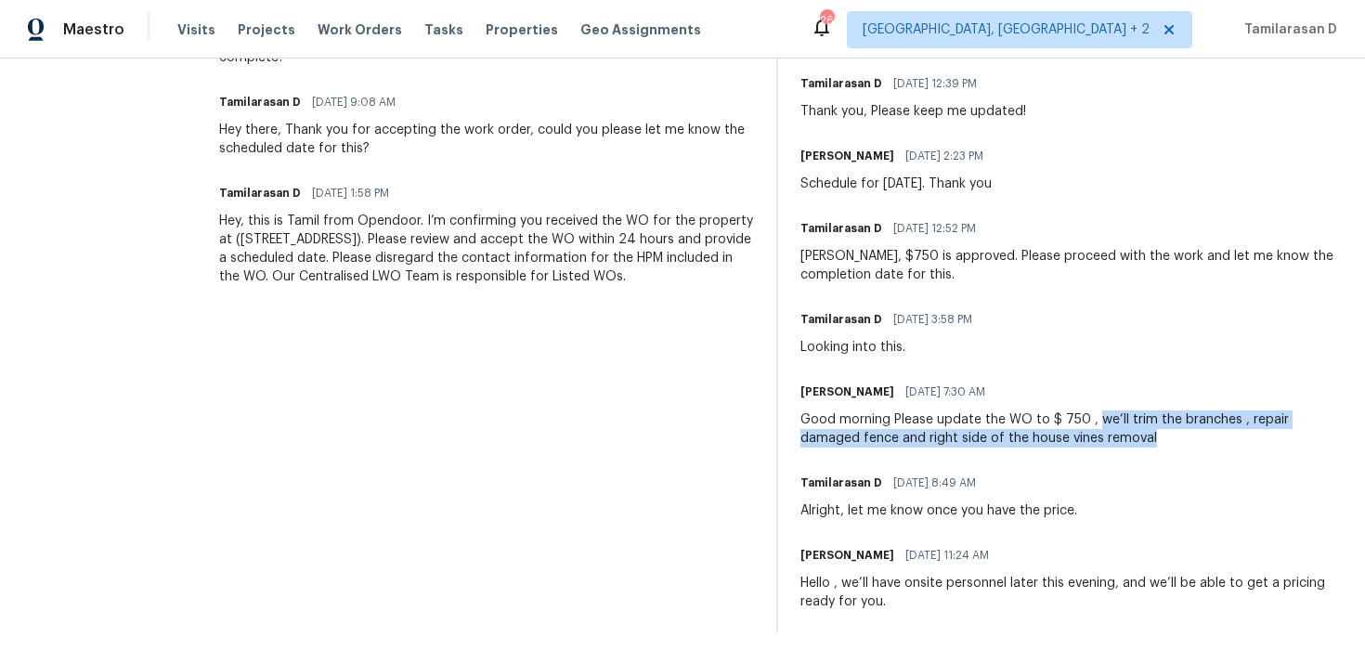
drag, startPoint x: 1114, startPoint y: 418, endPoint x: 1223, endPoint y: 453, distance: 114.2
click at [1223, 453] on div "On-site Worker Updates Tamilarasan D [DATE] 10:15 AM Hi Team, Please keep me up…" at bounding box center [1068, 300] width 535 height 665
copy div "we’ll trim the branches , repair damaged fence and right side of the house vine…"
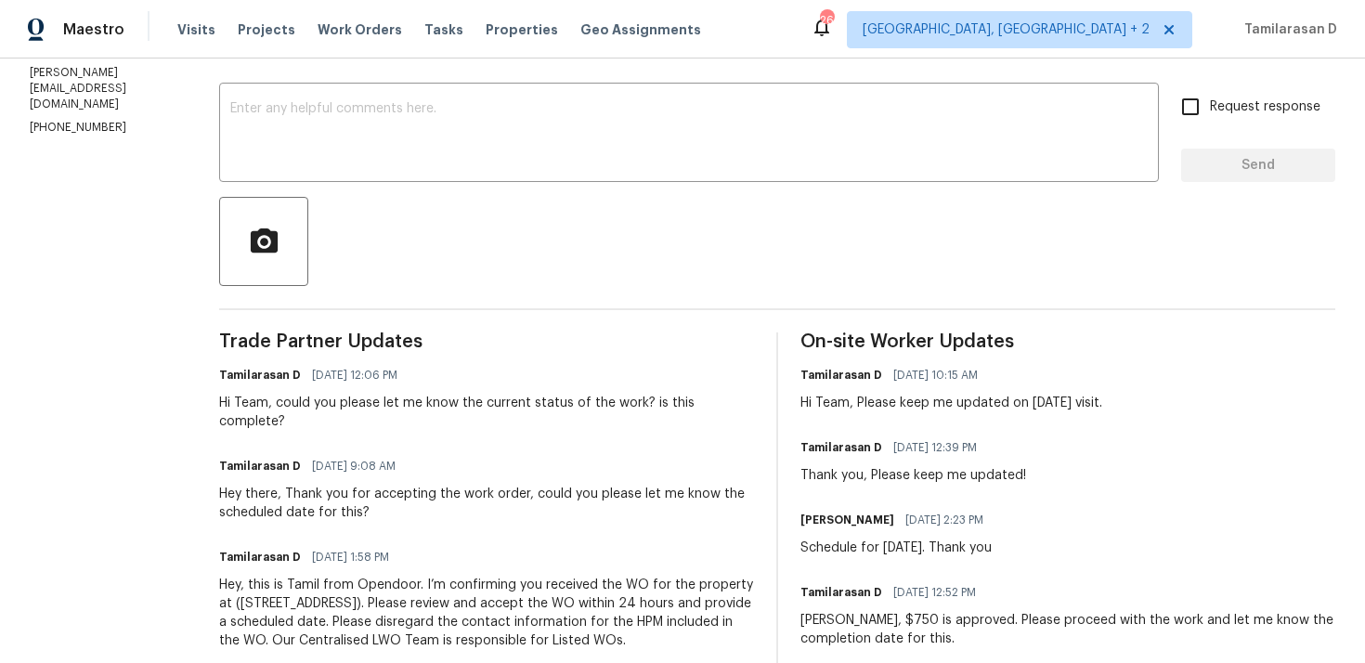
scroll to position [0, 0]
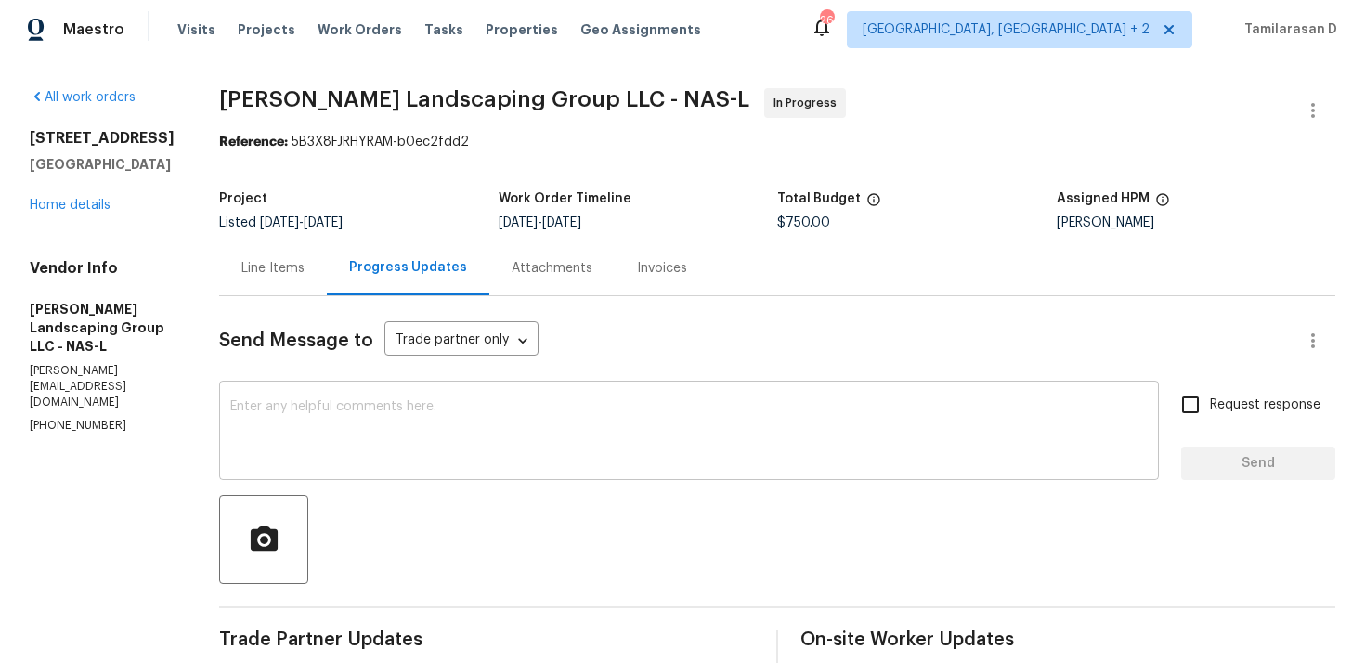
click at [479, 440] on textarea at bounding box center [689, 432] width 918 height 65
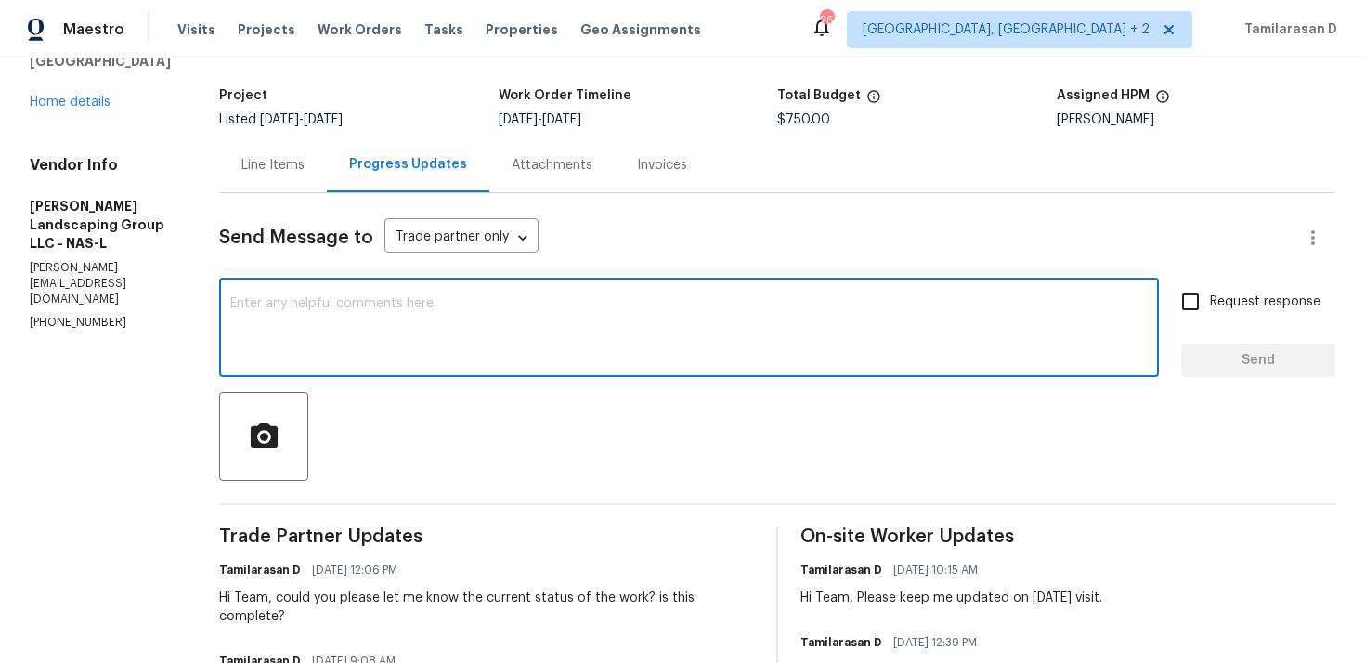
scroll to position [136, 0]
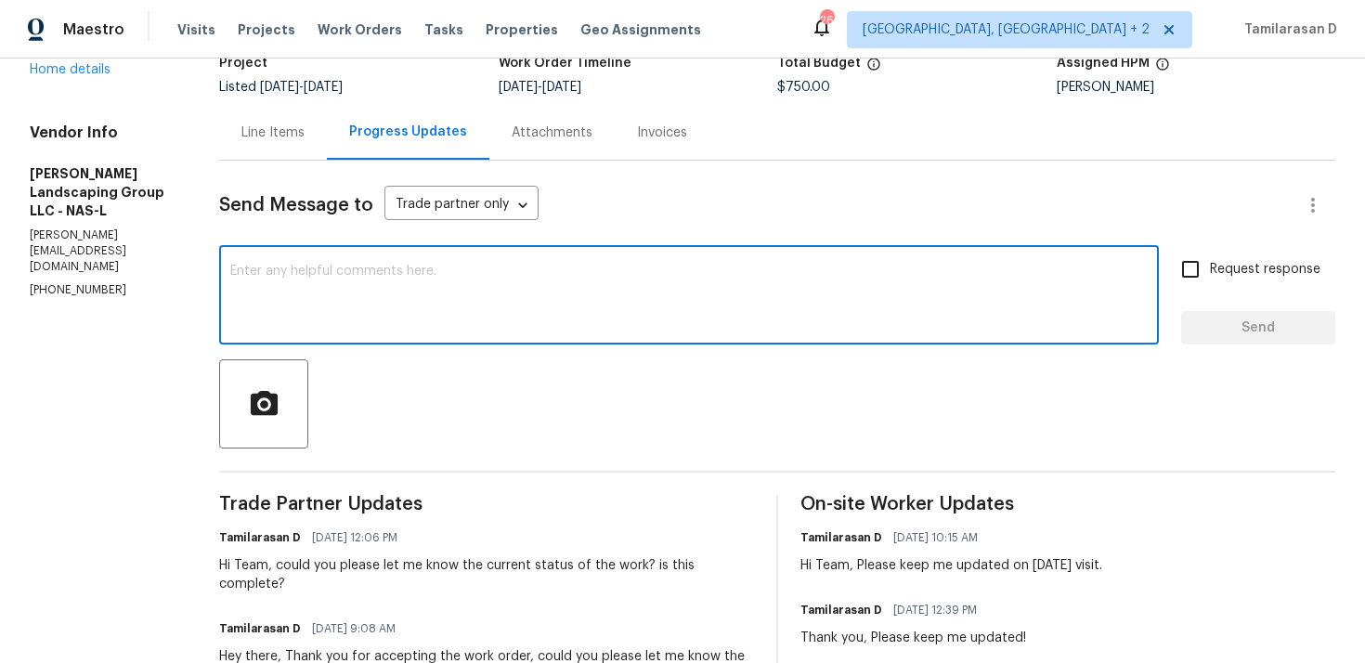
click at [376, 343] on div "x ​" at bounding box center [689, 297] width 940 height 95
click at [366, 332] on div "x ​" at bounding box center [689, 297] width 940 height 95
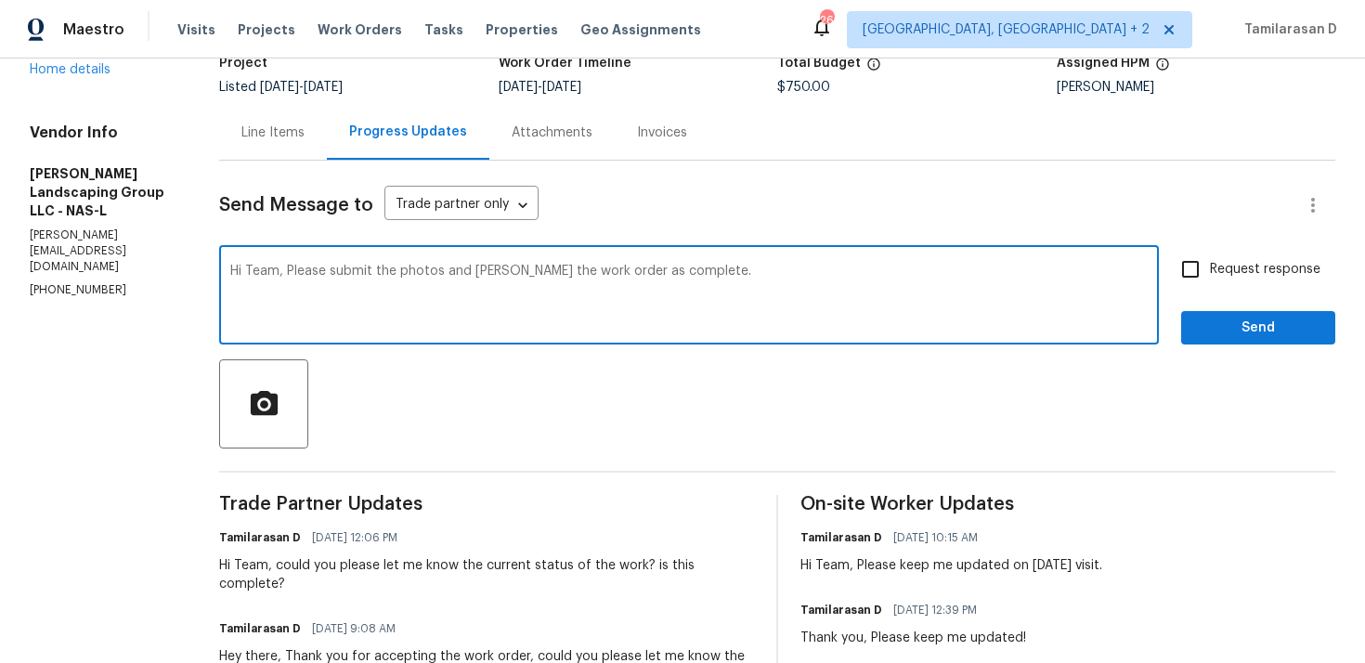
type textarea "Hi Team, Please submit the photos and [PERSON_NAME] the work order as complete."
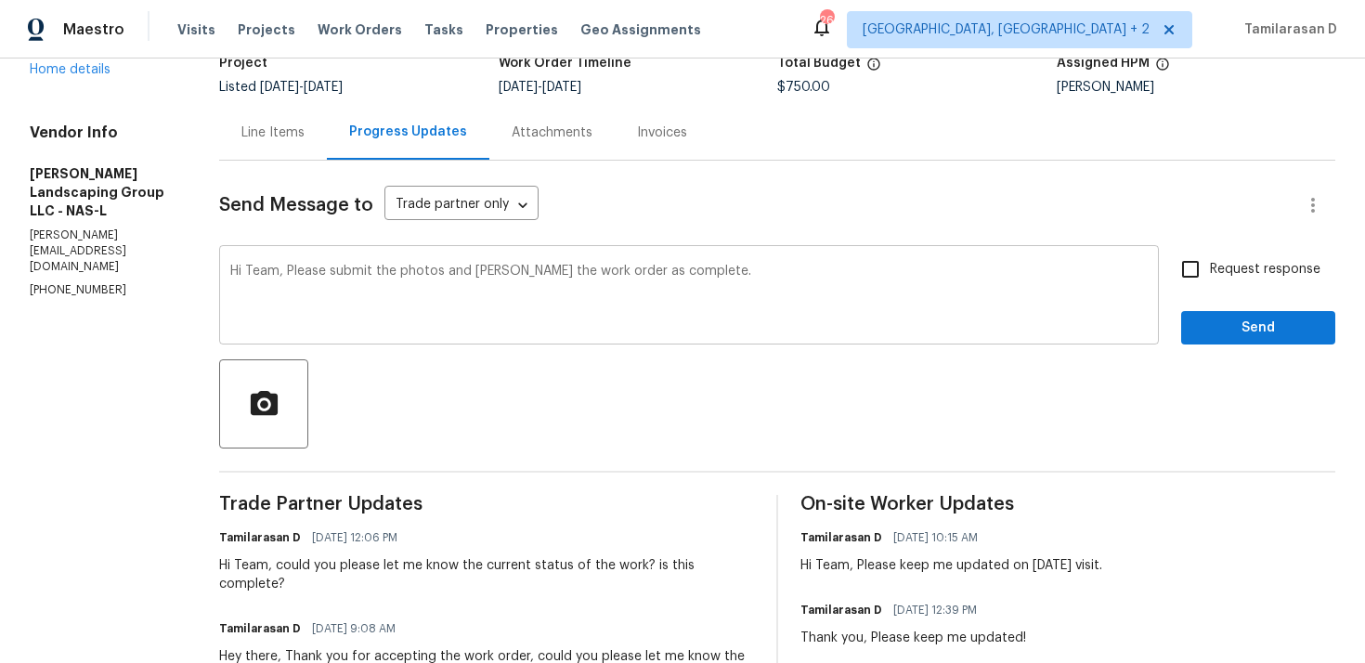
click at [517, 257] on div "Hi Team, Please submit the photos and [PERSON_NAME] the work order as complete.…" at bounding box center [689, 297] width 940 height 95
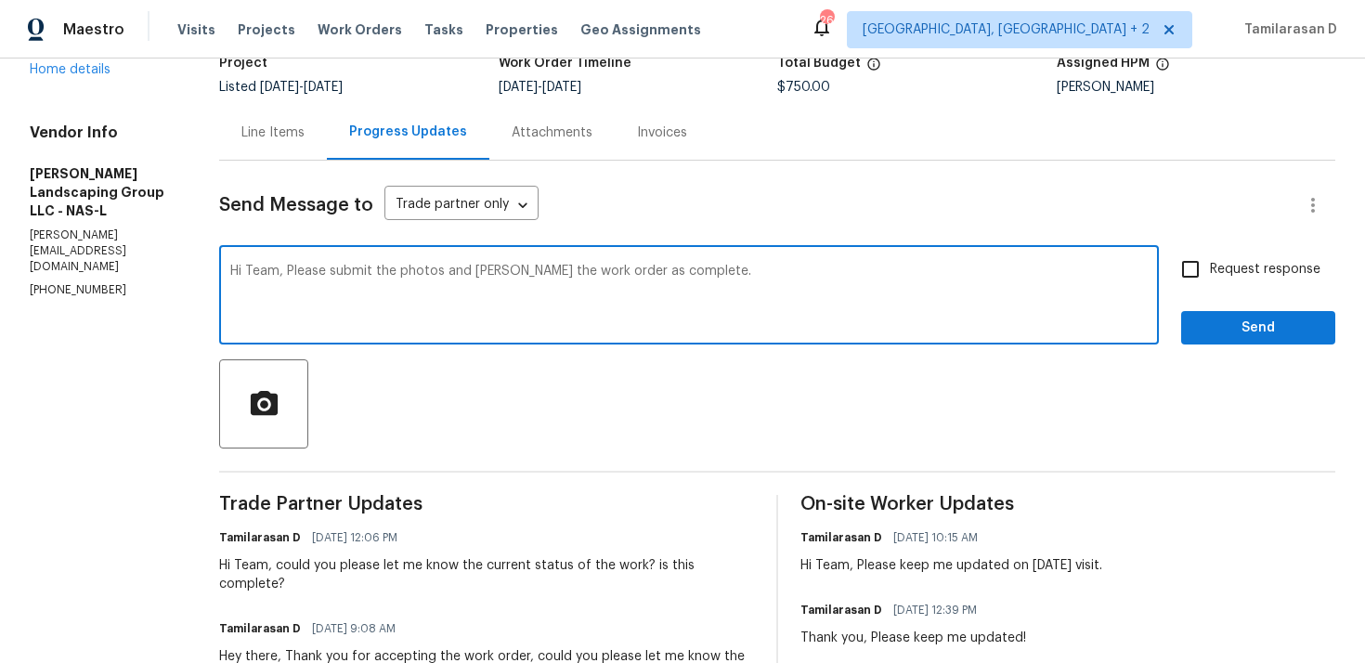
click at [1203, 276] on input "Request response" at bounding box center [1190, 269] width 39 height 39
checkbox input "true"
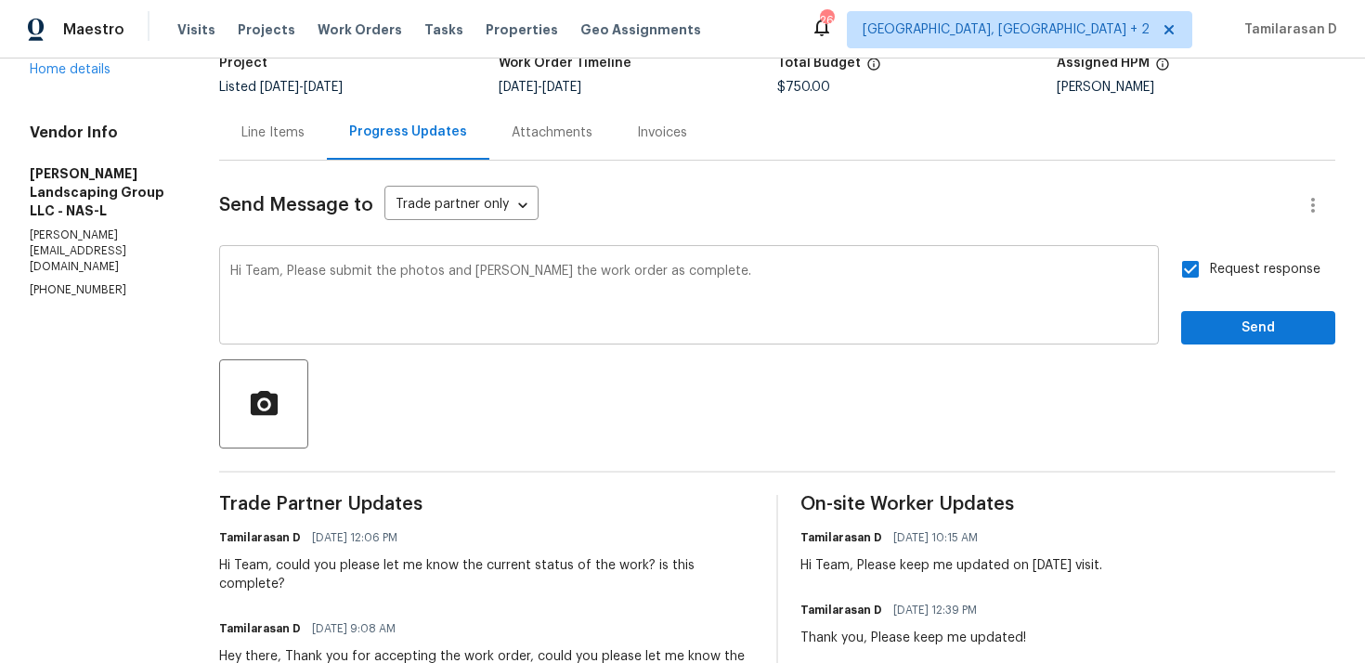
scroll to position [124, 0]
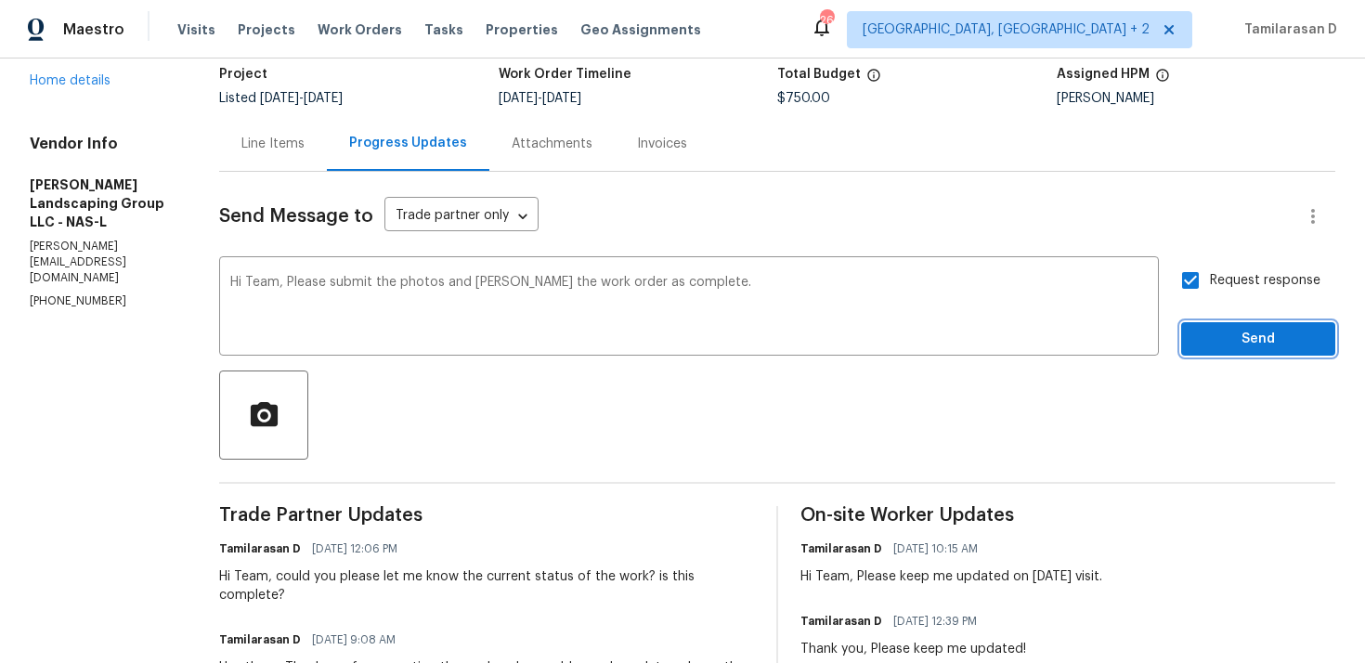
click at [1231, 347] on span "Send" at bounding box center [1258, 339] width 124 height 23
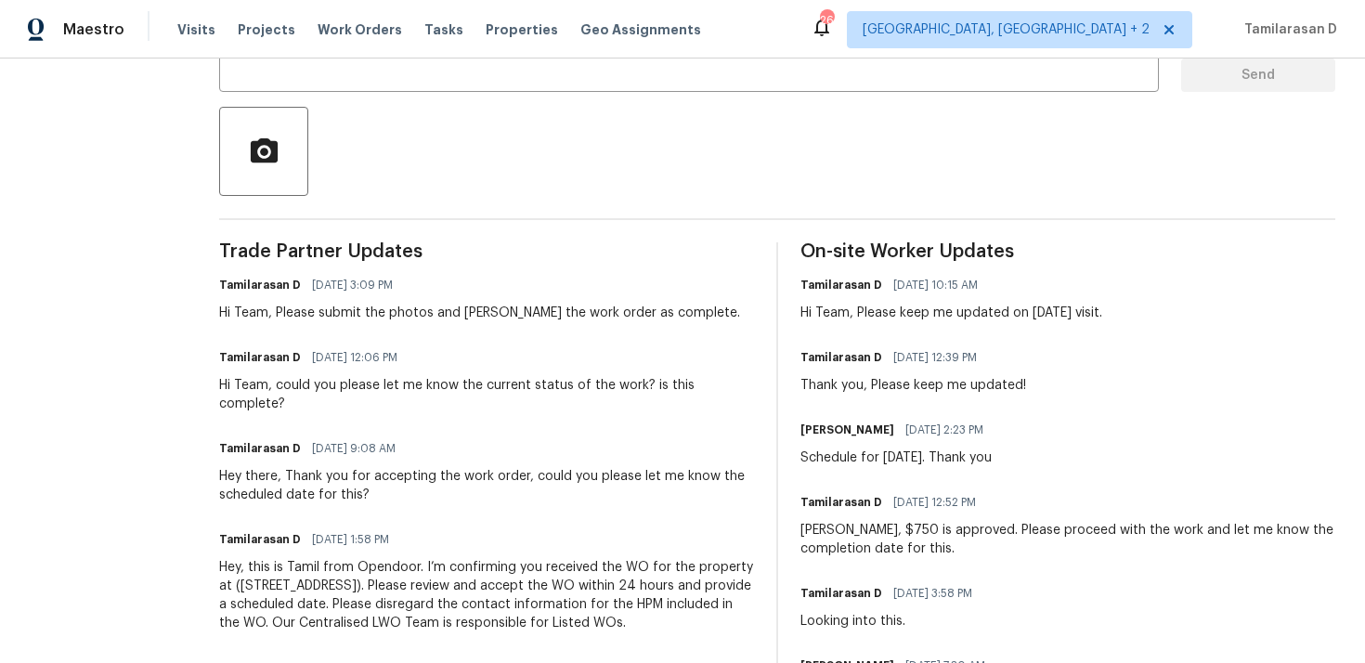
scroll to position [0, 0]
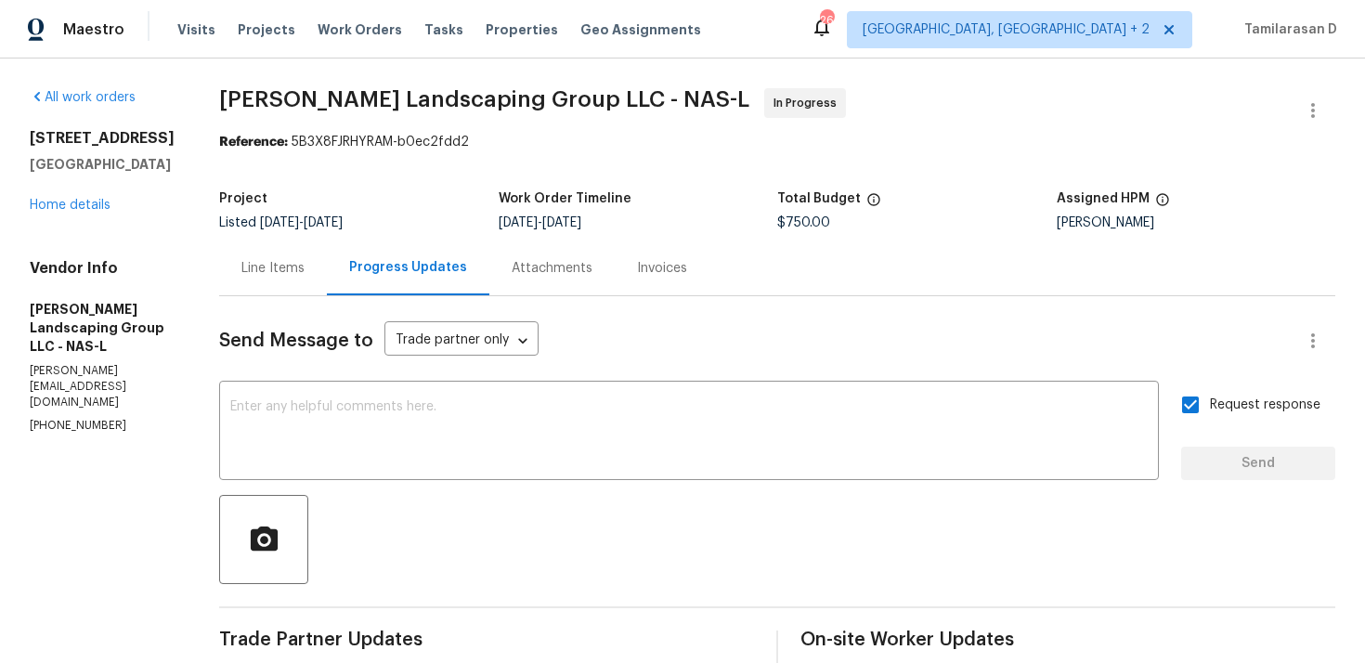
click at [305, 275] on div "Line Items" at bounding box center [272, 268] width 63 height 19
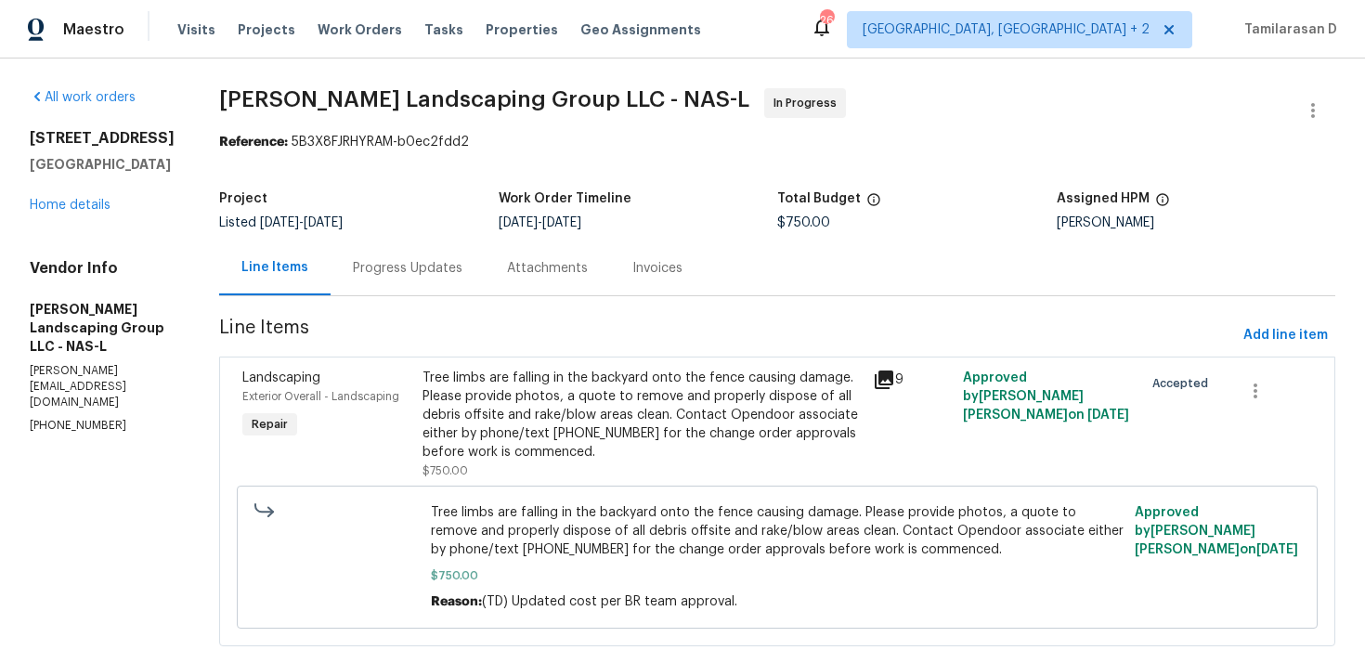
click at [462, 250] on div "Progress Updates" at bounding box center [408, 268] width 154 height 55
